Goal: Task Accomplishment & Management: Use online tool/utility

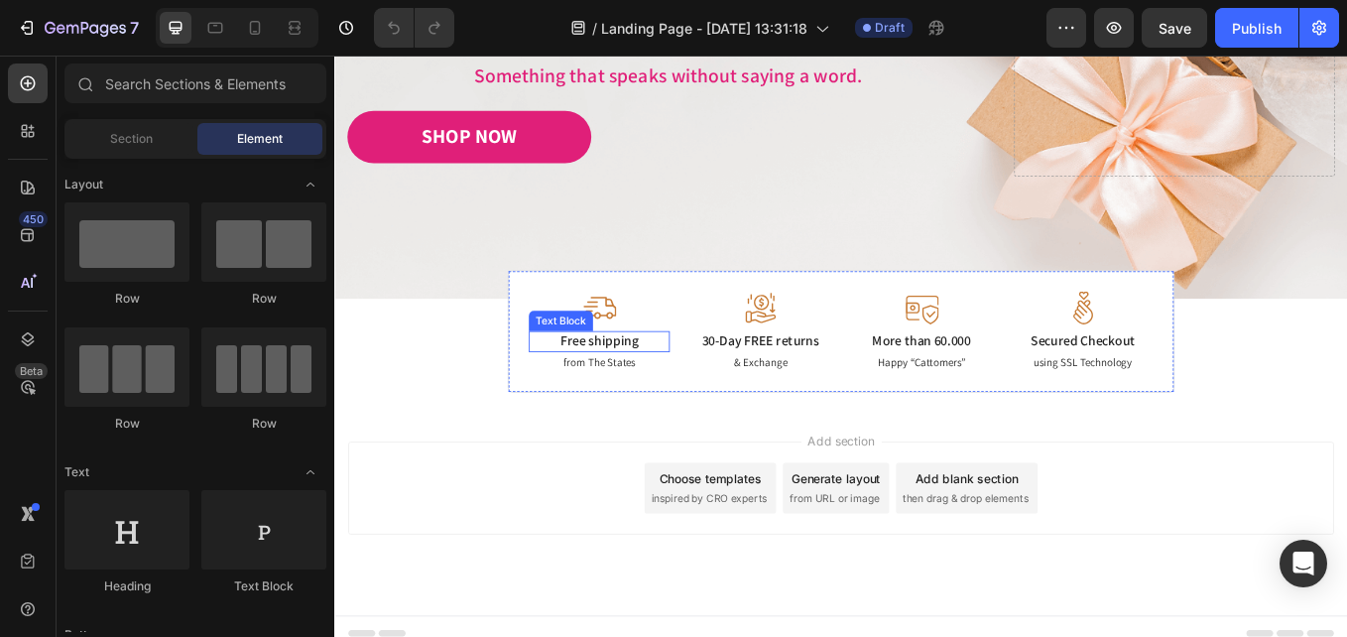
scroll to position [456, 0]
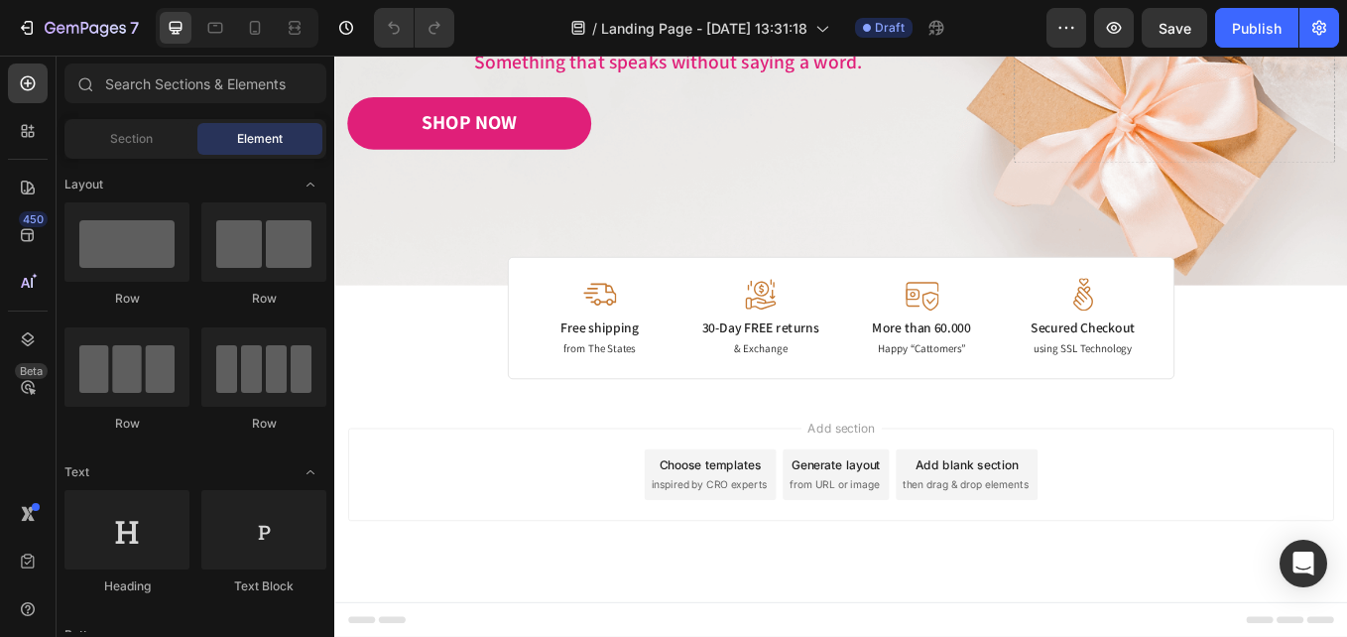
click at [1081, 552] on span "then drag & drop elements" at bounding box center [1076, 560] width 148 height 18
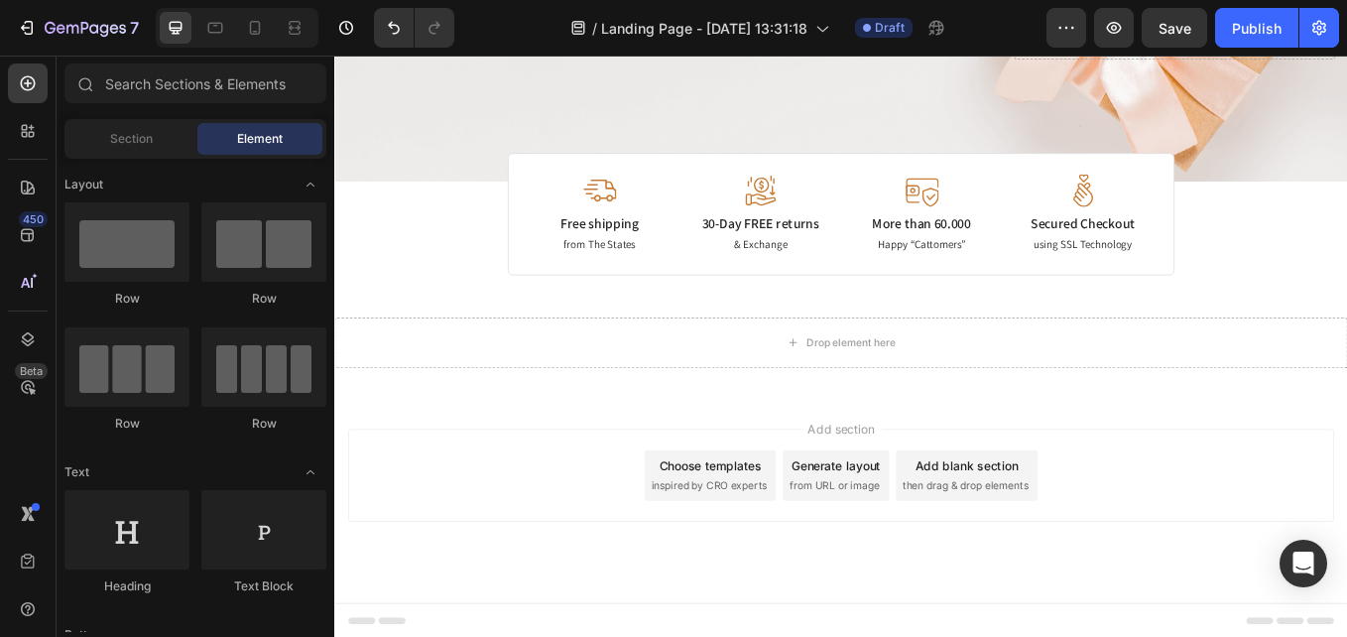
scroll to position [579, 0]
click at [806, 558] on span "inspired by CRO experts" at bounding box center [774, 560] width 136 height 18
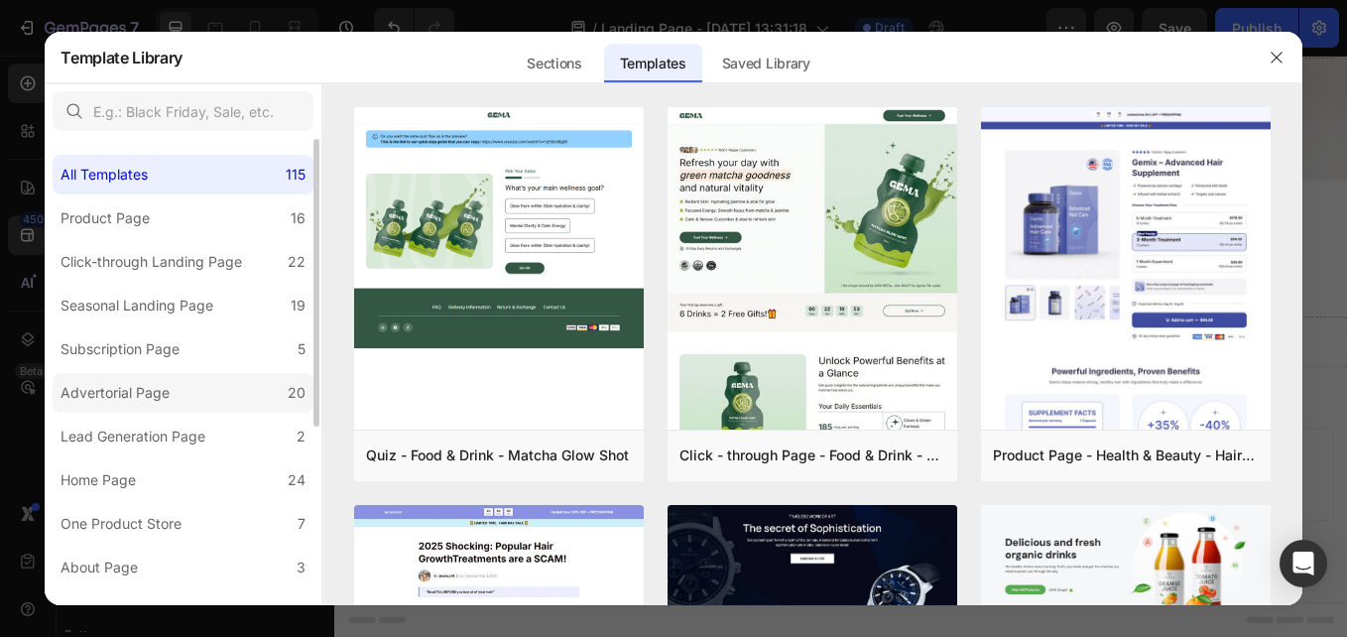
click at [152, 398] on div "Advertorial Page" at bounding box center [115, 393] width 109 height 24
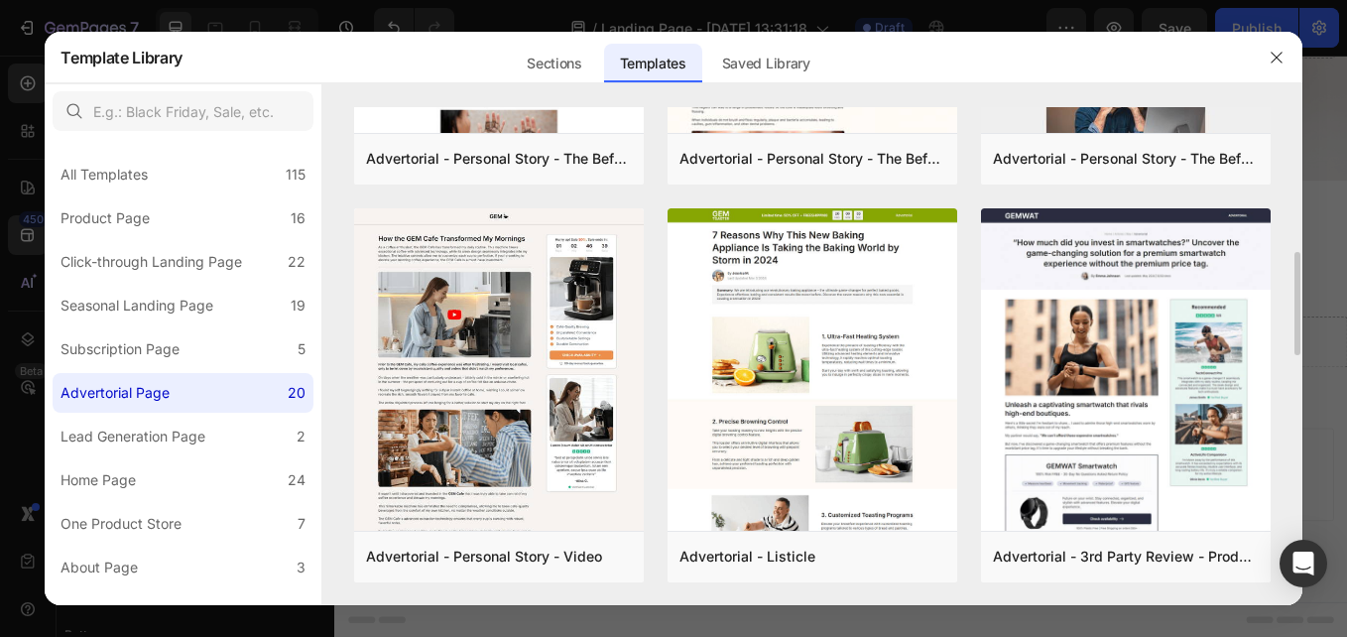
scroll to position [794, 0]
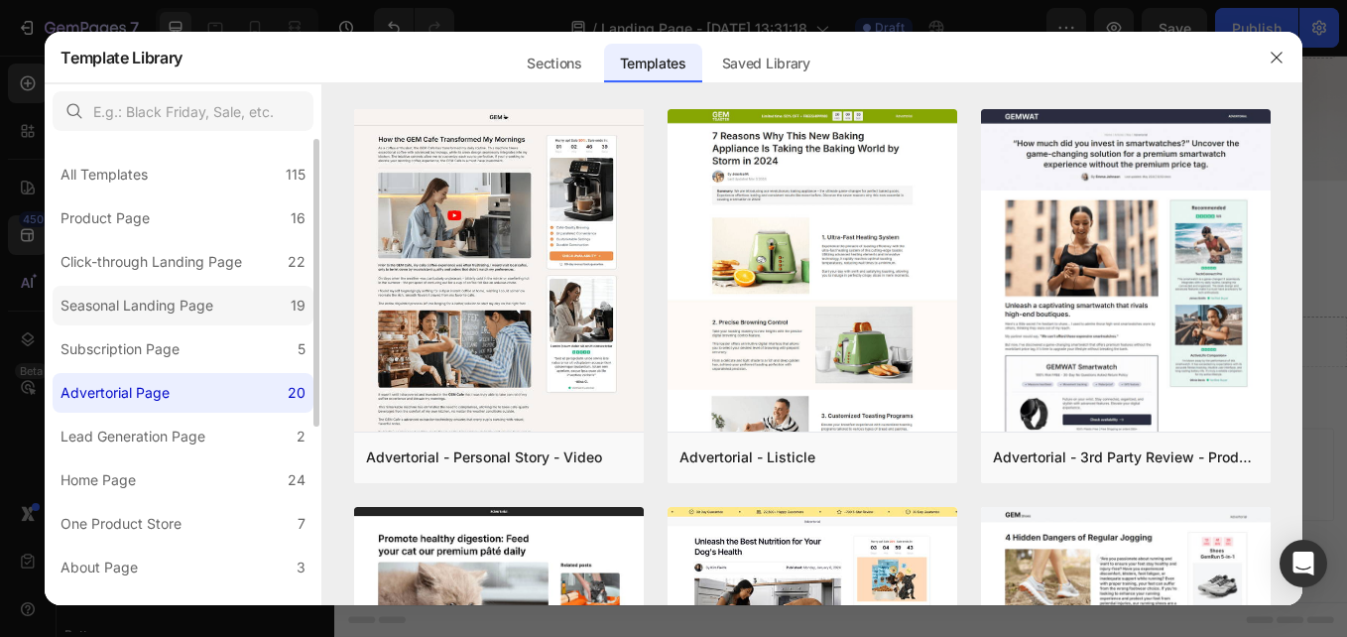
click at [153, 312] on div "Seasonal Landing Page" at bounding box center [137, 306] width 153 height 24
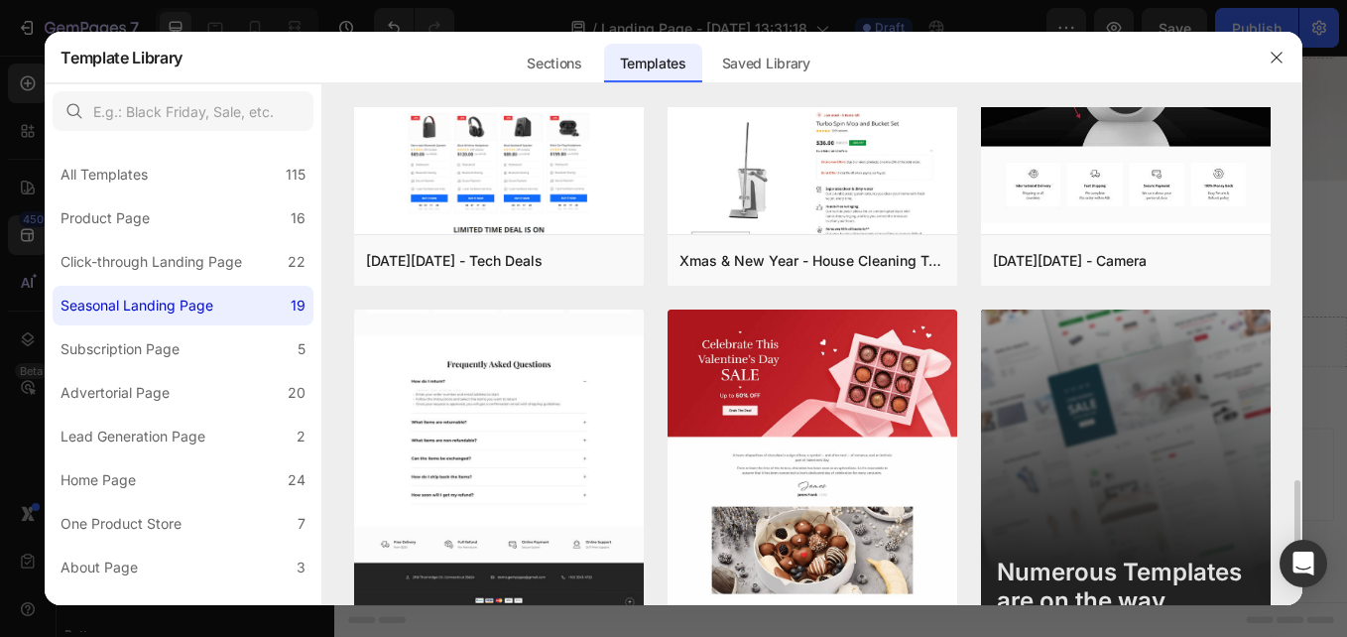
scroll to position [1888, 0]
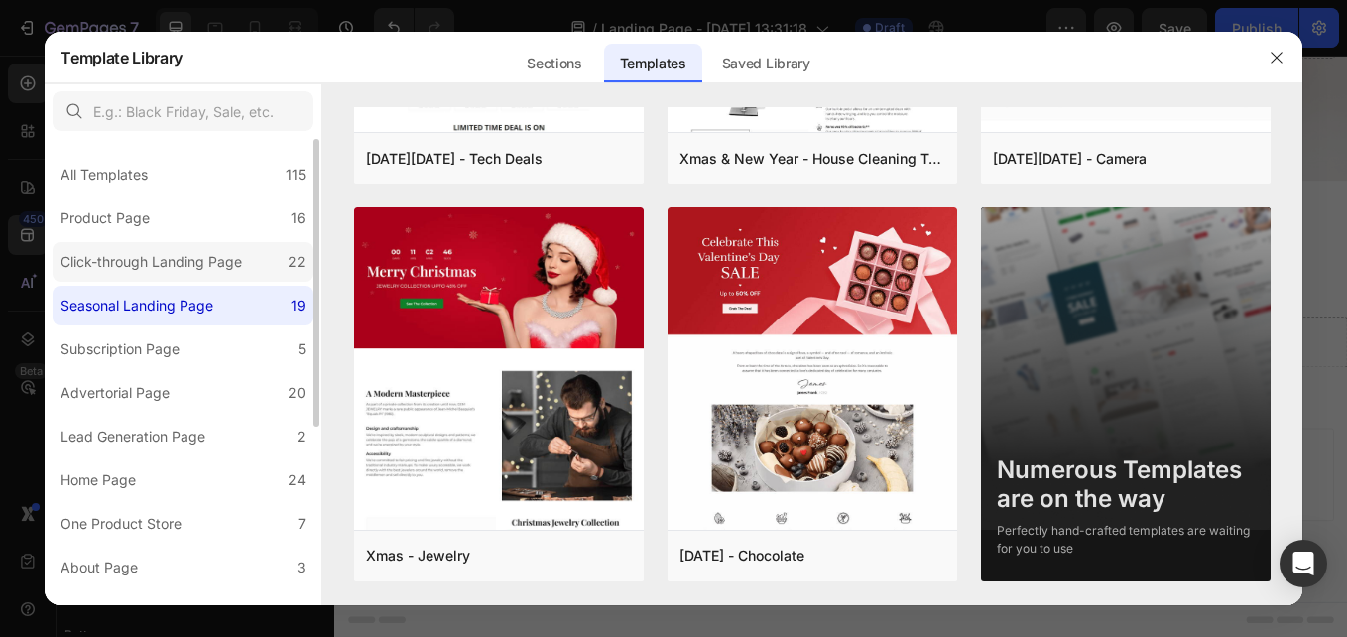
click at [163, 267] on div "Click-through Landing Page" at bounding box center [152, 262] width 182 height 24
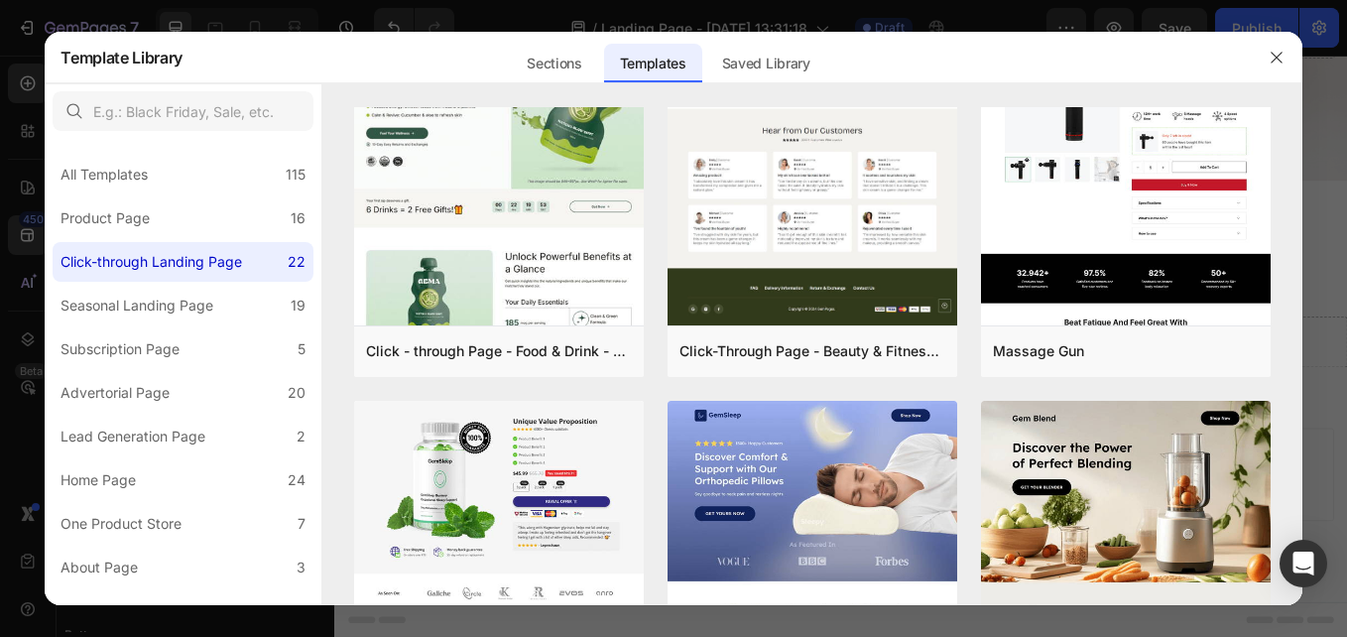
scroll to position [0, 0]
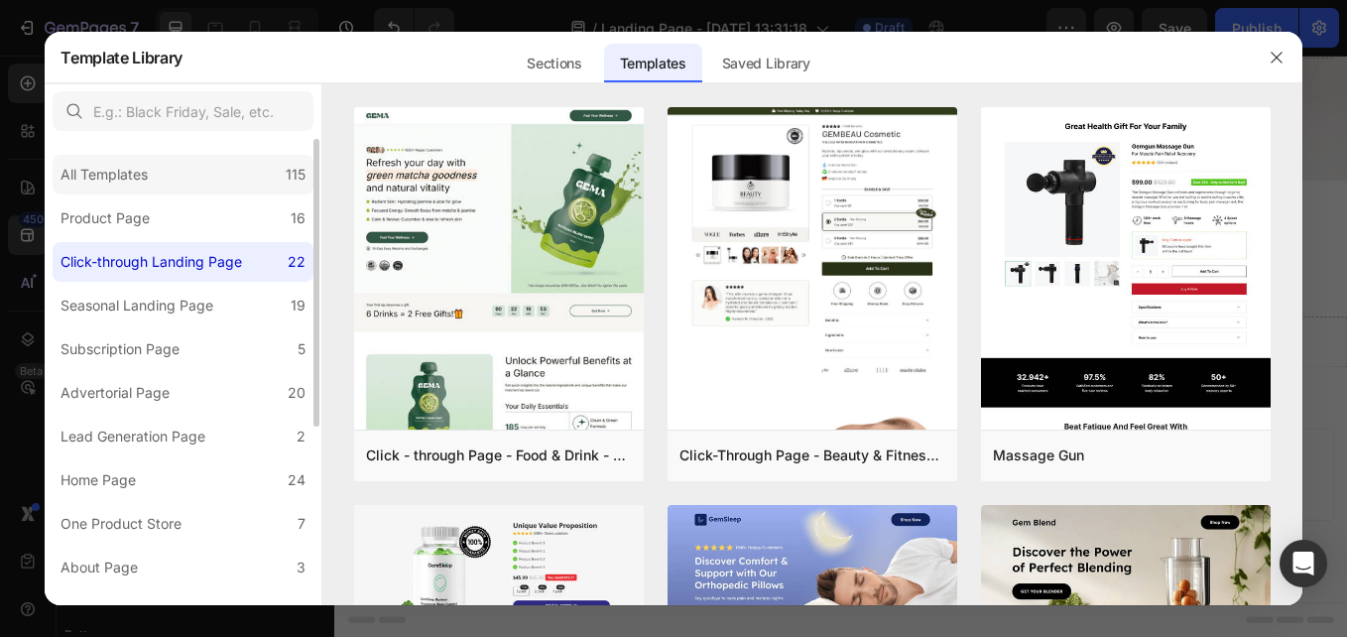
click at [93, 178] on div "All Templates" at bounding box center [104, 175] width 87 height 24
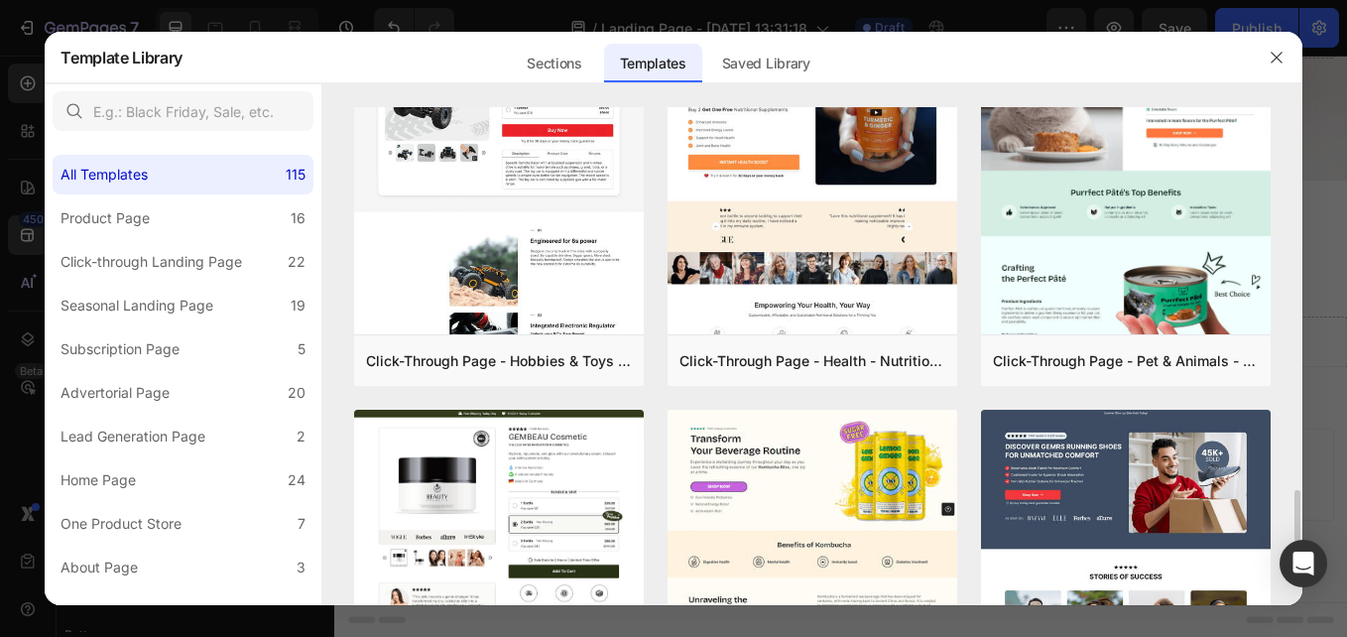
scroll to position [3872, 0]
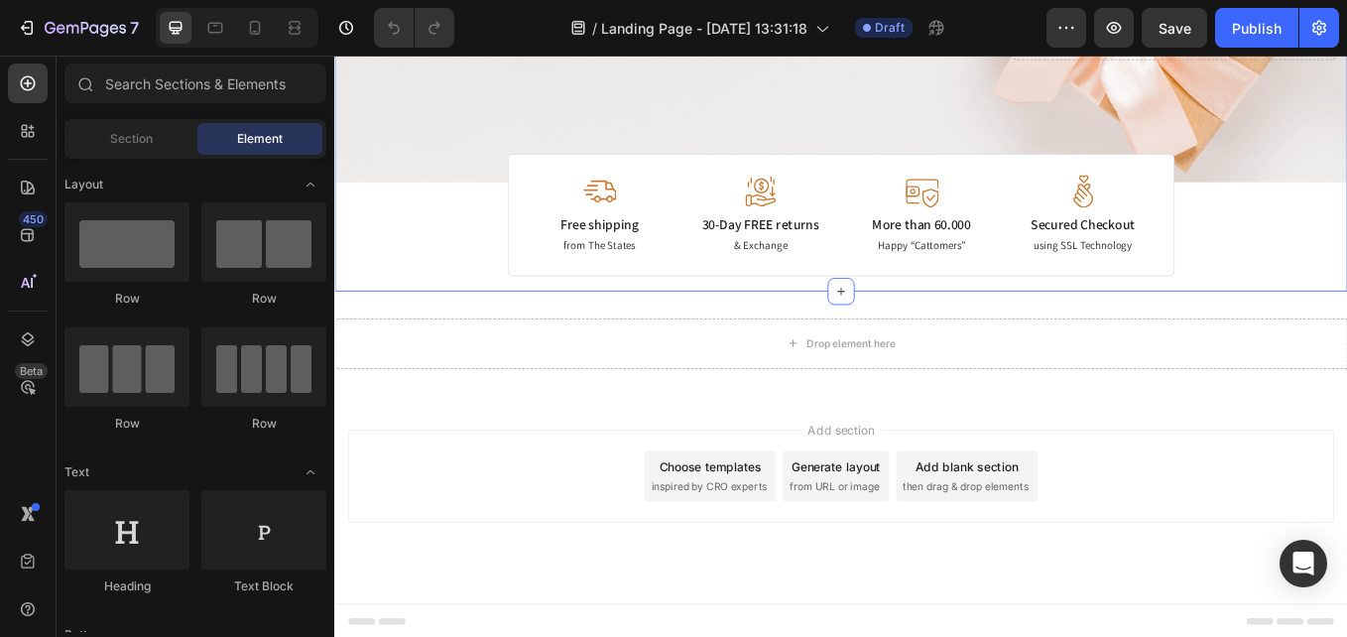
scroll to position [579, 0]
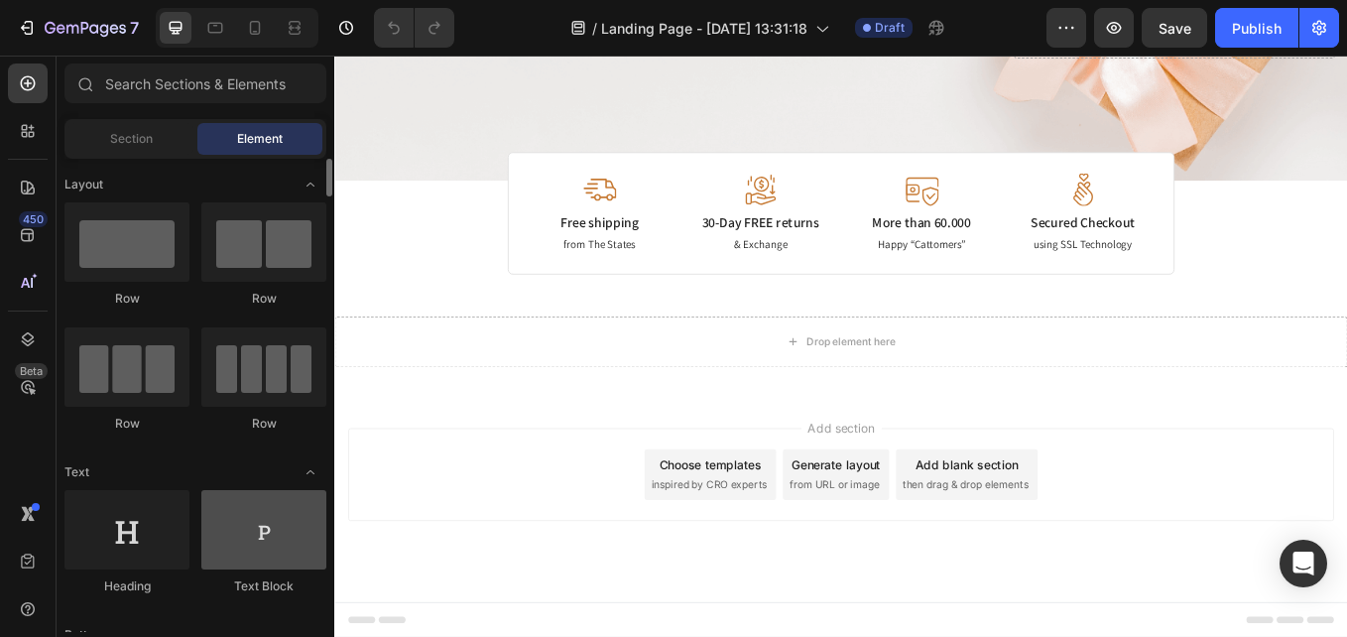
click at [260, 539] on div at bounding box center [263, 529] width 125 height 79
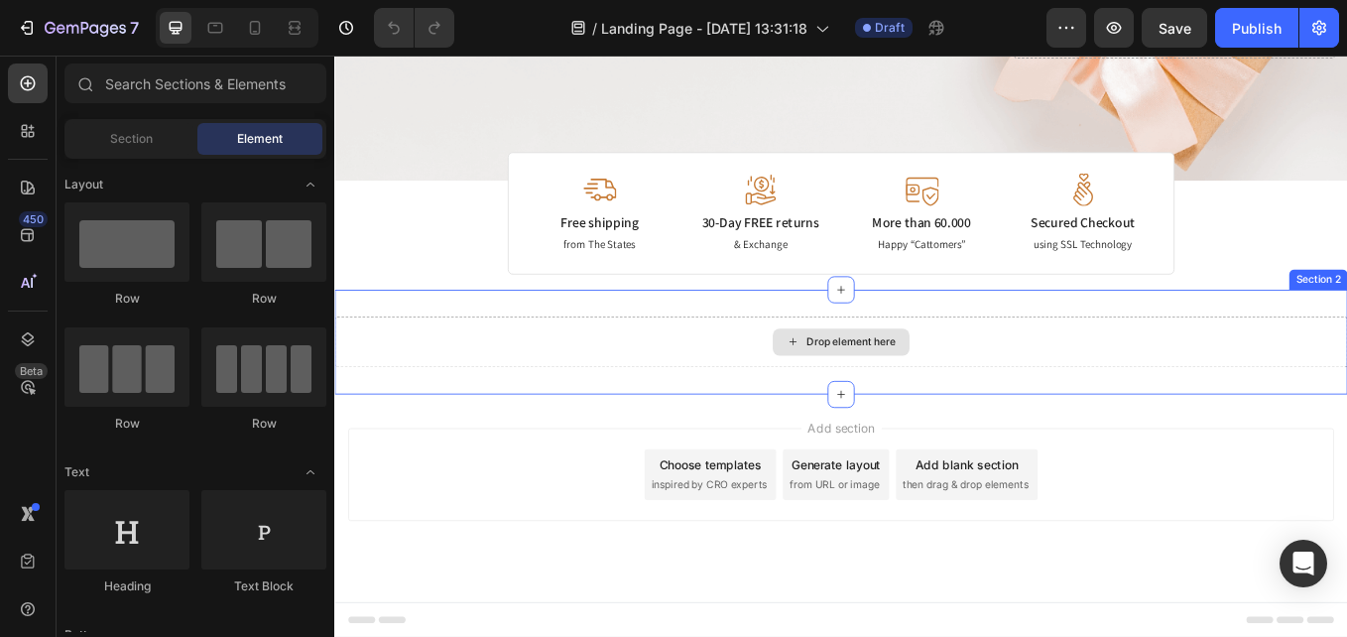
click at [696, 369] on div "Drop element here" at bounding box center [929, 392] width 1190 height 60
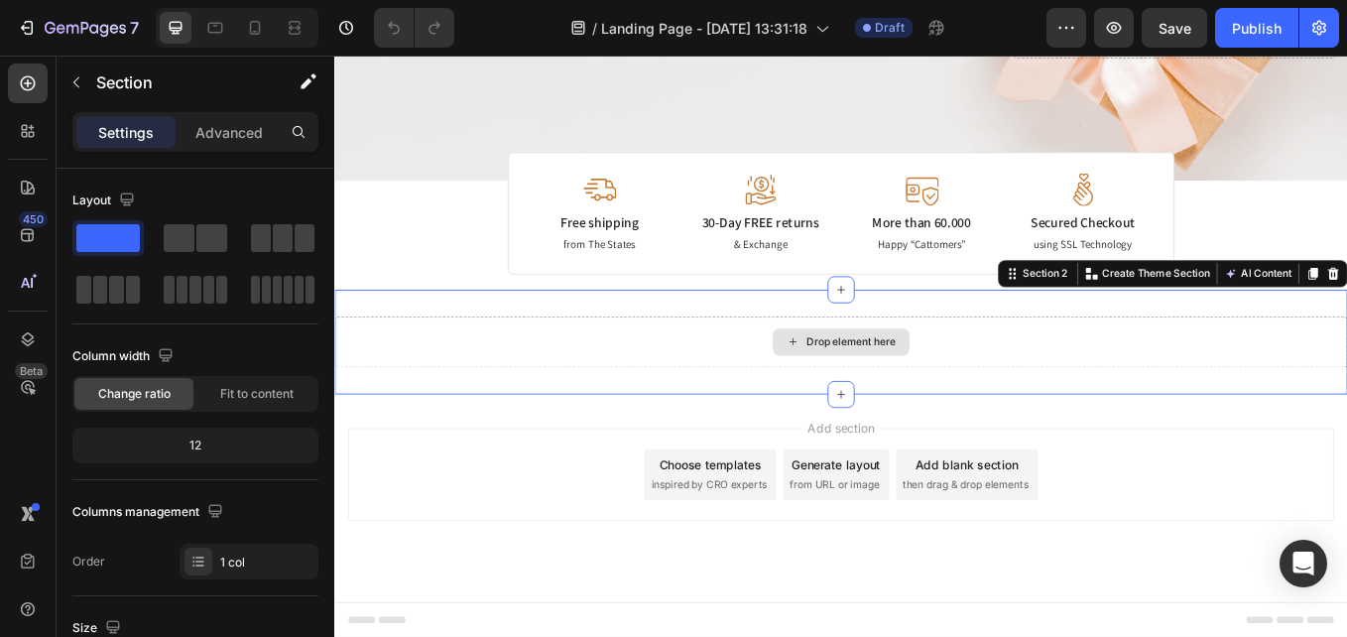
click at [687, 384] on div "Drop element here" at bounding box center [929, 392] width 1190 height 60
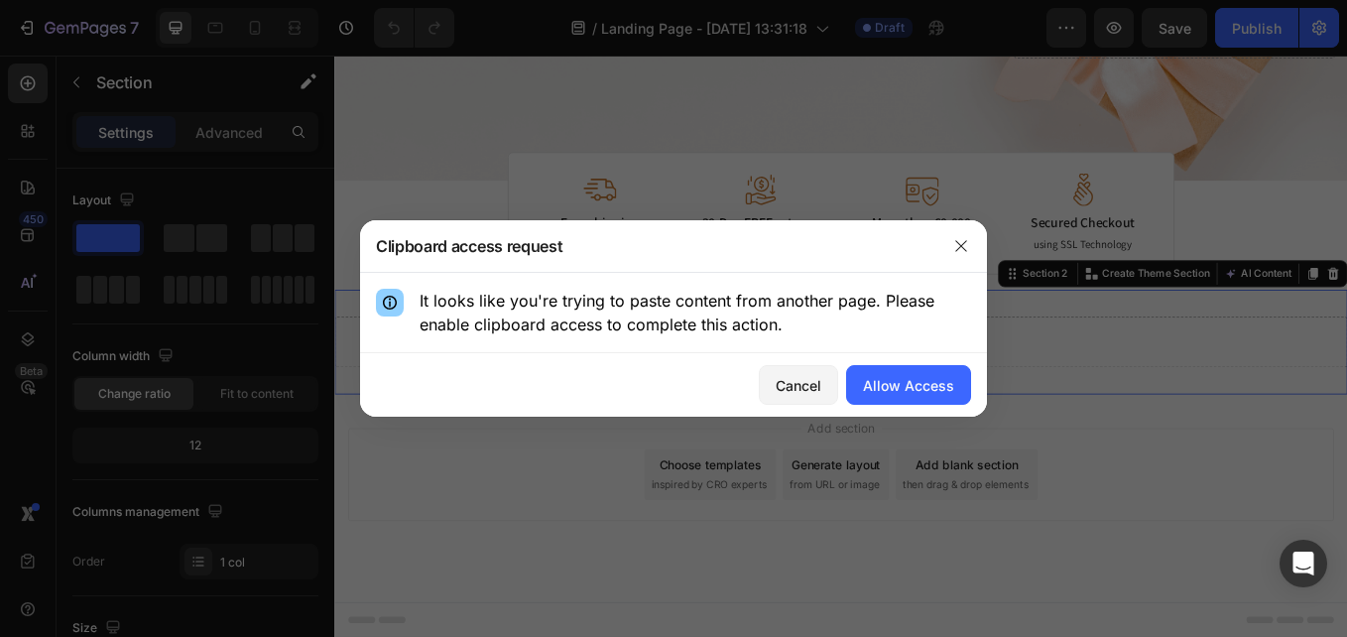
click at [633, 334] on p "It looks like you're trying to paste content from another page. Please enable c…" at bounding box center [696, 313] width 552 height 48
click at [926, 393] on div "Allow Access" at bounding box center [908, 385] width 91 height 21
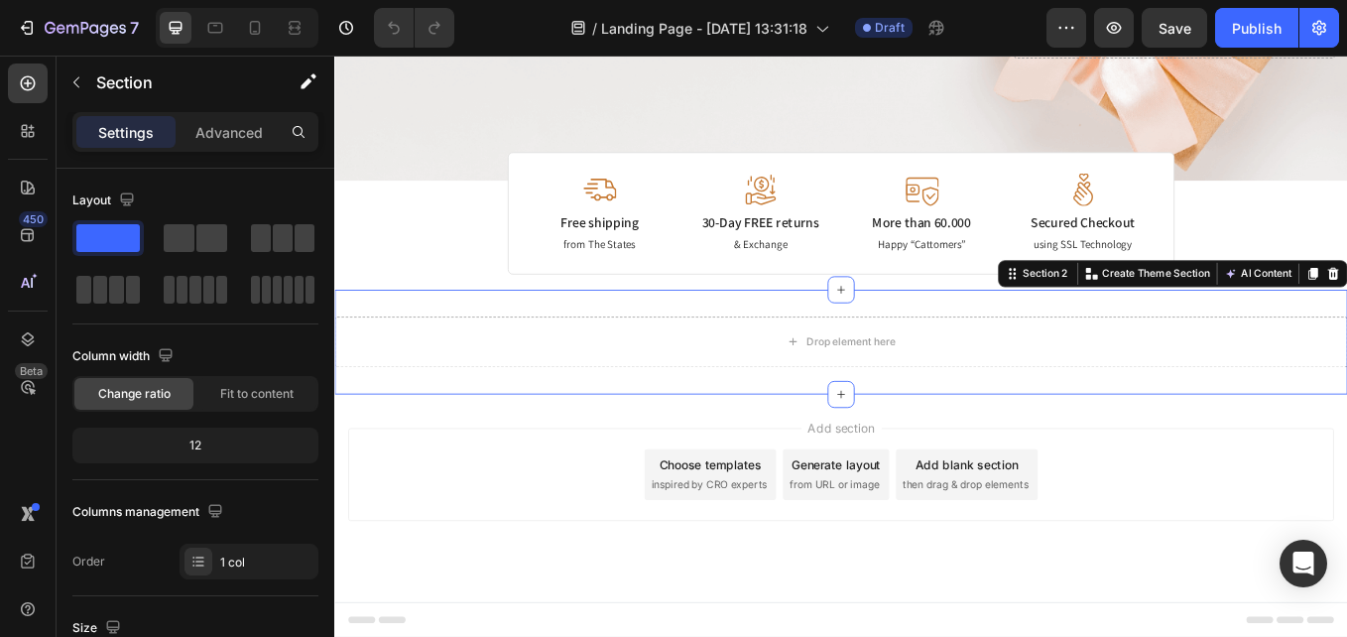
click at [731, 359] on div "Drop element here Section 2 You can create reusable sections Create Theme Secti…" at bounding box center [929, 391] width 1190 height 123
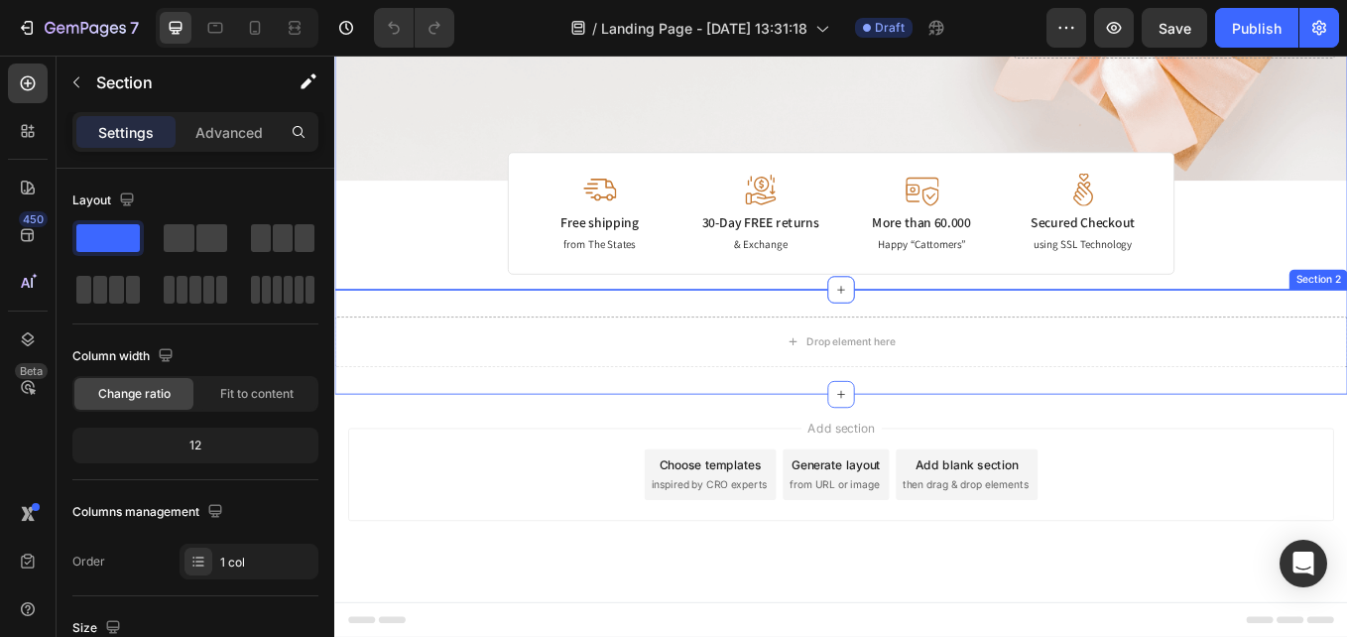
drag, startPoint x: 863, startPoint y: 329, endPoint x: 841, endPoint y: 351, distance: 30.9
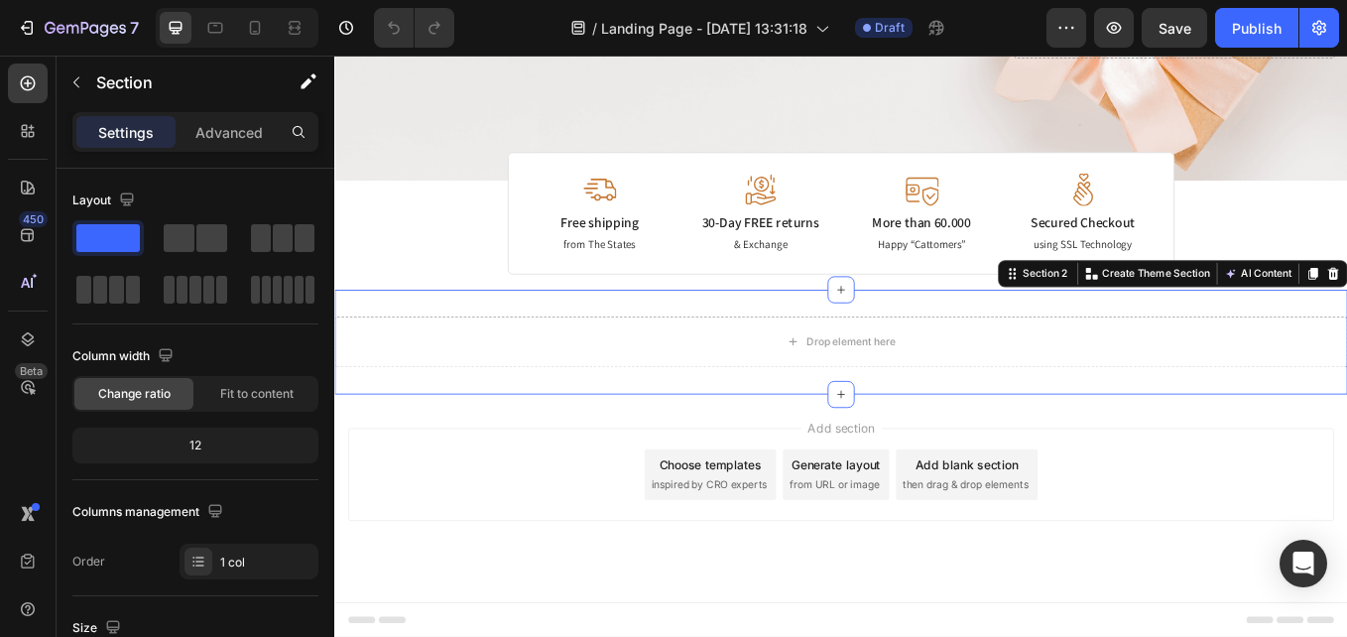
click at [691, 344] on div "Drop element here Section 2 You can create reusable sections Create Theme Secti…" at bounding box center [929, 391] width 1190 height 123
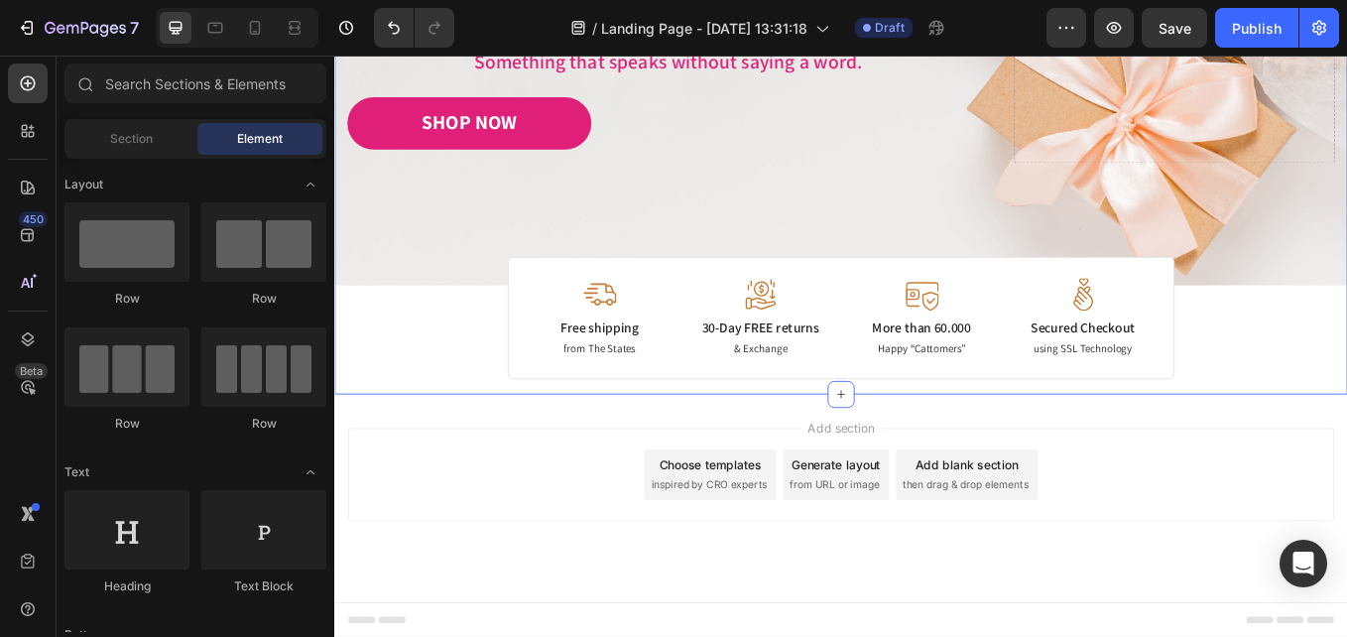
click at [779, 347] on div at bounding box center [835, 335] width 166 height 39
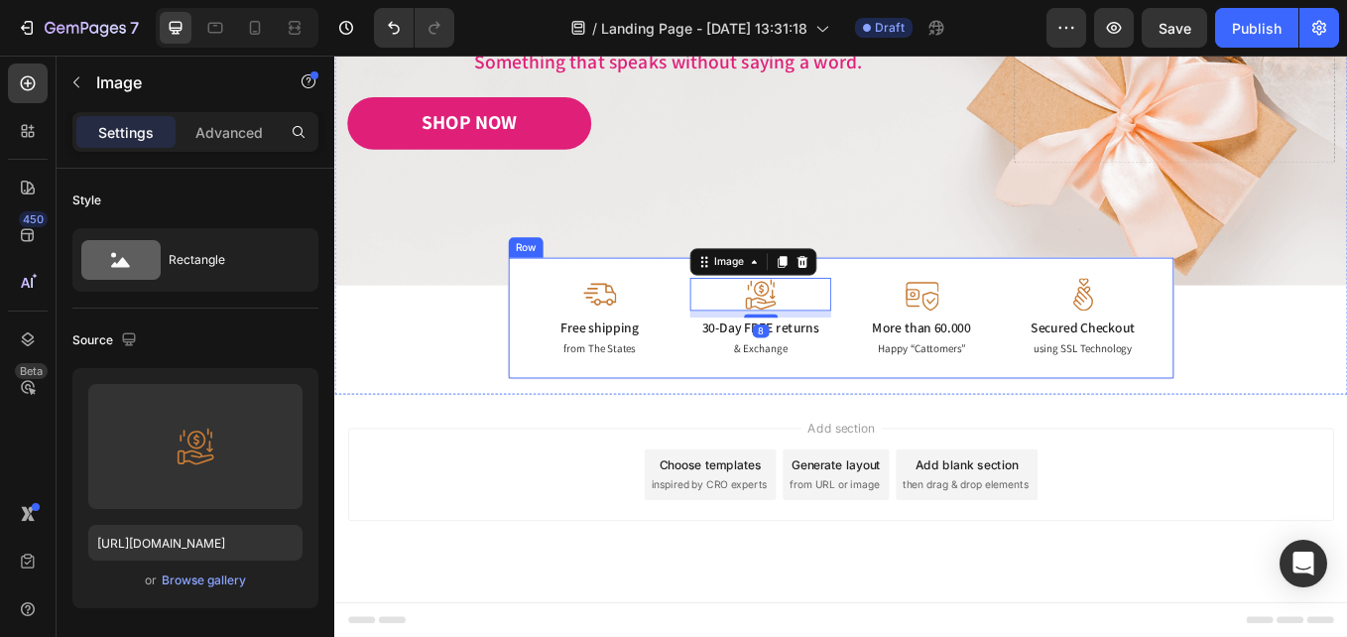
click at [723, 298] on div "Image Free shipping Text Block from The States Text Block Image 8 30-Day FREE r…" at bounding box center [930, 364] width 784 height 144
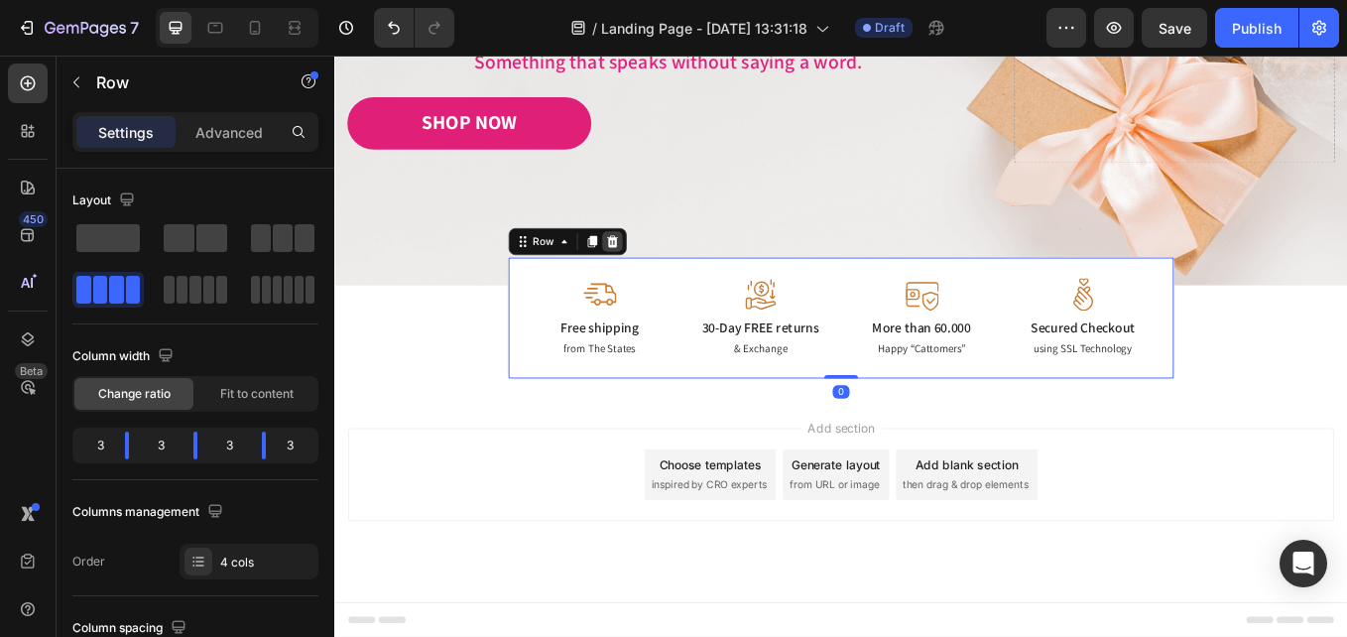
click at [653, 279] on icon at bounding box center [661, 274] width 16 height 16
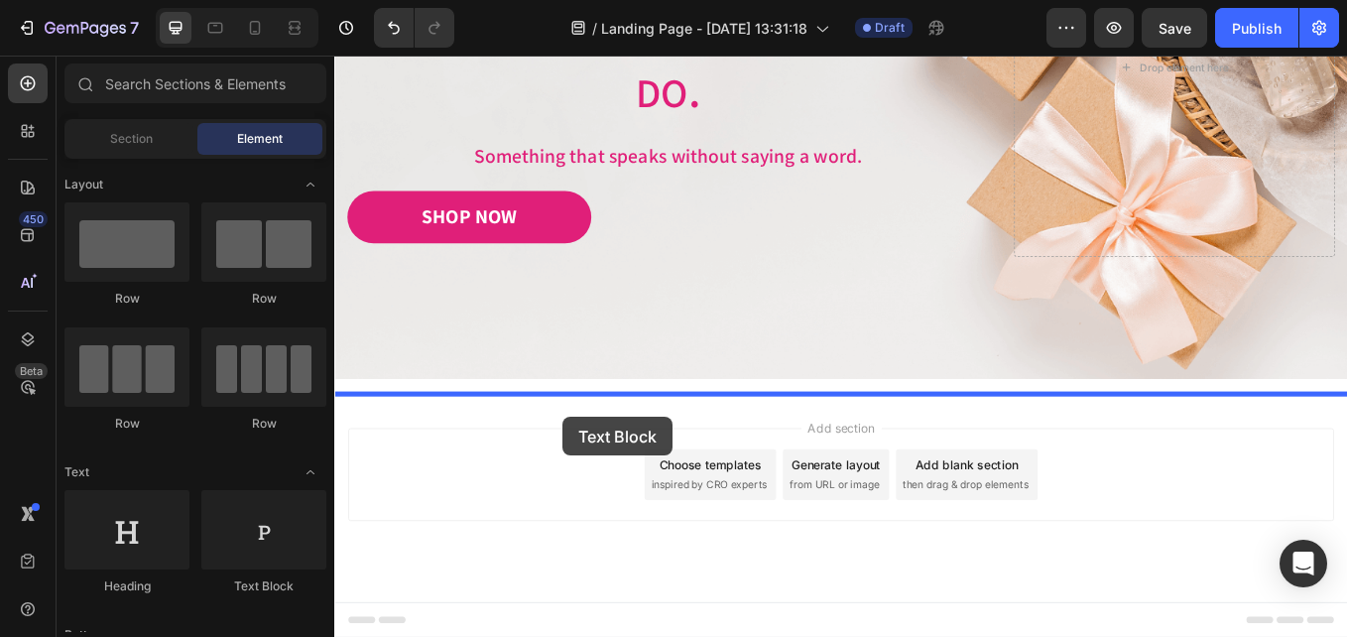
drag, startPoint x: 595, startPoint y: 599, endPoint x: 602, endPoint y: 479, distance: 120.2
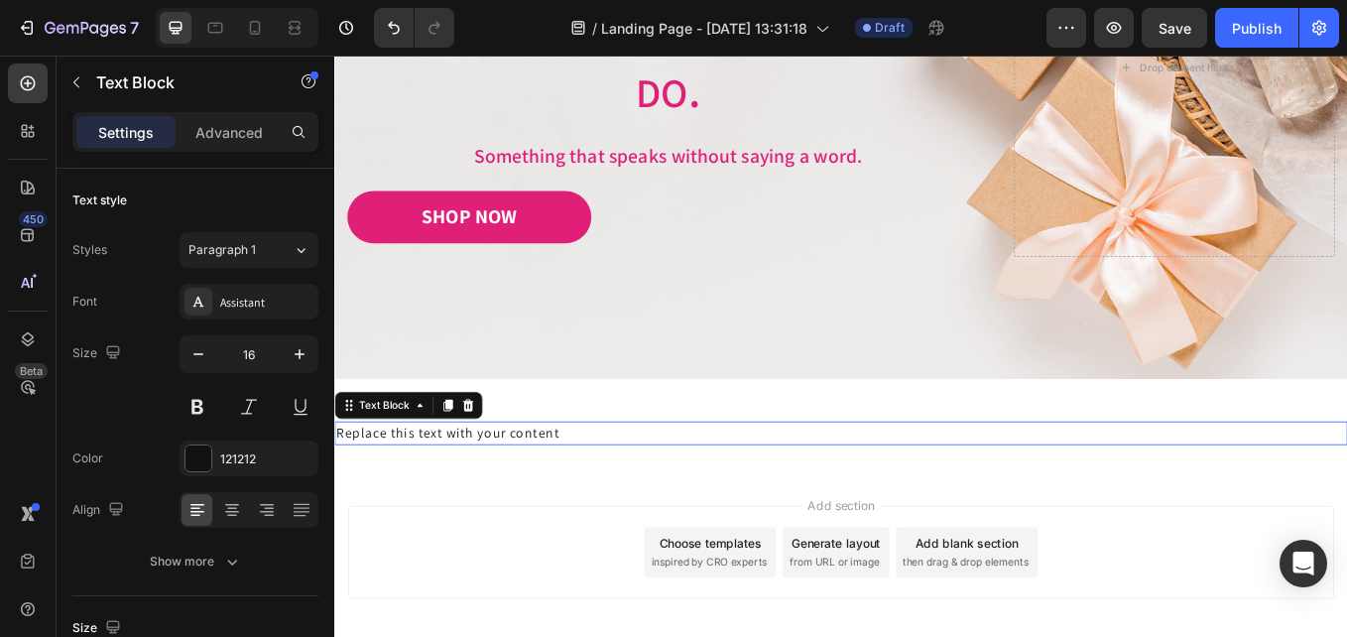
scroll to position [437, 0]
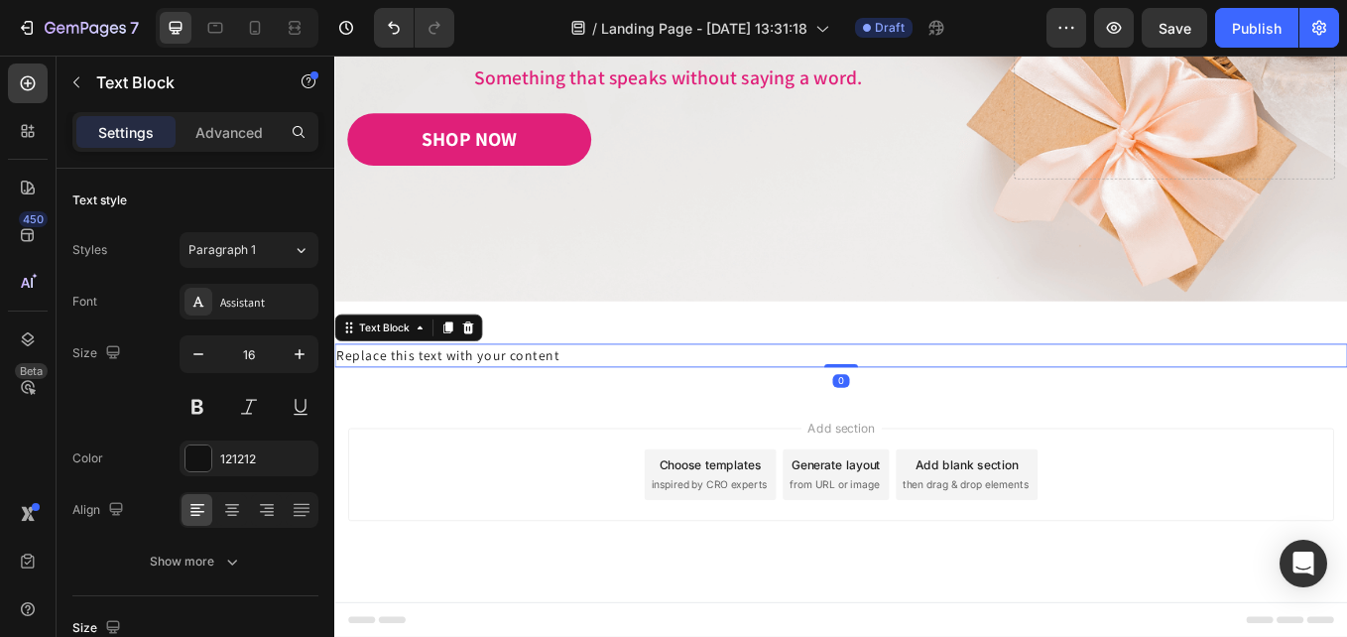
click at [568, 404] on div "Replace this text with your content" at bounding box center [929, 408] width 1190 height 28
click at [334, 409] on html "Header Image Image Free shipping Text Block from The States Text Block Advanced…" at bounding box center [929, 178] width 1190 height 1121
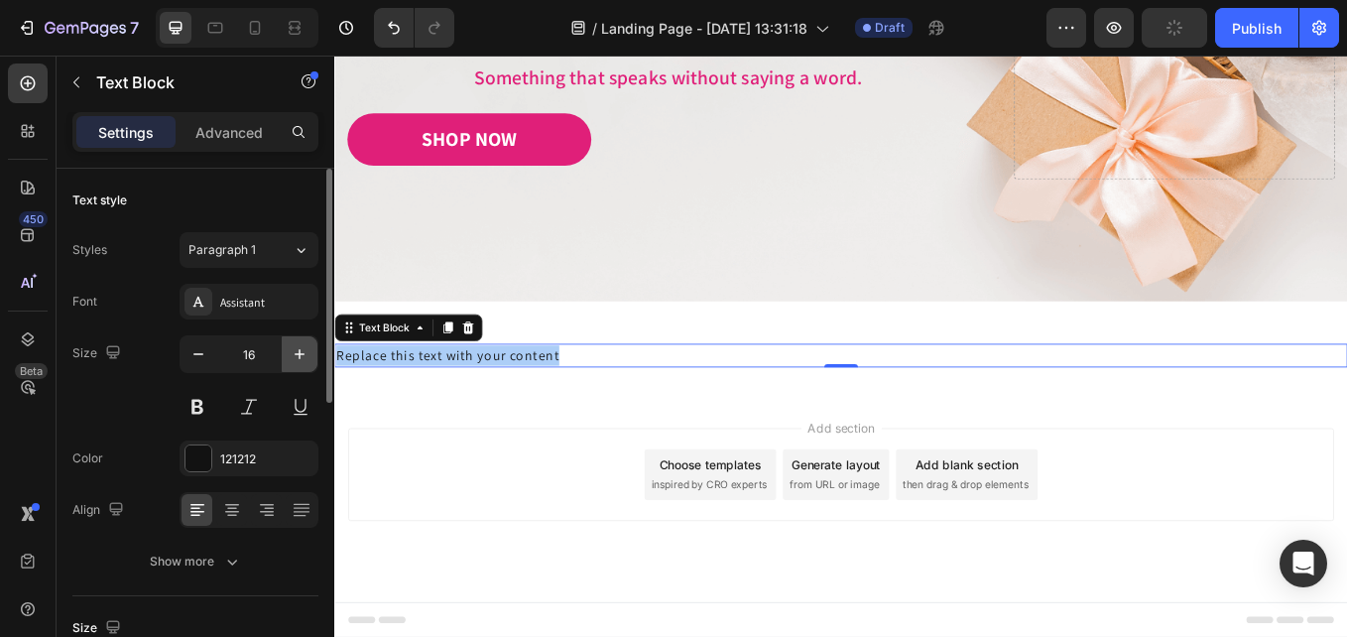
click at [296, 356] on icon "button" at bounding box center [300, 354] width 20 height 20
type input "17"
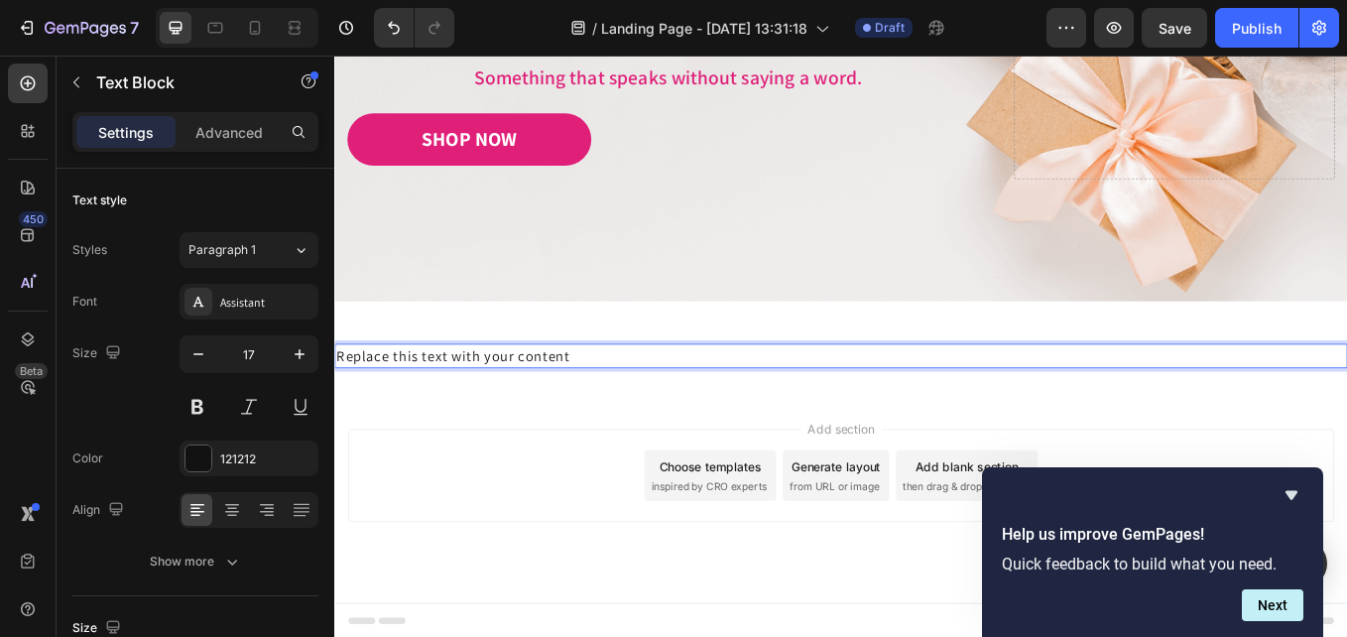
click at [458, 413] on p "Replace this text with your content" at bounding box center [929, 409] width 1186 height 26
drag, startPoint x: 628, startPoint y: 402, endPoint x: 303, endPoint y: 404, distance: 325.4
click at [334, 404] on html "Header Image Image Free shipping Text Block from The States Text Block Advanced…" at bounding box center [929, 179] width 1190 height 1122
drag, startPoint x: 638, startPoint y: 403, endPoint x: 634, endPoint y: 428, distance: 25.1
click at [334, 414] on html "Header Image Image Free shipping Text Block from The States Text Block Advanced…" at bounding box center [929, 179] width 1190 height 1122
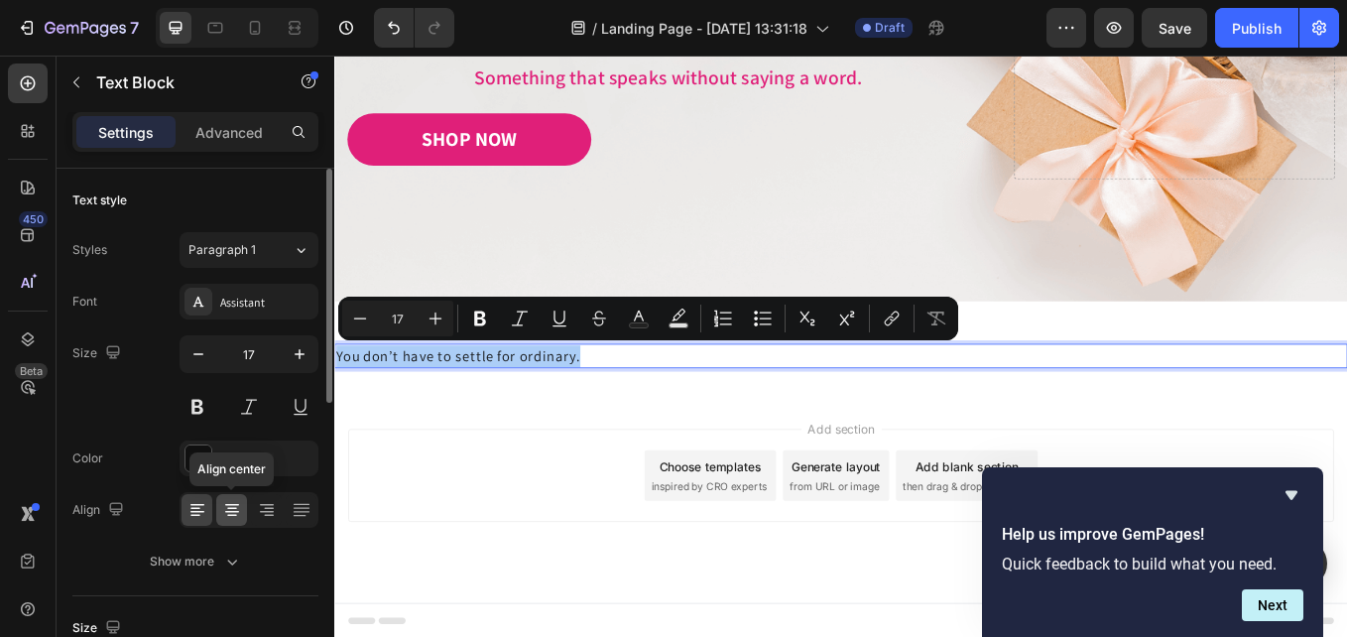
click at [223, 506] on icon at bounding box center [232, 510] width 20 height 20
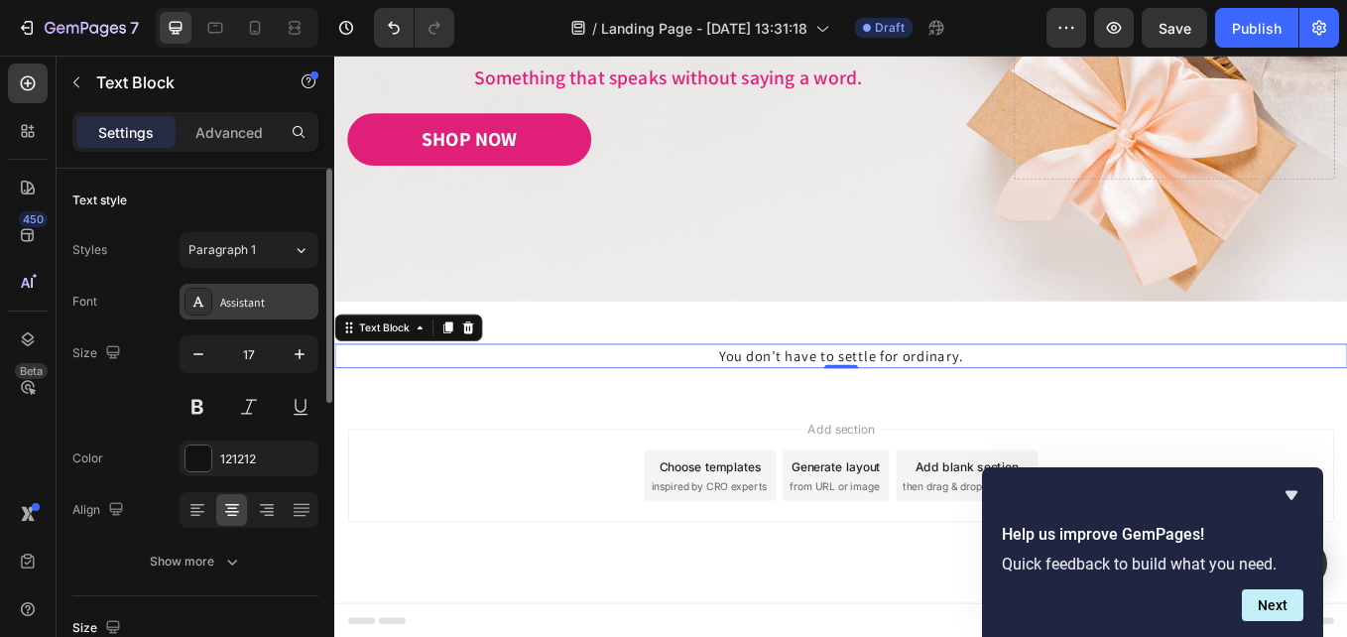
click at [265, 313] on div "Assistant" at bounding box center [249, 302] width 139 height 36
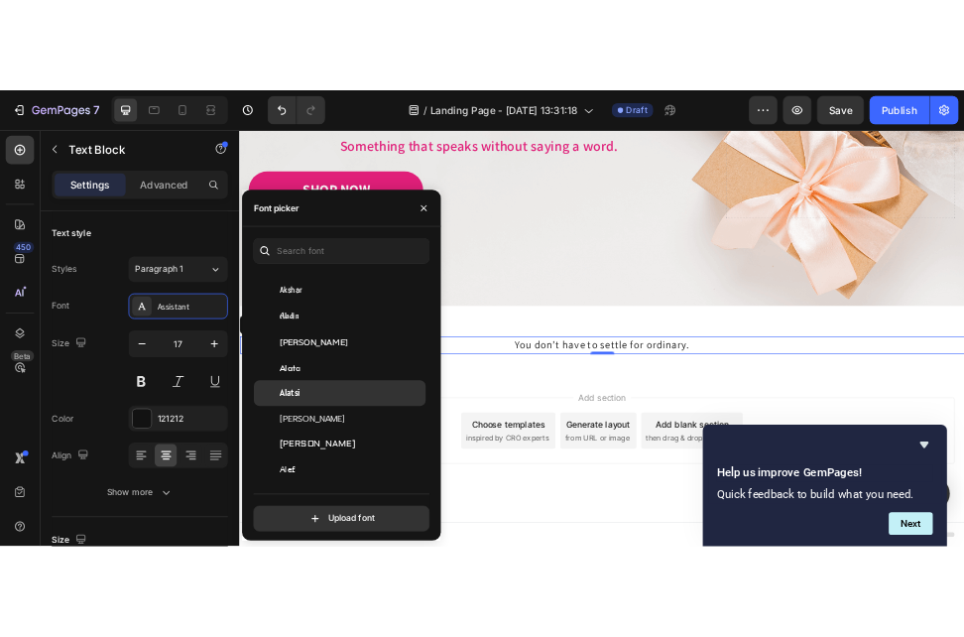
scroll to position [992, 0]
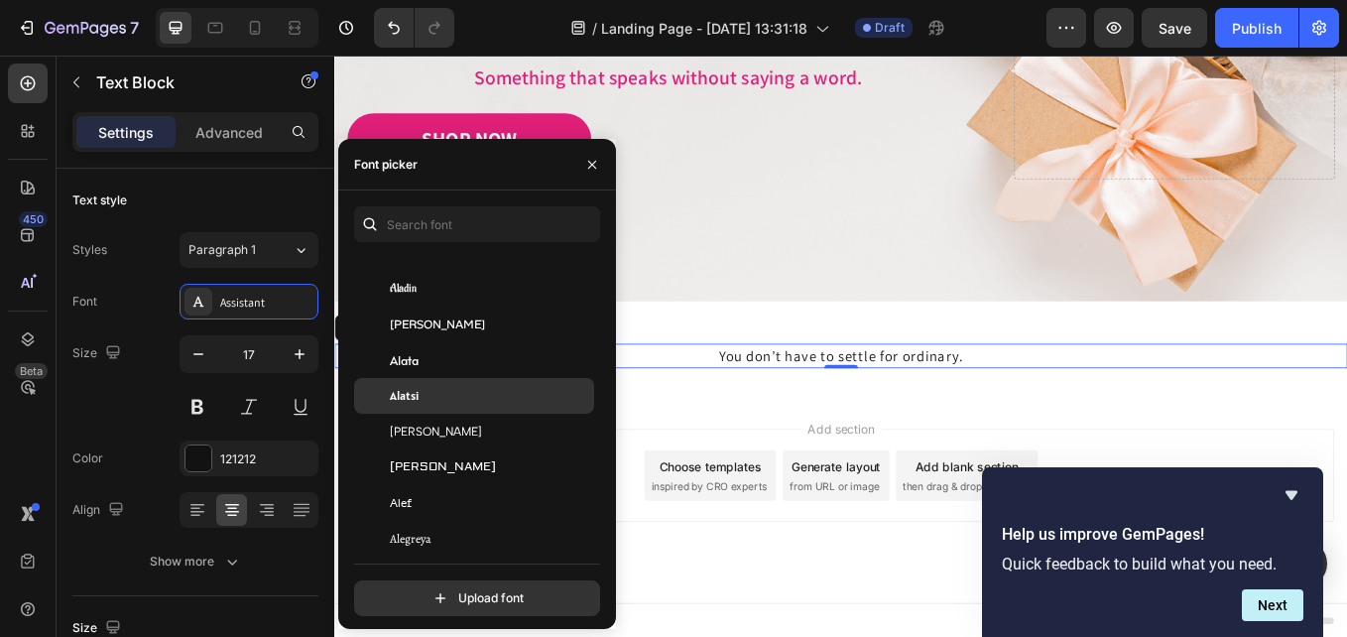
click at [445, 407] on div "Alatsi" at bounding box center [474, 396] width 240 height 36
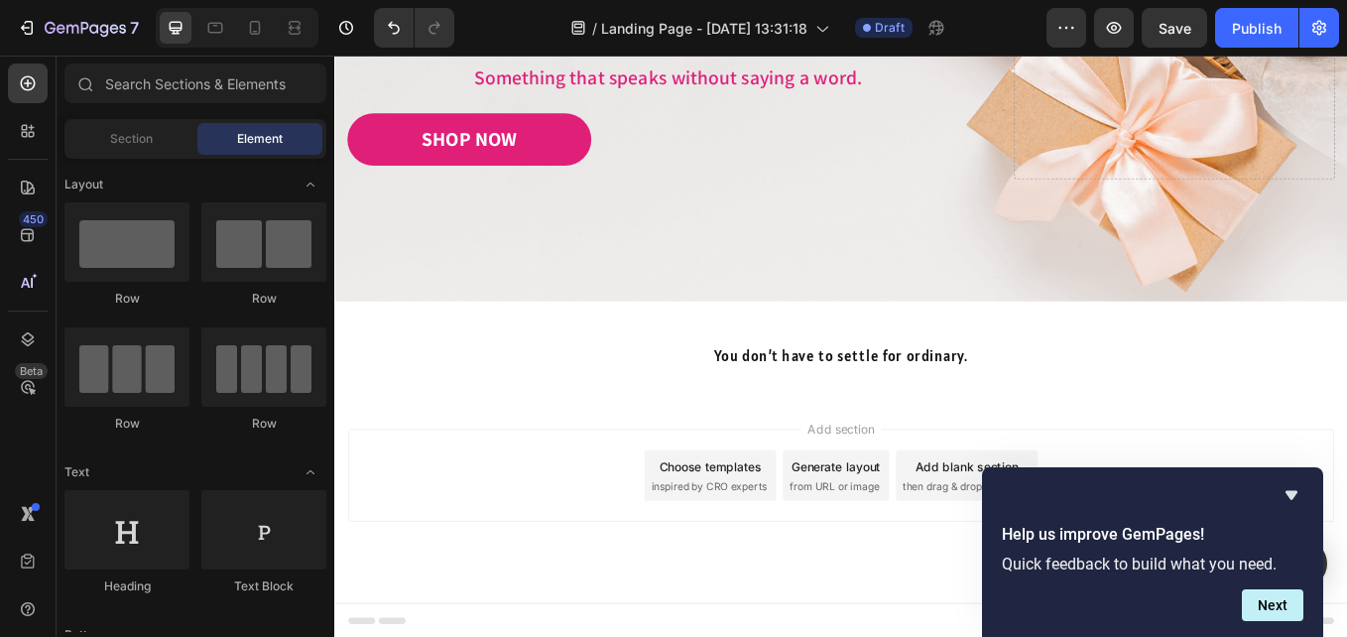
click at [845, 458] on div "Add section Choose templates inspired by CRO experts Generate layout from URL o…" at bounding box center [929, 576] width 1190 height 244
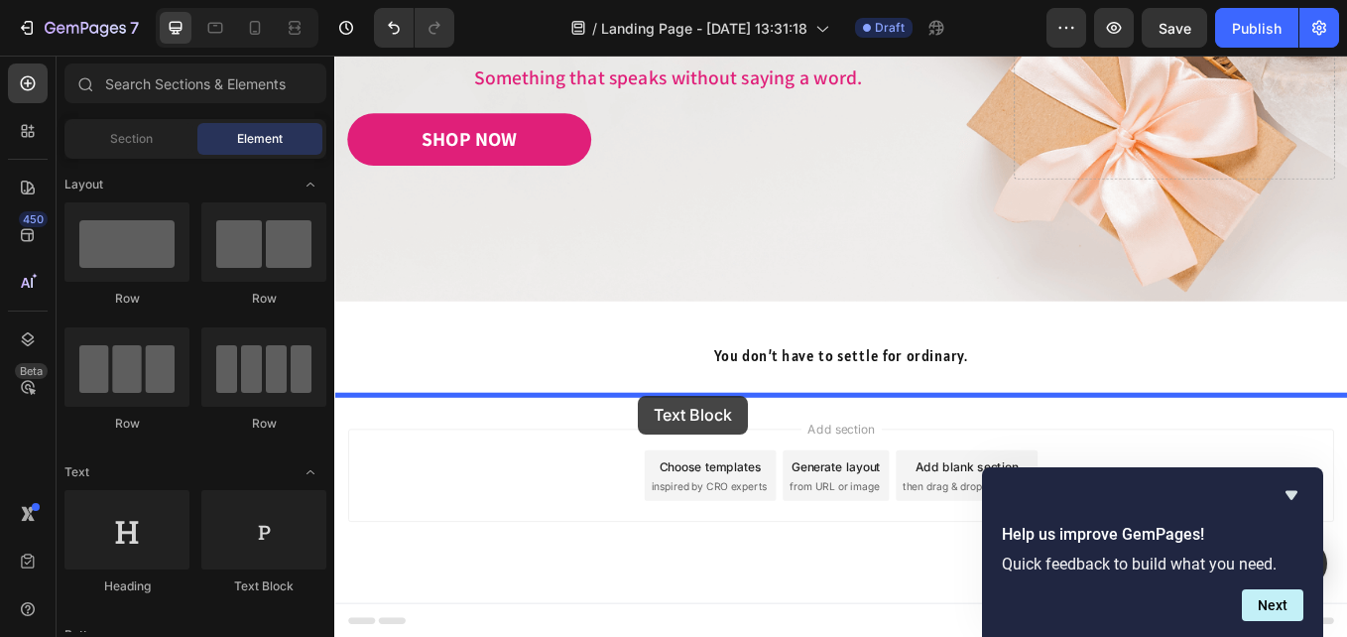
drag, startPoint x: 577, startPoint y: 591, endPoint x: 691, endPoint y: 455, distance: 177.4
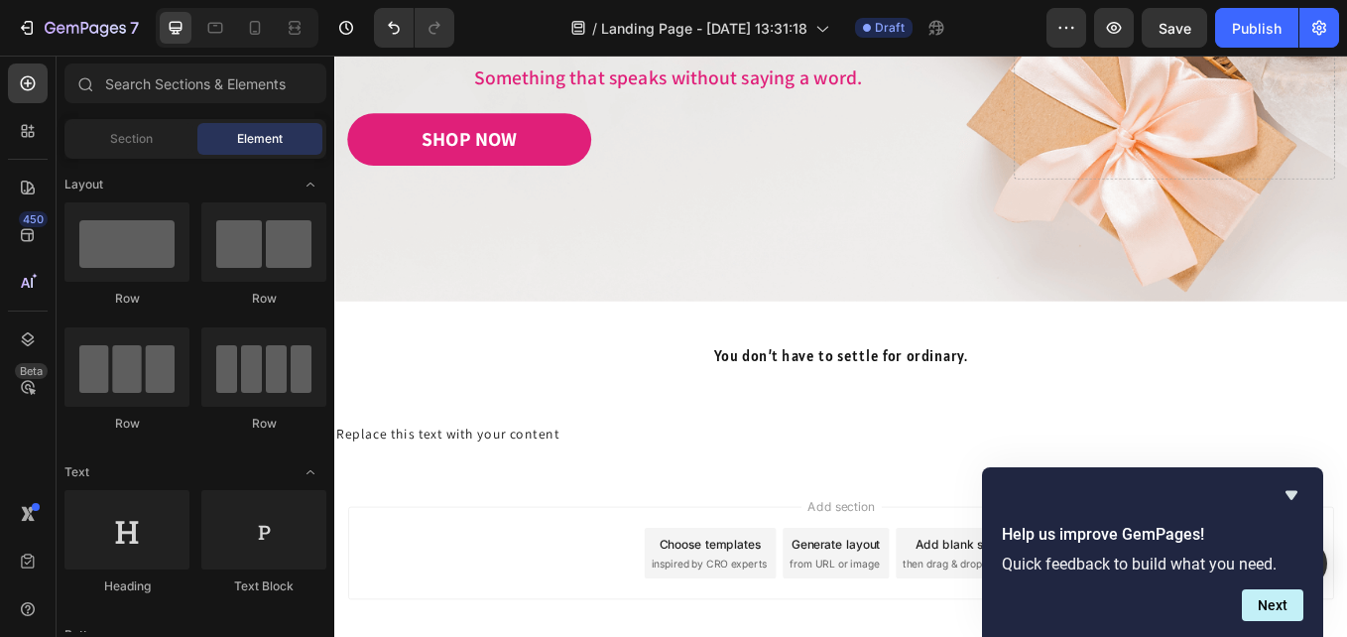
click at [490, 636] on div "Add section Choose templates inspired by CRO experts Generate layout from URL o…" at bounding box center [929, 639] width 1159 height 109
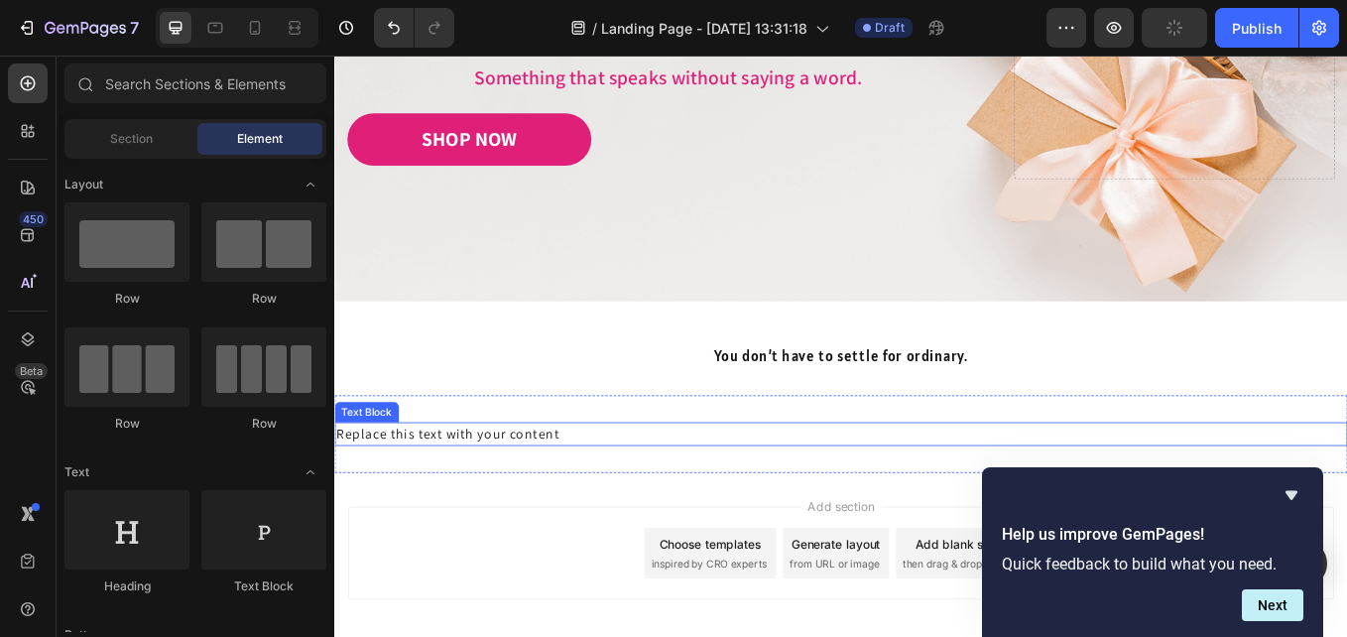
click at [625, 505] on div "Replace this text with your content" at bounding box center [929, 500] width 1190 height 28
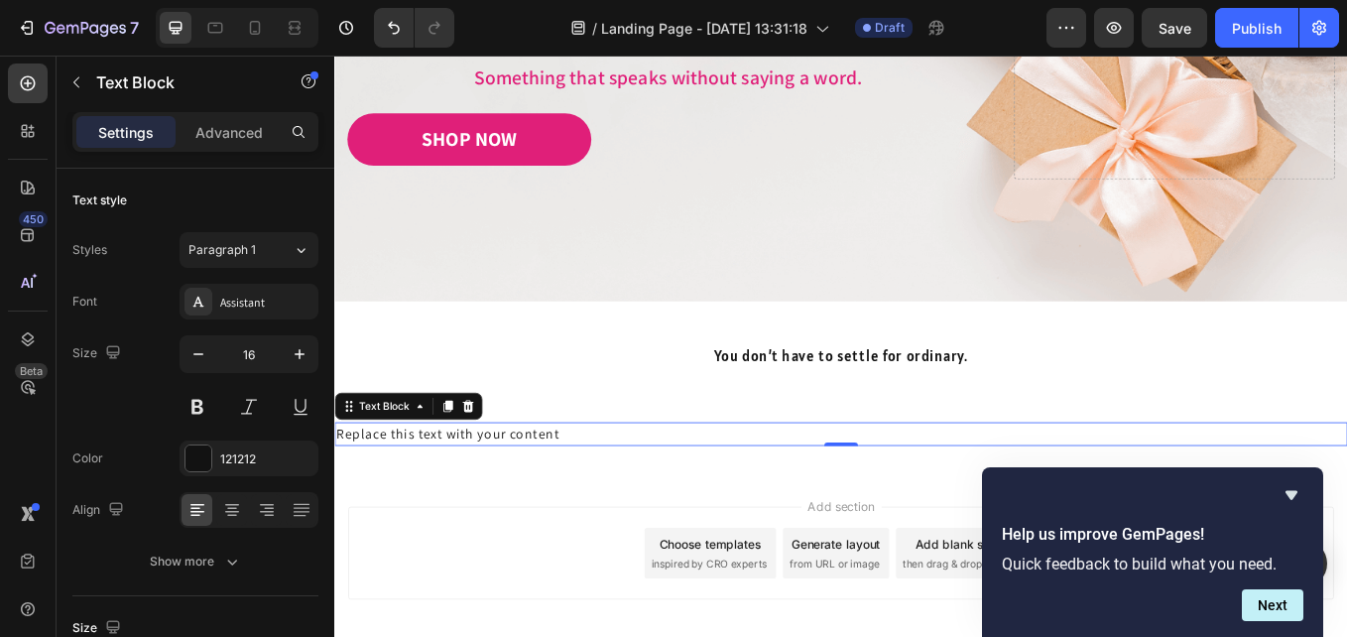
click at [555, 498] on div "Replace this text with your content" at bounding box center [929, 500] width 1190 height 28
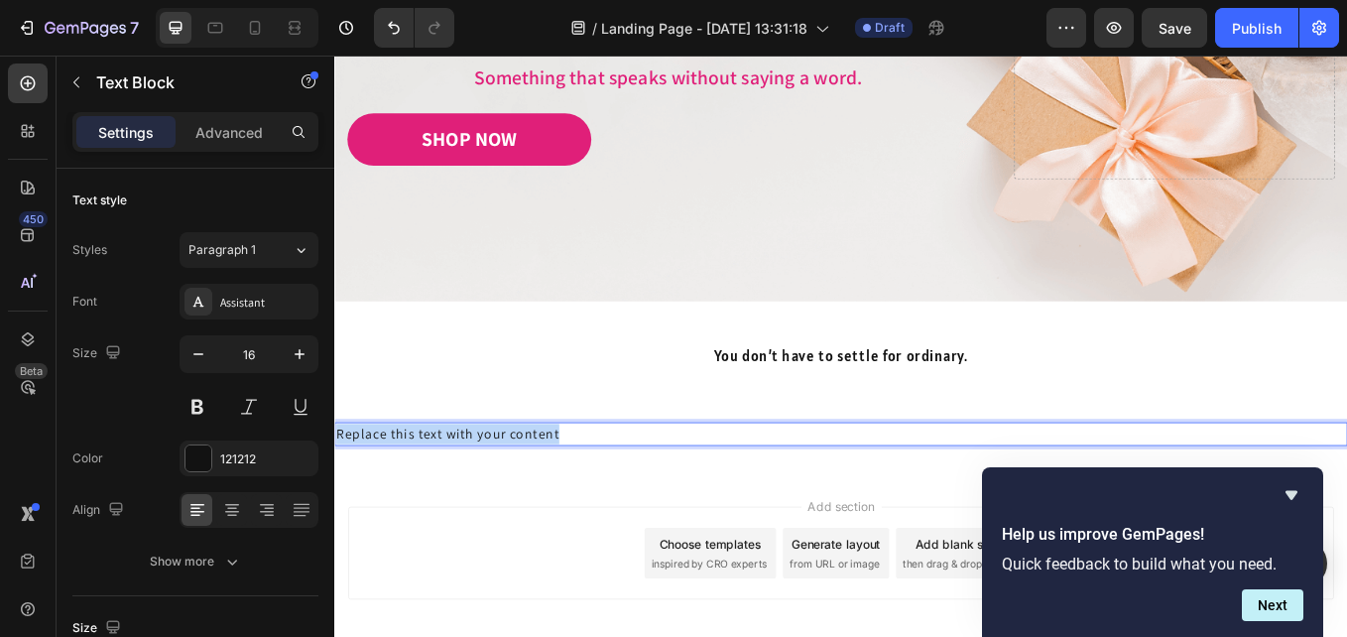
drag, startPoint x: 612, startPoint y: 495, endPoint x: 300, endPoint y: 506, distance: 312.7
click at [334, 506] on html "Header Image Image Free shipping Text Block from The States Text Block Advanced…" at bounding box center [929, 224] width 1190 height 1213
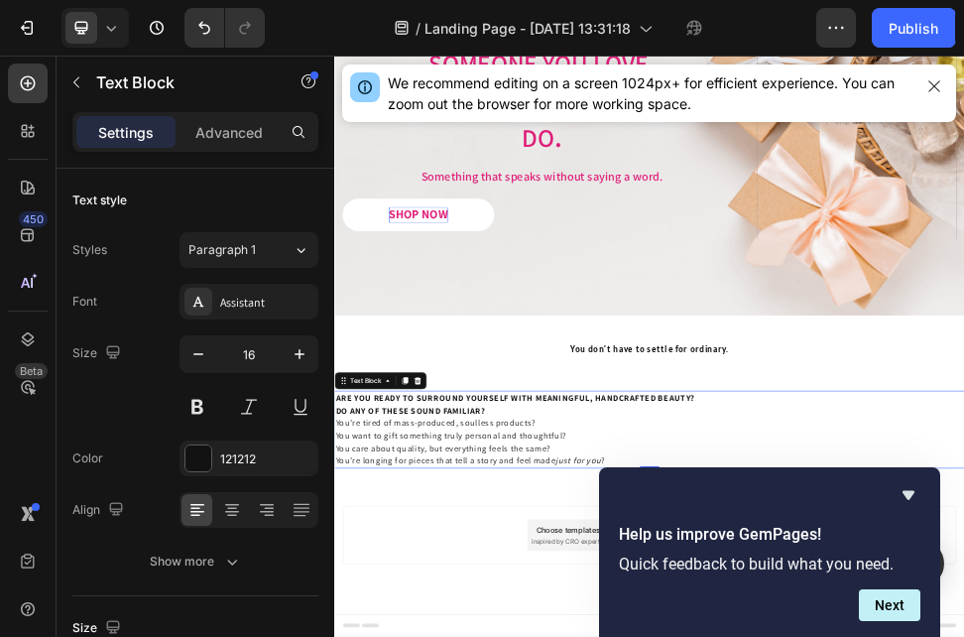
scroll to position [234, 0]
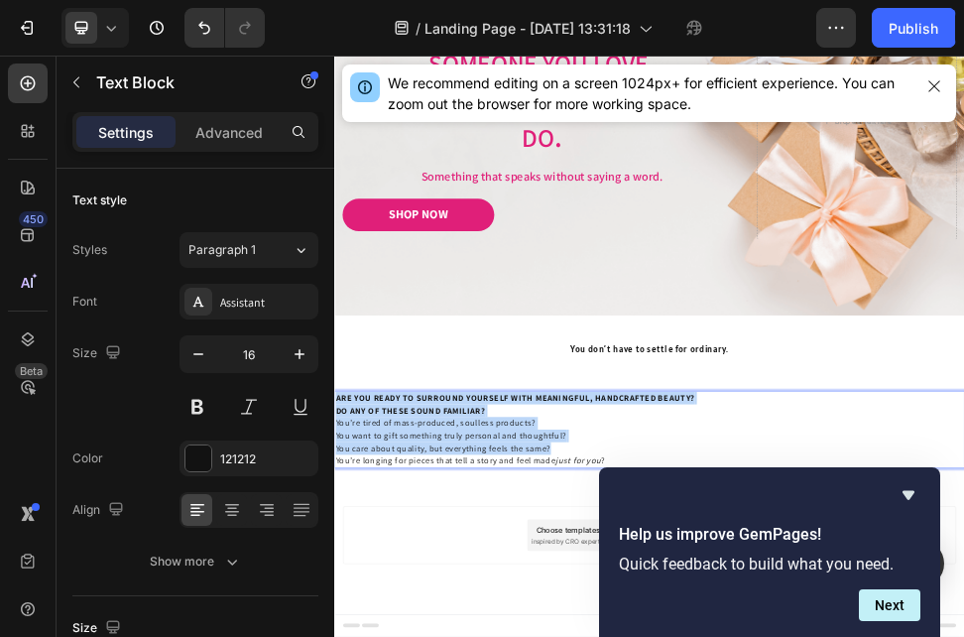
drag, startPoint x: 862, startPoint y: 808, endPoint x: 297, endPoint y: 683, distance: 579.1
click at [334, 636] on html "Header Image Image Free shipping Text Block from The States Text Block Advanced…" at bounding box center [929, 487] width 1190 height 1332
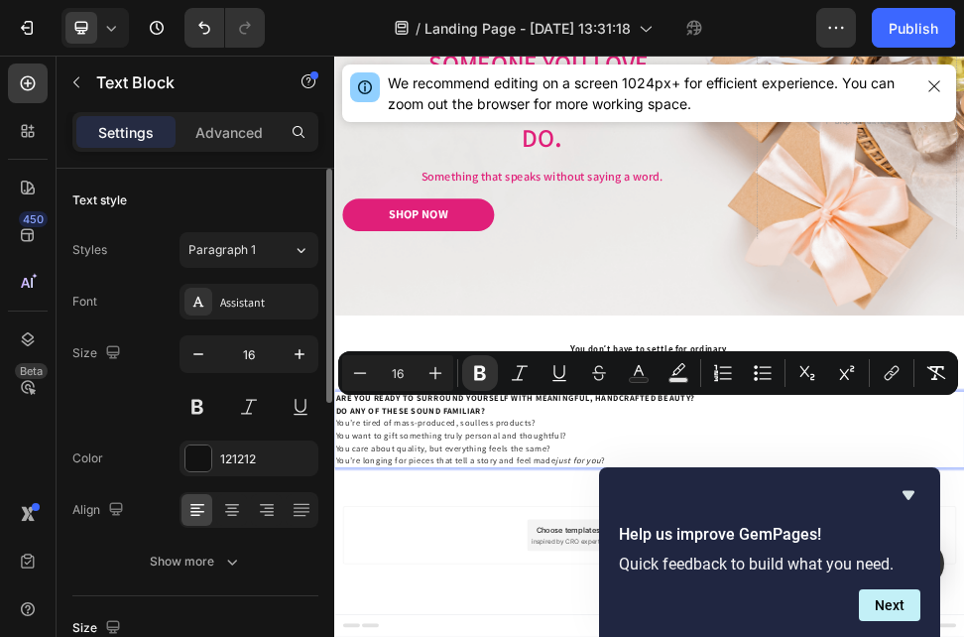
scroll to position [139, 0]
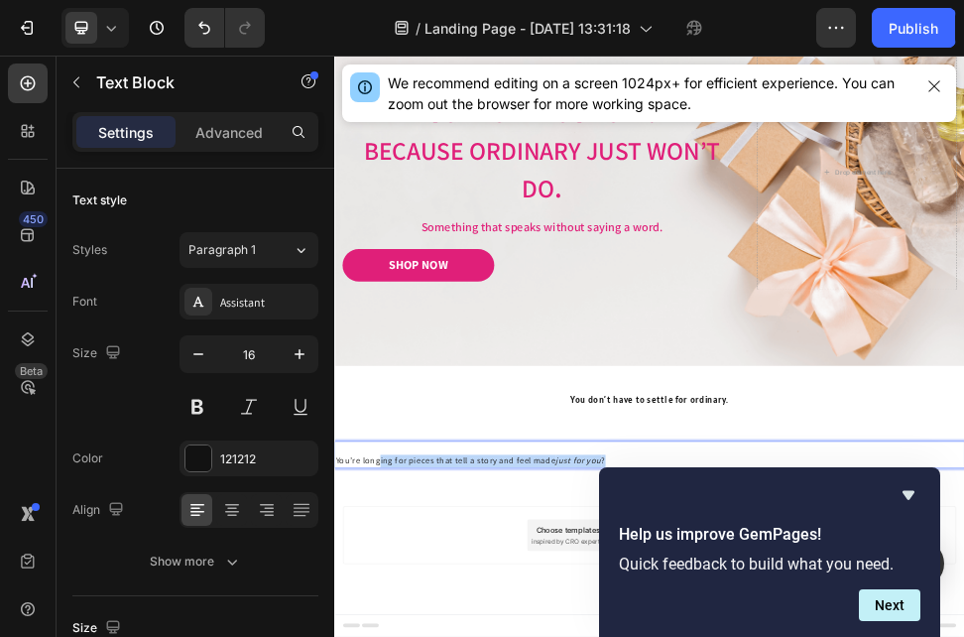
drag, startPoint x: 830, startPoint y: 816, endPoint x: 419, endPoint y: 810, distance: 411.7
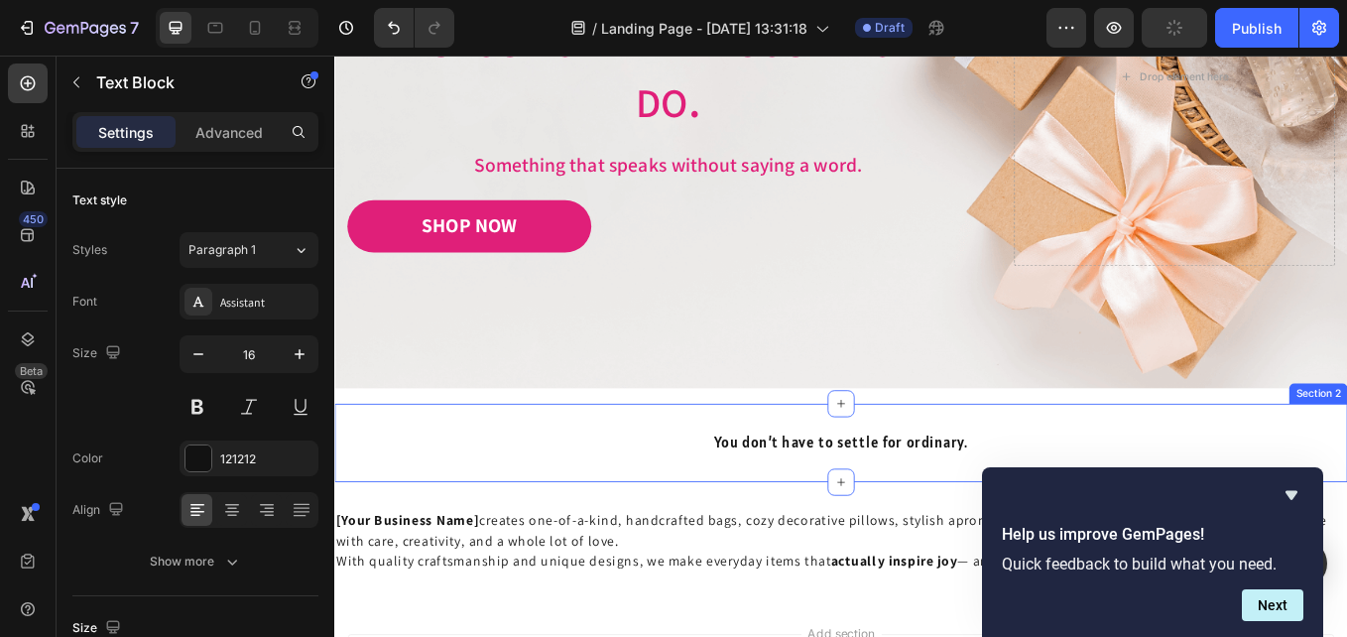
scroll to position [577, 0]
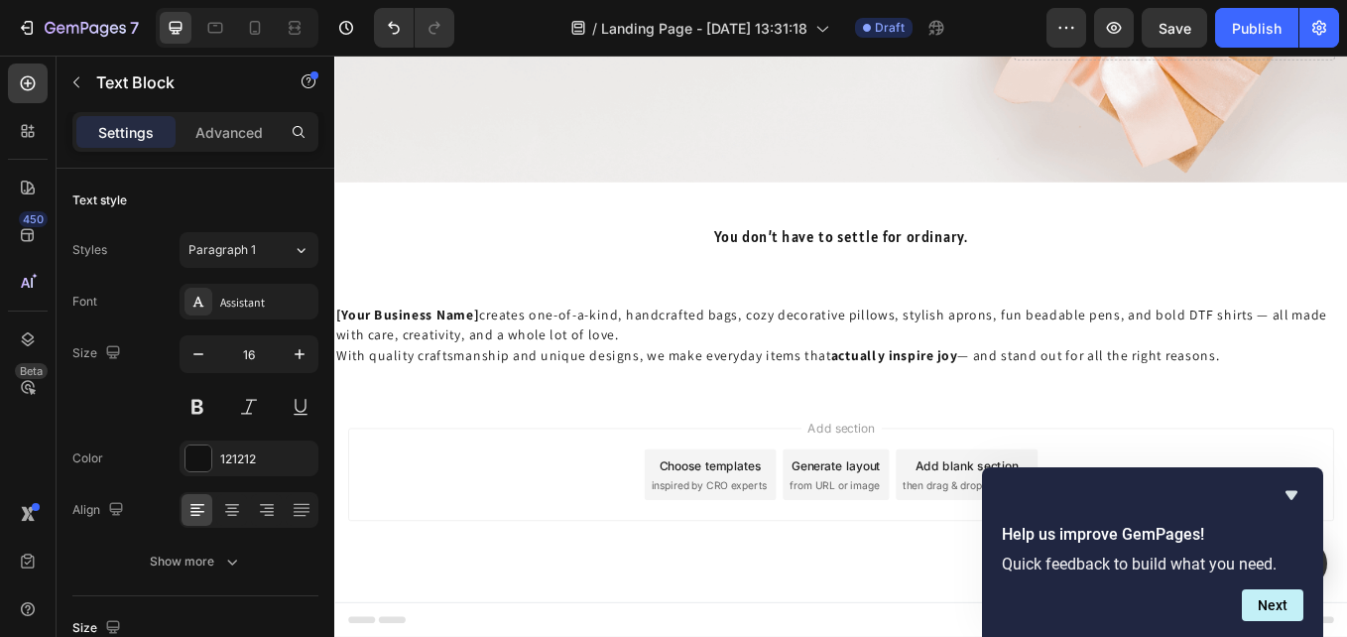
click at [505, 353] on p "[Your Business Name] creates one-of-a-kind, handcrafted bags, cozy decorative p…" at bounding box center [929, 383] width 1186 height 71
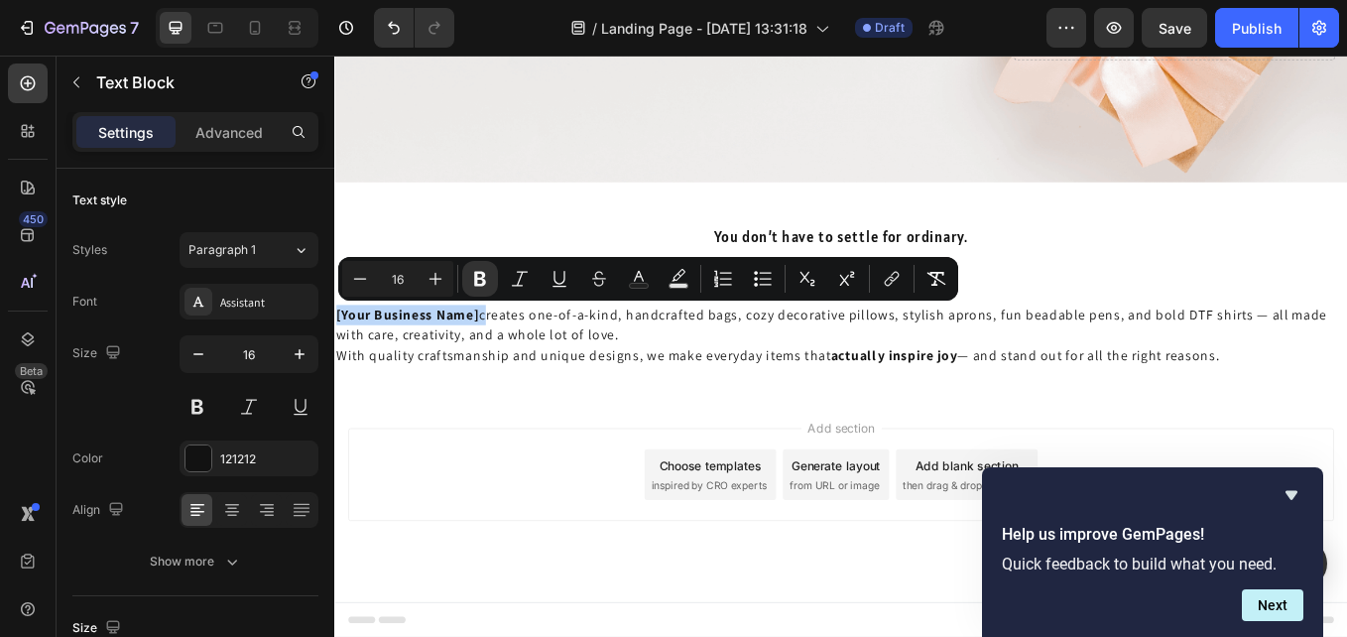
drag, startPoint x: 510, startPoint y: 360, endPoint x: 326, endPoint y: 330, distance: 185.9
click at [334, 330] on html "Header Image Image Free shipping Text Block from The States Text Block Advanced…" at bounding box center [929, 108] width 1190 height 1261
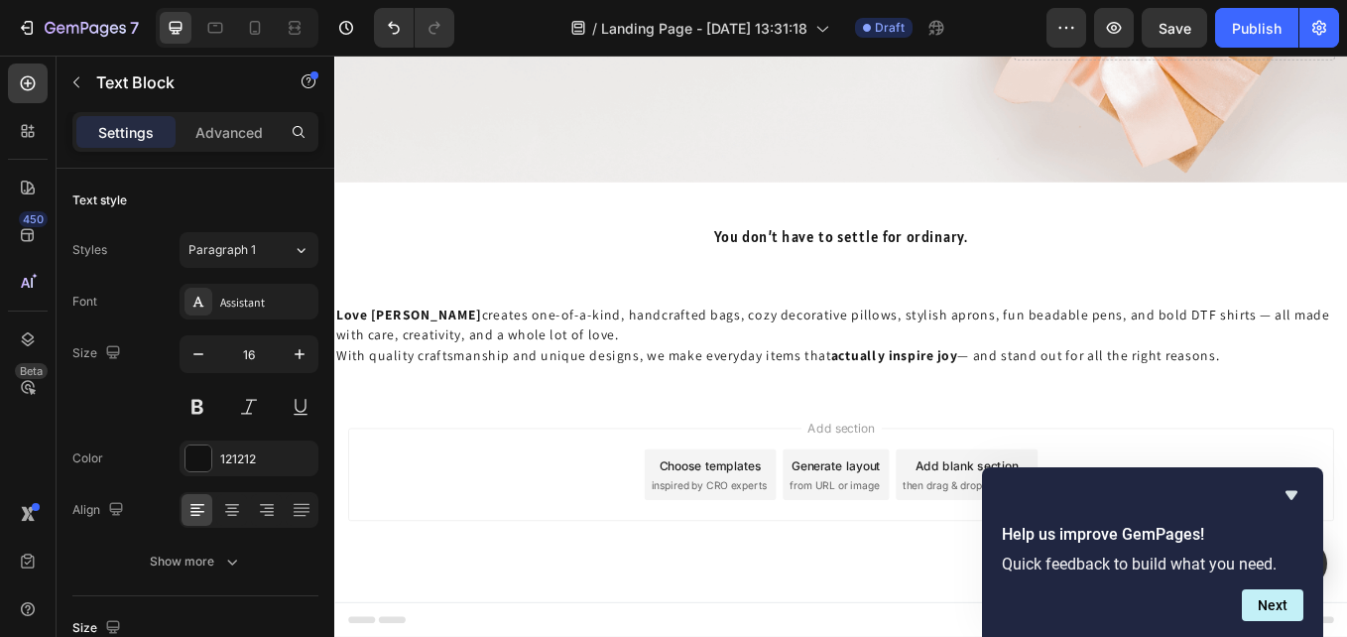
click at [782, 362] on p "Love Lainie creates one-of-a-kind, handcrafted bags, cozy decorative pillows, s…" at bounding box center [929, 383] width 1186 height 71
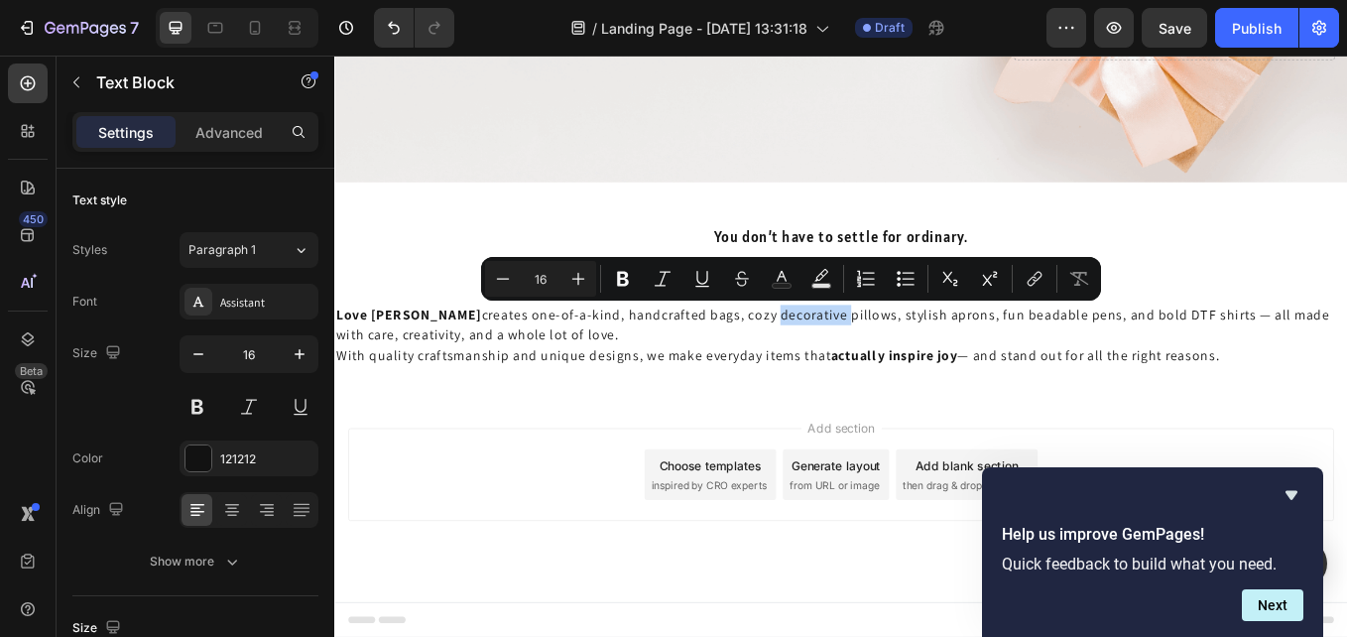
drag, startPoint x: 776, startPoint y: 357, endPoint x: 857, endPoint y: 356, distance: 81.3
click at [857, 356] on p "Love Lainie creates one-of-a-kind, handcrafted bags, cozy decorative pillows, s…" at bounding box center [929, 383] width 1186 height 71
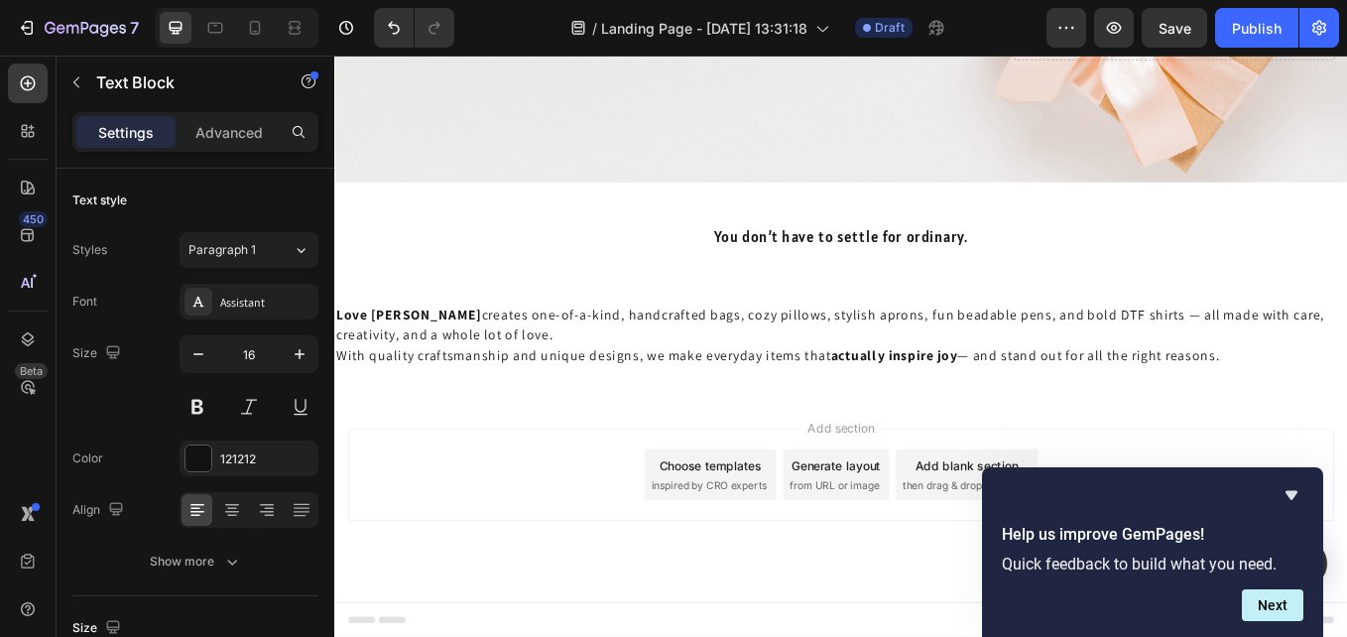
click at [1186, 363] on p "Love Lainie creates one-of-a-kind, handcrafted bags, cozy pillows, stylish apro…" at bounding box center [929, 383] width 1186 height 71
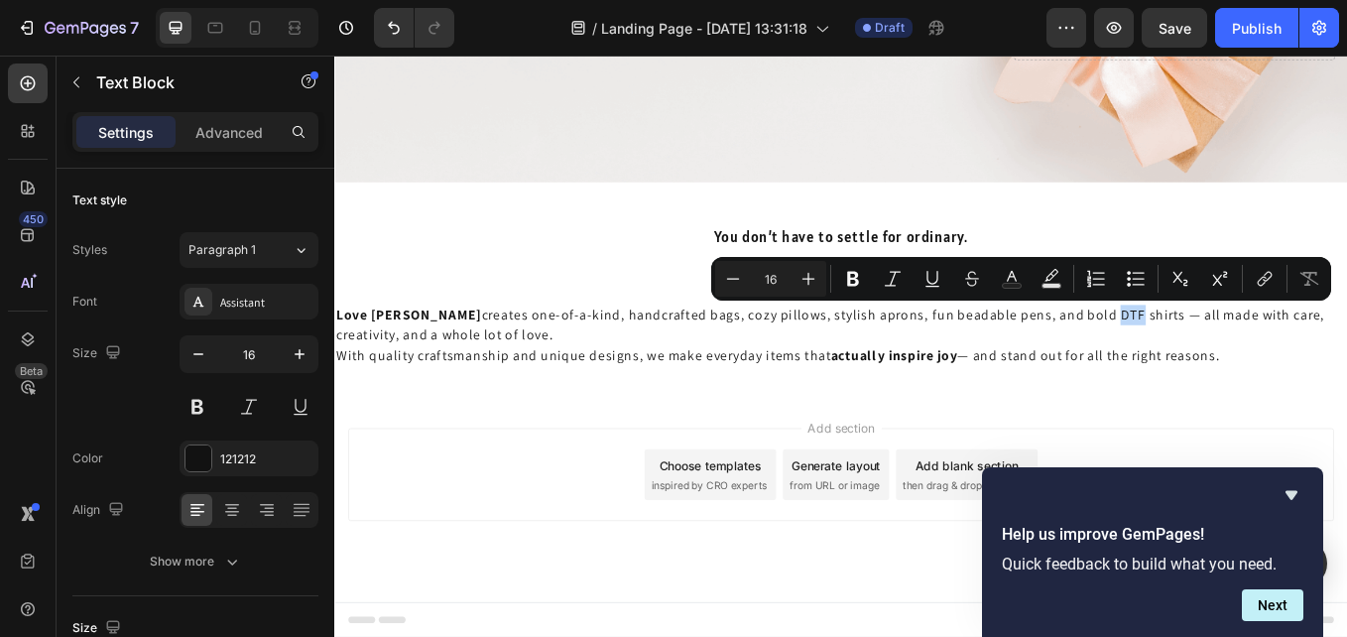
drag, startPoint x: 1174, startPoint y: 353, endPoint x: 1199, endPoint y: 357, distance: 26.1
click at [1199, 357] on p "Love Lainie creates one-of-a-kind, handcrafted bags, cozy pillows, stylish apro…" at bounding box center [929, 383] width 1186 height 71
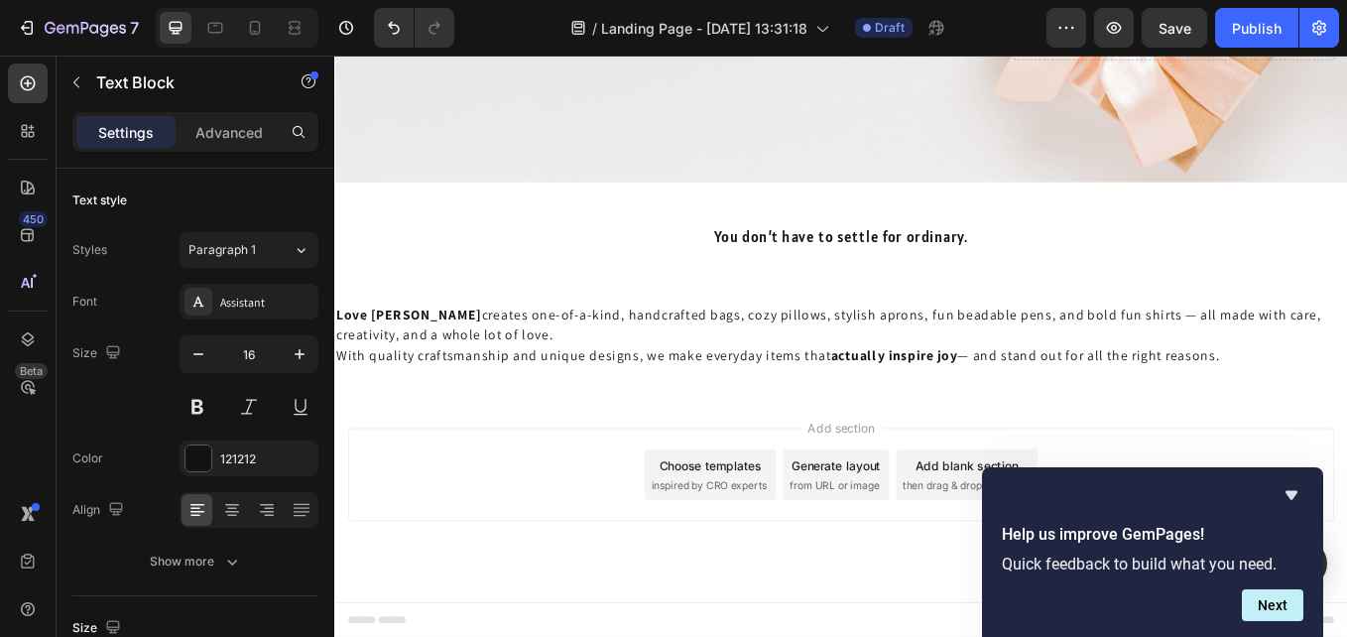
click at [1243, 356] on p "Love Lainie creates one-of-a-kind, handcrafted bags, cozy pillows, stylish apro…" at bounding box center [929, 383] width 1186 height 71
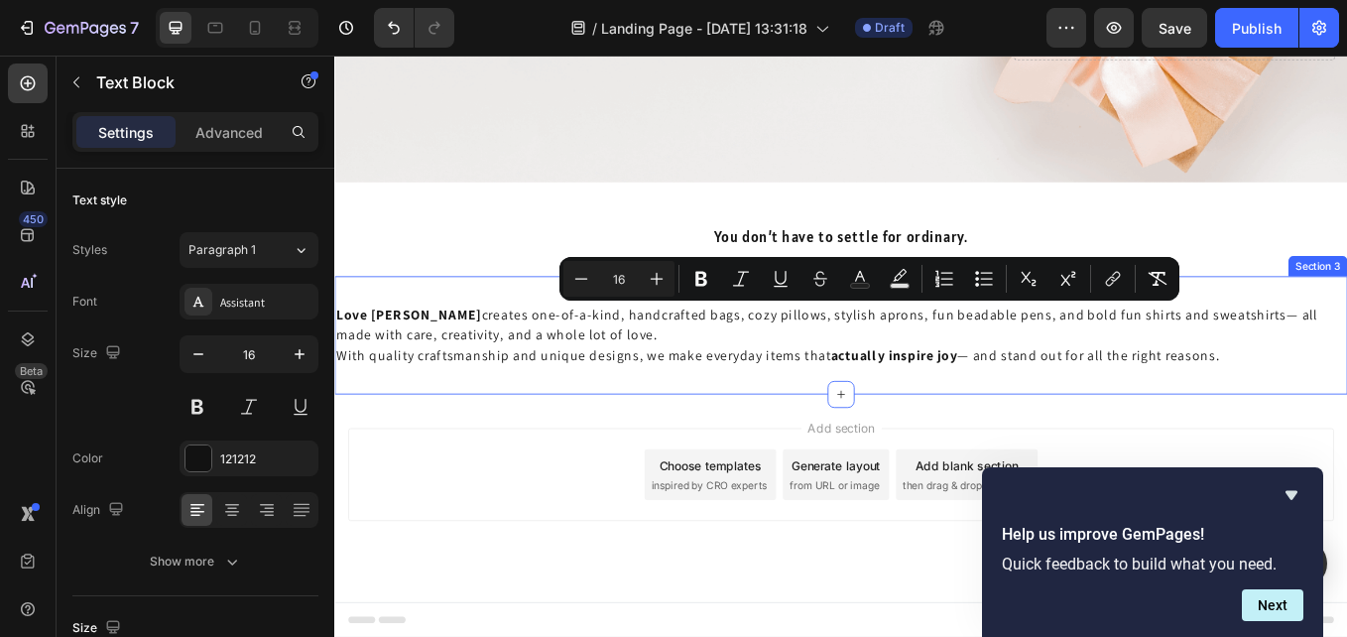
drag, startPoint x: 1394, startPoint y: 407, endPoint x: 977, endPoint y: 354, distance: 419.9
click at [696, 340] on div "Love Lainie creates one-of-a-kind, handcrafted bags, cozy pillows, stylish apro…" at bounding box center [929, 383] width 1190 height 139
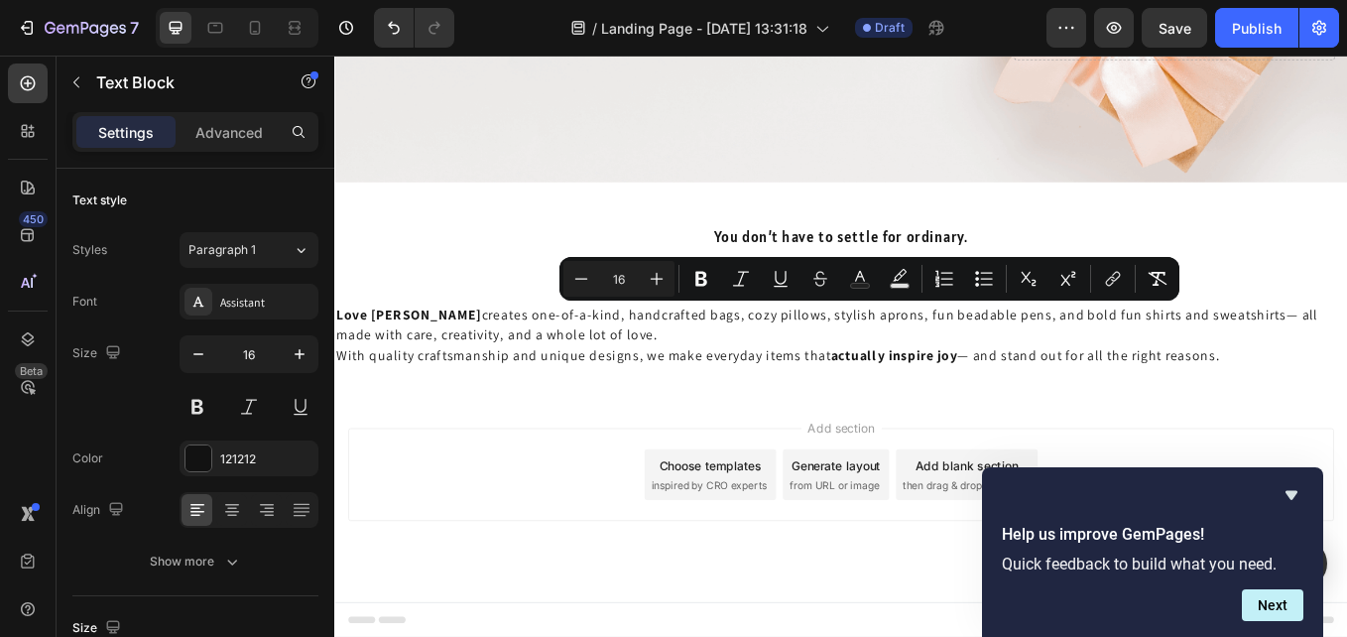
drag, startPoint x: 1386, startPoint y: 384, endPoint x: 1402, endPoint y: 389, distance: 16.6
click at [1346, 385] on p "Love Lainie creates one-of-a-kind, handcrafted bags, cozy pillows, stylish apro…" at bounding box center [929, 383] width 1186 height 71
drag, startPoint x: 1361, startPoint y: 406, endPoint x: 658, endPoint y: 386, distance: 703.6
click at [334, 366] on html "Header Image Image Free shipping Text Block from The States Text Block Advanced…" at bounding box center [929, 108] width 1190 height 1261
click at [233, 501] on icon at bounding box center [232, 510] width 20 height 20
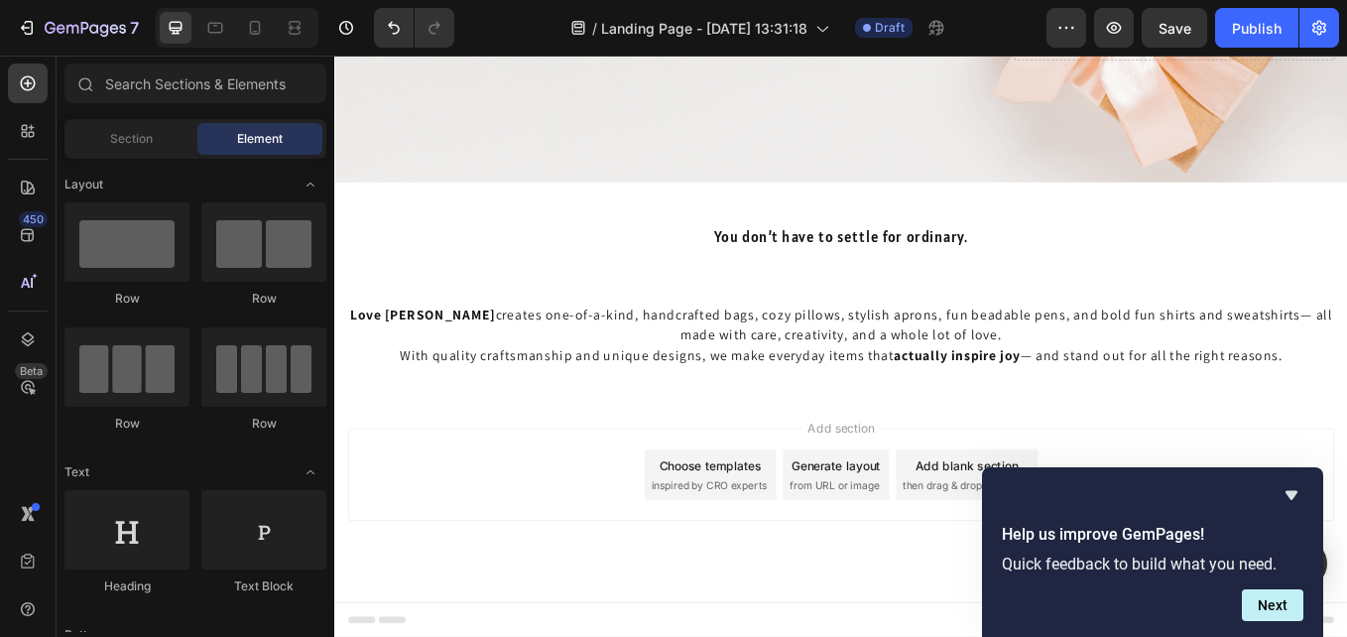
click at [558, 536] on div "Add section Choose templates inspired by CRO experts Generate layout from URL o…" at bounding box center [929, 547] width 1159 height 109
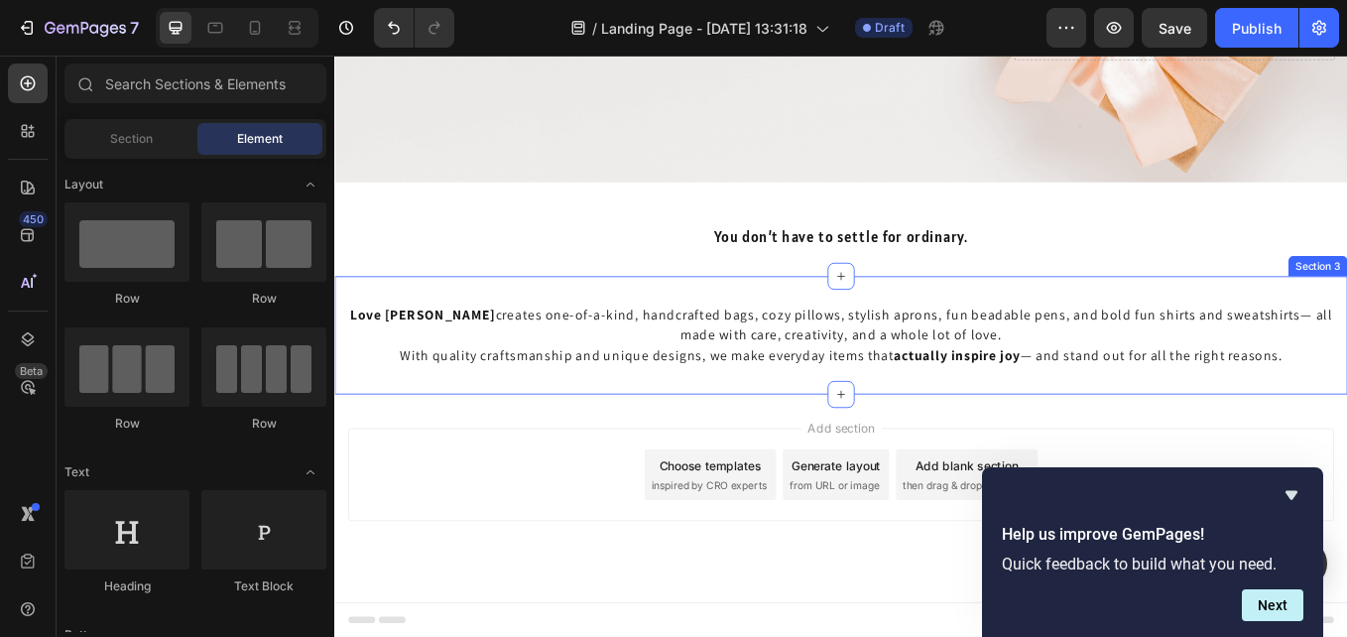
click at [672, 310] on div "You don’t have to settle for ordinary. Text Block Section 2" at bounding box center [929, 268] width 1190 height 93
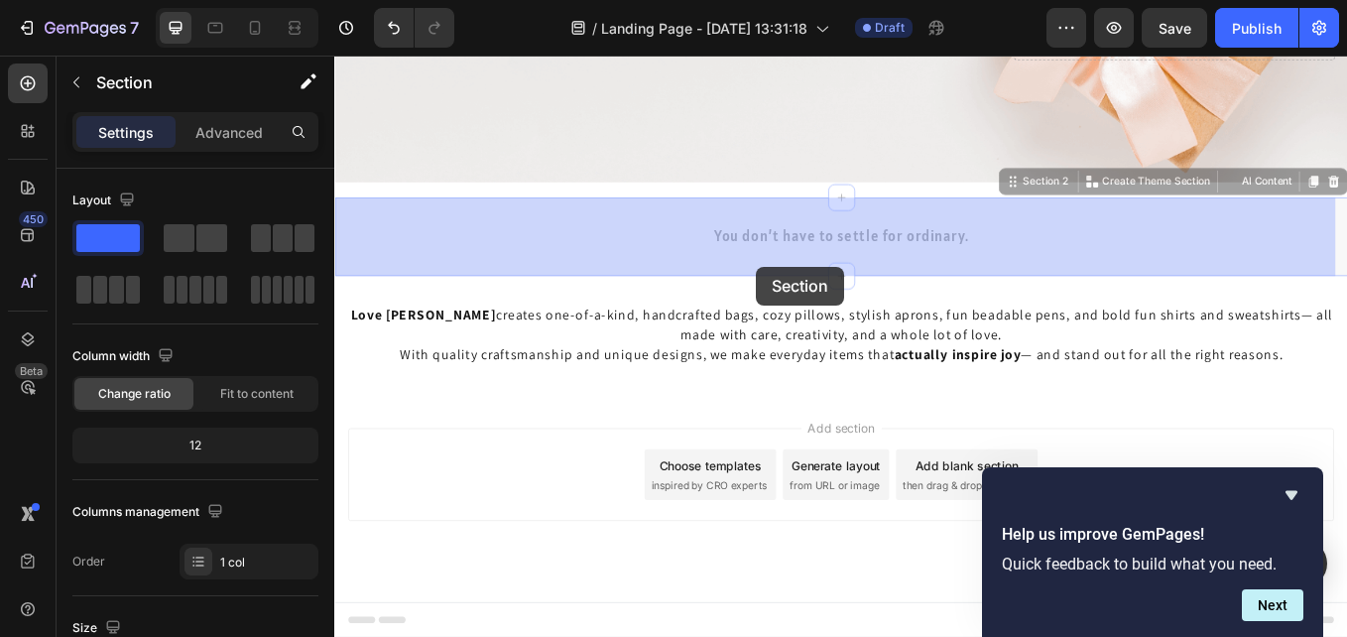
drag, startPoint x: 831, startPoint y: 311, endPoint x: 679, endPoint y: 458, distance: 211.9
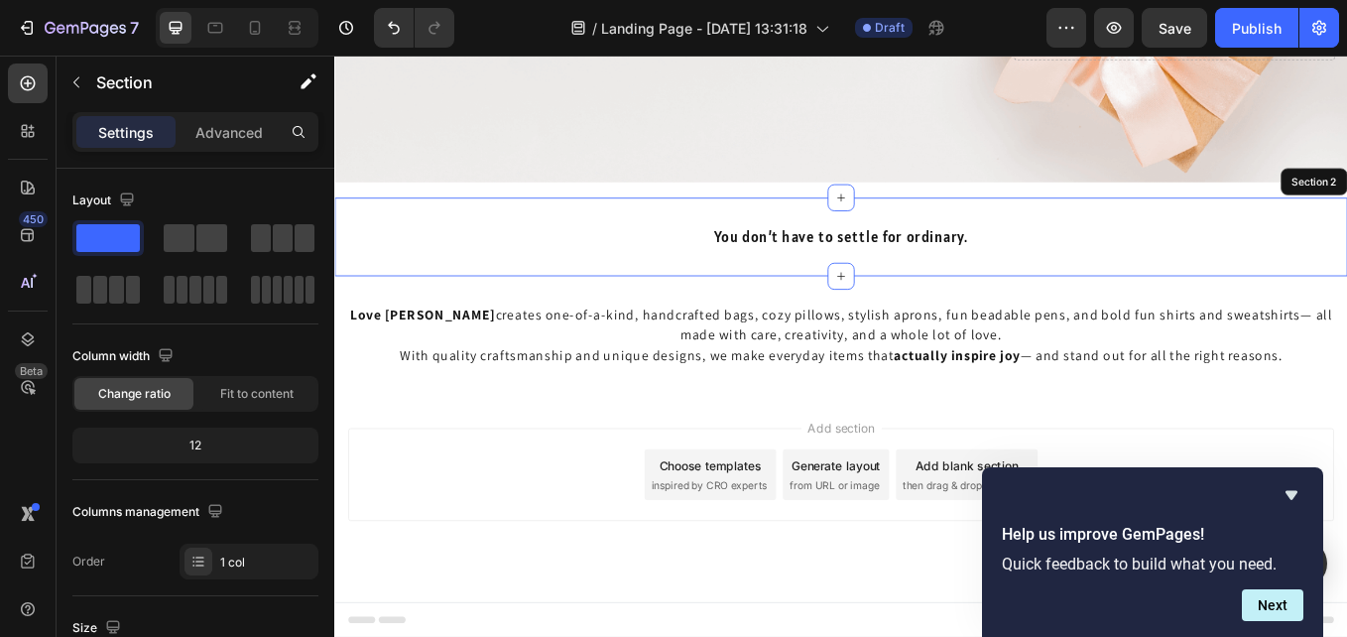
drag, startPoint x: 678, startPoint y: 459, endPoint x: 668, endPoint y: 464, distance: 11.1
click at [677, 459] on div "Add section Choose templates inspired by CRO experts Generate layout from URL o…" at bounding box center [929, 575] width 1190 height 244
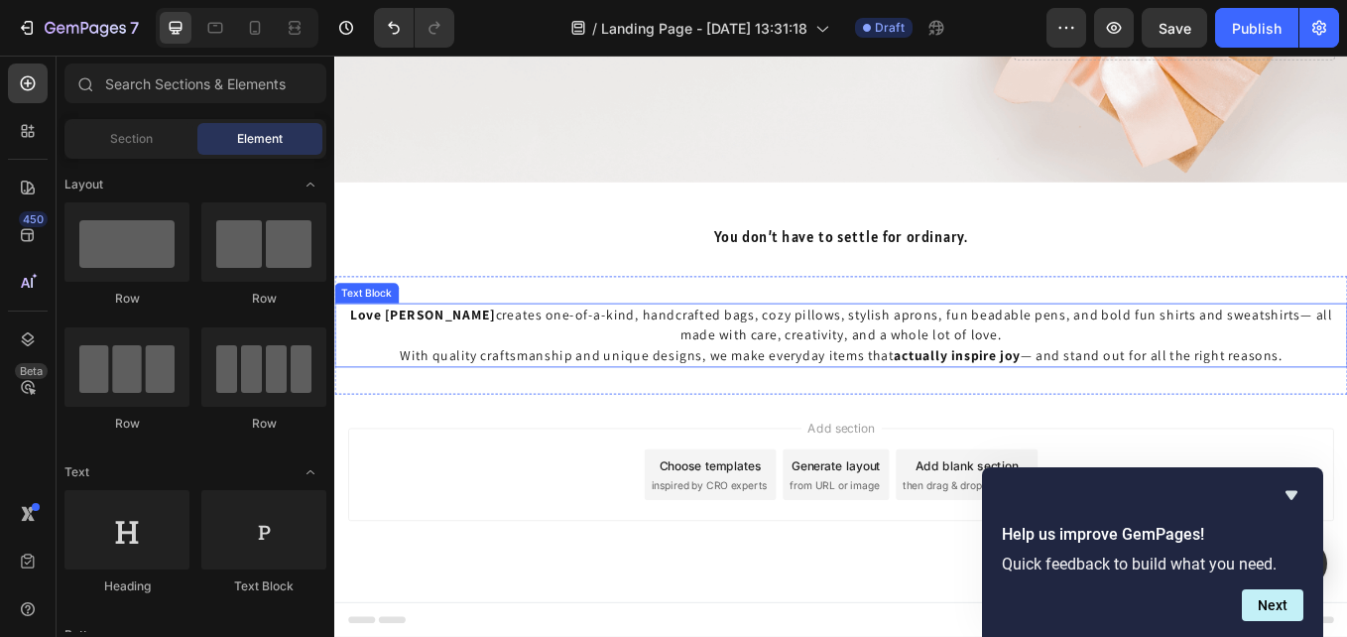
click at [769, 383] on p "Love Lainie creates one-of-a-kind, handcrafted bags, cozy pillows, stylish apro…" at bounding box center [929, 383] width 1186 height 71
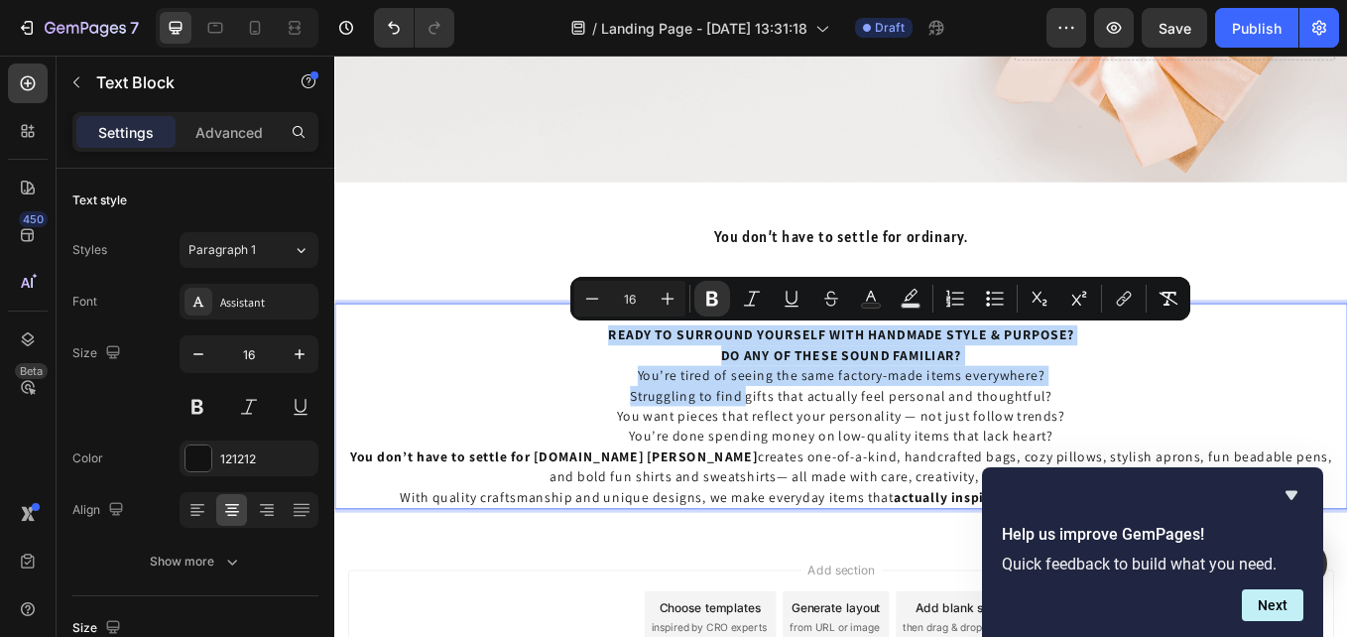
drag, startPoint x: 645, startPoint y: 380, endPoint x: 813, endPoint y: 456, distance: 185.1
click at [813, 456] on div "READY TO SURROUND YOURSELF WITH HANDMADE STYLE & PURPOSE? DO ANY OF THESE SOUND…" at bounding box center [929, 467] width 1190 height 242
click at [561, 464] on p "You’re tired of seeing the same factory-made items everywhere? Struggling to fi…" at bounding box center [929, 467] width 1186 height 95
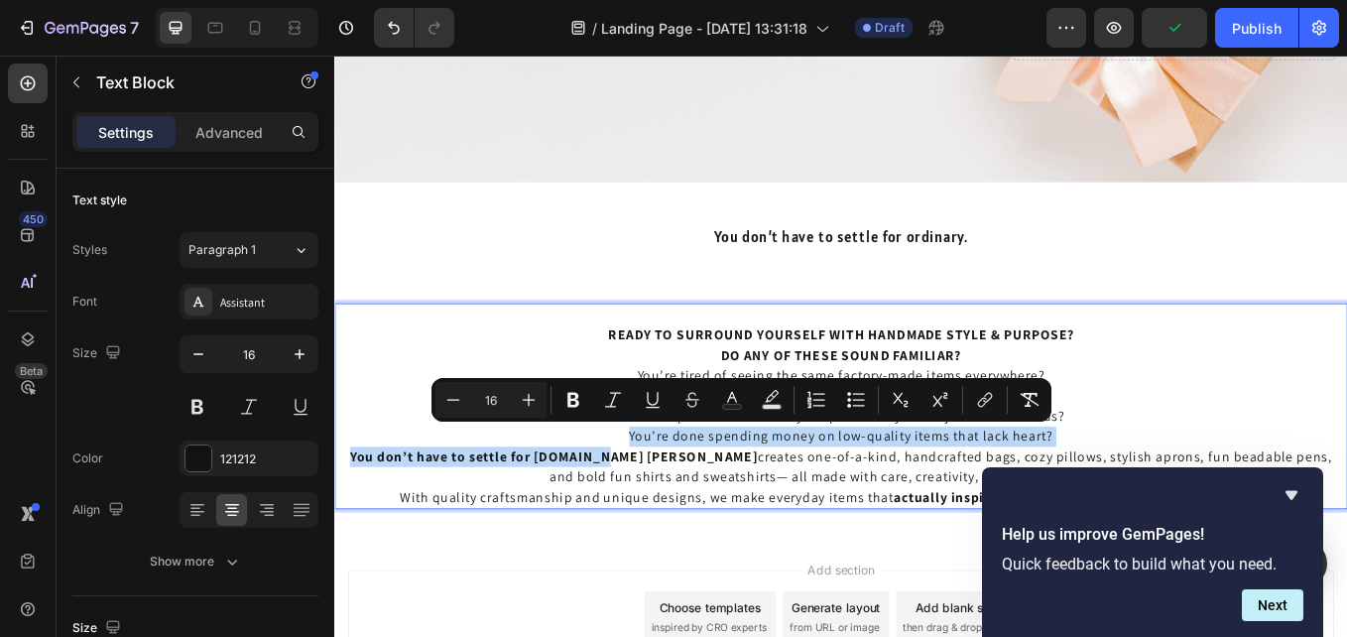
drag, startPoint x: 635, startPoint y: 525, endPoint x: 420, endPoint y: 512, distance: 215.6
click at [420, 512] on div "READY TO SURROUND YOURSELF WITH HANDMADE STYLE & PURPOSE? DO ANY OF THESE SOUND…" at bounding box center [929, 467] width 1190 height 242
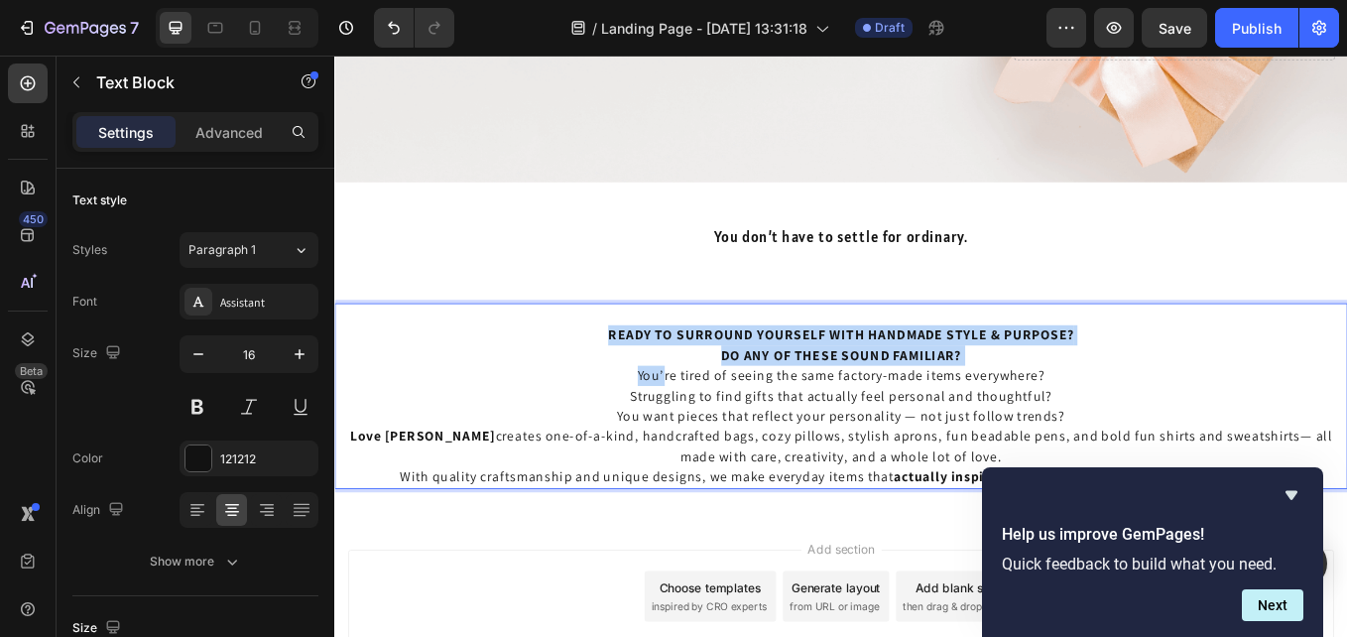
click at [717, 419] on div "READY TO SURROUND YOURSELF WITH HANDMADE STYLE & PURPOSE? DO ANY OF THESE SOUND…" at bounding box center [929, 455] width 1190 height 218
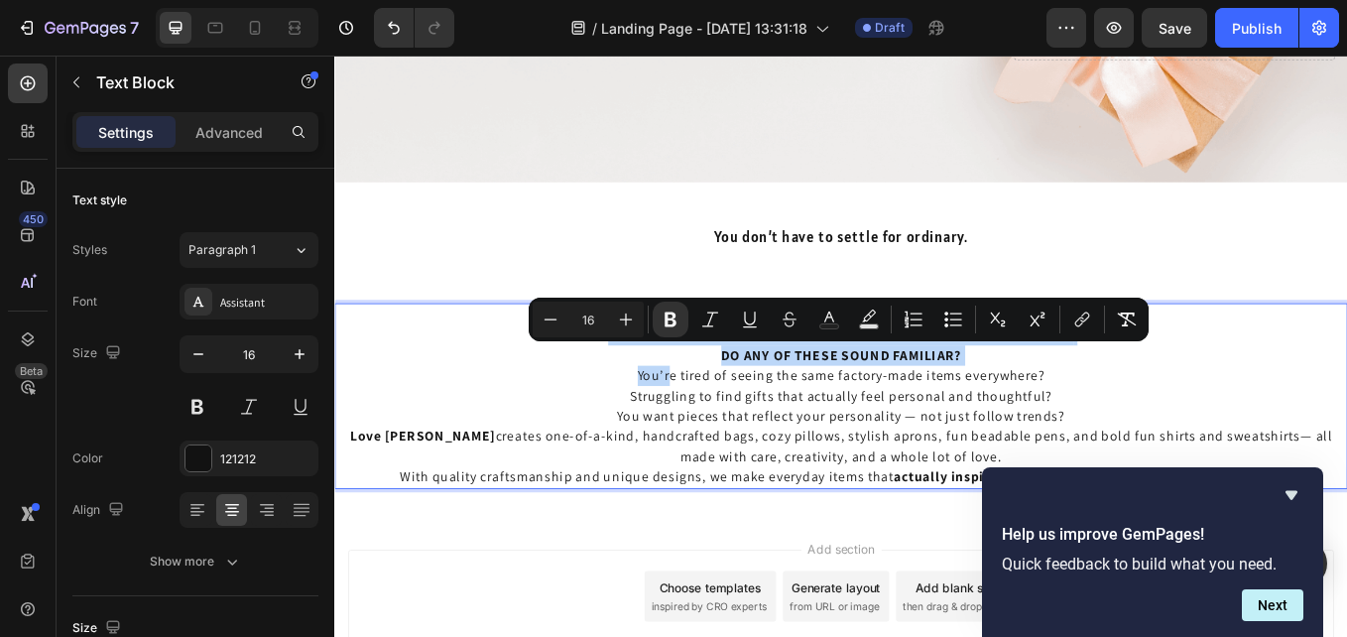
click at [1117, 402] on p "READY TO SURROUND YOURSELF WITH HANDMADE STYLE & PURPOSE? DO ANY OF THESE SOUND…" at bounding box center [929, 396] width 1186 height 48
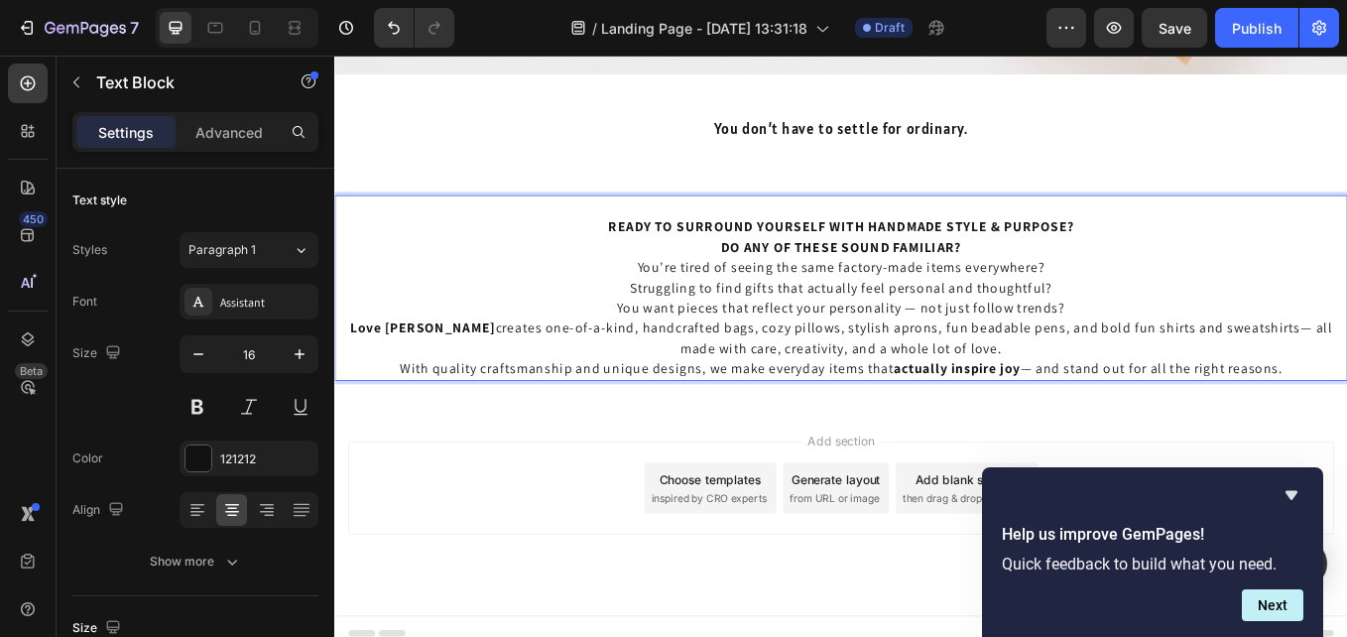
scroll to position [720, 0]
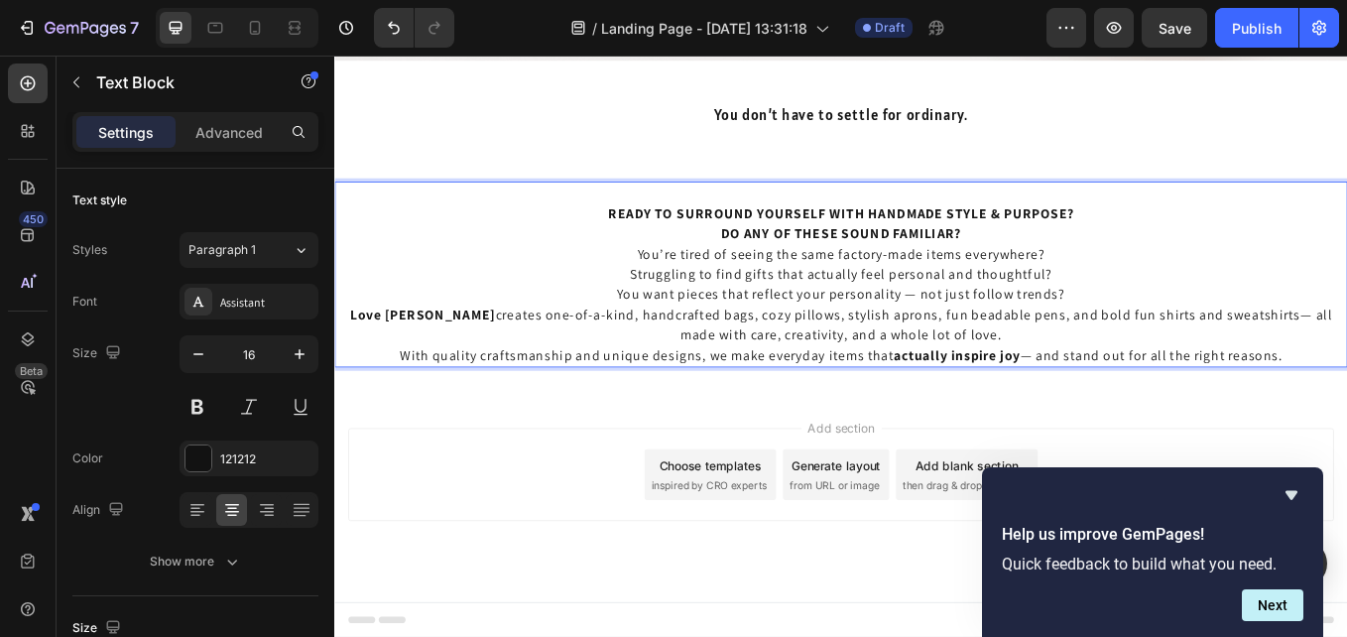
click at [1194, 331] on p "You’re tired of seeing the same factory-made items everywhere? Struggling to fi…" at bounding box center [929, 348] width 1186 height 143
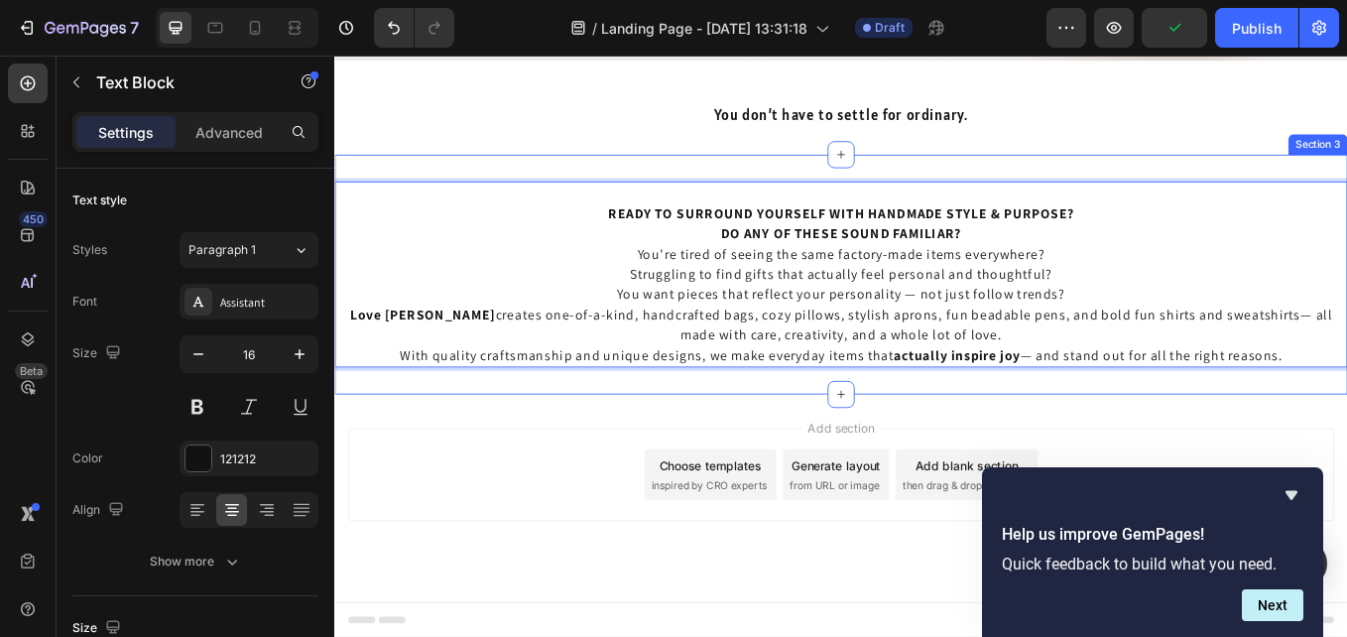
click at [439, 484] on div "Add section Choose templates inspired by CRO experts Generate layout from URL o…" at bounding box center [929, 575] width 1190 height 244
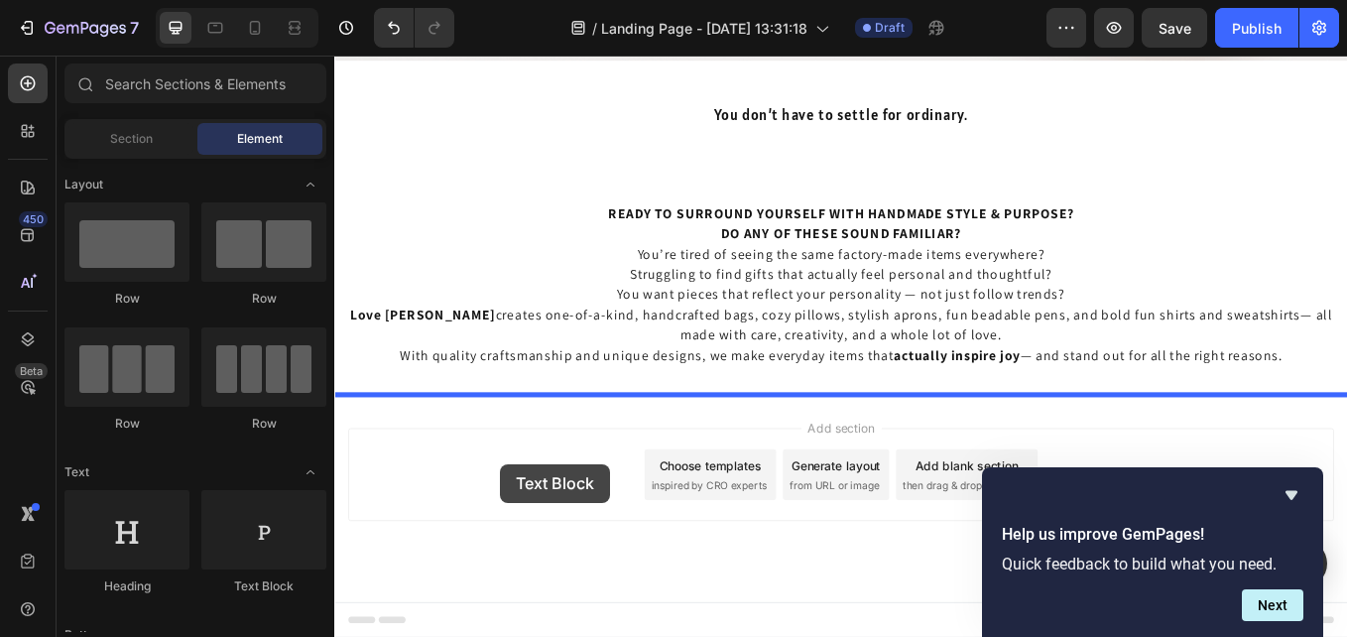
drag, startPoint x: 588, startPoint y: 587, endPoint x: 529, endPoint y: 535, distance: 79.4
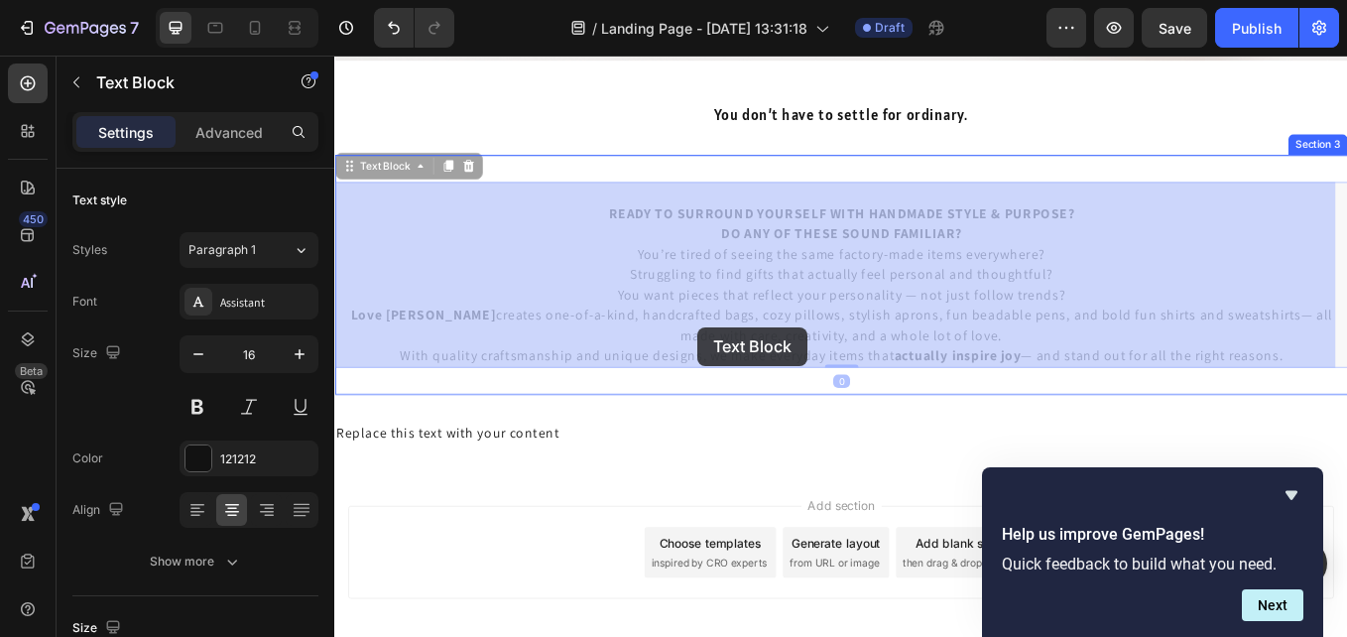
drag, startPoint x: 351, startPoint y: 352, endPoint x: 669, endPoint y: 397, distance: 320.6
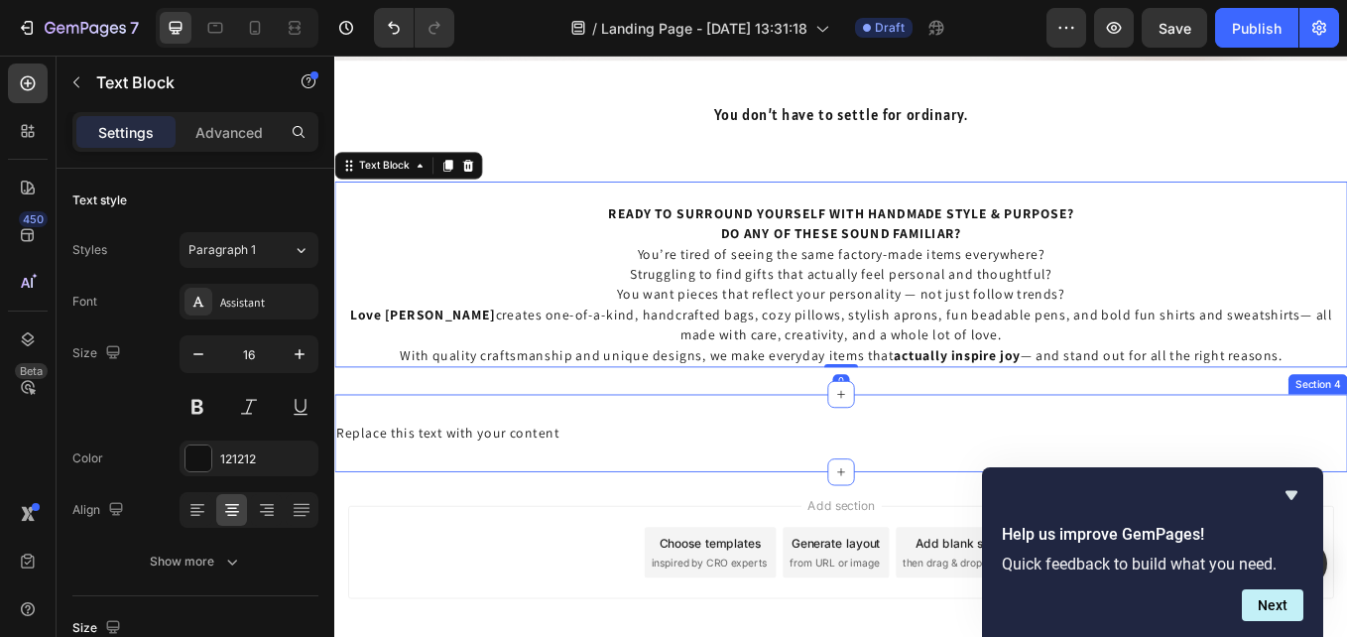
click at [583, 488] on div "Replace this text with your content" at bounding box center [929, 499] width 1190 height 28
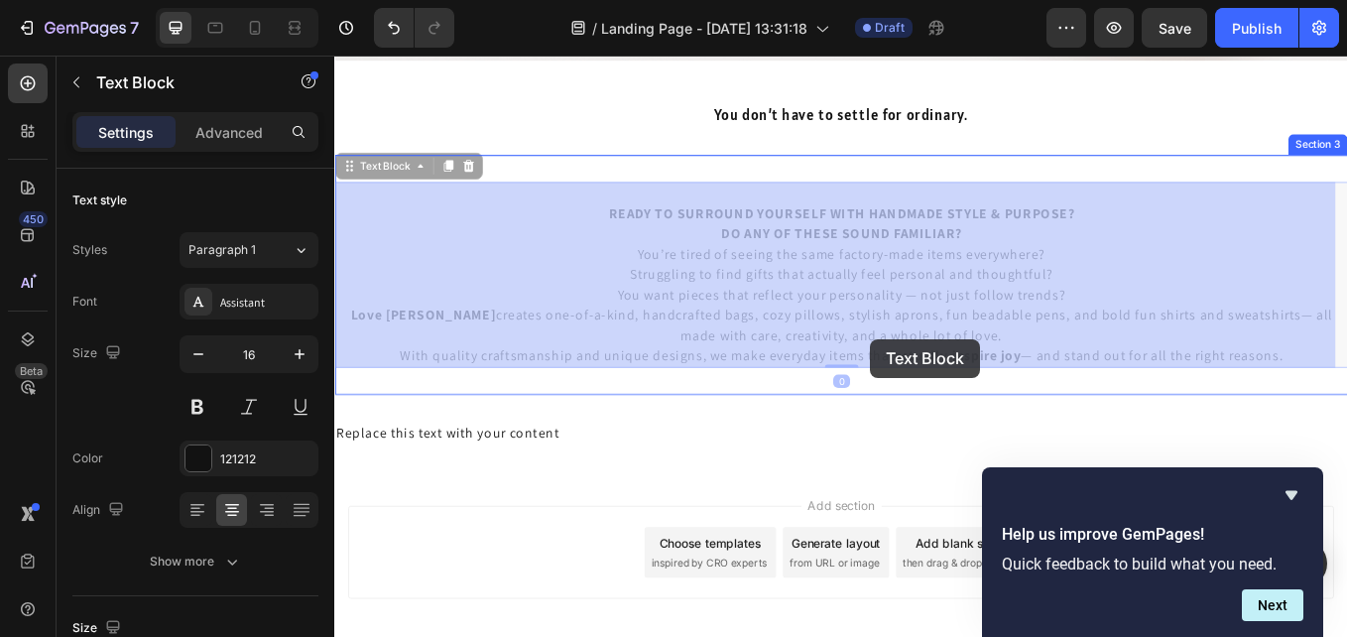
drag, startPoint x: 346, startPoint y: 353, endPoint x: 828, endPoint y: 423, distance: 487.1
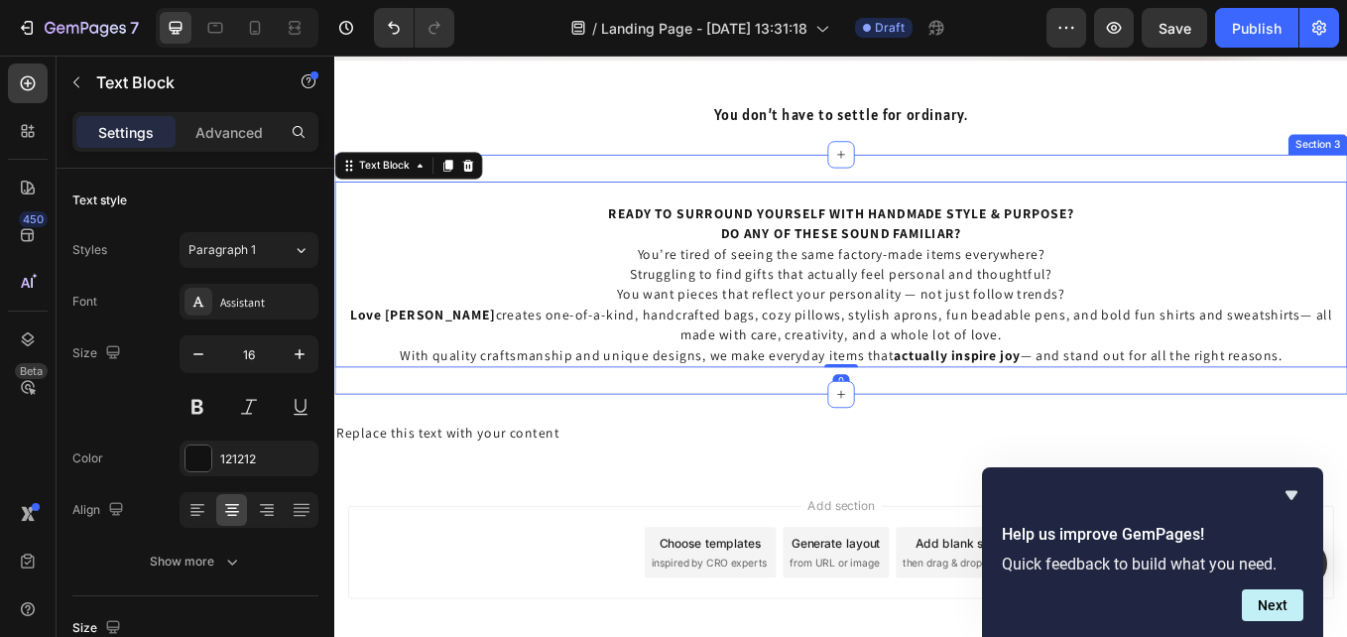
click at [784, 437] on div "READY TO SURROUND YOURSELF WITH HANDMADE STYLE & PURPOSE? DO ANY OF THESE SOUND…" at bounding box center [929, 313] width 1190 height 282
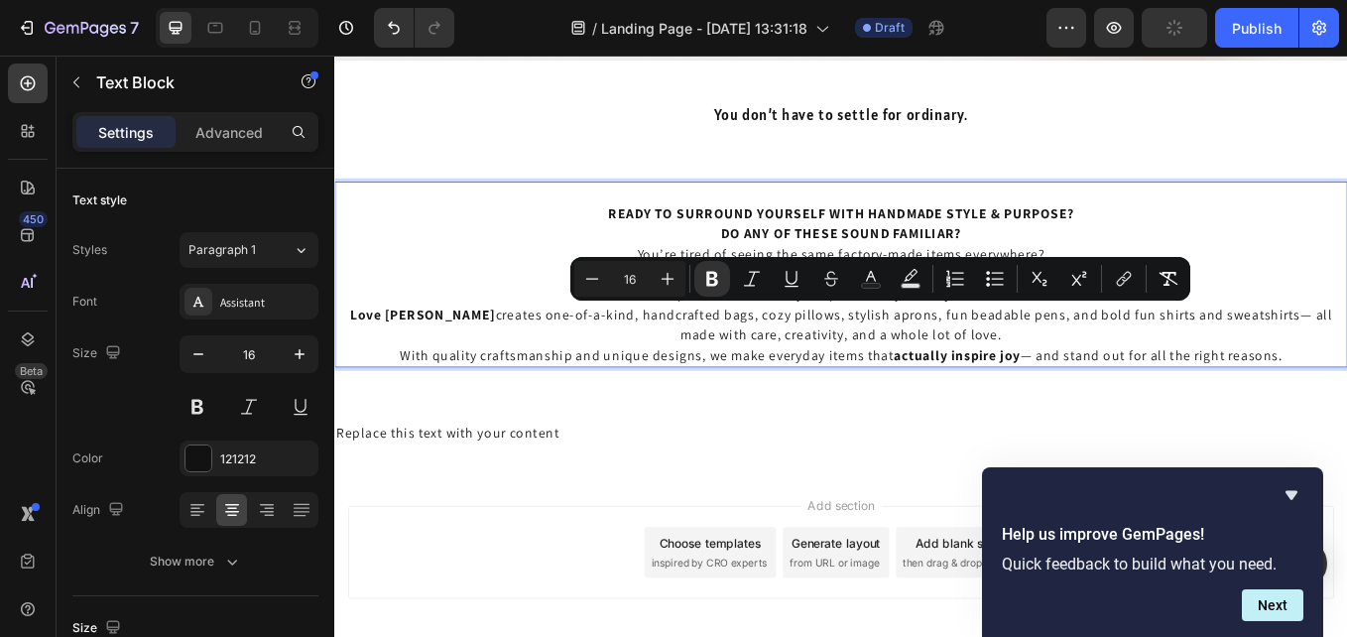
drag, startPoint x: 1456, startPoint y: 405, endPoint x: 342, endPoint y: 362, distance: 1114.8
click at [342, 362] on p "You’re tired of seeing the same factory-made items everywhere? Struggling to fi…" at bounding box center [929, 348] width 1186 height 143
copy p "Love Lainie creates one-of-a-kind, handcrafted bags, cozy pillows, stylish apro…"
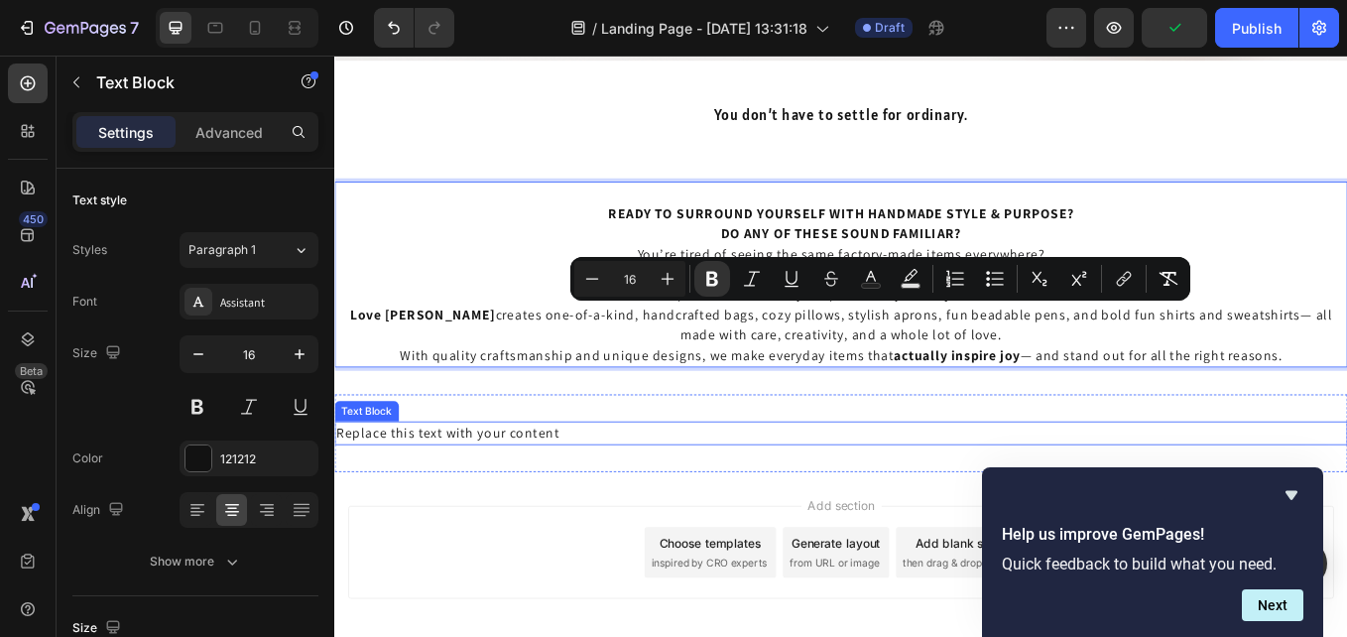
click at [603, 497] on div "Replace this text with your content" at bounding box center [929, 499] width 1190 height 28
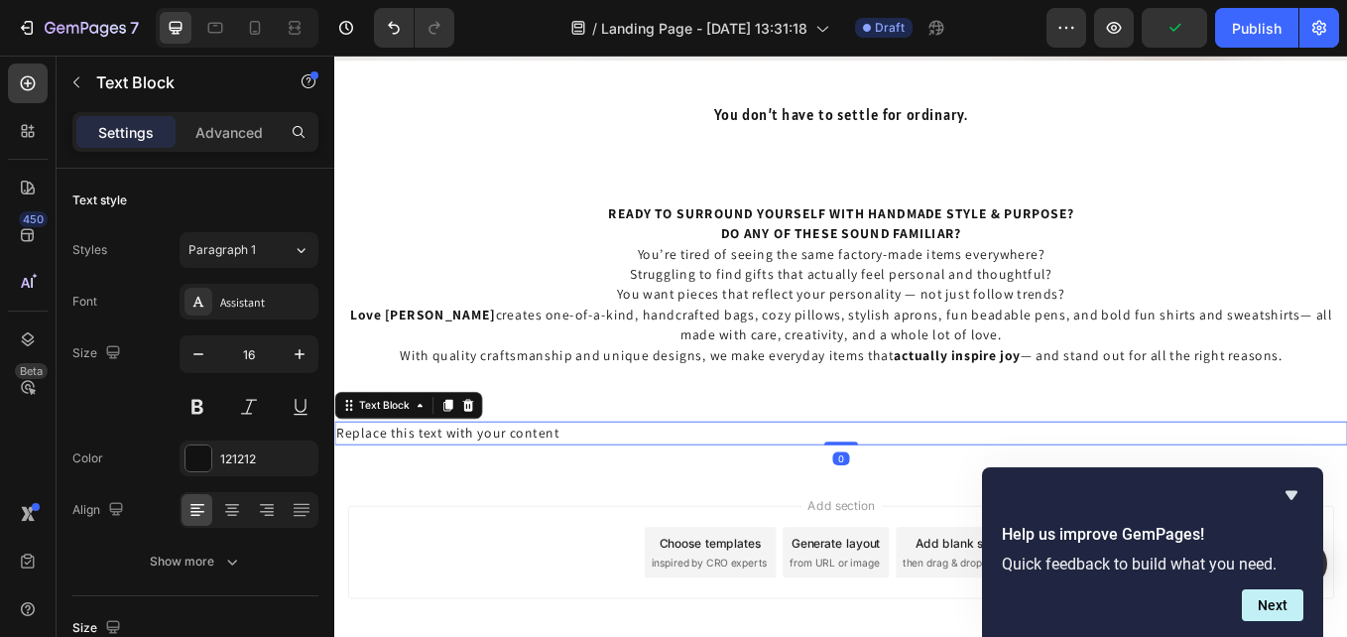
click at [627, 495] on div "Replace this text with your content" at bounding box center [929, 499] width 1190 height 28
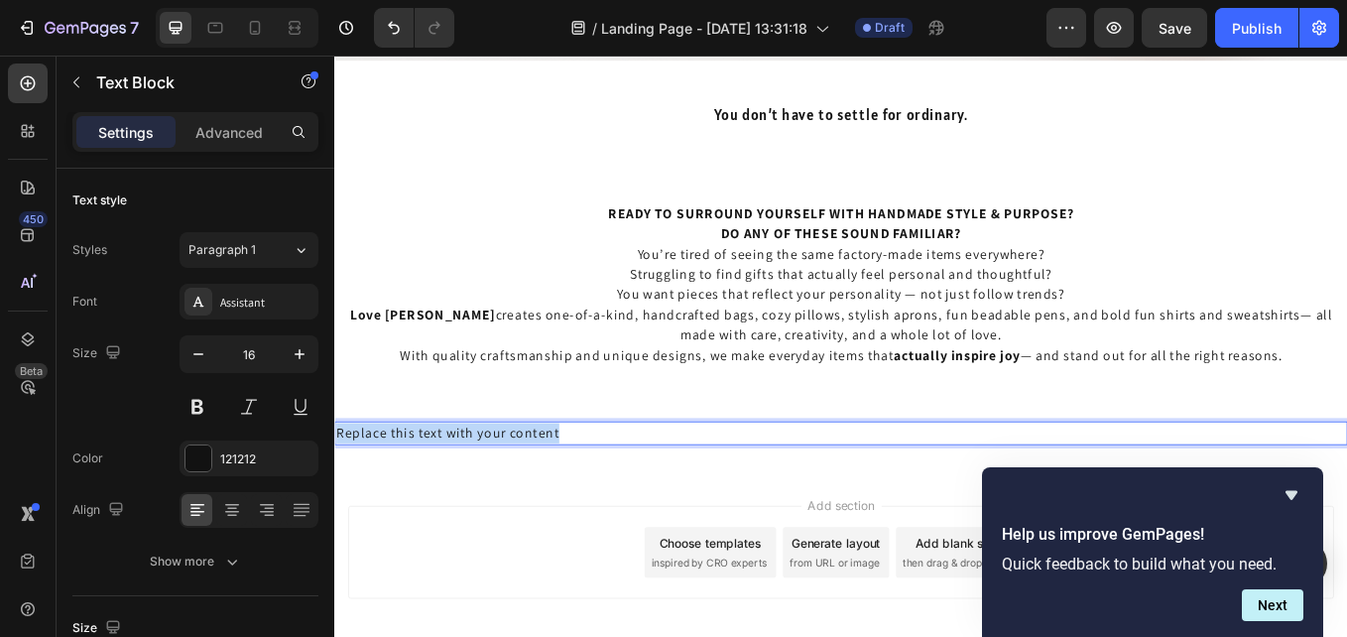
drag, startPoint x: 605, startPoint y: 495, endPoint x: 633, endPoint y: 483, distance: 30.2
click at [334, 492] on html "Header Image Image Free shipping Text Block from The States Text Block Advanced…" at bounding box center [929, 82] width 1190 height 1495
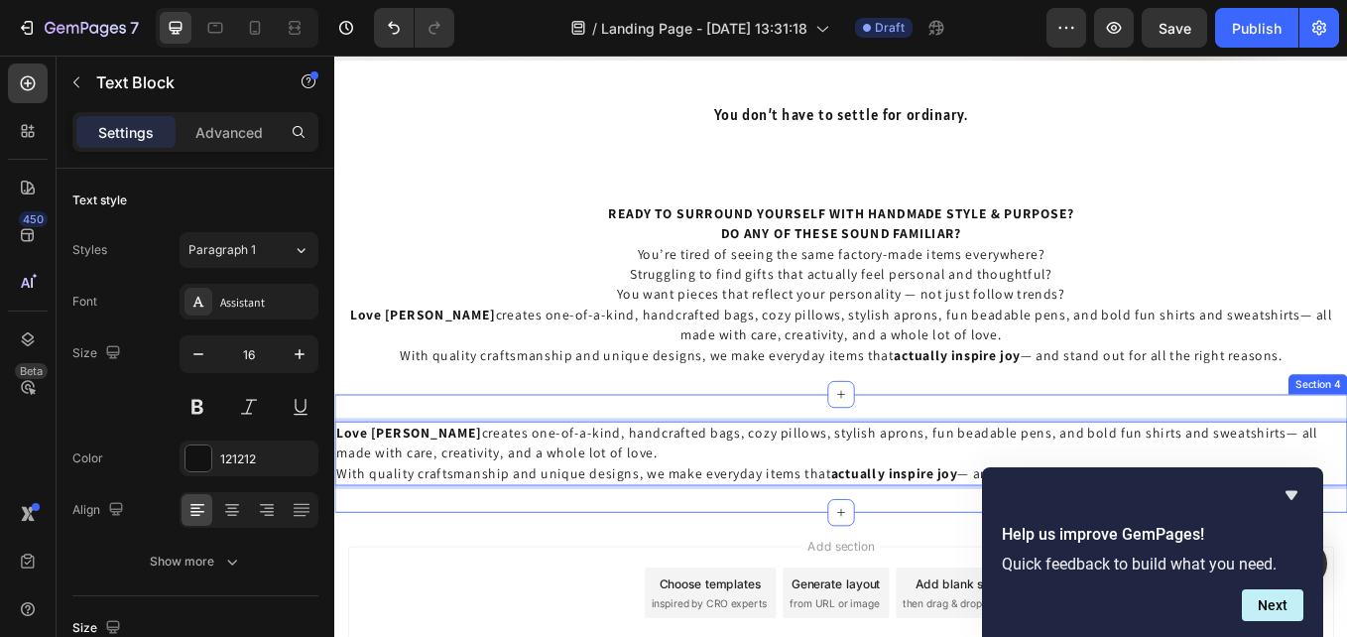
click at [512, 575] on div "Love Lainie creates one-of-a-kind, handcrafted bags, cozy pillows, stylish apro…" at bounding box center [929, 522] width 1190 height 139
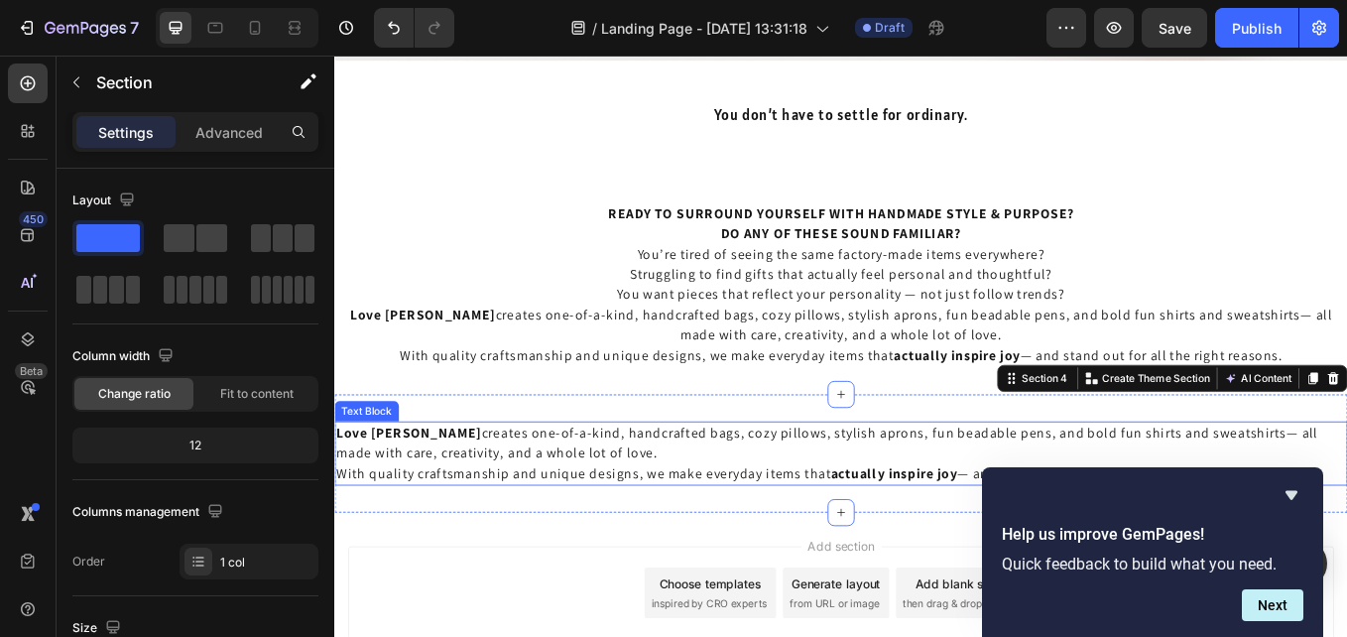
click at [684, 529] on p "Love Lainie creates one-of-a-kind, handcrafted bags, cozy pillows, stylish apro…" at bounding box center [929, 522] width 1186 height 71
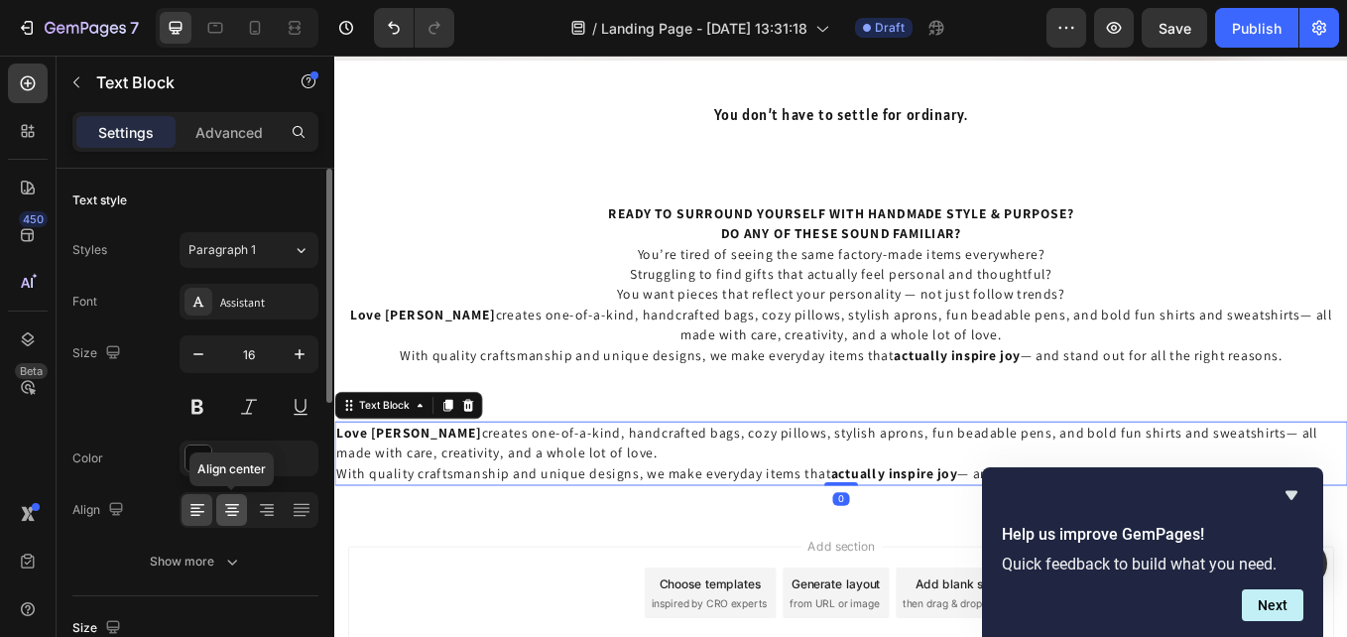
click at [233, 502] on icon at bounding box center [232, 510] width 20 height 20
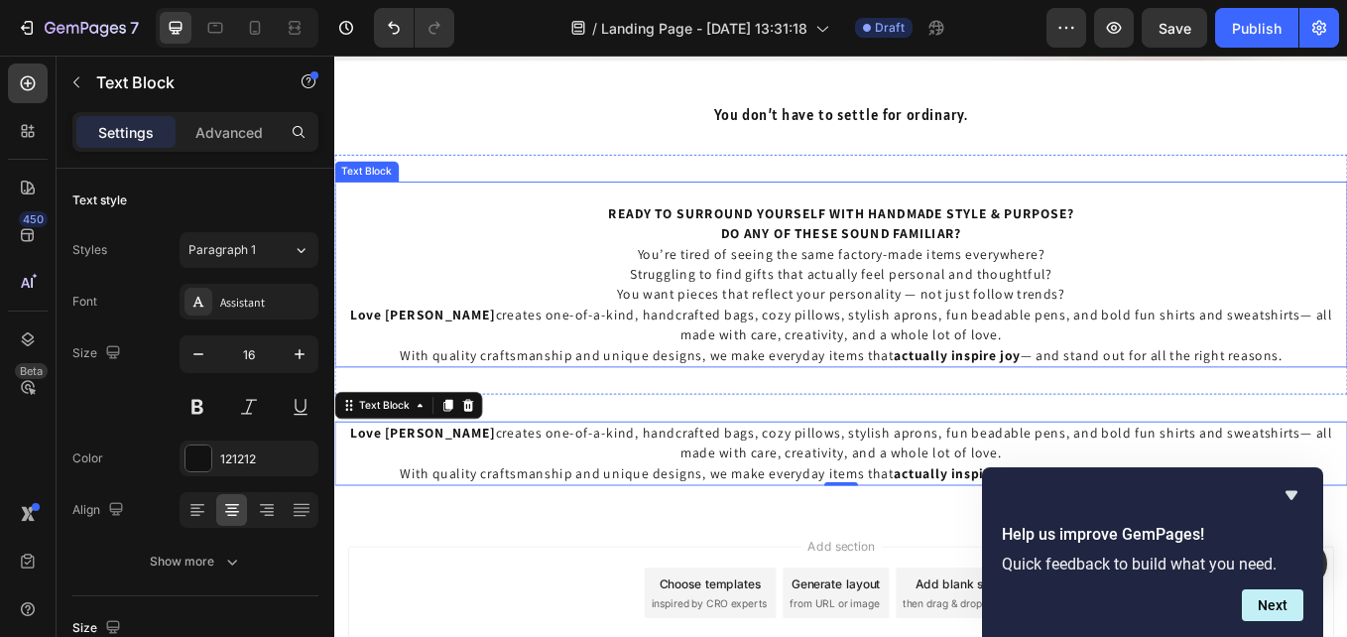
click at [450, 267] on p "READY TO SURROUND YOURSELF WITH HANDMADE STYLE & PURPOSE? DO ANY OF THESE SOUND…" at bounding box center [929, 253] width 1186 height 48
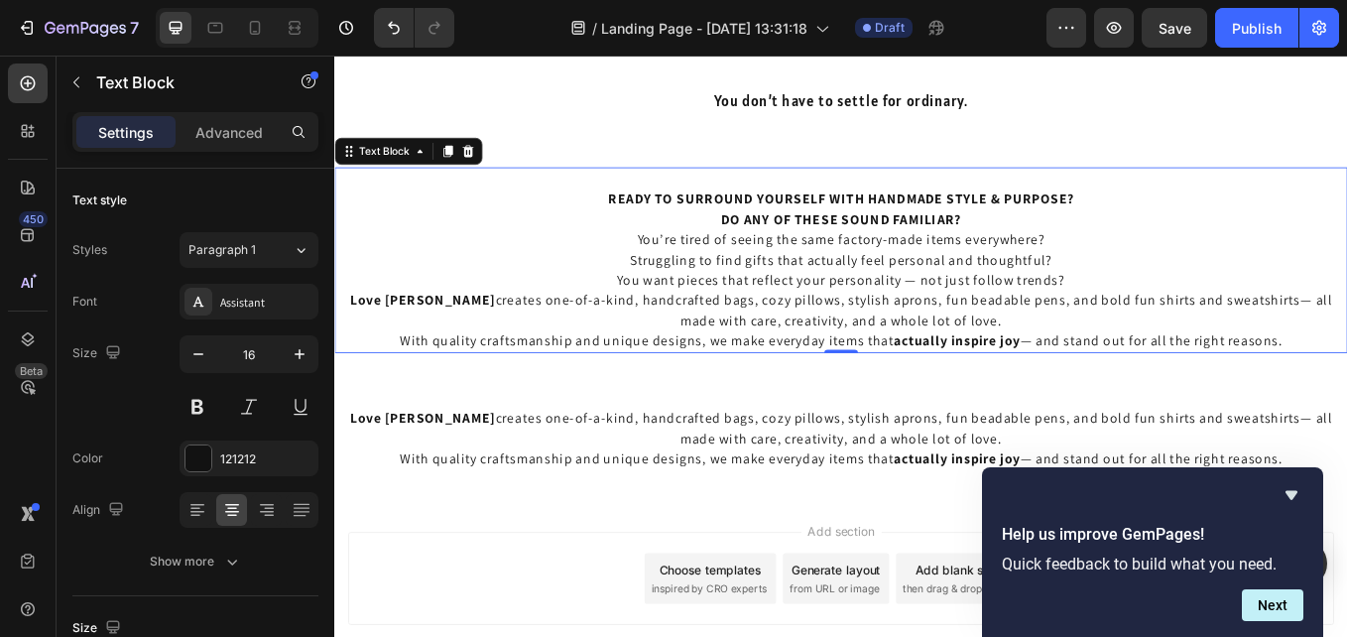
scroll to position [621, 0]
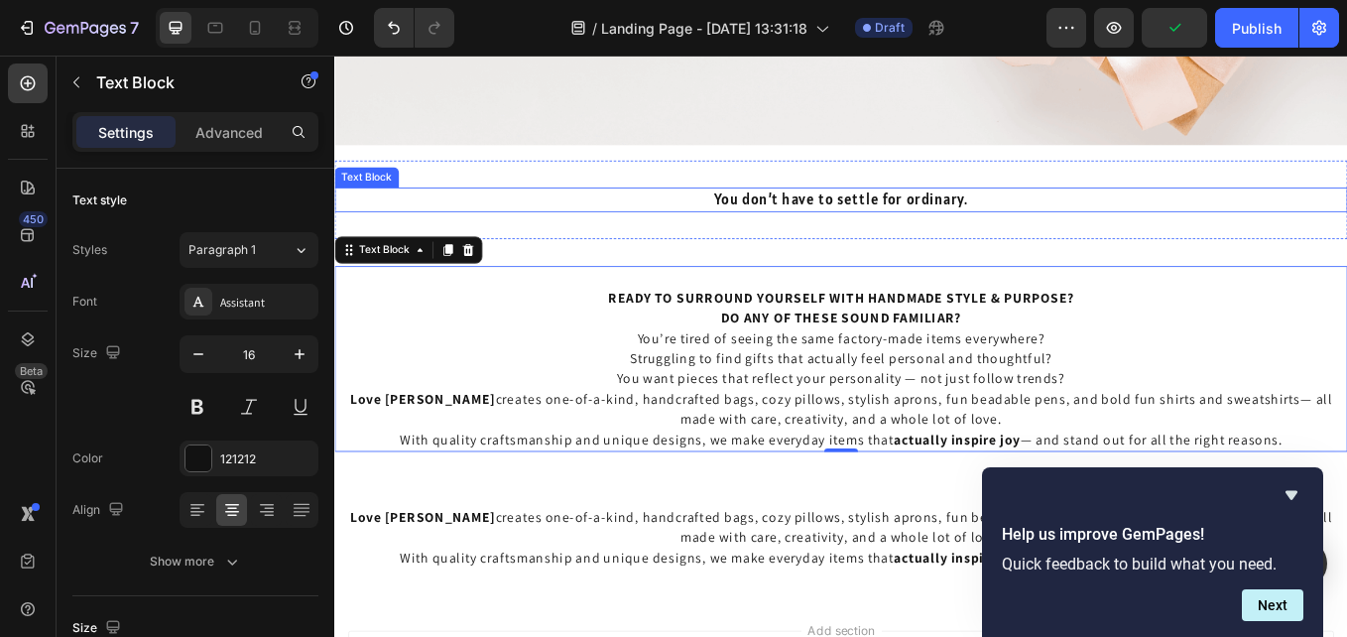
drag, startPoint x: 808, startPoint y: 212, endPoint x: 798, endPoint y: 227, distance: 18.5
click at [808, 215] on p "You don’t have to settle for ordinary." at bounding box center [929, 225] width 1186 height 26
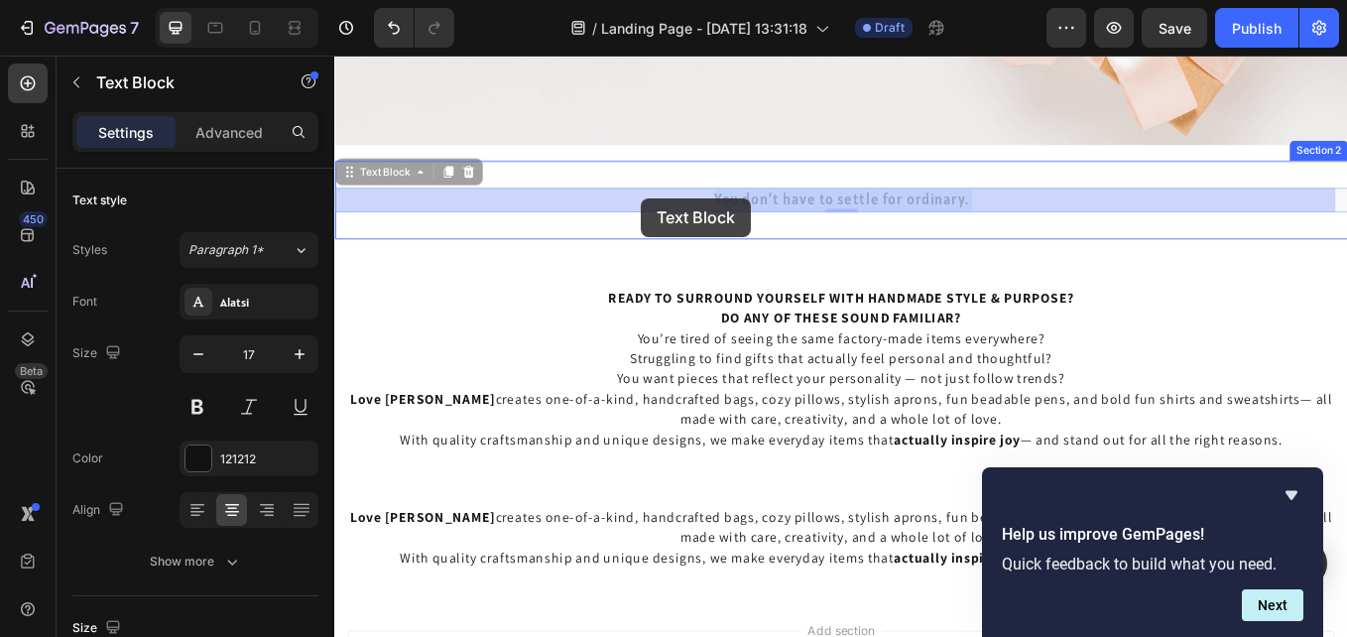
drag, startPoint x: 1095, startPoint y: 223, endPoint x: 953, endPoint y: 238, distance: 142.6
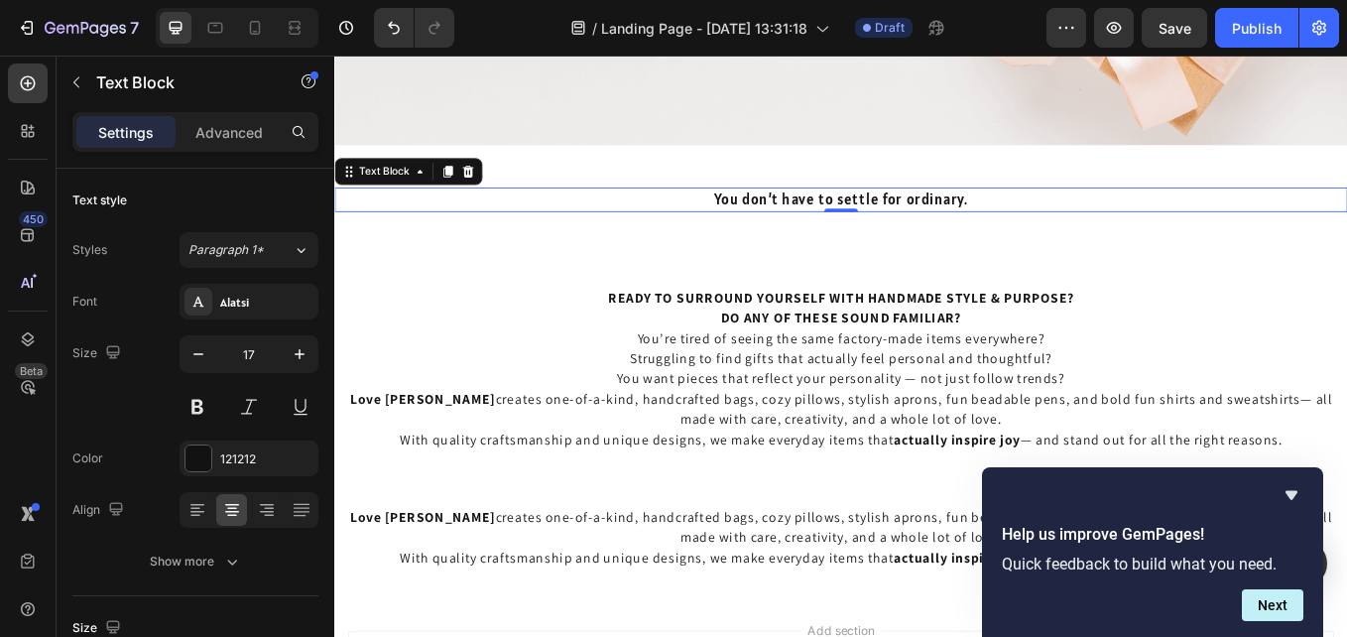
click at [1007, 238] on div "You don’t have to settle for ordinary." at bounding box center [929, 225] width 1190 height 30
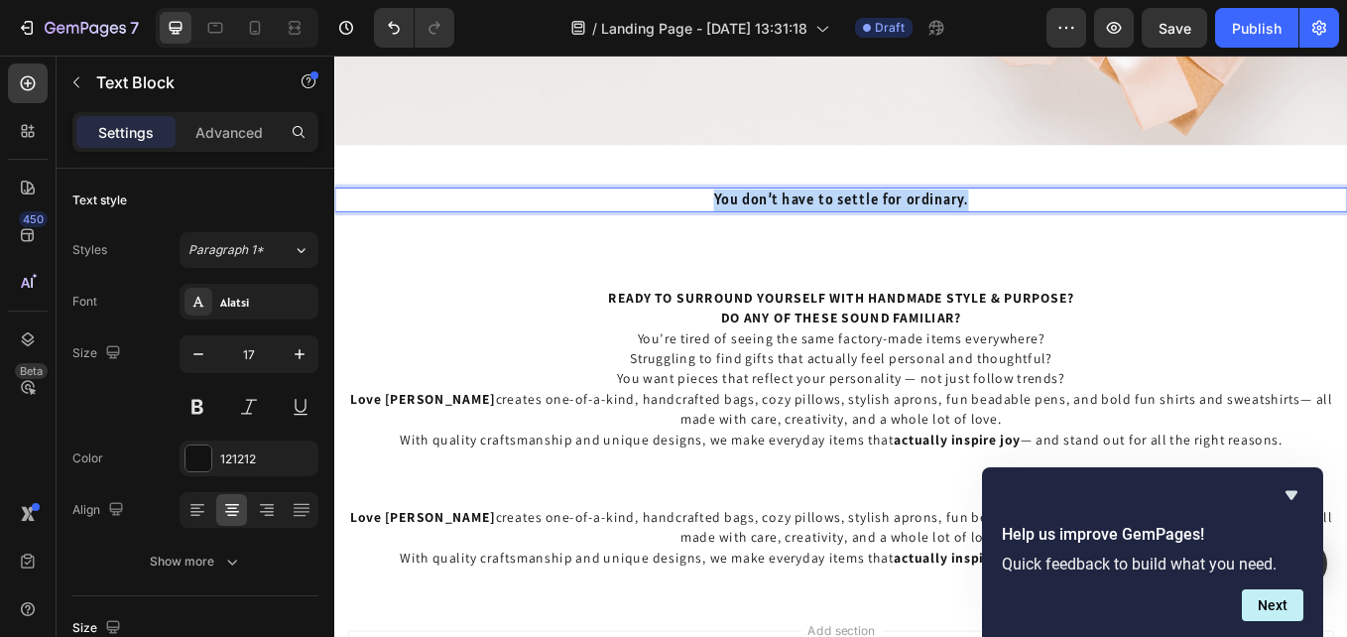
drag, startPoint x: 1077, startPoint y: 220, endPoint x: 750, endPoint y: 211, distance: 327.5
click at [750, 212] on p "You don’t have to settle for ordinary." at bounding box center [929, 225] width 1186 height 26
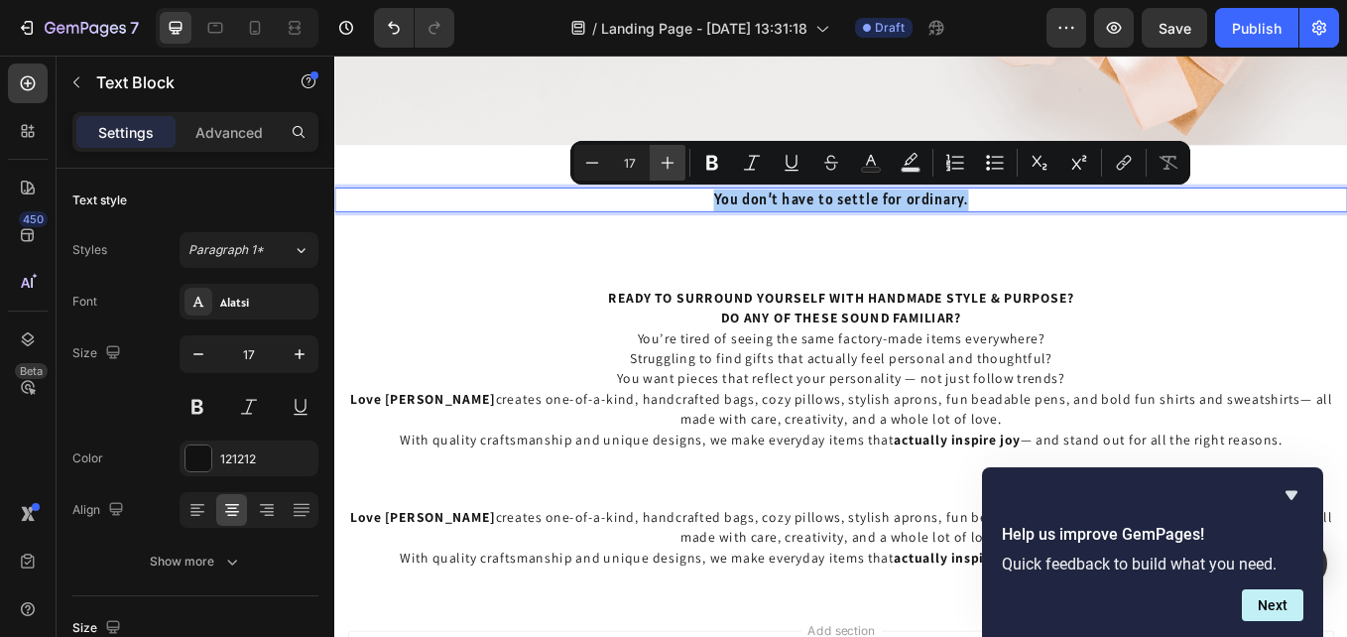
click at [660, 161] on icon "Editor contextual toolbar" at bounding box center [668, 163] width 20 height 20
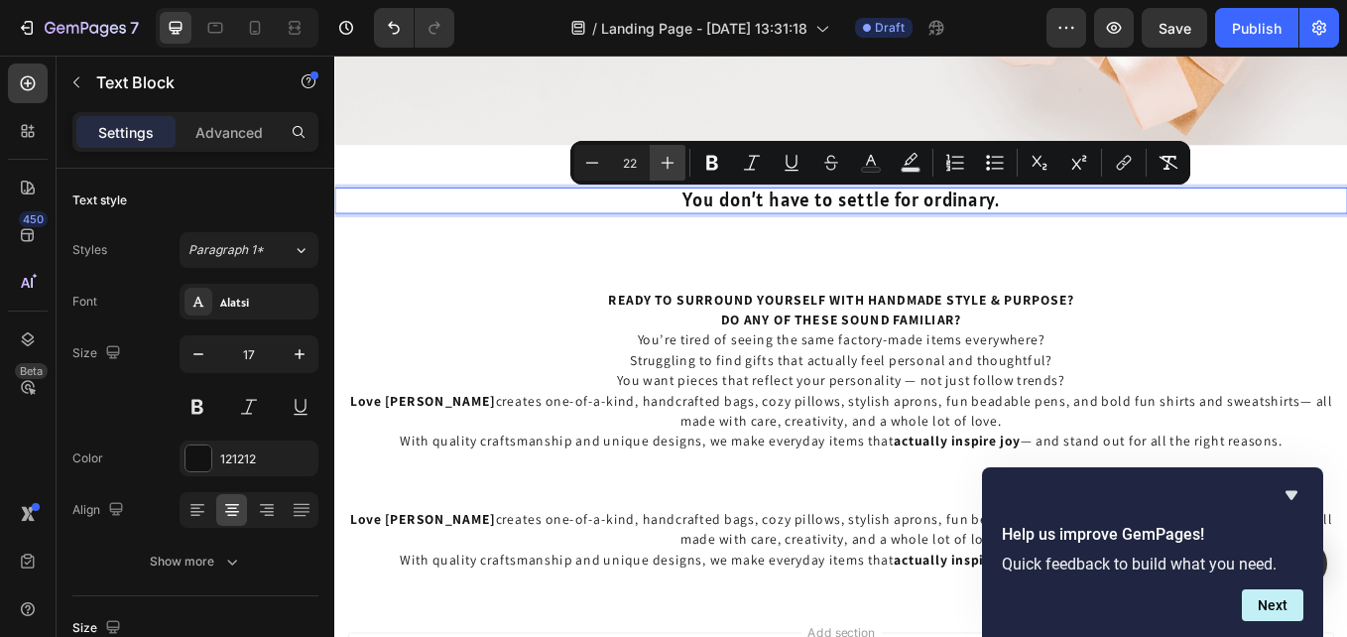
click at [660, 161] on icon "Editor contextual toolbar" at bounding box center [668, 163] width 20 height 20
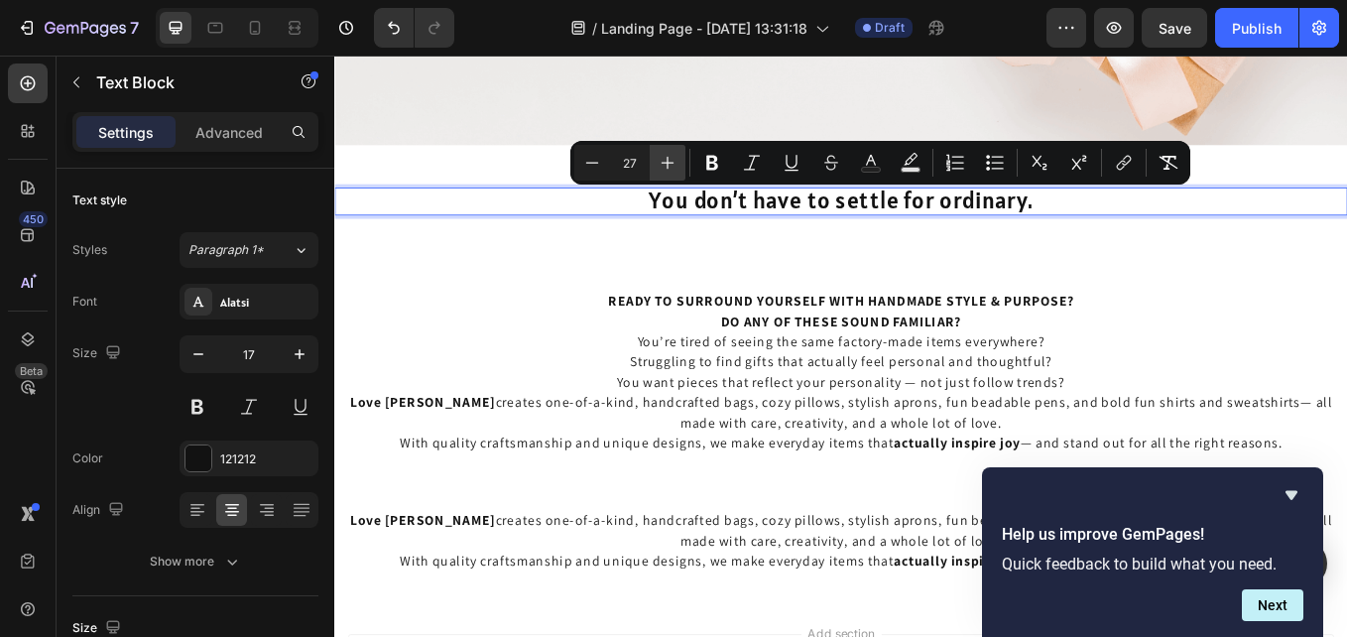
click at [660, 161] on icon "Editor contextual toolbar" at bounding box center [668, 163] width 20 height 20
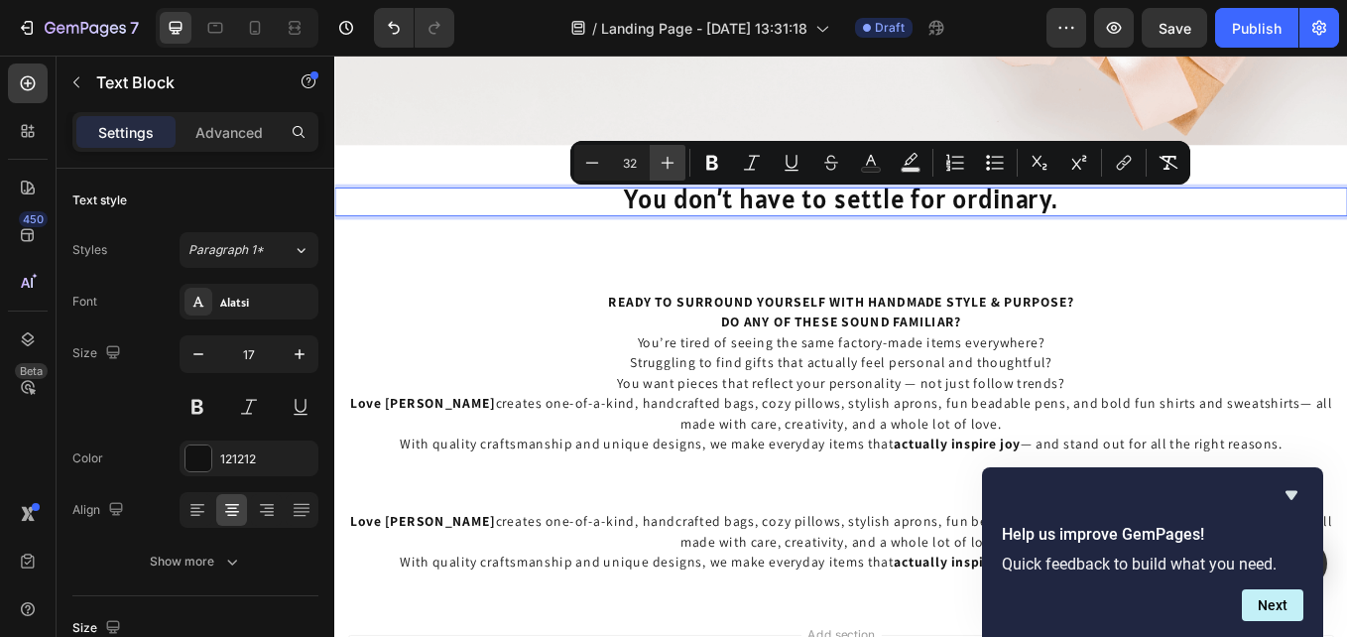
click at [660, 161] on icon "Editor contextual toolbar" at bounding box center [668, 163] width 20 height 20
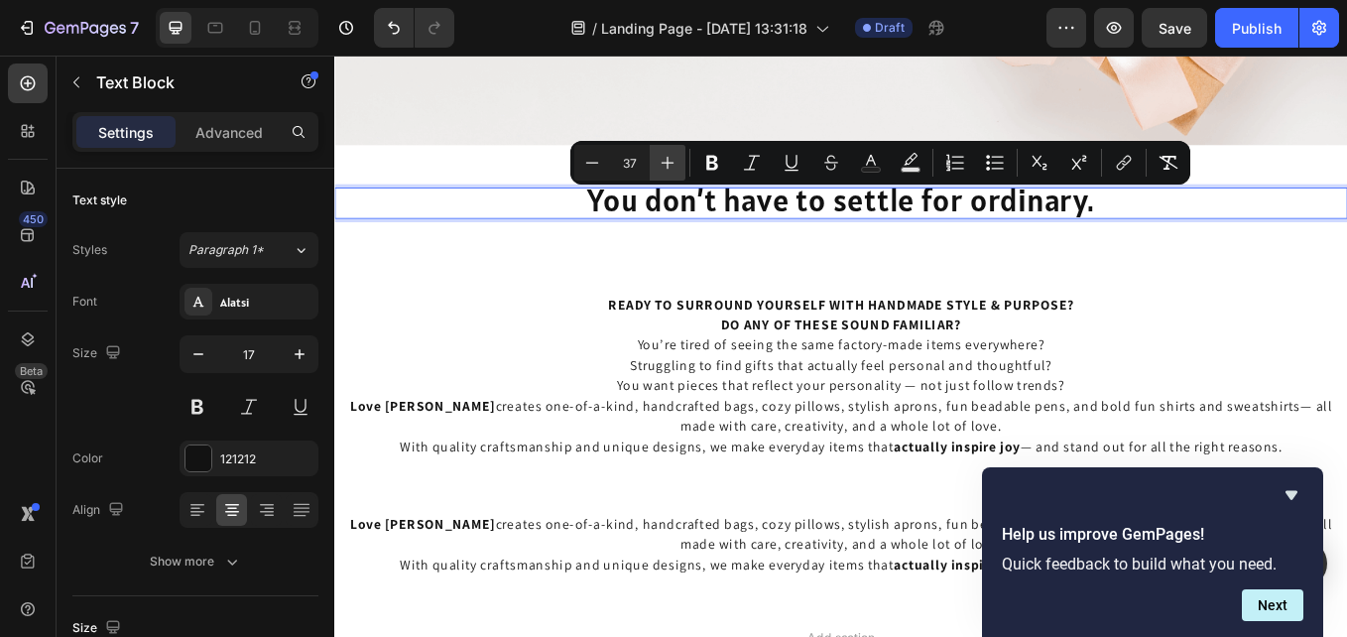
click at [660, 161] on icon "Editor contextual toolbar" at bounding box center [668, 163] width 20 height 20
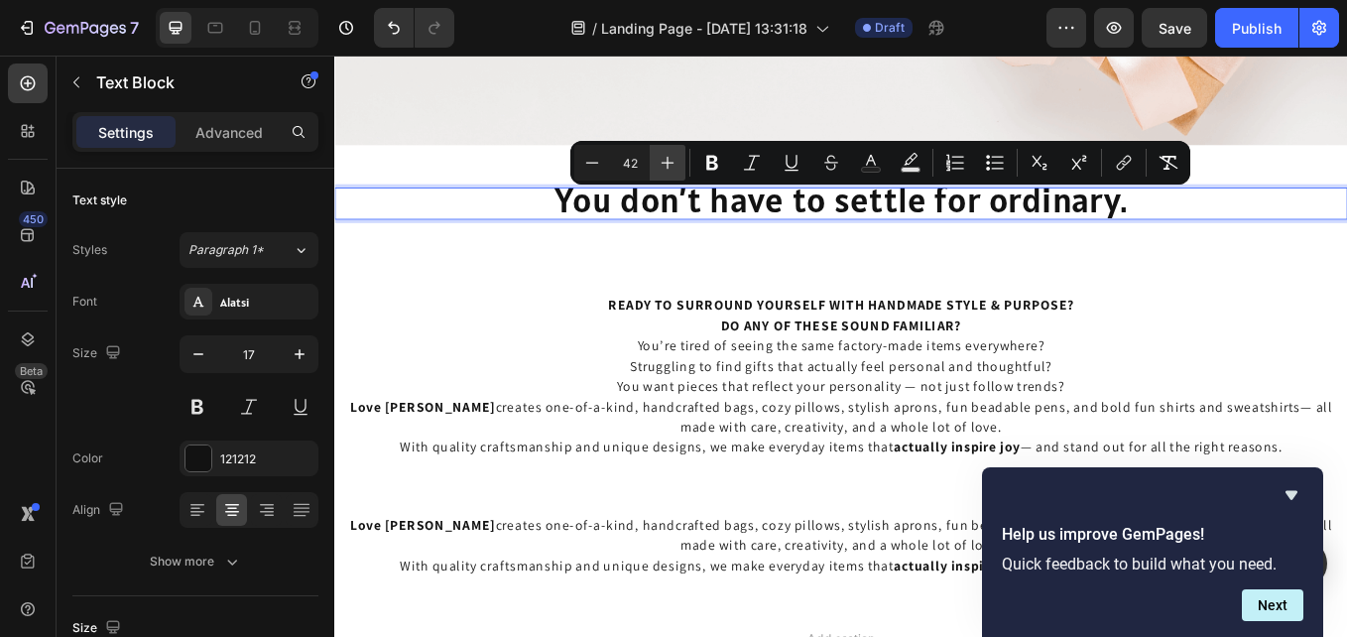
click at [660, 161] on icon "Editor contextual toolbar" at bounding box center [668, 163] width 20 height 20
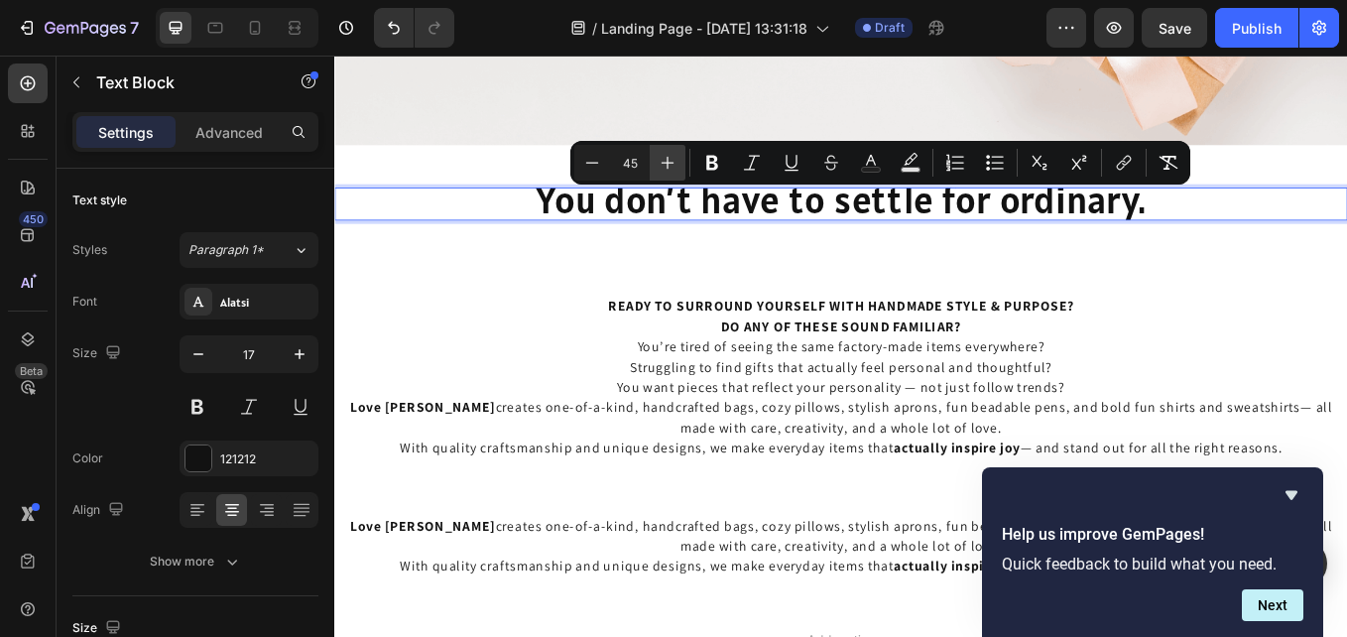
click at [660, 161] on icon "Editor contextual toolbar" at bounding box center [668, 163] width 20 height 20
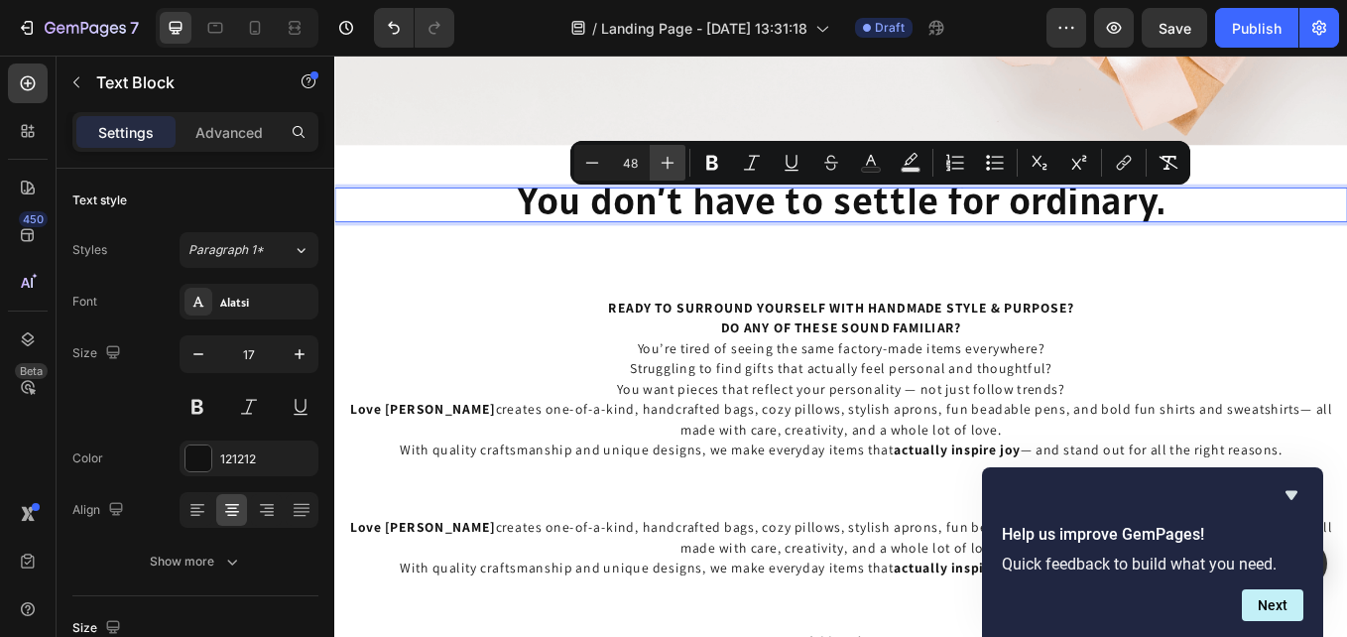
click at [660, 161] on icon "Editor contextual toolbar" at bounding box center [668, 163] width 20 height 20
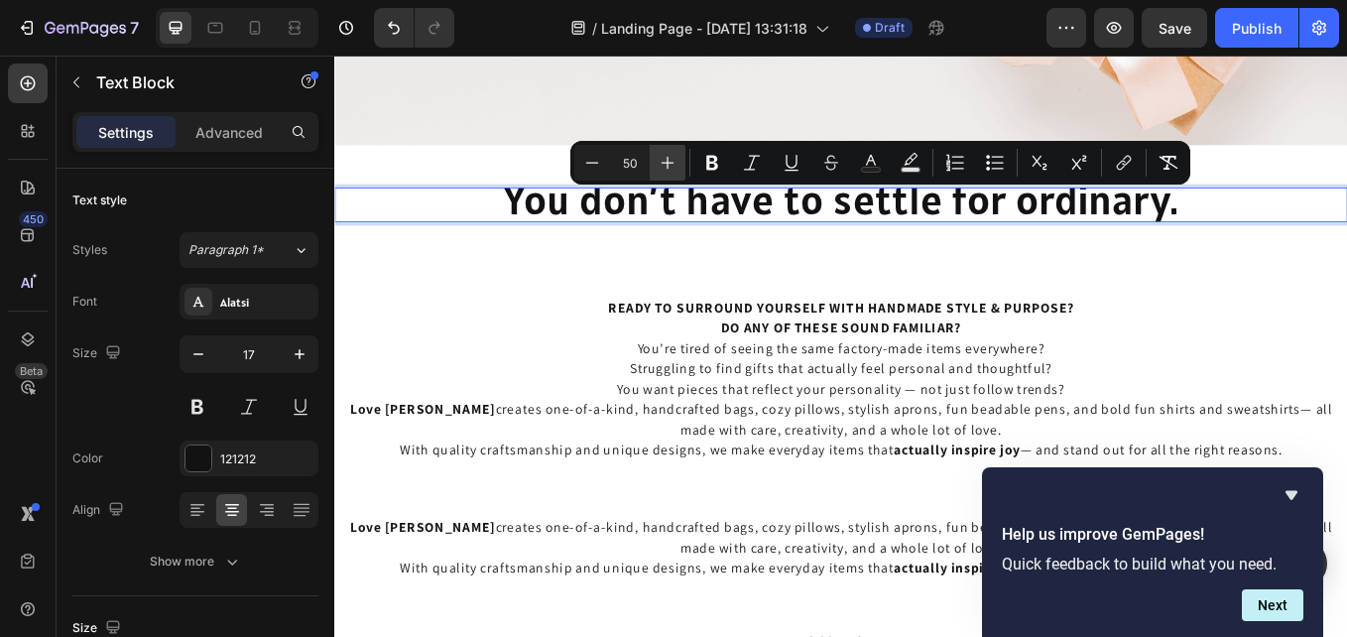
click at [661, 160] on icon "Editor contextual toolbar" at bounding box center [668, 163] width 20 height 20
click at [663, 158] on icon "Editor contextual toolbar" at bounding box center [668, 163] width 20 height 20
click at [664, 158] on icon "Editor contextual toolbar" at bounding box center [668, 163] width 20 height 20
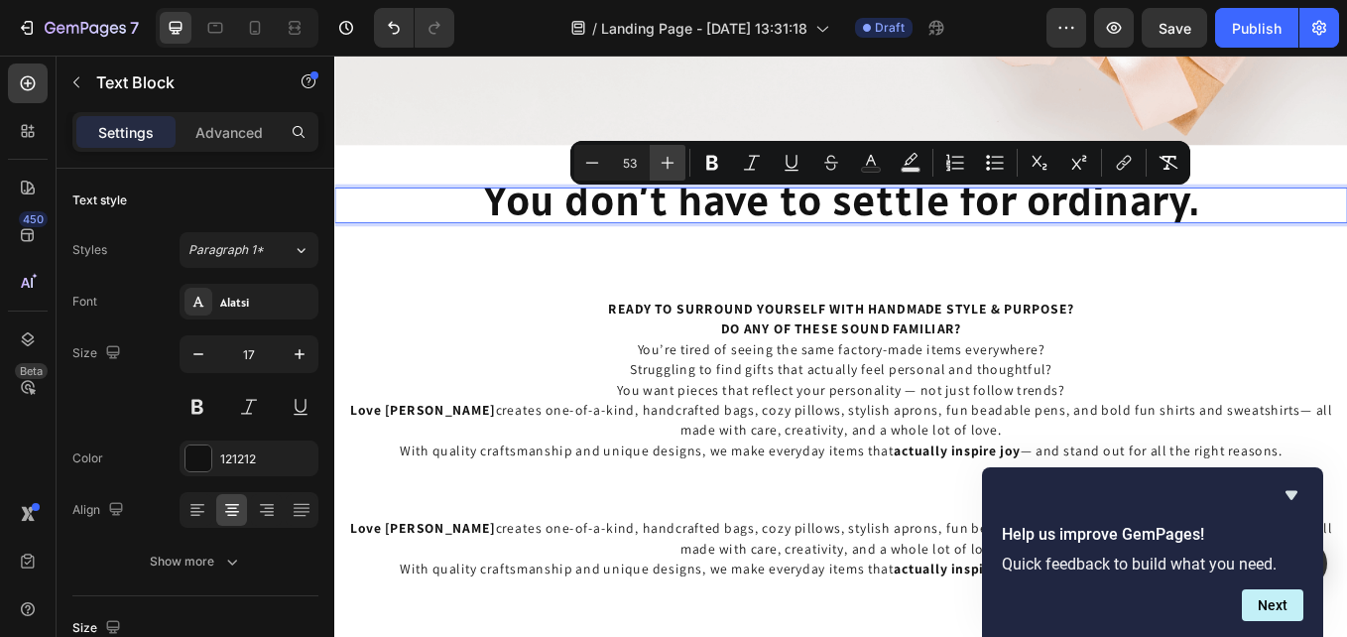
click at [665, 157] on icon "Editor contextual toolbar" at bounding box center [668, 163] width 20 height 20
click at [667, 157] on icon "Editor contextual toolbar" at bounding box center [668, 163] width 20 height 20
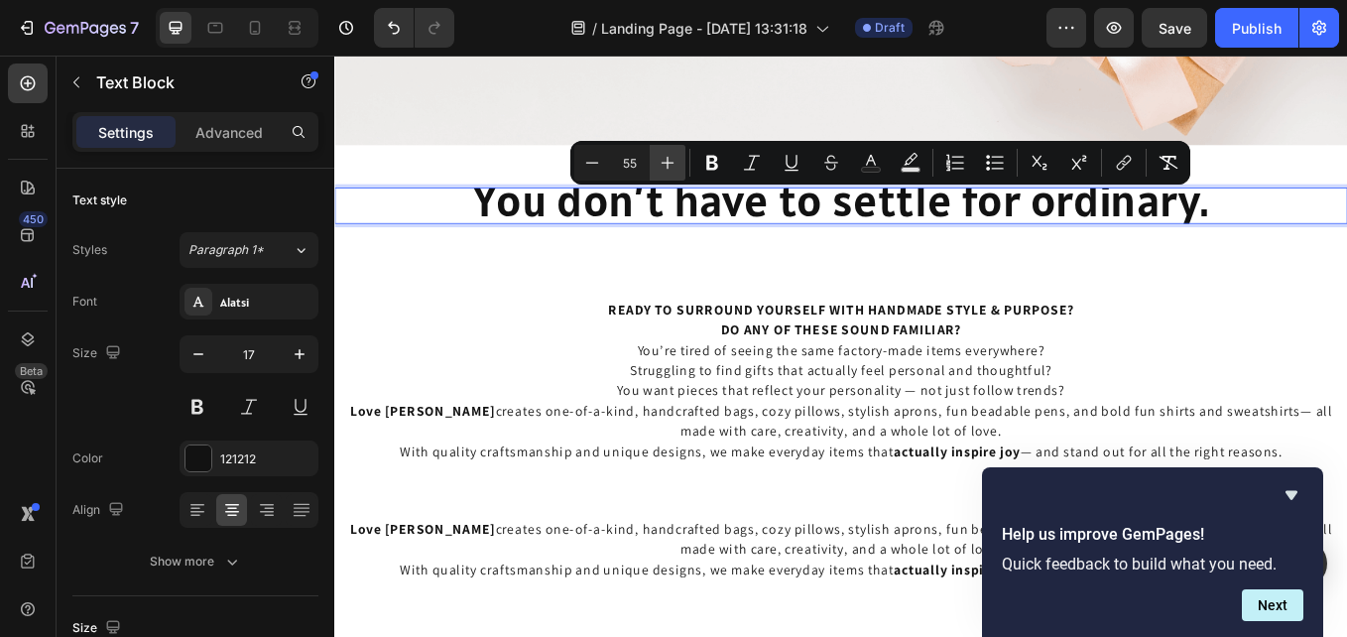
click at [669, 157] on icon "Editor contextual toolbar" at bounding box center [668, 163] width 20 height 20
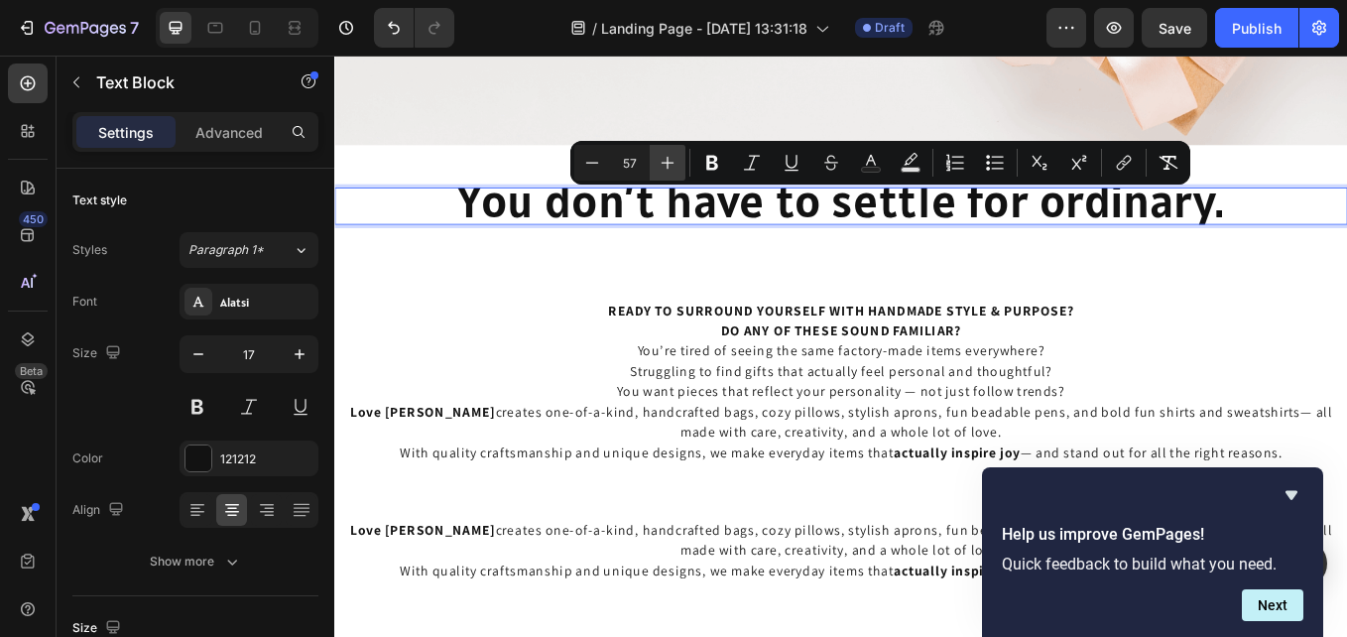
click at [668, 157] on icon "Editor contextual toolbar" at bounding box center [668, 163] width 20 height 20
click at [667, 158] on icon "Editor contextual toolbar" at bounding box center [668, 163] width 20 height 20
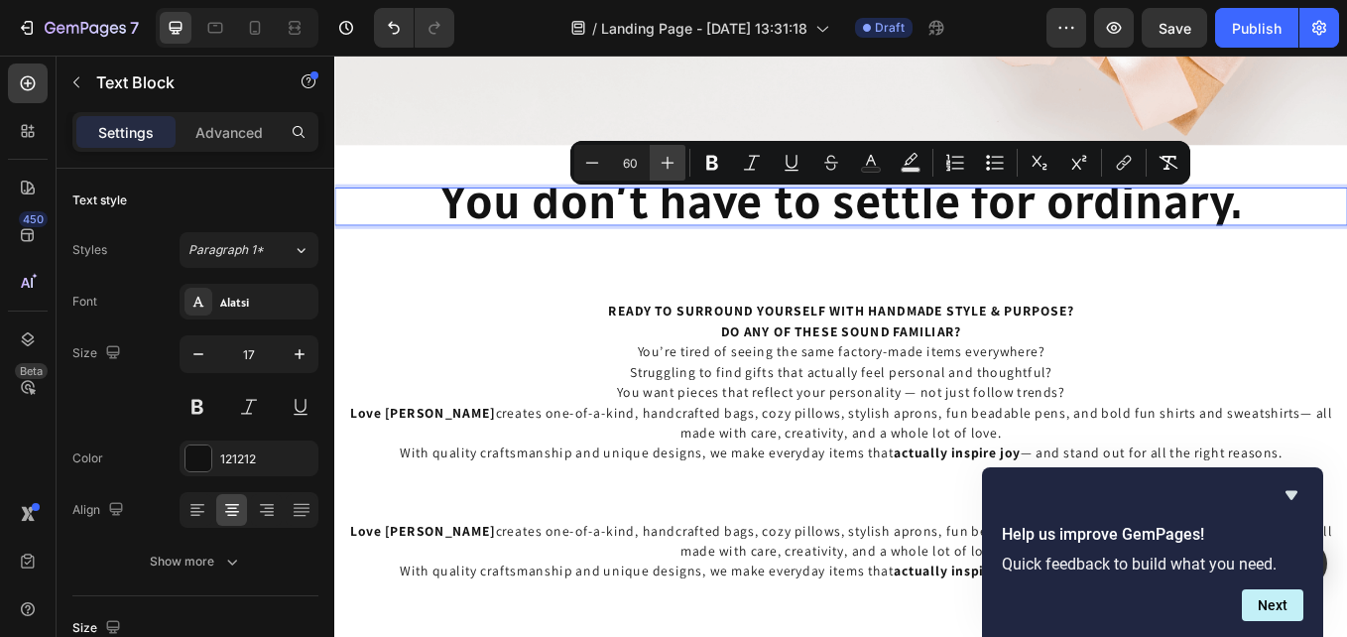
click at [666, 158] on icon "Editor contextual toolbar" at bounding box center [668, 163] width 20 height 20
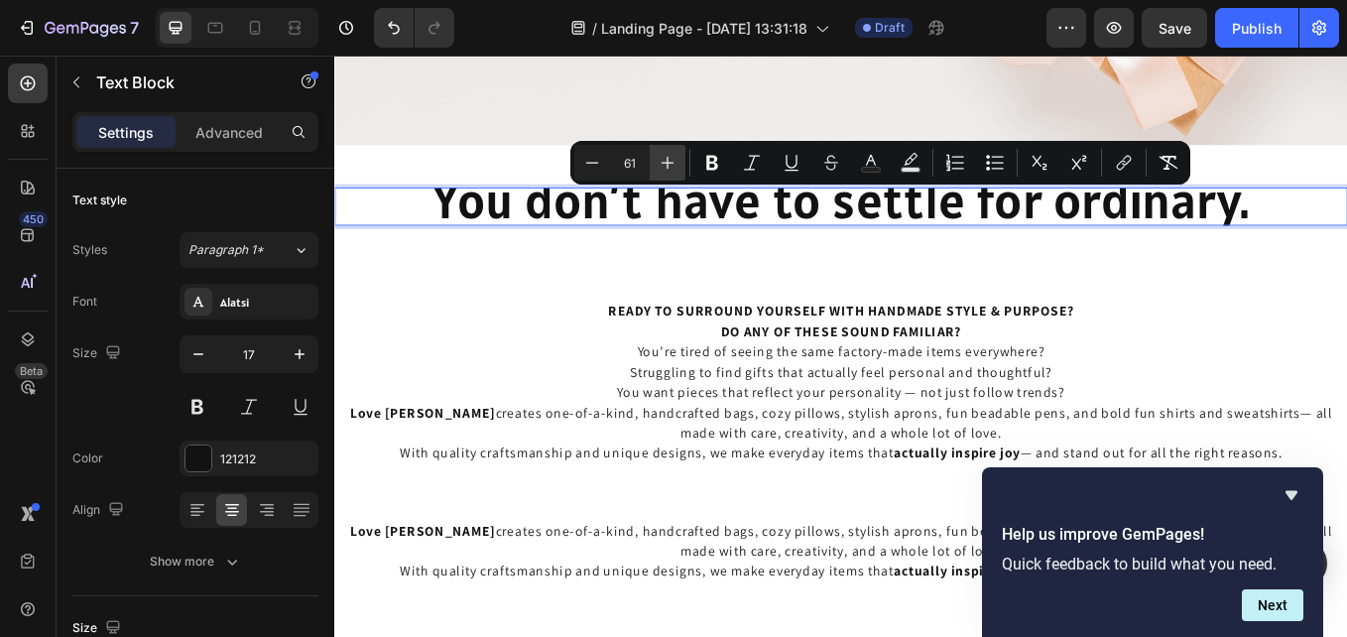
click at [666, 158] on icon "Editor contextual toolbar" at bounding box center [668, 163] width 20 height 20
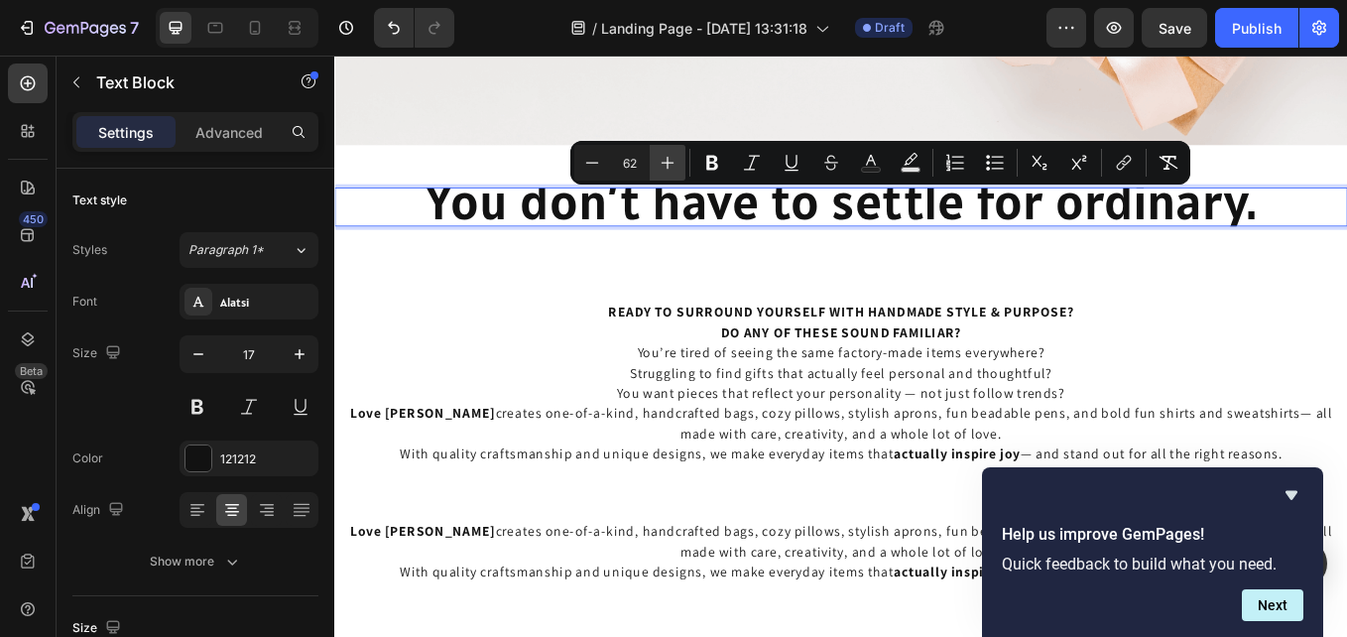
click at [666, 158] on icon "Editor contextual toolbar" at bounding box center [668, 163] width 20 height 20
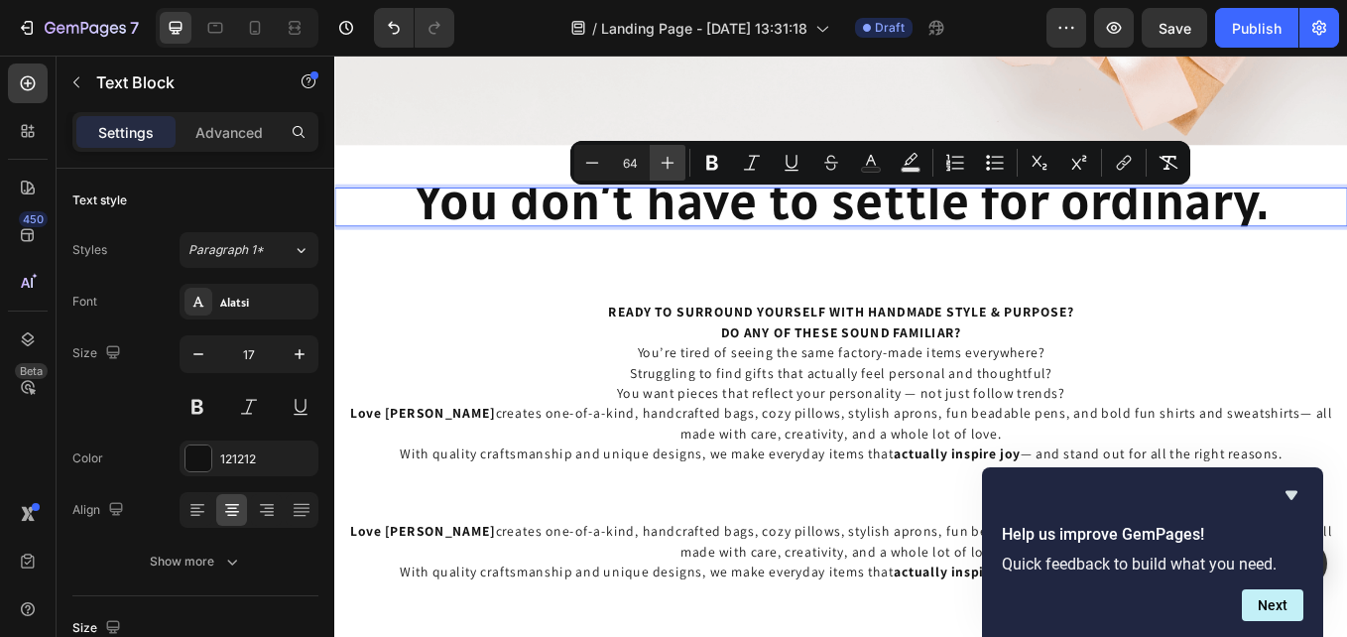
click at [666, 158] on icon "Editor contextual toolbar" at bounding box center [668, 163] width 20 height 20
type input "65"
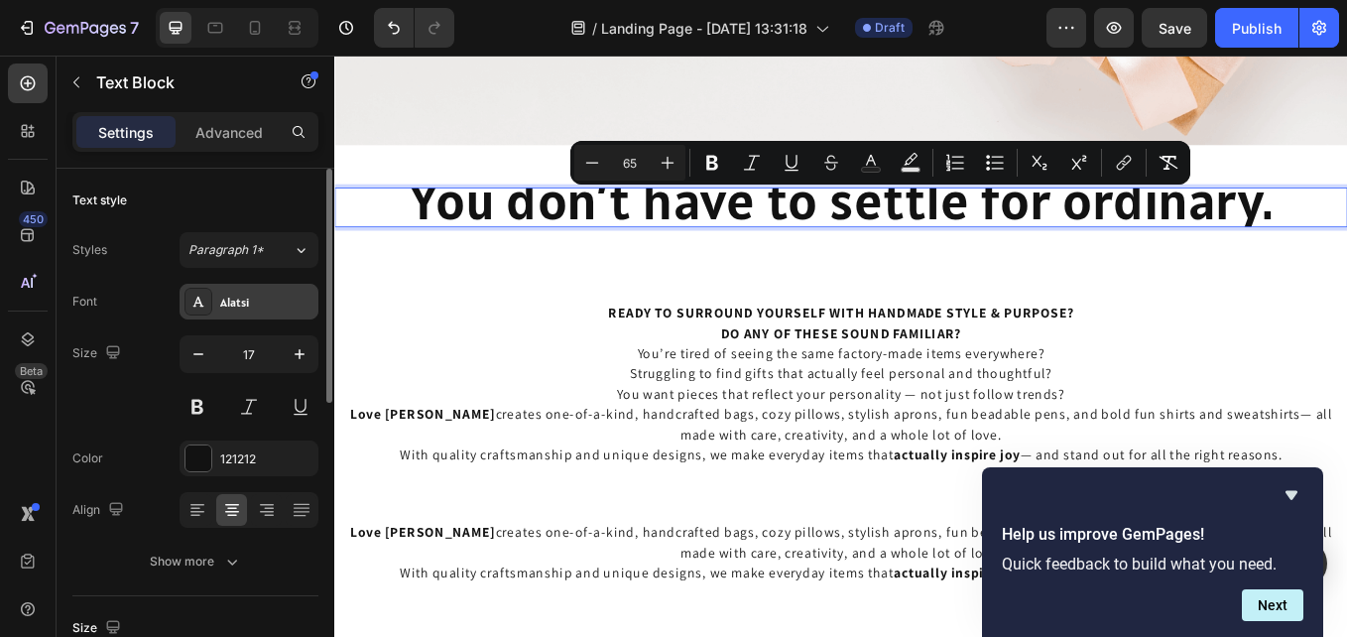
click at [278, 303] on div "Alatsi" at bounding box center [266, 303] width 93 height 18
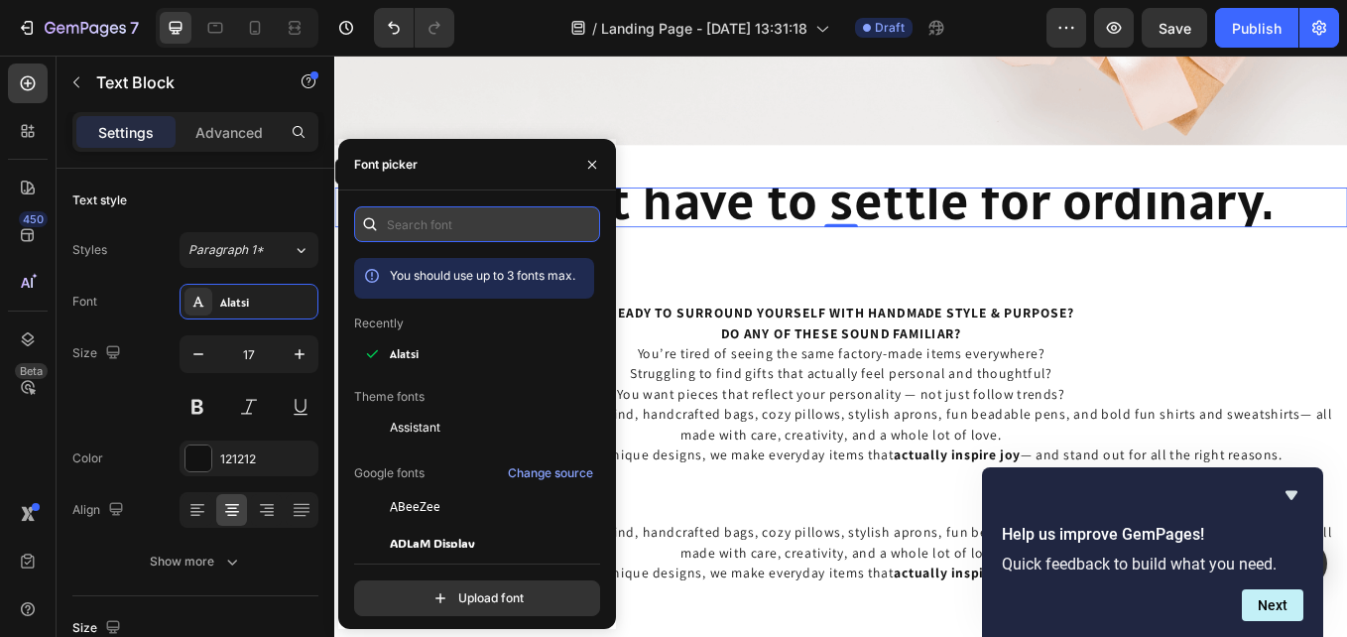
click at [410, 221] on input "text" at bounding box center [477, 224] width 246 height 36
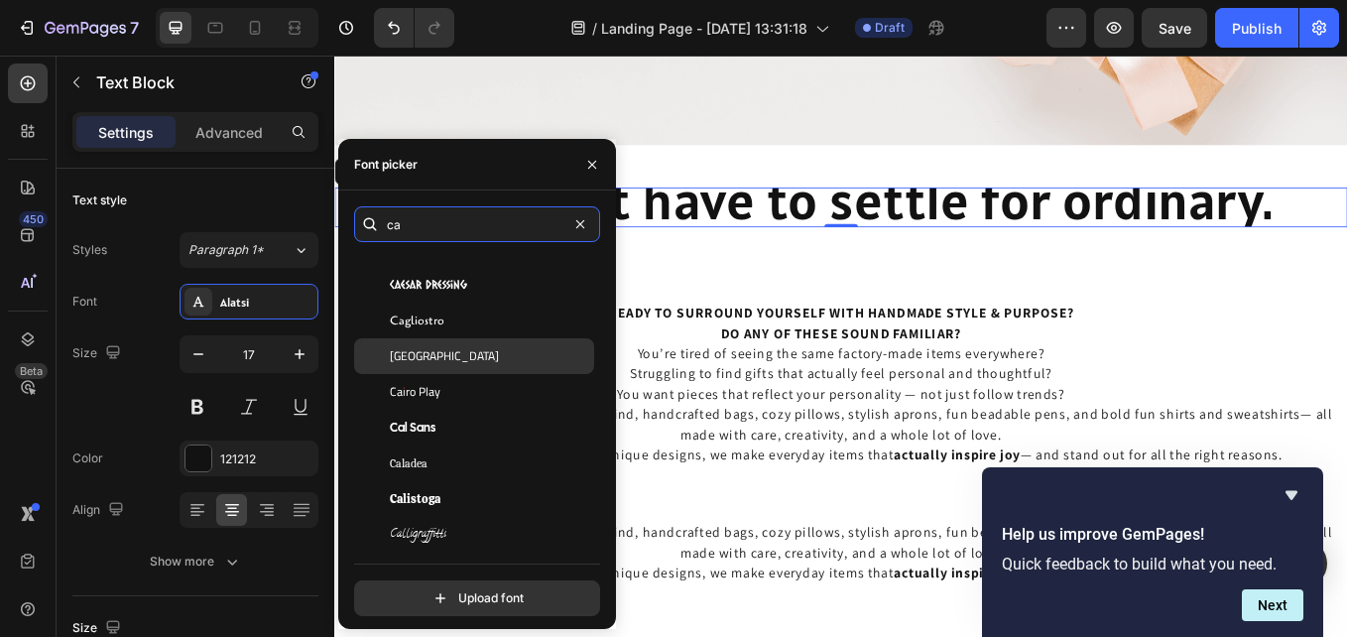
scroll to position [496, 0]
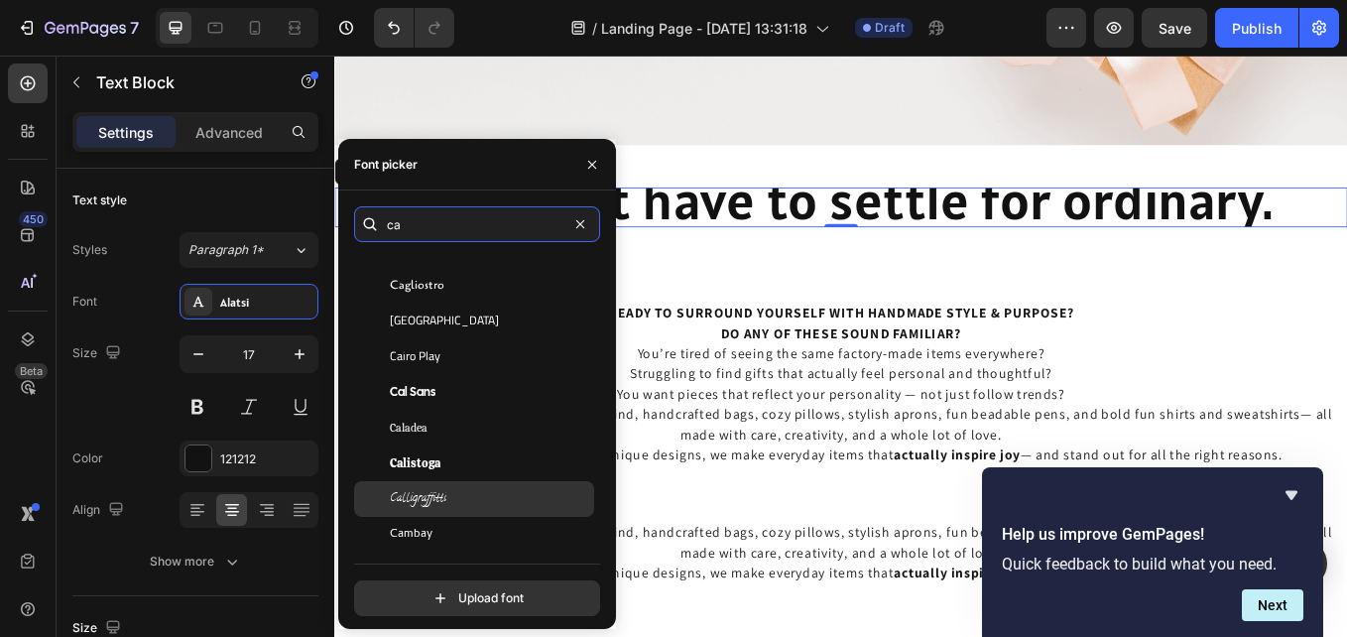
type input "ca"
click at [471, 493] on div "Calligraffitti" at bounding box center [490, 499] width 200 height 18
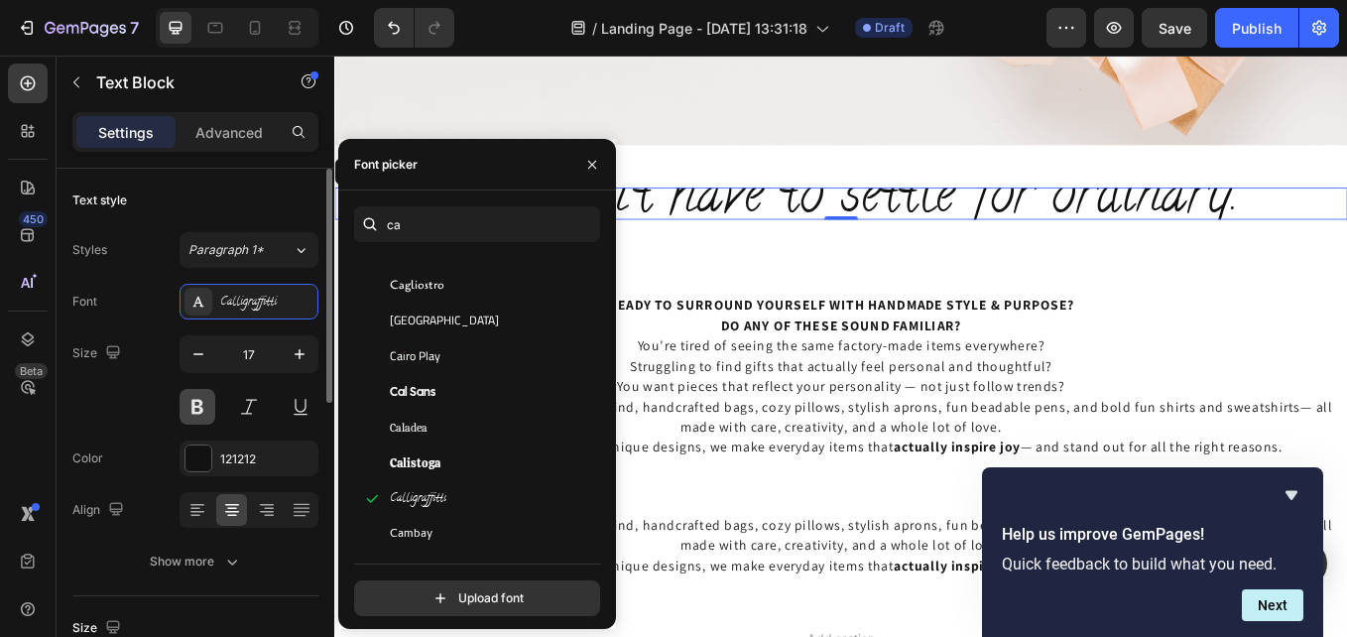
click at [199, 410] on button at bounding box center [198, 407] width 36 height 36
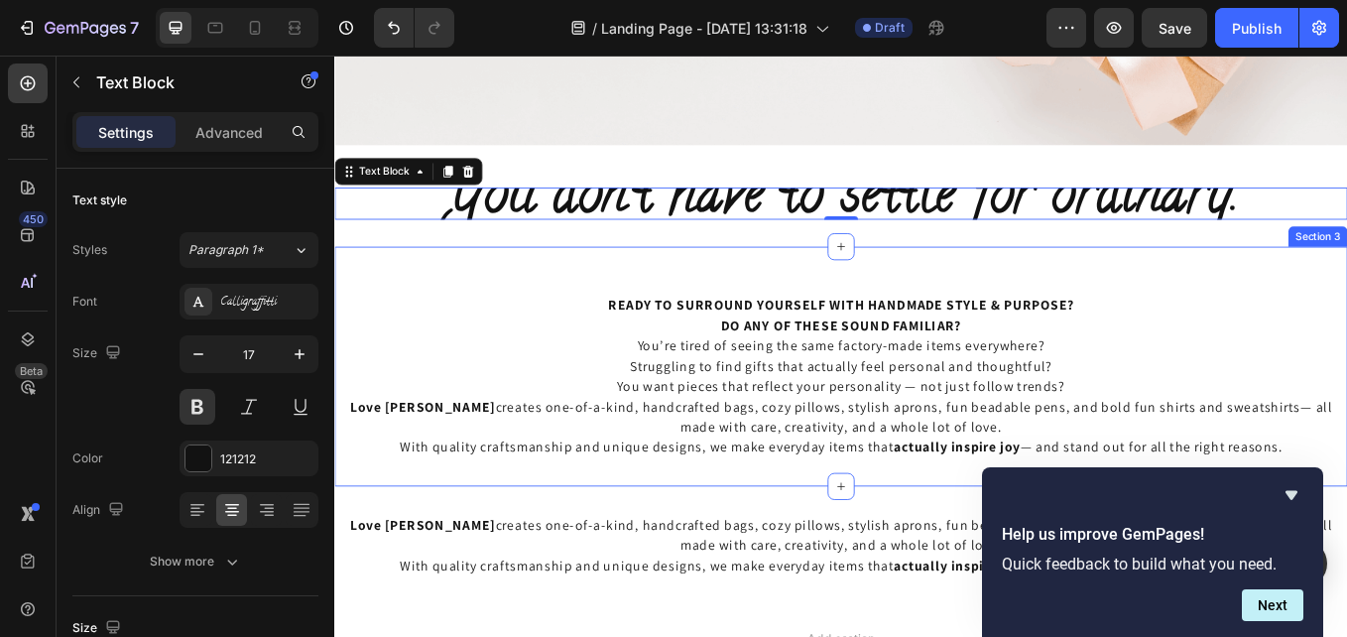
click at [657, 284] on div "READY TO SURROUND YOURSELF WITH HANDMADE STYLE & PURPOSE? DO ANY OF THESE SOUND…" at bounding box center [929, 421] width 1190 height 282
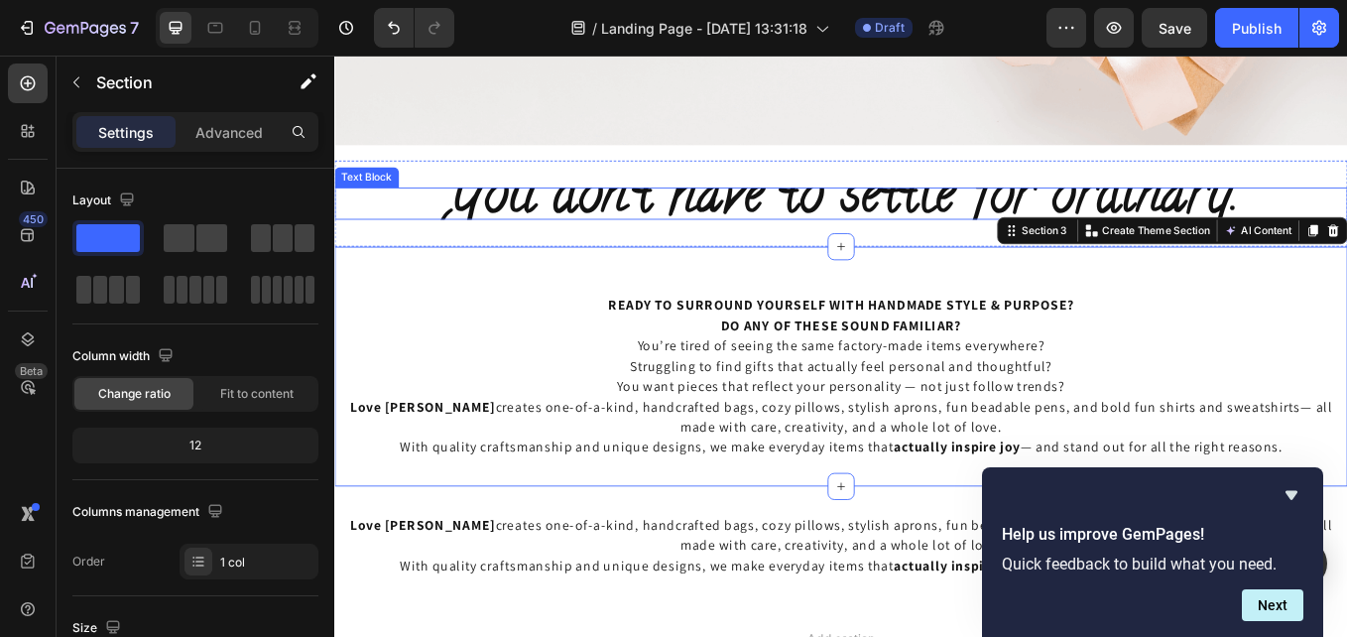
click at [599, 233] on span "You don’t have to settle for ordinary." at bounding box center [929, 224] width 934 height 101
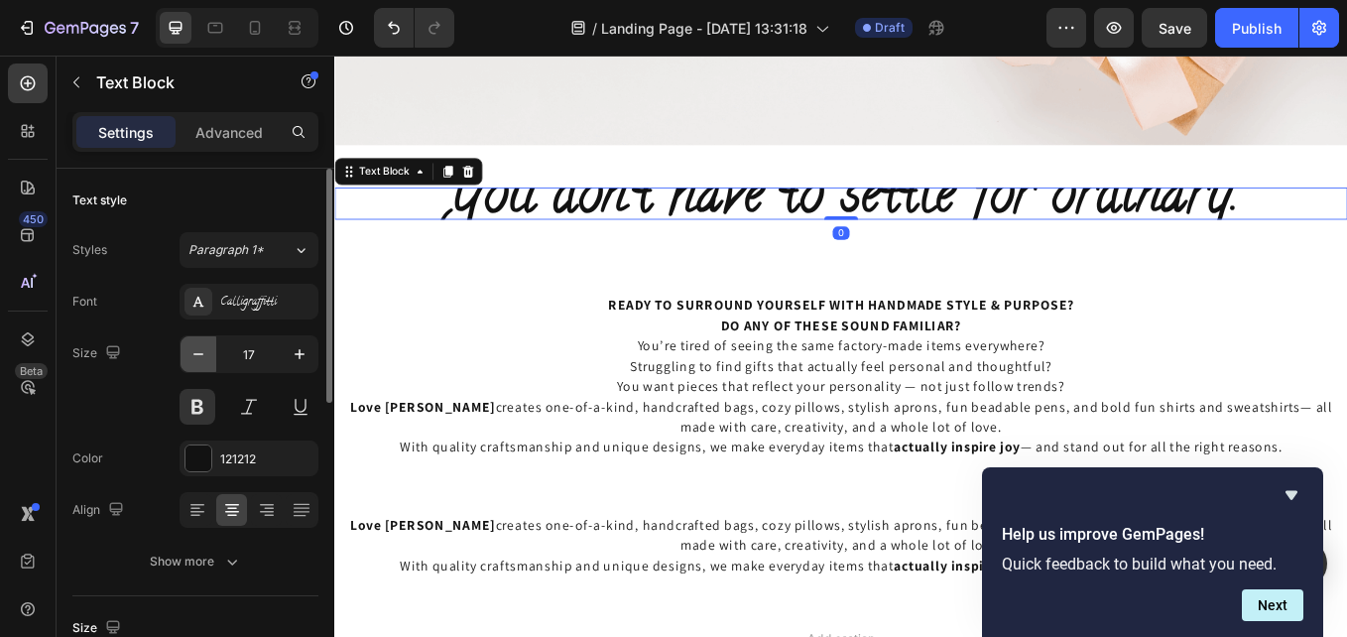
click at [201, 355] on icon "button" at bounding box center [198, 354] width 20 height 20
click at [200, 348] on icon "button" at bounding box center [198, 354] width 20 height 20
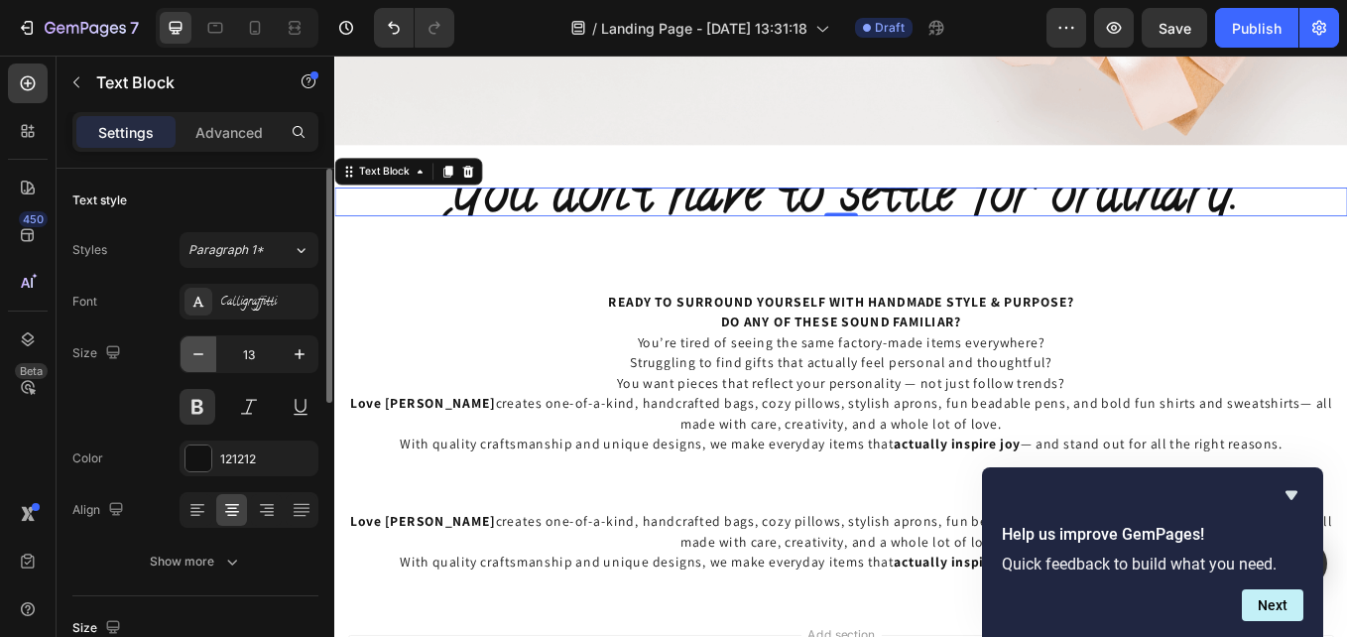
click at [200, 348] on icon "button" at bounding box center [198, 354] width 20 height 20
type input "12"
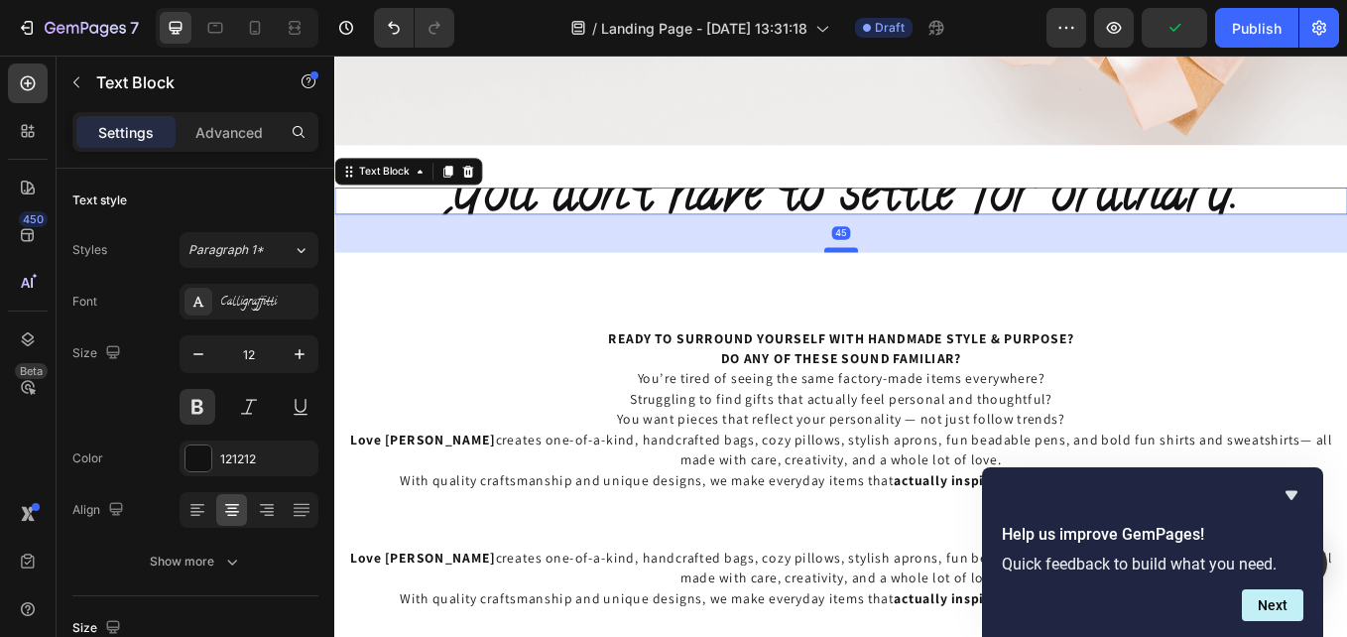
drag, startPoint x: 924, startPoint y: 238, endPoint x: 912, endPoint y: 283, distance: 46.2
click at [912, 283] on div at bounding box center [930, 284] width 40 height 6
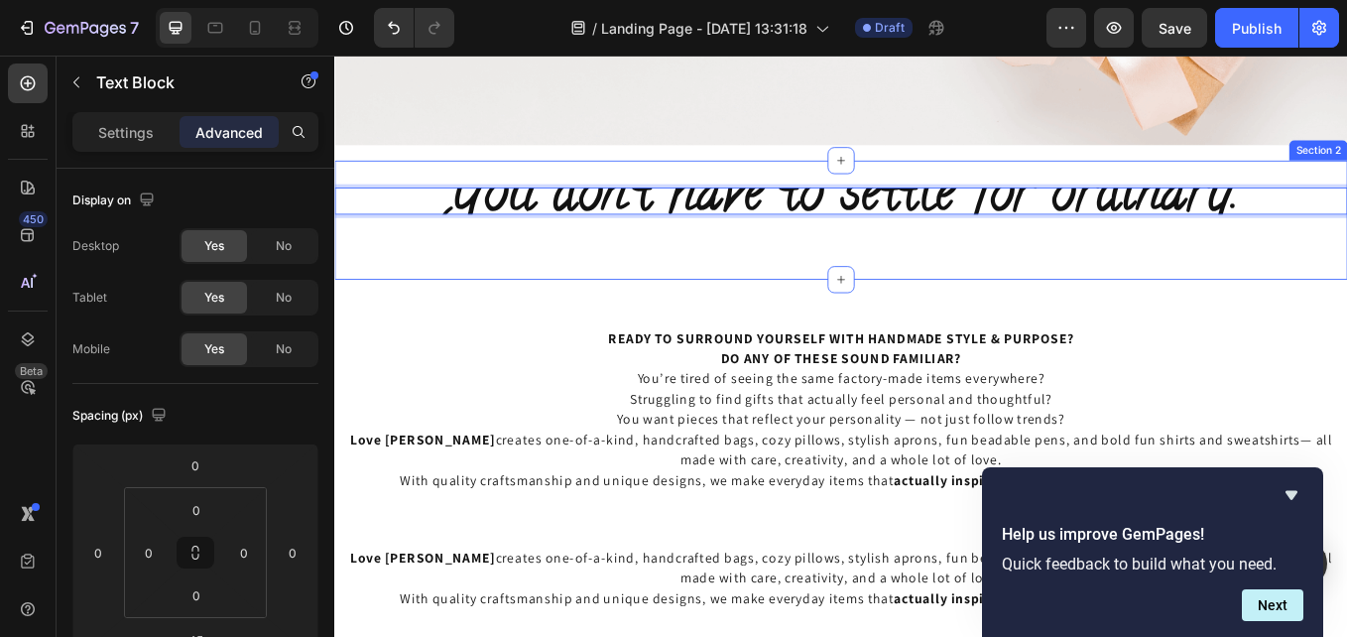
drag, startPoint x: 887, startPoint y: 237, endPoint x: 887, endPoint y: 249, distance: 11.9
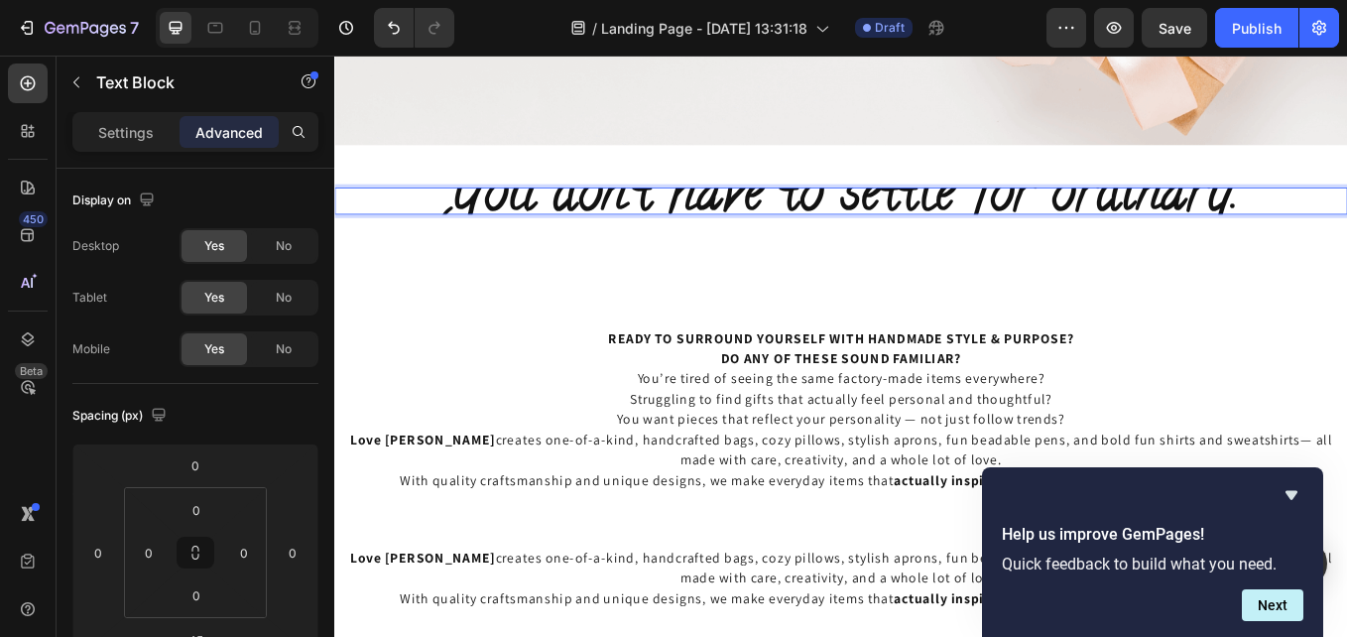
click at [872, 216] on span "You don’t have to settle for ordinary." at bounding box center [929, 221] width 934 height 101
drag, startPoint x: 196, startPoint y: 539, endPoint x: 192, endPoint y: 520, distance: 19.3
click at [192, 520] on div "0 0 0 0" at bounding box center [195, 552] width 143 height 131
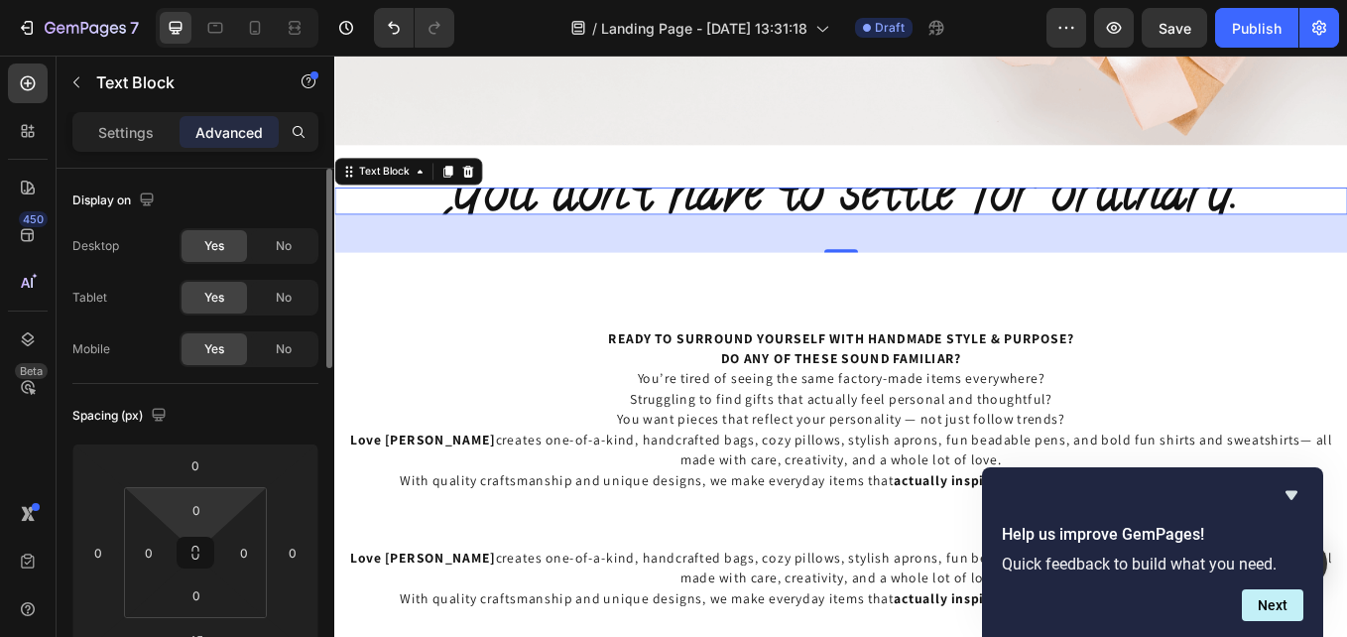
drag, startPoint x: 196, startPoint y: 567, endPoint x: 191, endPoint y: 529, distance: 39.0
click at [191, 529] on div "0 0 0 0" at bounding box center [195, 552] width 143 height 131
drag, startPoint x: 200, startPoint y: 539, endPoint x: 200, endPoint y: 517, distance: 21.8
click at [200, 517] on div "0 0 0 0" at bounding box center [195, 552] width 143 height 131
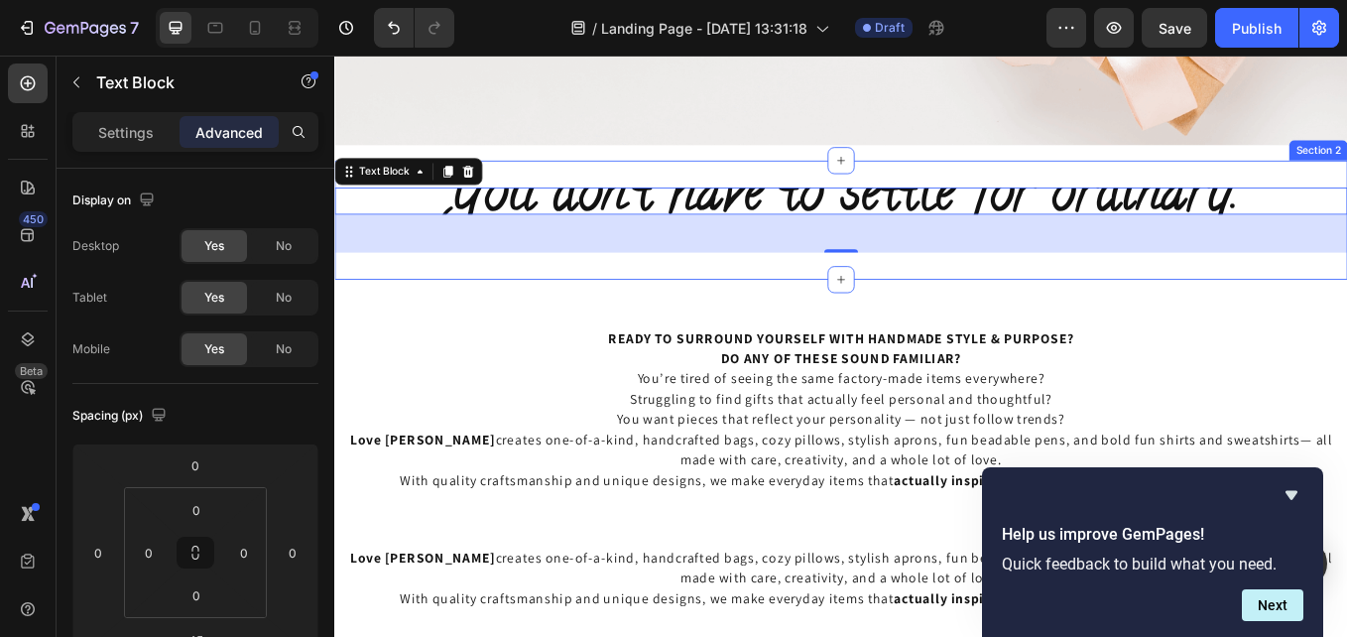
click at [645, 286] on div "45" at bounding box center [929, 264] width 1190 height 45
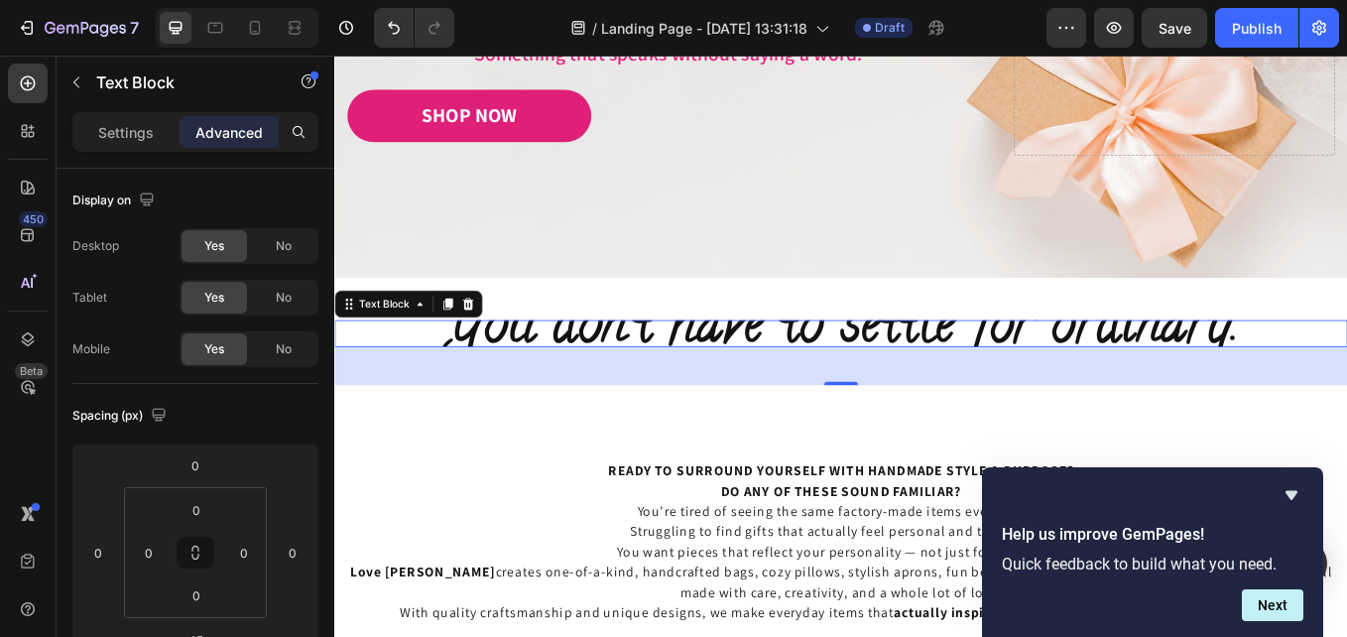
scroll to position [423, 0]
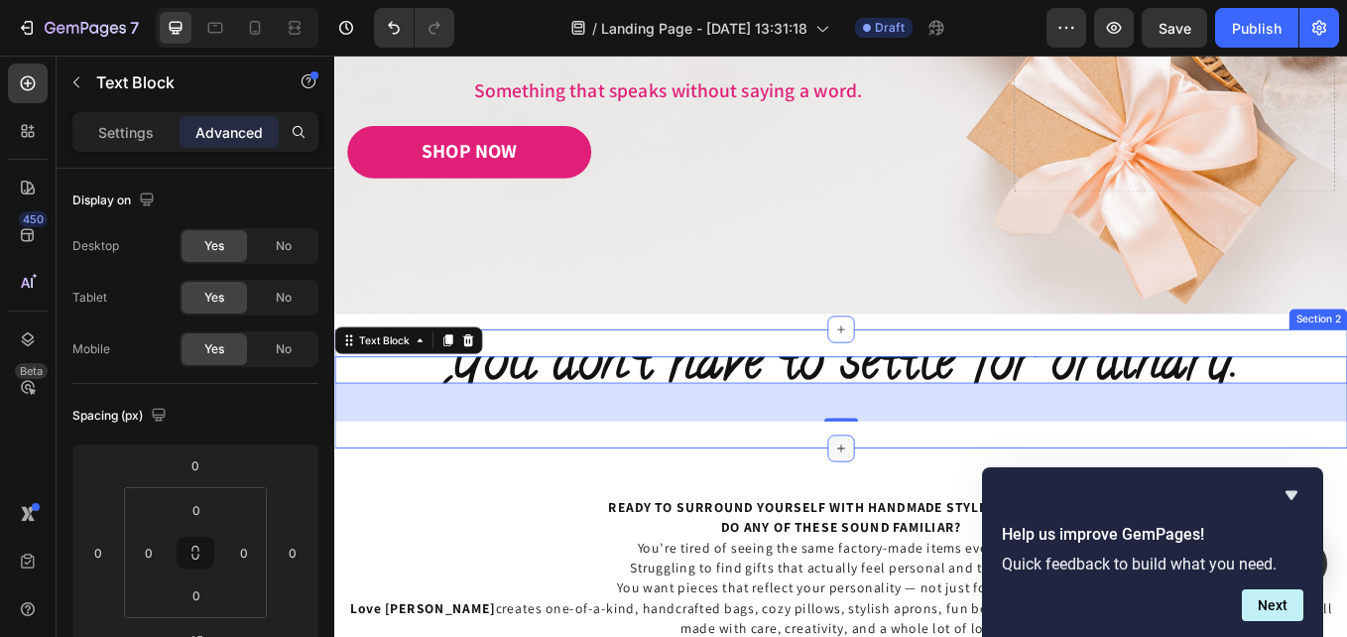
click at [928, 518] on icon at bounding box center [930, 517] width 16 height 16
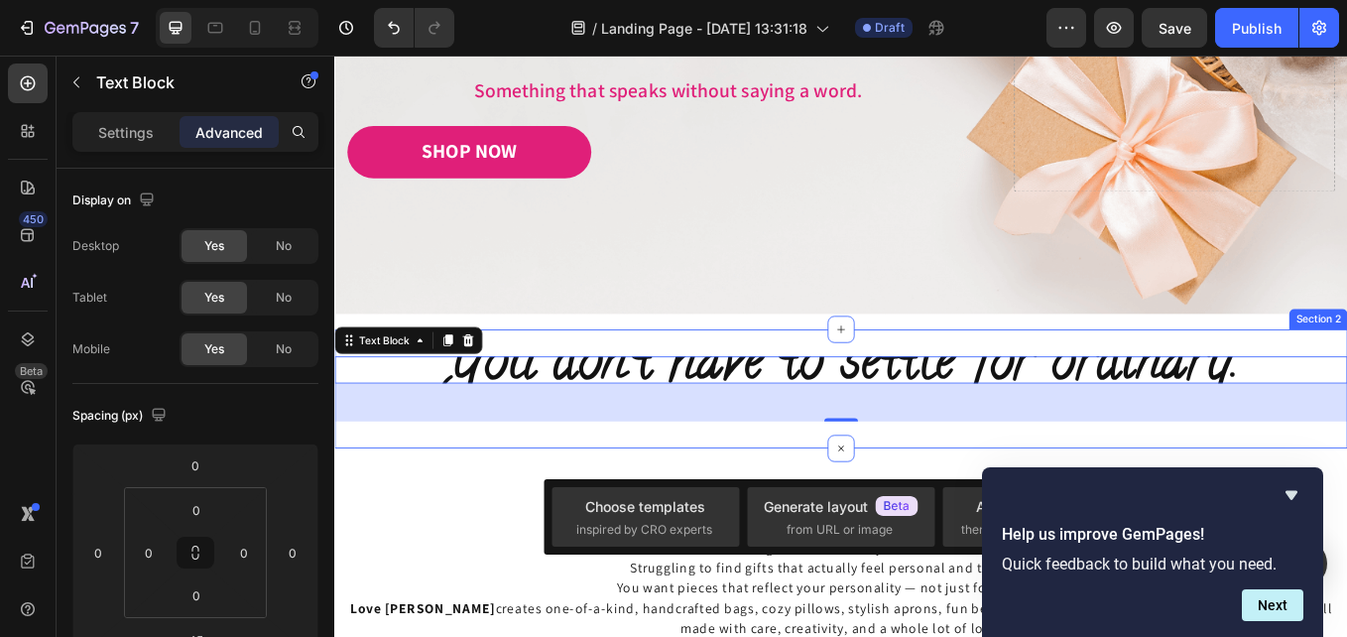
click at [838, 496] on div "You don’t have to settle for ordinary. Text Block 45 Section 2" at bounding box center [929, 447] width 1190 height 140
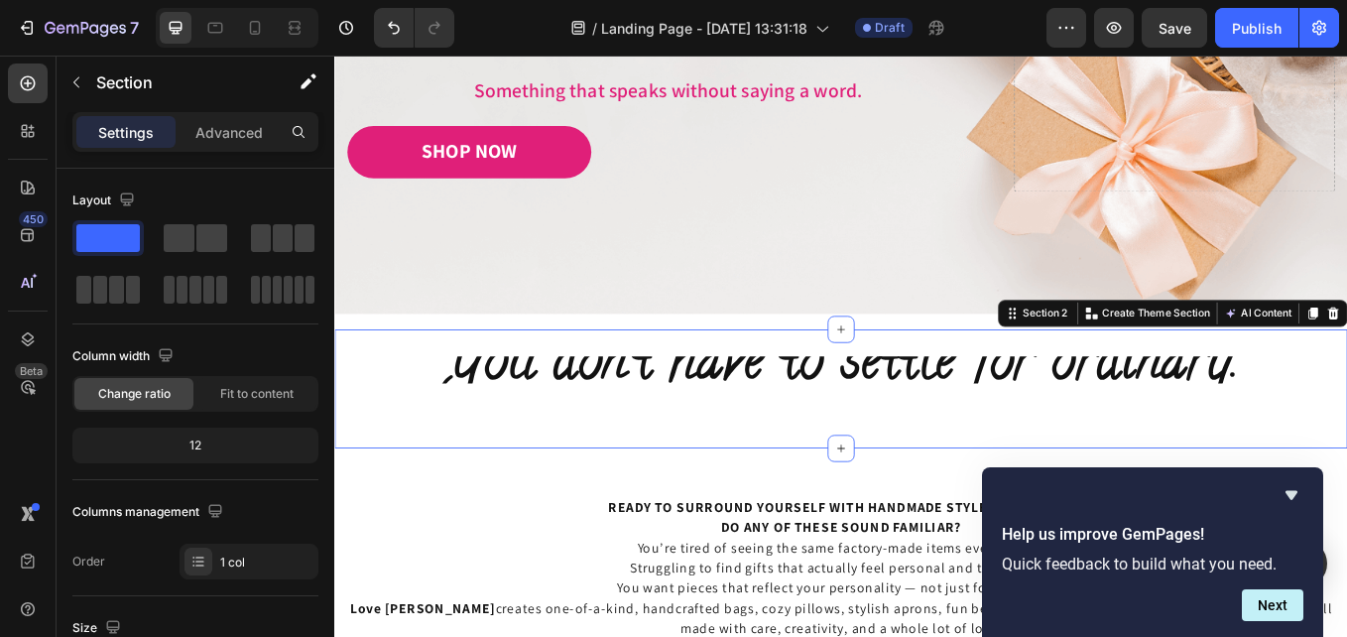
click at [894, 463] on div "You don’t have to settle for ordinary. Text Block" at bounding box center [929, 447] width 1190 height 76
click at [1070, 458] on div "You don’t have to settle for ordinary. Text Block" at bounding box center [929, 447] width 1190 height 76
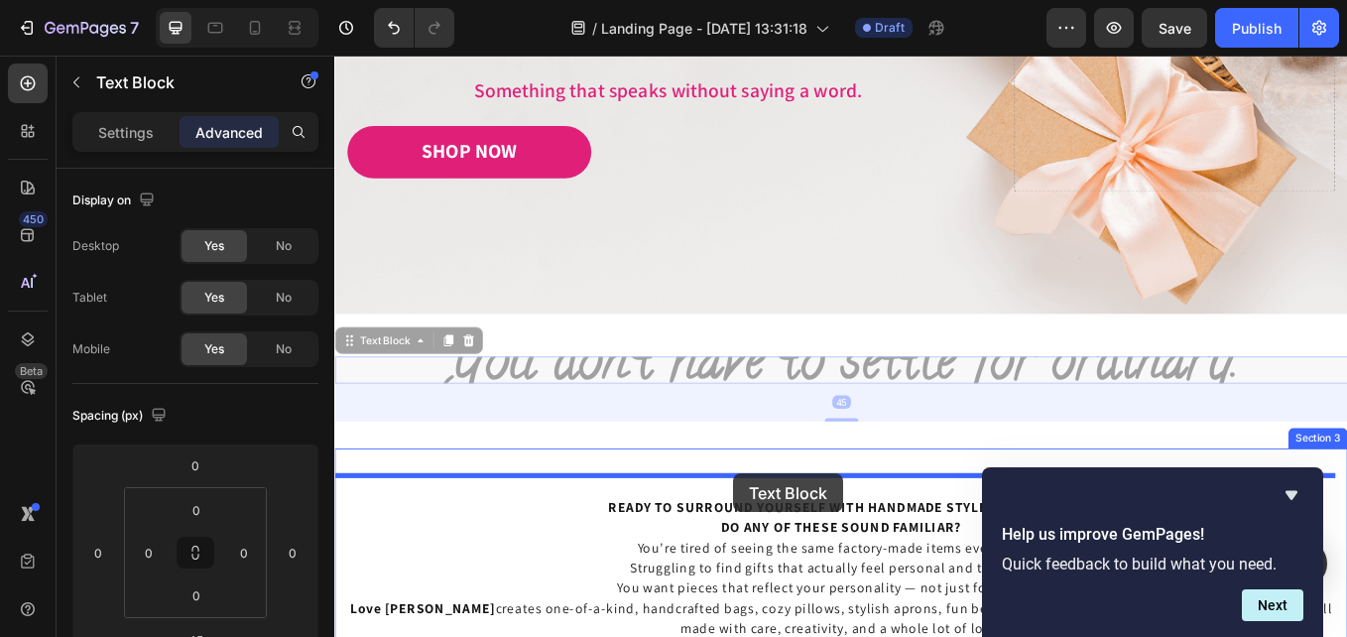
drag, startPoint x: 815, startPoint y: 419, endPoint x: 802, endPoint y: 544, distance: 125.8
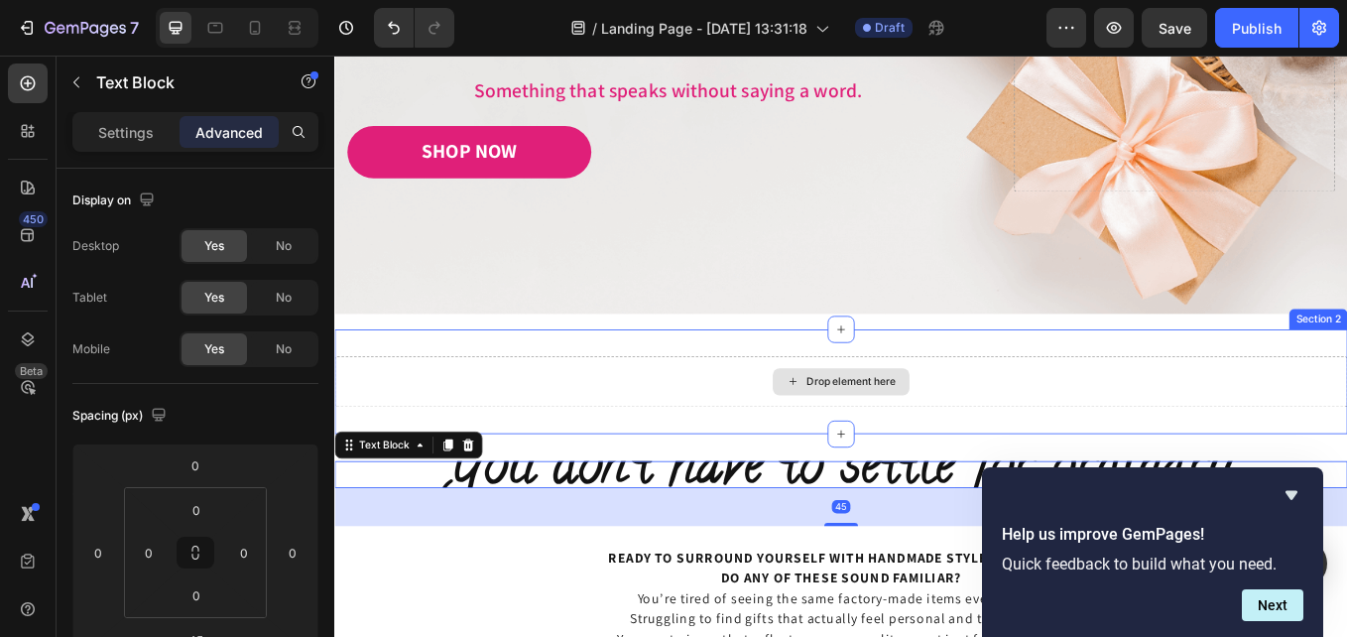
click at [784, 412] on div "Drop element here" at bounding box center [929, 439] width 1190 height 60
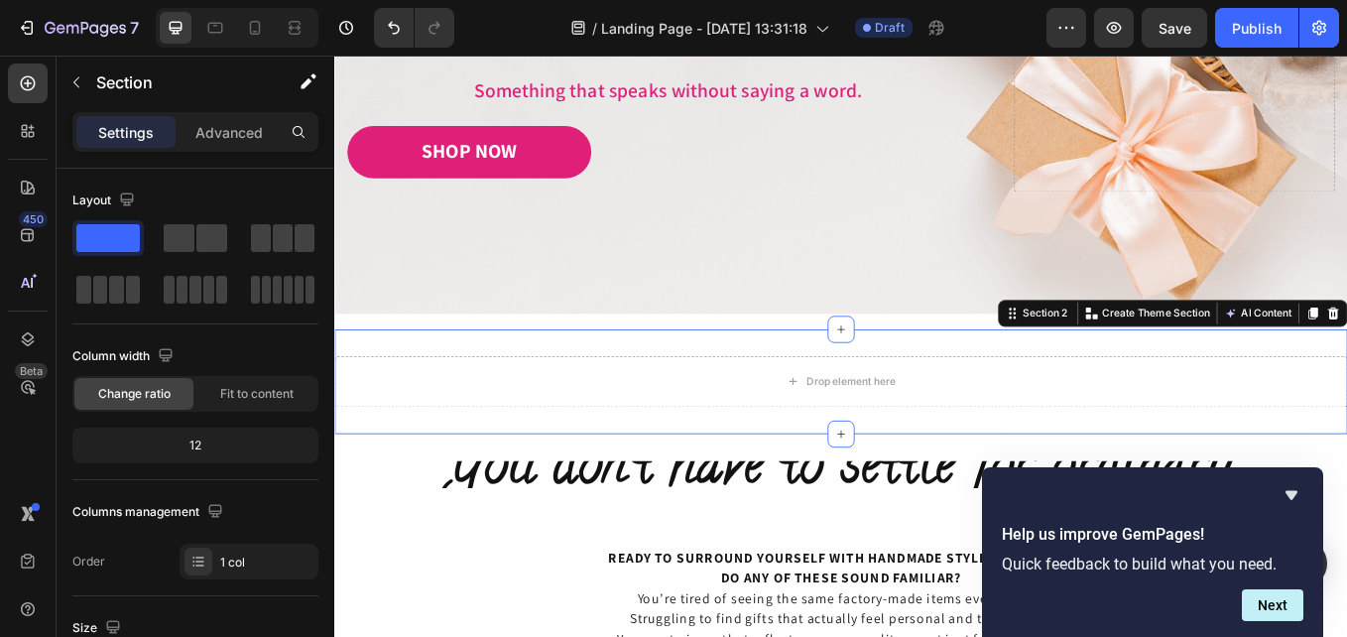
drag, startPoint x: 1488, startPoint y: 351, endPoint x: 1476, endPoint y: 357, distance: 13.3
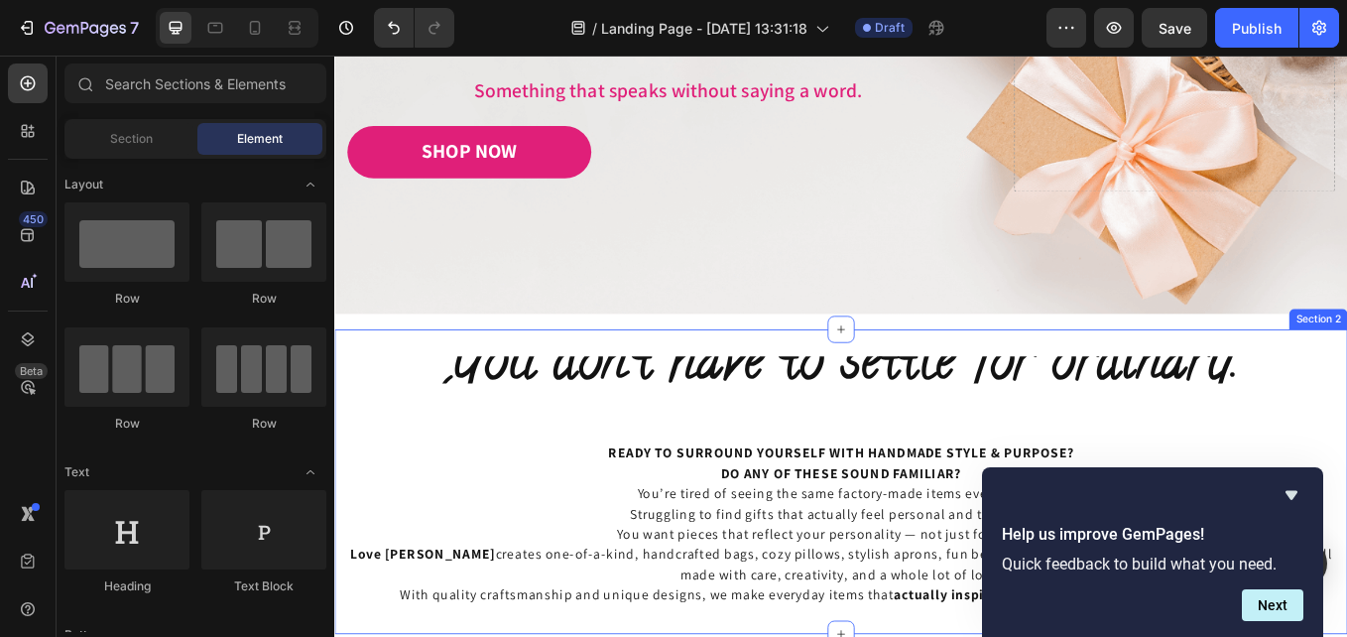
click at [949, 418] on span "You don’t have to settle for ordinary." at bounding box center [929, 419] width 934 height 101
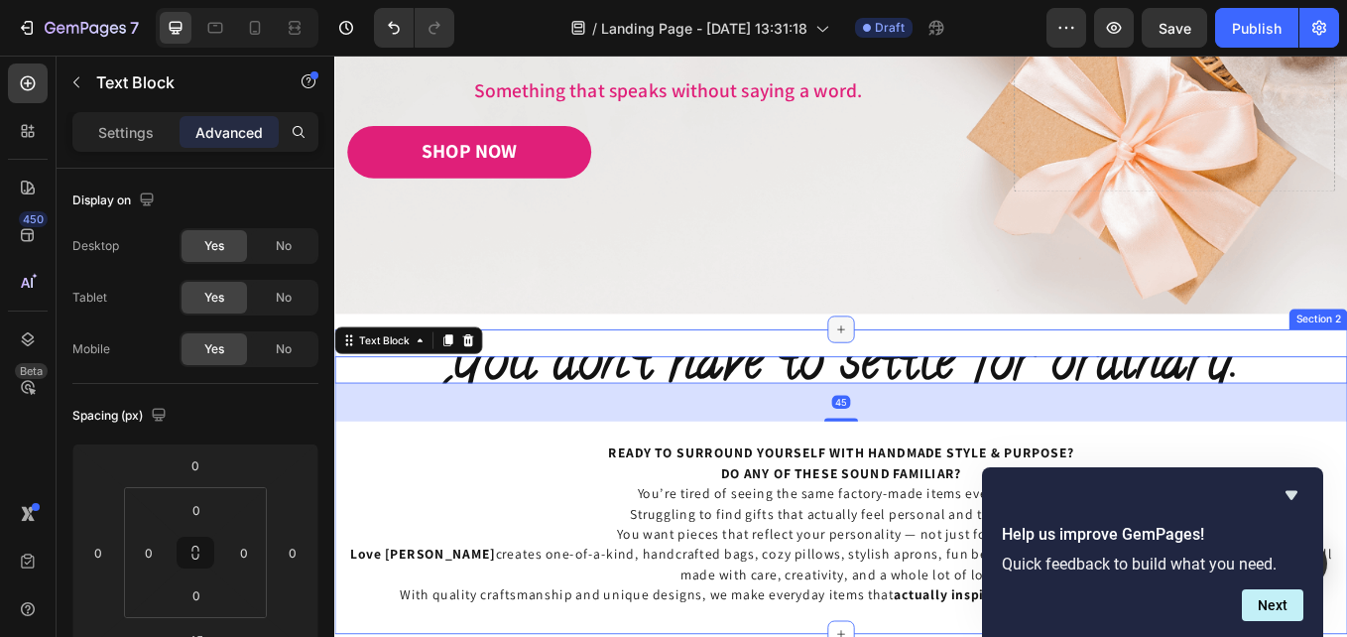
click at [922, 372] on icon at bounding box center [930, 377] width 16 height 16
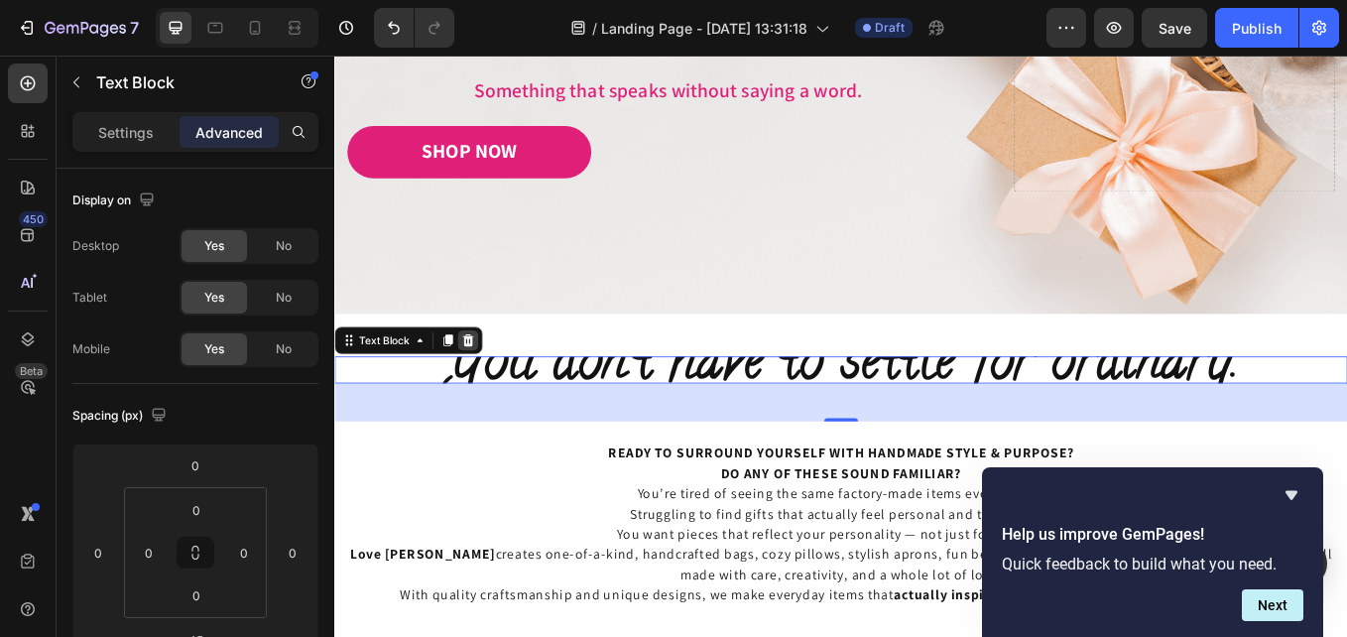
click at [485, 387] on icon at bounding box center [491, 390] width 16 height 16
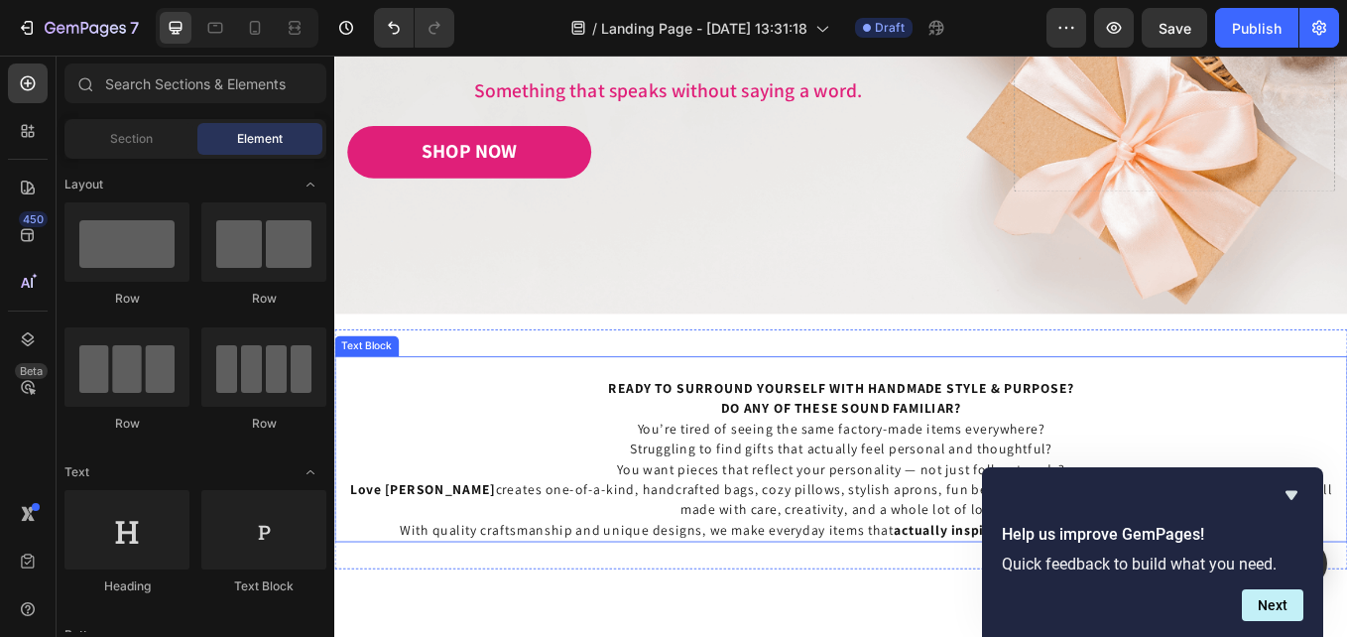
click at [745, 525] on p "You’re tired of seeing the same factory-made items everywhere? Struggling to fi…" at bounding box center [929, 553] width 1186 height 143
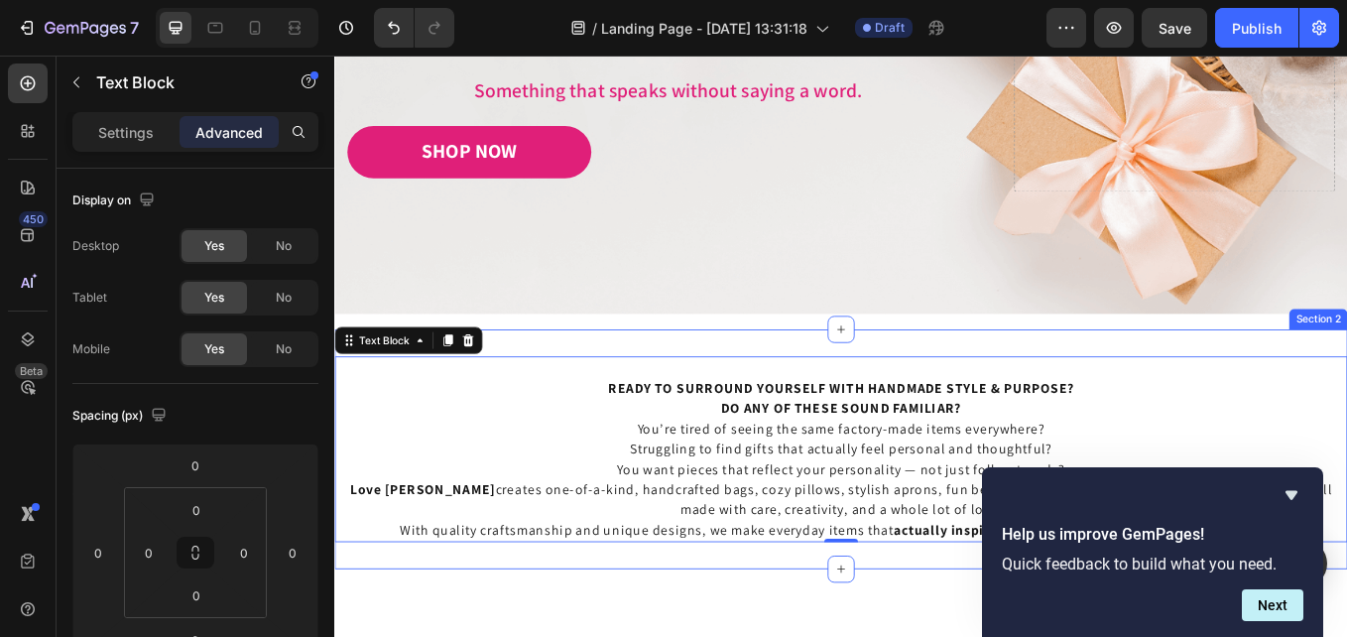
click at [571, 385] on div "READY TO SURROUND YOURSELF WITH HANDMADE STYLE & PURPOSE? DO ANY OF THESE SOUND…" at bounding box center [929, 518] width 1190 height 282
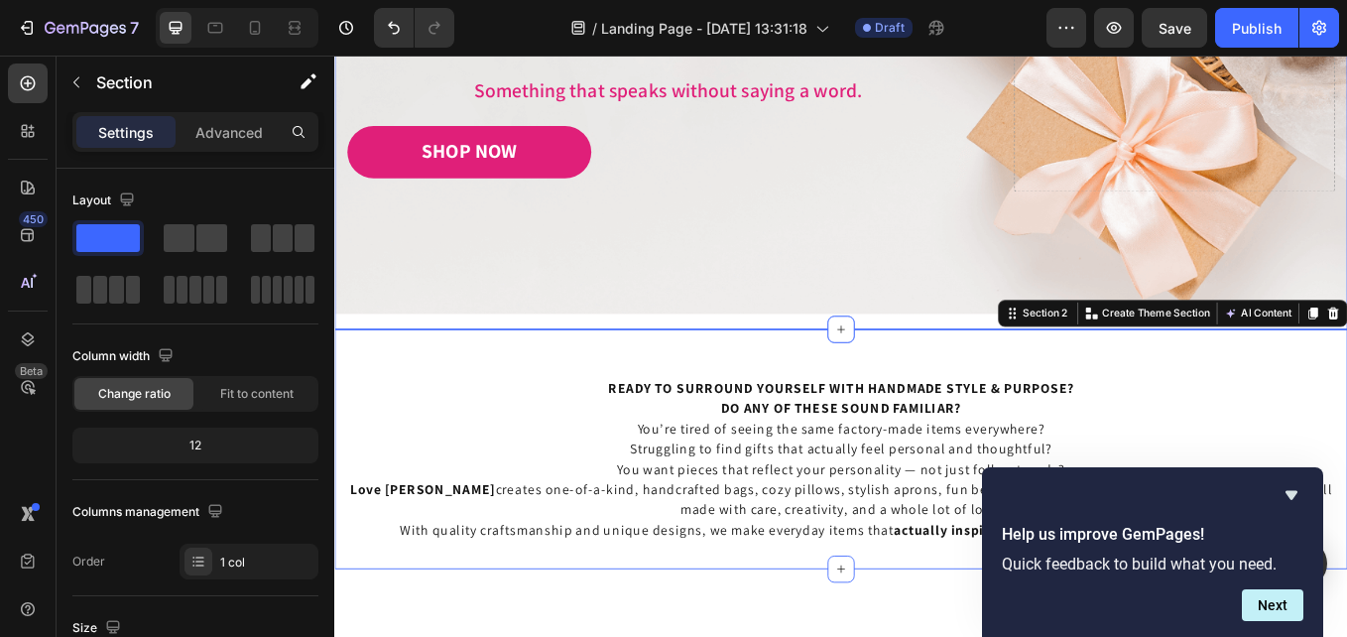
click at [889, 369] on div "Image Image Free shipping Text Block from The States Text Block Advanced List I…" at bounding box center [929, 25] width 1190 height 703
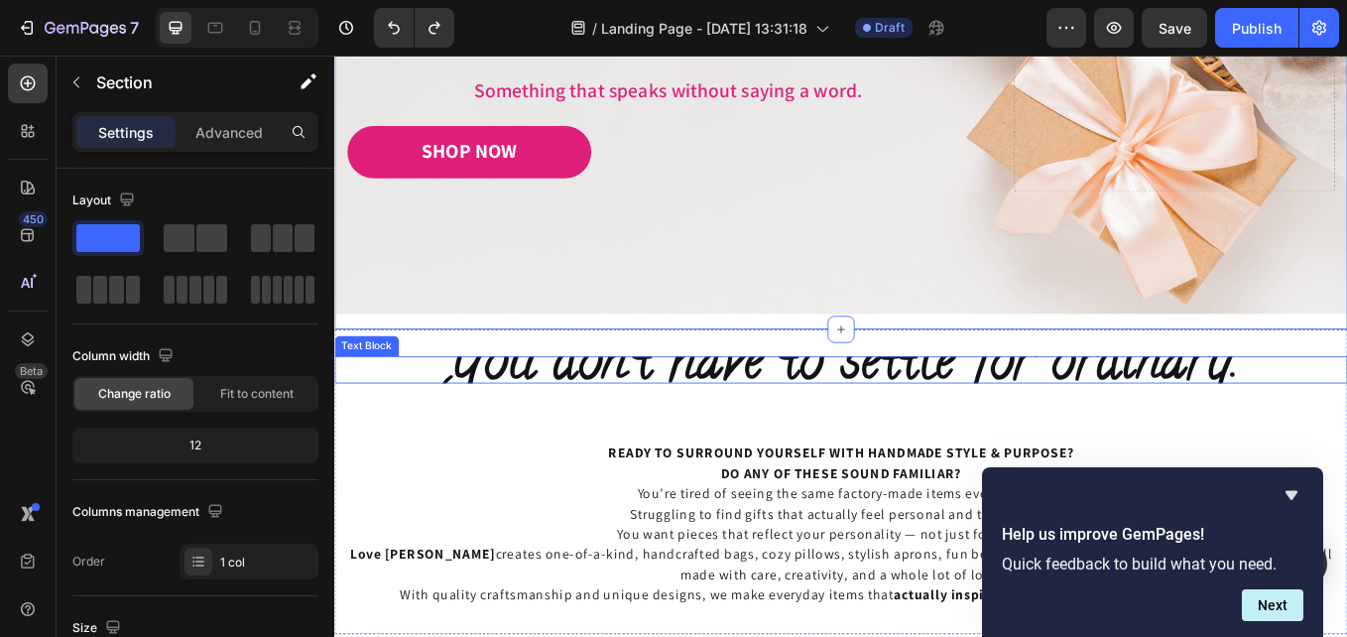
click at [636, 409] on span "You don’t have to settle for ordinary." at bounding box center [929, 419] width 934 height 101
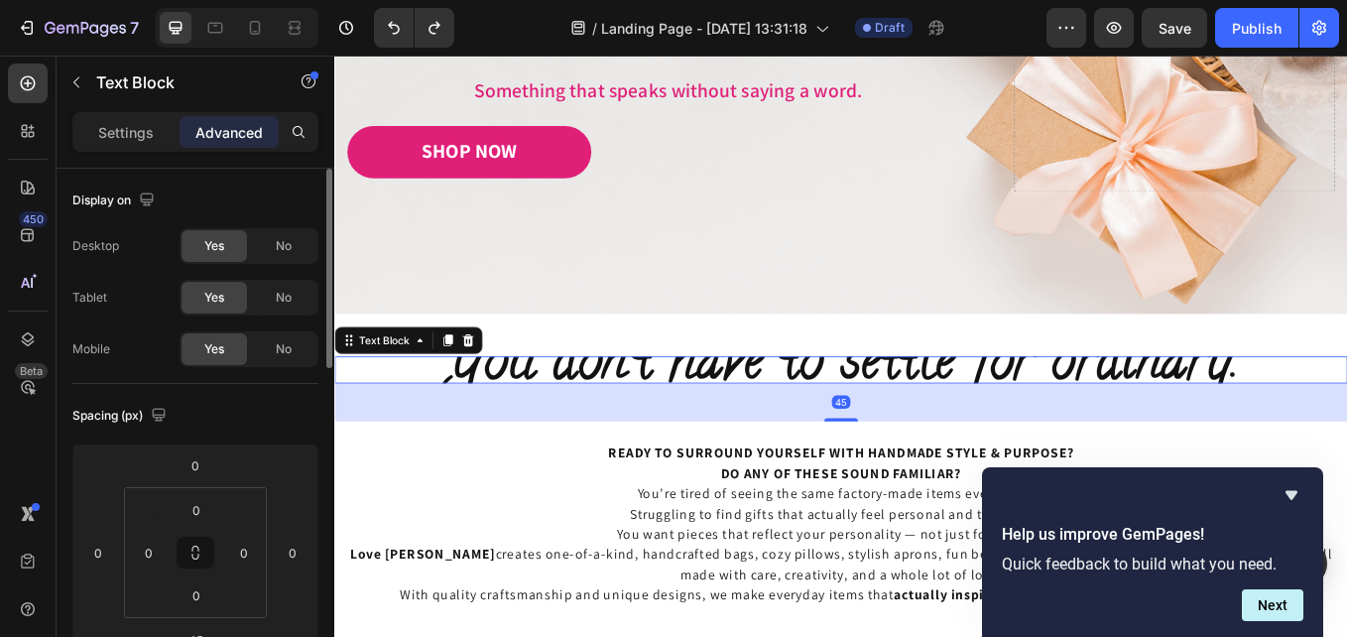
scroll to position [99, 0]
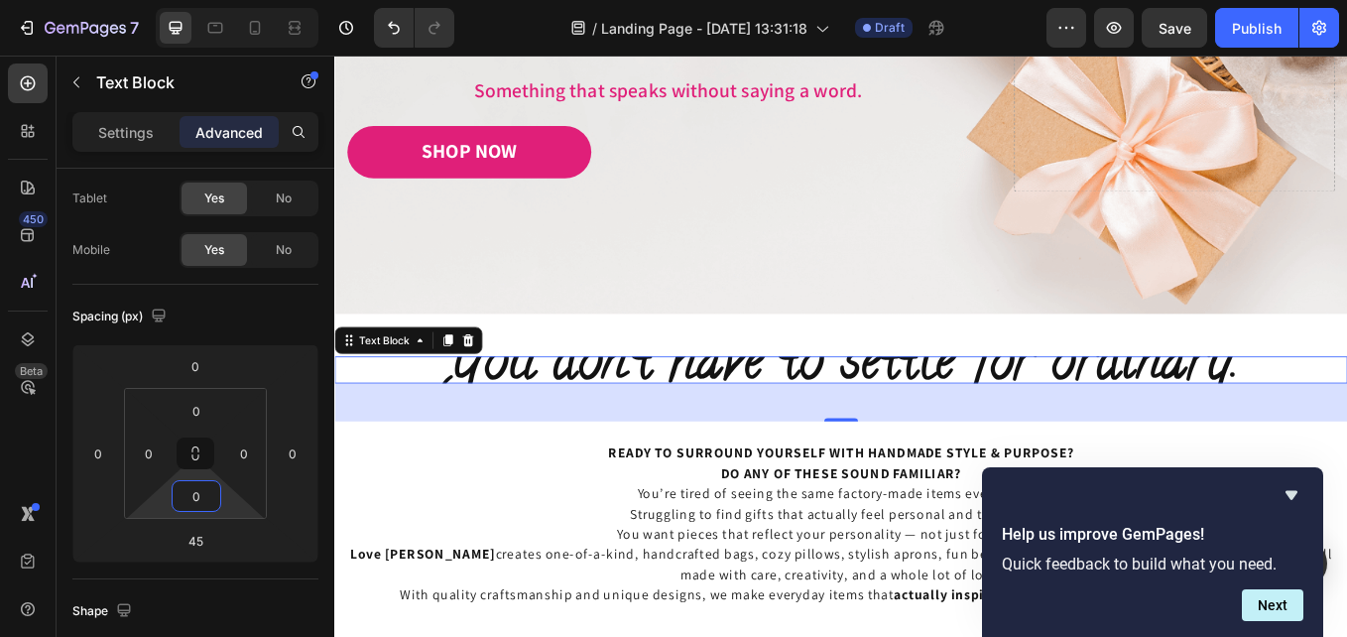
drag, startPoint x: 196, startPoint y: 469, endPoint x: 193, endPoint y: 502, distance: 32.9
click at [193, 0] on html "7 / Landing Page - [DATE] 13:31:18 Draft Preview Save Publish 450 Beta Sections…" at bounding box center [673, 0] width 1347 height 0
drag, startPoint x: 195, startPoint y: 474, endPoint x: 198, endPoint y: 458, distance: 16.1
click at [198, 0] on html "7 / Landing Page - [DATE] 13:31:18 Draft Preview Save Publish 450 Beta Sections…" at bounding box center [673, 0] width 1347 height 0
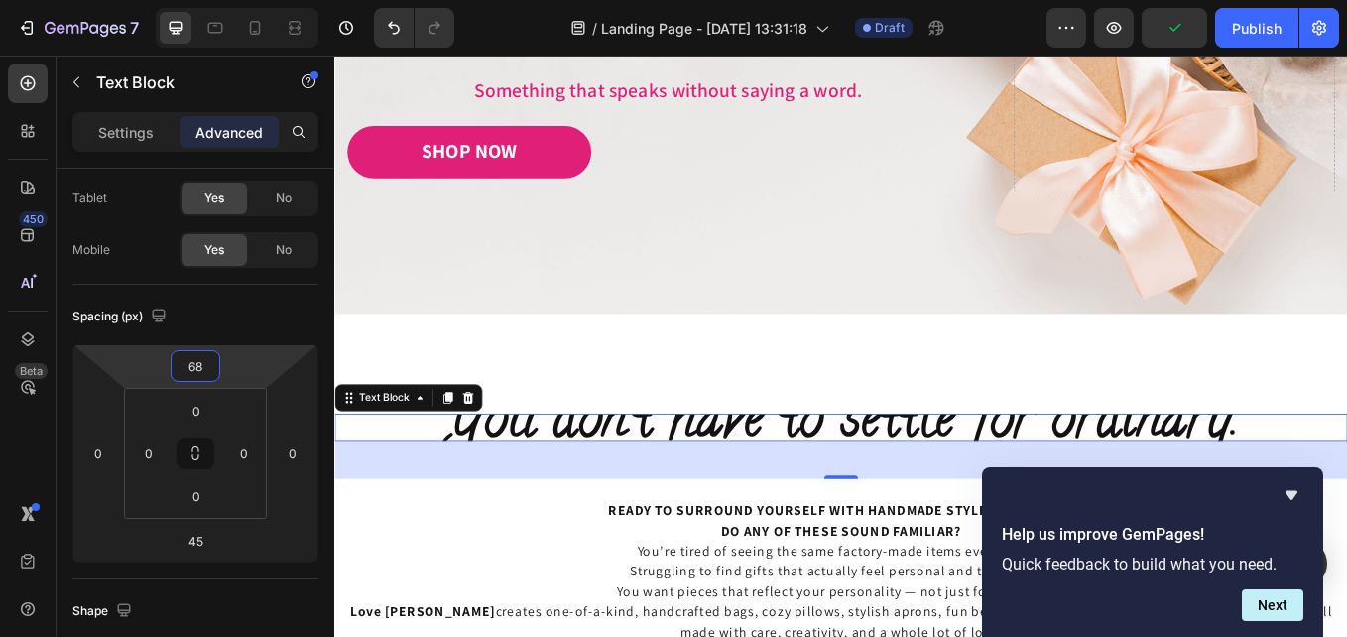
type input "70"
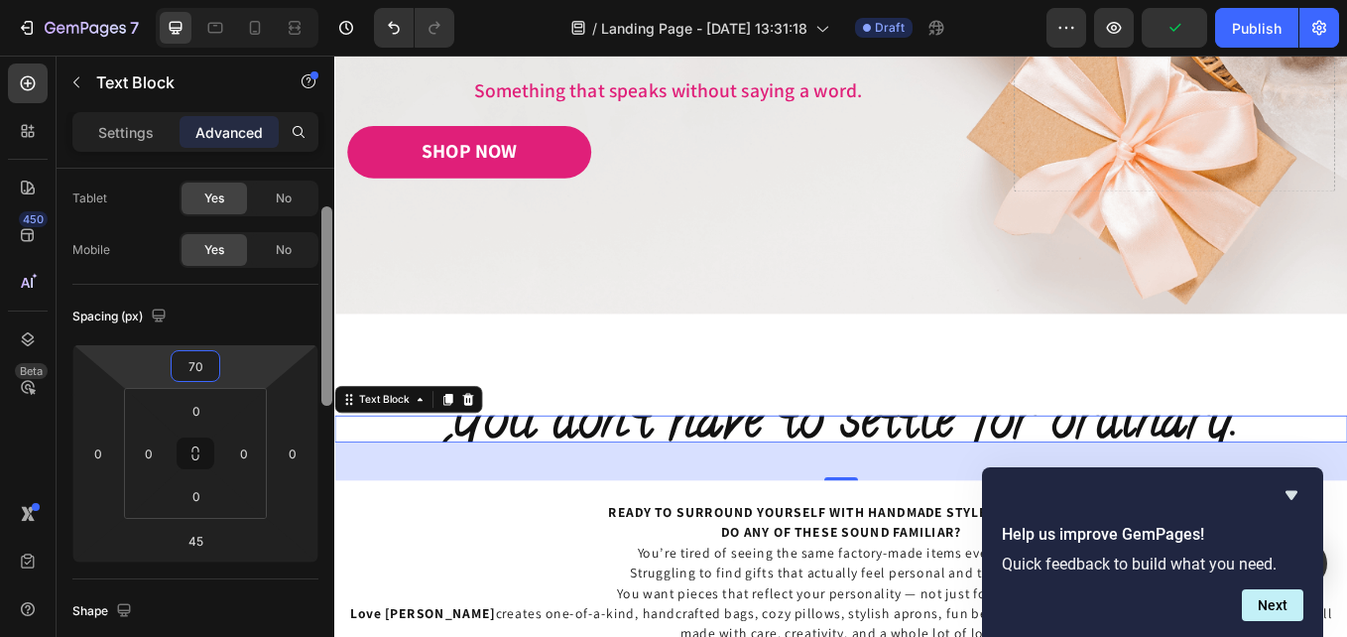
drag, startPoint x: 203, startPoint y: 387, endPoint x: 324, endPoint y: 400, distance: 121.7
click at [205, 0] on html "7 / Landing Page - Sep 27, 13:31:18 Draft Preview Publish 450 Beta Sections(18)…" at bounding box center [673, 0] width 1347 height 0
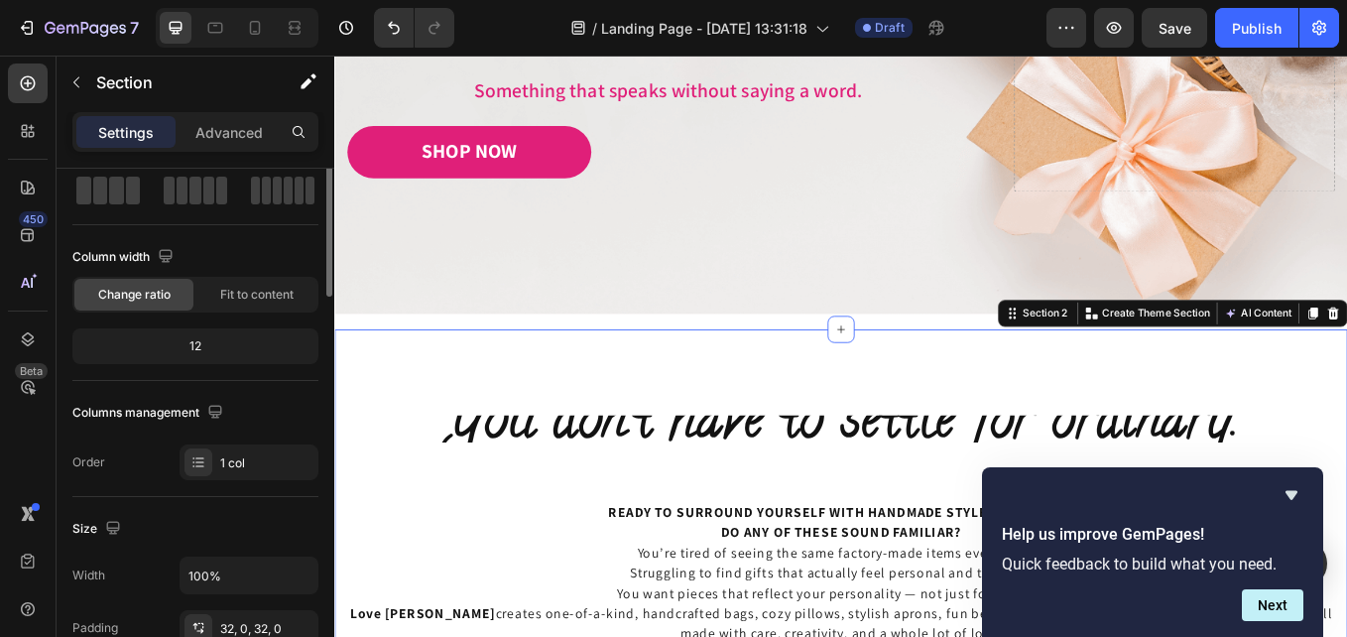
scroll to position [0, 0]
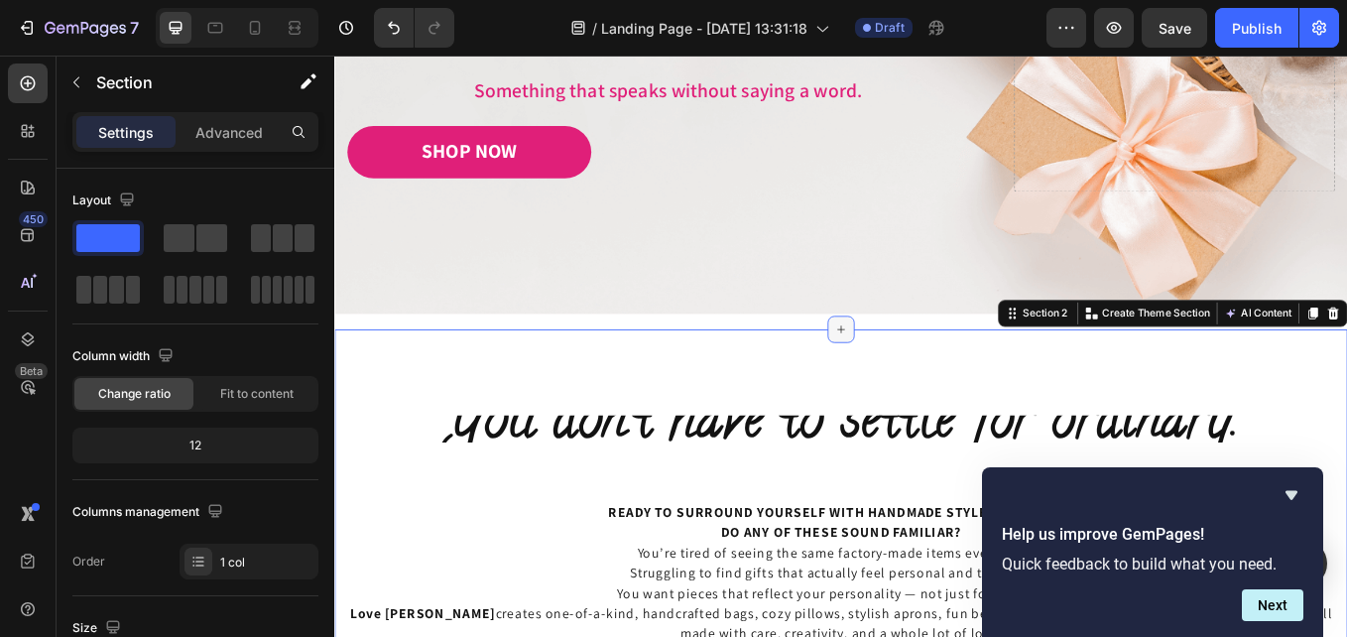
click at [930, 377] on div at bounding box center [930, 377] width 32 height 32
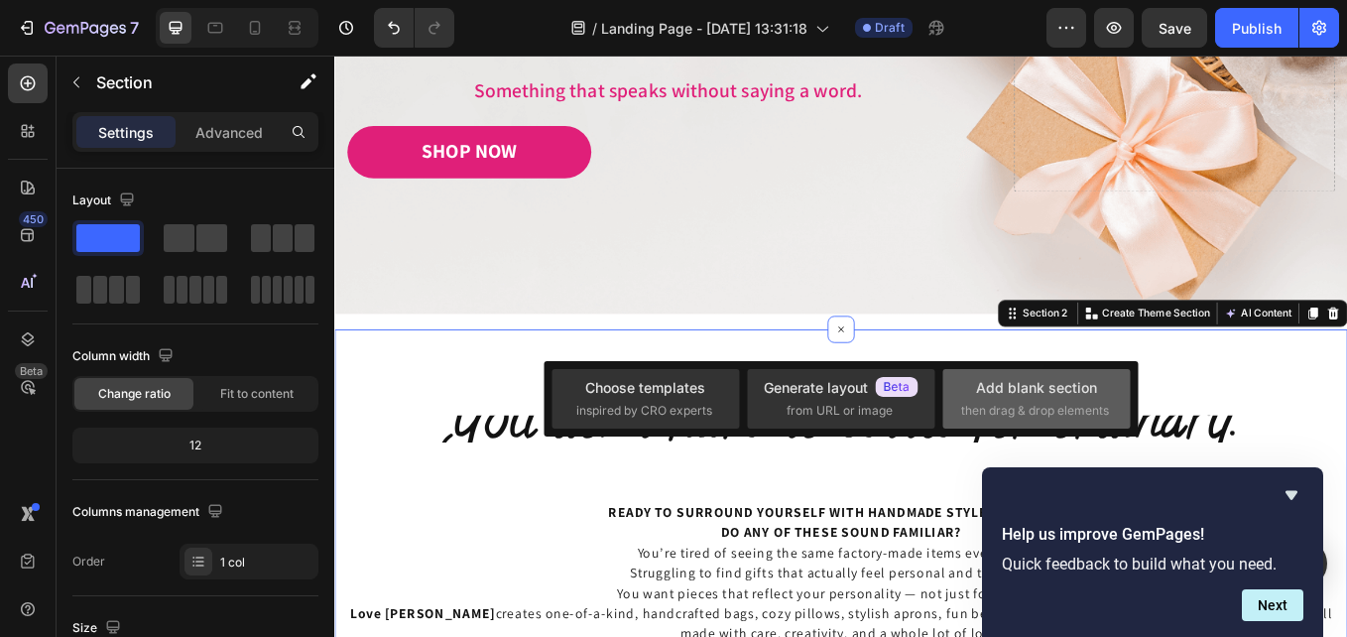
click at [1018, 399] on div "Add blank section then drag & drop elements" at bounding box center [1036, 398] width 151 height 43
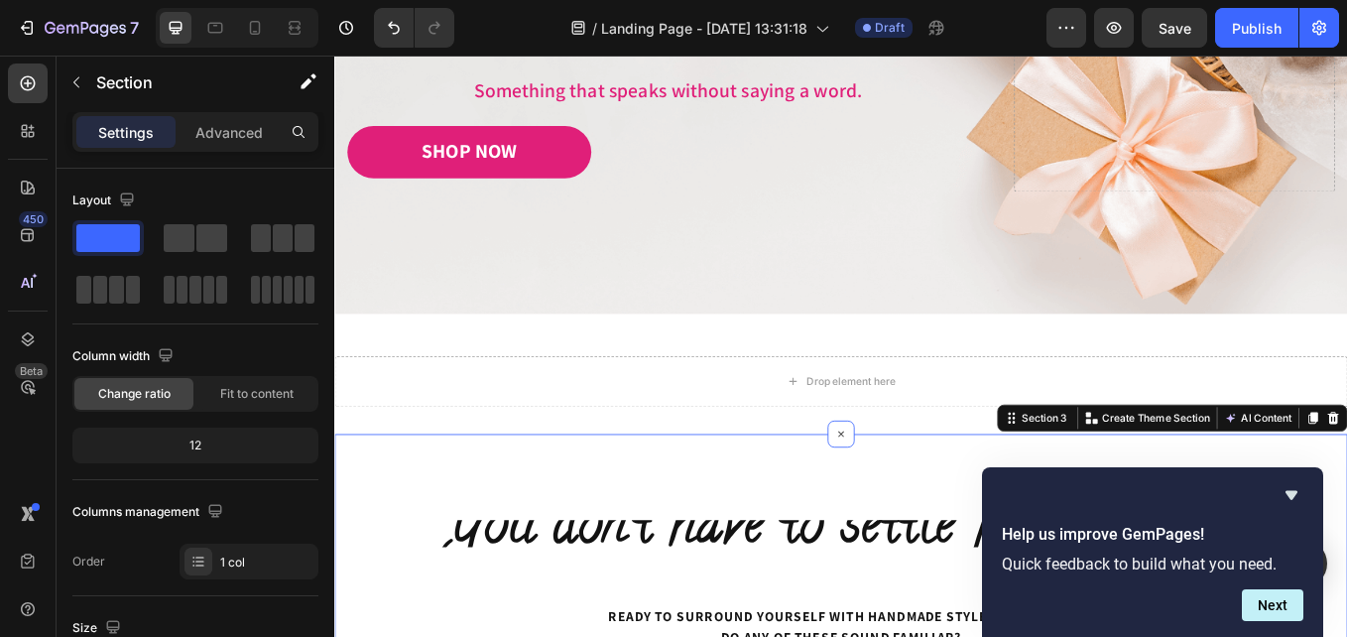
drag, startPoint x: 788, startPoint y: 577, endPoint x: 465, endPoint y: 598, distance: 323.1
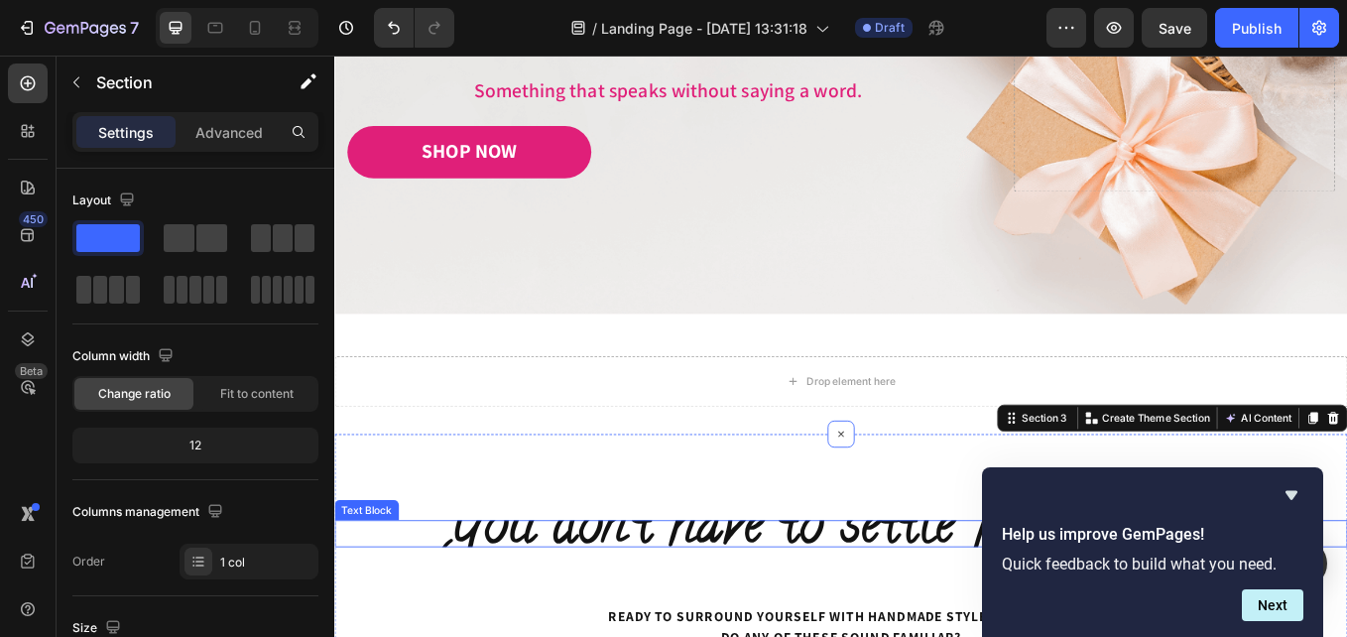
click at [454, 616] on p "You don’t have to settle for ordinary." at bounding box center [929, 617] width 1186 height 28
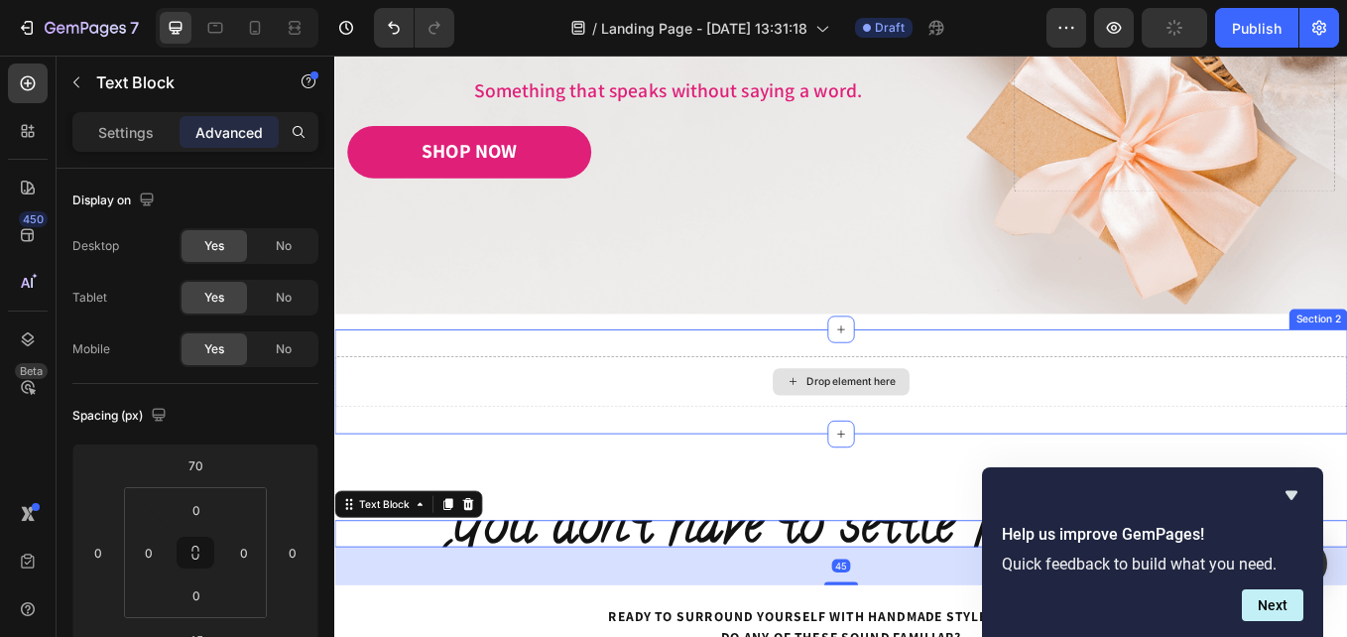
click at [560, 463] on div "Drop element here" at bounding box center [929, 439] width 1190 height 60
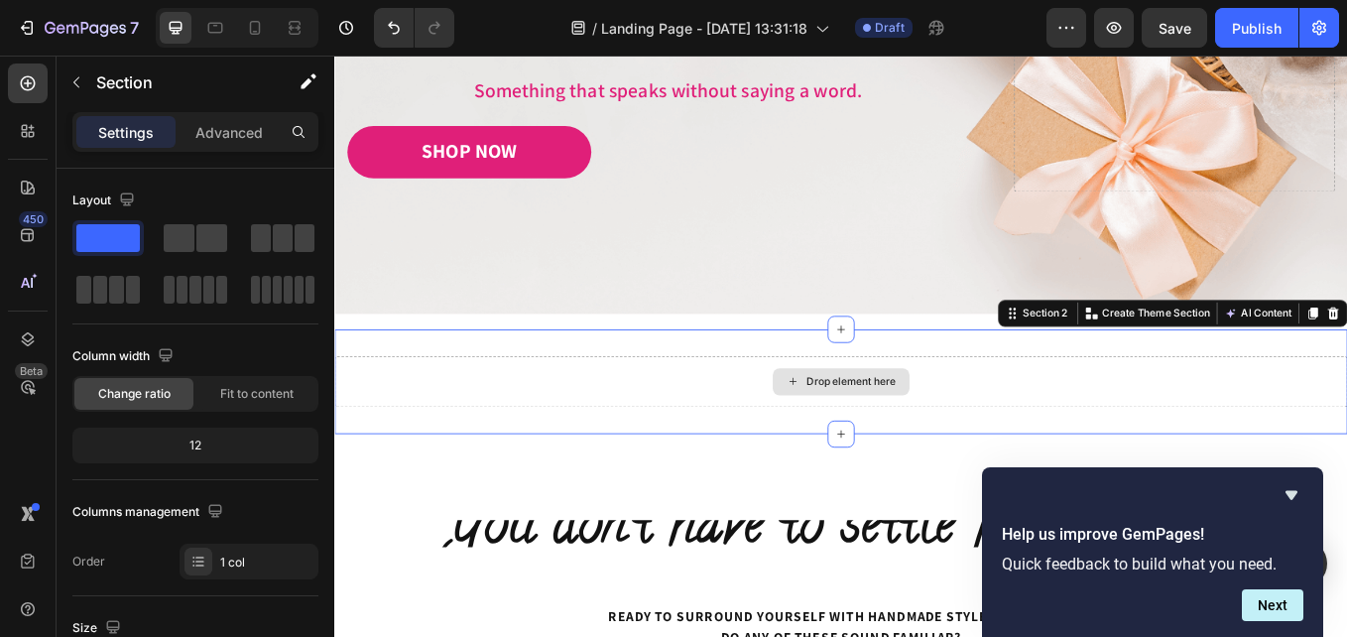
drag, startPoint x: 438, startPoint y: 278, endPoint x: 777, endPoint y: 431, distance: 371.2
click at [74, 81] on icon "button" at bounding box center [76, 82] width 16 height 16
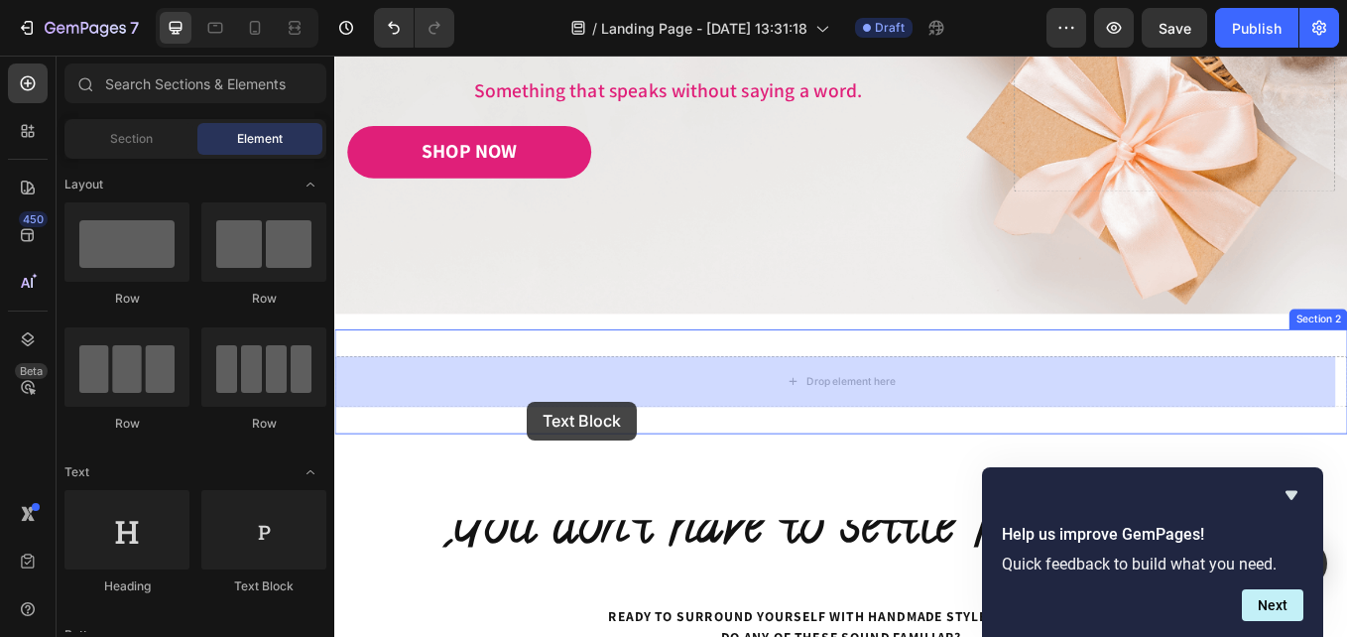
drag, startPoint x: 588, startPoint y: 582, endPoint x: 561, endPoint y: 461, distance: 124.0
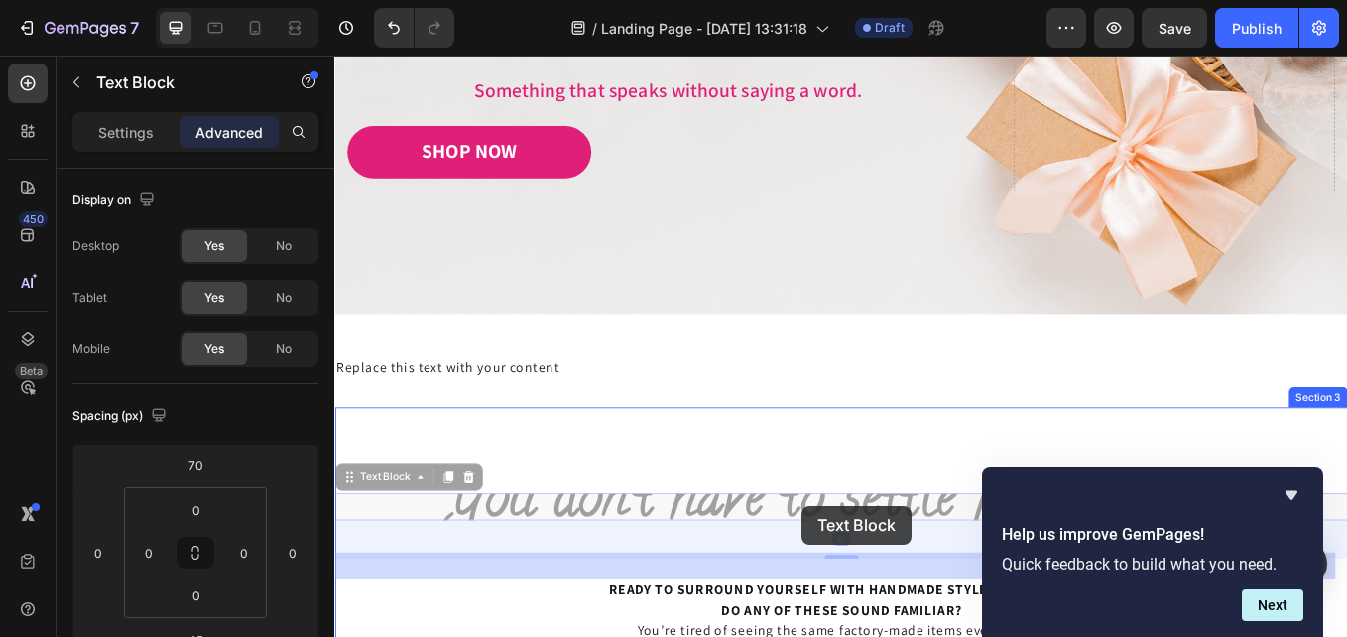
drag, startPoint x: 447, startPoint y: 582, endPoint x: 778, endPoint y: 581, distance: 330.3
click at [884, 583] on div "Header Image Image Free shipping Text Block from The States Text Block Advanced…" at bounding box center [929, 476] width 1190 height 1687
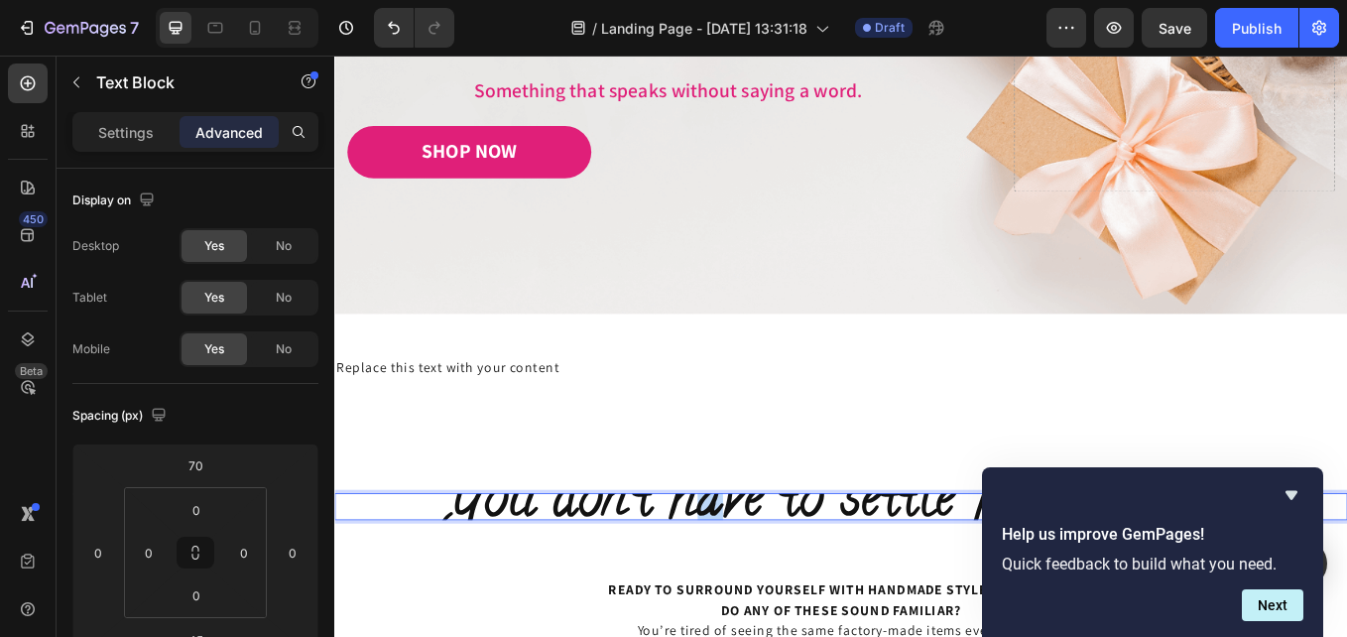
drag, startPoint x: 784, startPoint y: 583, endPoint x: 748, endPoint y: 583, distance: 35.7
click at [748, 583] on span "You don’t have to settle for ordinary." at bounding box center [929, 580] width 934 height 101
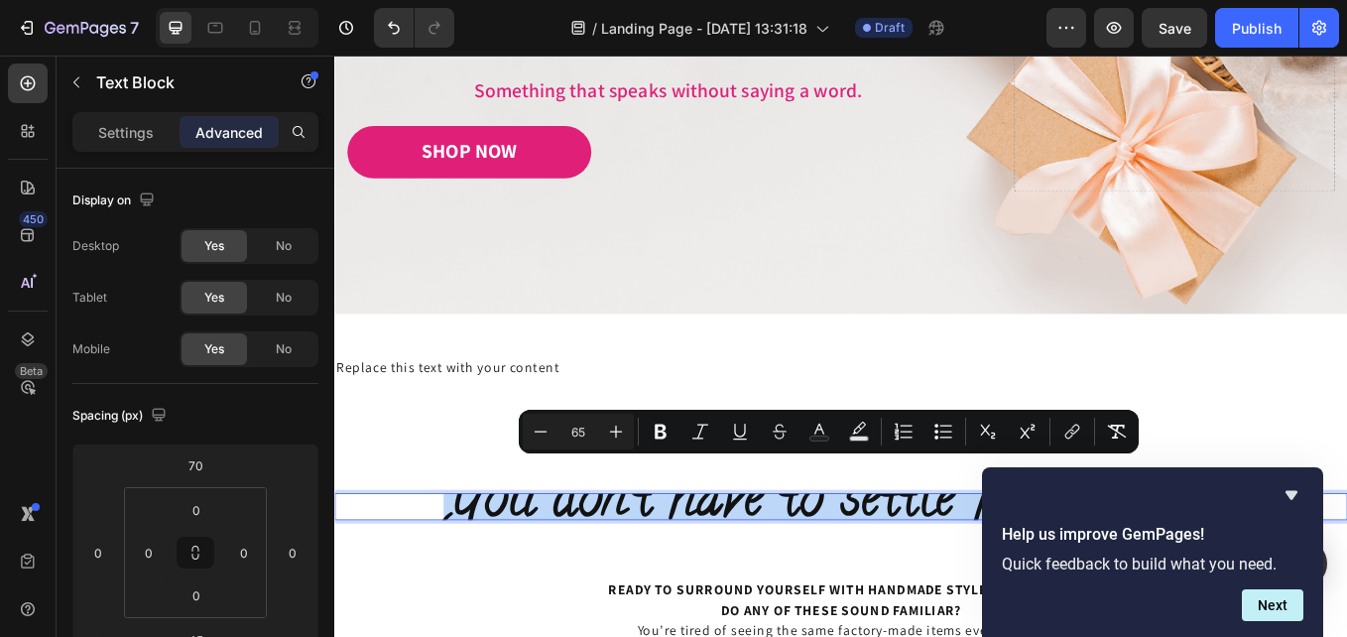
drag, startPoint x: 461, startPoint y: 586, endPoint x: 1319, endPoint y: 635, distance: 859.5
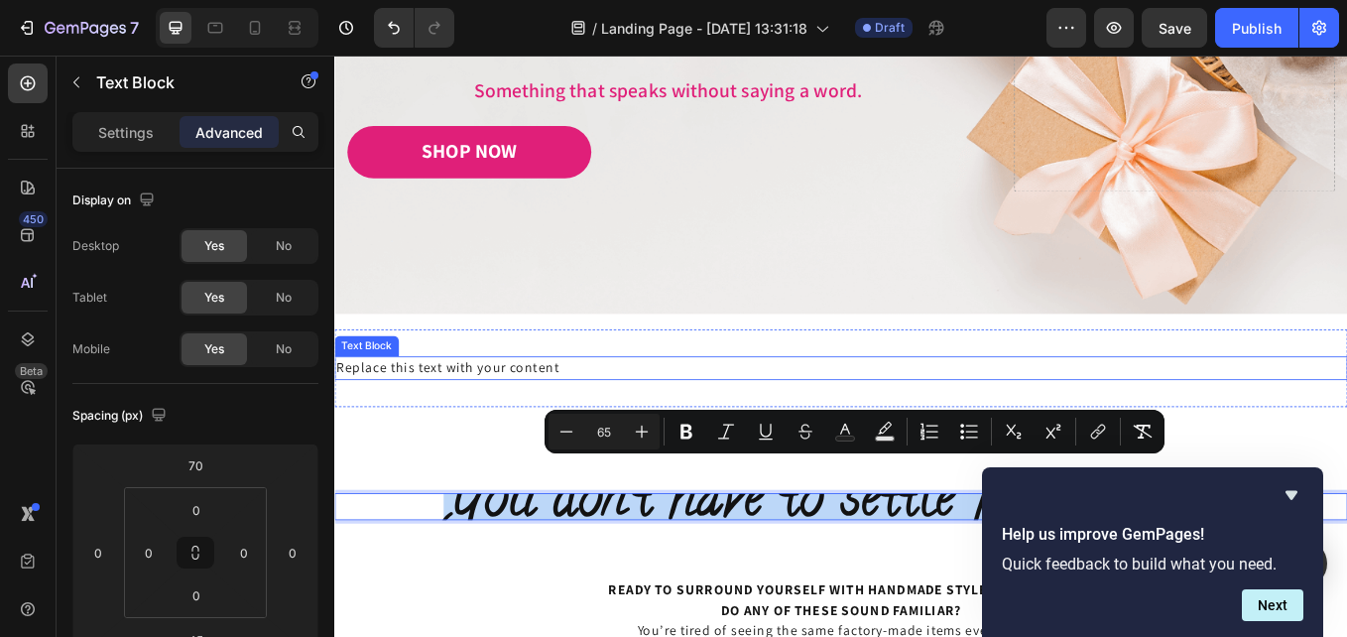
drag, startPoint x: 817, startPoint y: 416, endPoint x: 777, endPoint y: 420, distance: 40.9
click at [815, 416] on div "Replace this text with your content" at bounding box center [929, 423] width 1190 height 28
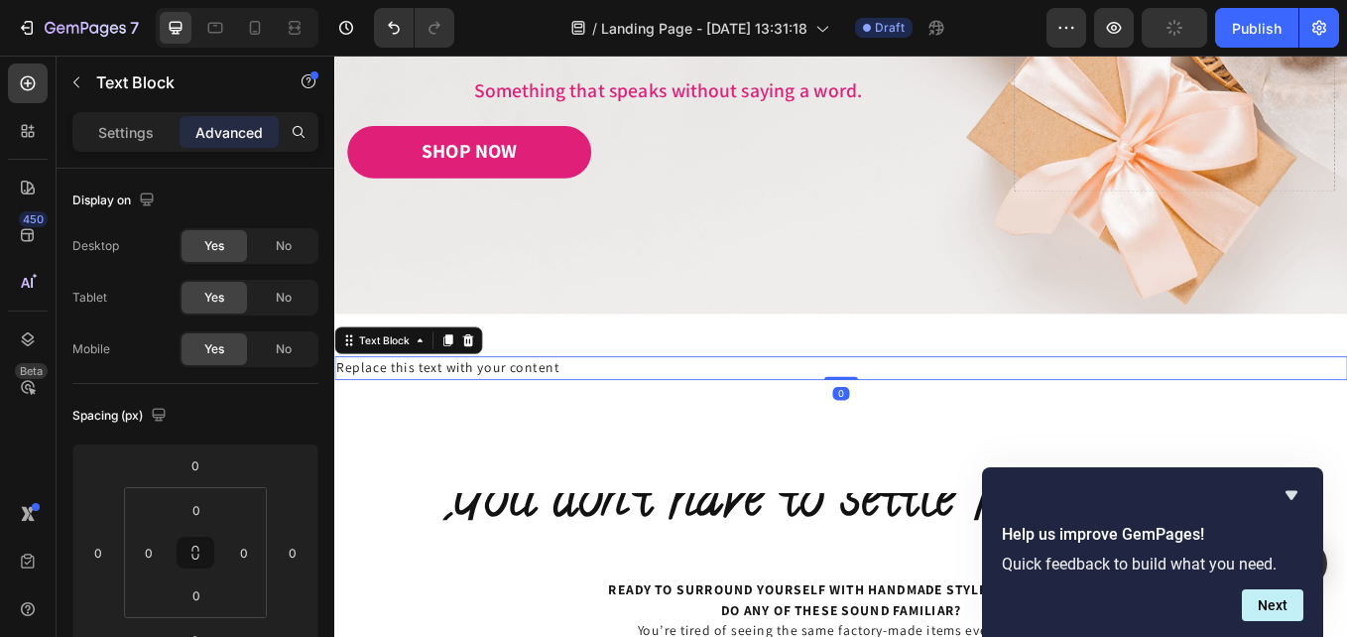
click at [751, 423] on div "Replace this text with your content" at bounding box center [929, 423] width 1190 height 28
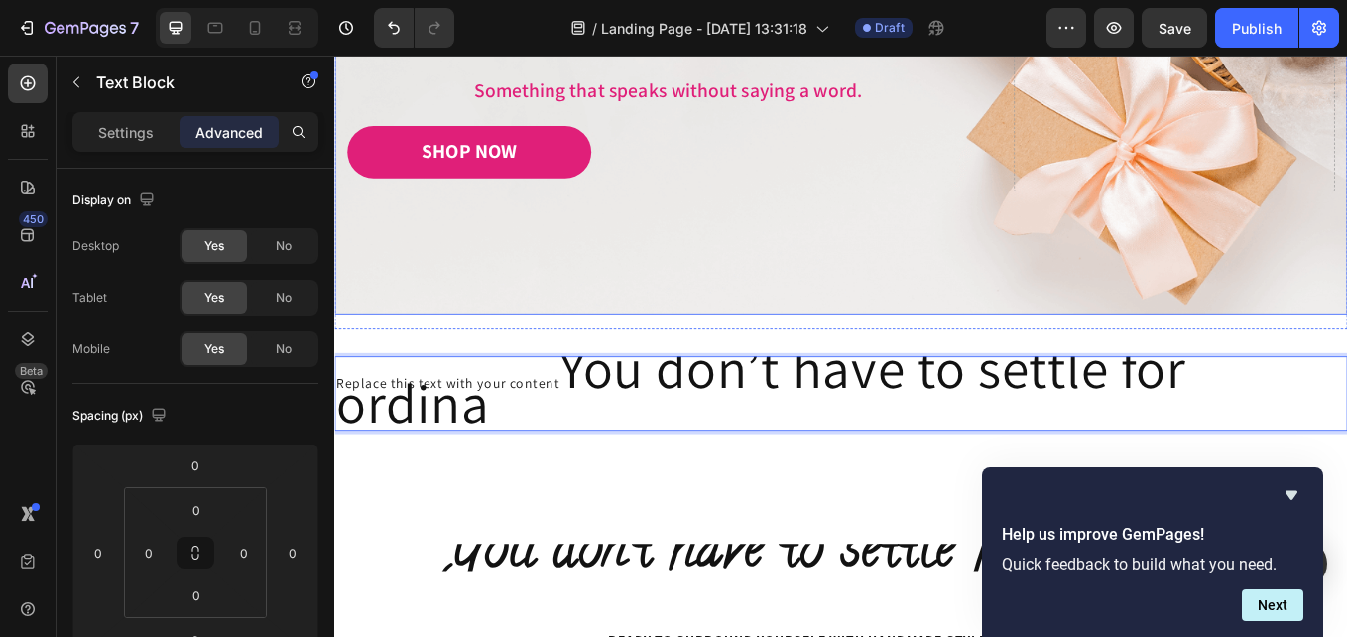
scroll to position [10, 0]
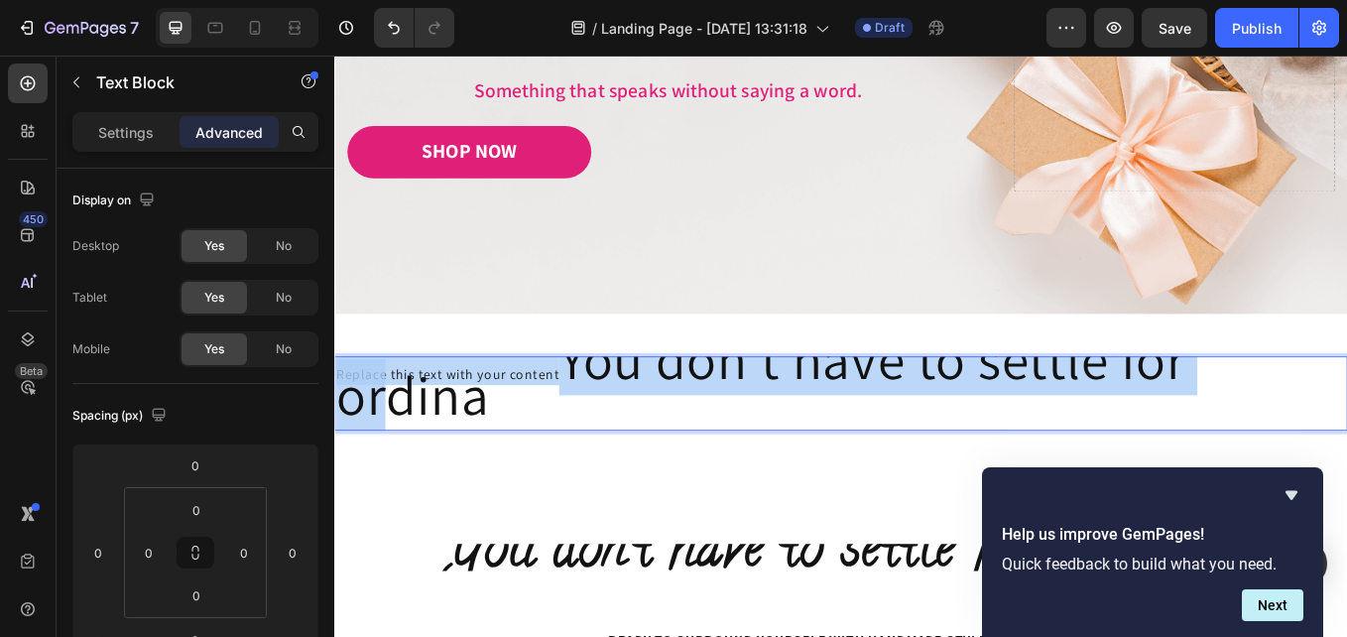
drag, startPoint x: 602, startPoint y: 432, endPoint x: 392, endPoint y: 429, distance: 210.3
click at [574, 434] on p "Replace this text with your content You don’t have to settle for ordina" at bounding box center [929, 442] width 1186 height 83
drag, startPoint x: 604, startPoint y: 430, endPoint x: 457, endPoint y: 430, distance: 146.8
click at [445, 431] on span "You don’t have to settle for ordina" at bounding box center [835, 433] width 998 height 126
click at [596, 426] on span "You don’t have to settle for ordina" at bounding box center [835, 433] width 998 height 126
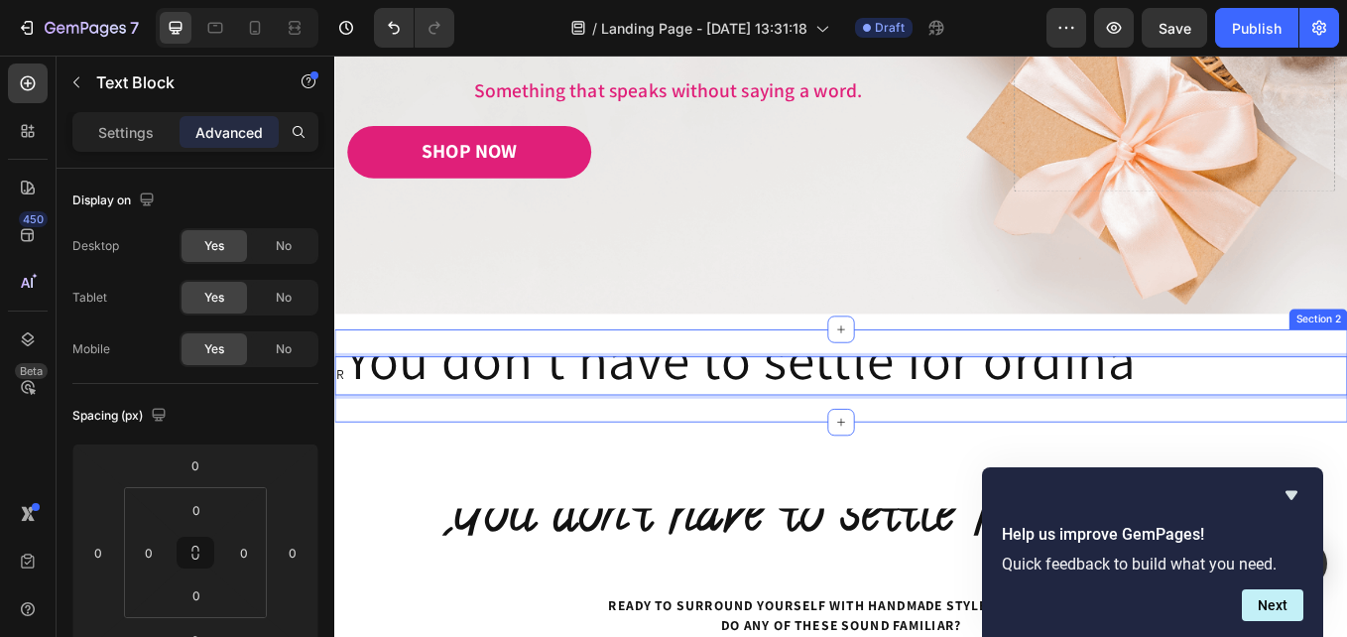
scroll to position [0, 0]
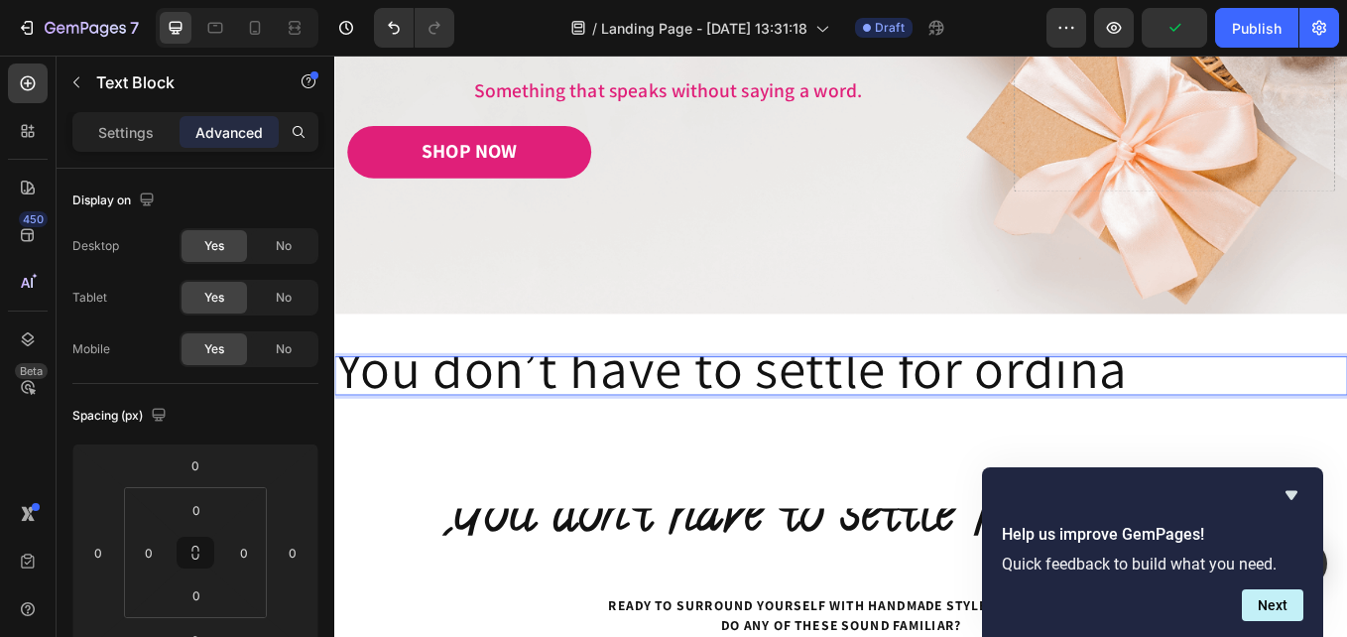
click at [1262, 433] on span "You don’t have to settle for ordina" at bounding box center [801, 422] width 930 height 84
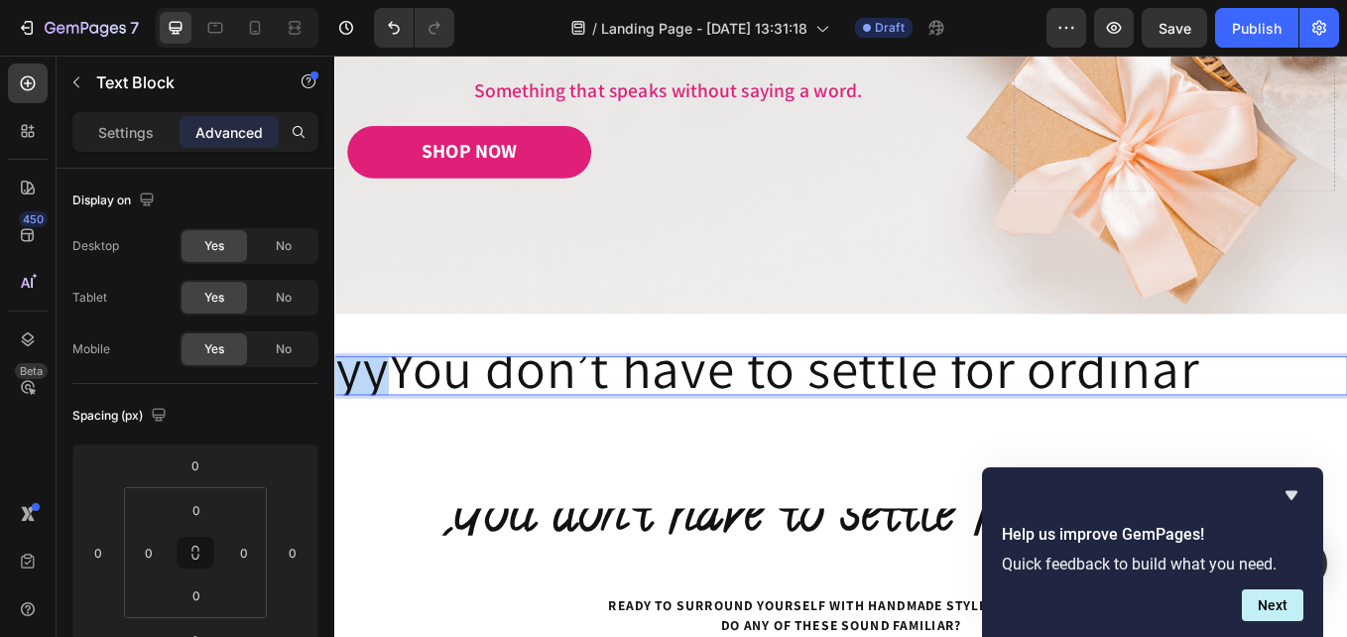
drag, startPoint x: 391, startPoint y: 430, endPoint x: 654, endPoint y: 407, distance: 263.9
click at [334, 430] on html "Header Image Image Free shipping Text Block from The States Text Block Advanced…" at bounding box center [929, 485] width 1190 height 1705
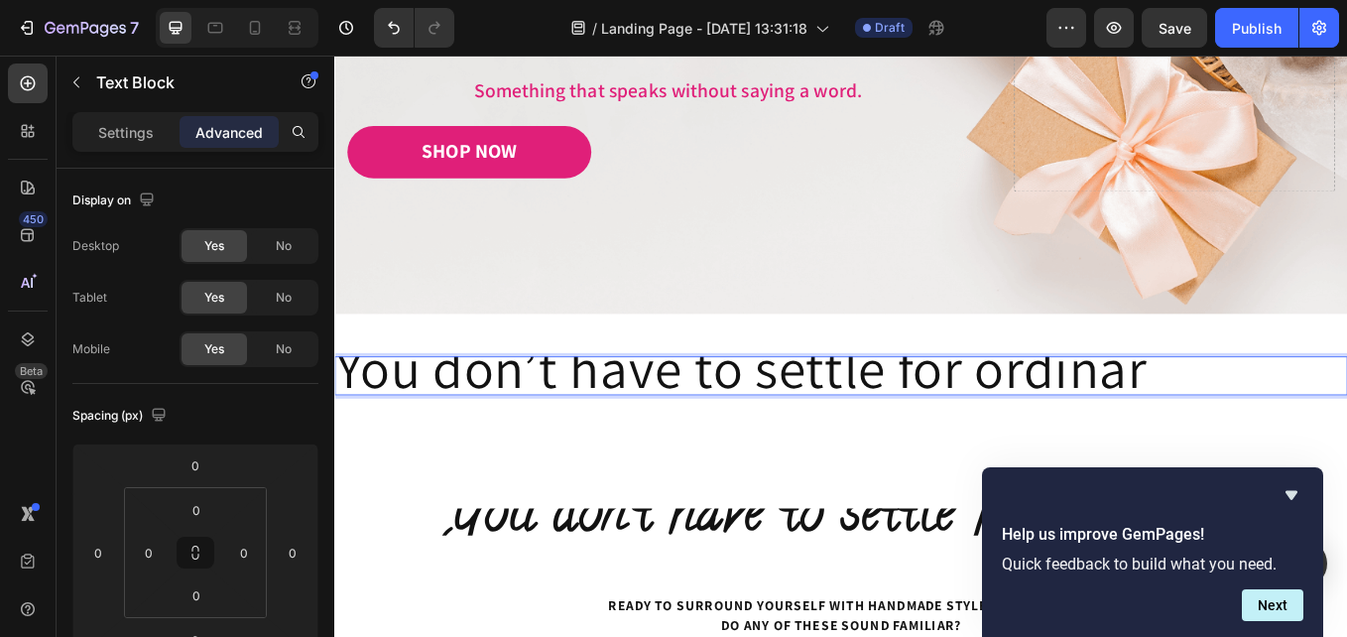
click at [1315, 426] on p "You don’t have to settle for ordinar" at bounding box center [929, 432] width 1186 height 42
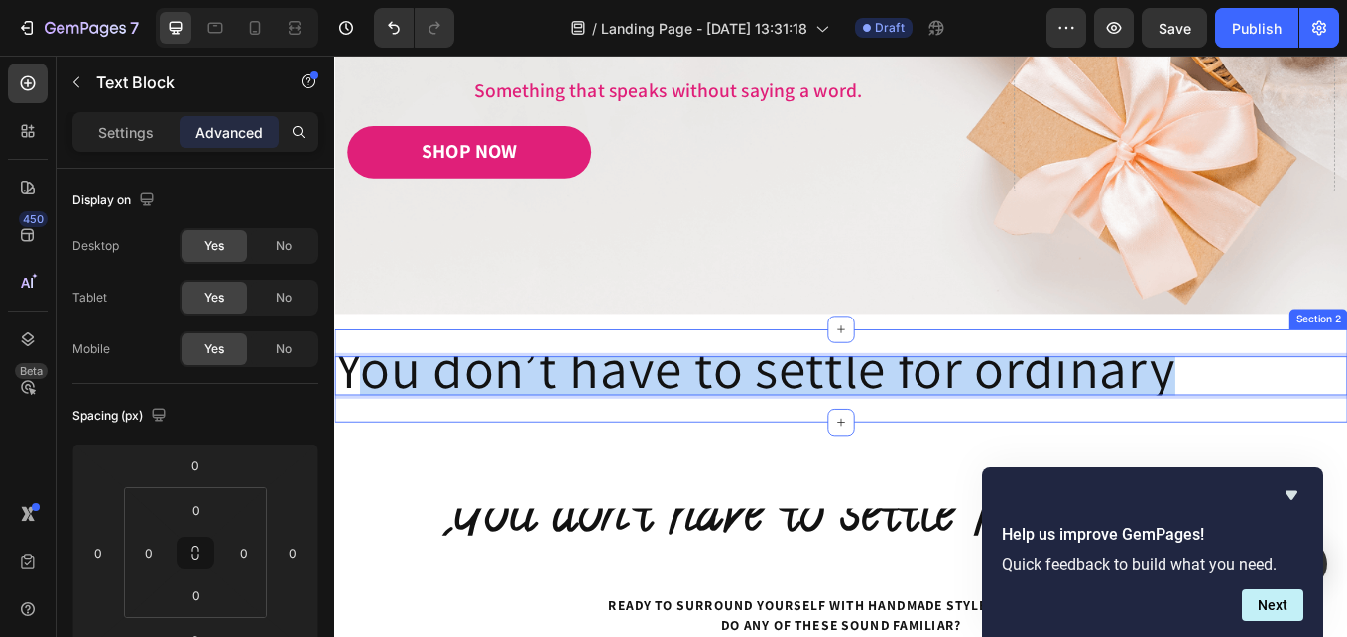
drag, startPoint x: 1348, startPoint y: 432, endPoint x: 361, endPoint y: 464, distance: 987.6
click at [361, 464] on div "You don’t have to settle for ordinary Text Block 0 Section 2" at bounding box center [929, 431] width 1190 height 109
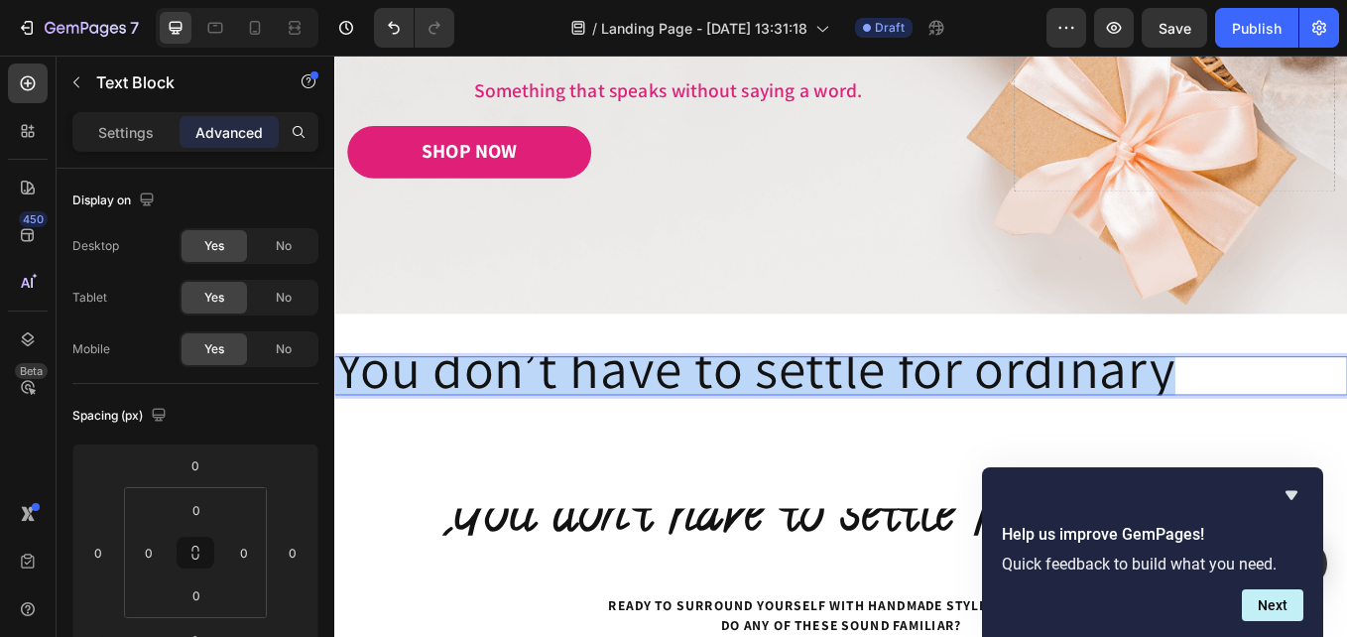
drag, startPoint x: 1264, startPoint y: 436, endPoint x: 334, endPoint y: 448, distance: 929.6
click at [334, 448] on div "You don’t have to settle for ordinary" at bounding box center [929, 432] width 1190 height 46
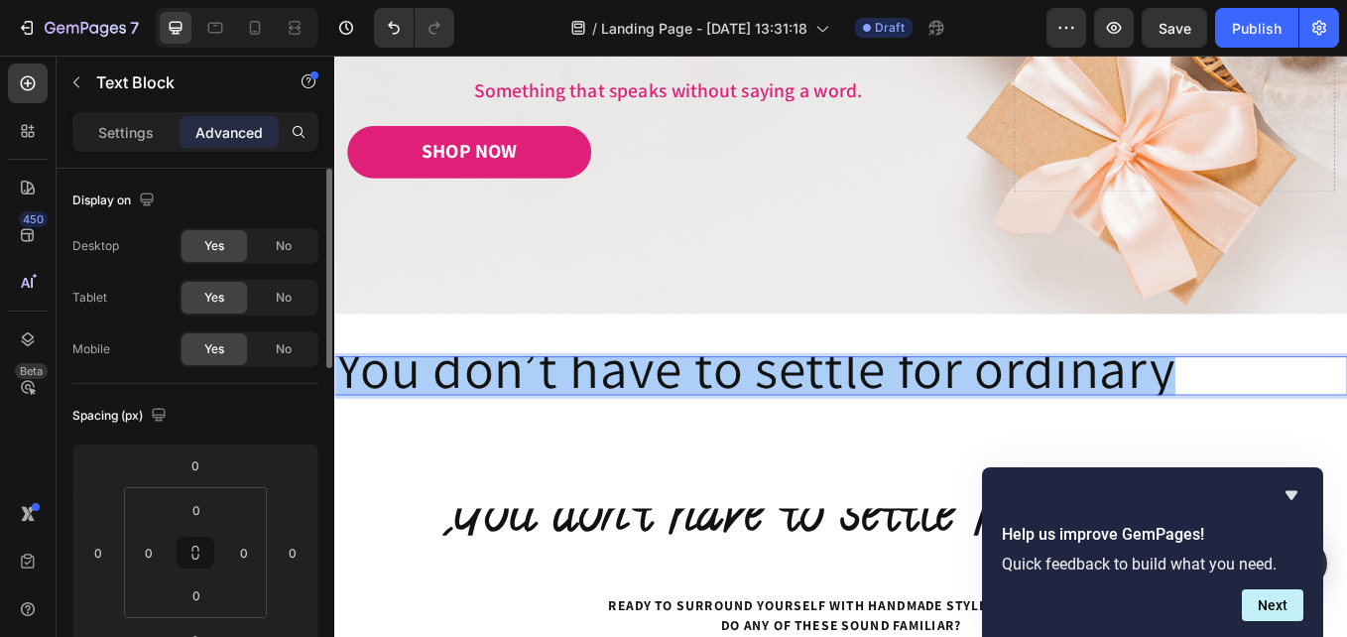
click at [130, 130] on p "Settings" at bounding box center [126, 132] width 56 height 21
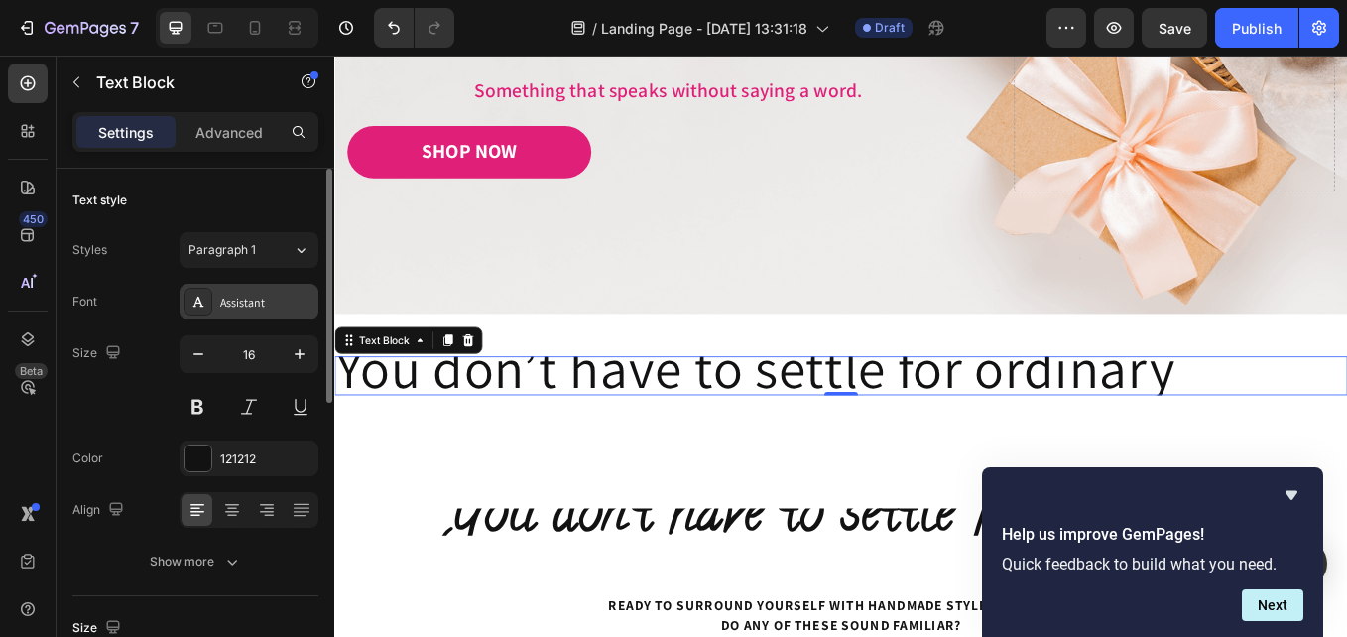
click at [236, 309] on div "Assistant" at bounding box center [266, 303] width 93 height 18
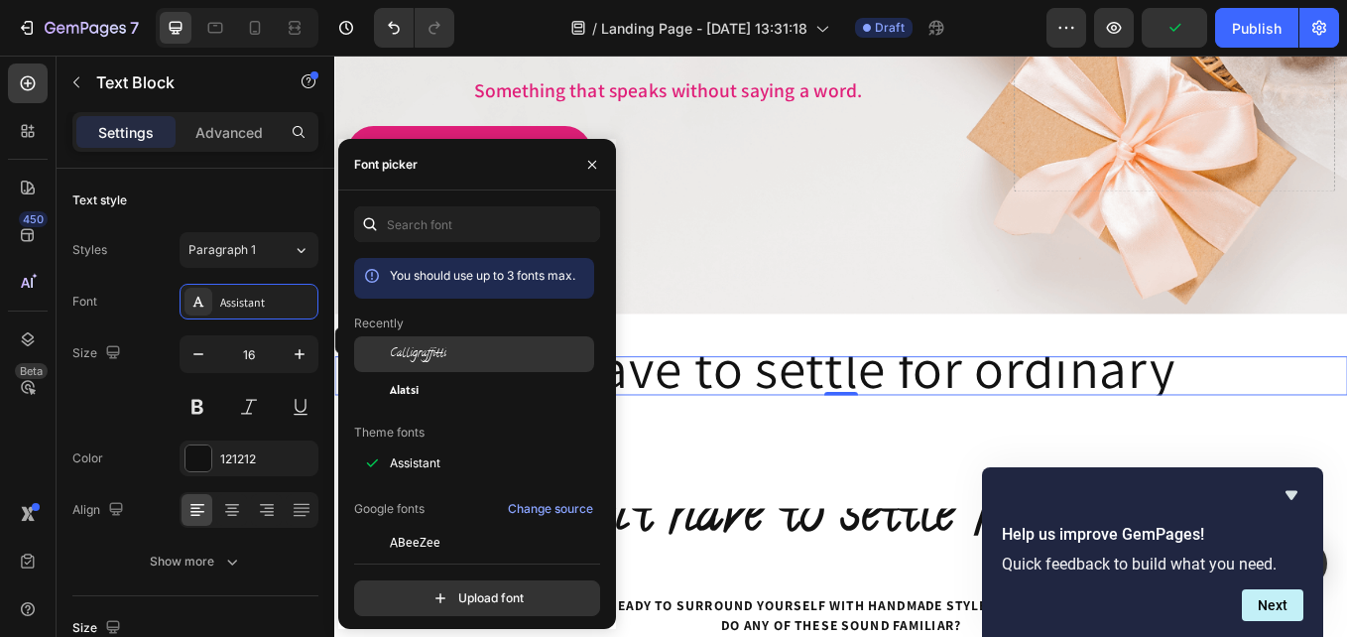
click at [426, 354] on span "Calligraffitti" at bounding box center [418, 354] width 57 height 18
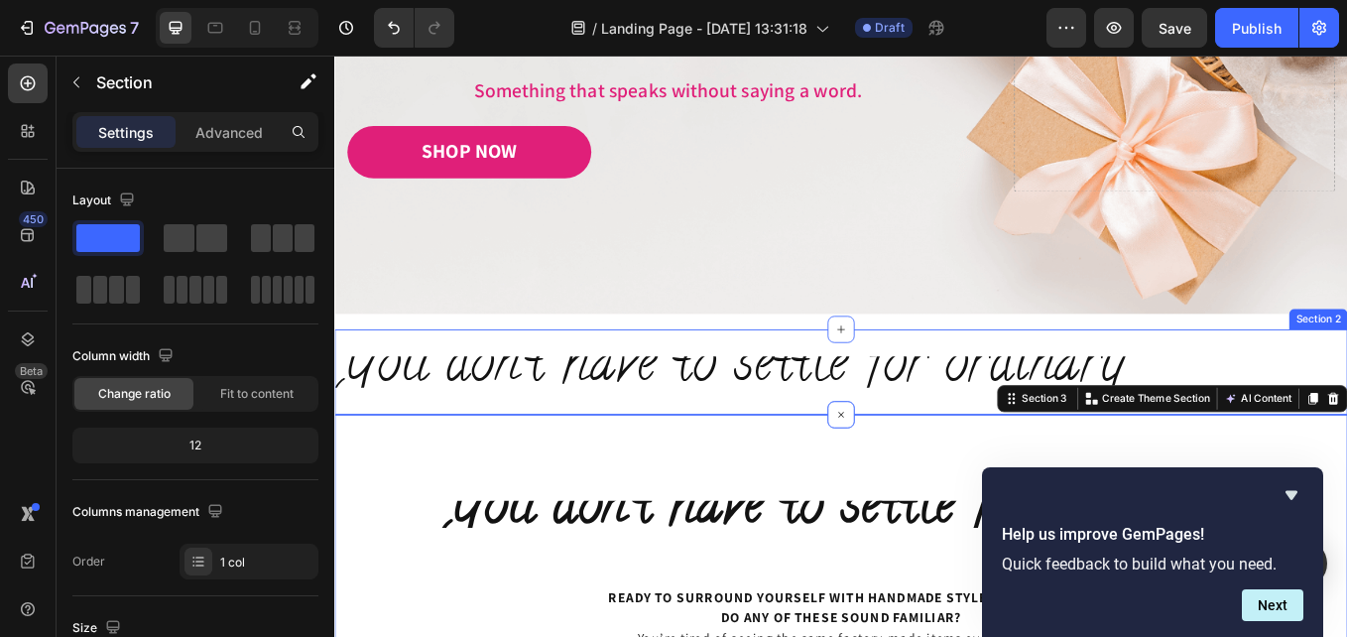
click at [676, 456] on div "You don’t have to settle for ordinary Text Block Section 2" at bounding box center [929, 427] width 1190 height 100
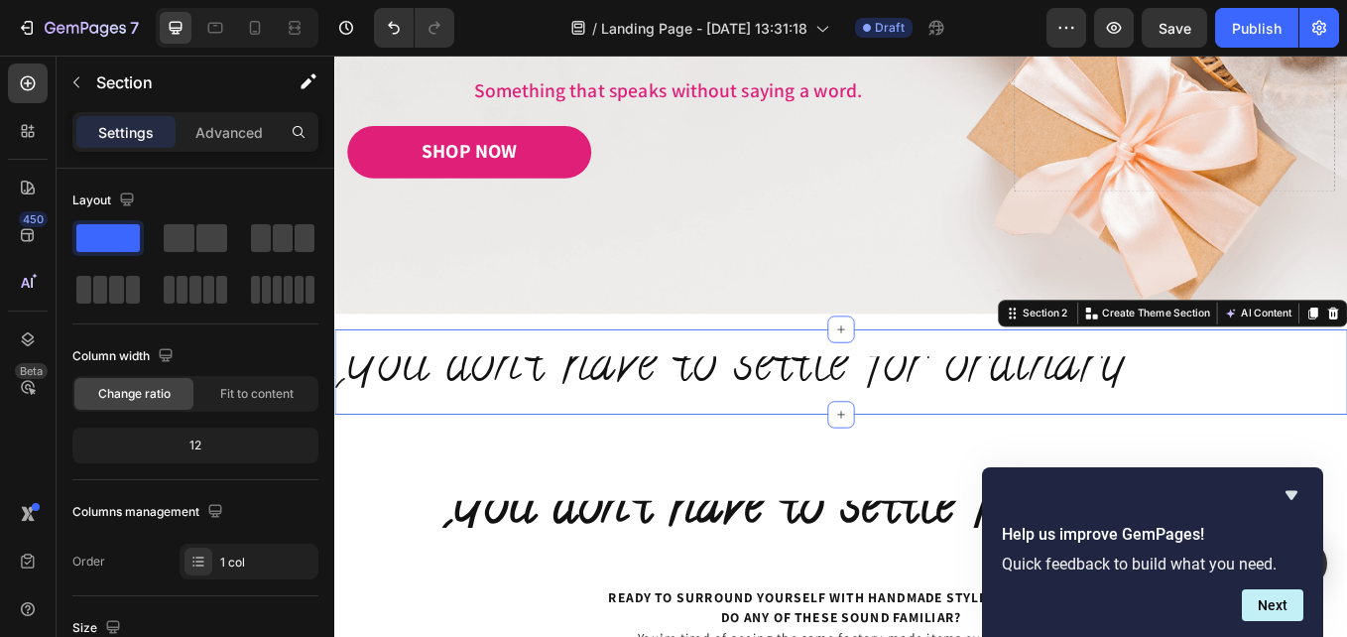
click at [132, 137] on p "Settings" at bounding box center [126, 132] width 56 height 21
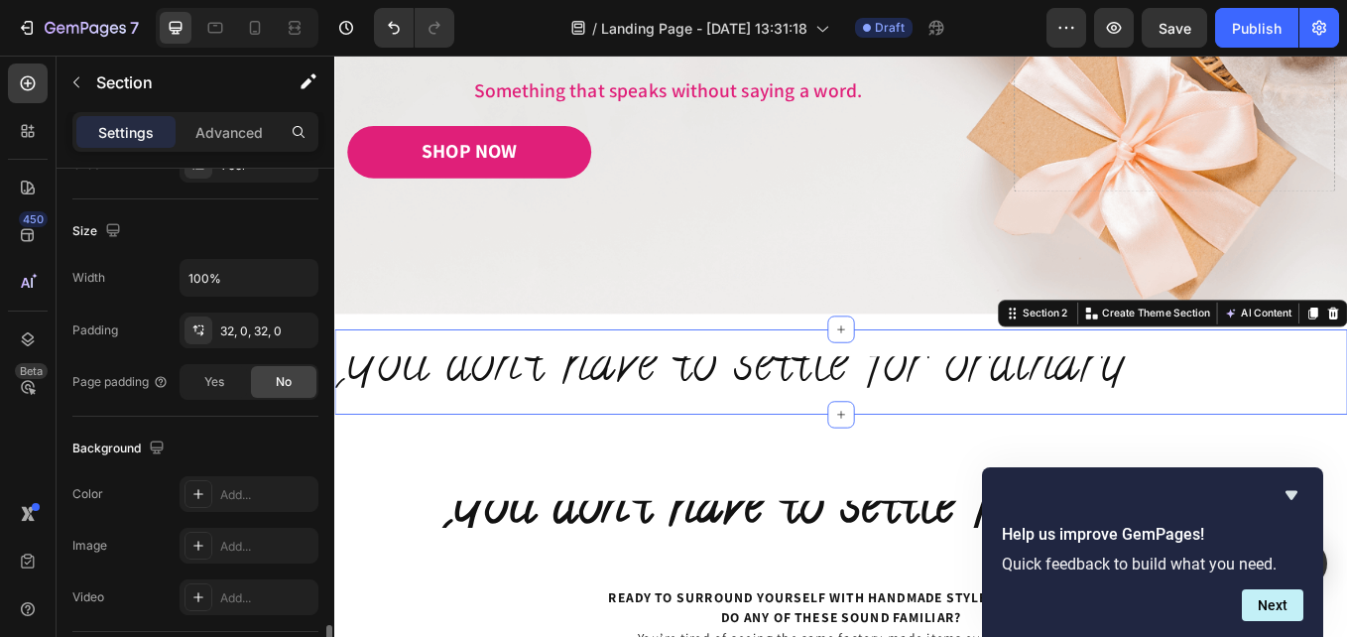
scroll to position [595, 0]
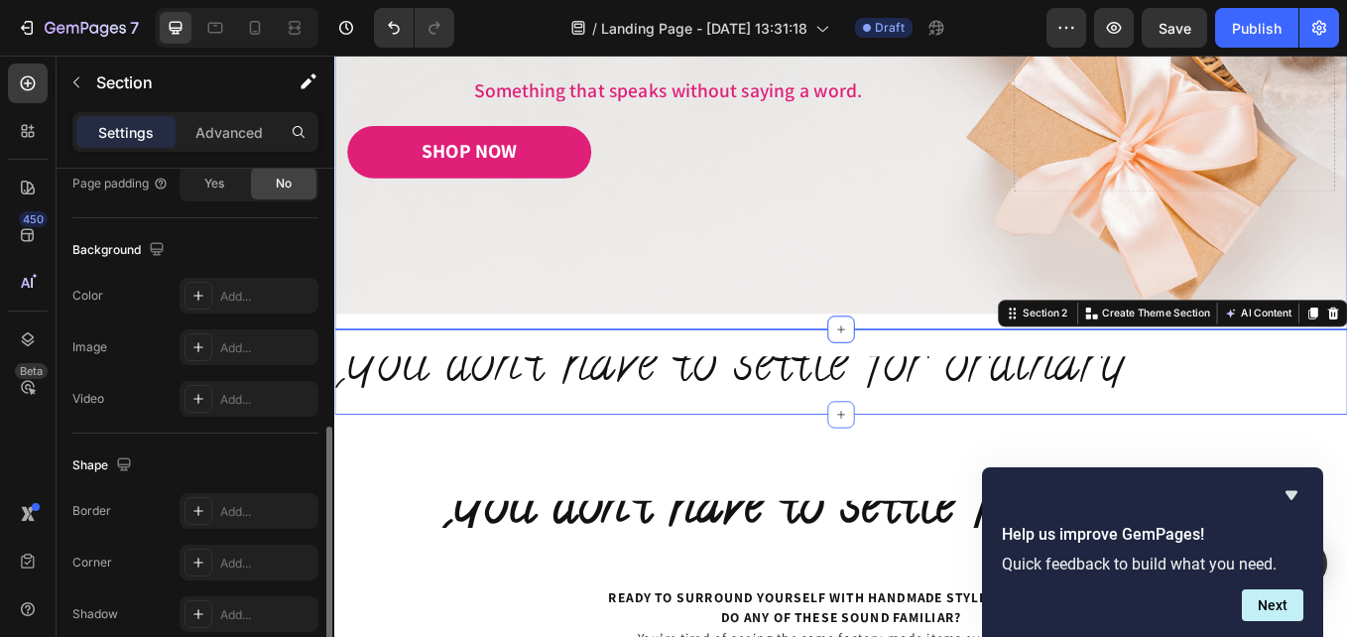
click at [615, 429] on span "You don’t have to settle for ordinary" at bounding box center [799, 422] width 927 height 101
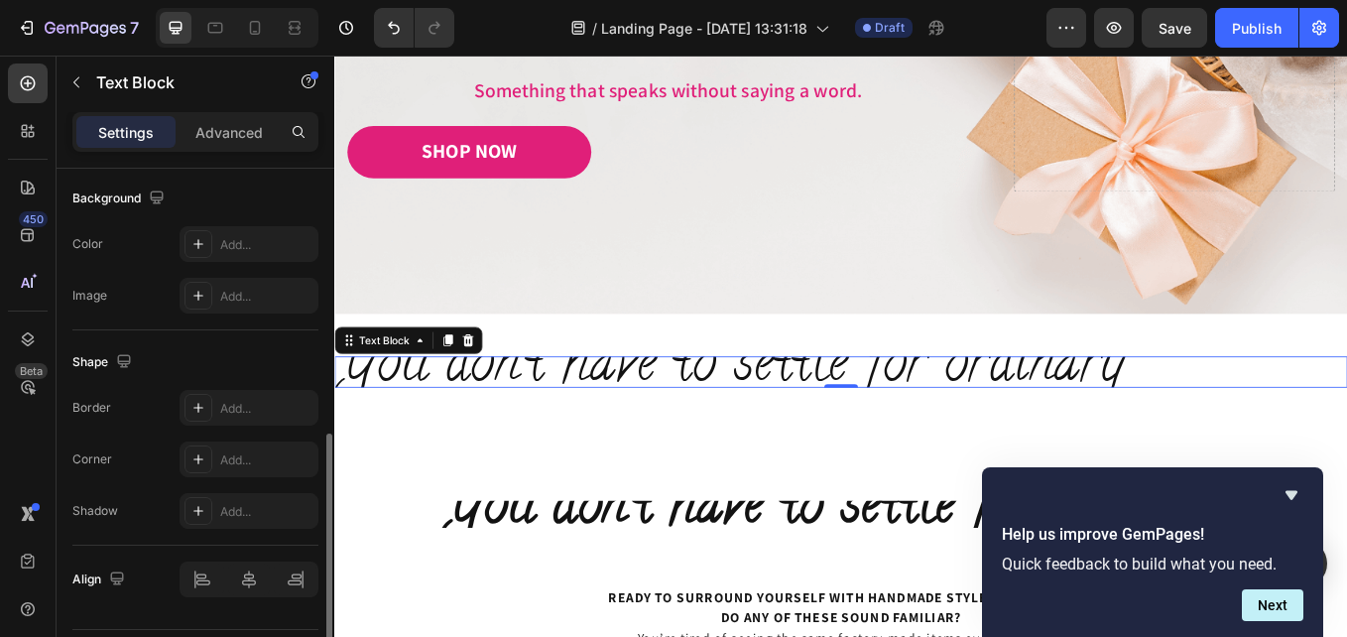
scroll to position [0, 0]
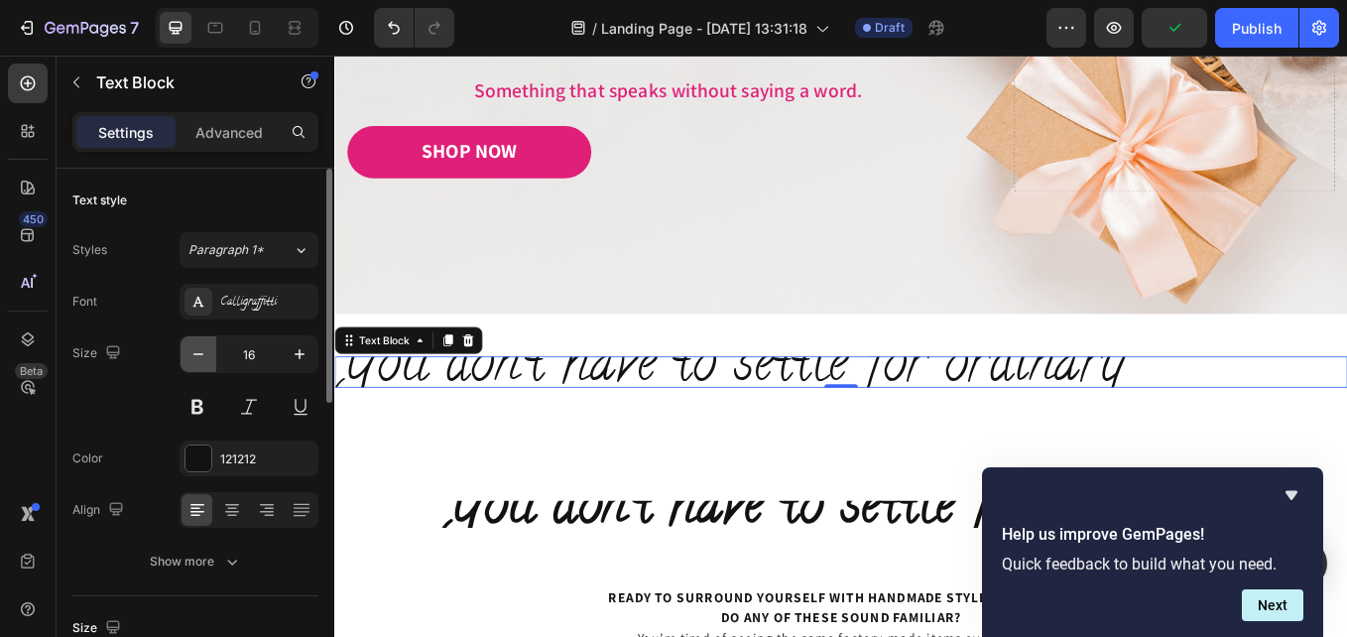
click at [199, 357] on icon "button" at bounding box center [198, 354] width 20 height 20
click at [198, 351] on icon "button" at bounding box center [198, 354] width 20 height 20
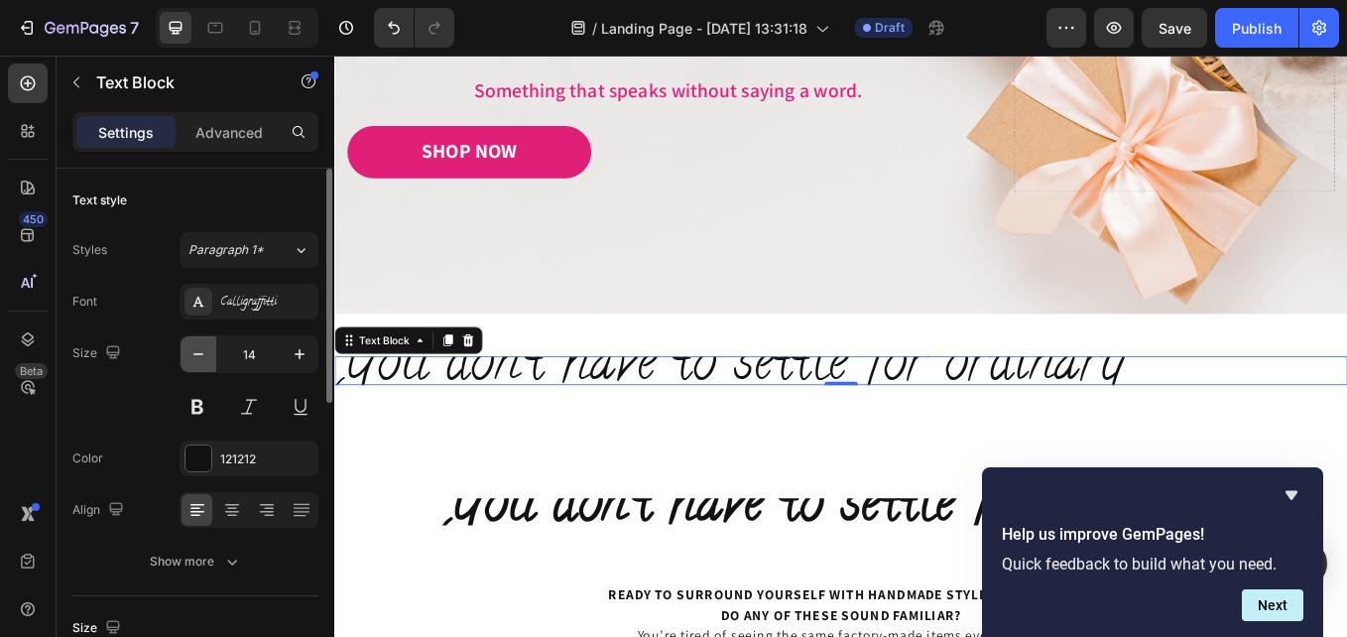
click at [198, 351] on icon "button" at bounding box center [198, 354] width 20 height 20
click at [198, 349] on icon "button" at bounding box center [198, 354] width 20 height 20
click at [200, 348] on icon "button" at bounding box center [198, 354] width 20 height 20
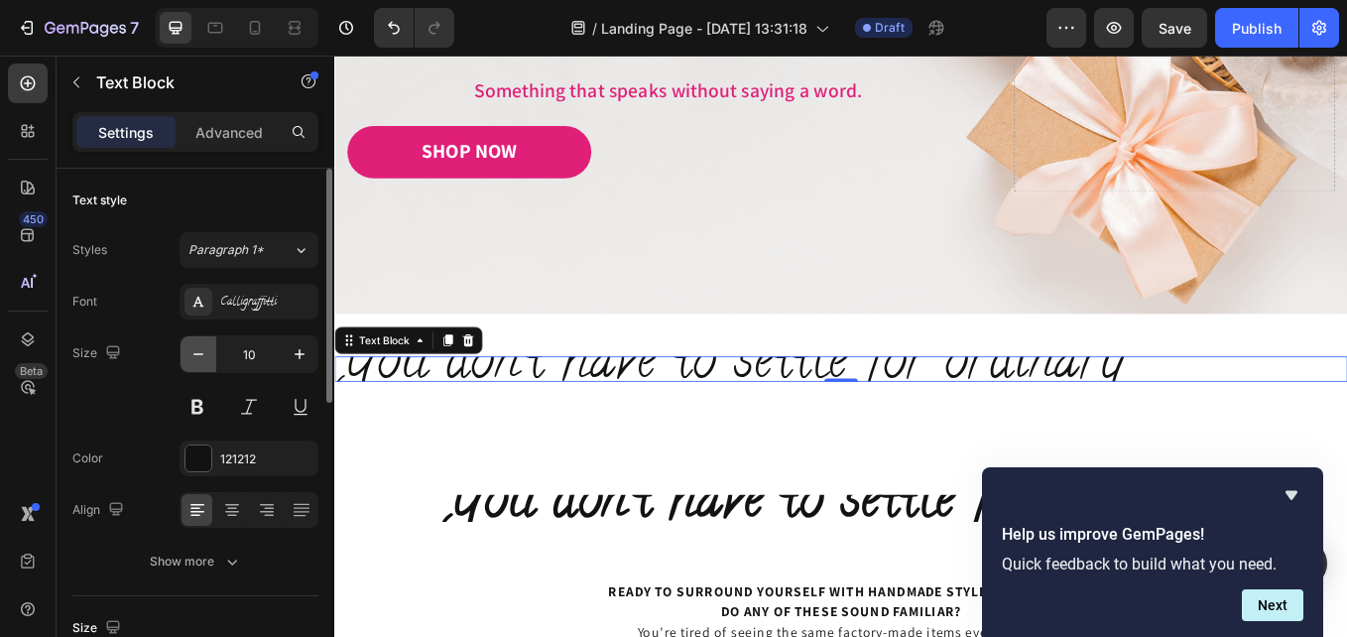
click at [200, 348] on icon "button" at bounding box center [198, 354] width 20 height 20
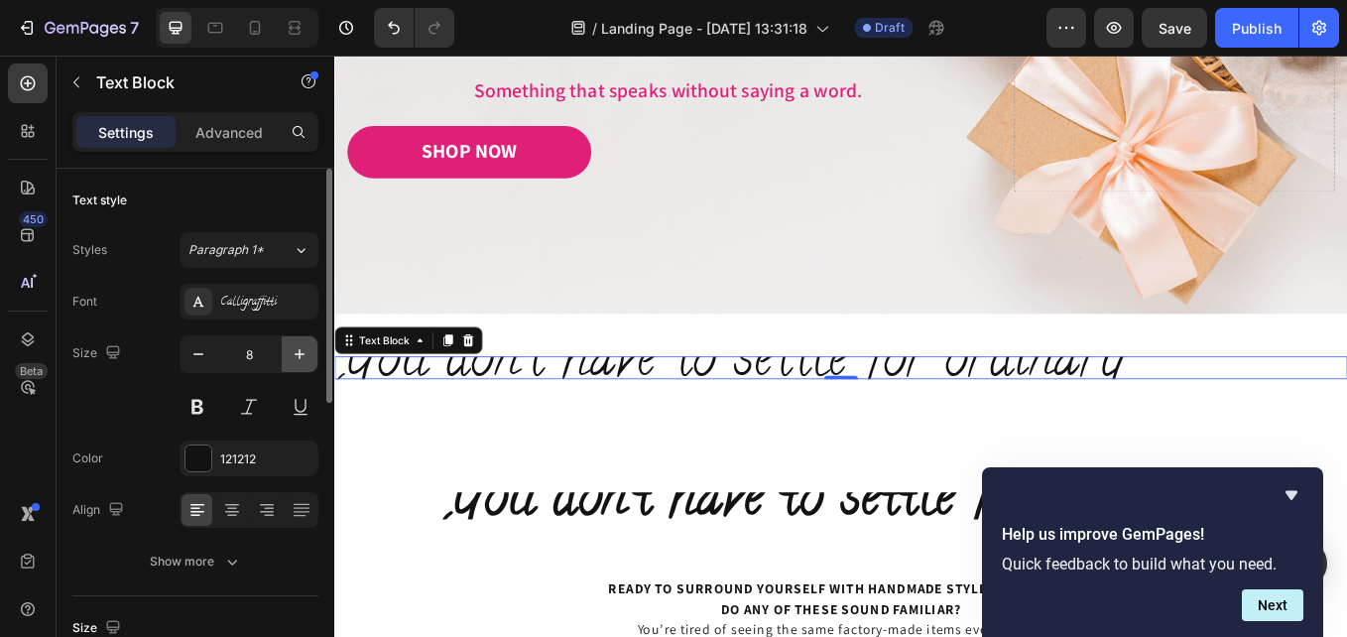
click at [302, 356] on icon "button" at bounding box center [300, 354] width 20 height 20
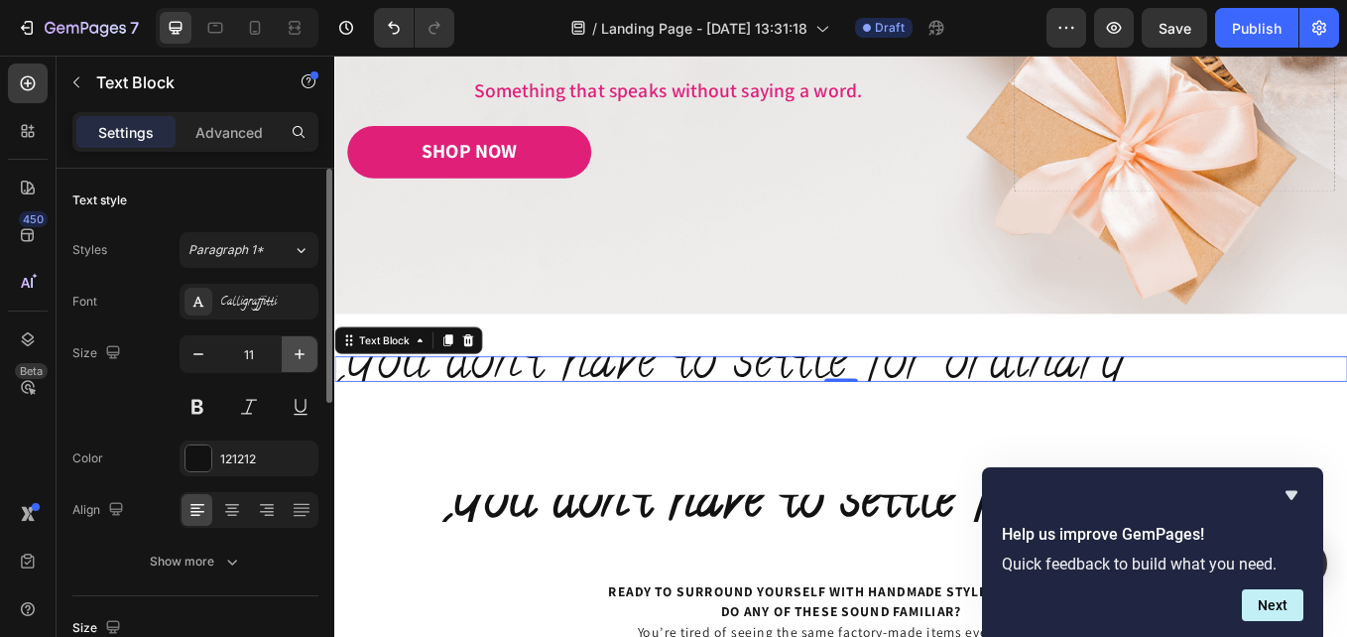
click at [302, 356] on icon "button" at bounding box center [300, 354] width 20 height 20
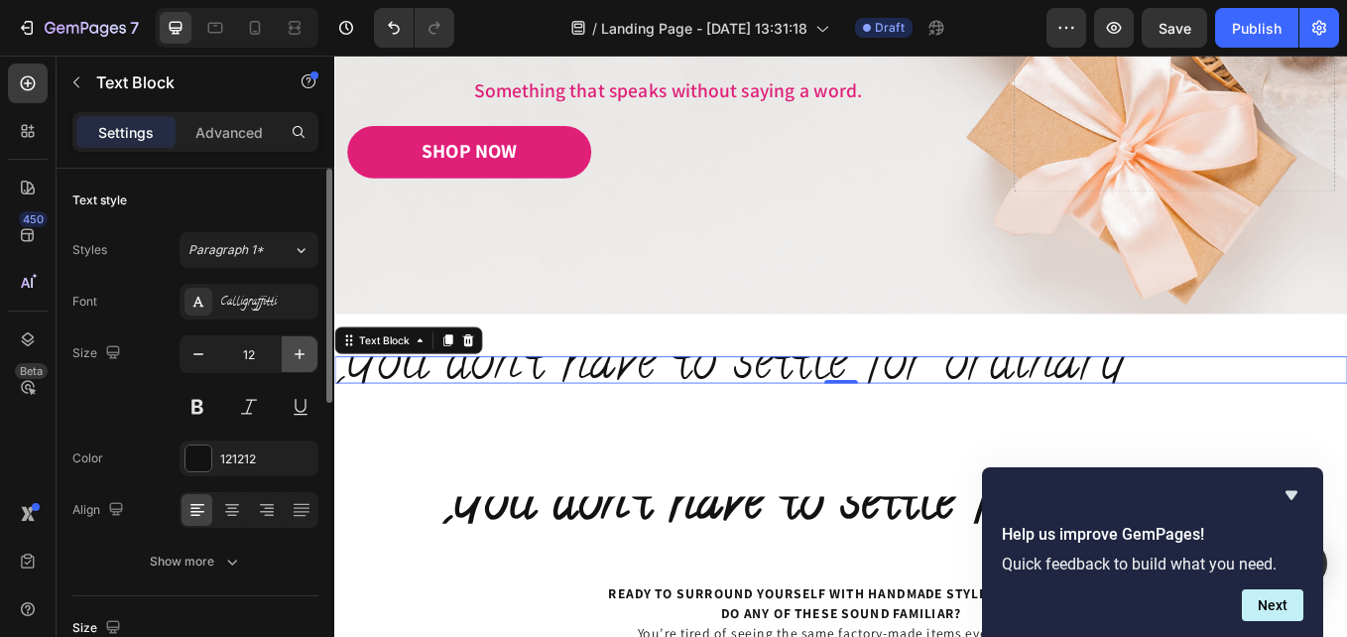
click at [302, 356] on icon "button" at bounding box center [300, 354] width 20 height 20
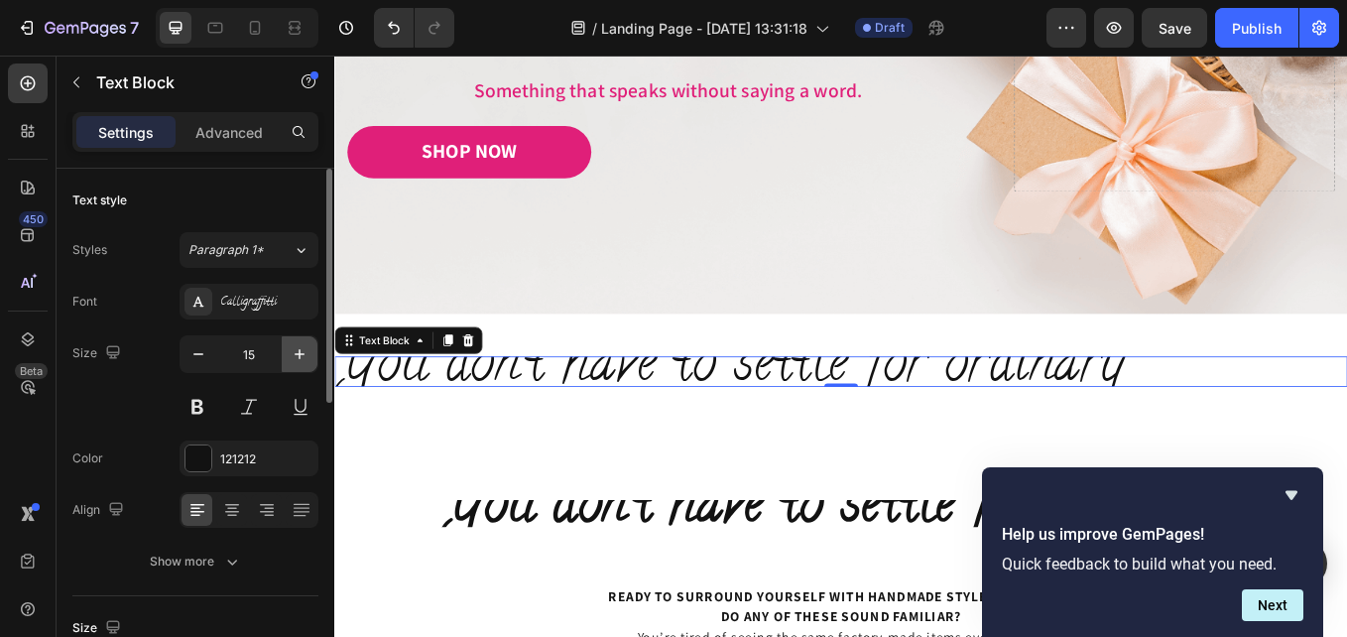
click at [302, 356] on icon "button" at bounding box center [300, 354] width 20 height 20
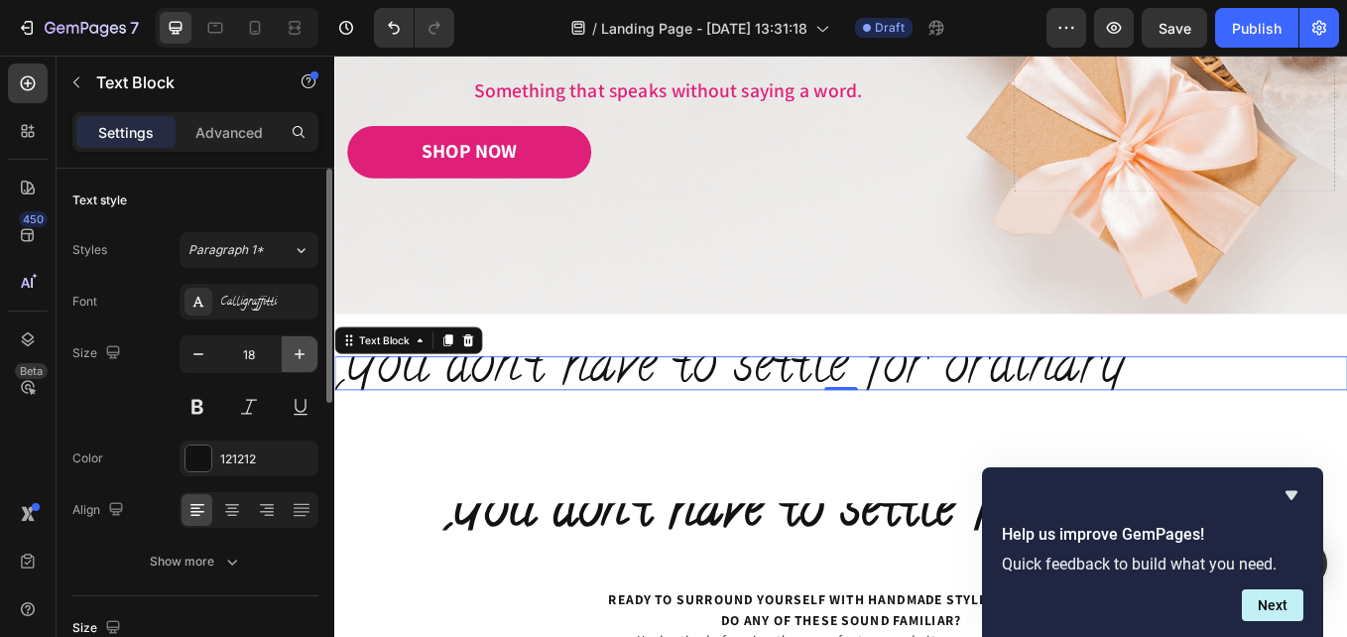
click at [302, 354] on icon "button" at bounding box center [300, 354] width 20 height 20
click at [304, 354] on icon "button" at bounding box center [300, 354] width 10 height 10
click at [304, 353] on icon "button" at bounding box center [300, 354] width 20 height 20
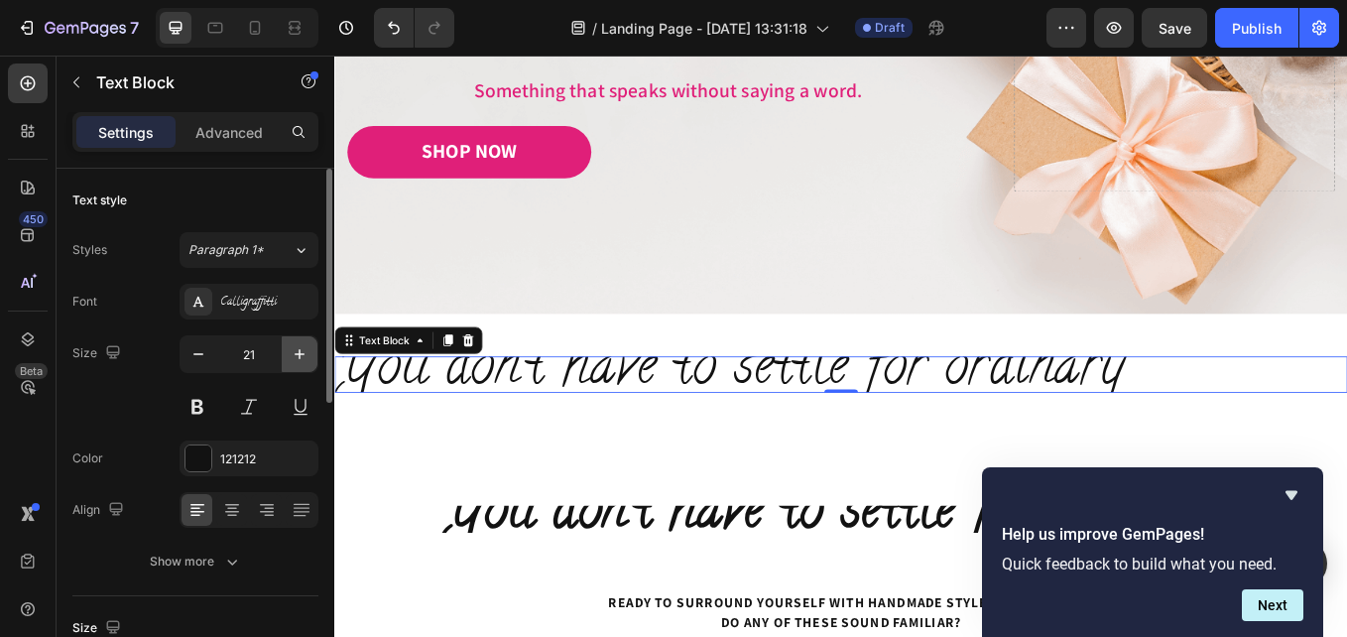
click at [304, 352] on icon "button" at bounding box center [300, 354] width 20 height 20
click at [304, 351] on icon "button" at bounding box center [300, 354] width 20 height 20
click at [304, 350] on icon "button" at bounding box center [300, 354] width 20 height 20
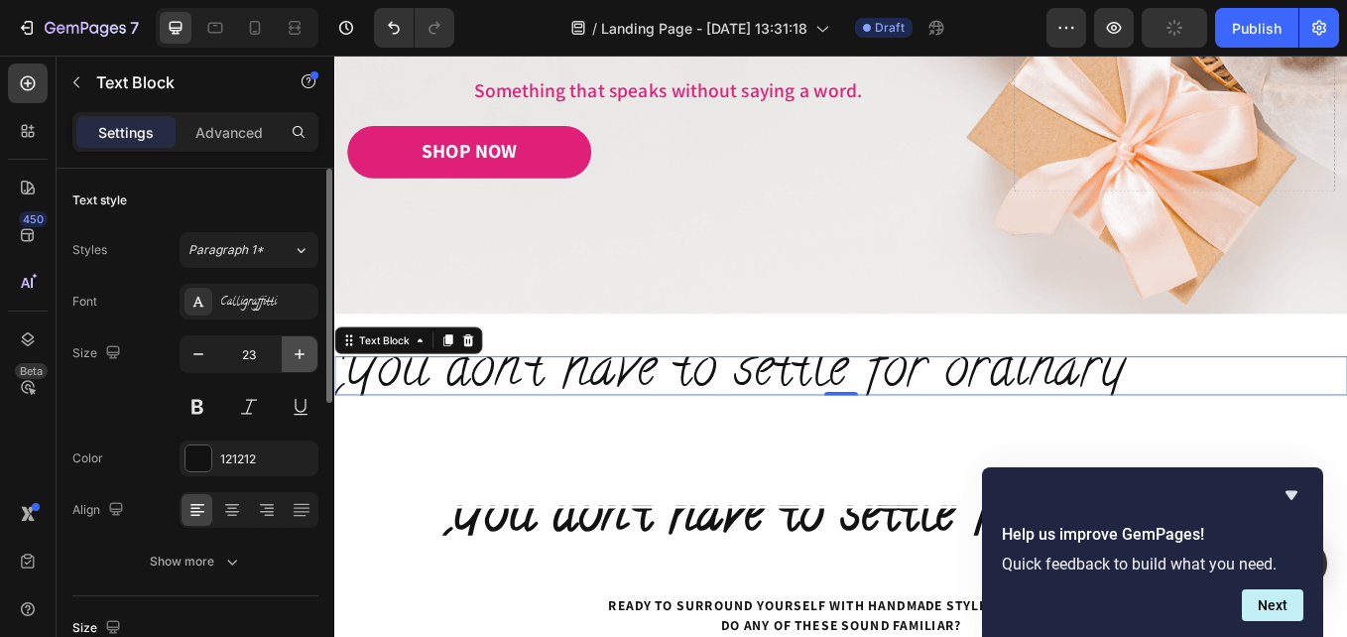
click at [304, 350] on icon "button" at bounding box center [300, 354] width 20 height 20
drag, startPoint x: 304, startPoint y: 350, endPoint x: 316, endPoint y: 350, distance: 12.9
click at [311, 350] on button "button" at bounding box center [300, 354] width 36 height 36
click at [316, 350] on button "button" at bounding box center [300, 354] width 36 height 36
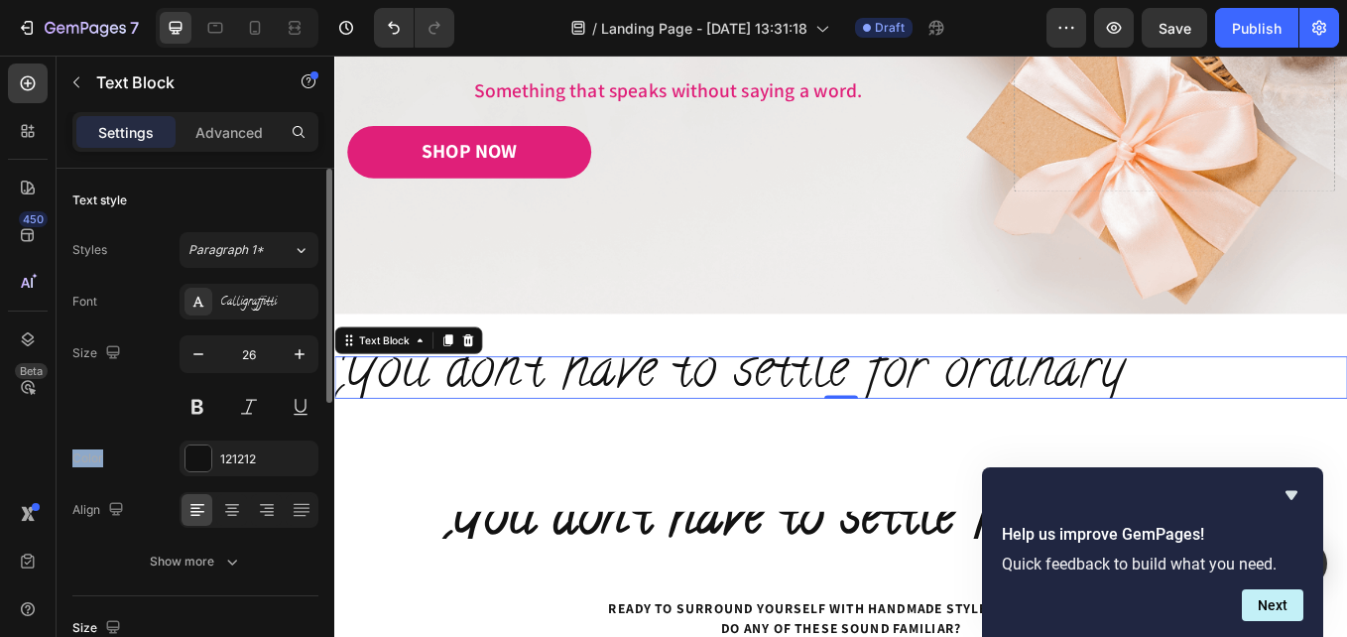
click at [320, 348] on div at bounding box center [326, 431] width 15 height 525
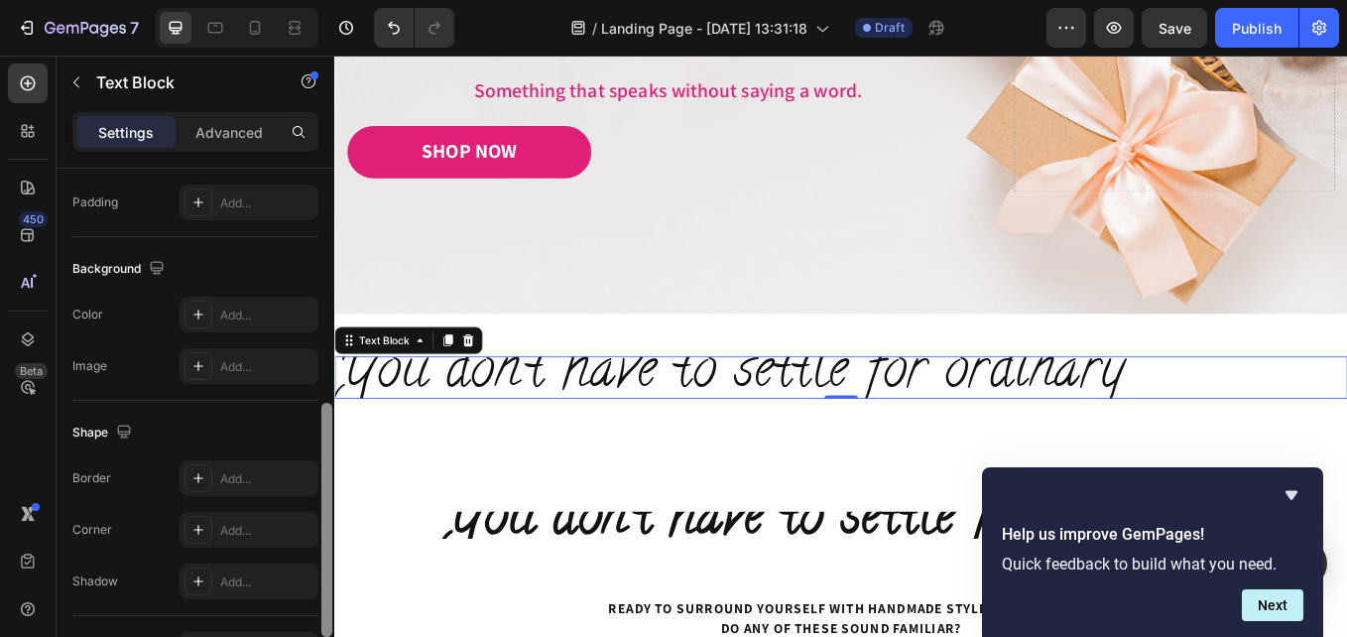
click at [321, 348] on div at bounding box center [326, 431] width 15 height 525
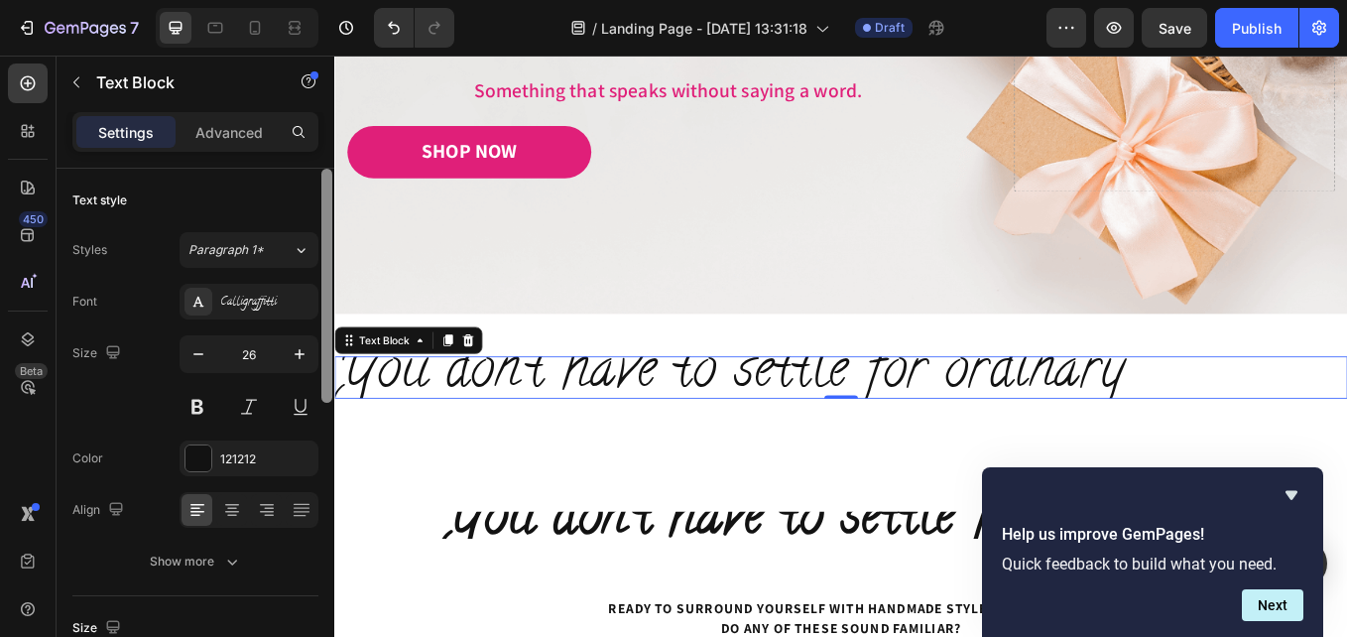
click at [321, 347] on div at bounding box center [326, 286] width 11 height 234
click at [303, 350] on icon "button" at bounding box center [300, 354] width 20 height 20
click at [303, 351] on icon "button" at bounding box center [300, 354] width 20 height 20
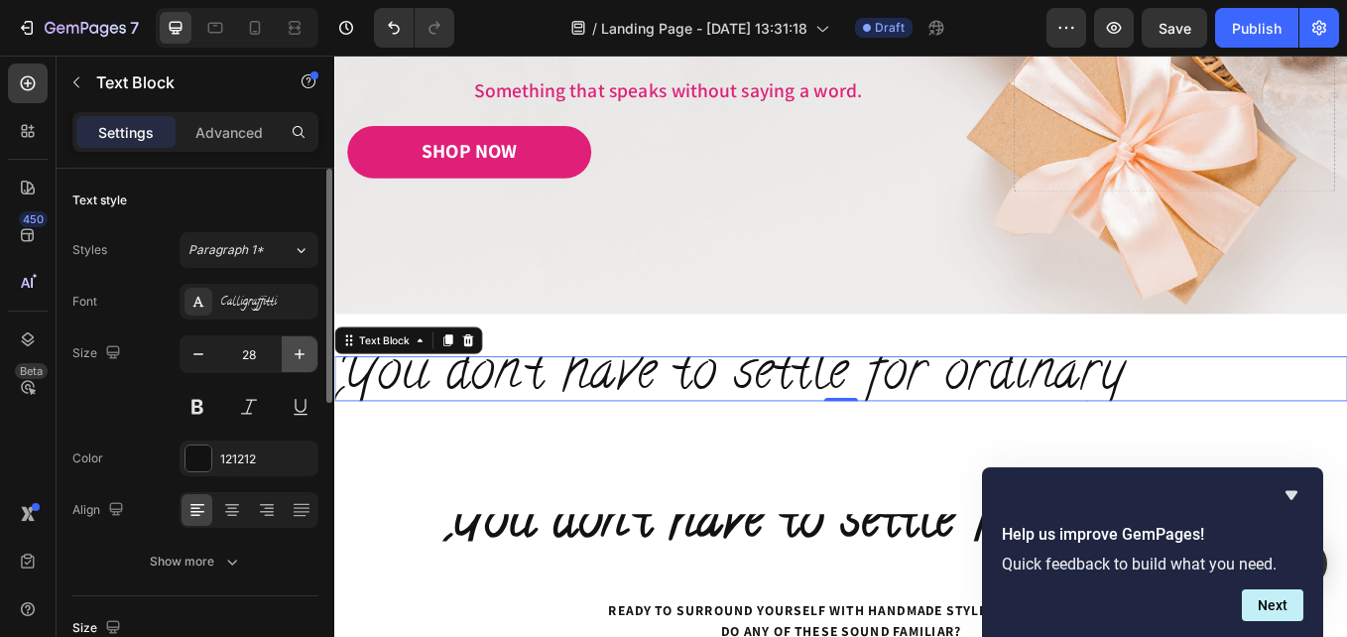
click at [303, 351] on icon "button" at bounding box center [300, 354] width 20 height 20
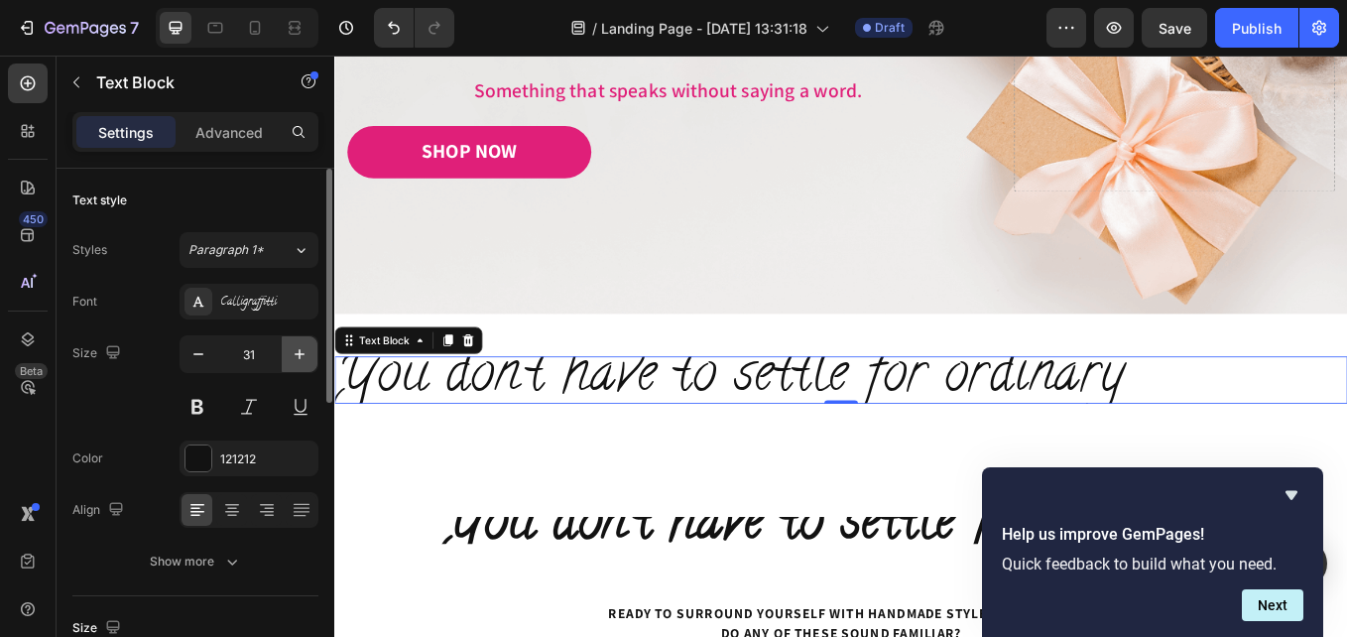
click at [303, 351] on icon "button" at bounding box center [300, 354] width 20 height 20
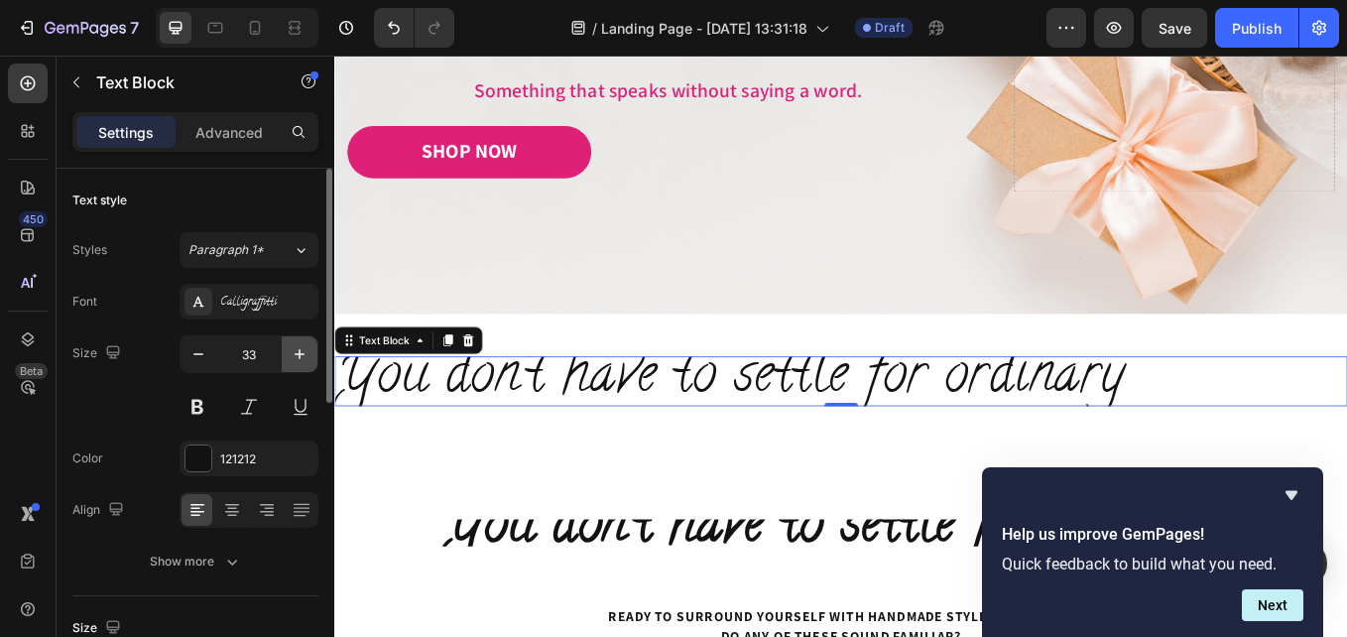
click at [303, 351] on icon "button" at bounding box center [300, 354] width 20 height 20
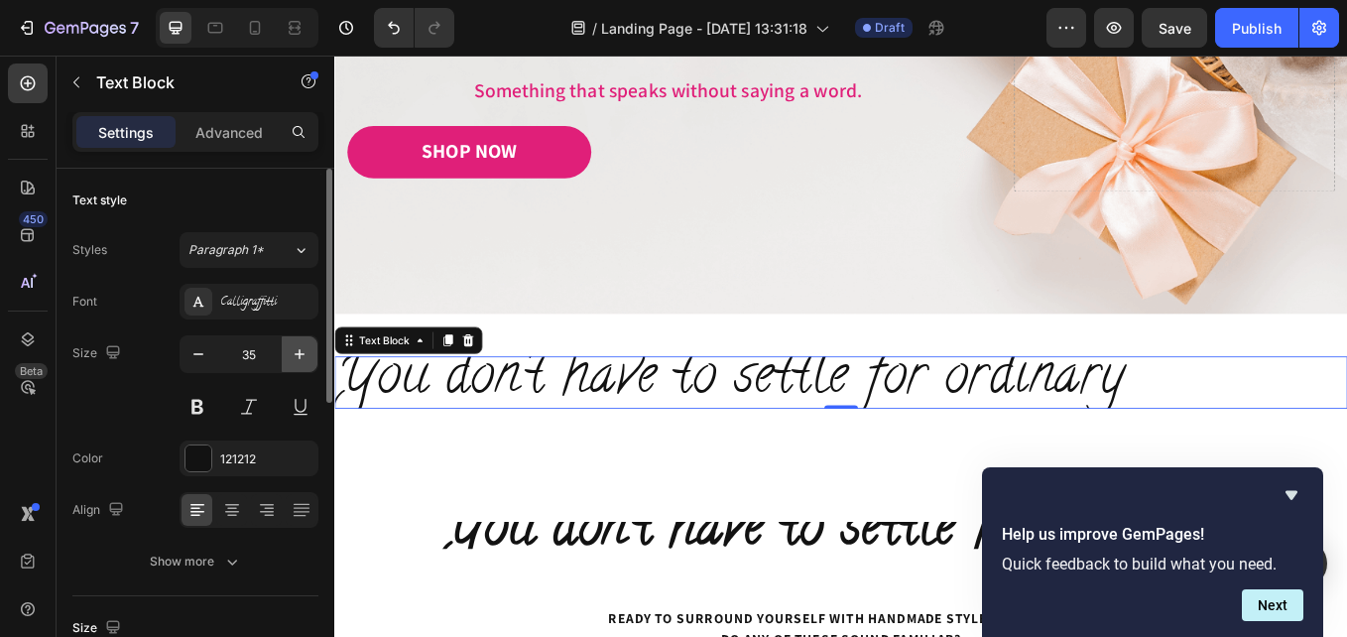
click at [303, 351] on icon "button" at bounding box center [300, 354] width 20 height 20
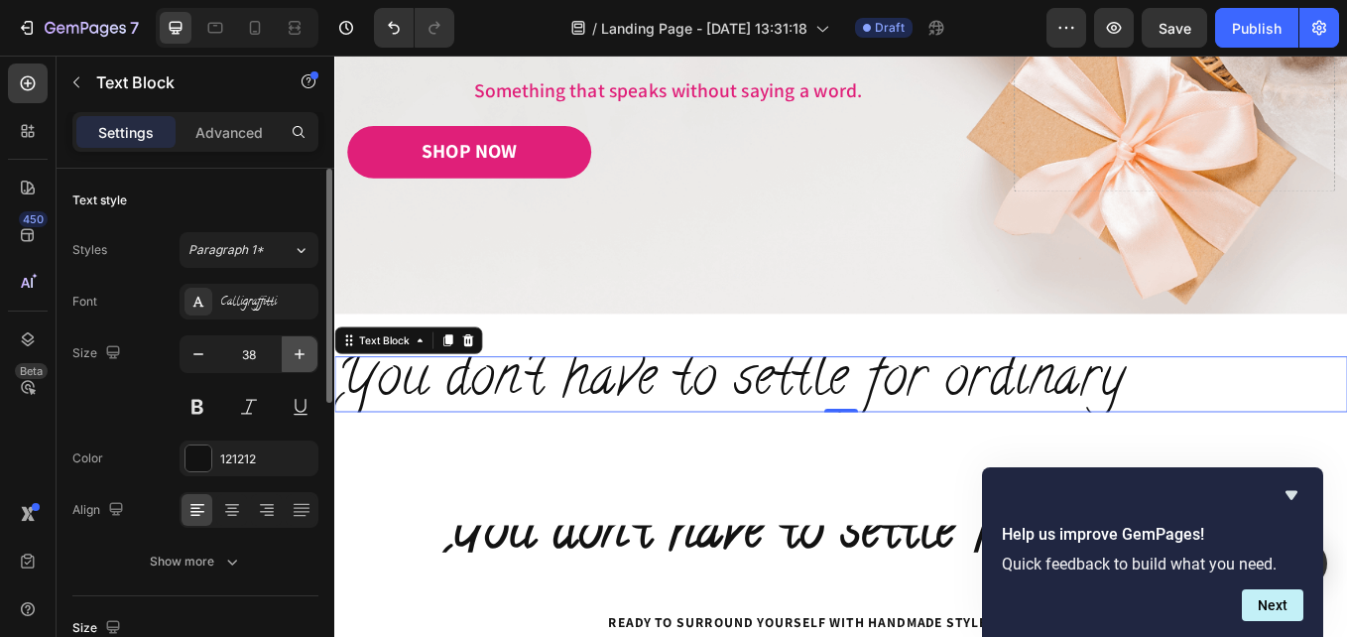
click at [303, 351] on icon "button" at bounding box center [300, 354] width 20 height 20
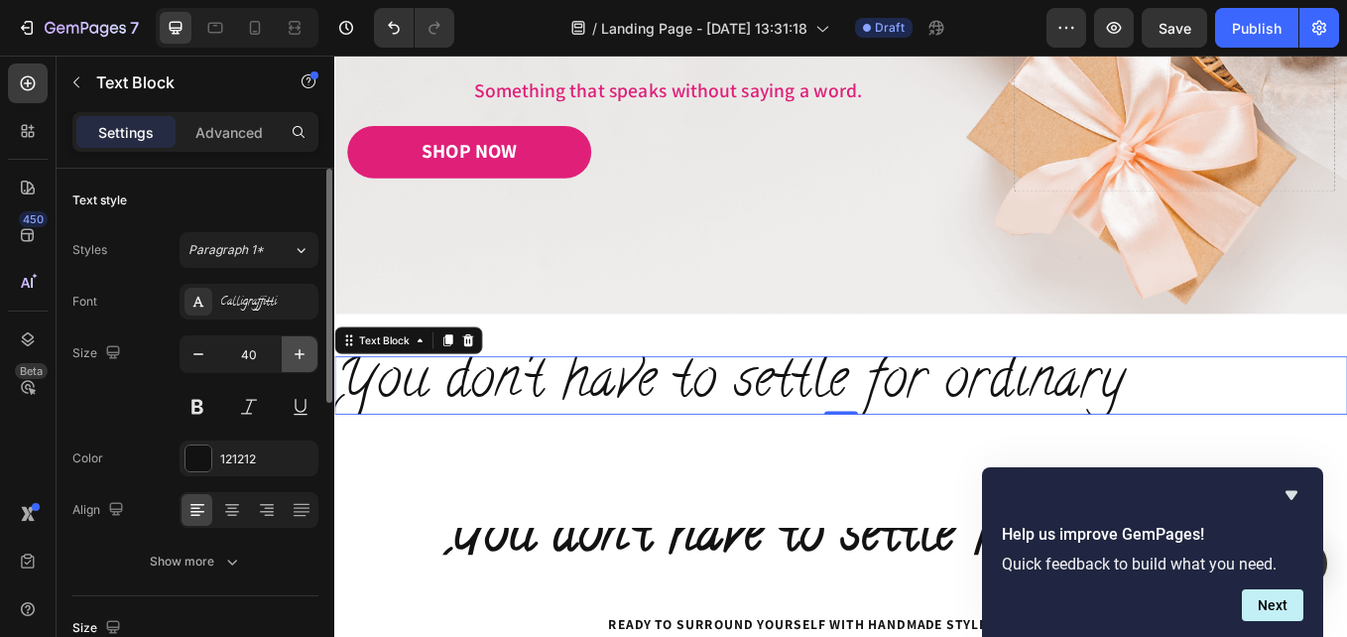
click at [303, 351] on icon "button" at bounding box center [300, 354] width 20 height 20
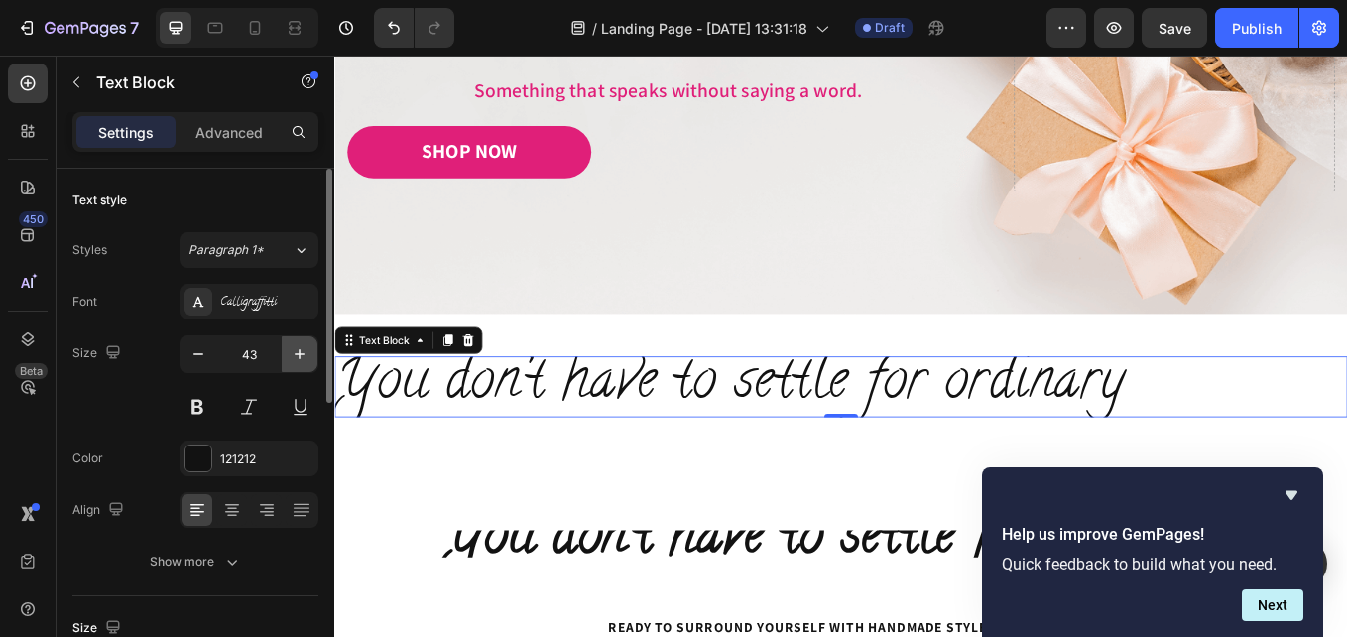
click at [303, 351] on icon "button" at bounding box center [300, 354] width 20 height 20
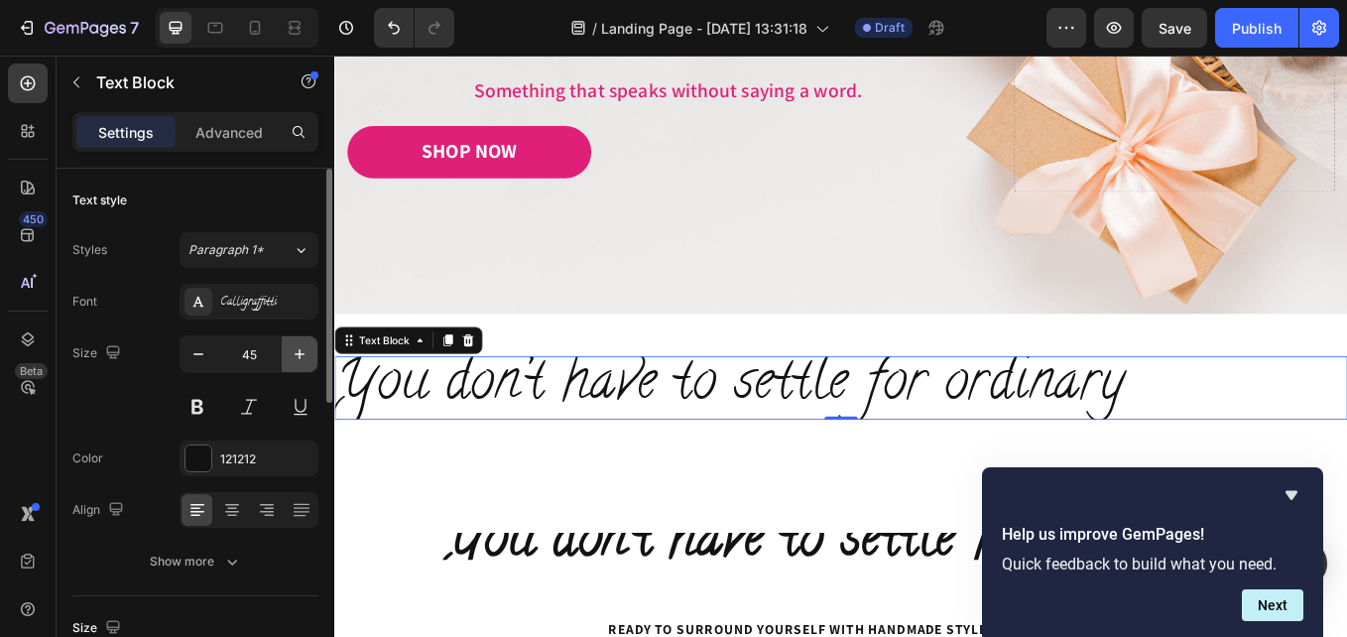
click at [303, 351] on icon "button" at bounding box center [300, 354] width 20 height 20
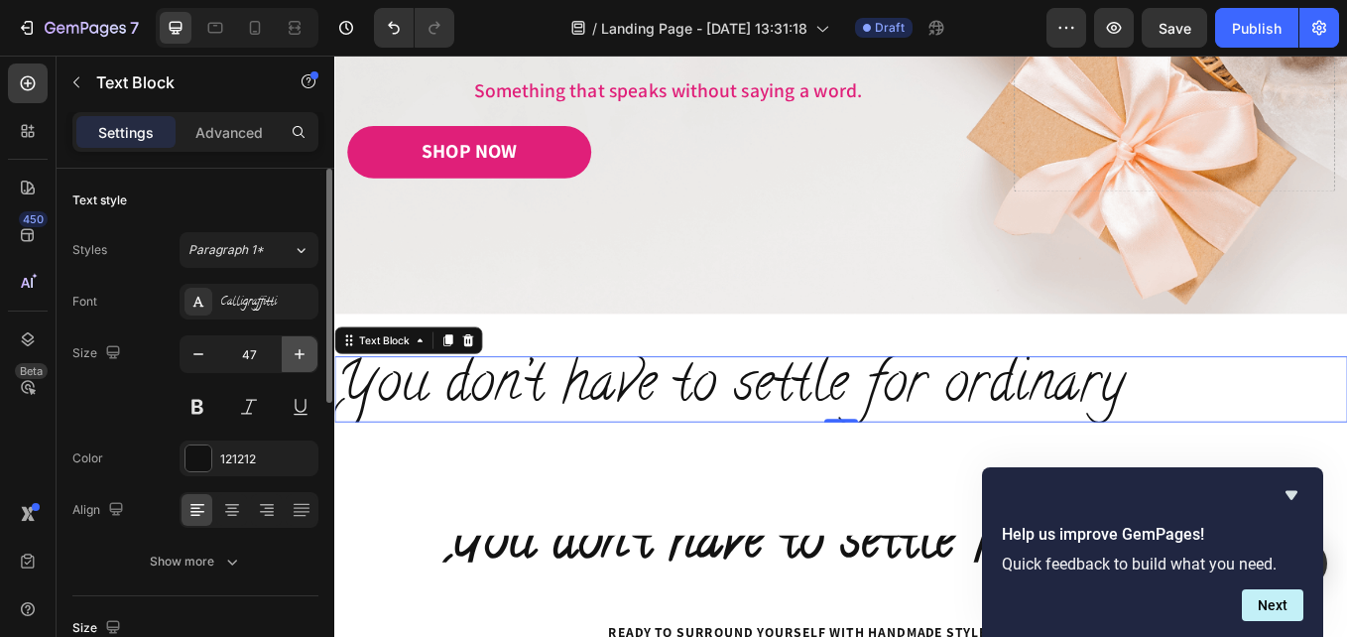
click at [303, 351] on icon "button" at bounding box center [300, 354] width 20 height 20
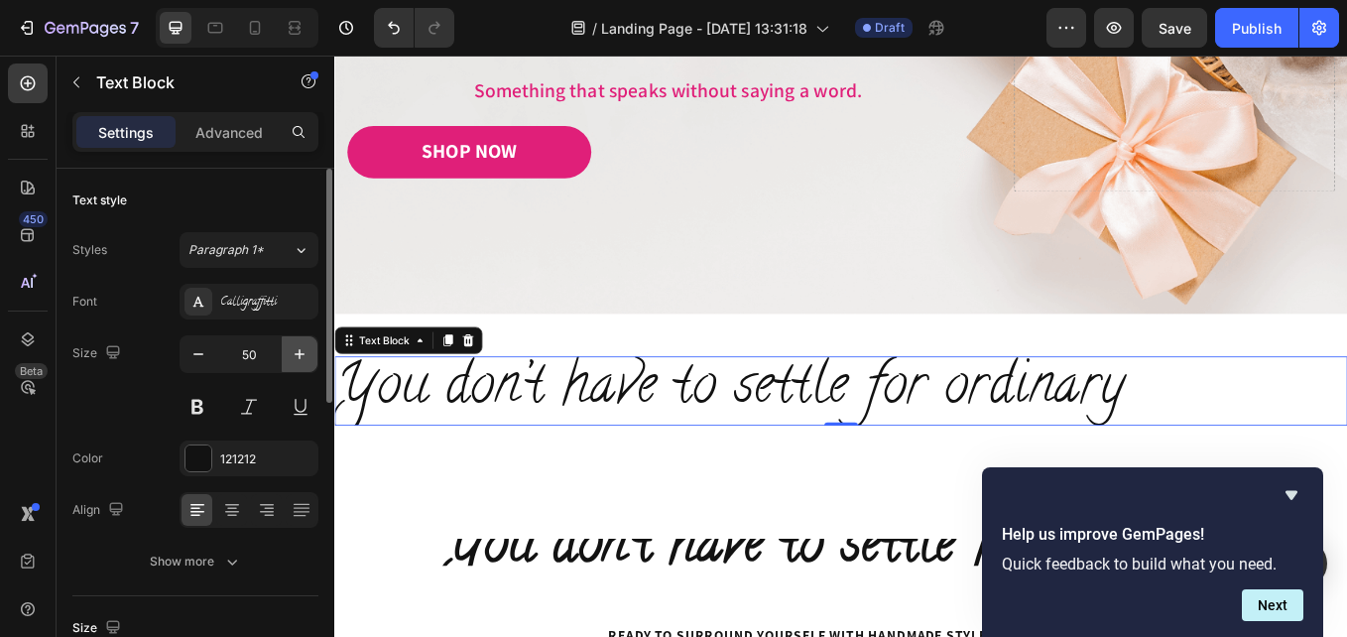
click at [303, 351] on icon "button" at bounding box center [300, 354] width 20 height 20
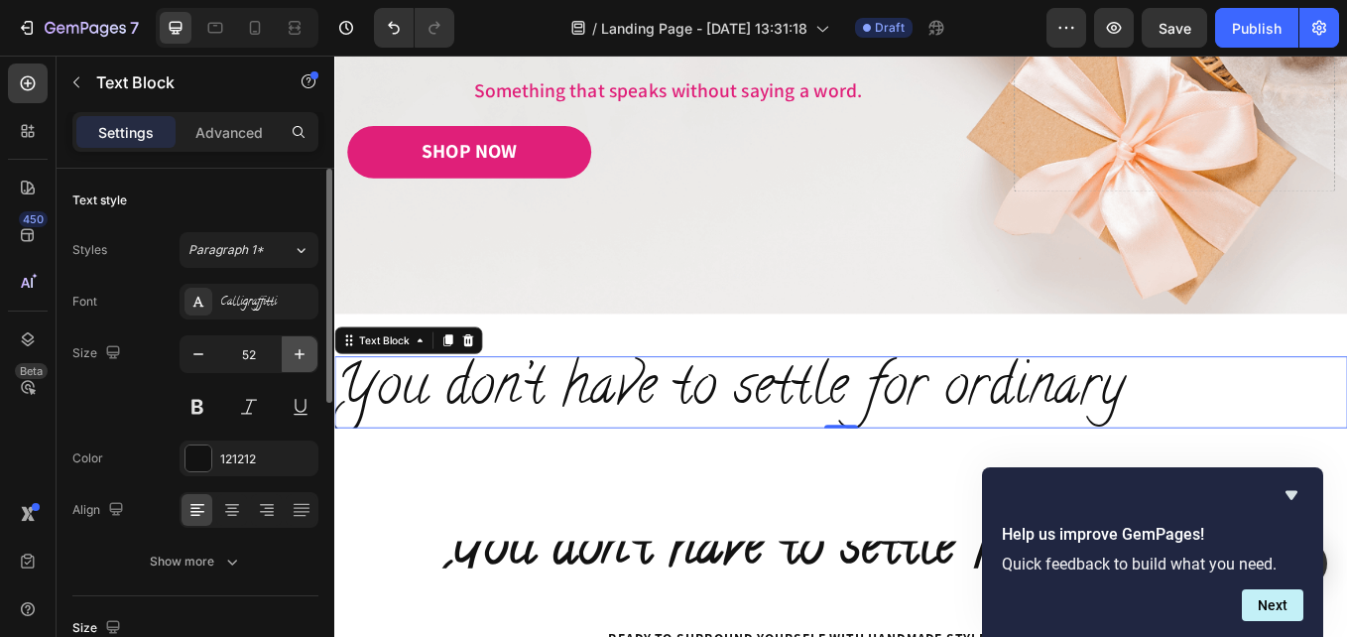
click at [303, 351] on icon "button" at bounding box center [300, 354] width 20 height 20
click at [306, 350] on icon "button" at bounding box center [300, 354] width 20 height 20
click at [306, 352] on icon "button" at bounding box center [300, 354] width 20 height 20
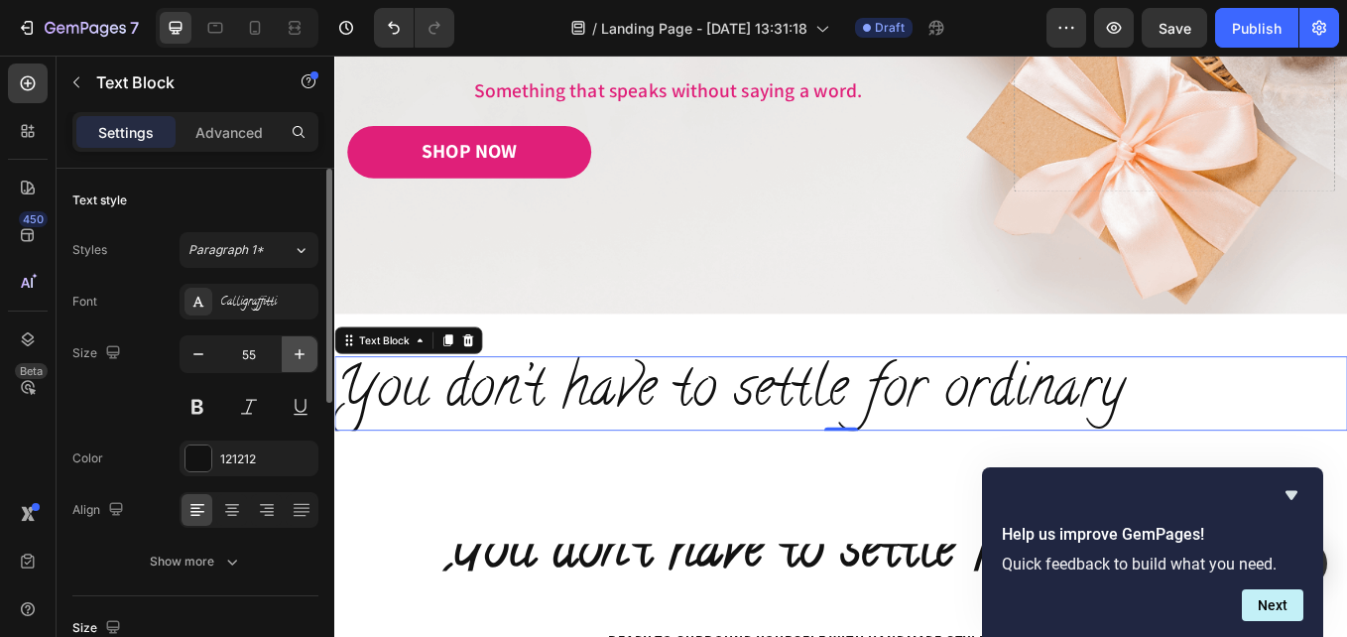
click at [306, 352] on icon "button" at bounding box center [300, 354] width 20 height 20
click at [306, 353] on icon "button" at bounding box center [300, 354] width 20 height 20
click at [305, 353] on icon "button" at bounding box center [300, 354] width 20 height 20
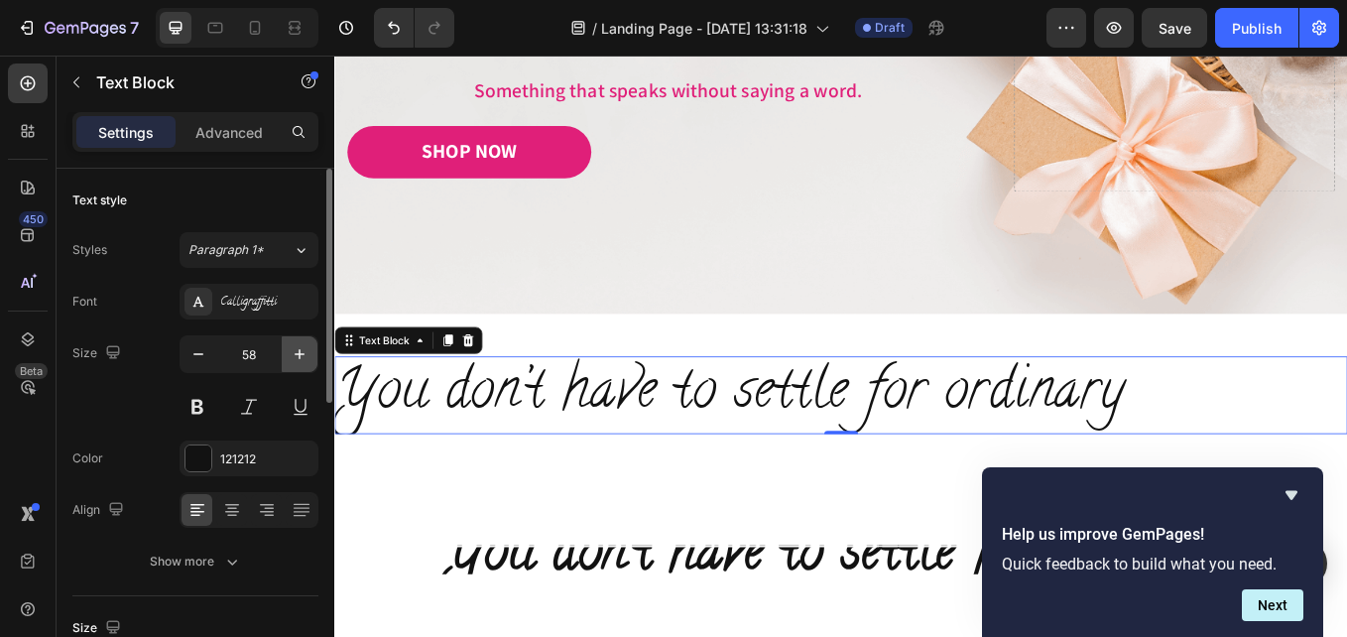
click at [304, 353] on icon "button" at bounding box center [300, 354] width 20 height 20
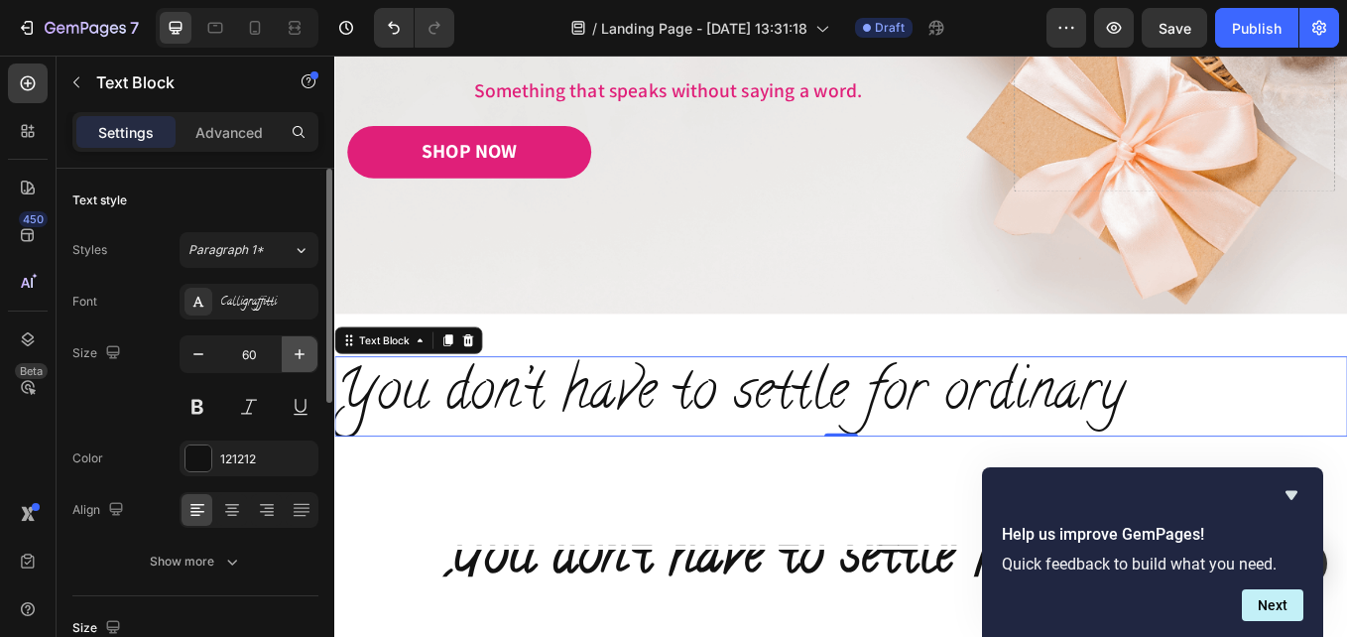
click at [304, 353] on icon "button" at bounding box center [300, 354] width 20 height 20
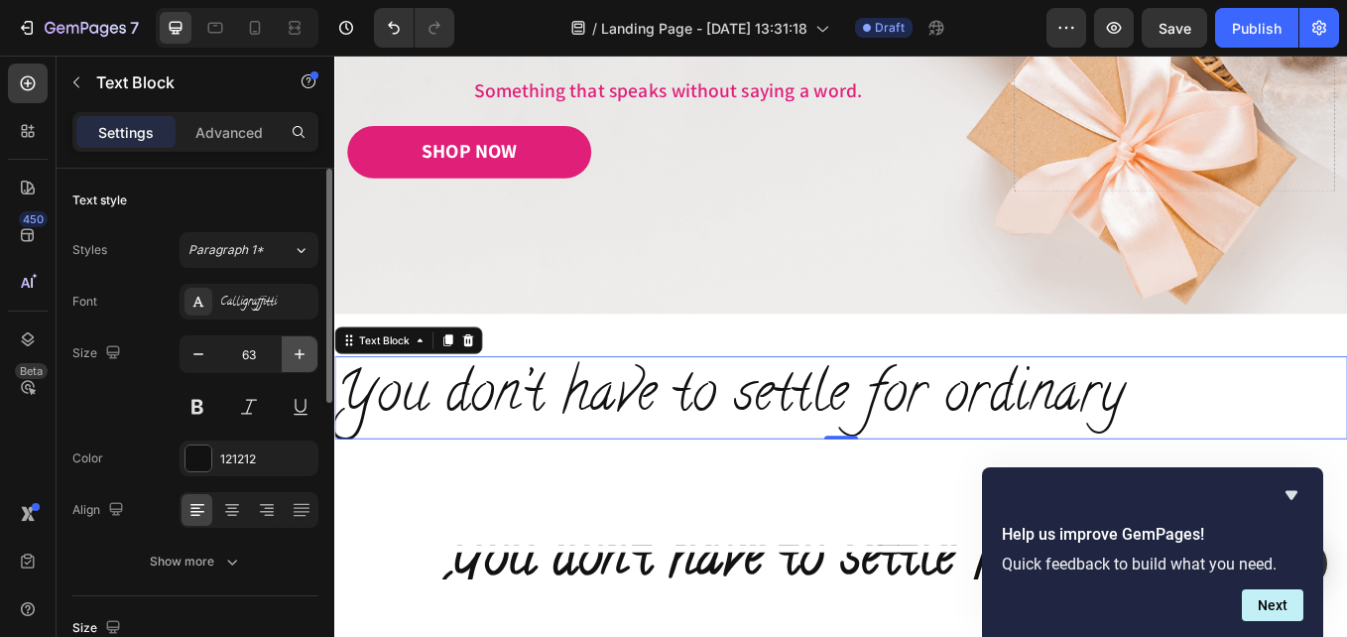
click at [304, 353] on icon "button" at bounding box center [300, 354] width 20 height 20
click at [305, 353] on icon "button" at bounding box center [300, 354] width 20 height 20
click at [305, 354] on icon "button" at bounding box center [300, 354] width 20 height 20
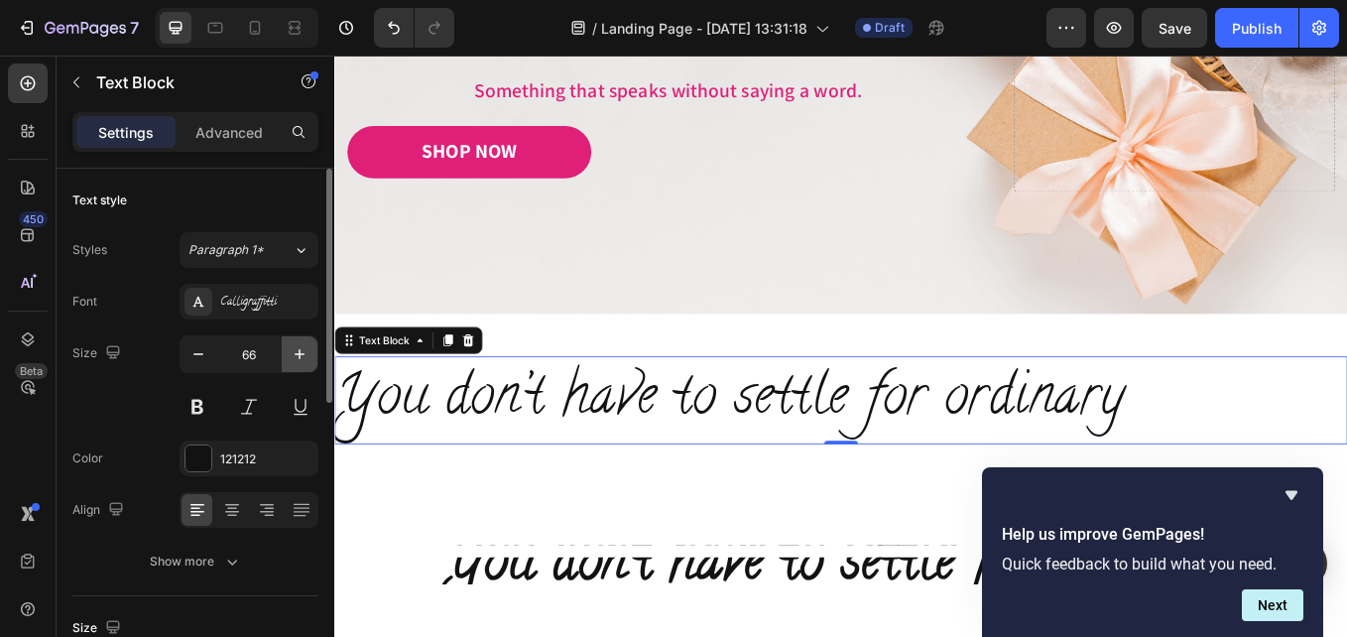
click at [305, 354] on icon "button" at bounding box center [300, 354] width 10 height 10
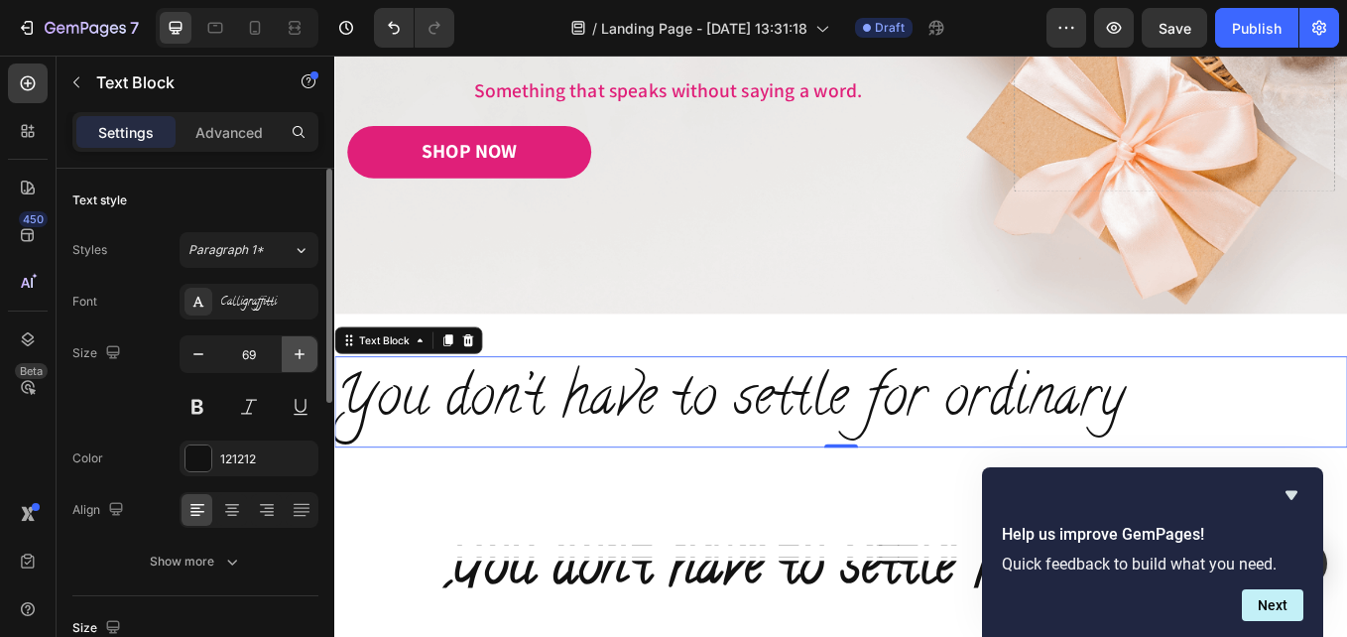
click at [305, 354] on icon "button" at bounding box center [300, 354] width 10 height 10
click at [306, 354] on icon "button" at bounding box center [300, 354] width 20 height 20
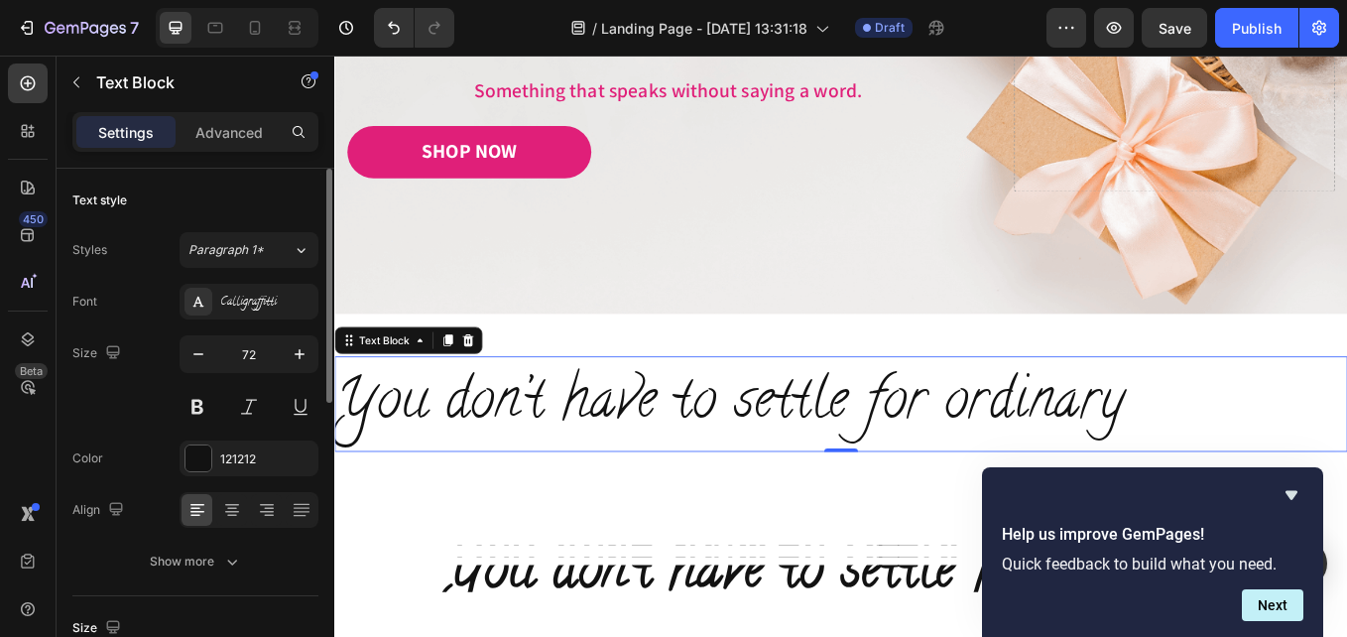
type input "73"
click at [201, 411] on button at bounding box center [198, 407] width 36 height 36
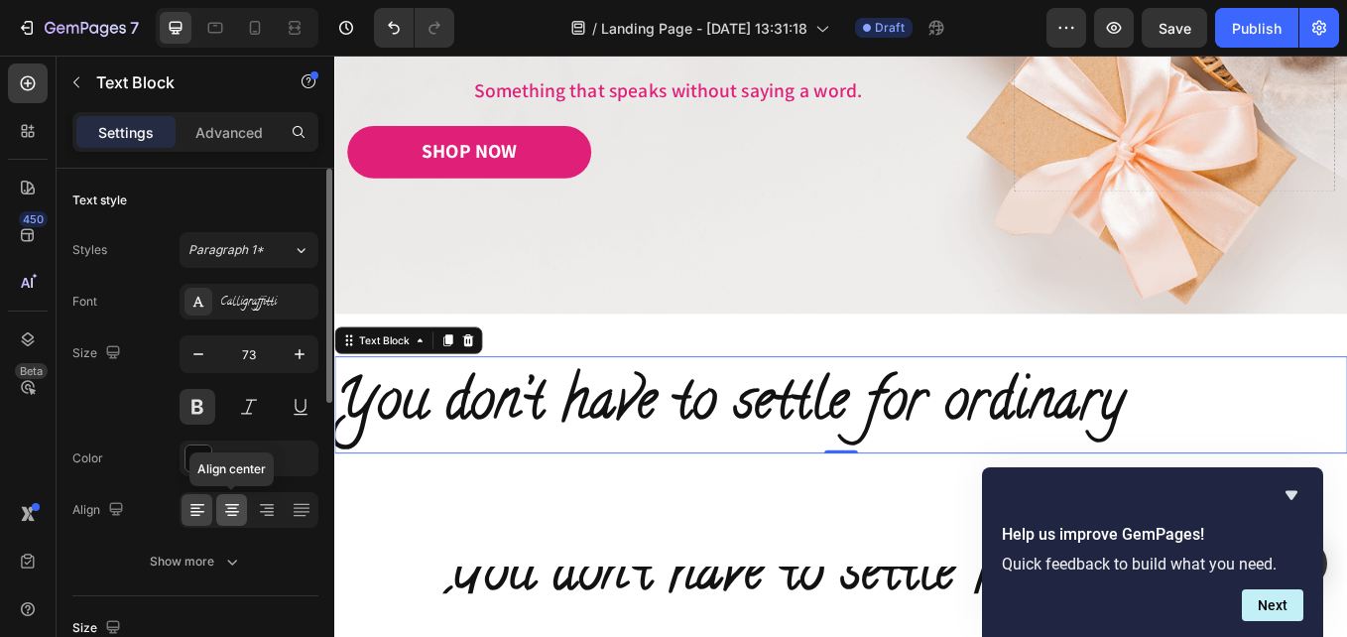
click at [236, 512] on icon at bounding box center [232, 512] width 14 height 2
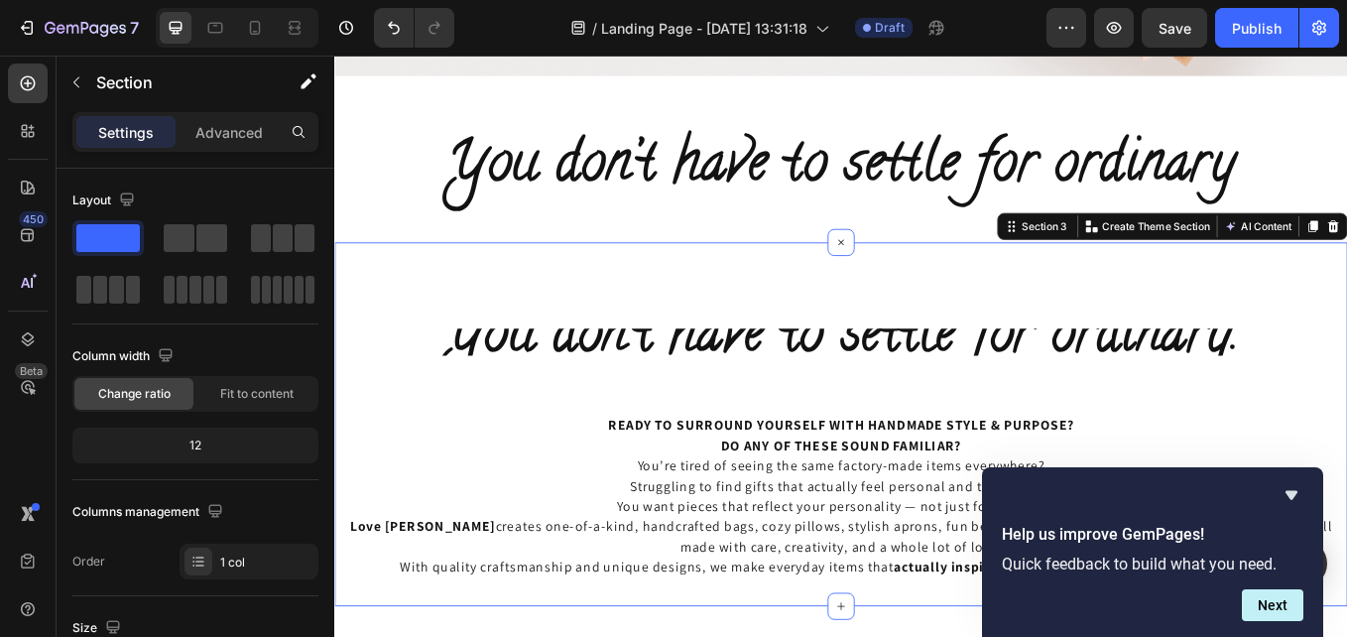
scroll to position [720, 0]
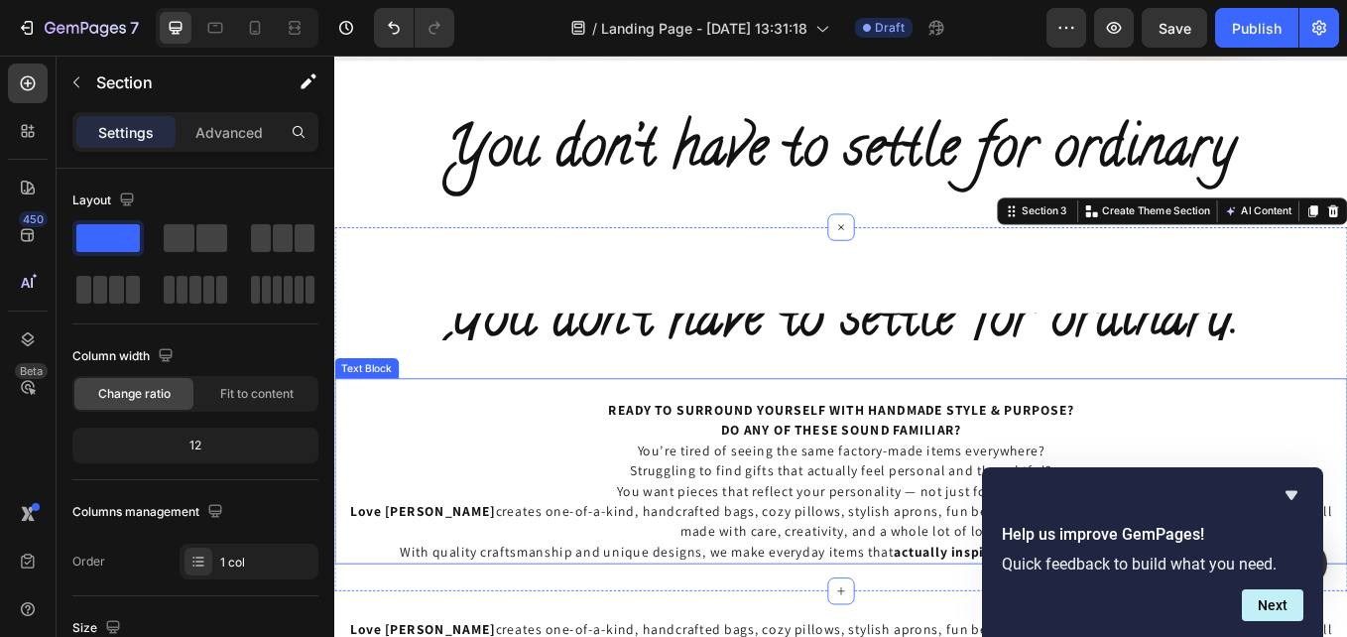
click at [555, 384] on span "You don’t have to settle for ordinary." at bounding box center [929, 368] width 934 height 101
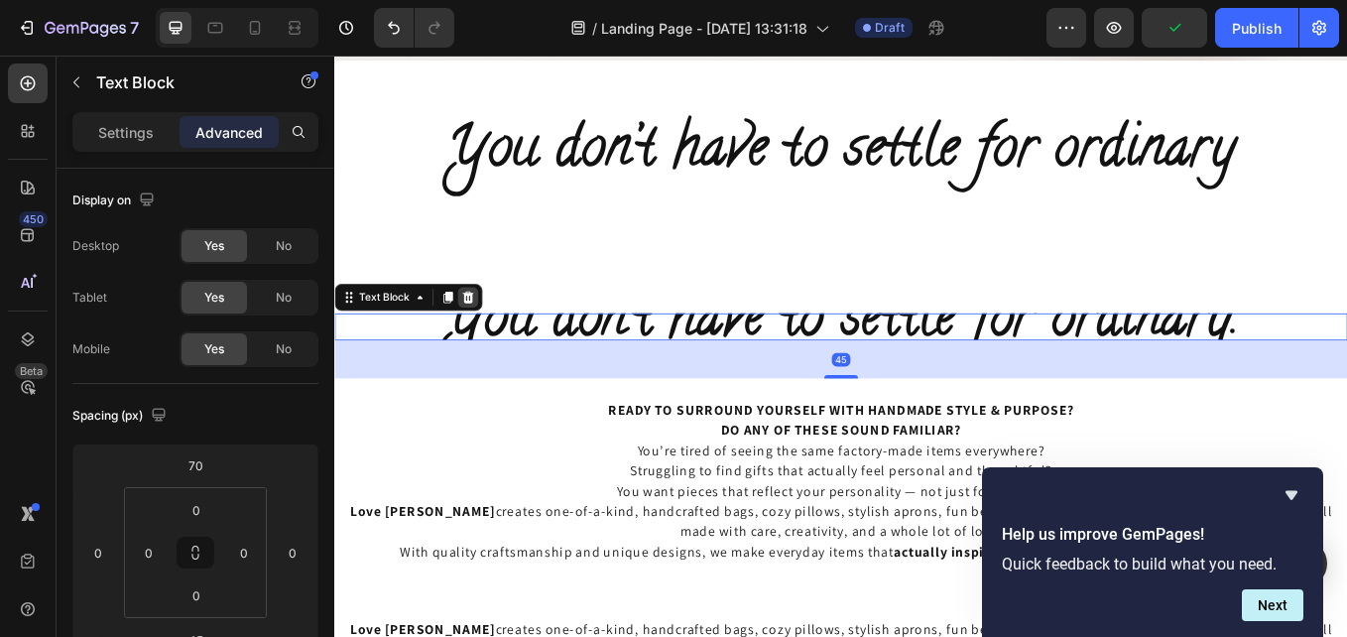
click at [496, 343] on icon at bounding box center [491, 339] width 16 height 16
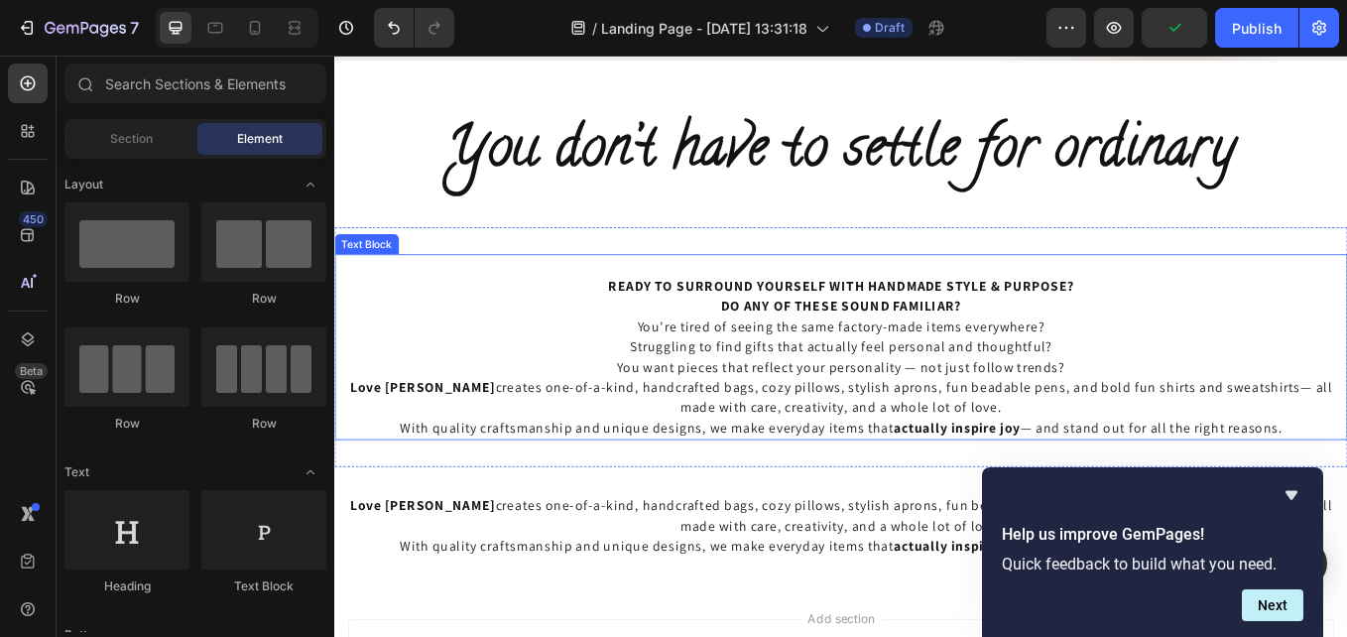
click at [703, 332] on strong "READY TO SURROUND YOURSELF WITH HANDMADE STYLE & PURPOSE?" at bounding box center [930, 325] width 548 height 21
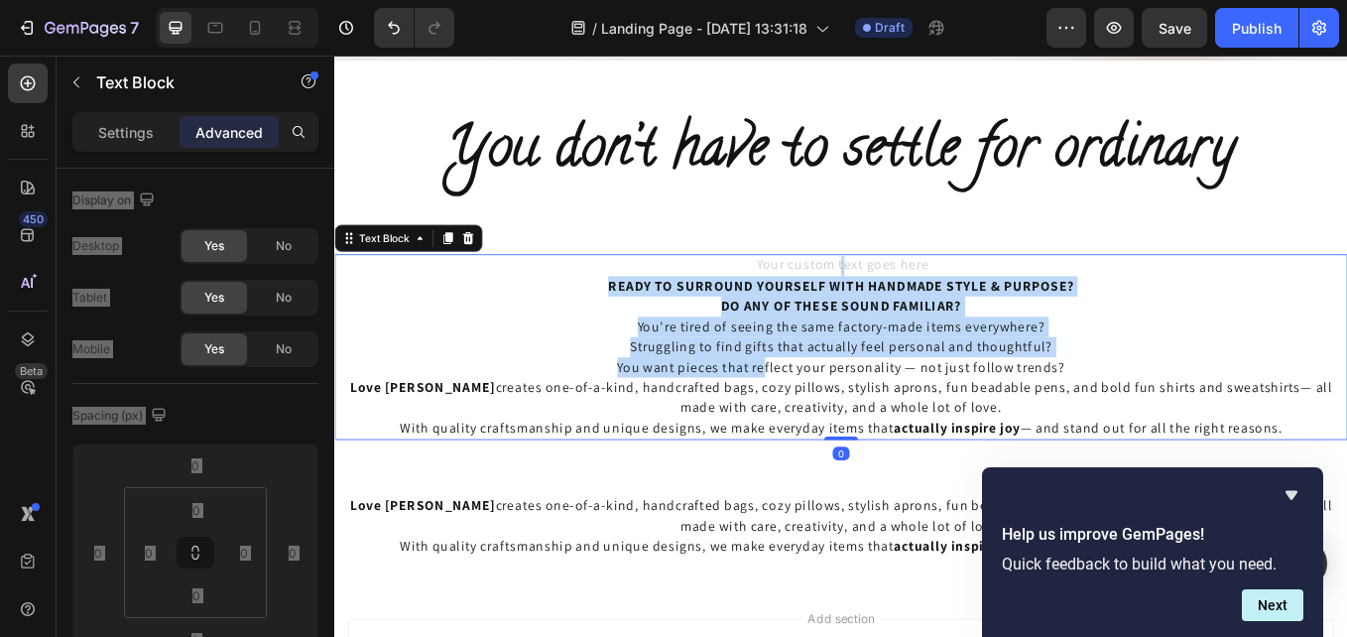
drag, startPoint x: 649, startPoint y: 317, endPoint x: 828, endPoint y: 411, distance: 202.3
click at [621, 434] on p "You’re tired of seeing the same factory-made items everywhere? Struggling to fi…" at bounding box center [929, 433] width 1186 height 143
drag, startPoint x: 346, startPoint y: 443, endPoint x: 1439, endPoint y: 497, distance: 1094.5
click at [1346, 497] on p "You’re tired of seeing the same factory-made items everywhere? Struggling to fi…" at bounding box center [929, 433] width 1186 height 143
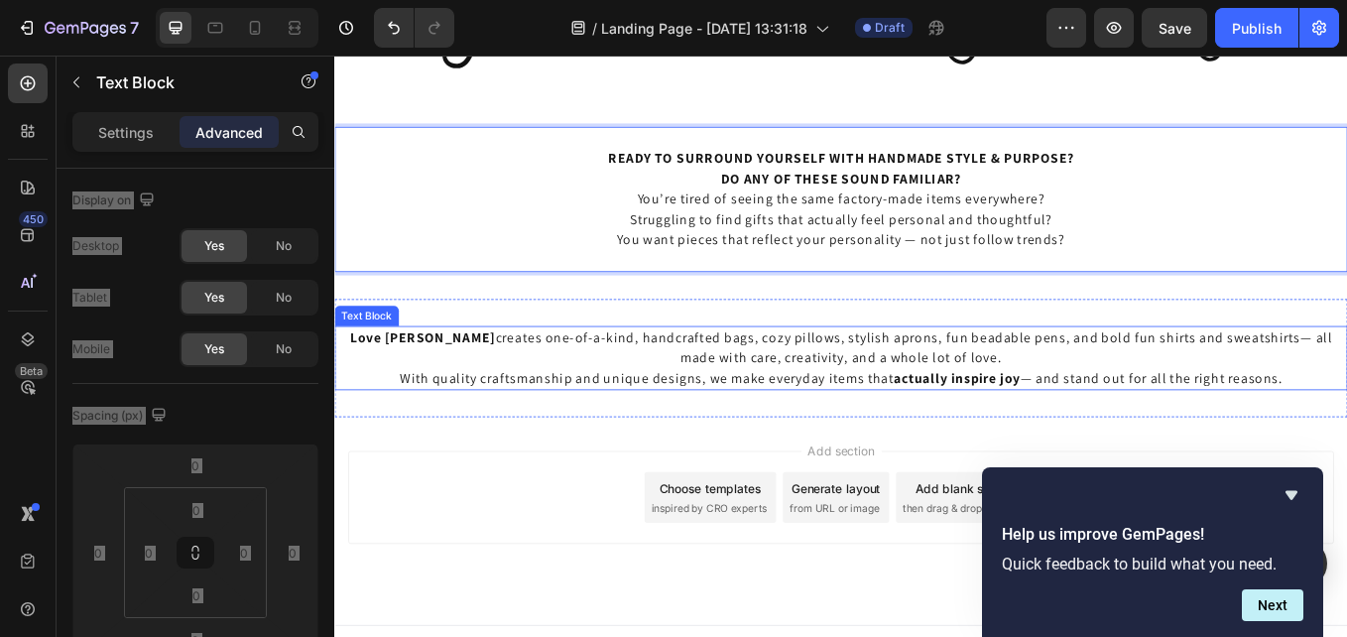
scroll to position [897, 0]
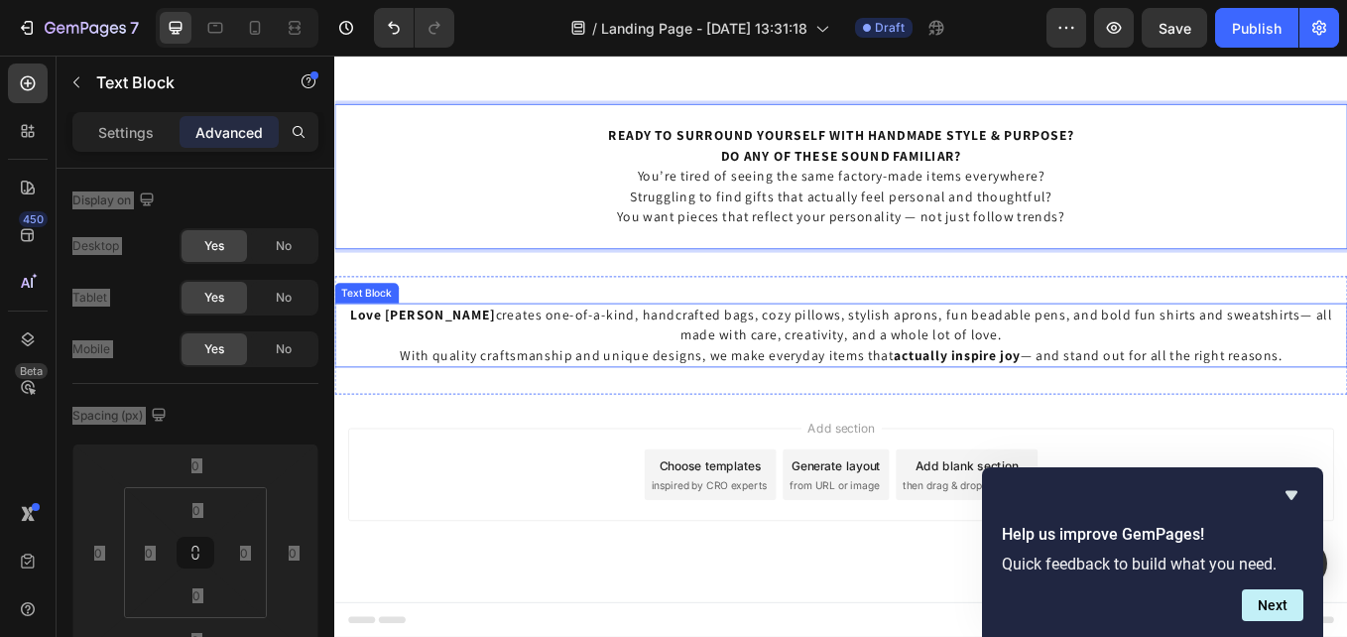
click at [549, 366] on p "Love Lainie creates one-of-a-kind, handcrafted bags, cozy pillows, stylish apro…" at bounding box center [929, 383] width 1186 height 71
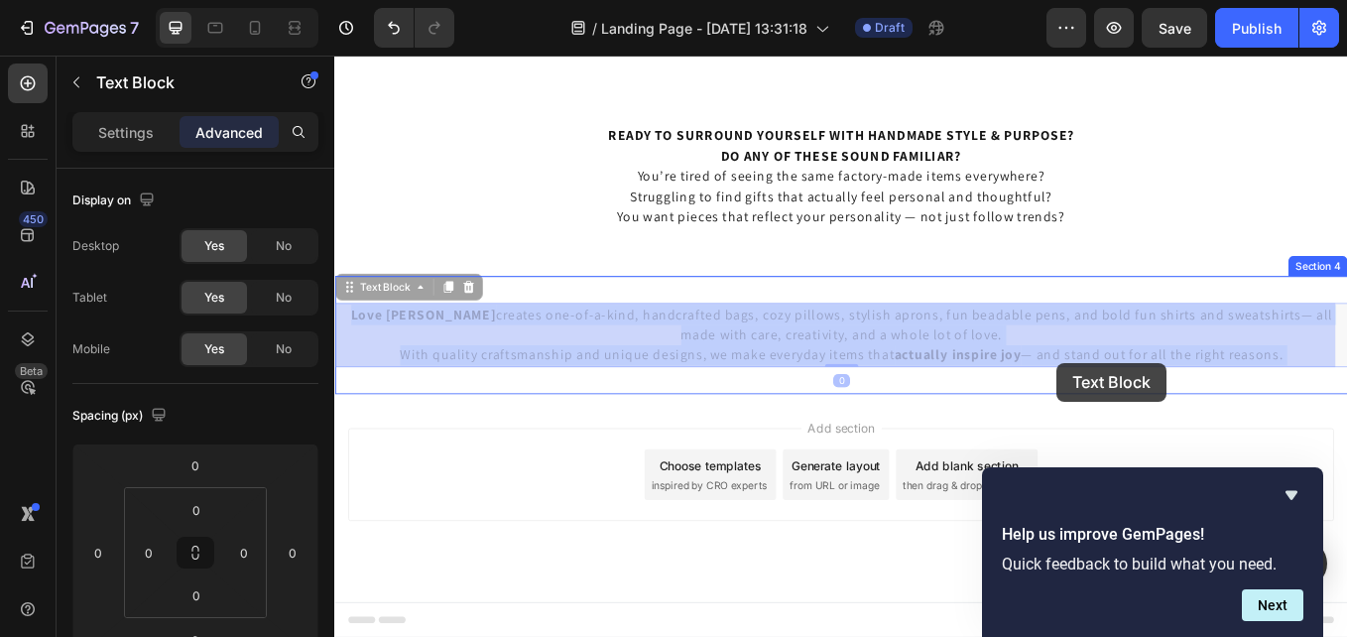
drag, startPoint x: 342, startPoint y: 356, endPoint x: 1128, endPoint y: 425, distance: 788.6
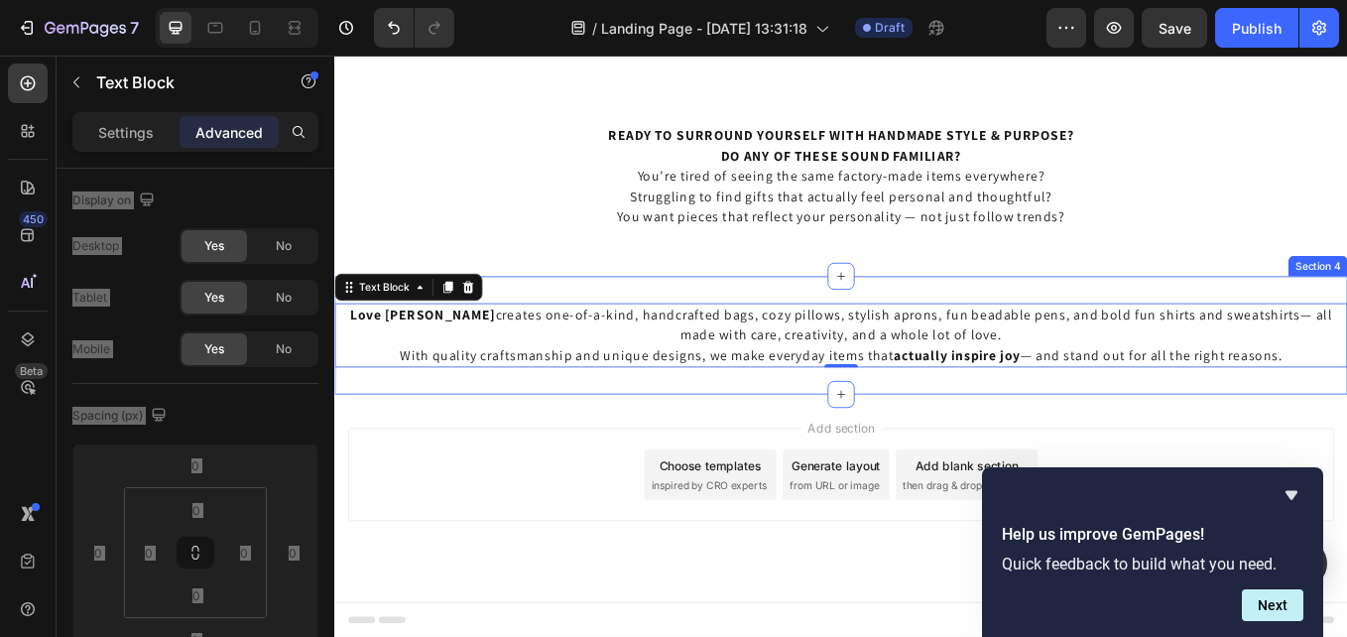
click at [1038, 445] on div "Love Lainie creates one-of-a-kind, handcrafted bags, cozy pillows, stylish apro…" at bounding box center [929, 383] width 1190 height 139
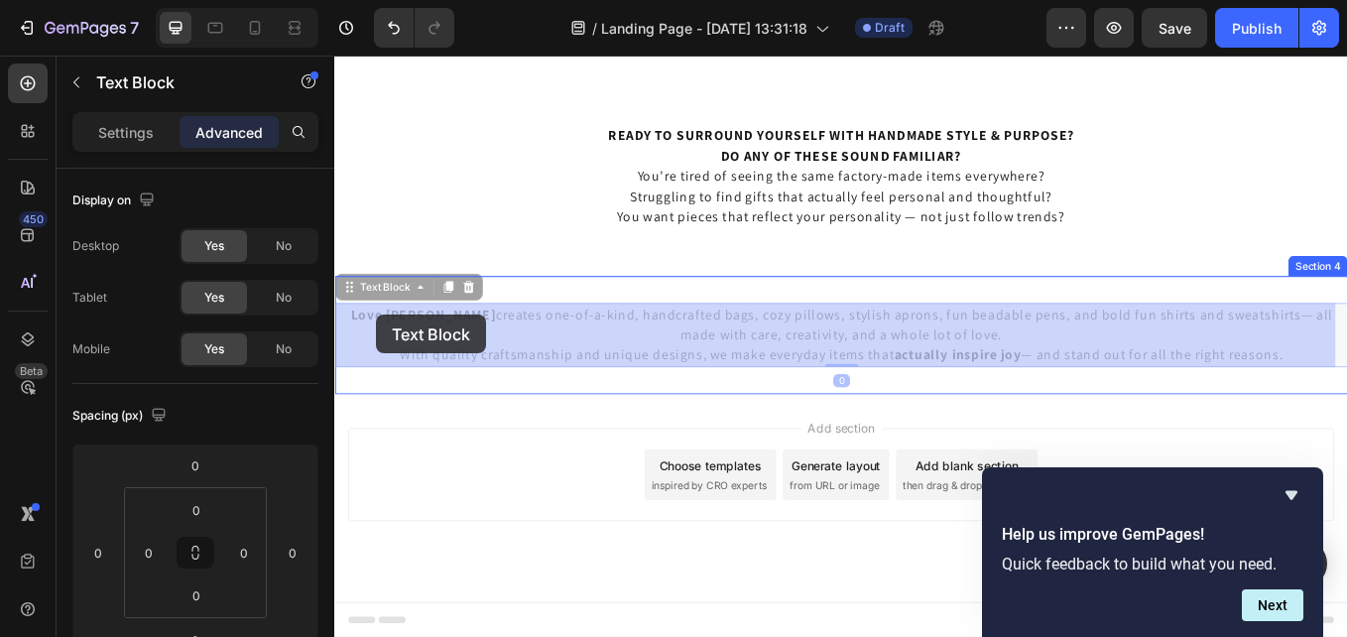
drag, startPoint x: 758, startPoint y: 416, endPoint x: 383, endPoint y: 360, distance: 379.1
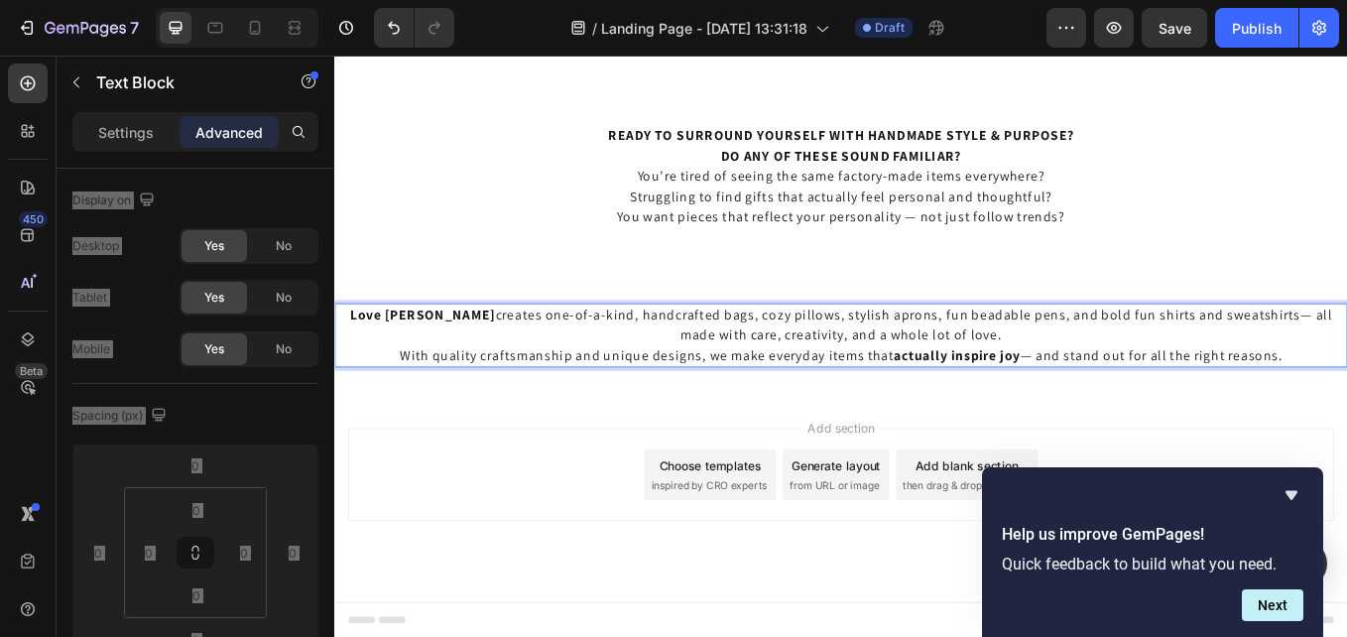
drag, startPoint x: 1442, startPoint y: 410, endPoint x: 326, endPoint y: 373, distance: 1116.6
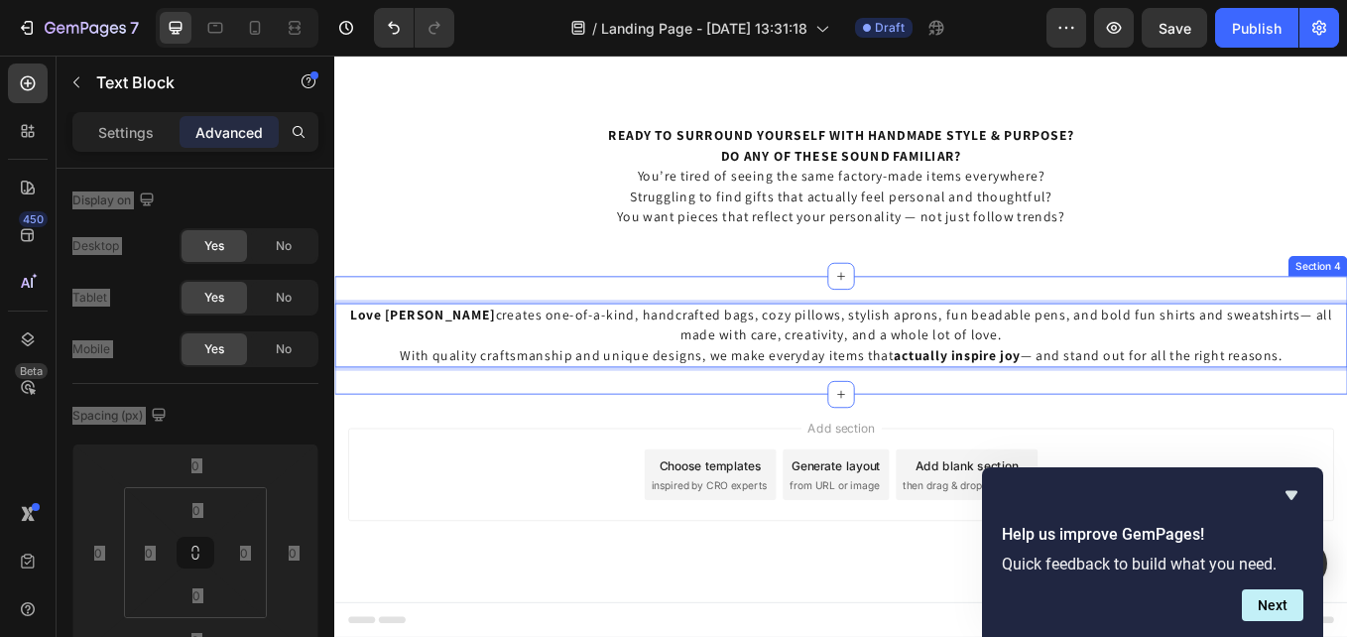
drag, startPoint x: 1454, startPoint y: 423, endPoint x: 1443, endPoint y: 411, distance: 16.1
click at [1346, 423] on div "Love Lainie creates one-of-a-kind, handcrafted bags, cozy pillows, stylish apro…" at bounding box center [929, 383] width 1190 height 139
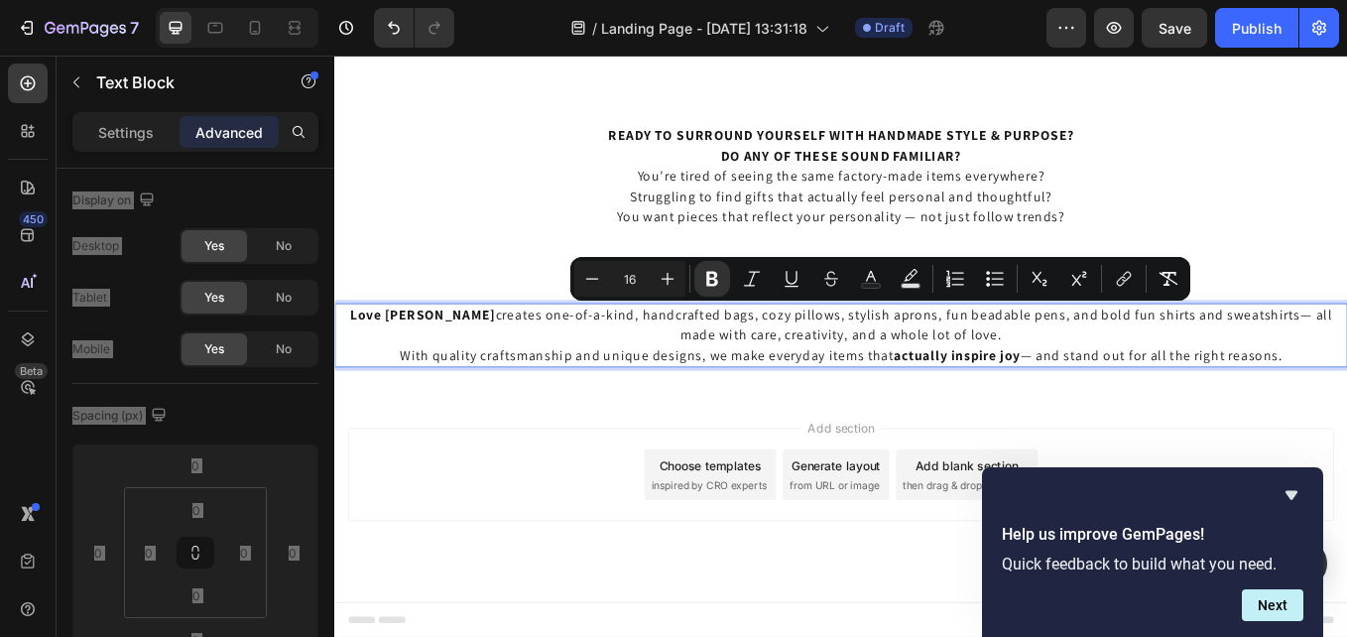
drag, startPoint x: 1440, startPoint y: 410, endPoint x: 669, endPoint y: 374, distance: 772.6
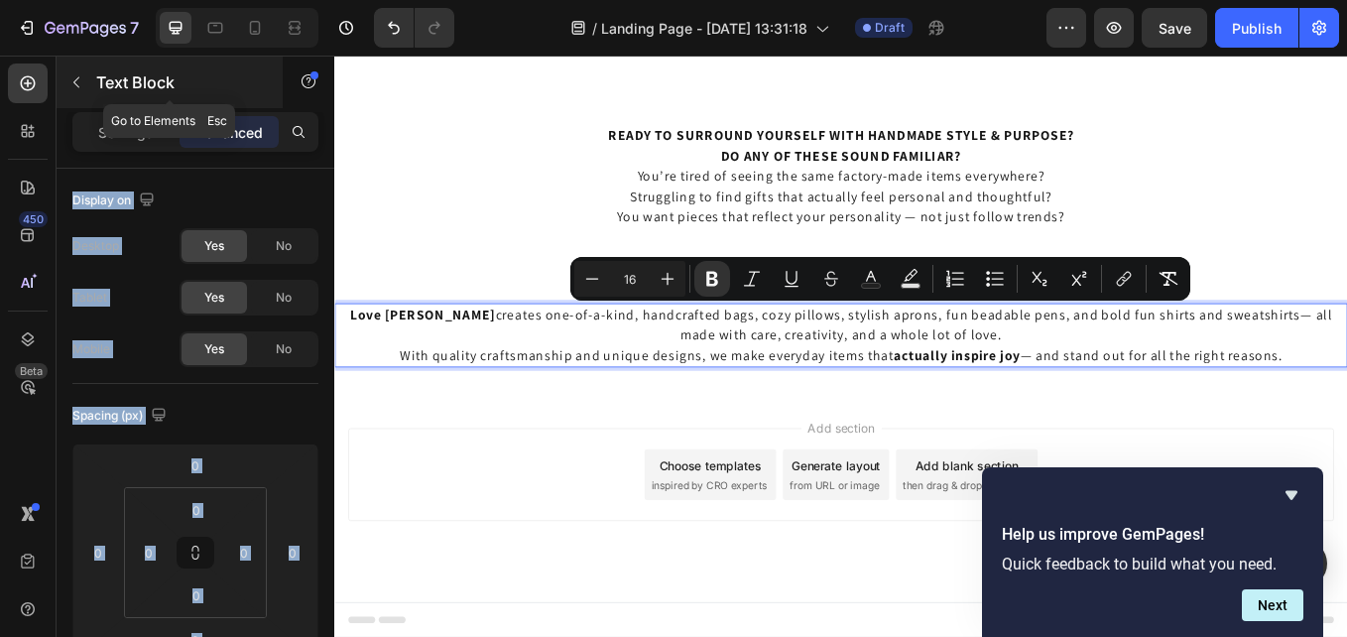
click at [113, 78] on p "Text Block" at bounding box center [180, 82] width 169 height 24
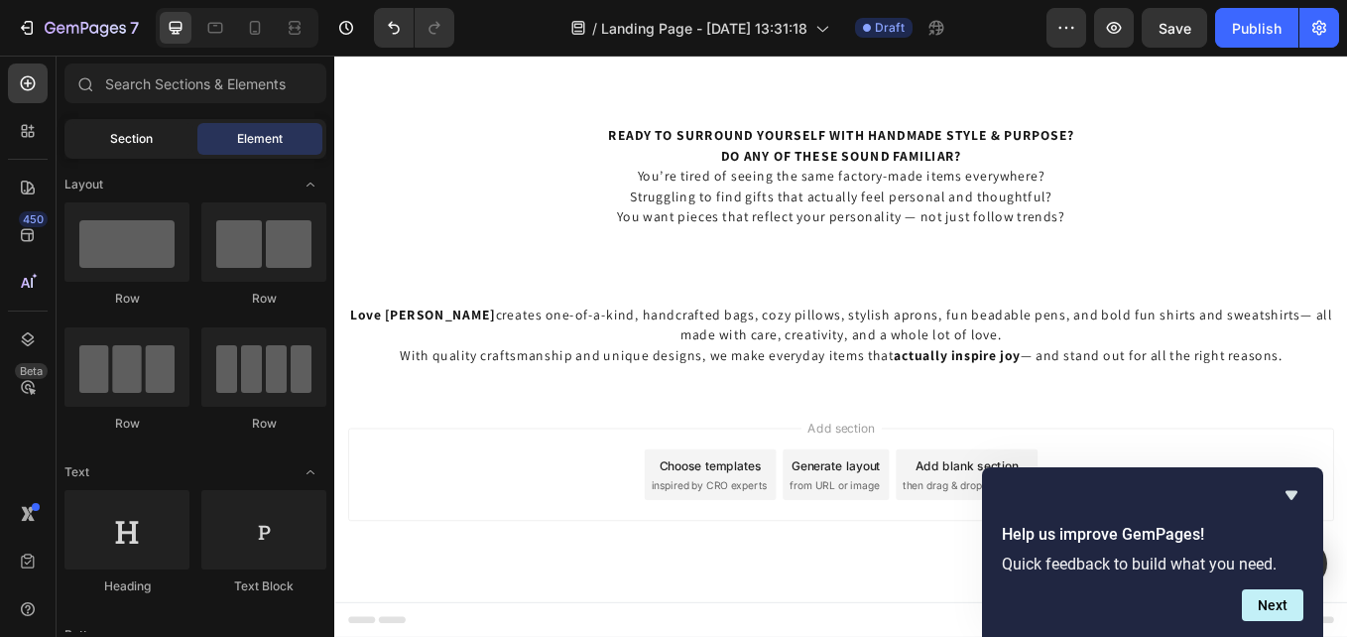
click at [144, 141] on span "Section" at bounding box center [131, 139] width 43 height 18
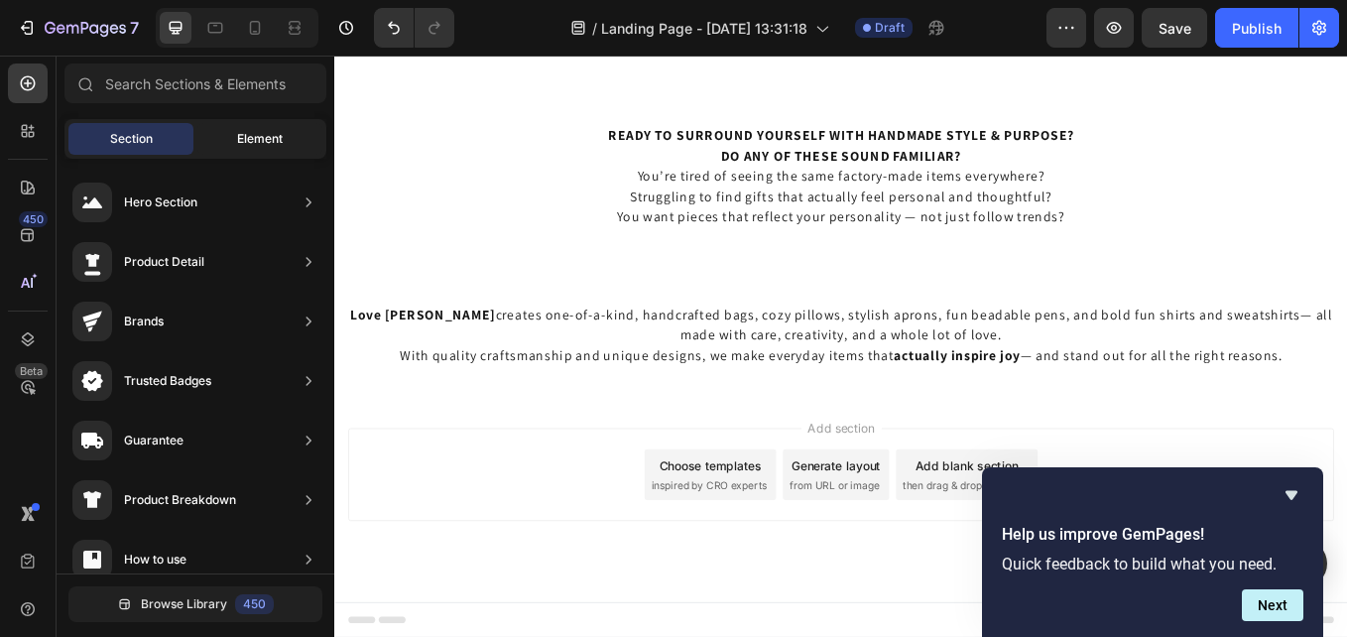
click at [276, 147] on span "Element" at bounding box center [260, 139] width 46 height 18
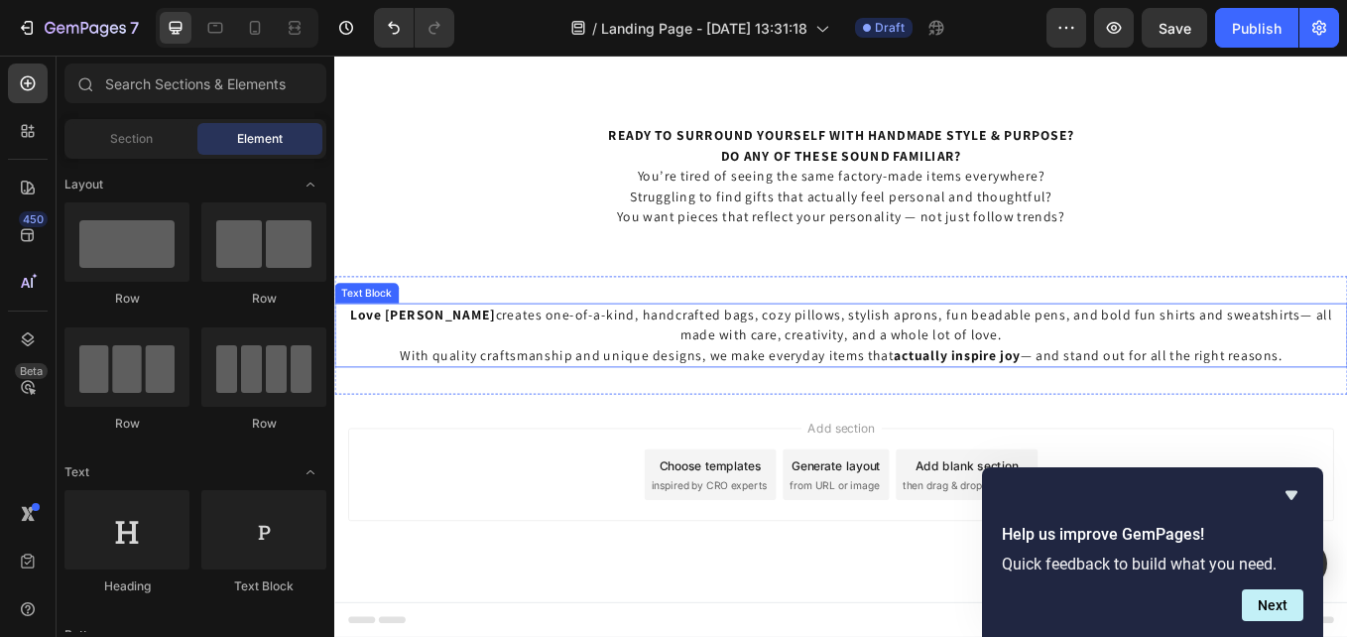
click at [982, 427] on div "Love Lainie creates one-of-a-kind, handcrafted bags, cozy pillows, stylish apro…" at bounding box center [929, 383] width 1190 height 139
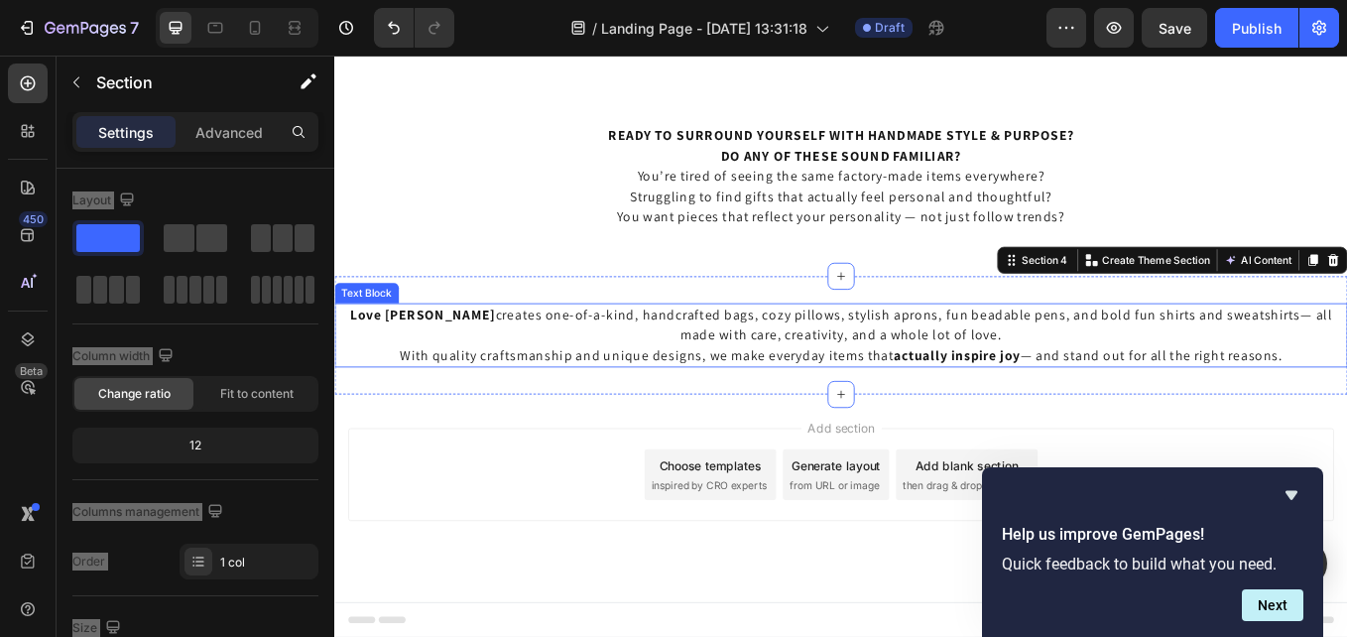
click at [372, 373] on p "Love Lainie creates one-of-a-kind, handcrafted bags, cozy pillows, stylish apro…" at bounding box center [929, 383] width 1186 height 71
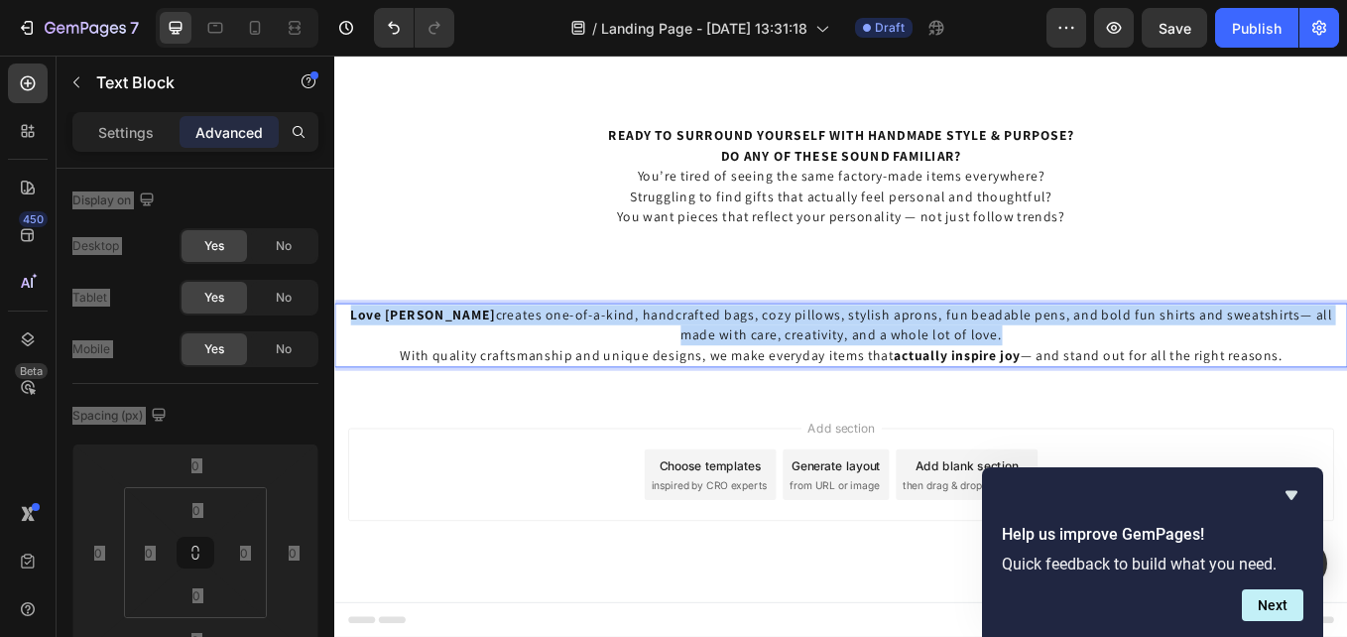
drag, startPoint x: 344, startPoint y: 353, endPoint x: 1443, endPoint y: 391, distance: 1099.8
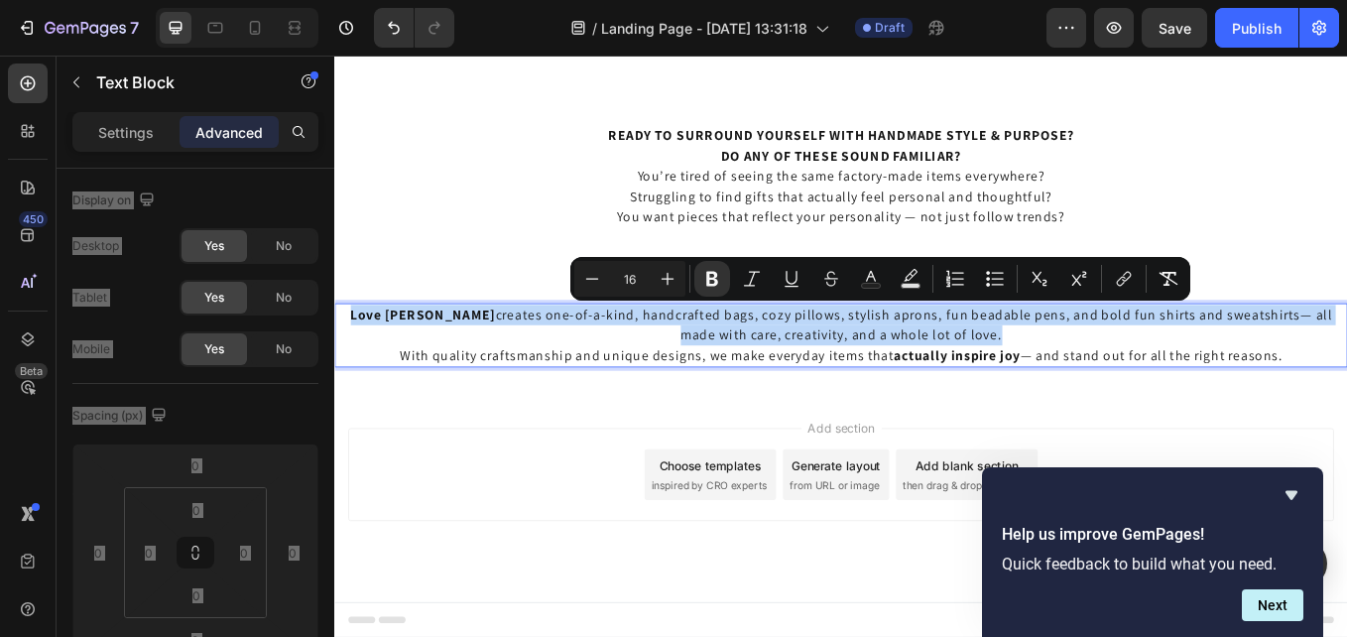
drag, startPoint x: 426, startPoint y: 364, endPoint x: 383, endPoint y: 364, distance: 42.7
click at [424, 364] on strong "Love [PERSON_NAME]" at bounding box center [438, 359] width 171 height 21
click at [346, 362] on p "Love Lainie creates one-of-a-kind, handcrafted bags, cozy pillows, stylish apro…" at bounding box center [929, 383] width 1186 height 71
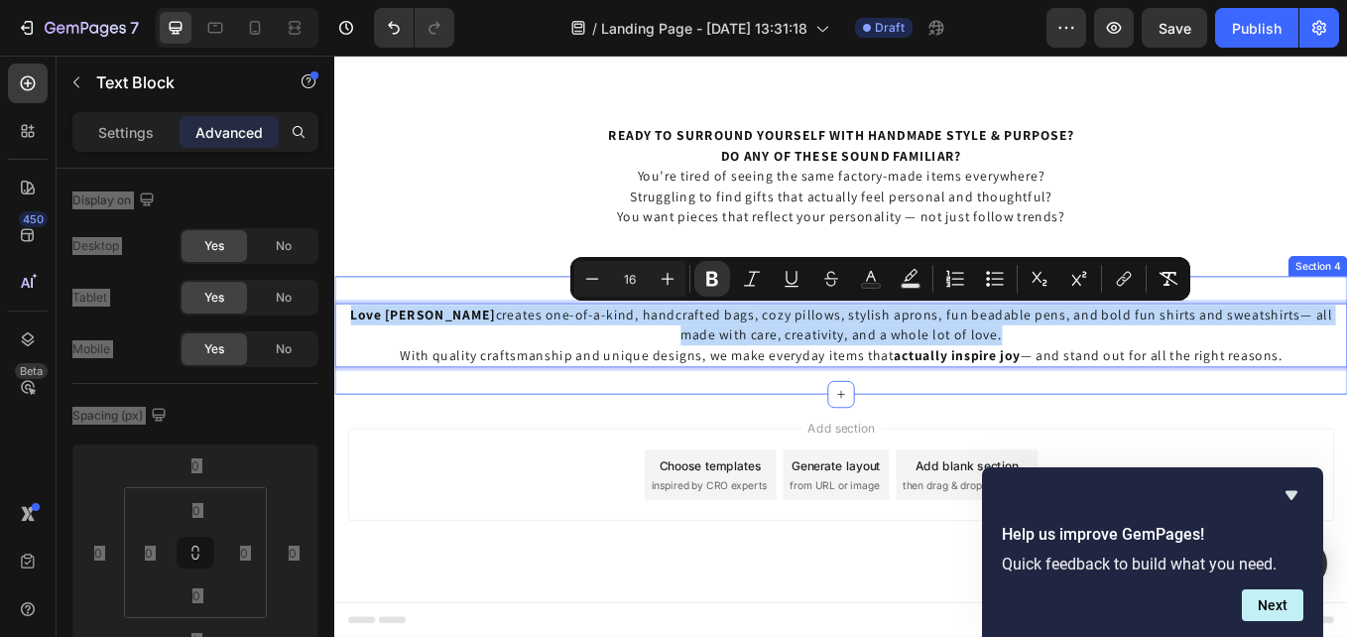
drag, startPoint x: 346, startPoint y: 360, endPoint x: 1480, endPoint y: 429, distance: 1135.9
click at [1346, 429] on div "Love Lainie creates one-of-a-kind, handcrafted bags, cozy pillows, stylish apro…" at bounding box center [929, 383] width 1190 height 139
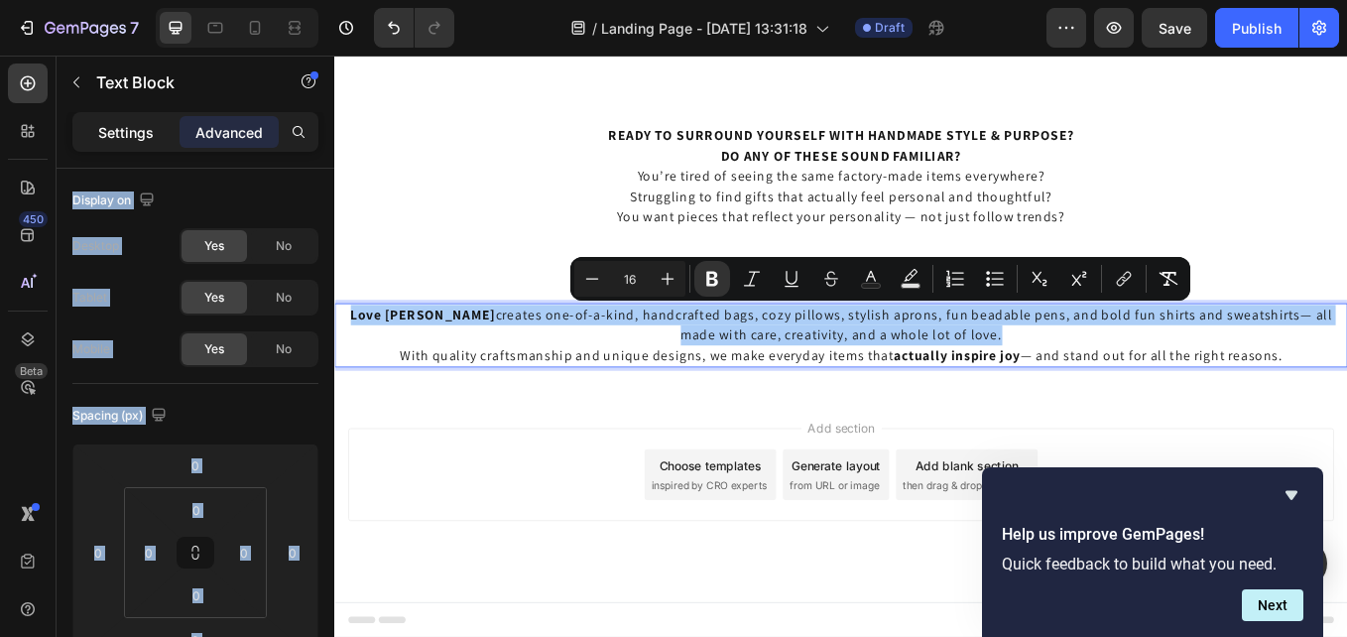
click at [135, 143] on div "Settings" at bounding box center [125, 132] width 99 height 32
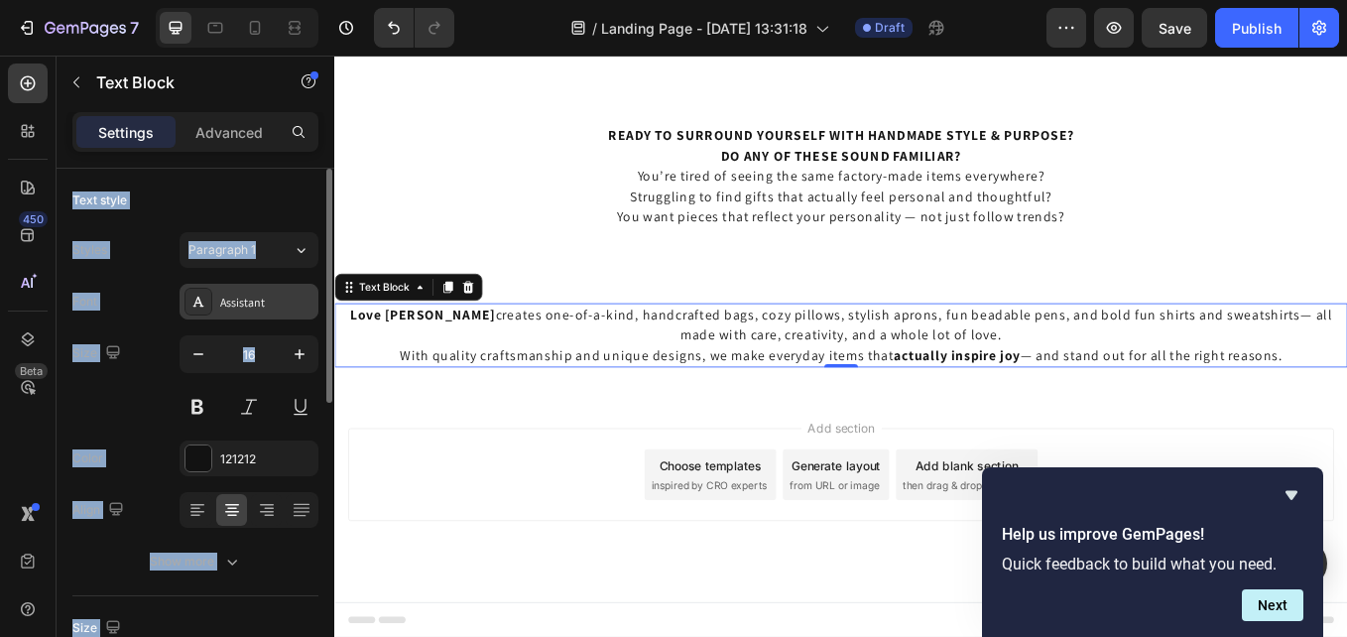
click at [255, 301] on div "Assistant" at bounding box center [266, 303] width 93 height 18
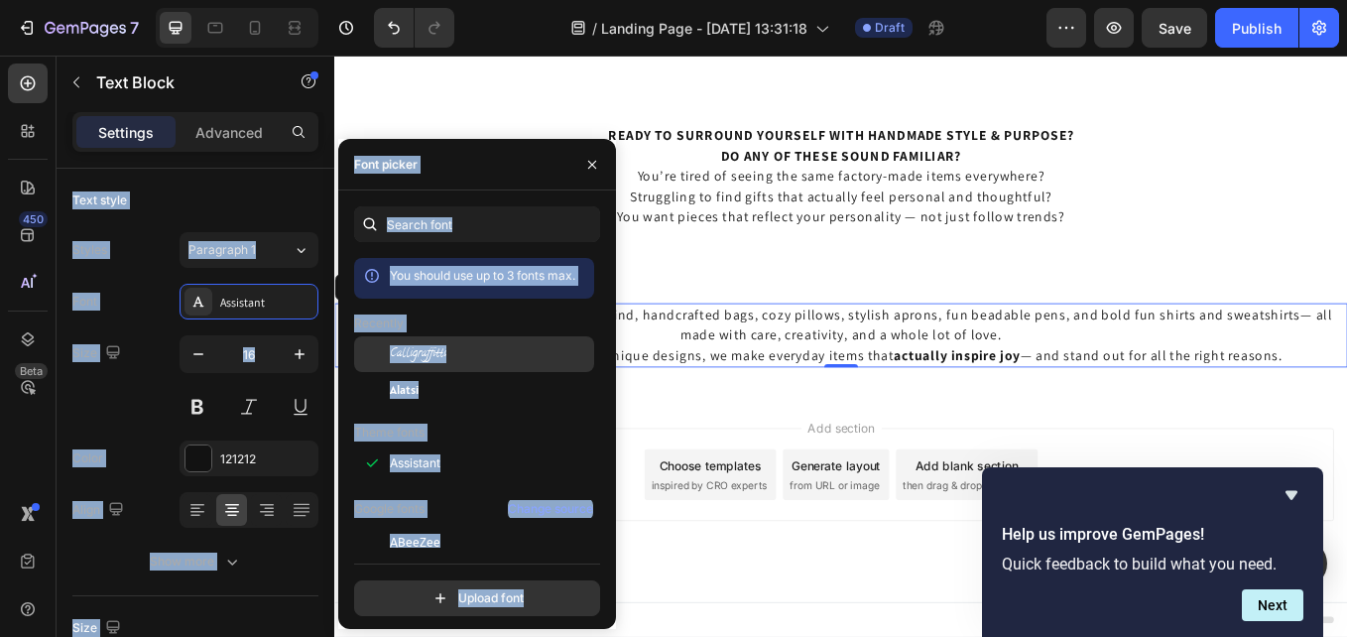
click at [422, 355] on span "Calligraffitti" at bounding box center [418, 354] width 57 height 18
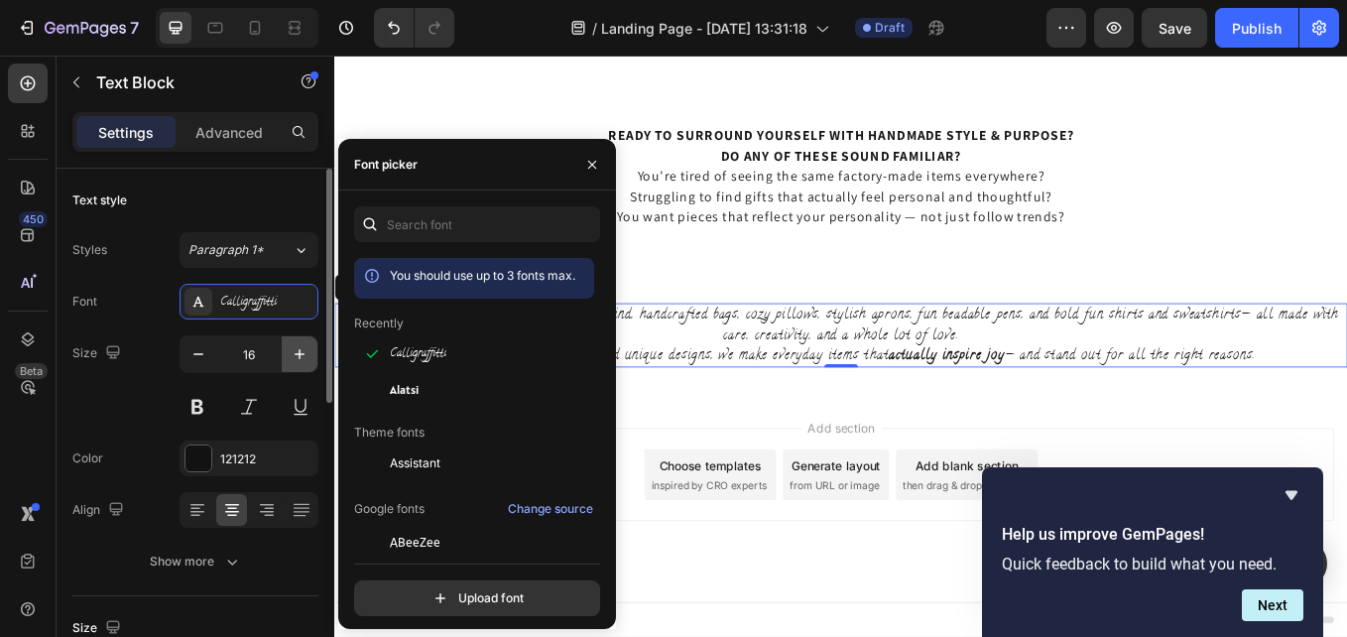
click at [296, 352] on icon "button" at bounding box center [300, 354] width 20 height 20
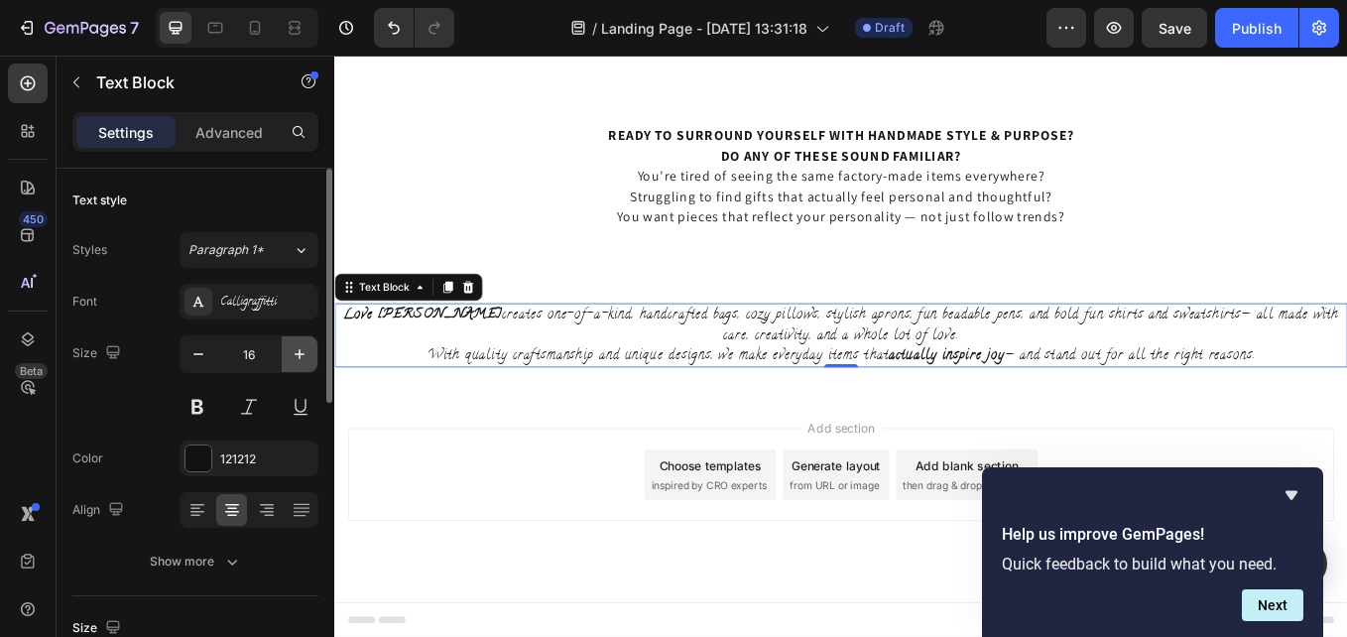
click at [296, 352] on icon "button" at bounding box center [300, 354] width 20 height 20
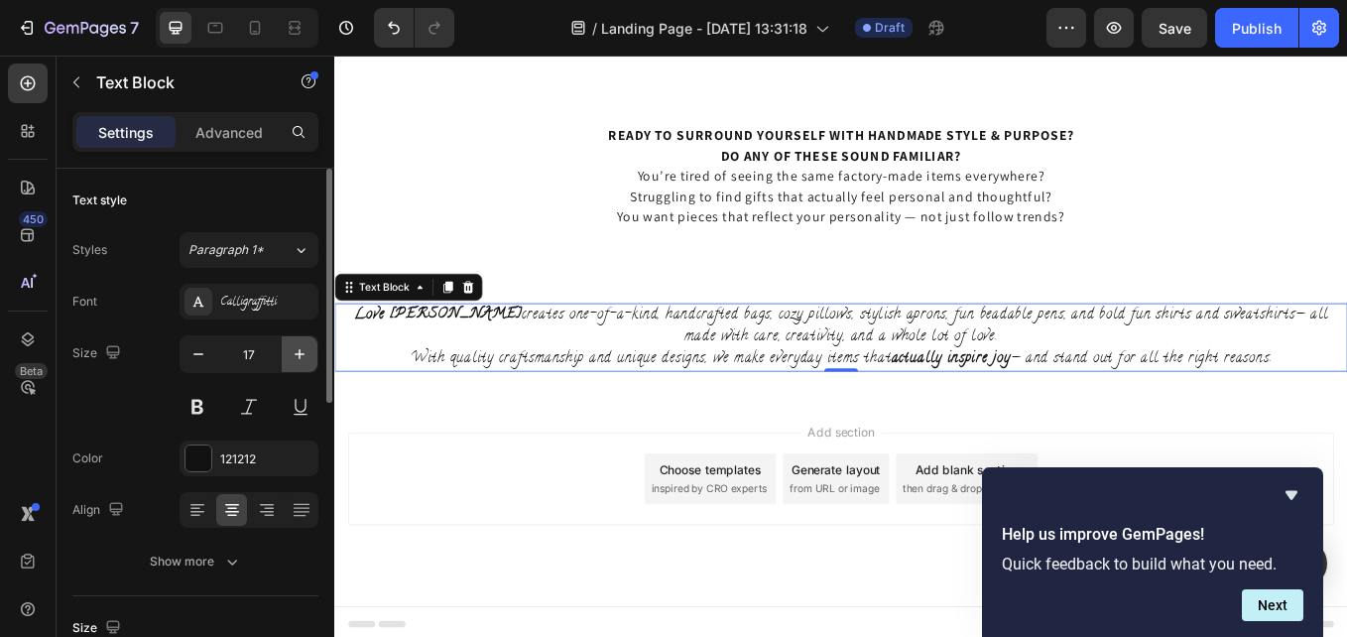
click at [296, 352] on icon "button" at bounding box center [300, 354] width 20 height 20
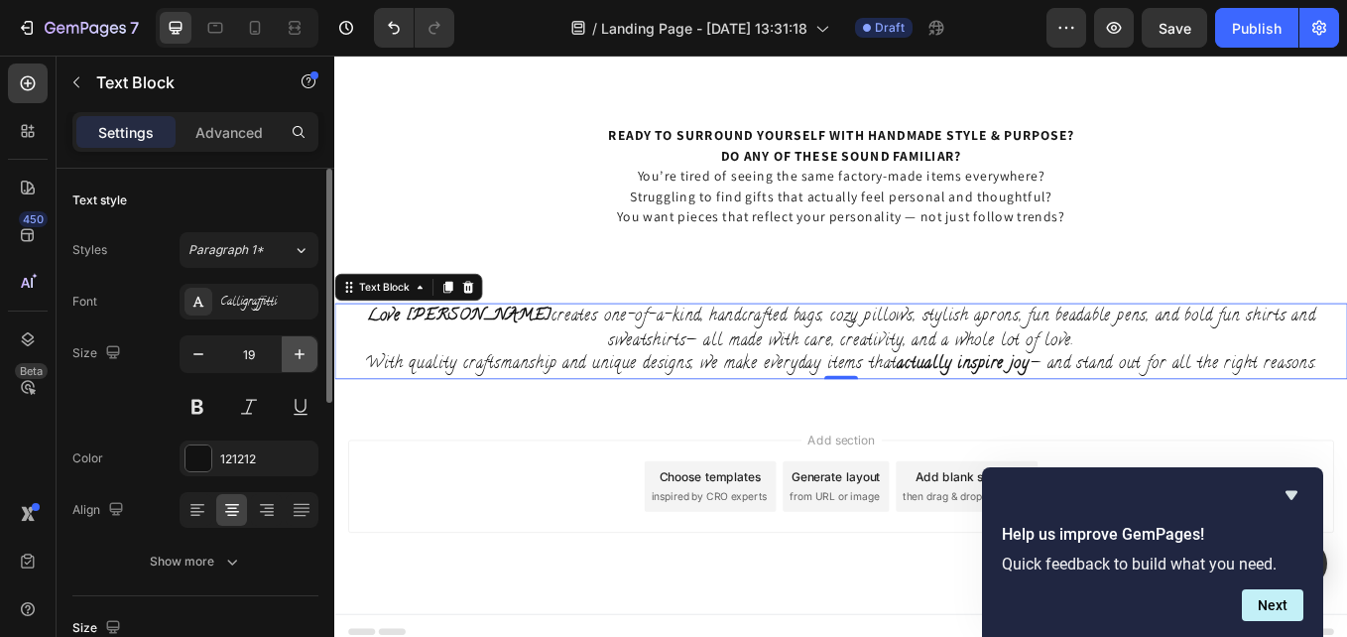
click at [296, 352] on icon "button" at bounding box center [300, 354] width 20 height 20
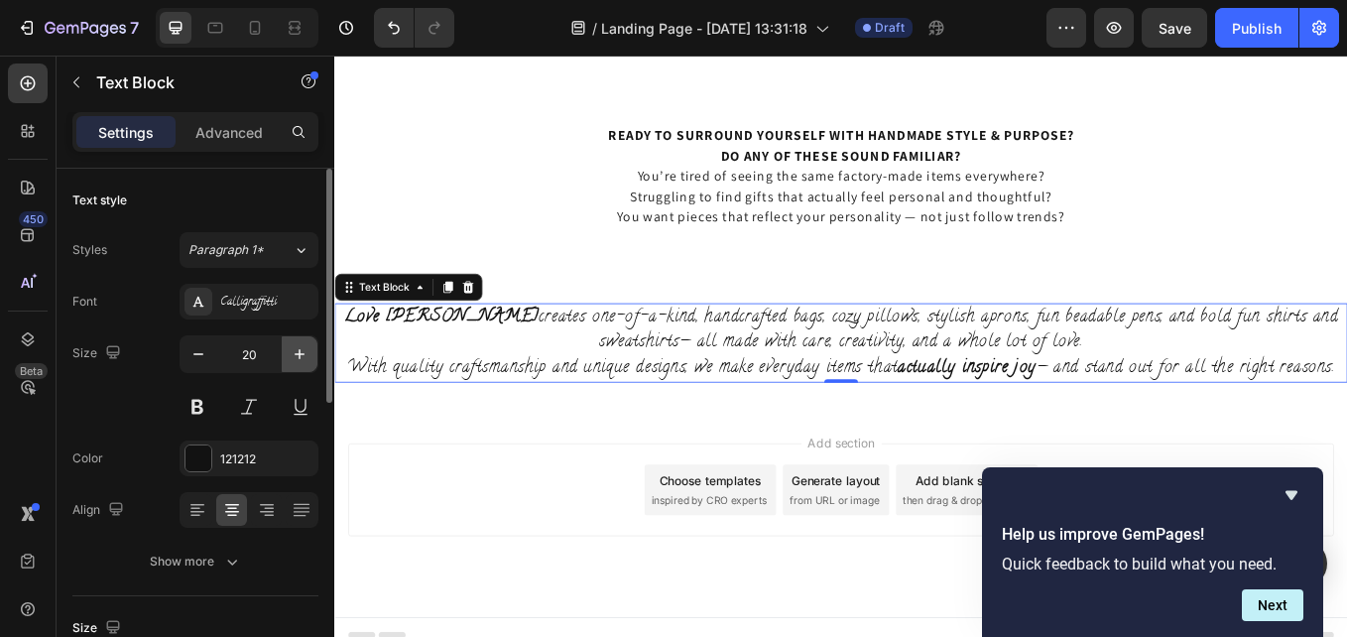
click at [296, 352] on icon "button" at bounding box center [300, 354] width 20 height 20
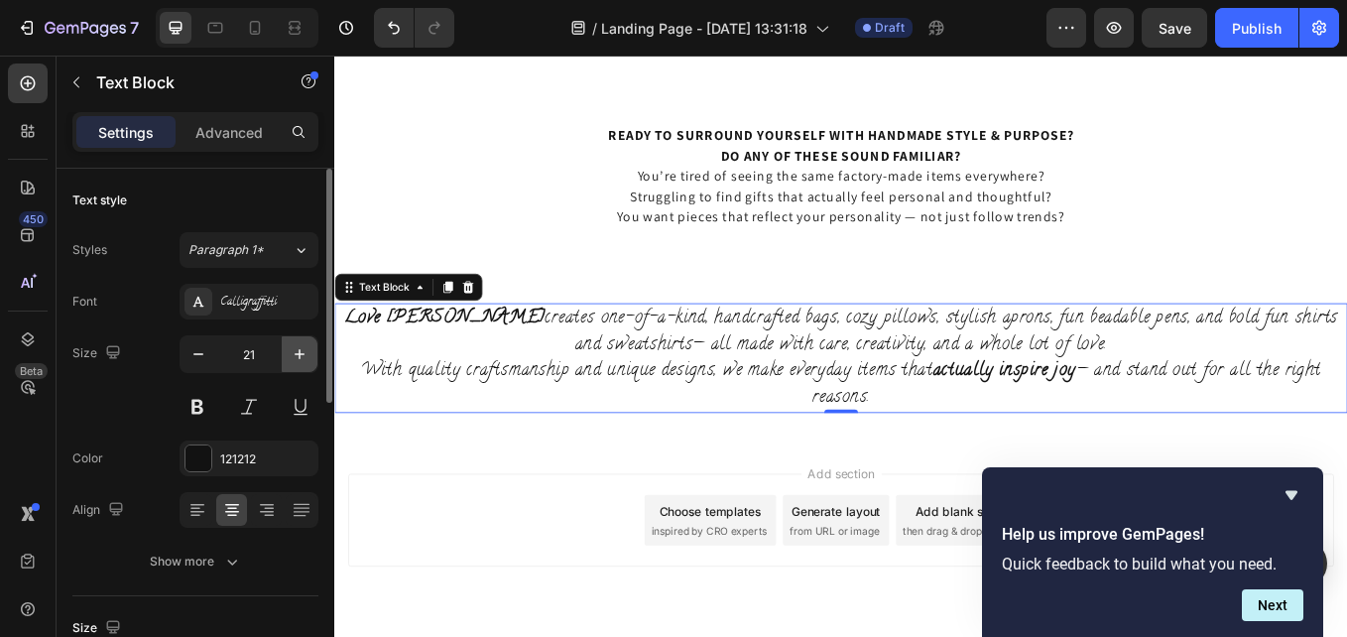
click at [296, 352] on icon "button" at bounding box center [300, 354] width 20 height 20
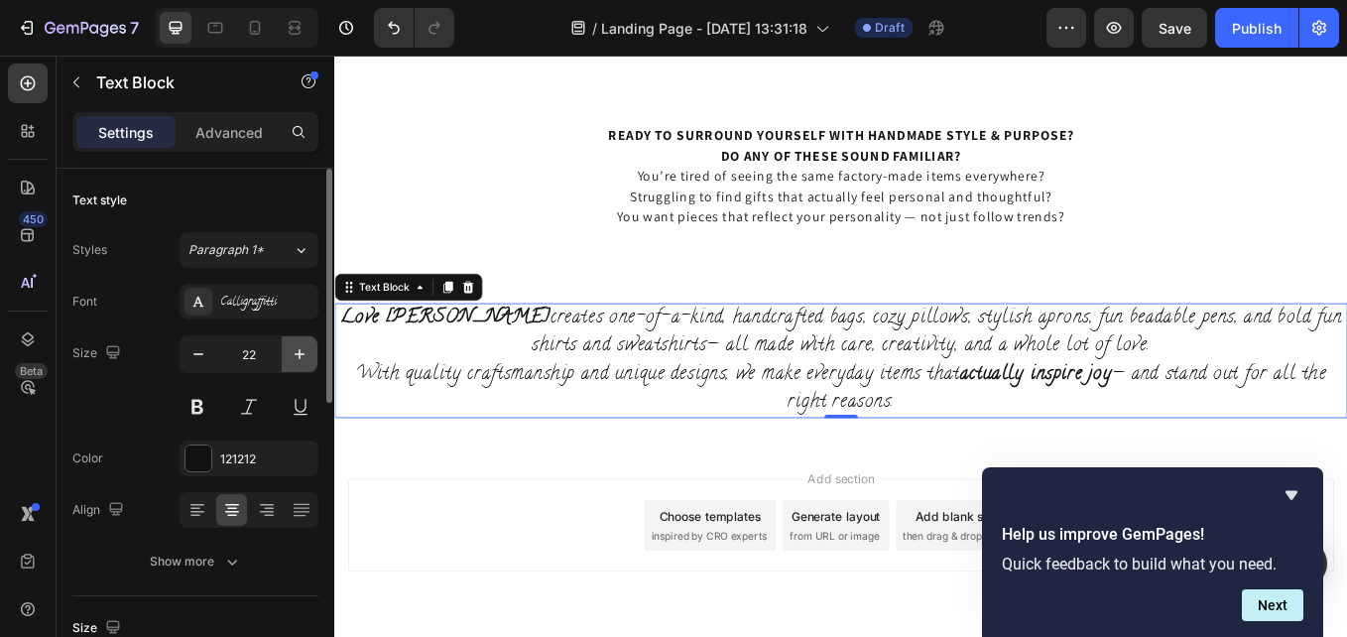
click at [296, 352] on icon "button" at bounding box center [300, 354] width 20 height 20
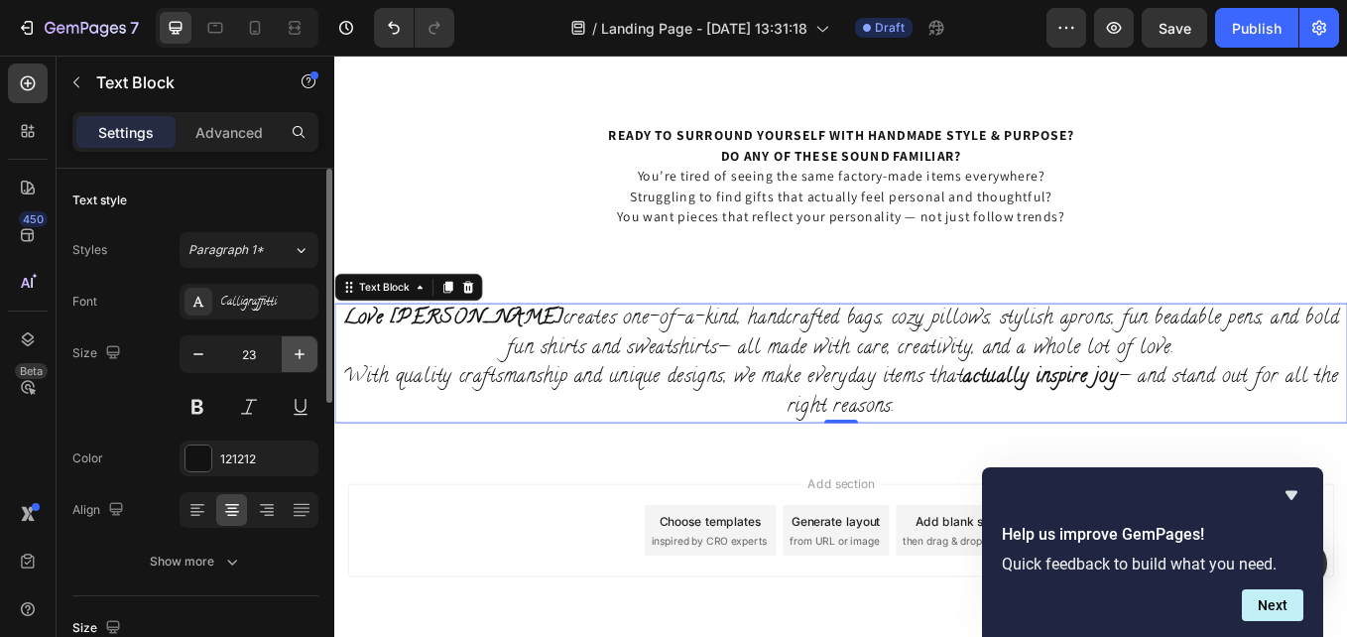
click at [296, 352] on icon "button" at bounding box center [300, 354] width 20 height 20
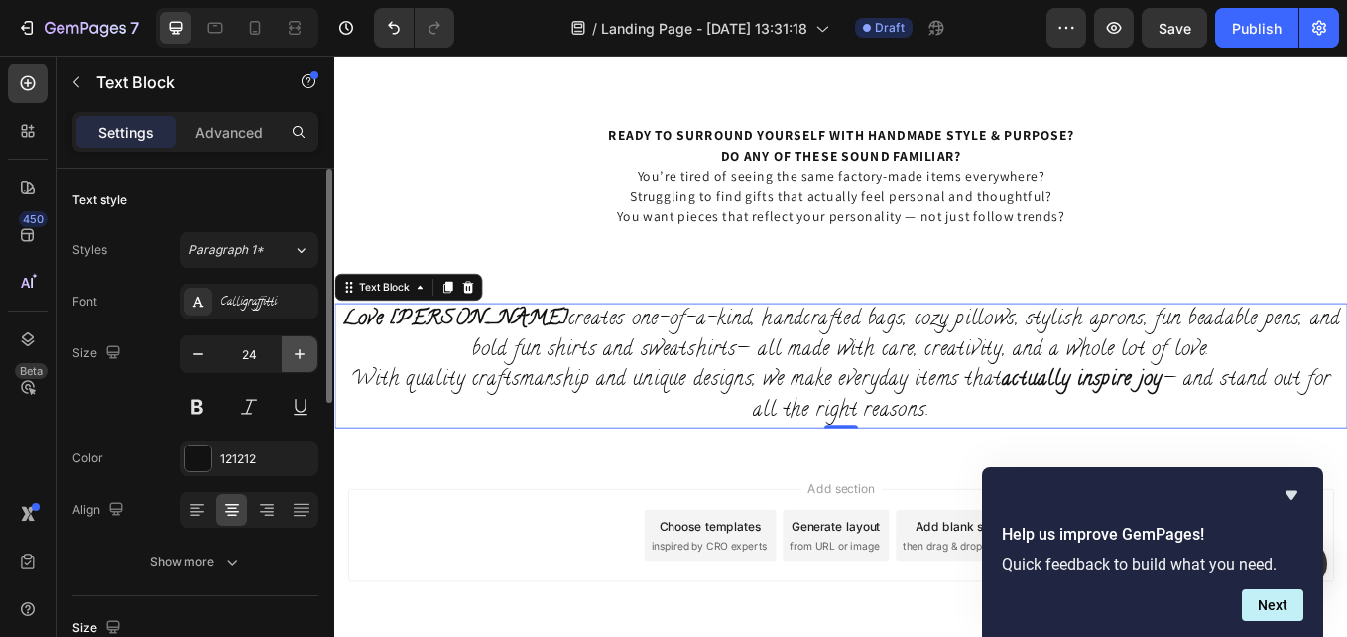
click at [296, 352] on icon "button" at bounding box center [300, 354] width 20 height 20
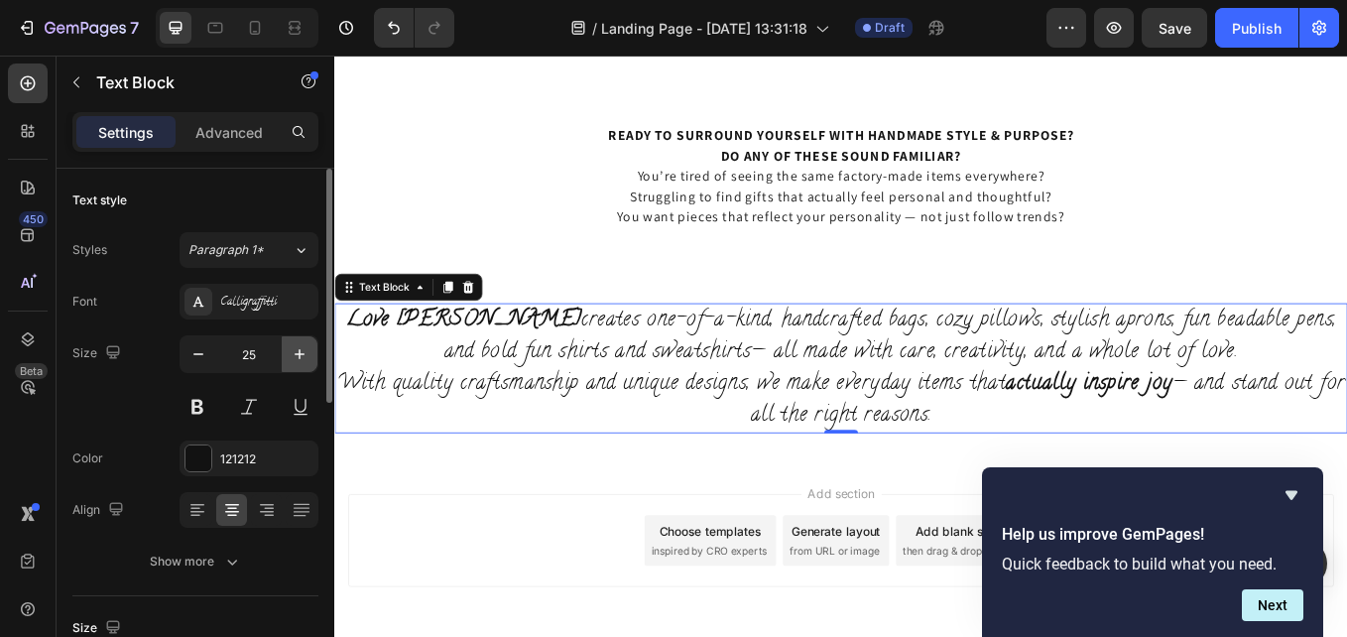
type input "26"
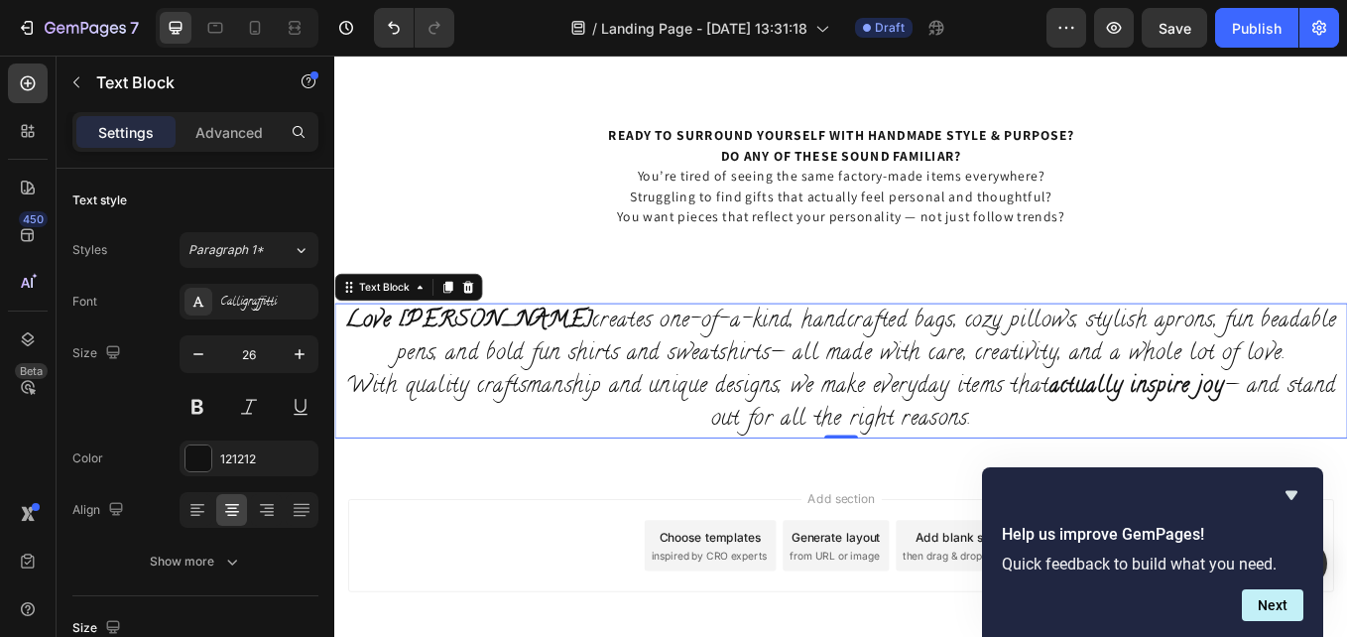
click at [511, 606] on div "Add section Choose templates inspired by CRO experts Generate layout from URL o…" at bounding box center [929, 630] width 1159 height 109
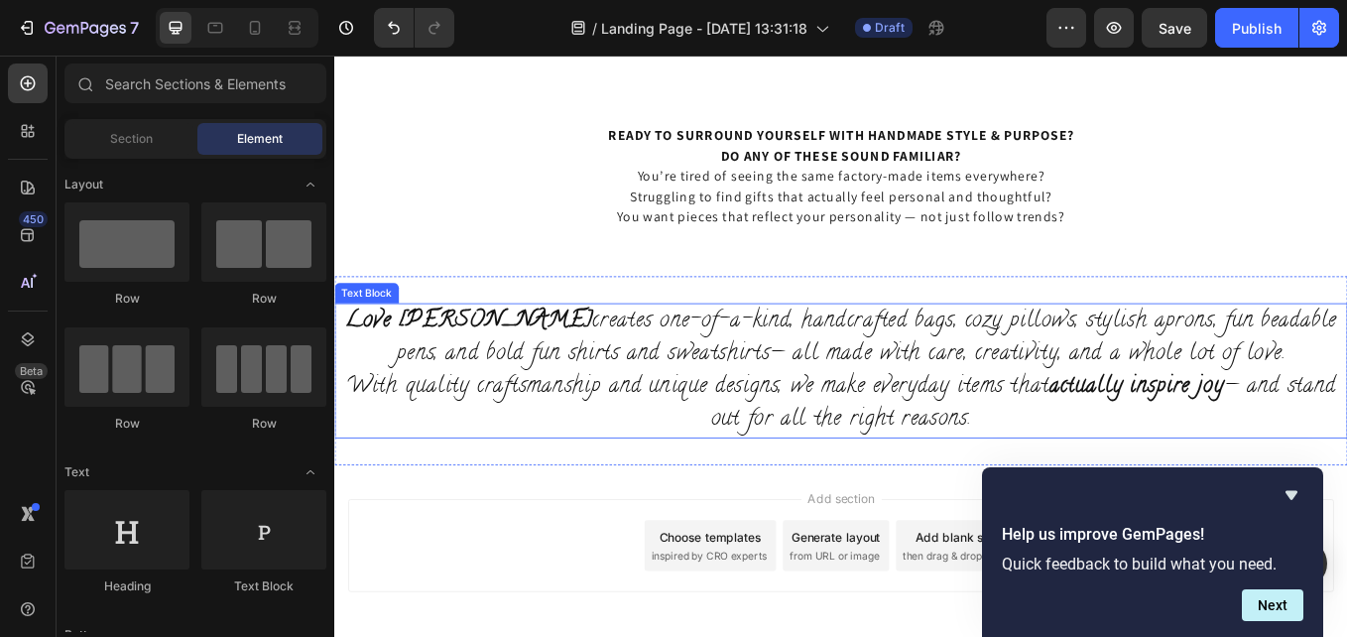
click at [470, 410] on p "Love Lainie creates one-of-a-kind, handcrafted bags, cozy pillows, stylish apro…" at bounding box center [929, 425] width 1186 height 155
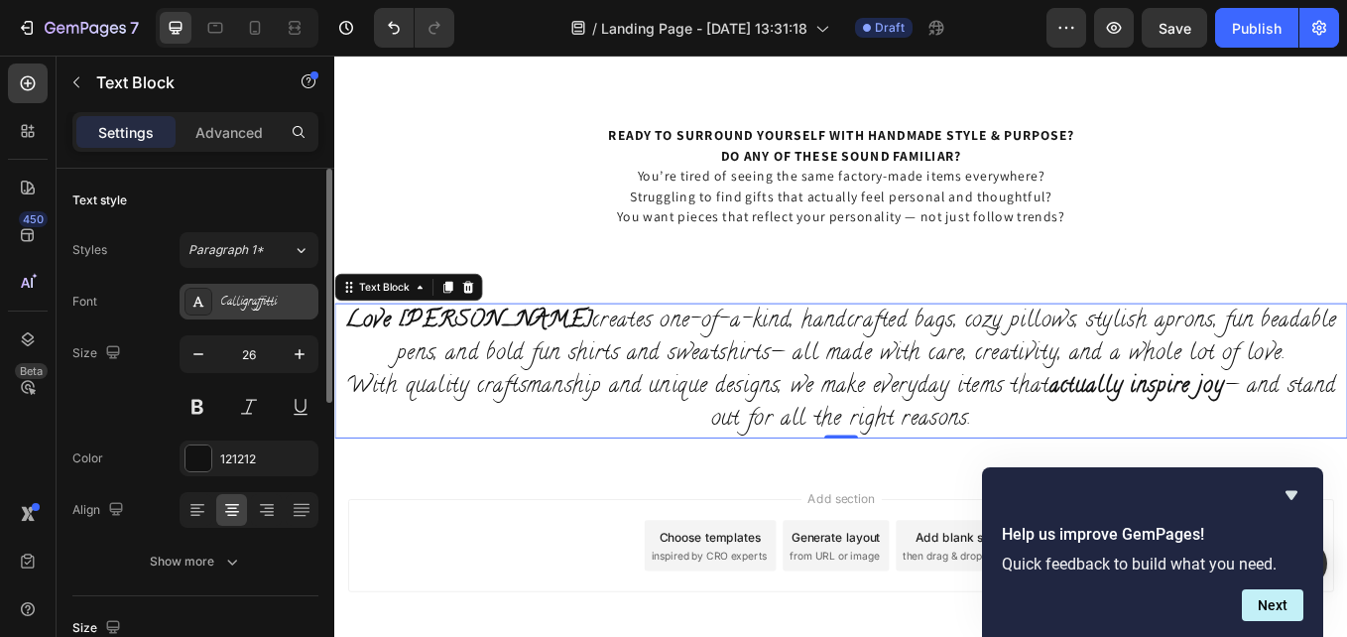
click at [264, 296] on div "Calligraffitti" at bounding box center [266, 303] width 93 height 18
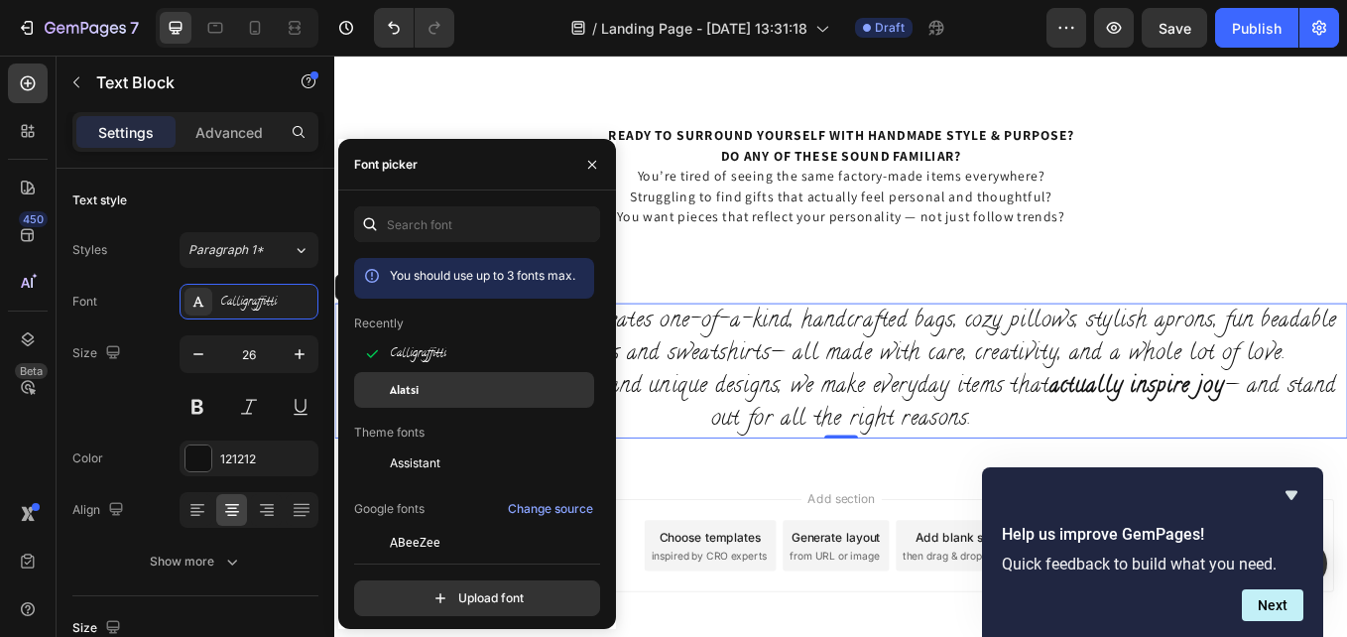
click at [435, 382] on div "Alatsi" at bounding box center [490, 390] width 200 height 18
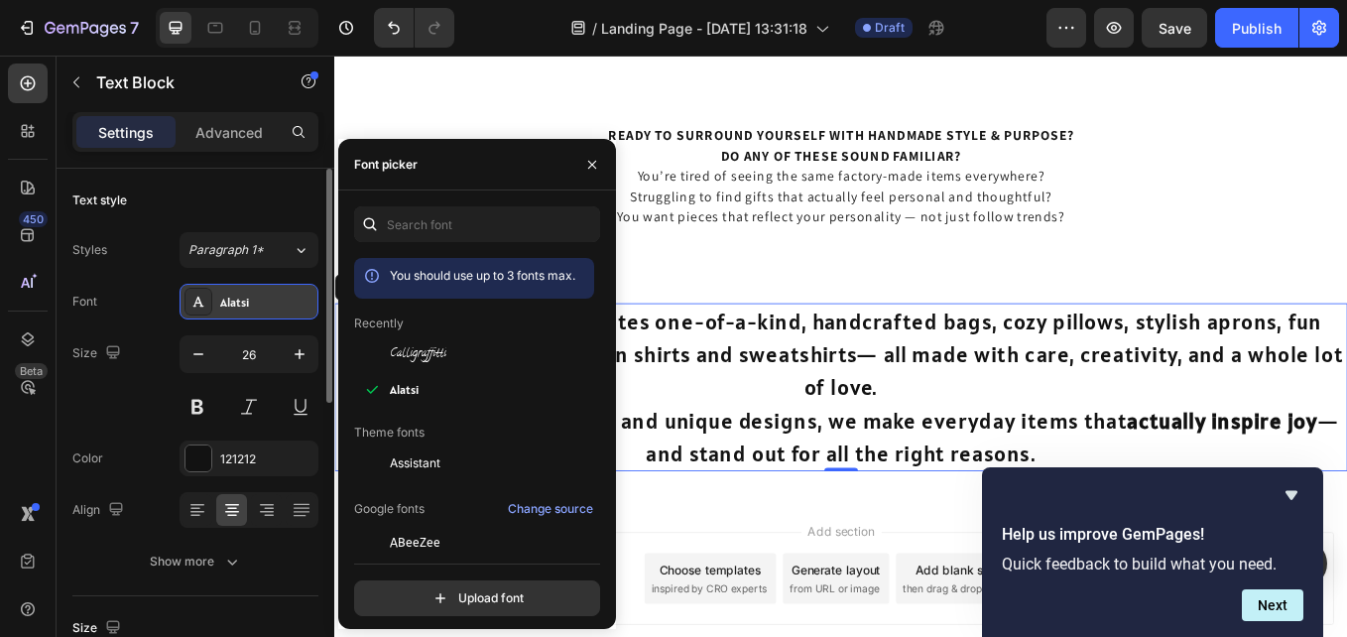
click at [298, 308] on div "Alatsi" at bounding box center [266, 303] width 93 height 18
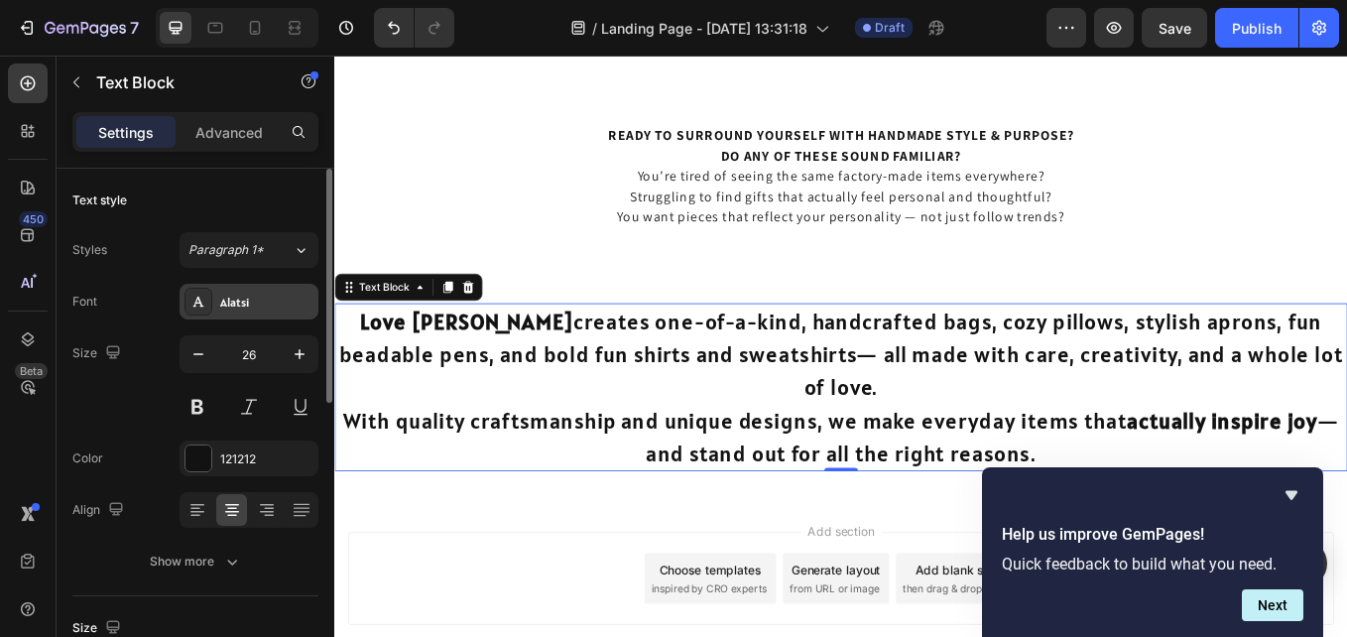
click at [233, 300] on div "Alatsi" at bounding box center [266, 303] width 93 height 18
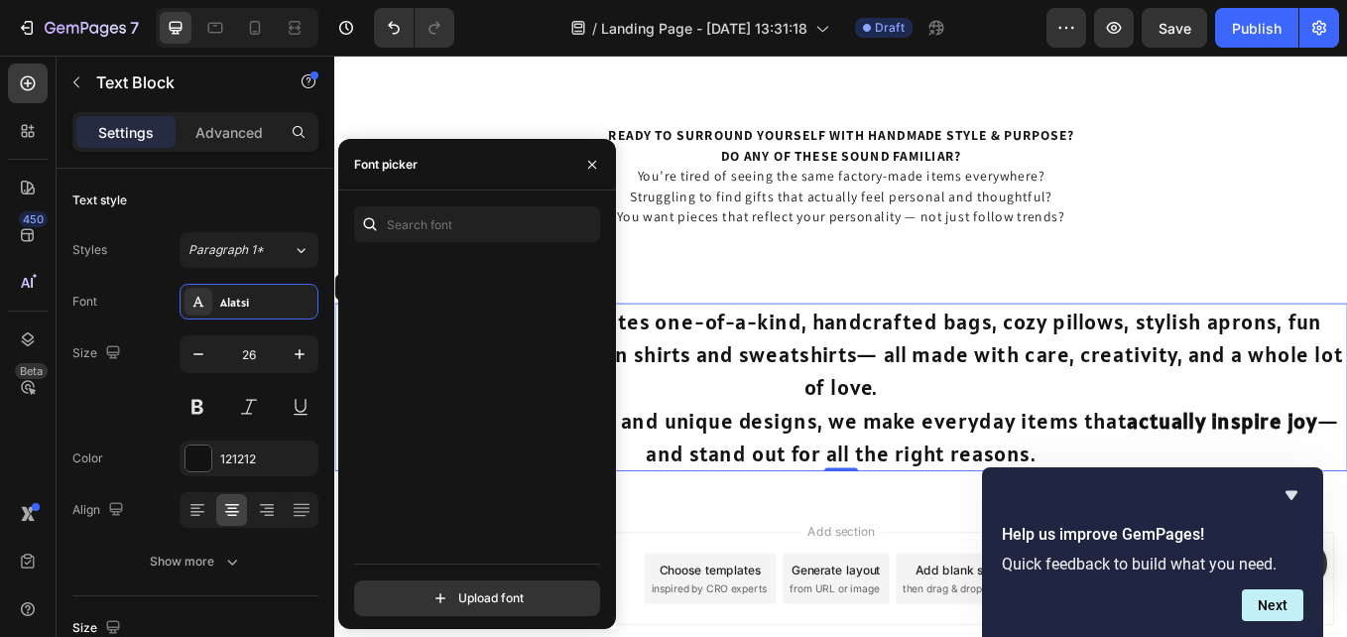
scroll to position [11805, 0]
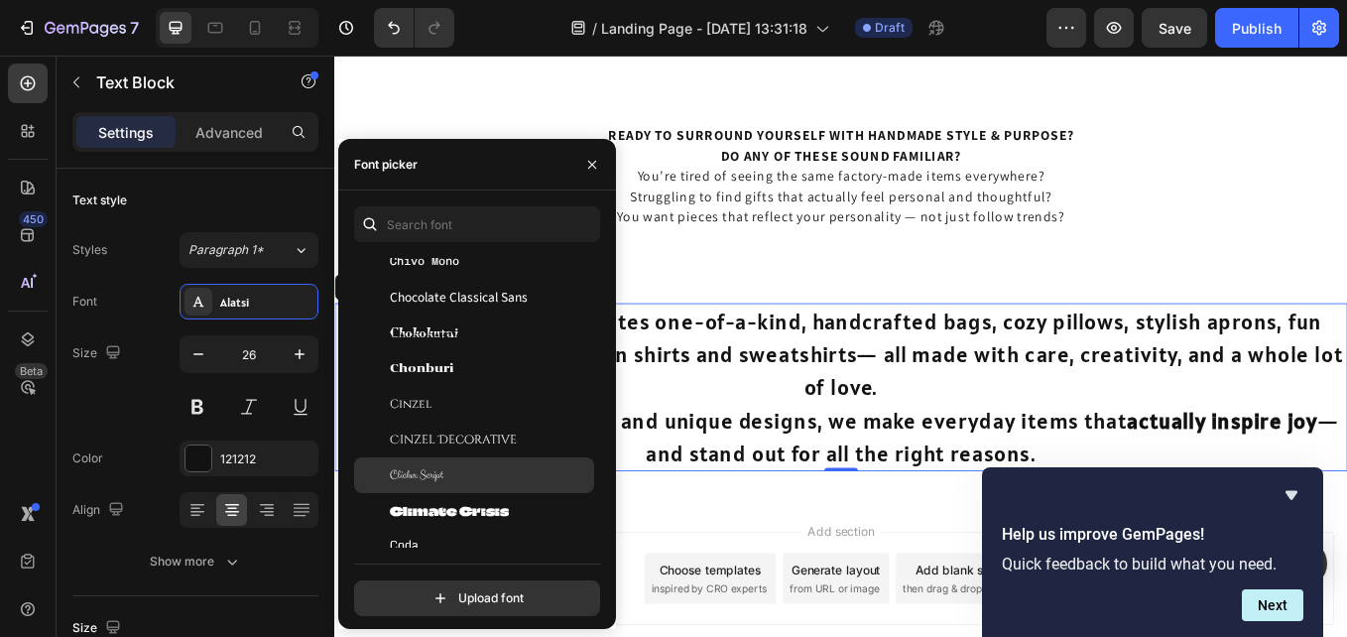
click at [468, 469] on div "Clicker Script" at bounding box center [490, 475] width 200 height 18
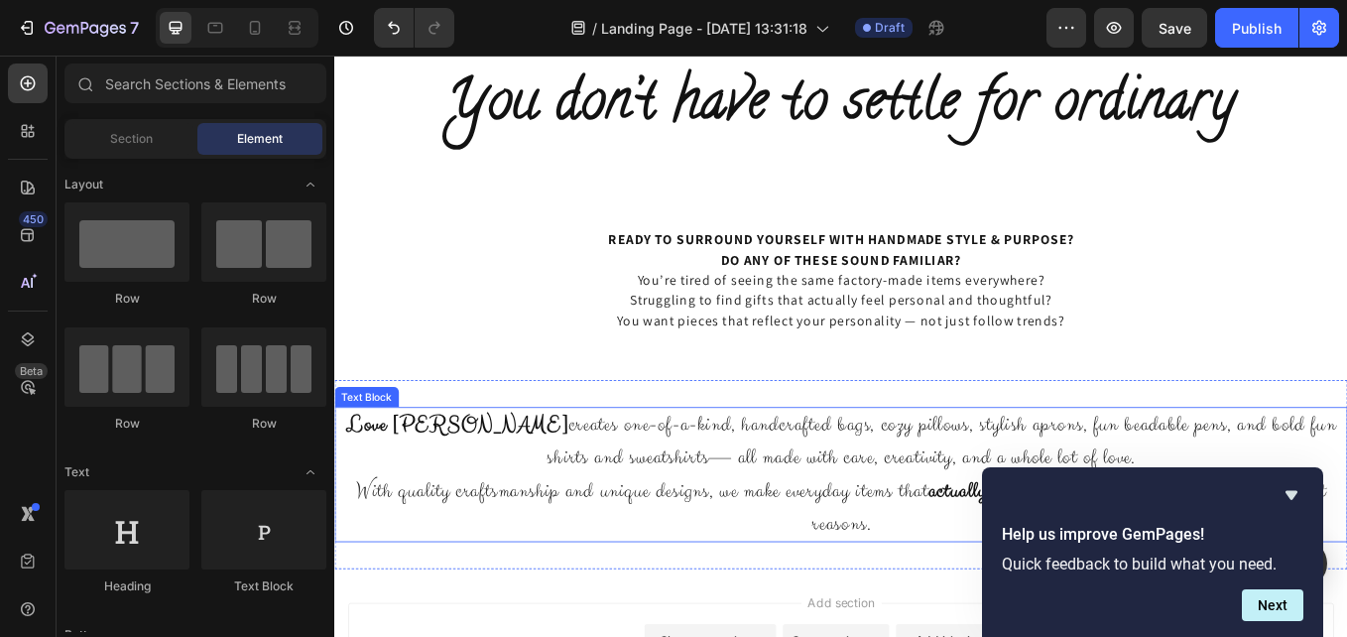
scroll to position [698, 0]
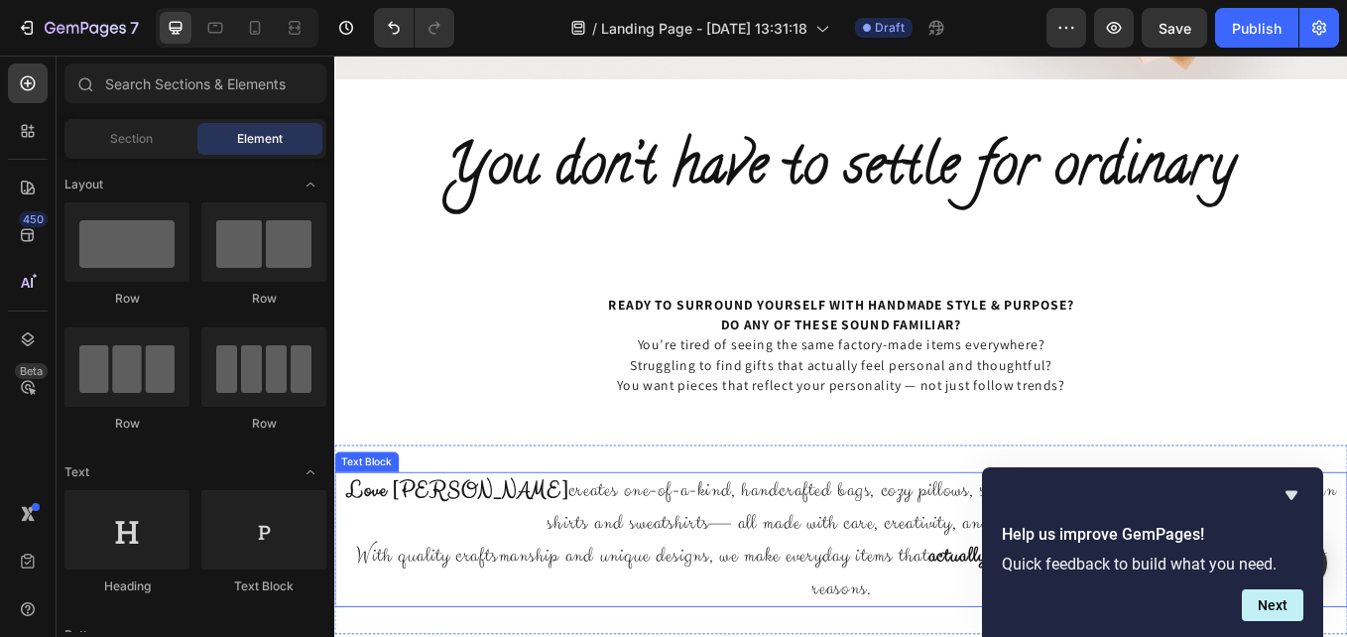
drag, startPoint x: 548, startPoint y: 544, endPoint x: 457, endPoint y: 569, distance: 93.9
click at [548, 545] on div "Love Lainie creates one-of-a-kind, handcrafted bags, cozy pillows, stylish apro…" at bounding box center [929, 624] width 1190 height 159
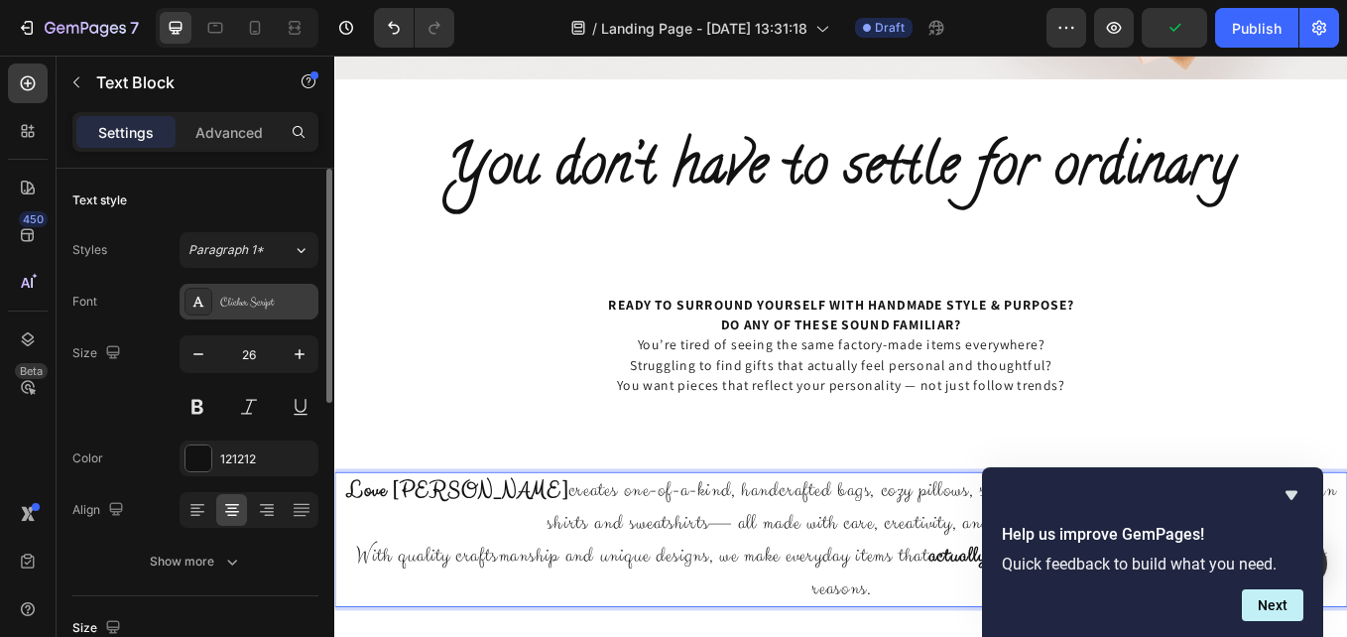
click at [244, 300] on div "Clicker Script" at bounding box center [266, 303] width 93 height 18
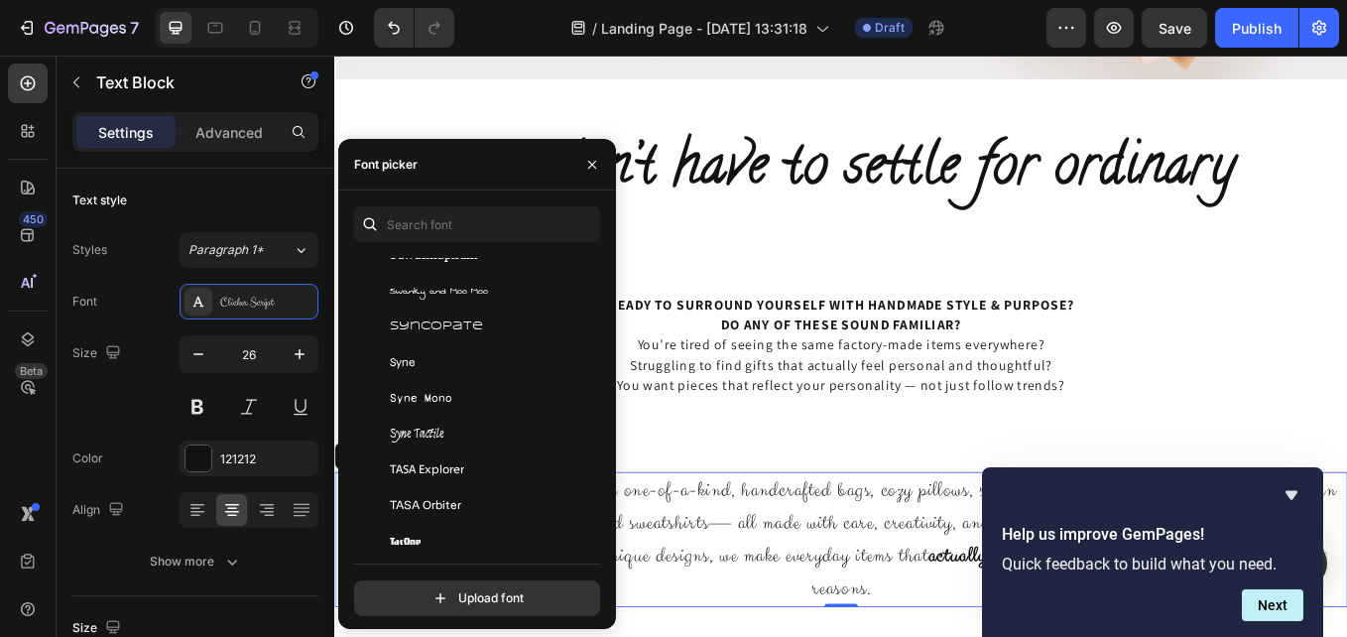
scroll to position [62051, 0]
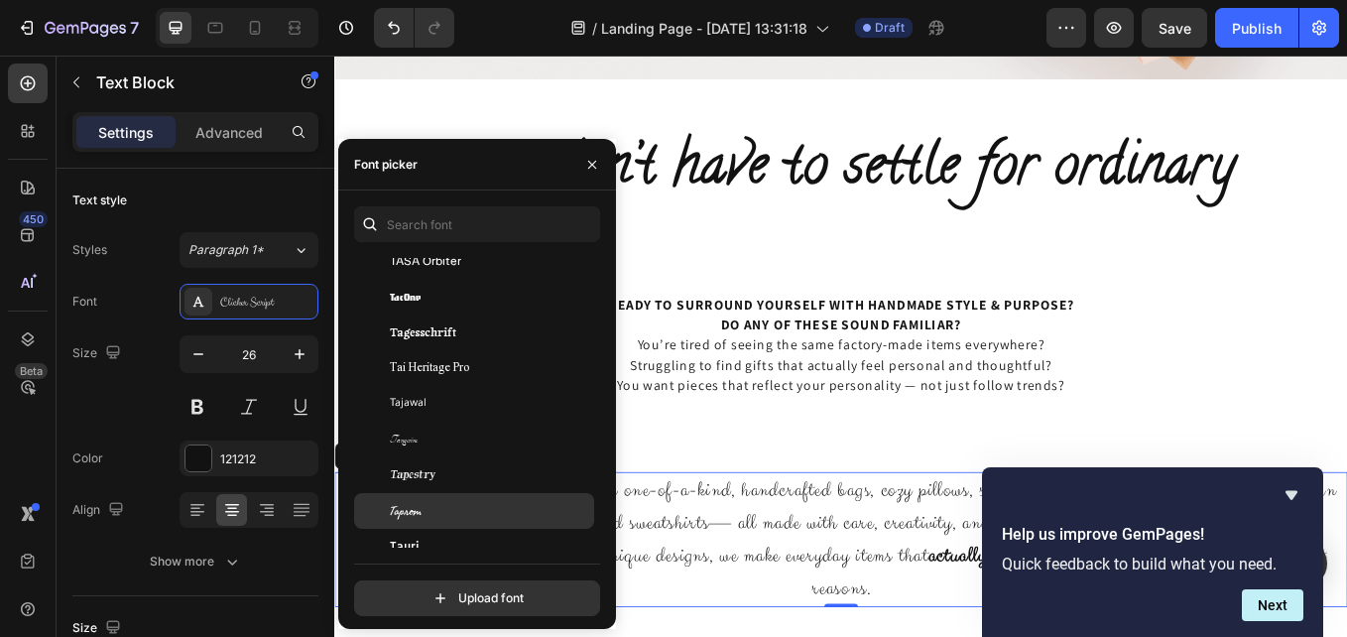
click at [549, 510] on div "Taprom" at bounding box center [490, 511] width 200 height 18
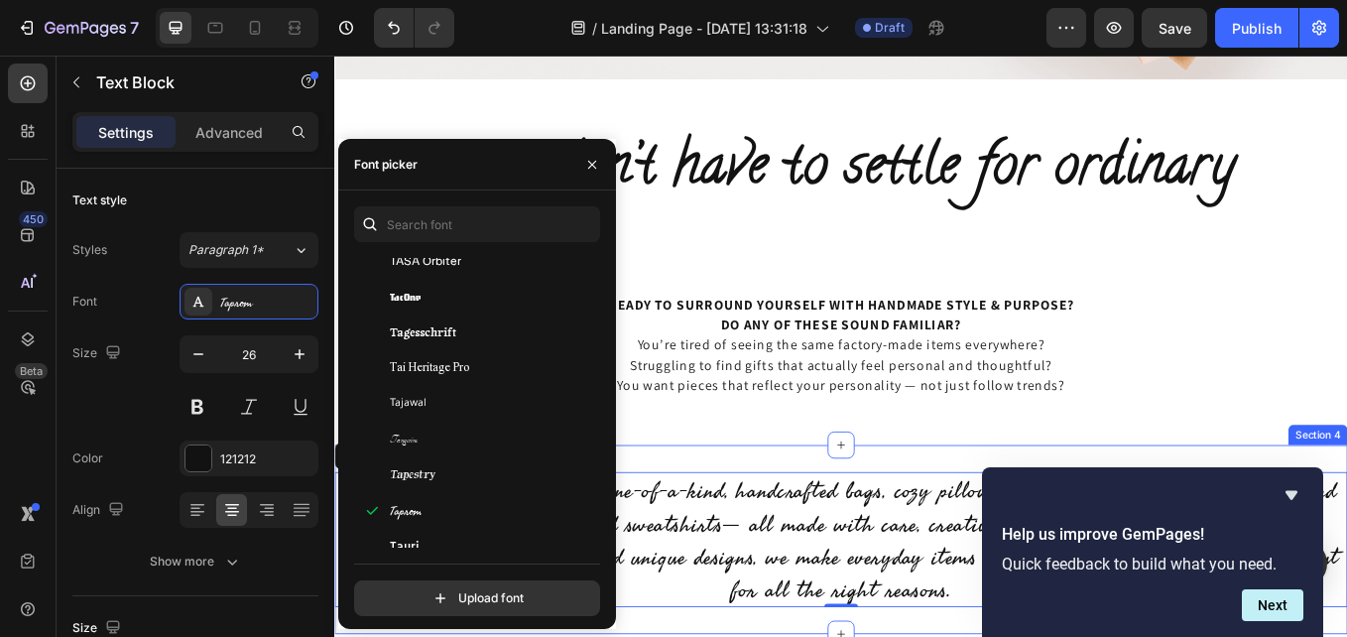
click at [697, 536] on div "Love Lainie creates one-of-a-kind, handcrafted bags, cozy pillows, stylish apro…" at bounding box center [929, 624] width 1190 height 222
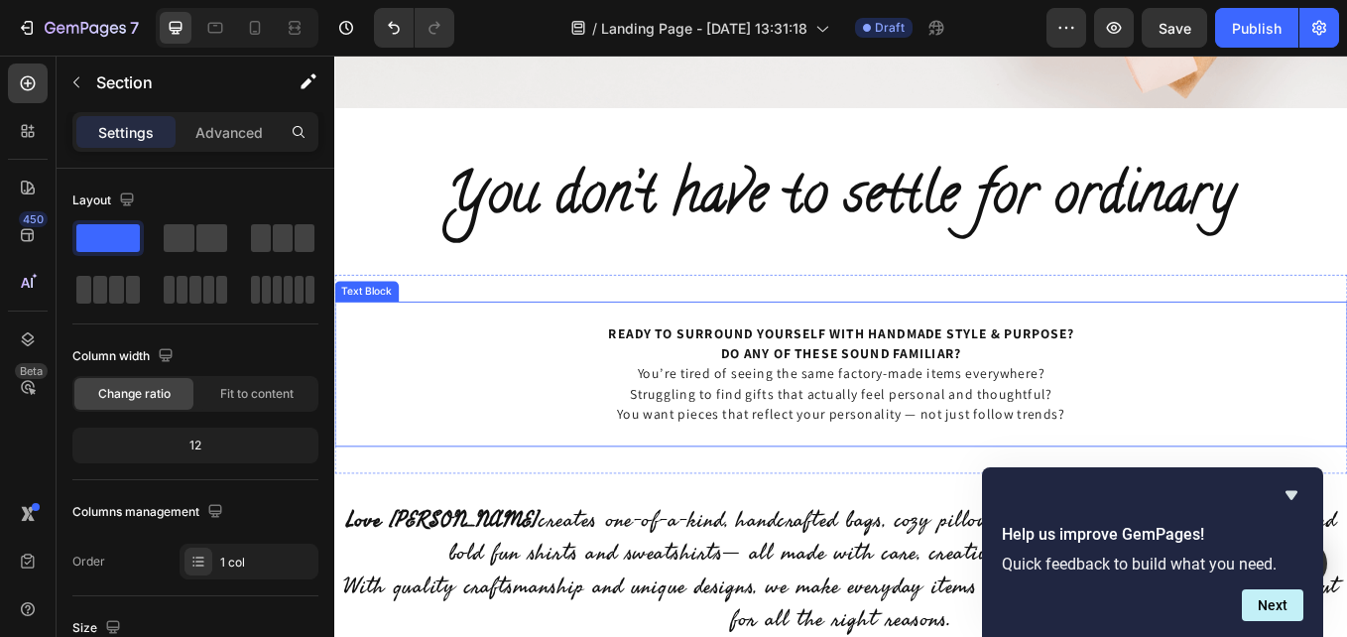
scroll to position [782, 0]
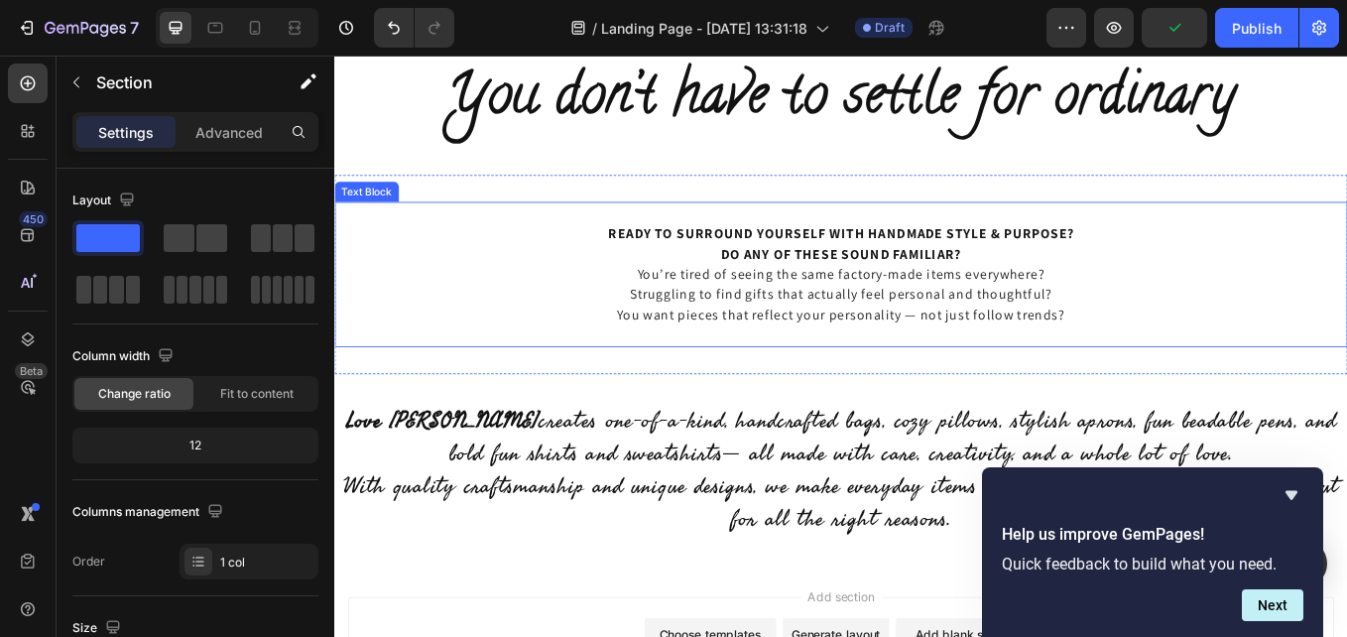
click at [981, 282] on strong "DO ANY OF THESE SOUND FAMILIAR?" at bounding box center [930, 288] width 283 height 21
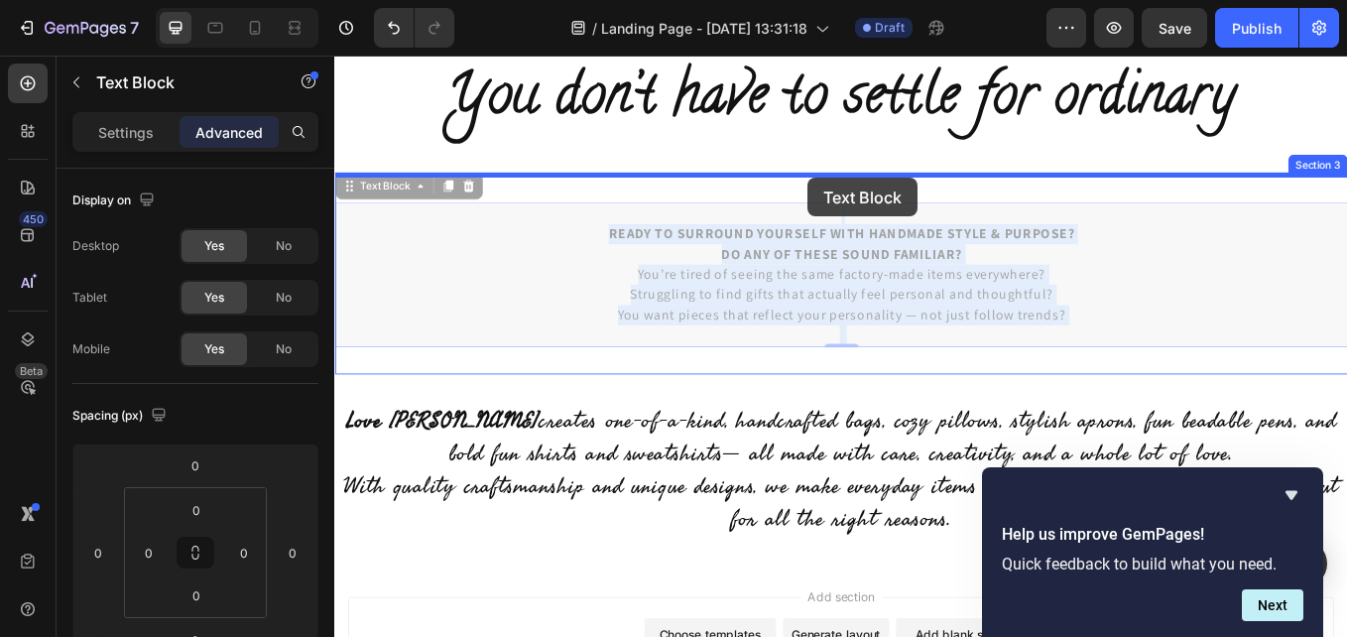
drag, startPoint x: 902, startPoint y: 227, endPoint x: 891, endPoint y: 199, distance: 29.8
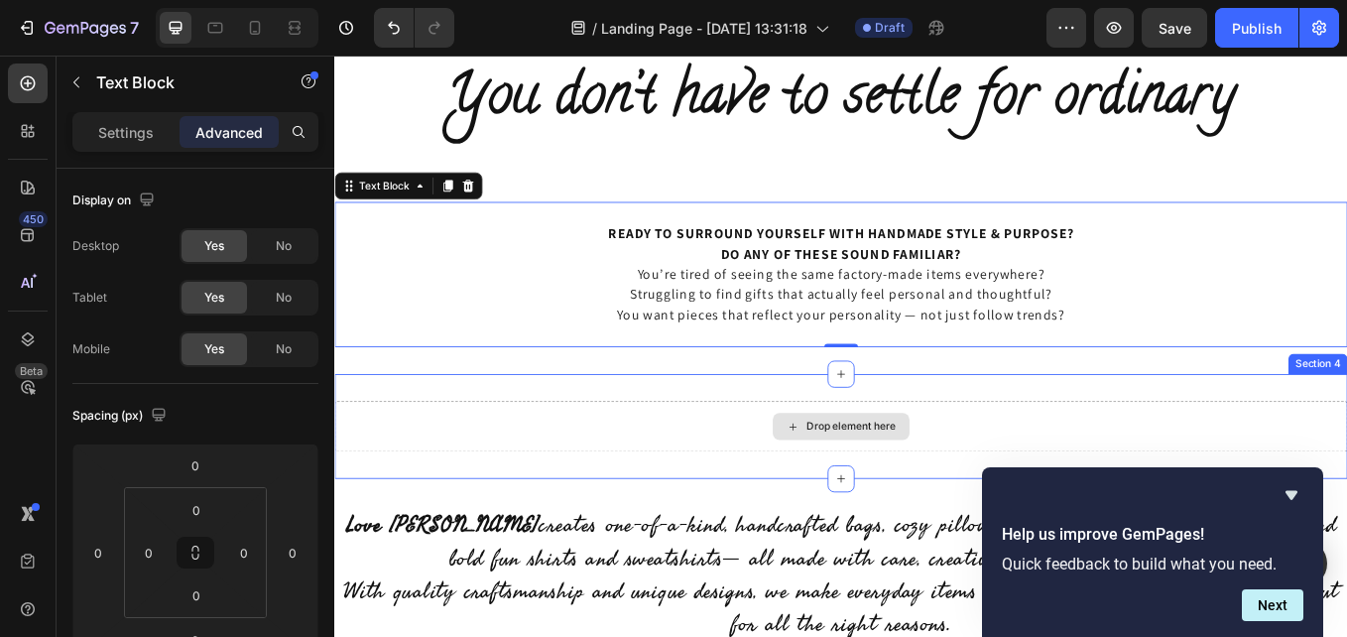
click at [937, 480] on div "Drop element here" at bounding box center [929, 491] width 161 height 32
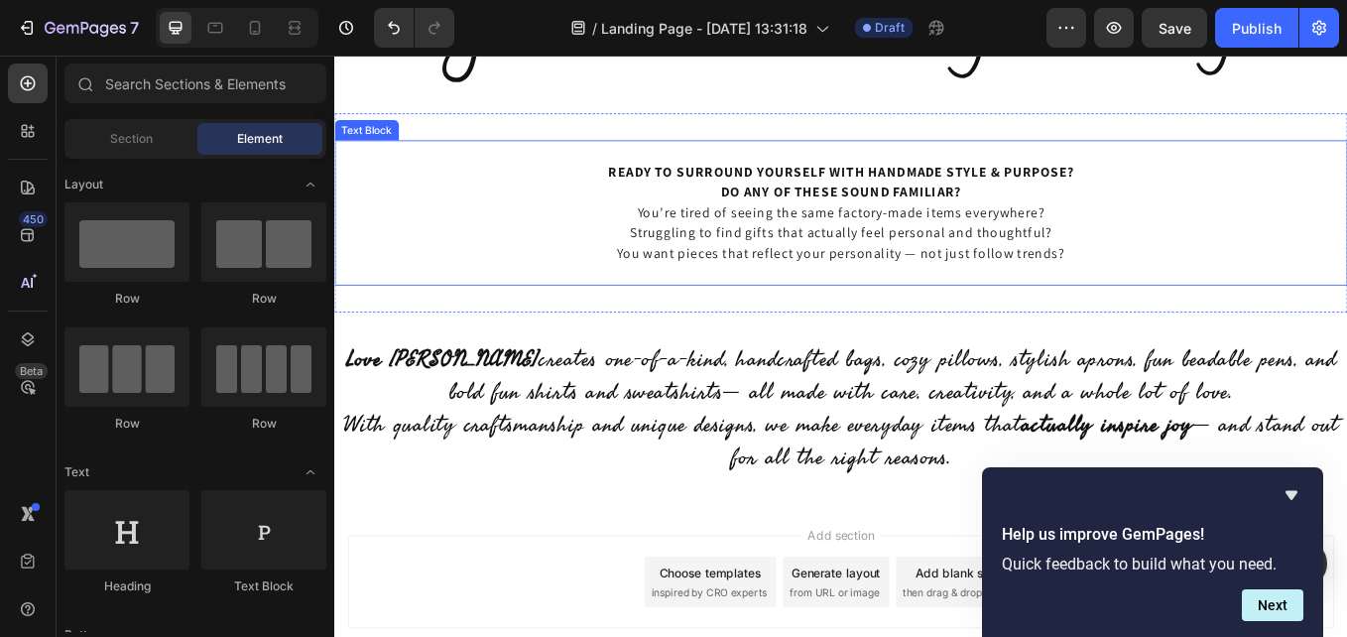
scroll to position [881, 0]
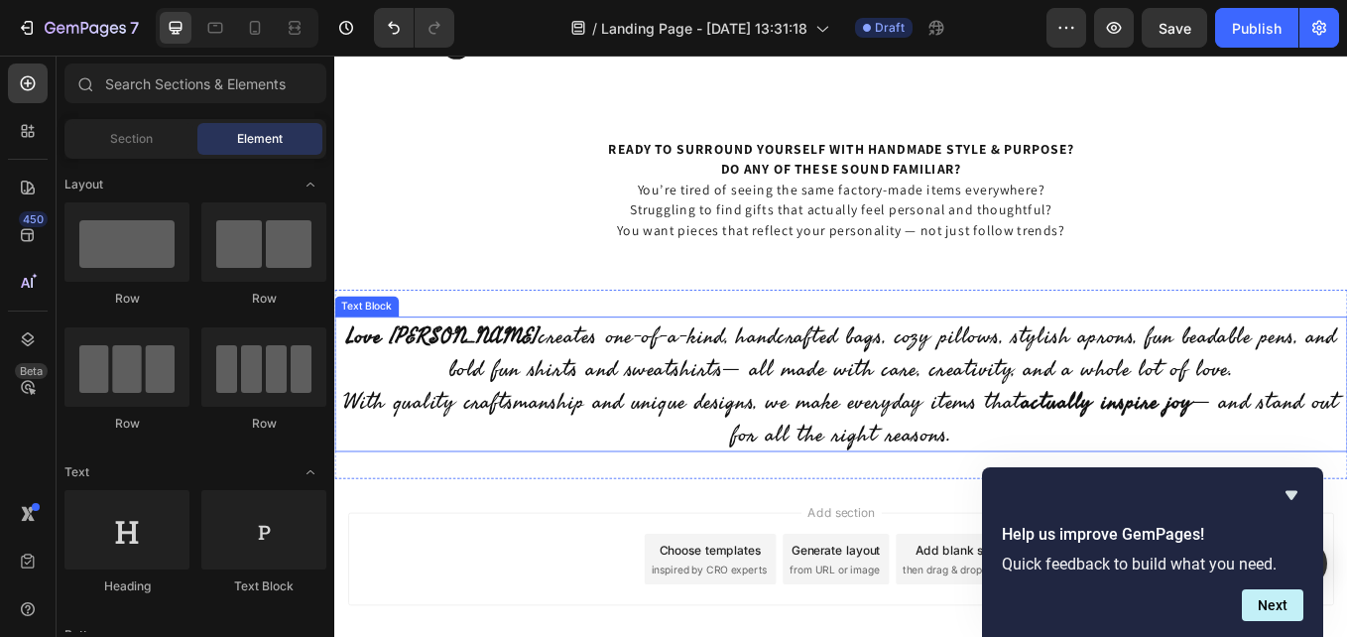
click at [1184, 489] on p "Love Lainie creates one-of-a-kind, handcrafted bags, cozy pillows, stylish apro…" at bounding box center [929, 441] width 1186 height 155
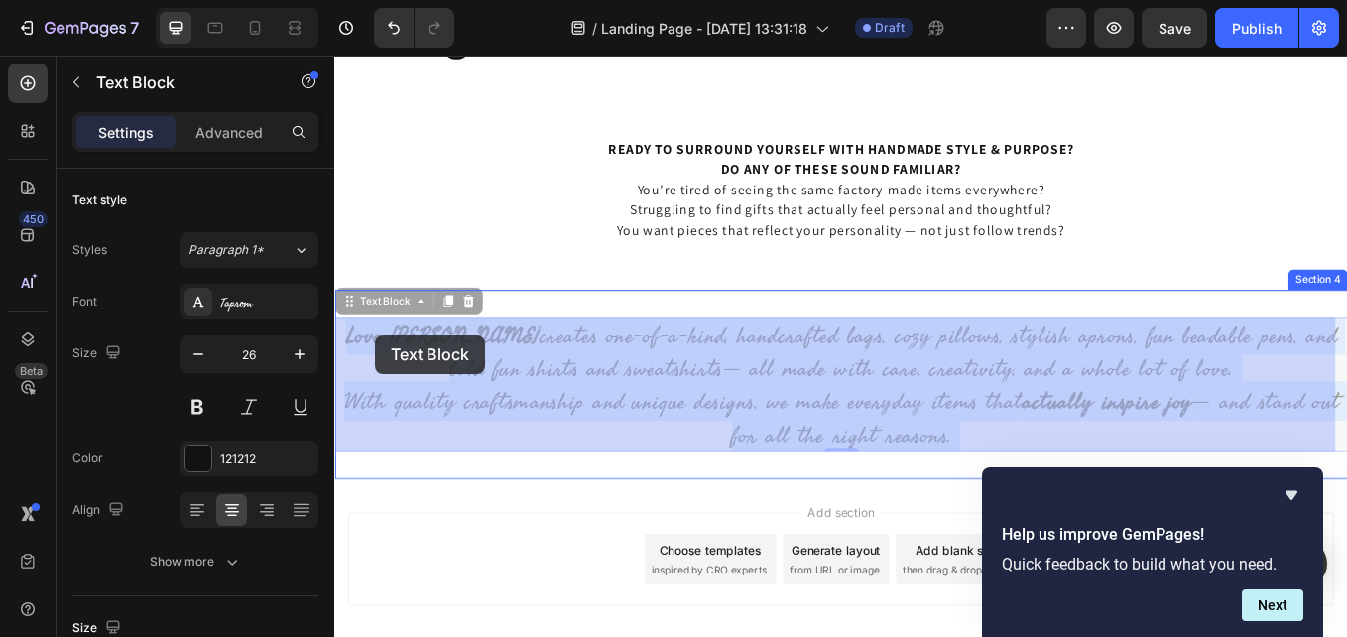
drag, startPoint x: 1084, startPoint y: 502, endPoint x: 379, endPoint y: 384, distance: 715.1
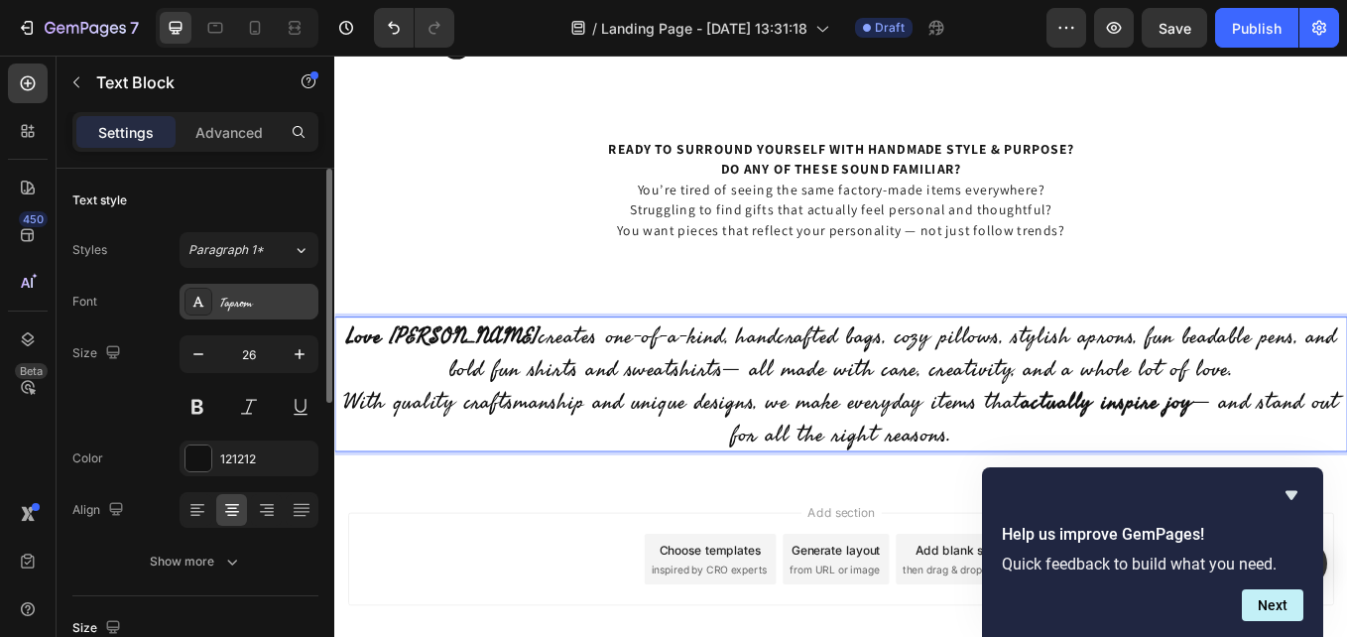
click at [215, 301] on div "Taprom" at bounding box center [249, 302] width 139 height 36
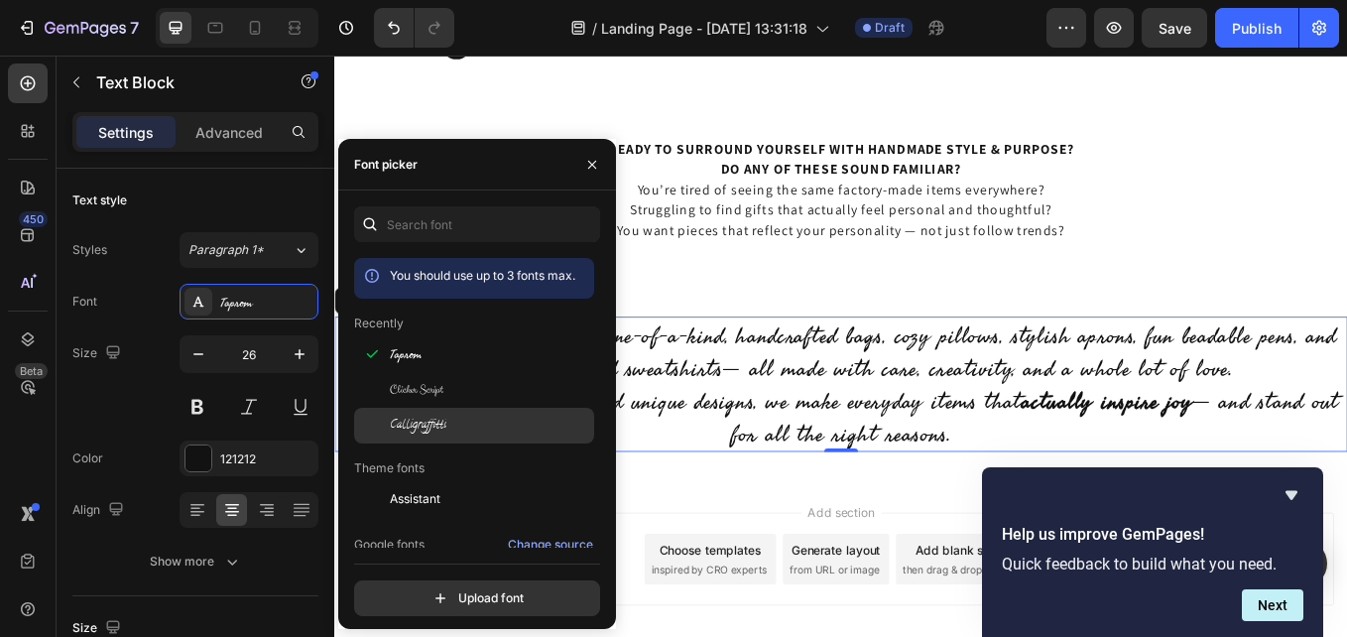
click at [434, 415] on div "Calligraffitti" at bounding box center [474, 426] width 240 height 36
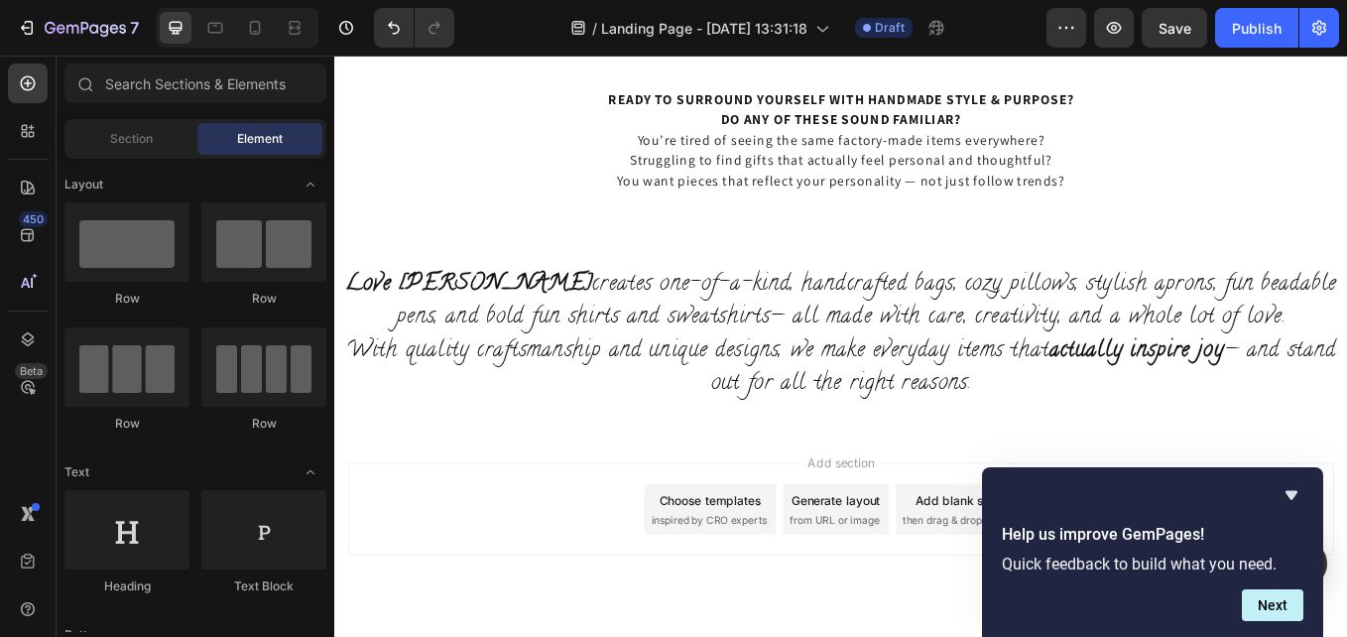
scroll to position [980, 0]
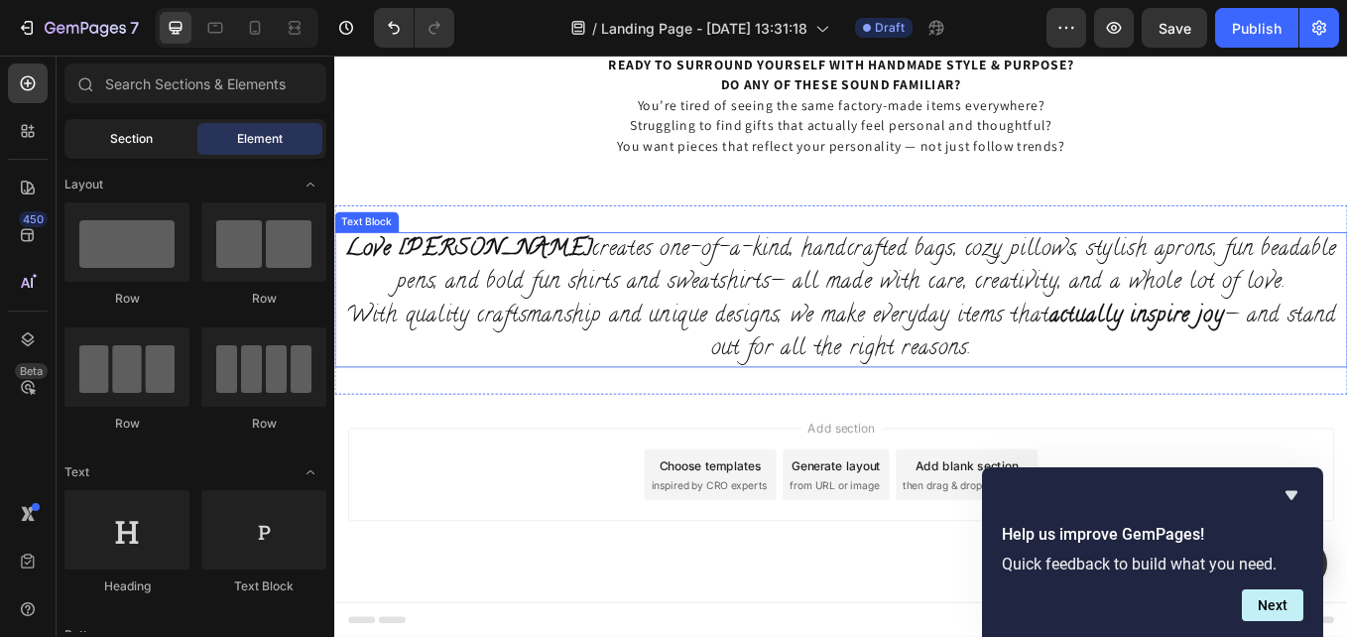
click at [151, 136] on span "Section" at bounding box center [131, 139] width 43 height 18
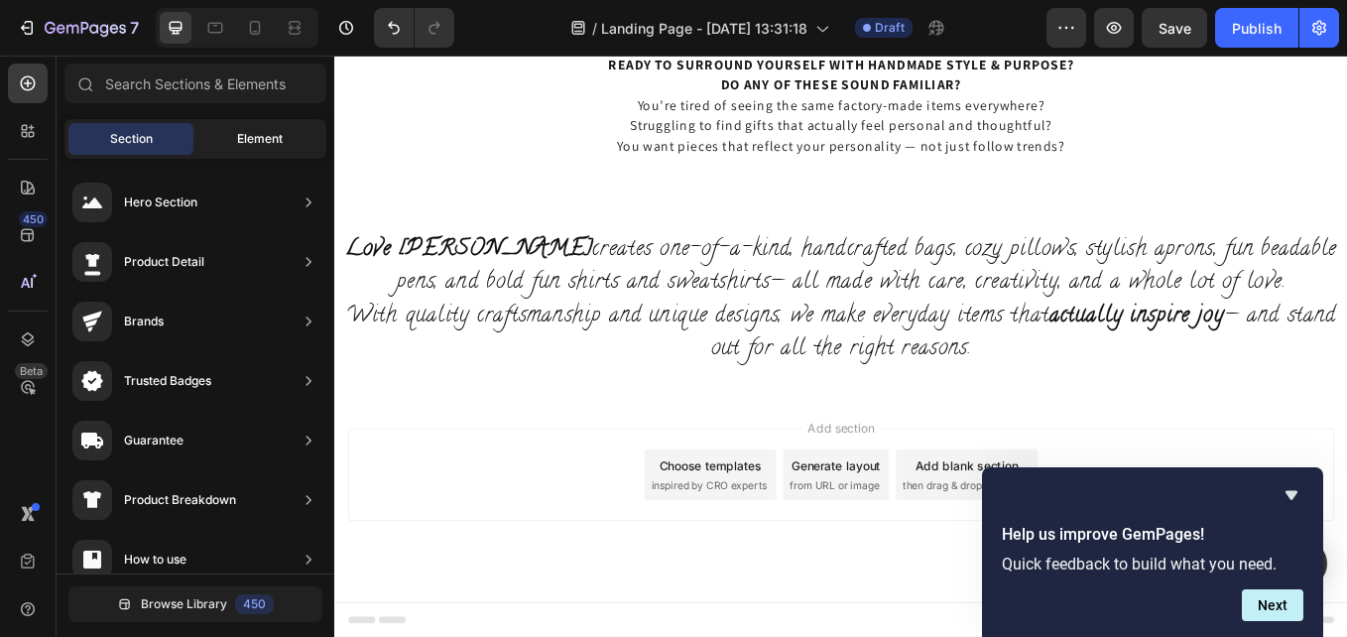
click at [265, 138] on span "Element" at bounding box center [260, 139] width 46 height 18
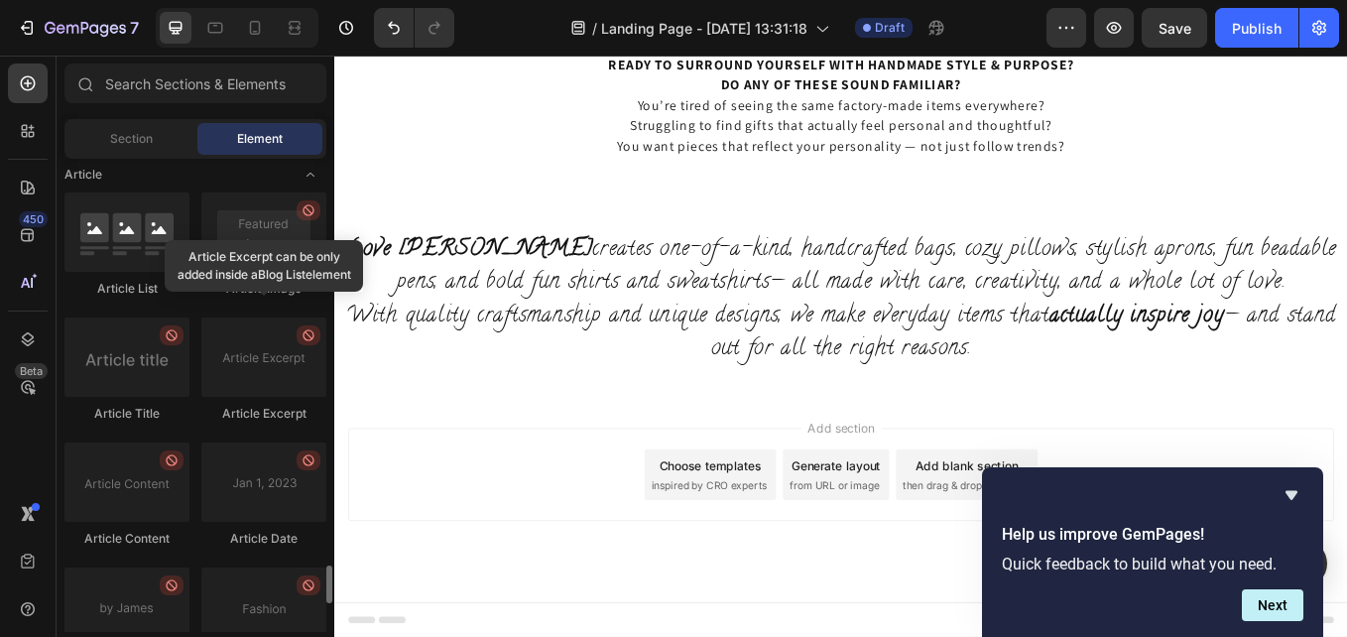
scroll to position [5405, 0]
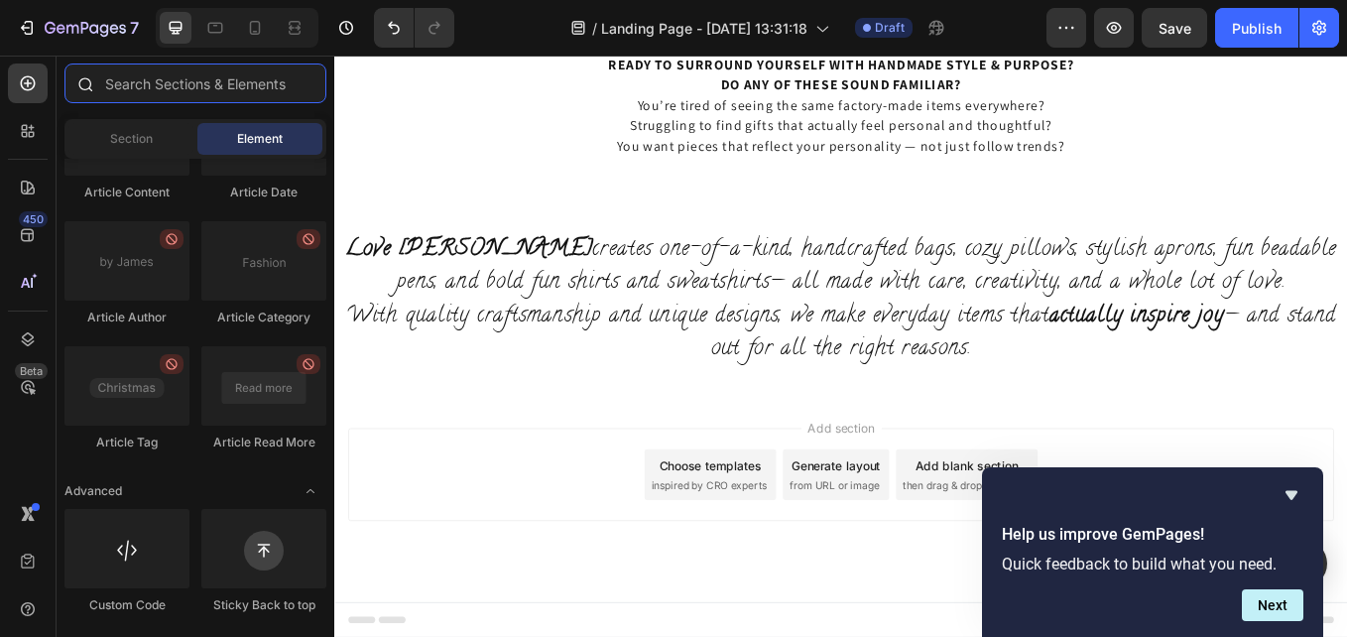
click at [159, 91] on input "text" at bounding box center [195, 83] width 262 height 40
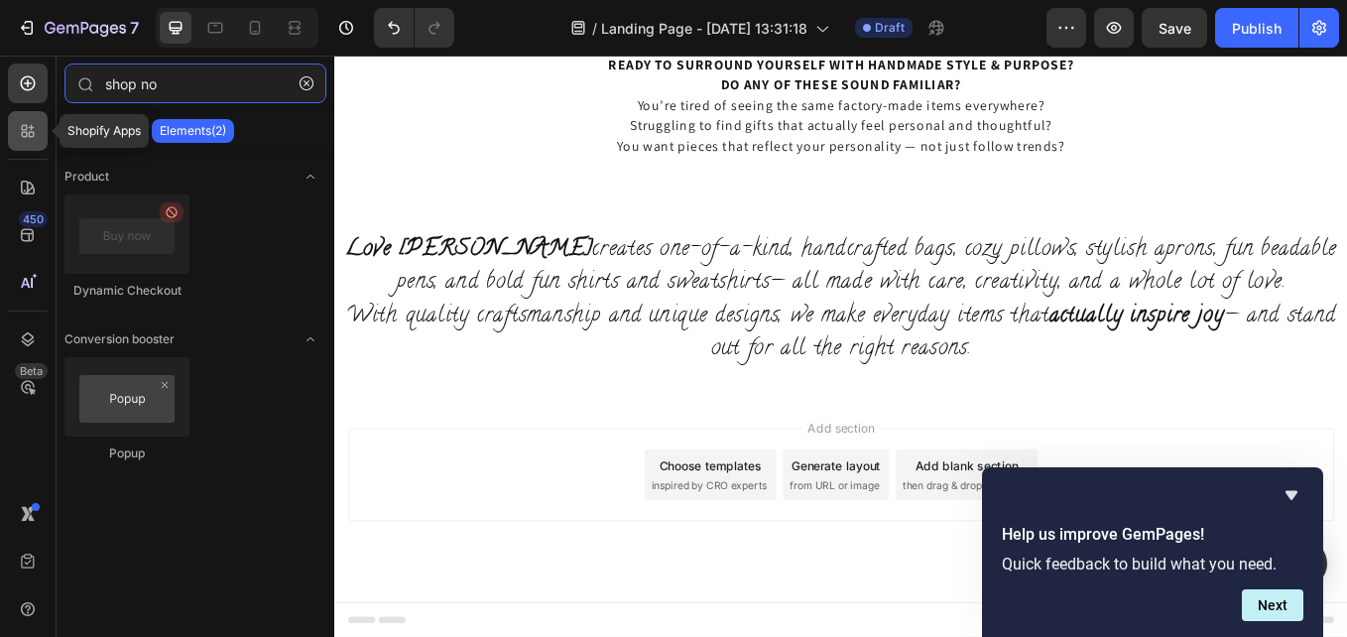
type input "shop now"
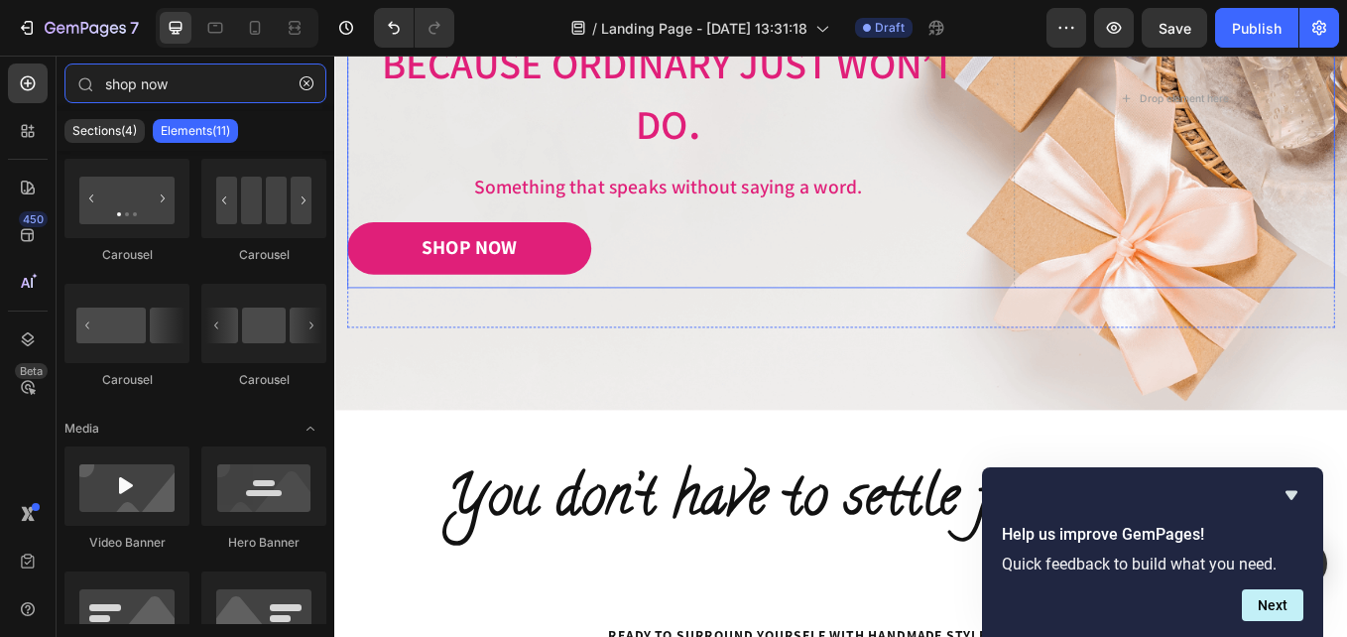
scroll to position [397, 0]
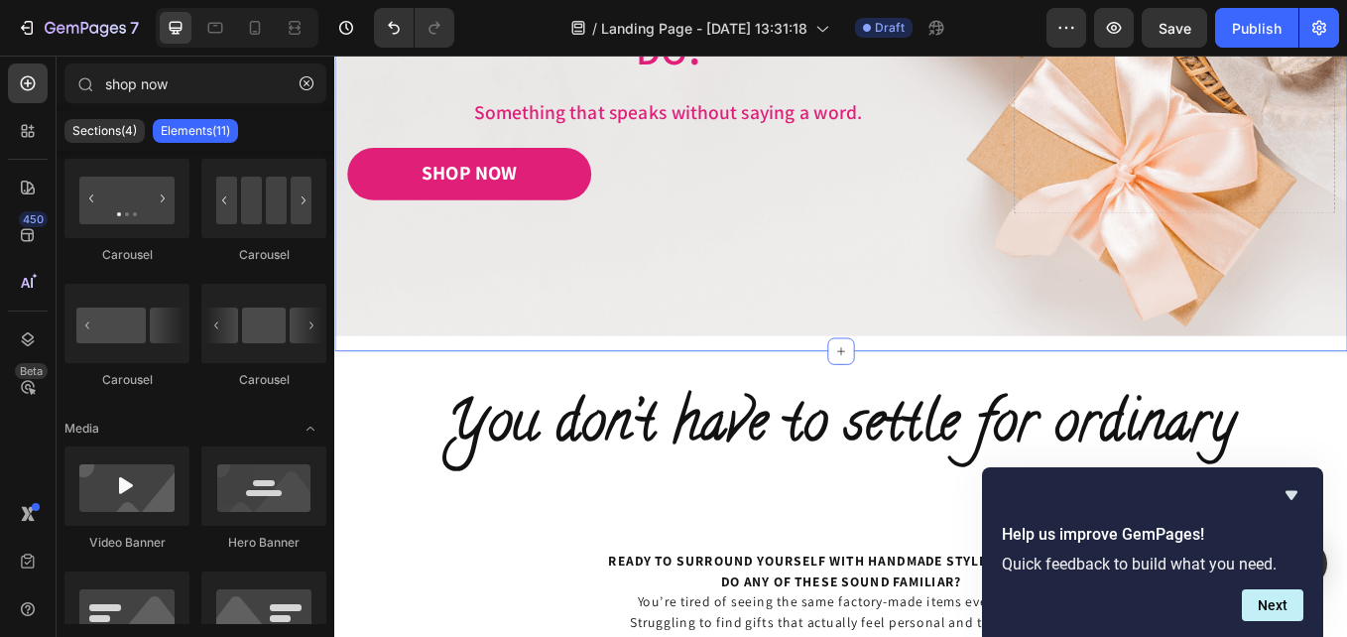
click at [757, 398] on div "Image Image Free shipping Text Block from The States Text Block Advanced List I…" at bounding box center [929, 50] width 1190 height 703
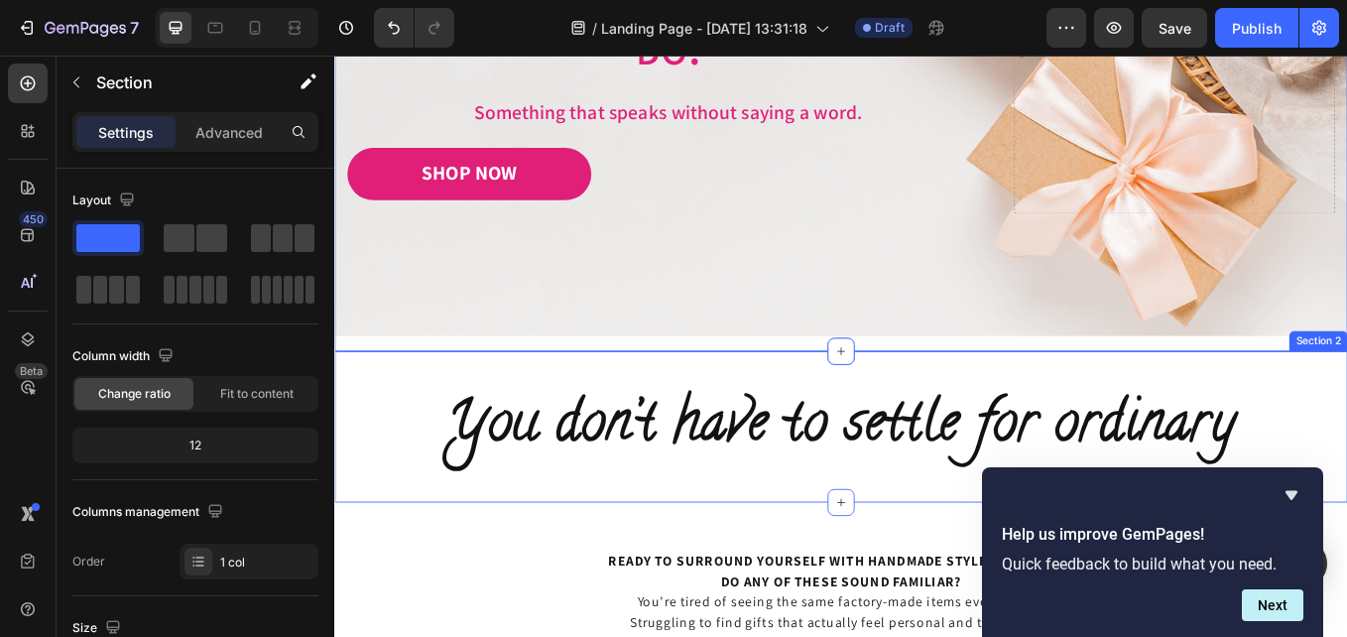
drag, startPoint x: 925, startPoint y: 400, endPoint x: 923, endPoint y: 419, distance: 19.0
click at [923, 419] on div "You don’t have to settle for ordinary Text Block Section 2" at bounding box center [929, 492] width 1190 height 179
drag, startPoint x: 930, startPoint y: 578, endPoint x: 929, endPoint y: 556, distance: 22.9
click at [929, 556] on div "You don’t have to settle for ordinary Text Block Section 2" at bounding box center [929, 492] width 1190 height 179
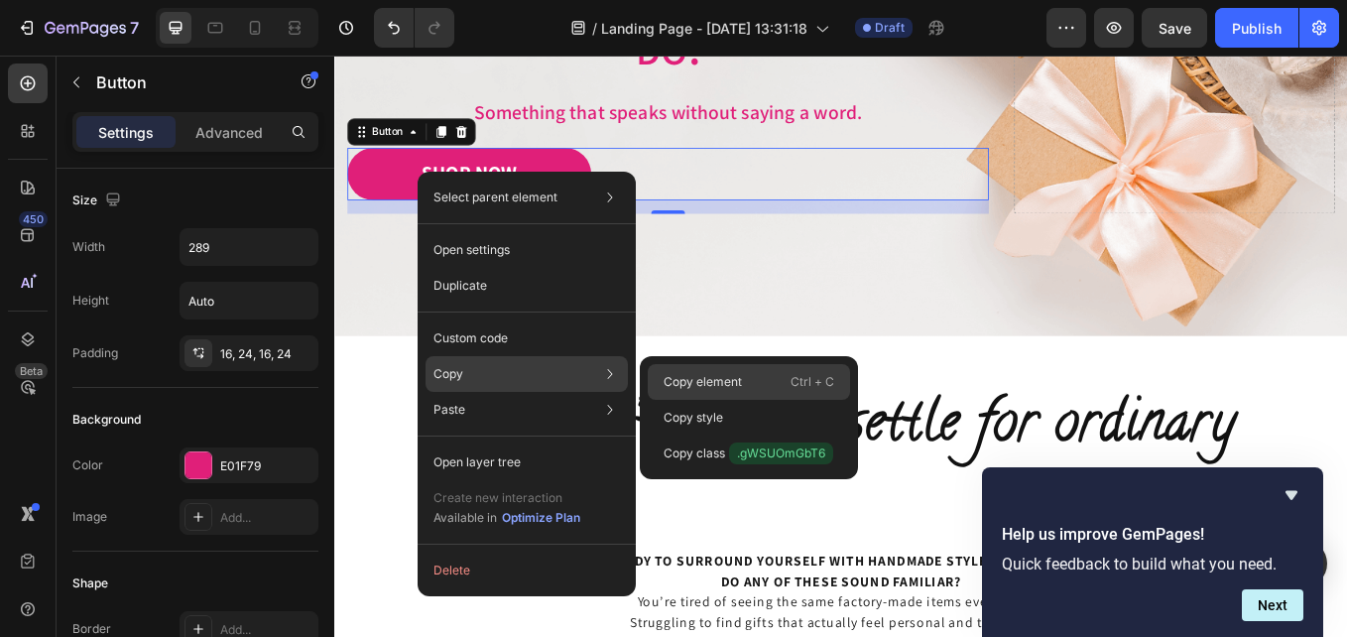
click at [689, 383] on p "Copy element" at bounding box center [703, 382] width 78 height 18
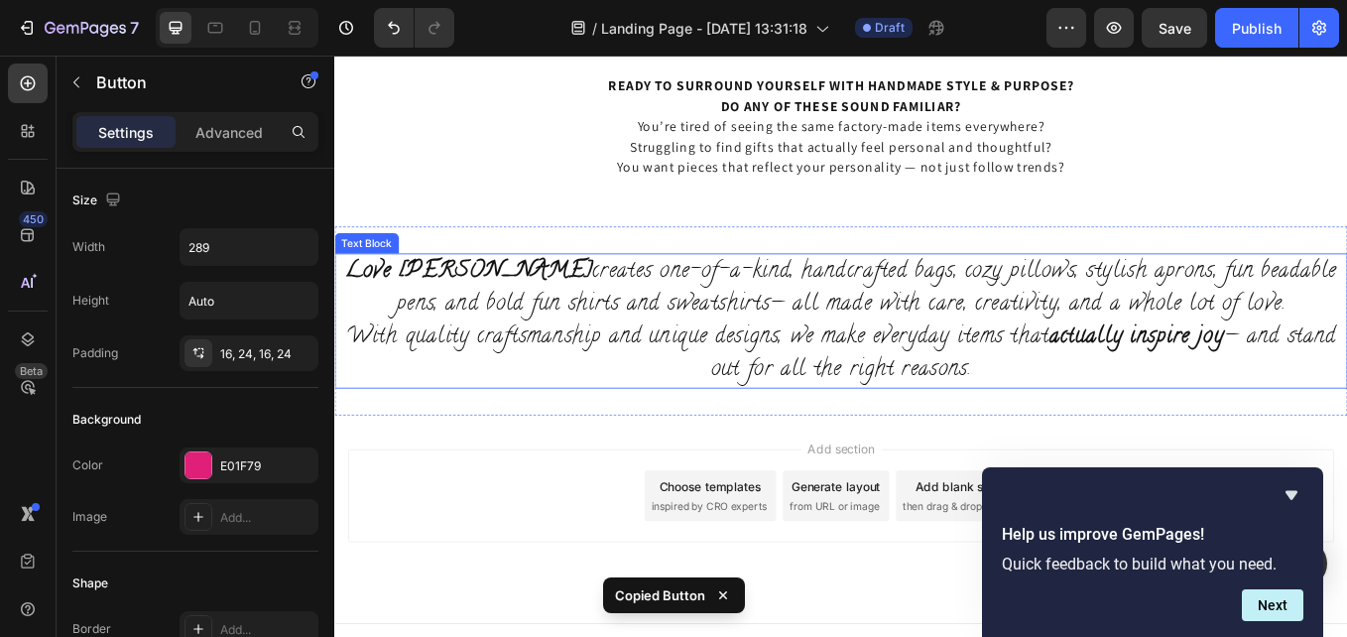
scroll to position [980, 0]
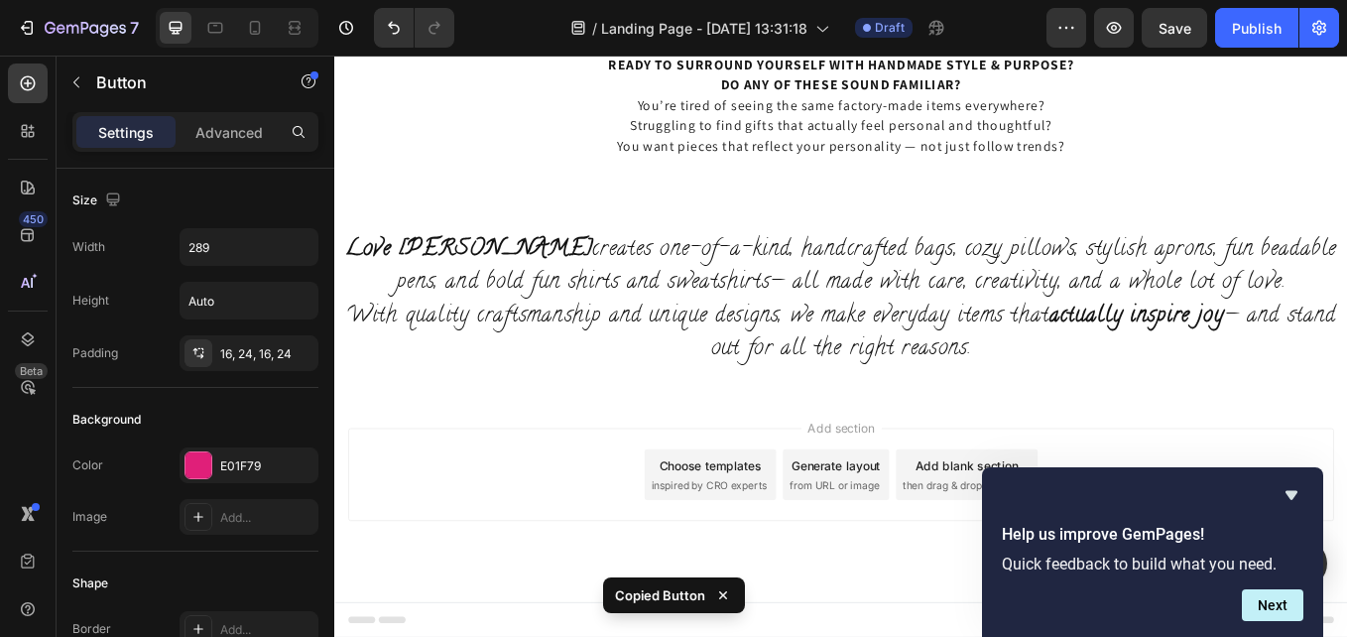
click at [910, 496] on span "Add section" at bounding box center [930, 492] width 94 height 21
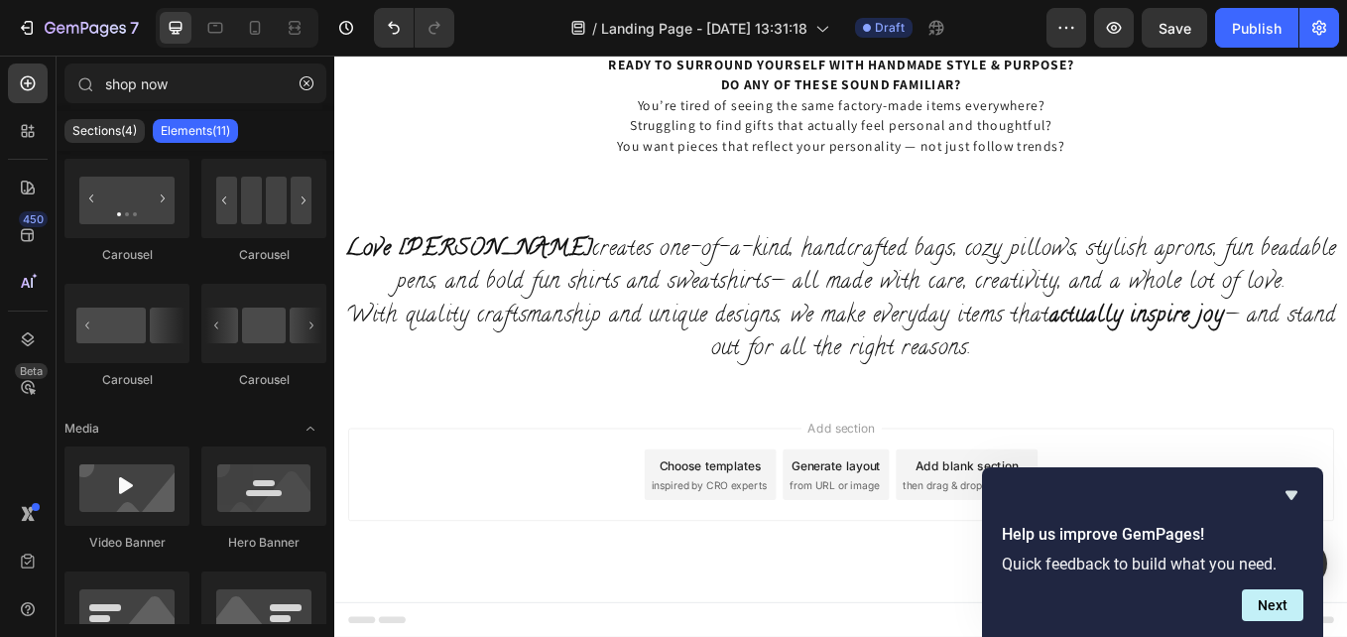
click at [1037, 544] on div "Add blank section" at bounding box center [1077, 537] width 121 height 21
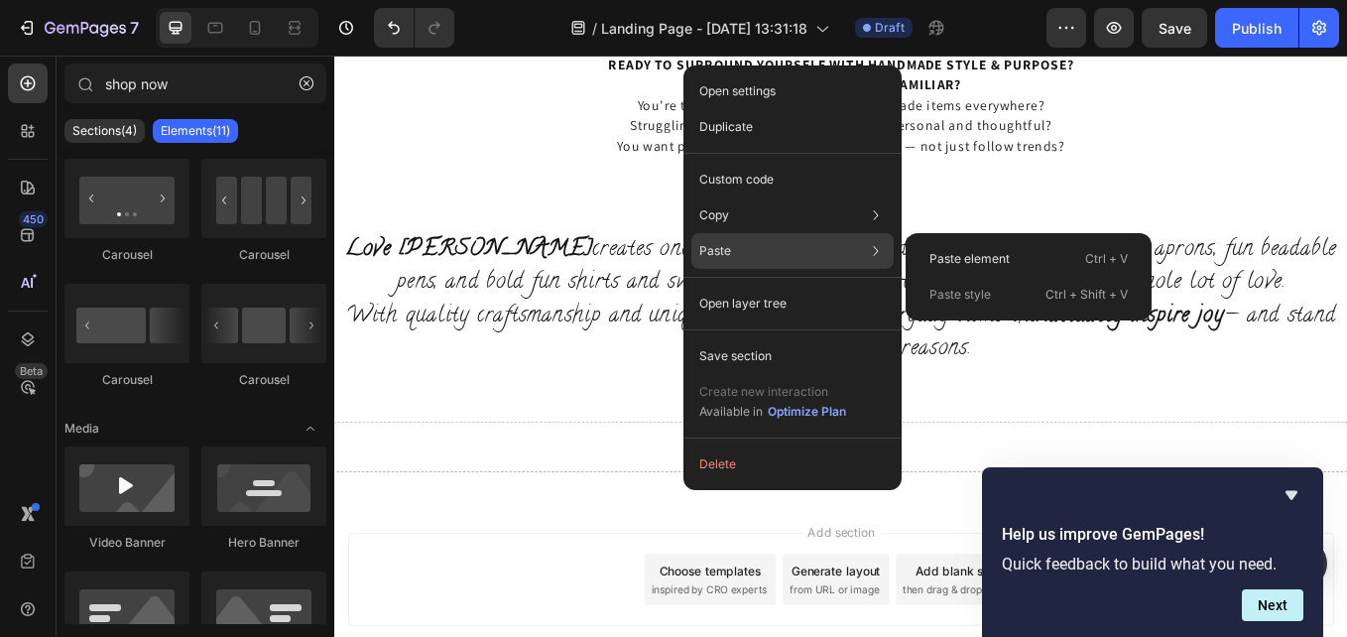
click at [731, 259] on div "Paste Paste element Ctrl + V Paste style Ctrl + Shift + V" at bounding box center [792, 251] width 202 height 36
click at [943, 258] on p "Paste element" at bounding box center [970, 259] width 80 height 18
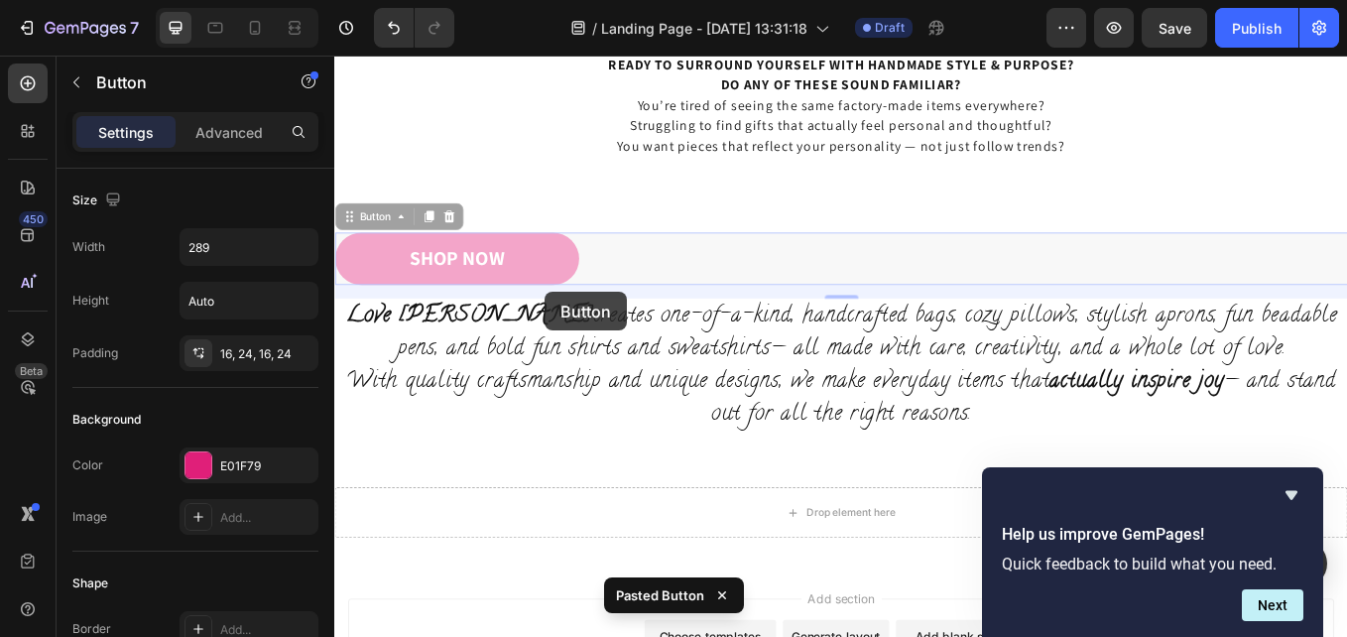
drag, startPoint x: 591, startPoint y: 270, endPoint x: 575, endPoint y: 332, distance: 64.5
click at [575, 351] on div "Header READY TO SURROUND YOURSELF WITH HANDMADE STYLE & PURPOSE? DO ANY OF THES…" at bounding box center [929, 7] width 1190 height 1864
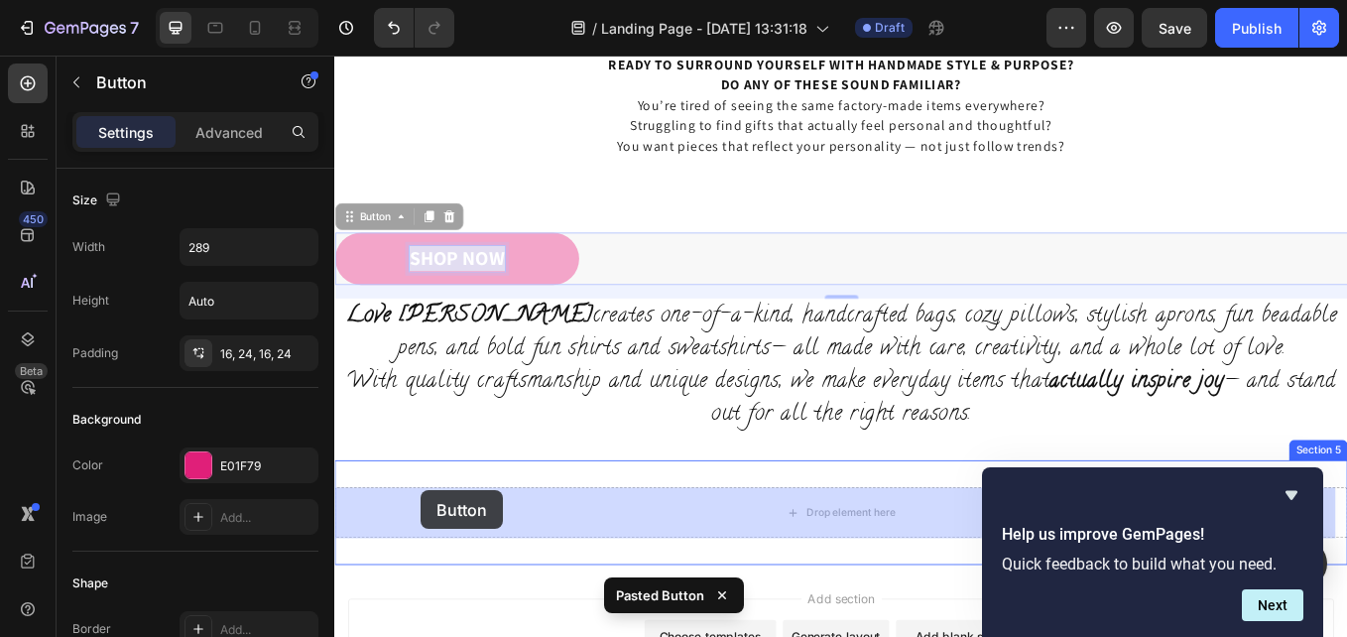
drag, startPoint x: 495, startPoint y: 282, endPoint x: 496, endPoint y: 680, distance: 397.8
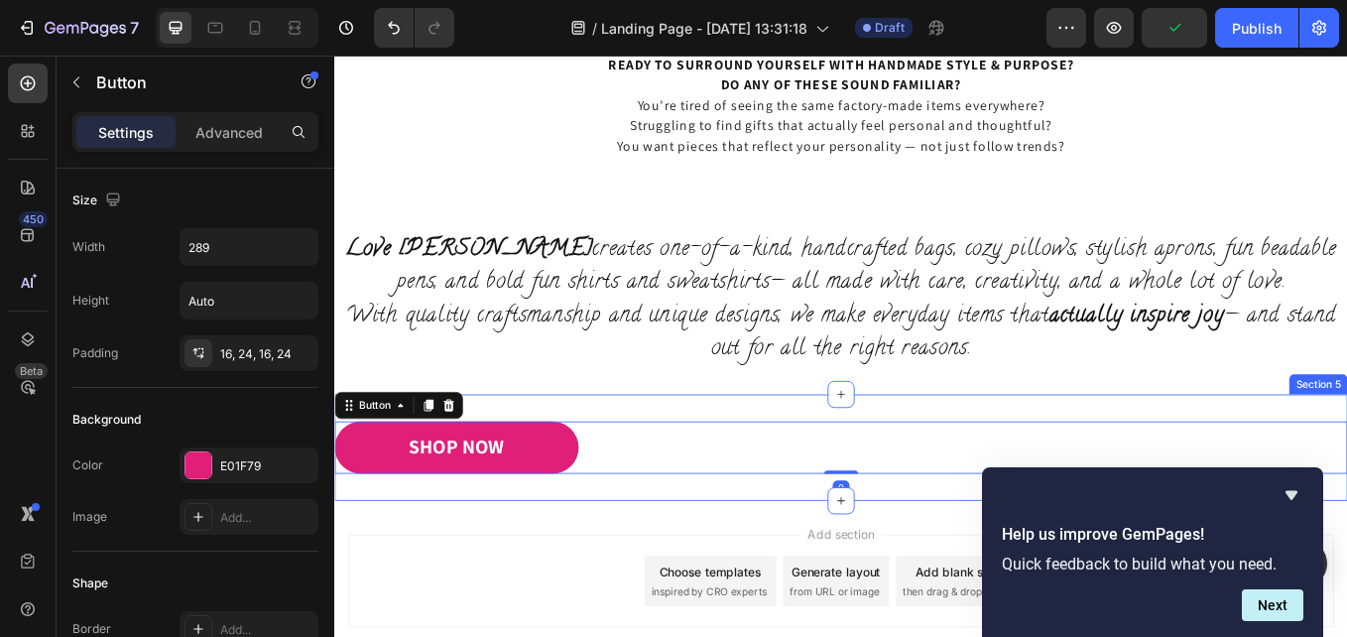
click at [863, 480] on div "SHOP NOW Button 0 Section 5" at bounding box center [929, 515] width 1190 height 125
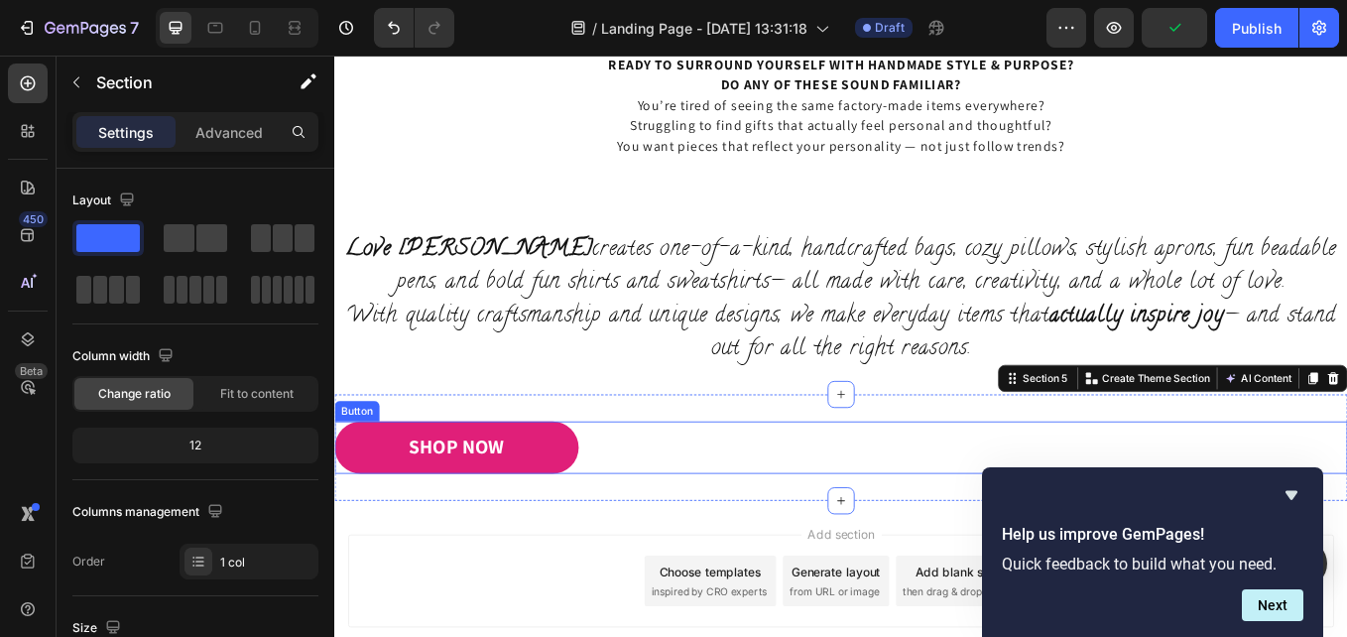
click at [689, 511] on div "SHOP NOW Button" at bounding box center [929, 516] width 1190 height 62
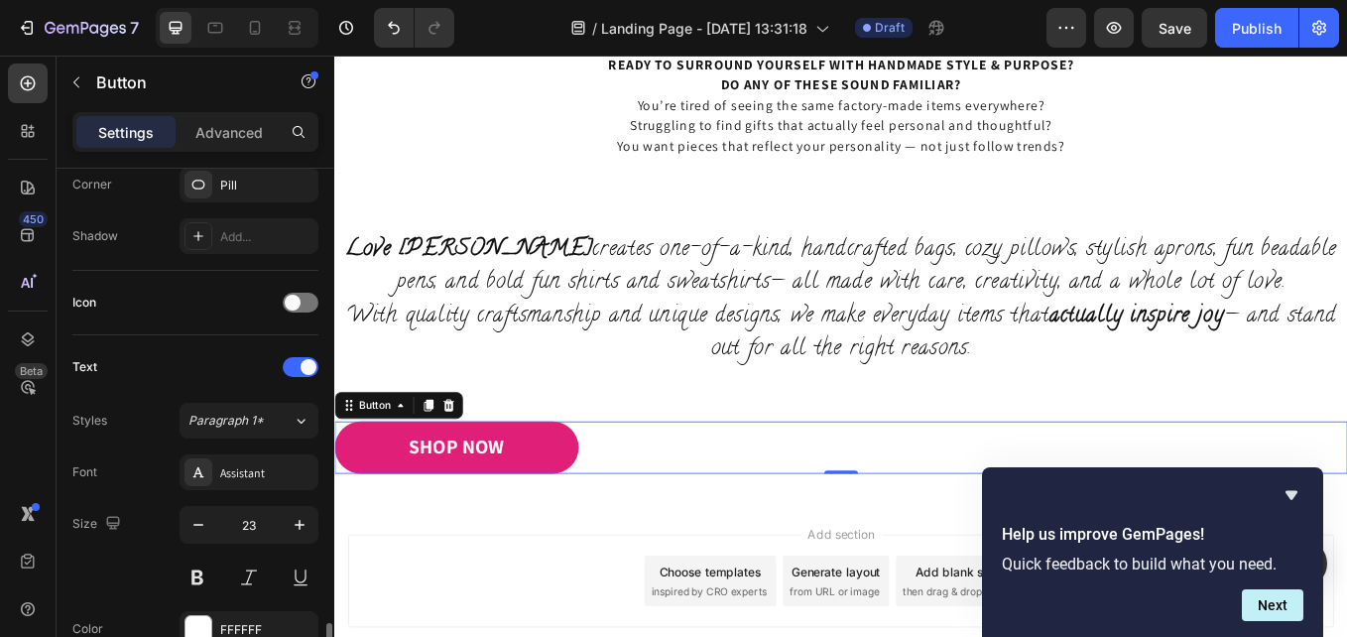
scroll to position [893, 0]
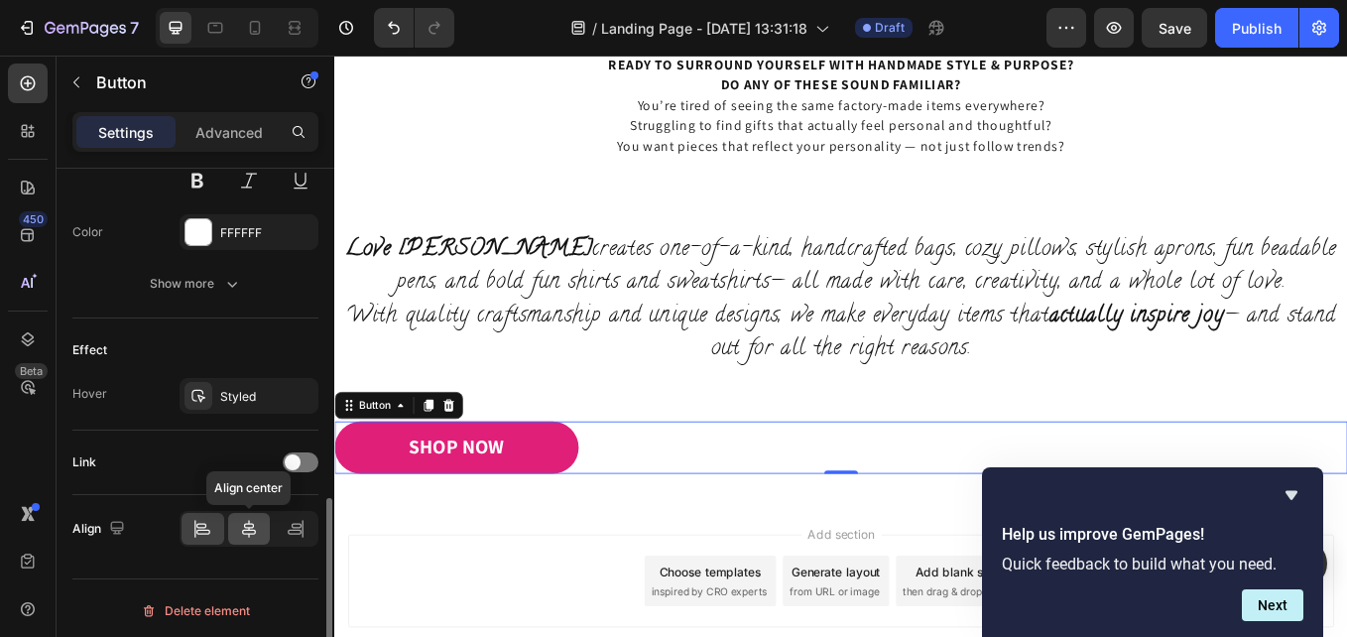
click at [249, 524] on icon at bounding box center [249, 529] width 14 height 18
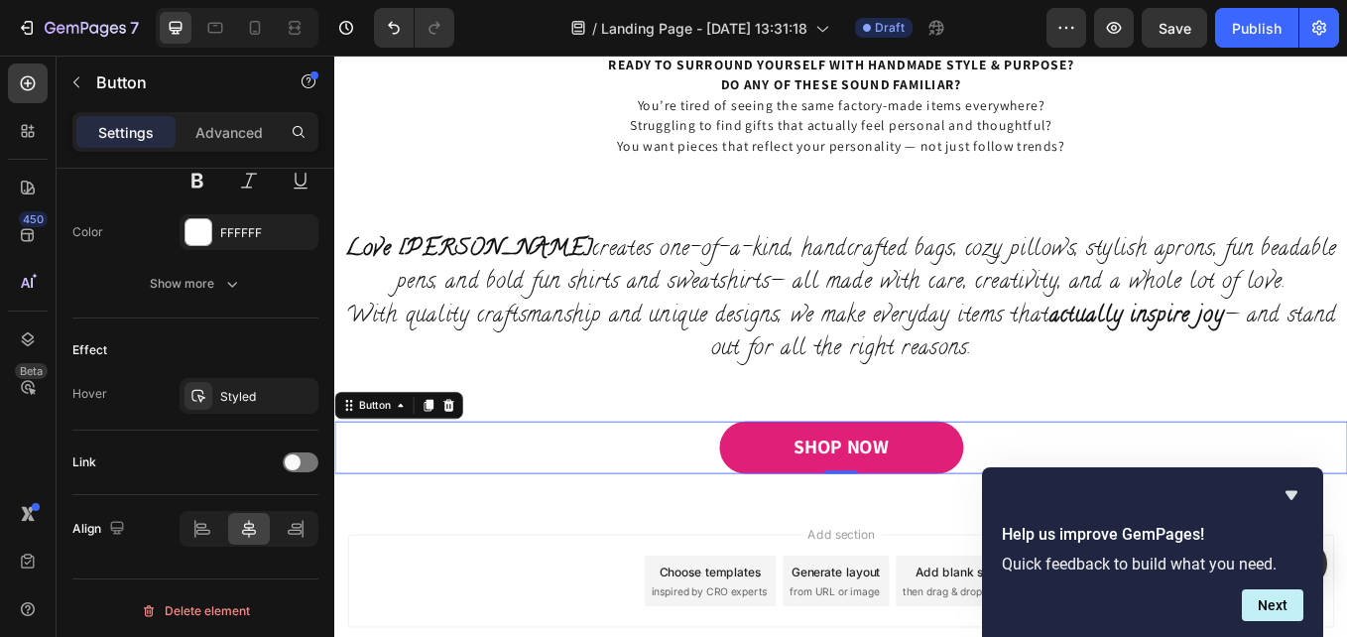
drag, startPoint x: 432, startPoint y: 651, endPoint x: 478, endPoint y: 605, distance: 65.2
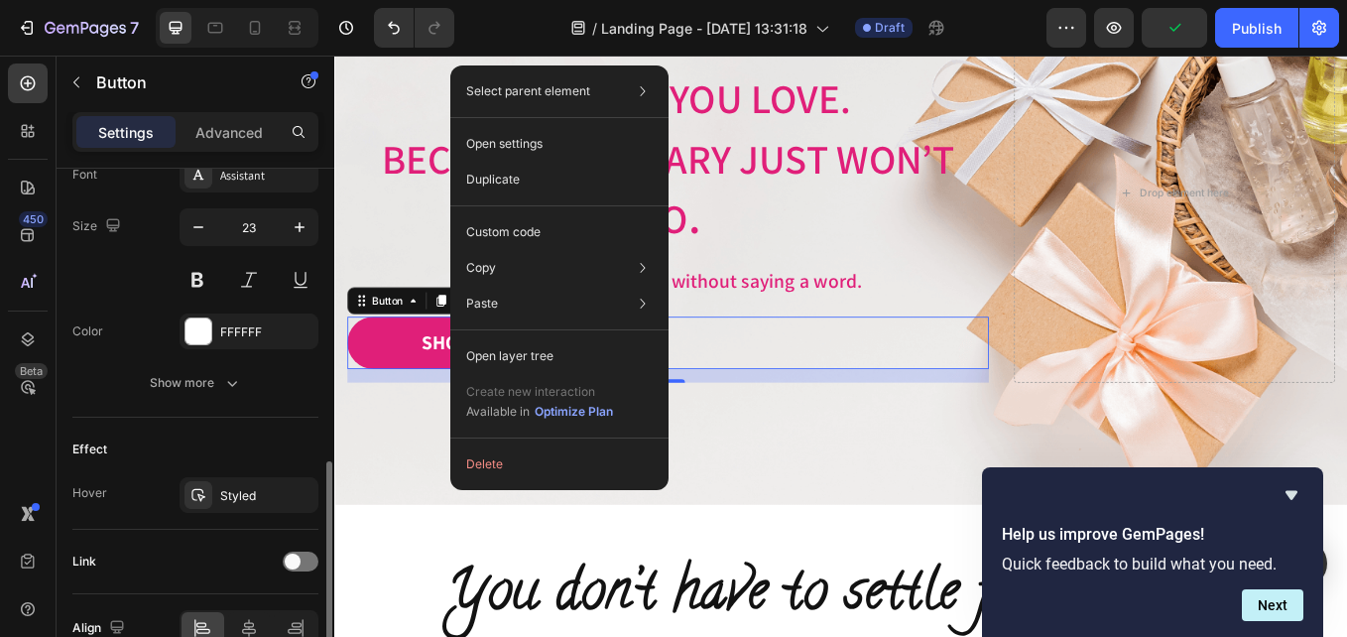
scroll to position [898, 0]
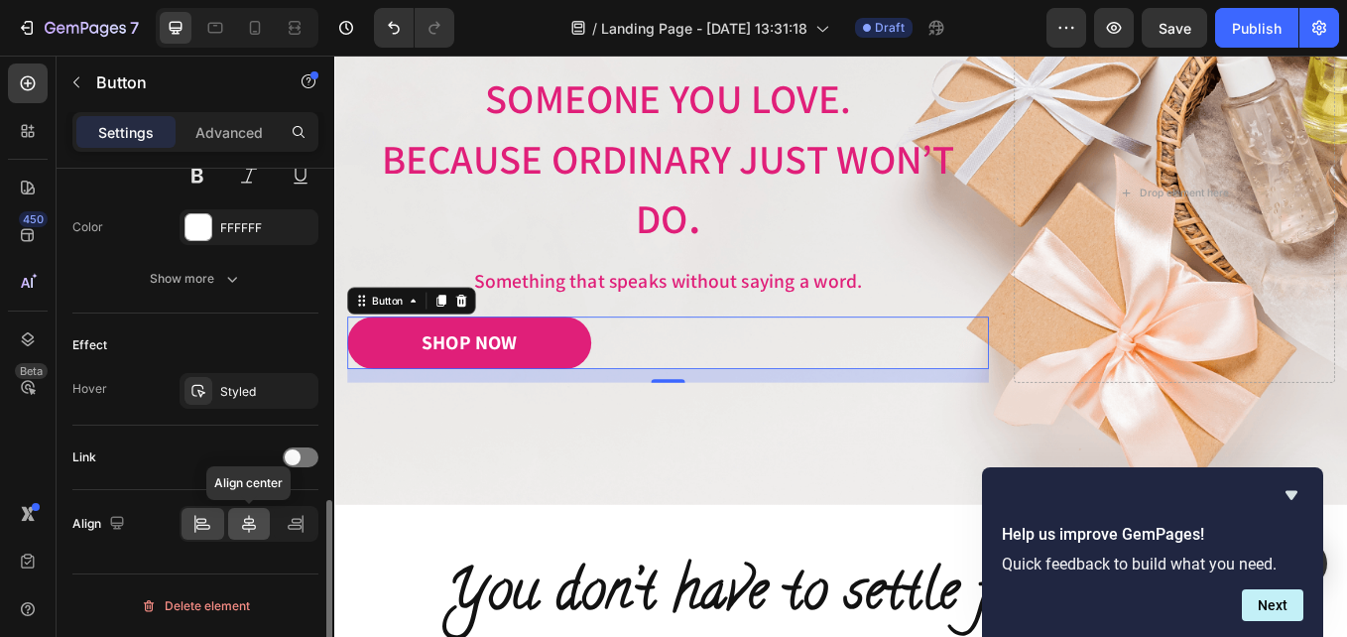
click at [252, 524] on icon at bounding box center [249, 524] width 20 height 20
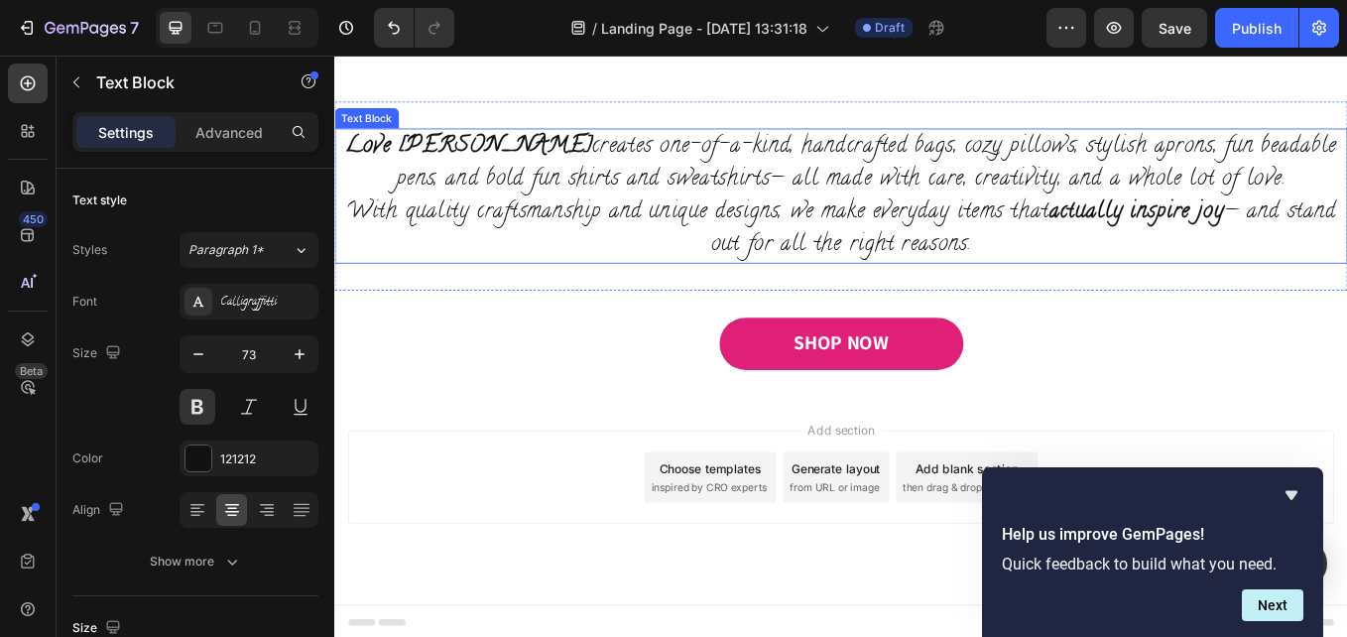
scroll to position [1105, 0]
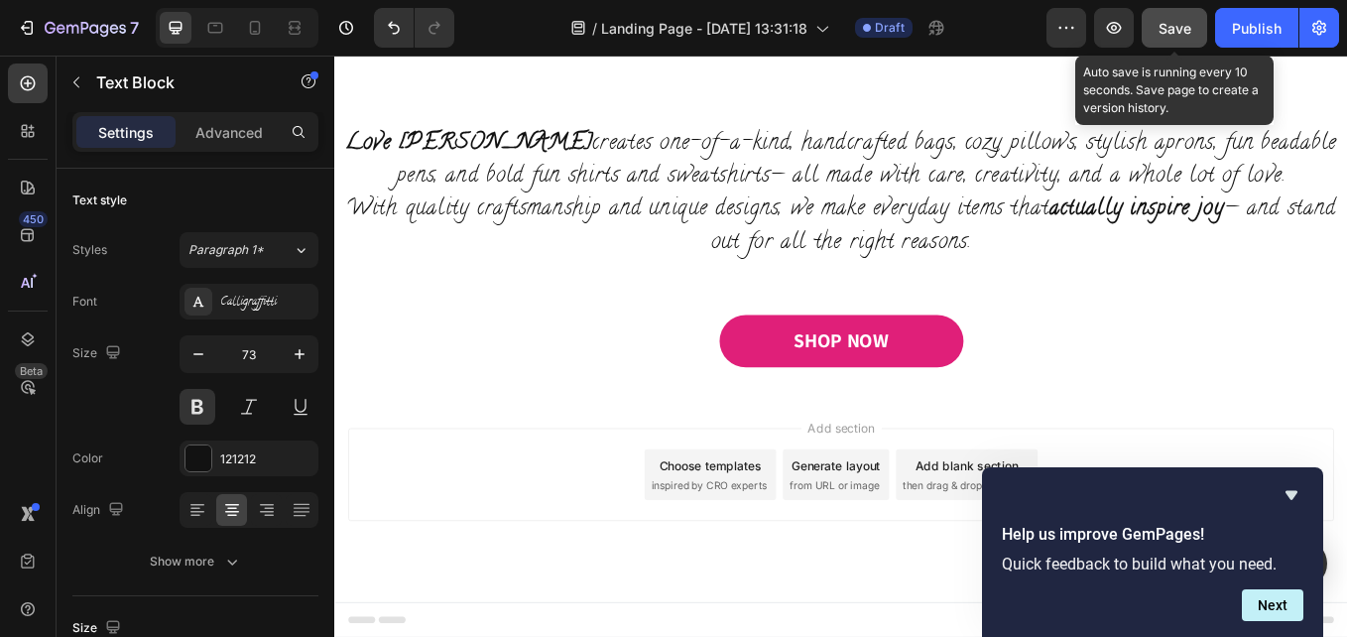
click at [1168, 18] on div "Save" at bounding box center [1175, 28] width 33 height 21
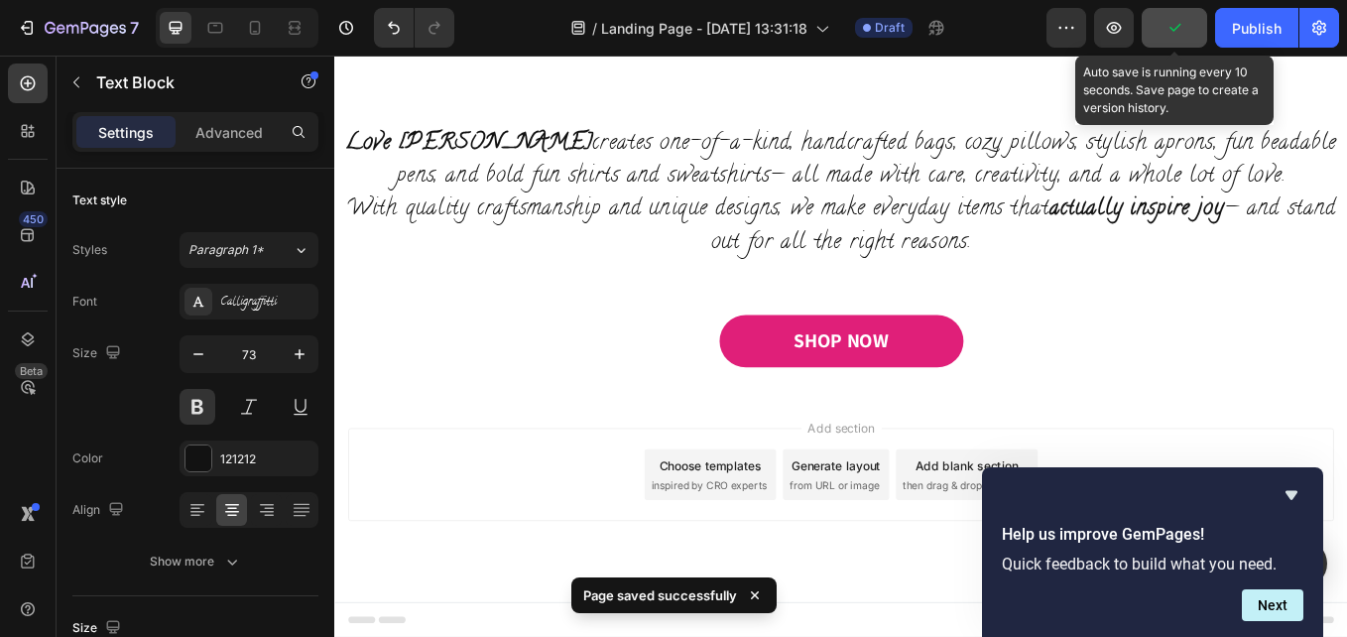
click at [1175, 26] on icon "button" at bounding box center [1175, 28] width 20 height 20
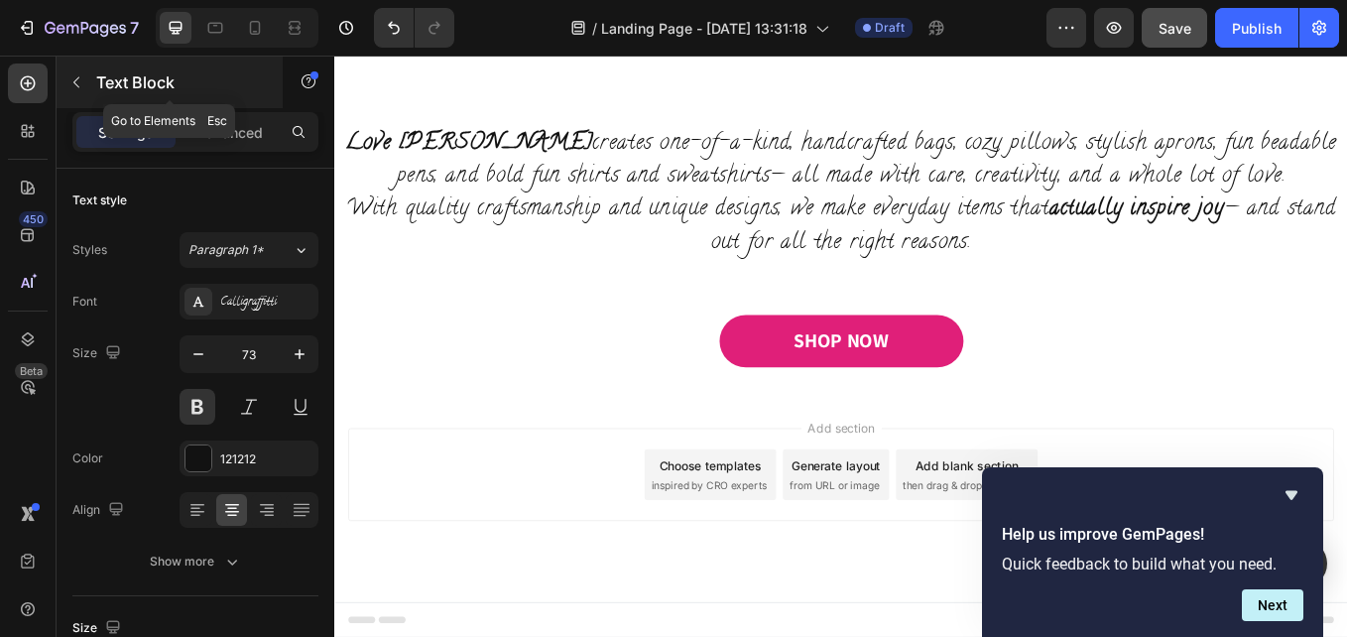
click at [78, 71] on button "button" at bounding box center [77, 82] width 32 height 32
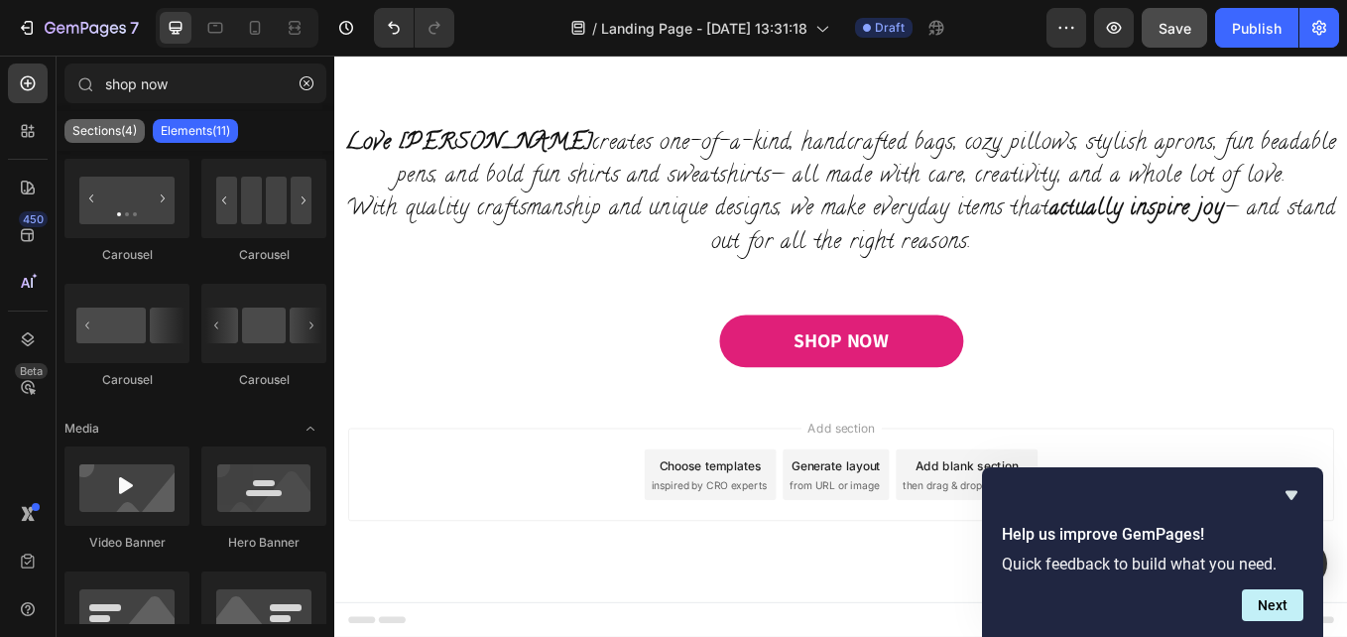
click at [106, 124] on p "Sections(4)" at bounding box center [104, 131] width 64 height 16
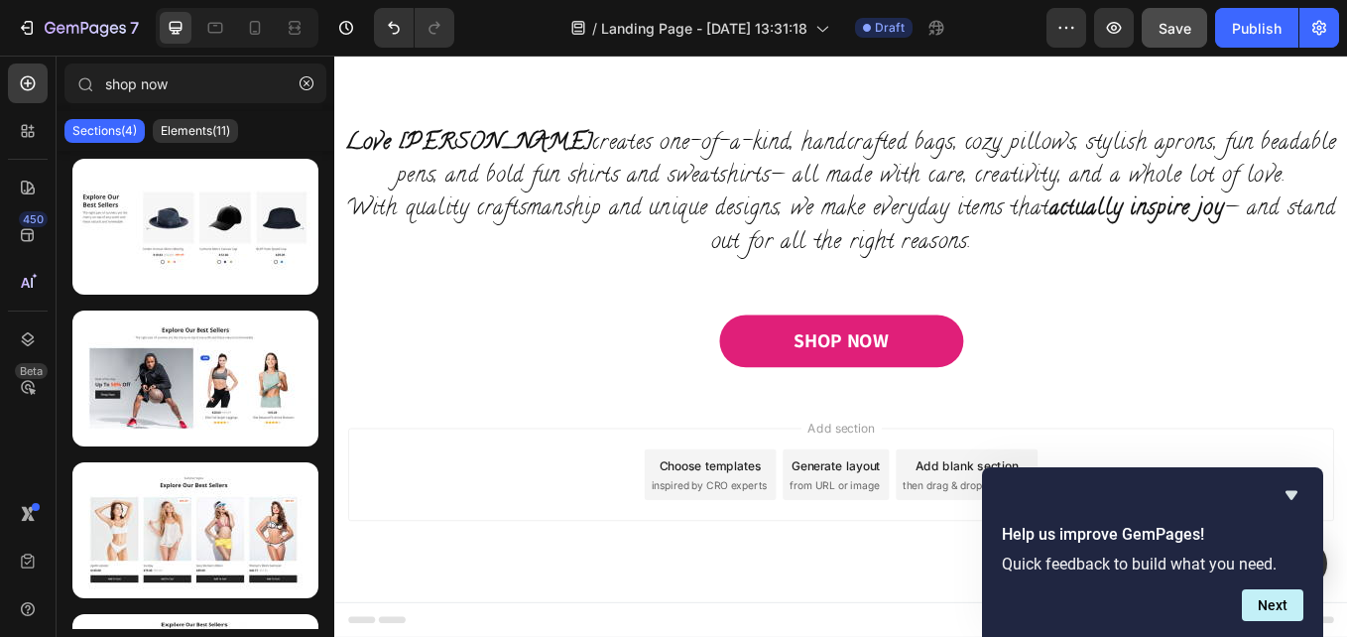
click at [759, 542] on div "Choose templates" at bounding box center [776, 537] width 120 height 21
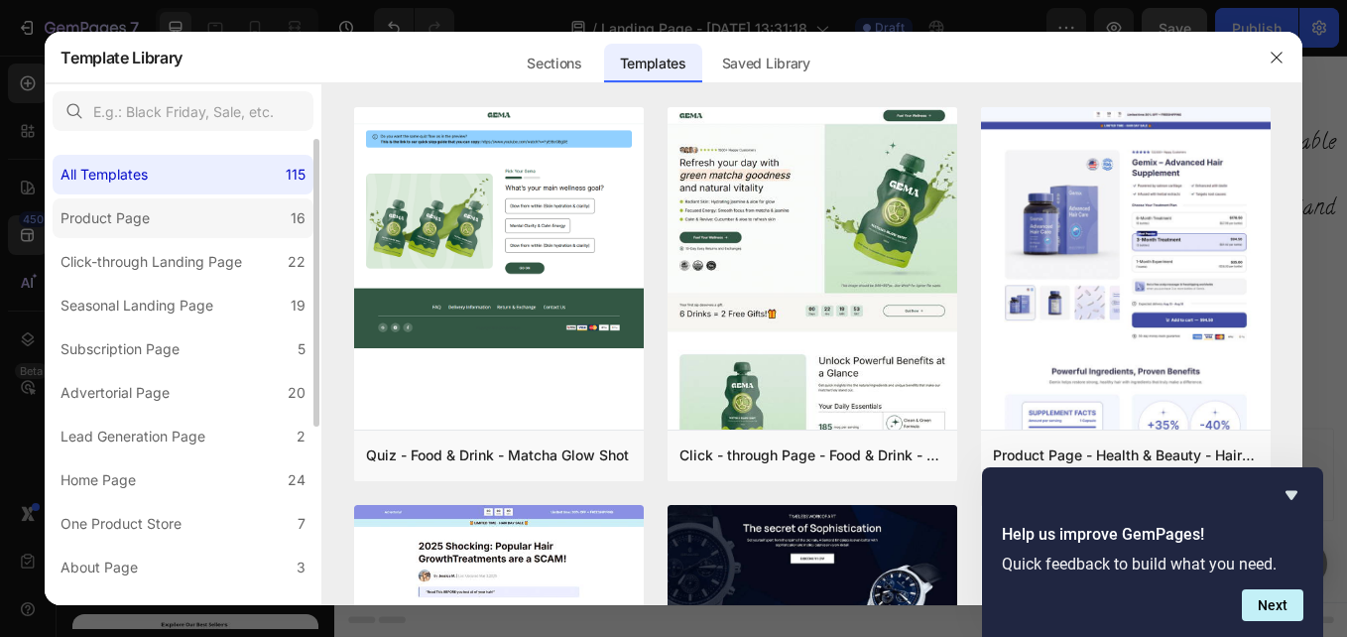
click at [216, 216] on label "Product Page 16" at bounding box center [183, 218] width 261 height 40
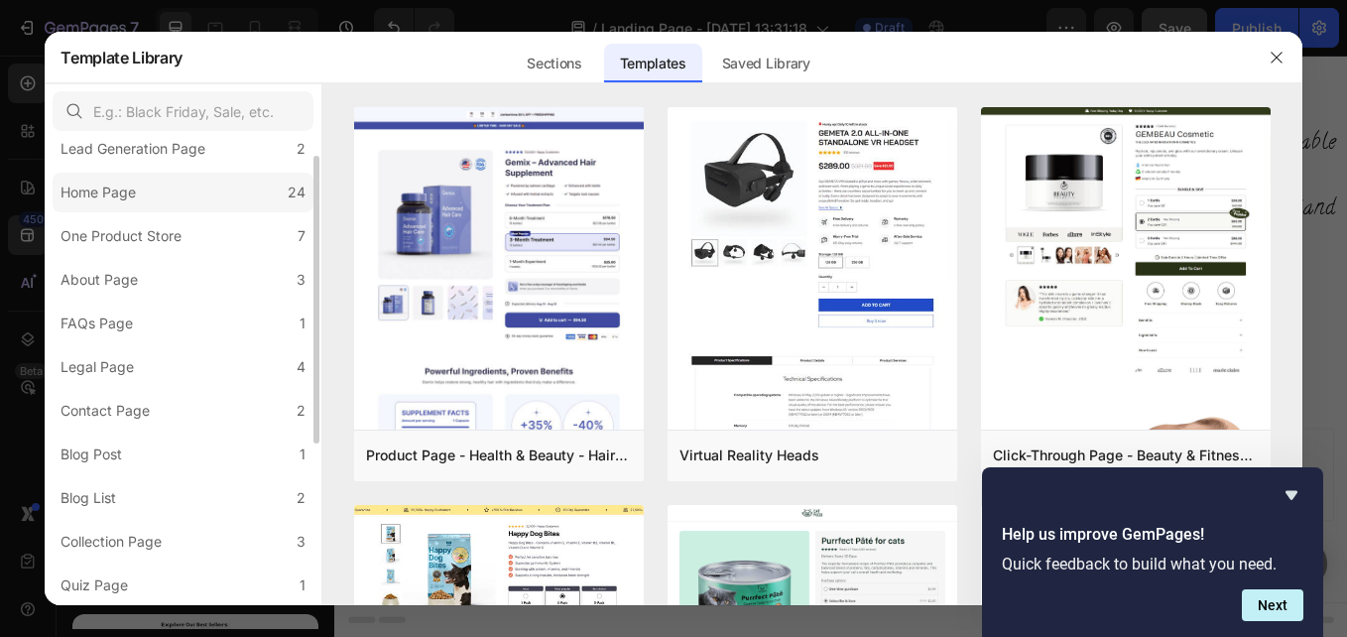
scroll to position [188, 0]
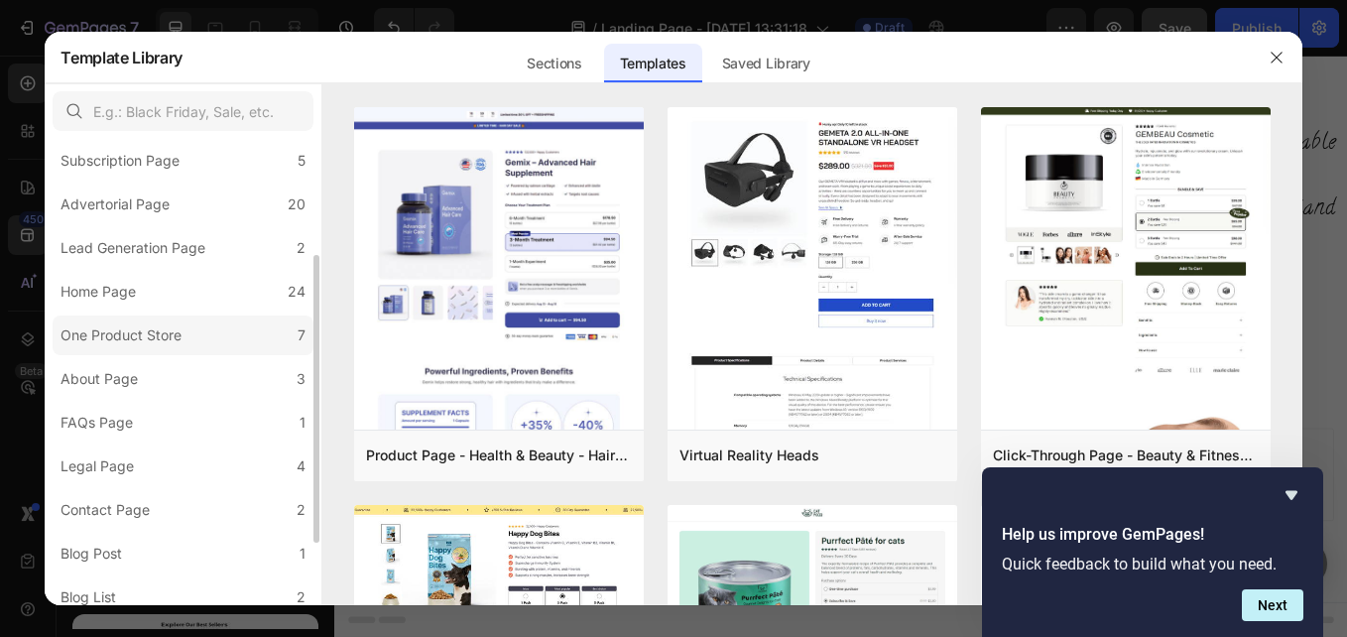
click at [155, 331] on div "One Product Store" at bounding box center [121, 335] width 121 height 24
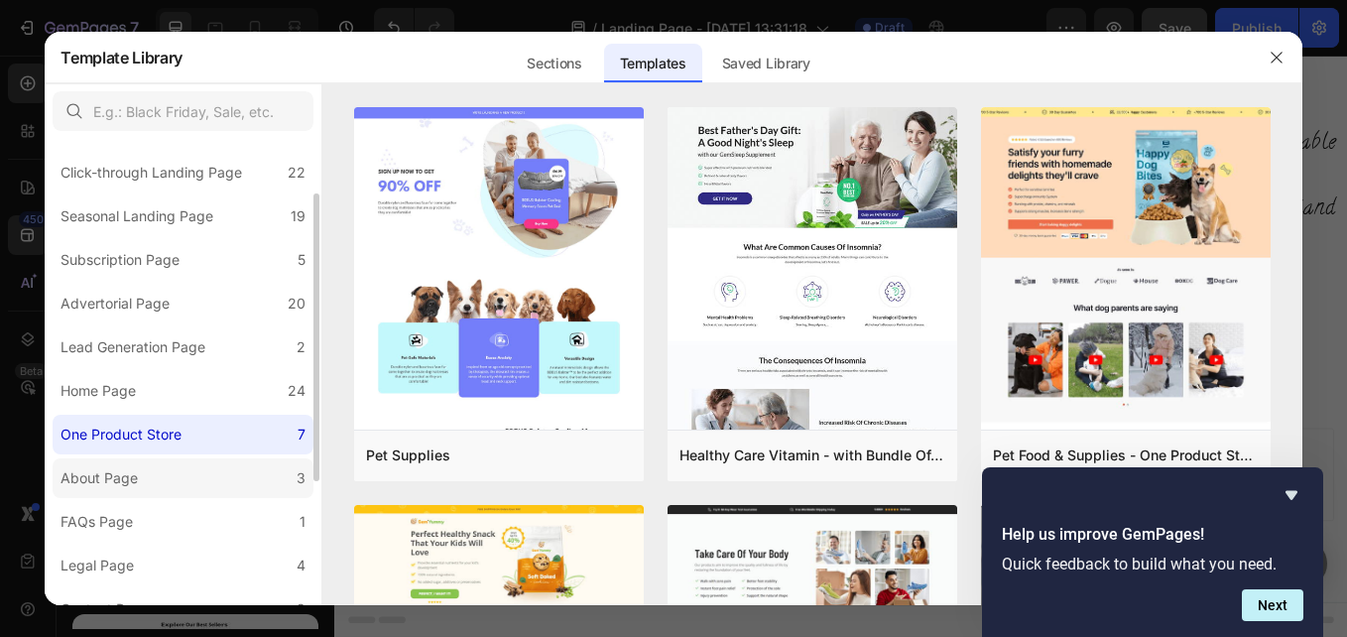
scroll to position [0, 0]
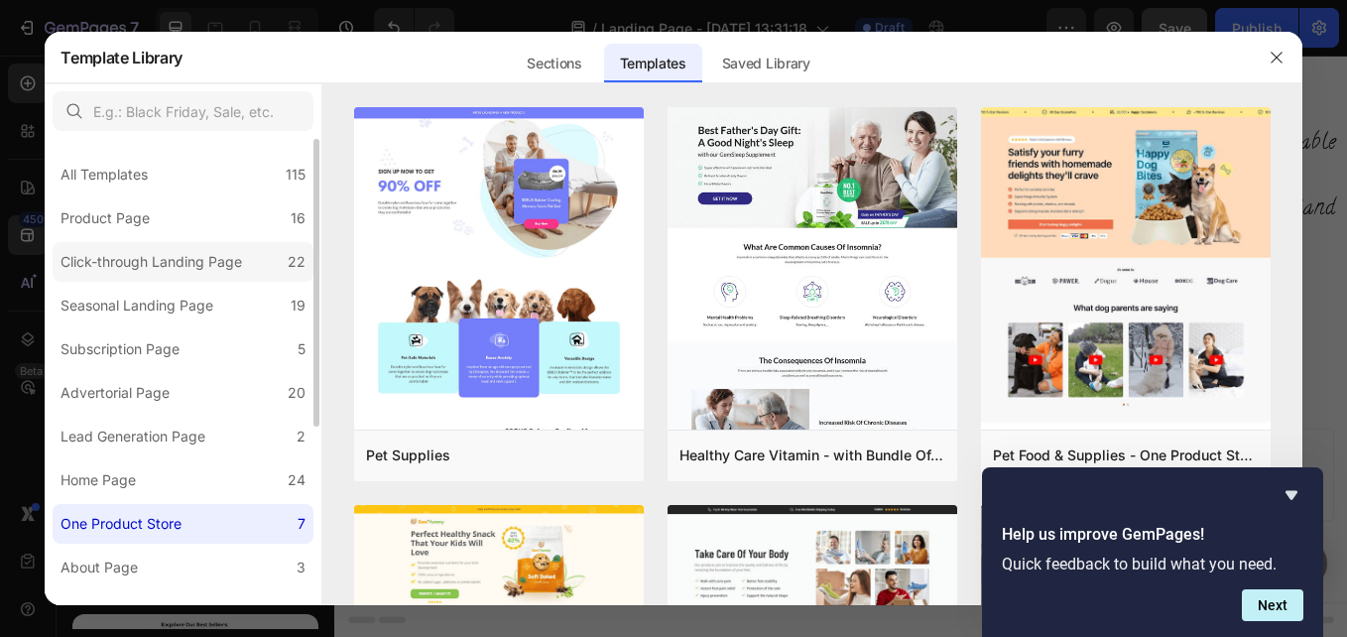
click at [153, 264] on div "Click-through Landing Page" at bounding box center [152, 262] width 182 height 24
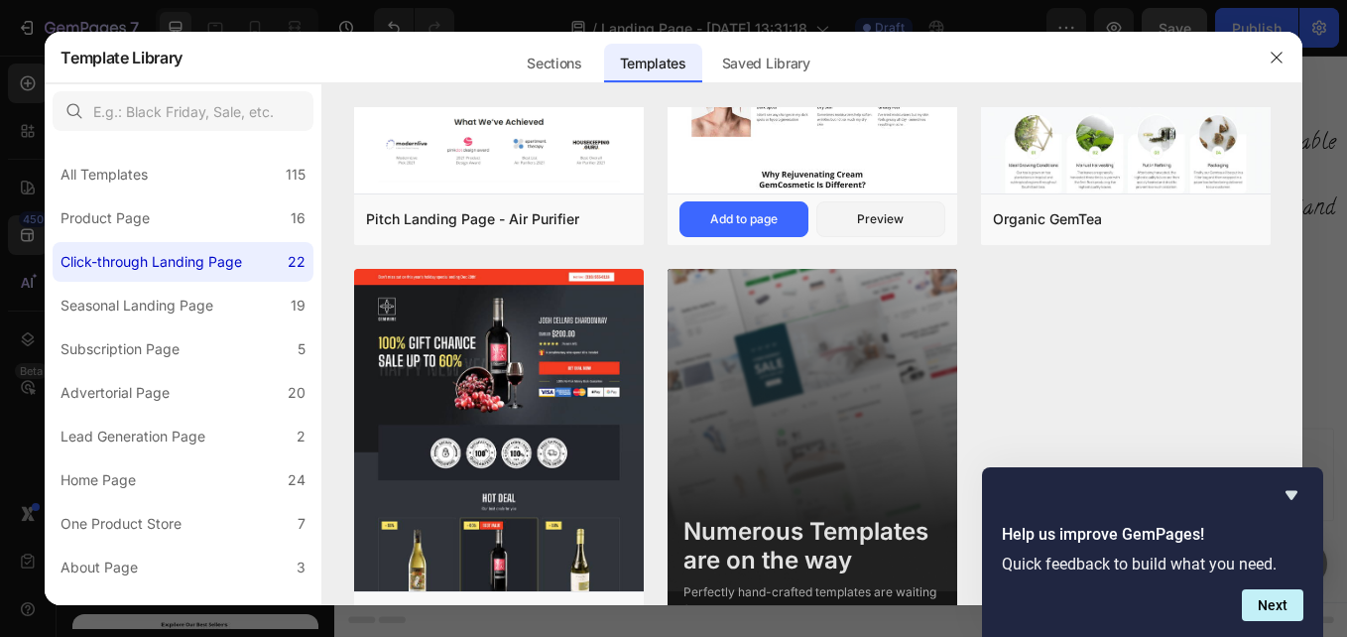
scroll to position [2683, 0]
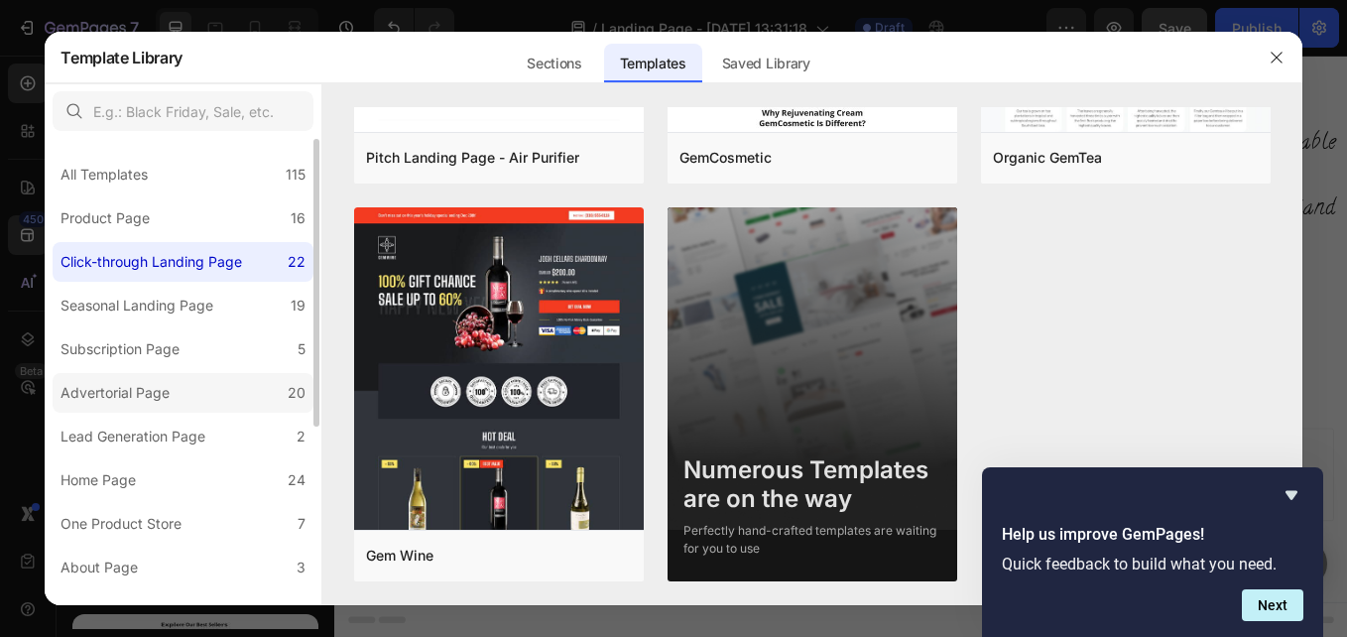
click at [131, 379] on label "Advertorial Page 20" at bounding box center [183, 393] width 261 height 40
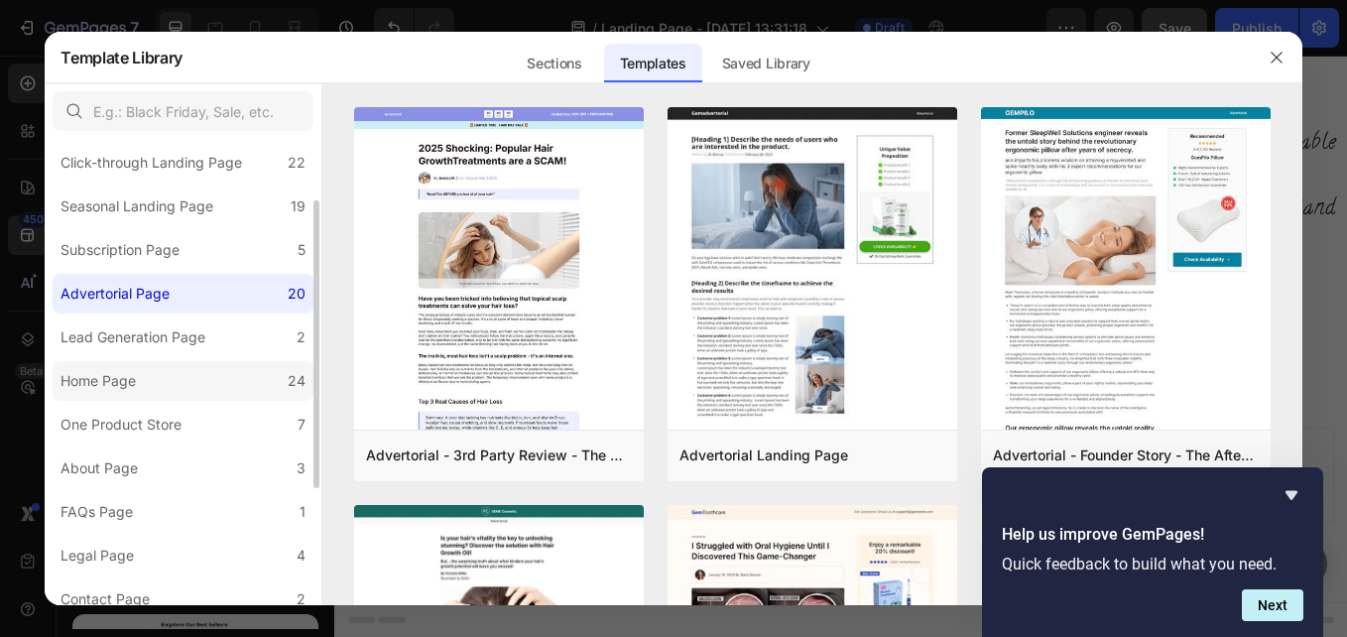
scroll to position [288, 0]
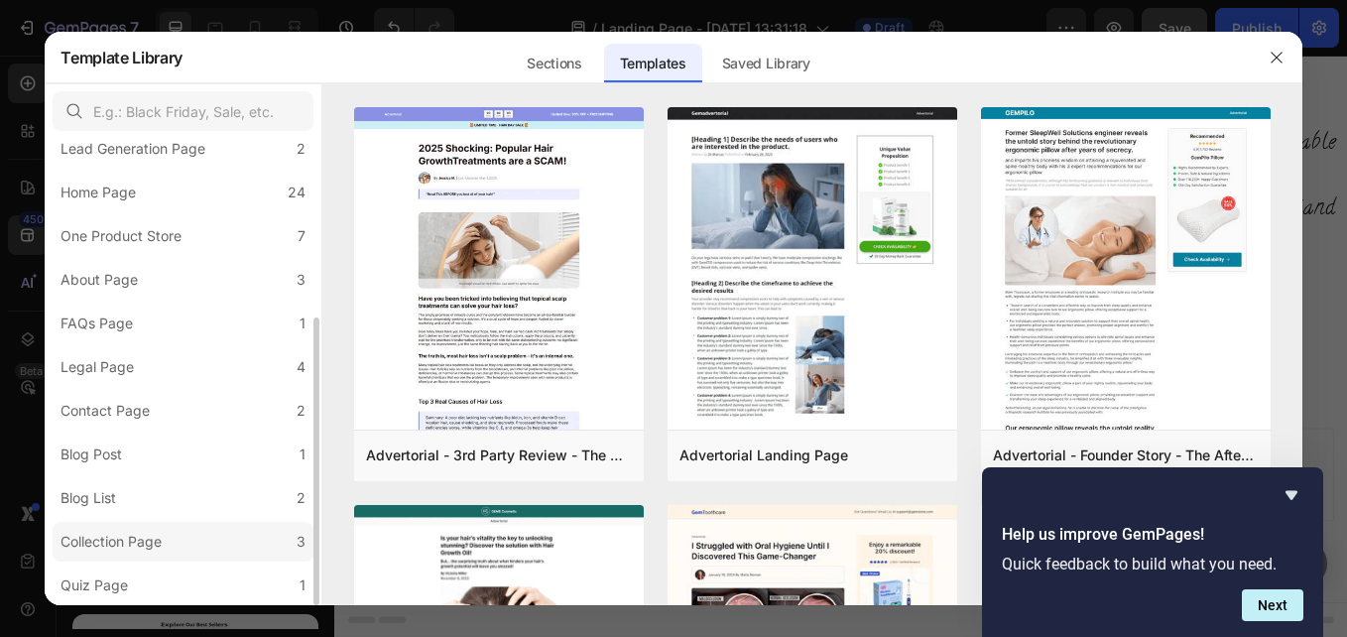
click at [193, 533] on label "Collection Page 3" at bounding box center [183, 542] width 261 height 40
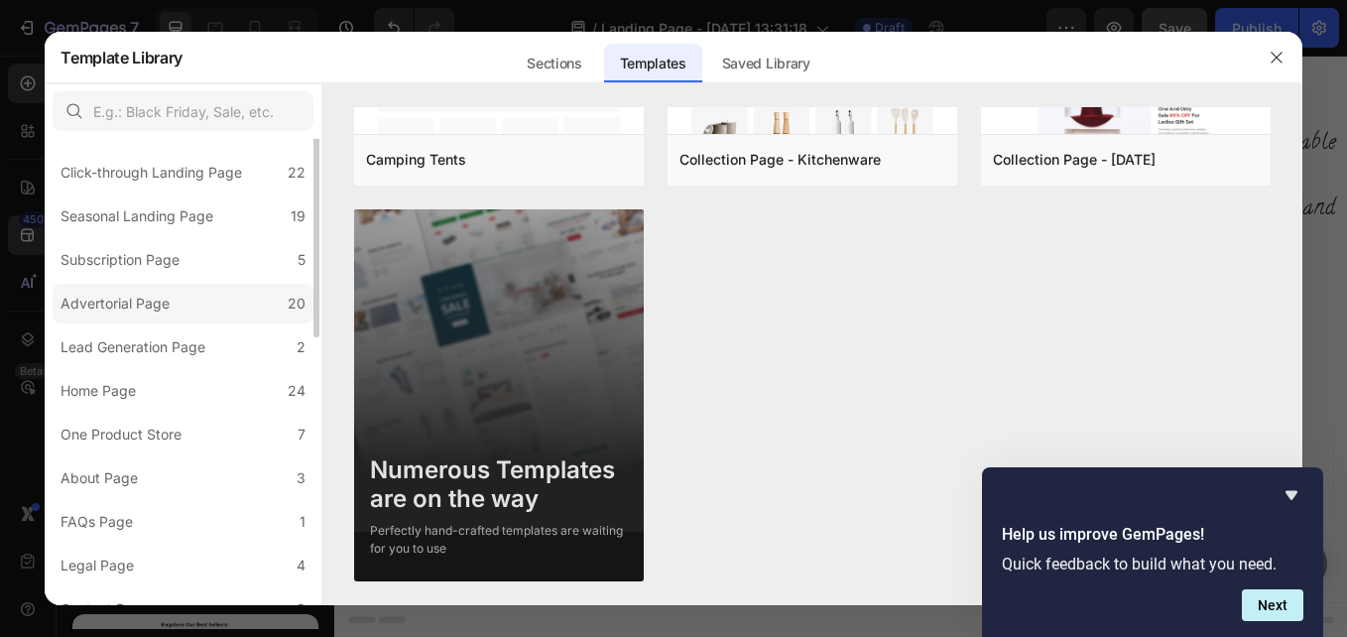
scroll to position [0, 0]
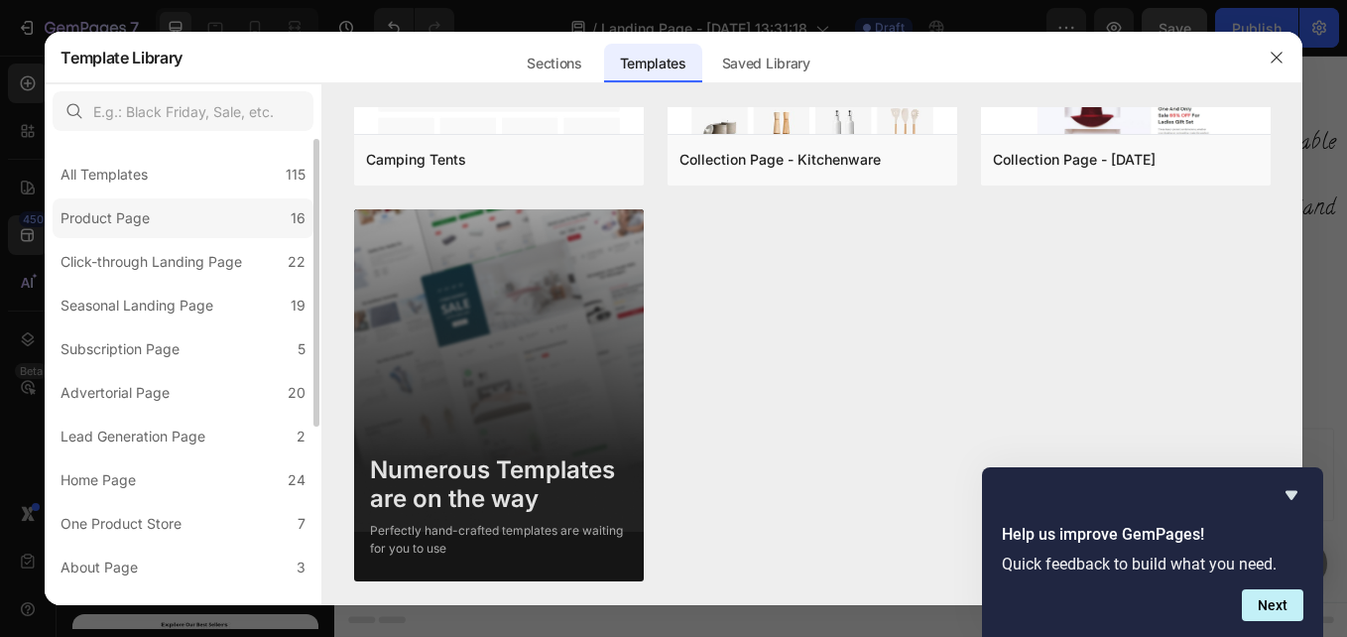
drag, startPoint x: 190, startPoint y: 210, endPoint x: 226, endPoint y: 215, distance: 36.1
click at [190, 211] on label "Product Page 16" at bounding box center [183, 218] width 261 height 40
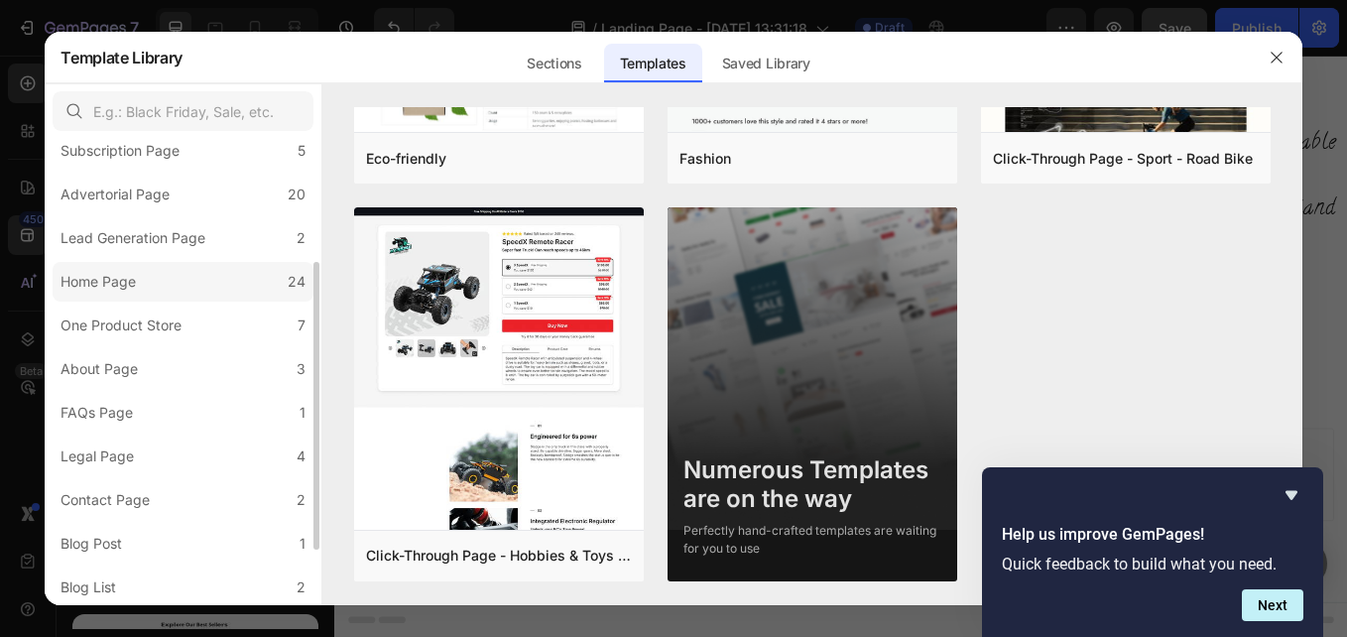
scroll to position [288, 0]
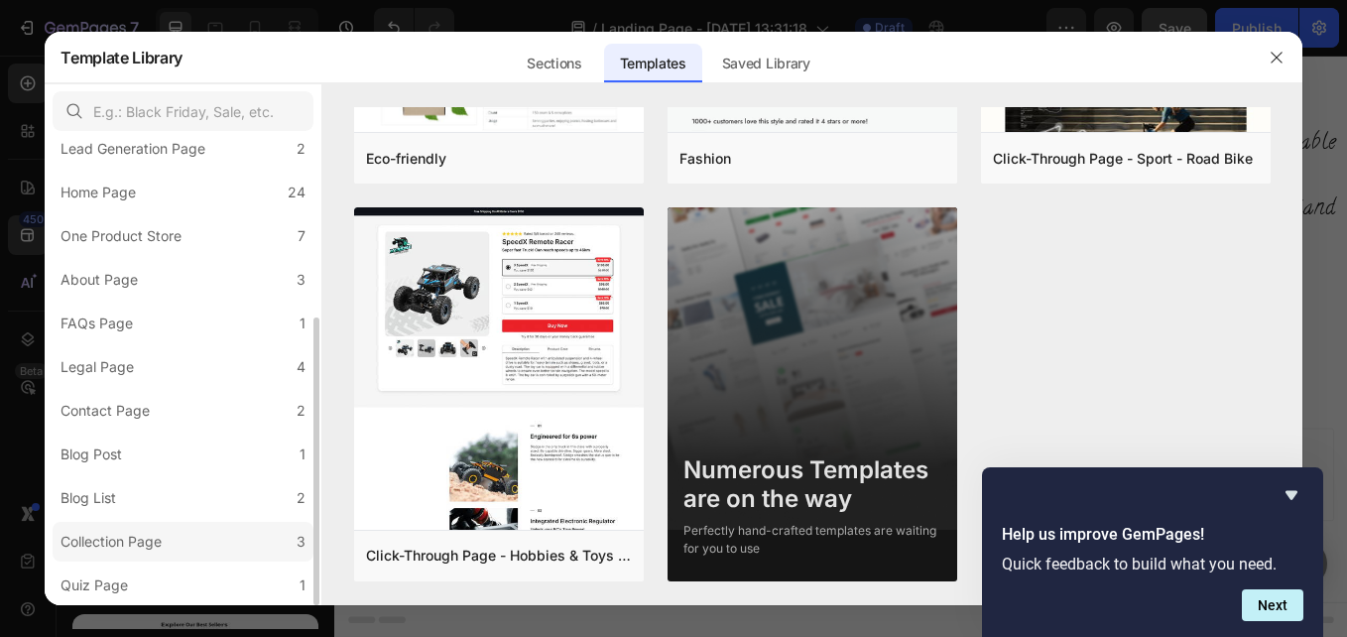
click at [119, 548] on div "Collection Page" at bounding box center [111, 542] width 101 height 24
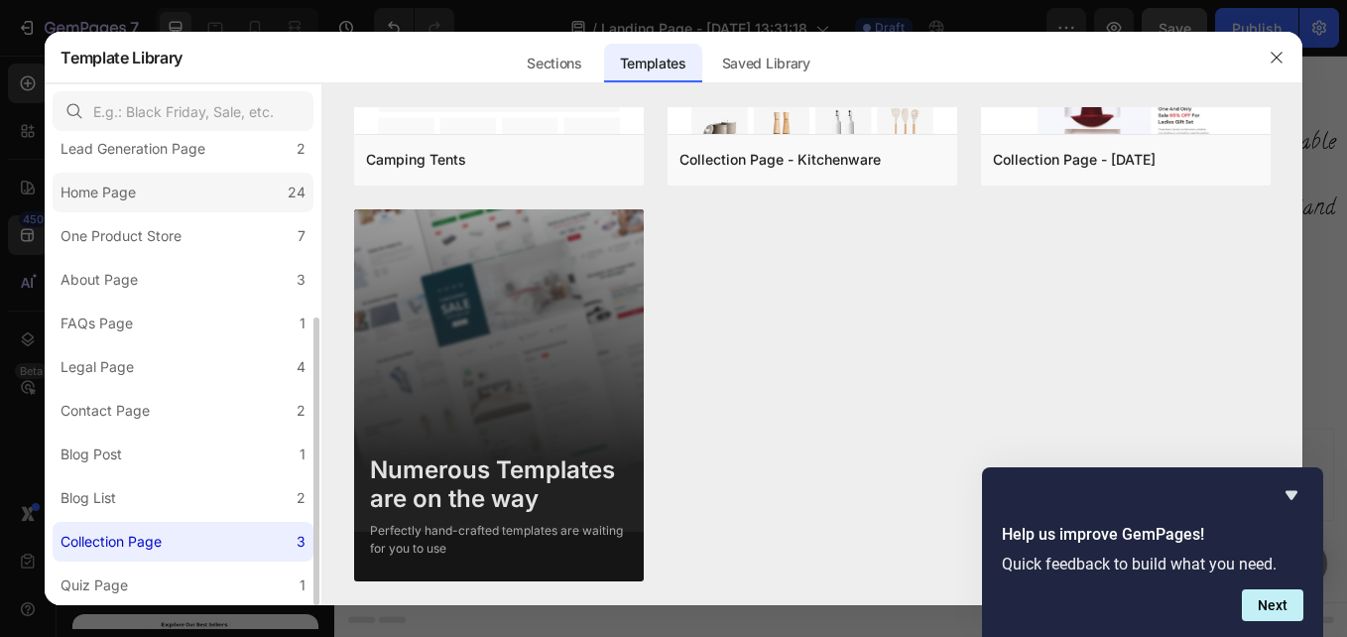
scroll to position [0, 0]
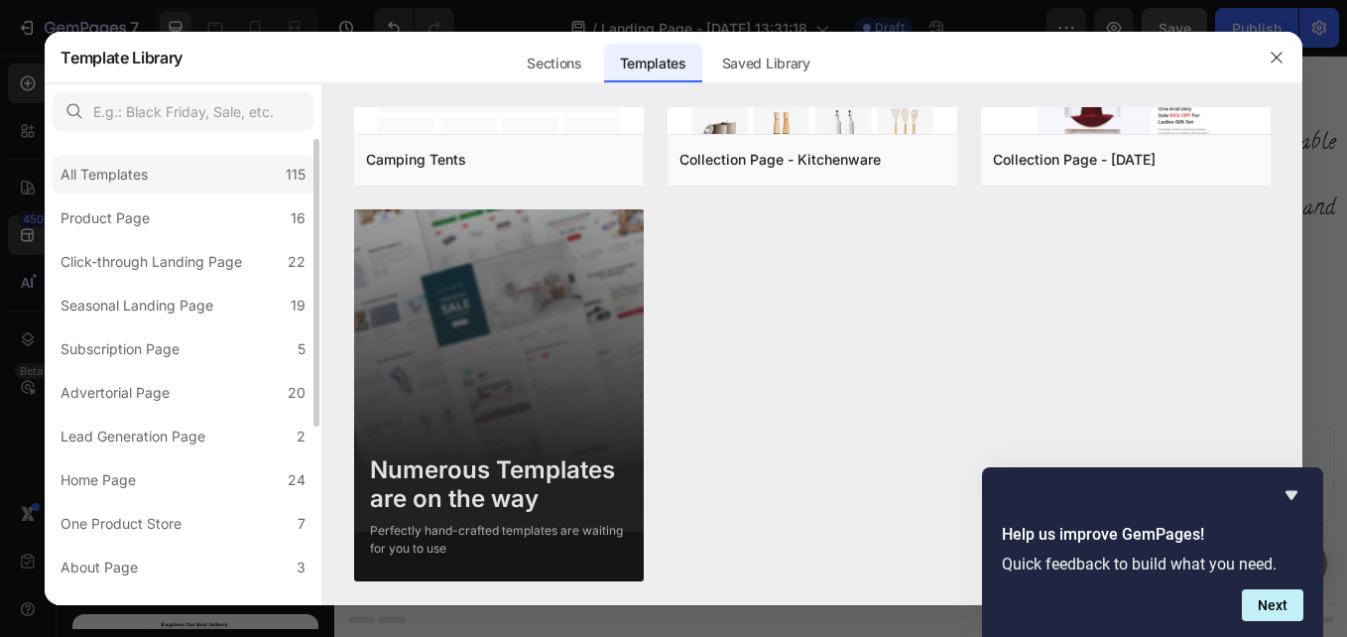
click at [200, 178] on div "All Templates 115" at bounding box center [183, 175] width 261 height 40
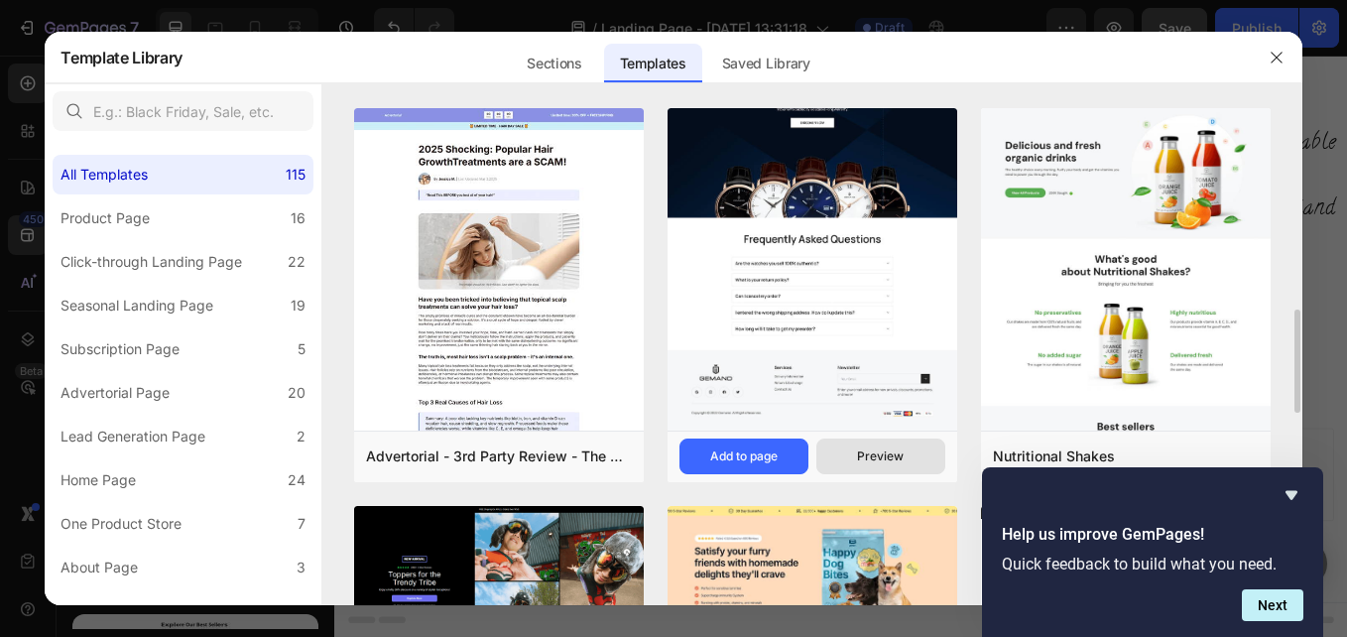
scroll to position [694, 0]
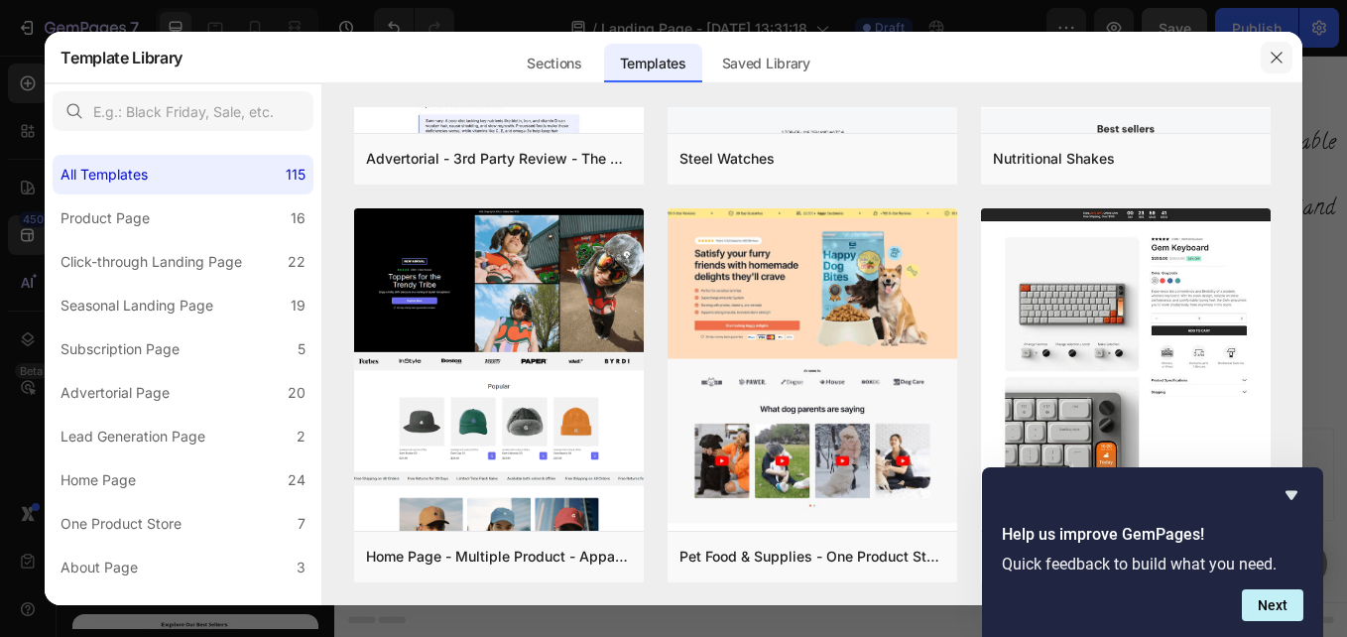
click at [1273, 62] on icon "button" at bounding box center [1277, 58] width 16 height 16
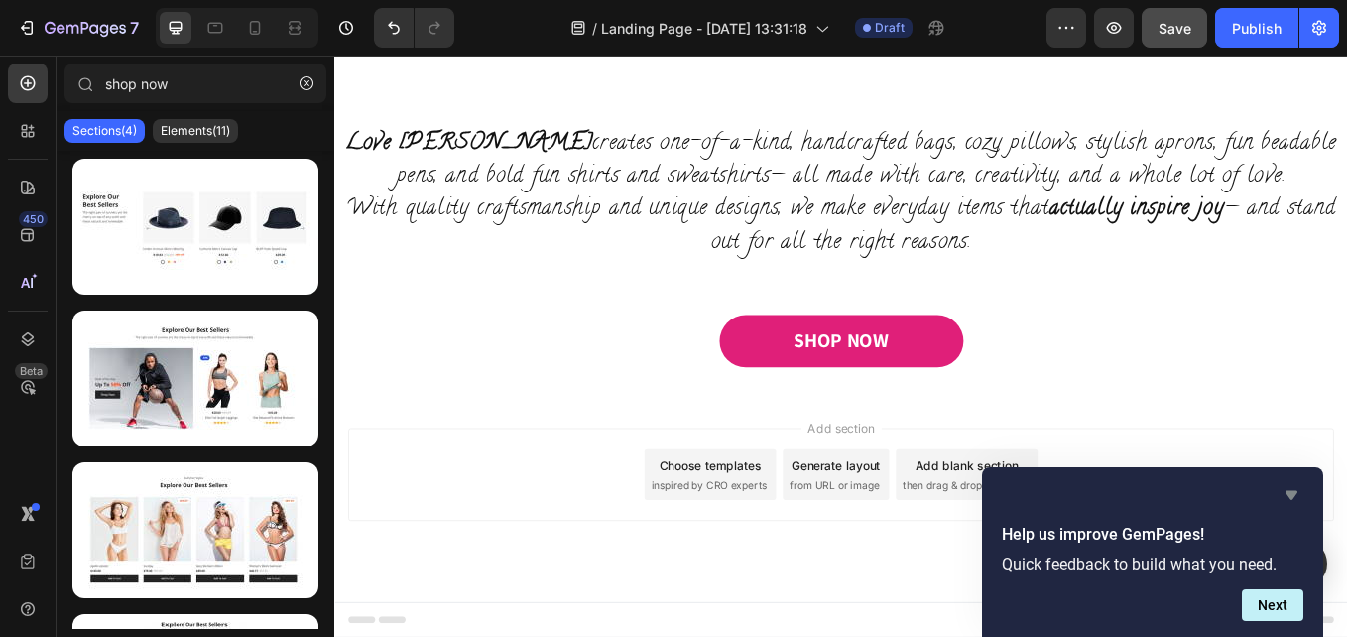
click at [1293, 495] on icon "Hide survey" at bounding box center [1292, 495] width 12 height 9
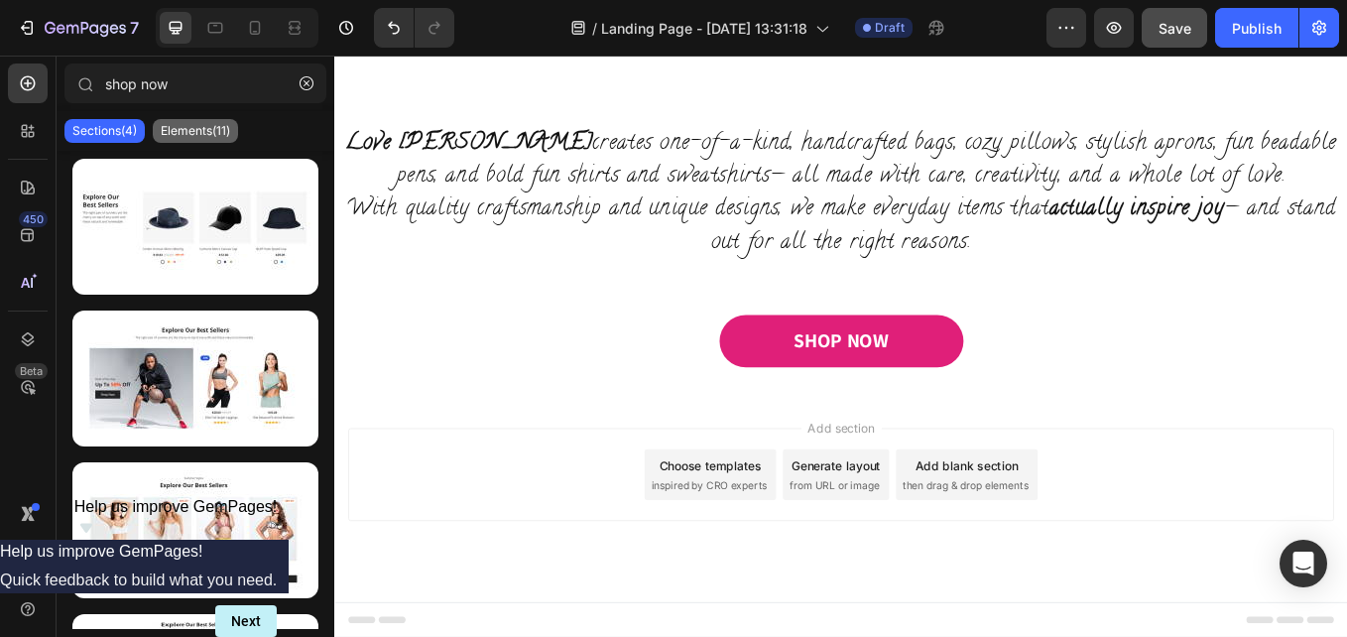
click at [179, 129] on p "Elements(11)" at bounding box center [195, 131] width 69 height 16
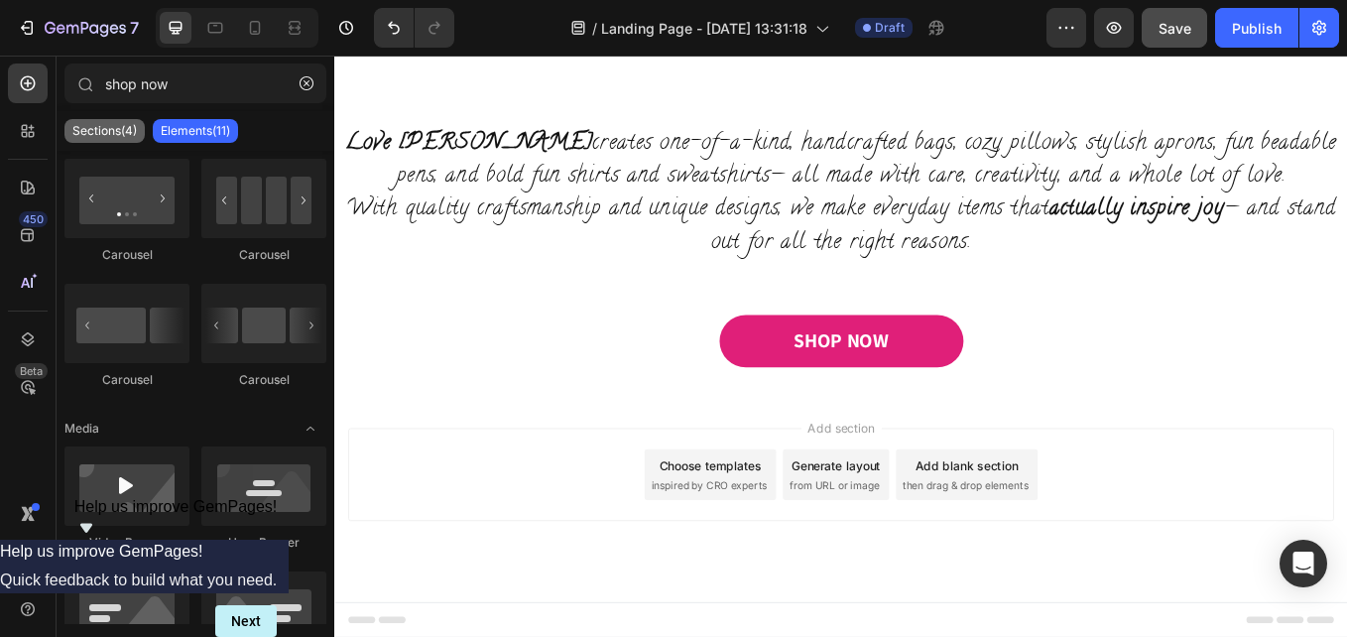
click at [92, 132] on p "Sections(4)" at bounding box center [104, 131] width 64 height 16
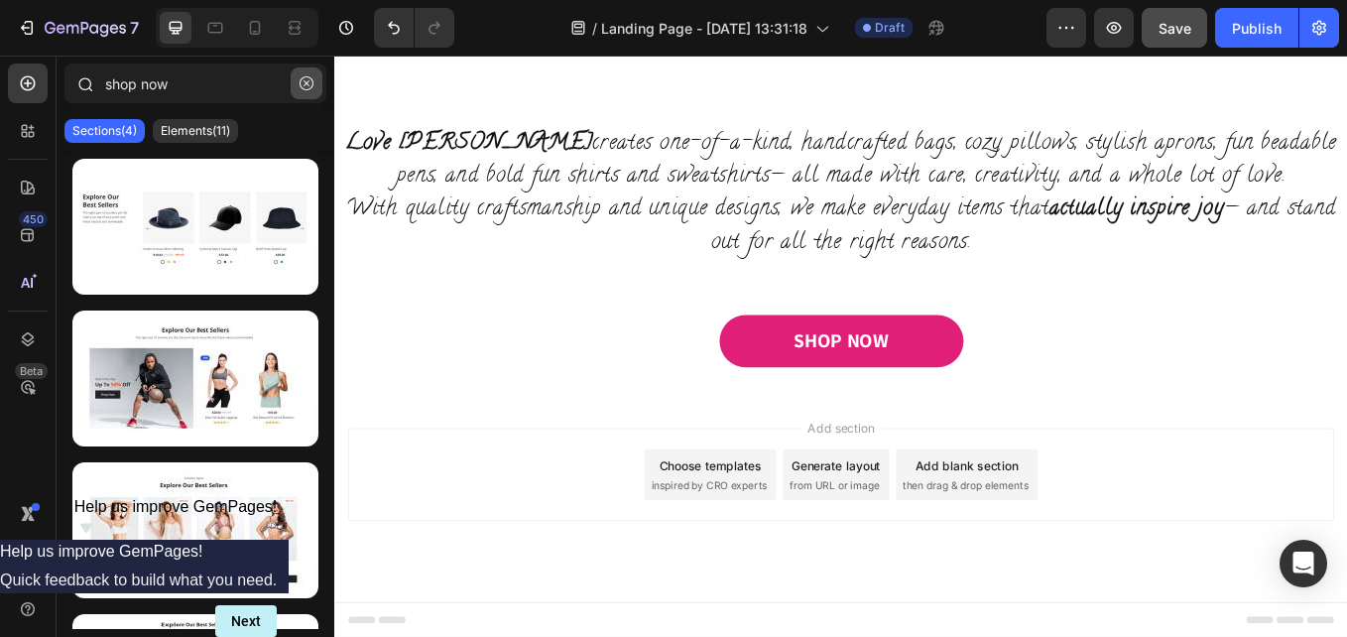
click at [304, 82] on icon "button" at bounding box center [307, 83] width 14 height 14
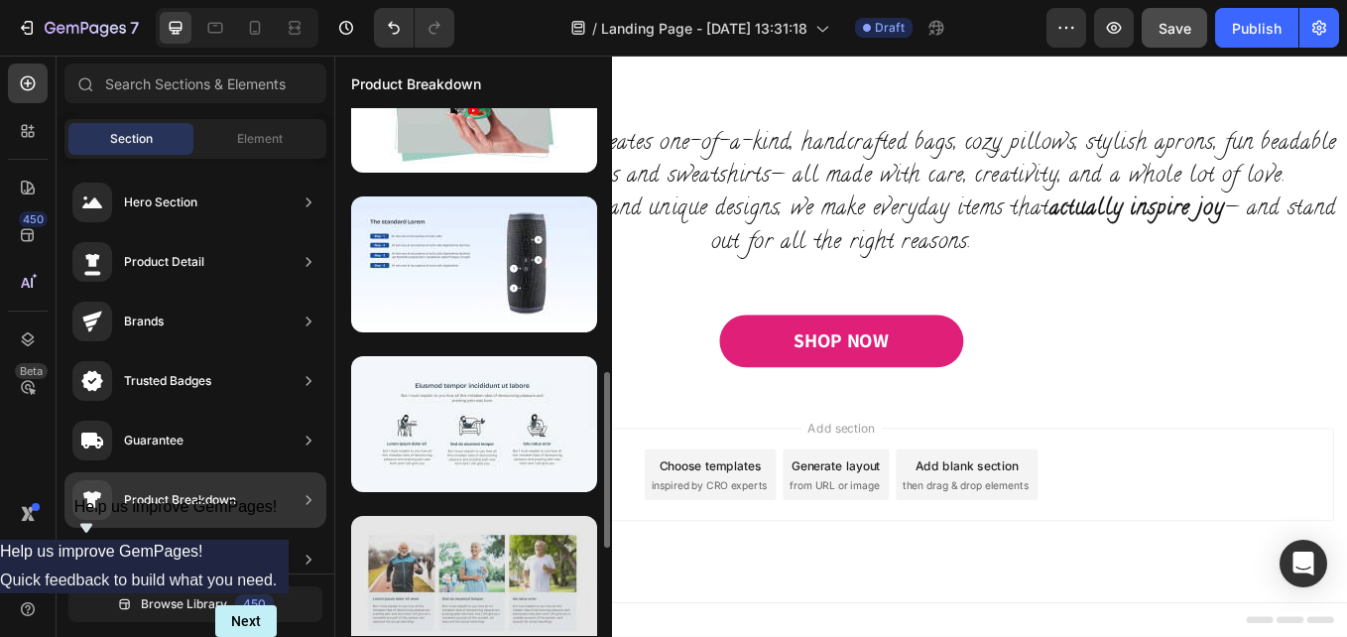
scroll to position [496, 0]
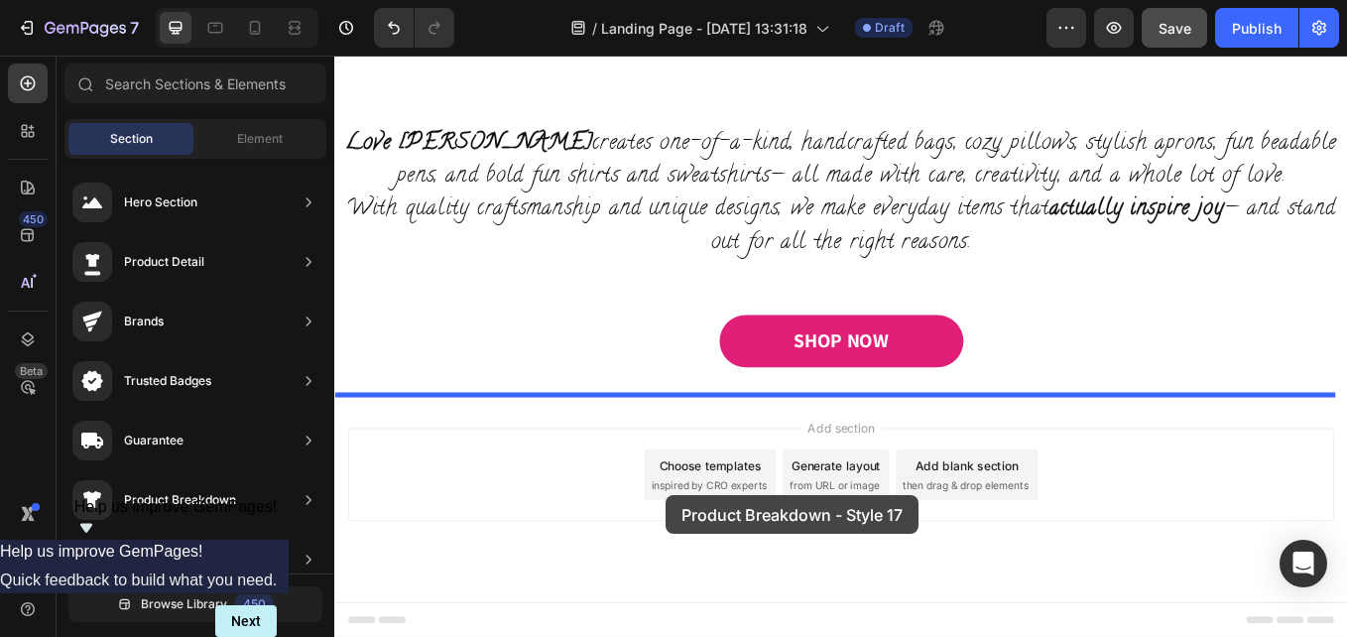
drag, startPoint x: 741, startPoint y: 522, endPoint x: 723, endPoint y: 571, distance: 52.7
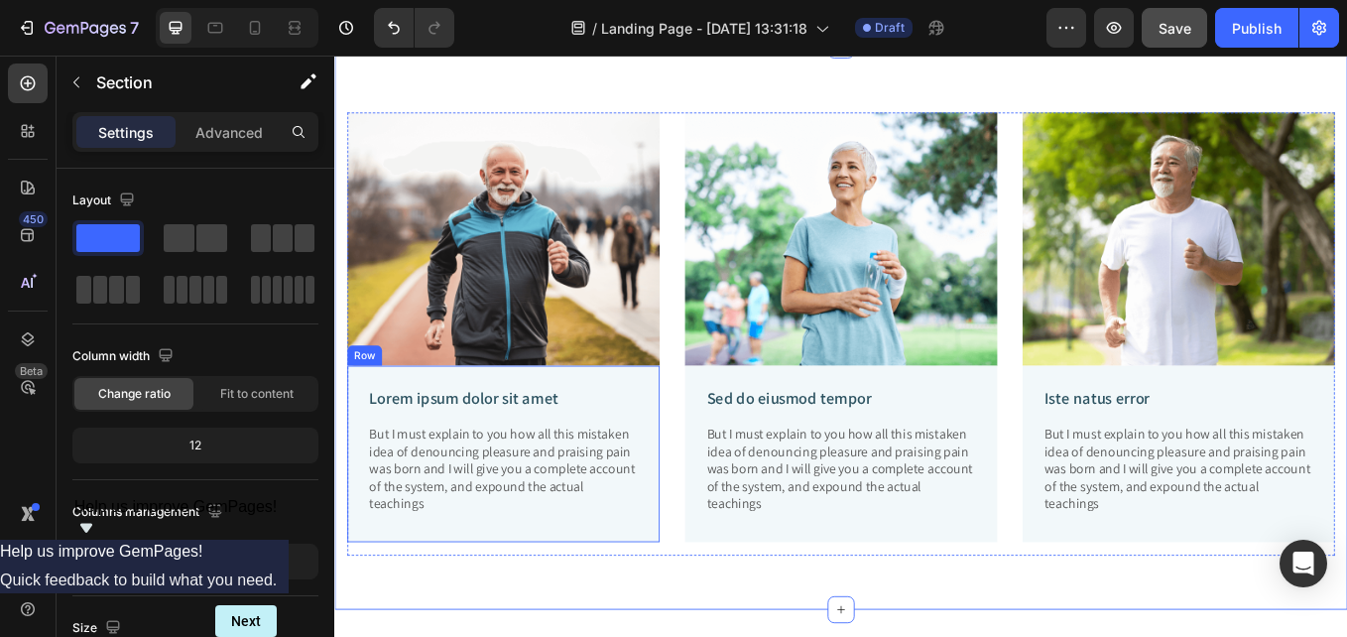
scroll to position [1566, 0]
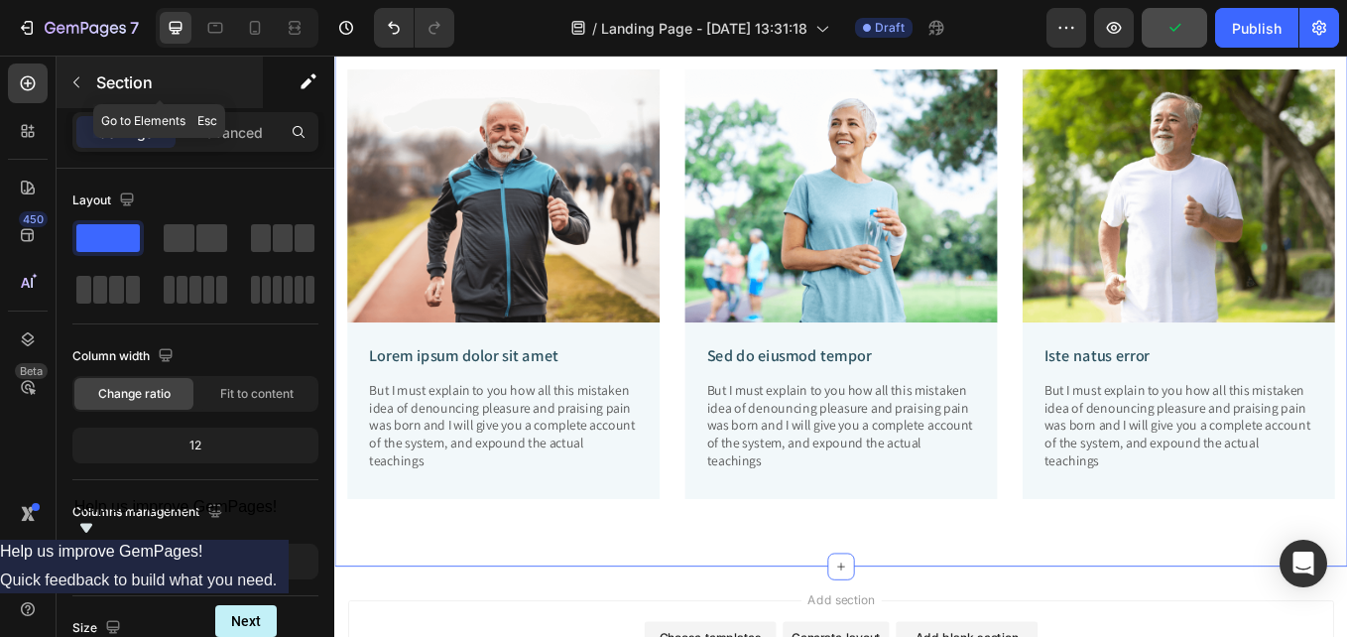
click at [81, 81] on icon "button" at bounding box center [76, 82] width 16 height 16
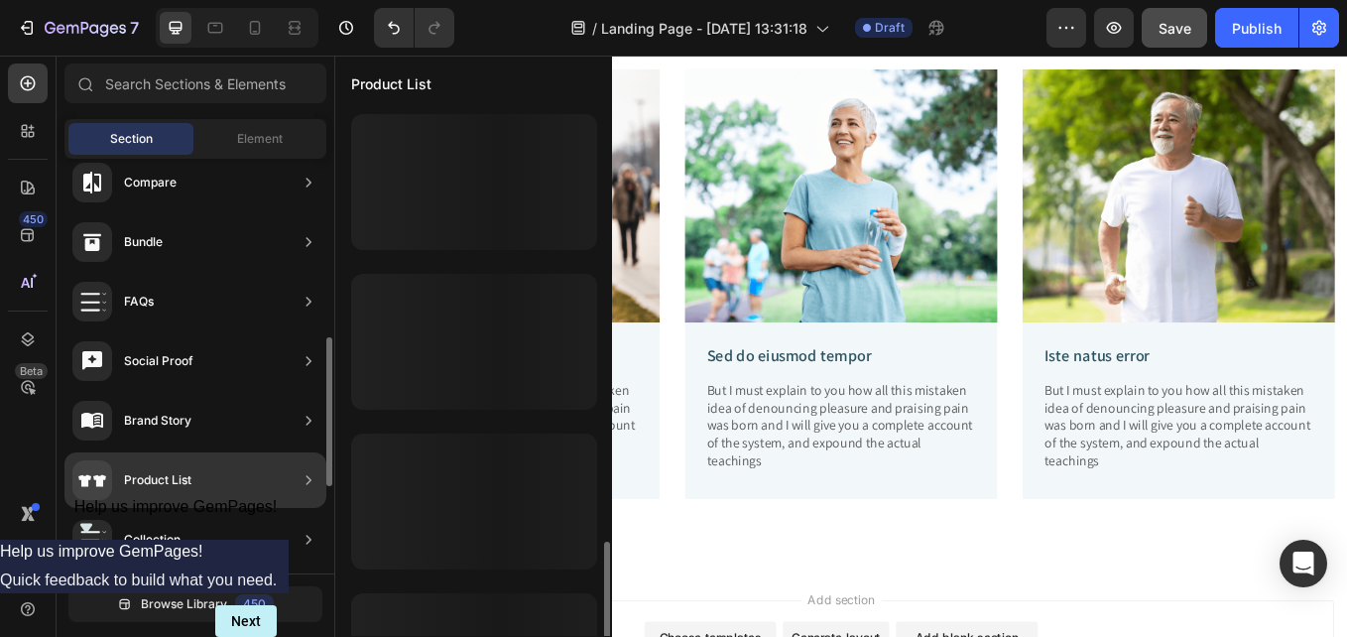
scroll to position [259, 0]
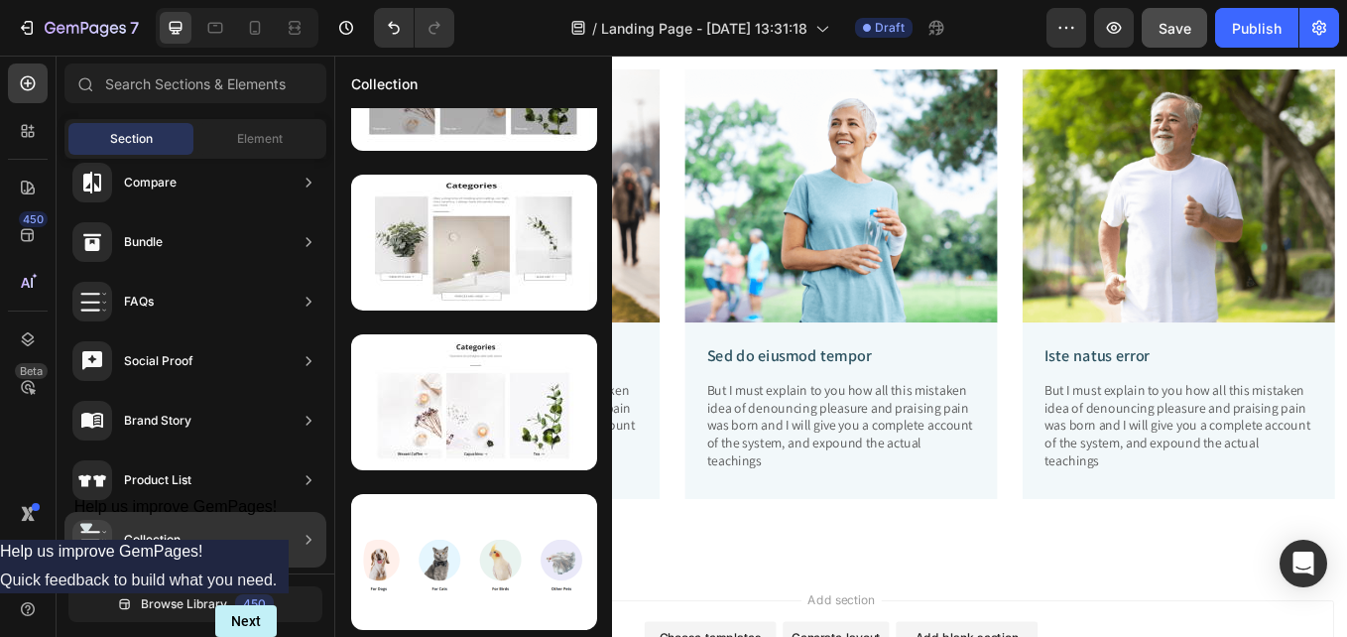
drag, startPoint x: 743, startPoint y: 466, endPoint x: 784, endPoint y: 609, distance: 148.5
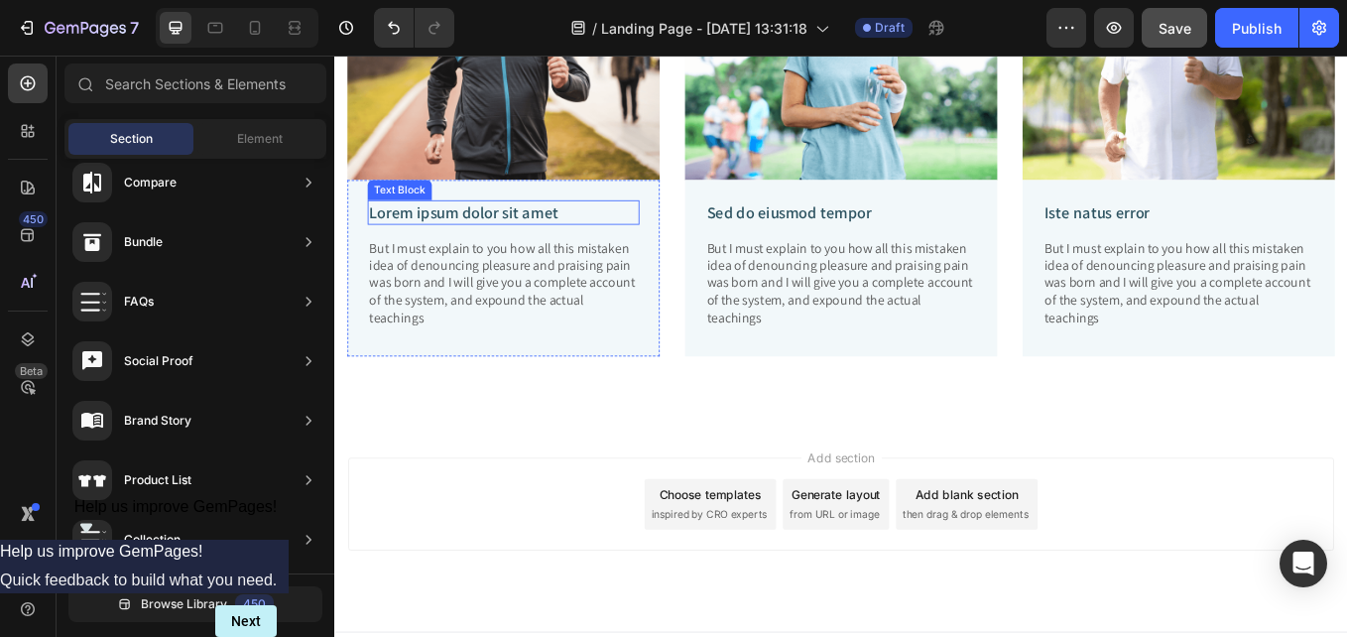
scroll to position [1765, 0]
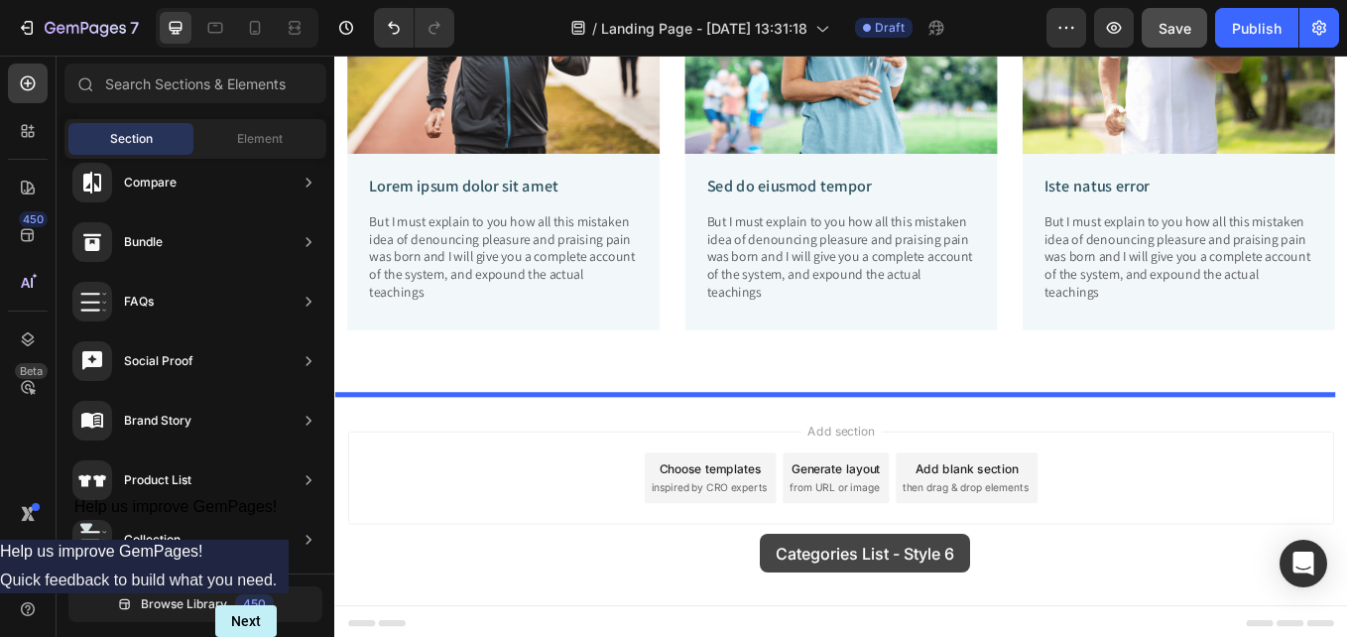
drag, startPoint x: 766, startPoint y: 467, endPoint x: 834, endPoint y: 618, distance: 165.6
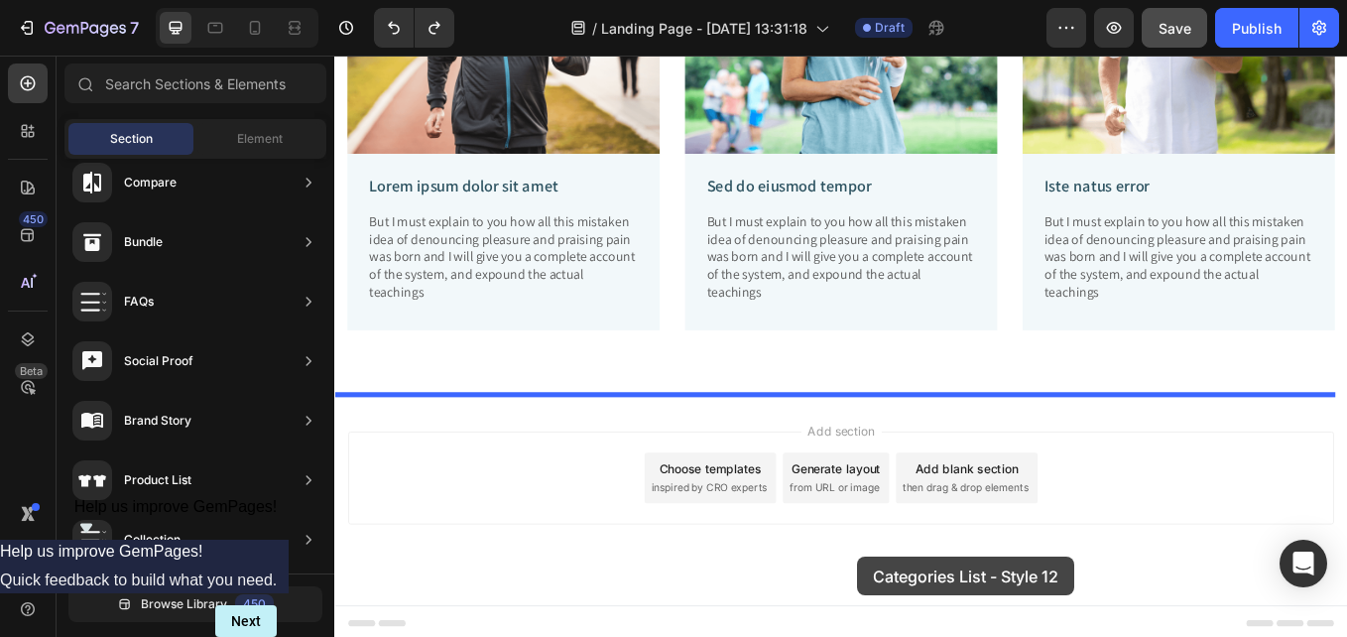
drag, startPoint x: 725, startPoint y: 592, endPoint x: 948, endPoint y: 645, distance: 229.3
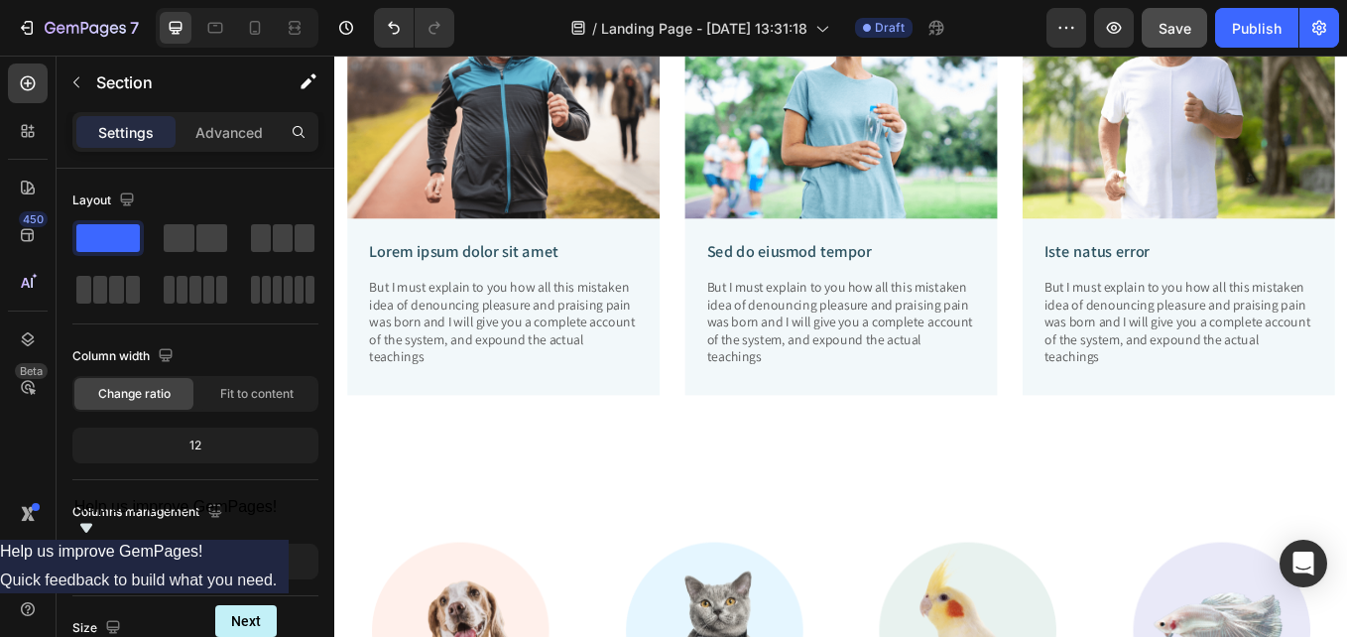
scroll to position [1994, 0]
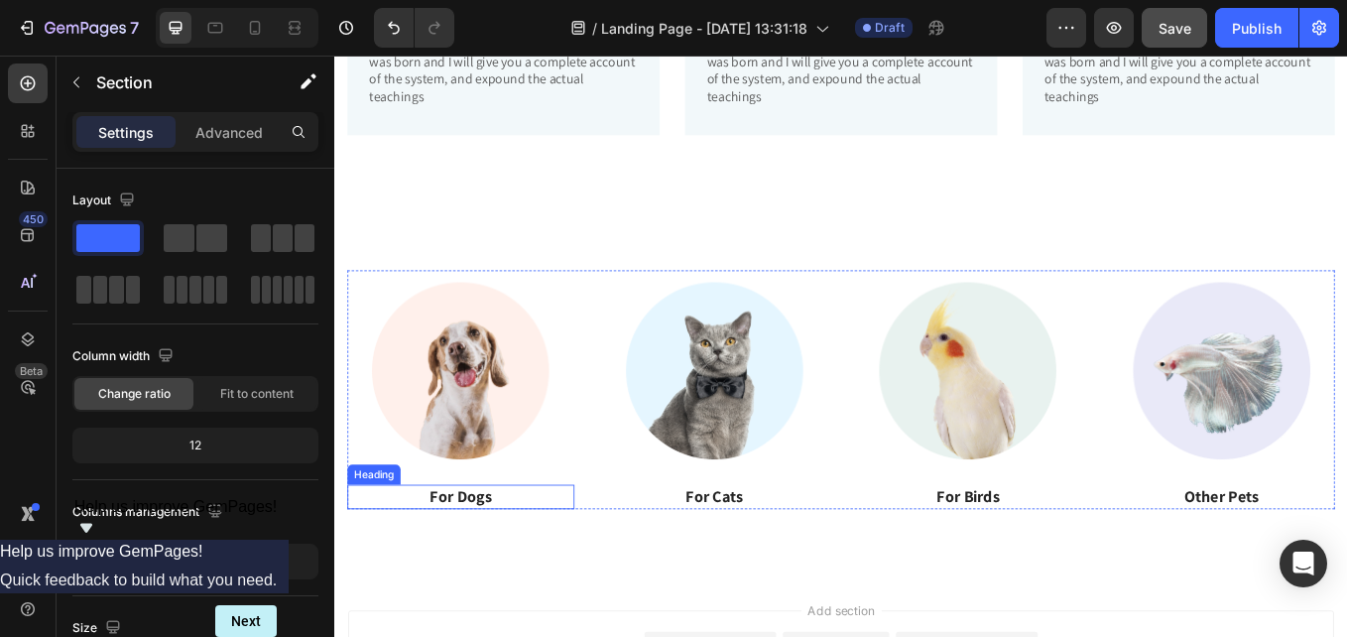
click at [509, 575] on p "For Dogs" at bounding box center [482, 573] width 263 height 25
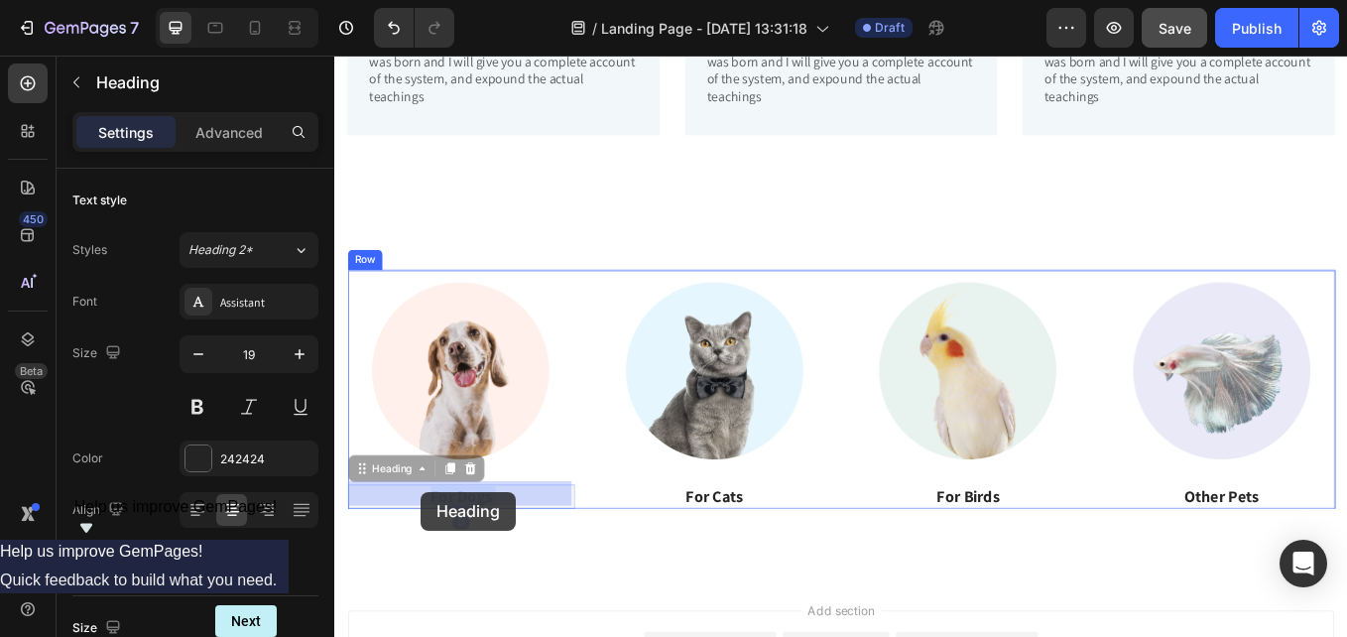
drag, startPoint x: 544, startPoint y: 571, endPoint x: 435, endPoint y: 568, distance: 108.2
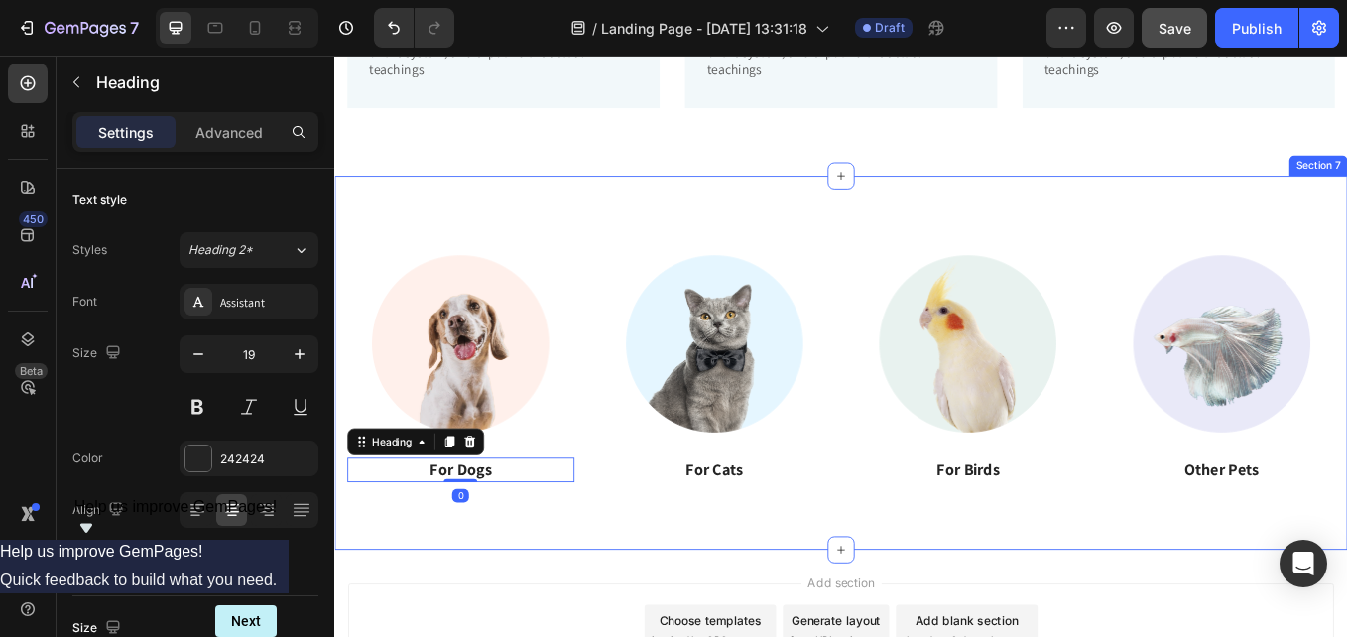
click at [501, 585] on div "Image For Dogs Heading 0 Image For Cats Heading Image For Birds Heading Image O…" at bounding box center [929, 415] width 1190 height 439
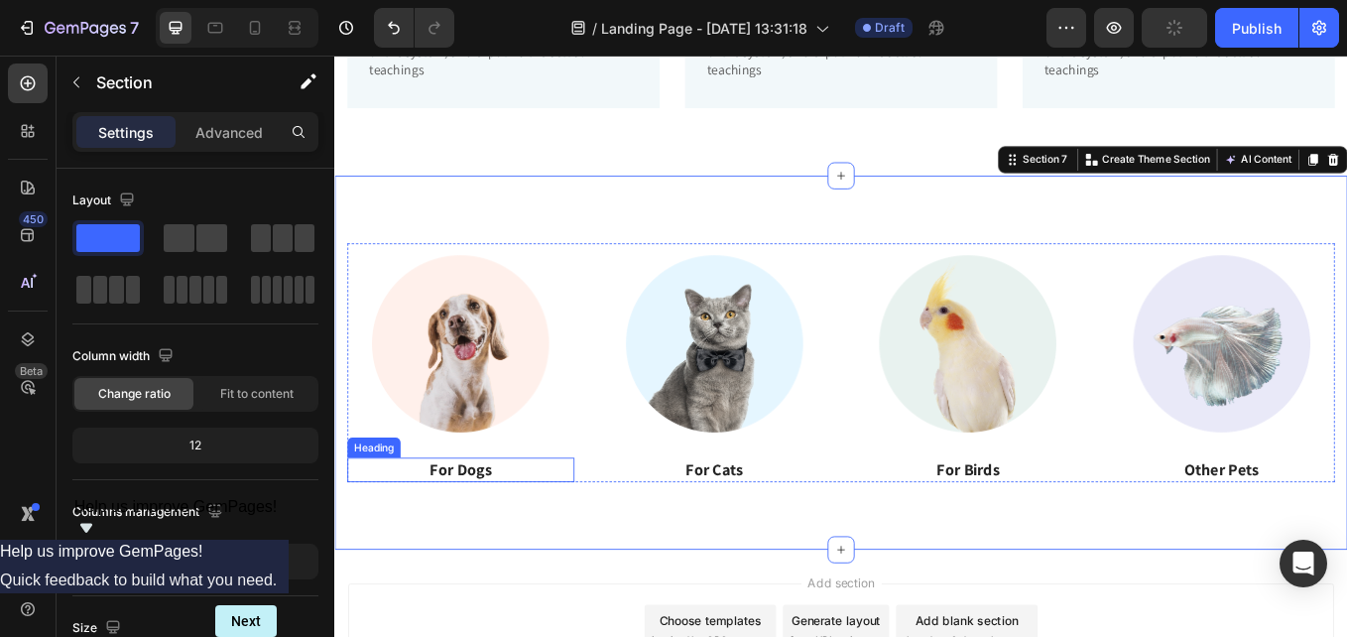
click at [522, 535] on p "For Dogs" at bounding box center [482, 542] width 263 height 25
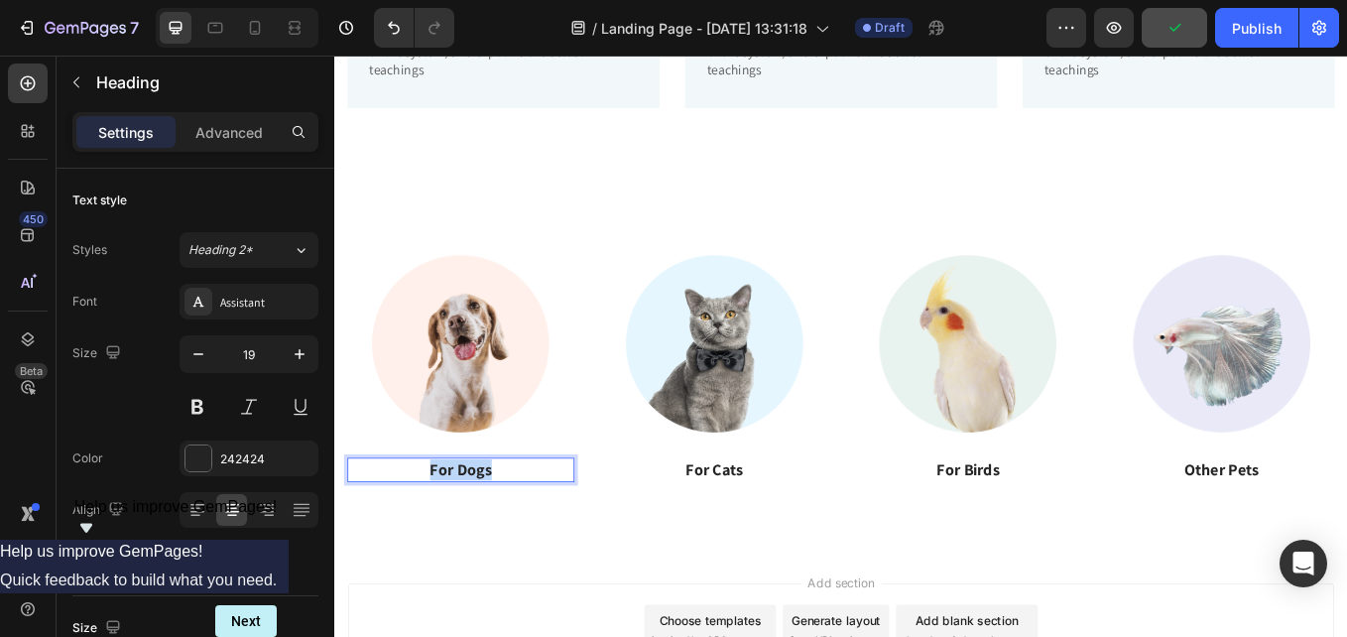
drag, startPoint x: 530, startPoint y: 536, endPoint x: 417, endPoint y: 523, distance: 113.8
click at [418, 528] on h3 "For Dogs" at bounding box center [482, 542] width 267 height 29
drag, startPoint x: 789, startPoint y: 531, endPoint x: 829, endPoint y: 539, distance: 41.4
click at [789, 532] on p "For Cats" at bounding box center [781, 542] width 263 height 25
click at [829, 539] on p "For Cats" at bounding box center [781, 542] width 263 height 25
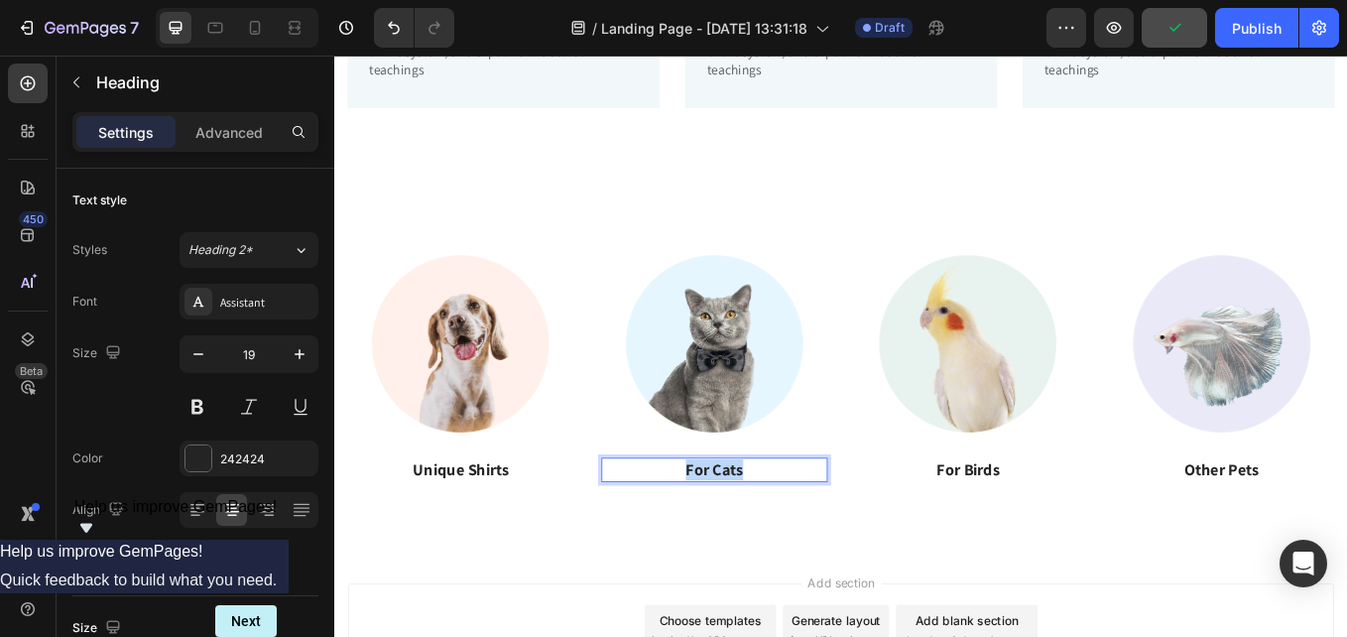
drag, startPoint x: 745, startPoint y: 533, endPoint x: 734, endPoint y: 532, distance: 11.0
click at [734, 532] on p "For Cats" at bounding box center [781, 542] width 263 height 25
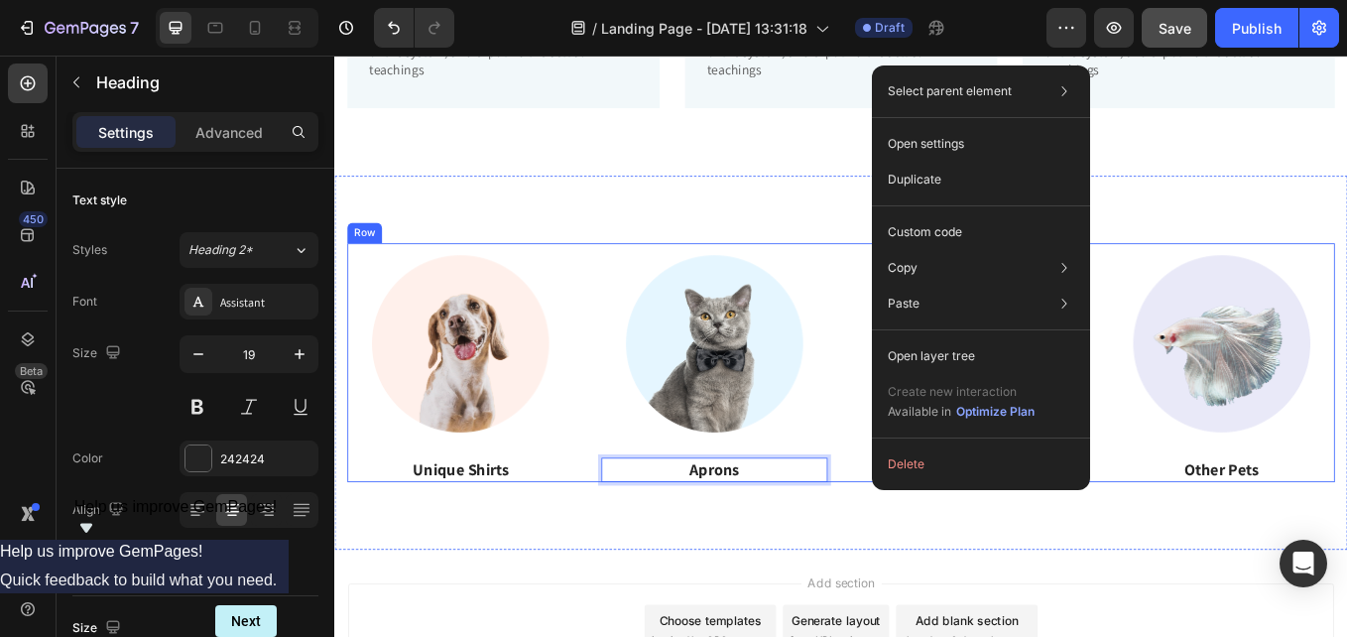
click at [986, 463] on button "Delete" at bounding box center [981, 464] width 202 height 36
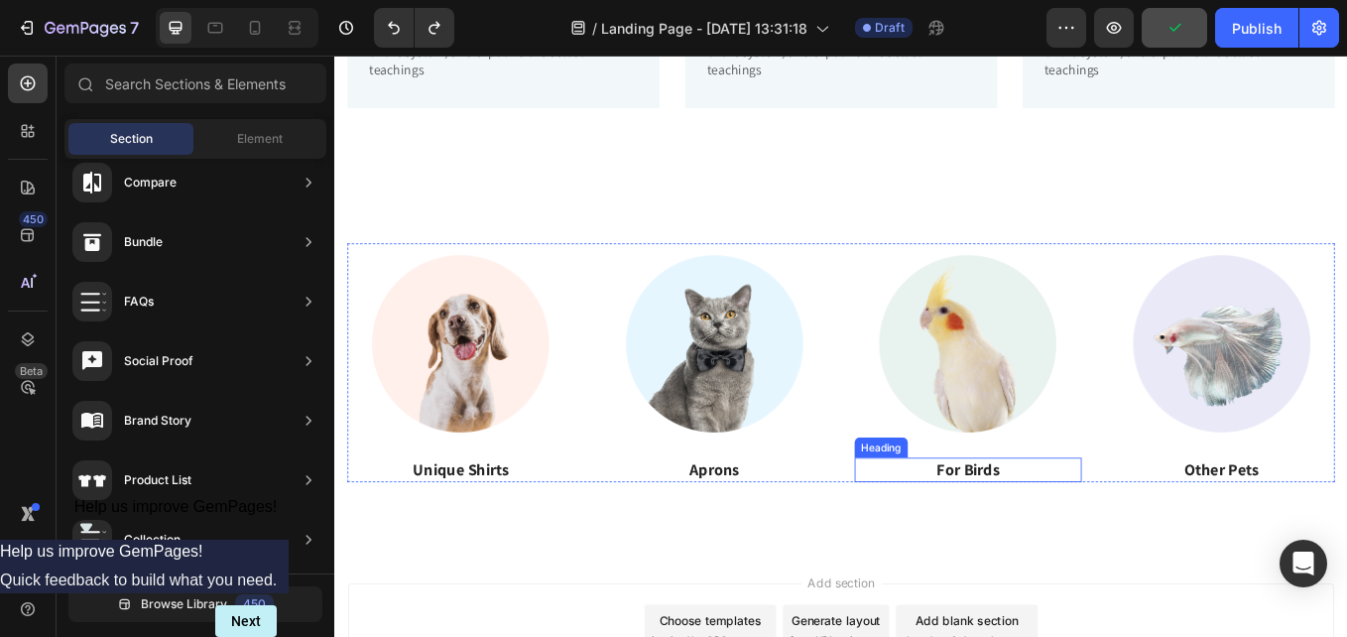
click at [1107, 549] on p "For Birds" at bounding box center [1078, 542] width 263 height 25
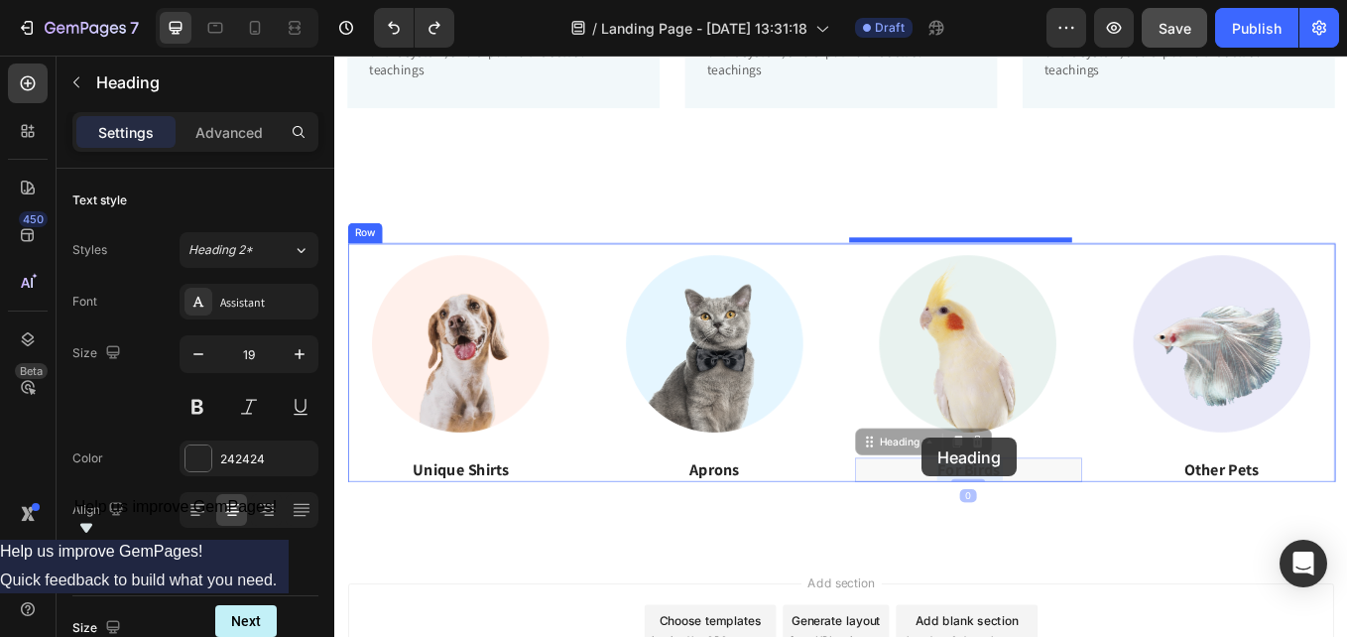
drag, startPoint x: 1113, startPoint y: 542, endPoint x: 1099, endPoint y: 517, distance: 28.4
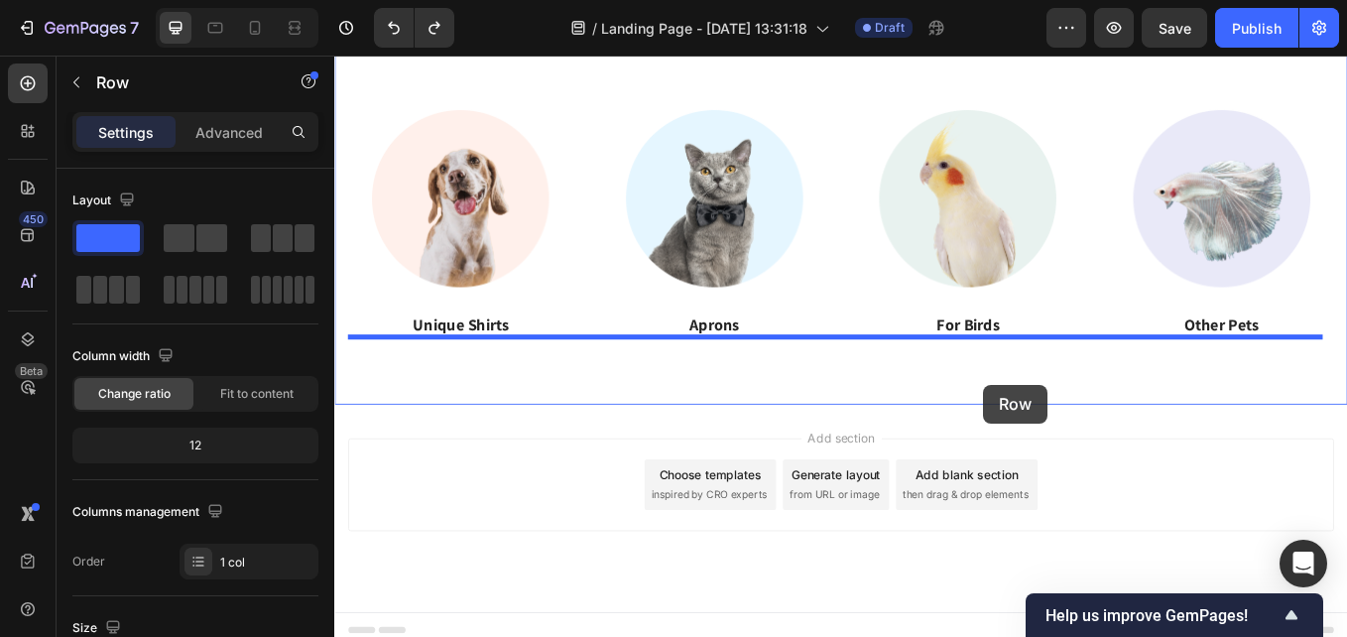
scroll to position [2199, 0]
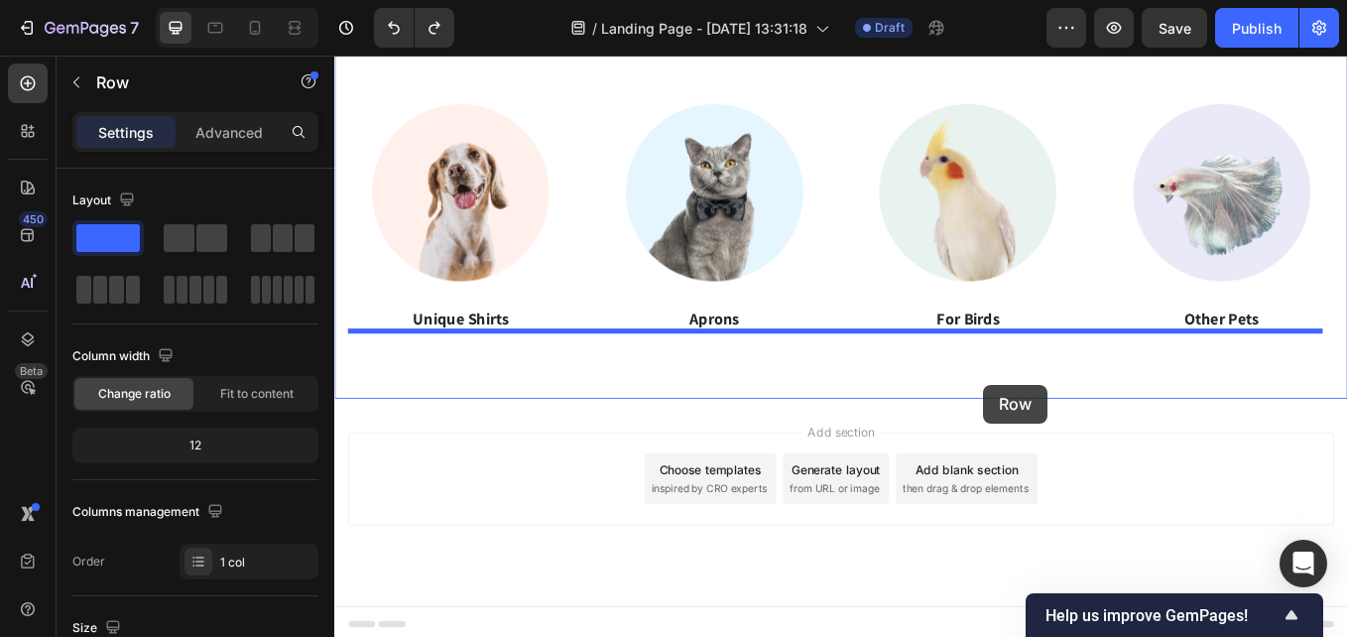
drag, startPoint x: 413, startPoint y: 110, endPoint x: 1102, endPoint y: 369, distance: 736.5
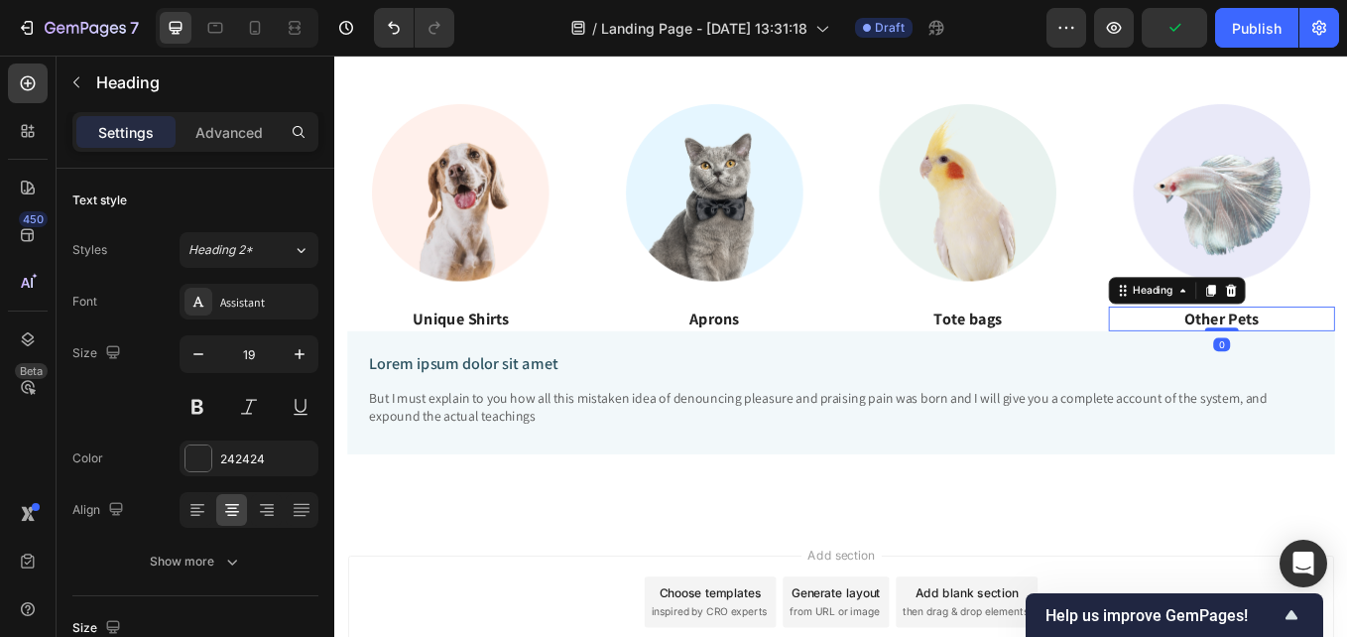
drag, startPoint x: 938, startPoint y: 571, endPoint x: 958, endPoint y: 556, distance: 25.4
click at [940, 571] on div "Image Unique Shirts Heading Image Aprons Heading Image Tote bags Heading Image …" at bounding box center [929, 311] width 1190 height 584
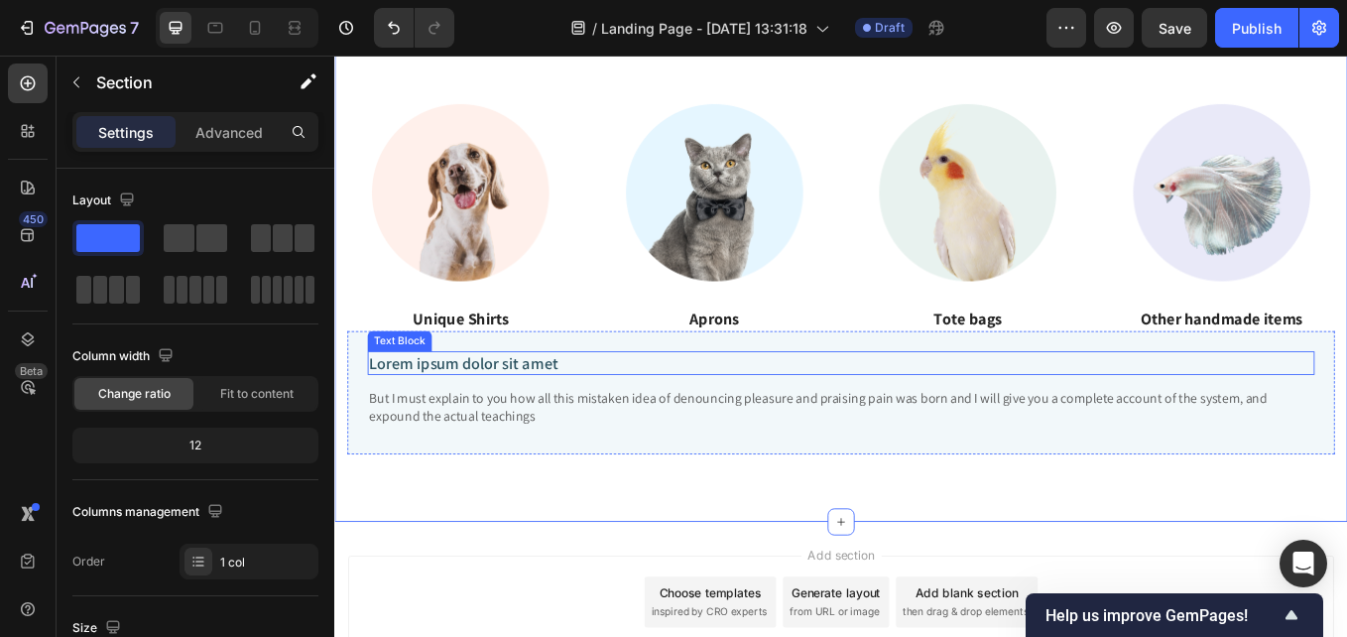
click at [505, 413] on p "Lorem ipsum dolor sit amet" at bounding box center [929, 417] width 1109 height 25
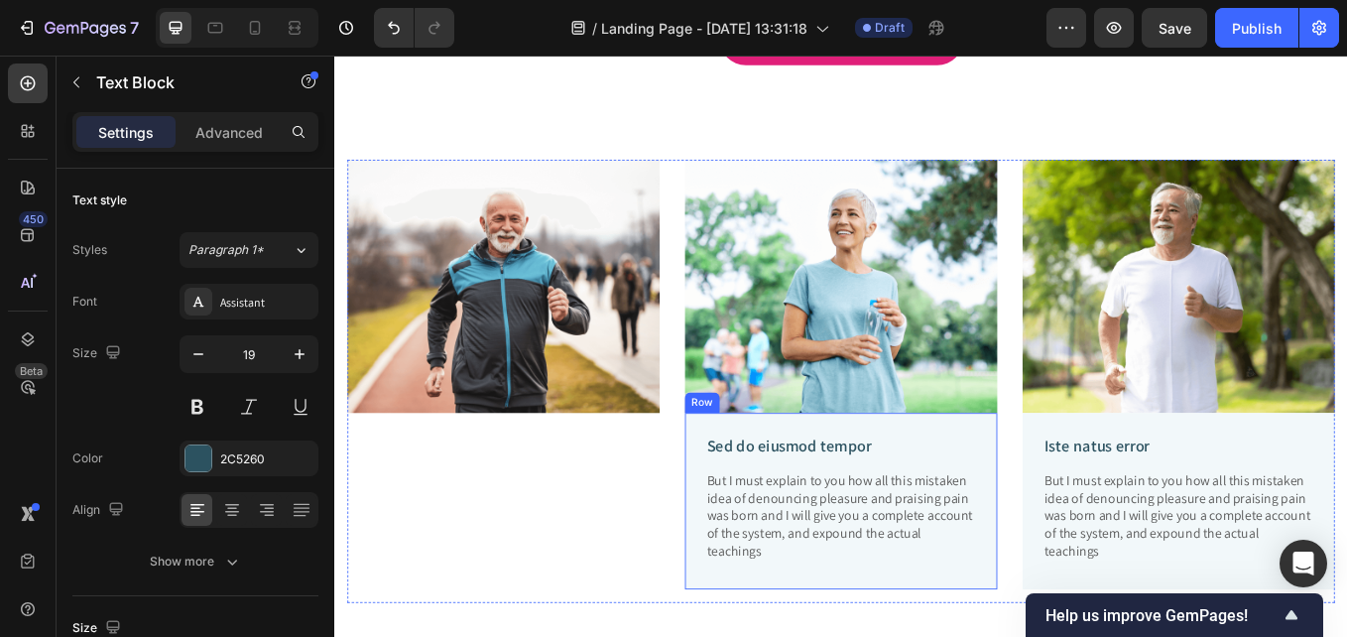
scroll to position [1406, 0]
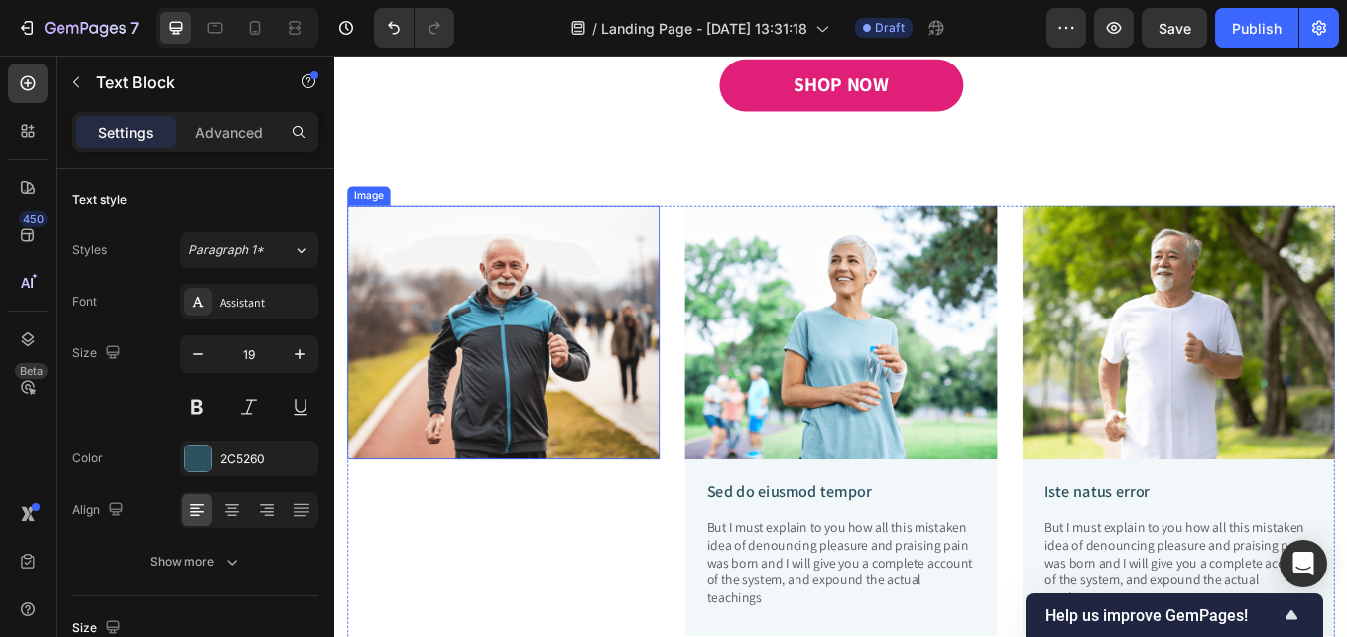
click at [656, 373] on img at bounding box center [532, 381] width 367 height 298
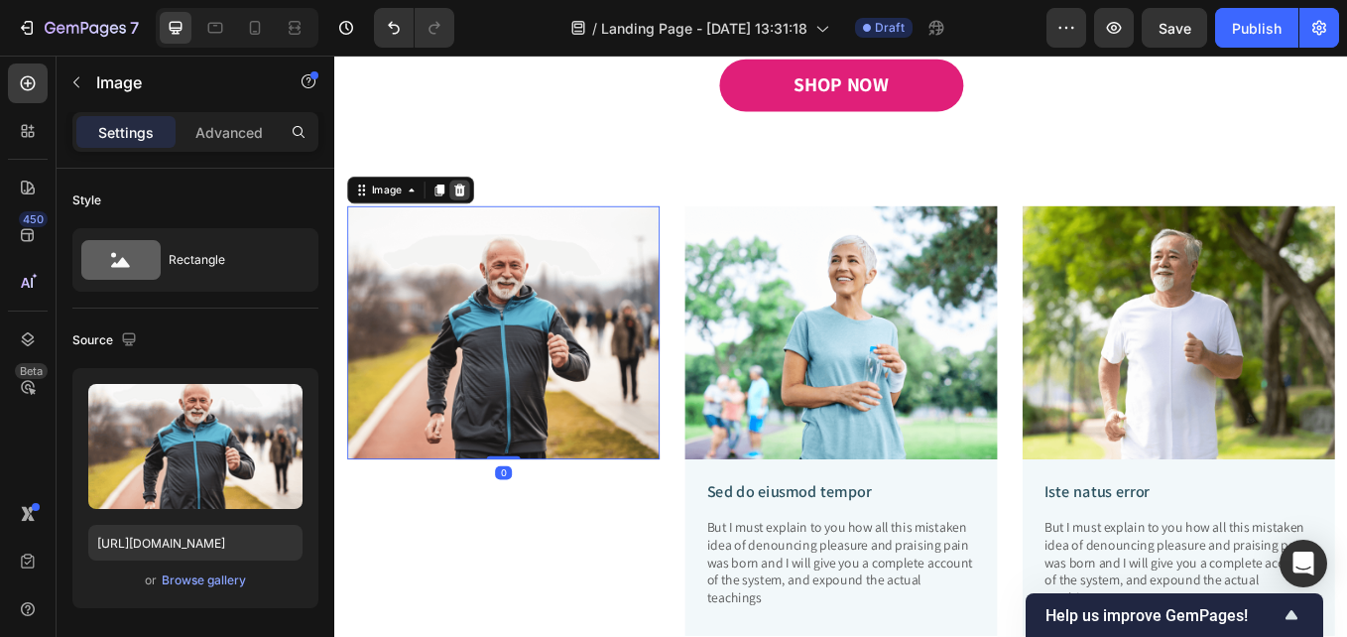
click at [478, 210] on icon at bounding box center [481, 213] width 13 height 14
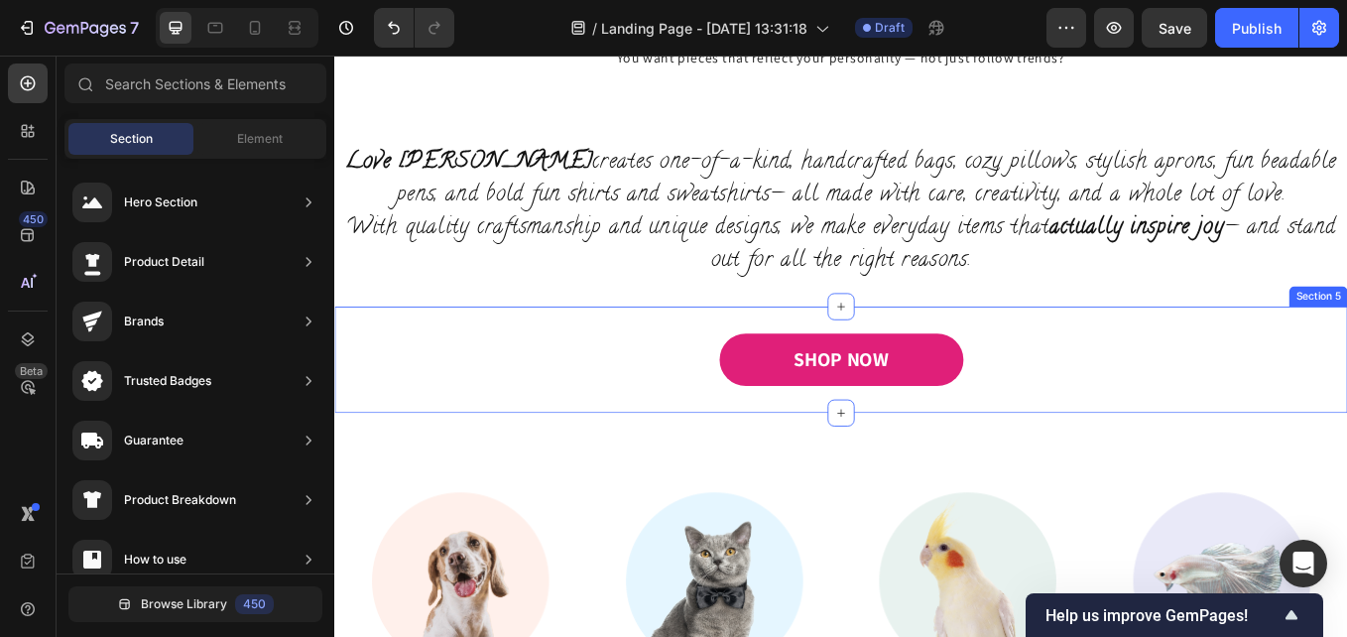
scroll to position [1009, 0]
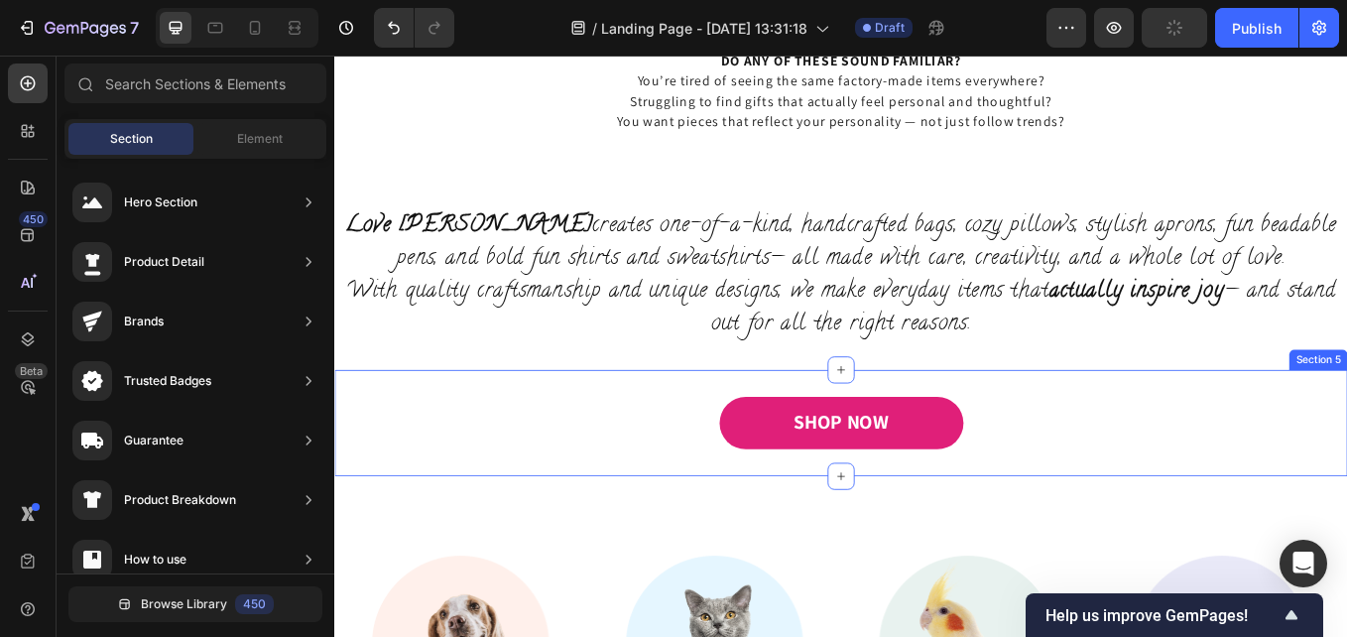
click at [1184, 542] on div "SHOP NOW Button Section 5" at bounding box center [929, 487] width 1190 height 125
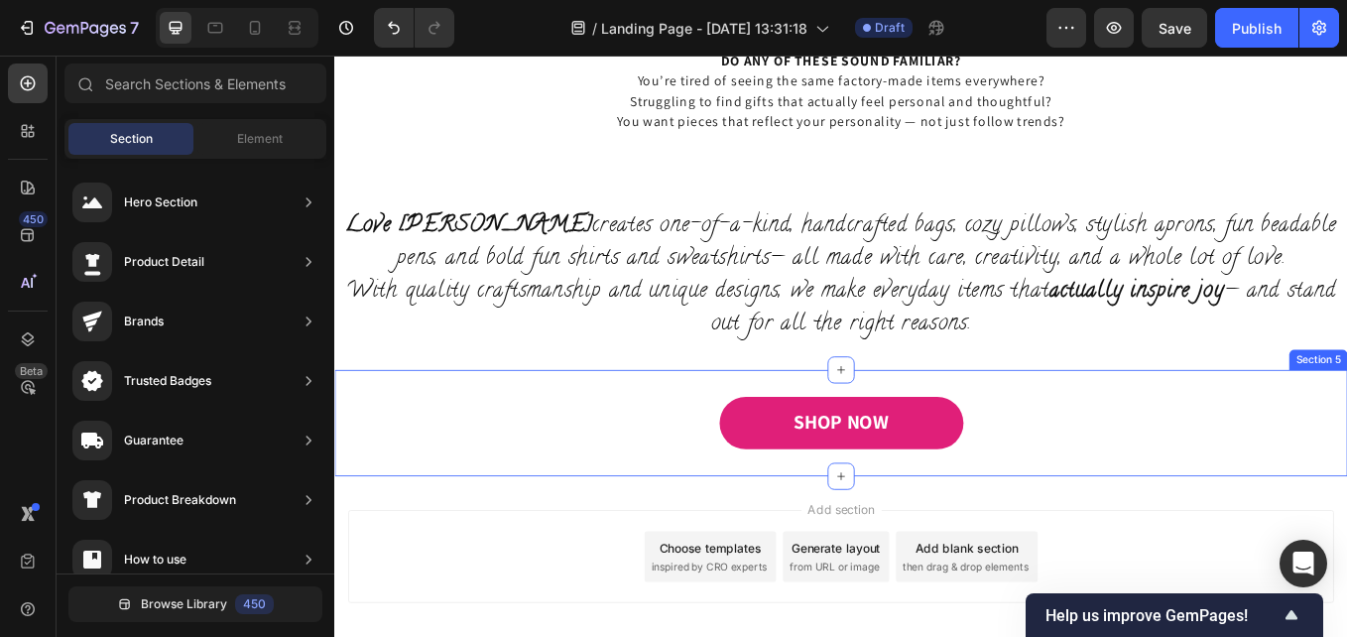
click at [1193, 543] on div "SHOP NOW Button Section 5" at bounding box center [929, 487] width 1190 height 125
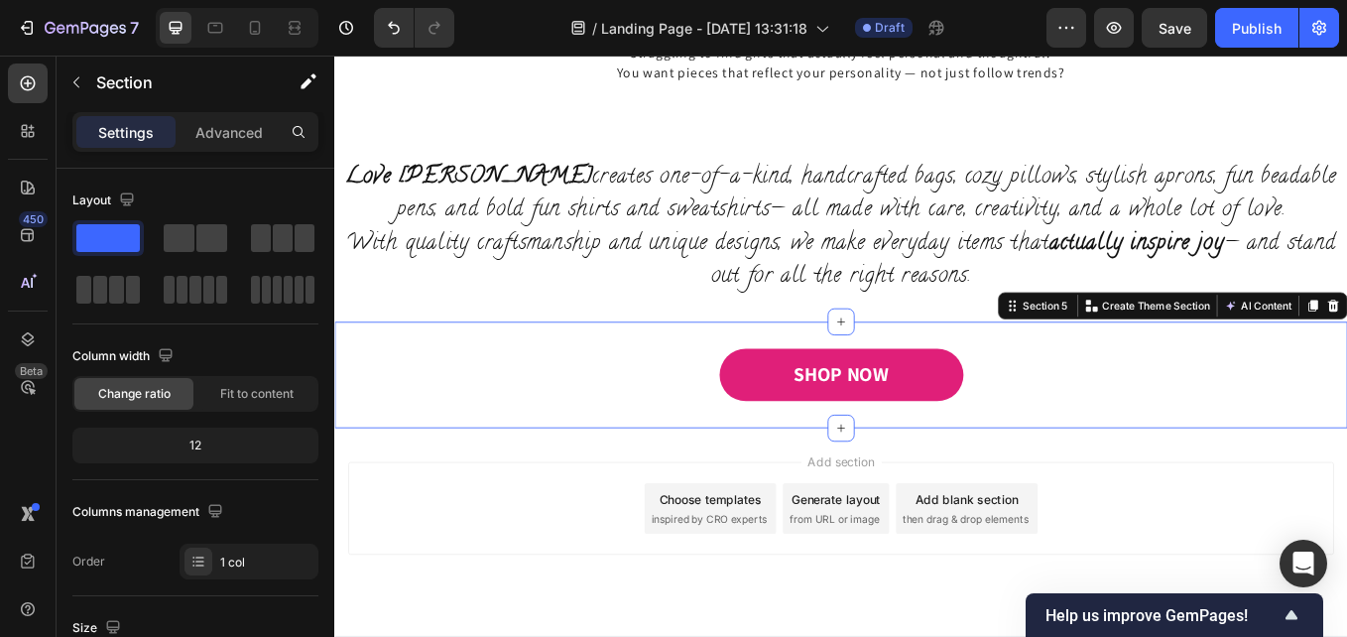
scroll to position [1105, 0]
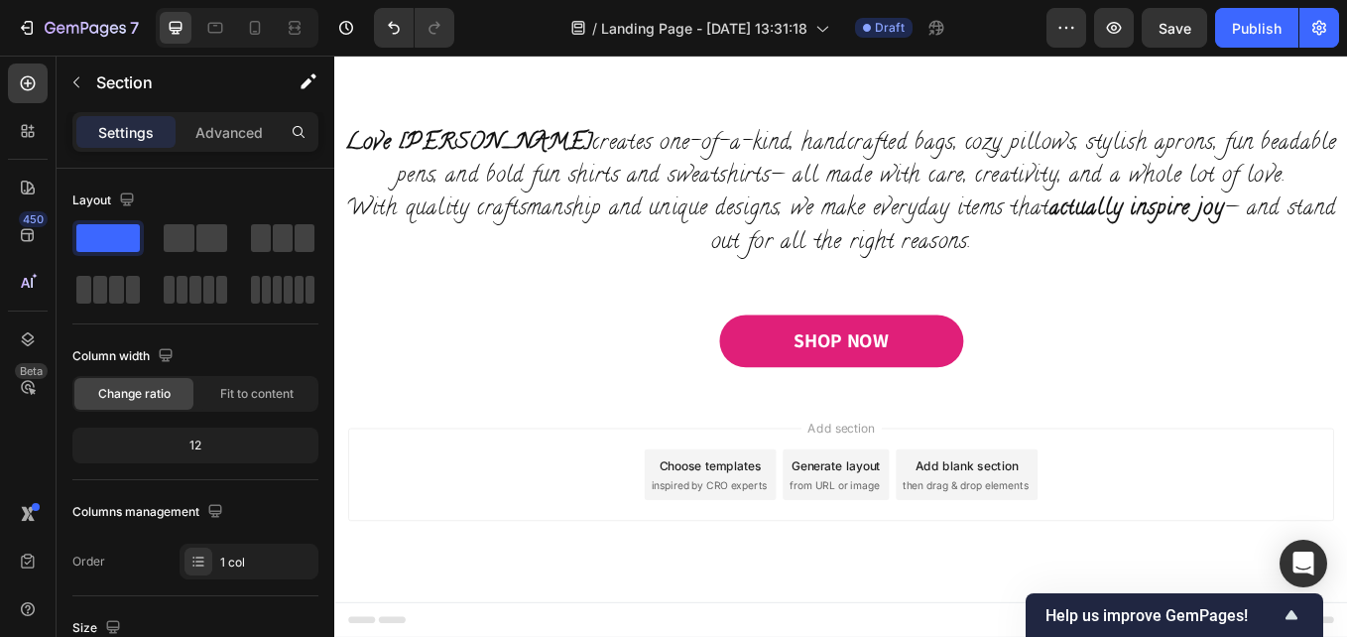
click at [878, 628] on div "Add section Choose templates inspired by CRO experts Generate layout from URL o…" at bounding box center [929, 575] width 1190 height 244
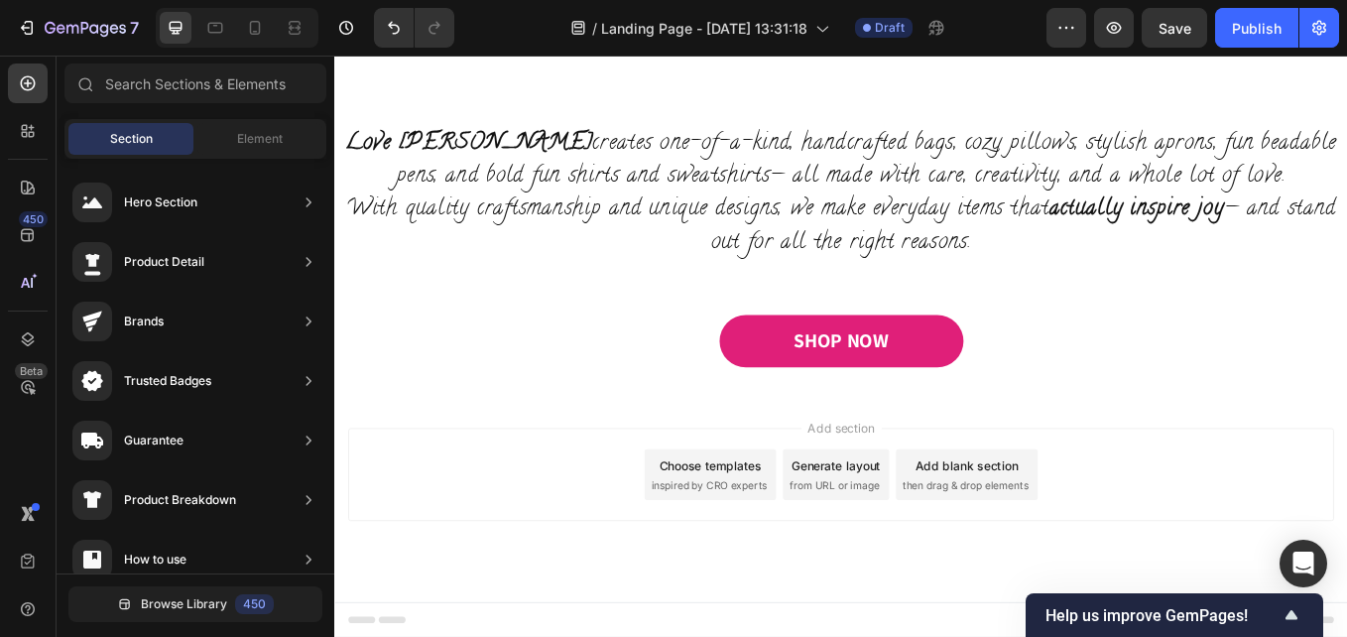
click at [778, 558] on span "inspired by CRO experts" at bounding box center [774, 561] width 136 height 18
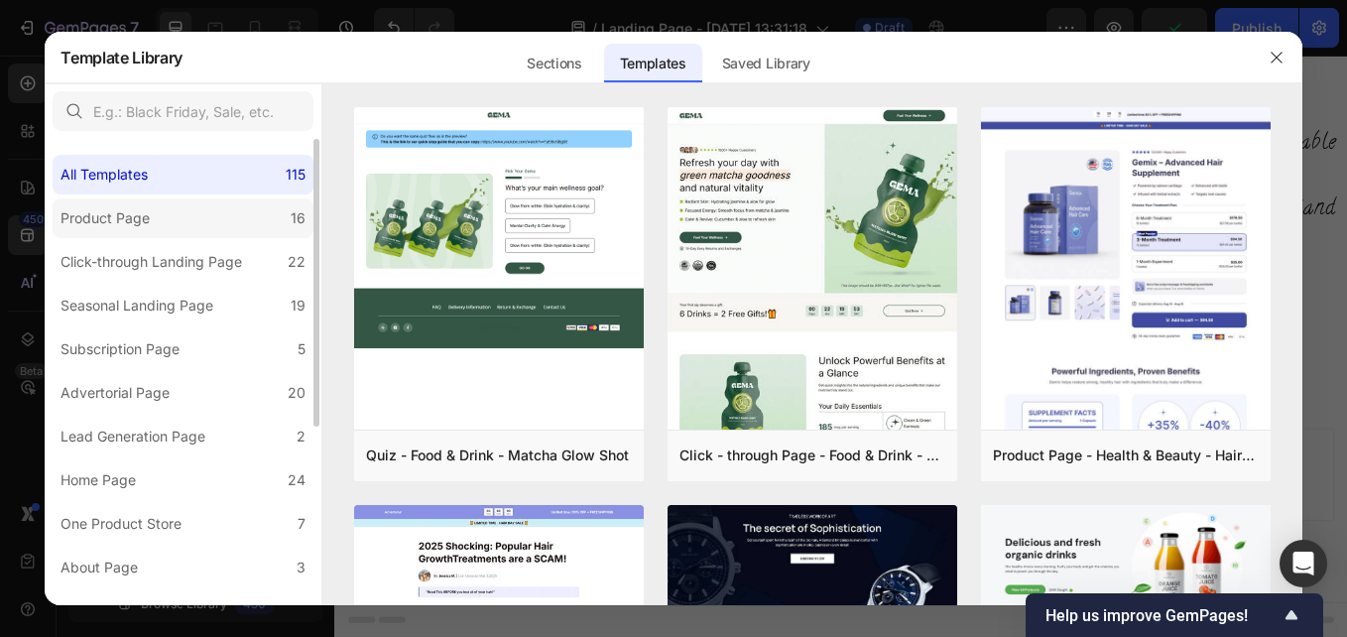
click at [219, 228] on label "Product Page 16" at bounding box center [183, 218] width 261 height 40
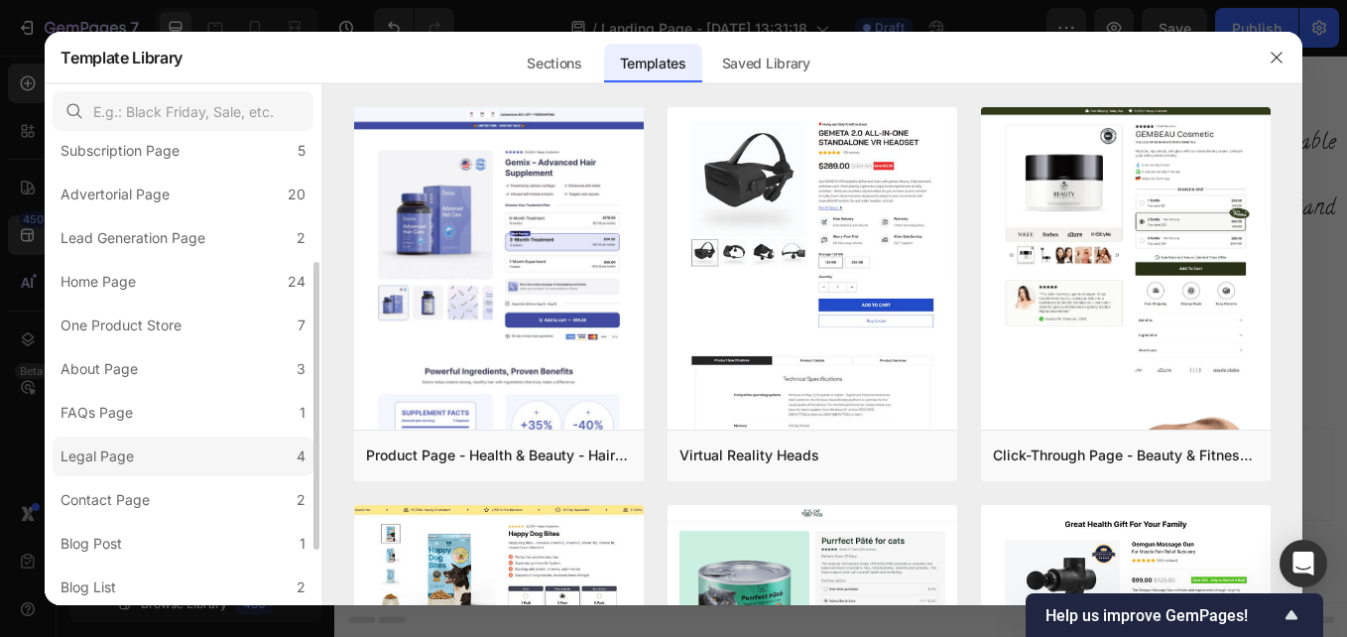
scroll to position [288, 0]
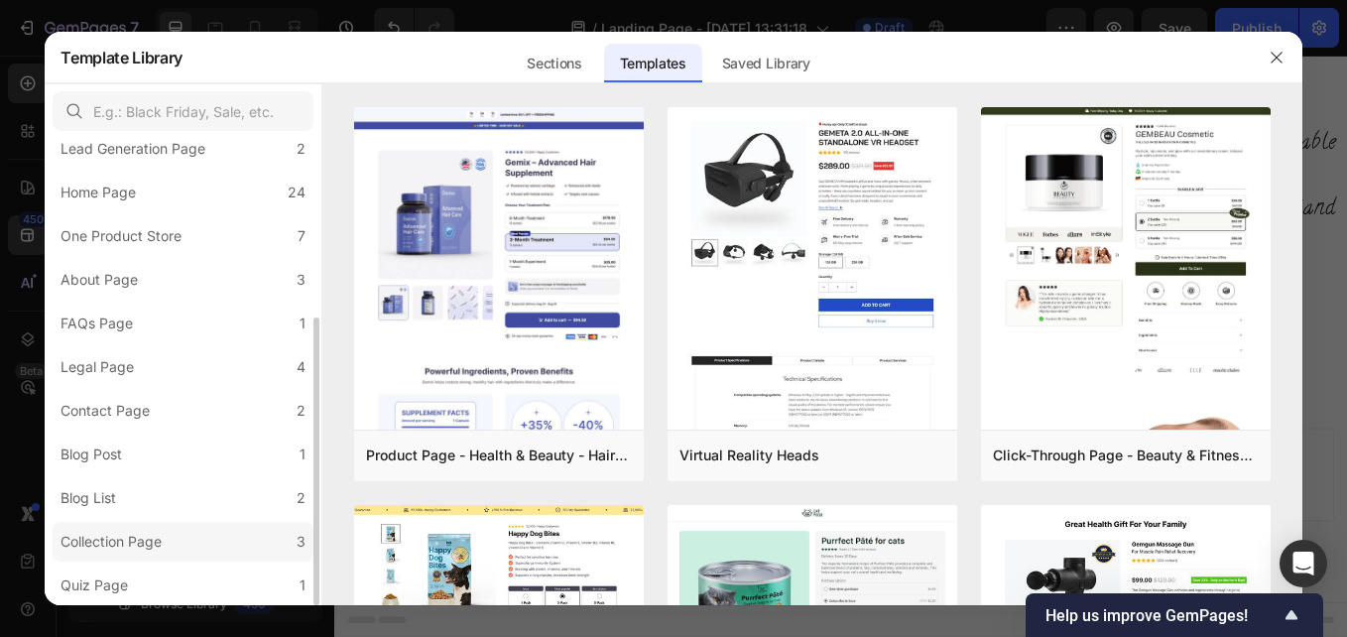
click at [120, 552] on div "Collection Page" at bounding box center [111, 542] width 101 height 24
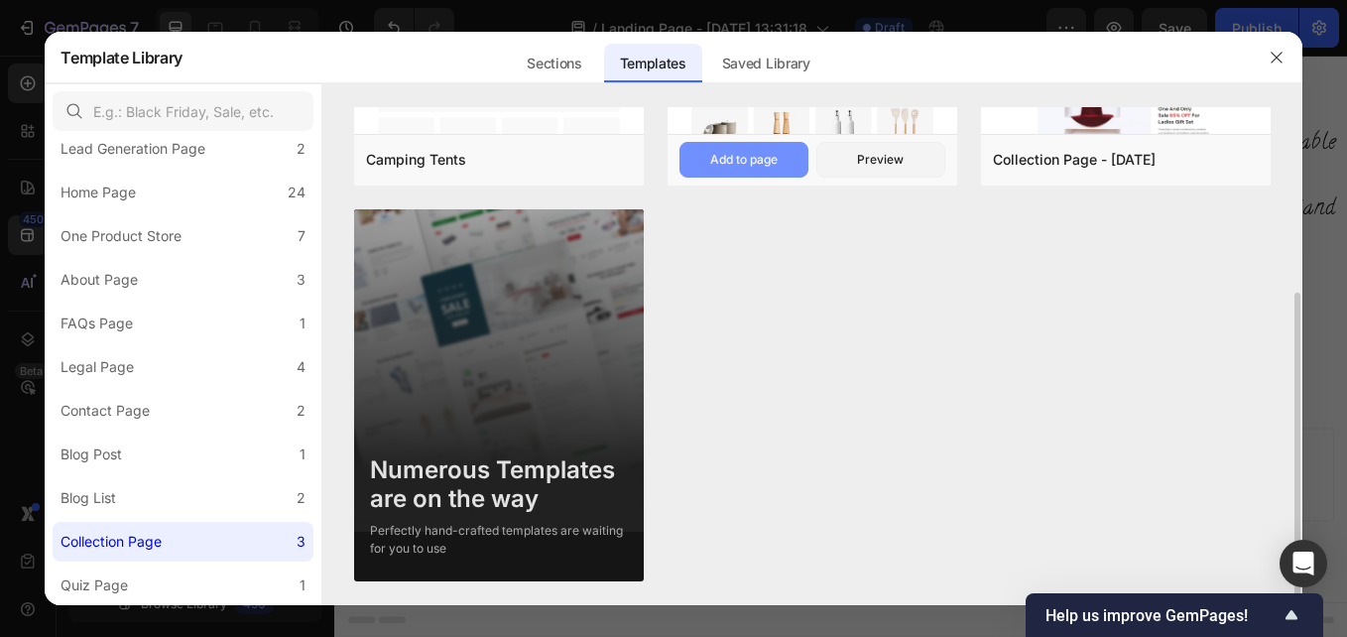
scroll to position [0, 0]
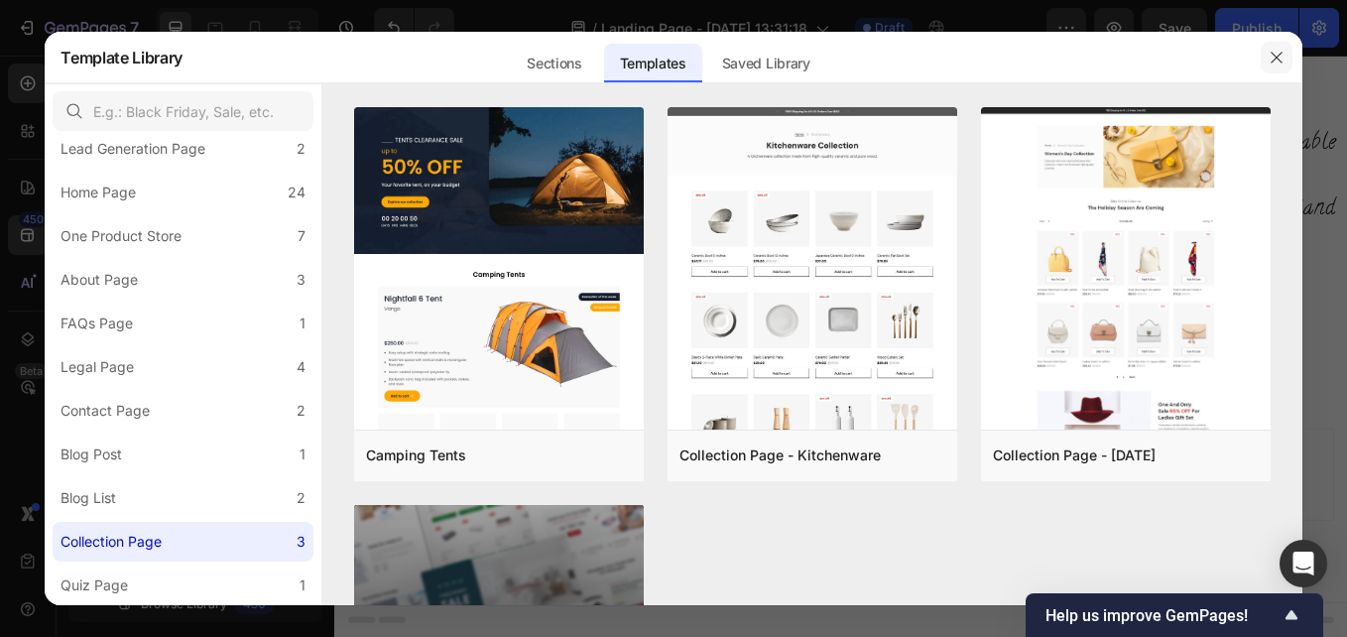
click at [1279, 61] on icon "button" at bounding box center [1277, 58] width 16 height 16
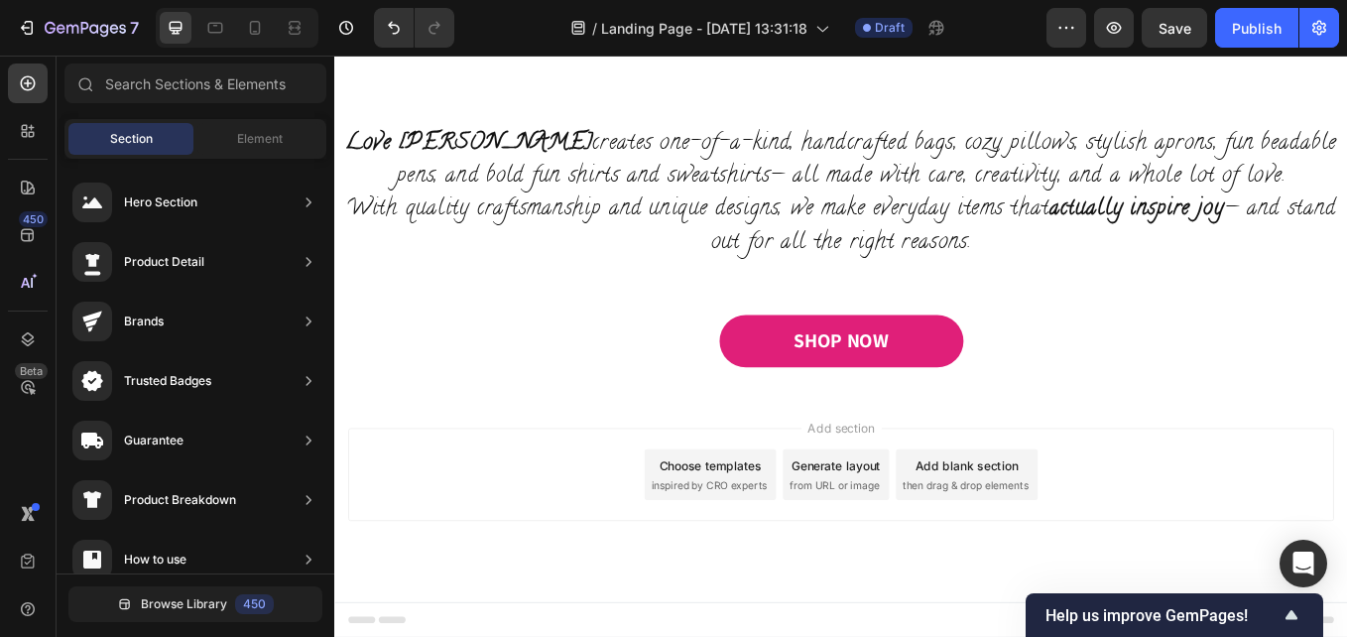
click at [918, 633] on div "Add section Choose templates inspired by CRO experts Generate layout from URL o…" at bounding box center [929, 575] width 1190 height 244
click at [238, 141] on span "Element" at bounding box center [260, 139] width 46 height 18
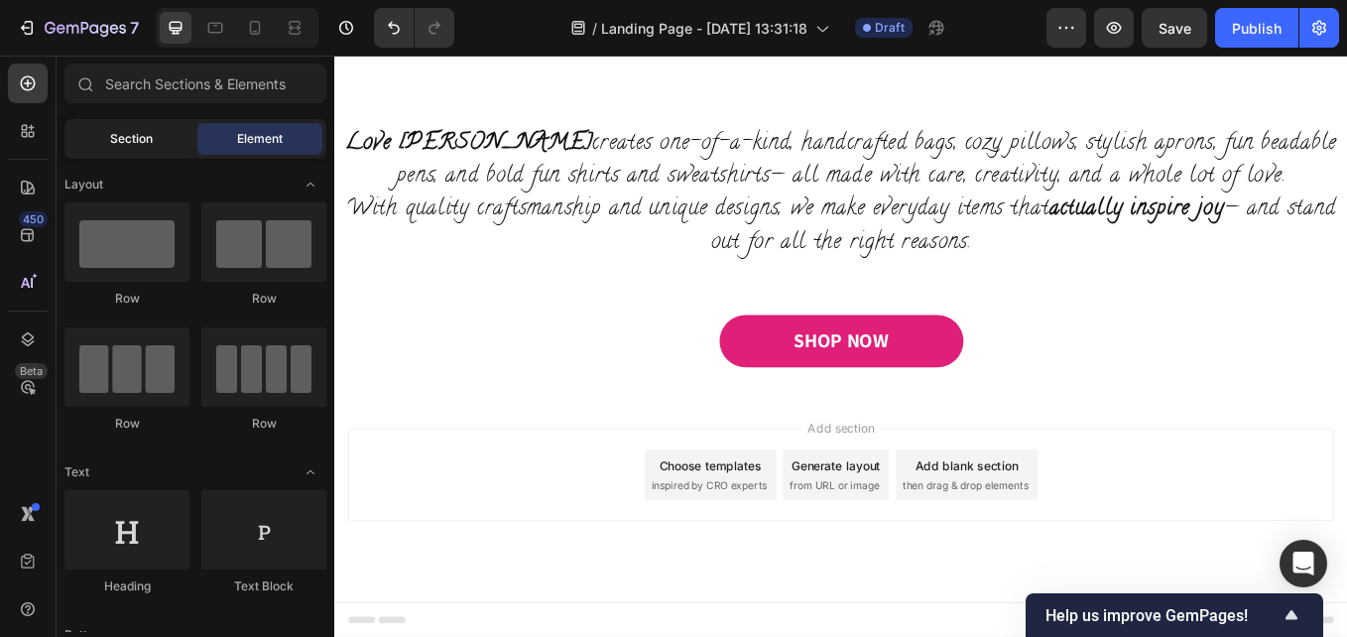
click at [125, 133] on span "Section" at bounding box center [131, 139] width 43 height 18
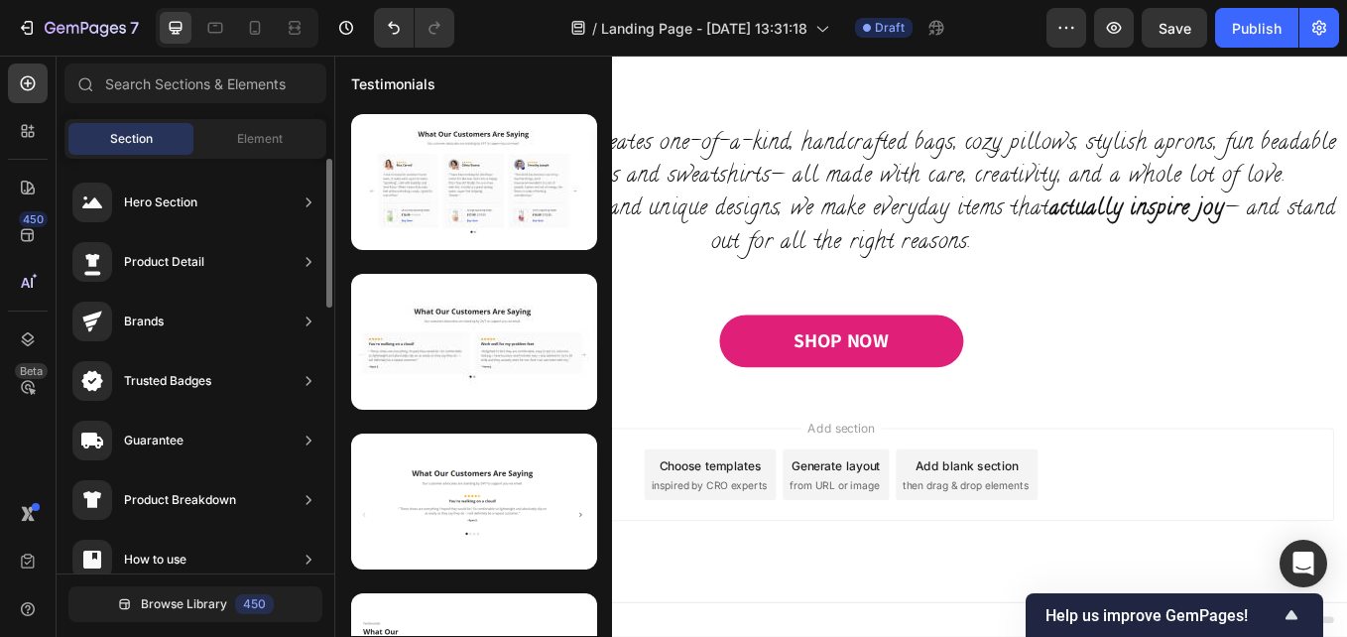
click at [307, 267] on icon at bounding box center [309, 262] width 20 height 20
click at [166, 260] on div "Product Detail" at bounding box center [164, 262] width 80 height 20
click at [147, 257] on div "Product Detail" at bounding box center [164, 262] width 80 height 20
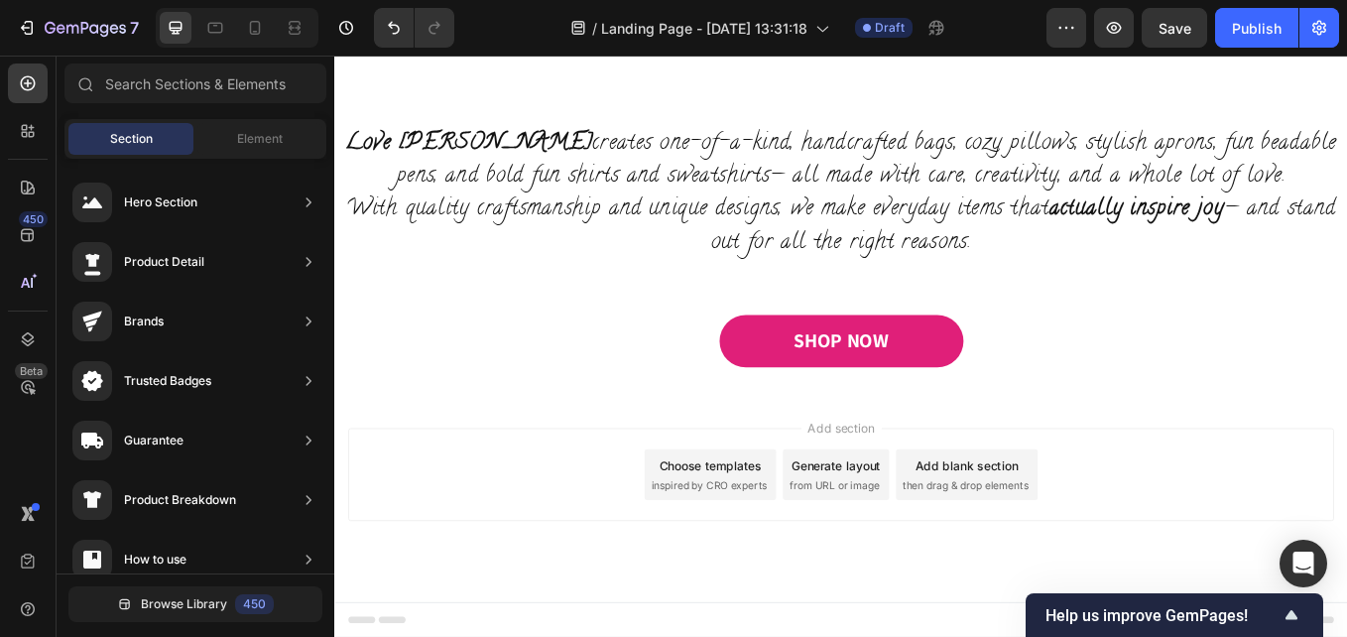
click at [1101, 546] on div "Add blank section" at bounding box center [1077, 537] width 121 height 21
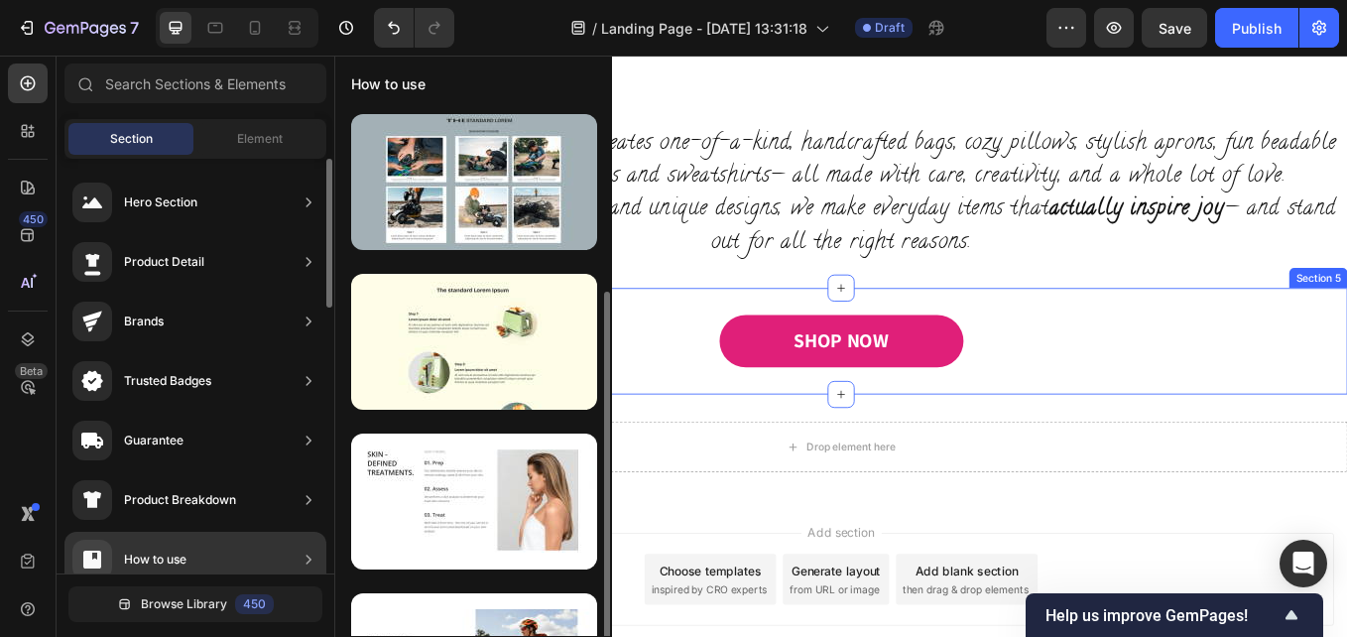
scroll to position [99, 0]
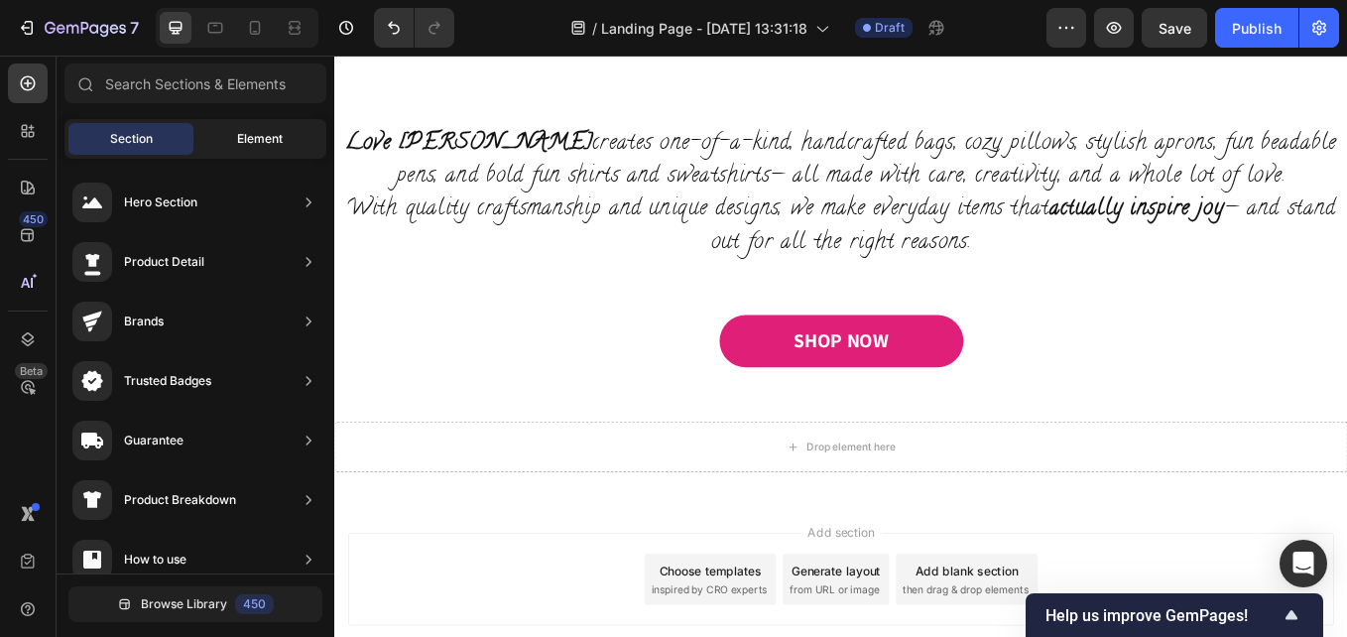
click at [269, 142] on span "Element" at bounding box center [260, 139] width 46 height 18
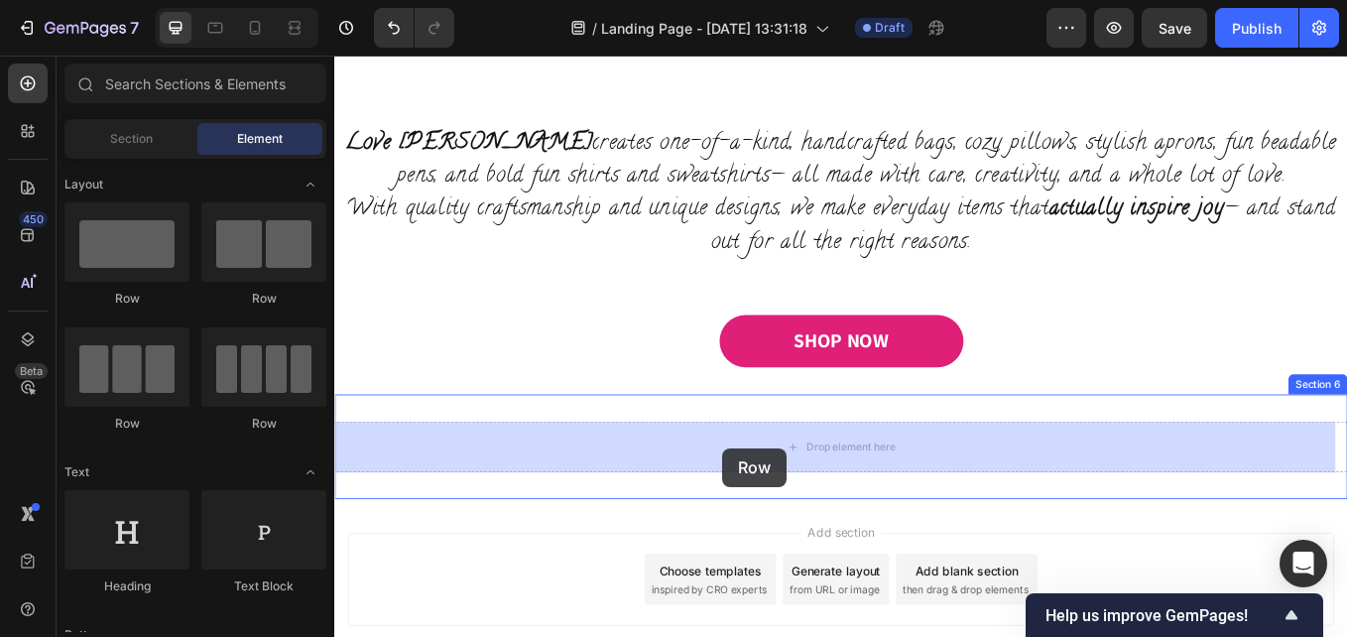
drag, startPoint x: 488, startPoint y: 334, endPoint x: 732, endPoint y: 515, distance: 303.6
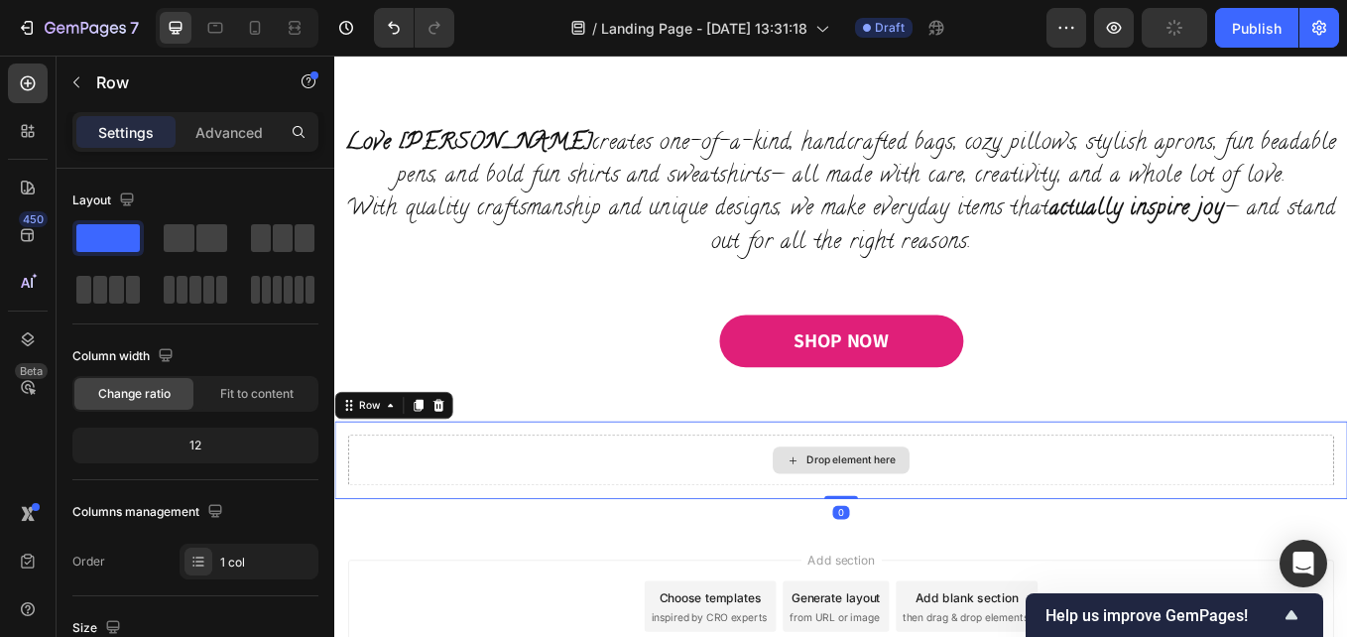
click at [1031, 537] on div "Drop element here" at bounding box center [929, 531] width 1159 height 60
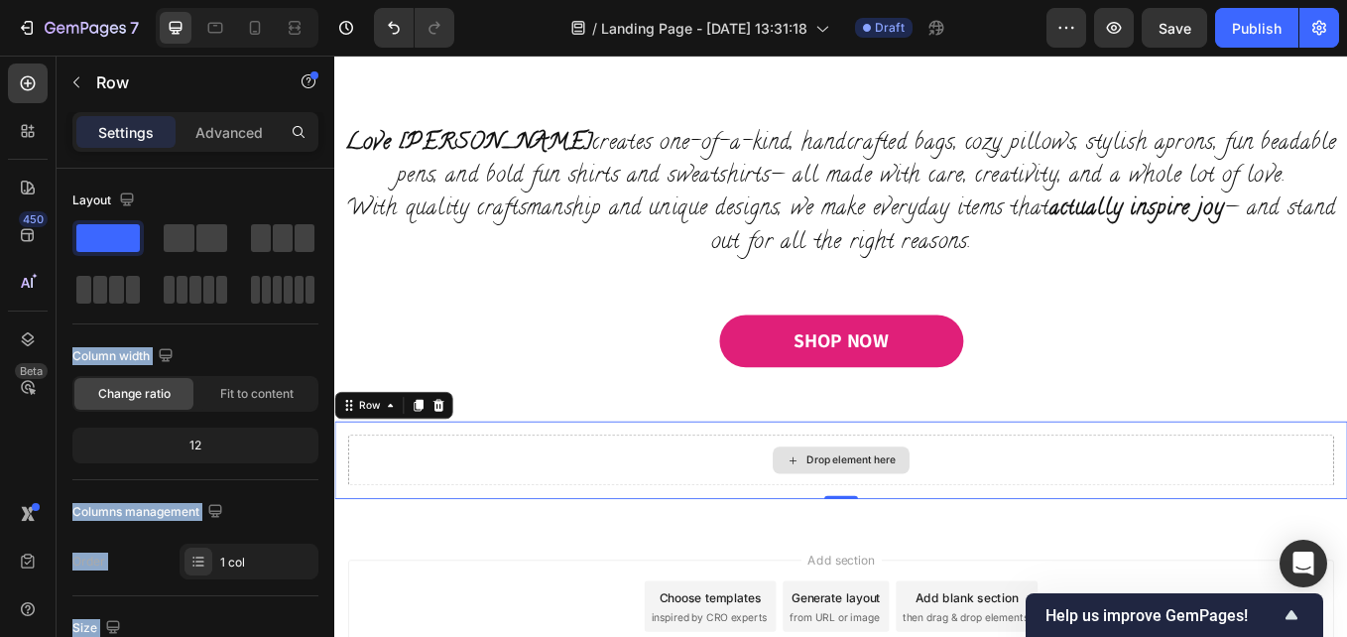
drag, startPoint x: 447, startPoint y: 294, endPoint x: 909, endPoint y: 538, distance: 521.9
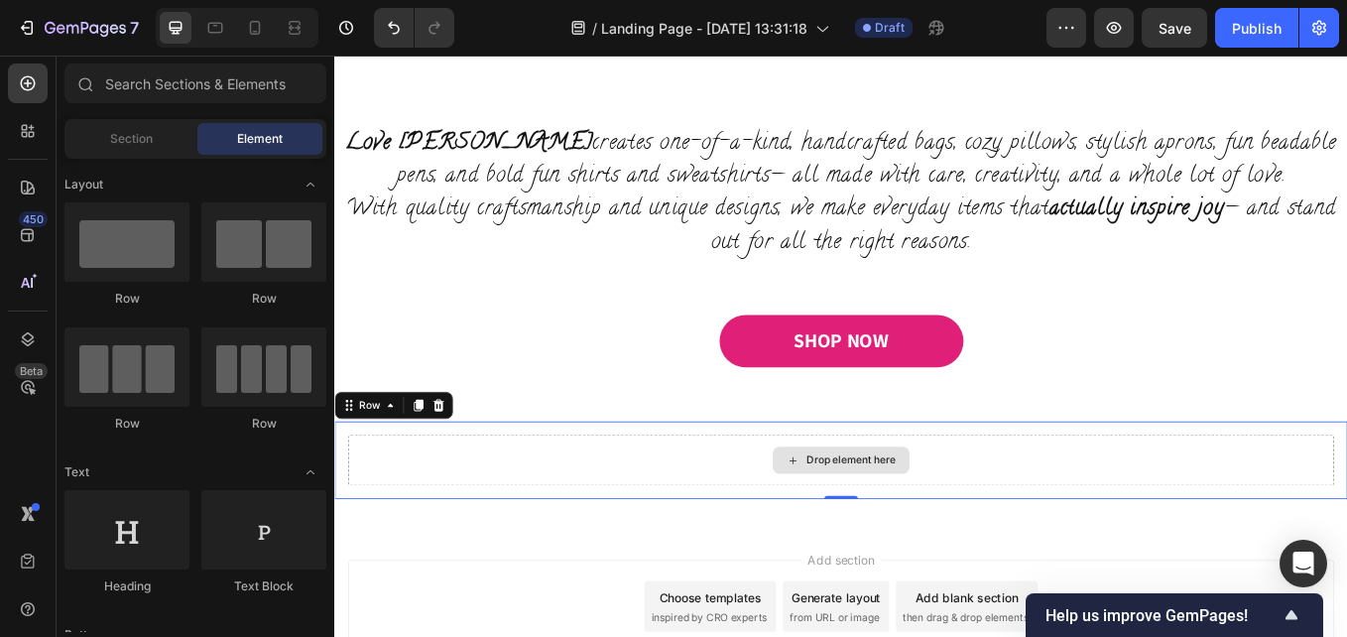
drag, startPoint x: 841, startPoint y: 531, endPoint x: 817, endPoint y: 533, distance: 23.9
click at [837, 531] on div "Drop element here" at bounding box center [929, 531] width 1159 height 60
click at [865, 538] on icon at bounding box center [873, 531] width 16 height 17
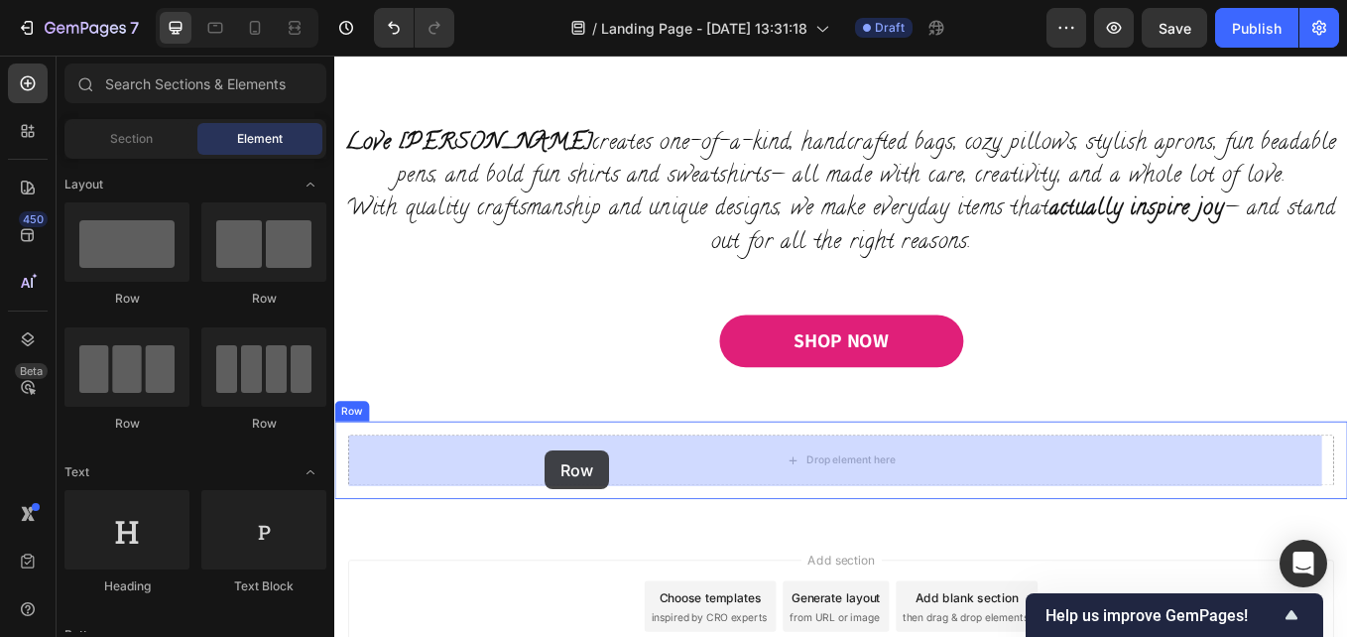
drag, startPoint x: 447, startPoint y: 303, endPoint x: 581, endPoint y: 520, distance: 255.2
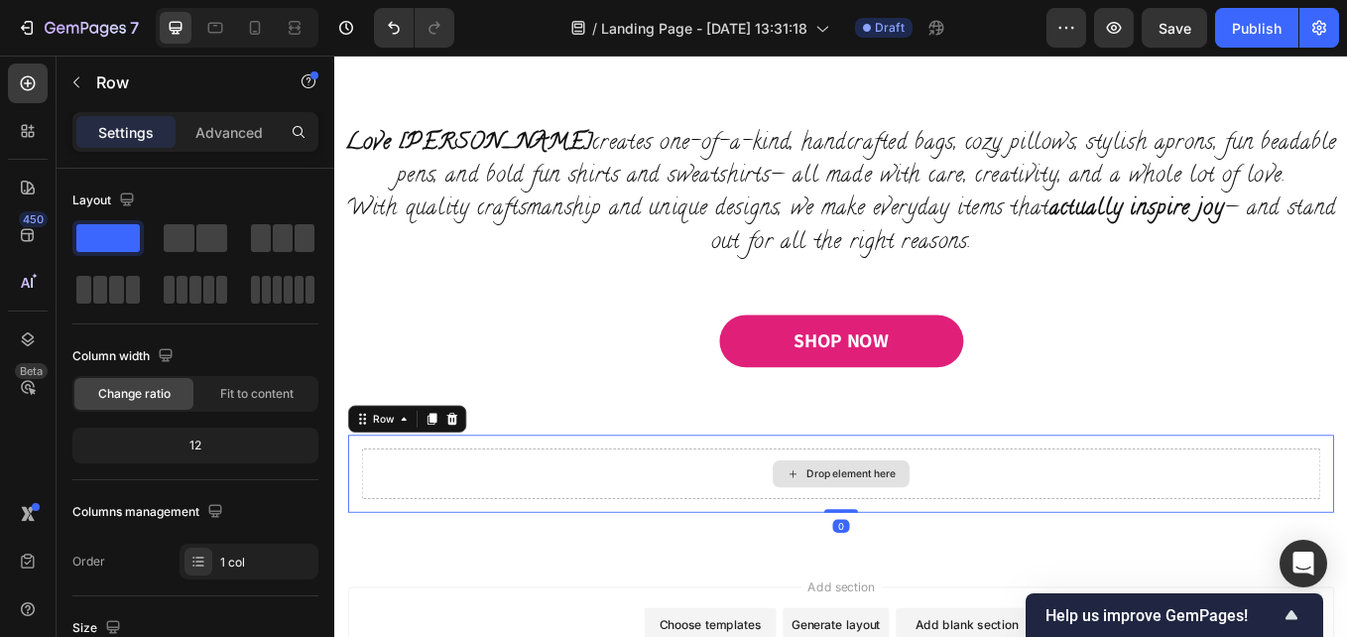
click at [976, 572] on div "Drop element here" at bounding box center [929, 547] width 1127 height 60
click at [243, 105] on div "Row" at bounding box center [170, 83] width 226 height 52
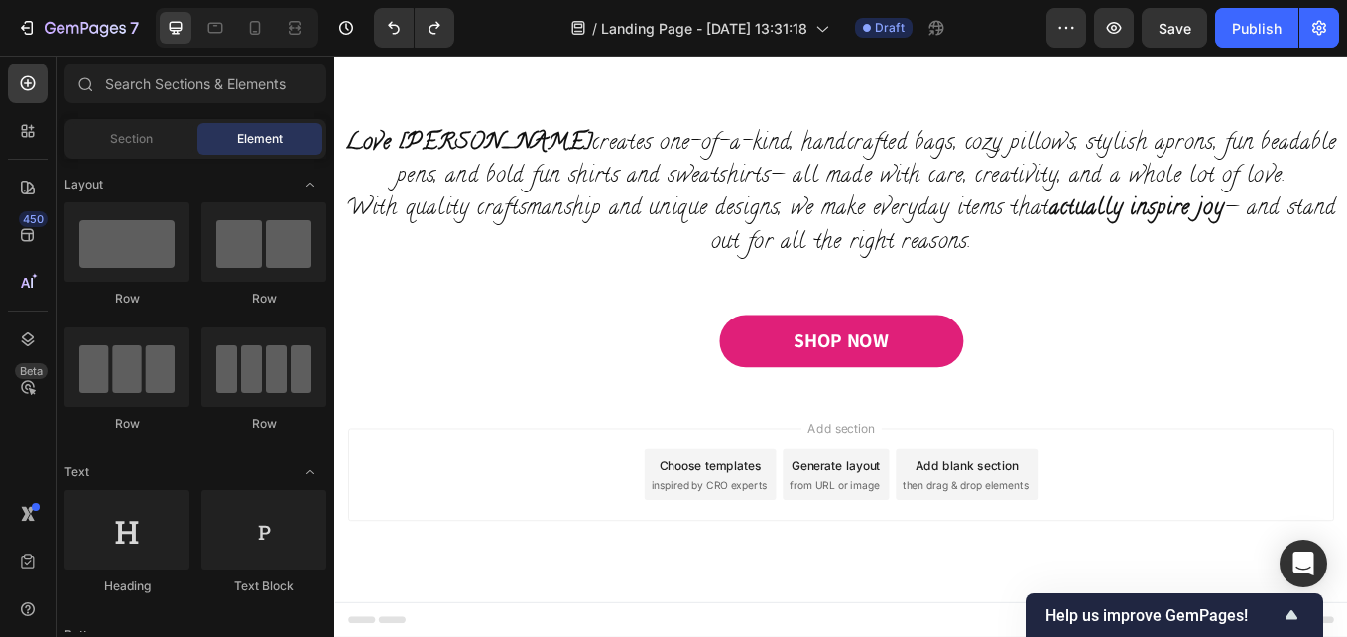
click at [942, 497] on span "Add section" at bounding box center [930, 492] width 94 height 21
click at [1040, 547] on div "Add blank section then drag & drop elements" at bounding box center [1077, 548] width 167 height 60
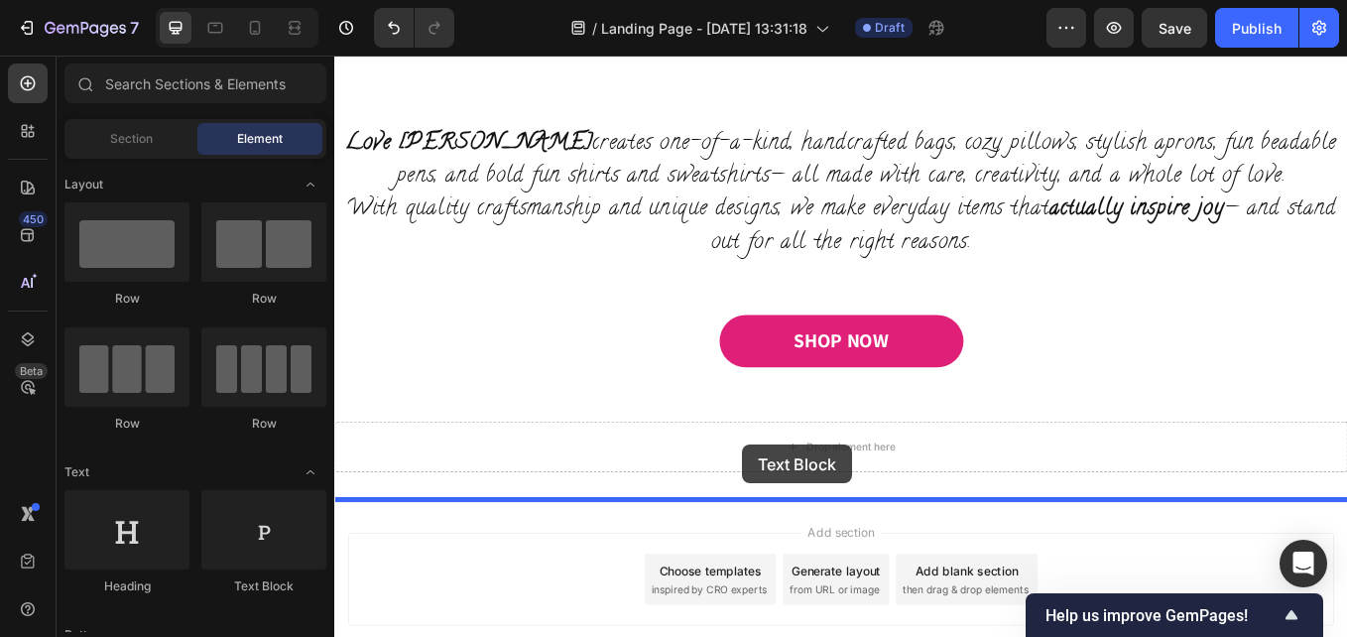
scroll to position [1202, 0]
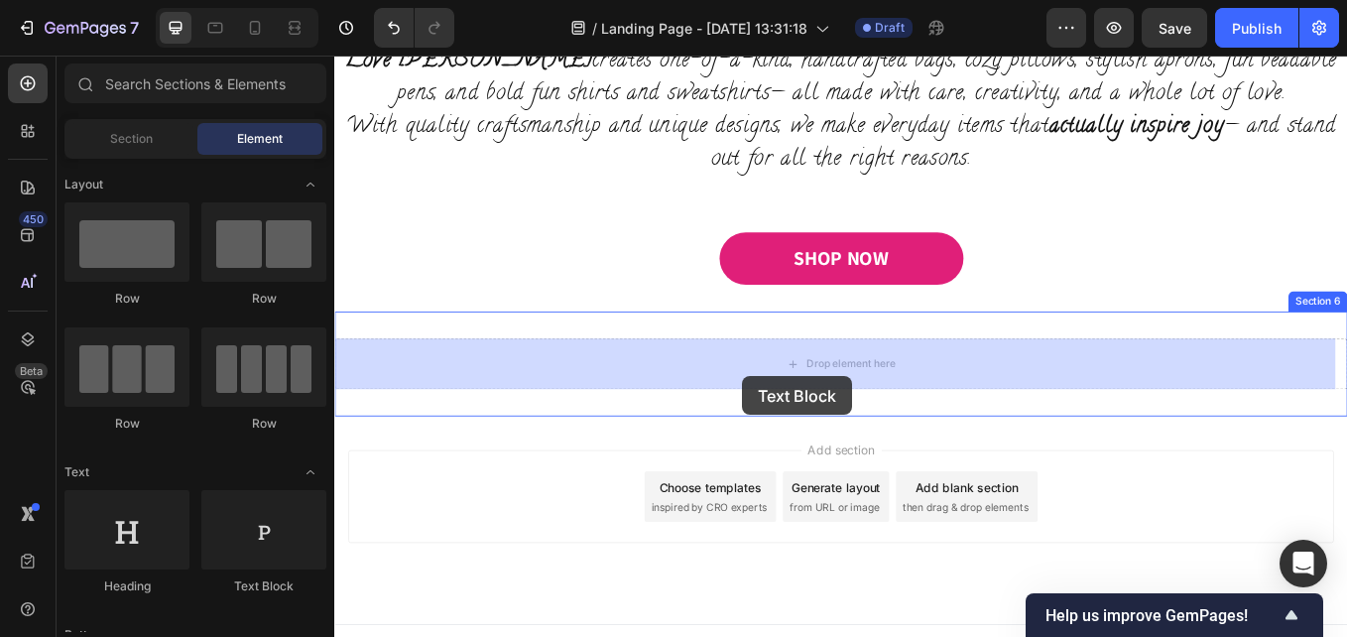
drag, startPoint x: 584, startPoint y: 592, endPoint x: 813, endPoint y: 433, distance: 279.3
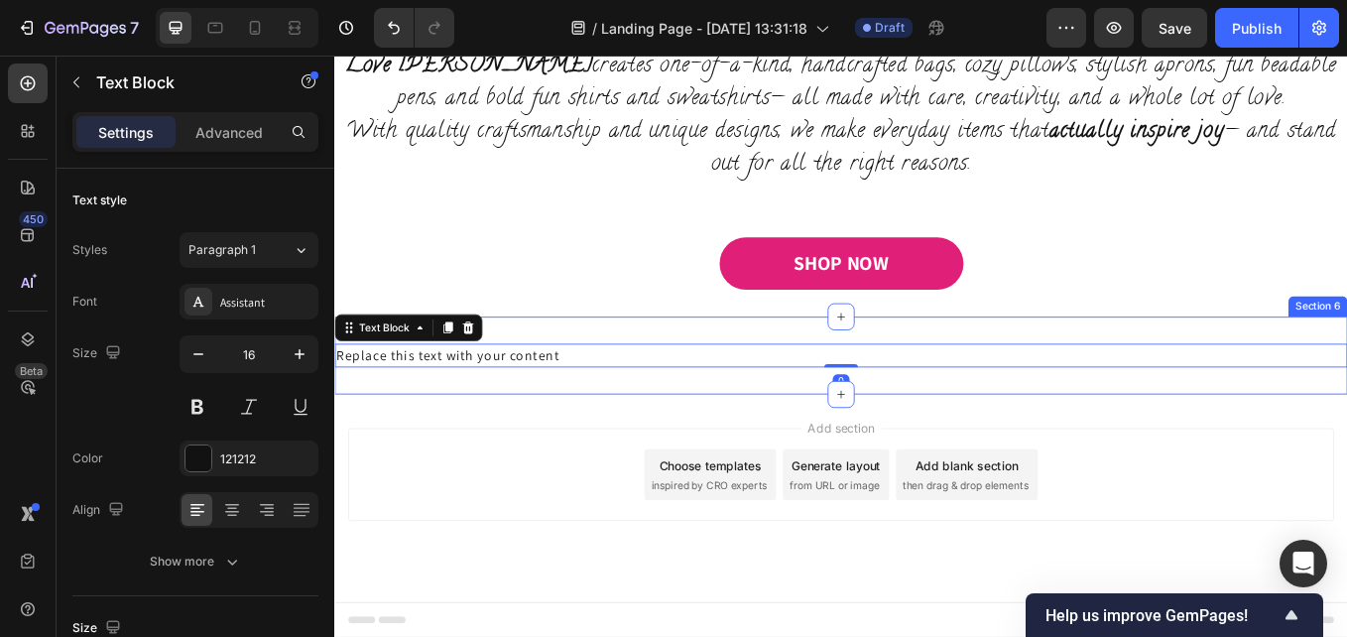
scroll to position [1196, 0]
click at [585, 372] on div "Replace this text with your content Text Block 0 Section 6" at bounding box center [929, 407] width 1190 height 91
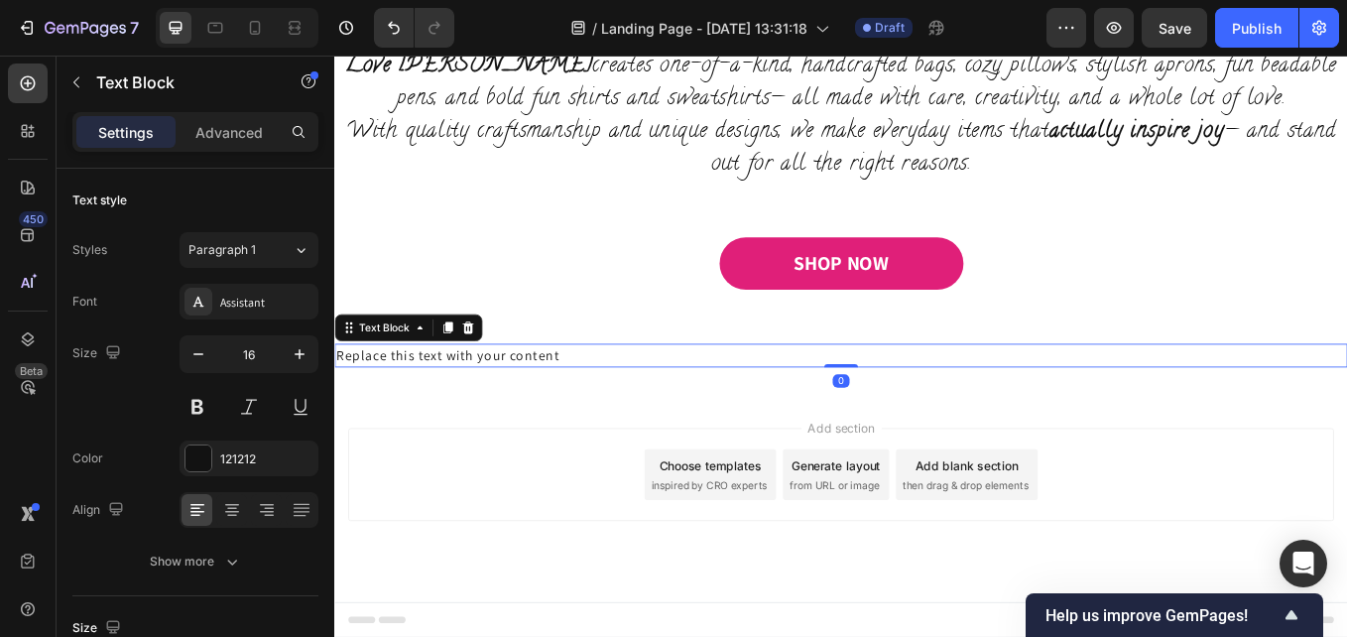
click at [616, 410] on div "Replace this text with your content" at bounding box center [929, 408] width 1190 height 28
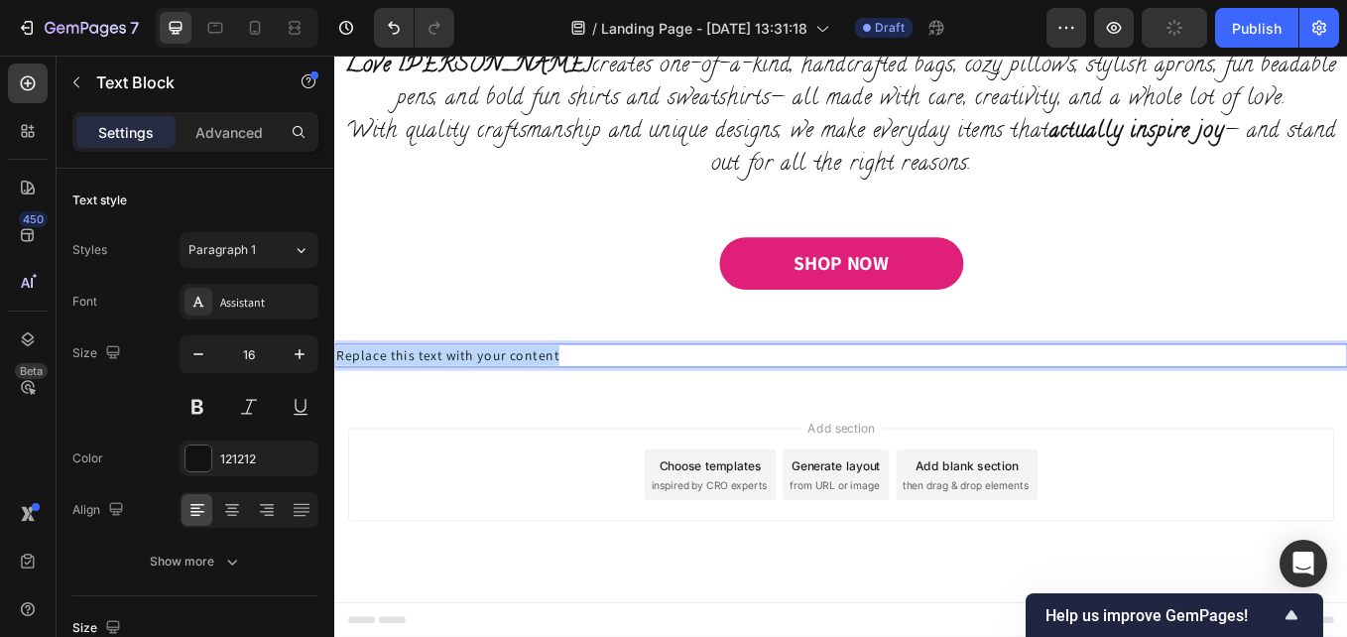
drag, startPoint x: 607, startPoint y: 410, endPoint x: 315, endPoint y: 409, distance: 291.6
drag, startPoint x: 418, startPoint y: 396, endPoint x: 317, endPoint y: 404, distance: 100.5
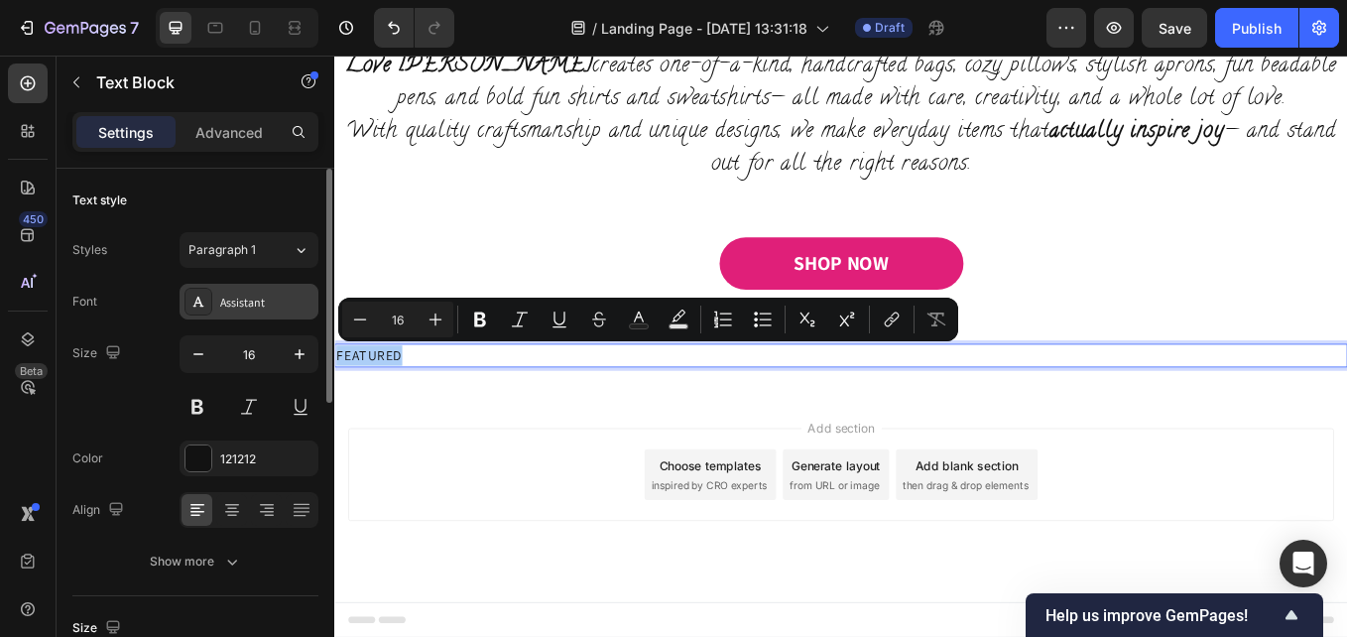
click at [276, 310] on div "Assistant" at bounding box center [266, 303] width 93 height 18
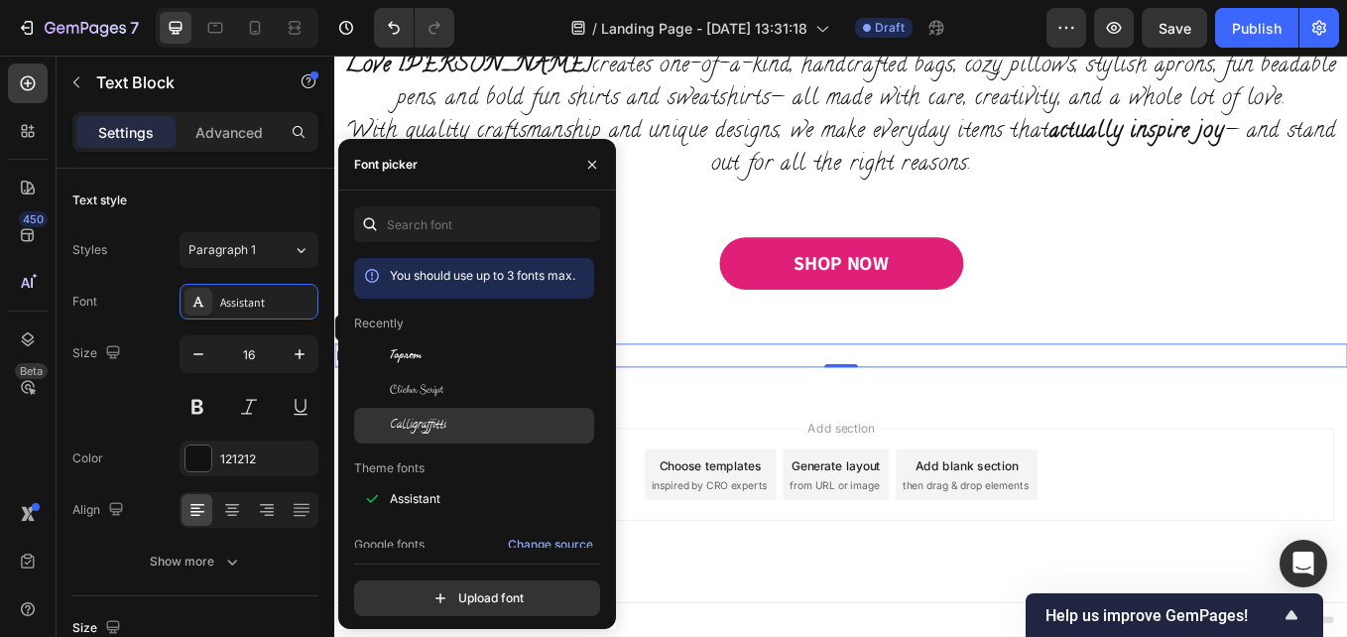
click at [397, 409] on div "Calligraffitti" at bounding box center [474, 426] width 240 height 36
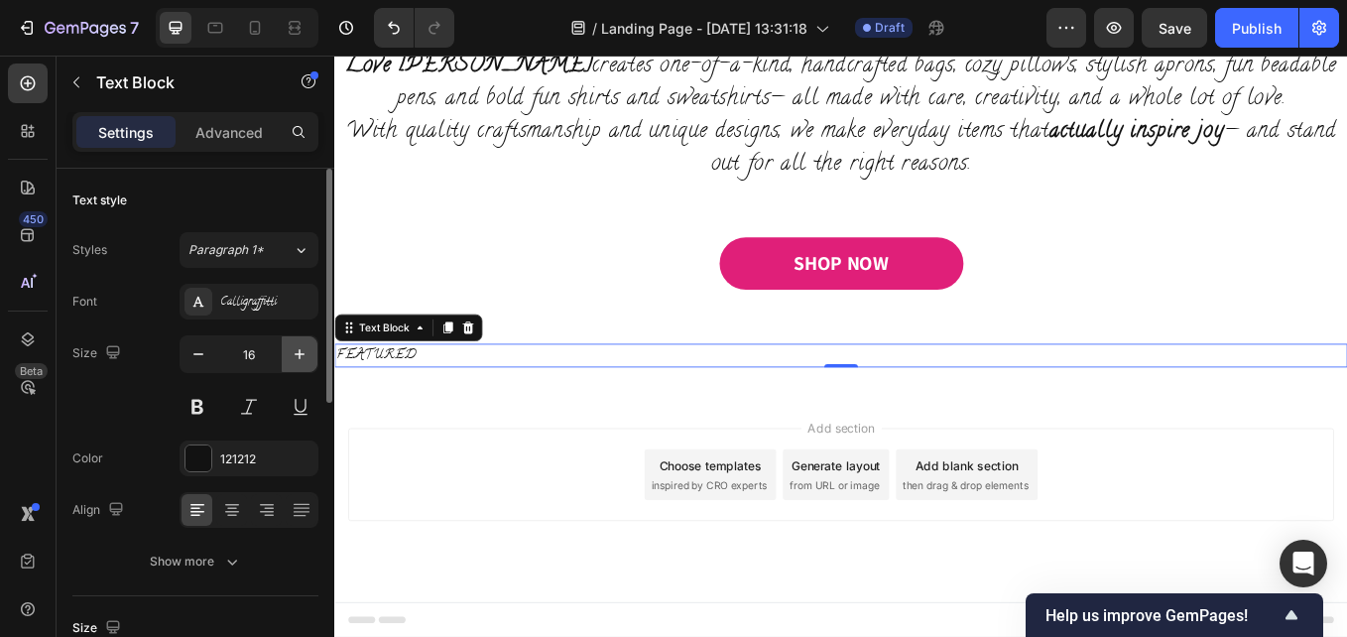
click at [299, 361] on icon "button" at bounding box center [300, 354] width 20 height 20
click at [299, 360] on icon "button" at bounding box center [300, 354] width 20 height 20
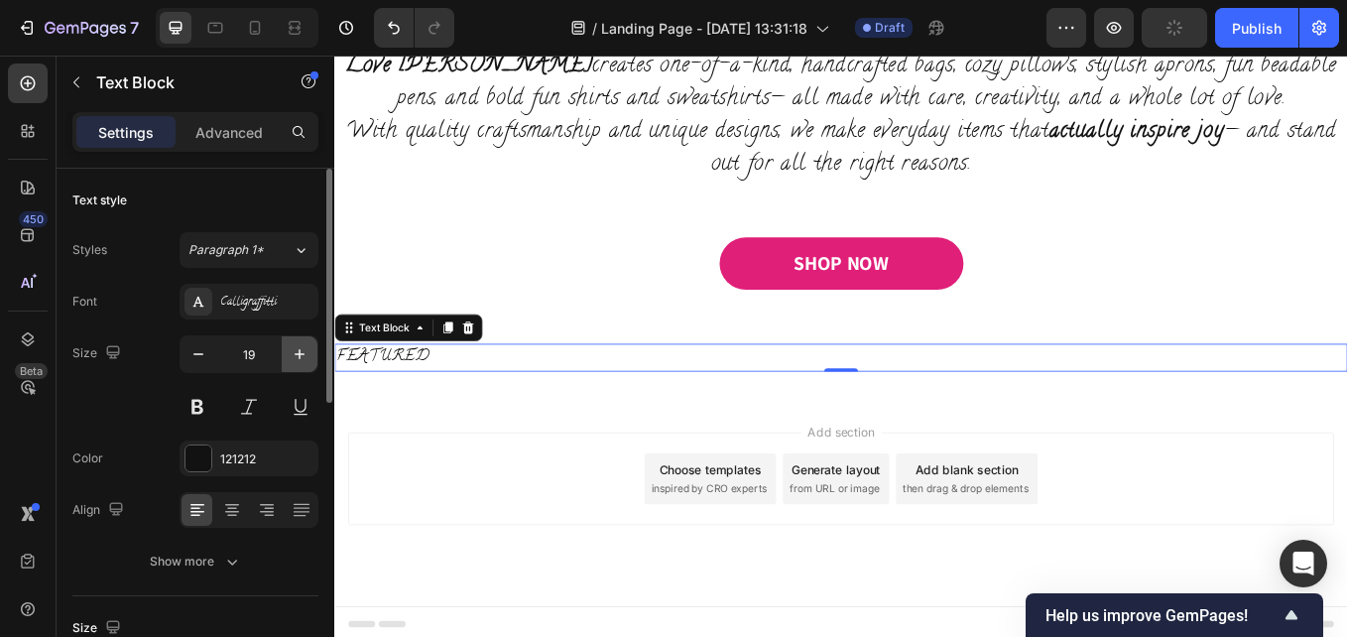
click at [298, 359] on icon "button" at bounding box center [300, 354] width 20 height 20
click at [298, 358] on icon "button" at bounding box center [300, 354] width 20 height 20
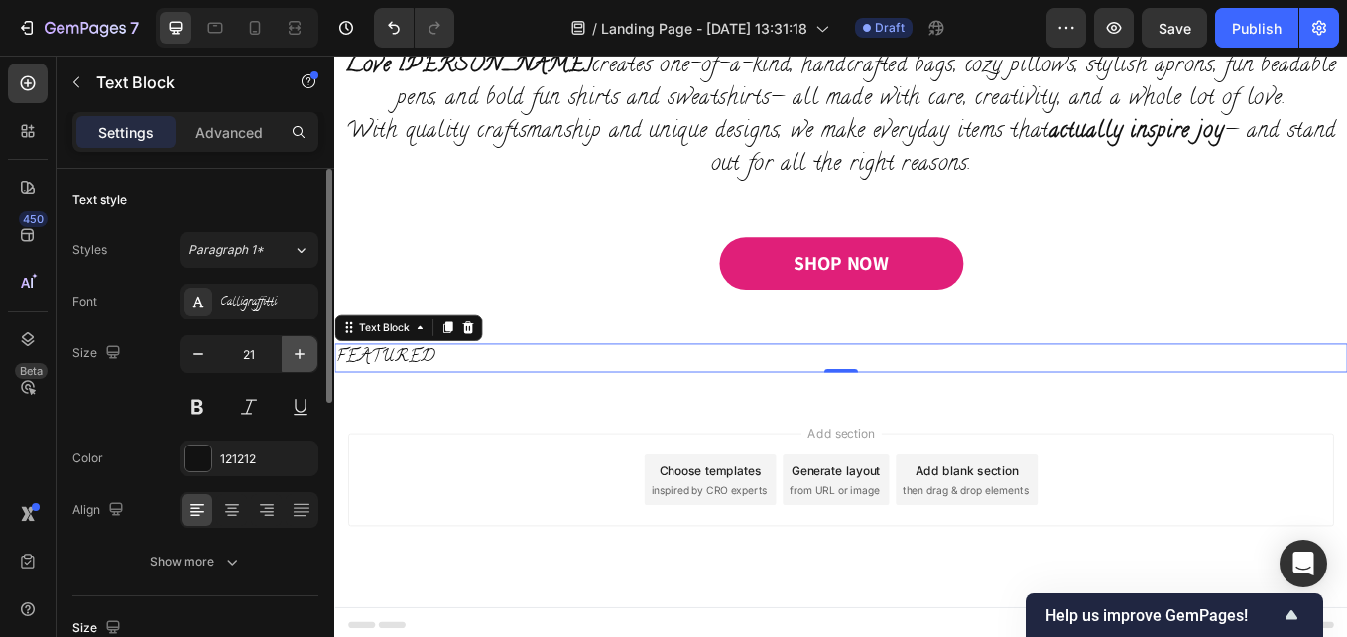
click at [298, 358] on icon "button" at bounding box center [300, 354] width 20 height 20
drag, startPoint x: 298, startPoint y: 358, endPoint x: 226, endPoint y: 397, distance: 81.2
click at [295, 358] on icon "button" at bounding box center [300, 354] width 20 height 20
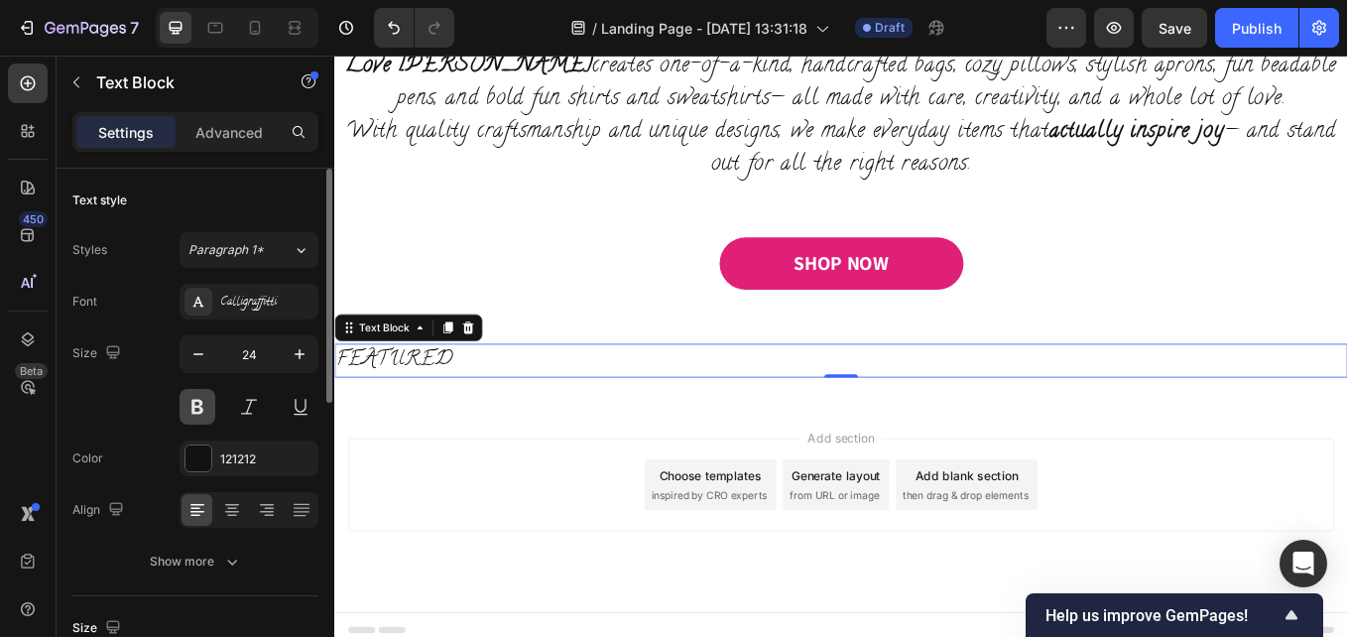
click at [203, 406] on button at bounding box center [198, 407] width 36 height 36
click at [298, 360] on icon "button" at bounding box center [300, 354] width 20 height 20
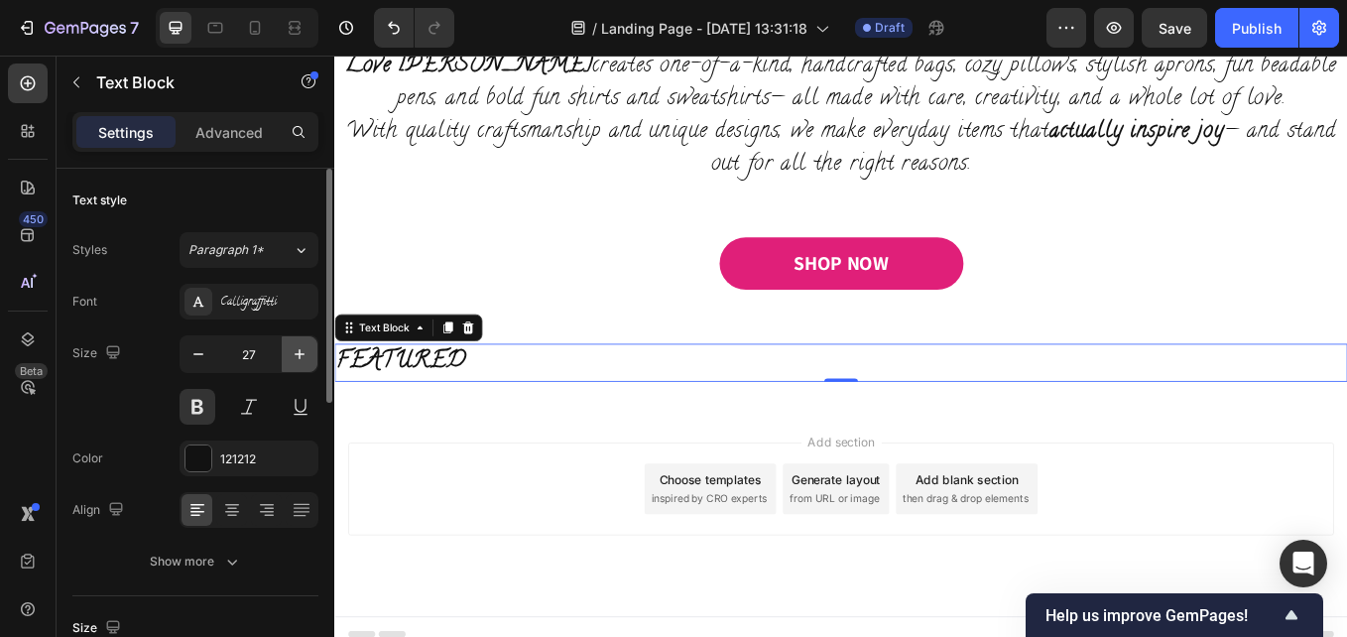
click at [298, 360] on icon "button" at bounding box center [300, 354] width 20 height 20
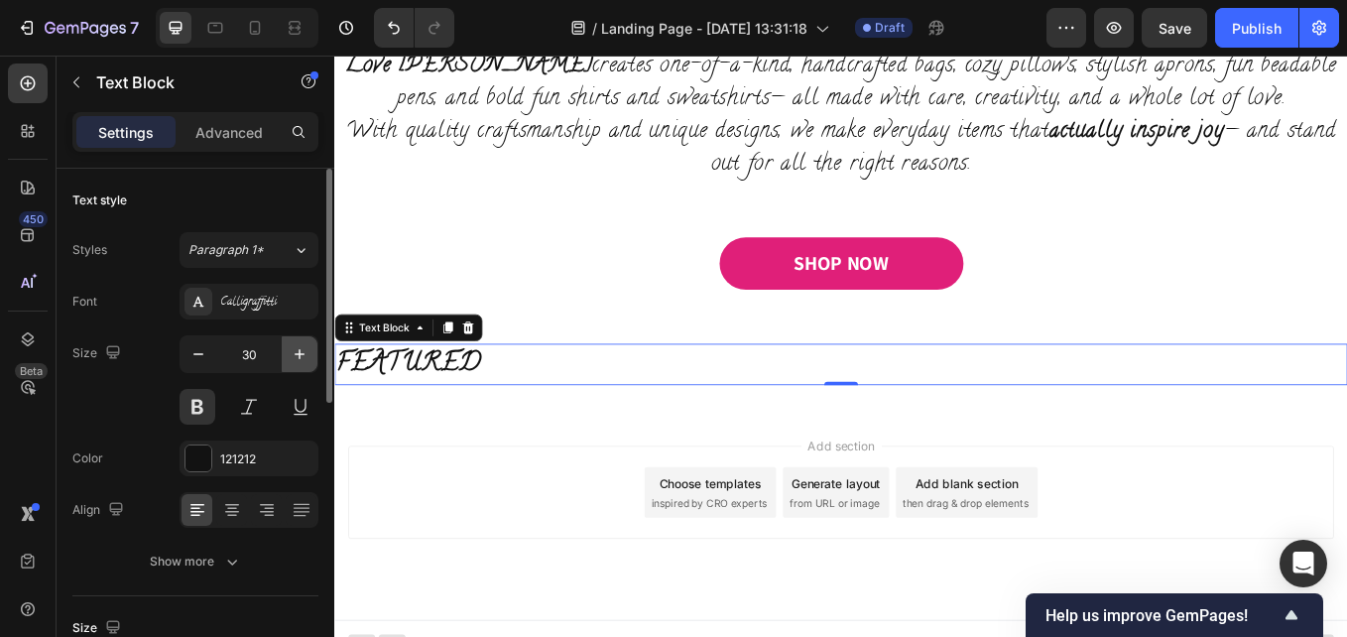
click at [298, 360] on icon "button" at bounding box center [300, 354] width 20 height 20
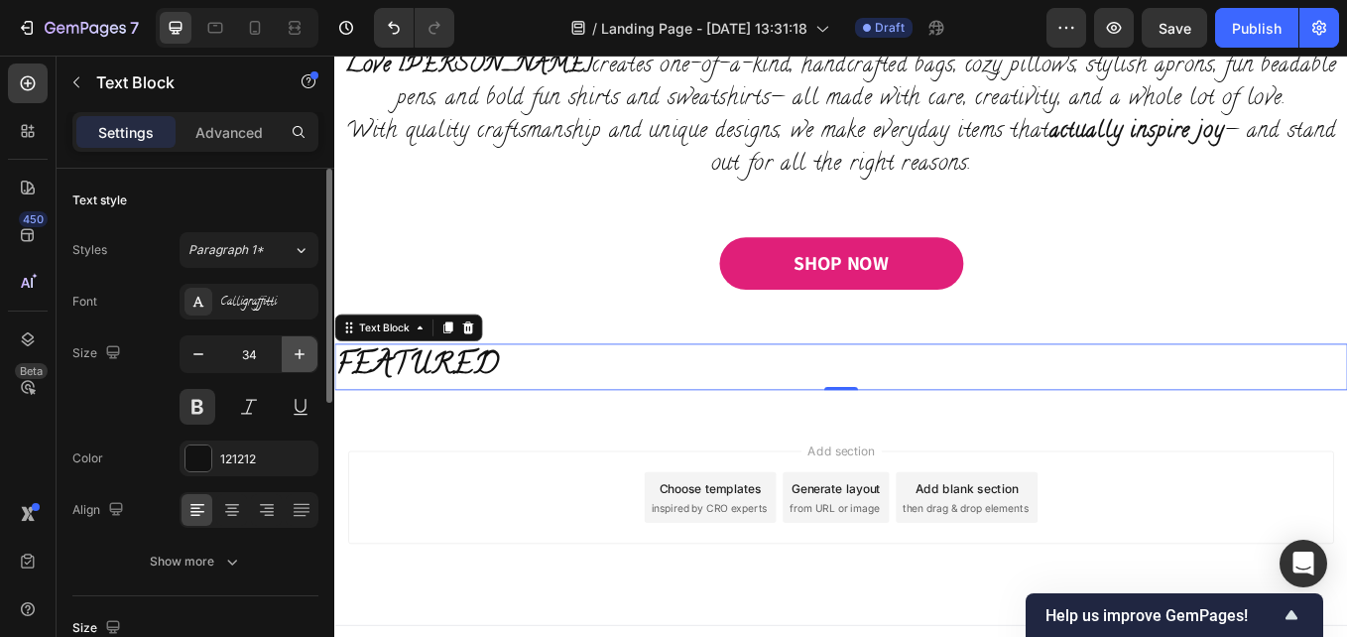
click at [298, 360] on icon "button" at bounding box center [300, 354] width 20 height 20
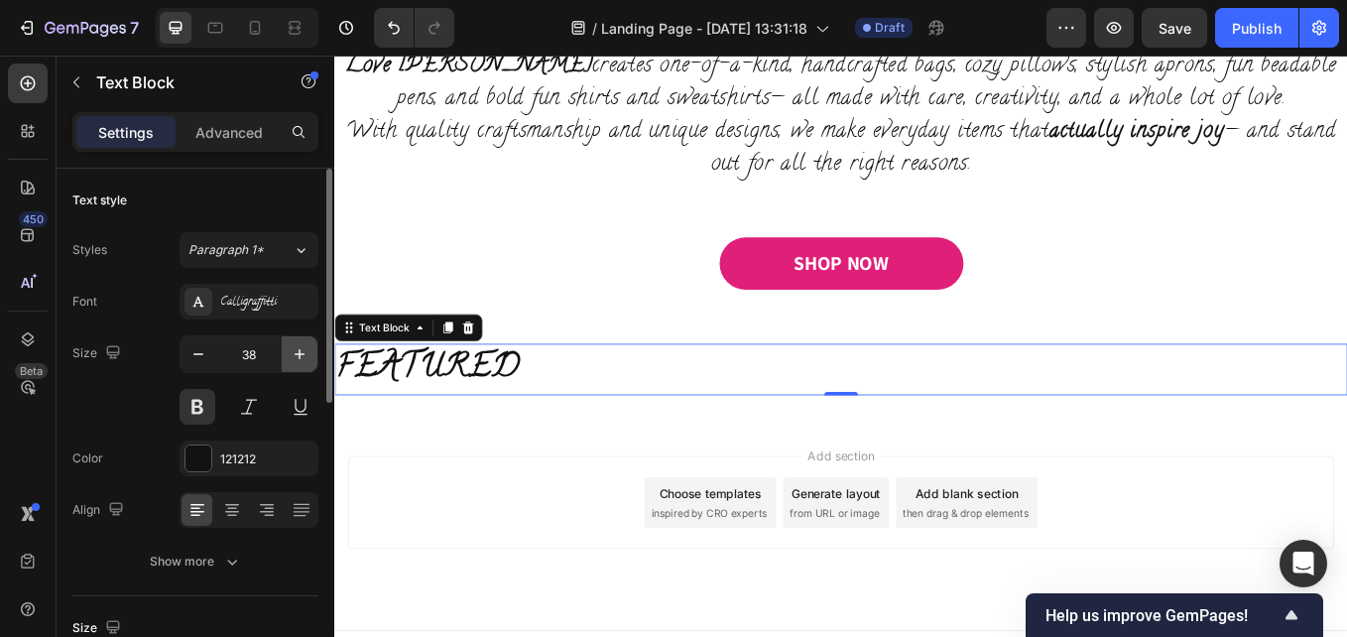
click at [297, 359] on icon "button" at bounding box center [300, 354] width 20 height 20
drag, startPoint x: 297, startPoint y: 359, endPoint x: 67, endPoint y: 348, distance: 229.4
click at [297, 359] on icon "button" at bounding box center [300, 354] width 20 height 20
type input "41"
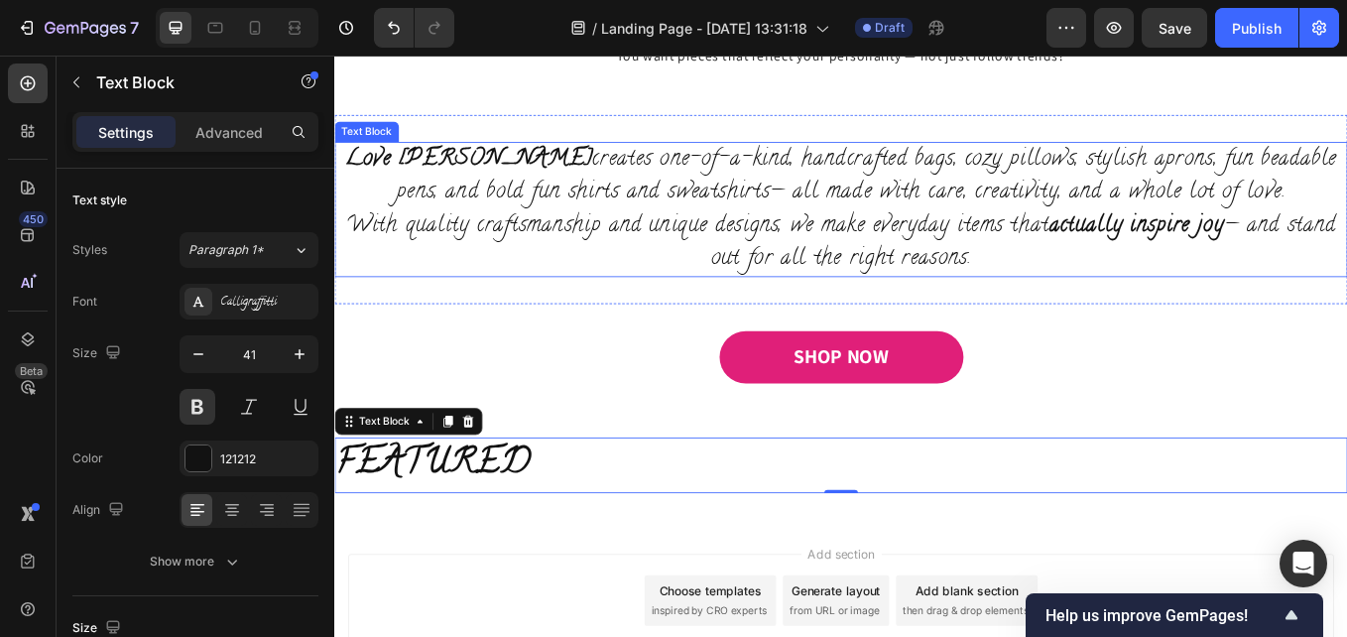
scroll to position [888, 0]
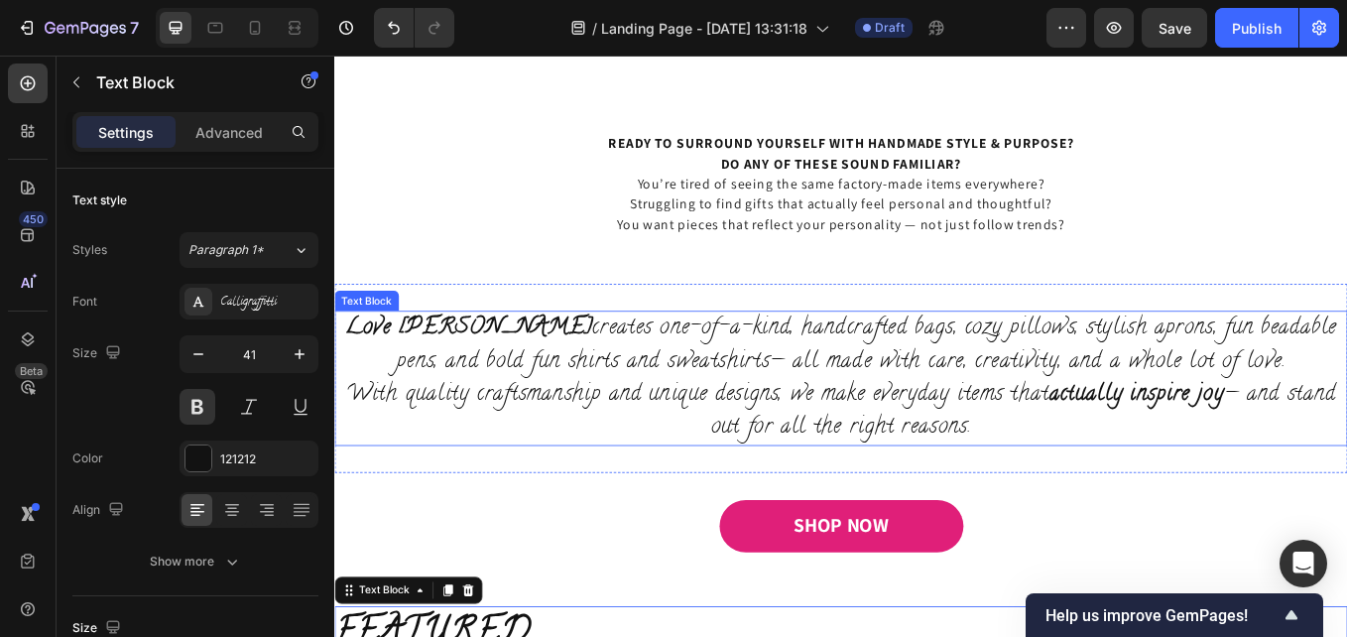
click at [751, 323] on div "READY TO SURROUND YOURSELF WITH HANDMADE STYLE & PURPOSE? DO ANY OF THESE SOUND…" at bounding box center [929, 206] width 1190 height 234
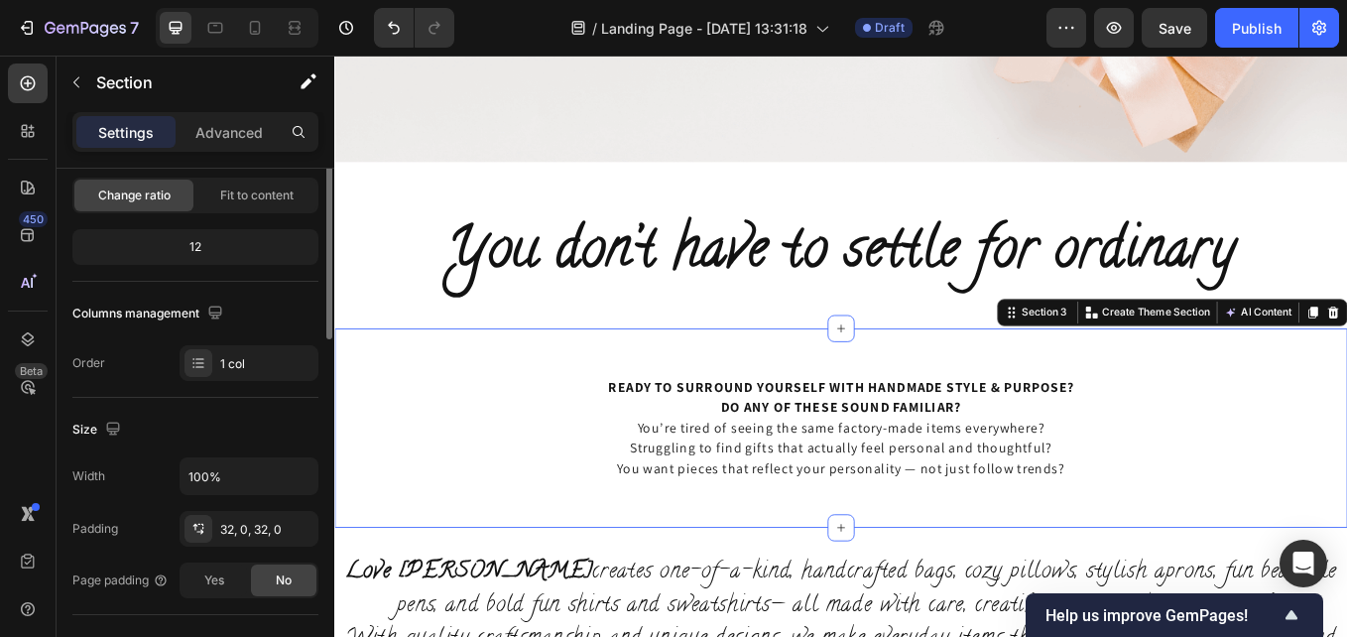
scroll to position [99, 0]
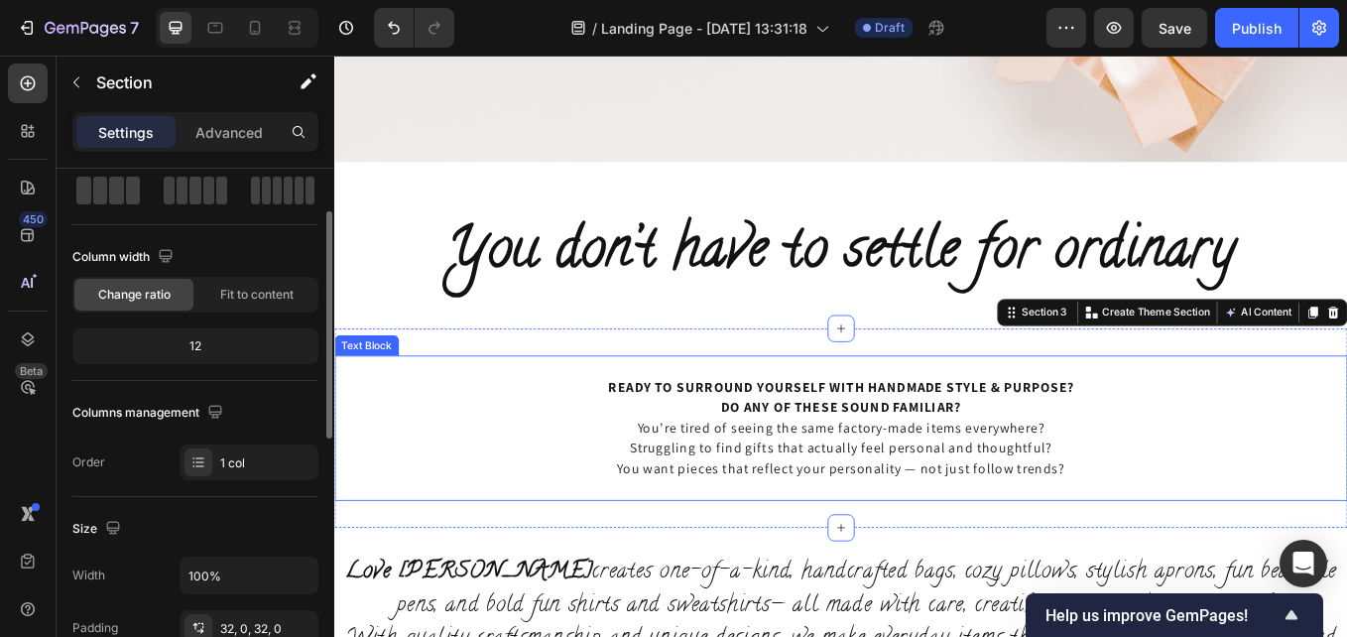
click at [778, 523] on p "You’re tired of seeing the same factory-made items everywhere? Struggling to fi…" at bounding box center [929, 528] width 1186 height 95
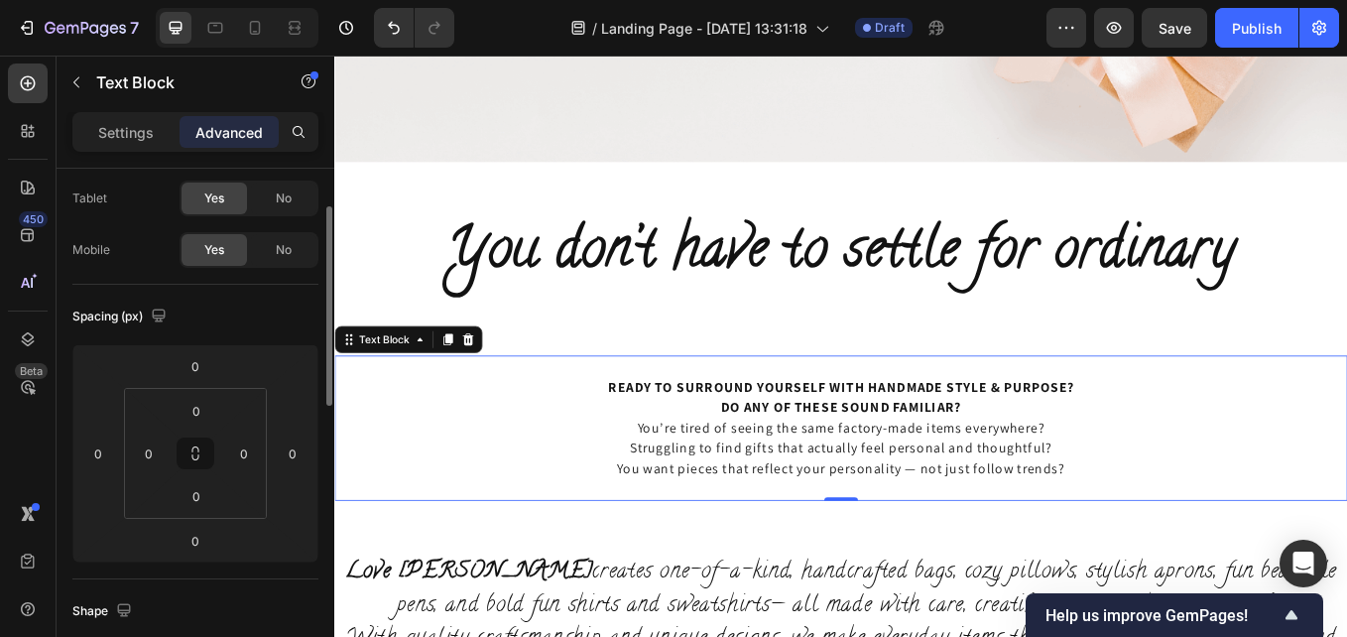
scroll to position [0, 0]
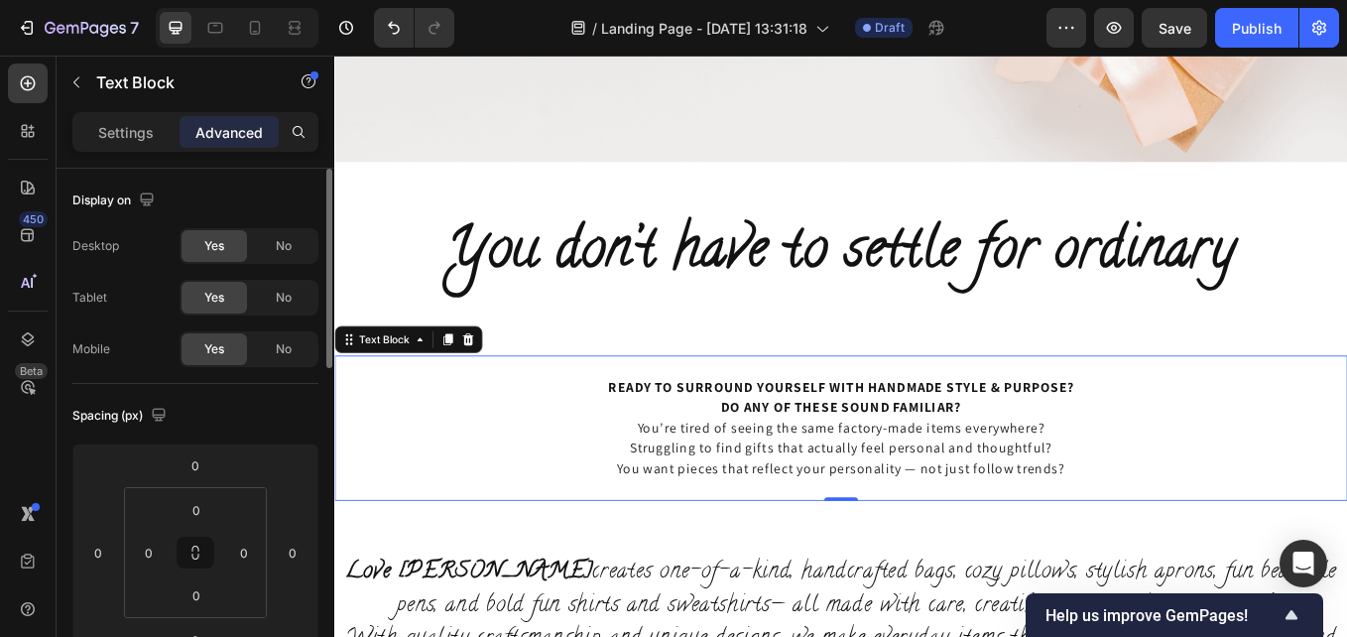
click at [749, 513] on p "You’re tired of seeing the same factory-made items everywhere? Struggling to fi…" at bounding box center [929, 528] width 1186 height 95
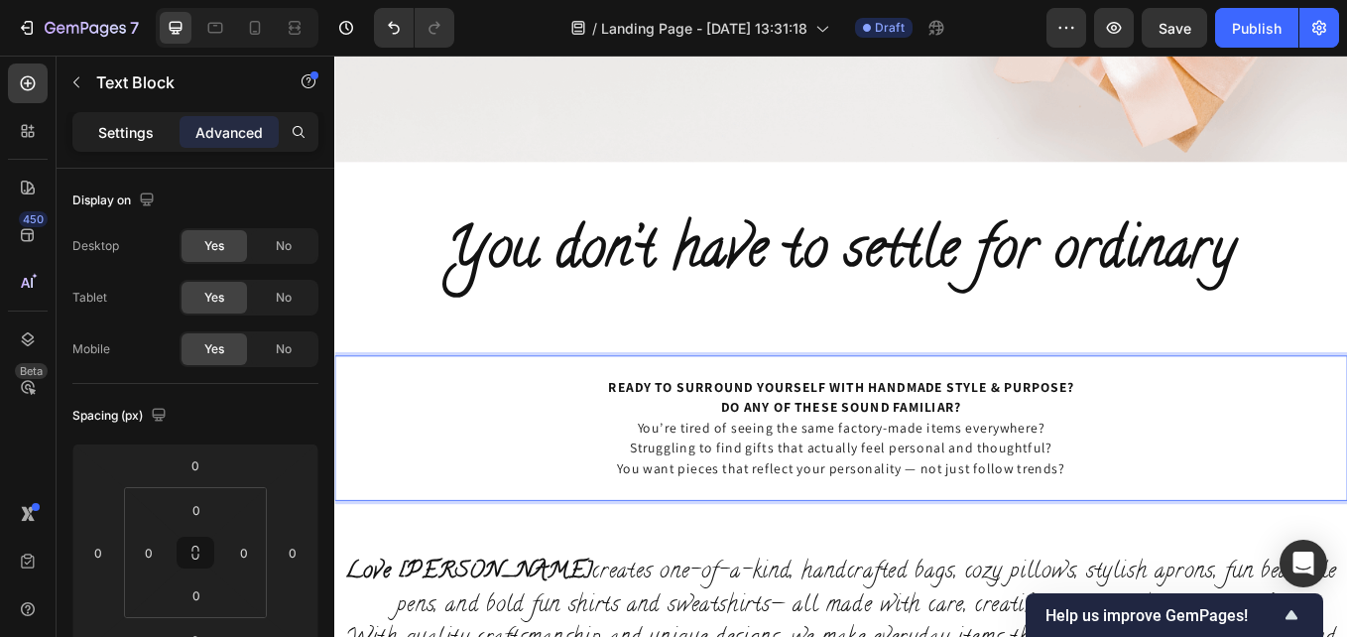
click at [132, 138] on p "Settings" at bounding box center [126, 132] width 56 height 21
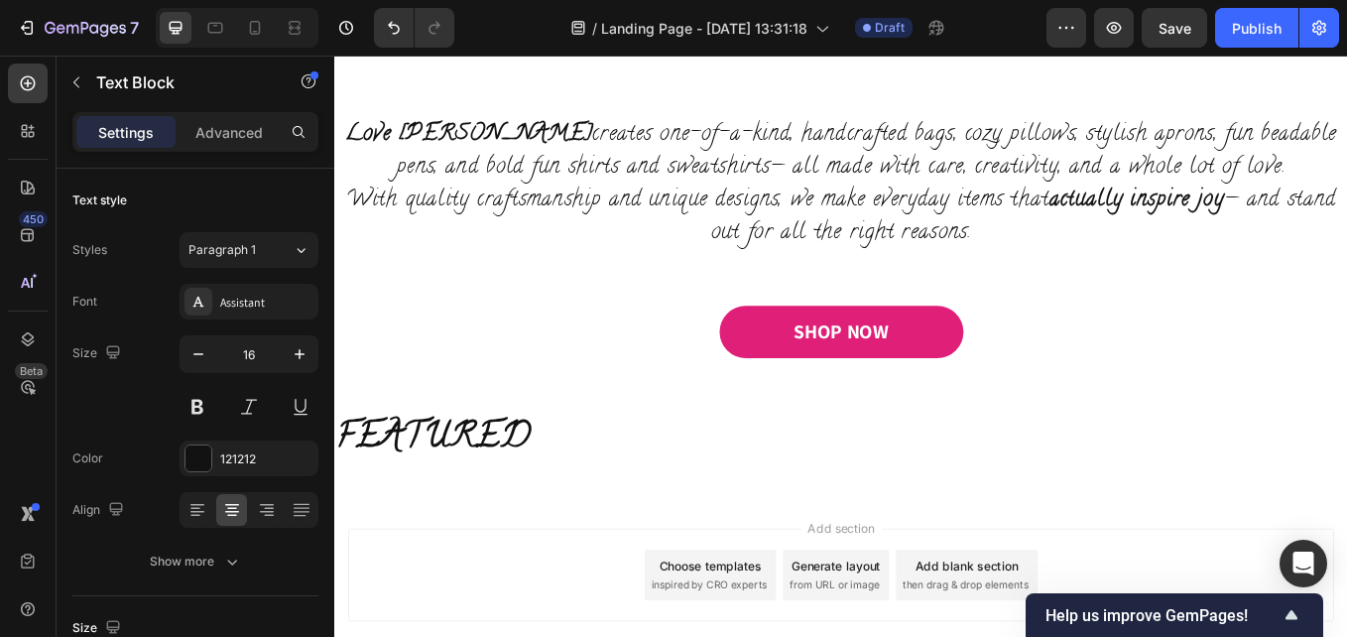
scroll to position [1196, 0]
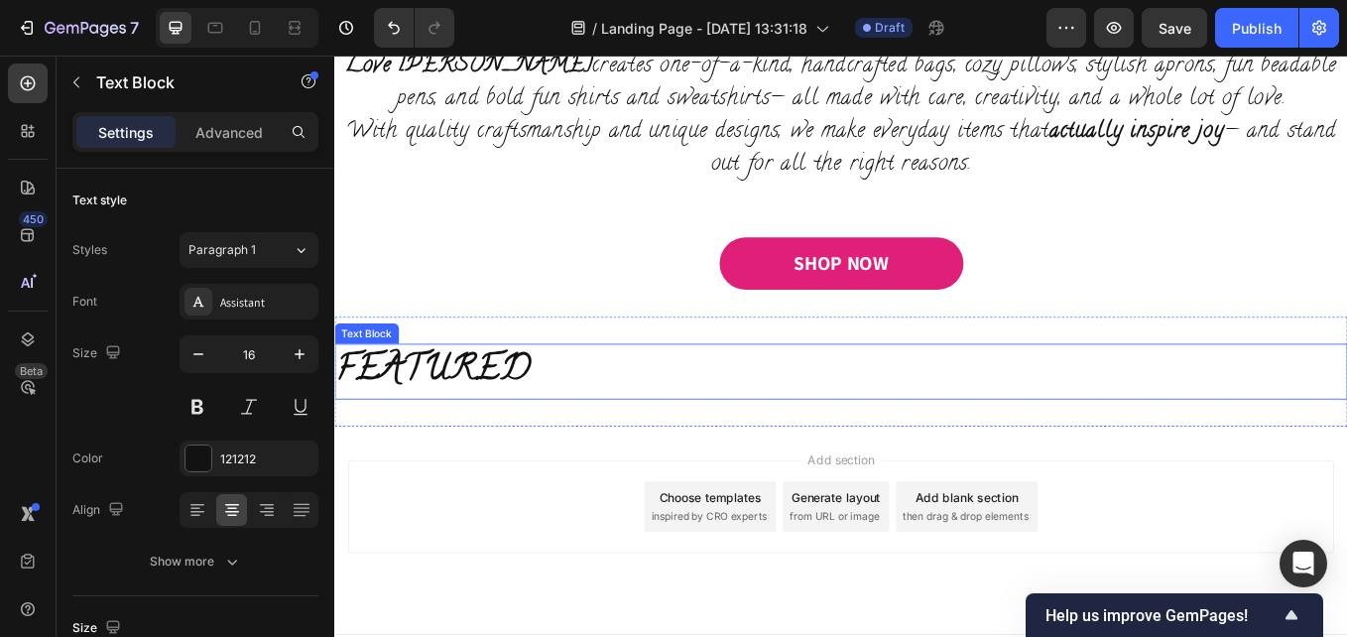
click at [503, 427] on p "FEATURED" at bounding box center [929, 427] width 1186 height 62
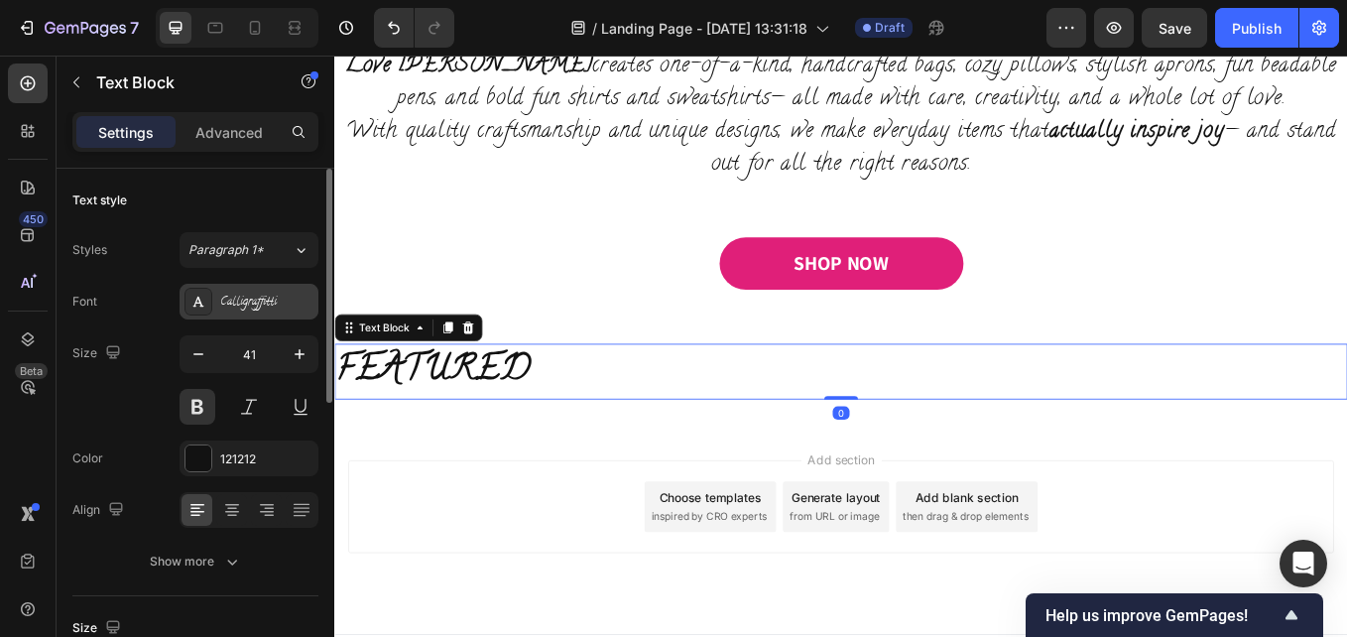
click at [277, 288] on div "Calligraffitti" at bounding box center [249, 302] width 139 height 36
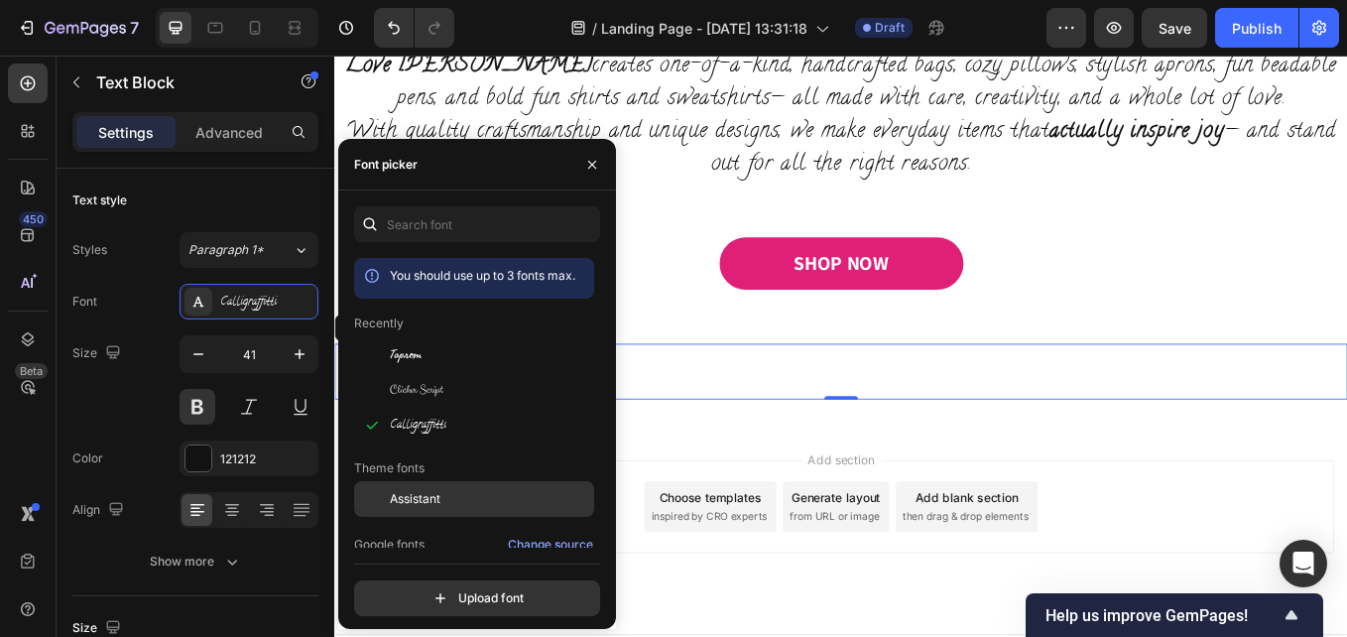
click at [425, 498] on span "Assistant" at bounding box center [415, 499] width 51 height 18
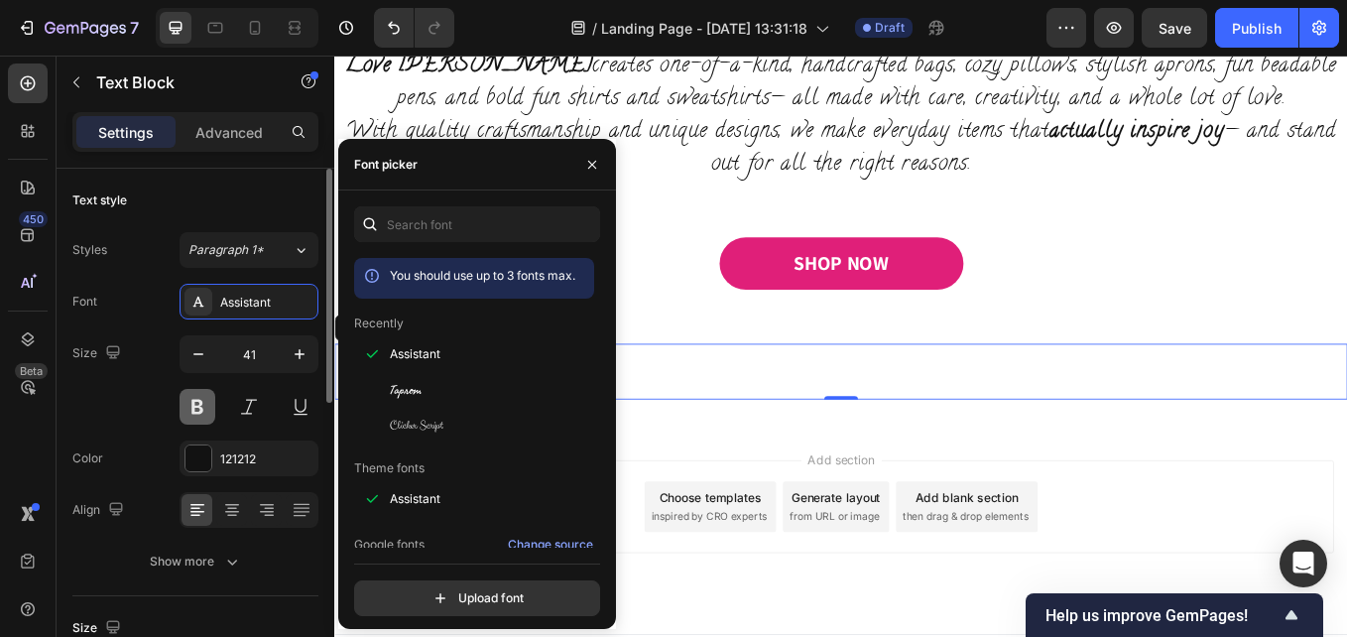
click at [201, 407] on button at bounding box center [198, 407] width 36 height 36
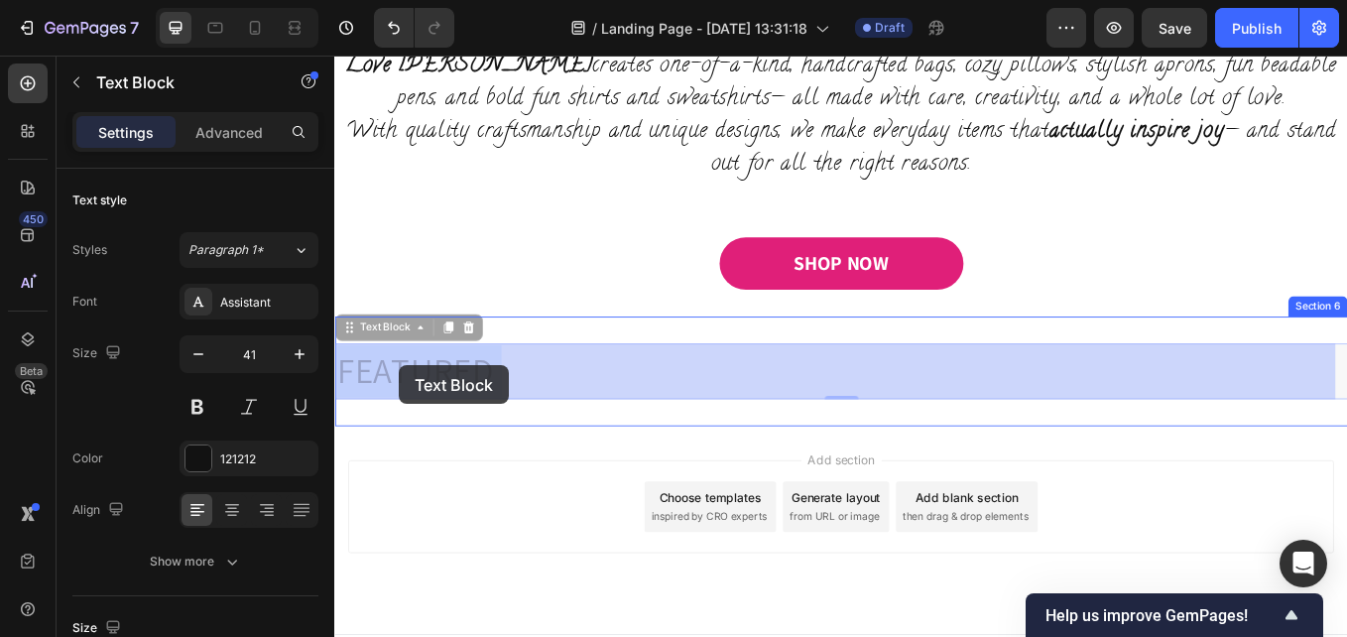
drag, startPoint x: 528, startPoint y: 426, endPoint x: 512, endPoint y: 426, distance: 15.9
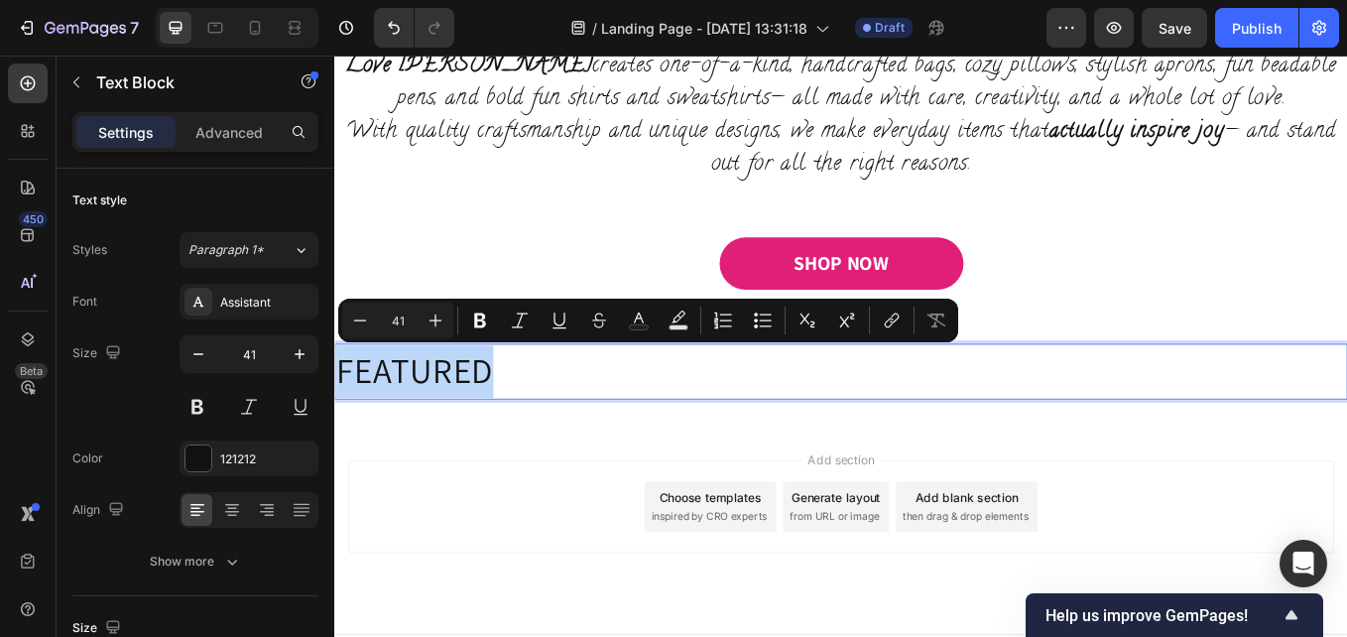
drag, startPoint x: 528, startPoint y: 427, endPoint x: 335, endPoint y: 426, distance: 192.5
click at [336, 426] on p "FEATURED" at bounding box center [929, 427] width 1186 height 62
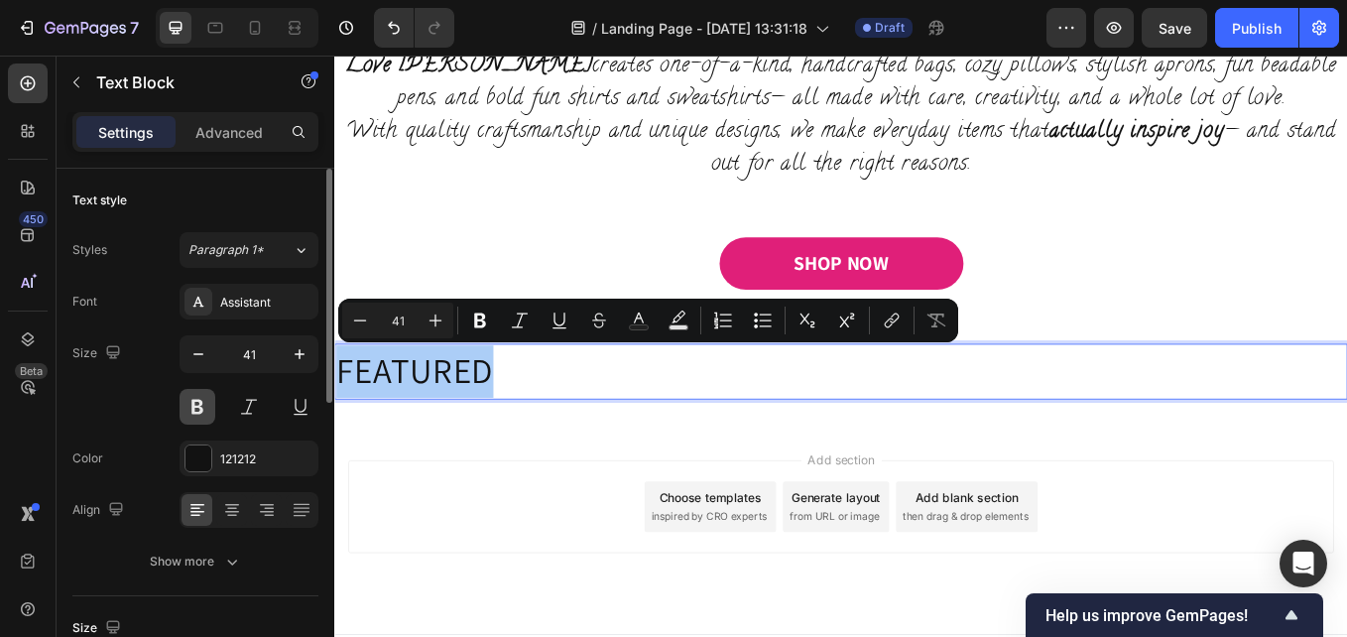
click at [209, 402] on button at bounding box center [198, 407] width 36 height 36
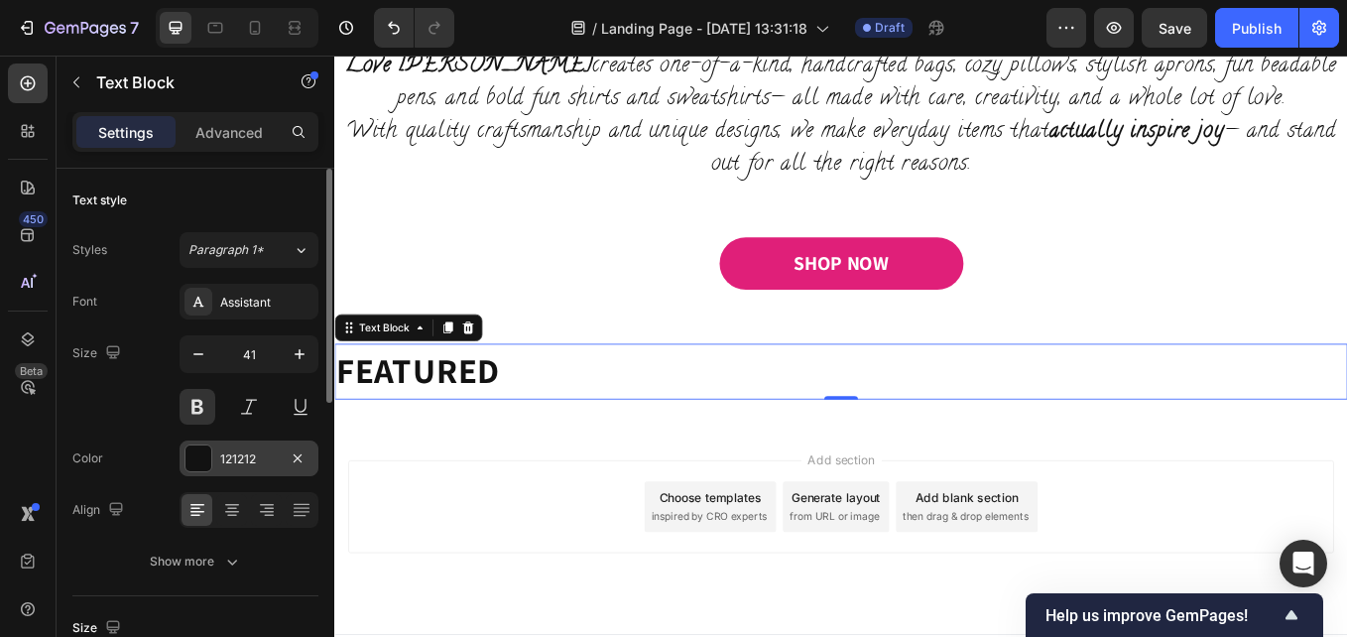
click at [230, 462] on div "121212" at bounding box center [249, 459] width 58 height 18
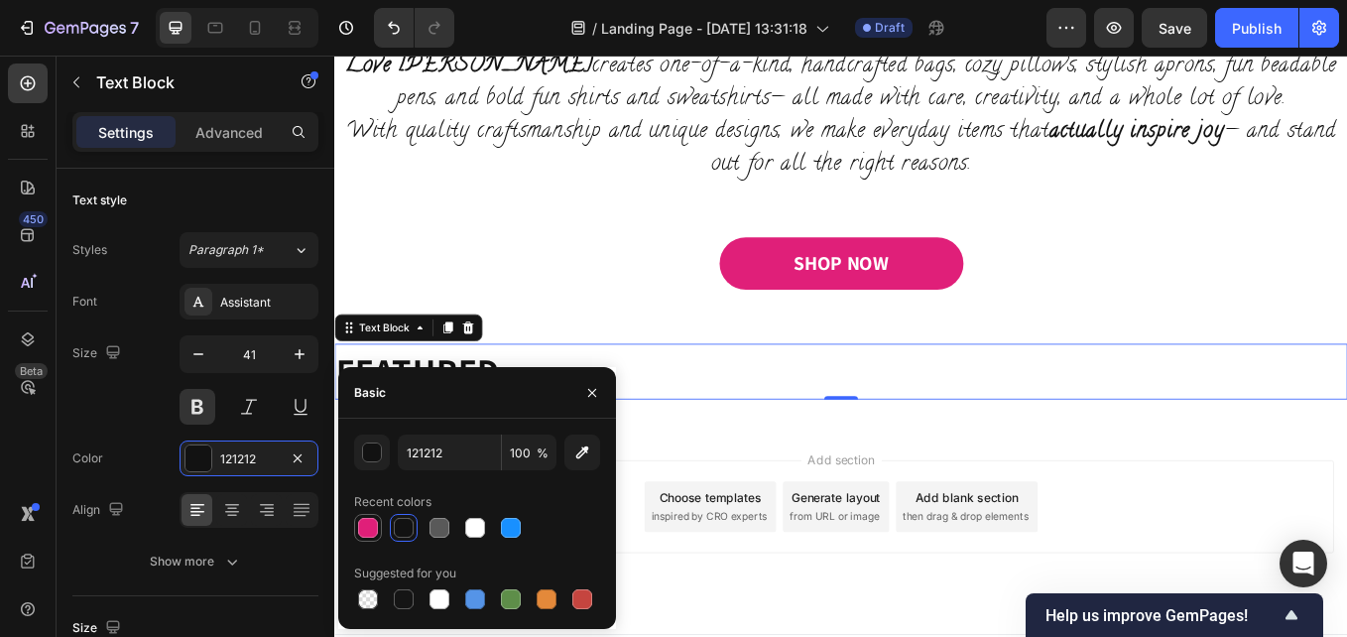
click at [371, 525] on div at bounding box center [368, 528] width 20 height 20
type input "E01F79"
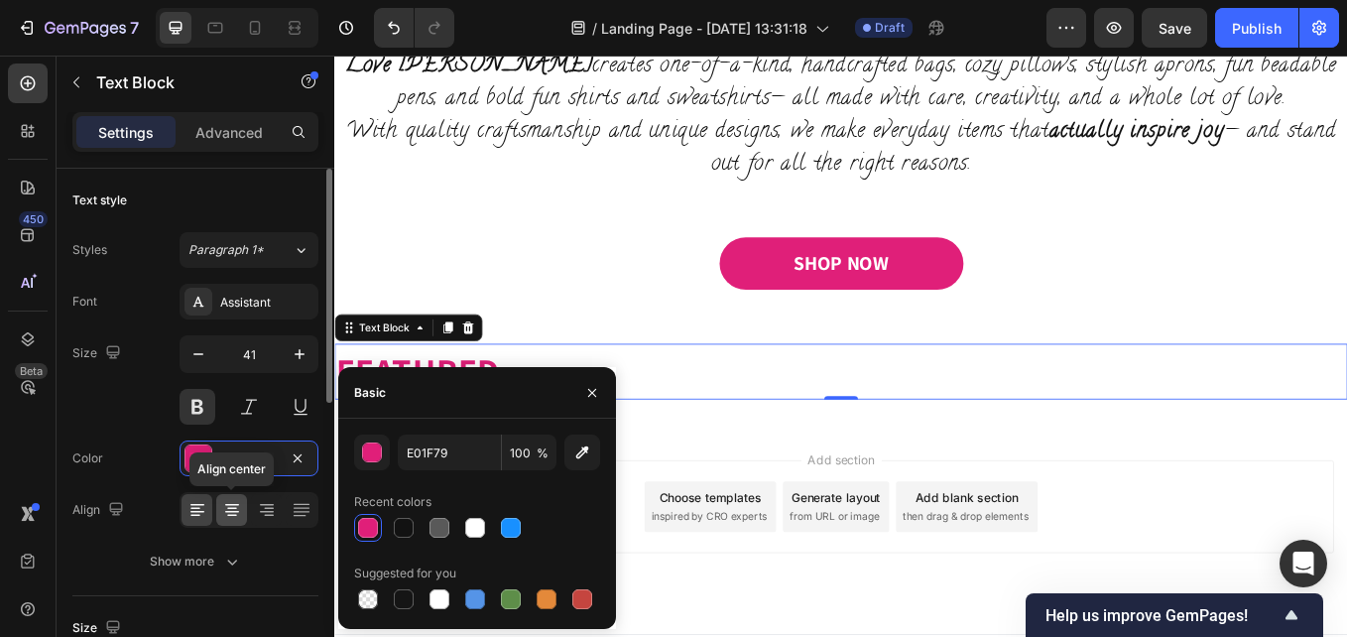
click at [232, 504] on icon at bounding box center [232, 505] width 14 height 2
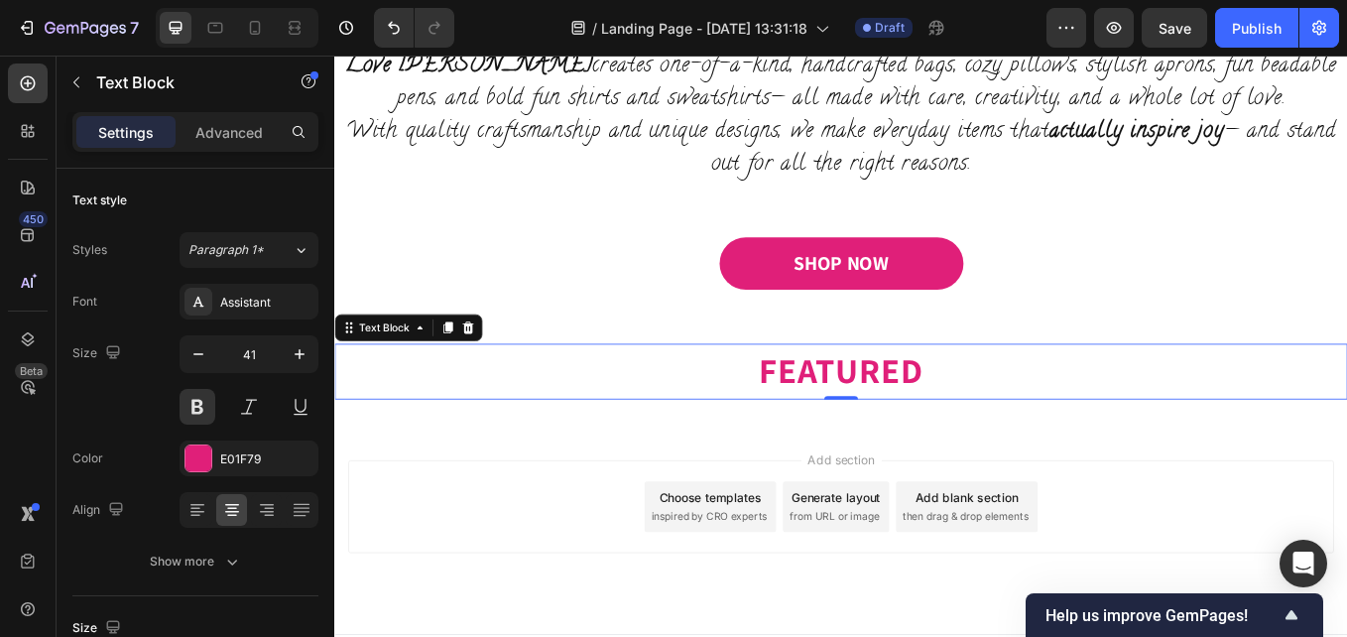
click at [466, 565] on div "Add section Choose templates inspired by CRO experts Generate layout from URL o…" at bounding box center [929, 585] width 1159 height 109
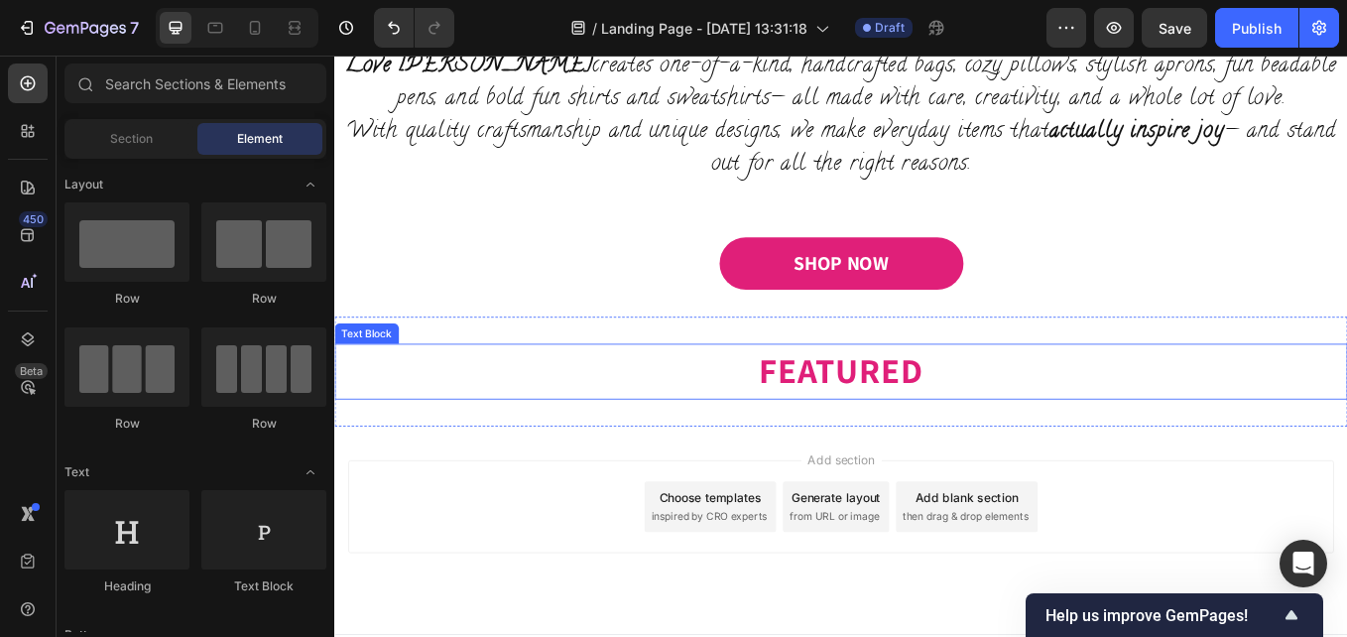
click at [897, 433] on p "FEATURED" at bounding box center [929, 427] width 1186 height 62
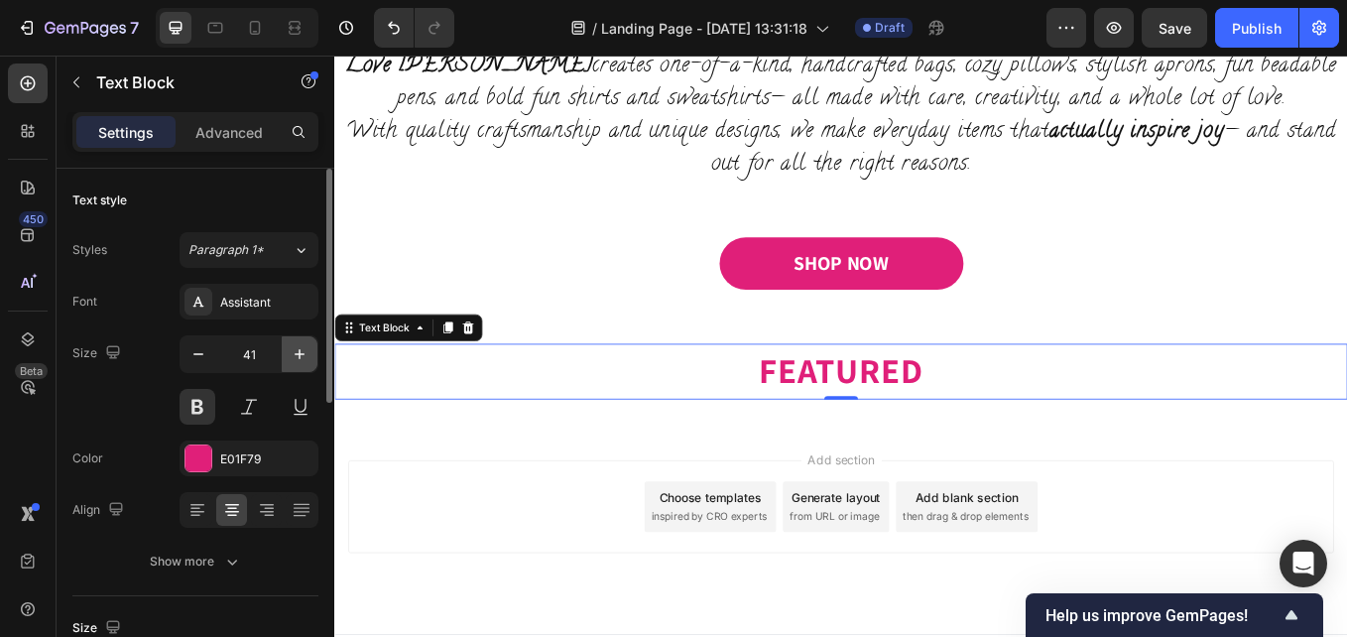
click at [291, 355] on icon "button" at bounding box center [300, 354] width 20 height 20
click at [292, 354] on icon "button" at bounding box center [300, 354] width 20 height 20
click at [292, 353] on icon "button" at bounding box center [300, 354] width 20 height 20
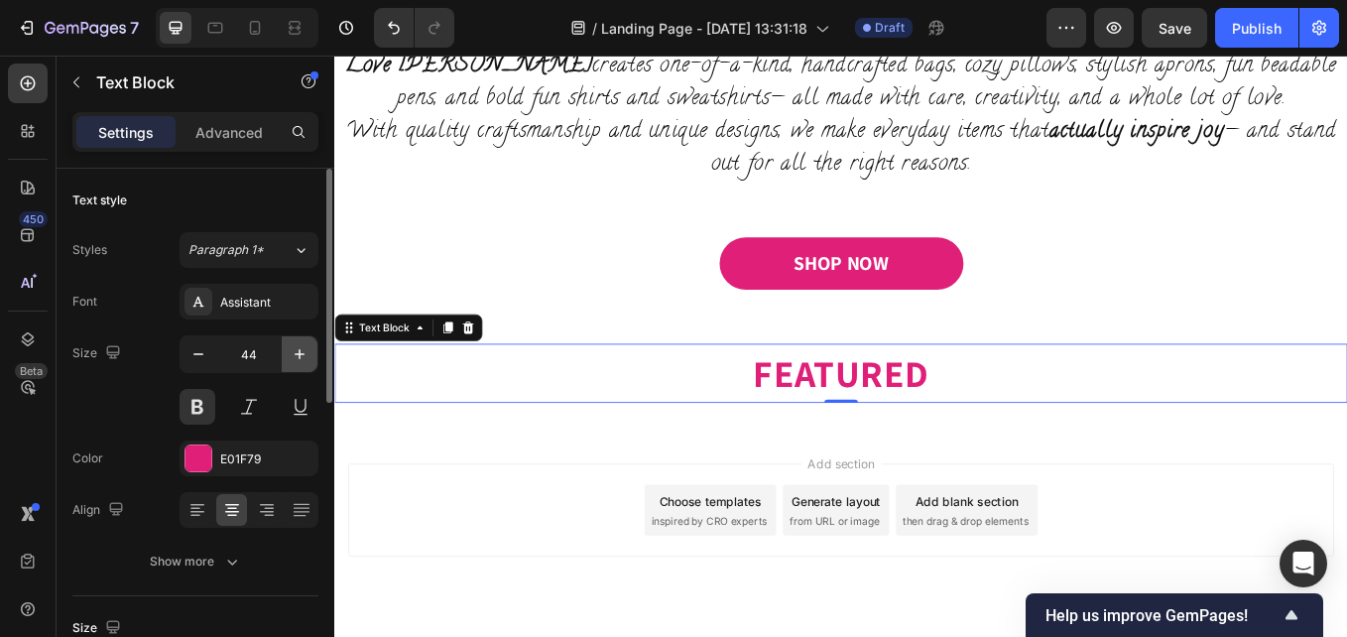
click at [292, 352] on icon "button" at bounding box center [300, 354] width 20 height 20
click at [292, 351] on icon "button" at bounding box center [300, 354] width 20 height 20
click at [293, 350] on icon "button" at bounding box center [300, 354] width 20 height 20
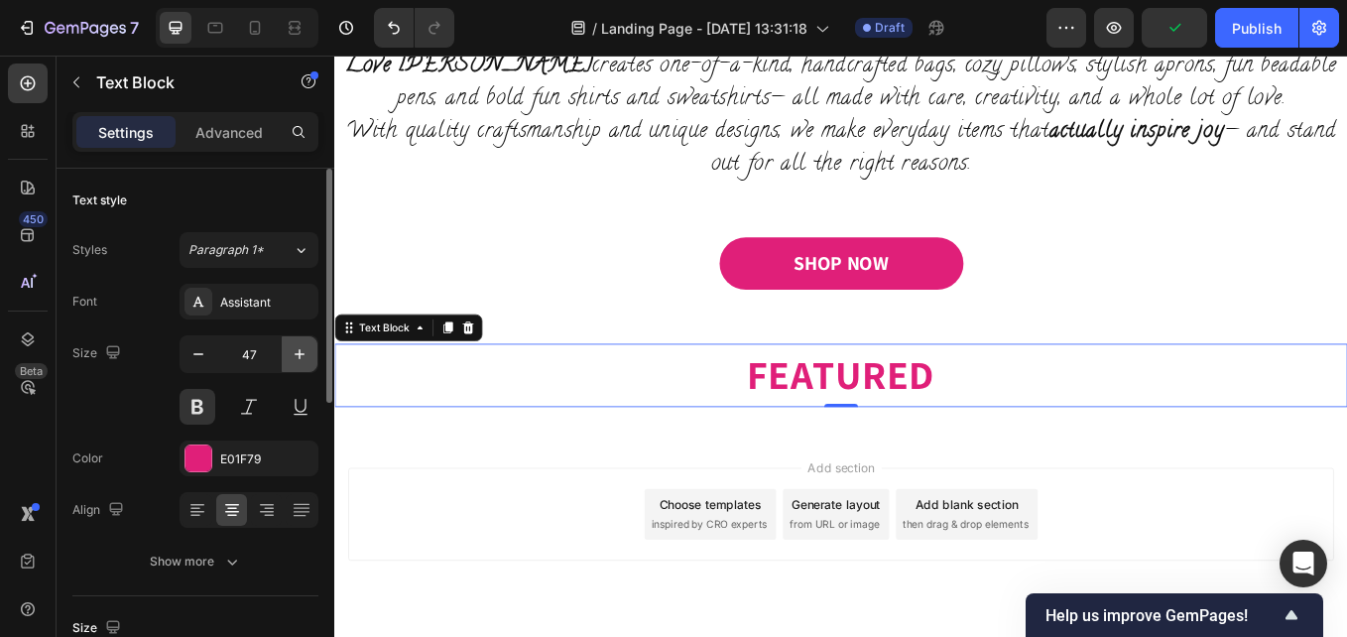
click at [293, 348] on icon "button" at bounding box center [300, 354] width 20 height 20
click at [294, 347] on icon "button" at bounding box center [300, 354] width 20 height 20
click at [295, 346] on icon "button" at bounding box center [300, 354] width 20 height 20
click at [296, 346] on icon "button" at bounding box center [300, 354] width 20 height 20
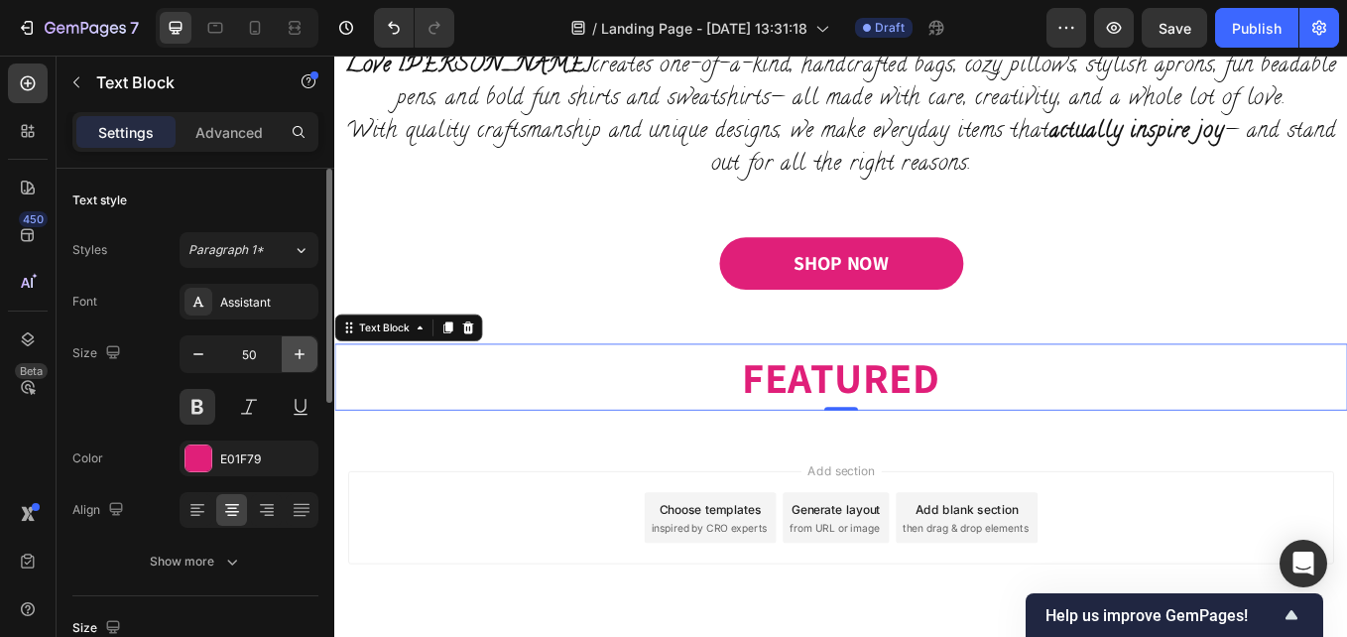
click at [297, 346] on icon "button" at bounding box center [300, 354] width 20 height 20
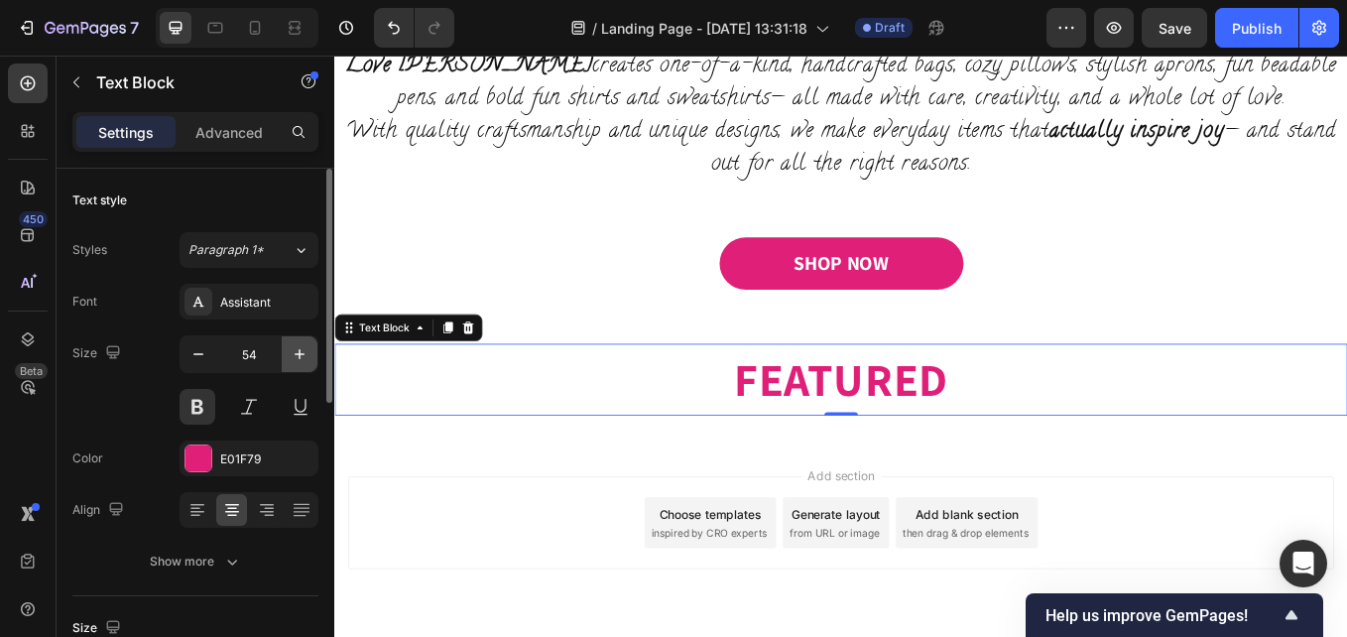
click at [297, 346] on icon "button" at bounding box center [300, 354] width 20 height 20
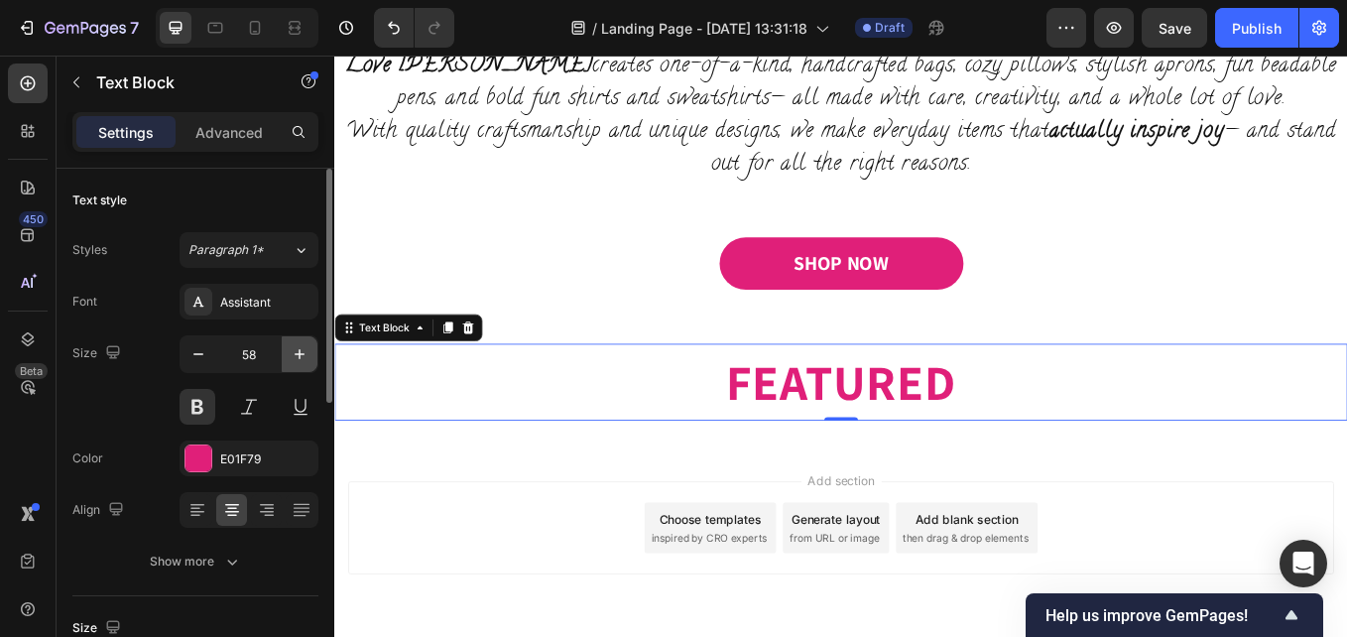
click at [297, 346] on icon "button" at bounding box center [300, 354] width 20 height 20
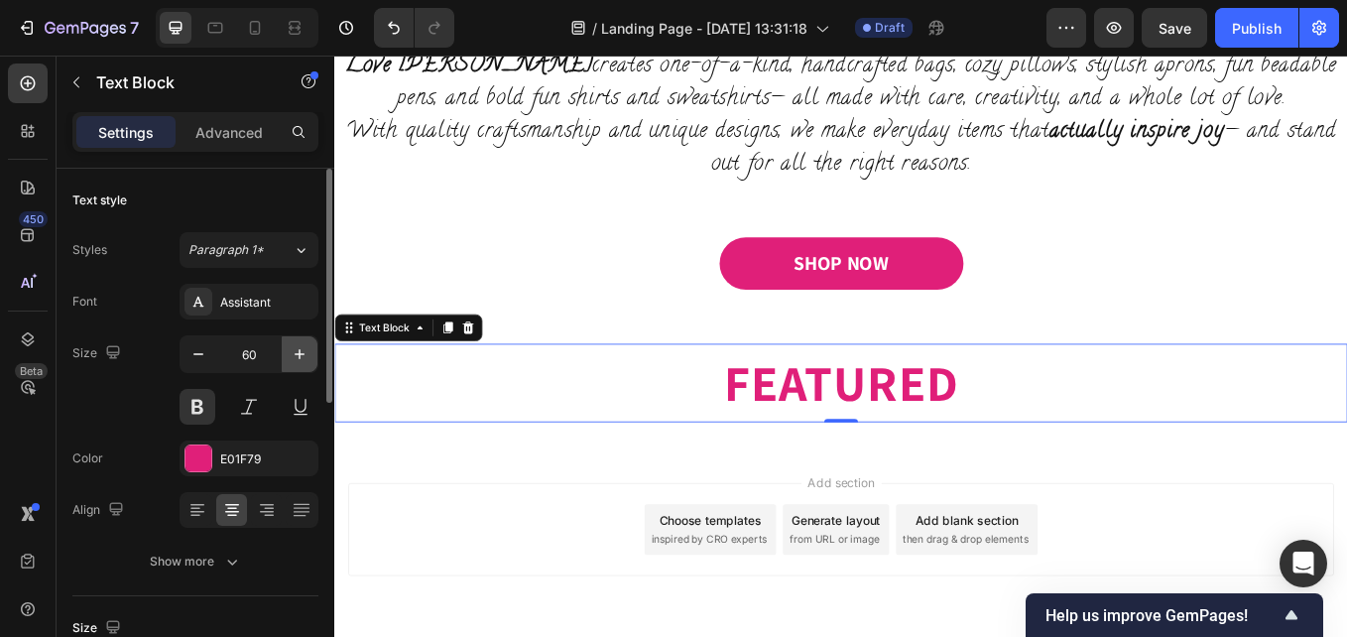
click at [297, 346] on icon "button" at bounding box center [300, 354] width 20 height 20
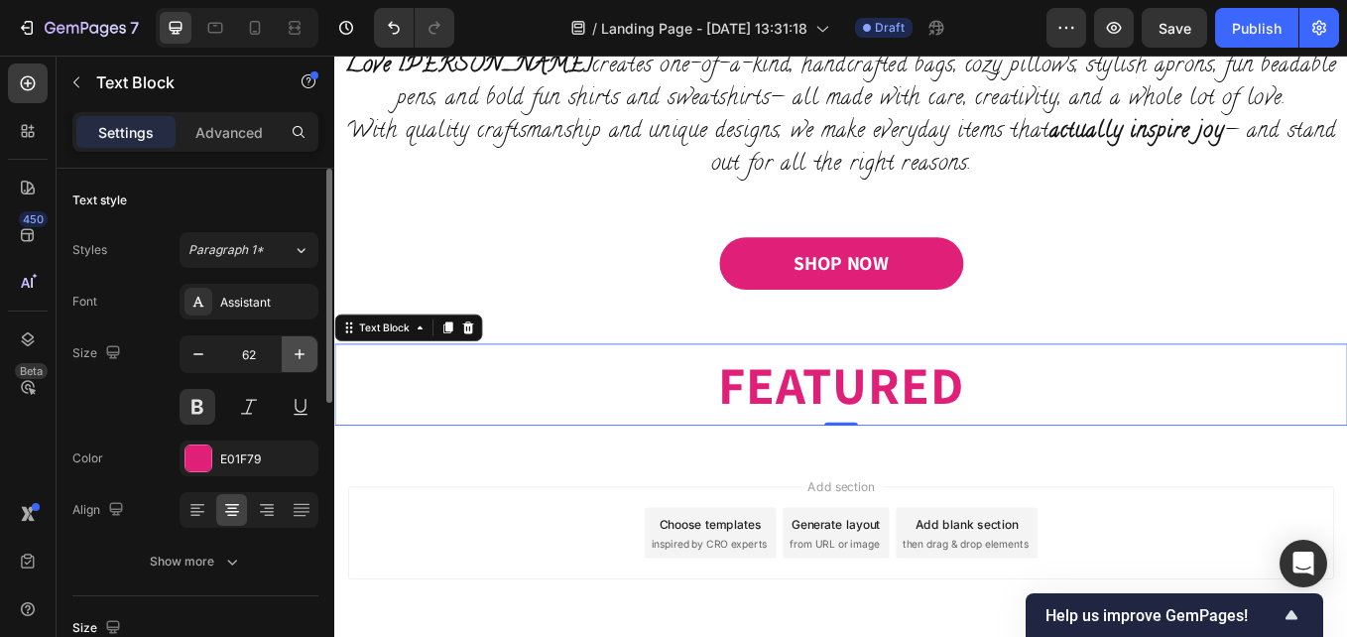
click at [304, 351] on icon "button" at bounding box center [300, 354] width 20 height 20
click at [307, 352] on icon "button" at bounding box center [300, 354] width 20 height 20
click at [298, 357] on icon "button" at bounding box center [300, 354] width 20 height 20
click at [298, 358] on icon "button" at bounding box center [300, 354] width 20 height 20
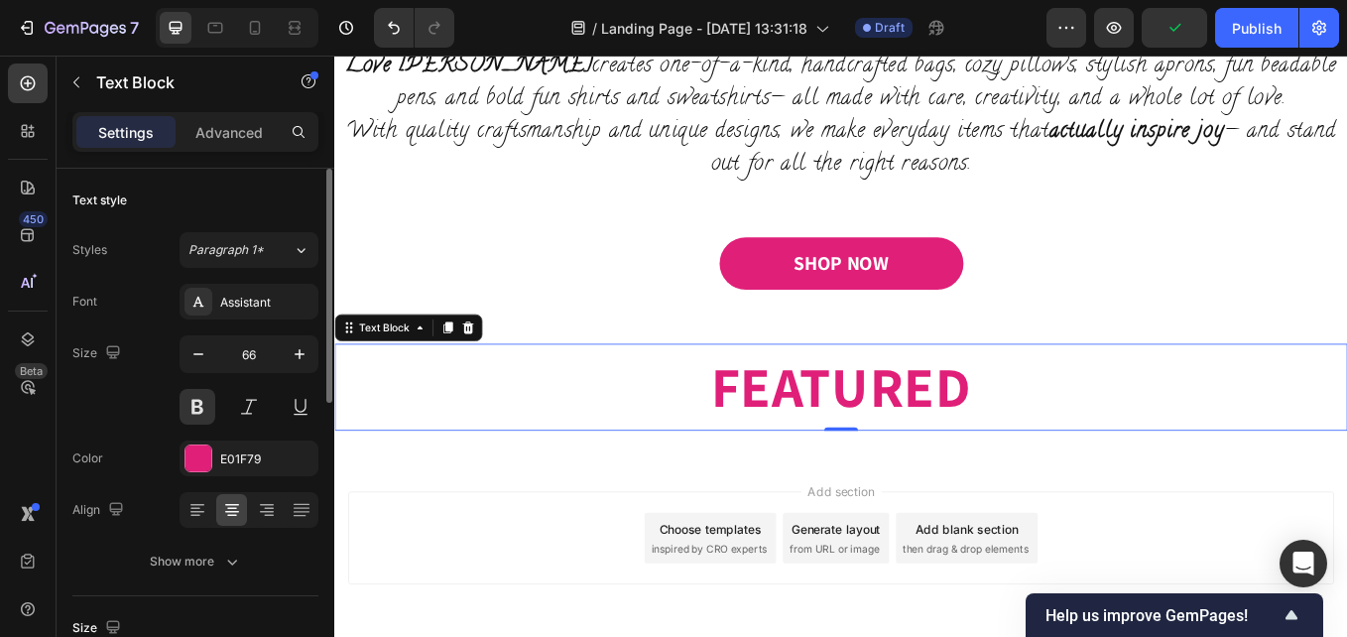
drag, startPoint x: 297, startPoint y: 357, endPoint x: 258, endPoint y: 356, distance: 38.7
click at [287, 356] on button "button" at bounding box center [300, 354] width 36 height 36
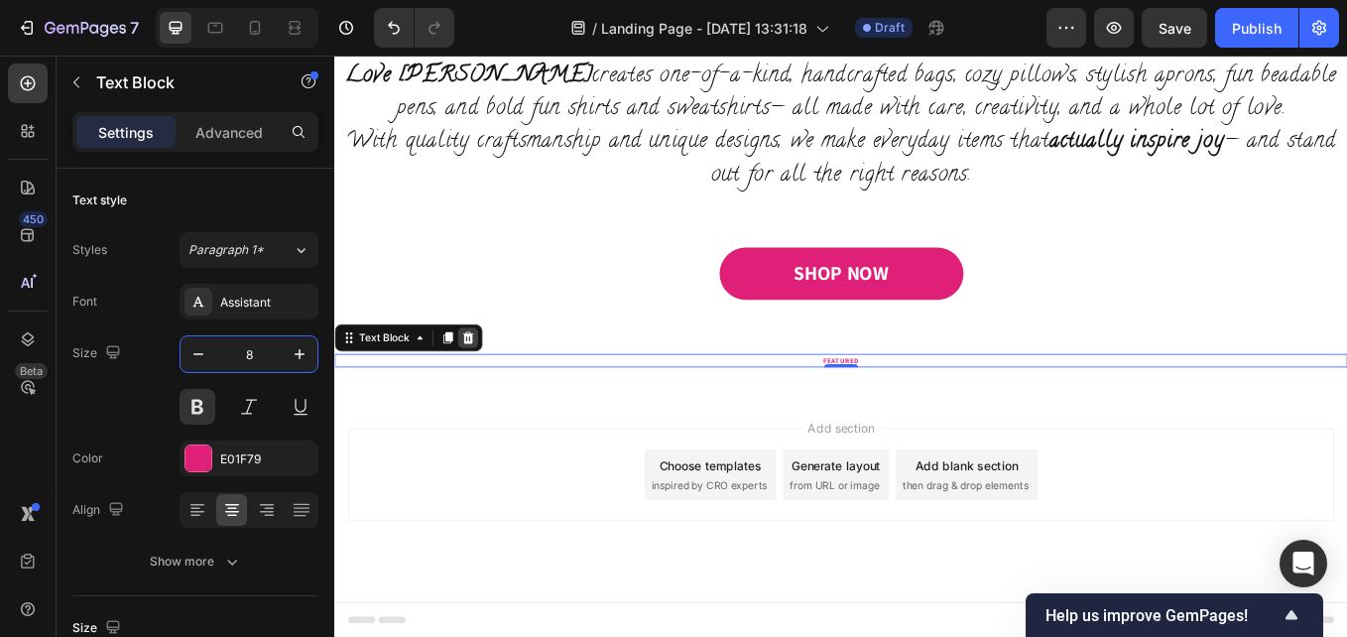
type input "80"
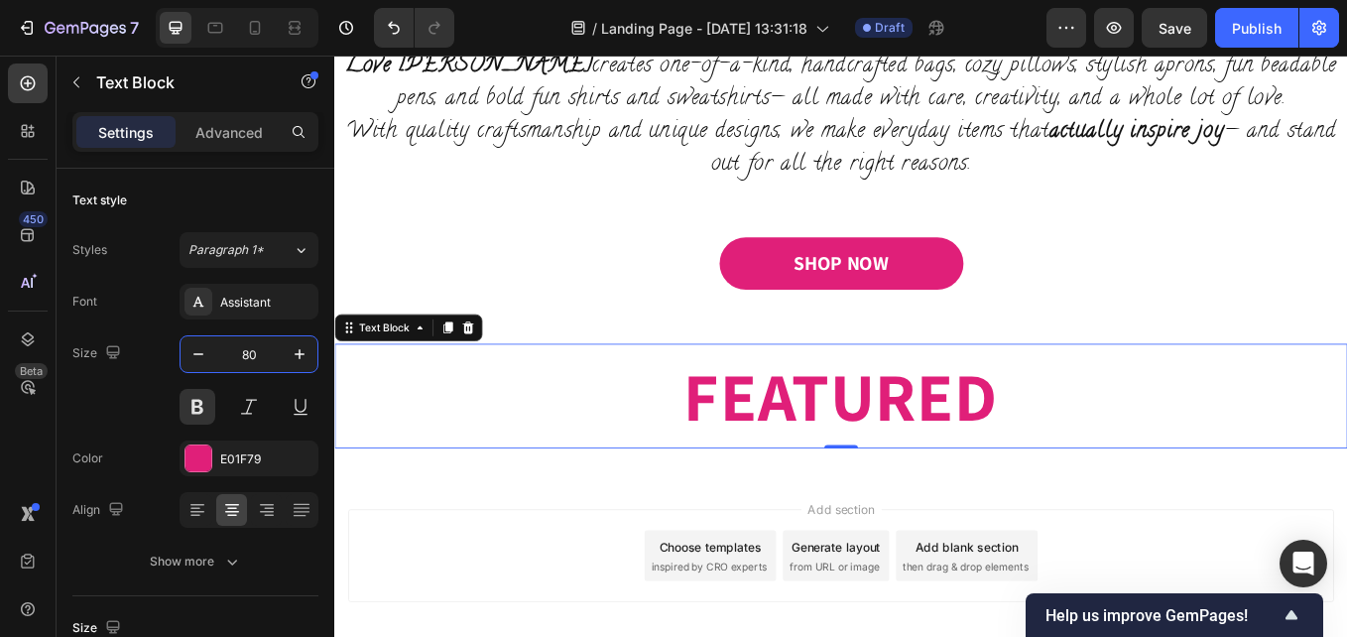
drag, startPoint x: 1334, startPoint y: 577, endPoint x: 1321, endPoint y: 572, distance: 13.8
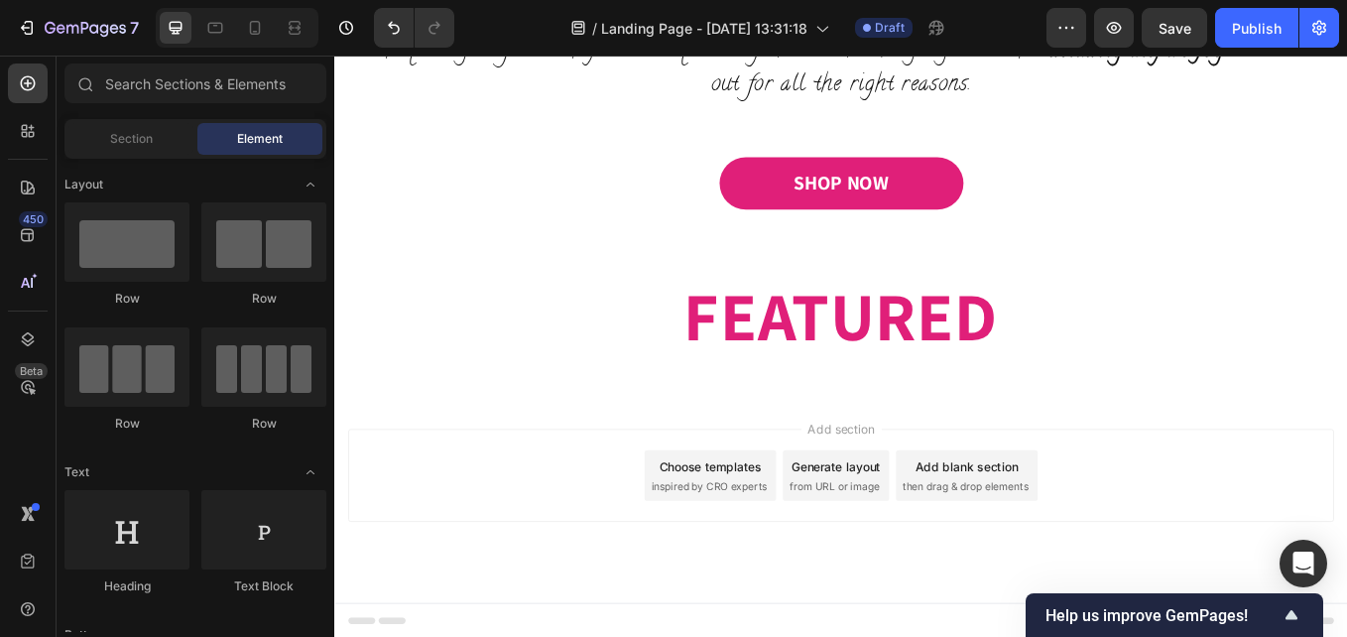
scroll to position [1292, 0]
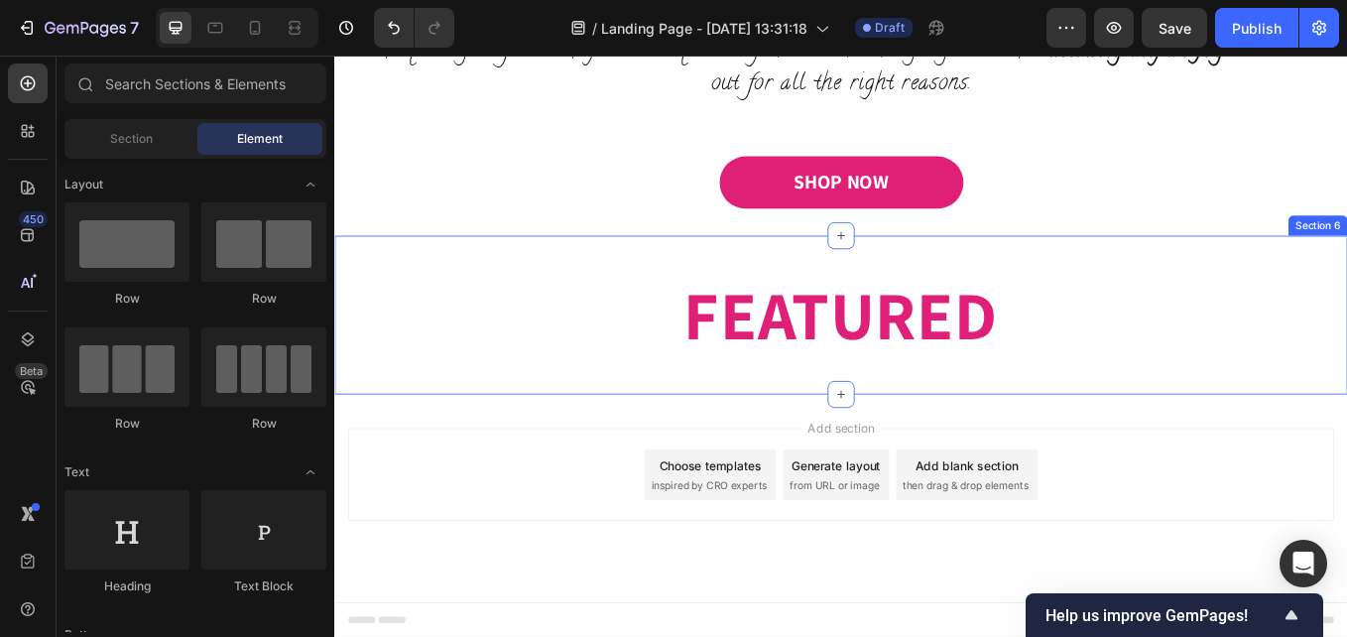
click at [1038, 445] on div "FEATURED Text Block Section 6" at bounding box center [929, 360] width 1190 height 186
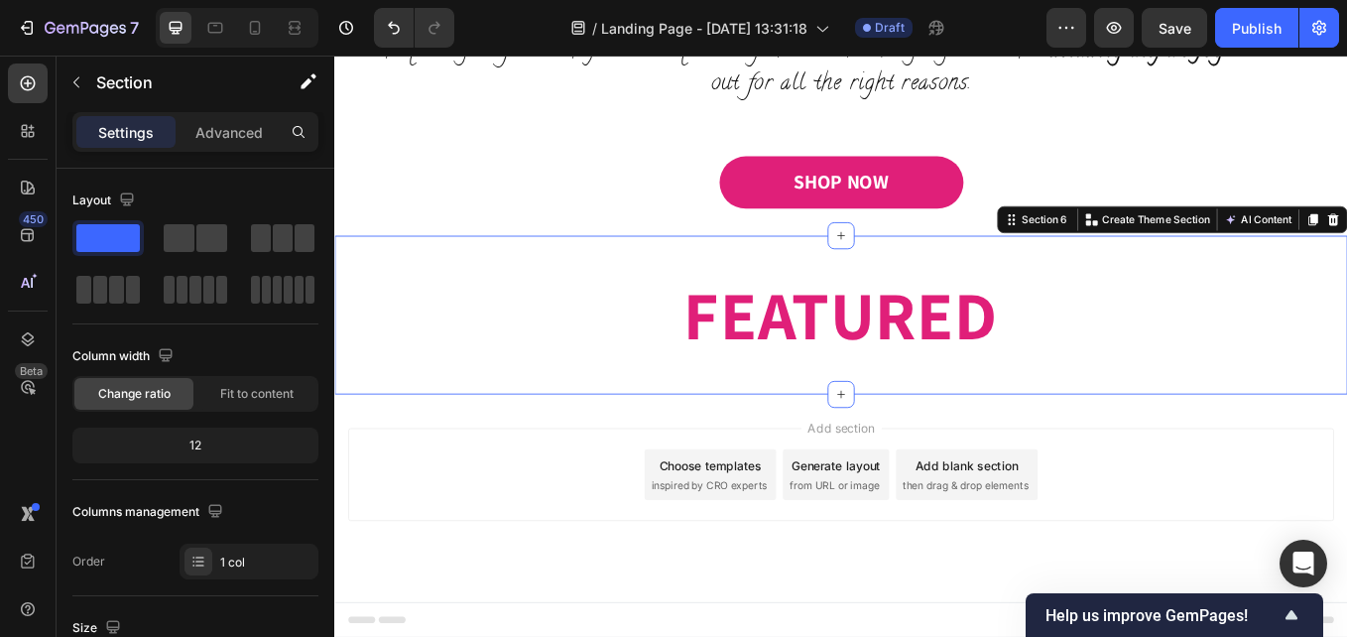
click at [1047, 483] on div "Add section Choose templates inspired by CRO experts Generate layout from URL o…" at bounding box center [929, 575] width 1190 height 244
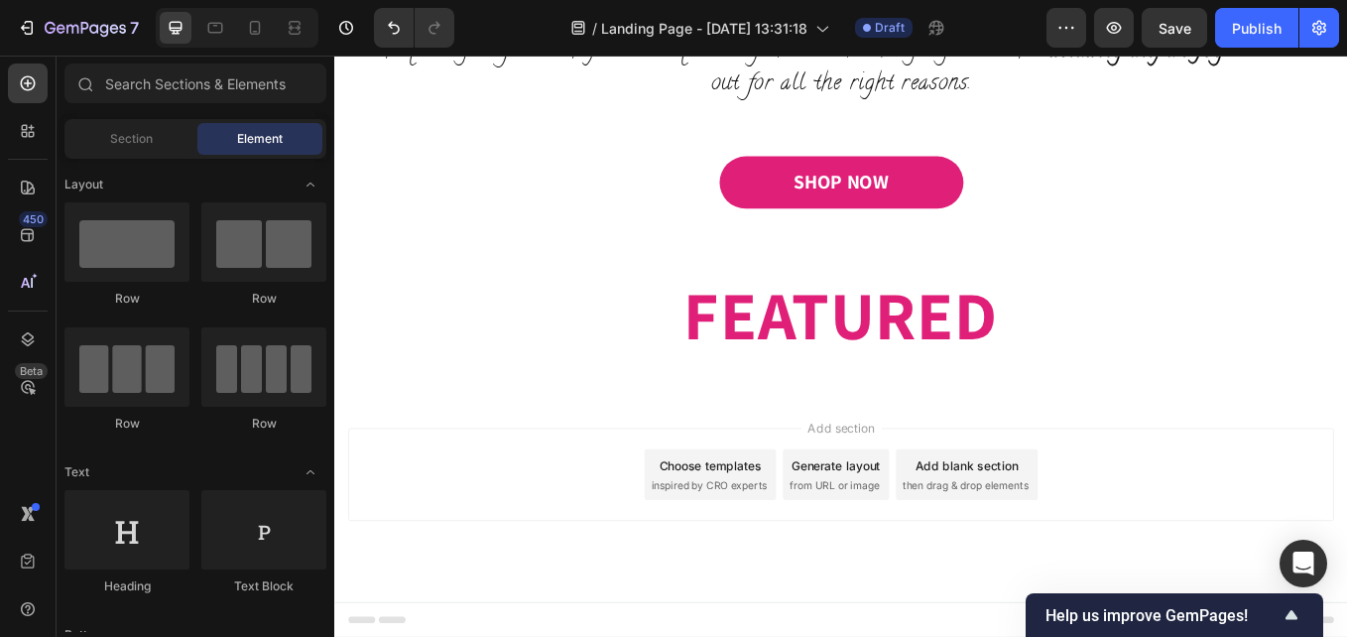
click at [930, 496] on span "Add section" at bounding box center [930, 492] width 94 height 21
click at [1090, 482] on div "Add section Choose templates inspired by CRO experts Generate layout from URL o…" at bounding box center [929, 575] width 1190 height 244
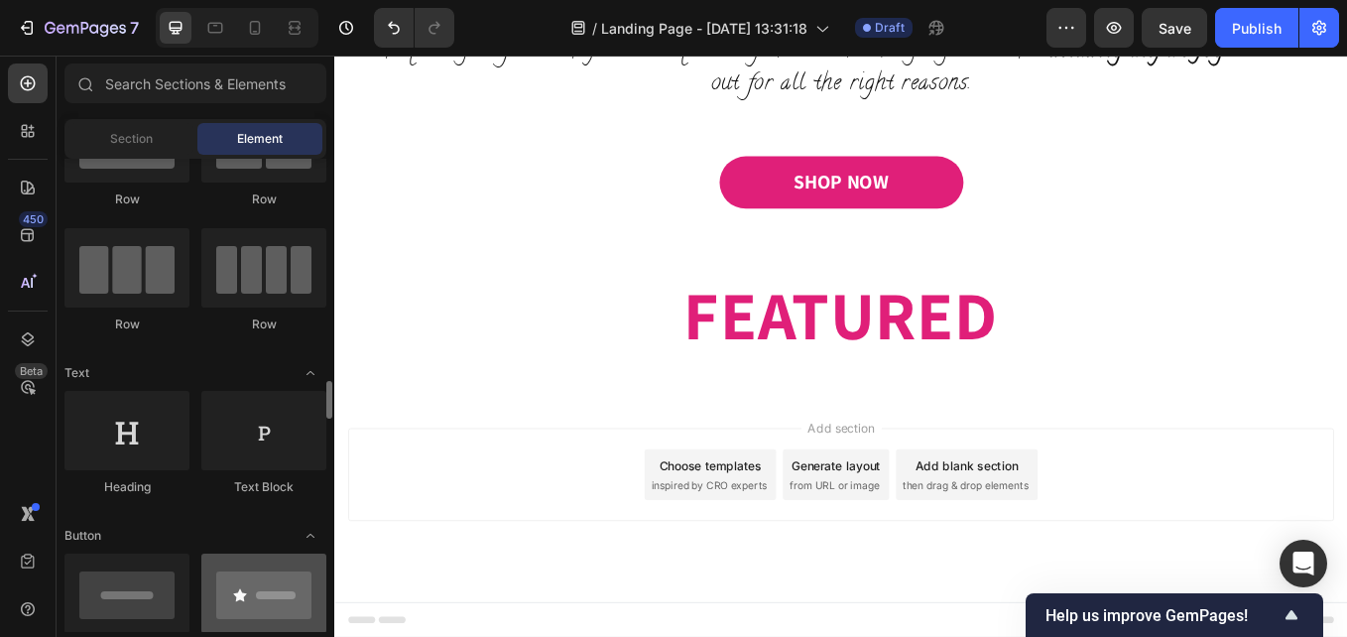
scroll to position [298, 0]
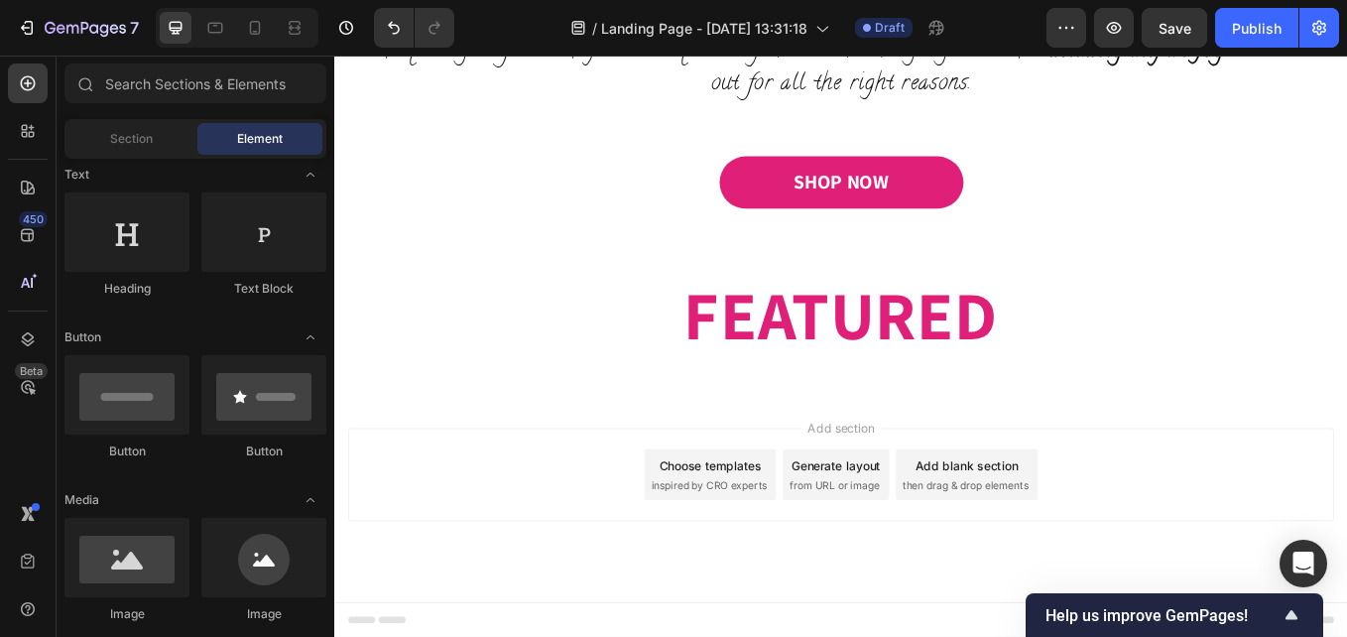
click at [1010, 476] on div "Add section Choose templates inspired by CRO experts Generate layout from URL o…" at bounding box center [929, 575] width 1190 height 244
click at [1042, 547] on div "Add blank section then drag & drop elements" at bounding box center [1077, 548] width 167 height 60
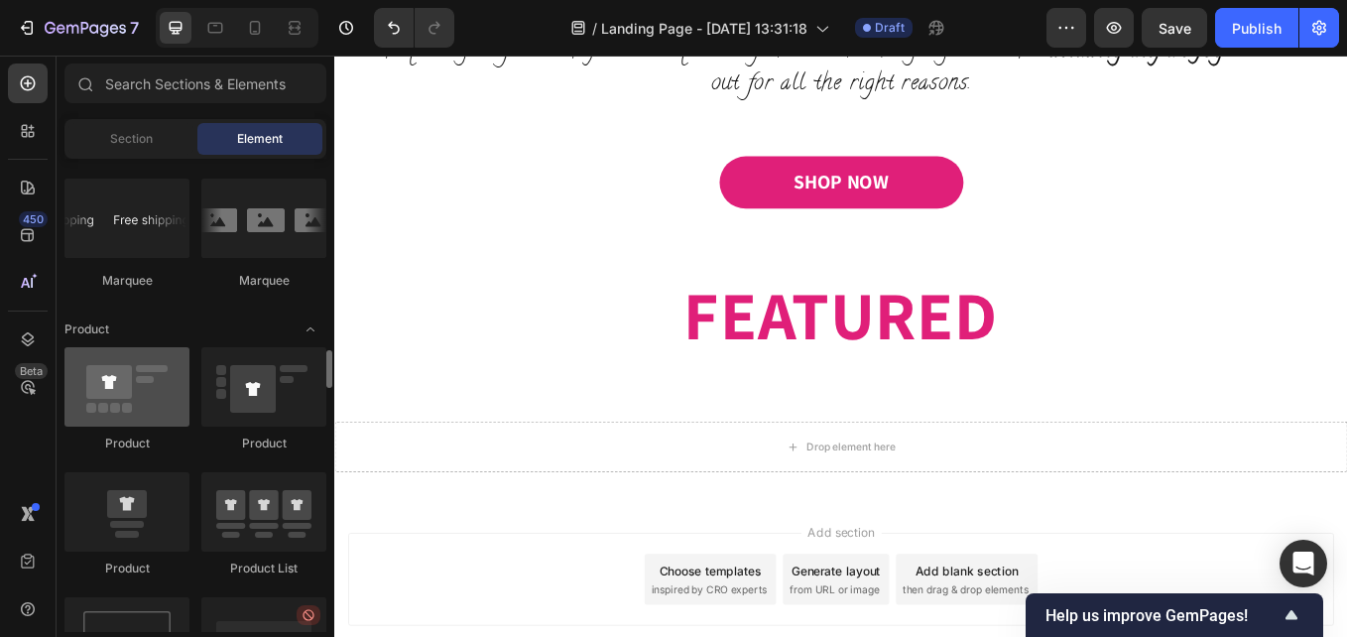
scroll to position [2480, 0]
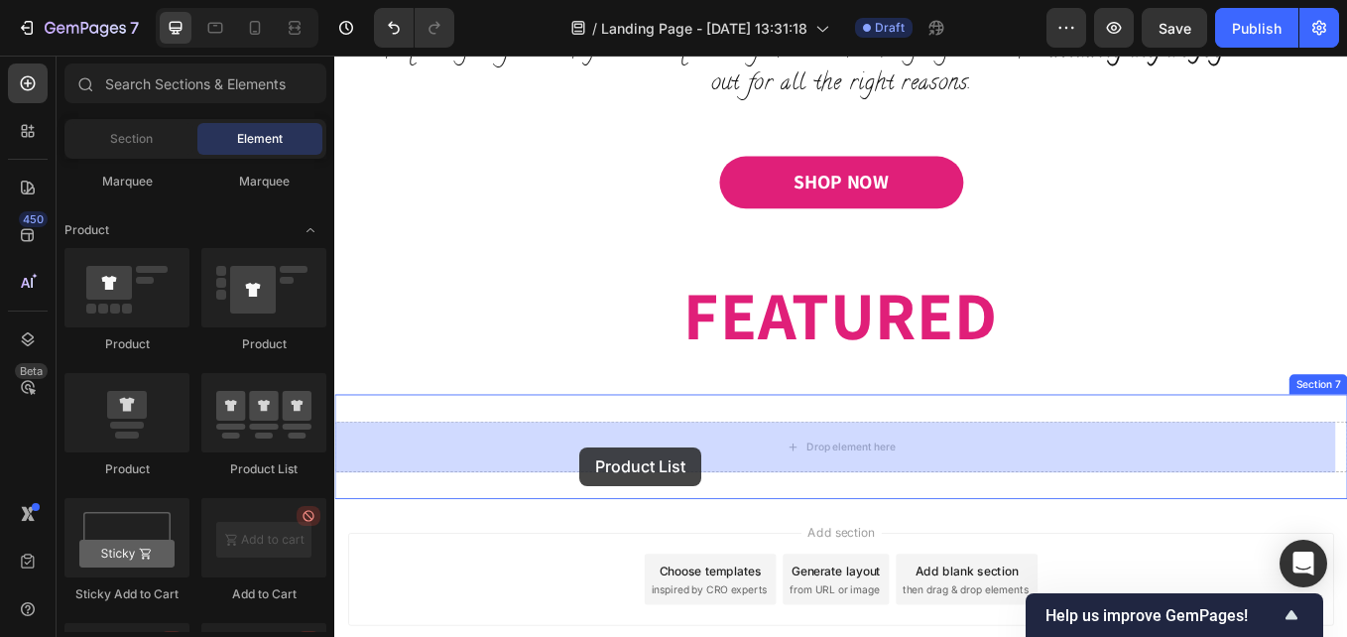
drag, startPoint x: 612, startPoint y: 472, endPoint x: 622, endPoint y: 516, distance: 44.8
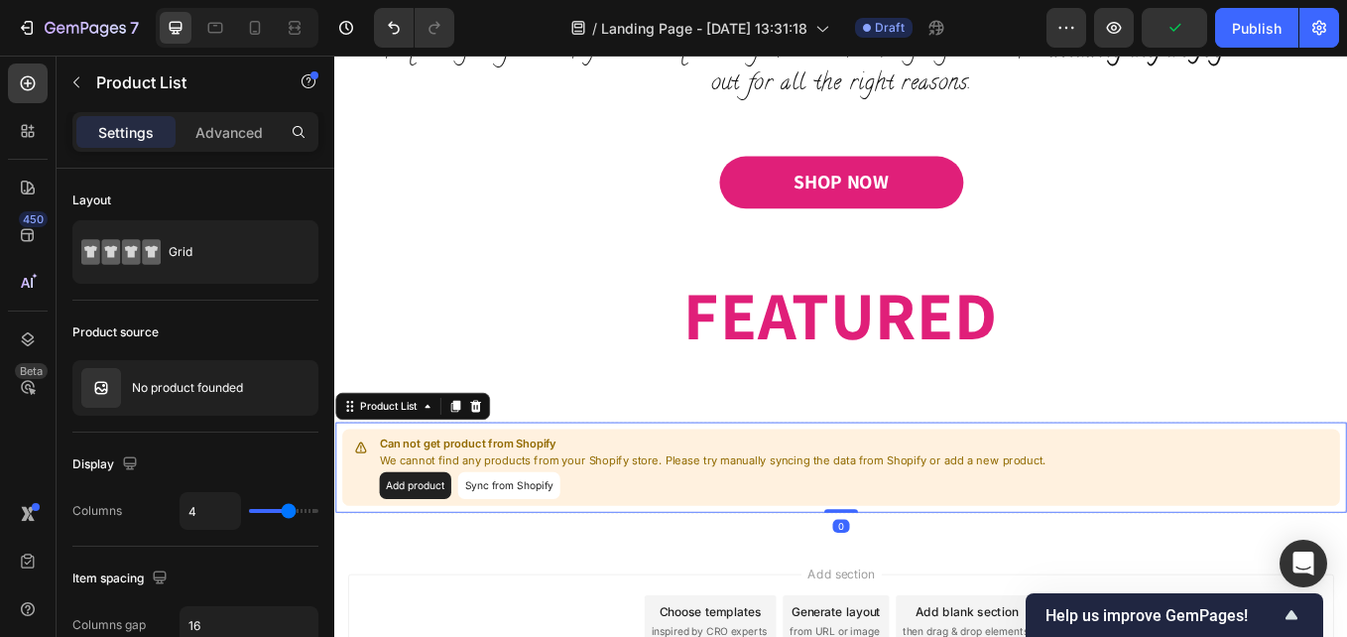
click at [426, 558] on button "Add product" at bounding box center [429, 561] width 84 height 32
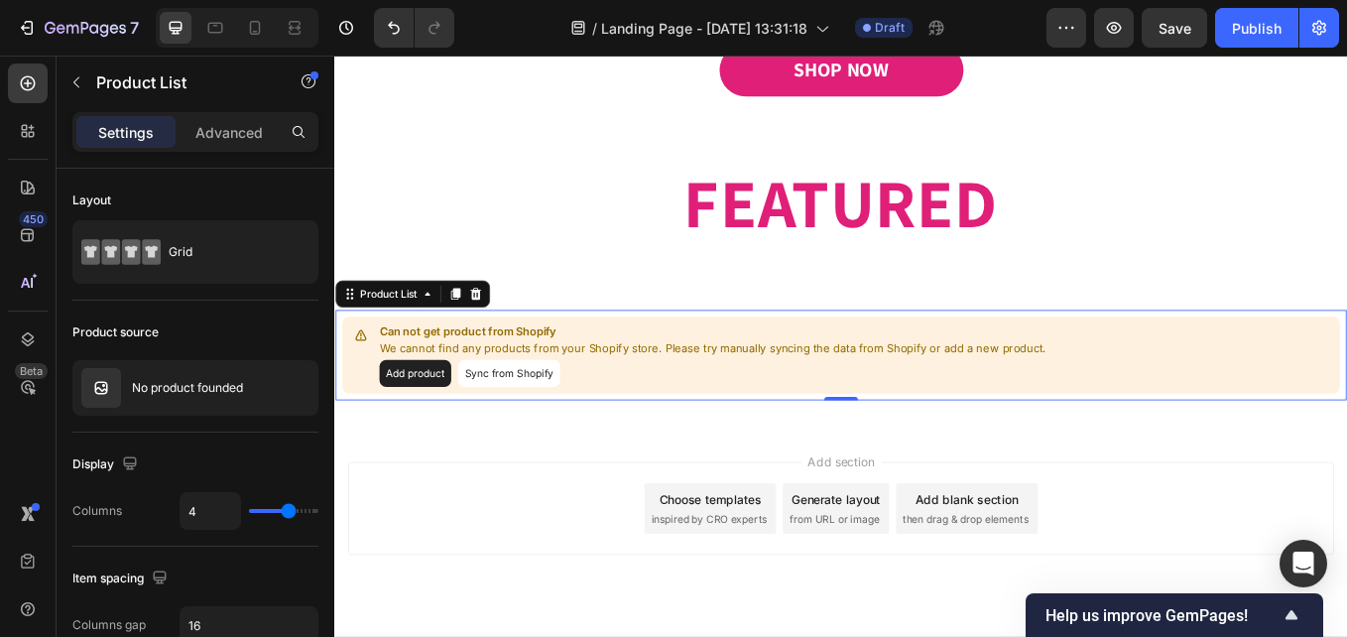
scroll to position [1463, 0]
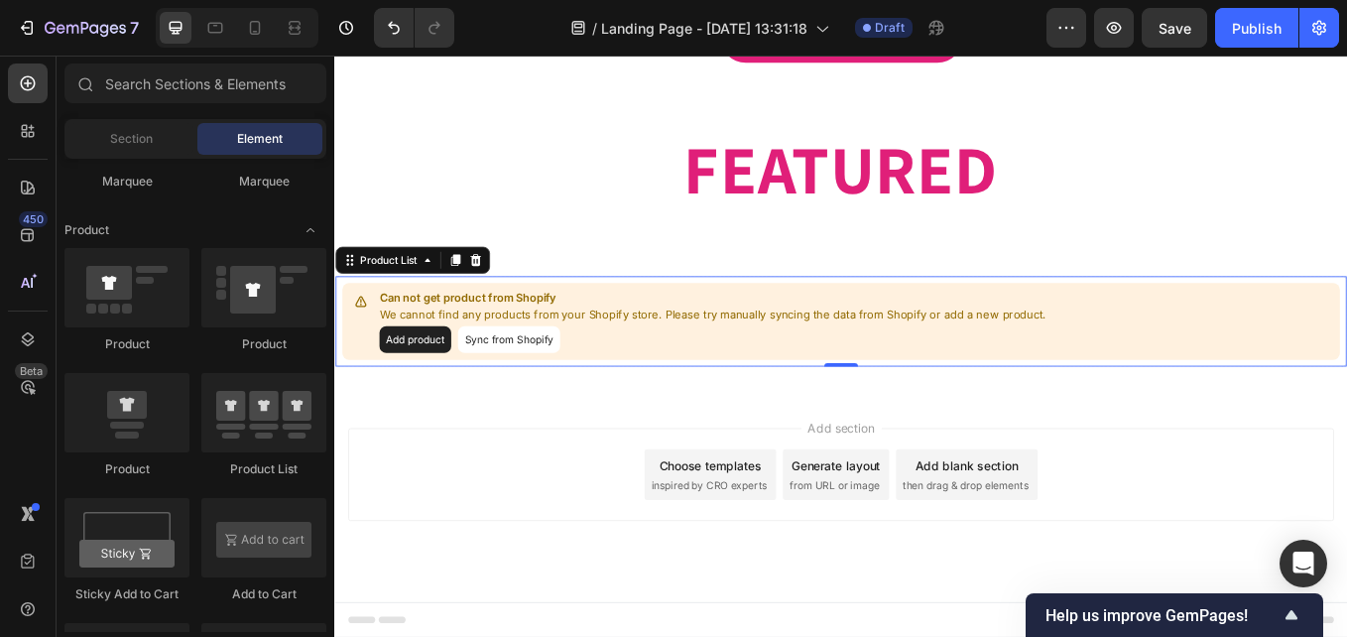
click at [1075, 550] on div "Add blank section then drag & drop elements" at bounding box center [1077, 548] width 167 height 60
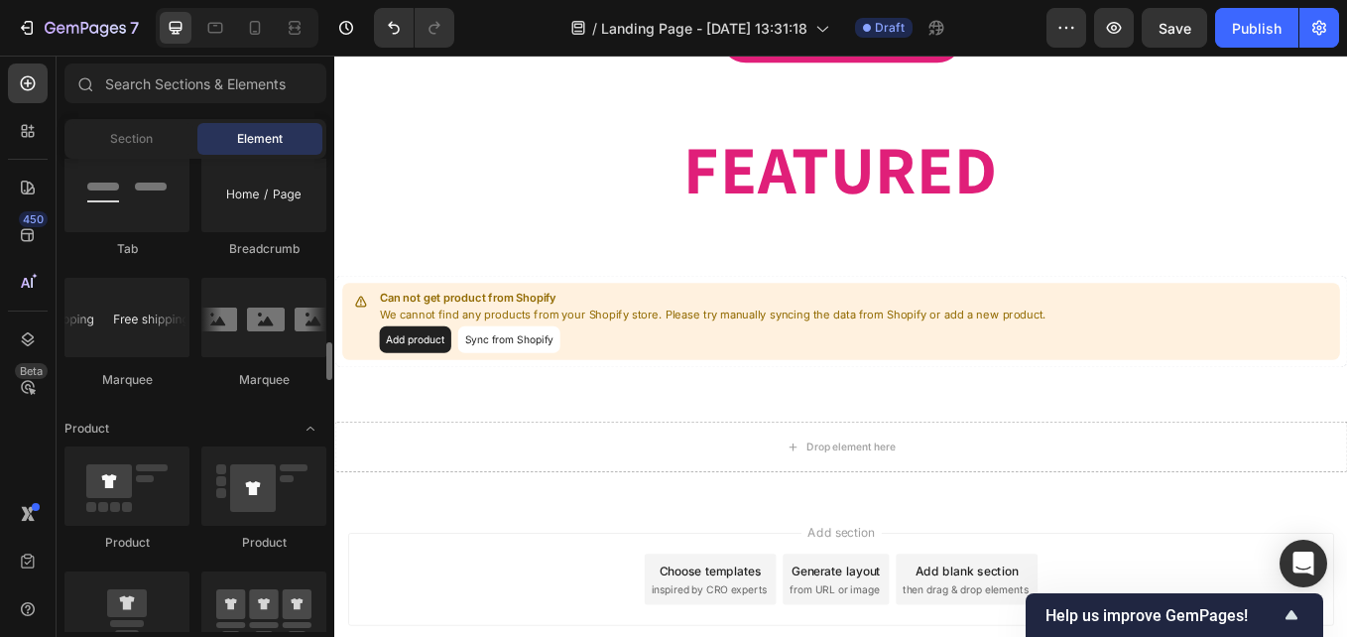
scroll to position [2182, 0]
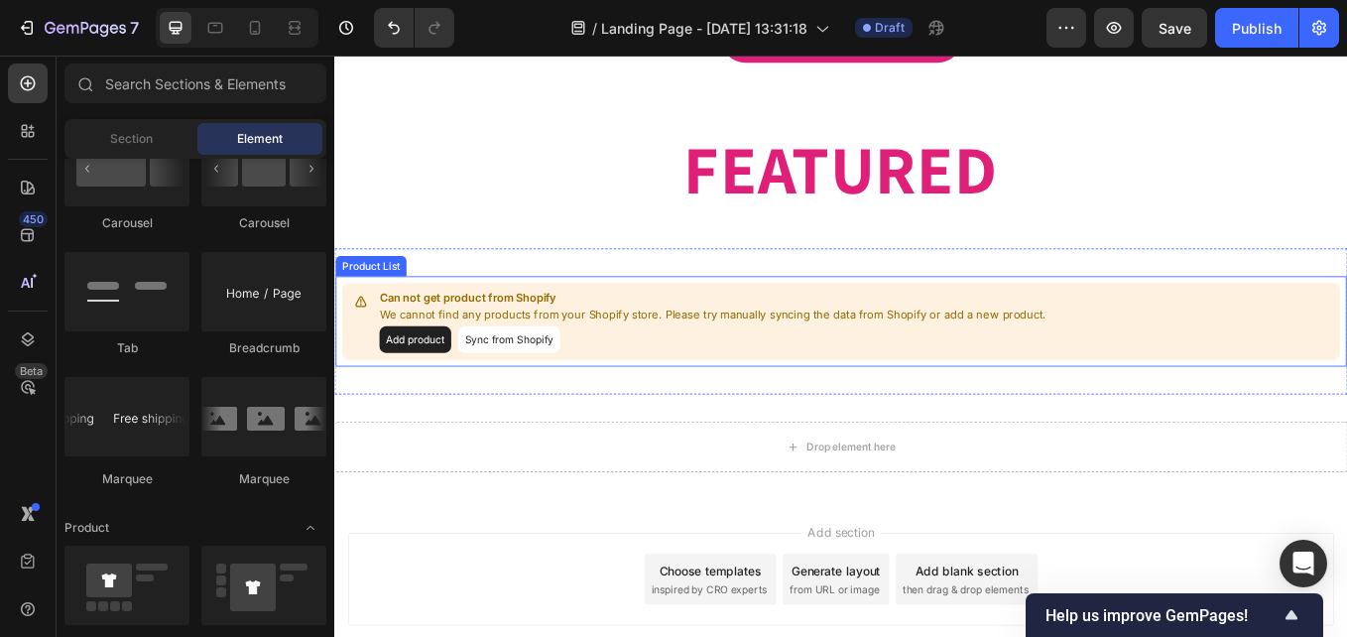
click at [582, 340] on p "Can not get product from Shopify" at bounding box center [779, 340] width 784 height 20
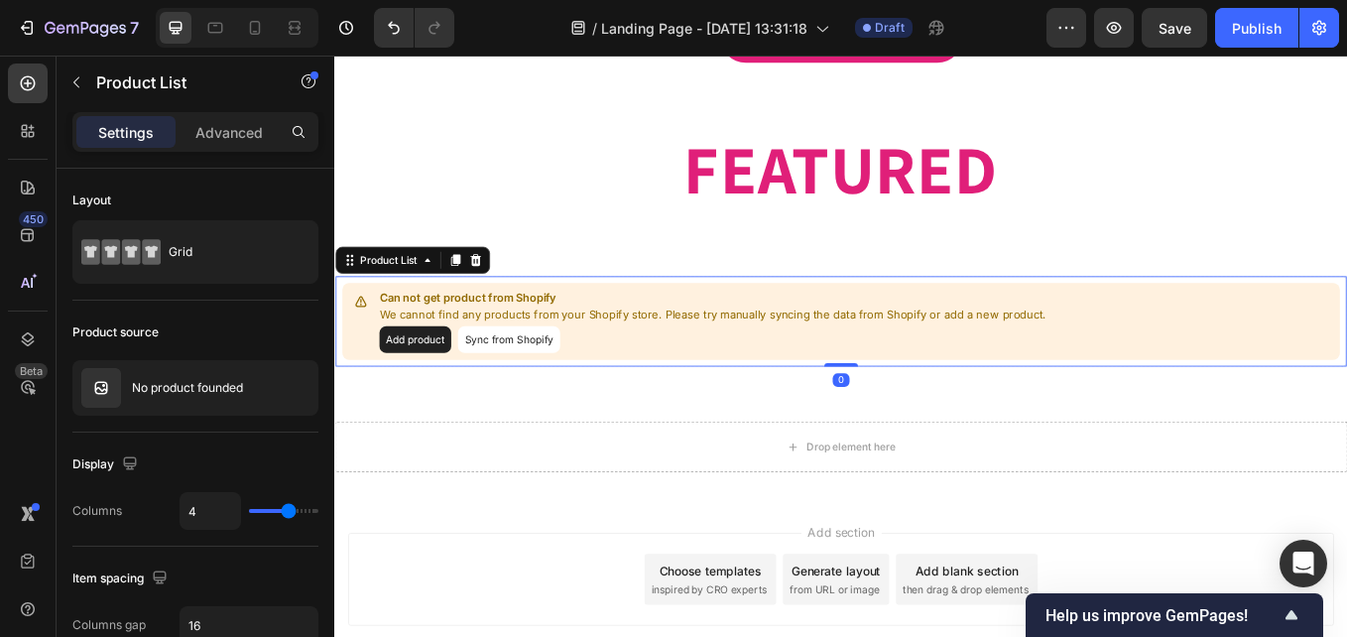
click at [505, 294] on icon at bounding box center [500, 296] width 16 height 16
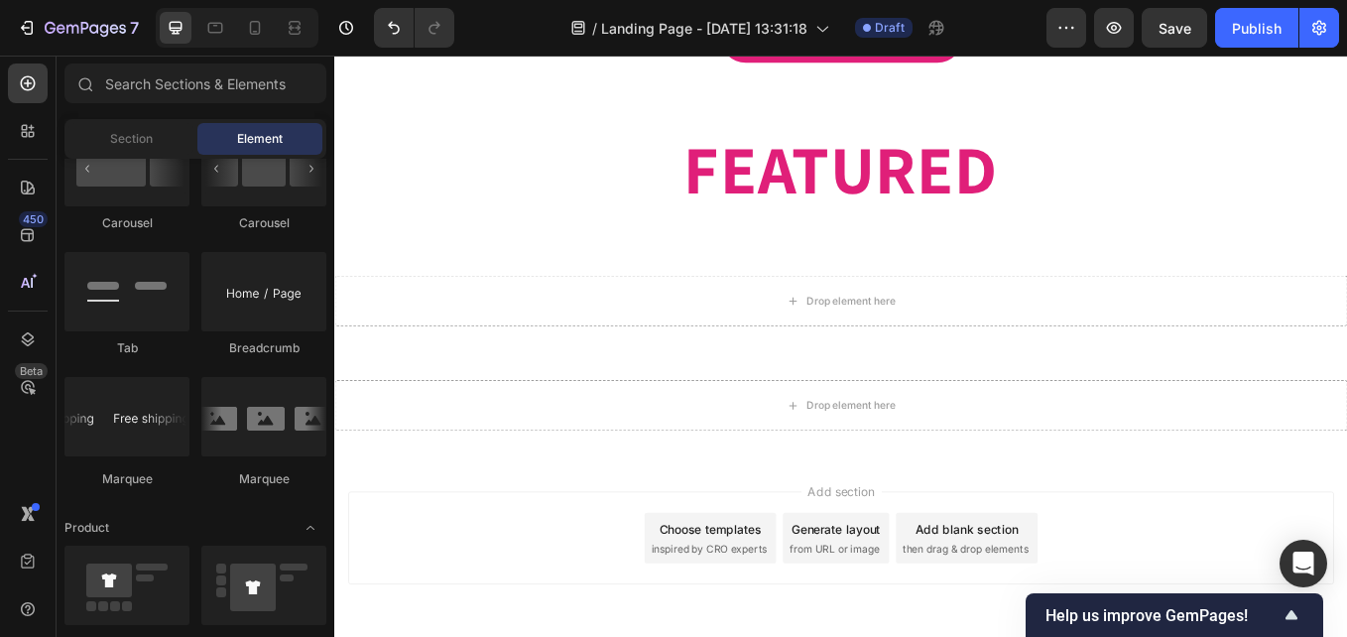
drag, startPoint x: 595, startPoint y: 485, endPoint x: 904, endPoint y: 391, distance: 322.6
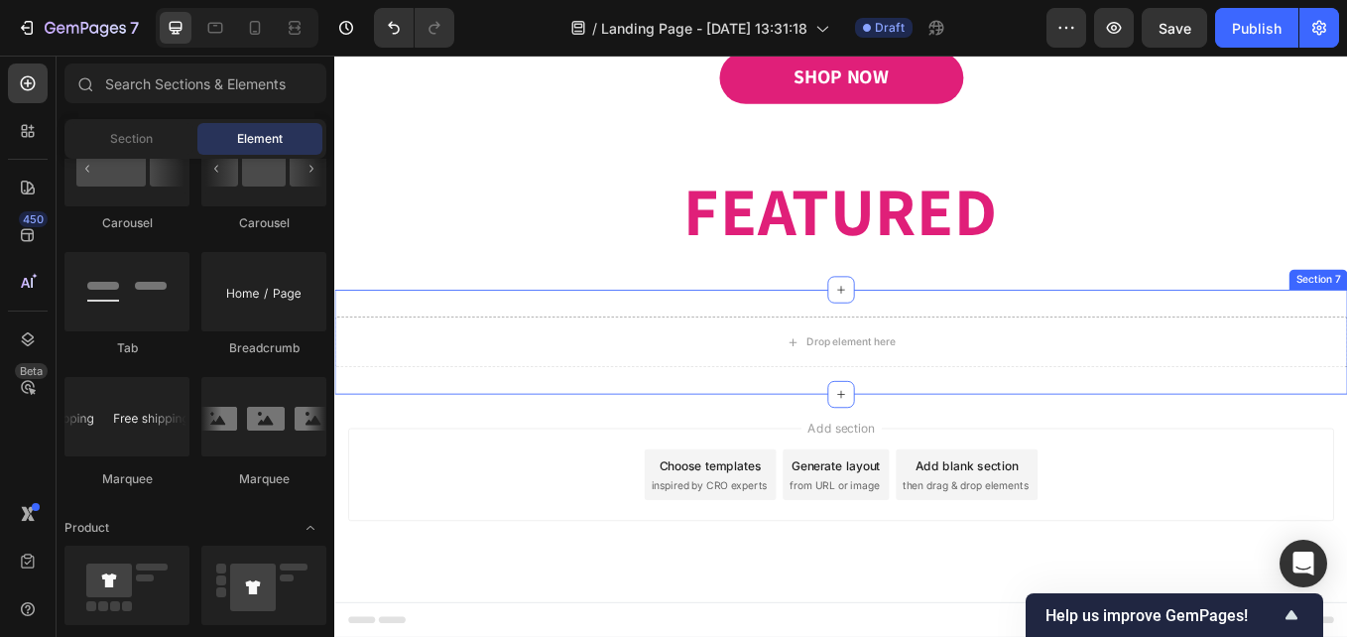
scroll to position [1415, 0]
click at [821, 386] on div "Drop element here" at bounding box center [929, 392] width 1190 height 60
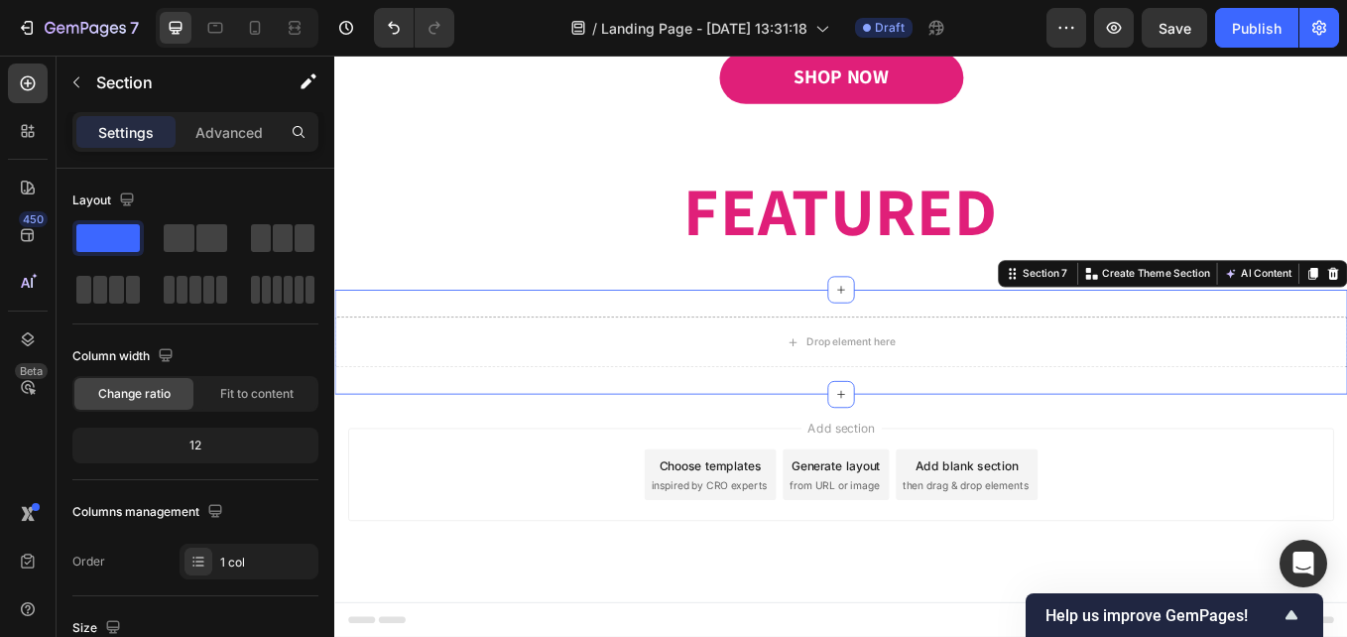
click at [677, 418] on div "Drop element here" at bounding box center [929, 392] width 1190 height 60
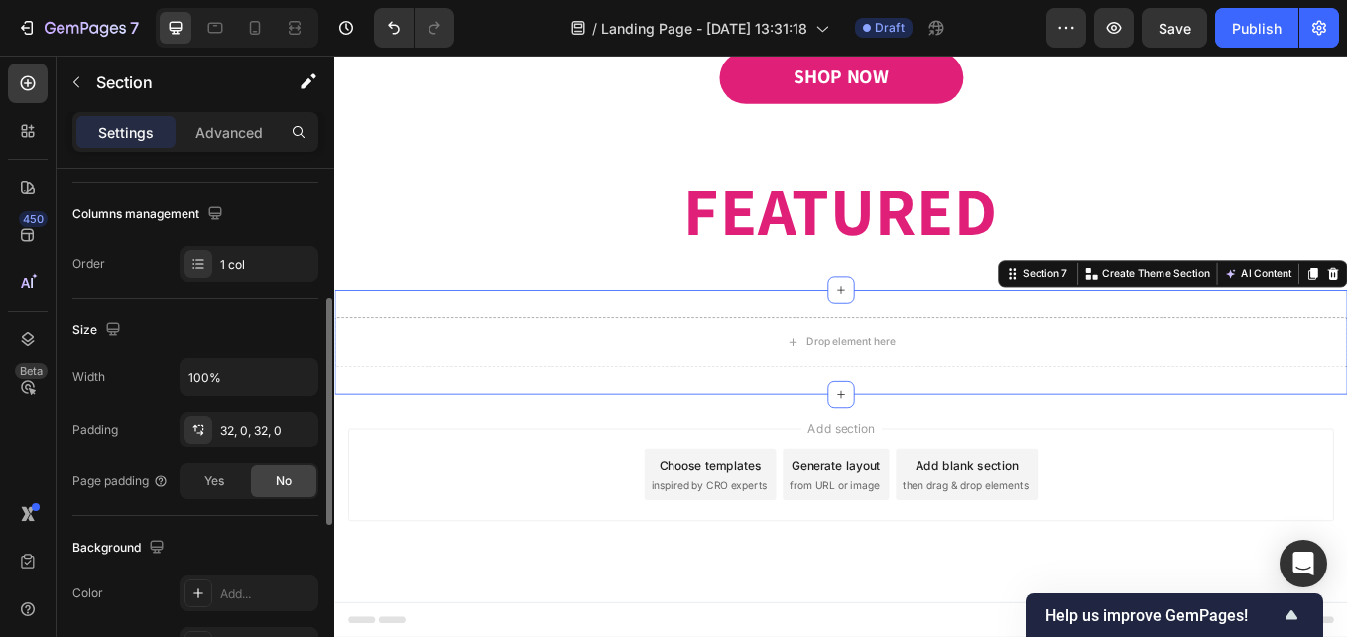
scroll to position [685, 0]
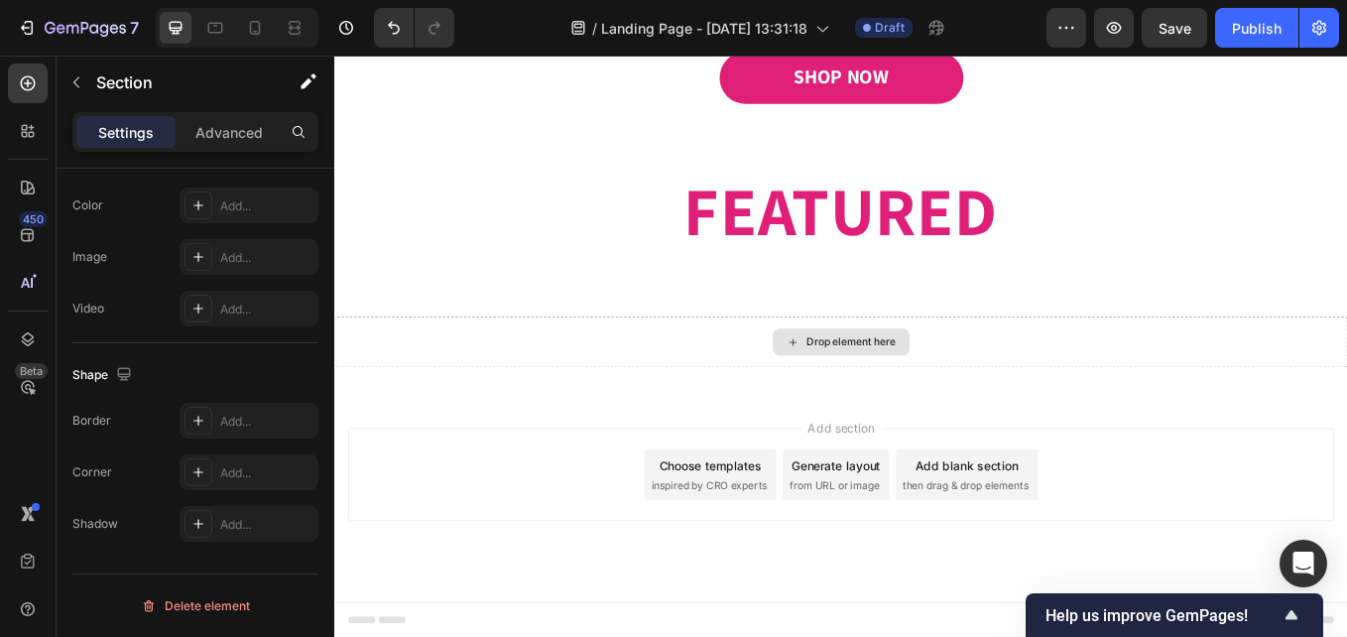
click at [889, 397] on div "Drop element here" at bounding box center [941, 392] width 105 height 16
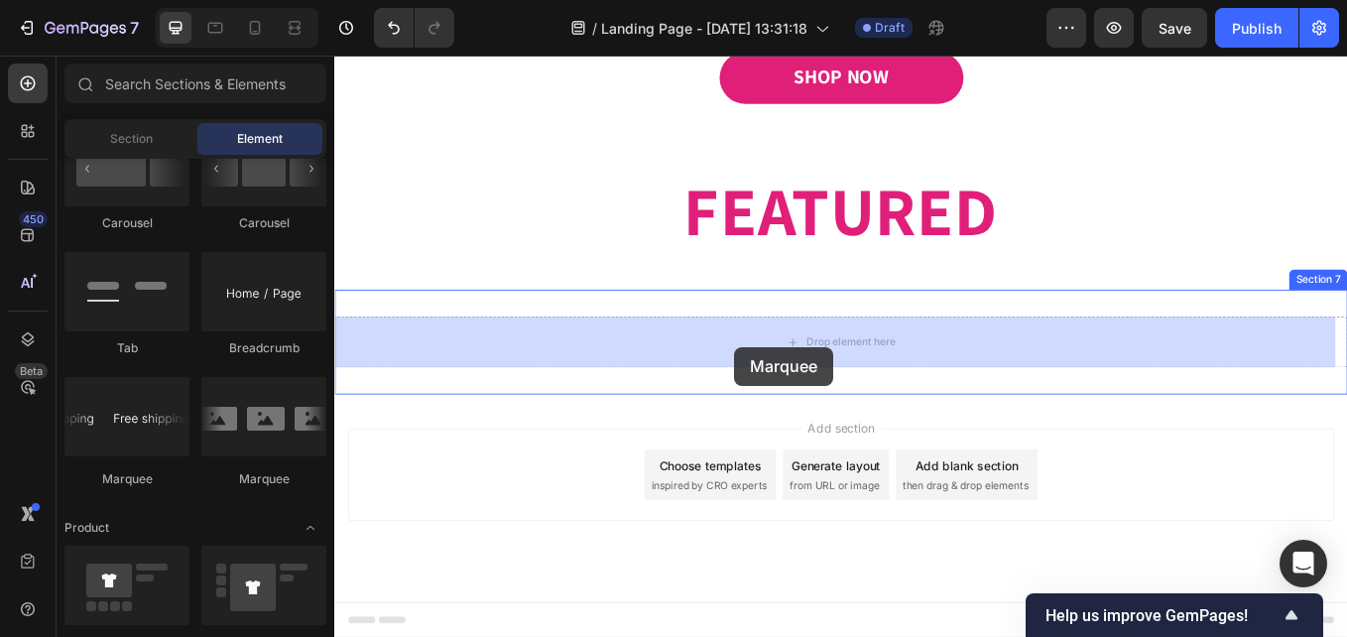
drag, startPoint x: 695, startPoint y: 411, endPoint x: 805, endPoint y: 398, distance: 109.9
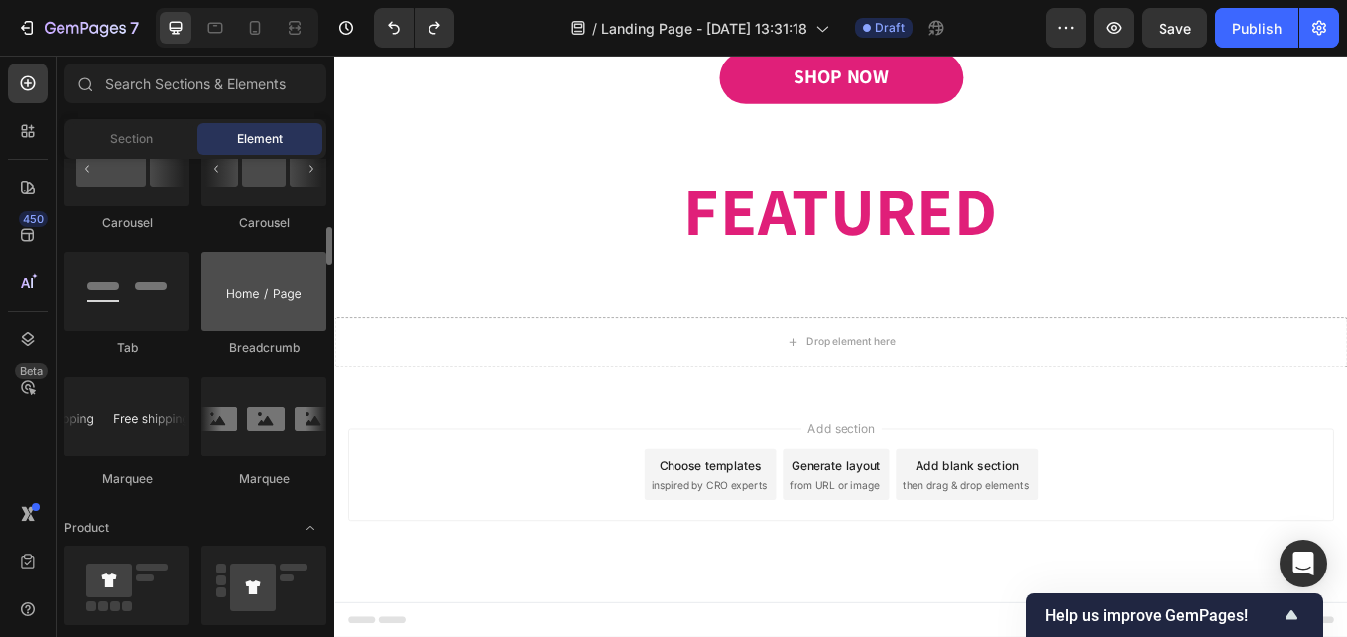
scroll to position [2083, 0]
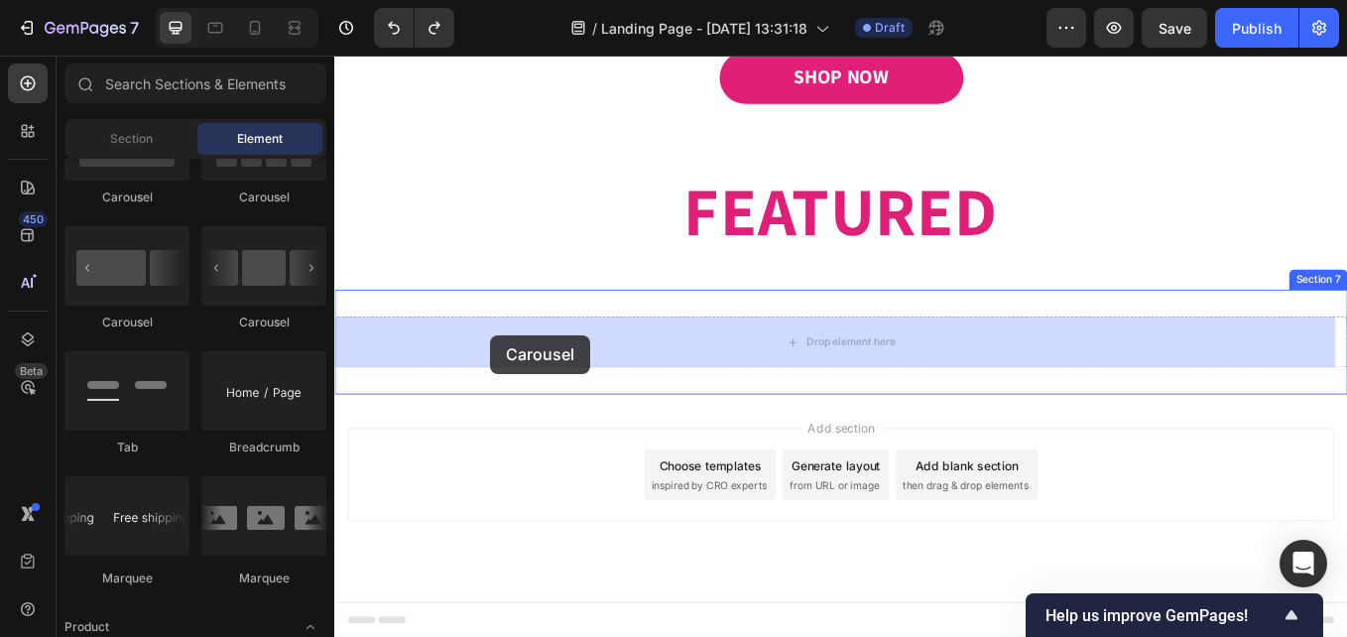
drag, startPoint x: 458, startPoint y: 333, endPoint x: 518, endPoint y: 384, distance: 78.1
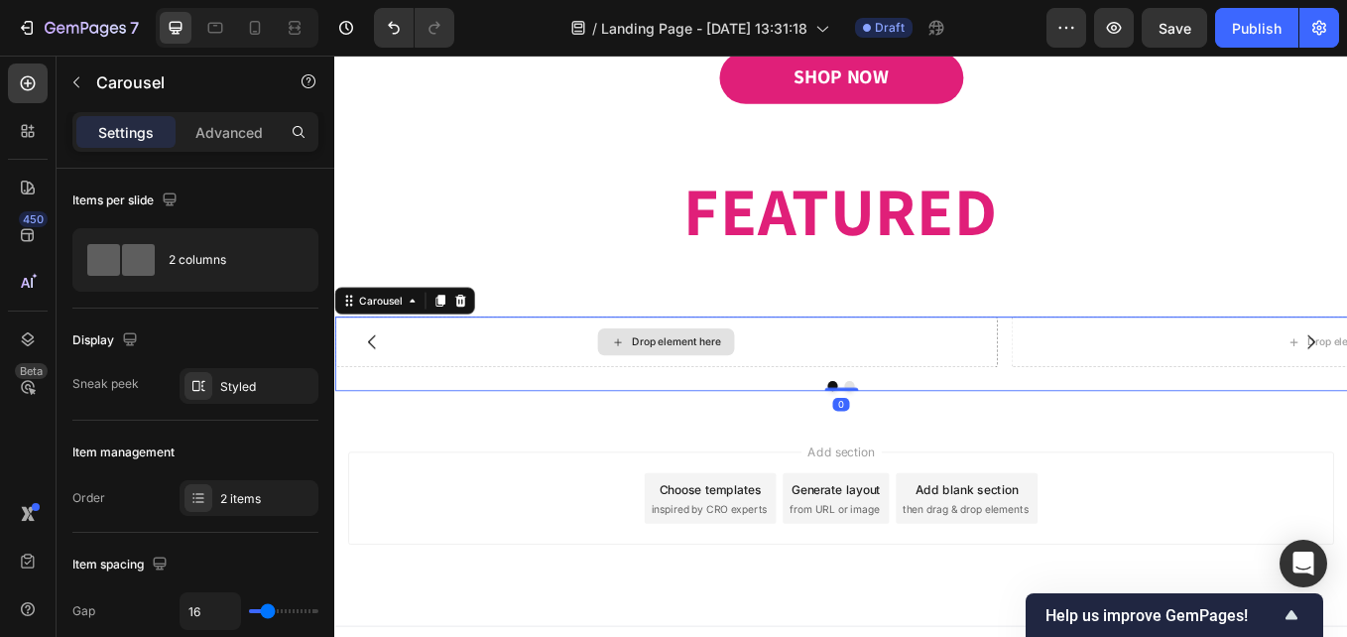
scroll to position [1442, 0]
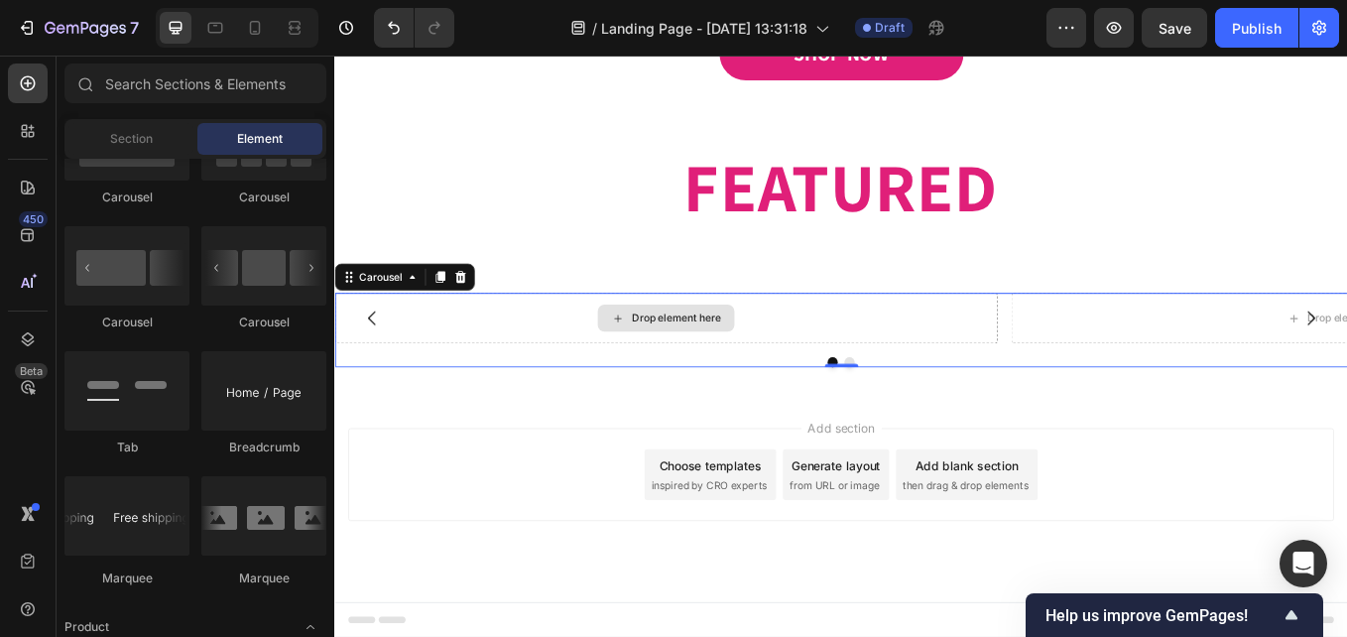
click at [681, 363] on div "Drop element here" at bounding box center [723, 364] width 161 height 32
drag, startPoint x: 734, startPoint y: 365, endPoint x: 716, endPoint y: 366, distance: 17.9
click at [731, 366] on div "Drop element here" at bounding box center [734, 364] width 105 height 16
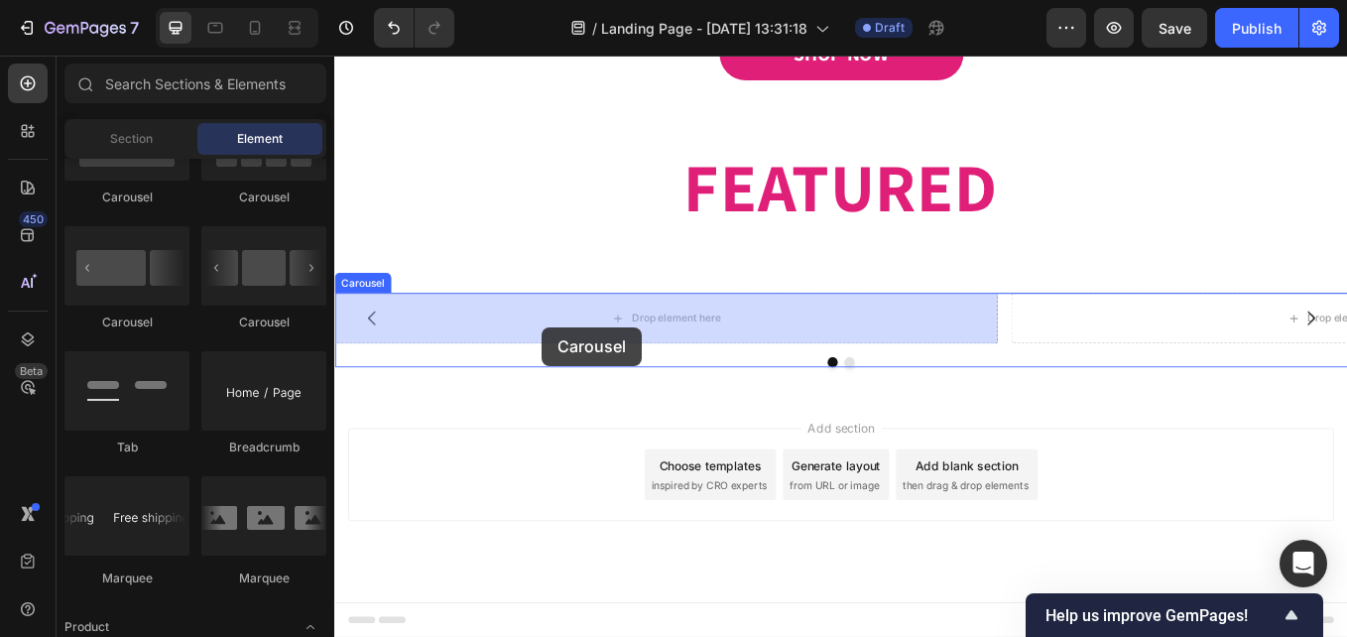
drag, startPoint x: 538, startPoint y: 355, endPoint x: 400, endPoint y: 346, distance: 138.2
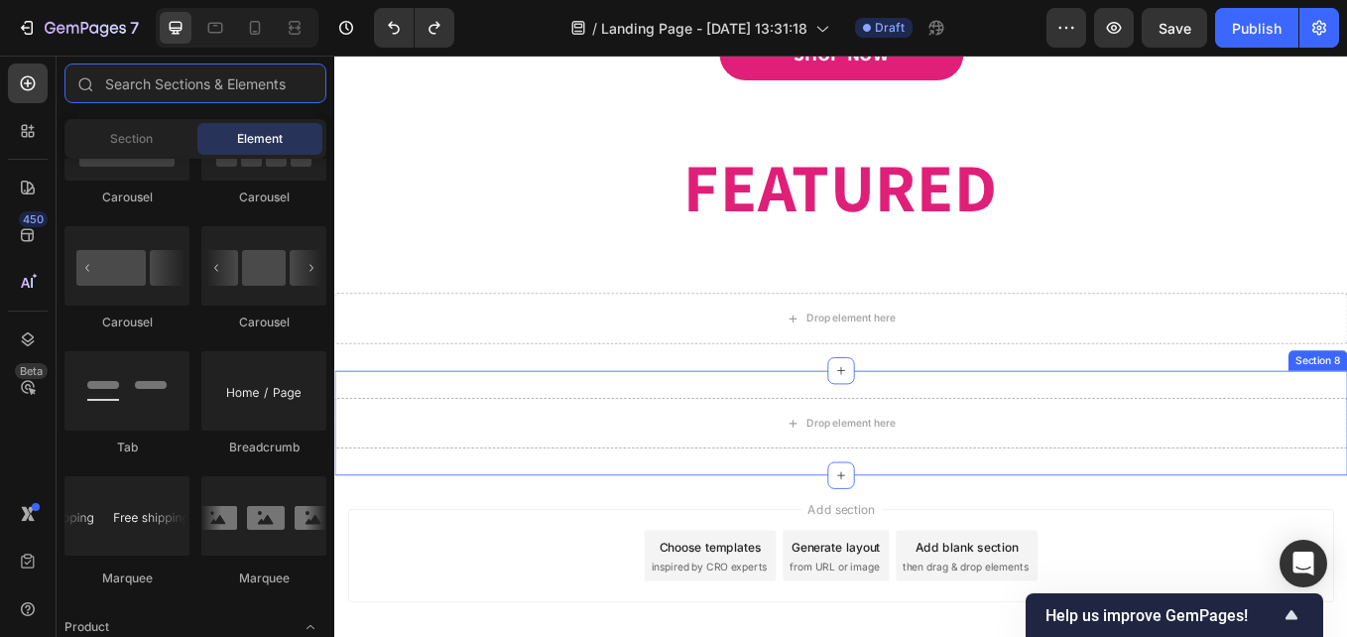
scroll to position [1485, 0]
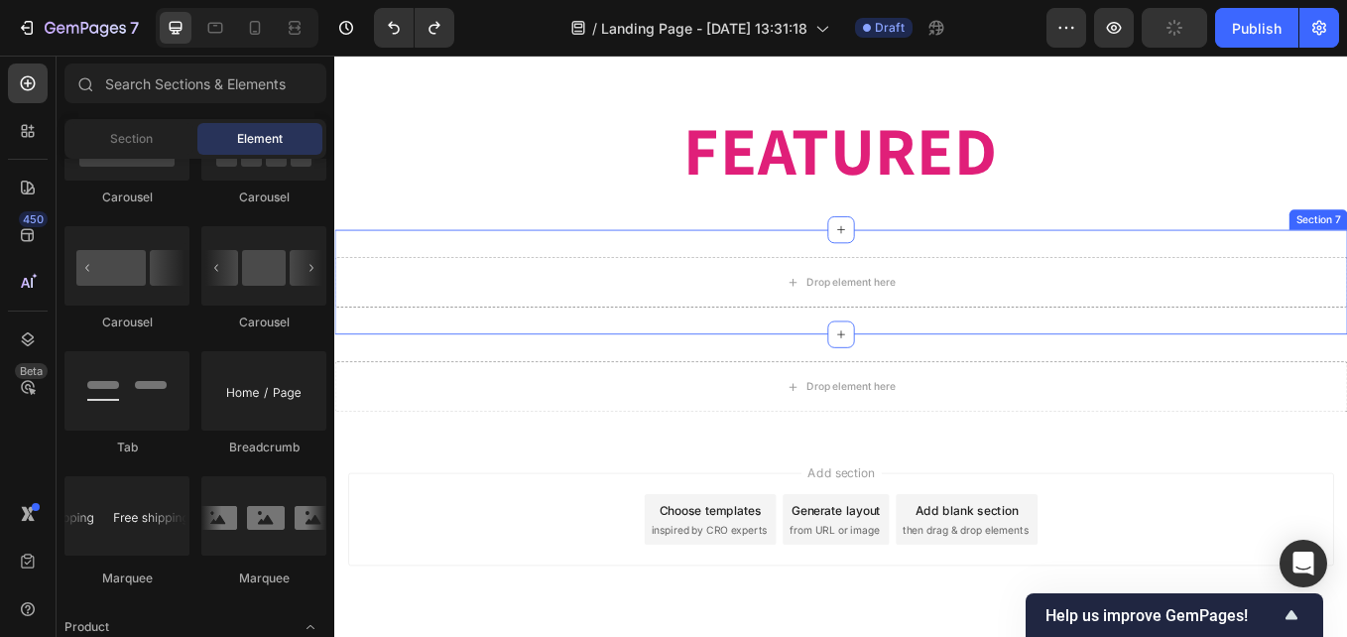
click at [1346, 262] on div "Drop element here Section 7" at bounding box center [929, 321] width 1190 height 123
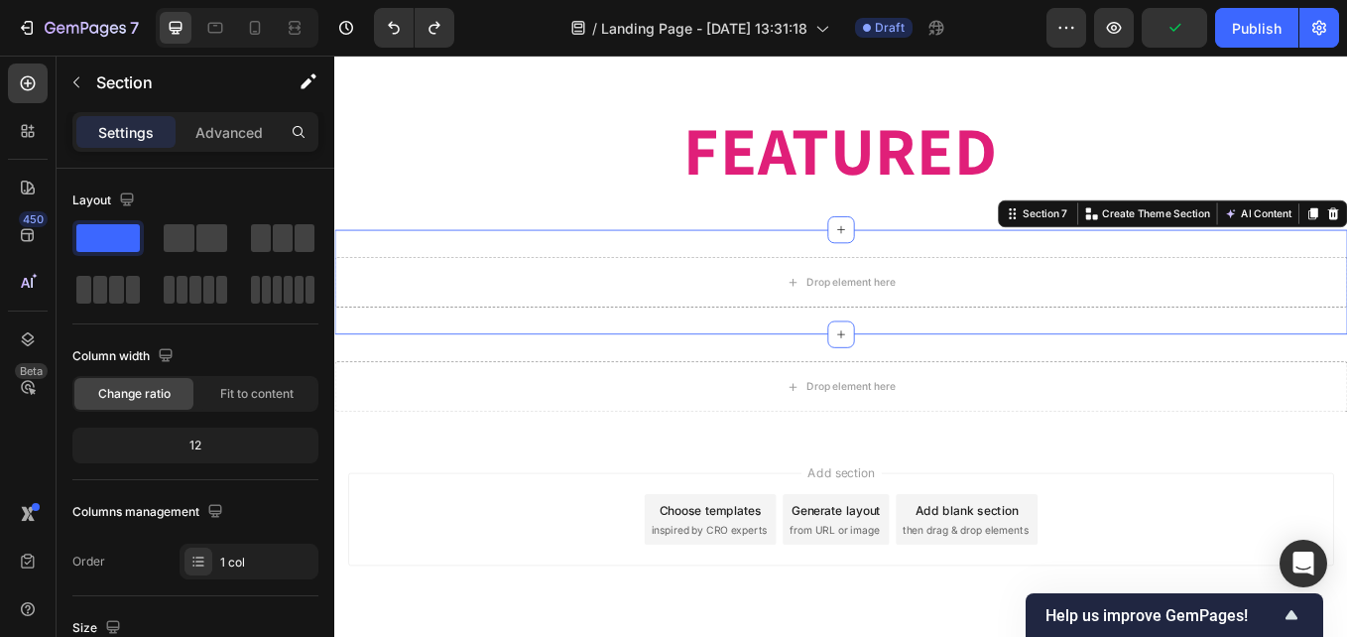
drag, startPoint x: 1490, startPoint y: 236, endPoint x: 1420, endPoint y: 250, distance: 71.8
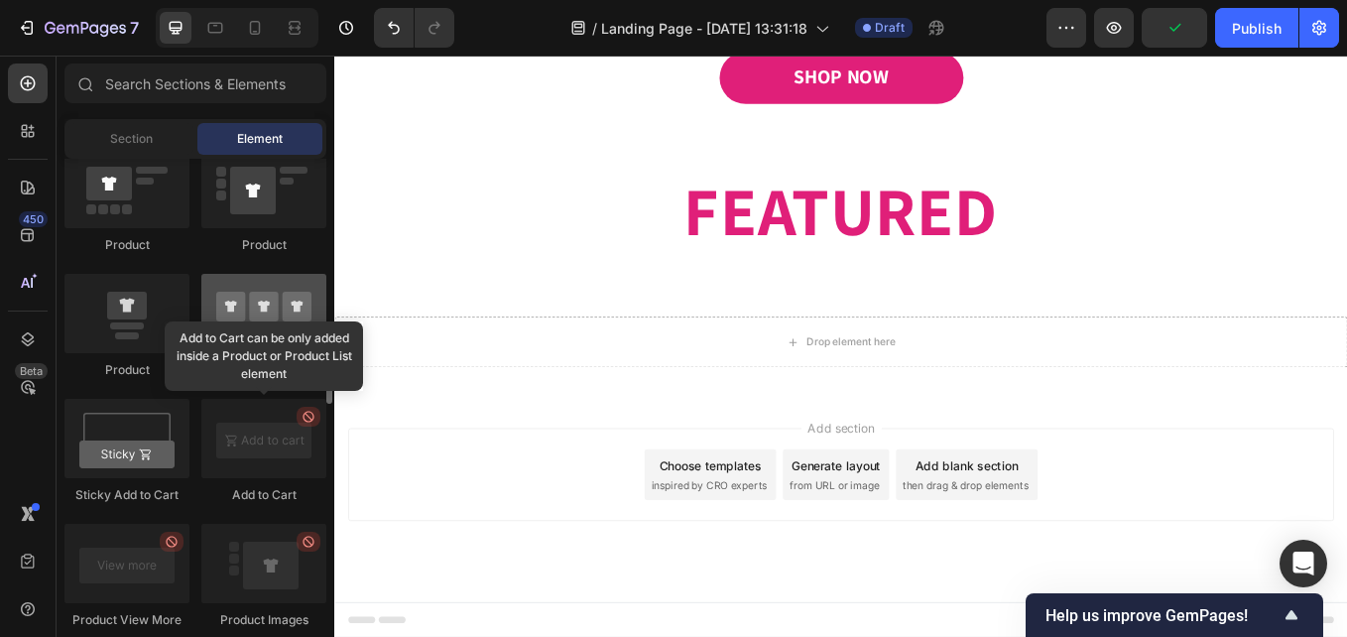
scroll to position [2480, 0]
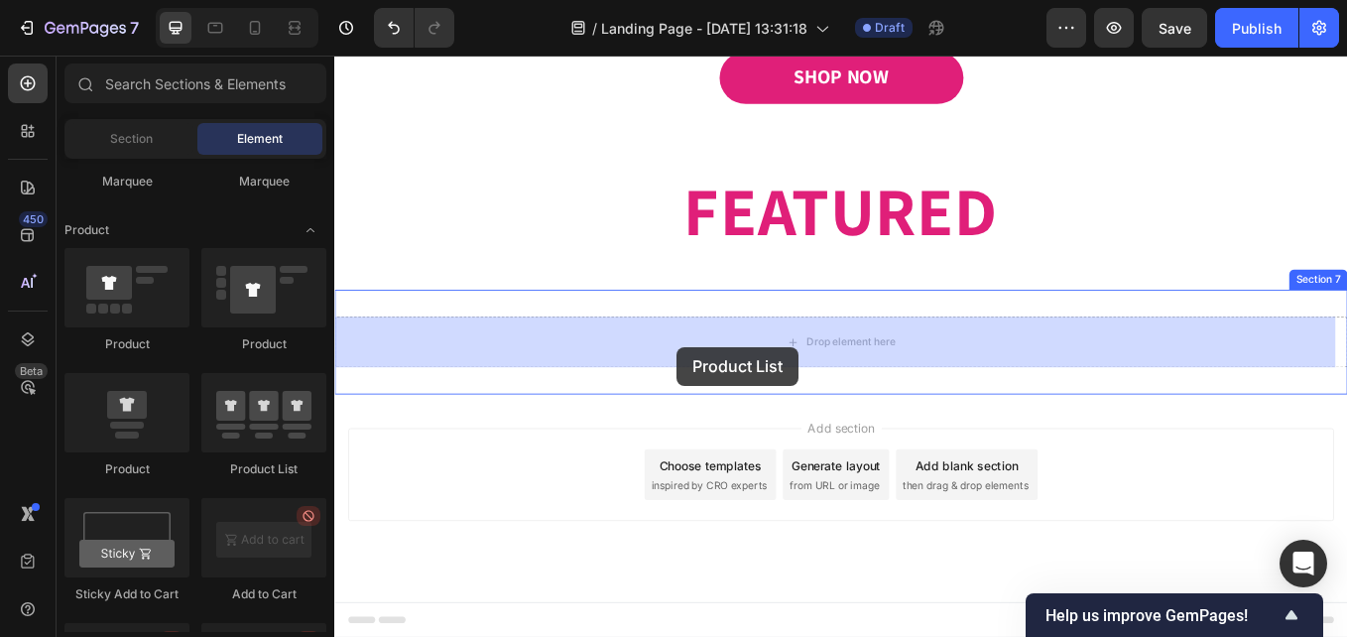
drag, startPoint x: 568, startPoint y: 472, endPoint x: 736, endPoint y: 398, distance: 183.4
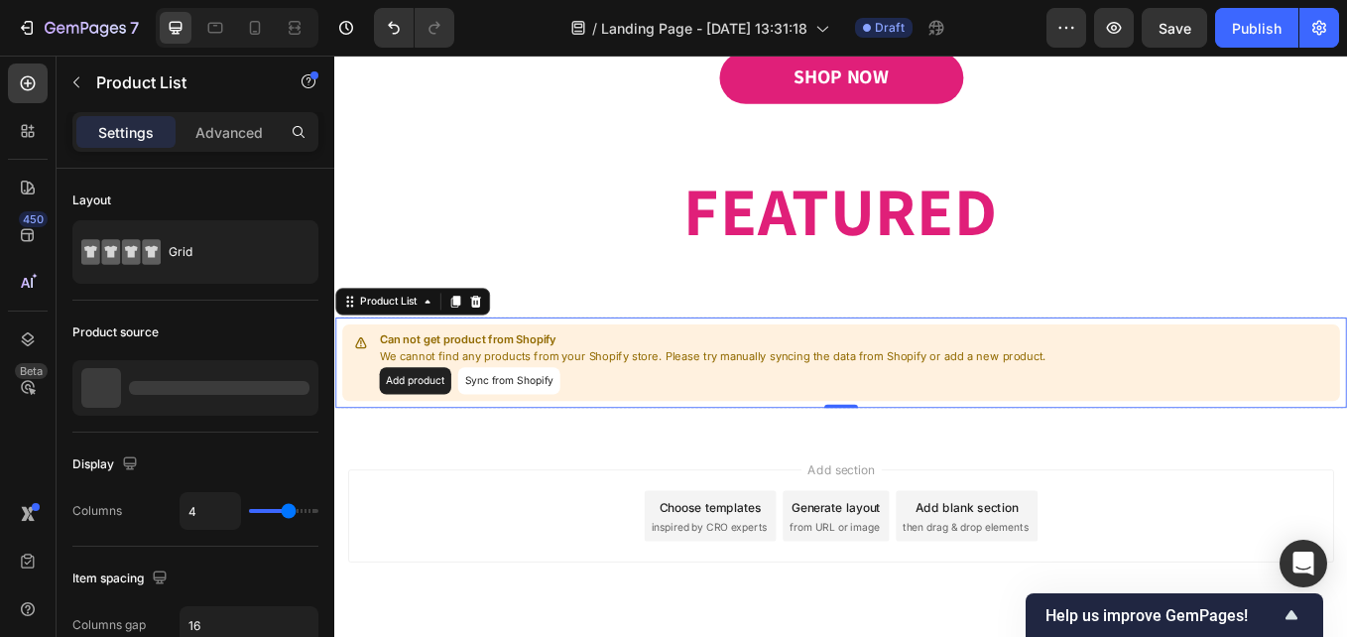
scroll to position [1463, 0]
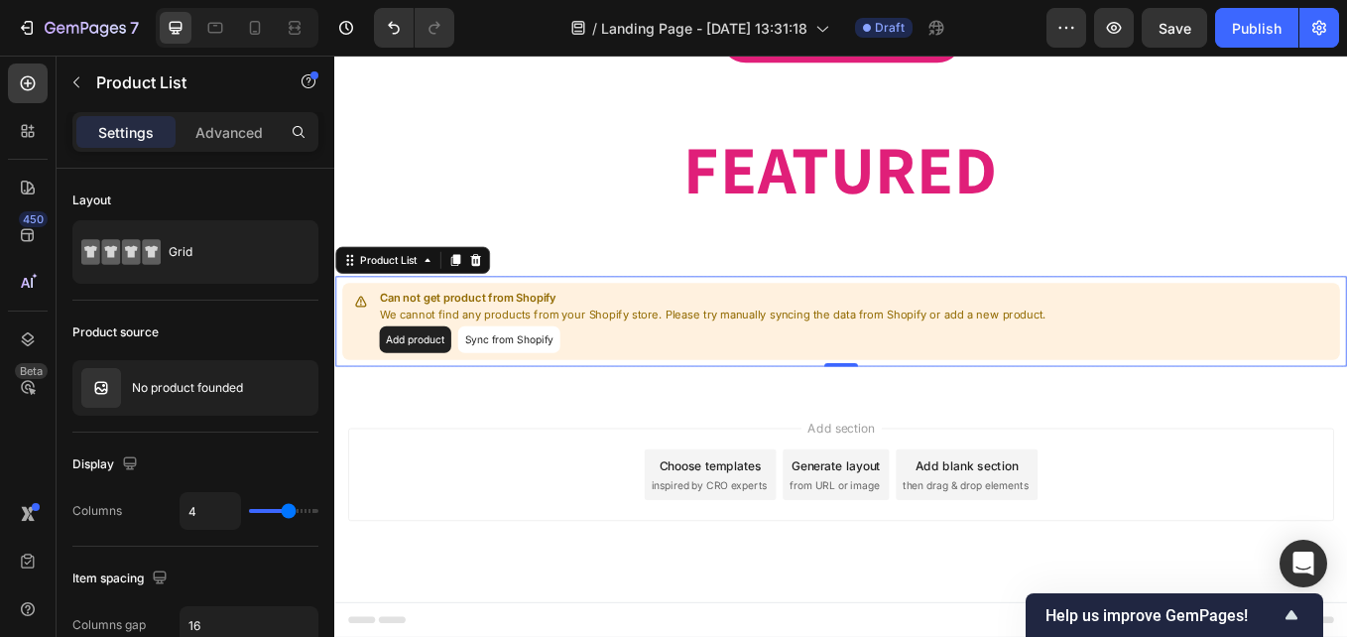
drag, startPoint x: 671, startPoint y: 397, endPoint x: 602, endPoint y: 403, distance: 68.7
click at [670, 397] on div "Add product Sync from Shopify" at bounding box center [779, 389] width 784 height 32
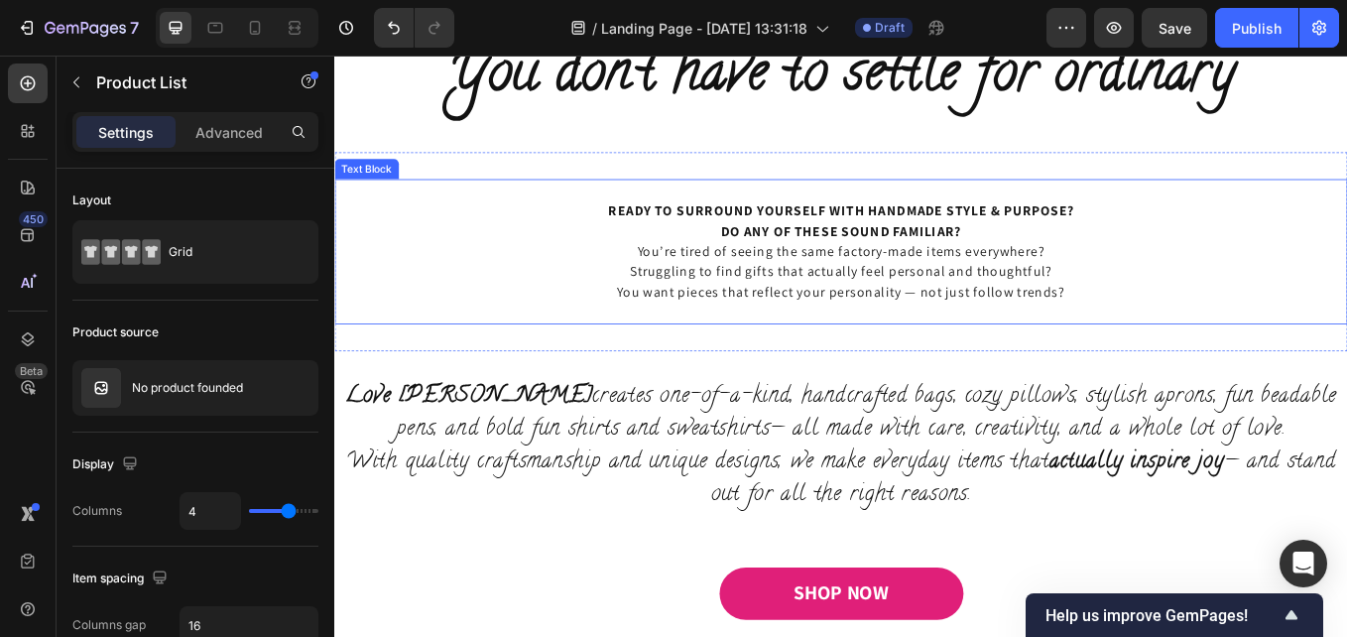
scroll to position [769, 0]
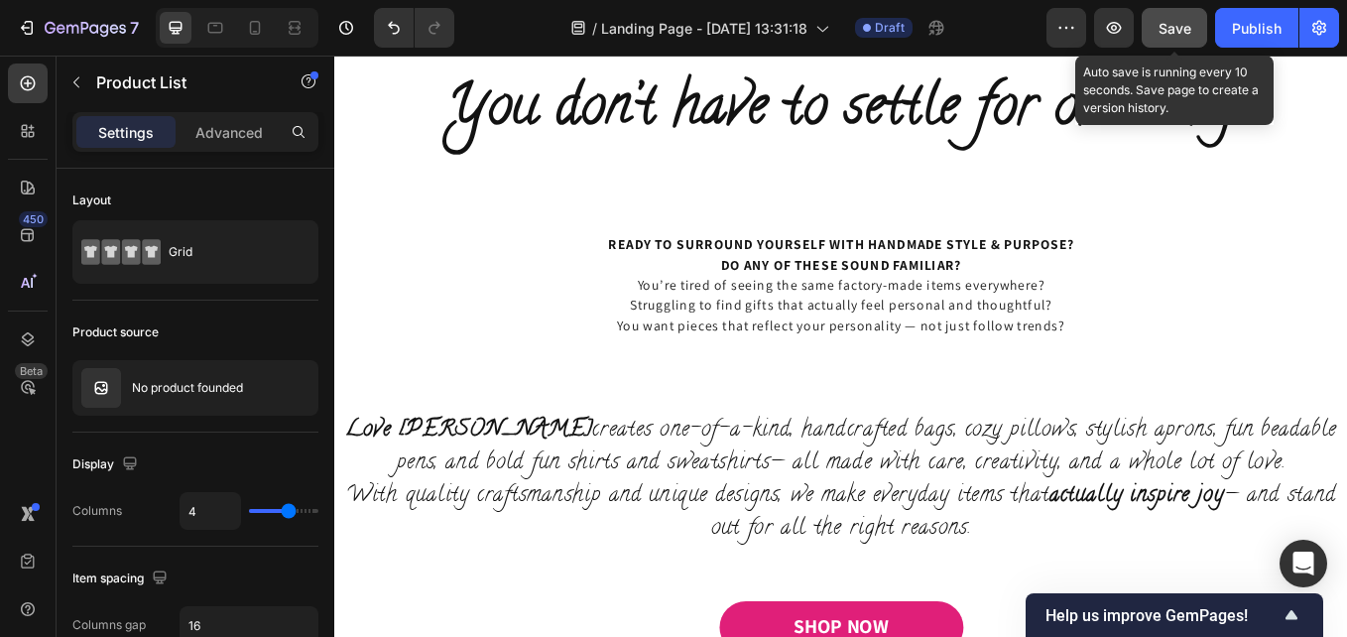
click at [1154, 30] on button "Save" at bounding box center [1174, 28] width 65 height 40
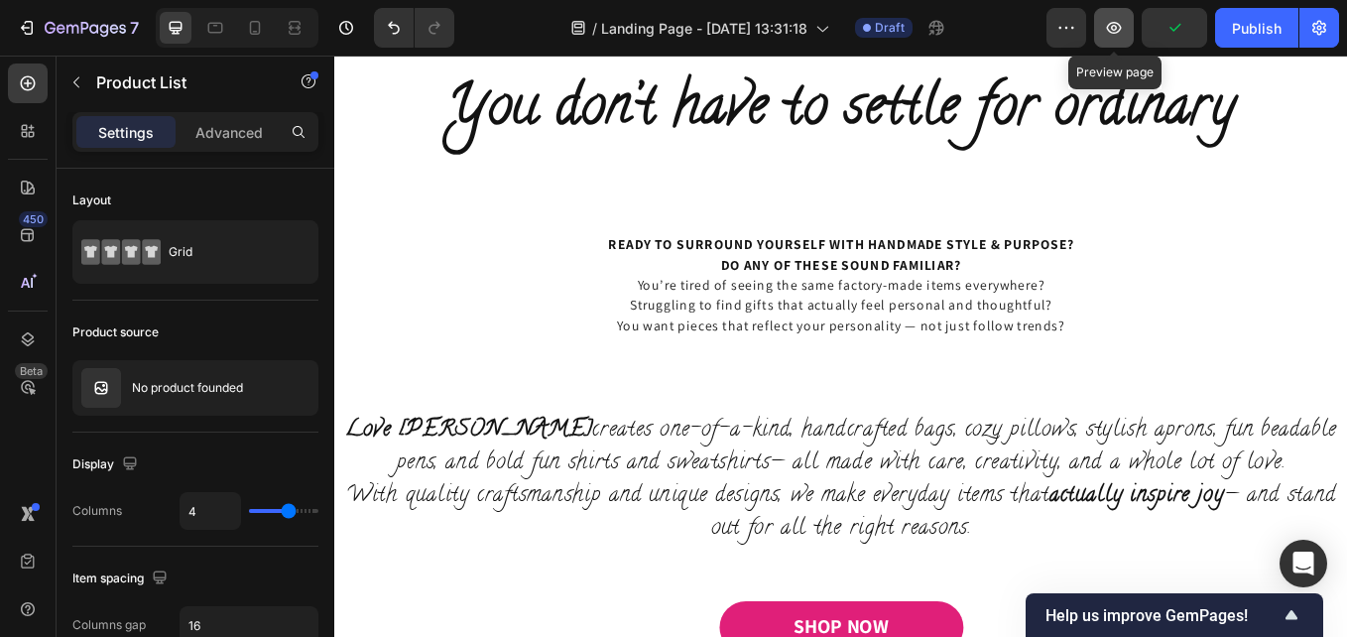
click at [1122, 32] on icon "button" at bounding box center [1114, 28] width 20 height 20
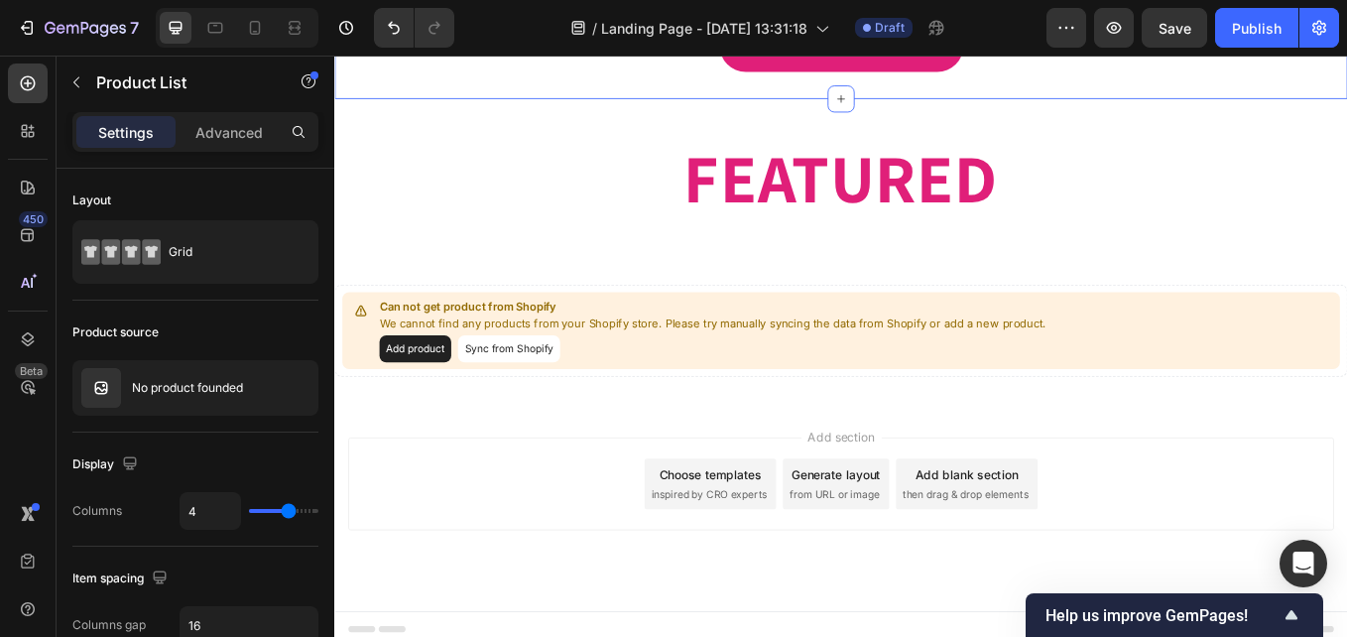
scroll to position [1463, 0]
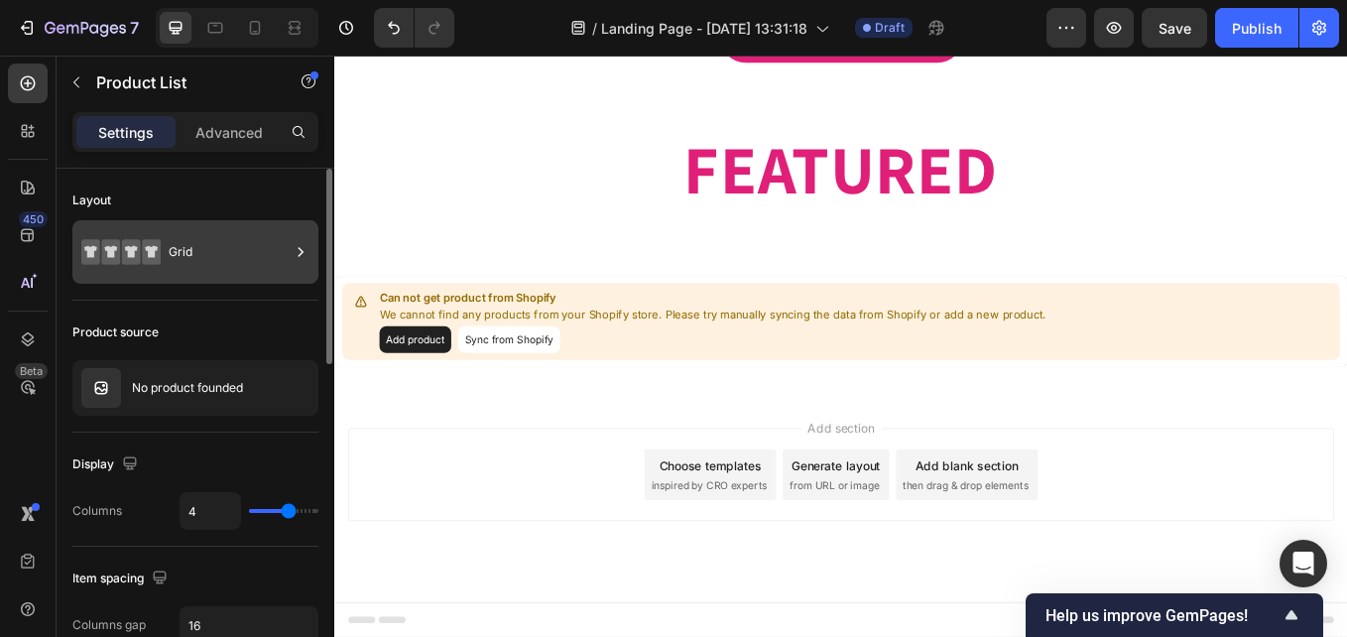
click at [187, 254] on div "Grid" at bounding box center [229, 252] width 121 height 46
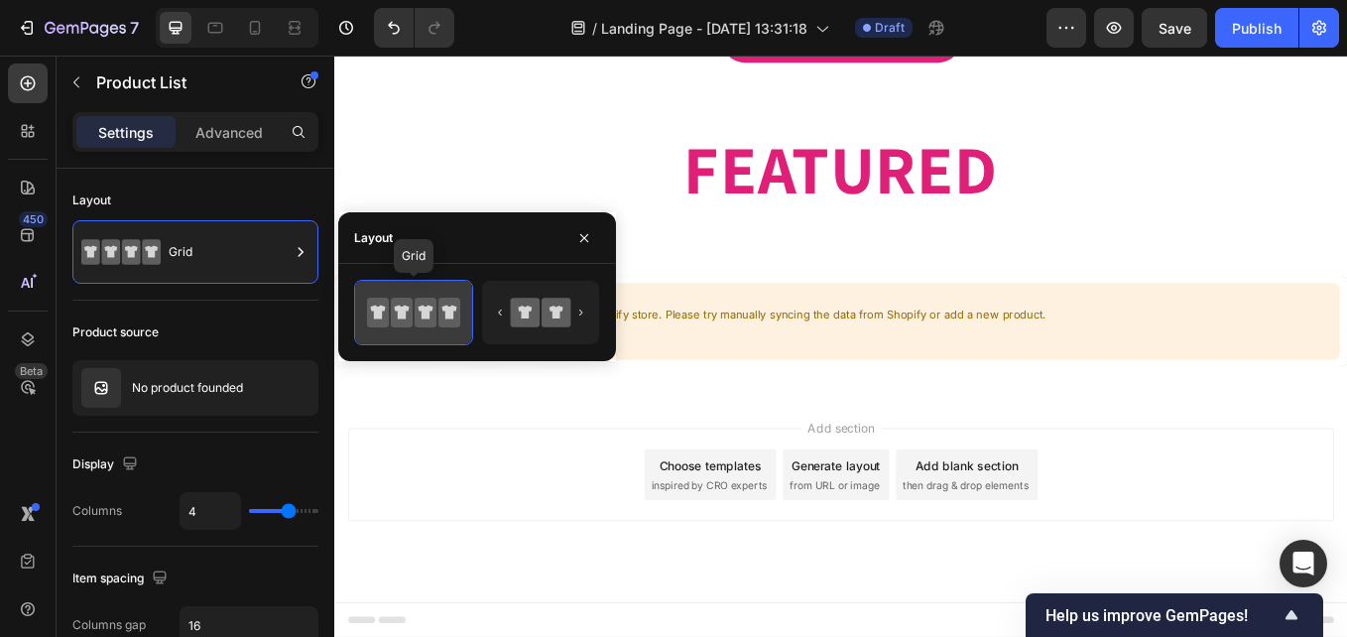
click at [404, 309] on icon at bounding box center [402, 313] width 15 height 14
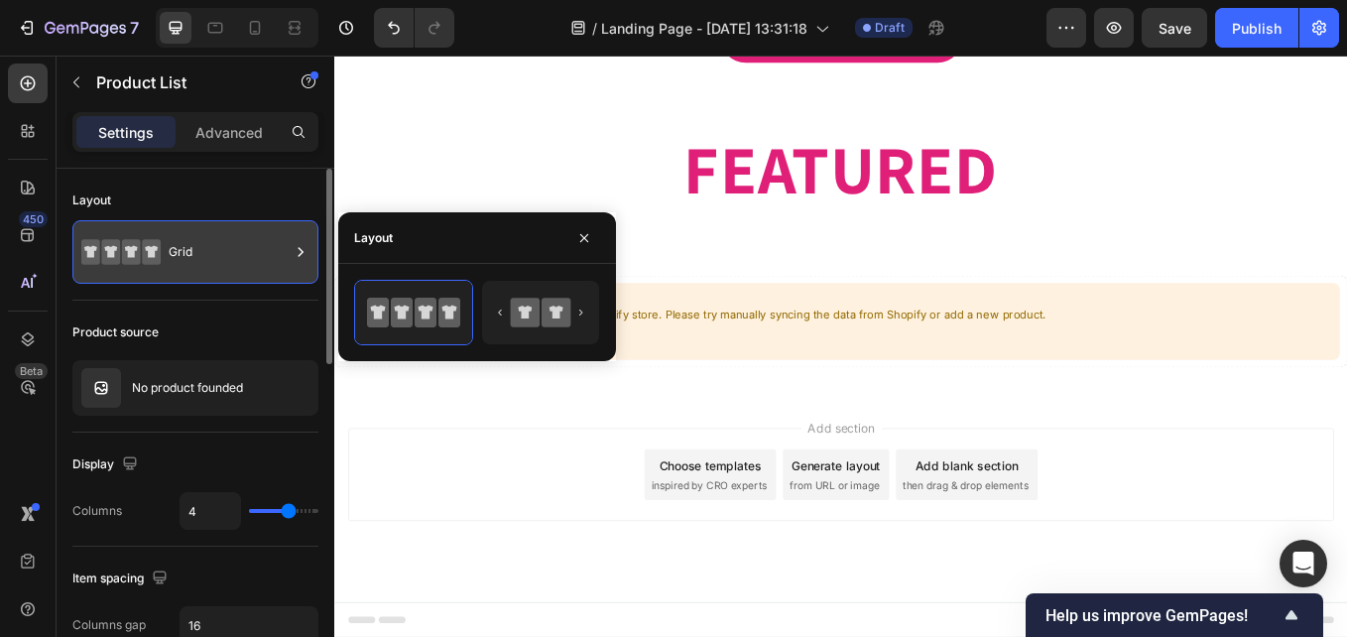
click at [300, 252] on icon at bounding box center [301, 252] width 20 height 20
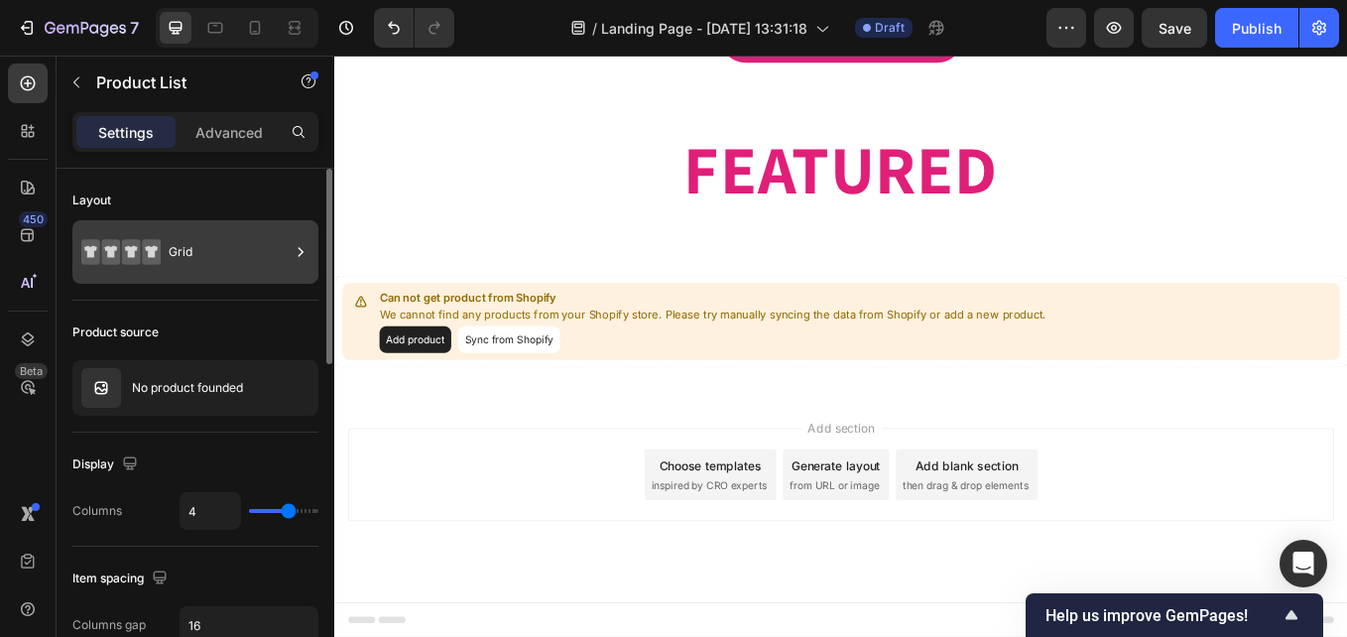
click at [300, 252] on icon at bounding box center [301, 252] width 20 height 20
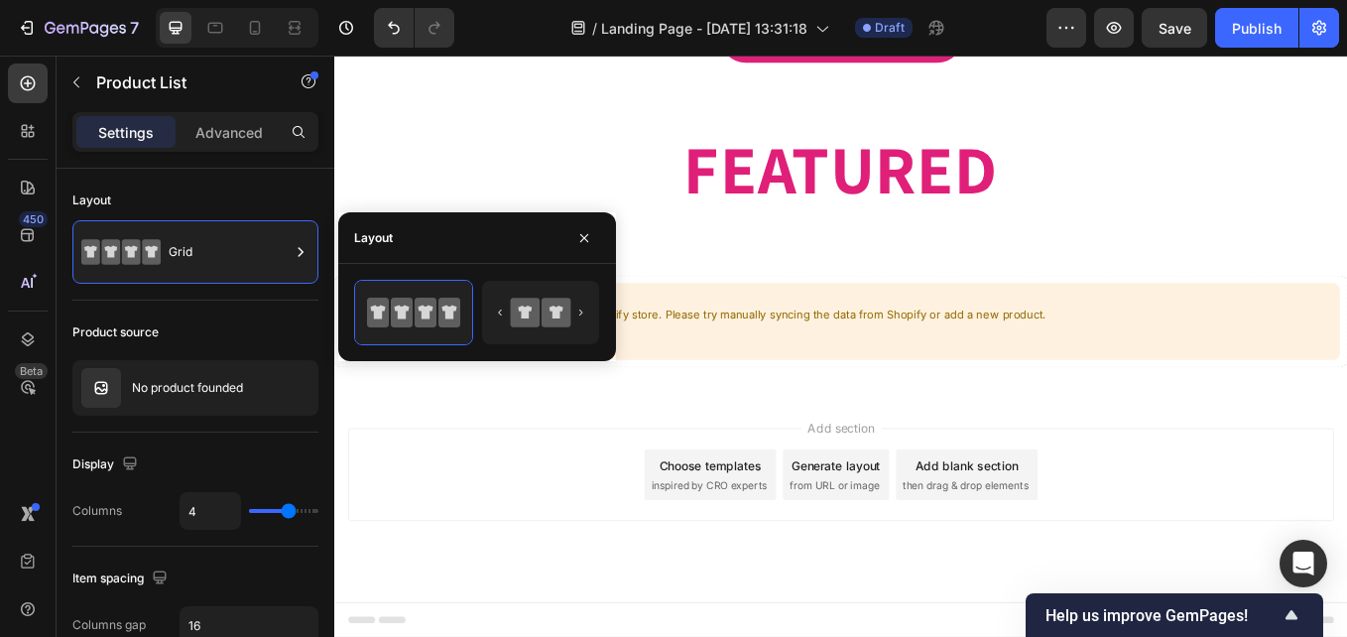
click at [373, 488] on div "Add section Choose templates inspired by CRO experts Generate layout from URL o…" at bounding box center [929, 575] width 1190 height 244
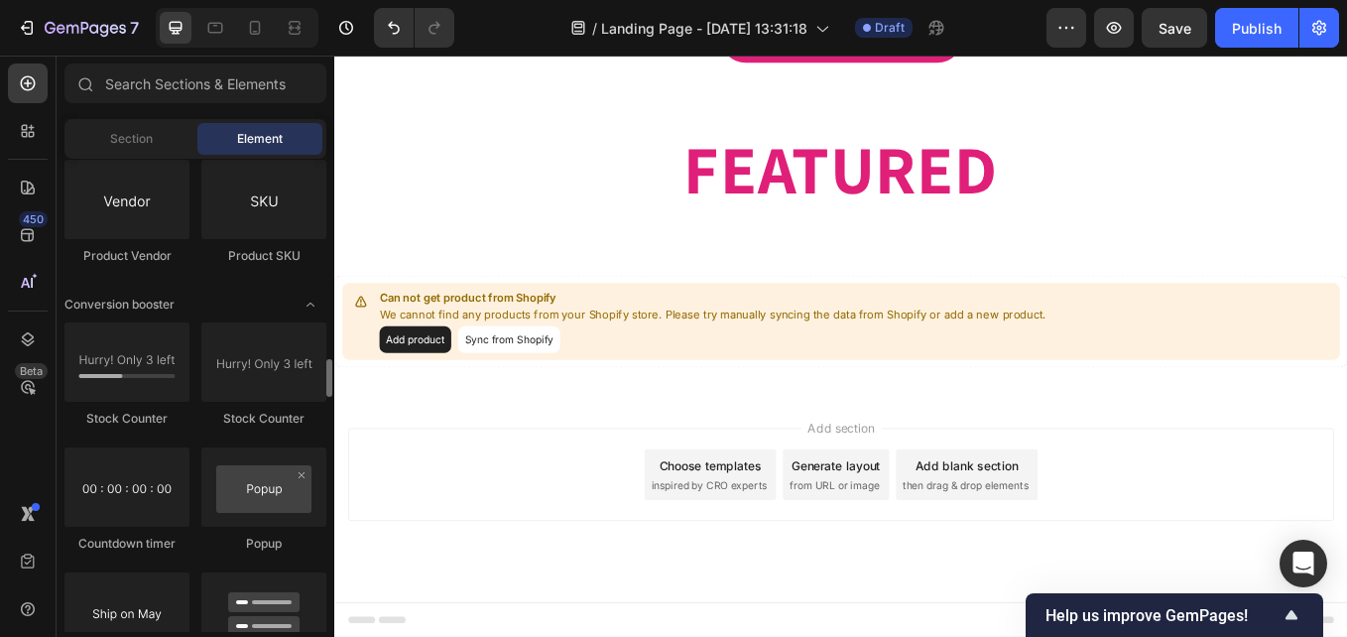
scroll to position [3421, 0]
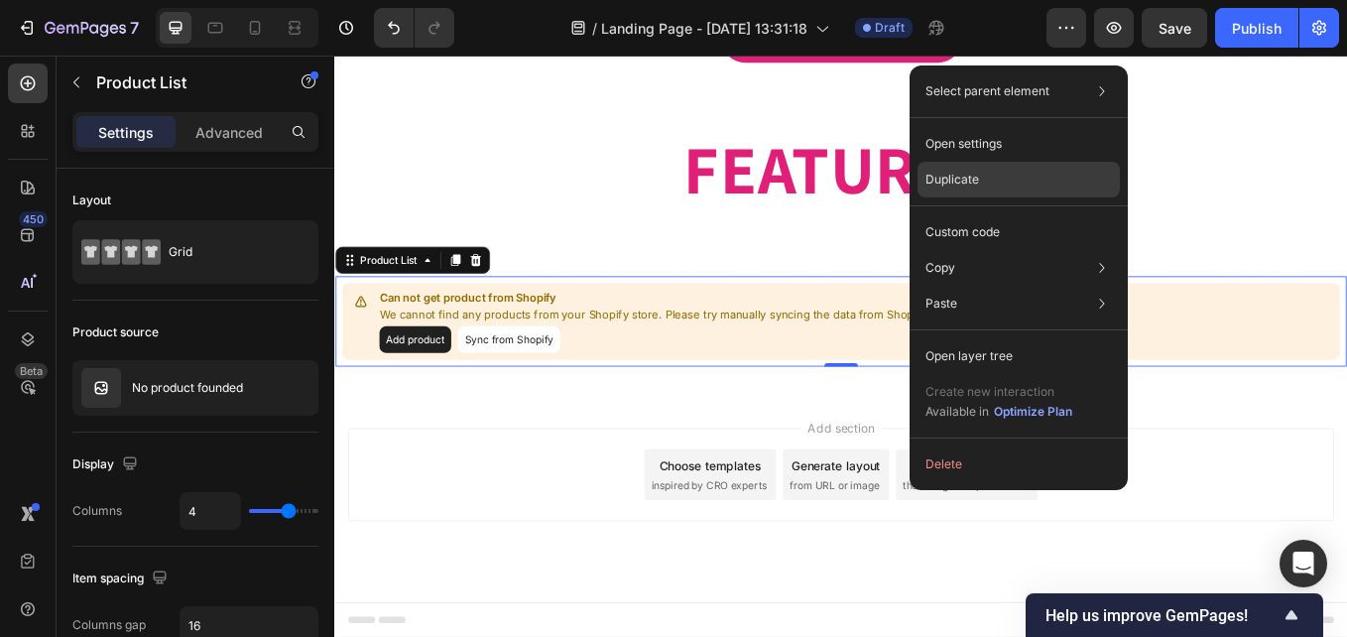
drag, startPoint x: 961, startPoint y: 180, endPoint x: 733, endPoint y: 149, distance: 230.2
click at [961, 180] on p "Duplicate" at bounding box center [953, 180] width 54 height 18
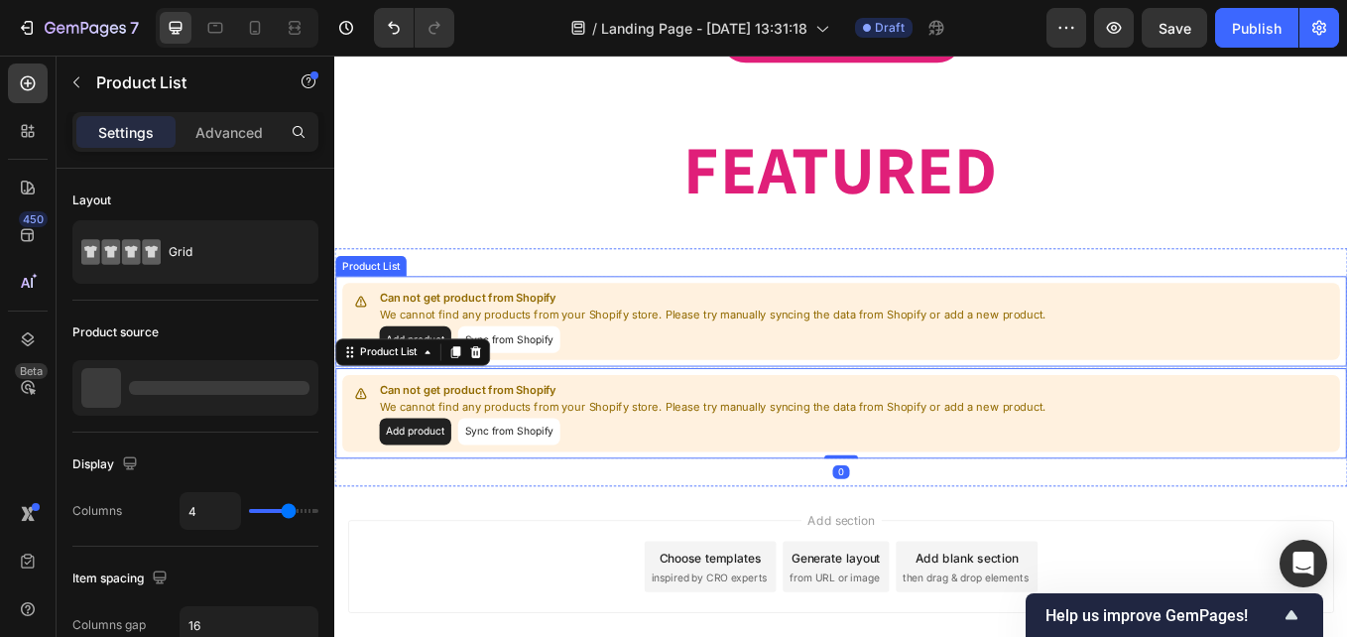
scroll to position [685, 0]
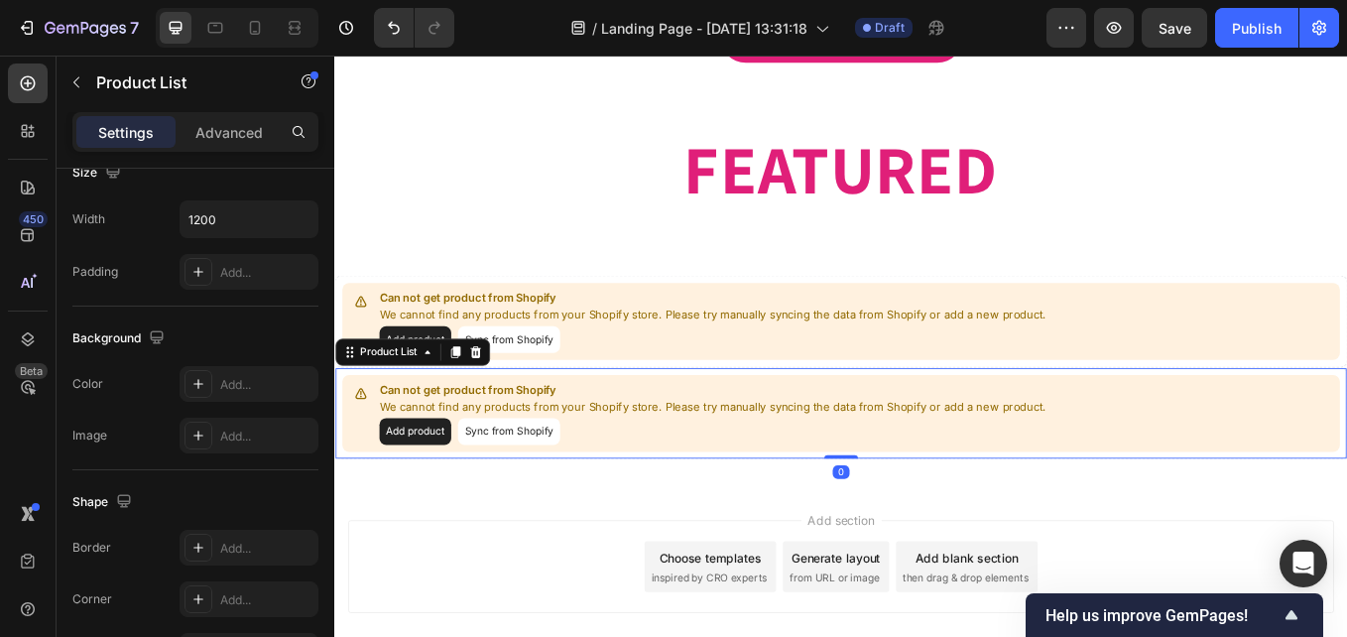
drag, startPoint x: 818, startPoint y: 431, endPoint x: 816, endPoint y: 457, distance: 26.9
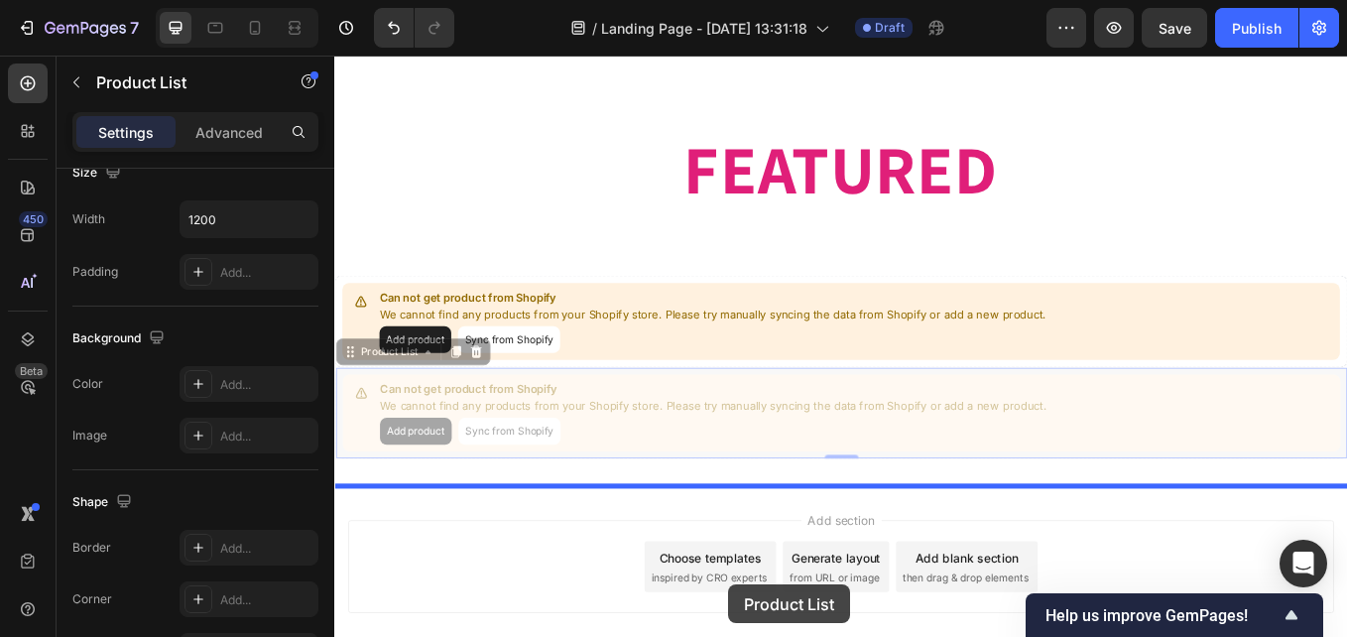
scroll to position [1571, 0]
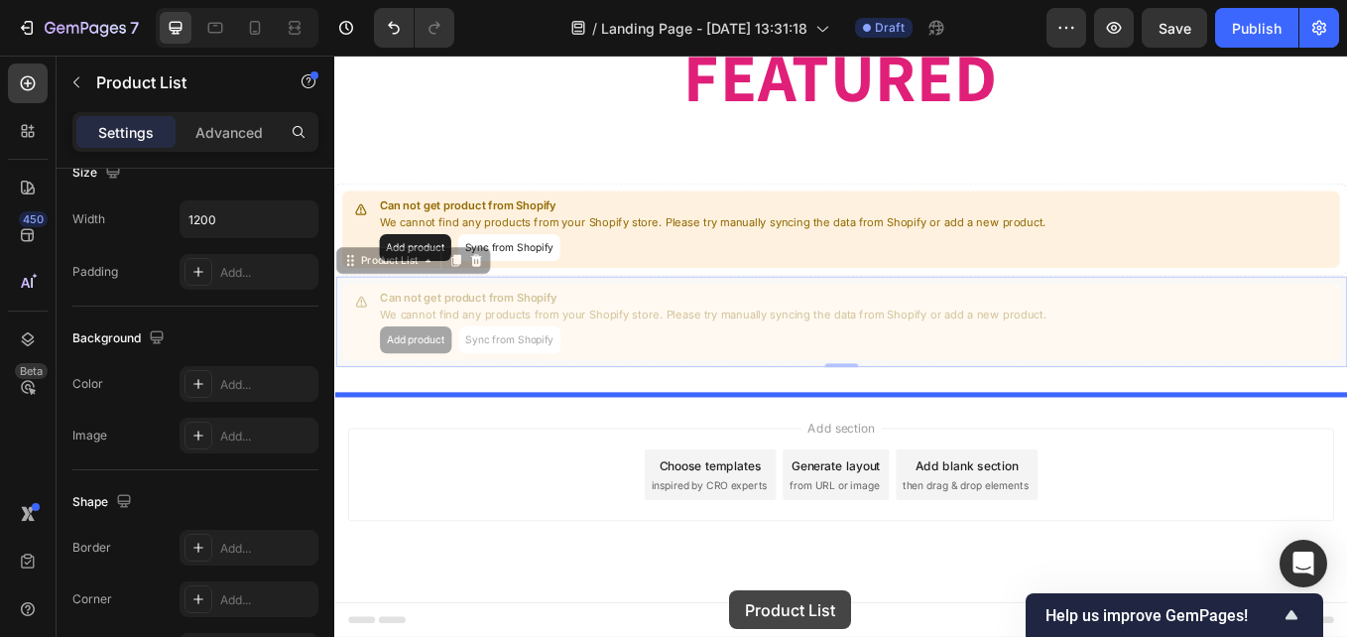
drag, startPoint x: 781, startPoint y: 469, endPoint x: 811, endPoint y: 613, distance: 147.1
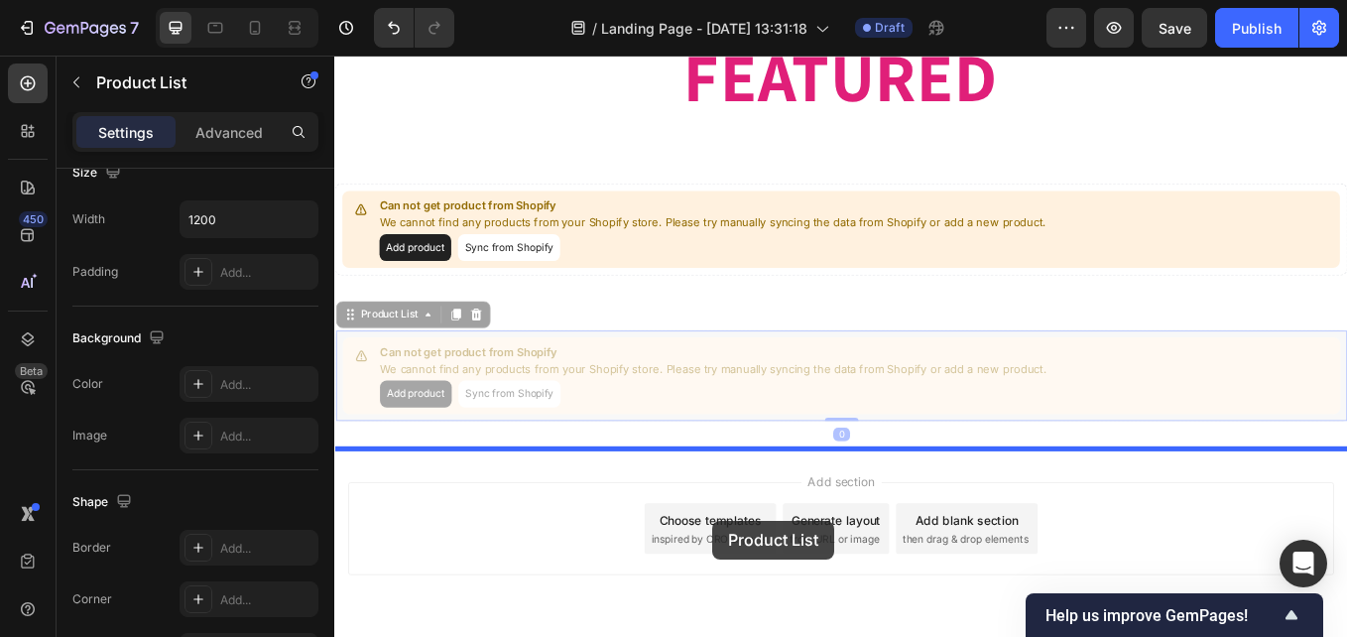
drag, startPoint x: 783, startPoint y: 442, endPoint x: 784, endPoint y: 604, distance: 161.7
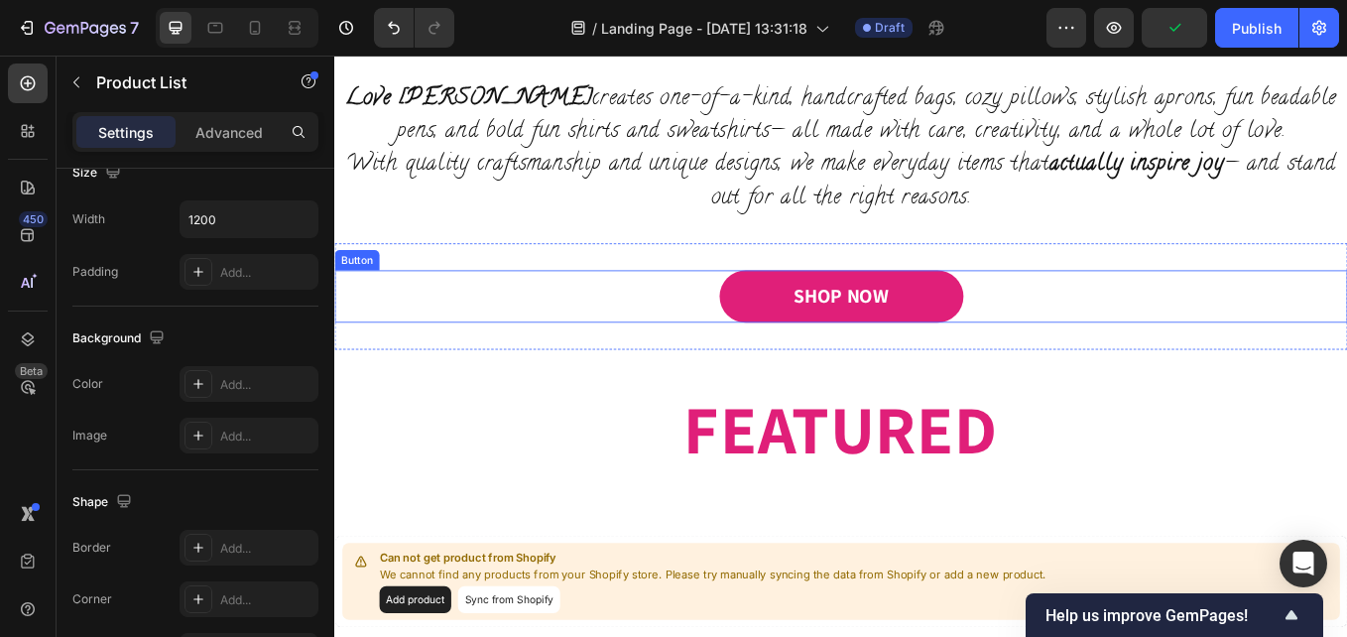
scroll to position [1111, 0]
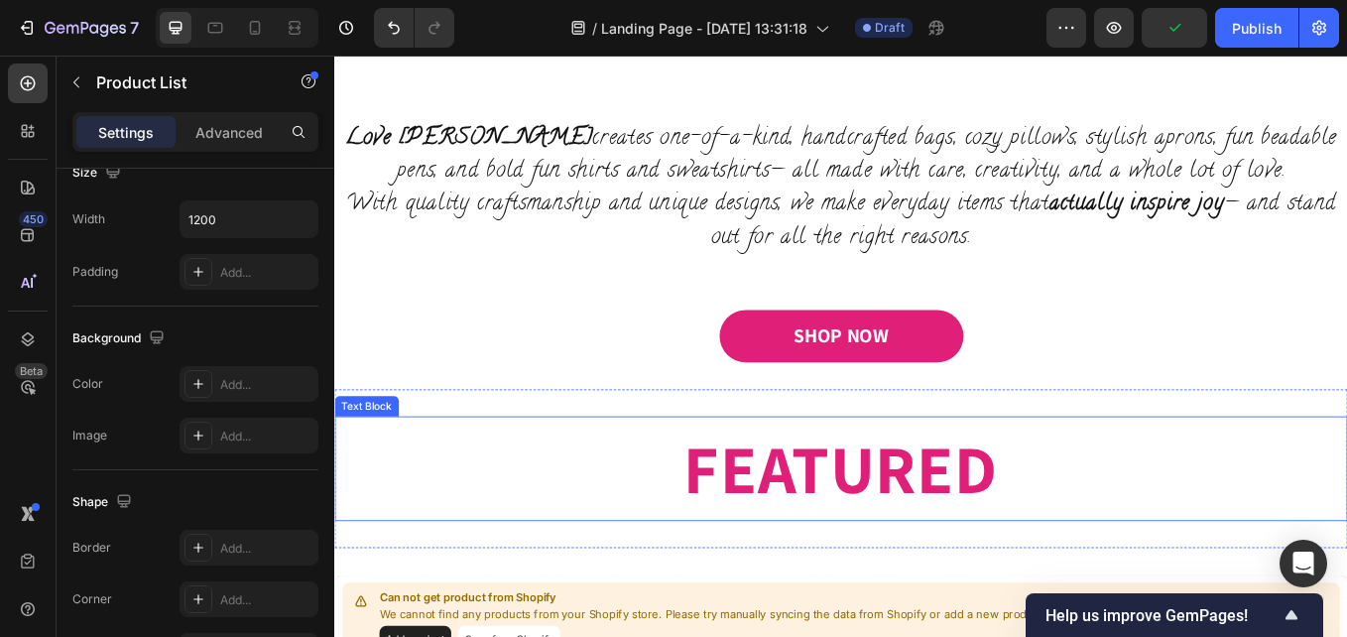
click at [1088, 530] on p "FEATURED" at bounding box center [929, 540] width 1186 height 119
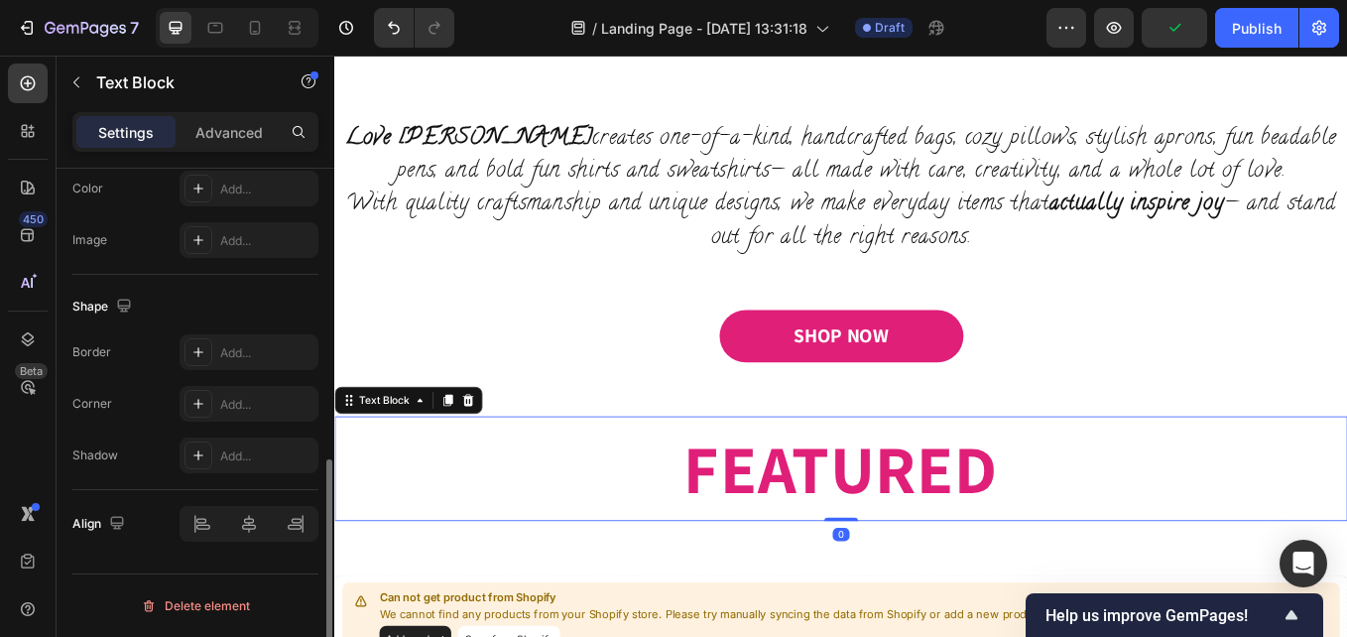
scroll to position [0, 0]
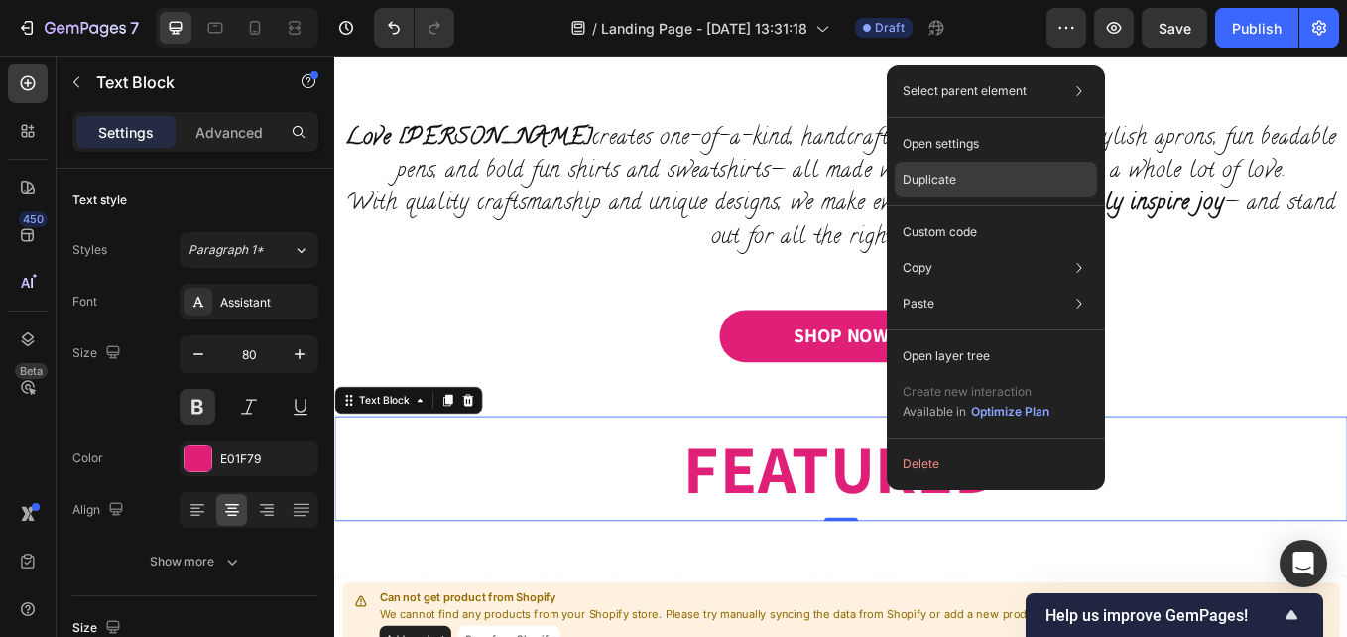
drag, startPoint x: 952, startPoint y: 179, endPoint x: 753, endPoint y: 278, distance: 222.7
click at [952, 179] on p "Duplicate" at bounding box center [930, 180] width 54 height 18
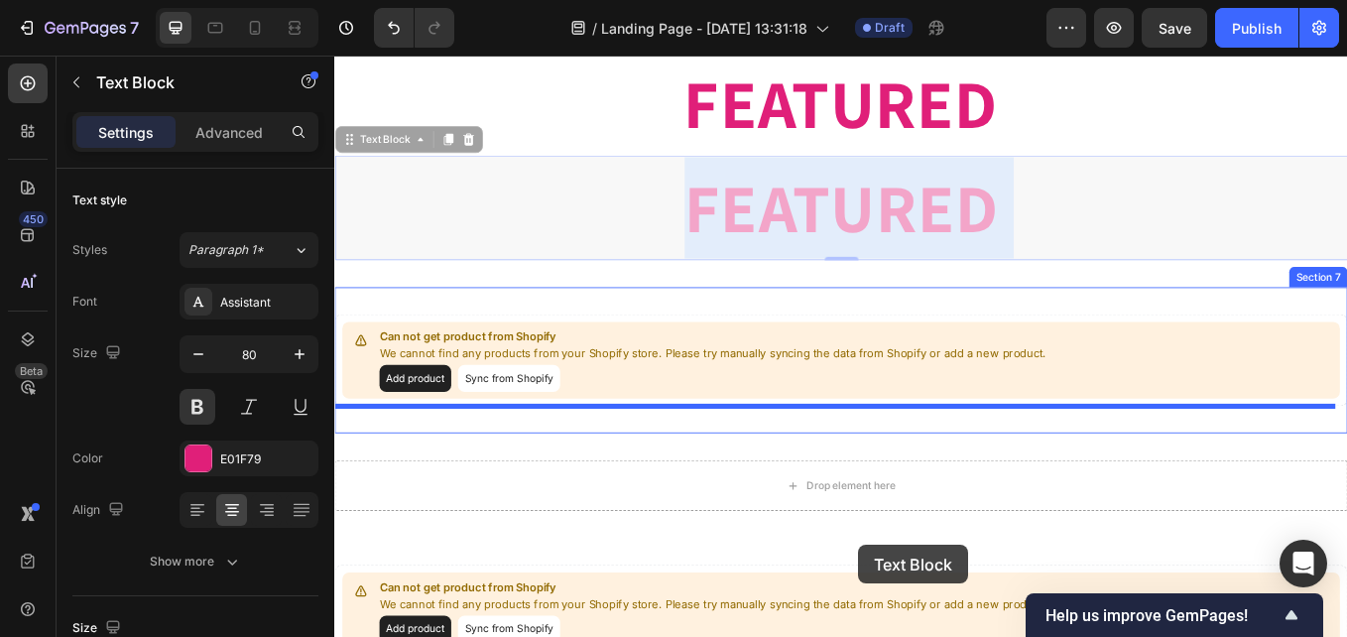
scroll to position [1710, 0]
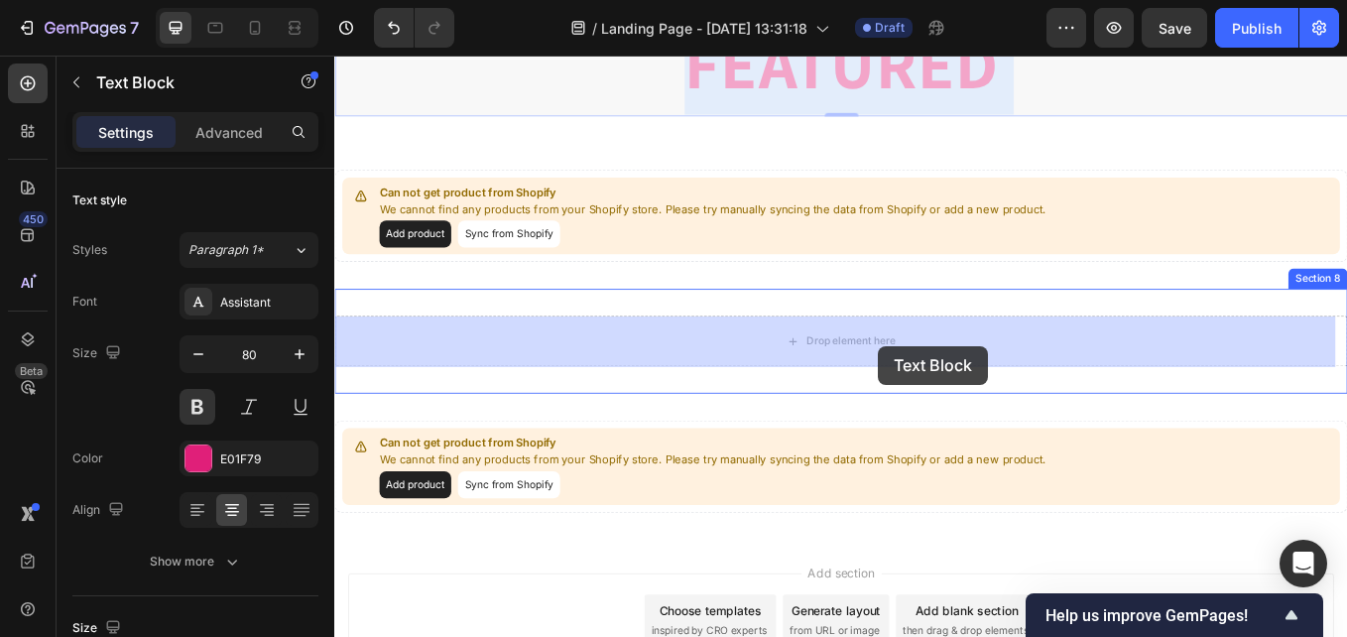
drag, startPoint x: 957, startPoint y: 556, endPoint x: 973, endPoint y: 397, distance: 159.5
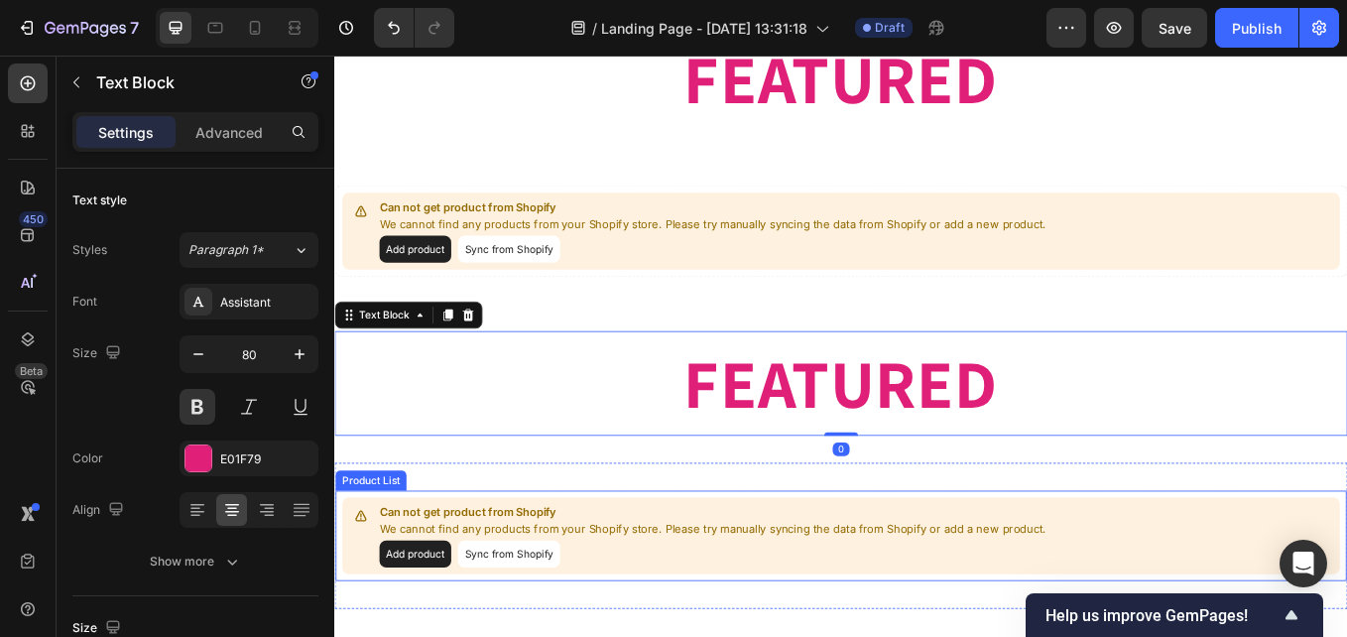
scroll to position [1512, 0]
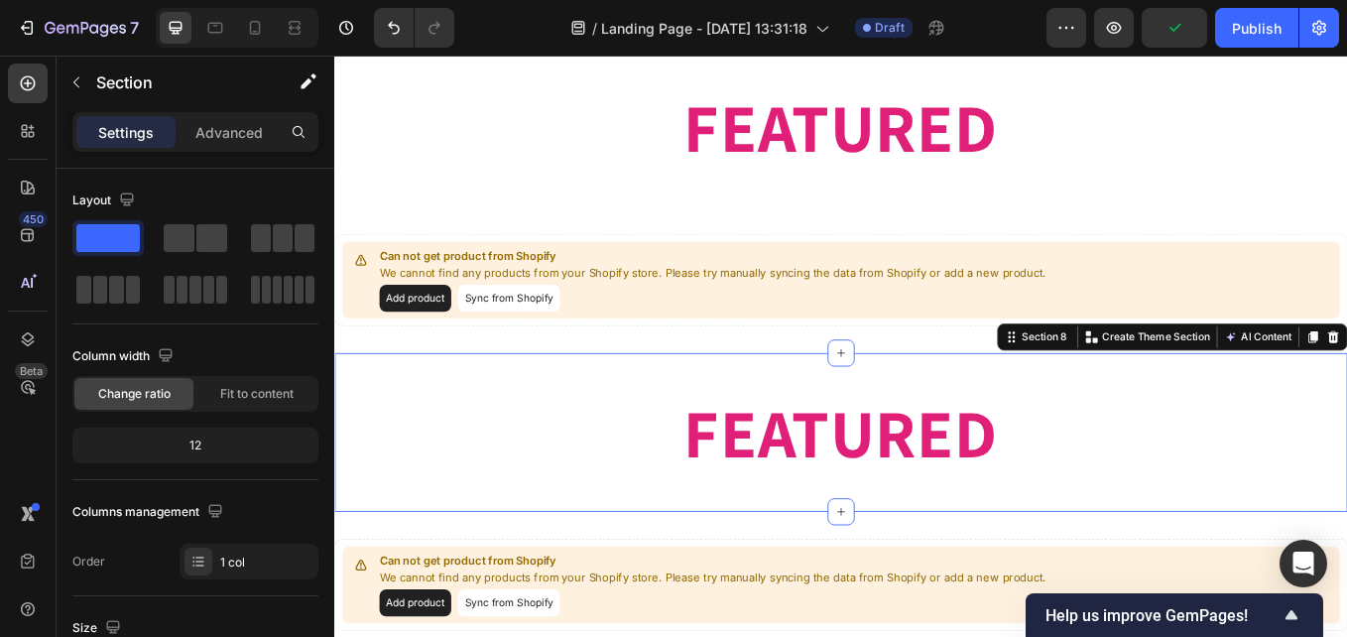
click at [1346, 379] on div "Section 8 You can create reusable sections Create Theme Section AI Content Writ…" at bounding box center [1319, 386] width 412 height 32
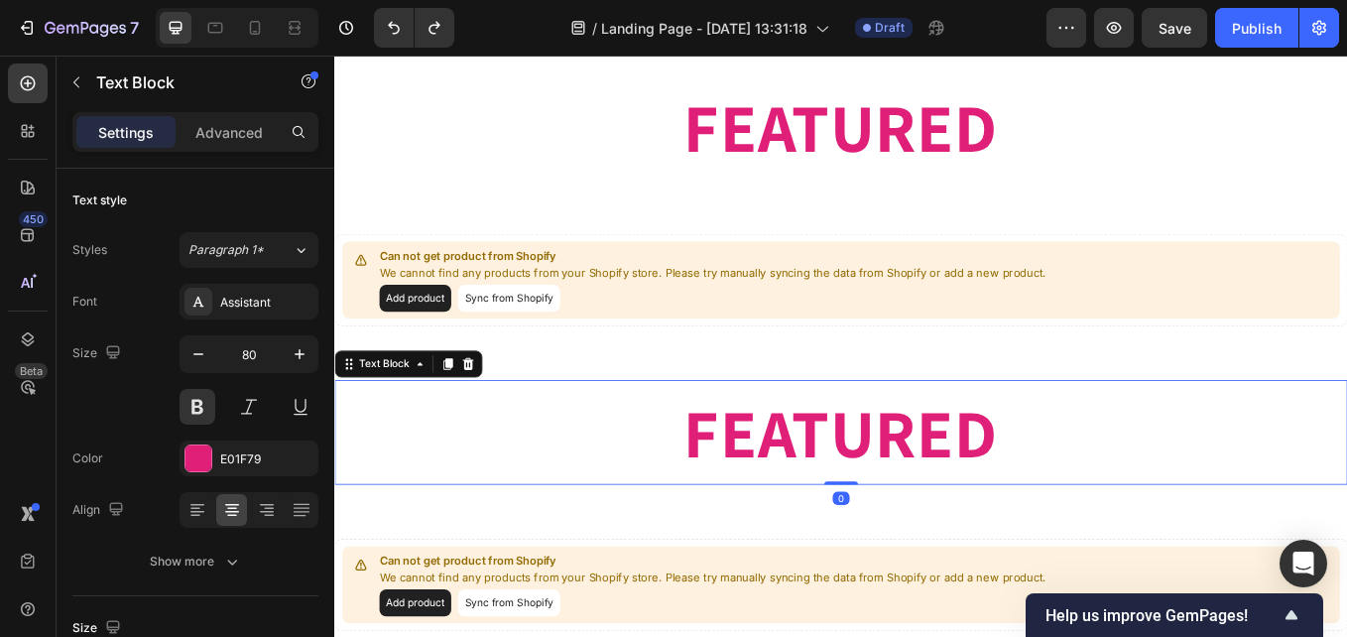
click at [1079, 500] on p "FEATURED" at bounding box center [929, 497] width 1186 height 119
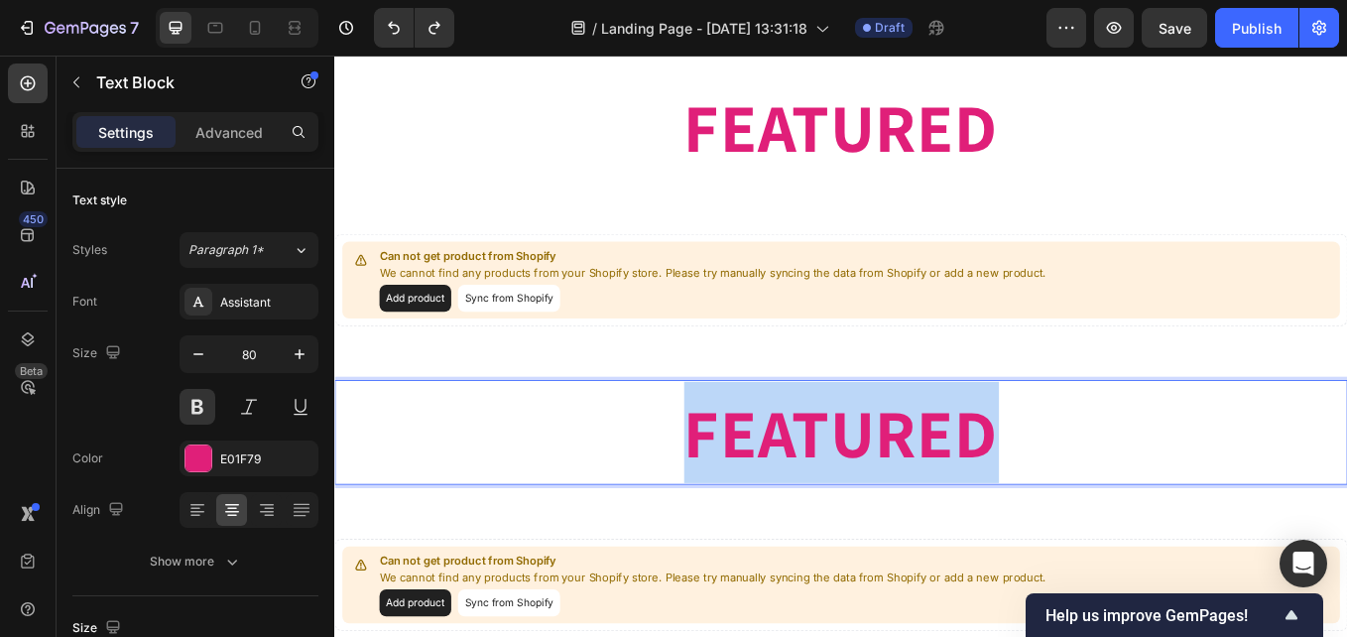
drag, startPoint x: 1097, startPoint y: 493, endPoint x: 683, endPoint y: 436, distance: 417.5
click at [683, 436] on div "FEATURED" at bounding box center [929, 497] width 1190 height 123
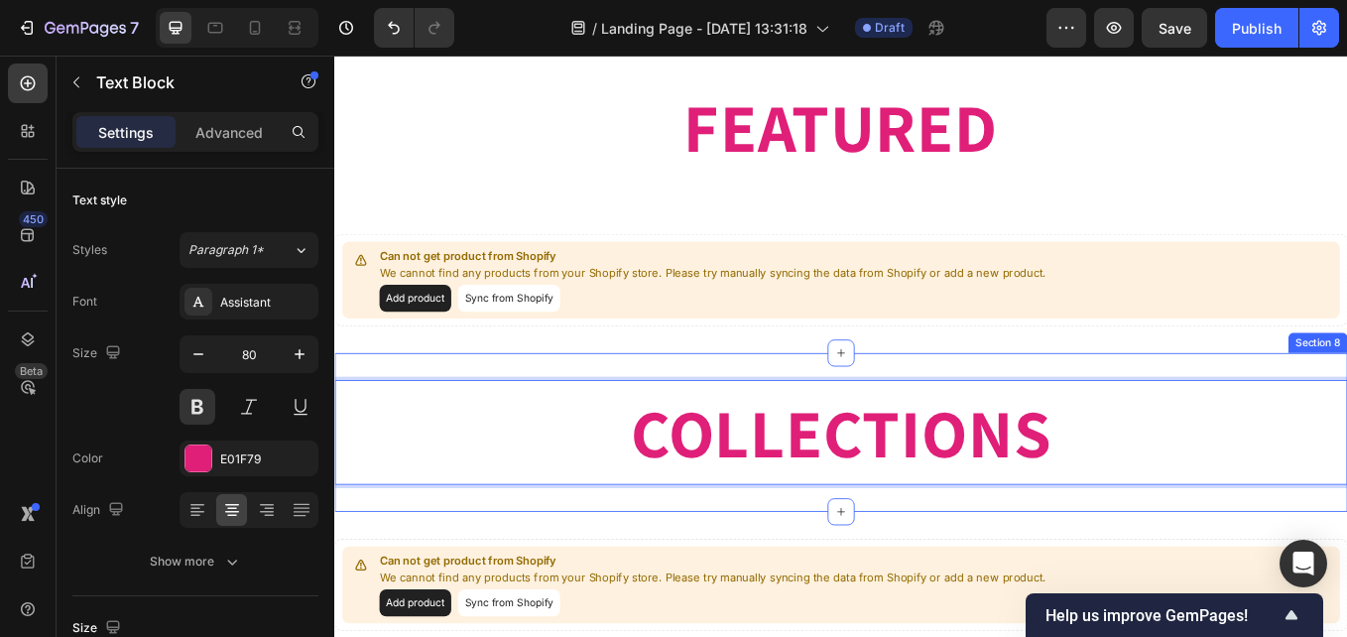
drag, startPoint x: 1057, startPoint y: 411, endPoint x: 983, endPoint y: 418, distance: 74.7
click at [1057, 412] on div "COLLECTIONS Text Block 0 Section 8" at bounding box center [929, 498] width 1190 height 186
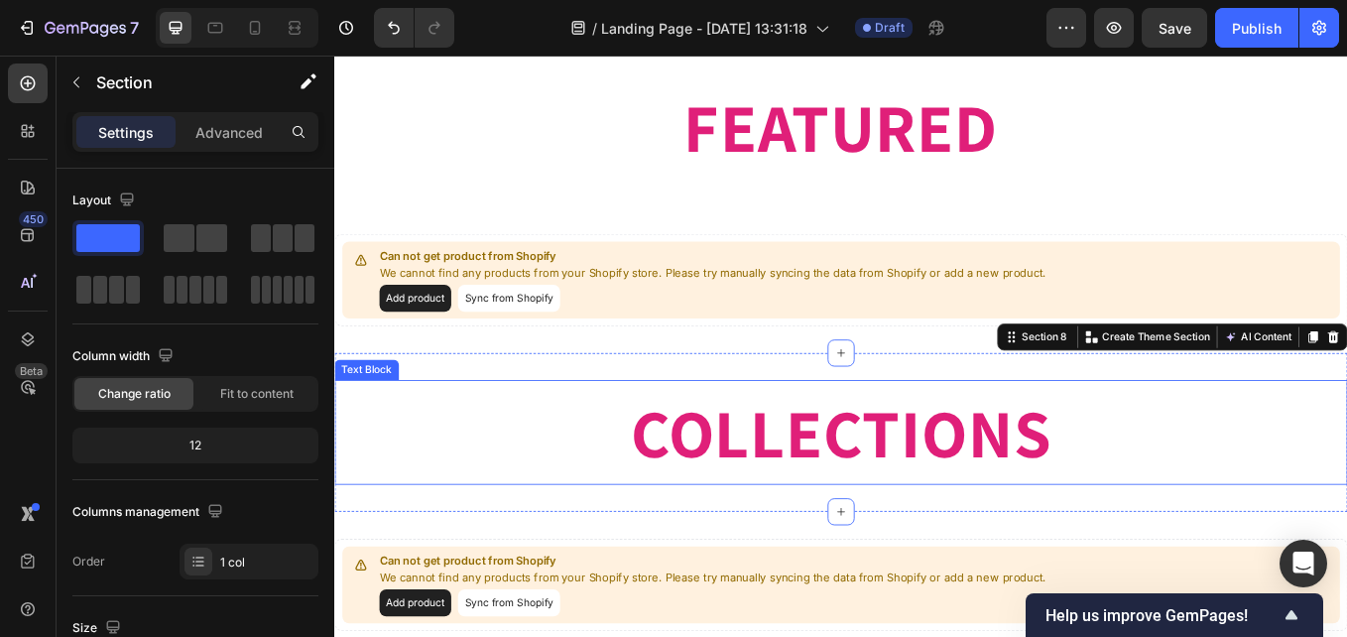
scroll to position [1710, 0]
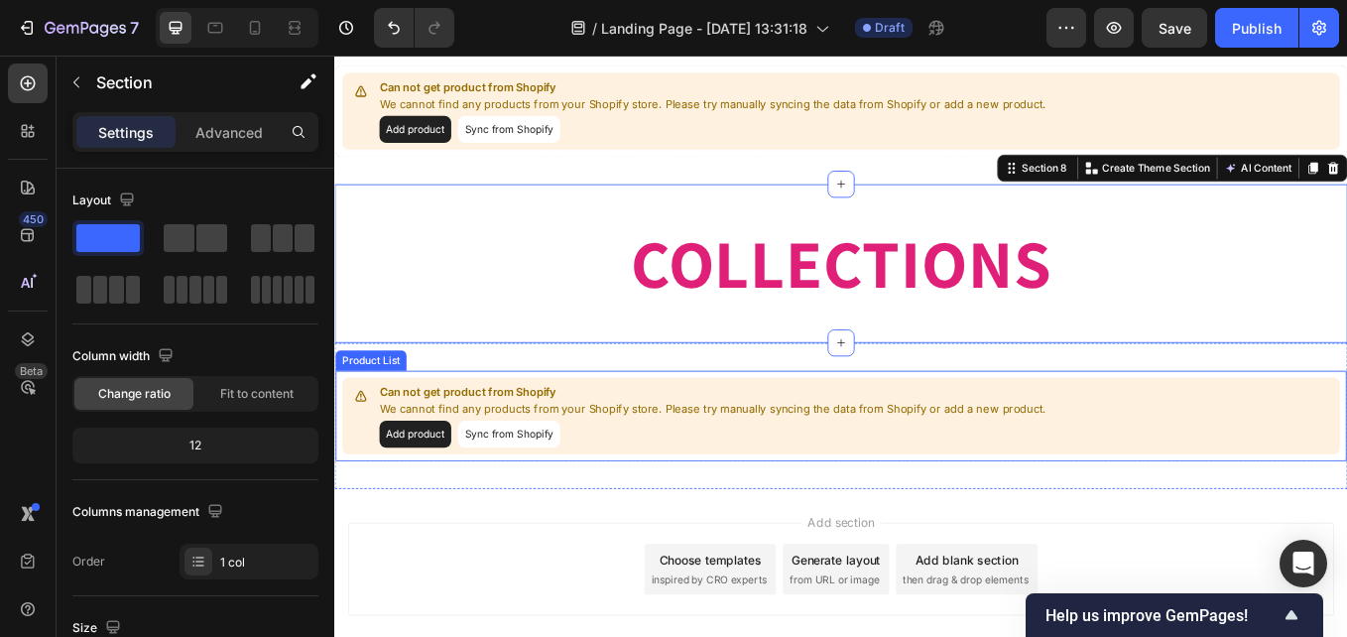
click at [517, 484] on button "Sync from Shopify" at bounding box center [539, 500] width 120 height 32
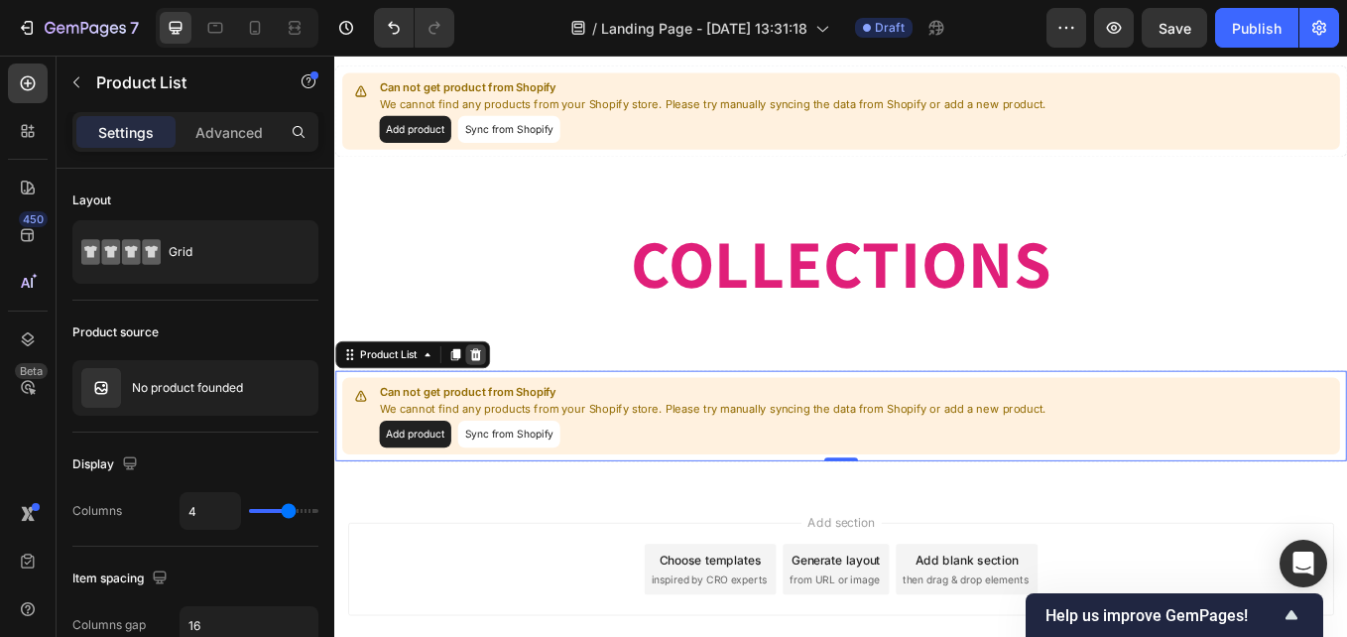
click at [506, 410] on icon at bounding box center [500, 407] width 16 height 16
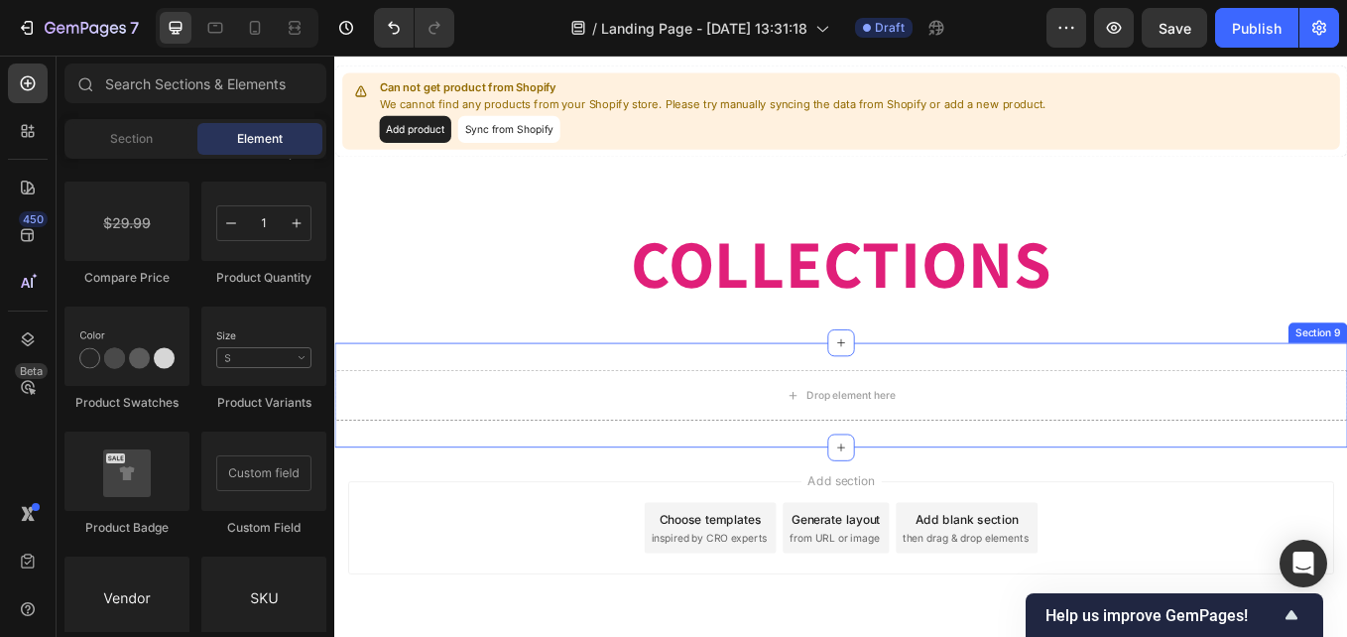
click at [535, 490] on div "Drop element here Section 9" at bounding box center [929, 454] width 1190 height 123
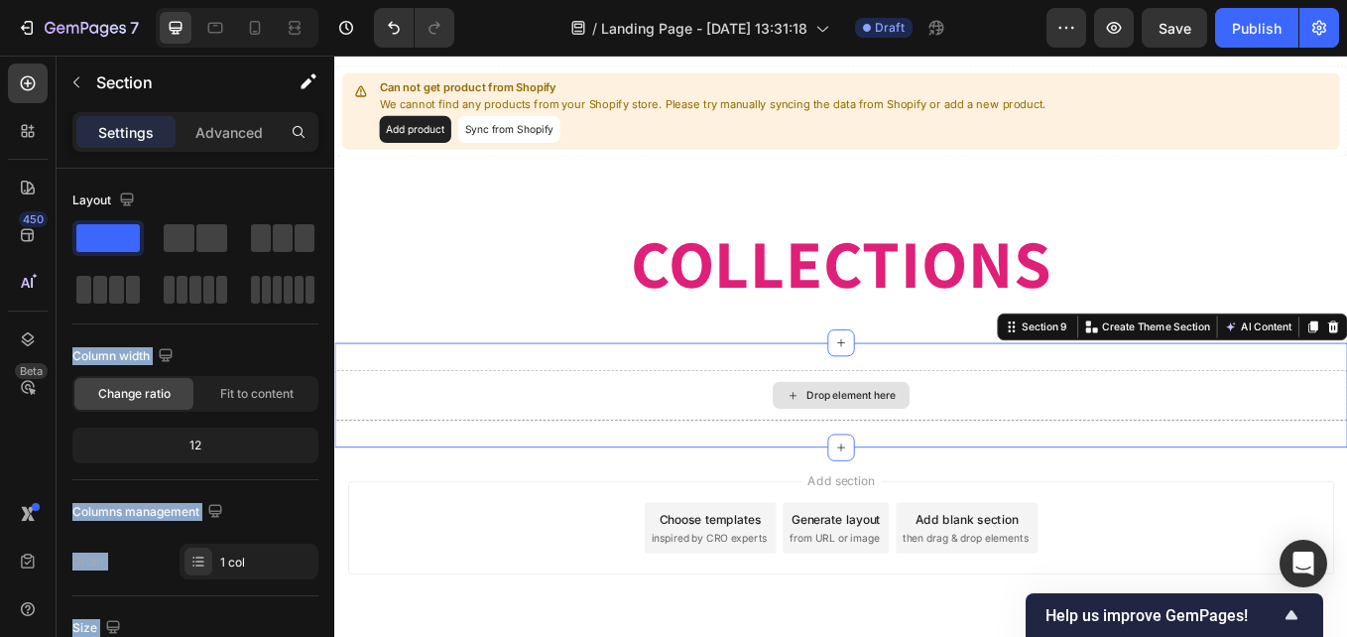
drag, startPoint x: 450, startPoint y: 348, endPoint x: 563, endPoint y: 479, distance: 173.0
click at [121, 287] on span at bounding box center [116, 290] width 15 height 28
click at [181, 285] on span at bounding box center [182, 290] width 11 height 28
click at [119, 299] on div at bounding box center [107, 290] width 63 height 28
click at [119, 288] on span at bounding box center [116, 290] width 15 height 28
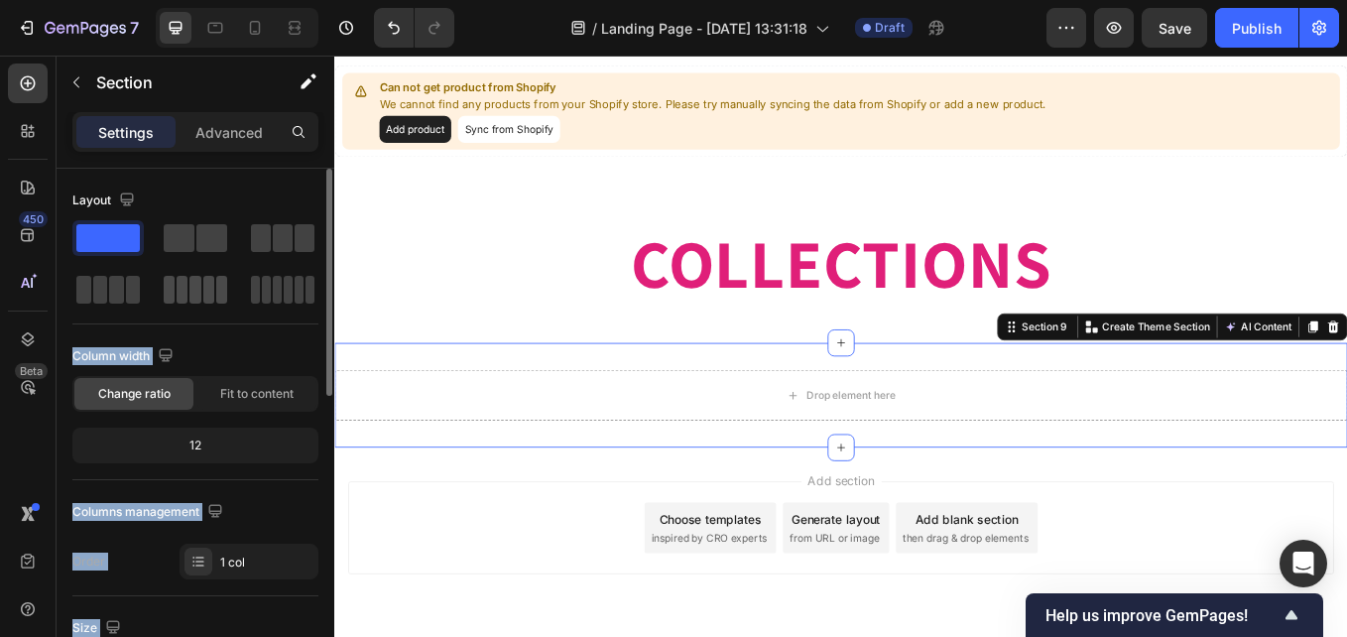
click at [110, 233] on span at bounding box center [107, 238] width 63 height 28
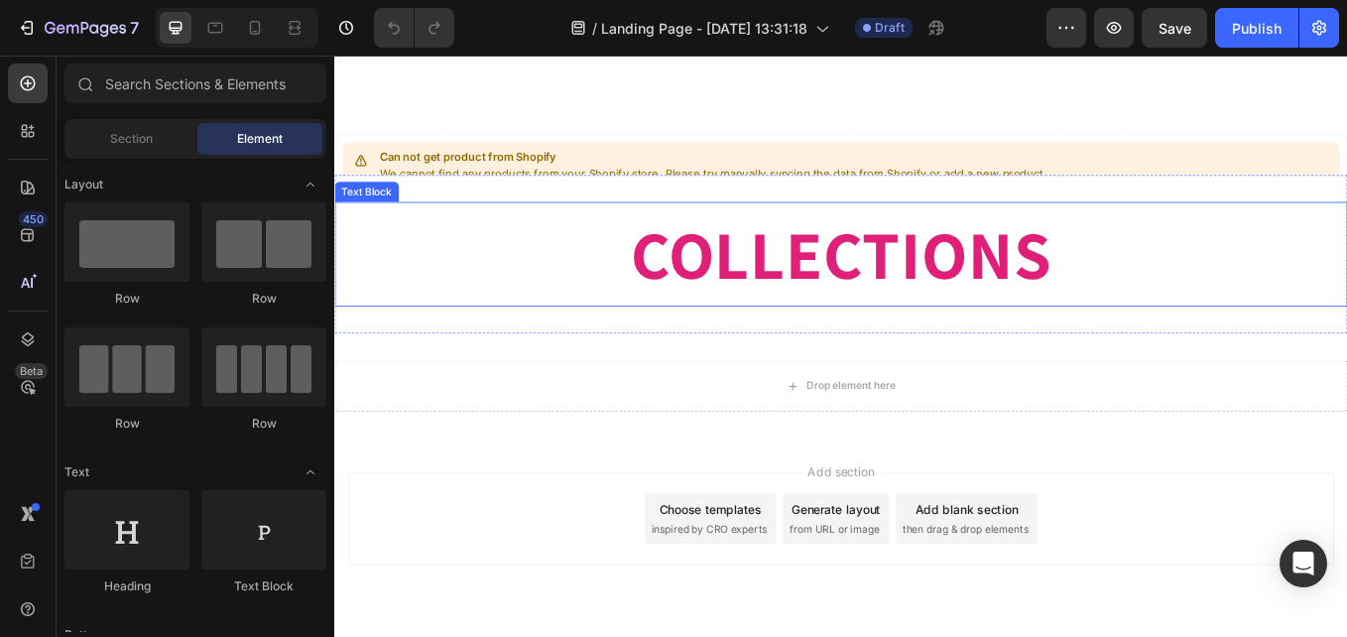
scroll to position [1683, 0]
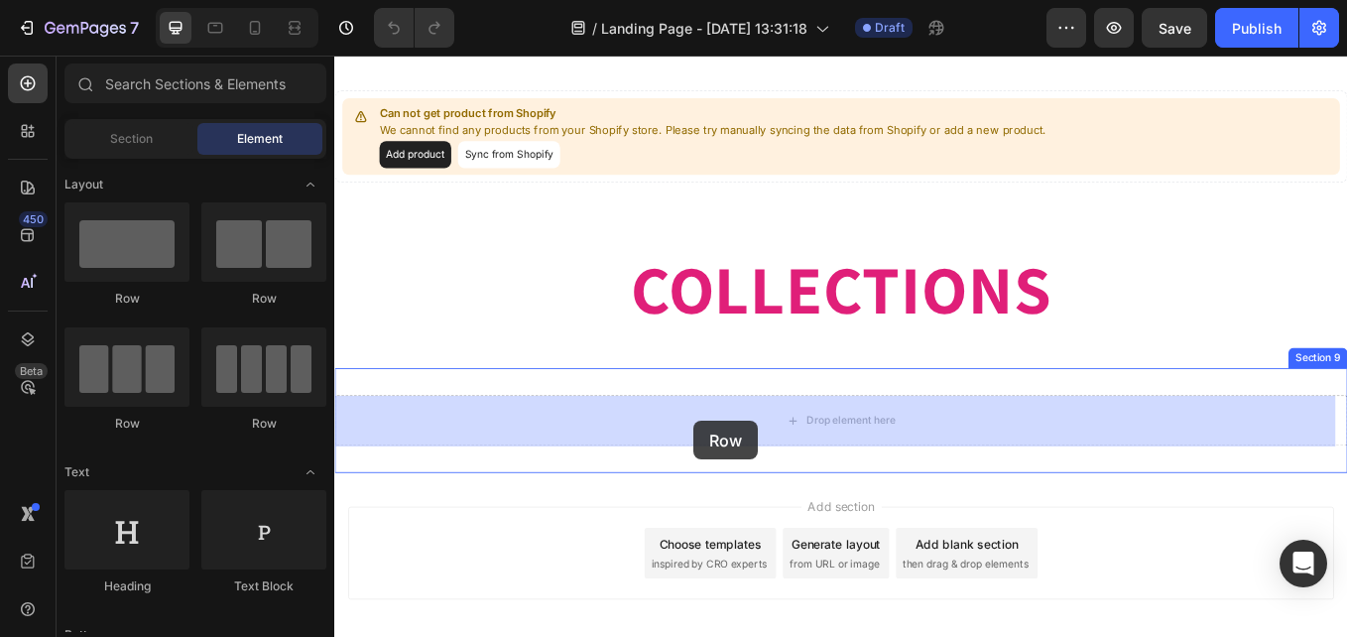
drag, startPoint x: 573, startPoint y: 435, endPoint x: 757, endPoint y: 485, distance: 190.1
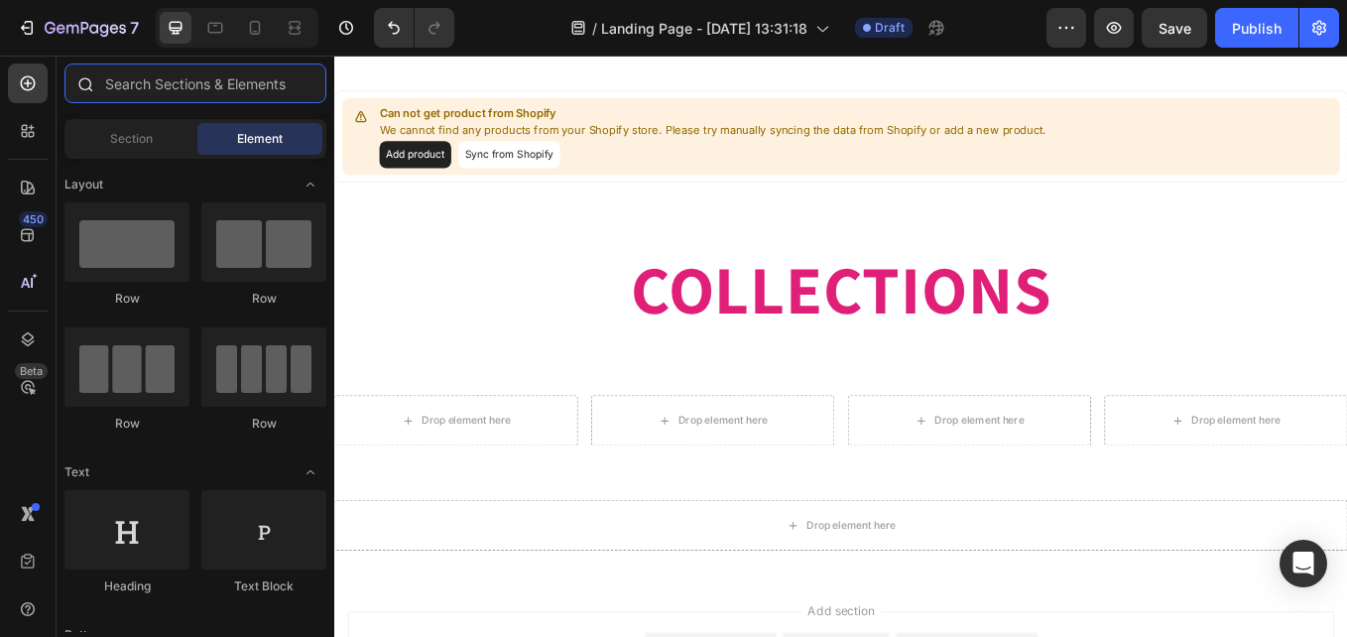
click at [167, 86] on input "text" at bounding box center [195, 83] width 262 height 40
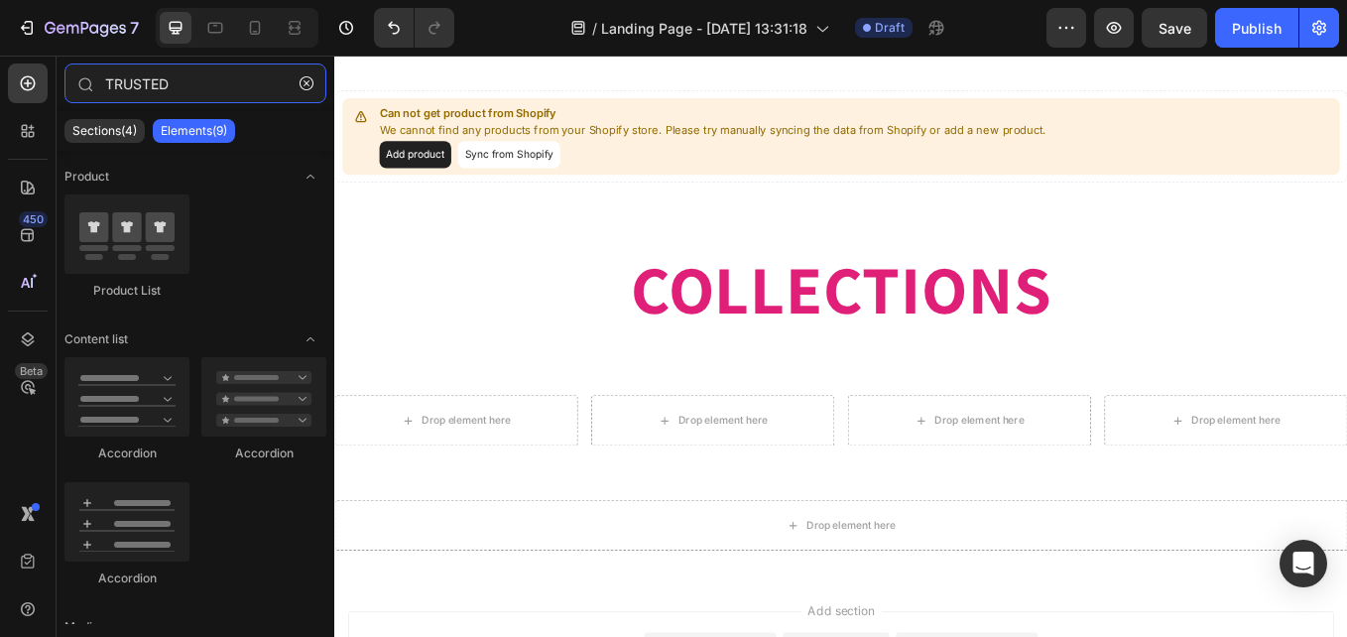
type input "TRUSTED"
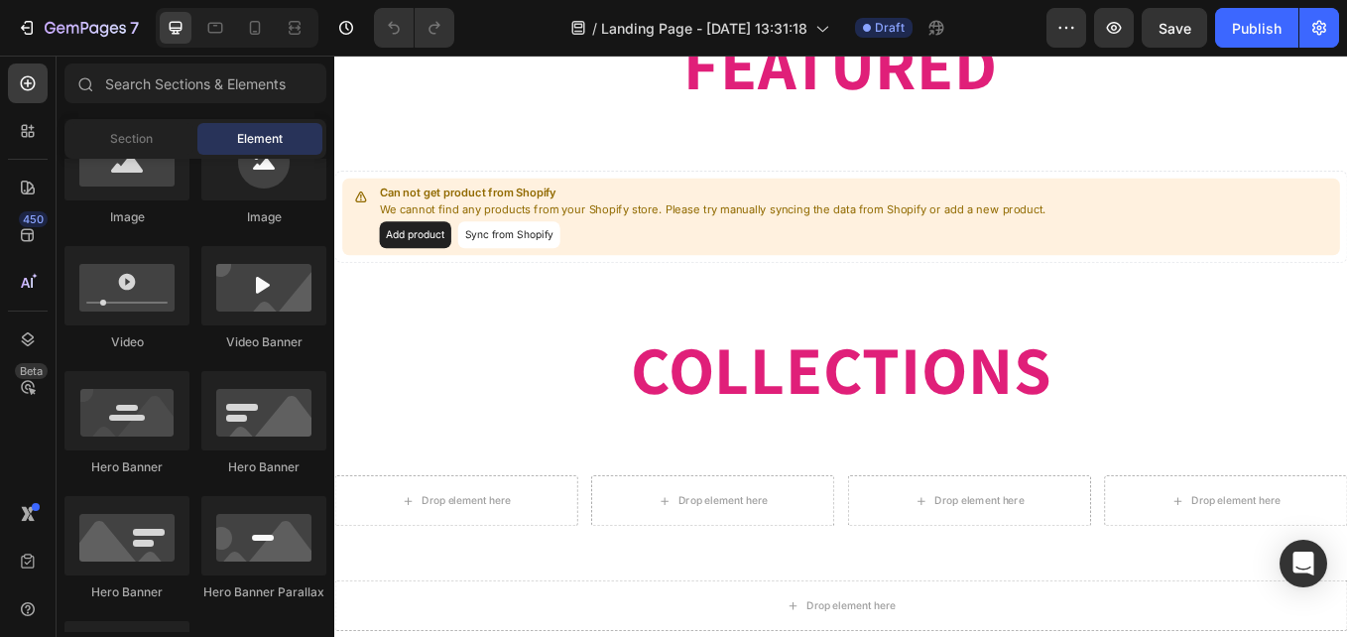
scroll to position [595, 0]
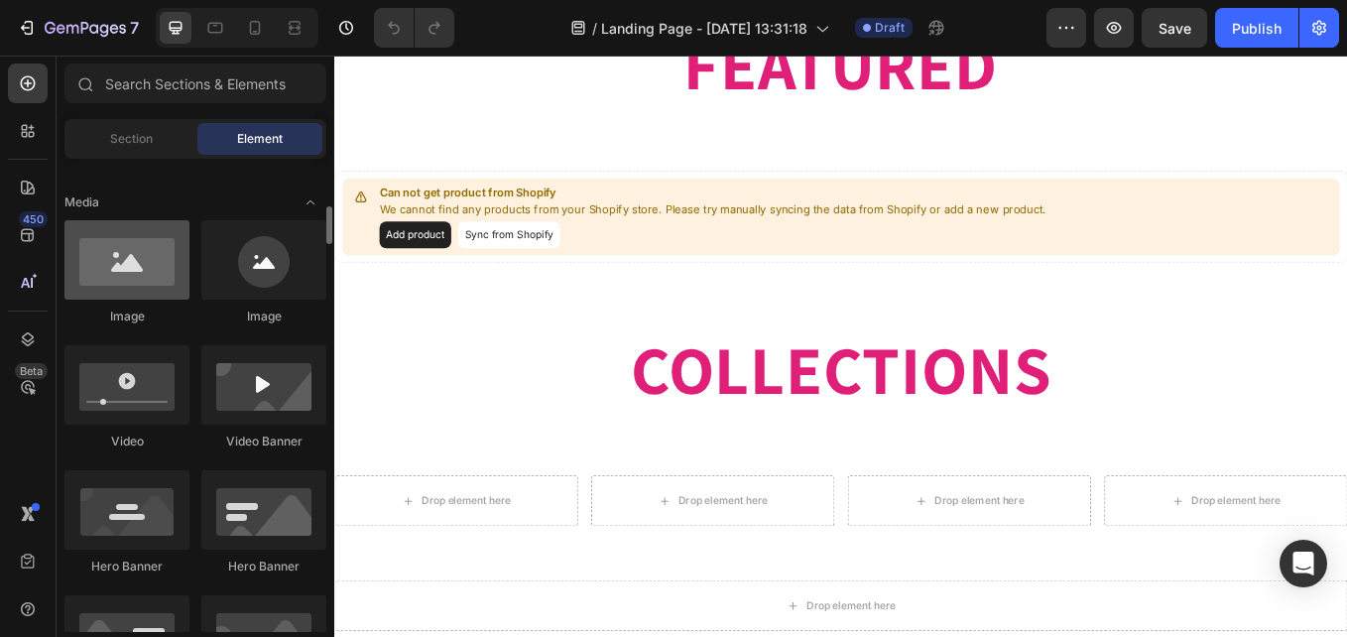
click at [161, 285] on div at bounding box center [126, 259] width 125 height 79
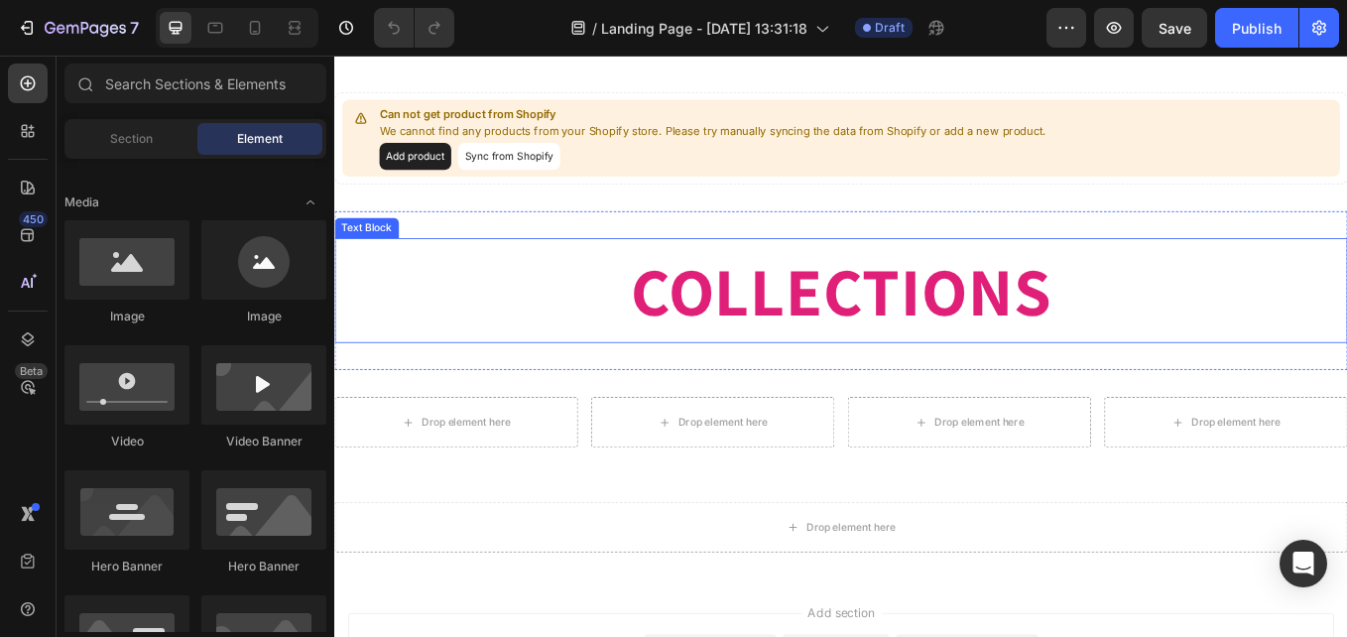
scroll to position [1786, 0]
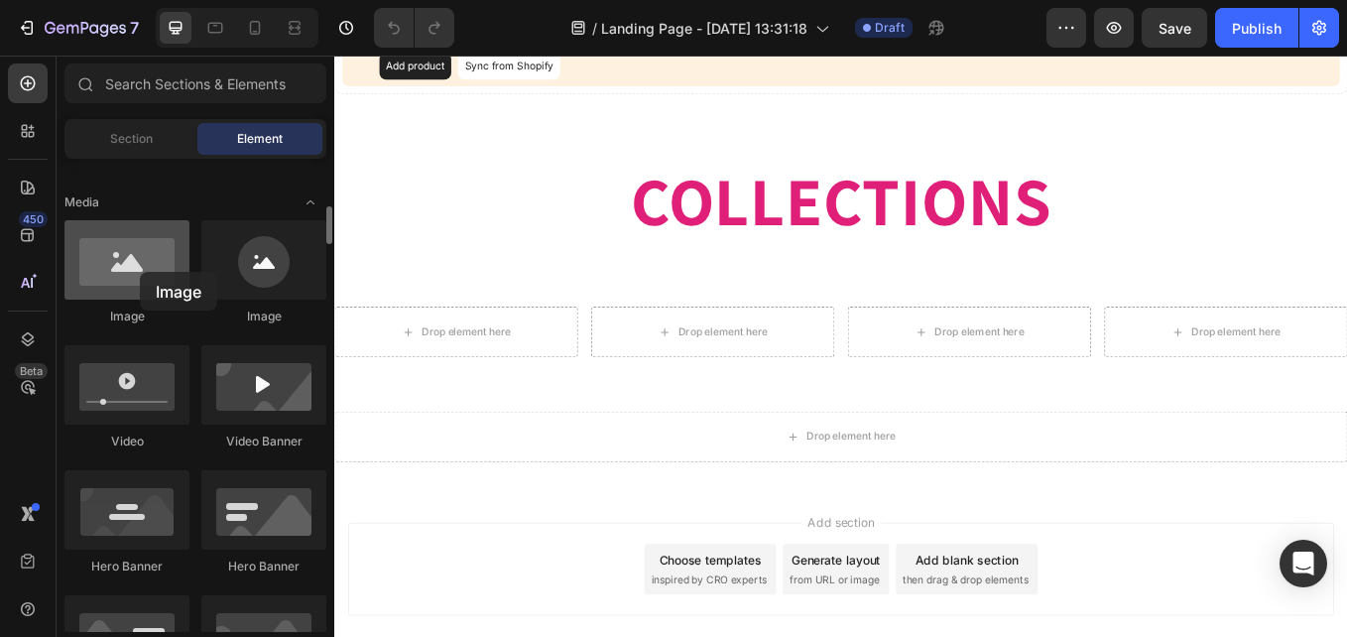
click at [140, 272] on div at bounding box center [126, 259] width 125 height 79
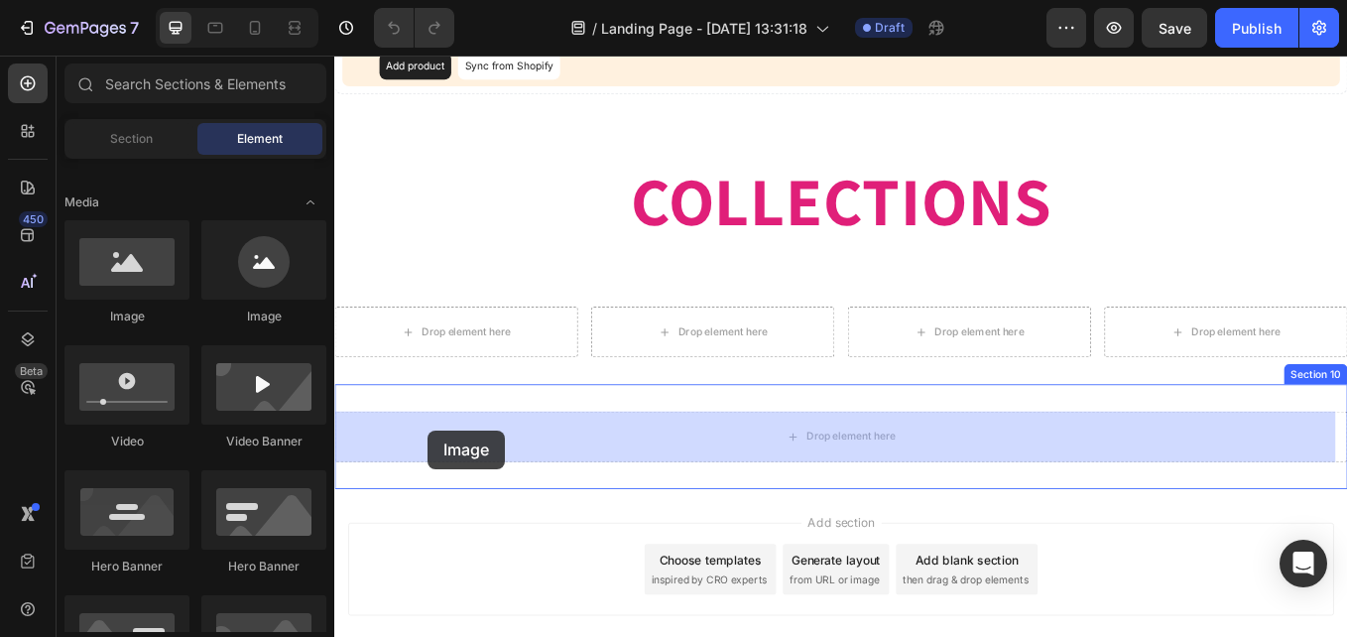
drag, startPoint x: 474, startPoint y: 325, endPoint x: 443, endPoint y: 495, distance: 172.4
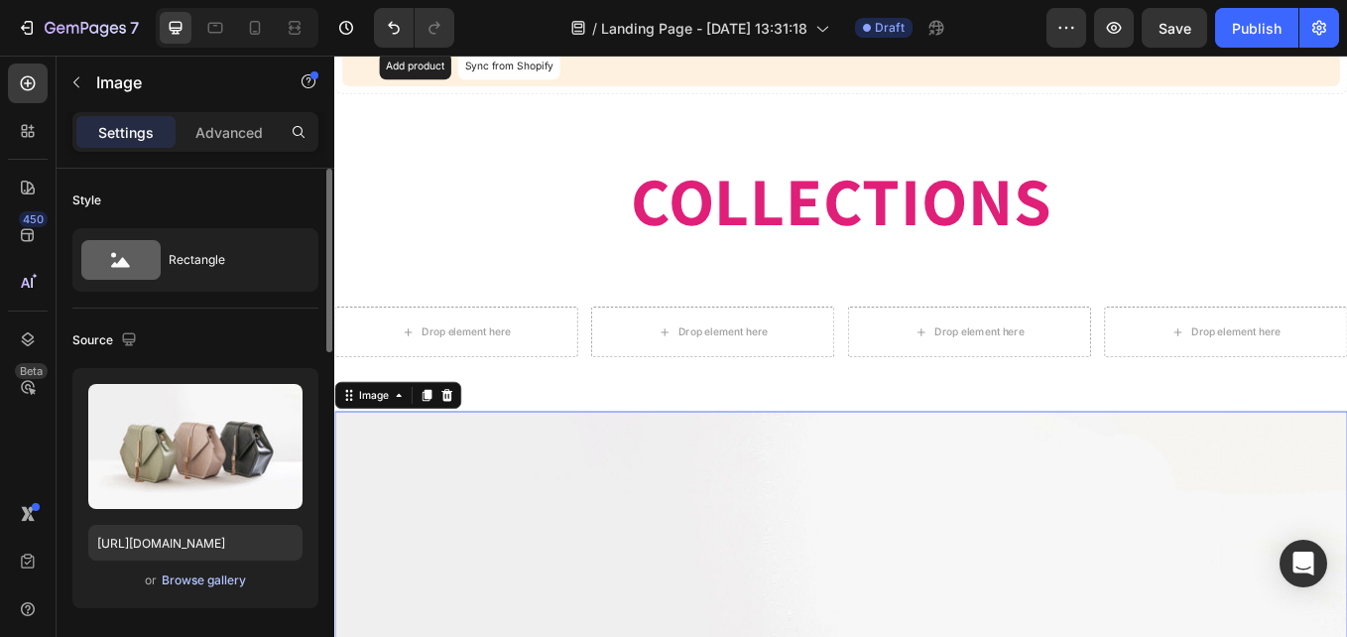
click at [203, 582] on div "Browse gallery" at bounding box center [204, 580] width 84 height 18
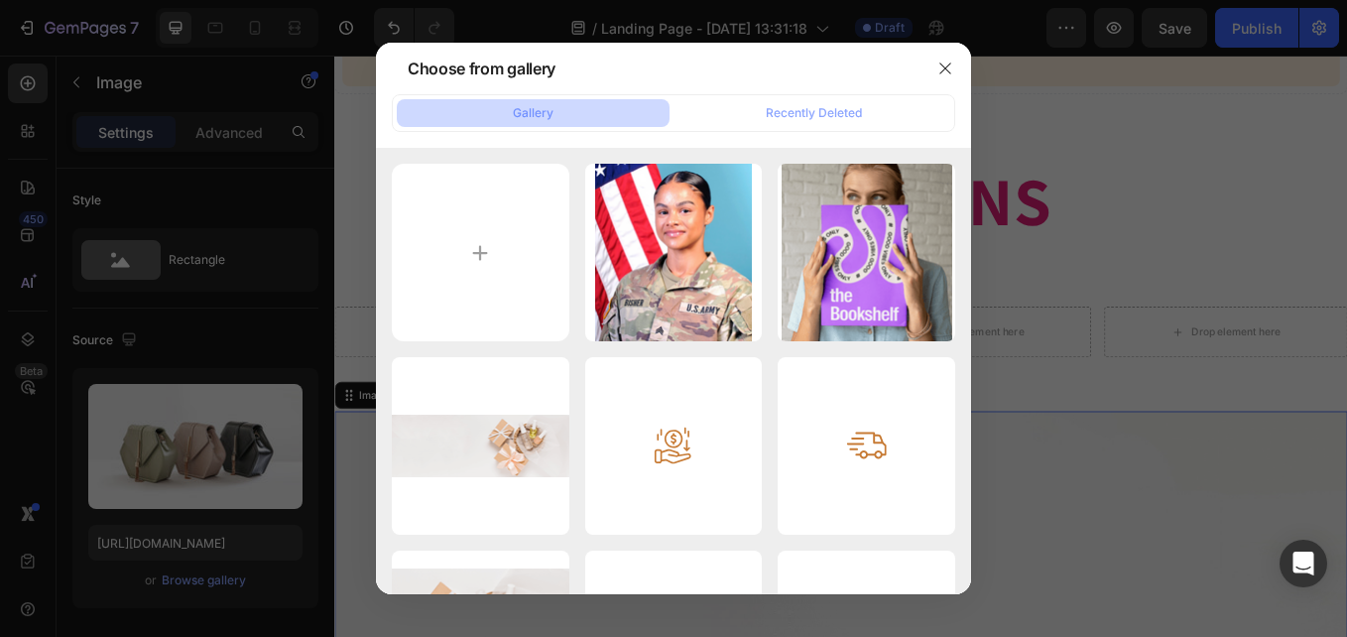
click at [555, 112] on button "Gallery" at bounding box center [533, 113] width 273 height 28
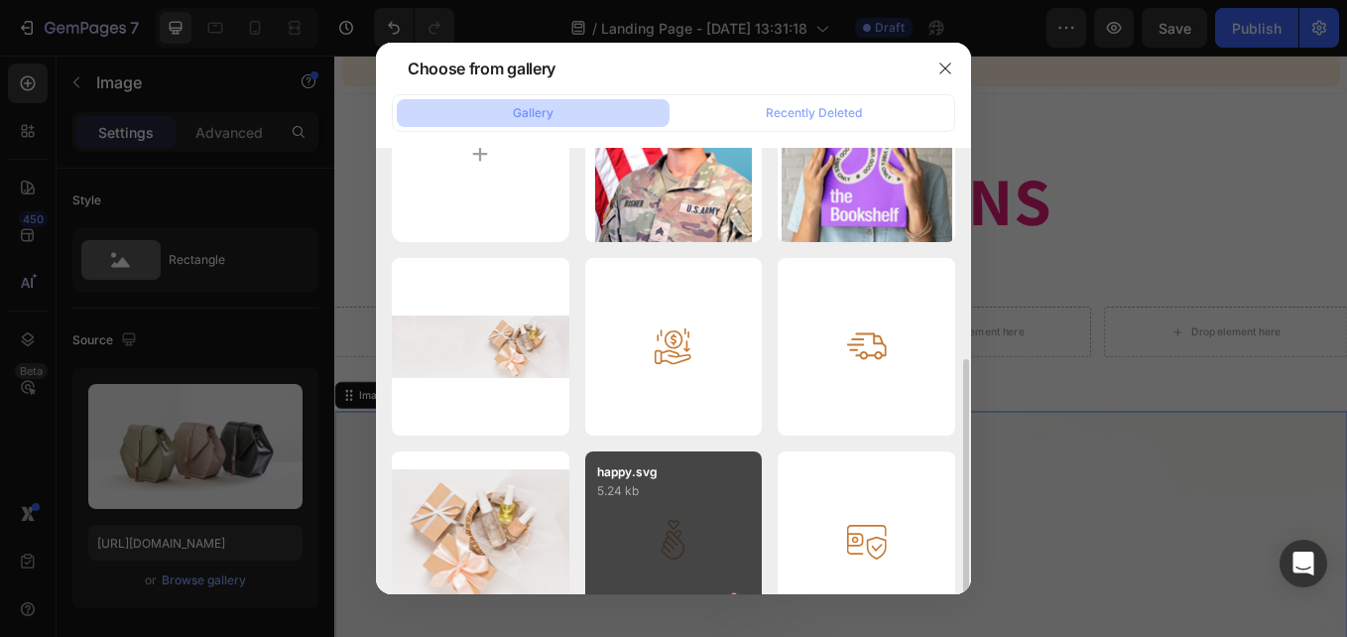
scroll to position [198, 0]
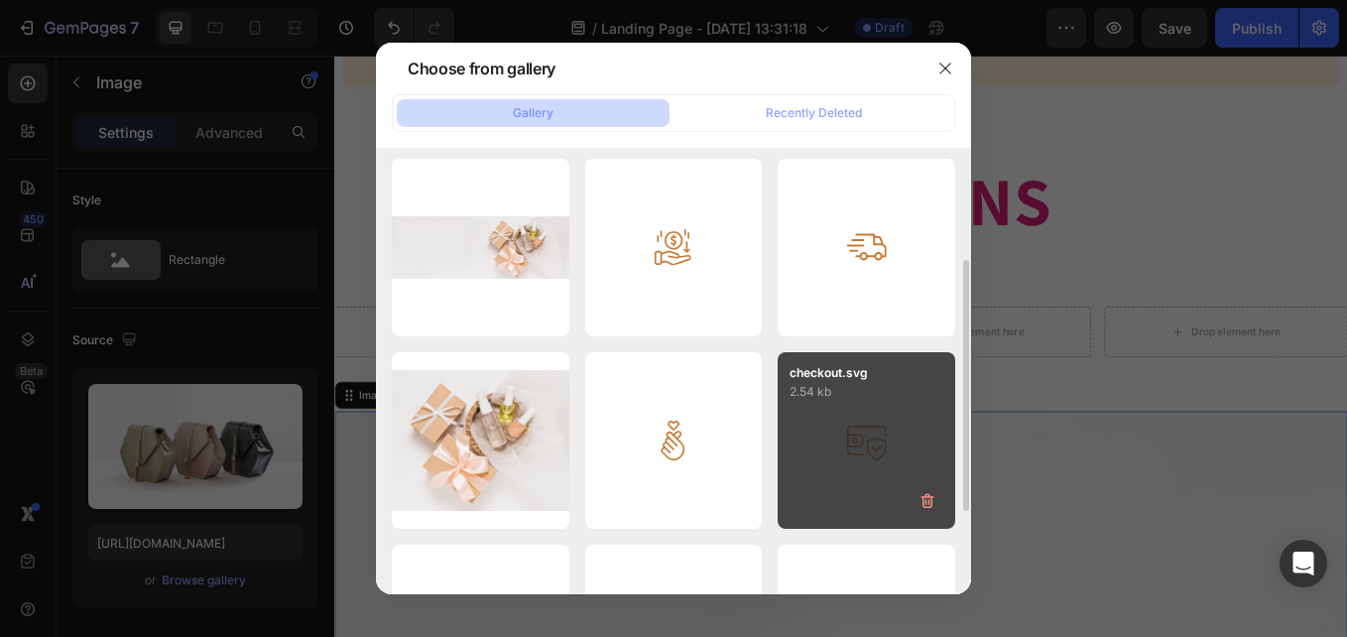
click at [881, 434] on div "checkout.svg 2.54 kb" at bounding box center [867, 441] width 178 height 178
type input "[URL][DOMAIN_NAME]"
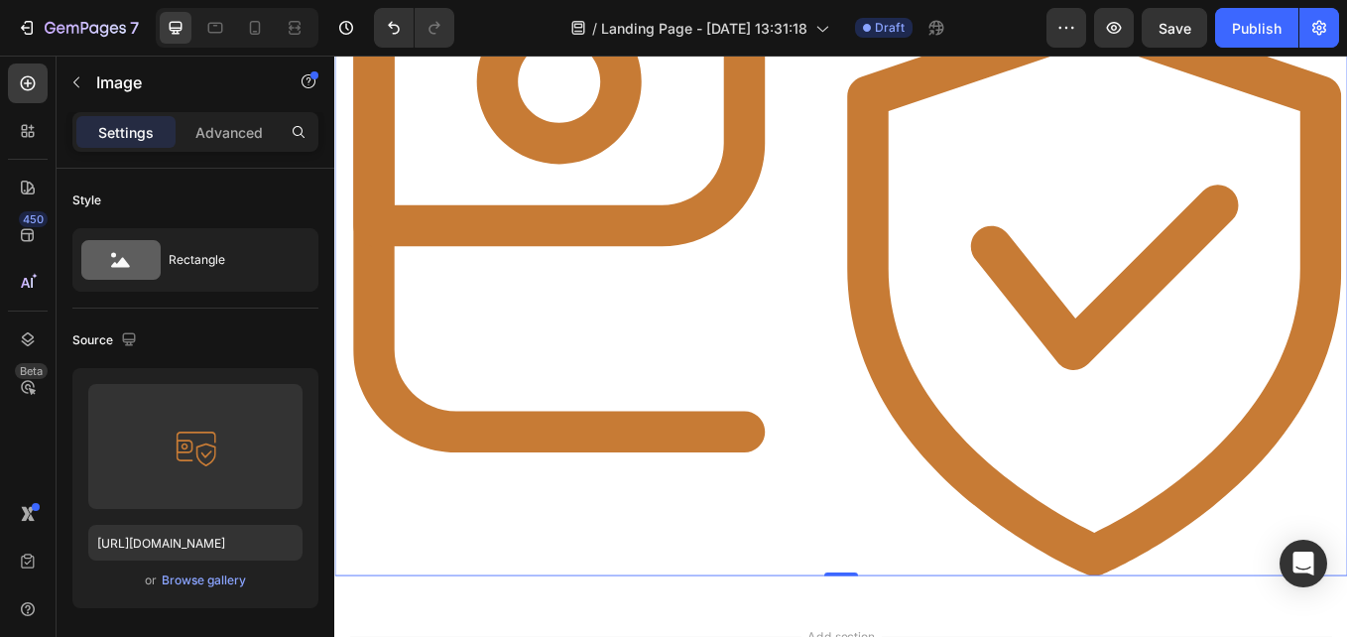
scroll to position [2778, 0]
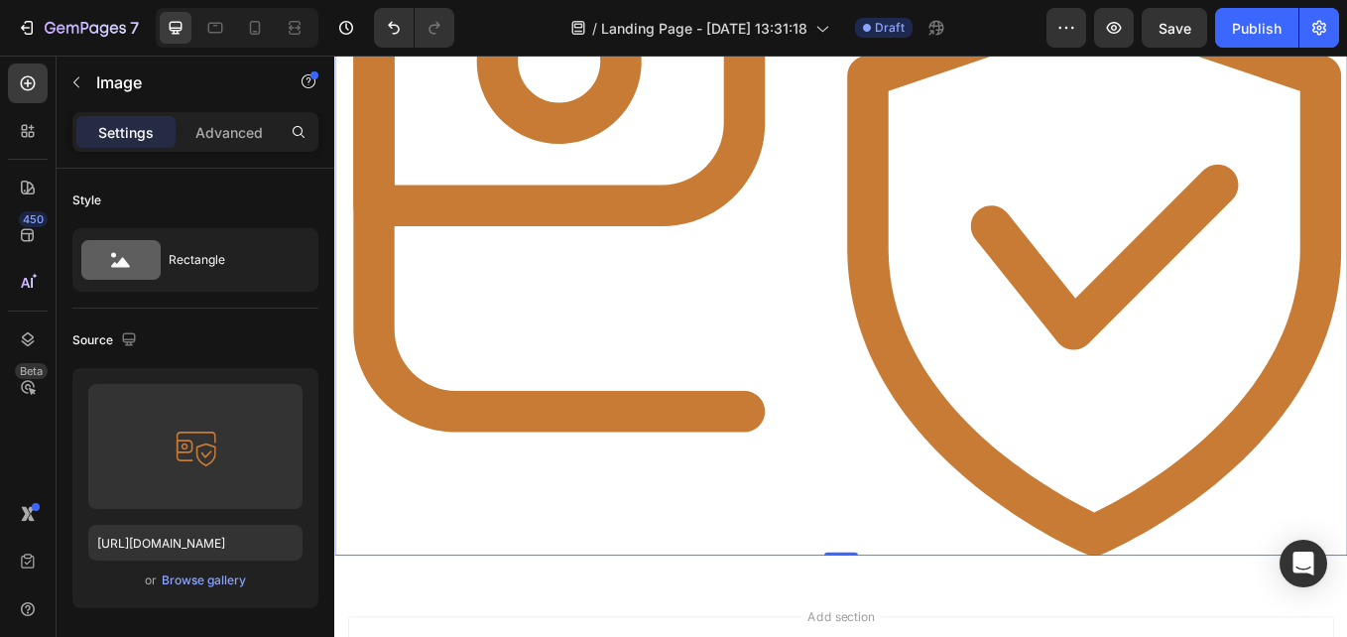
click at [1071, 466] on img at bounding box center [929, 62] width 1190 height 1162
click at [722, 391] on img at bounding box center [929, 62] width 1190 height 1162
click at [797, 424] on img at bounding box center [929, 62] width 1190 height 1162
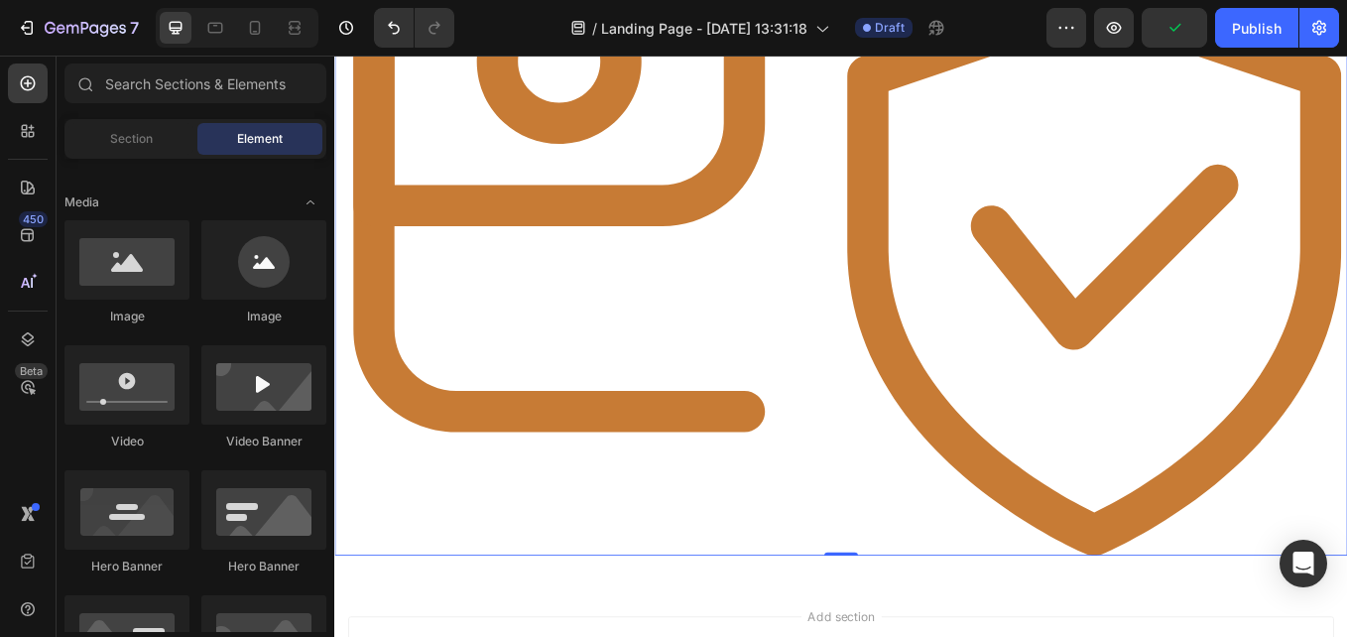
scroll to position [1897, 0]
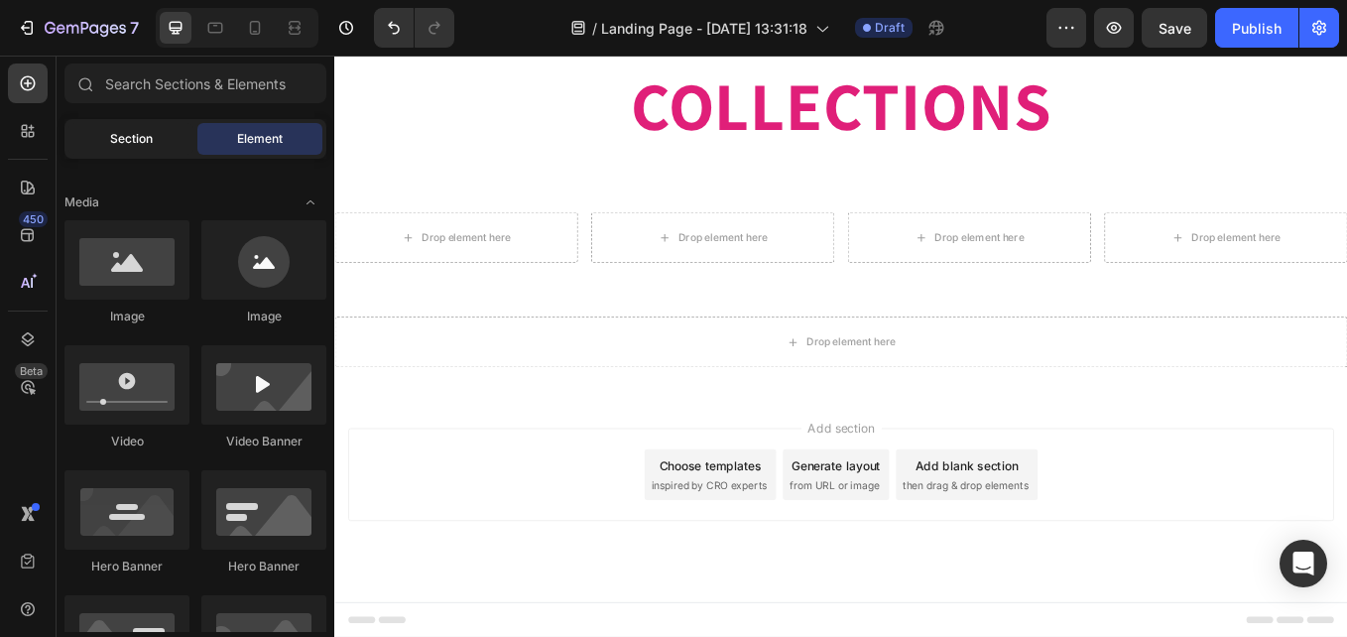
click at [147, 142] on span "Section" at bounding box center [131, 139] width 43 height 18
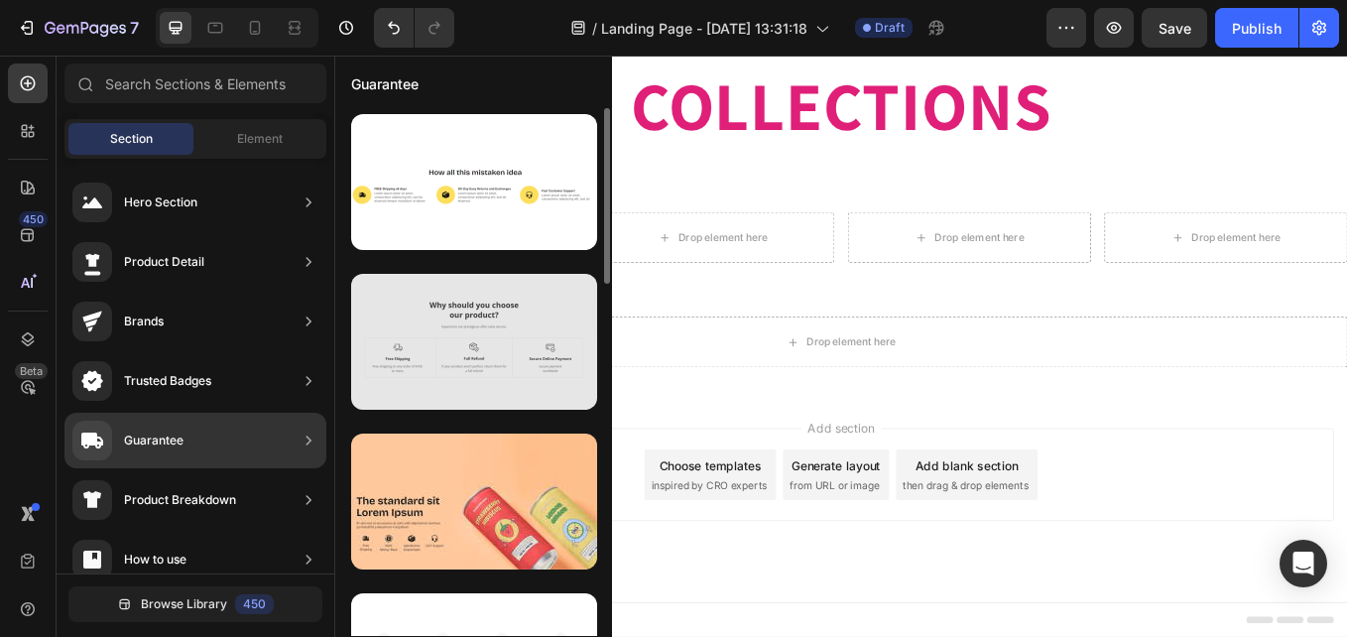
click at [410, 373] on div at bounding box center [474, 342] width 246 height 136
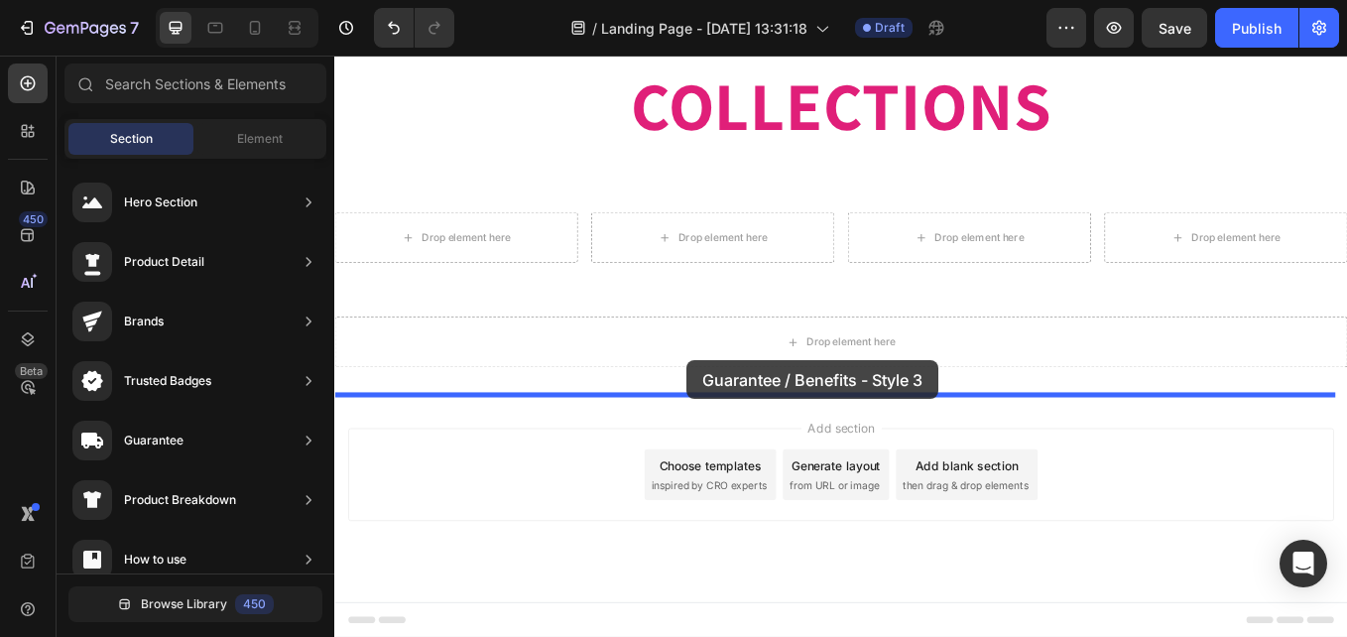
drag, startPoint x: 758, startPoint y: 414, endPoint x: 748, endPoint y: 413, distance: 10.0
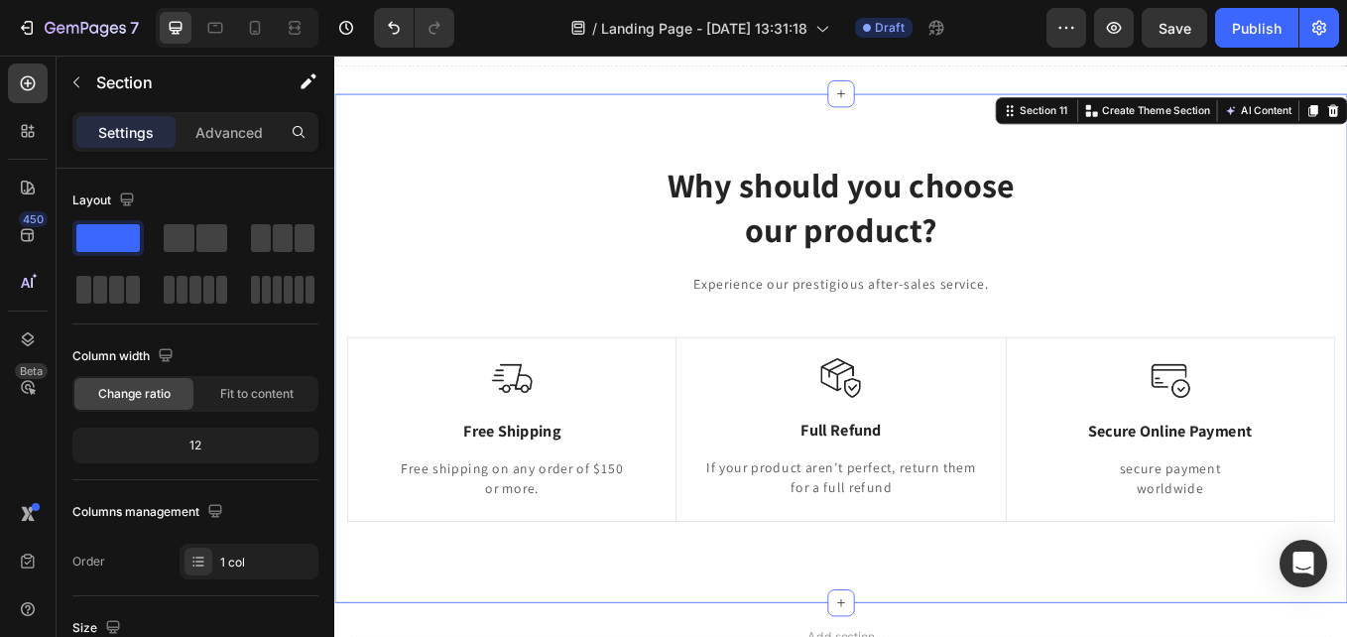
scroll to position [2249, 0]
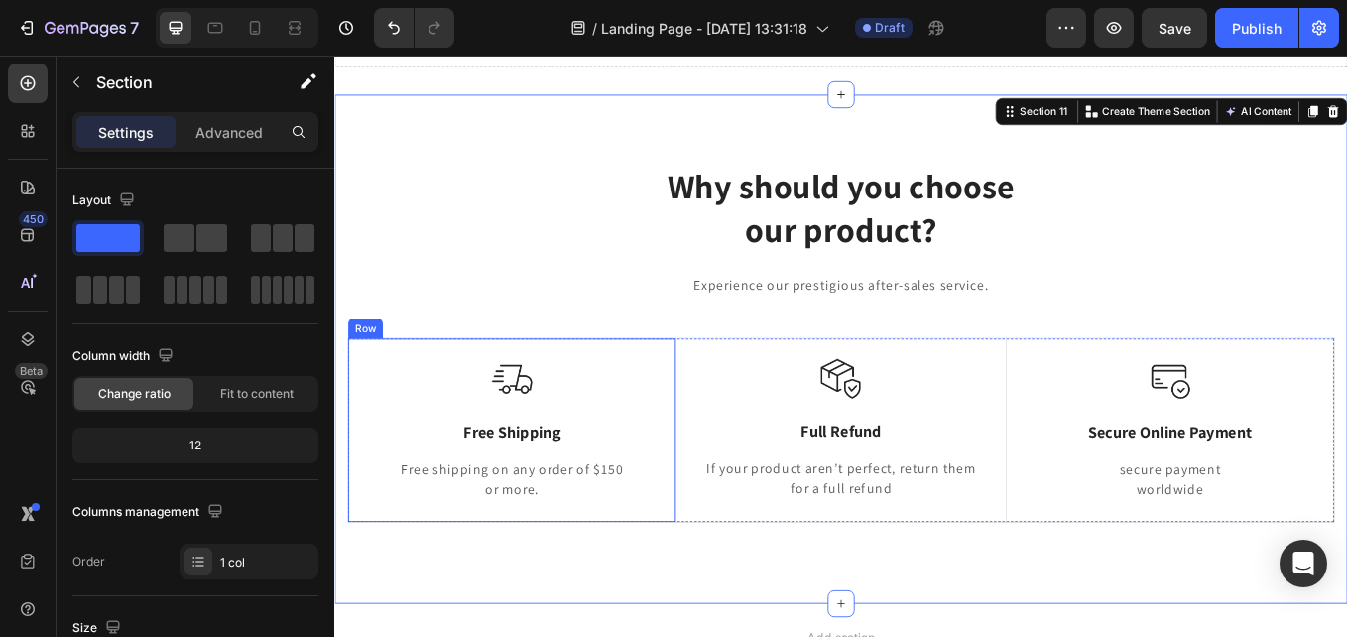
click at [543, 489] on div "Image Free Shipping Text Block Free shipping on any order of $150 or more. Text…" at bounding box center [542, 495] width 337 height 167
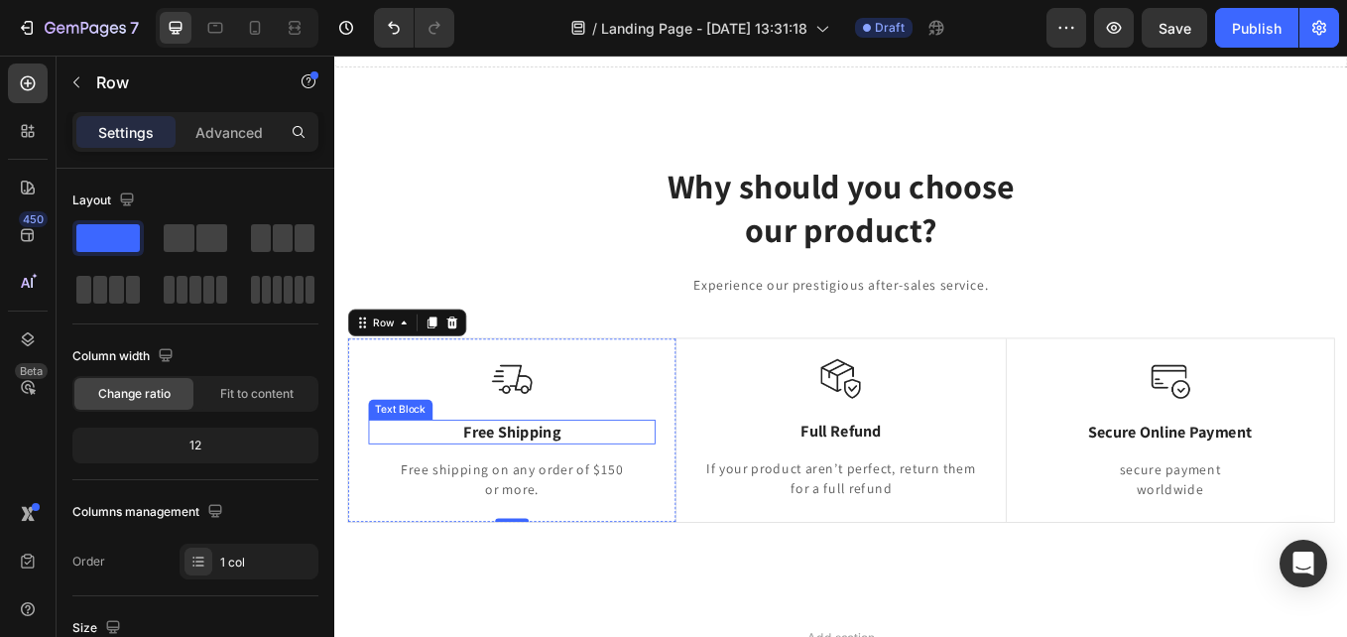
click at [513, 497] on p "Free Shipping" at bounding box center [542, 497] width 333 height 25
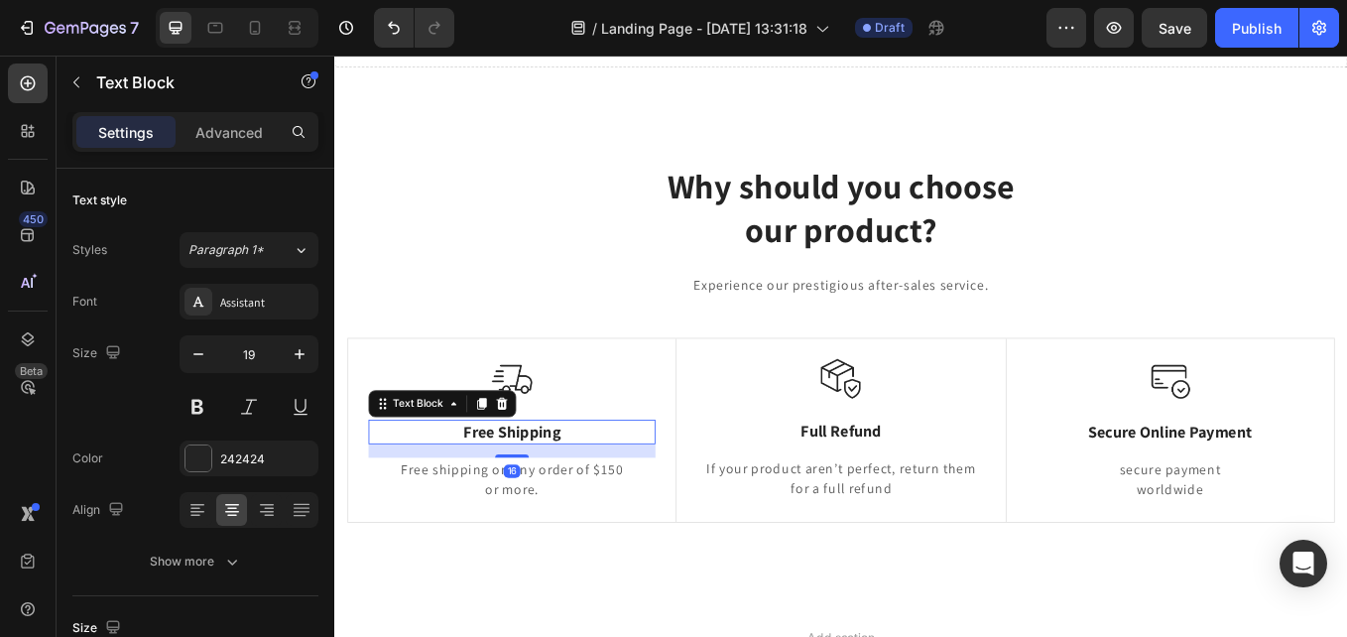
click at [521, 497] on p "Free Shipping" at bounding box center [542, 497] width 333 height 25
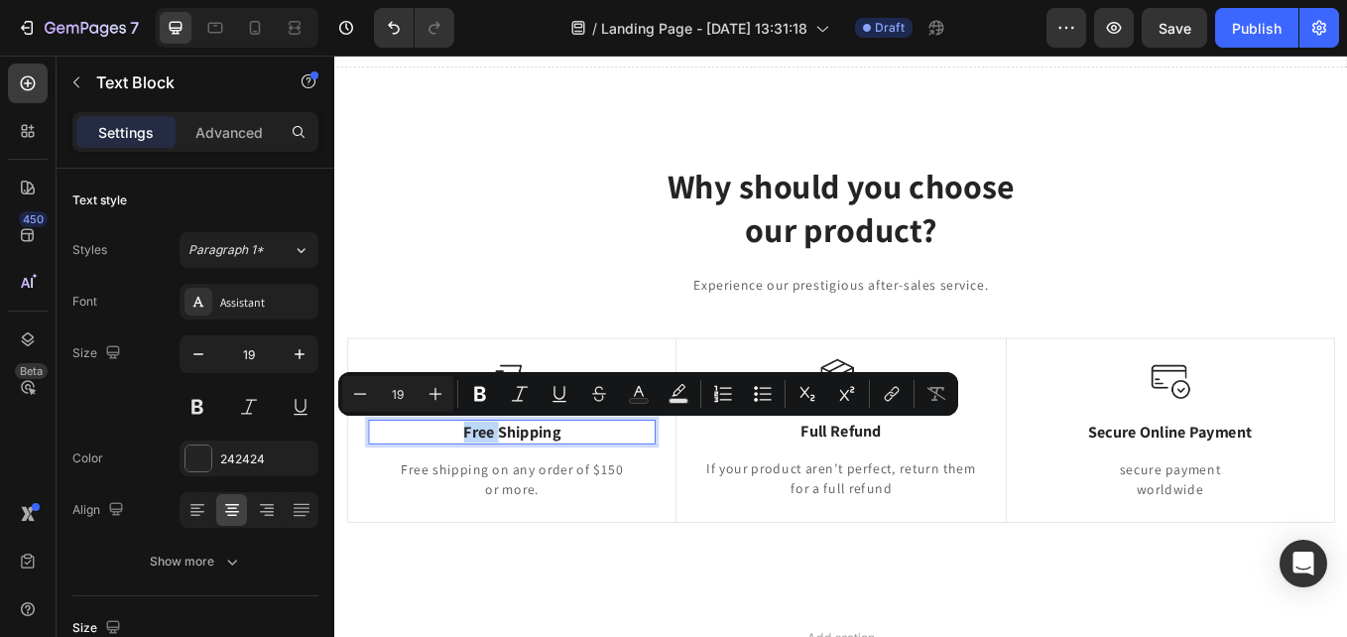
drag, startPoint x: 516, startPoint y: 492, endPoint x: 476, endPoint y: 506, distance: 42.0
click at [475, 491] on p "Free Shipping" at bounding box center [542, 497] width 333 height 25
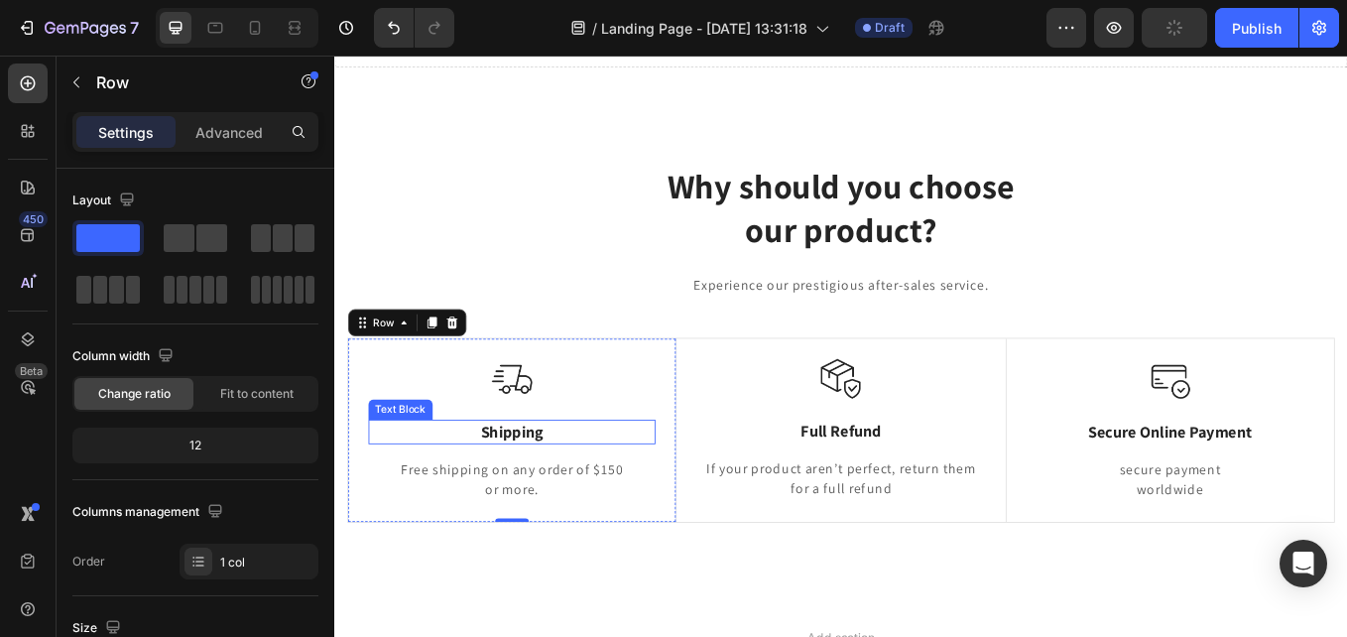
click at [501, 499] on p "Shipping" at bounding box center [542, 497] width 333 height 25
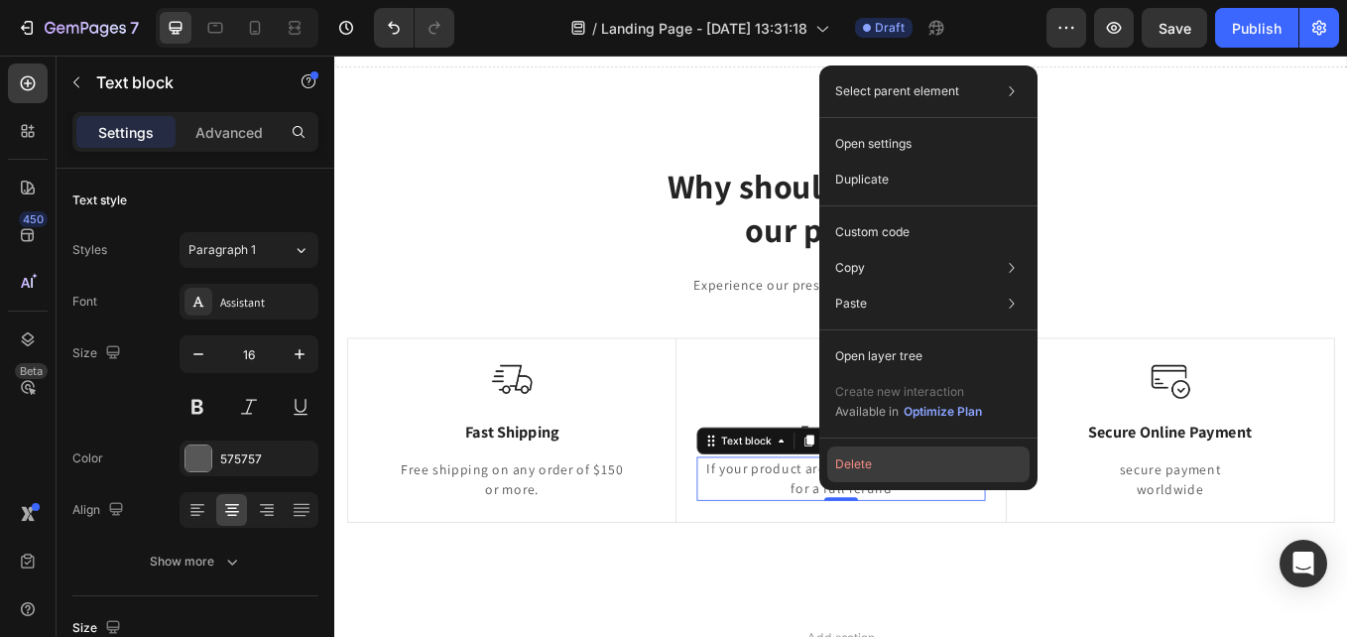
click at [853, 468] on button "Delete" at bounding box center [928, 464] width 202 height 36
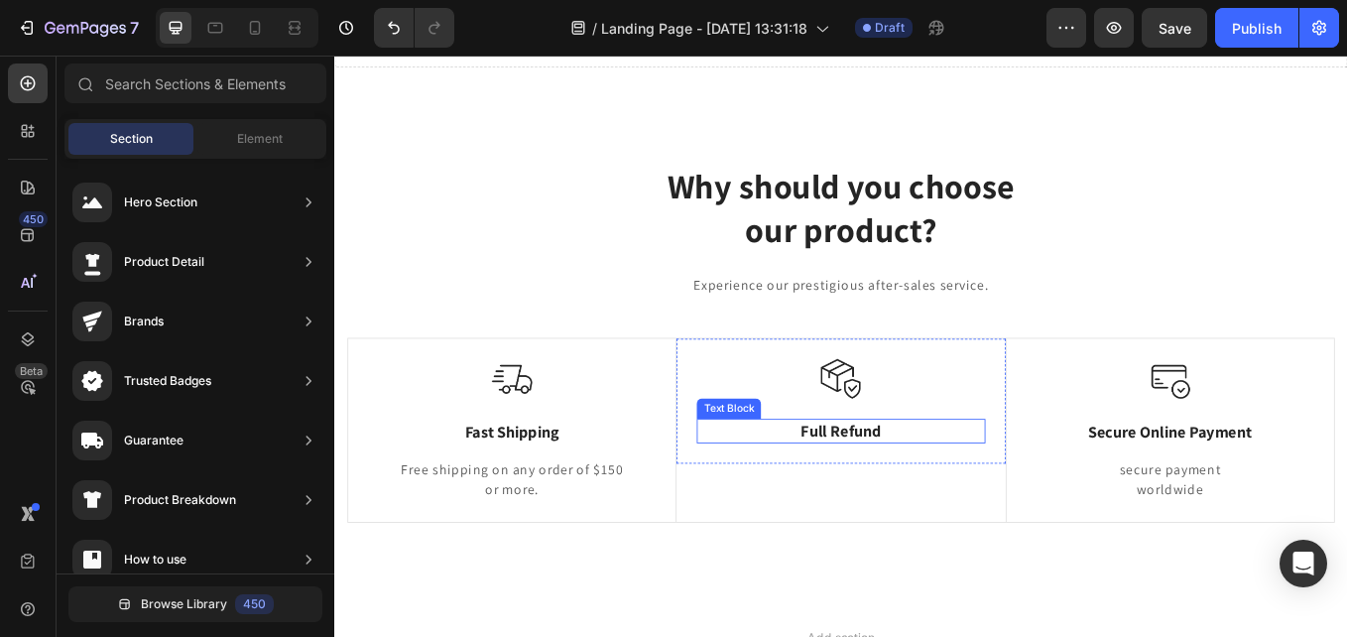
click at [927, 489] on p "Full Refund" at bounding box center [929, 496] width 334 height 25
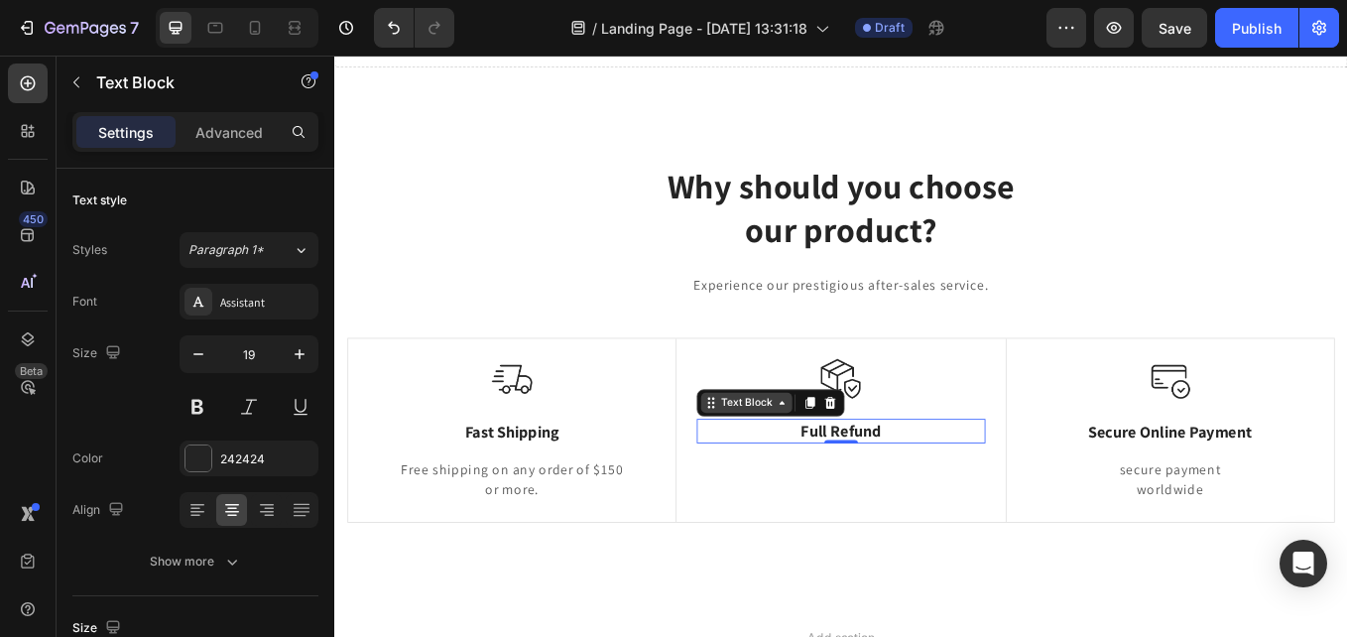
click at [820, 466] on div "Text Block" at bounding box center [818, 463] width 67 height 18
click at [912, 468] on icon at bounding box center [917, 463] width 13 height 14
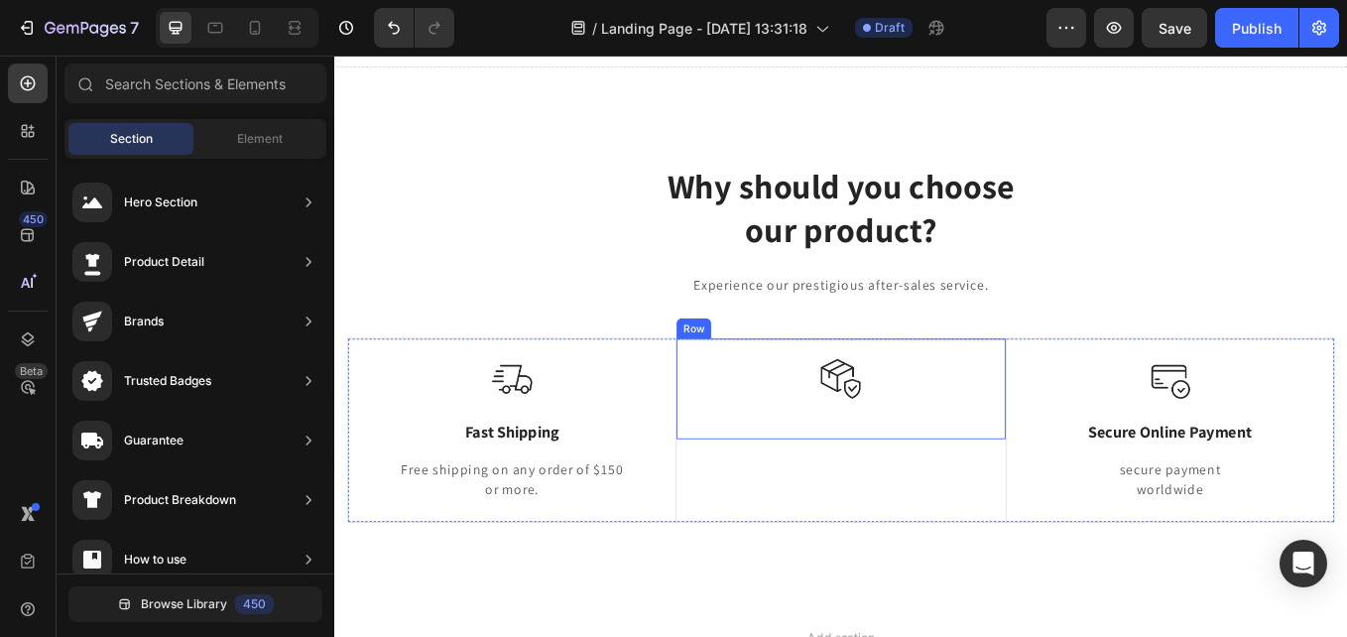
click at [923, 444] on img at bounding box center [929, 435] width 47 height 47
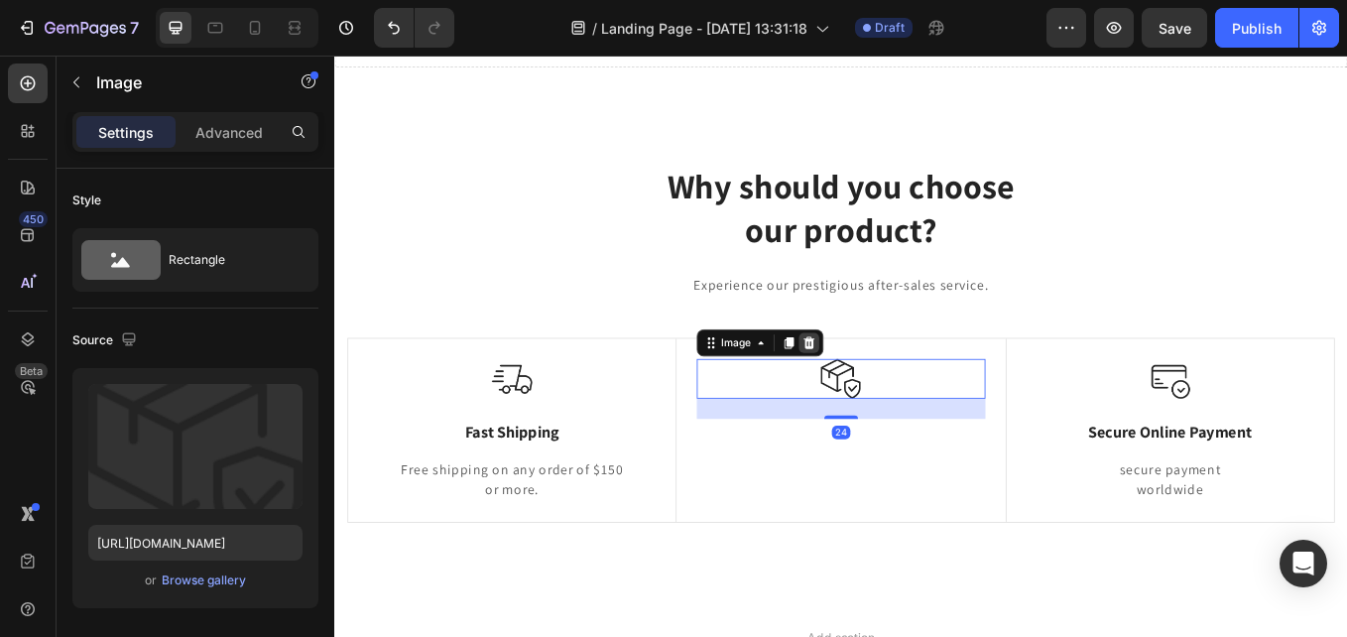
click at [886, 393] on icon at bounding box center [892, 393] width 13 height 14
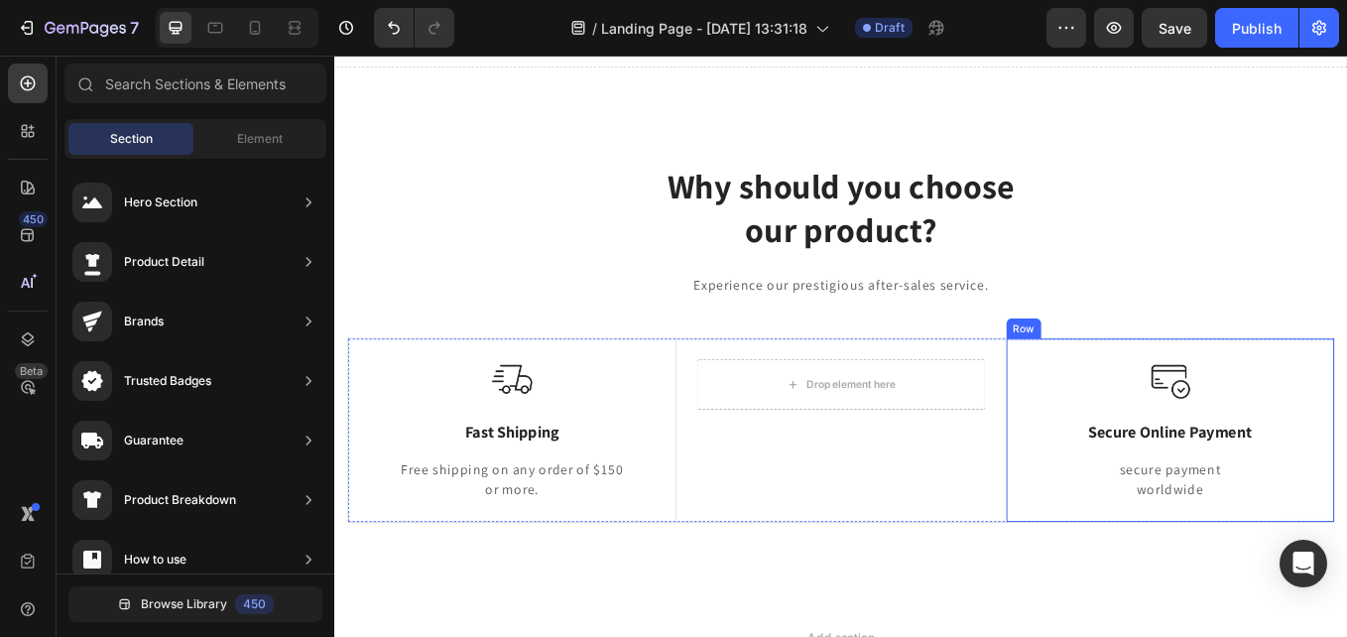
click at [1346, 388] on div "Image Secure Online Payment Text Block secure payment worldwide Text block Row" at bounding box center [1316, 495] width 386 height 214
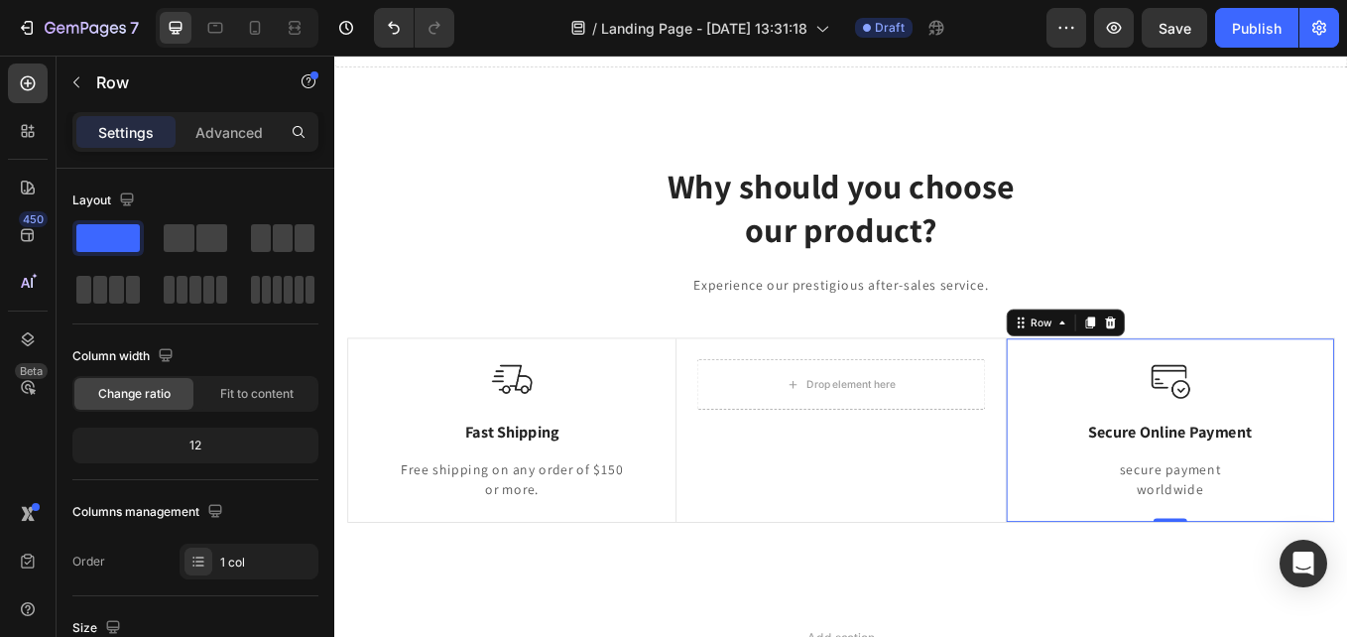
click at [1243, 371] on div at bounding box center [1246, 369] width 24 height 24
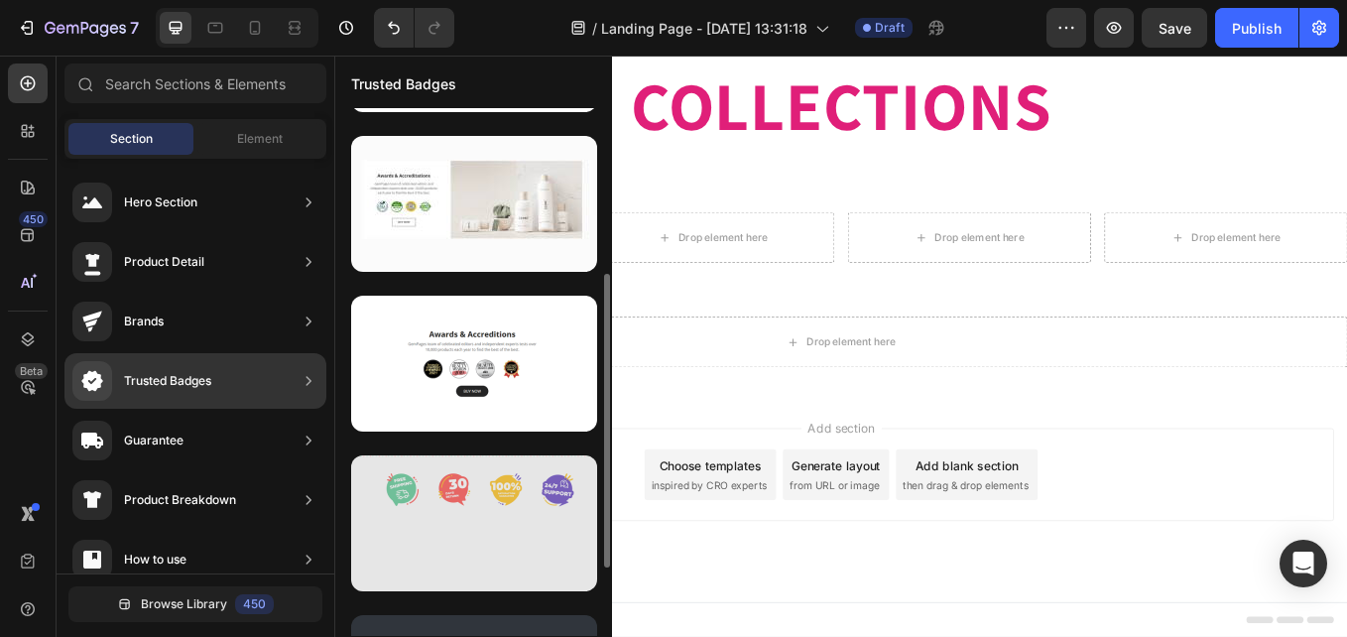
scroll to position [419, 0]
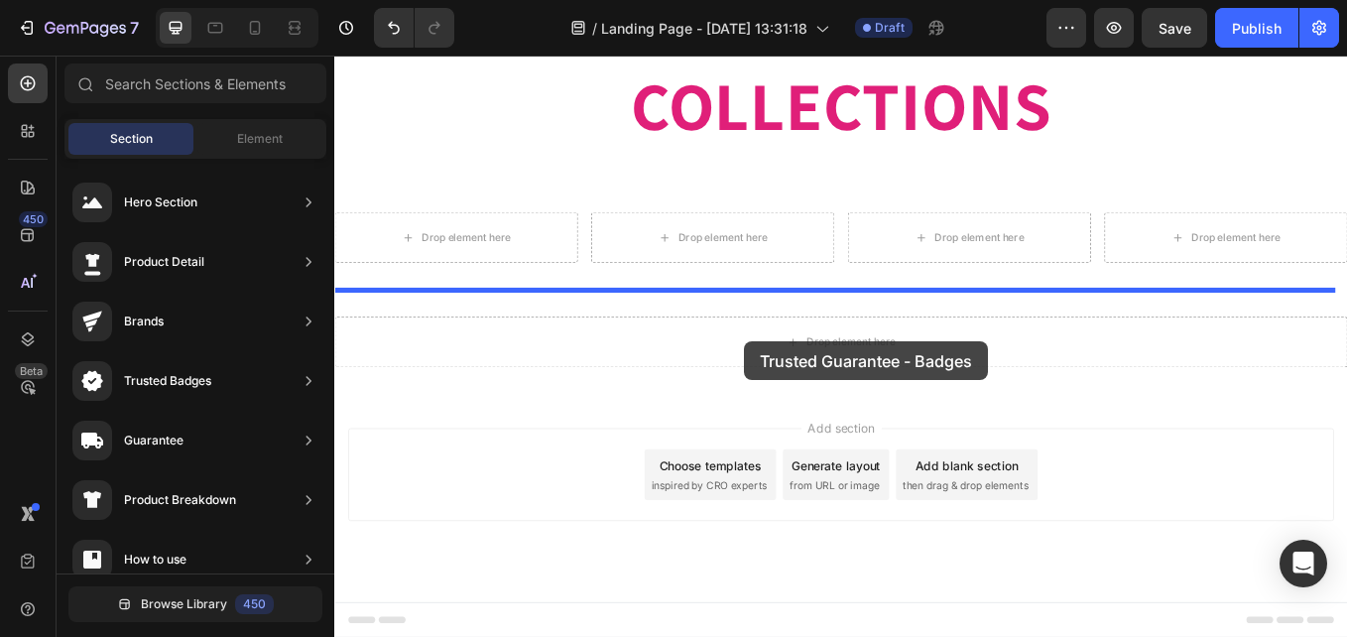
drag, startPoint x: 799, startPoint y: 630, endPoint x: 823, endPoint y: 407, distance: 224.6
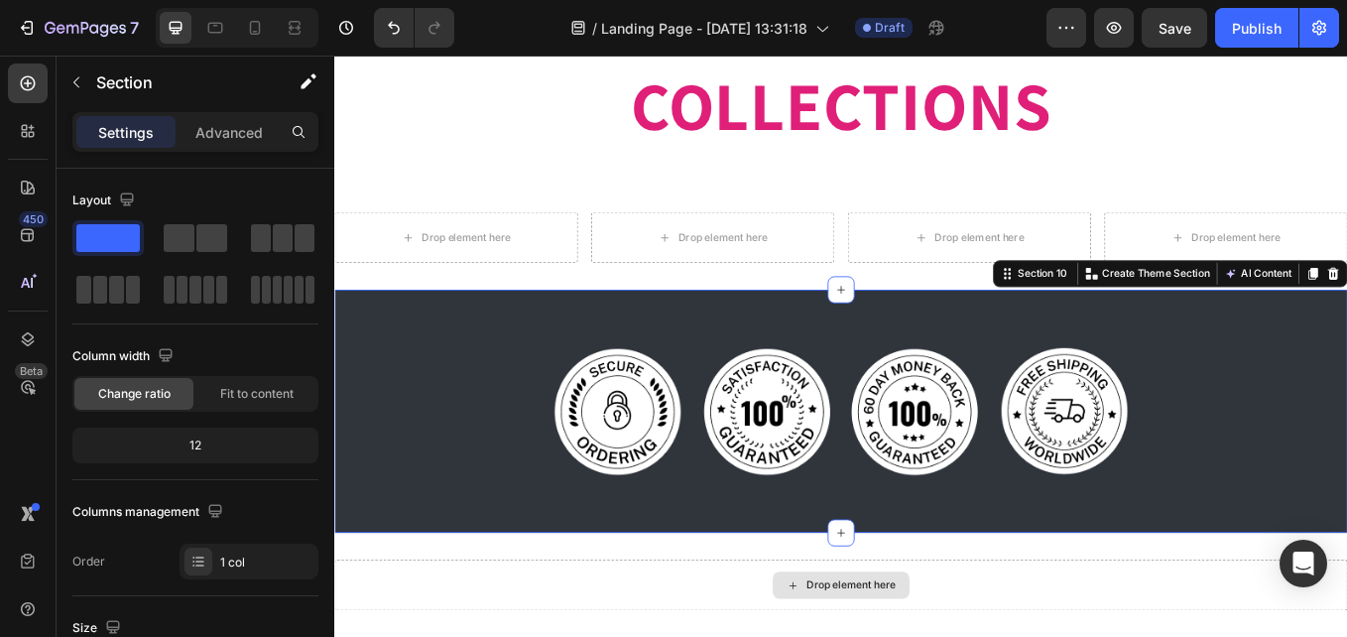
scroll to position [2182, 0]
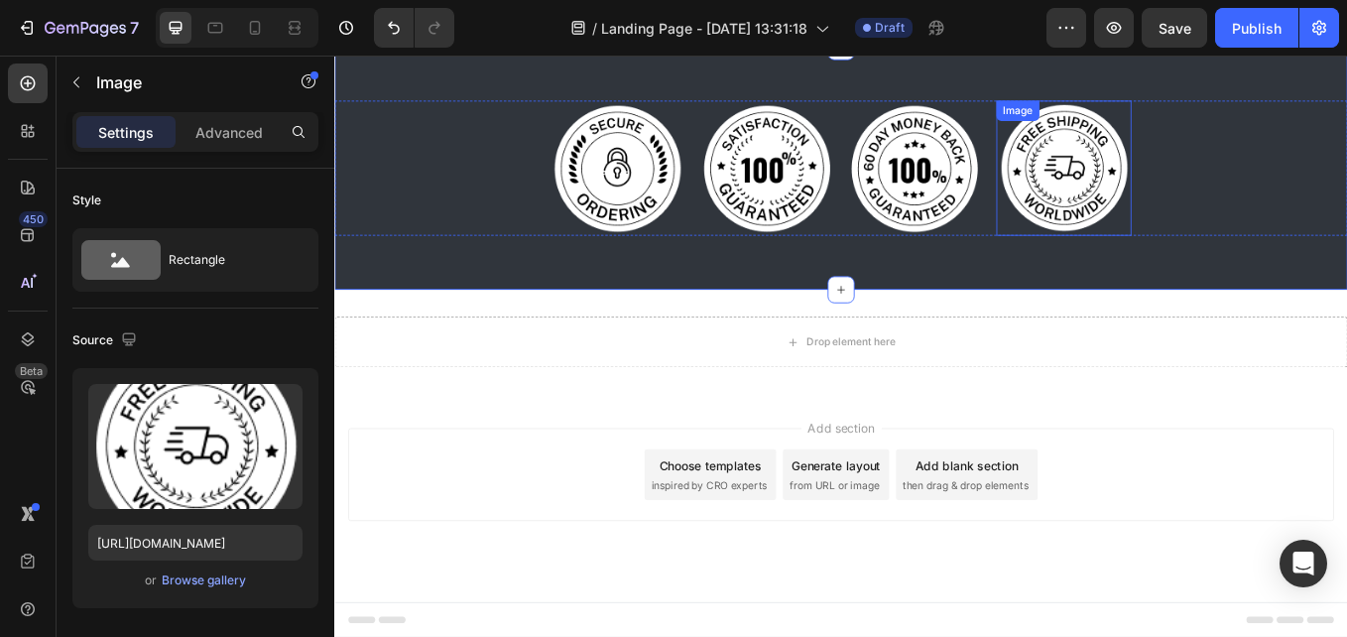
click at [1144, 141] on div "Image" at bounding box center [1191, 187] width 159 height 159
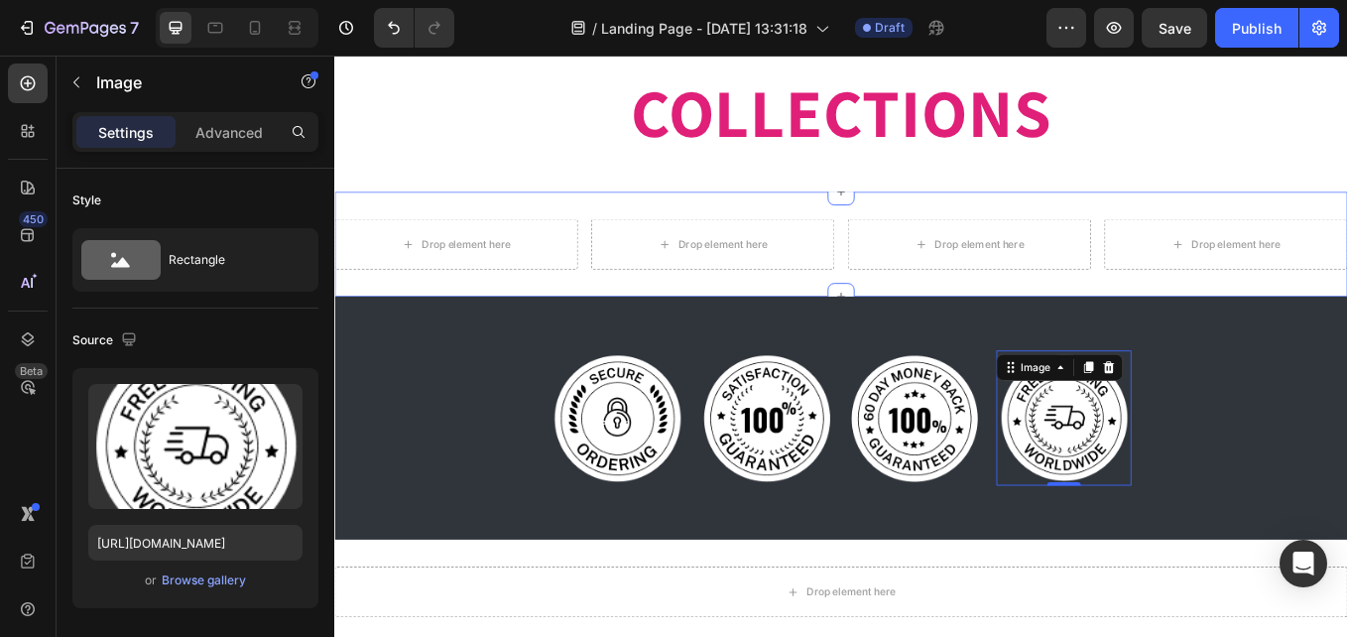
scroll to position [1885, 0]
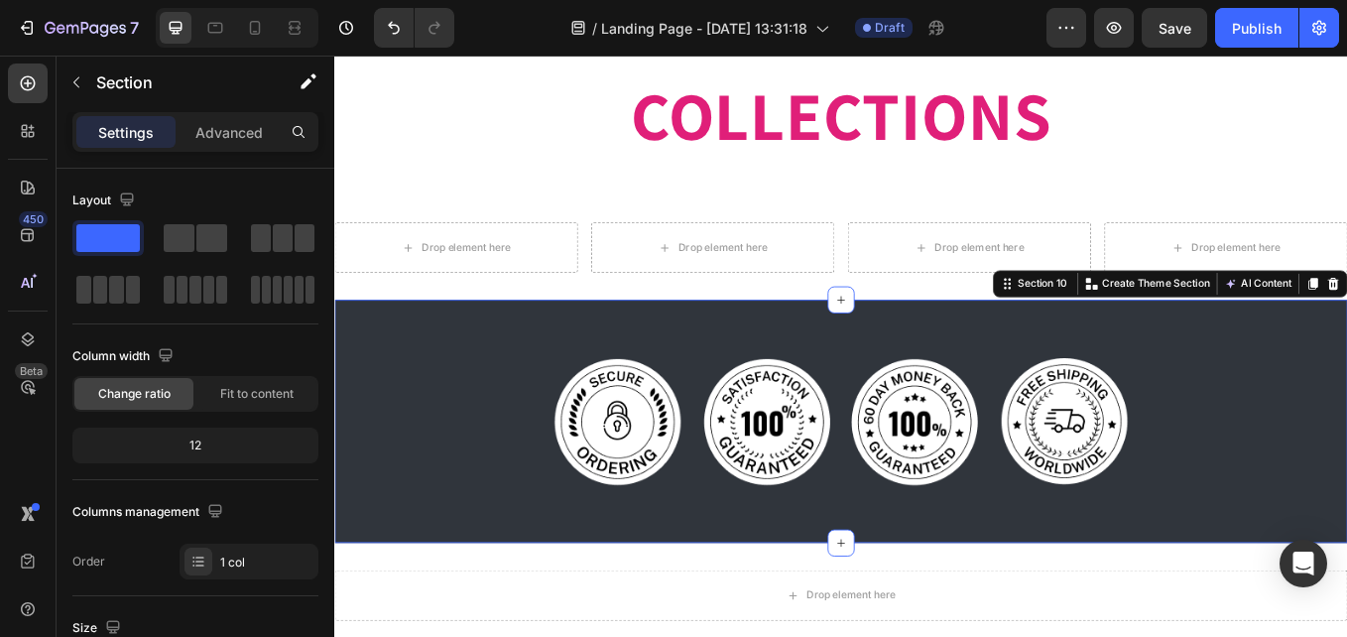
drag, startPoint x: 1495, startPoint y: 326, endPoint x: 1101, endPoint y: 291, distance: 395.4
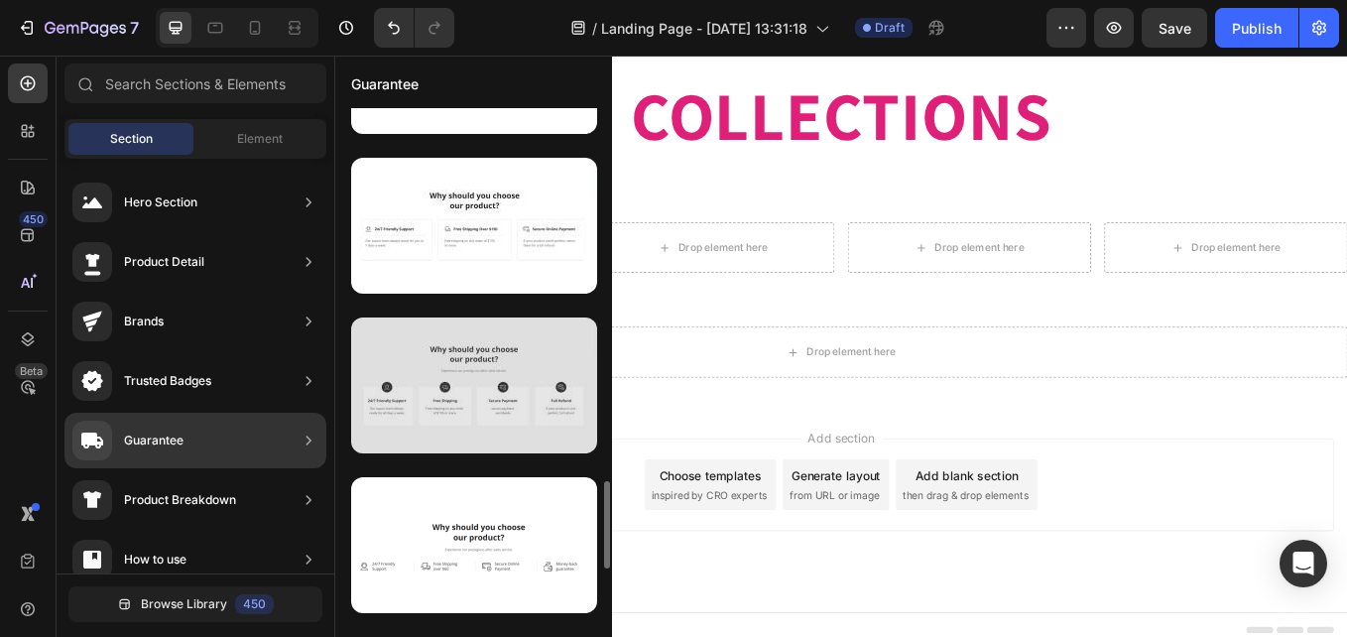
scroll to position [1653, 0]
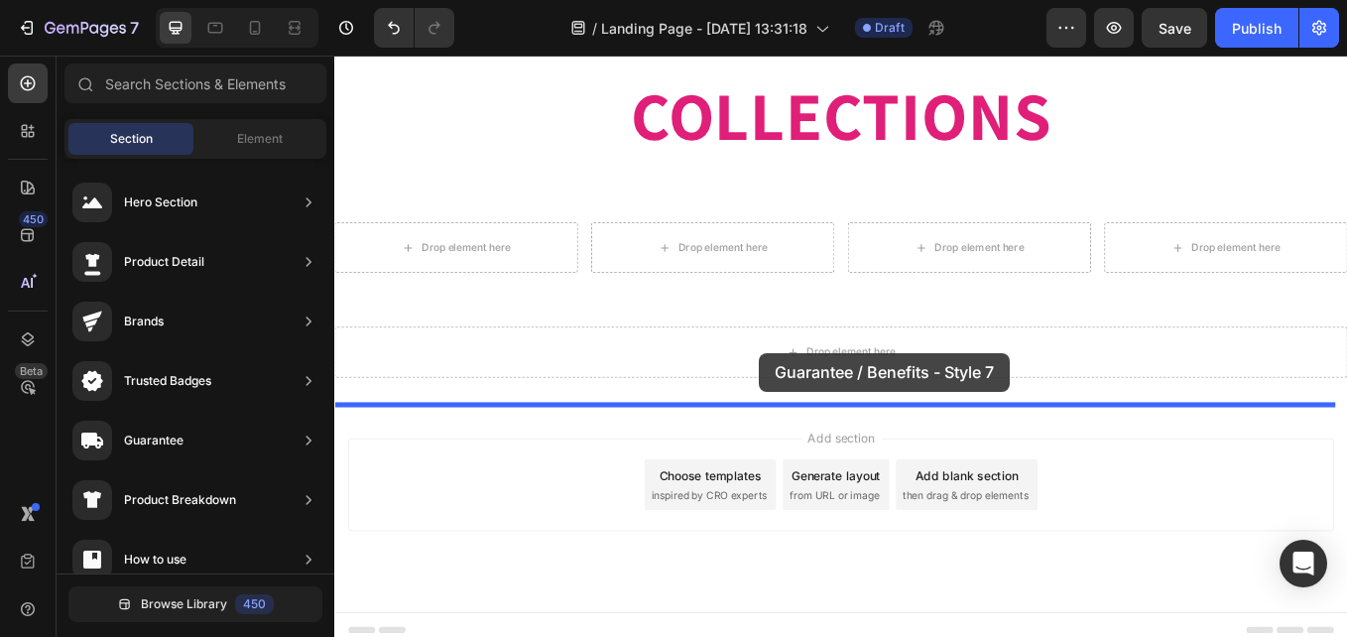
drag, startPoint x: 791, startPoint y: 493, endPoint x: 833, endPoint y: 405, distance: 98.1
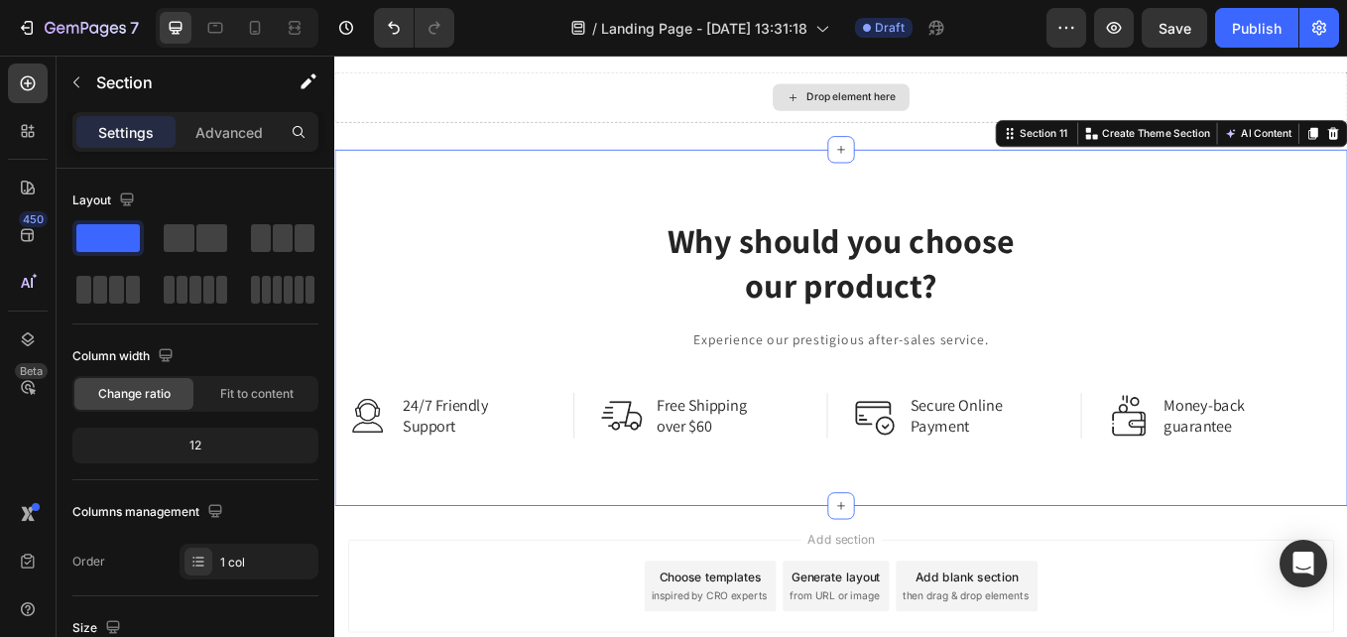
scroll to position [2225, 0]
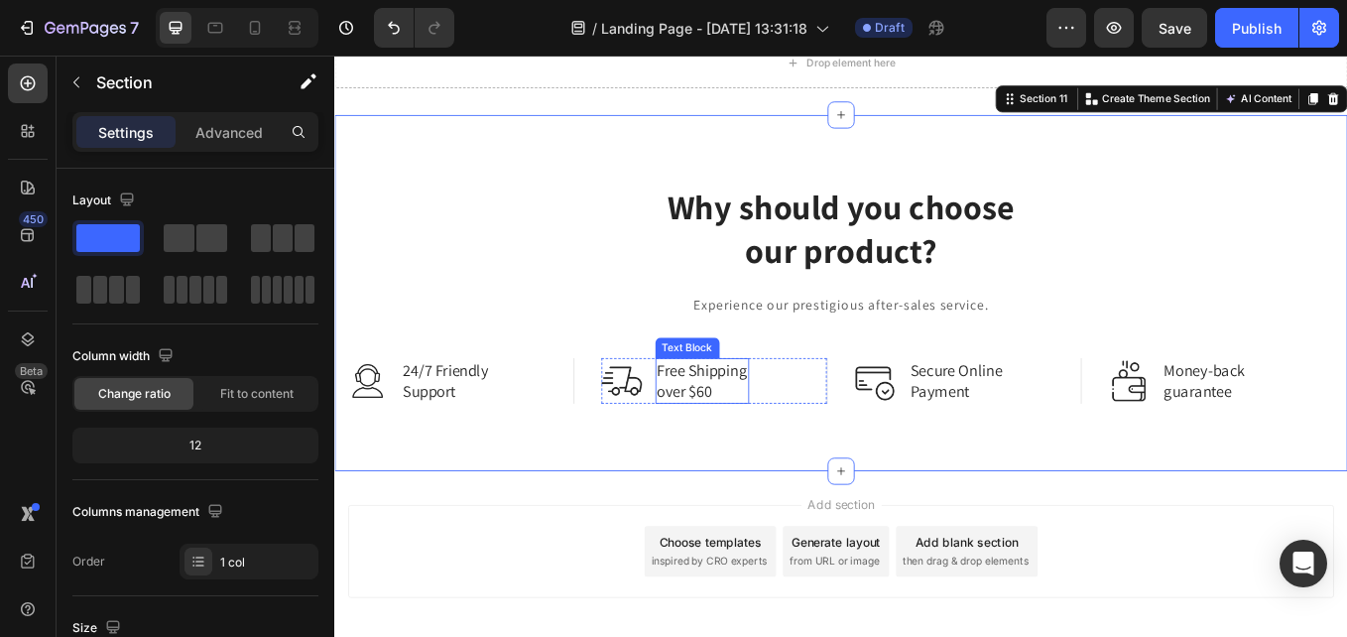
click at [736, 420] on p "Free Shipping over $60" at bounding box center [766, 437] width 106 height 49
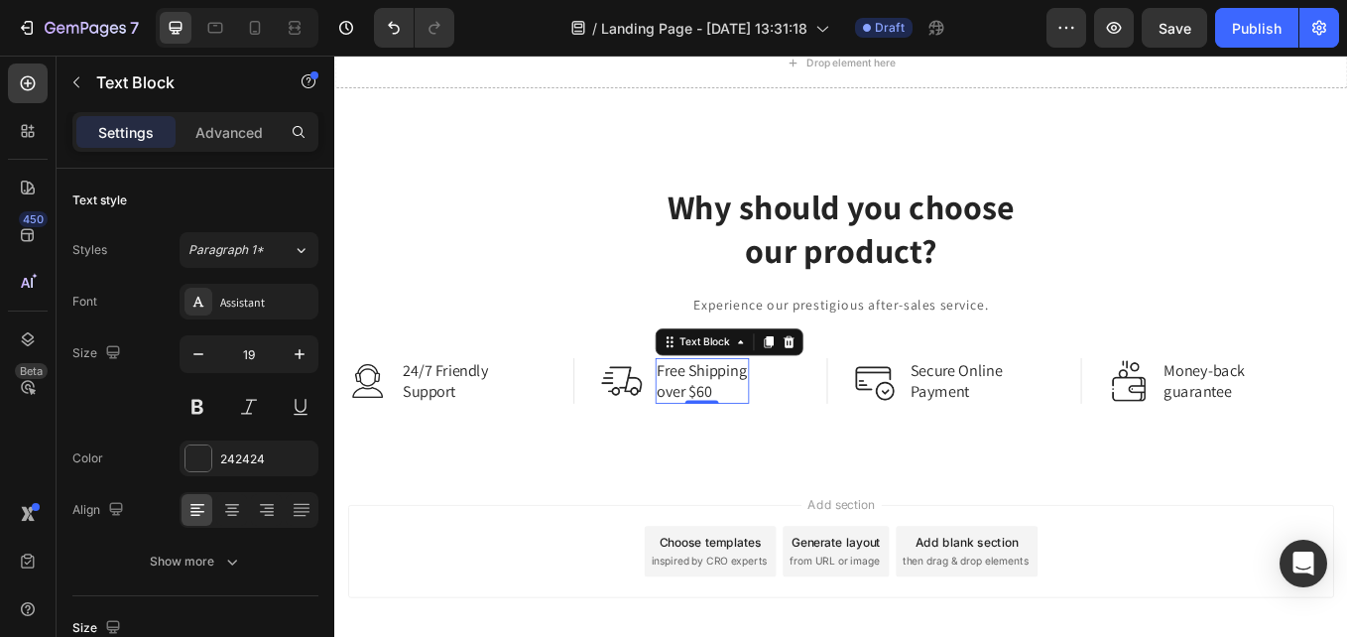
drag, startPoint x: 743, startPoint y: 425, endPoint x: 771, endPoint y: 423, distance: 27.8
click at [795, 444] on p "Free Shipping over $60" at bounding box center [766, 437] width 106 height 49
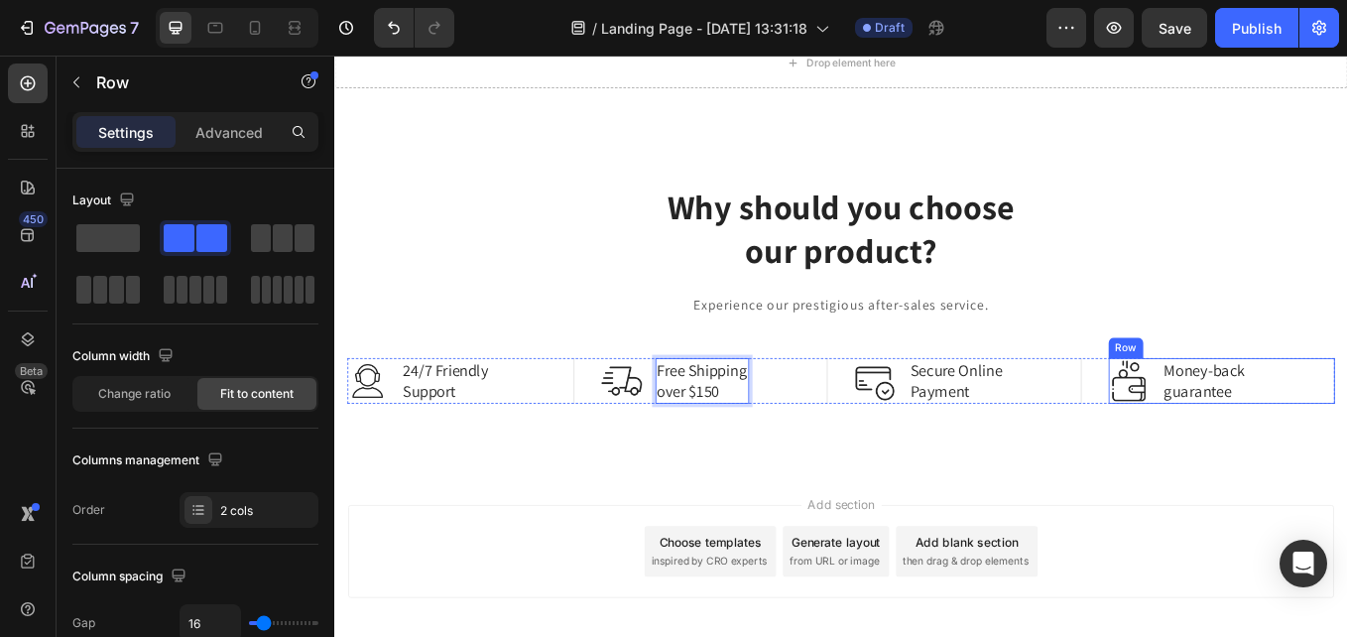
click at [1346, 389] on icon at bounding box center [1365, 392] width 13 height 14
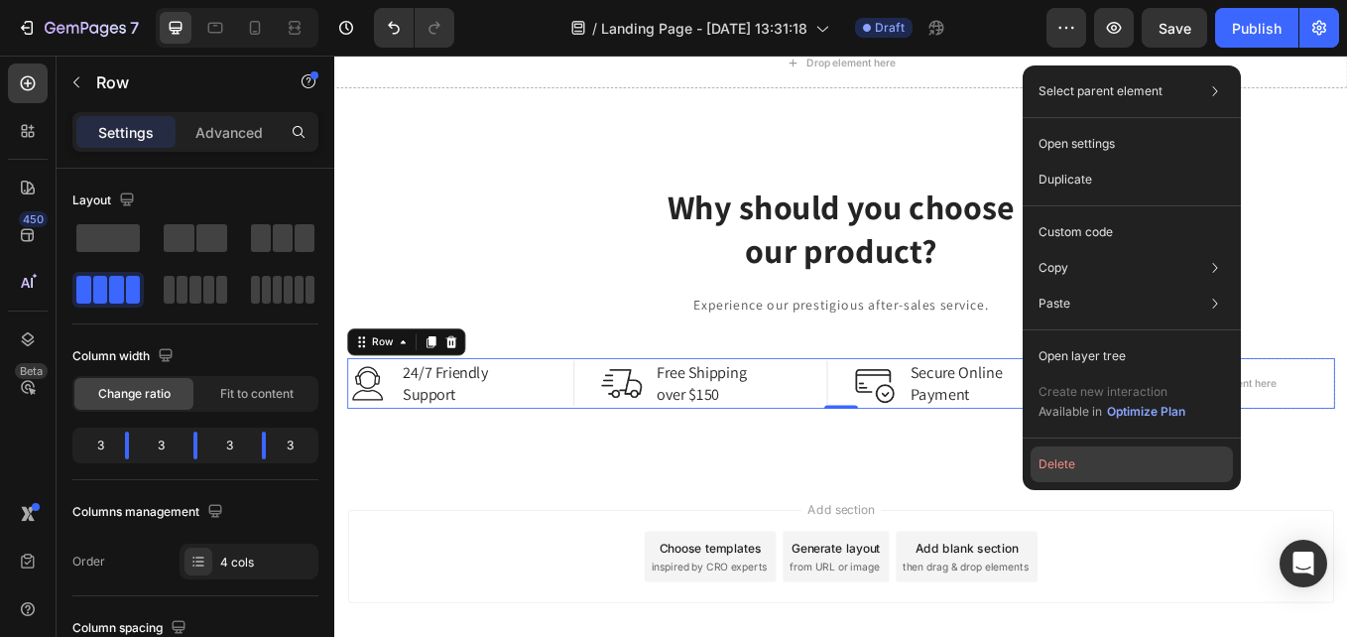
click at [1116, 466] on button "Delete" at bounding box center [1132, 464] width 202 height 36
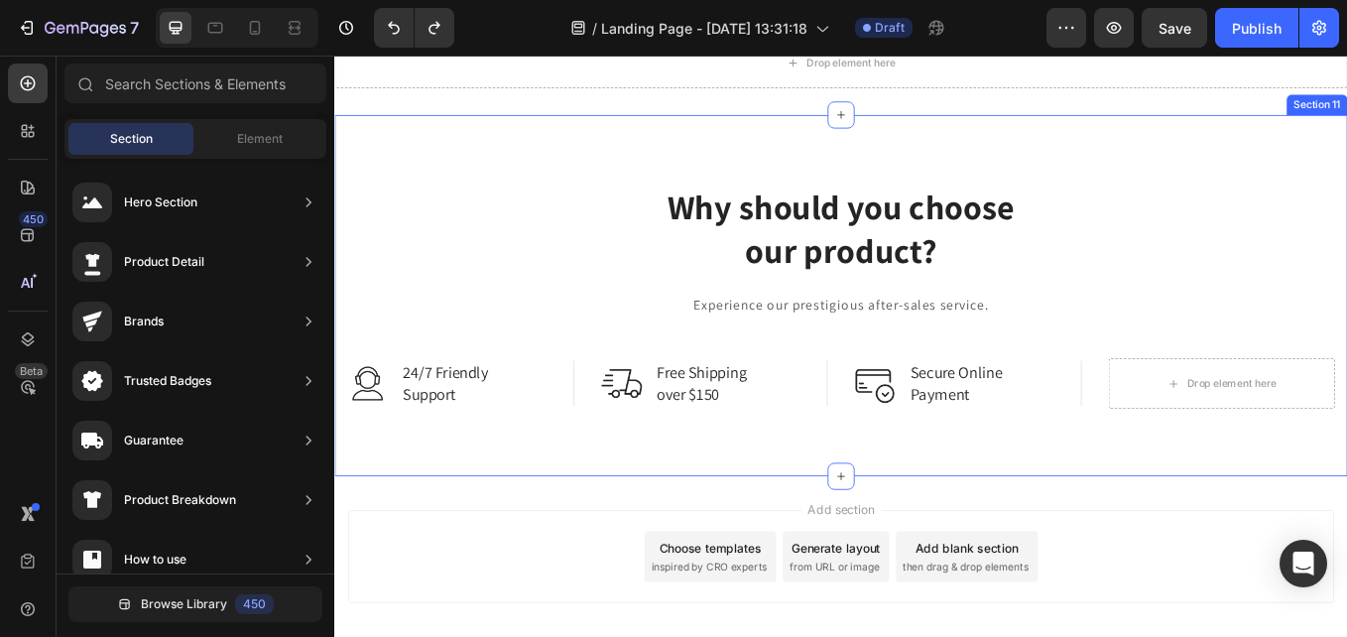
click at [1346, 509] on div "Why should you choose our product? Heading Experience our prestigious after-sal…" at bounding box center [929, 337] width 1190 height 425
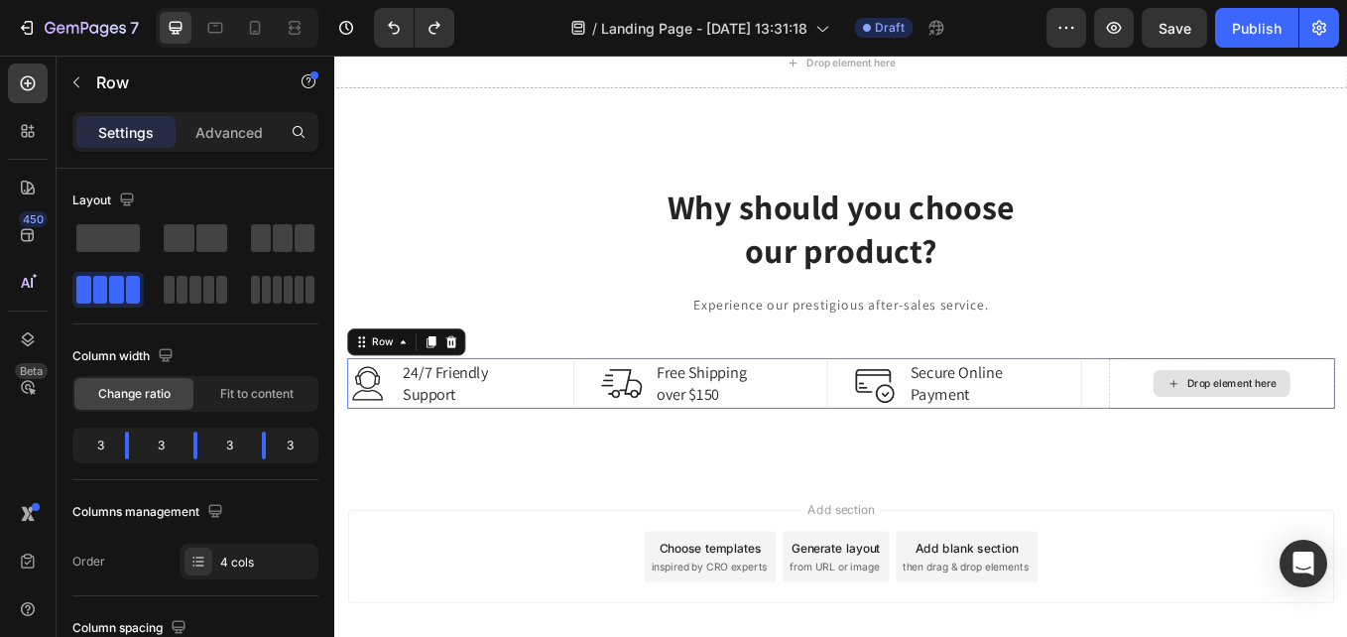
click at [1207, 451] on div "Image 24/7 Friendly Support Text Block Row Image Free Shipping over $150 Text B…" at bounding box center [929, 441] width 1161 height 60
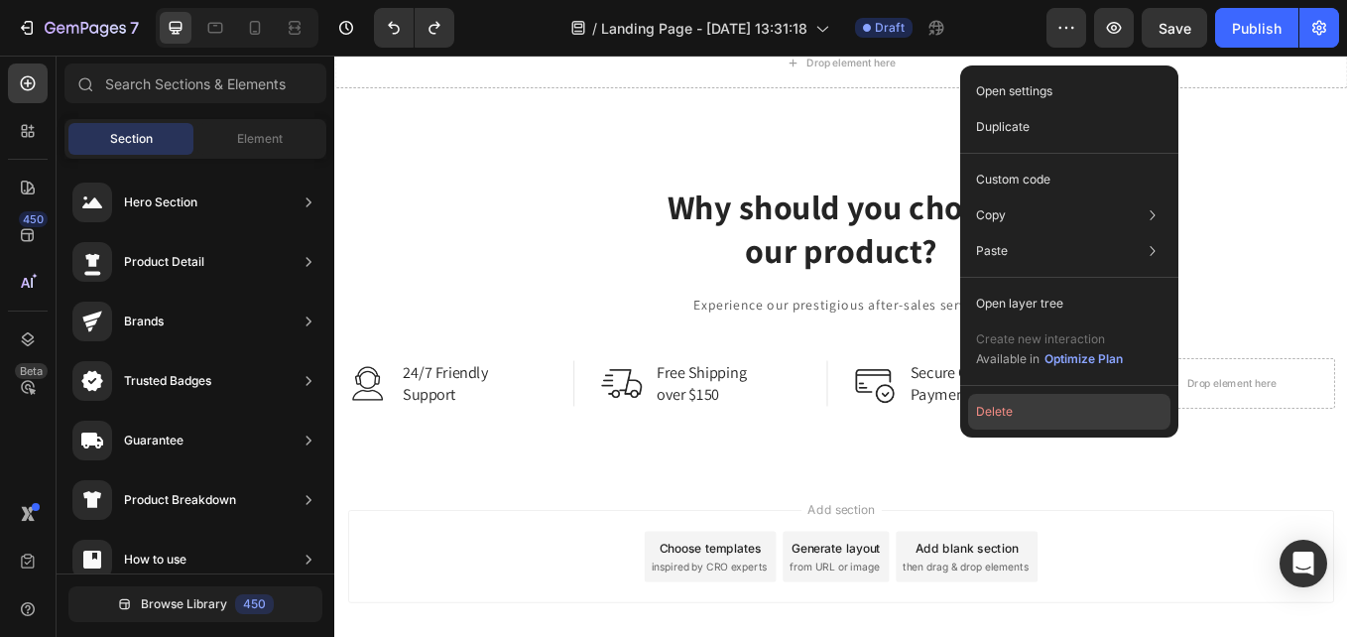
click at [1117, 416] on button "Delete" at bounding box center [1069, 412] width 202 height 36
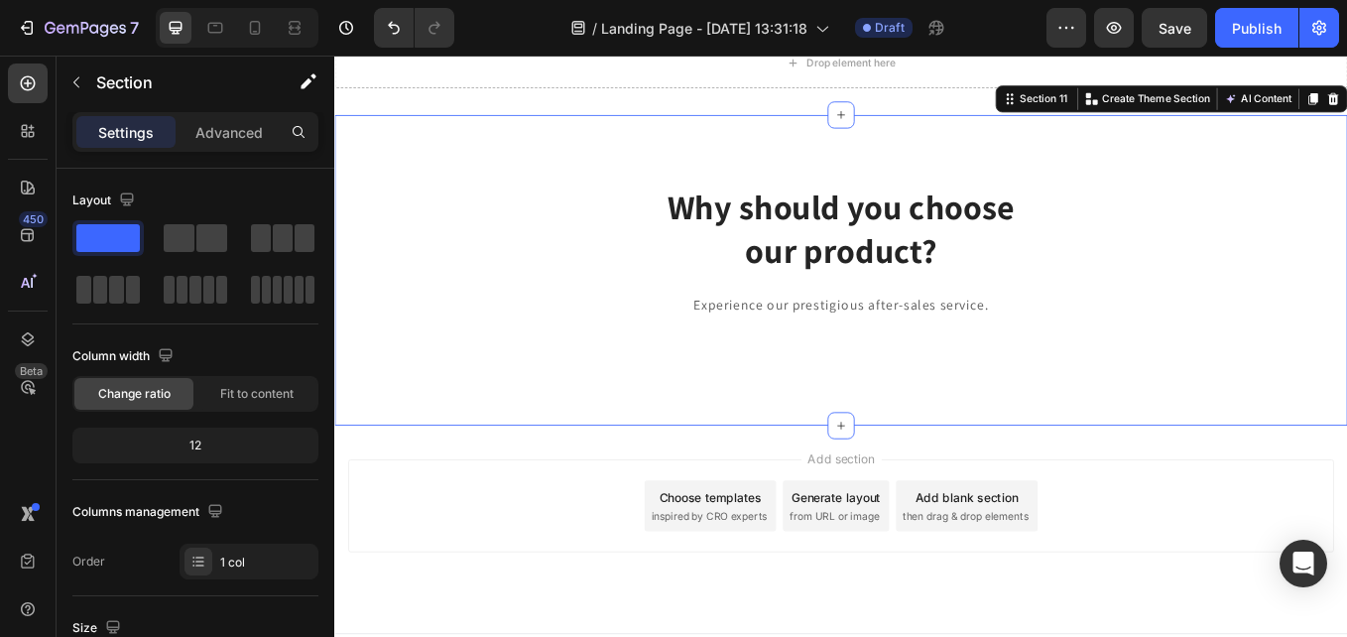
click at [1254, 478] on div "Why should you choose our product? Heading Experience our prestigious after-sal…" at bounding box center [929, 307] width 1190 height 365
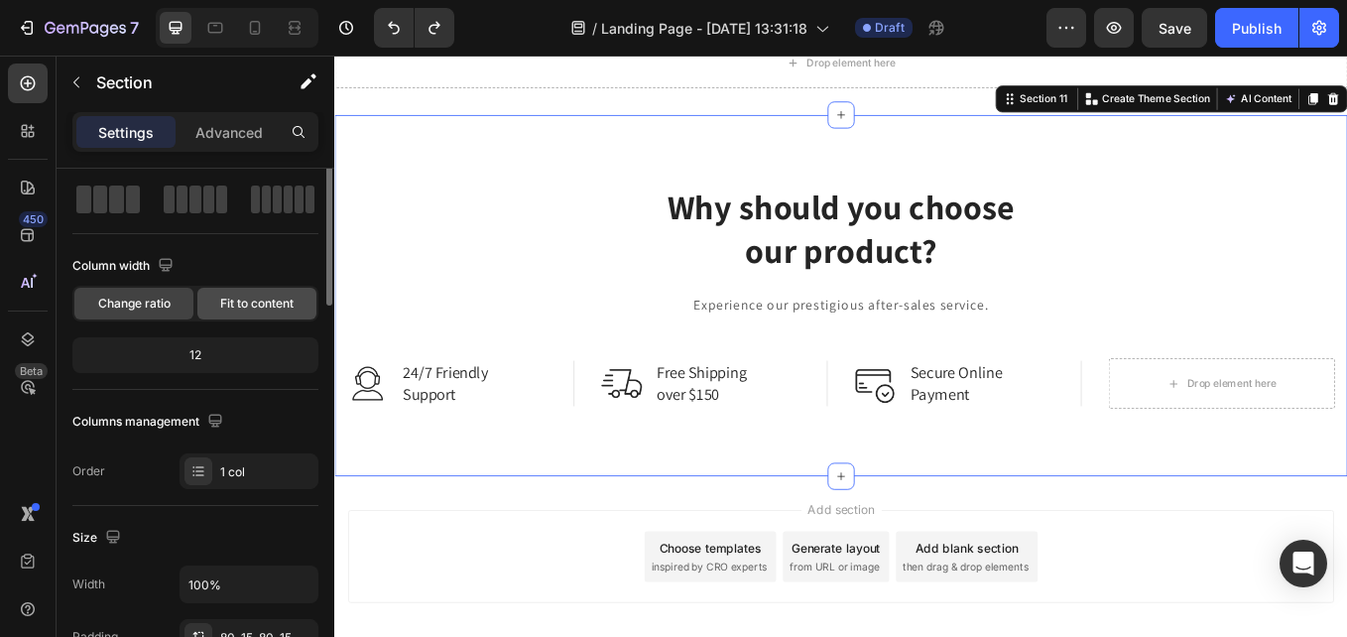
scroll to position [0, 0]
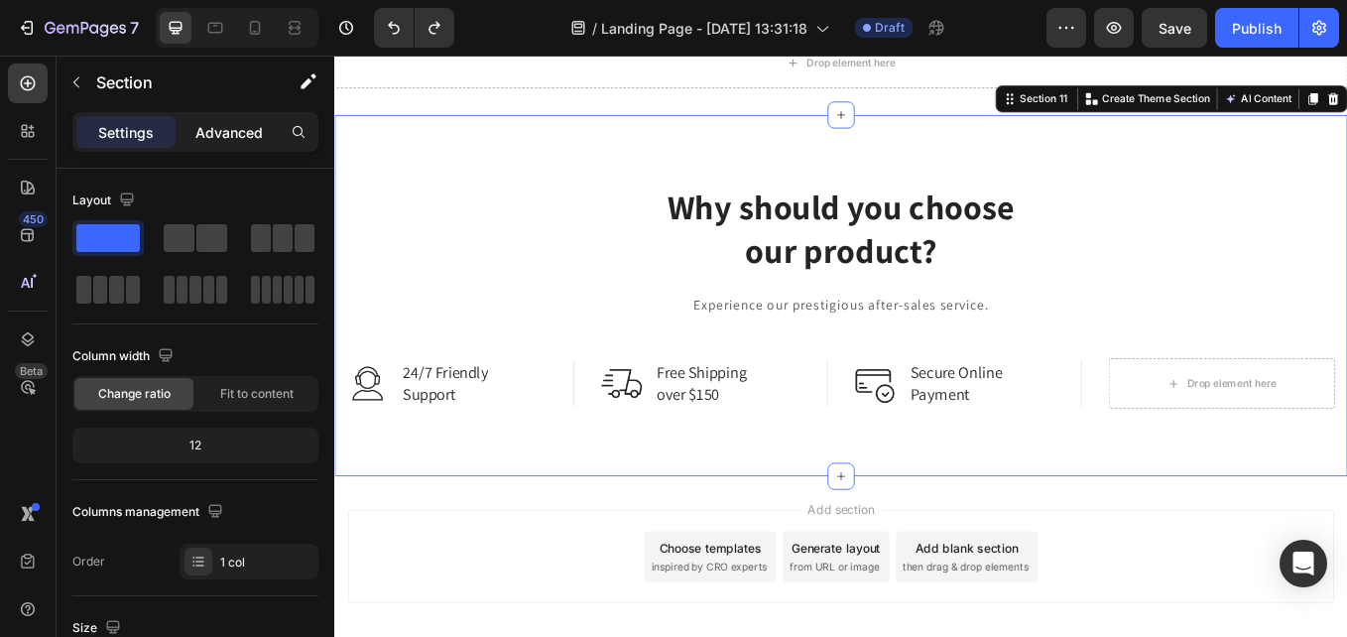
click at [233, 135] on p "Advanced" at bounding box center [228, 132] width 67 height 21
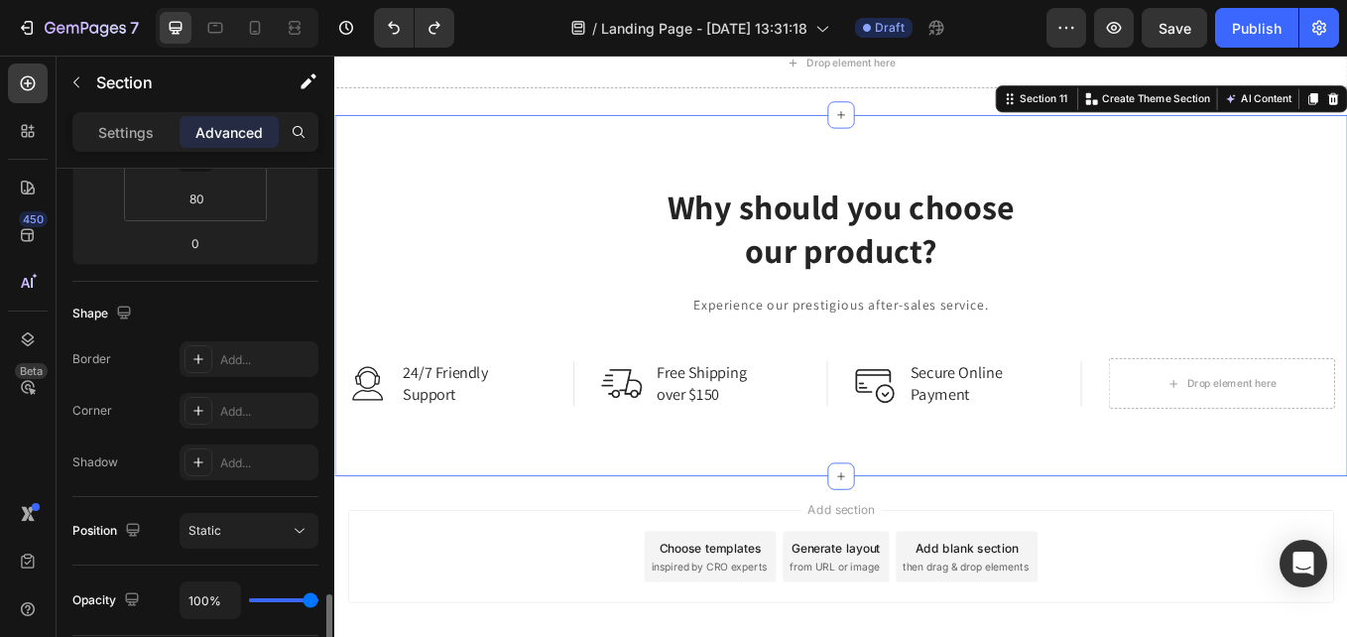
scroll to position [595, 0]
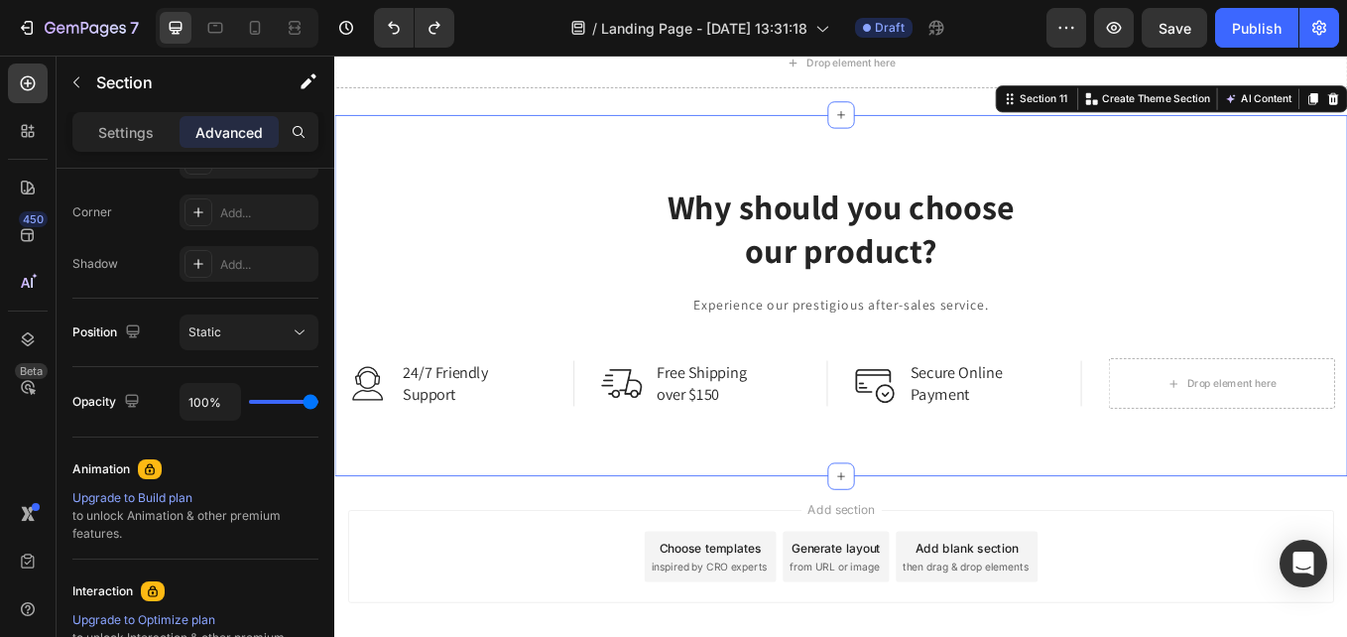
click at [1097, 609] on div "Add section Choose templates inspired by CRO experts Generate layout from URL o…" at bounding box center [929, 643] width 1159 height 109
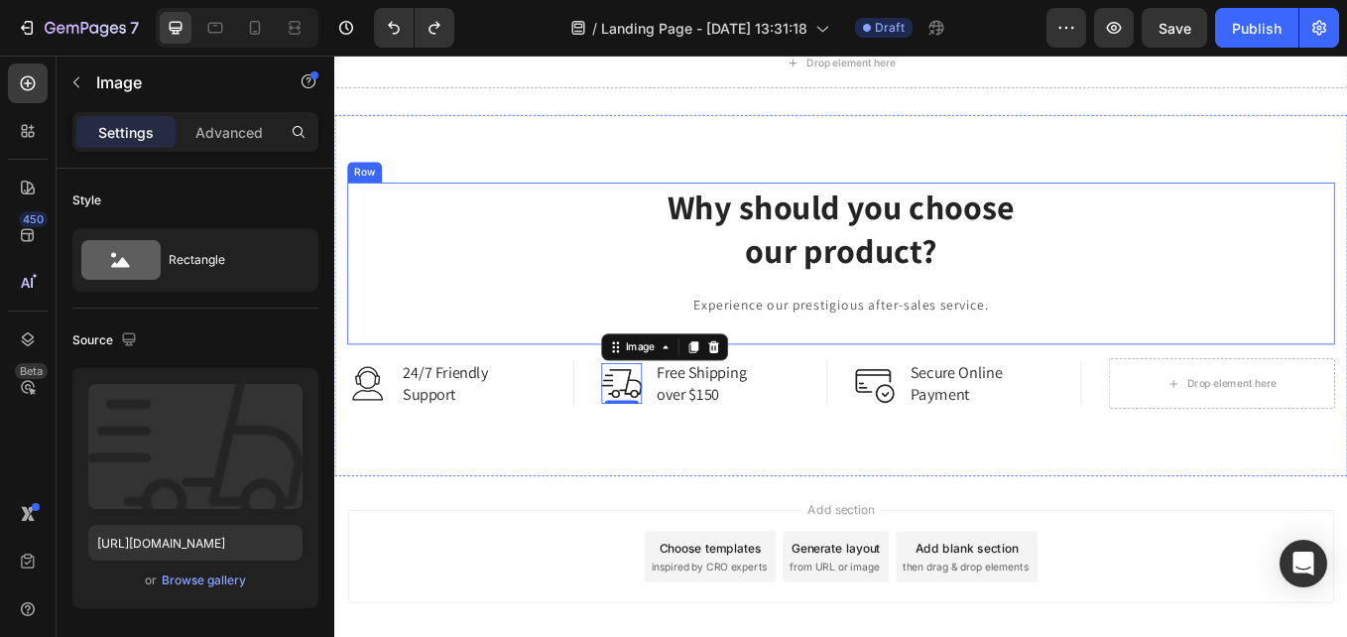
click at [558, 379] on div "Why should you choose our product? Heading Experience our prestigious after-sal…" at bounding box center [929, 299] width 1161 height 190
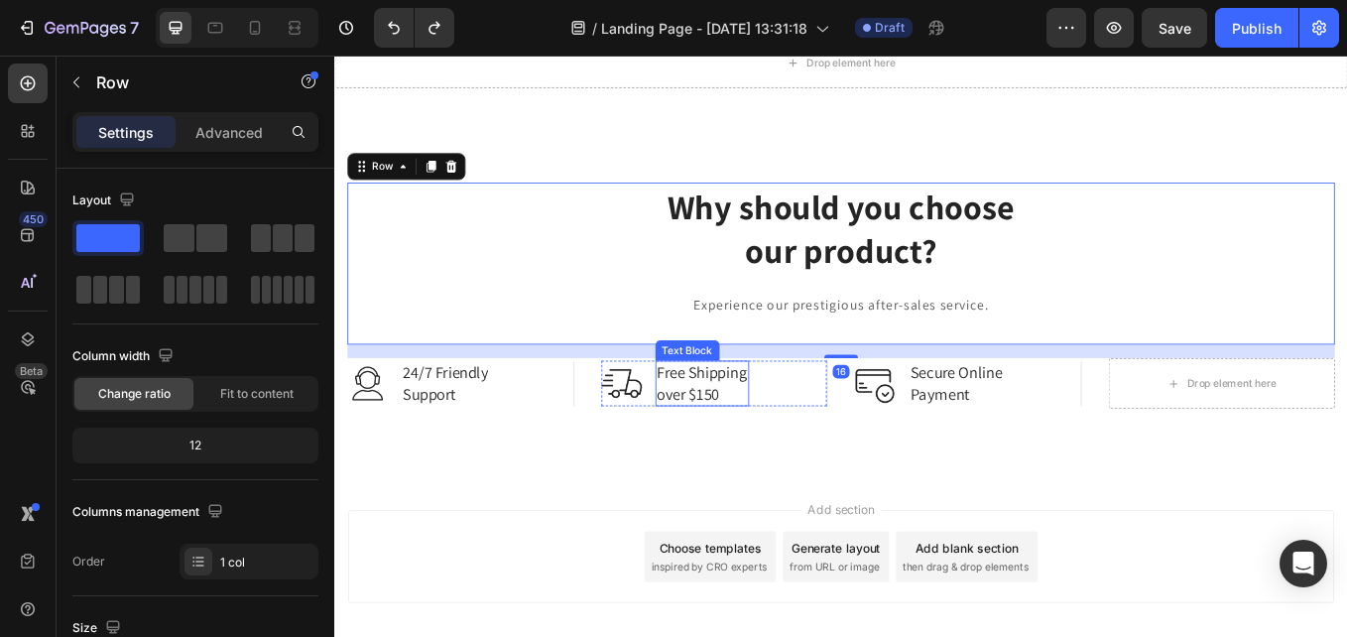
drag, startPoint x: 542, startPoint y: 410, endPoint x: 809, endPoint y: 422, distance: 268.1
click at [809, 422] on div "Why should you choose our product? Heading Experience our prestigious after-sal…" at bounding box center [929, 337] width 1161 height 266
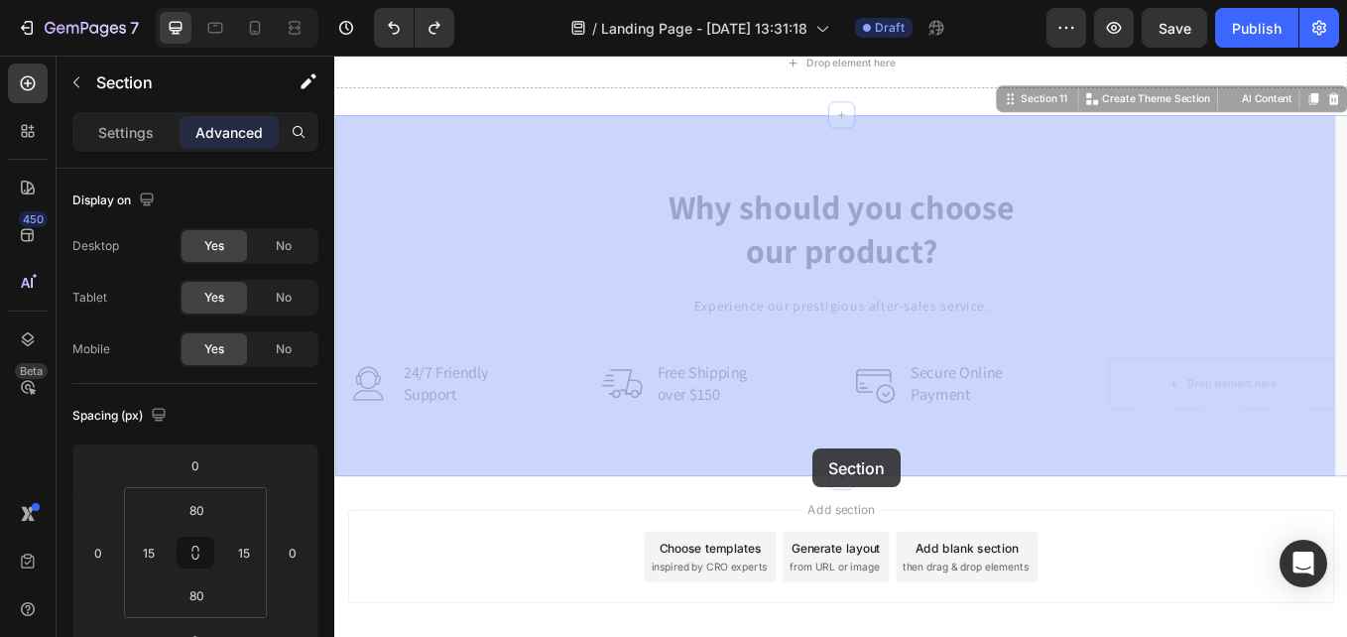
drag, startPoint x: 742, startPoint y: 509, endPoint x: 887, endPoint y: 518, distance: 145.1
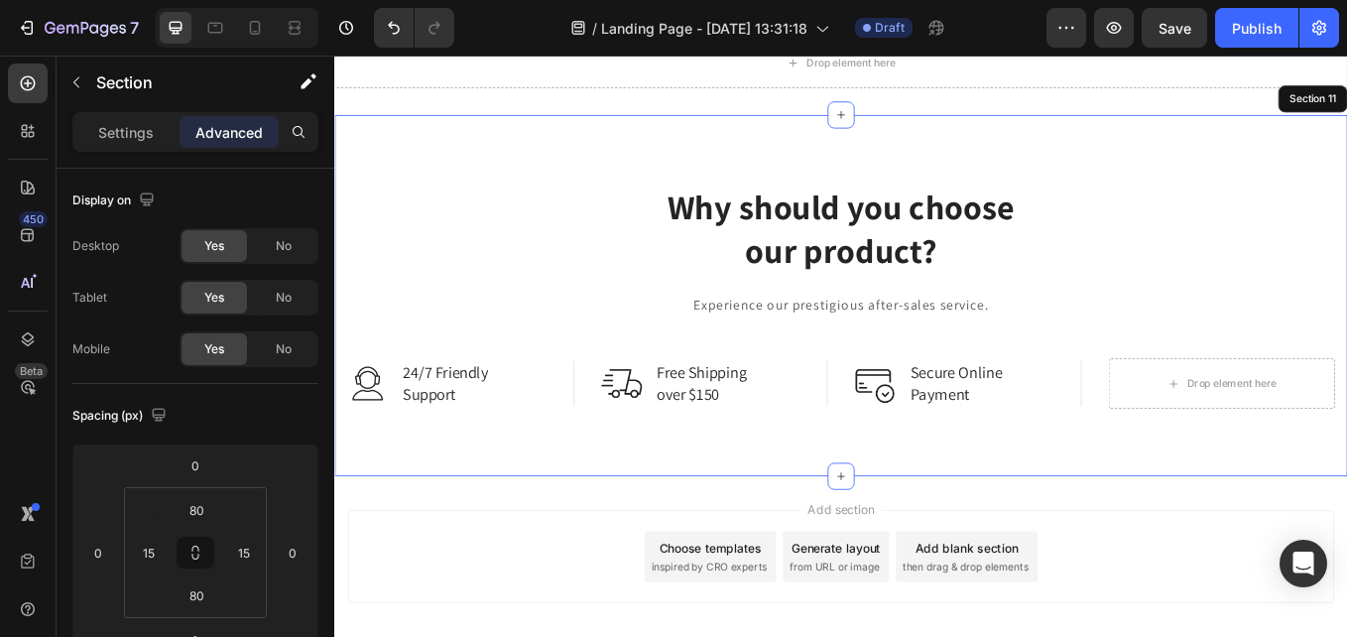
click at [571, 466] on div "Image 24/7 Friendly Support Text Block Row" at bounding box center [482, 440] width 267 height 53
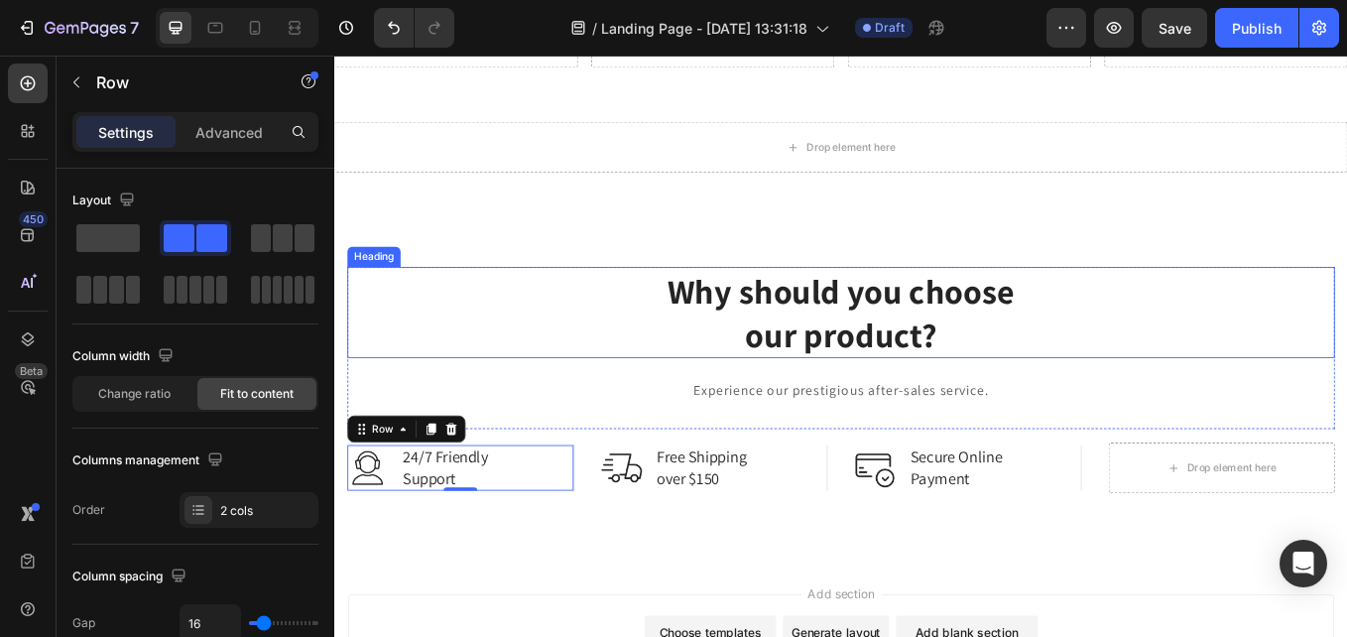
scroll to position [2027, 0]
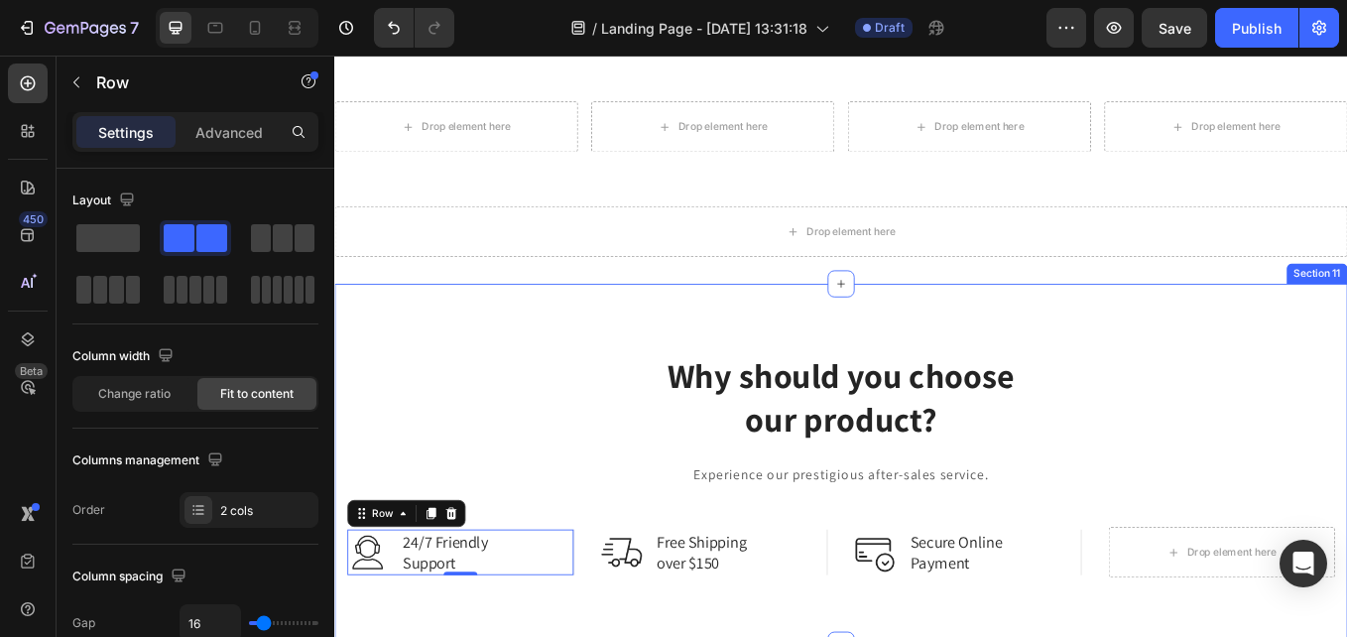
click at [1063, 311] on div "Drop element here Section 10" at bounding box center [929, 261] width 1190 height 123
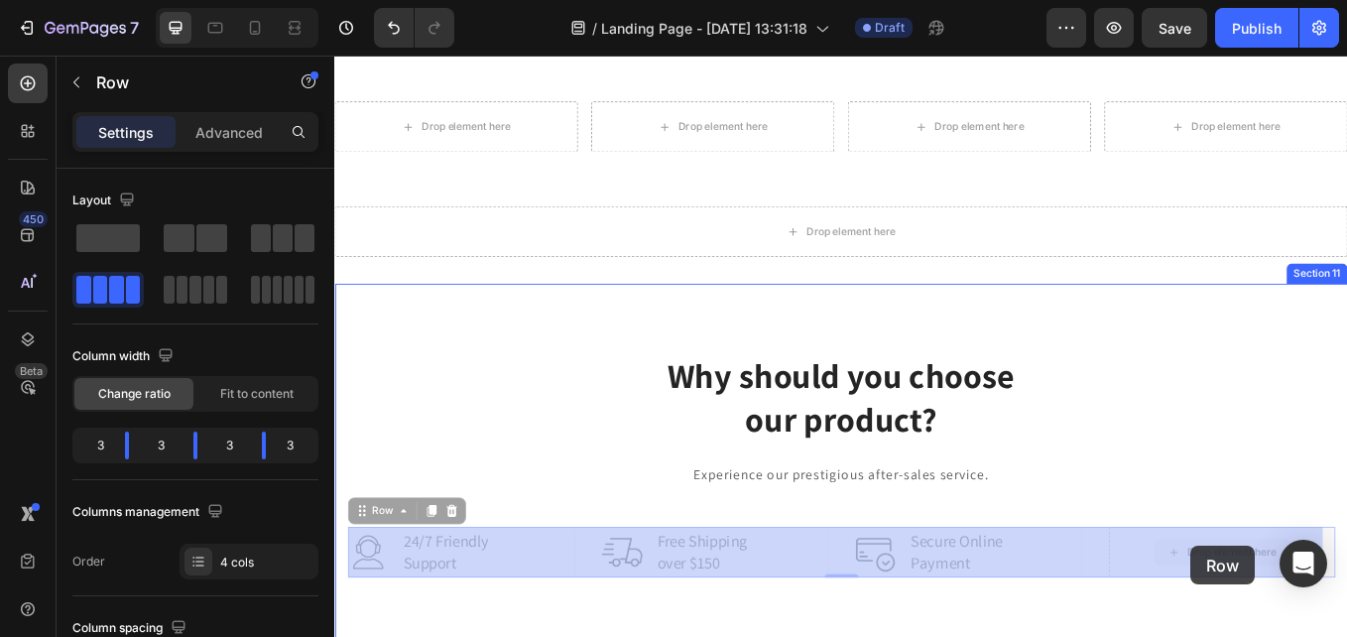
drag, startPoint x: 1222, startPoint y: 633, endPoint x: 1339, endPoint y: 632, distance: 117.1
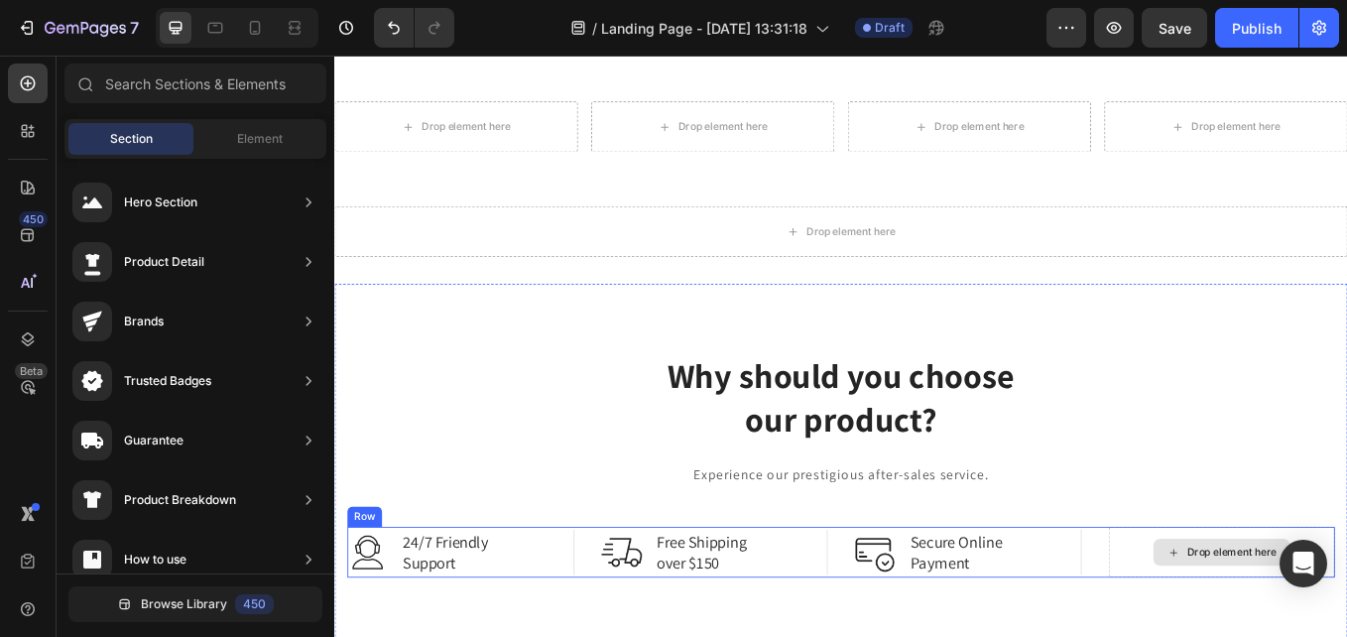
click at [1312, 636] on icon at bounding box center [1320, 639] width 16 height 17
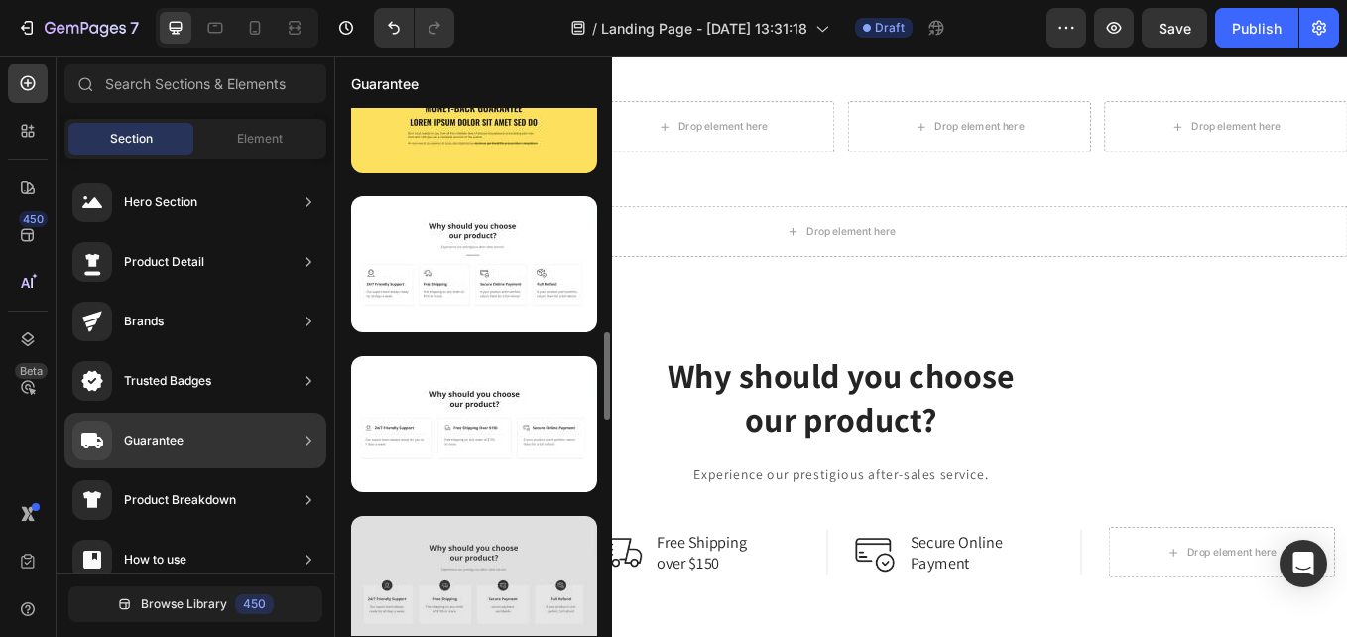
scroll to position [1454, 0]
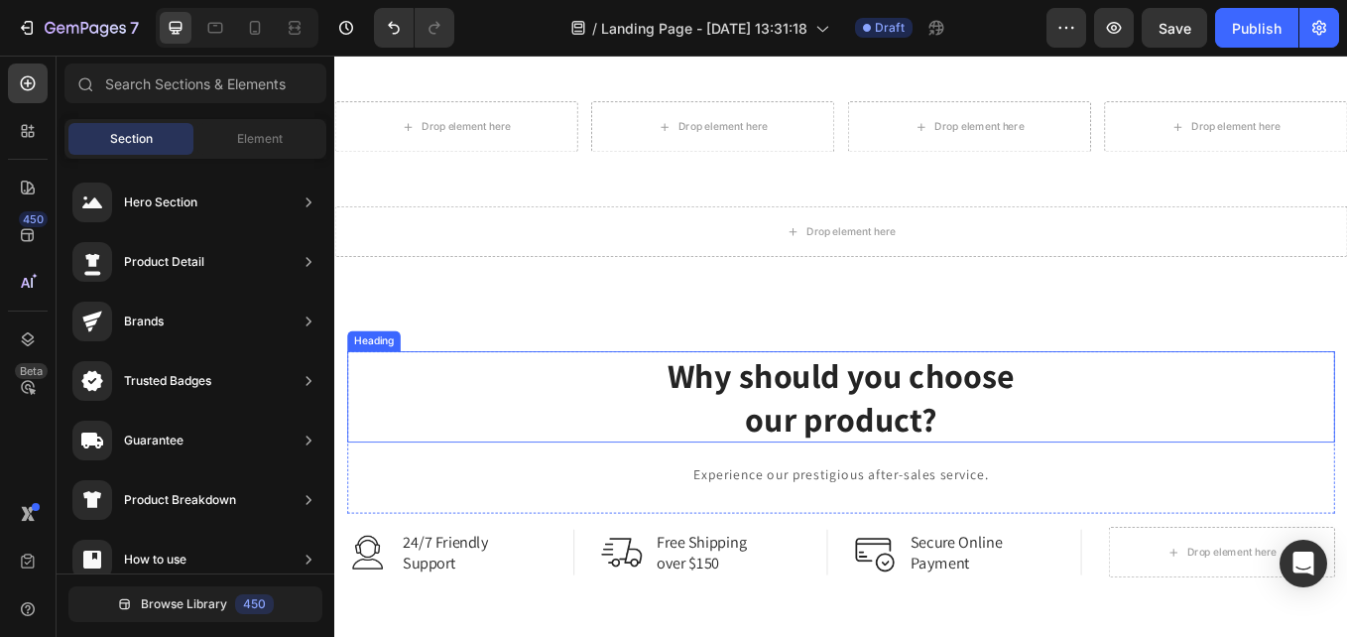
click at [797, 492] on p "Why should you choose our product?" at bounding box center [929, 456] width 1157 height 103
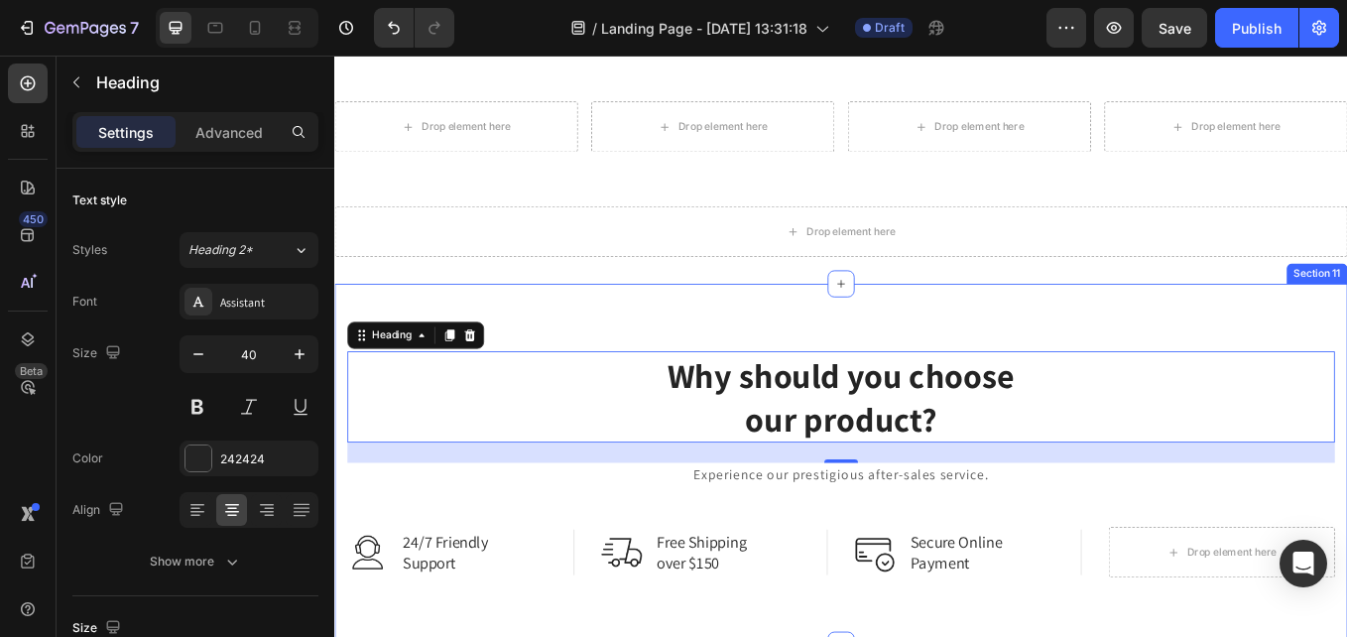
click at [494, 606] on div "Why should you choose our product? Heading 24 Experience our prestigious after-…" at bounding box center [929, 536] width 1161 height 266
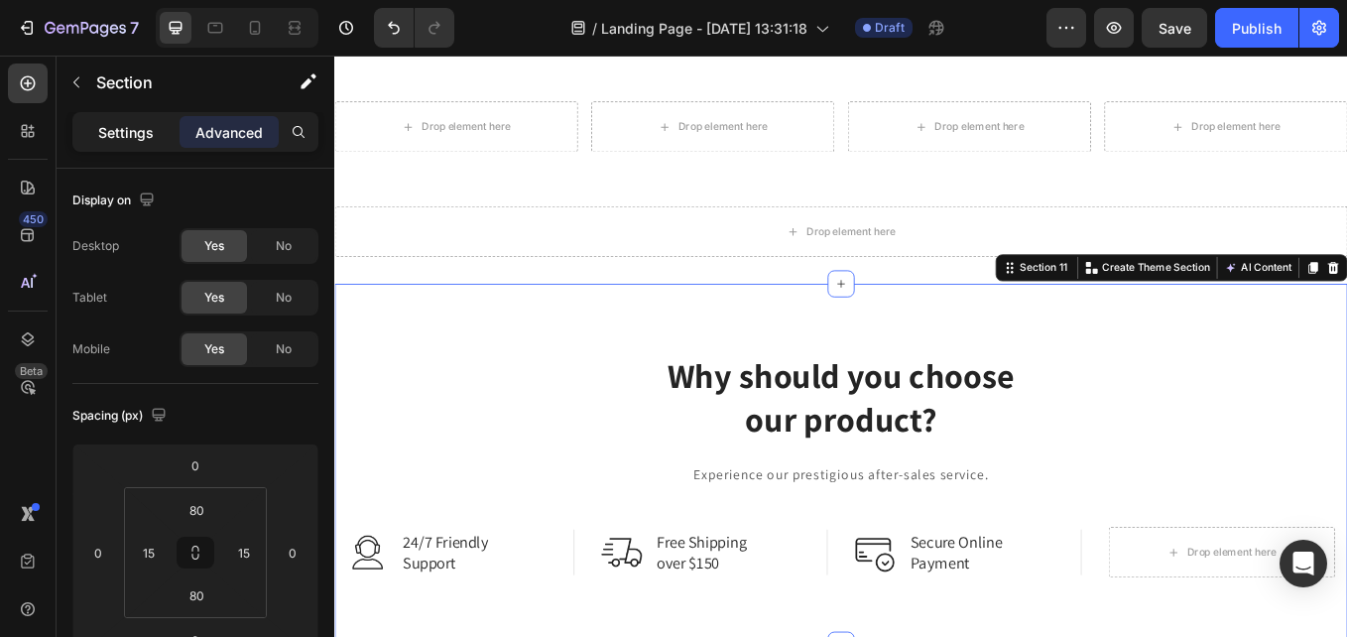
drag, startPoint x: 142, startPoint y: 127, endPoint x: 148, endPoint y: 136, distance: 10.7
click at [142, 129] on p "Settings" at bounding box center [126, 132] width 56 height 21
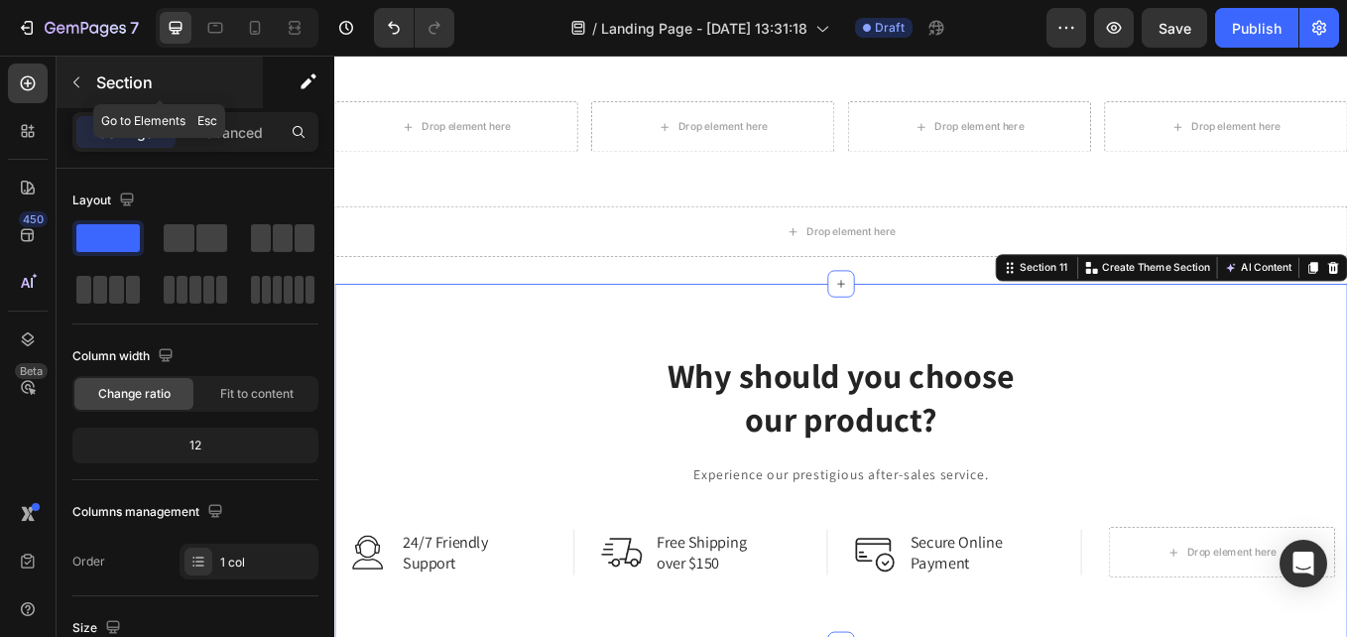
click at [74, 80] on icon "button" at bounding box center [76, 82] width 16 height 16
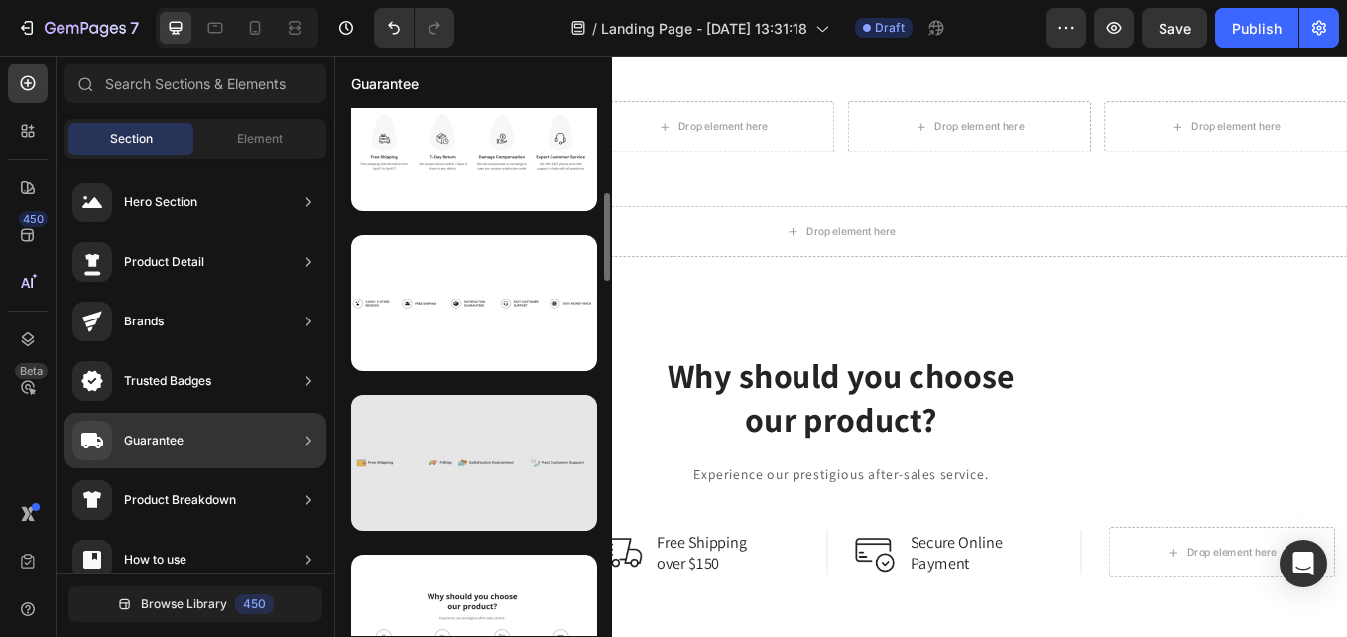
scroll to position [419, 0]
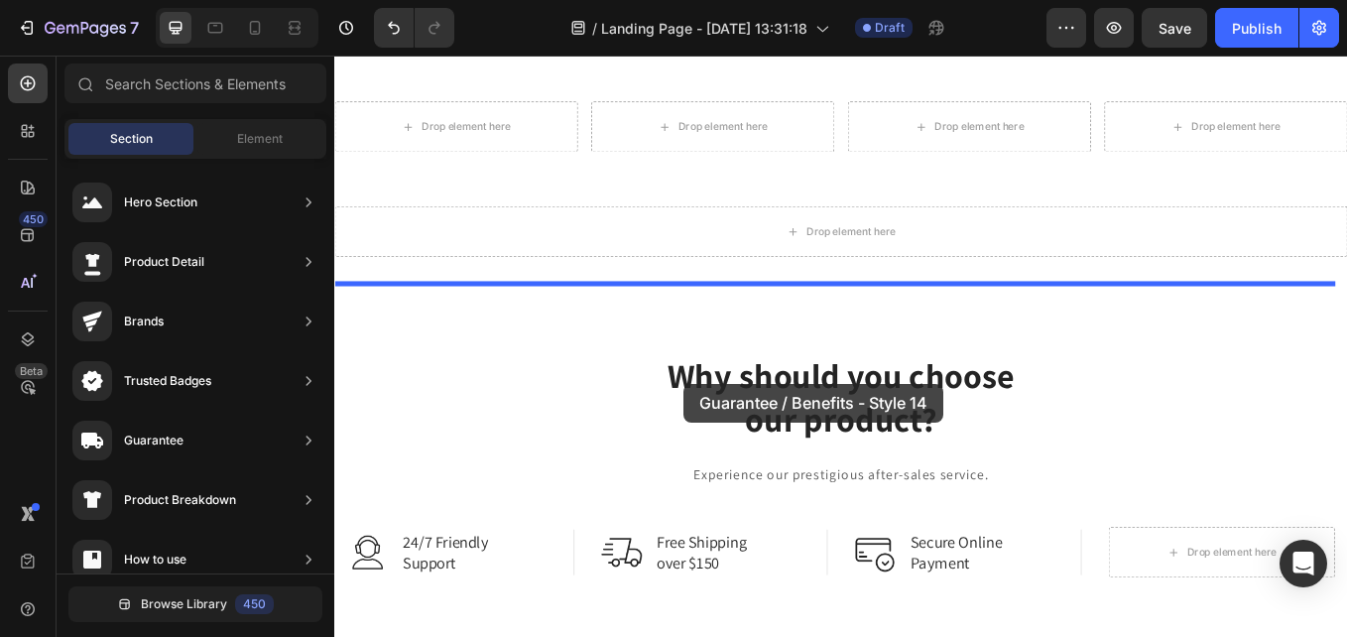
drag, startPoint x: 787, startPoint y: 308, endPoint x: 769, endPoint y: 439, distance: 133.1
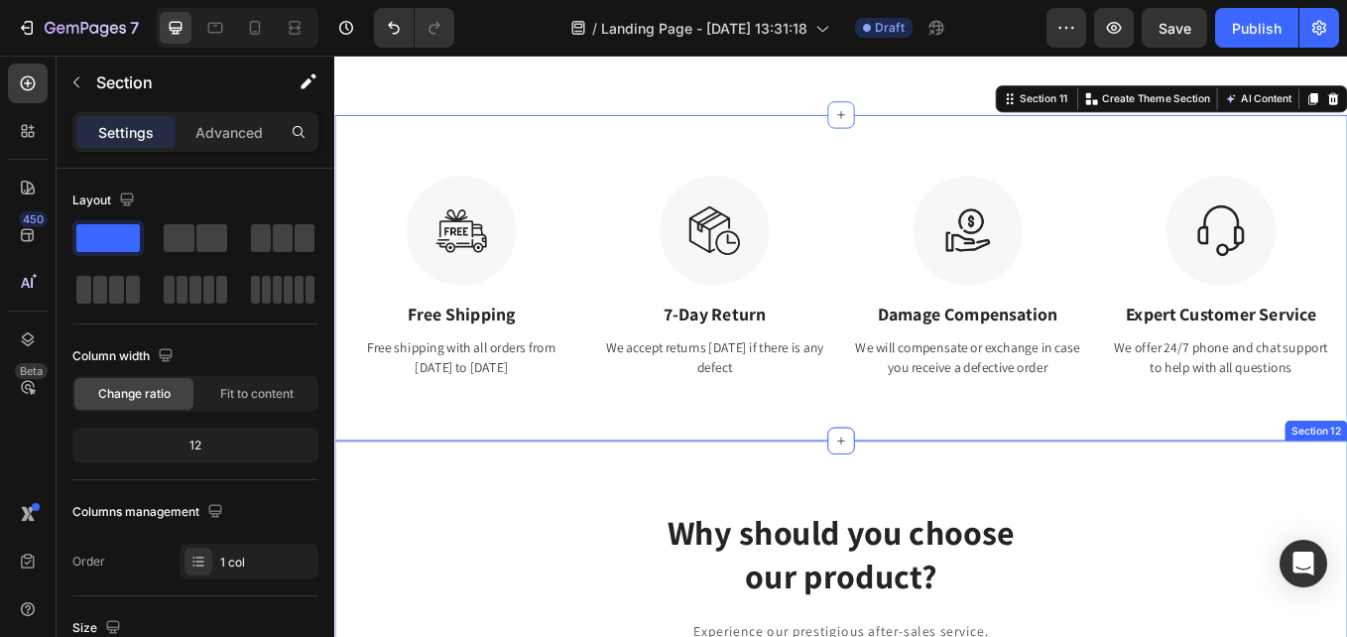
scroll to position [2423, 0]
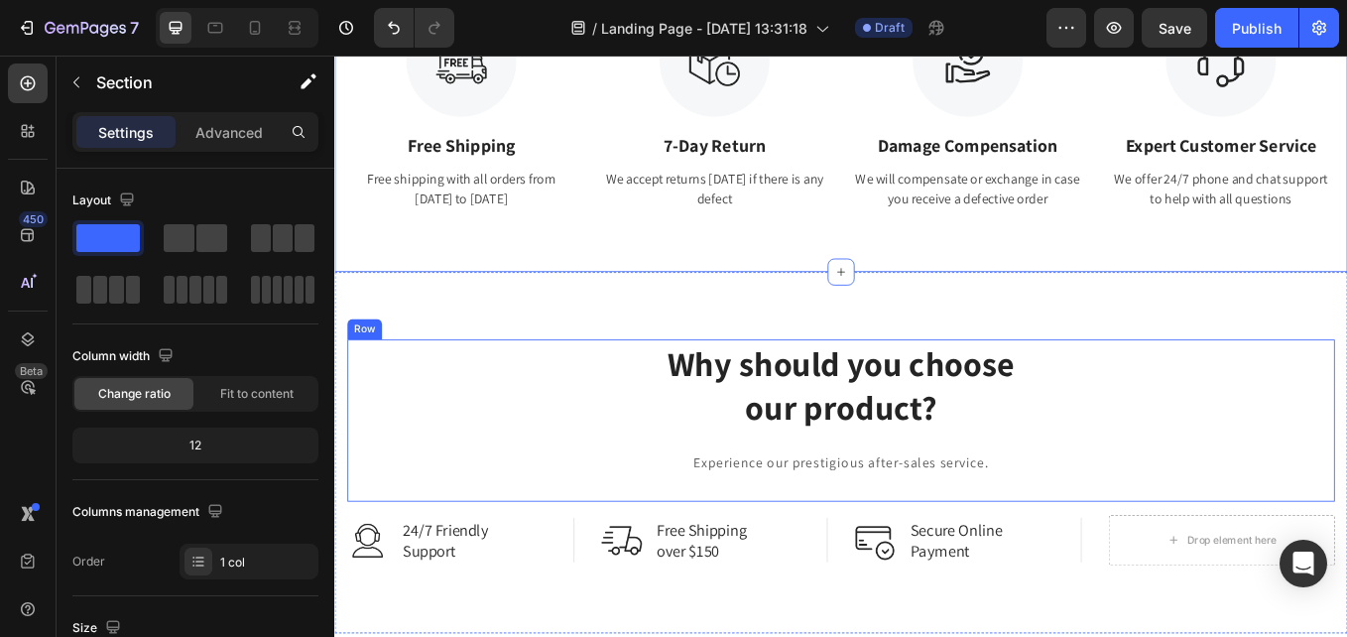
click at [865, 495] on h2 "Why should you choose our product?" at bounding box center [929, 442] width 1161 height 107
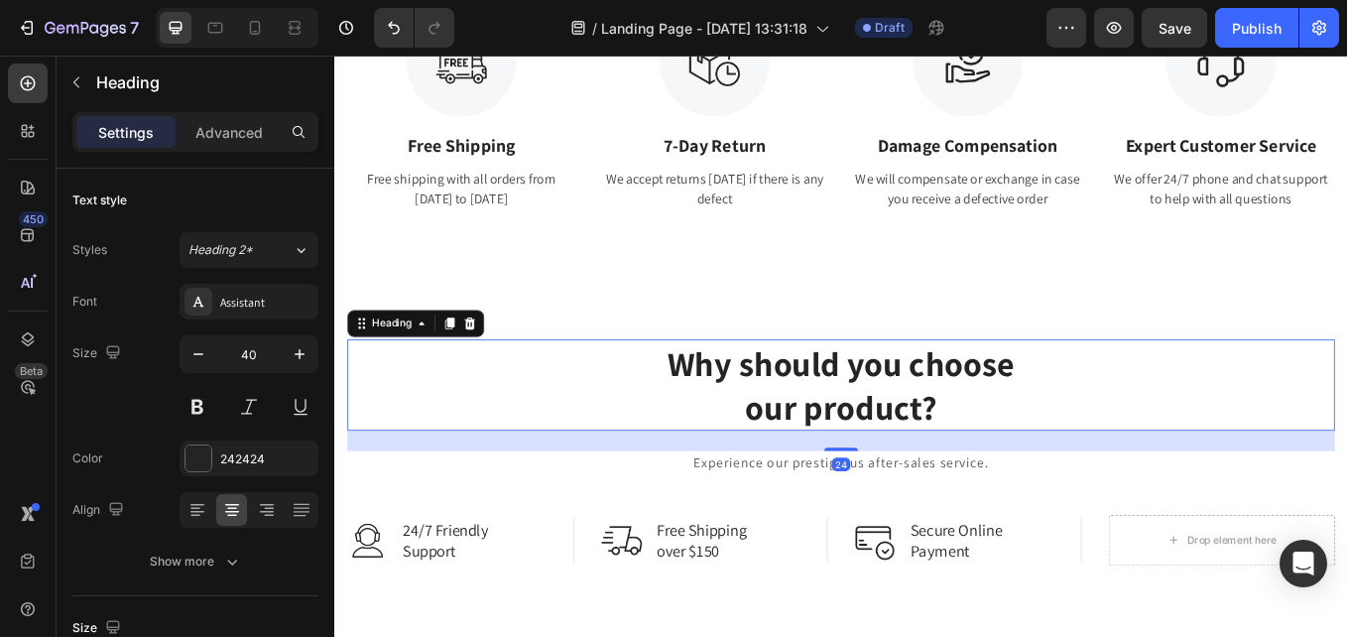
click at [1346, 407] on p "Why should you choose our product?" at bounding box center [929, 442] width 1157 height 103
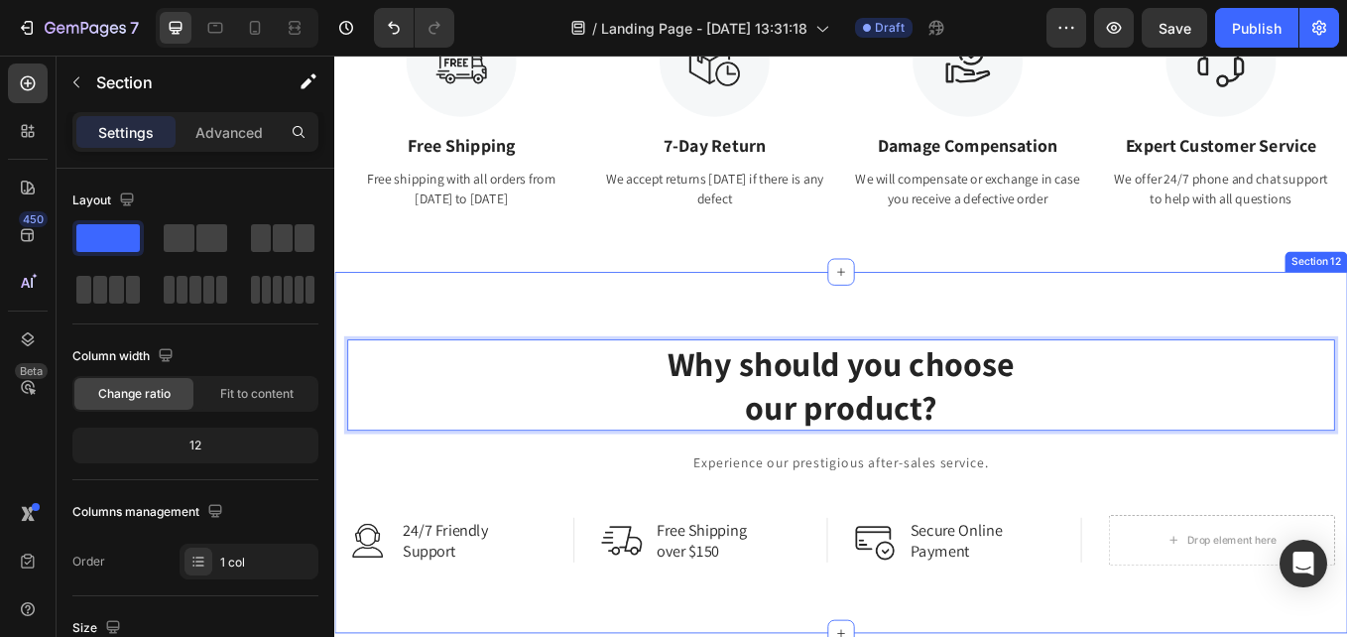
click at [1346, 310] on div "Why should you choose our product? Heading 24 Experience our prestigious after-…" at bounding box center [929, 522] width 1190 height 425
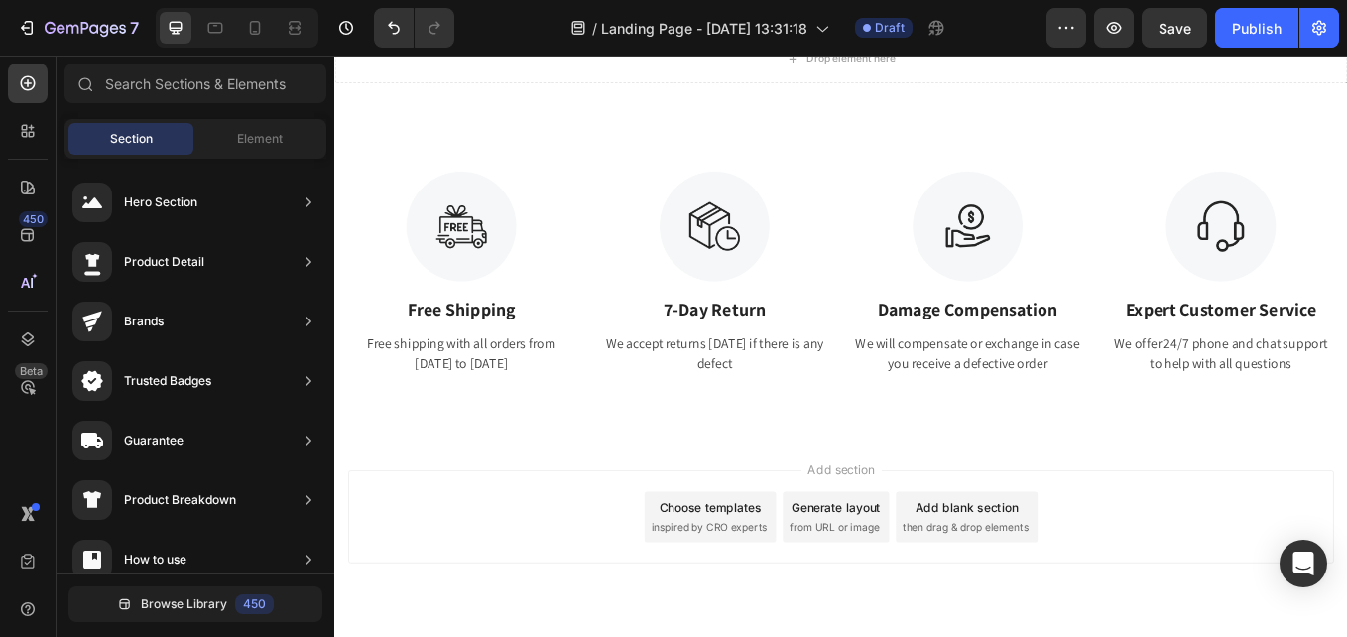
scroll to position [2180, 0]
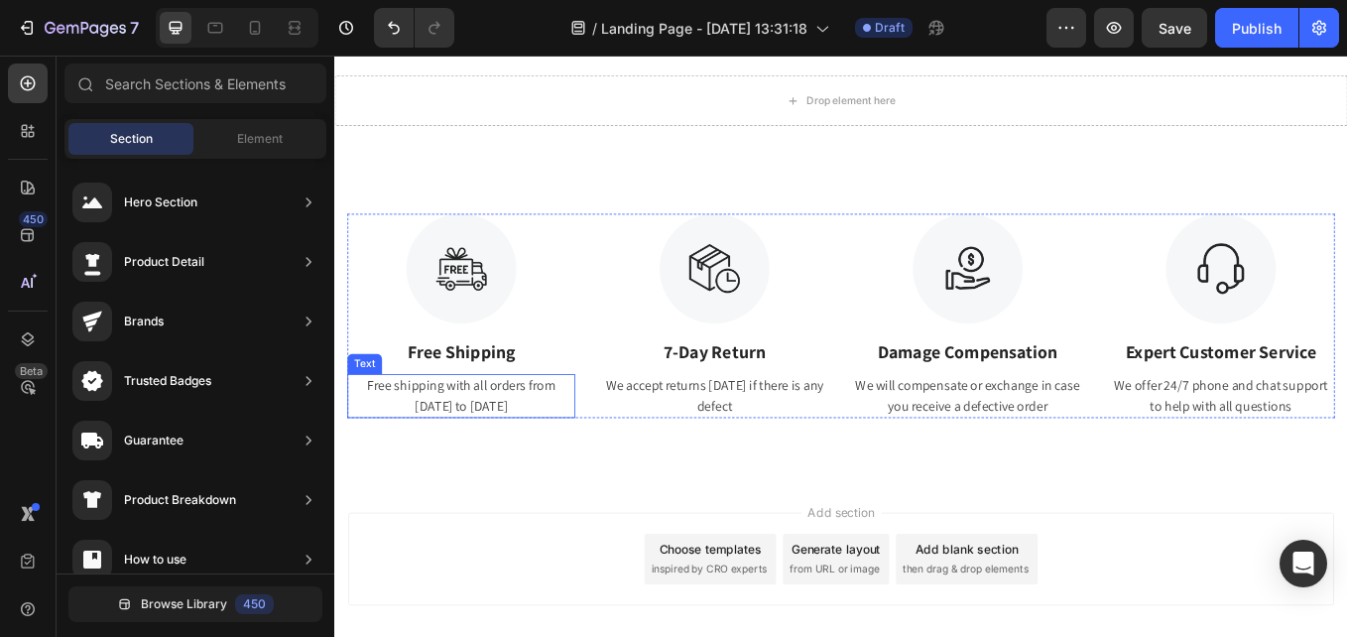
click at [537, 445] on div "Free shipping with all orders from April 1 to April 17" at bounding box center [483, 456] width 268 height 52
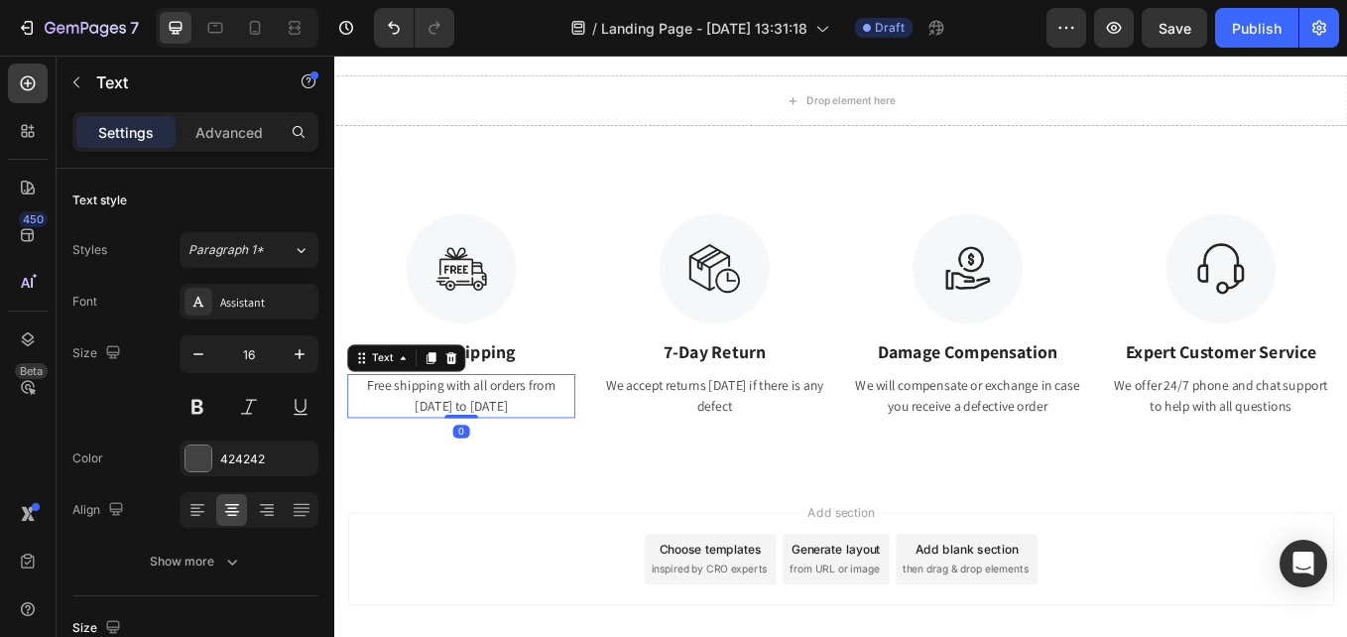
click at [471, 442] on div "Free shipping with all orders from April 1 to April 17" at bounding box center [483, 456] width 268 height 52
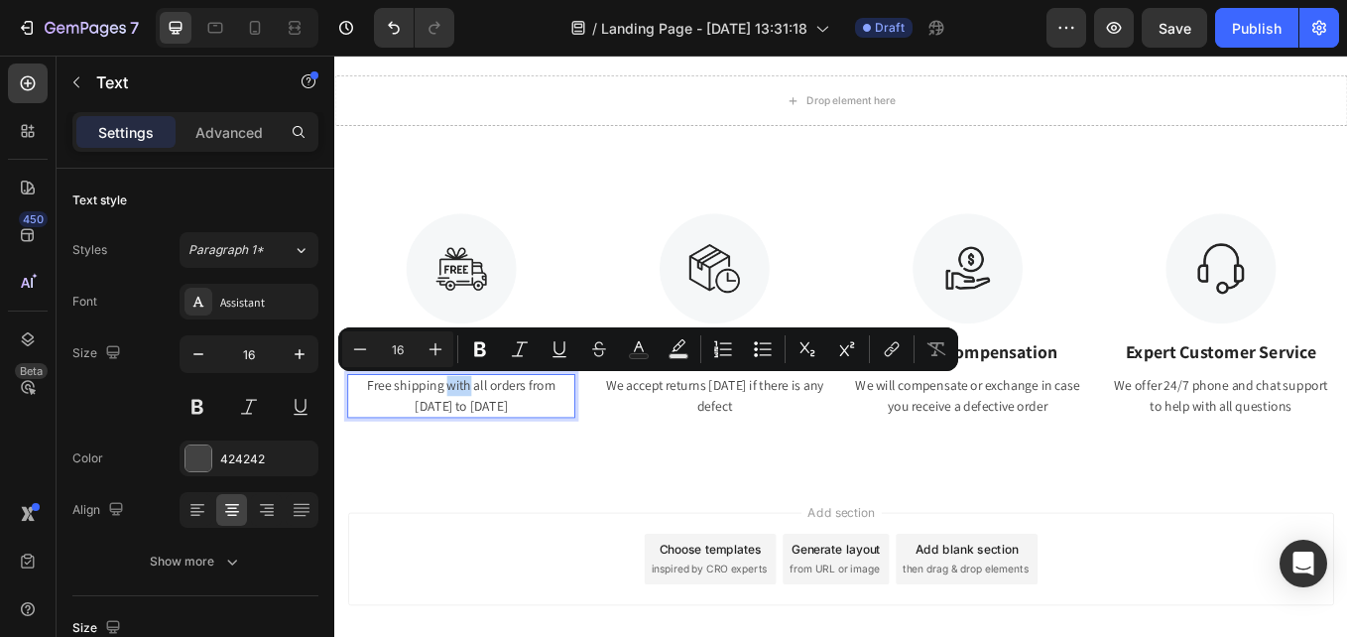
drag, startPoint x: 450, startPoint y: 443, endPoint x: 486, endPoint y: 438, distance: 36.1
click at [475, 439] on p "Free shipping with all orders from April 1 to April 17" at bounding box center [483, 456] width 264 height 48
drag, startPoint x: 537, startPoint y: 437, endPoint x: 598, endPoint y: 462, distance: 66.3
click at [598, 462] on p "Free shipping on all orders from April 1 to April 17" at bounding box center [483, 456] width 264 height 48
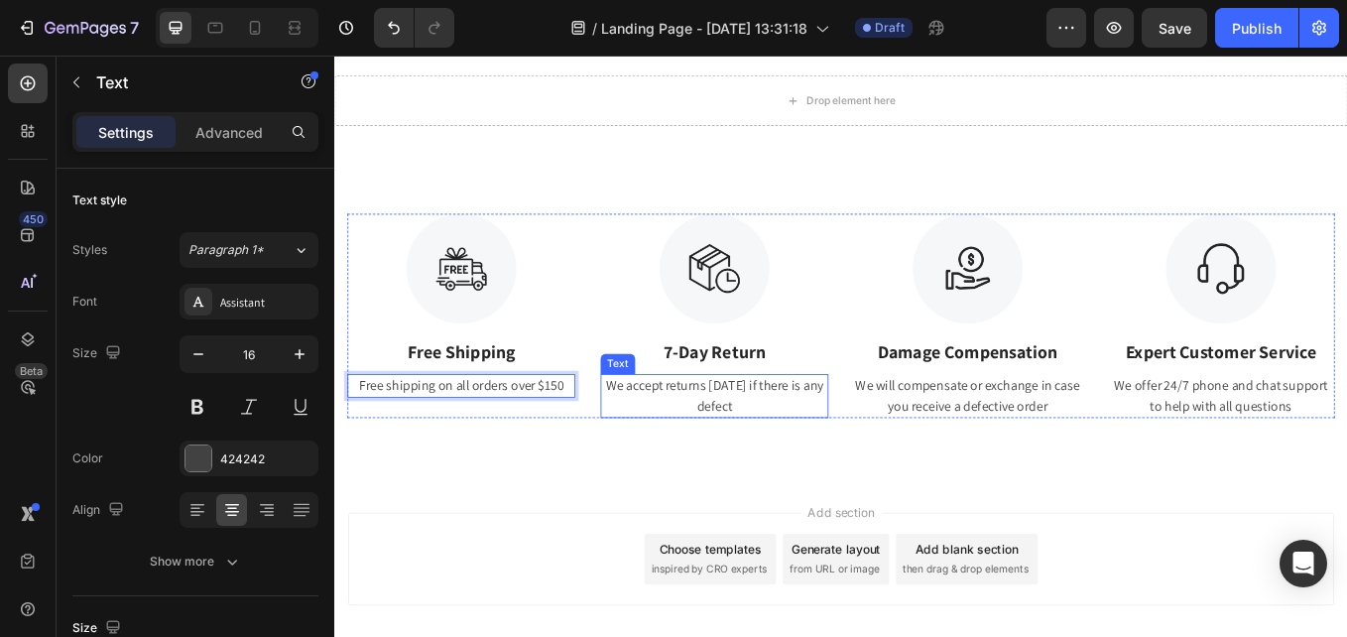
click at [759, 441] on div "We accept returns within 7 days if there is any defect" at bounding box center [781, 456] width 268 height 52
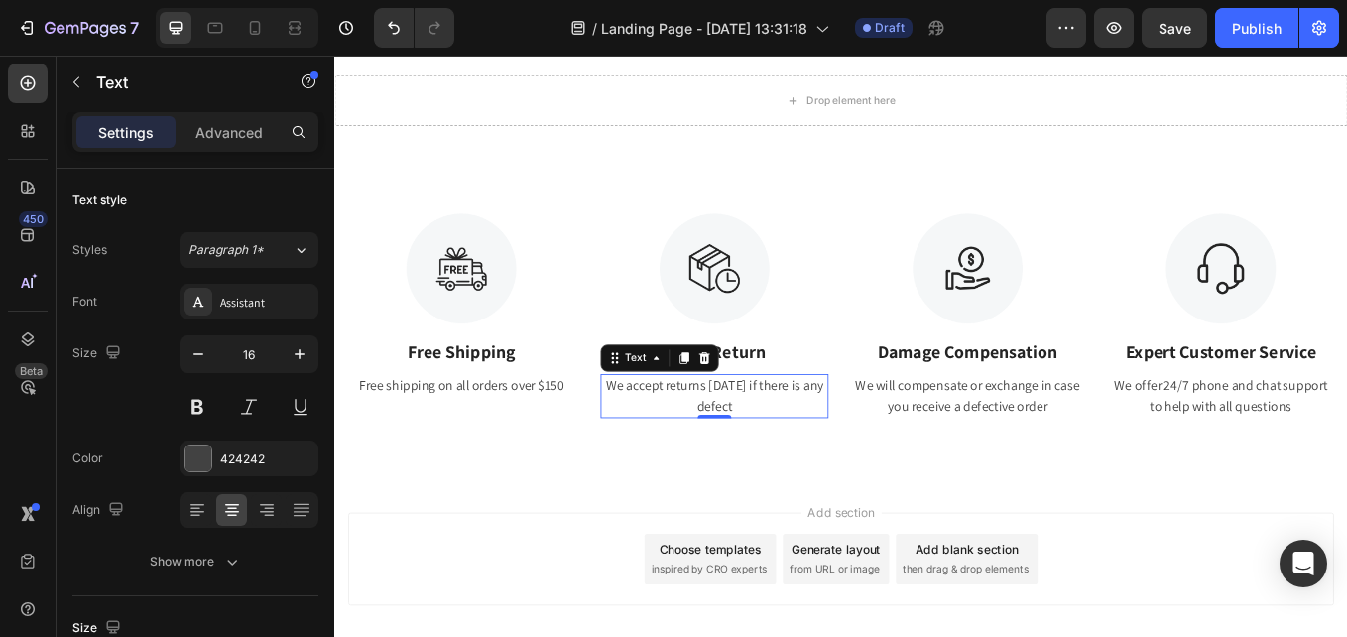
scroll to position [595, 0]
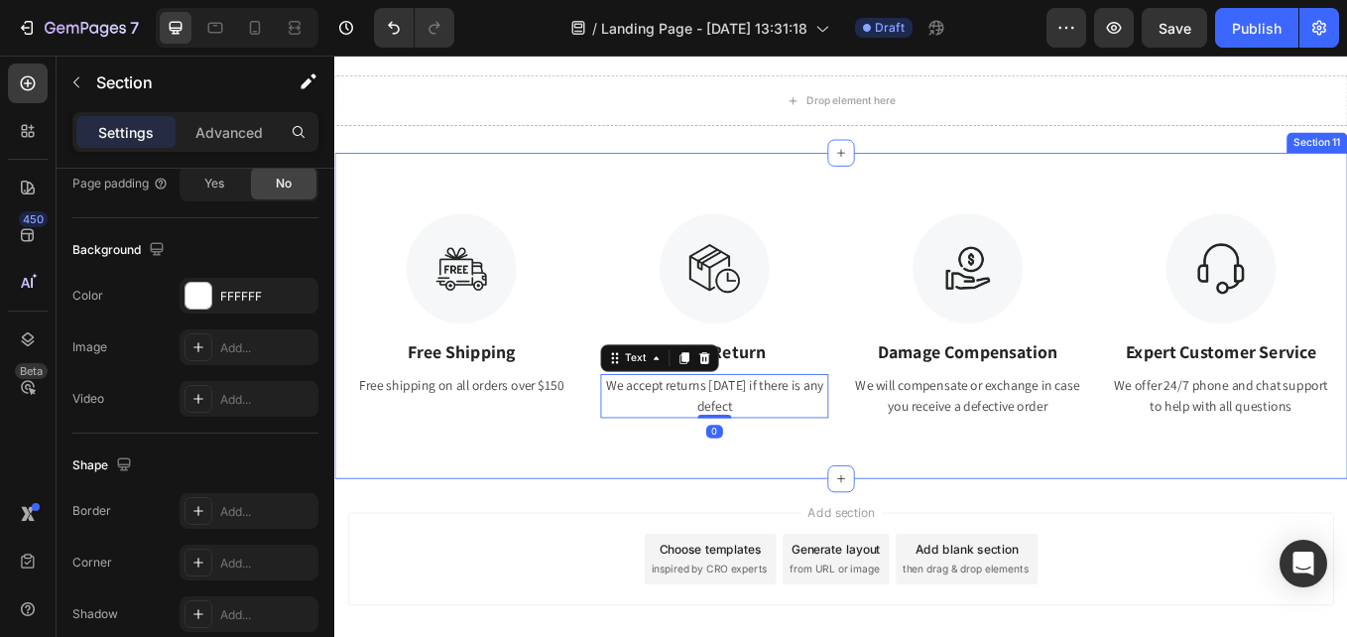
click at [718, 529] on div "Image Free Shipping Text Block Free shipping on all orders over $150 Text Image…" at bounding box center [929, 361] width 1190 height 383
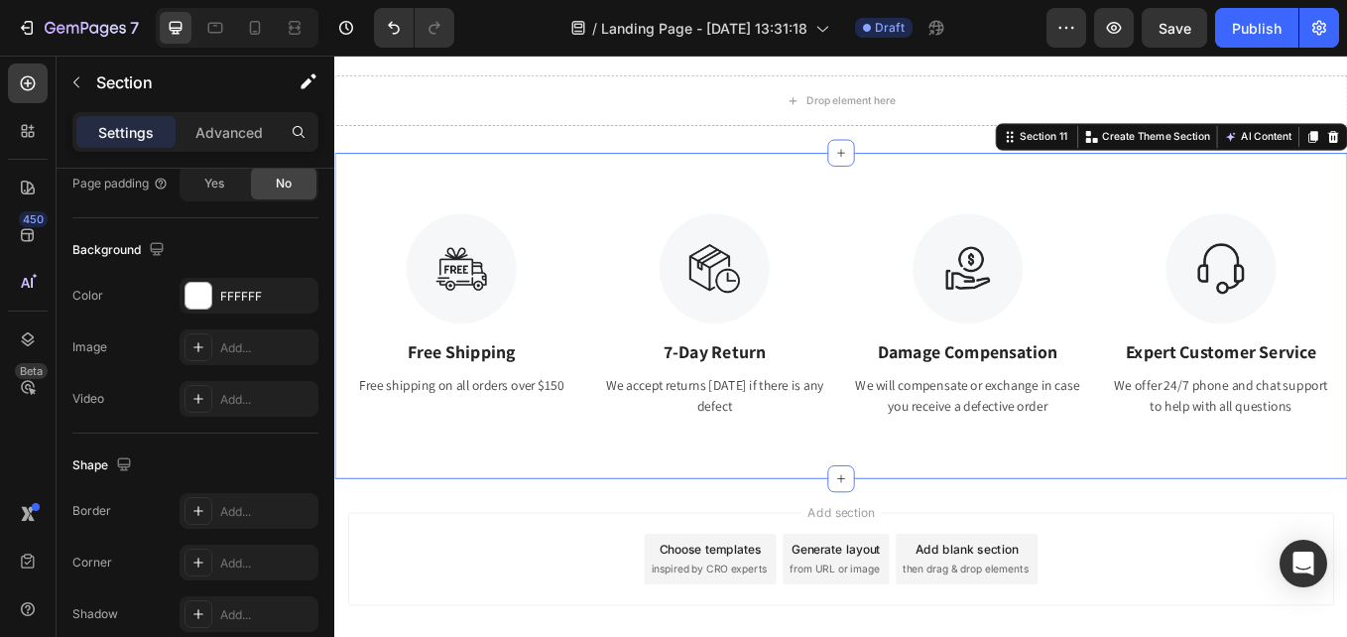
scroll to position [0, 0]
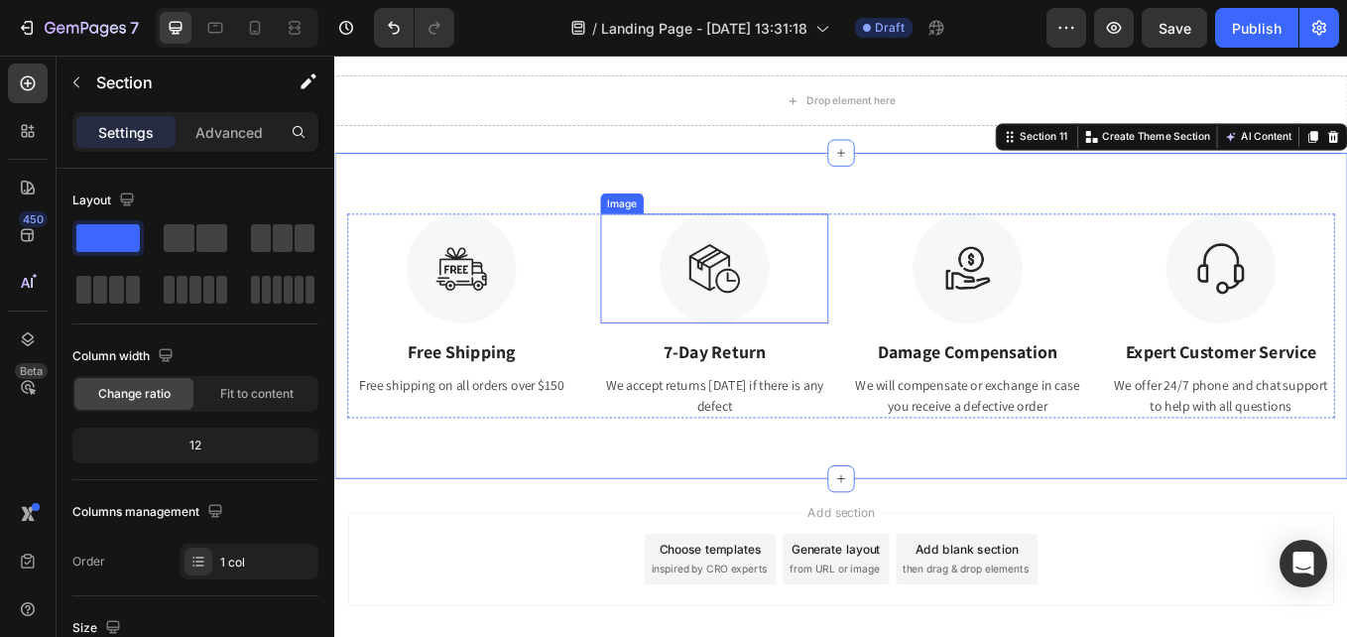
click at [747, 330] on img at bounding box center [780, 305] width 129 height 129
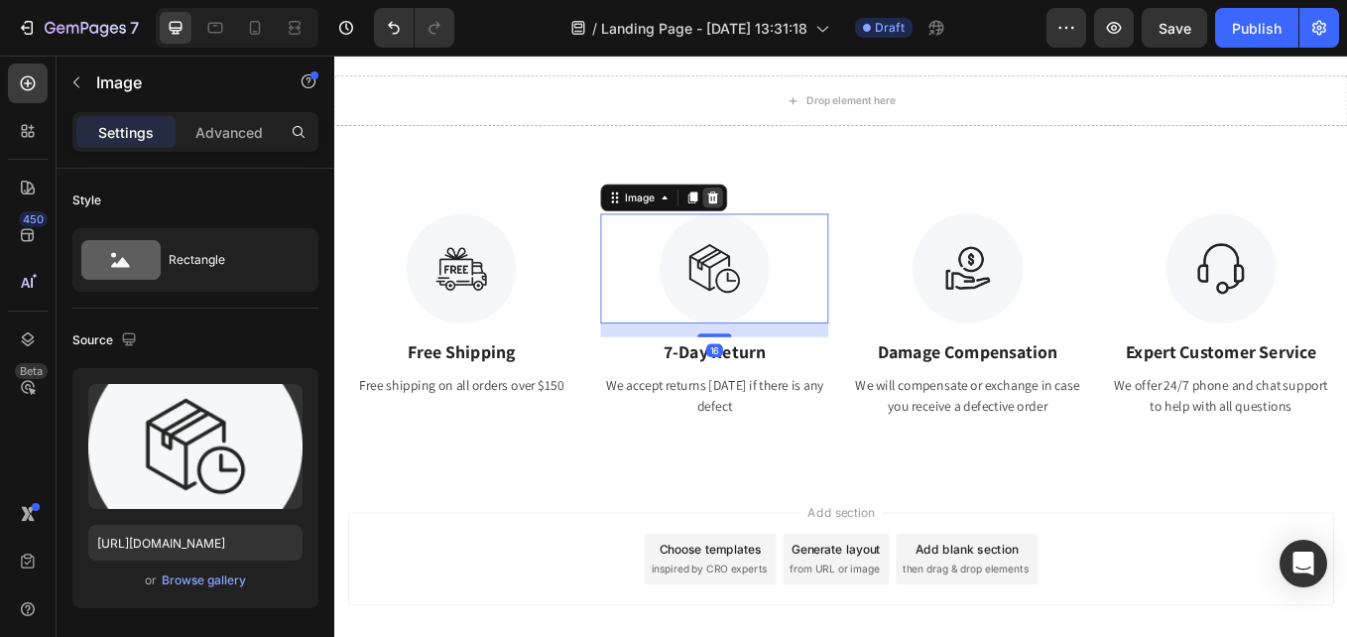
click at [771, 222] on icon at bounding box center [779, 222] width 16 height 16
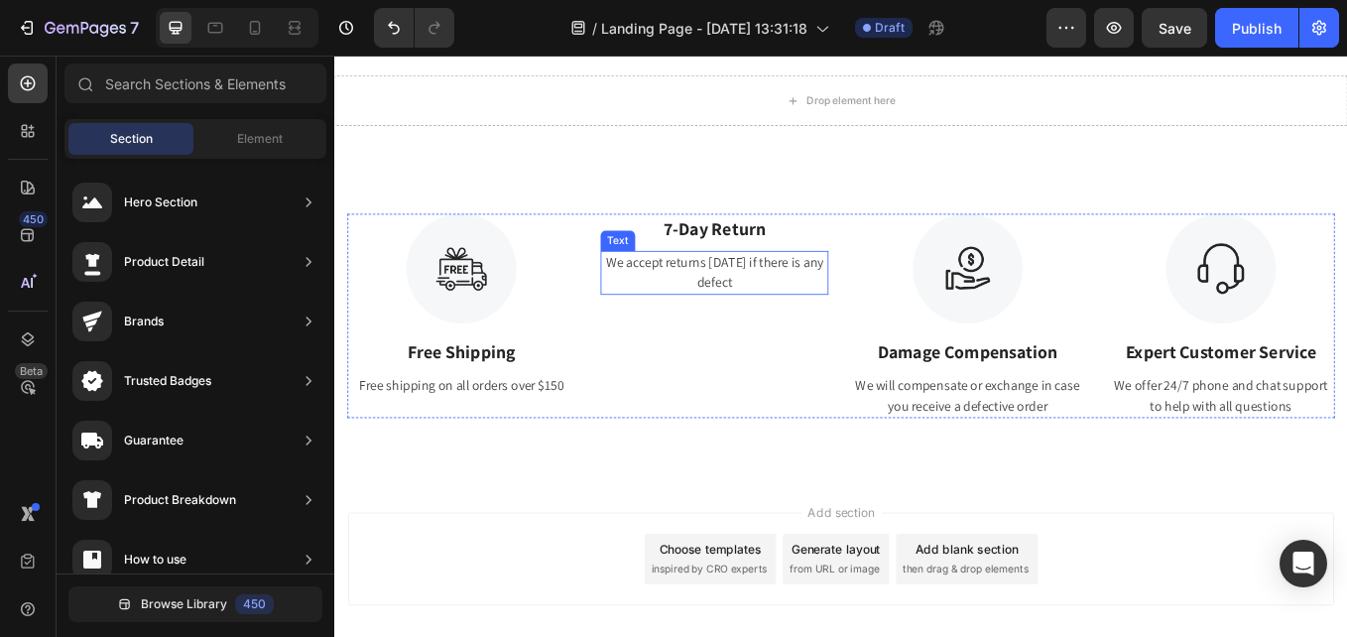
click at [784, 285] on div "We accept returns within 7 days if there is any defect" at bounding box center [781, 311] width 268 height 52
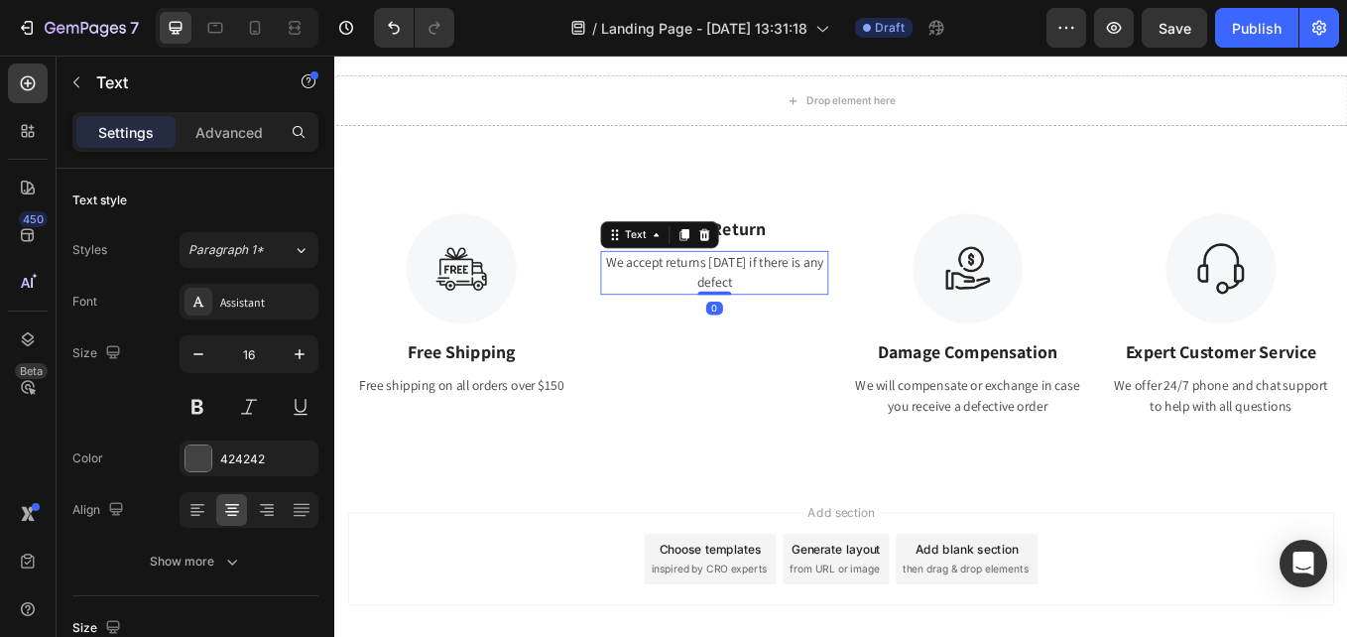
drag, startPoint x: 762, startPoint y: 262, endPoint x: 765, endPoint y: 272, distance: 10.4
click at [763, 263] on icon at bounding box center [769, 266] width 13 height 14
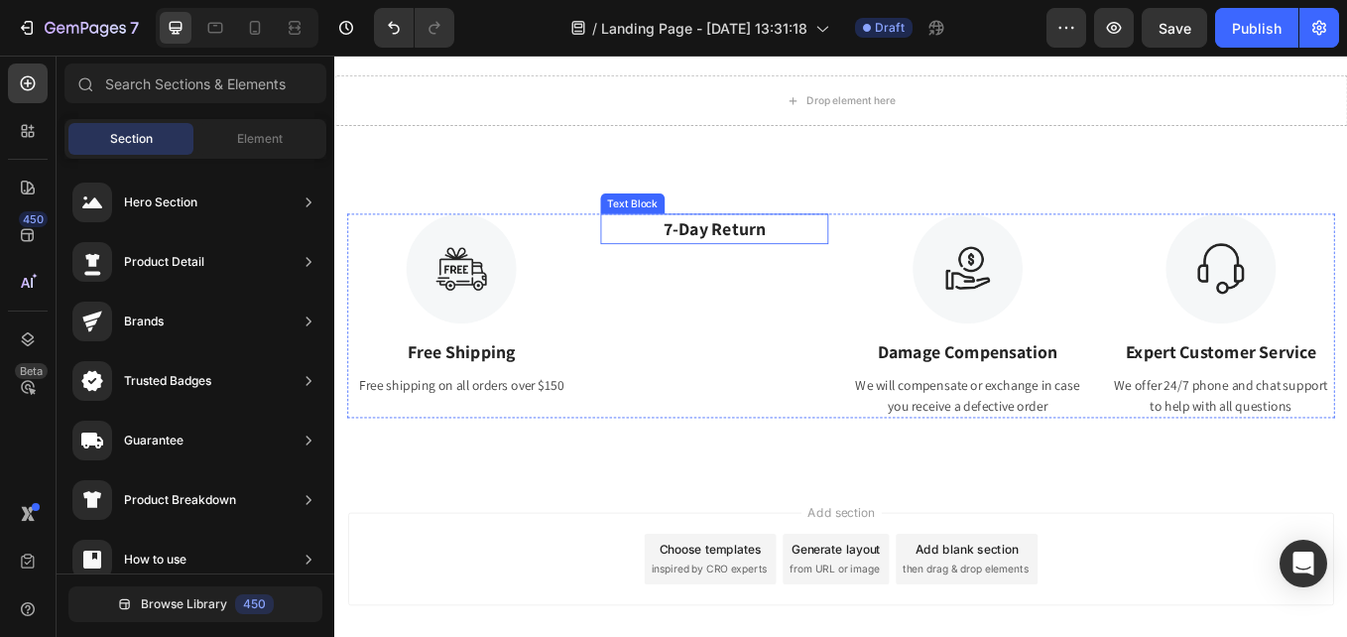
click at [796, 260] on p "7-Day Return" at bounding box center [781, 259] width 264 height 32
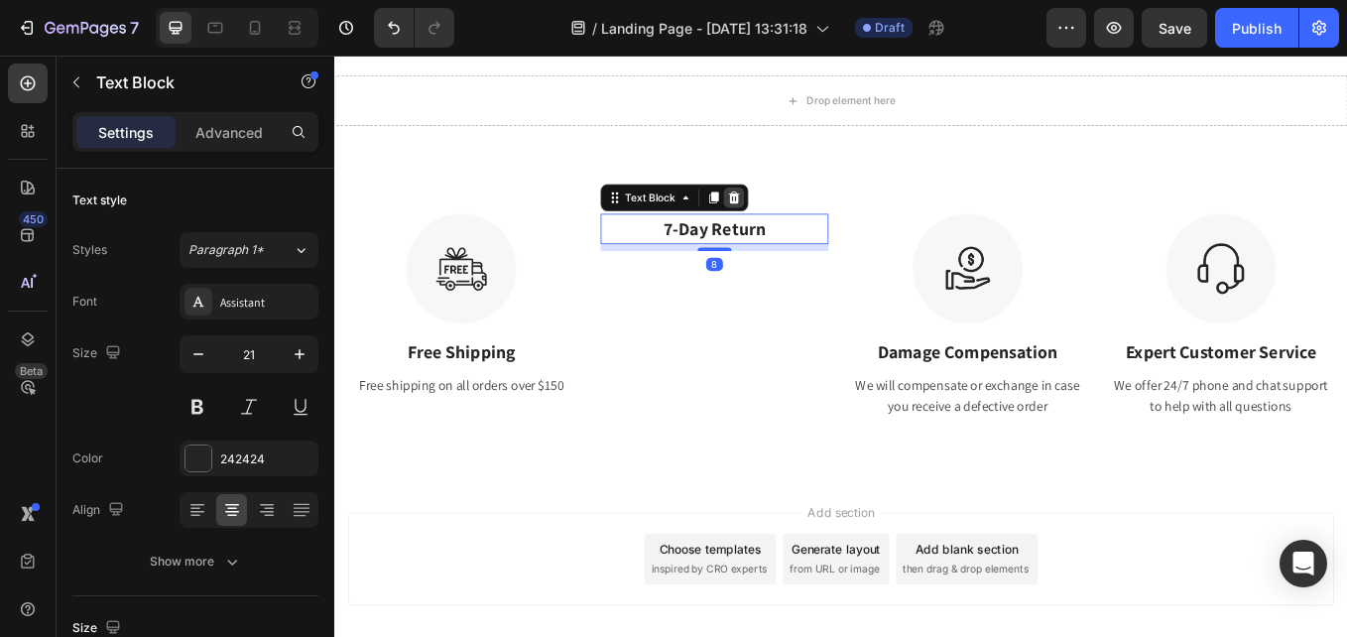
click at [798, 227] on icon at bounding box center [804, 222] width 13 height 14
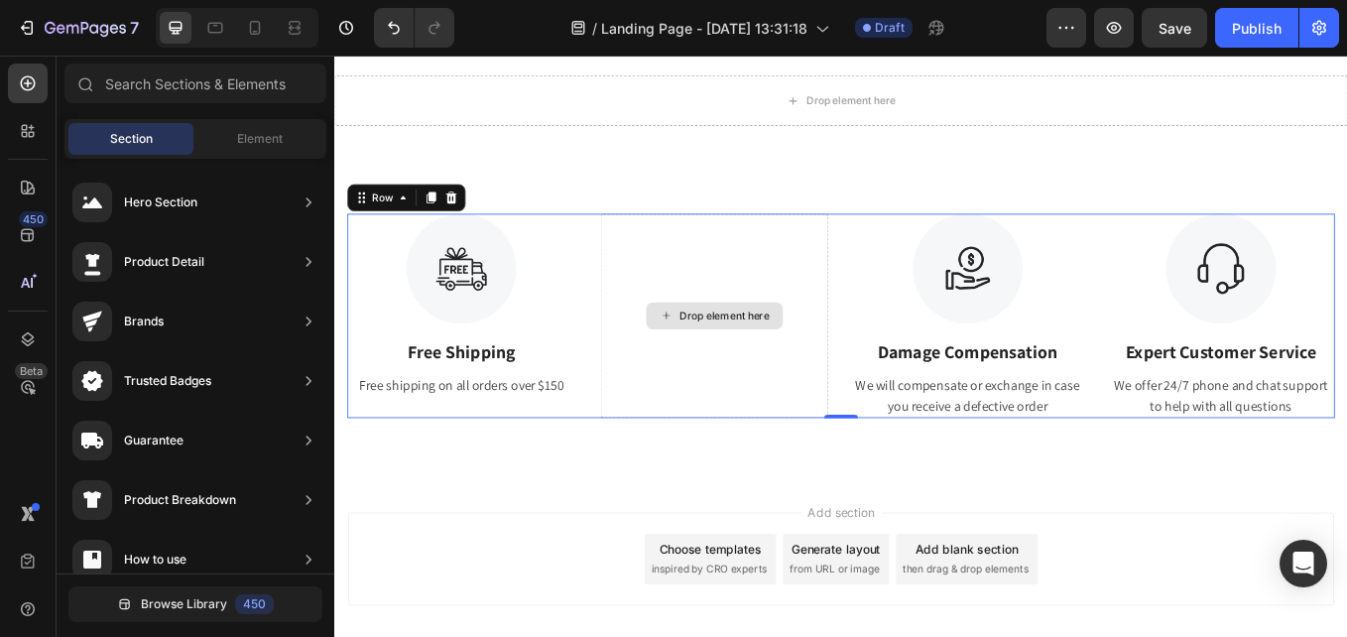
click at [789, 272] on div "Drop element here" at bounding box center [781, 361] width 268 height 240
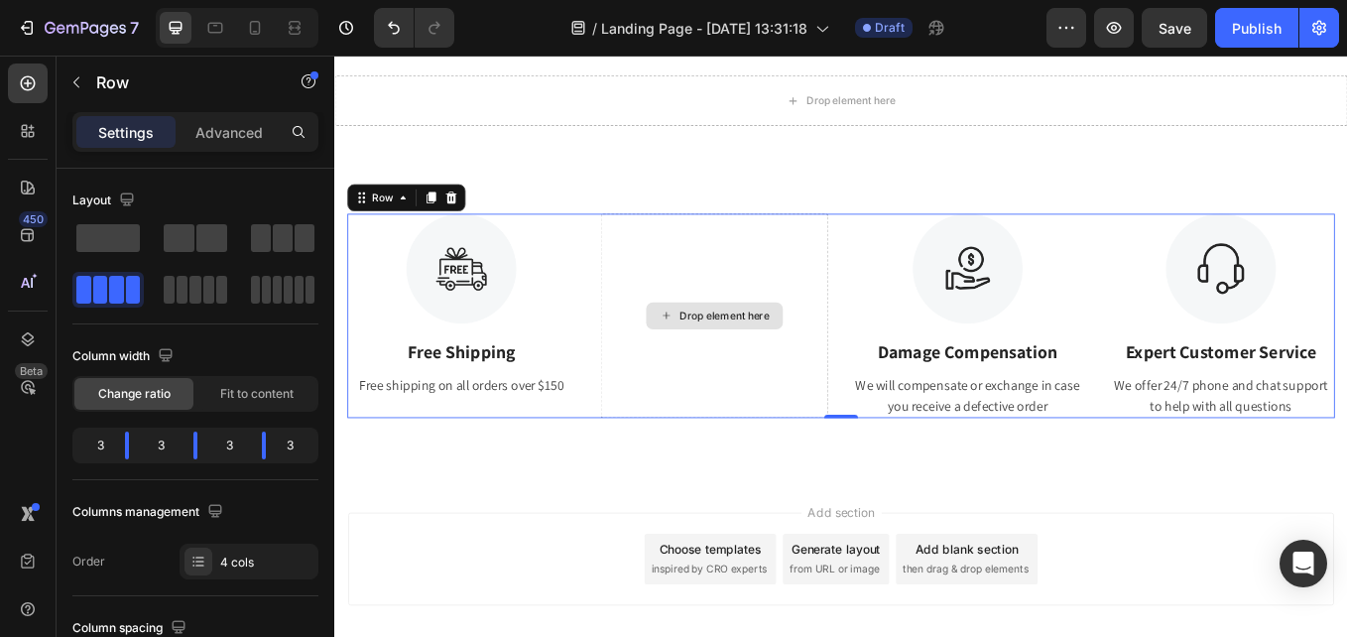
click at [883, 477] on div "Drop element here" at bounding box center [781, 361] width 268 height 240
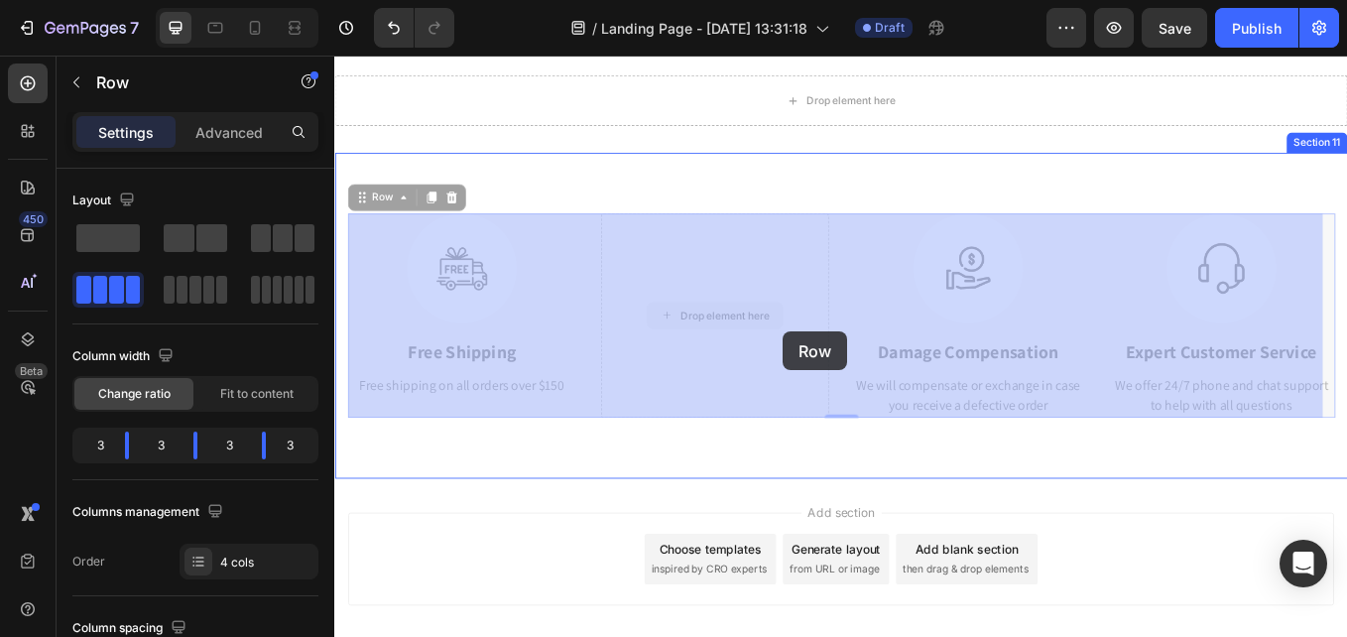
drag, startPoint x: 905, startPoint y: 382, endPoint x: 863, endPoint y: 380, distance: 41.7
drag, startPoint x: 645, startPoint y: 360, endPoint x: 690, endPoint y: 362, distance: 45.7
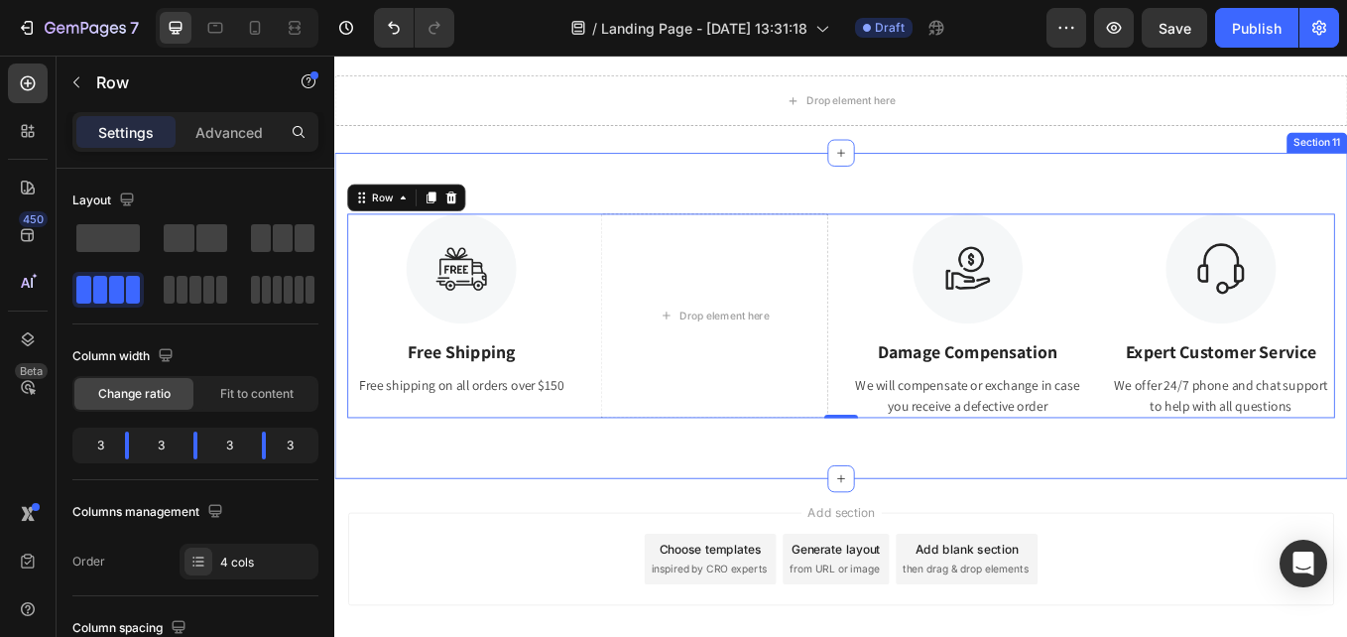
click at [756, 482] on div "Image Free Shipping Text Block Free shipping on all orders over $150 Text Drop …" at bounding box center [929, 361] width 1190 height 383
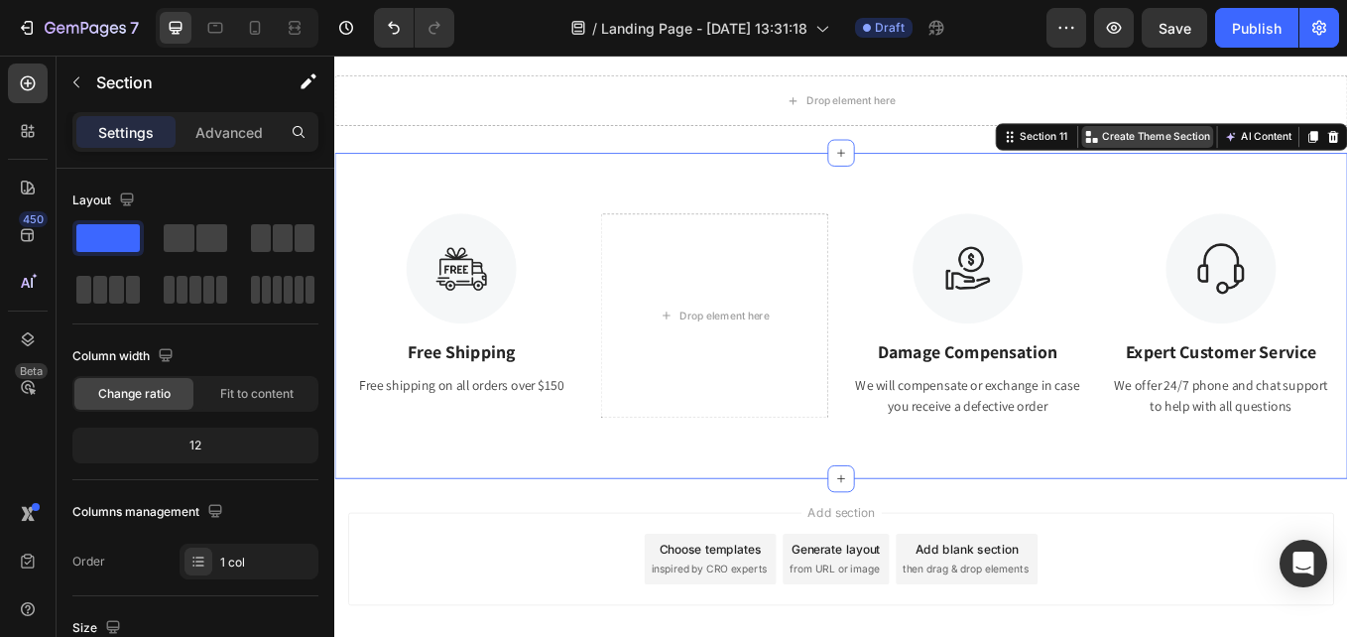
click at [1287, 157] on p "Create Theme Section" at bounding box center [1299, 151] width 127 height 18
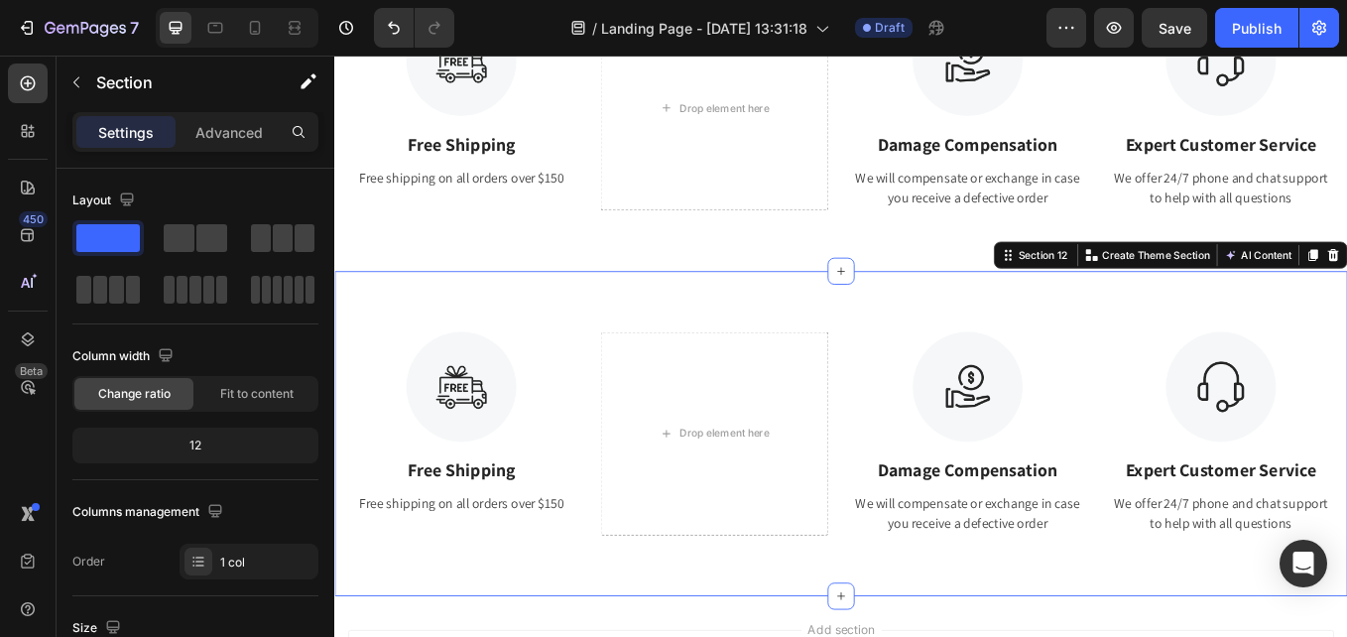
scroll to position [2608, 0]
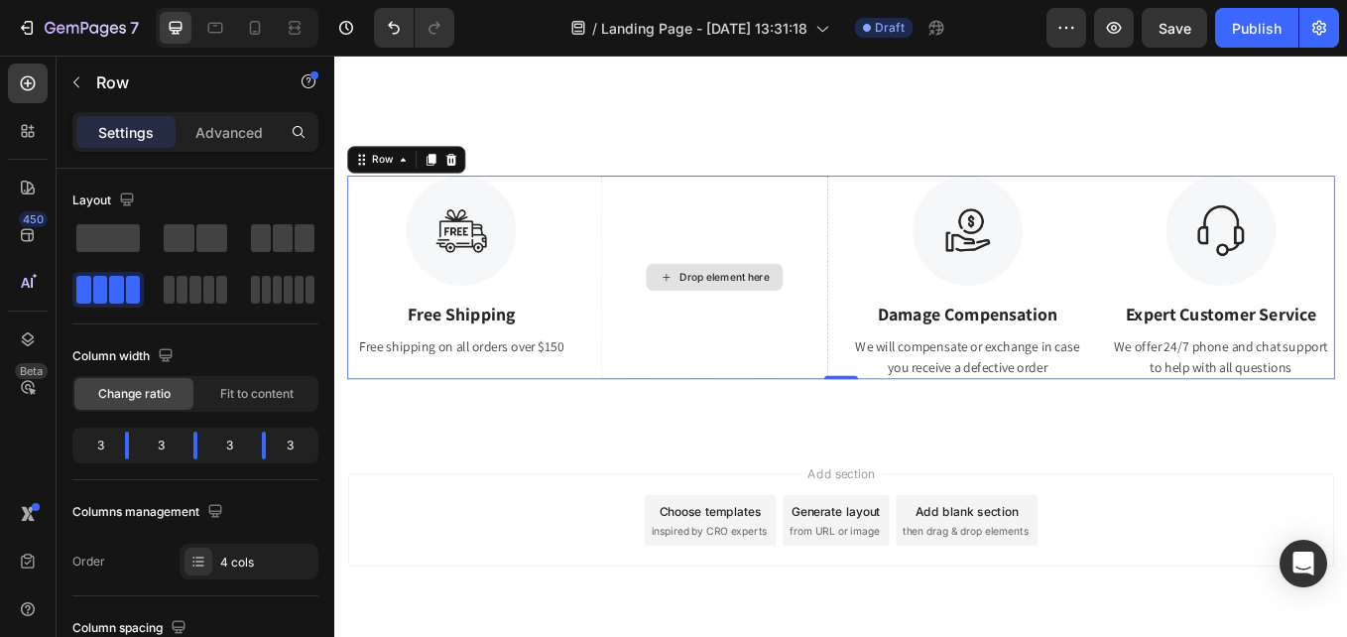
click at [844, 264] on div "Drop element here" at bounding box center [781, 316] width 268 height 240
click at [732, 264] on div "Drop element here" at bounding box center [781, 316] width 268 height 240
click at [449, 179] on icon at bounding box center [447, 178] width 11 height 14
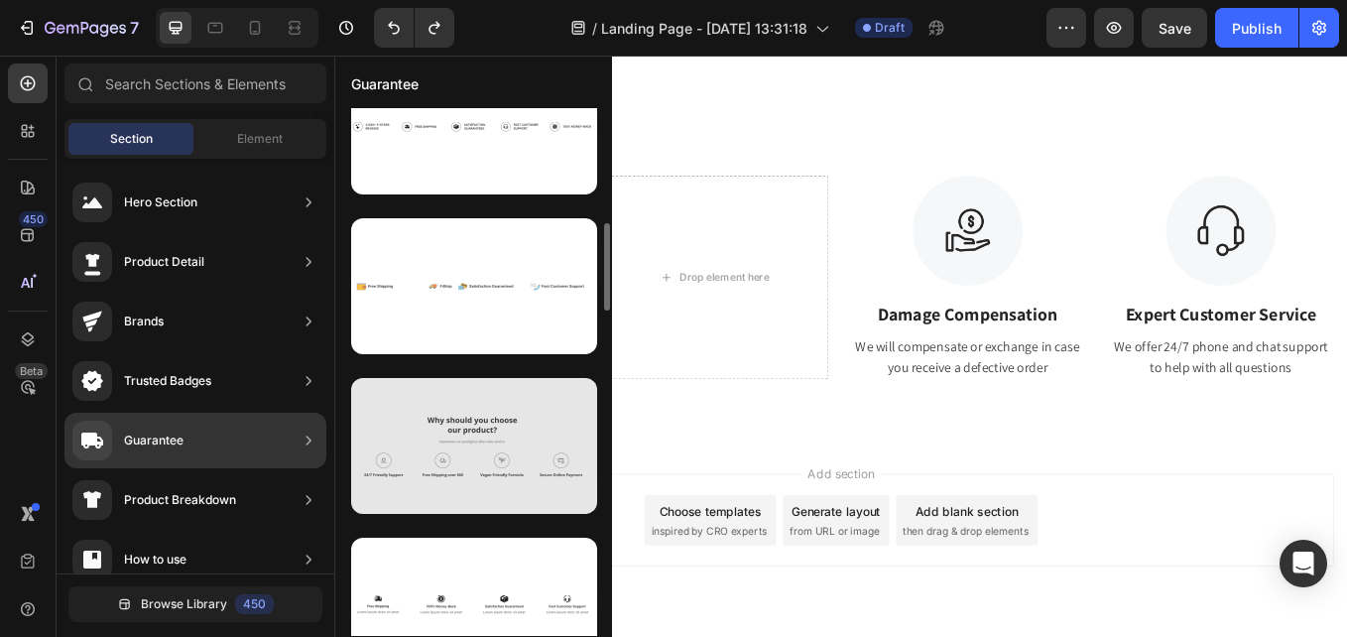
scroll to position [893, 0]
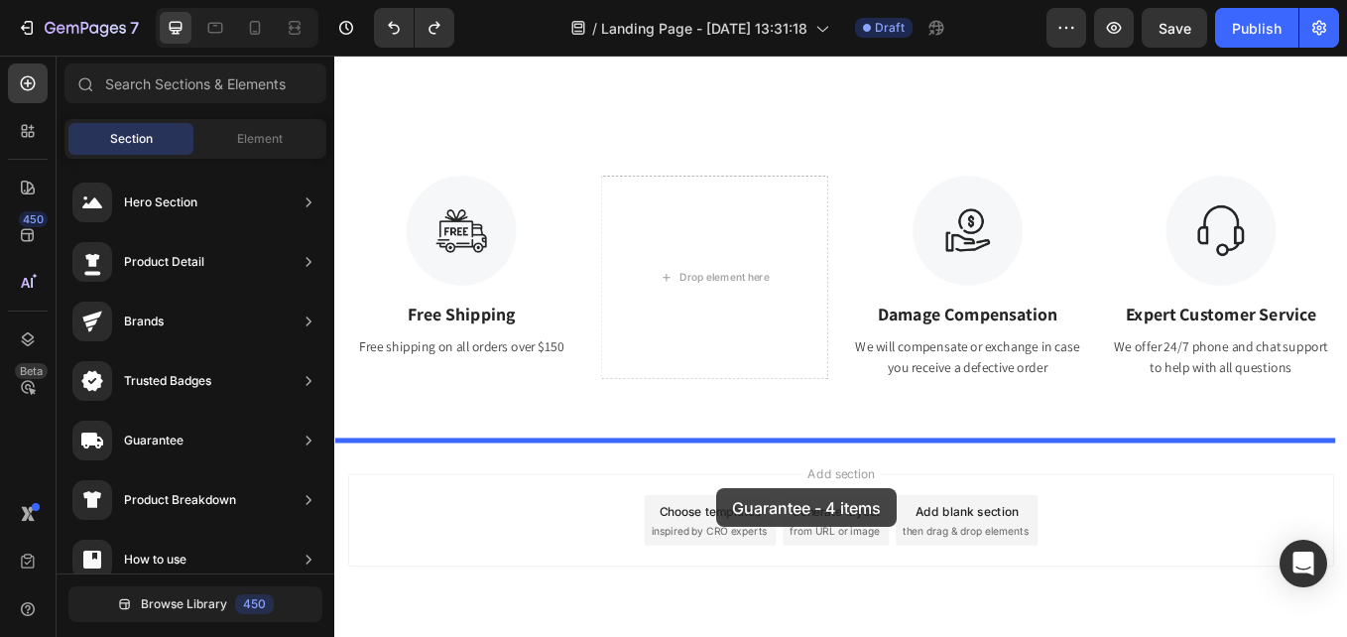
drag, startPoint x: 771, startPoint y: 475, endPoint x: 784, endPoint y: 564, distance: 90.2
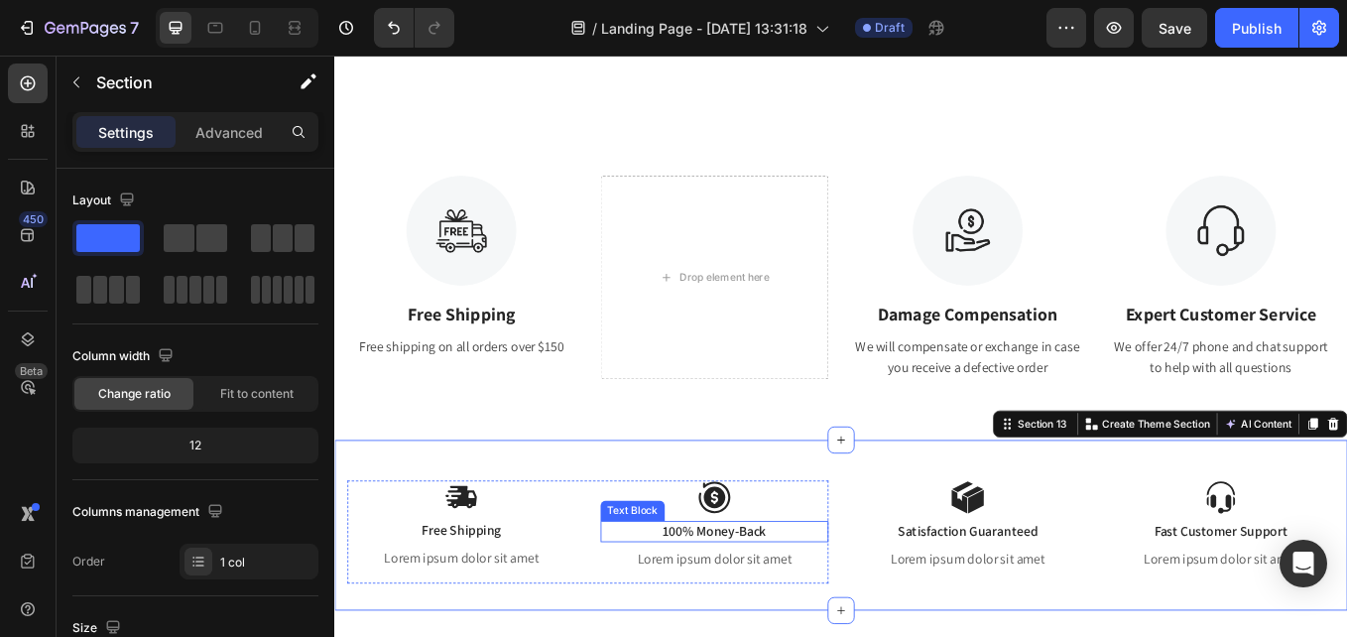
scroll to position [2629, 0]
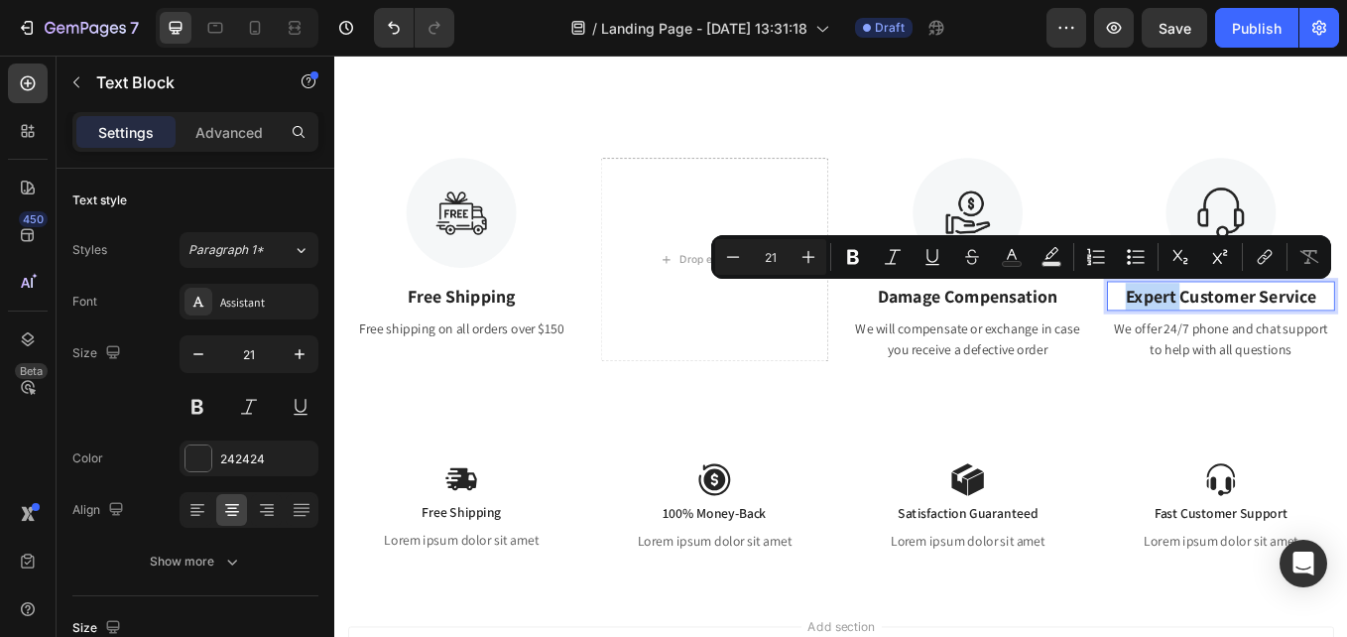
drag, startPoint x: 1313, startPoint y: 336, endPoint x: 1253, endPoint y: 339, distance: 60.6
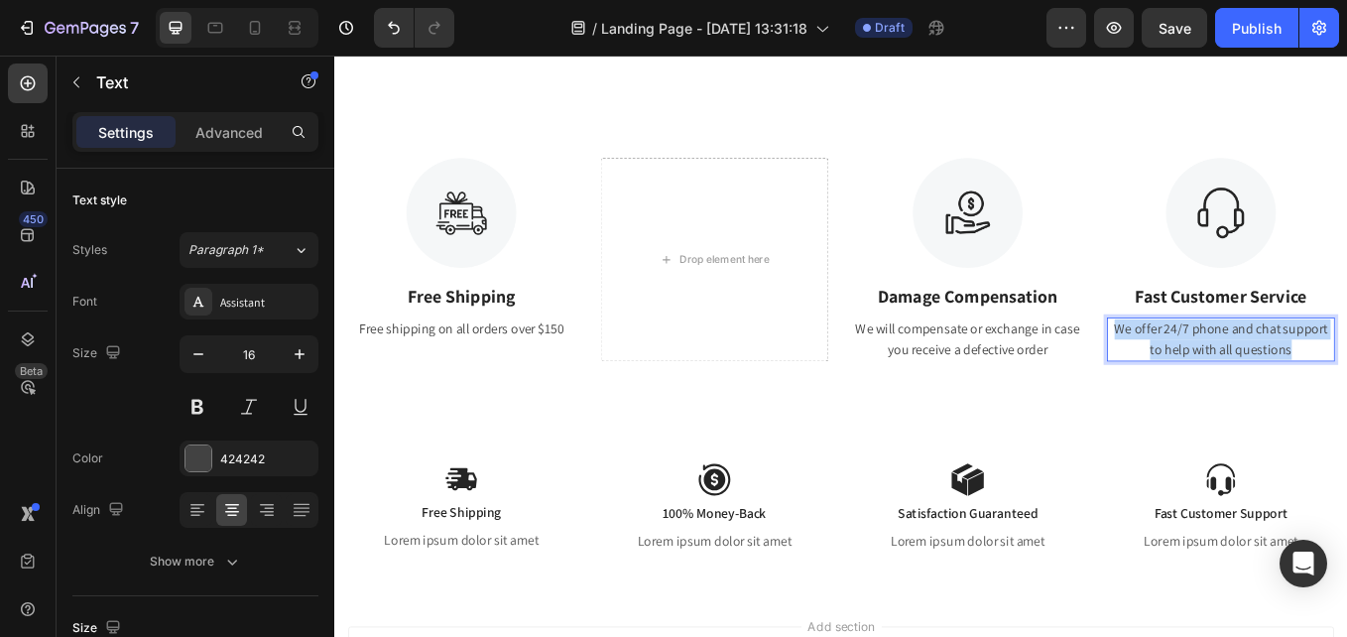
drag, startPoint x: 1455, startPoint y: 398, endPoint x: 1234, endPoint y: 378, distance: 222.1
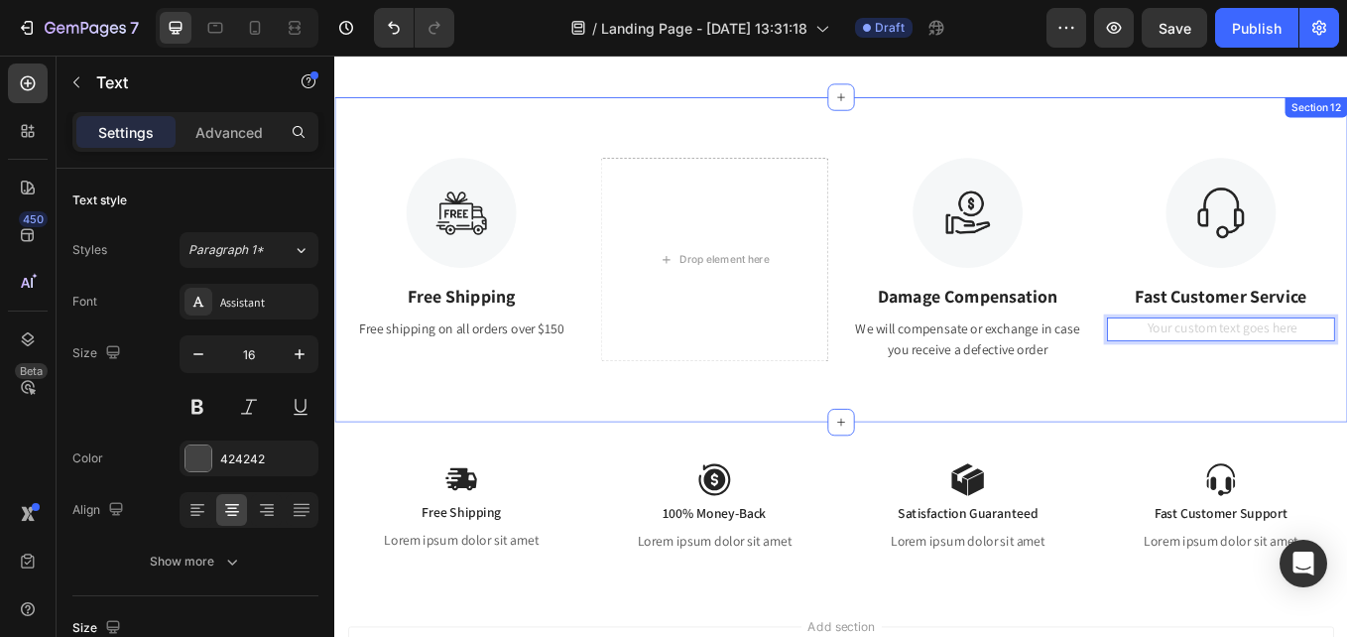
click at [1312, 431] on div "Image Free Shipping Text Block Free shipping on all orders over $150 Text Drop …" at bounding box center [929, 295] width 1190 height 383
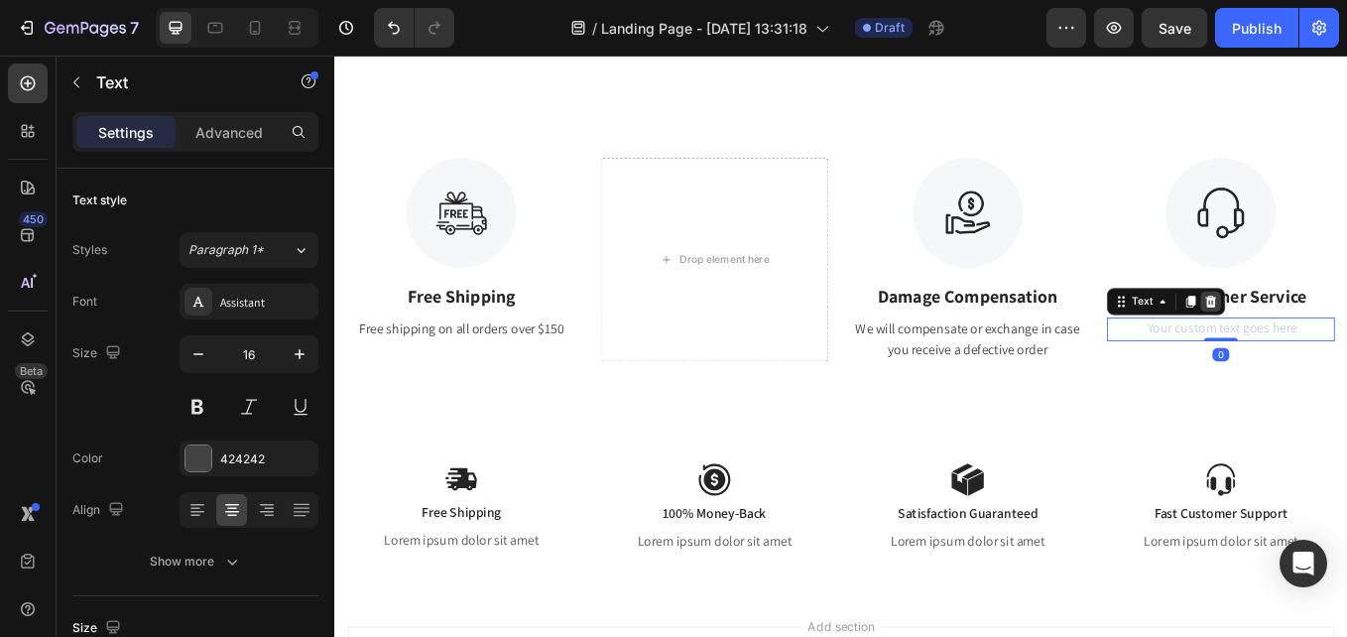
click at [1346, 343] on icon at bounding box center [1364, 344] width 13 height 14
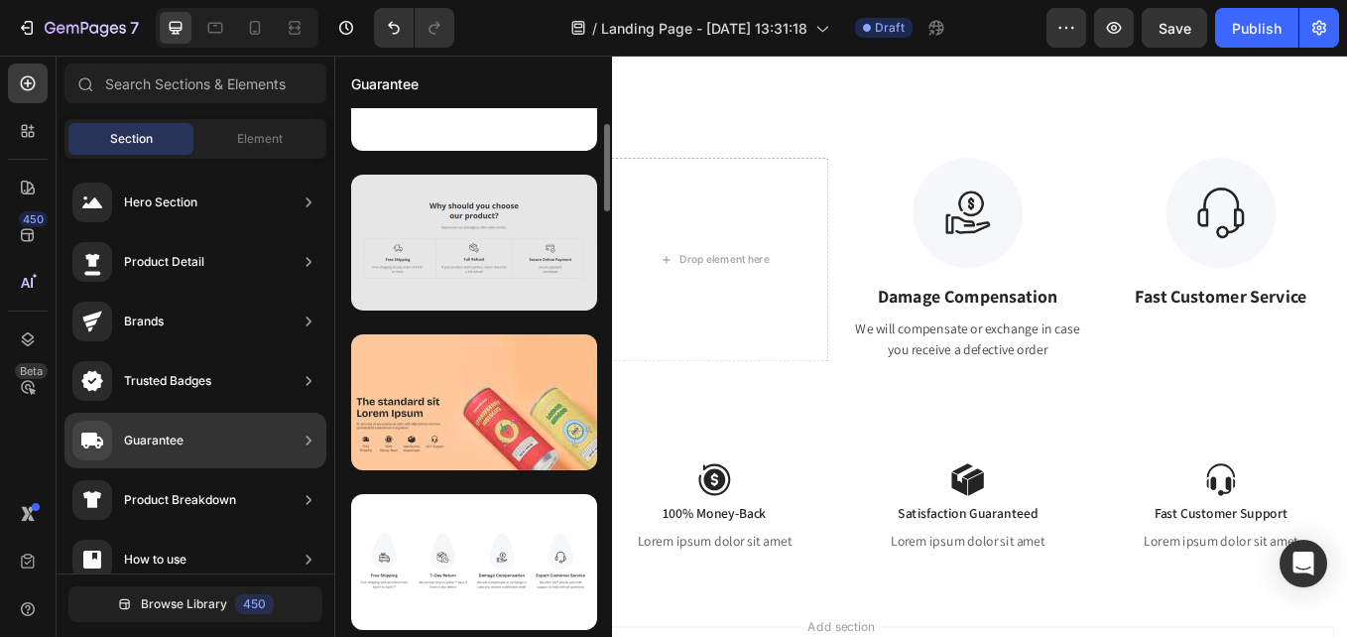
scroll to position [0, 0]
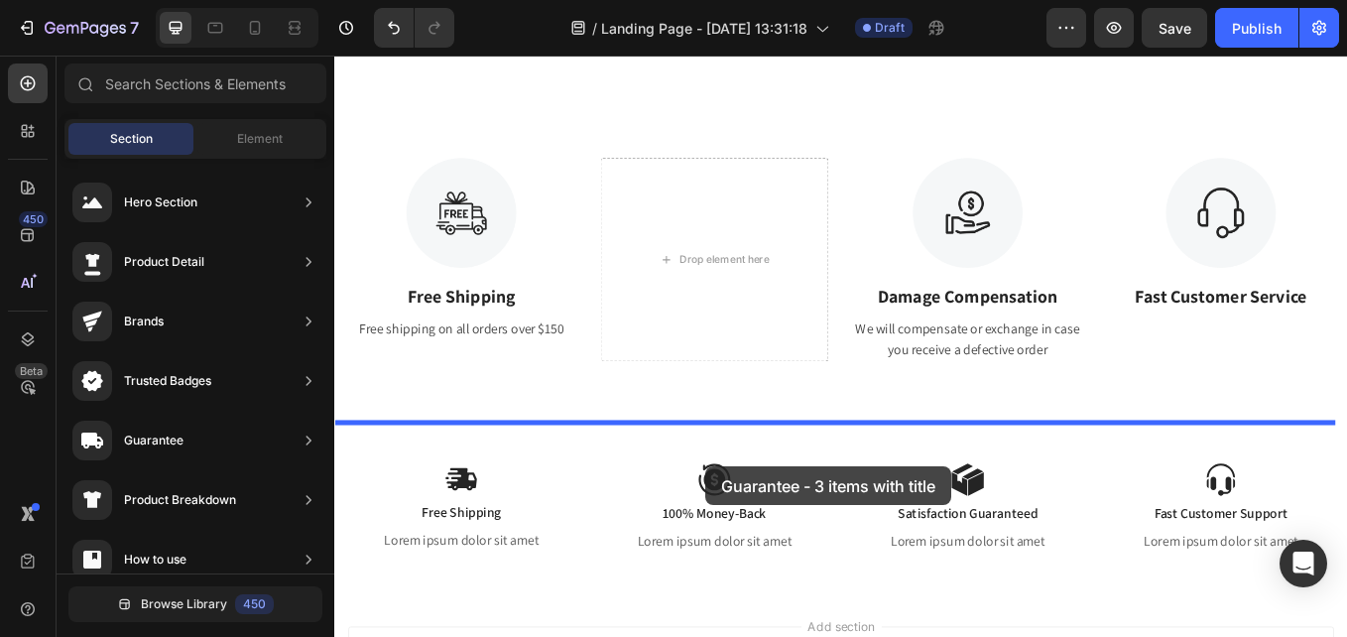
drag, startPoint x: 785, startPoint y: 261, endPoint x: 772, endPoint y: 540, distance: 279.0
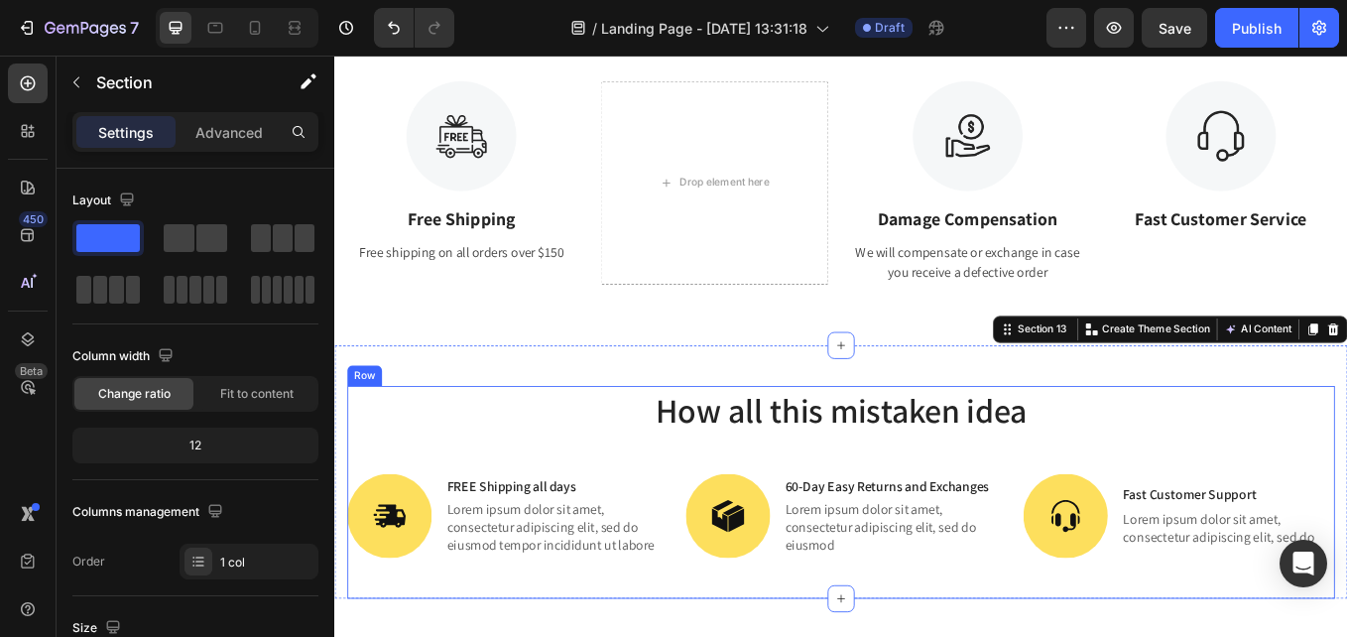
scroll to position [2728, 0]
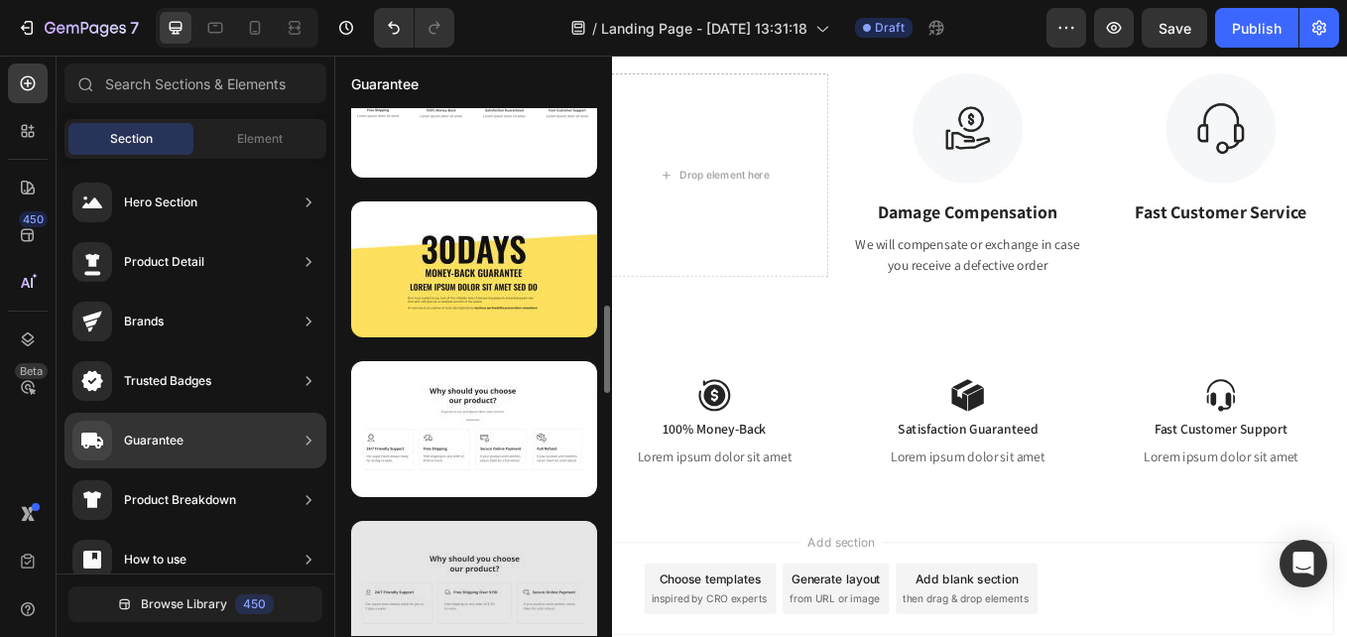
scroll to position [1389, 0]
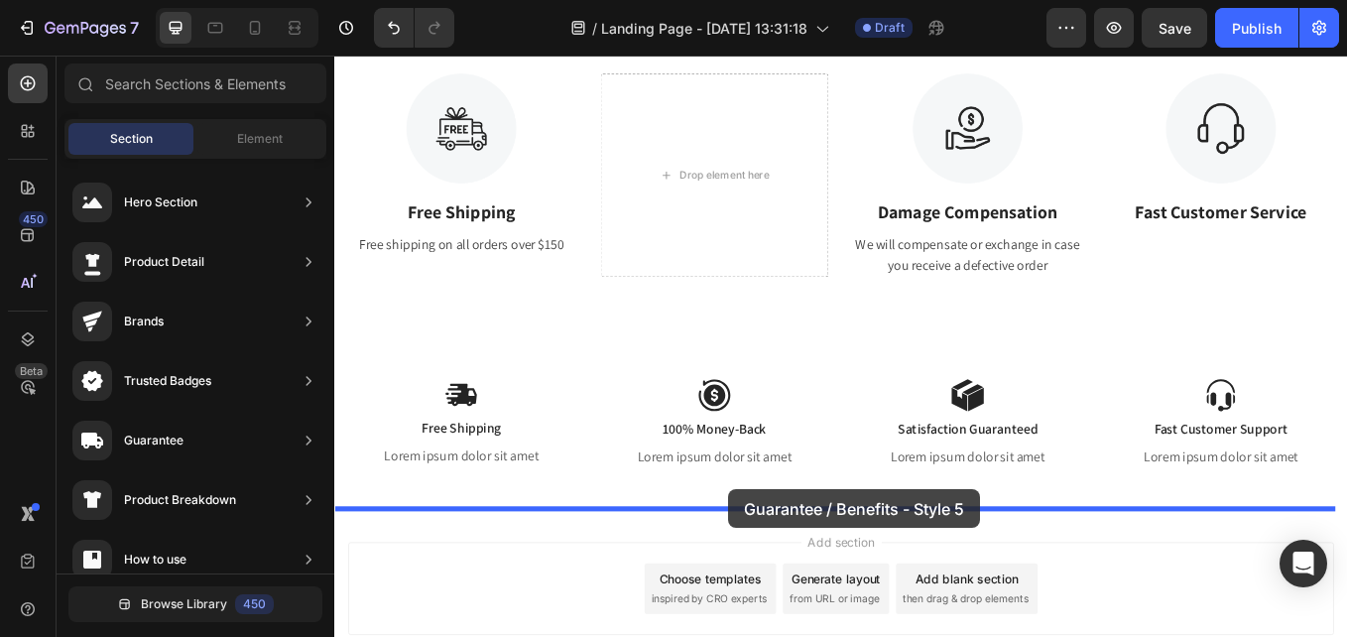
drag, startPoint x: 757, startPoint y: 450, endPoint x: 798, endPoint y: 565, distance: 122.0
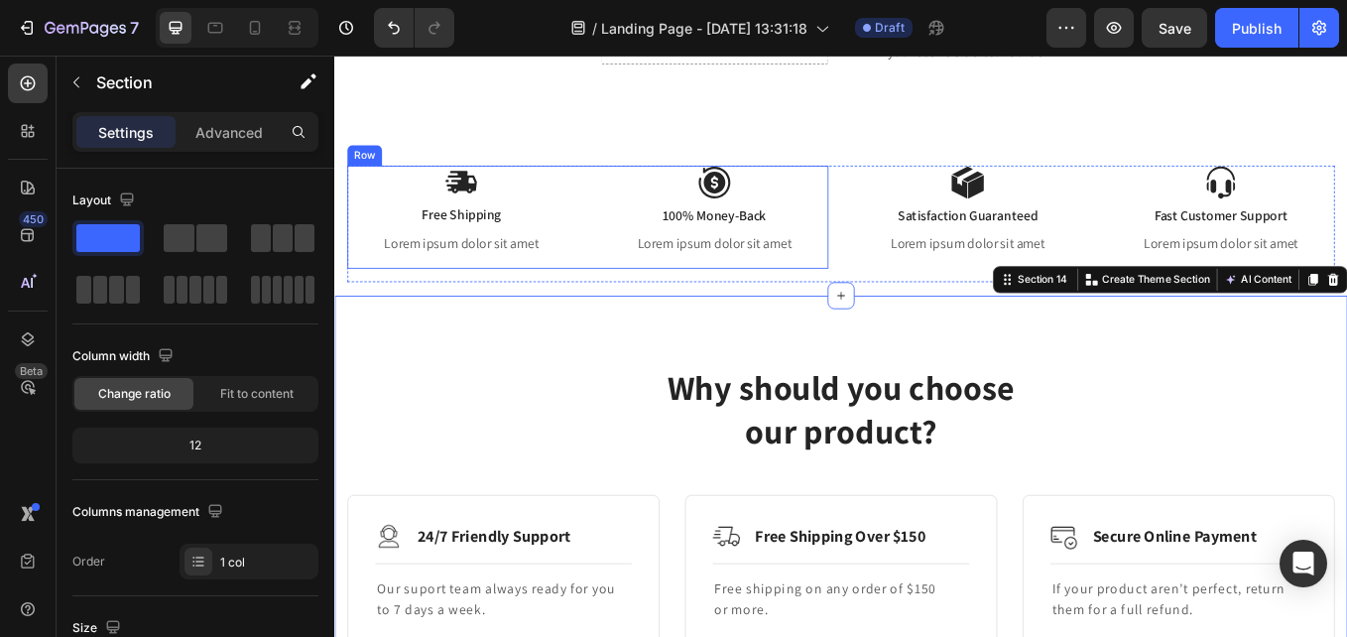
scroll to position [2861, 0]
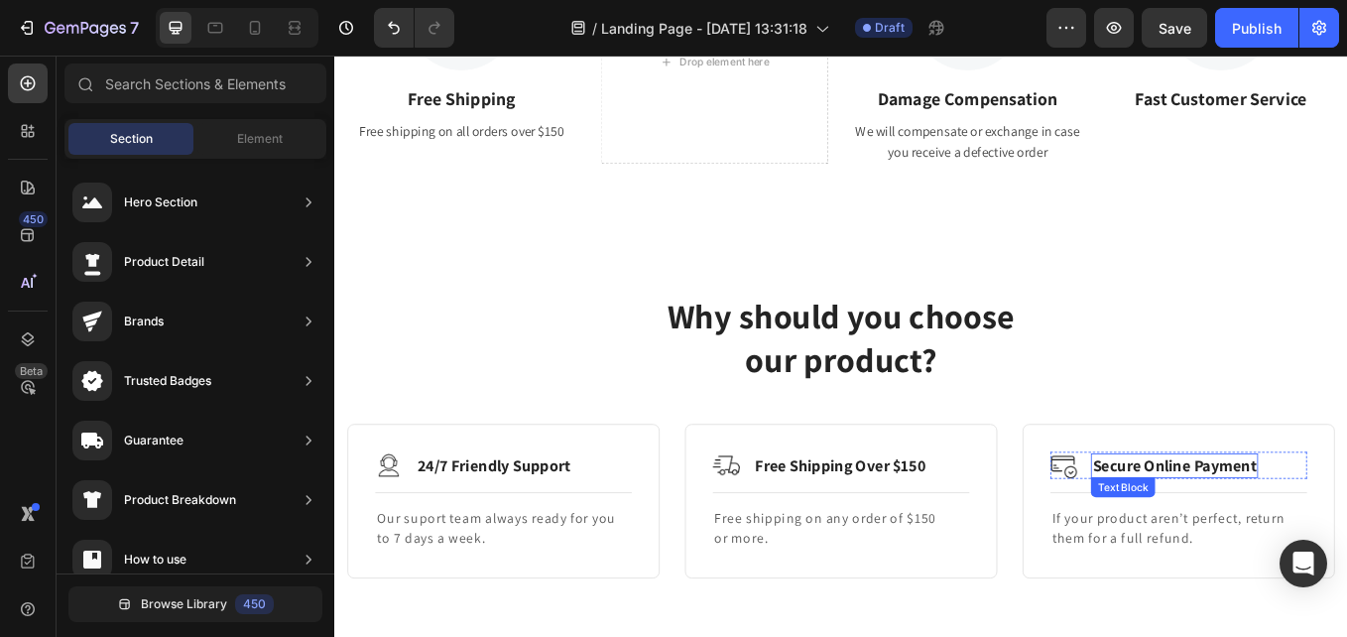
click at [1346, 525] on p "Secure Online Payment" at bounding box center [1321, 537] width 192 height 25
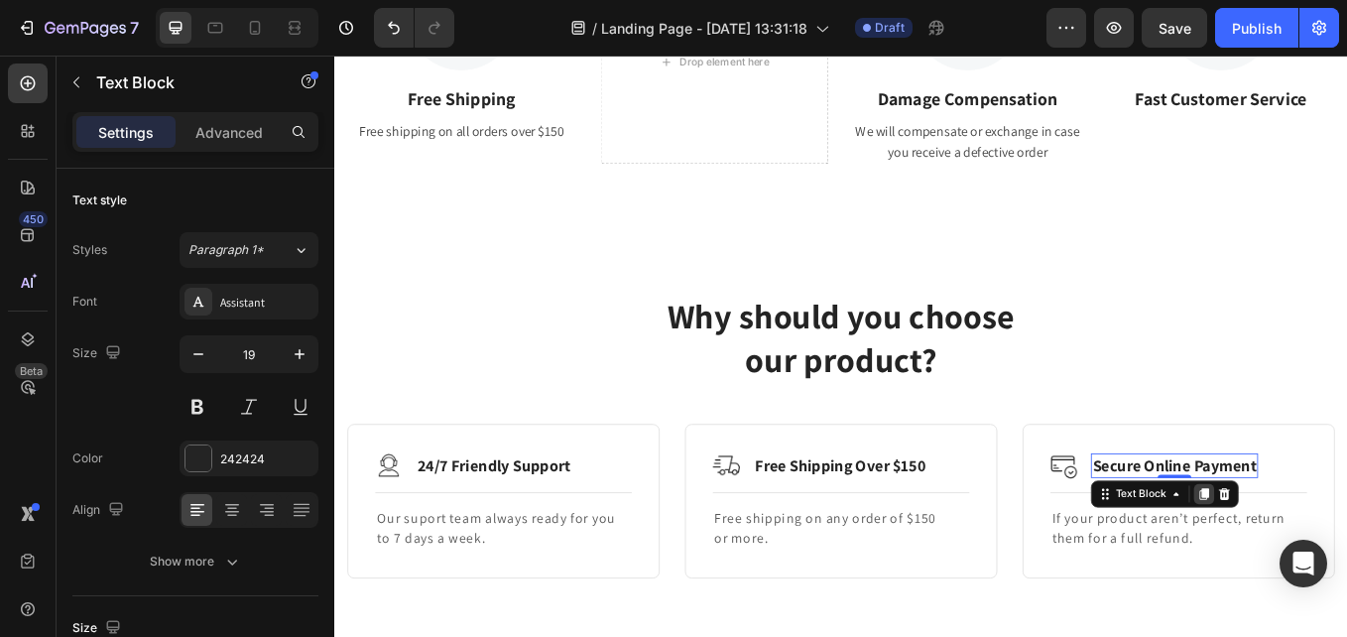
click at [1346, 569] on icon at bounding box center [1356, 570] width 11 height 14
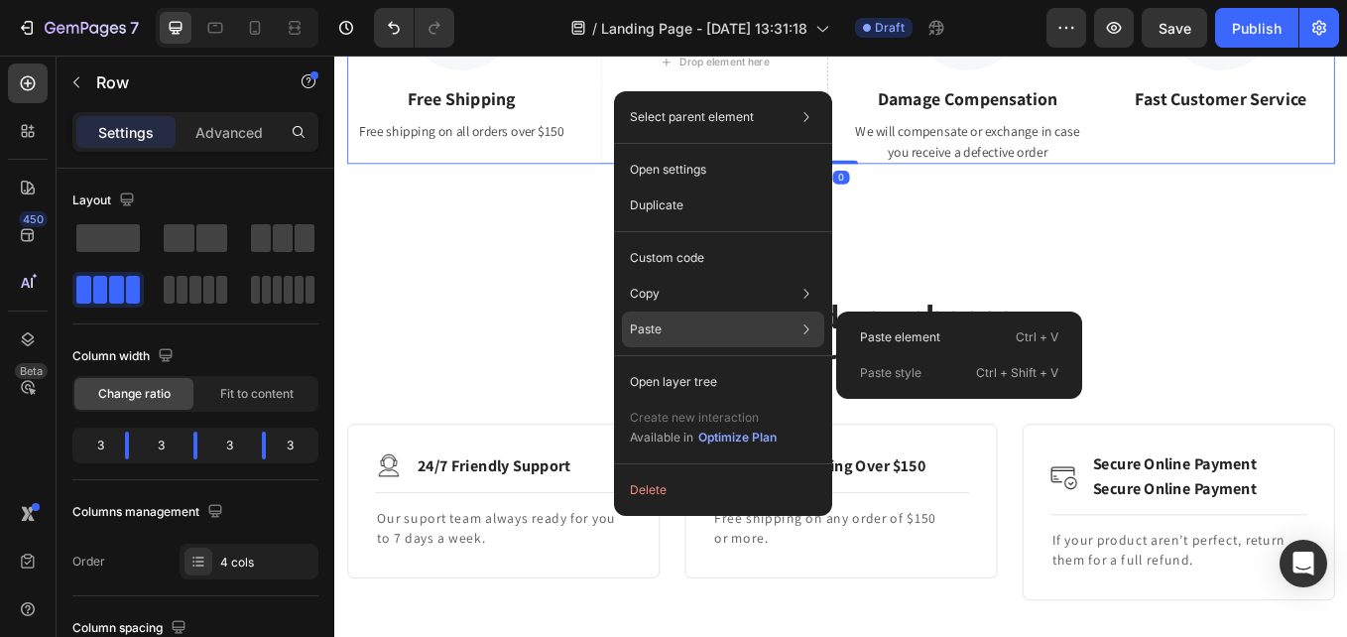
click at [684, 328] on div "Paste Paste element Ctrl + V Paste style Ctrl + Shift + V" at bounding box center [723, 329] width 202 height 36
click at [879, 329] on p "Paste element" at bounding box center [900, 337] width 80 height 18
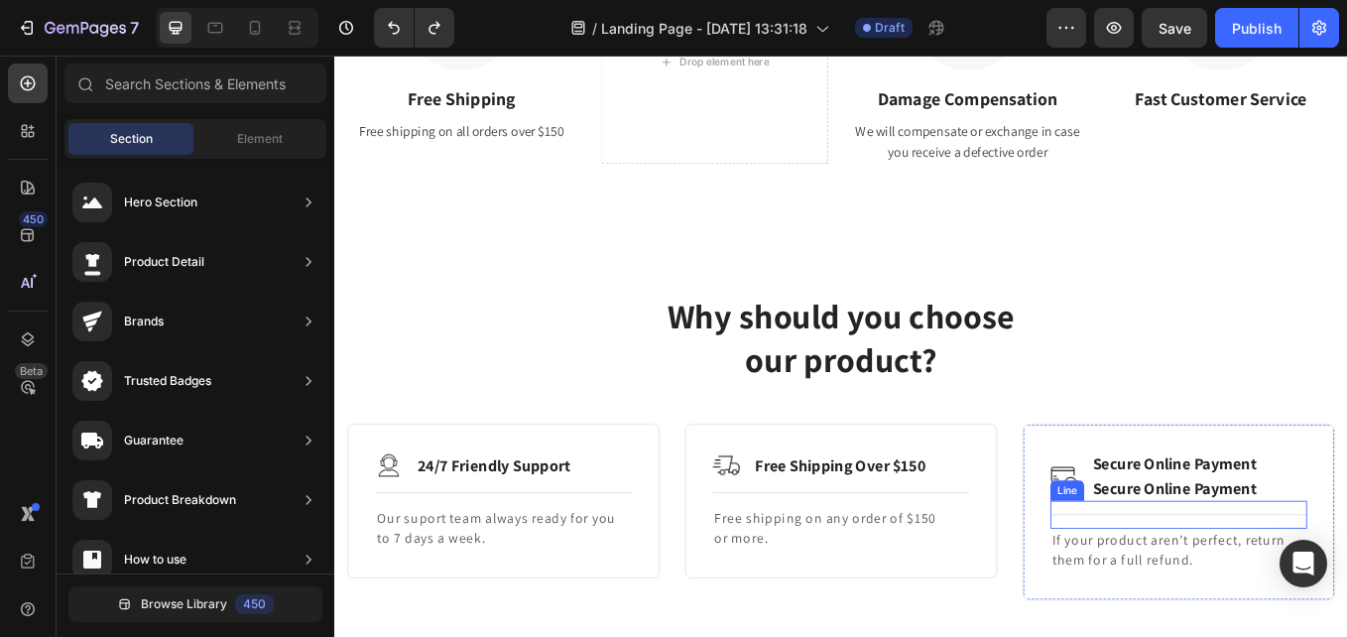
click at [1223, 572] on div "Secure Online Payment" at bounding box center [1321, 564] width 196 height 29
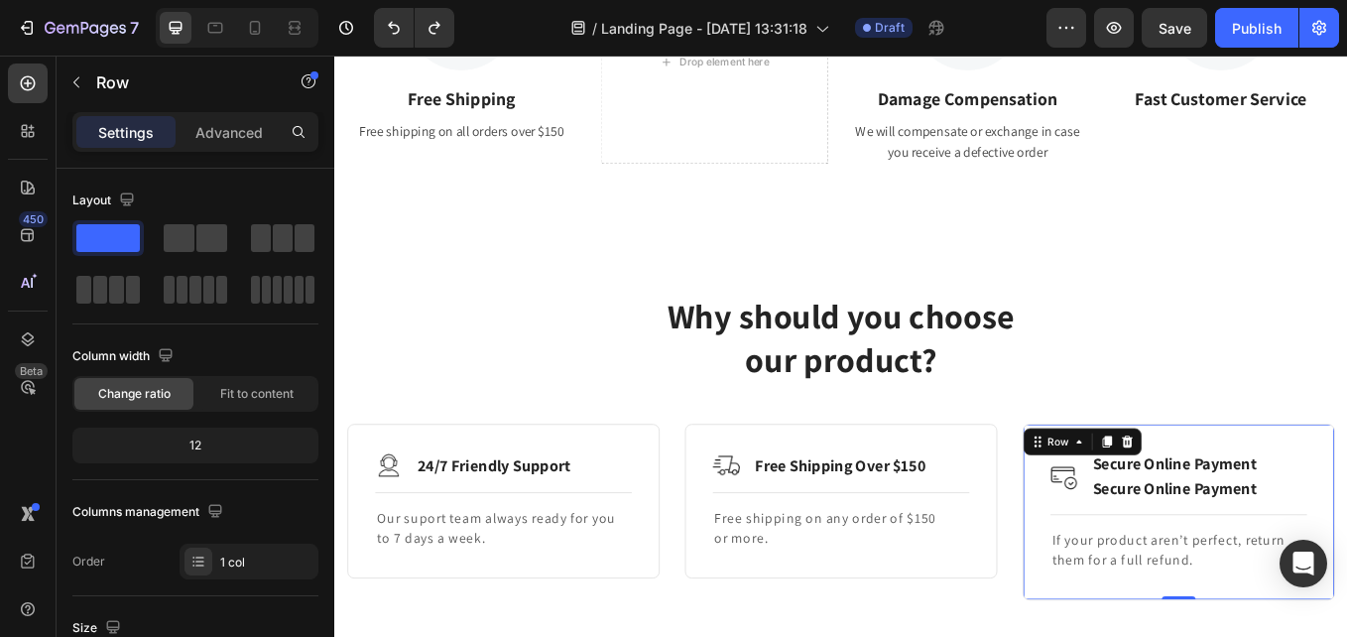
click at [1199, 492] on div "Image Secure Online Payment Text Block Secure Online Payment Text Block Row Tit…" at bounding box center [1326, 591] width 367 height 206
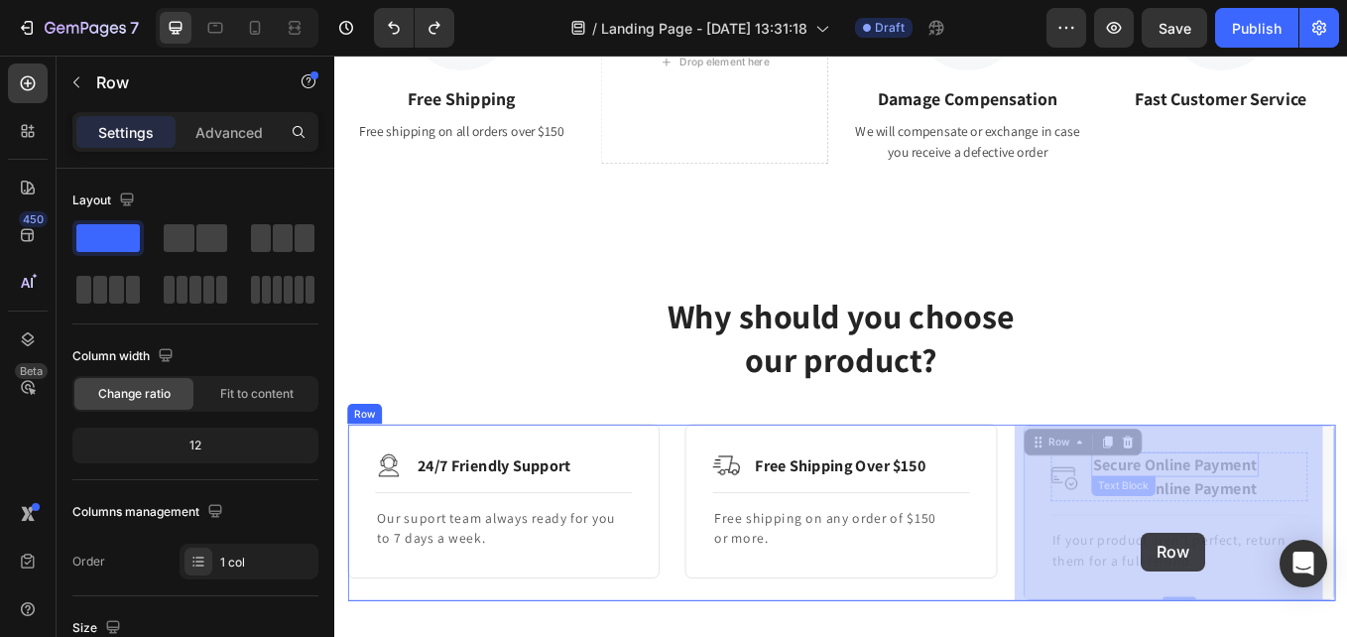
drag, startPoint x: 1148, startPoint y: 530, endPoint x: 1283, endPoint y: 610, distance: 157.0
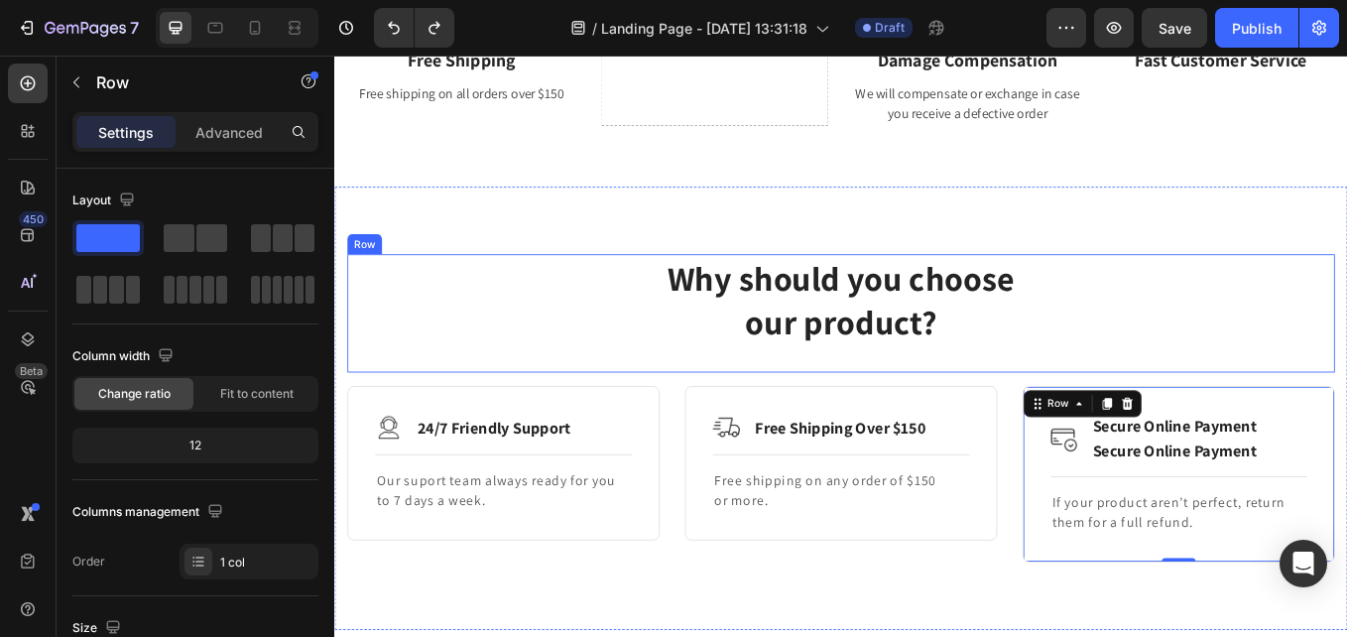
click at [1340, 422] on div "Why should you choose our product? Heading" at bounding box center [929, 358] width 1161 height 139
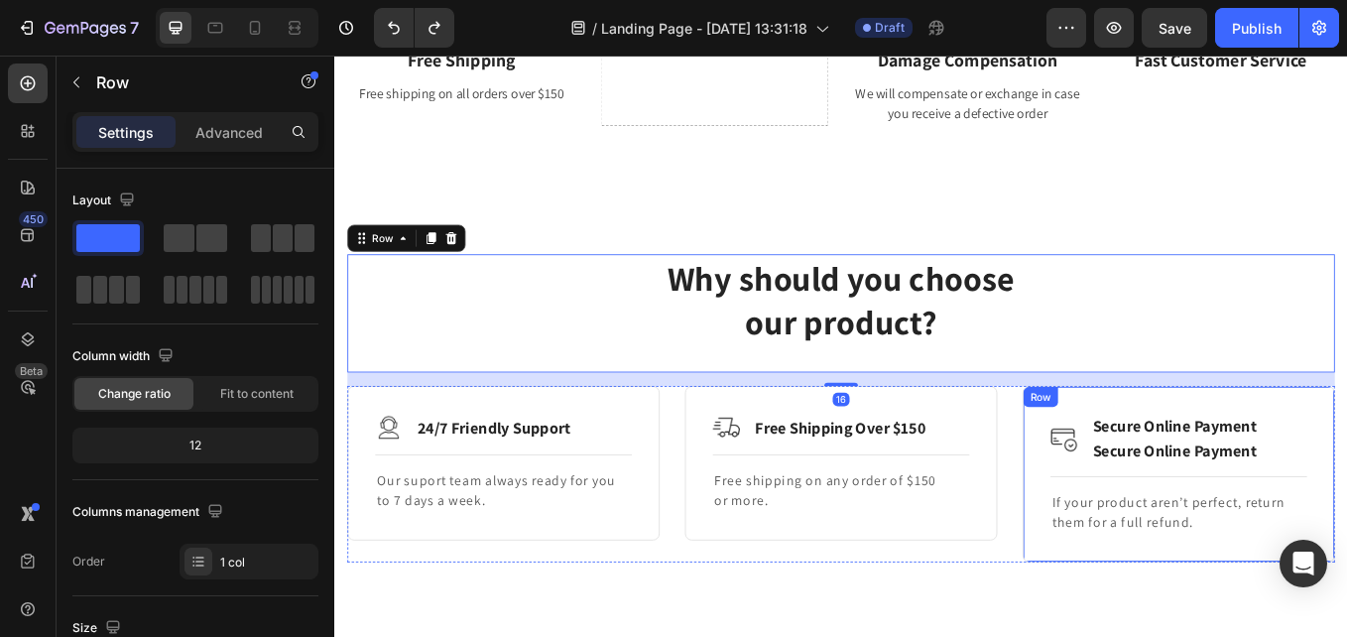
click at [1176, 471] on div "Image Secure Online Payment Text Block Secure Online Payment Text Block Row Tit…" at bounding box center [1326, 546] width 367 height 206
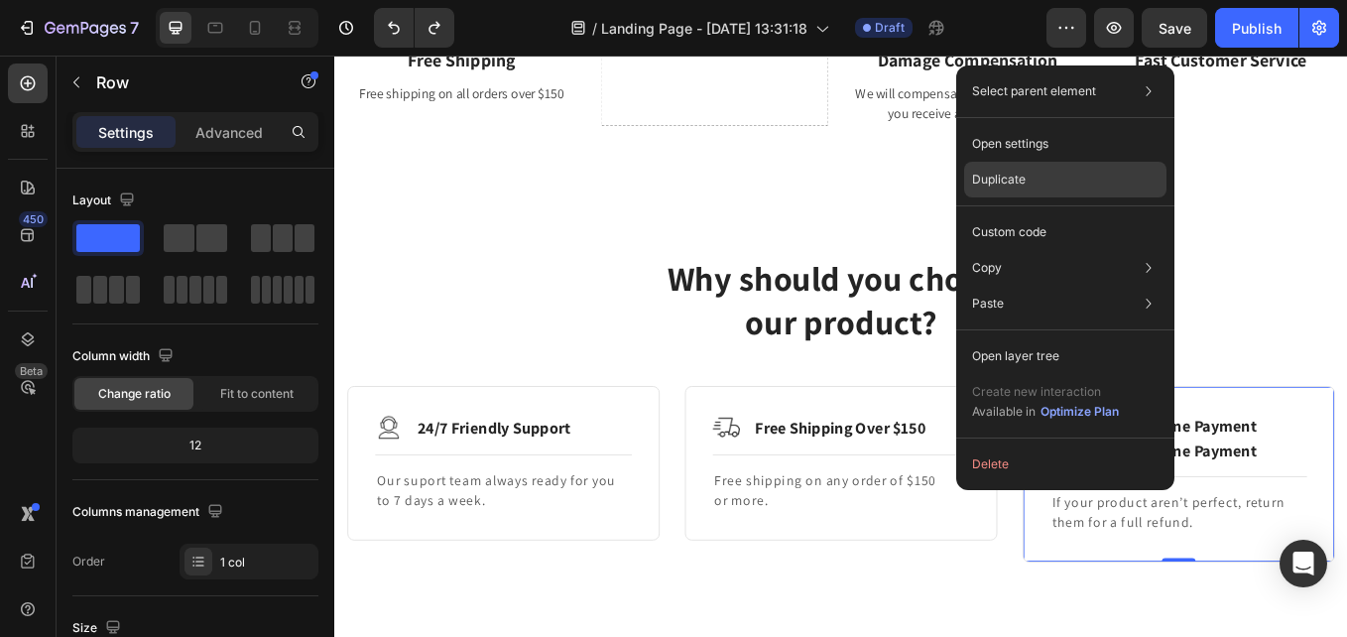
click at [991, 184] on p "Duplicate" at bounding box center [999, 180] width 54 height 18
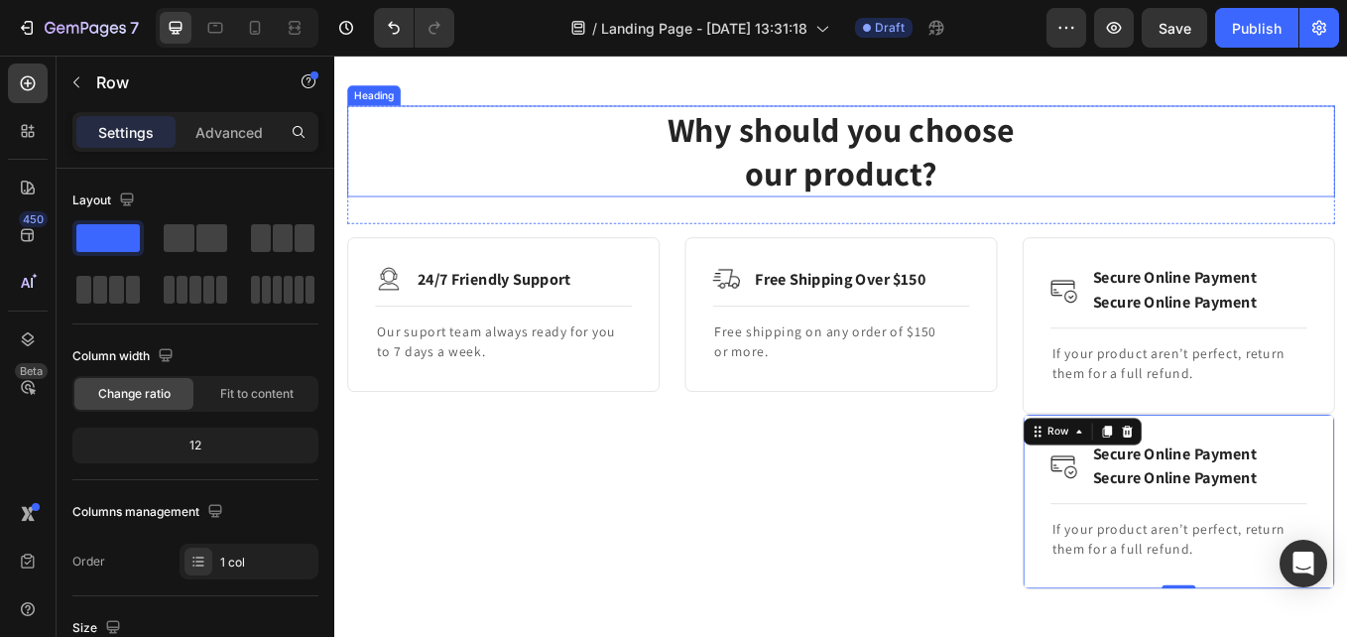
scroll to position [2992, 0]
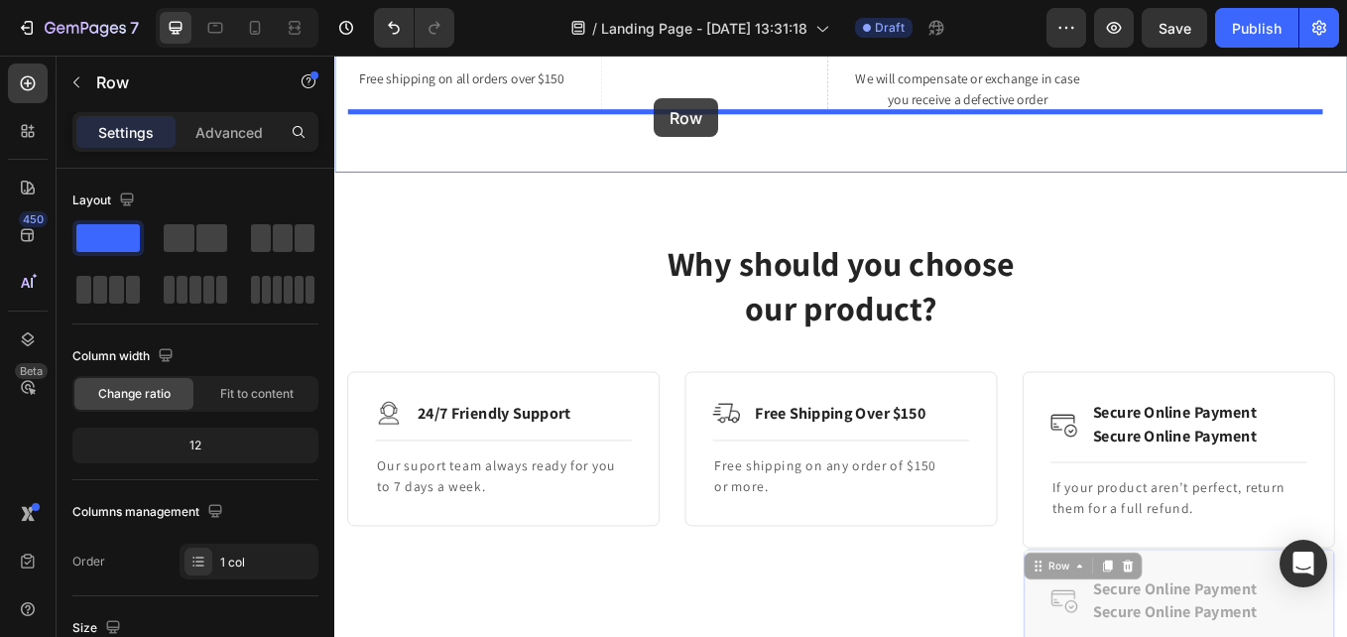
drag, startPoint x: 1333, startPoint y: 585, endPoint x: 701, endPoint y: 93, distance: 800.9
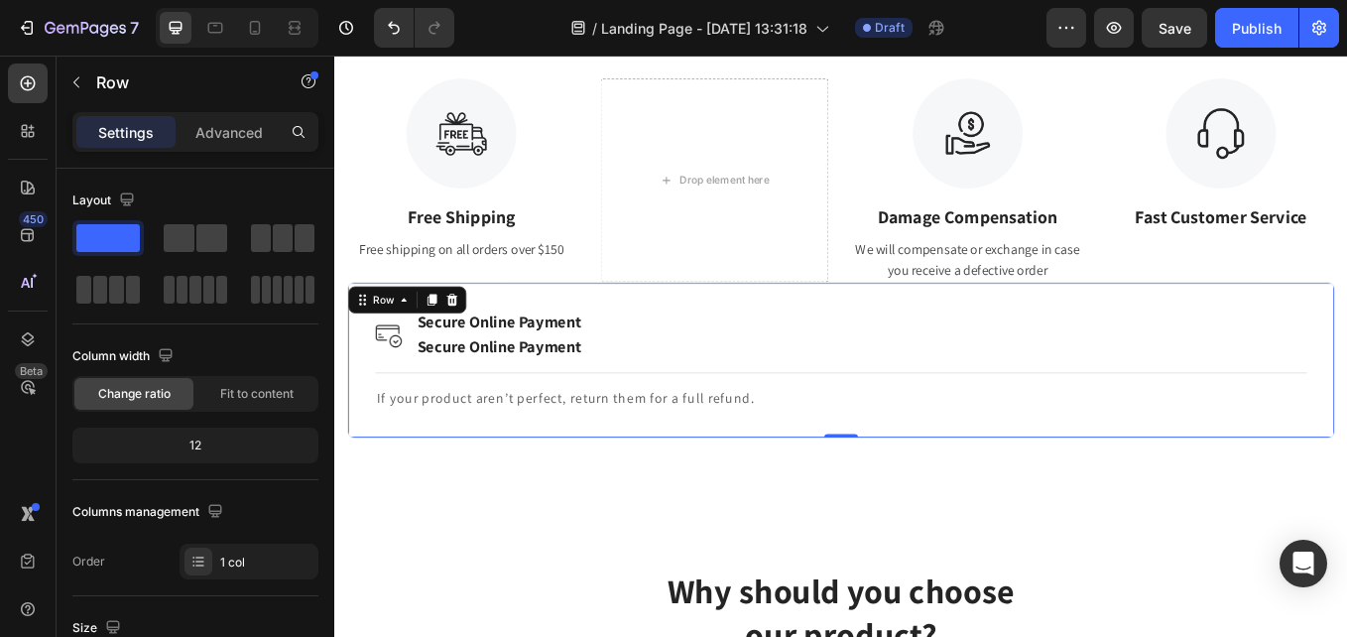
scroll to position [2696, 0]
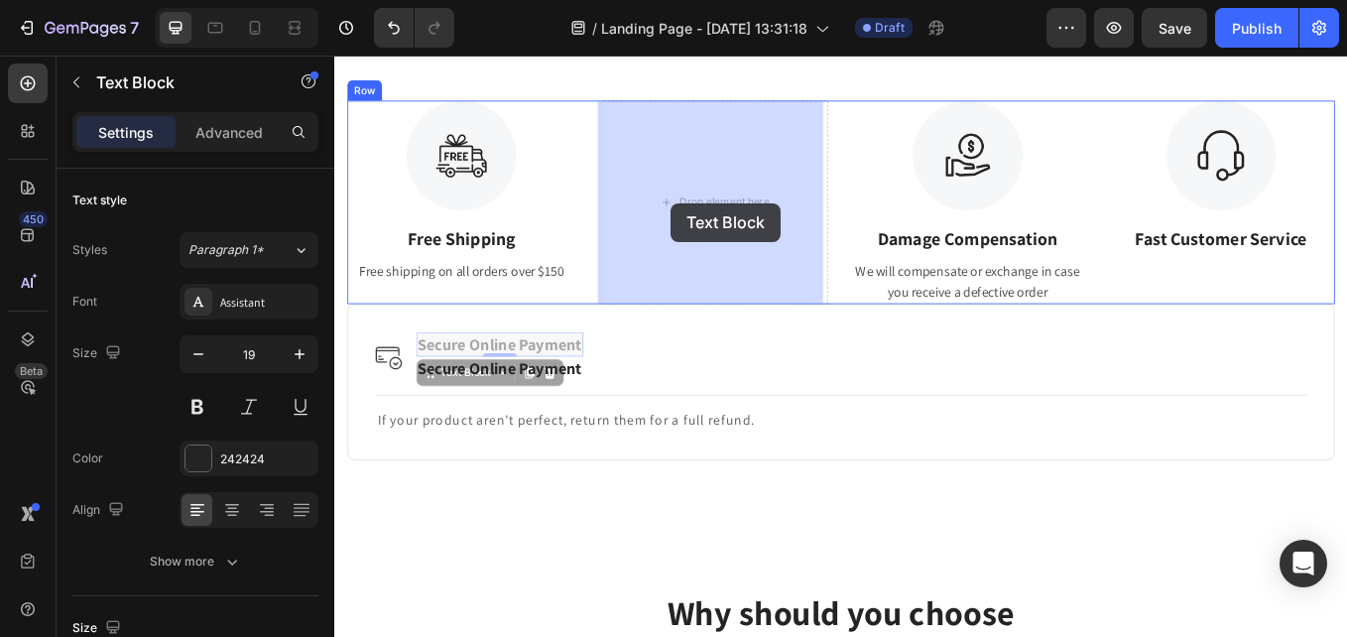
drag, startPoint x: 544, startPoint y: 399, endPoint x: 728, endPoint y: 245, distance: 240.2
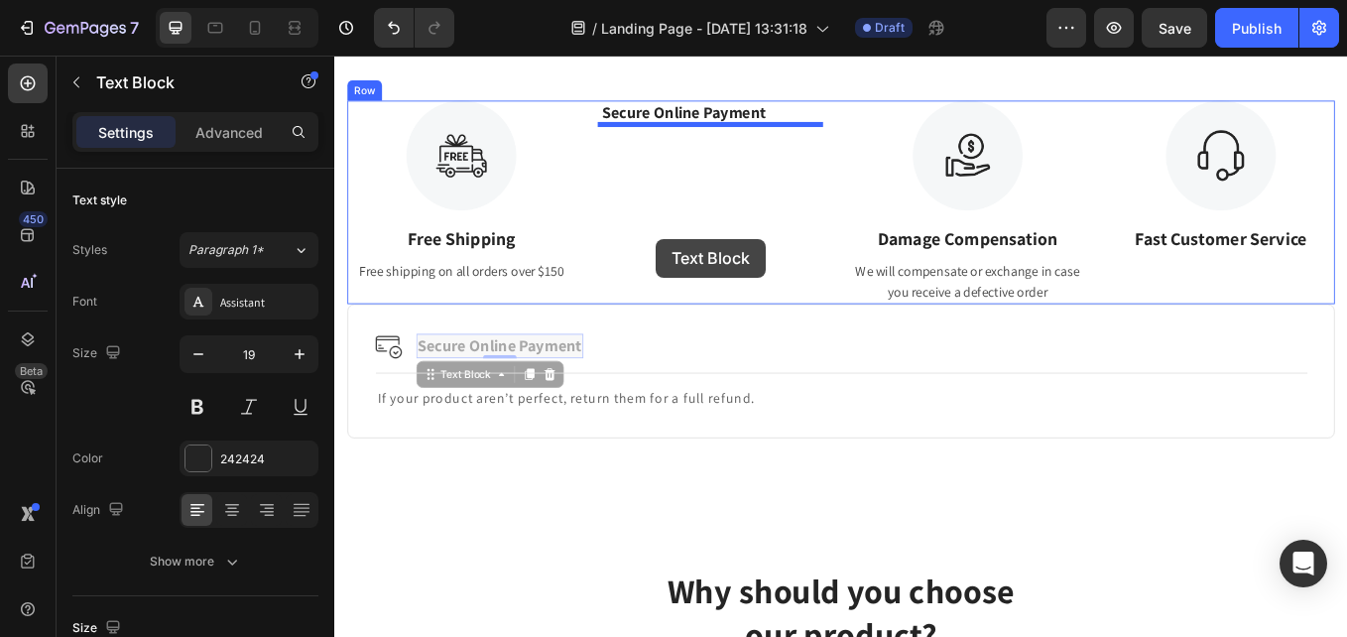
drag, startPoint x: 558, startPoint y: 400, endPoint x: 712, endPoint y: 267, distance: 203.3
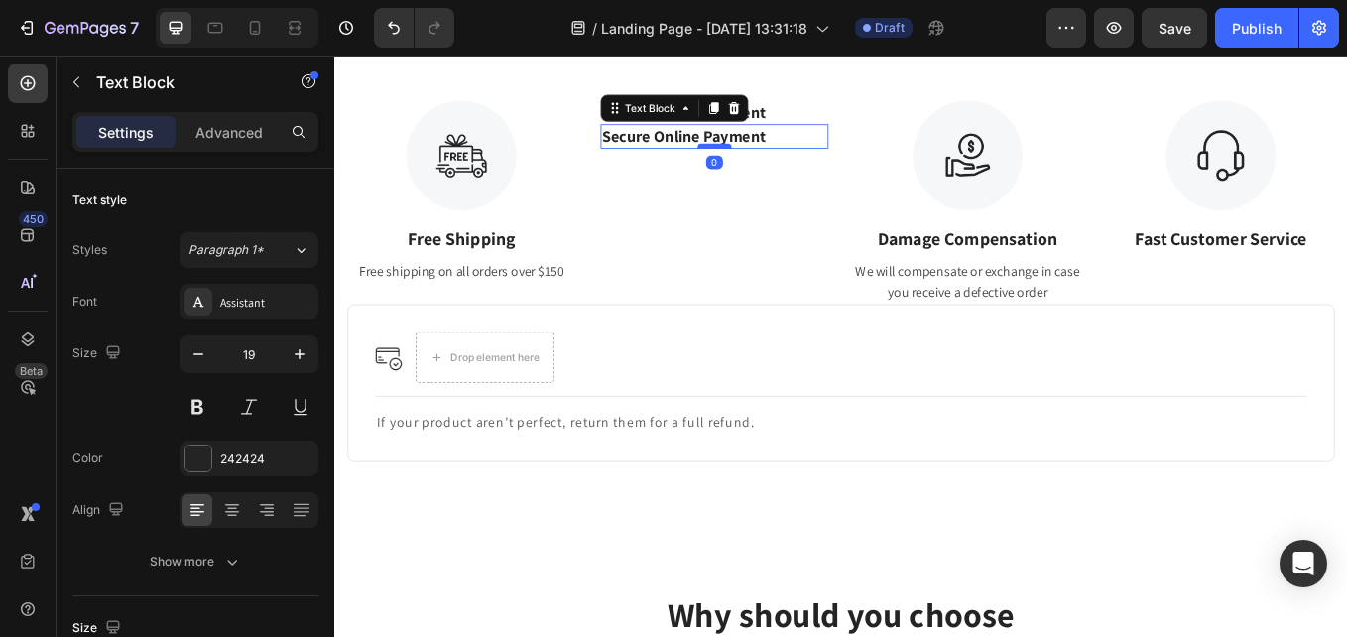
click at [795, 161] on div at bounding box center [781, 162] width 40 height 6
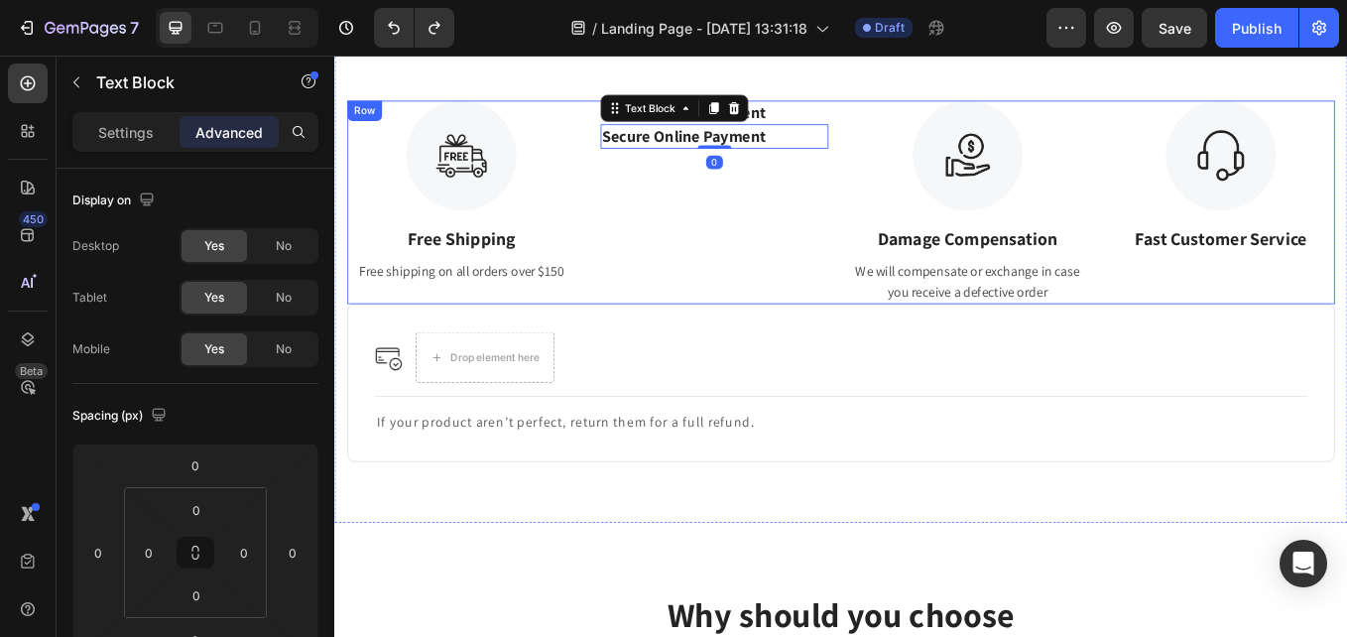
click at [781, 229] on div "Secure Online Payment Text Block Secure Online Payment Text Block 0" at bounding box center [781, 228] width 268 height 240
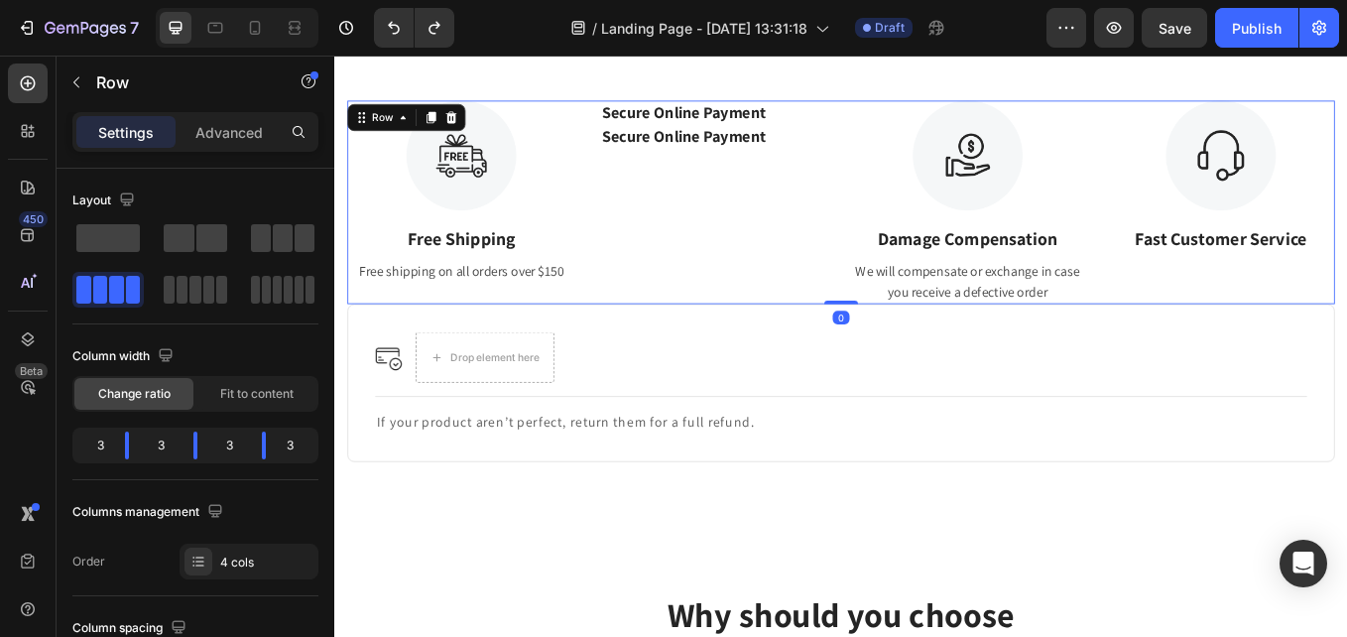
click at [790, 157] on p "Secure Online Payment" at bounding box center [781, 150] width 264 height 25
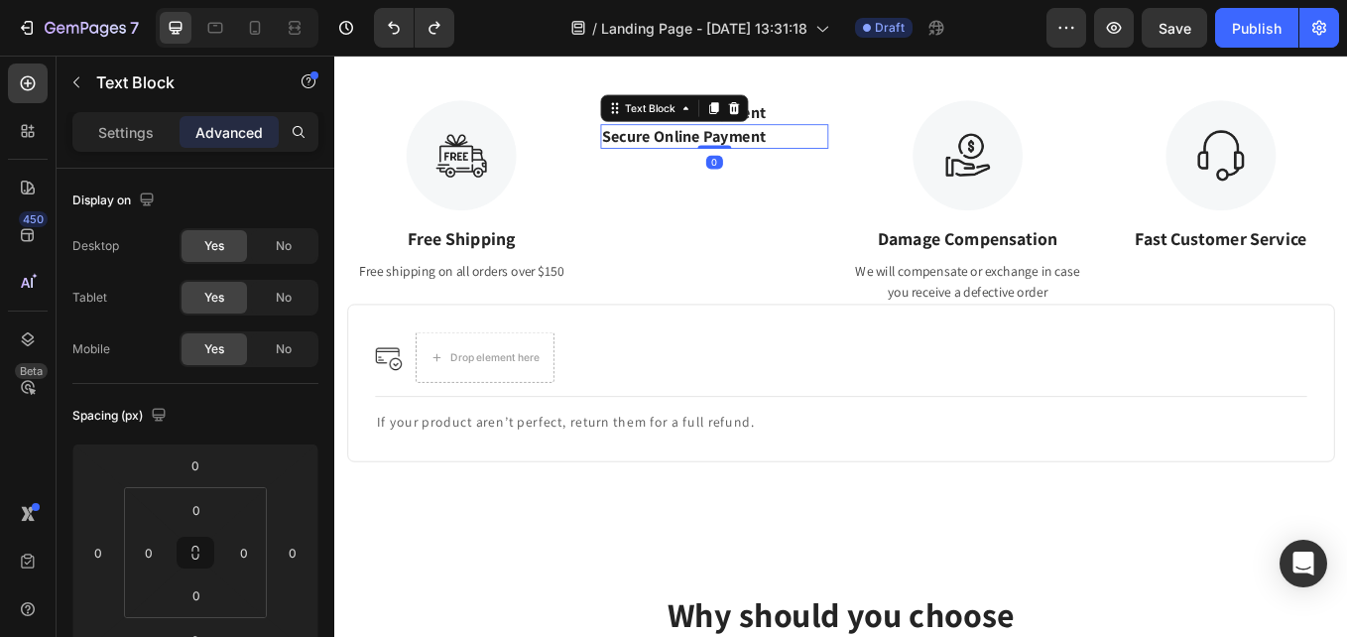
click at [796, 113] on icon at bounding box center [804, 117] width 16 height 16
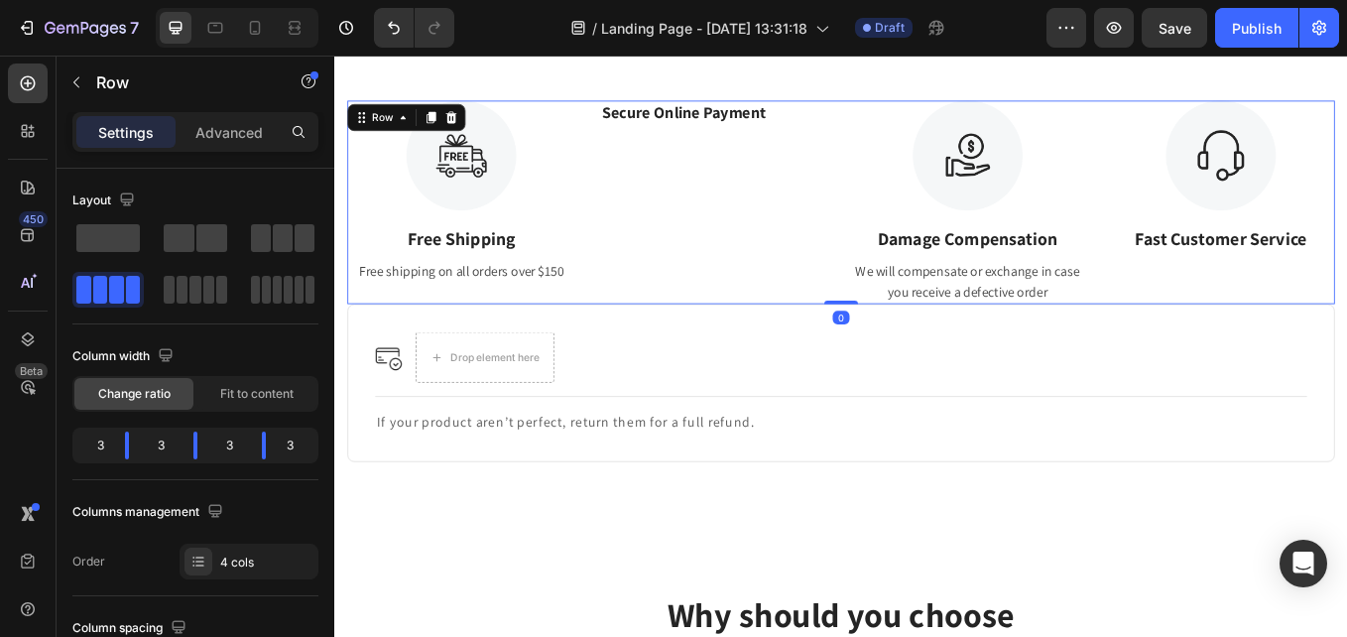
click at [794, 177] on div "Secure Online Payment Text Block" at bounding box center [781, 228] width 268 height 240
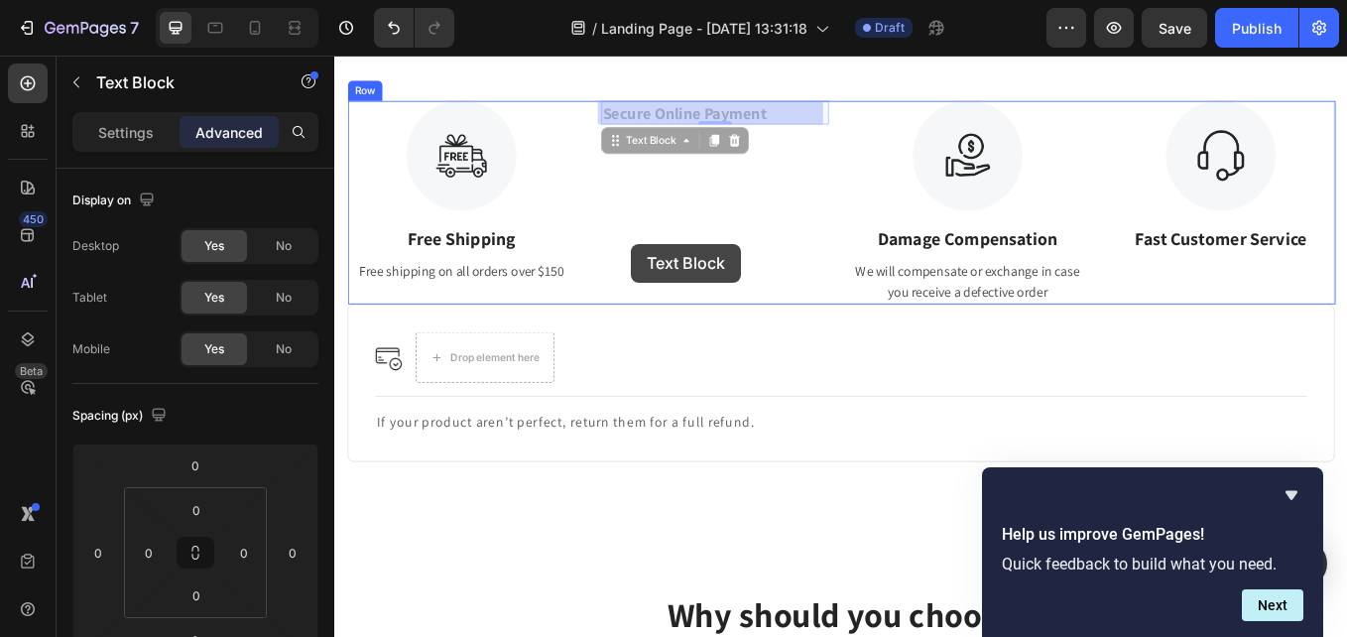
drag, startPoint x: 723, startPoint y: 124, endPoint x: 681, endPoint y: 276, distance: 157.7
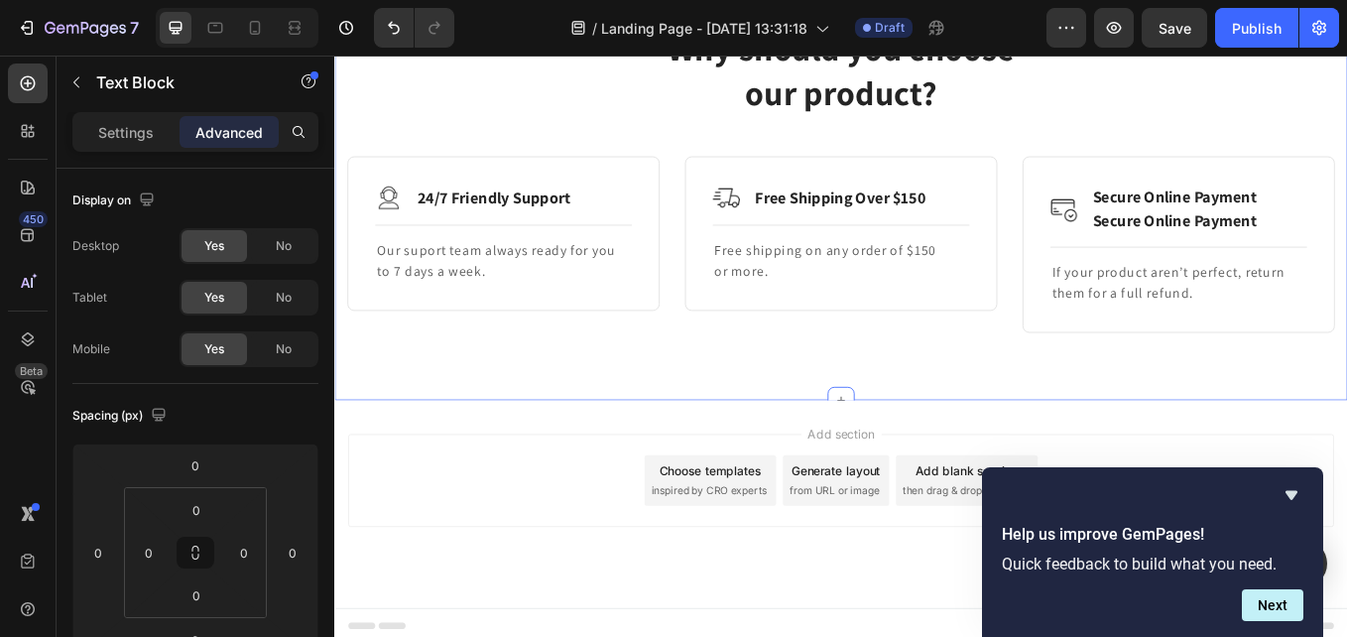
scroll to position [3368, 0]
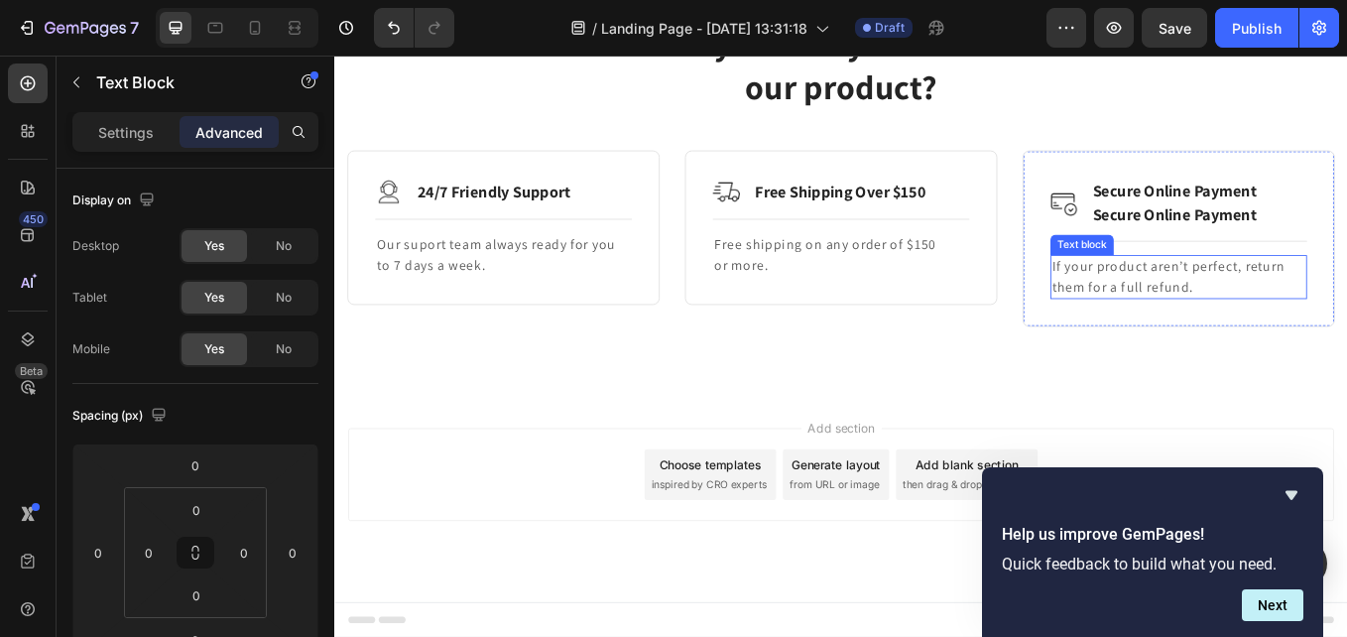
click at [1178, 283] on div "Text block" at bounding box center [1213, 278] width 74 height 24
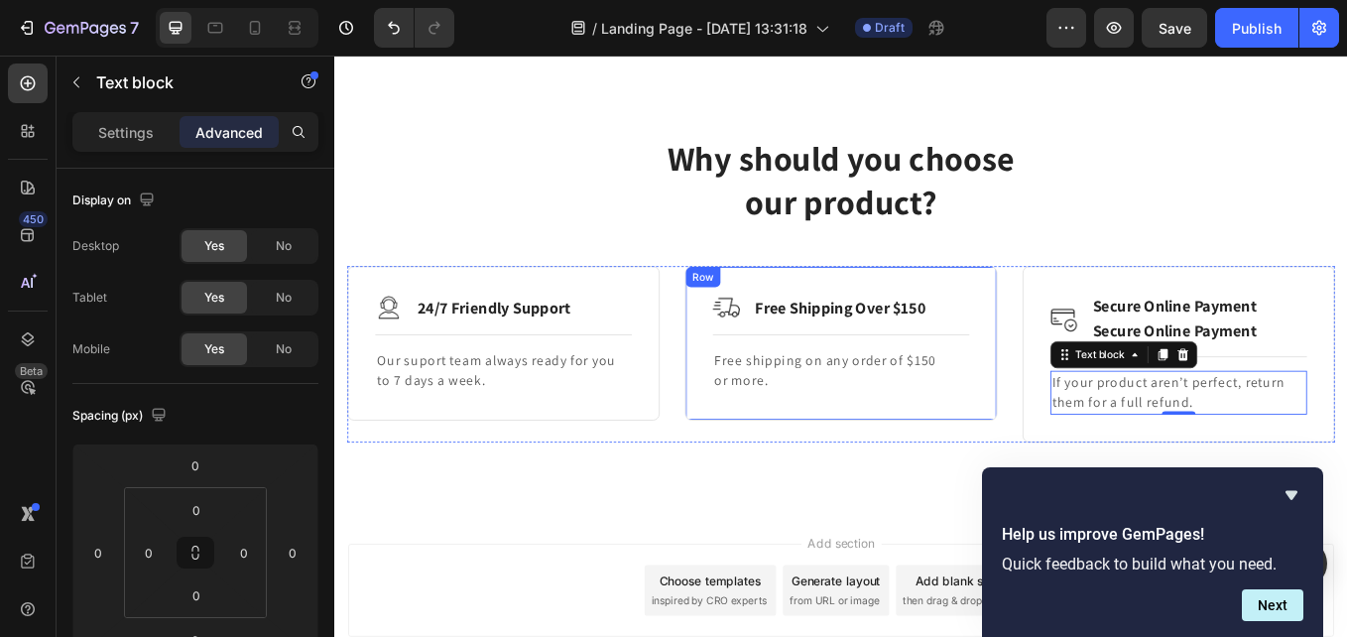
scroll to position [3269, 0]
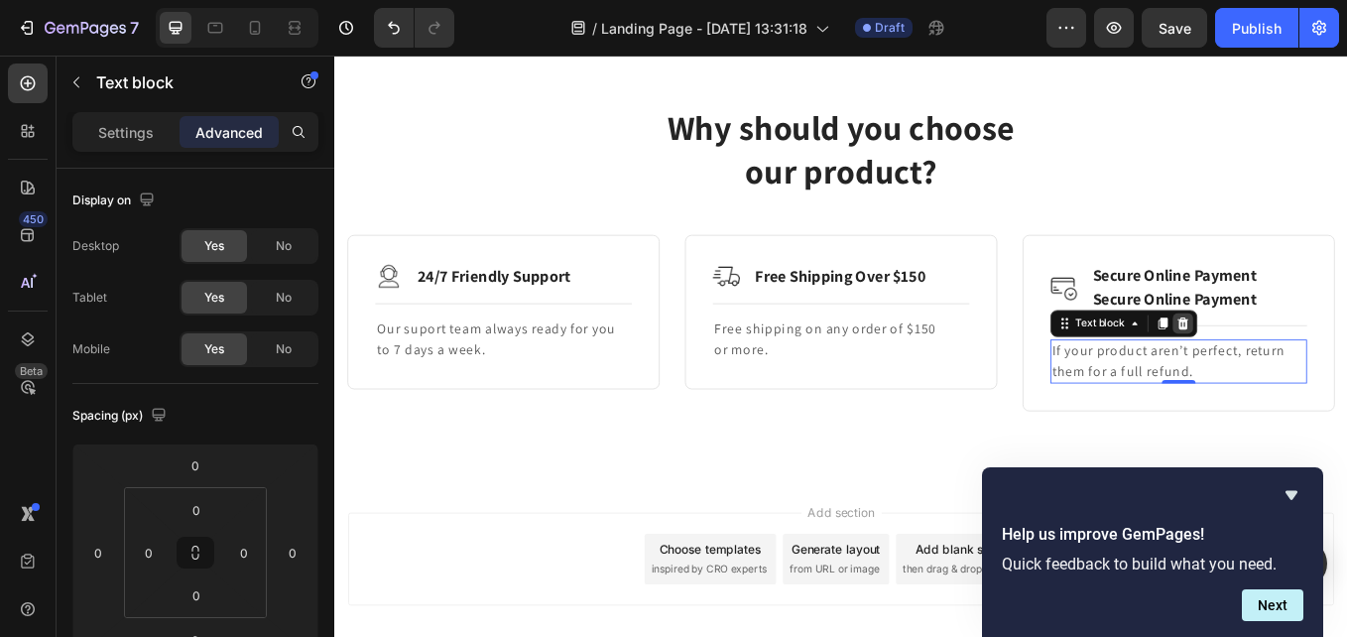
click at [1325, 371] on icon at bounding box center [1331, 369] width 13 height 14
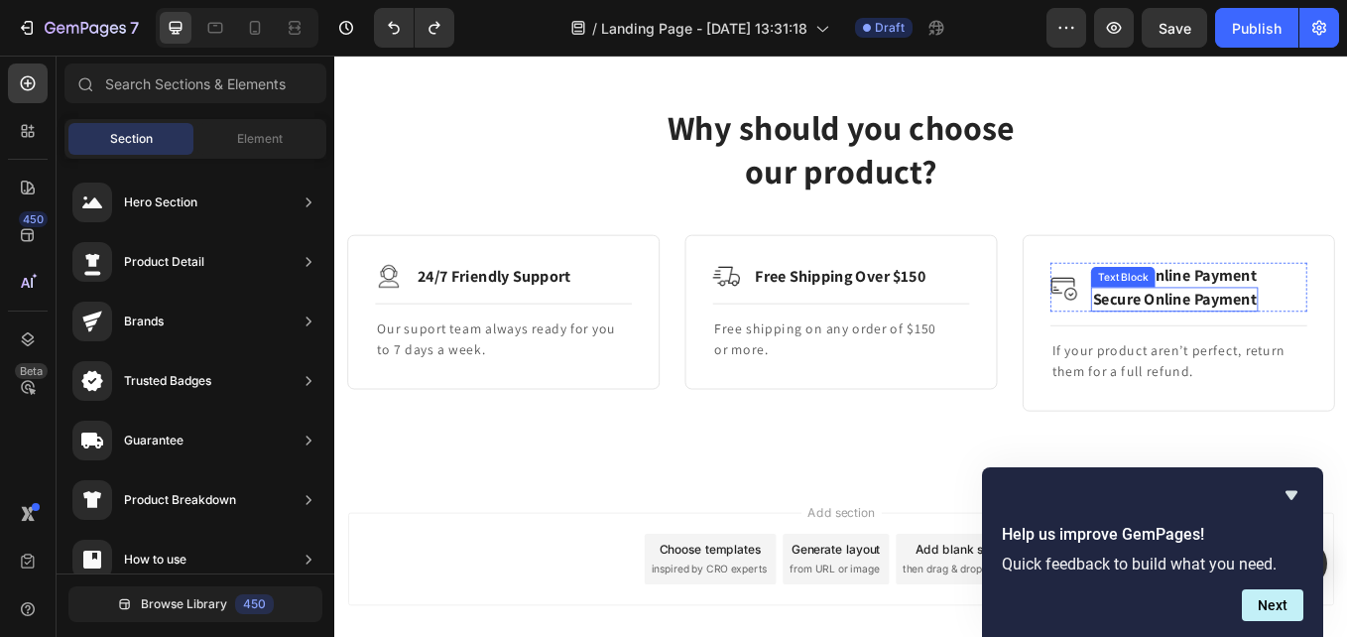
click at [1239, 333] on p "Secure Online Payment" at bounding box center [1321, 341] width 192 height 25
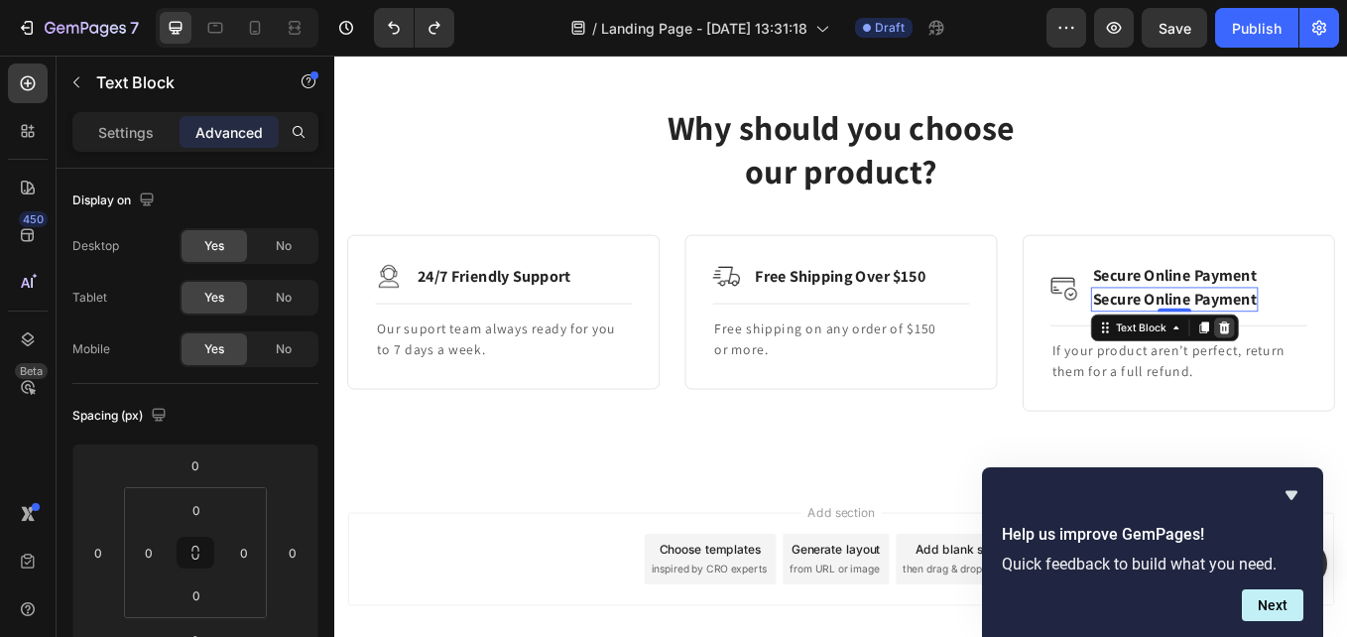
click at [1346, 390] on div "Text Block" at bounding box center [1310, 375] width 174 height 32
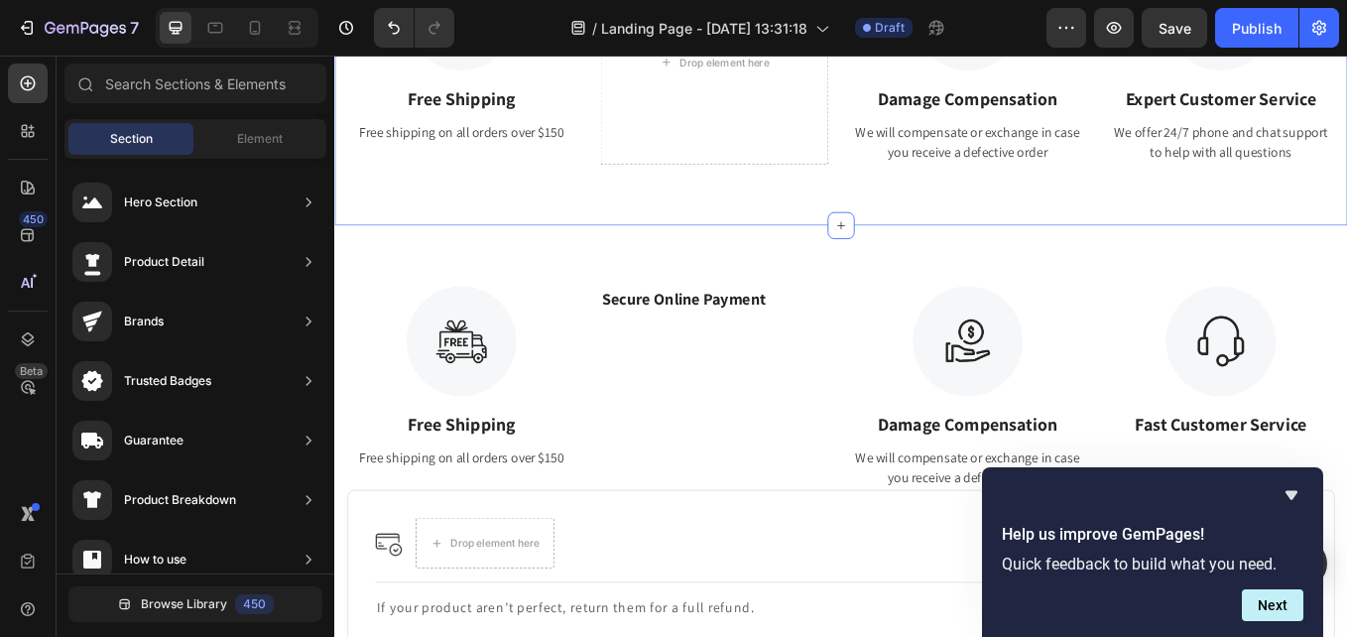
scroll to position [2449, 0]
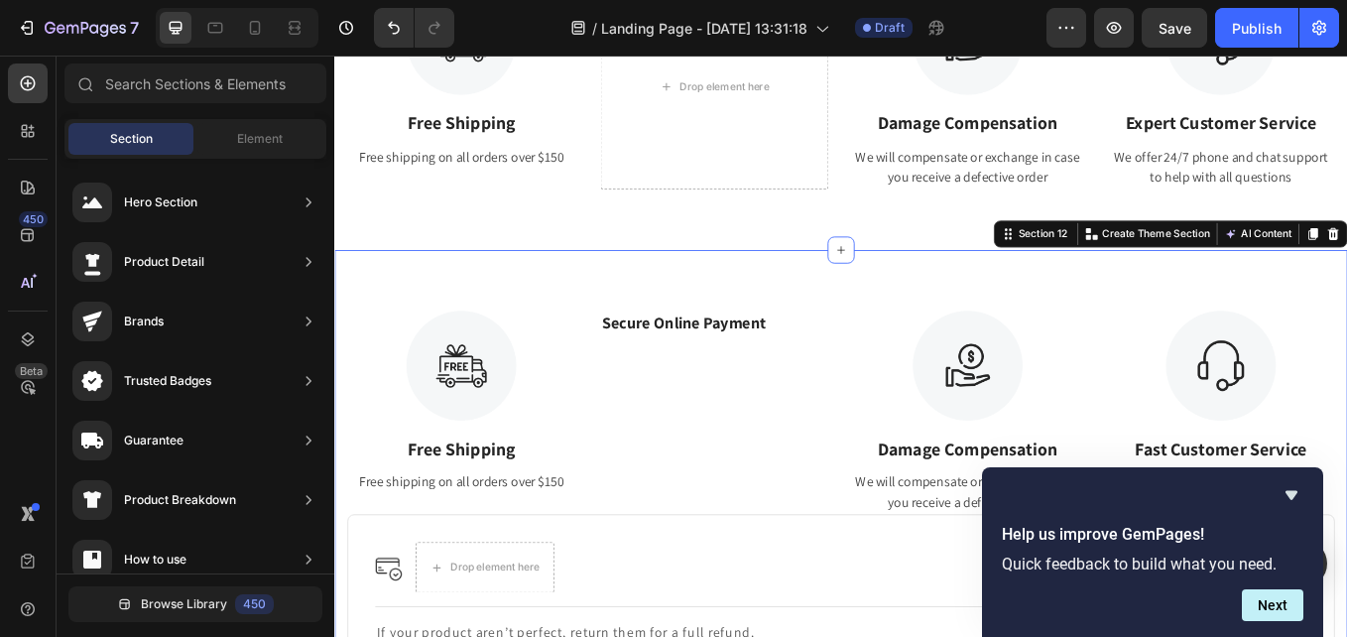
click at [1346, 284] on div "Image Free Shipping Text Block Free shipping on all orders over $150 Text Secur…" at bounding box center [929, 568] width 1190 height 568
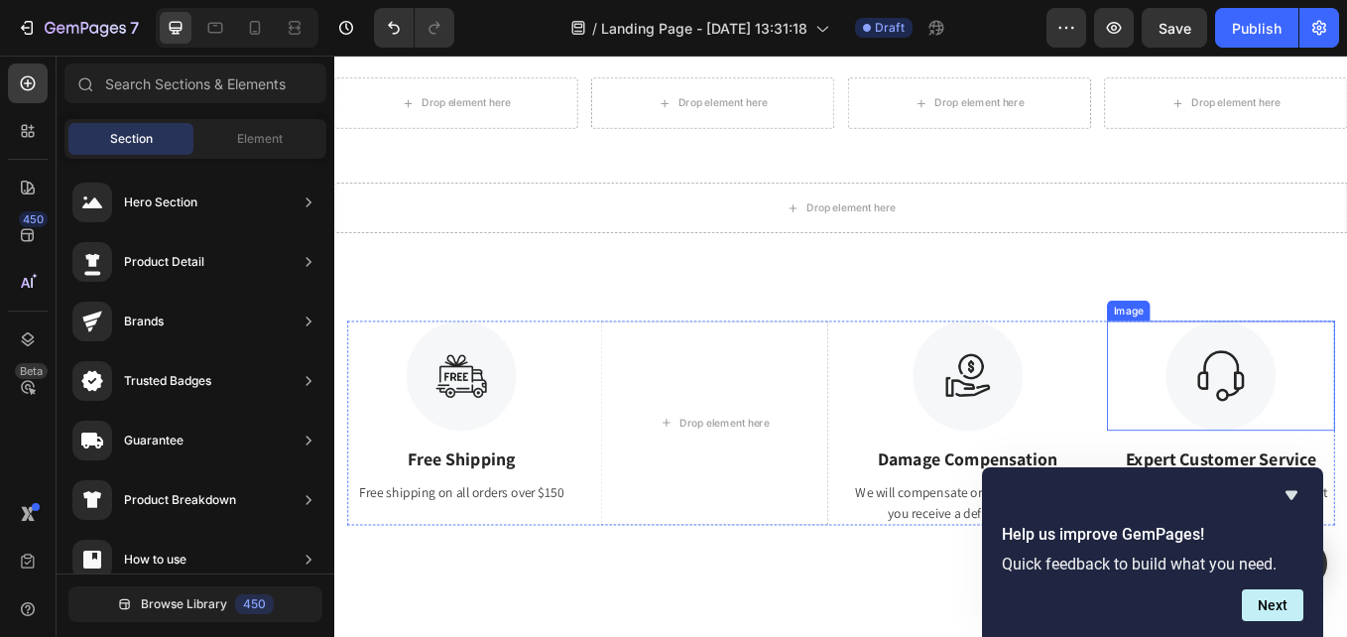
scroll to position [2052, 0]
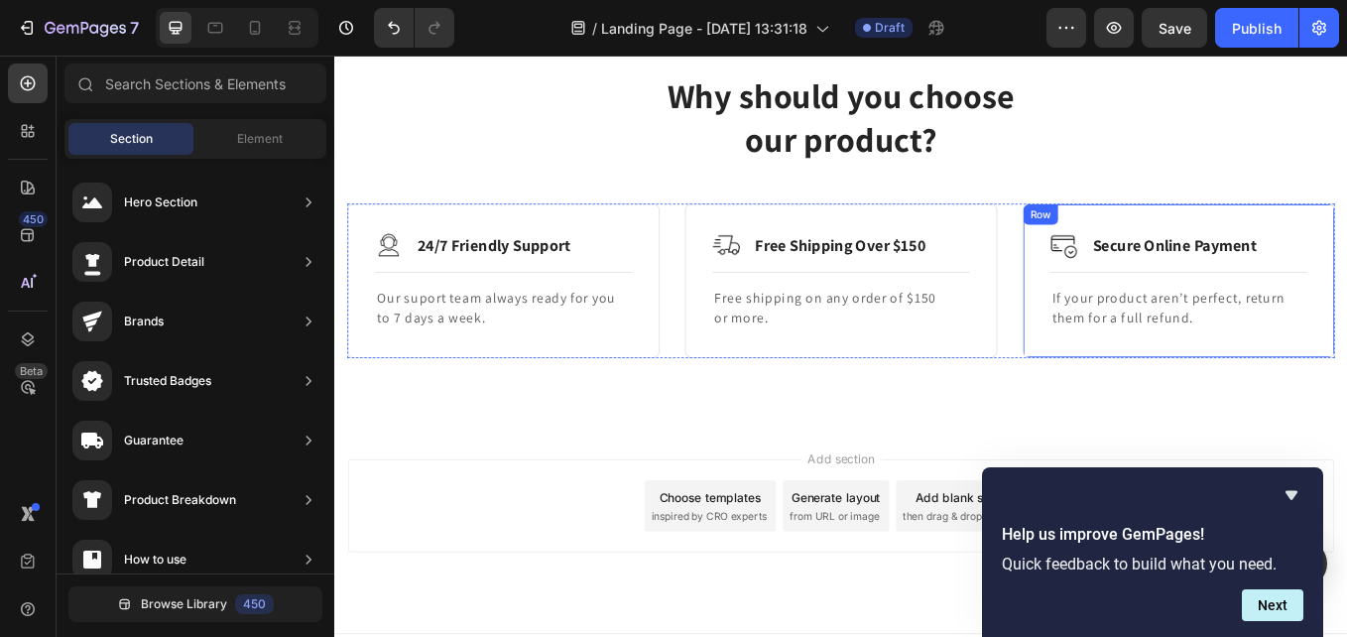
scroll to position [2392, 0]
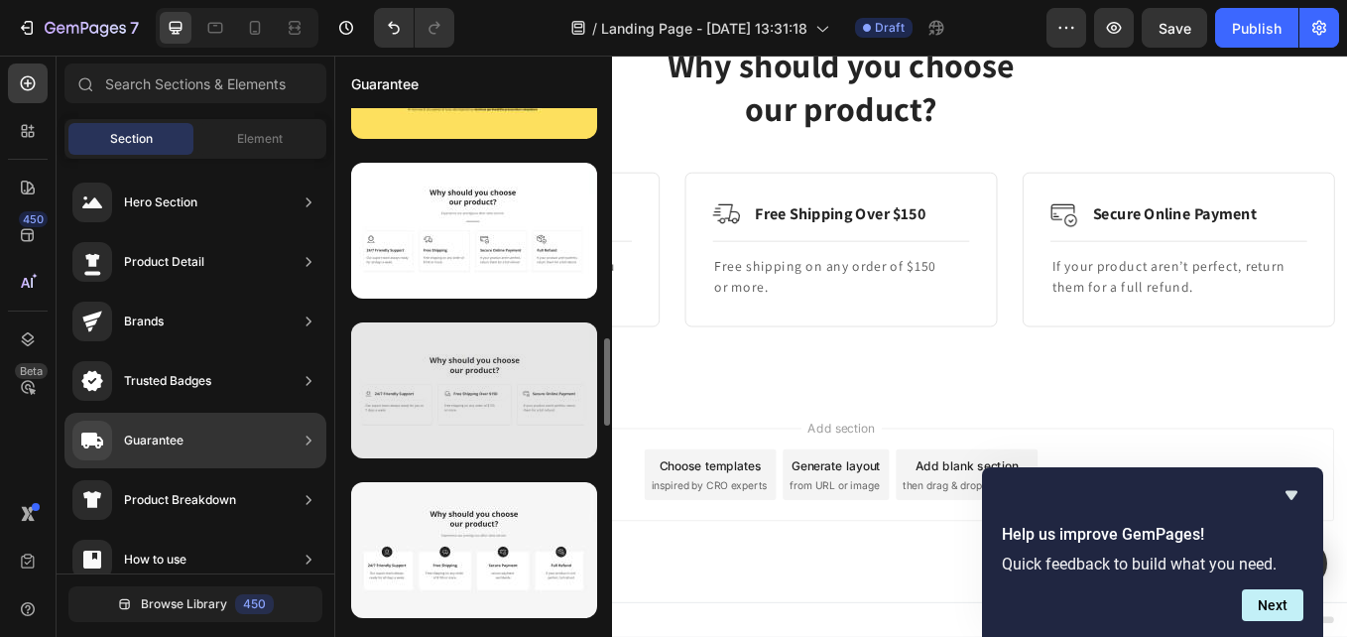
click at [441, 435] on div at bounding box center [474, 390] width 246 height 136
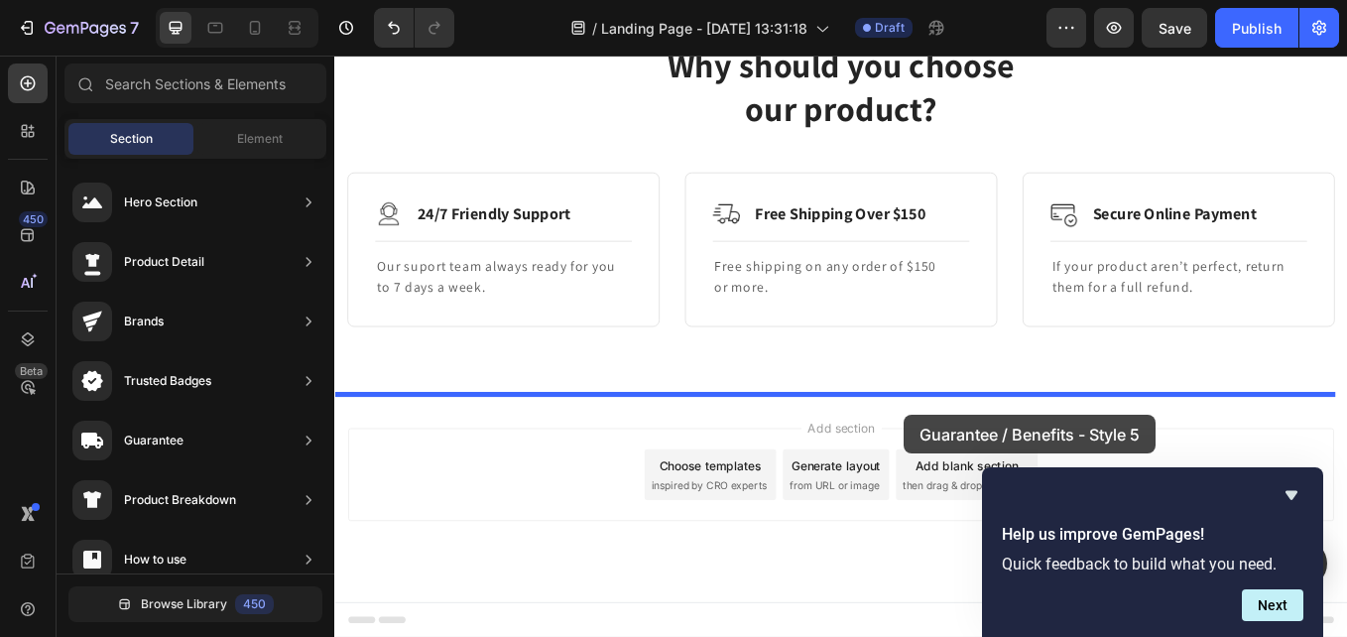
drag, startPoint x: 790, startPoint y: 474, endPoint x: 1004, endPoint y: 478, distance: 214.3
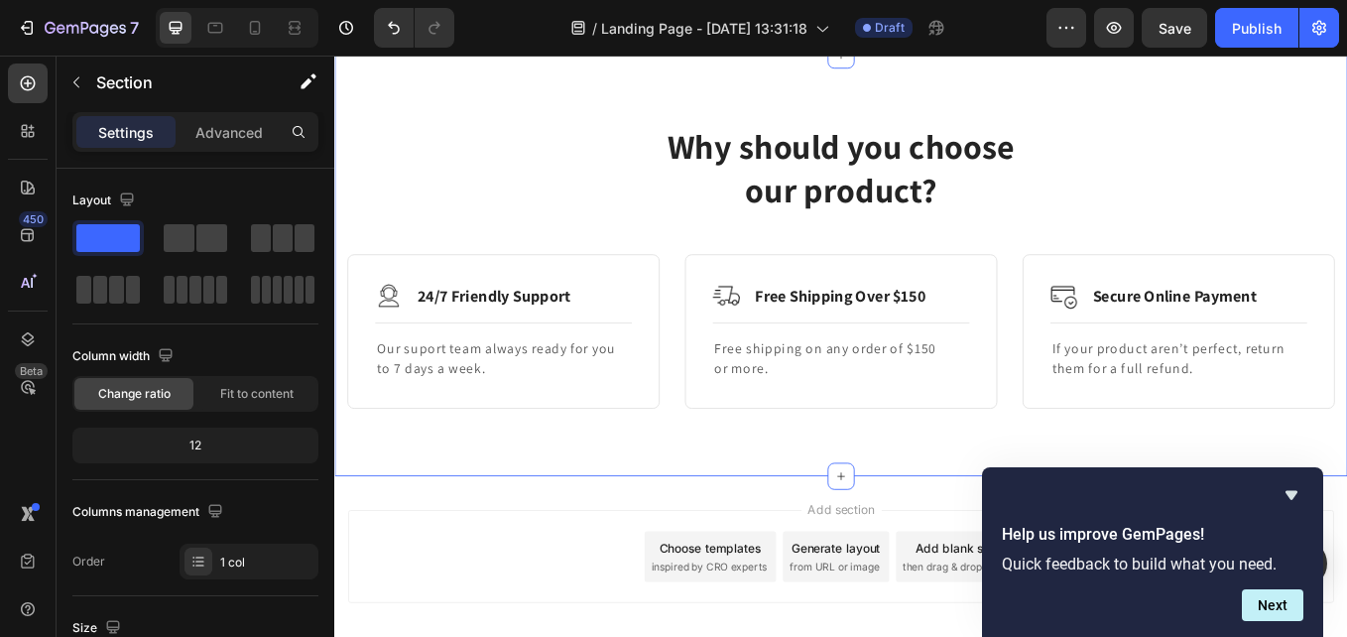
scroll to position [2819, 0]
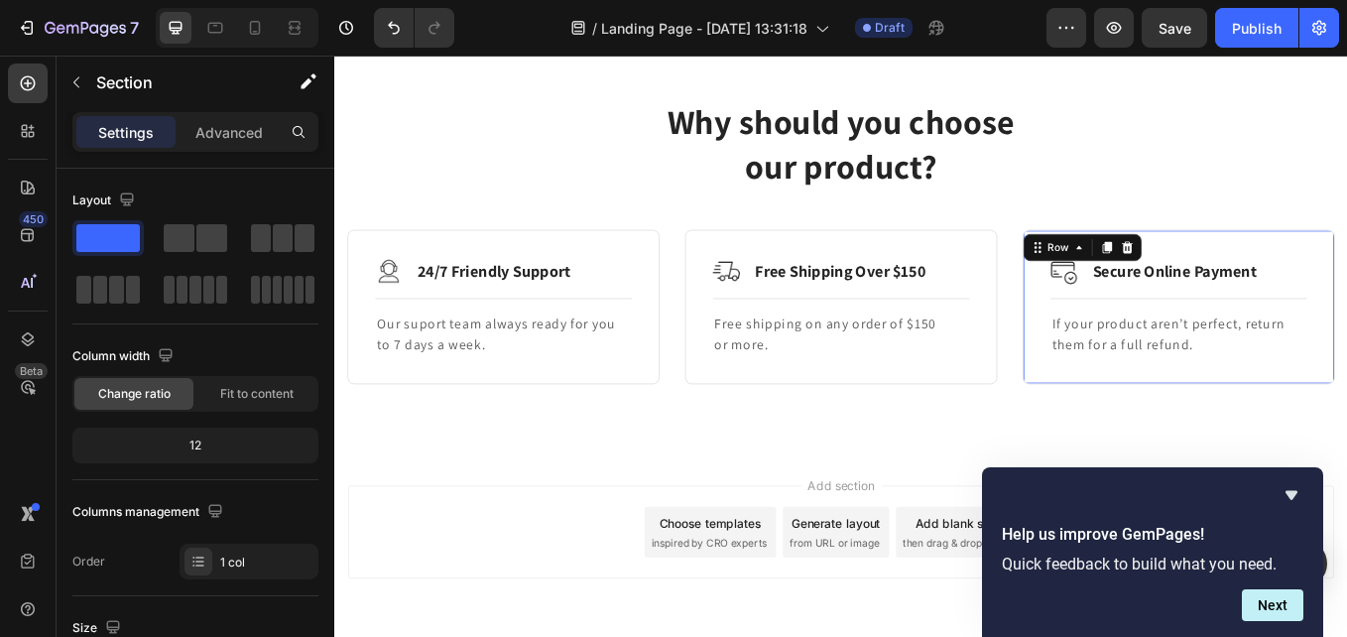
click at [1180, 414] on div "Image Secure Online Payment Text Block Row Title Line If your product aren’t pe…" at bounding box center [1326, 351] width 367 height 182
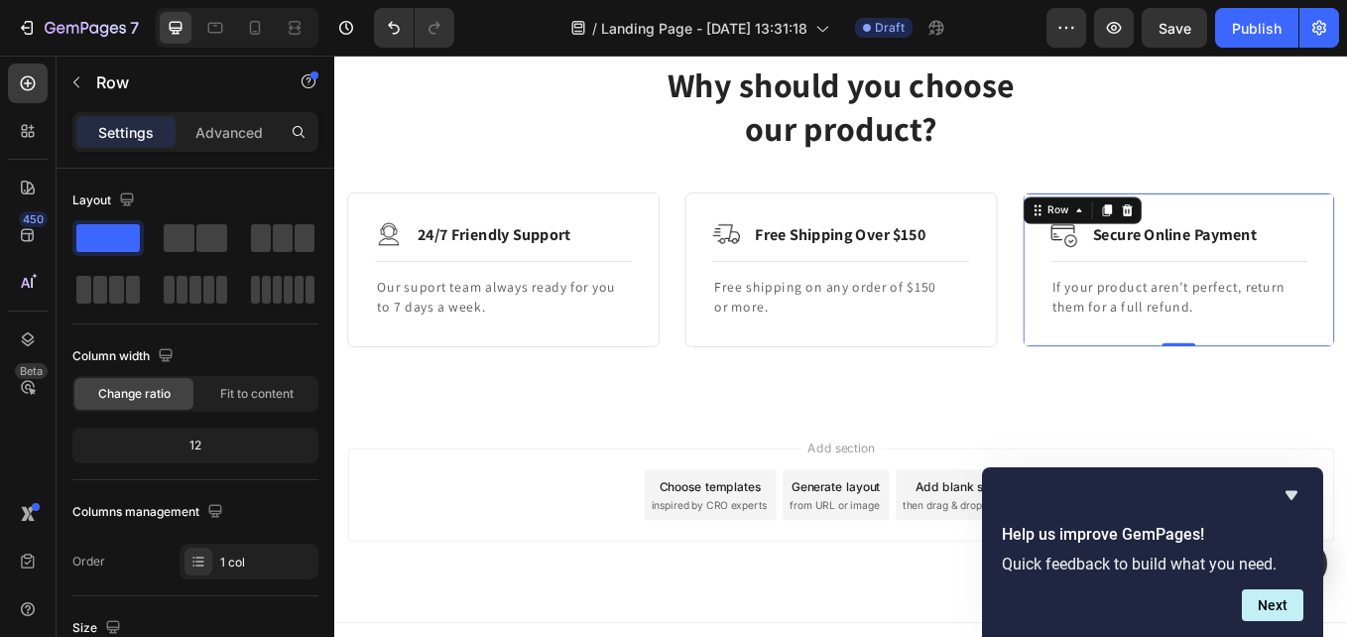
scroll to position [2887, 0]
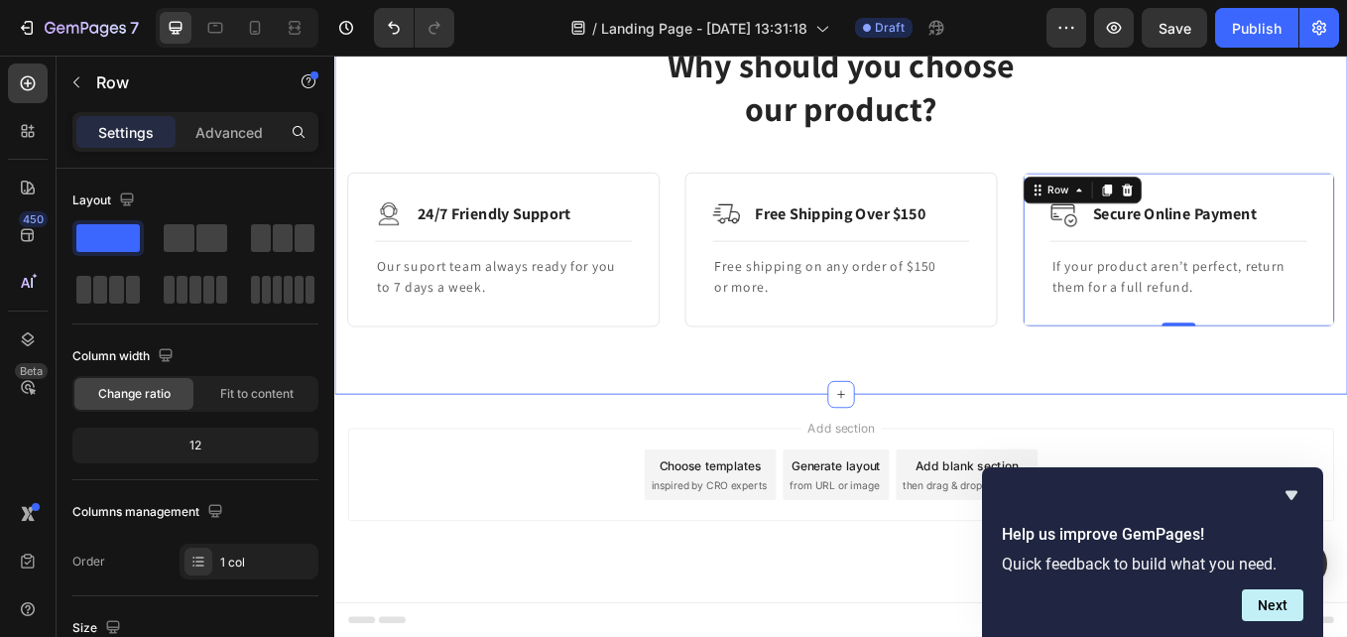
click at [632, 453] on div "Add section Choose templates inspired by CRO experts Generate layout from URL o…" at bounding box center [929, 575] width 1190 height 244
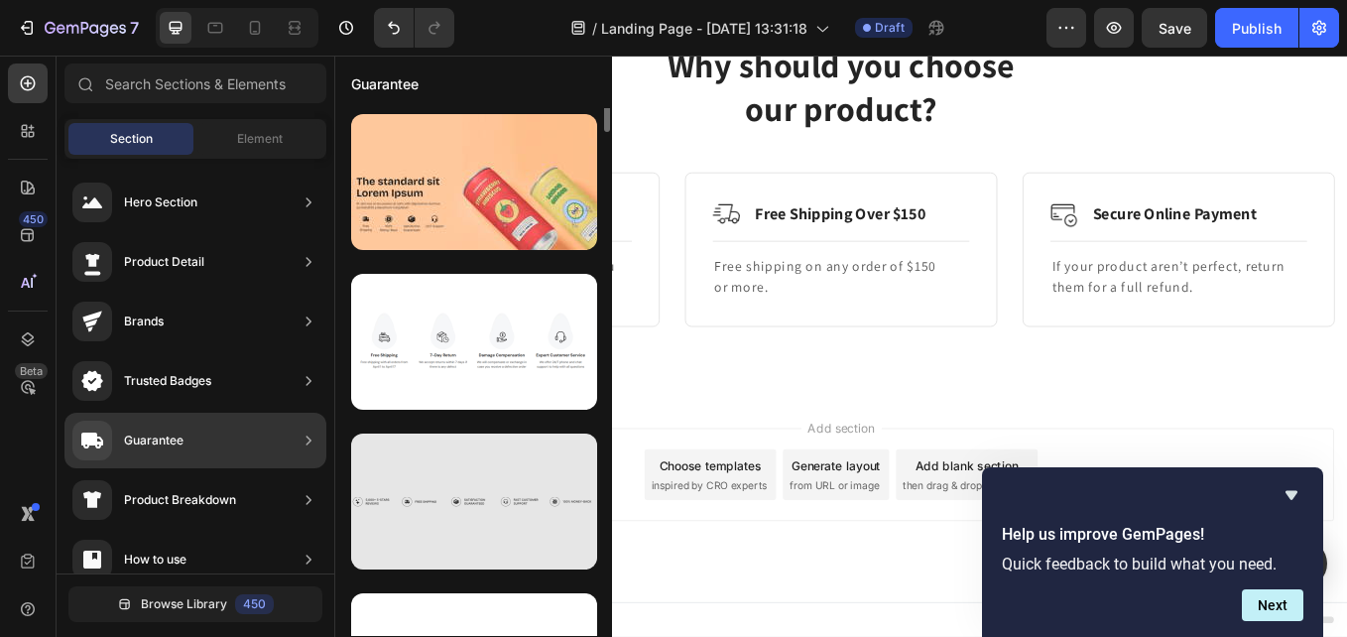
scroll to position [220, 0]
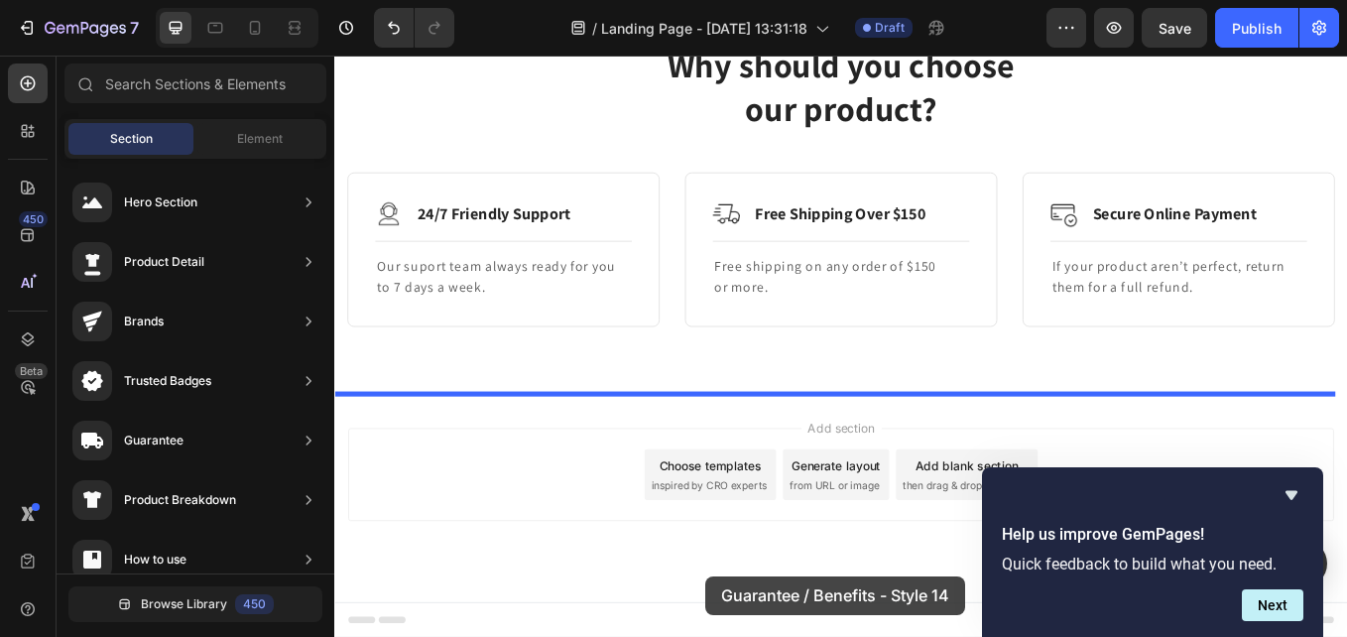
drag, startPoint x: 740, startPoint y: 500, endPoint x: 770, endPoint y: 668, distance: 170.3
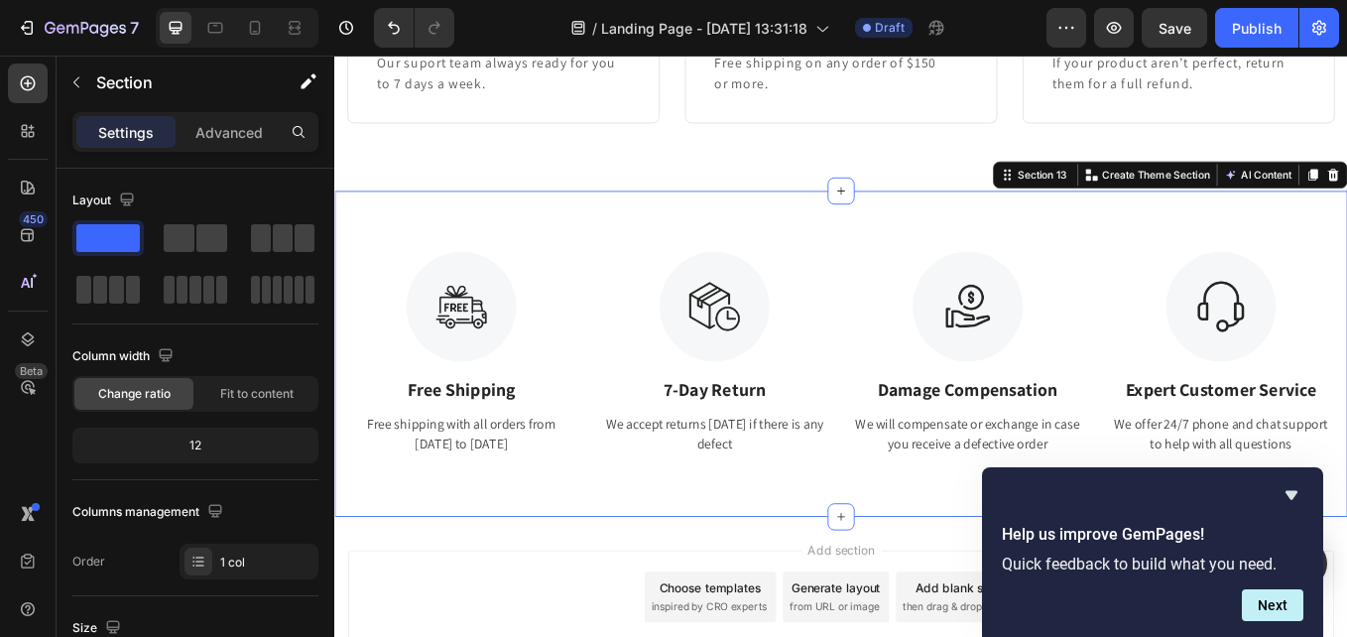
scroll to position [3085, 0]
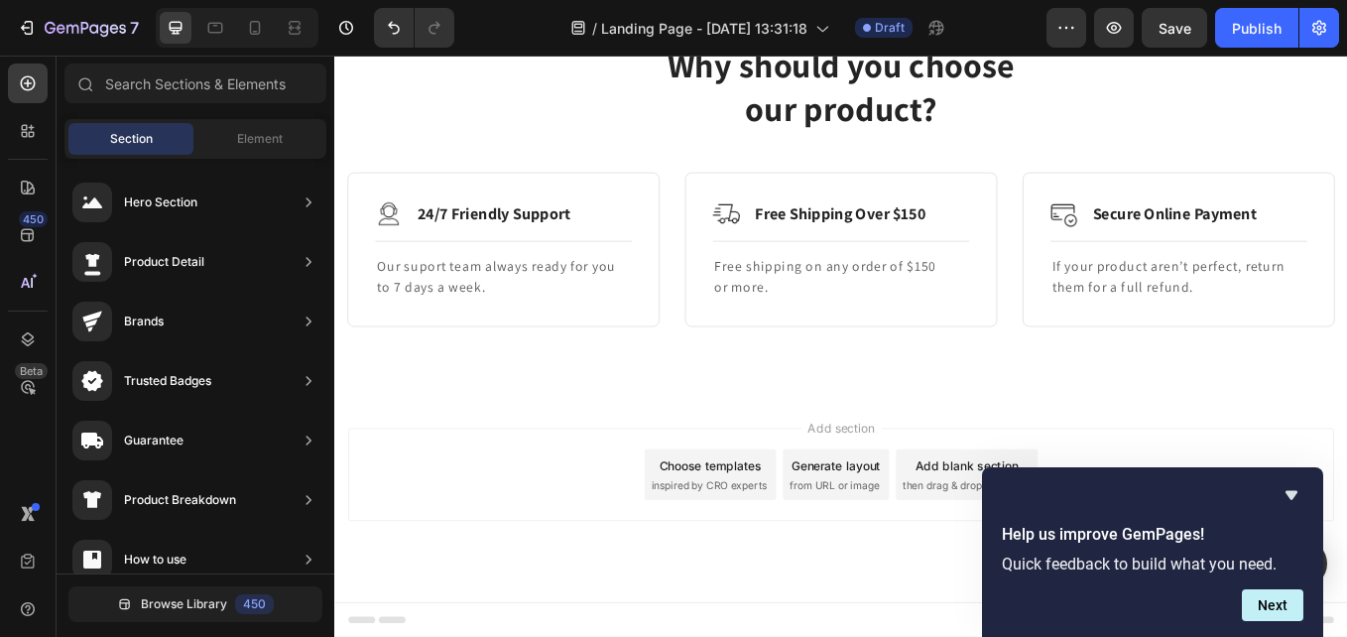
scroll to position [2887, 0]
click at [1346, 320] on p "If your product aren’t perfect, return them for a full refund." at bounding box center [1327, 316] width 298 height 48
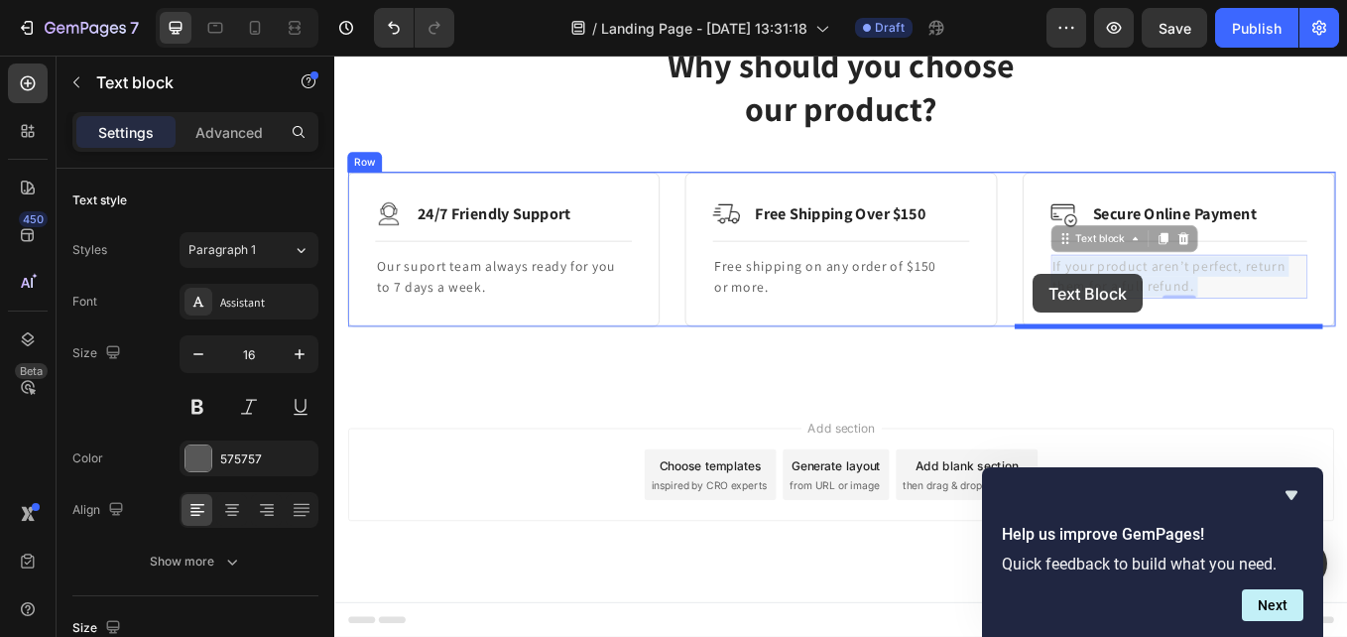
drag, startPoint x: 1314, startPoint y: 324, endPoint x: 1155, endPoint y: 311, distance: 160.2
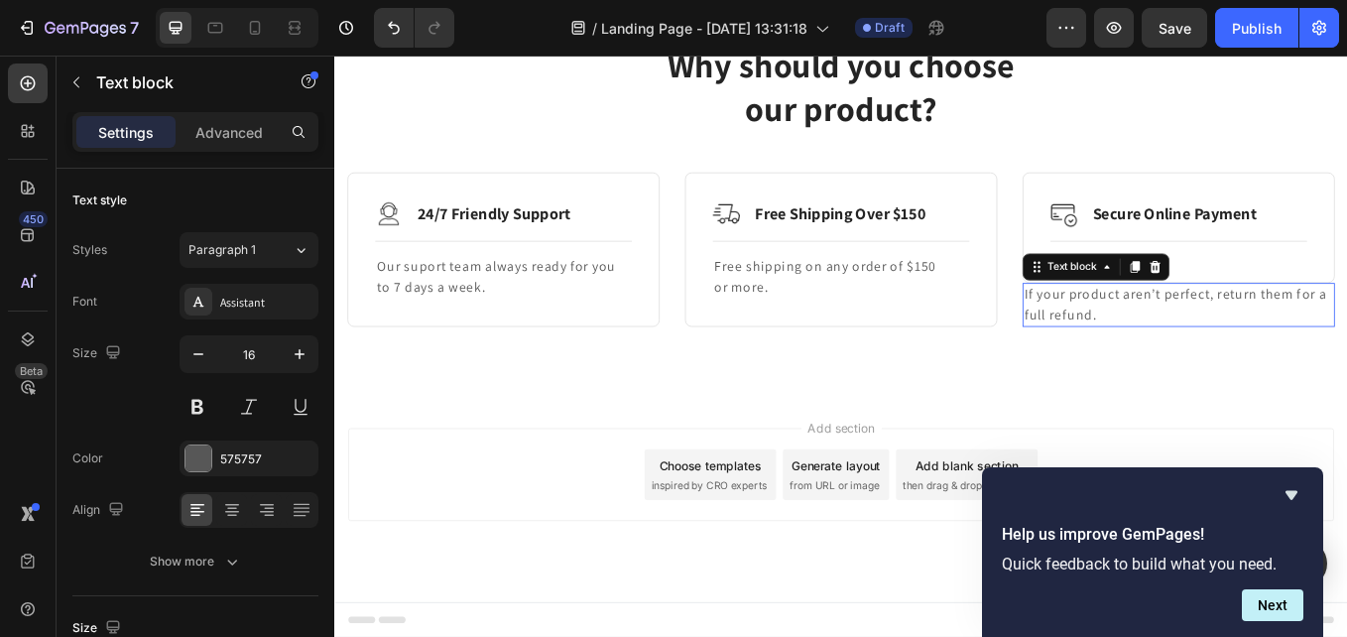
click at [1264, 319] on div "Image Secure Online Payment Text Block Row Title Line Row" at bounding box center [1326, 257] width 367 height 130
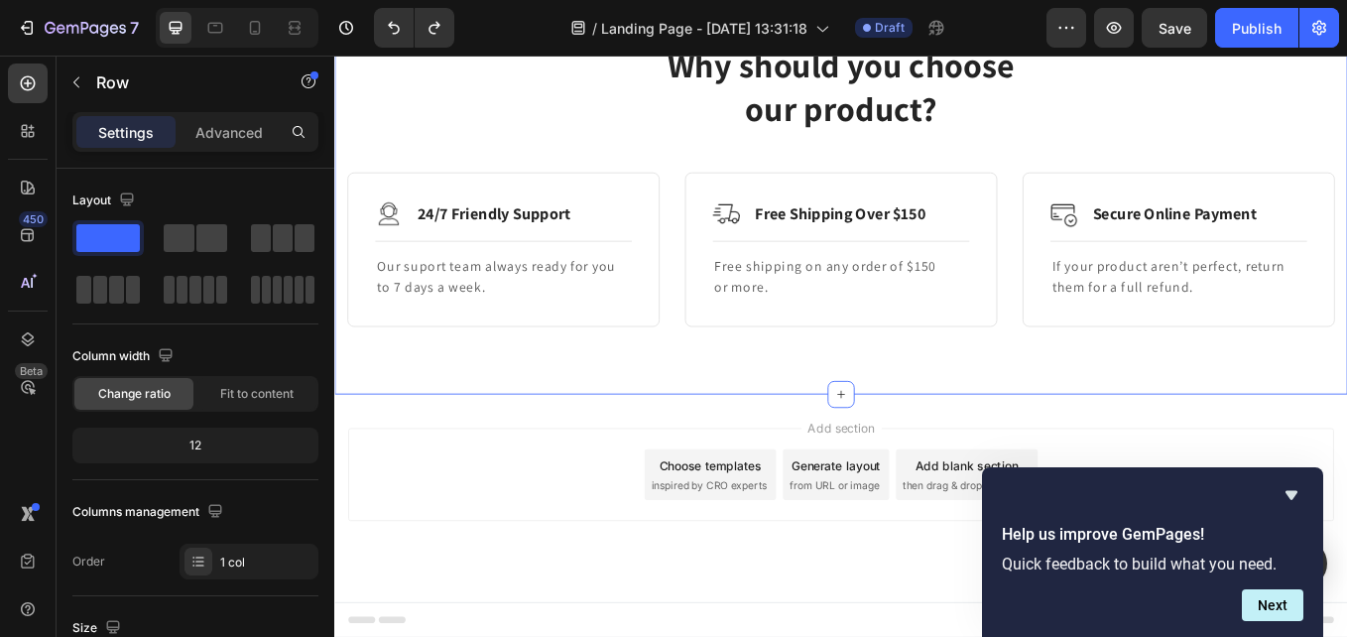
click at [529, 409] on div "Why should you choose our product? Heading Row Image 24/7 Friendly Support Text…" at bounding box center [929, 205] width 1190 height 495
click at [1193, 307] on p "If your product aren’t perfect, return them for a full refund." at bounding box center [1327, 316] width 298 height 48
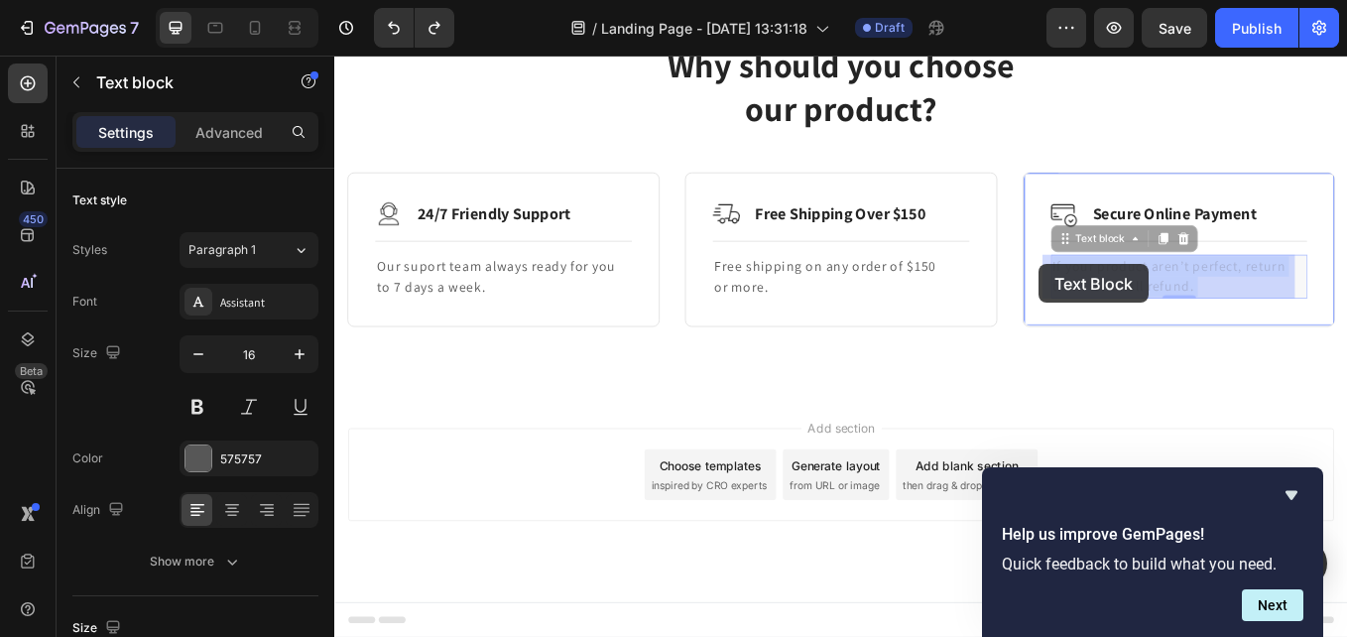
drag, startPoint x: 1322, startPoint y: 325, endPoint x: 1162, endPoint y: 301, distance: 162.6
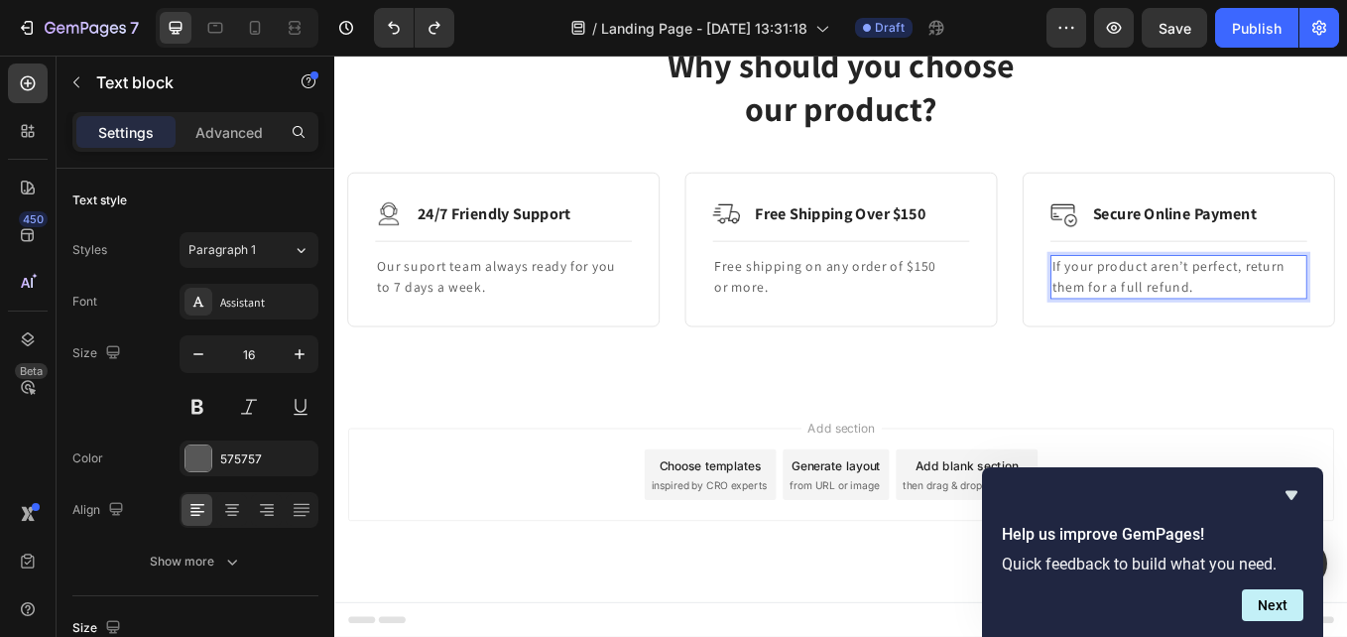
click at [1329, 323] on p "If your product aren’t perfect, return them for a full refund." at bounding box center [1327, 316] width 298 height 48
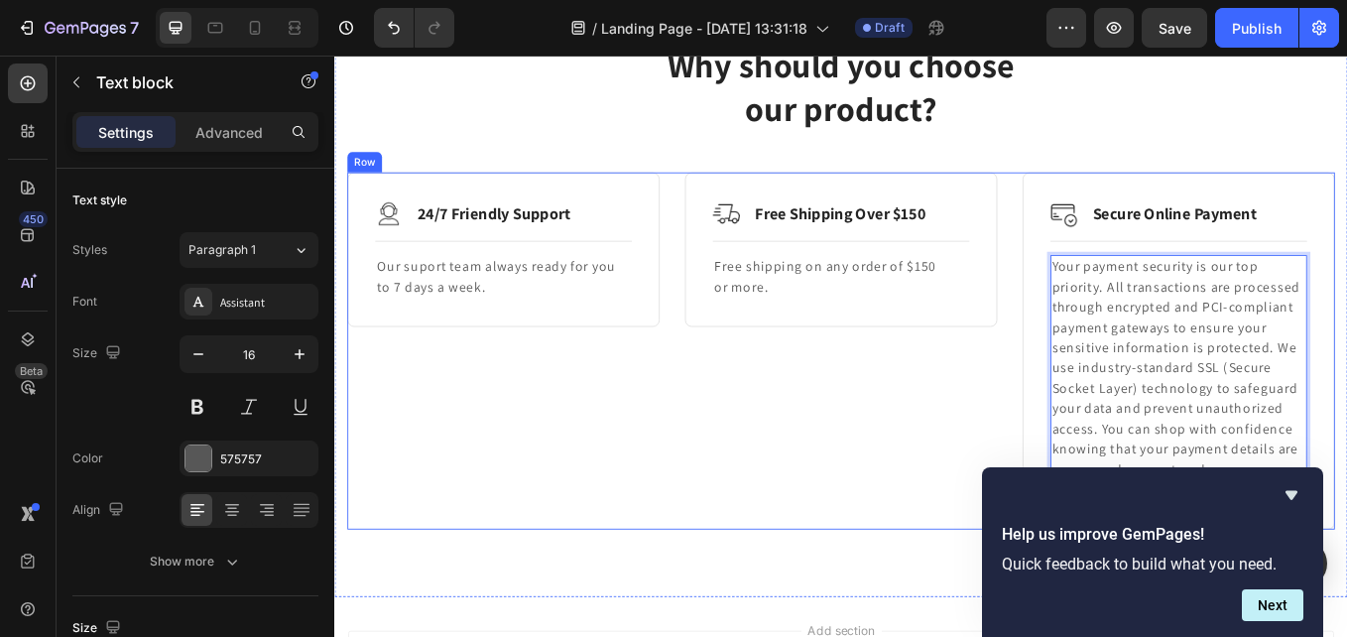
click at [1042, 389] on div "Image Free Shipping Over $150 Text Block Row Title Line Free shipping on any or…" at bounding box center [929, 402] width 367 height 420
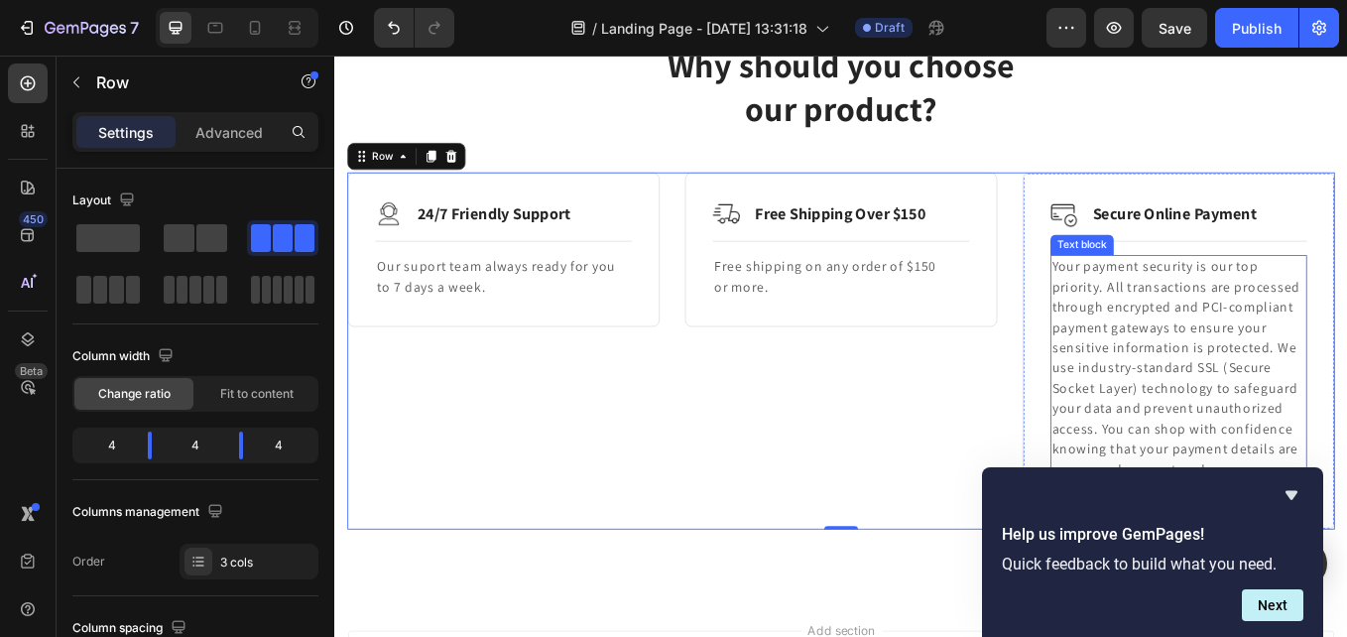
click at [1257, 417] on p "Your payment security is our top priority. All transactions are processed throu…" at bounding box center [1327, 435] width 298 height 286
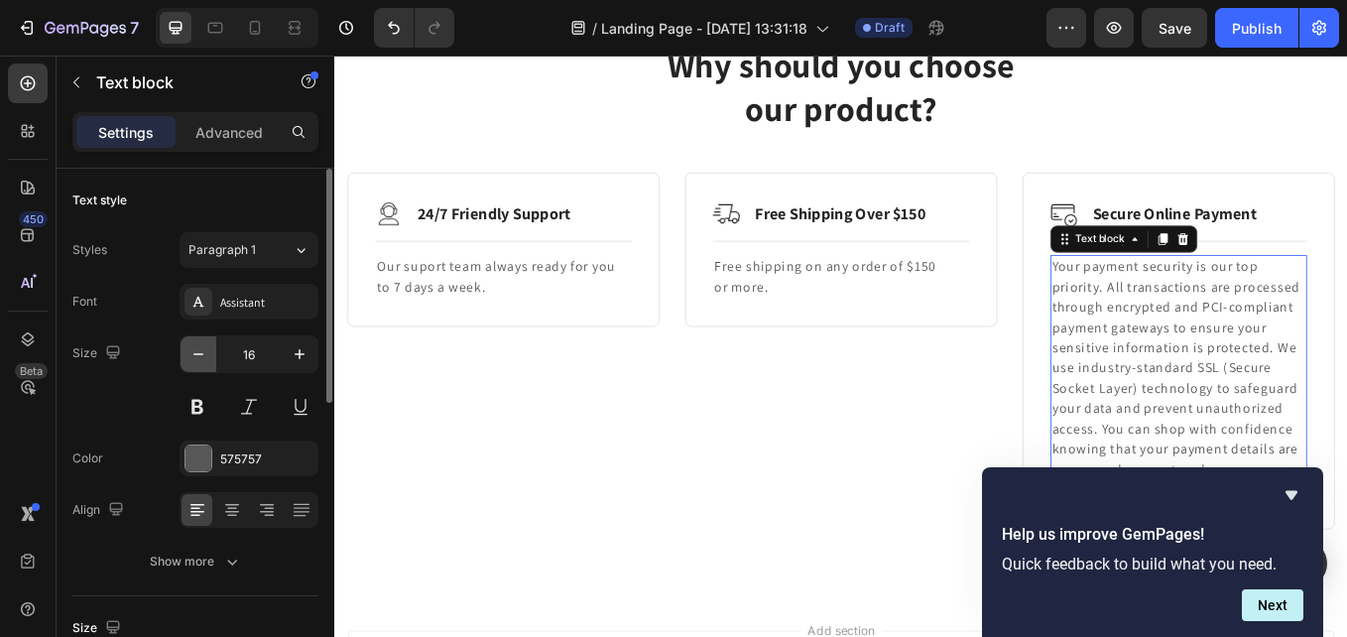
click at [199, 352] on icon "button" at bounding box center [198, 354] width 20 height 20
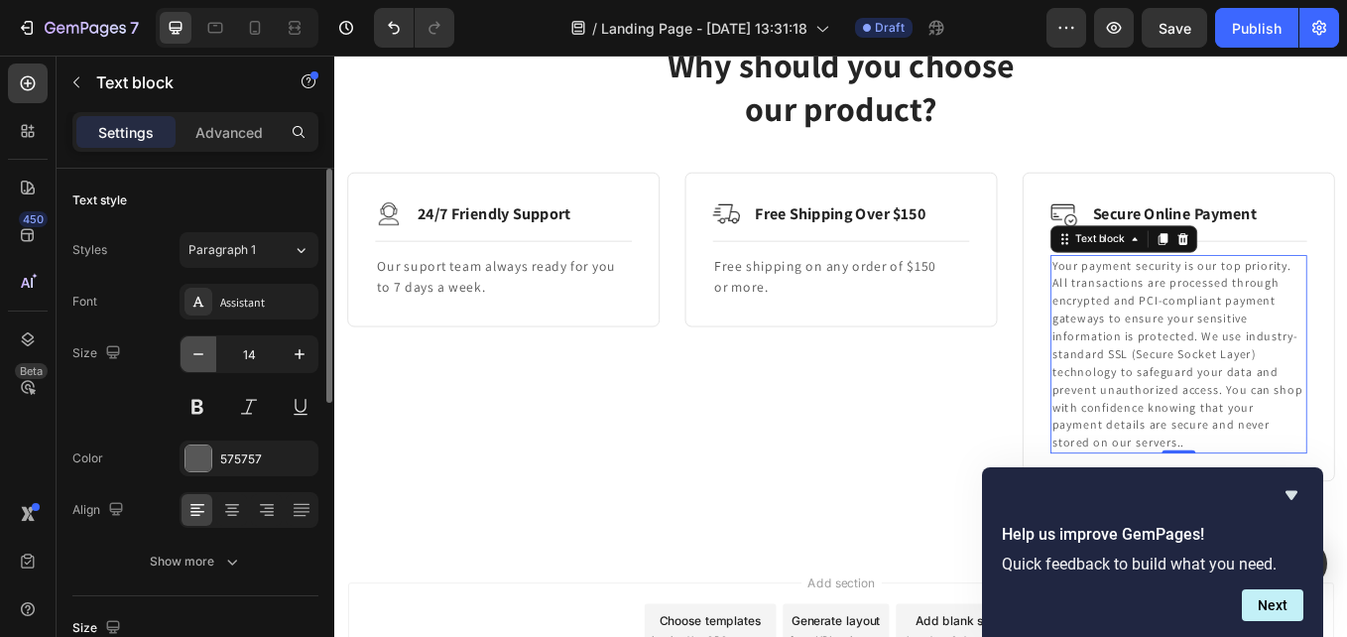
click at [199, 352] on icon "button" at bounding box center [198, 354] width 20 height 20
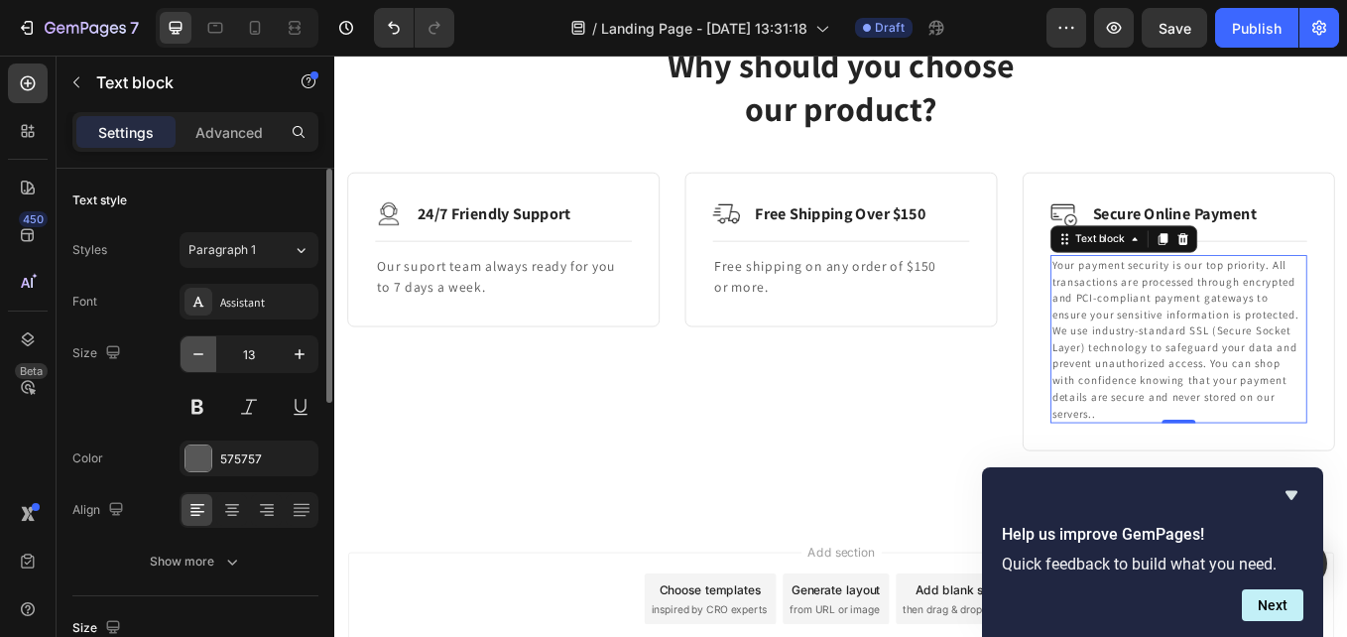
click at [199, 352] on icon "button" at bounding box center [198, 354] width 20 height 20
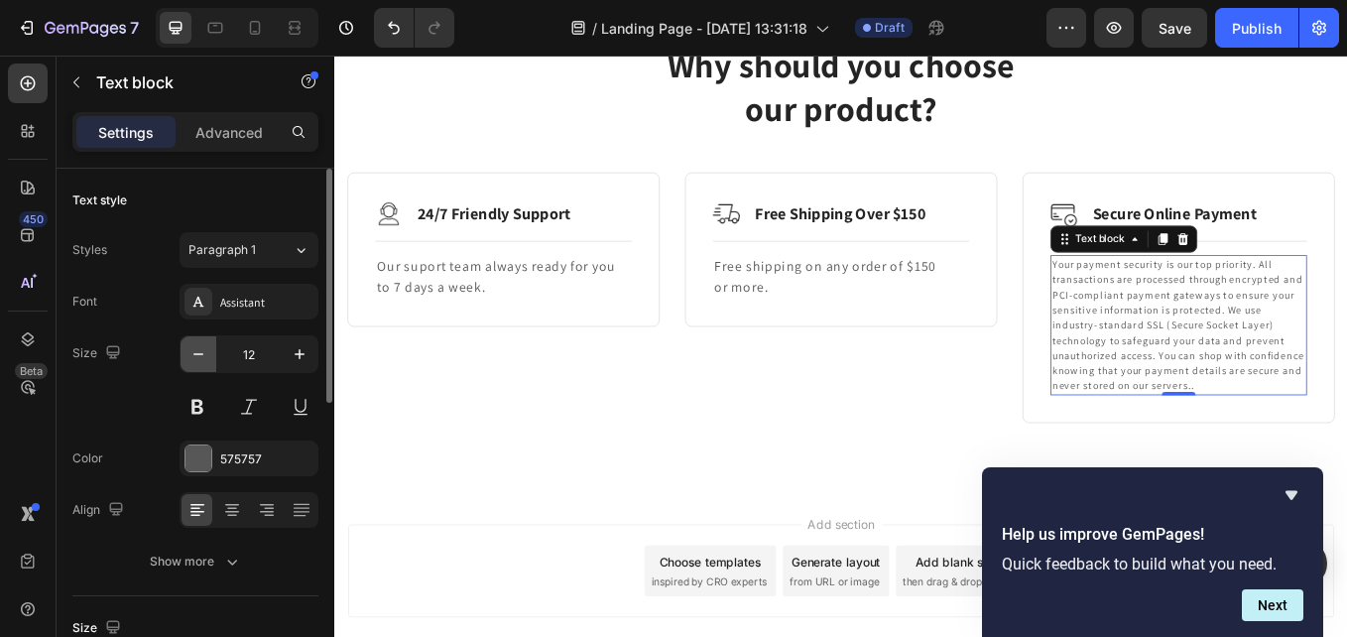
click at [199, 352] on icon "button" at bounding box center [198, 354] width 20 height 20
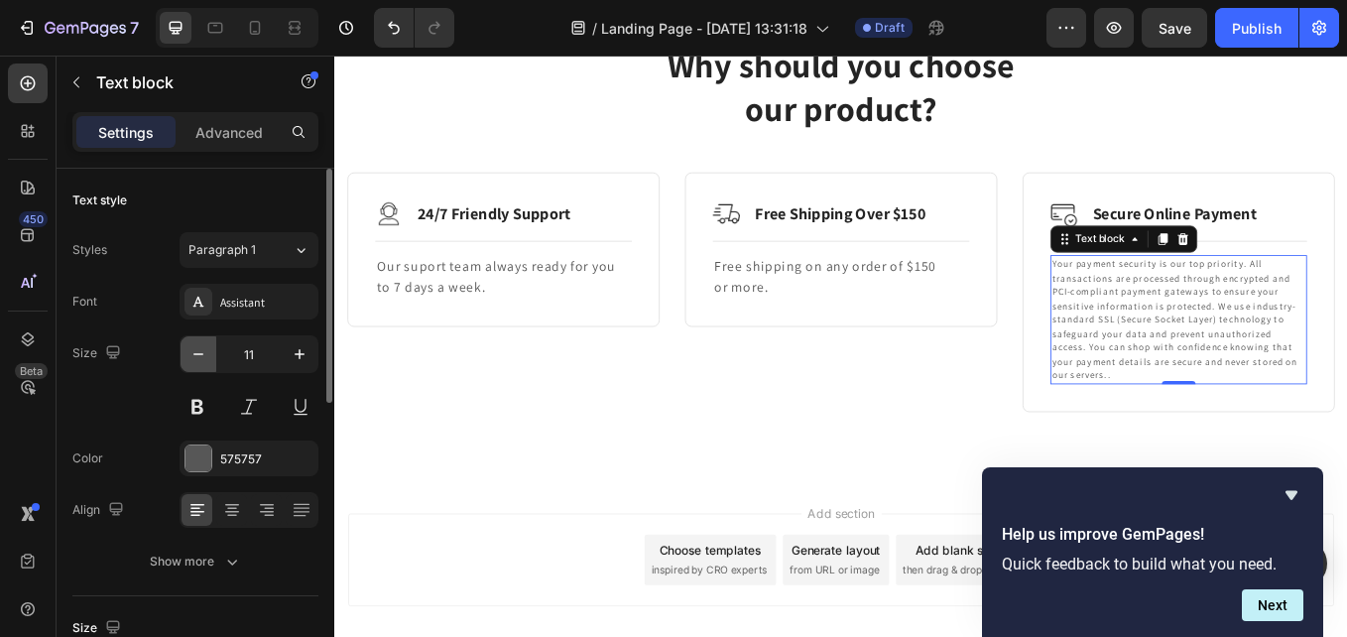
click at [198, 351] on icon "button" at bounding box center [198, 354] width 20 height 20
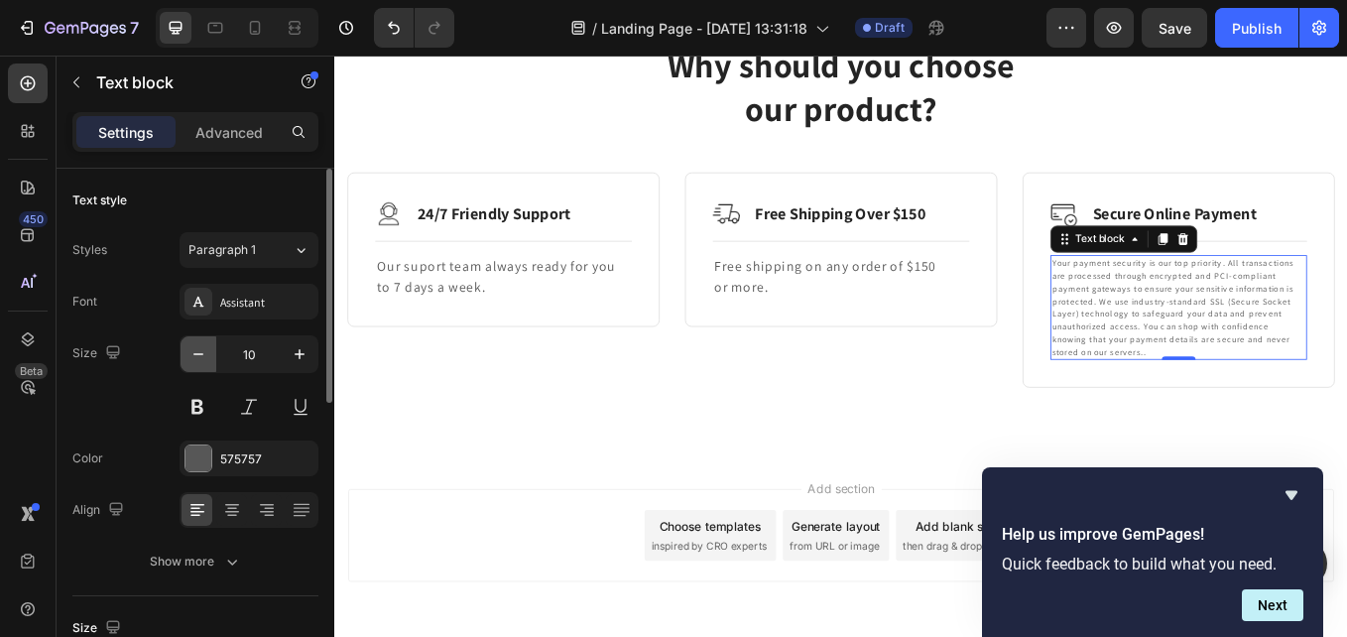
click at [197, 350] on icon "button" at bounding box center [198, 354] width 20 height 20
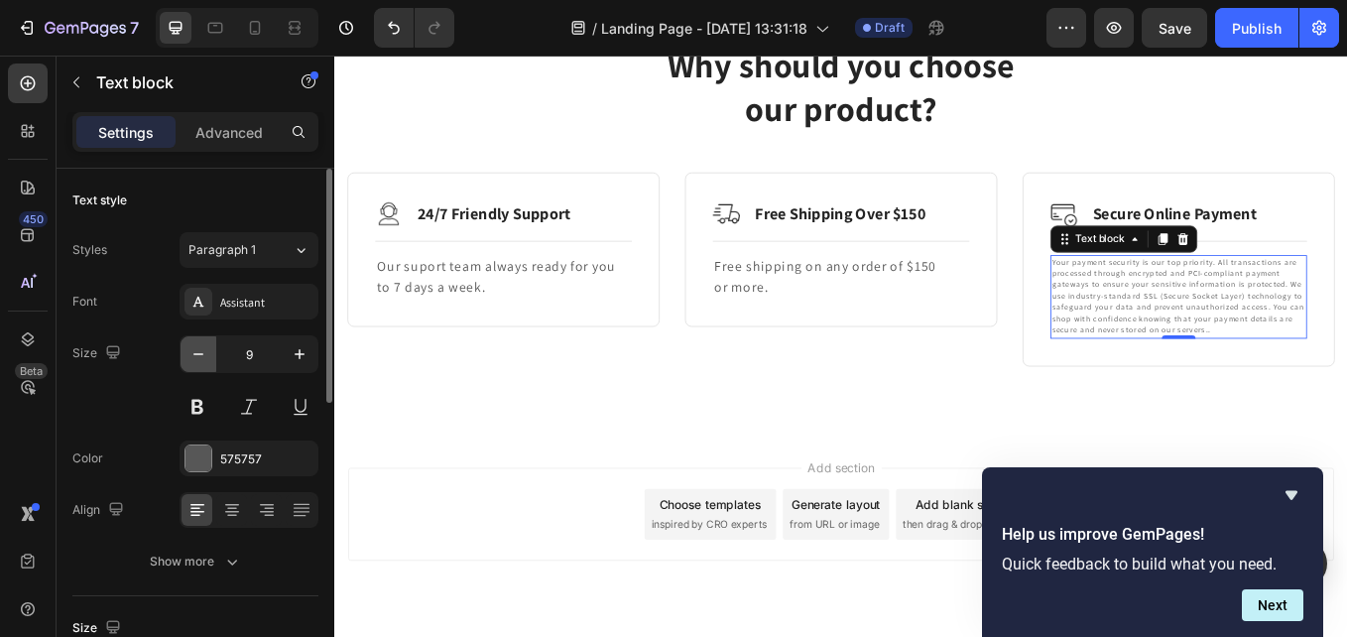
type input "8"
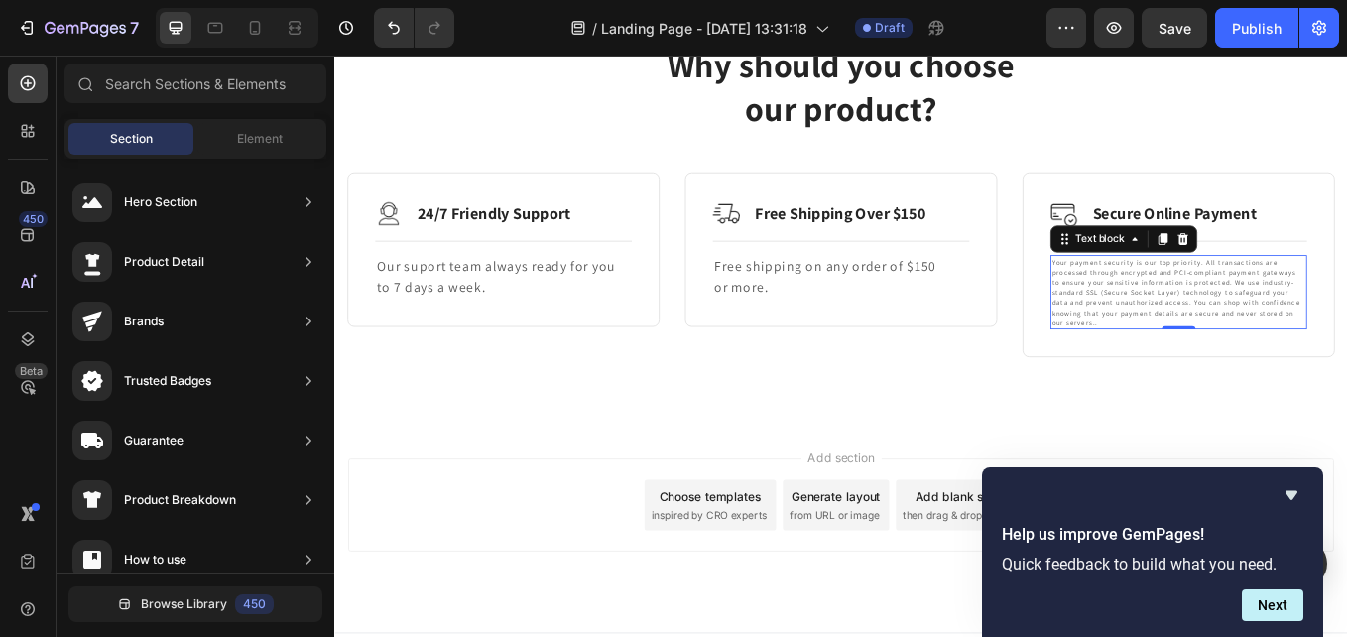
click at [567, 505] on div "Add section Choose templates inspired by CRO experts Generate layout from URL o…" at bounding box center [929, 611] width 1190 height 244
click at [1212, 282] on div "Text block" at bounding box center [1212, 278] width 66 height 18
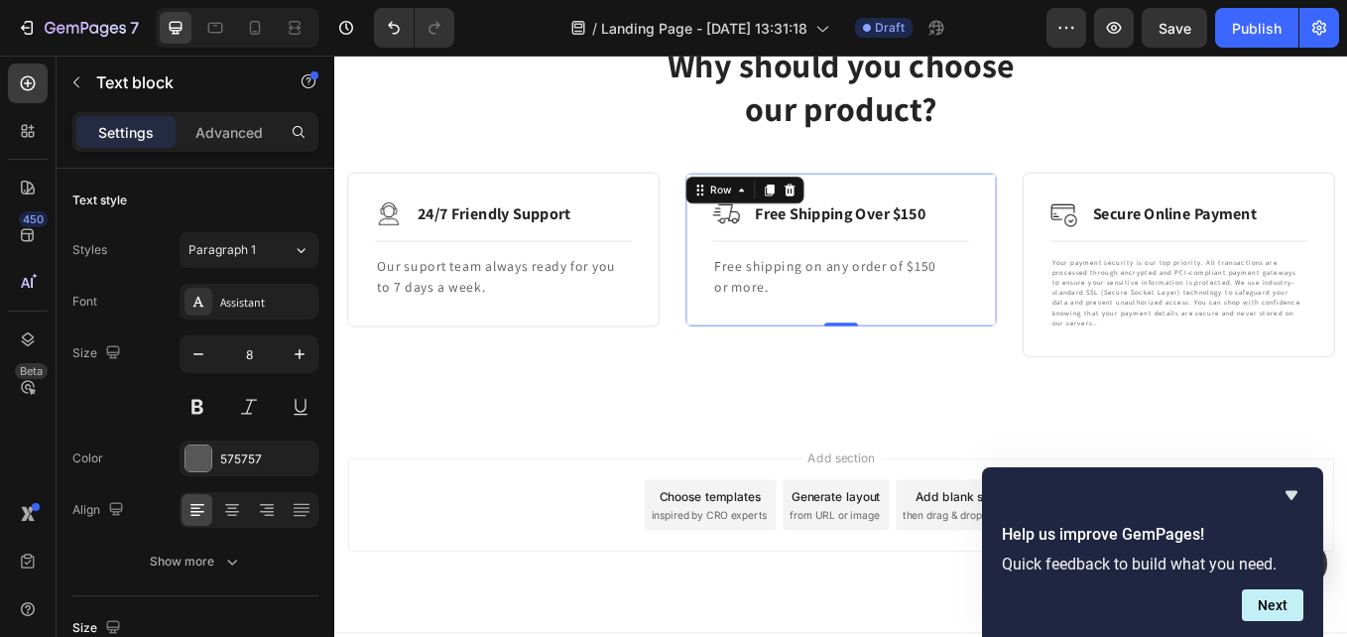
click at [864, 372] on div "Image Free Shipping Over $150 Text Block Row Title Line Free shipping on any or…" at bounding box center [929, 283] width 367 height 182
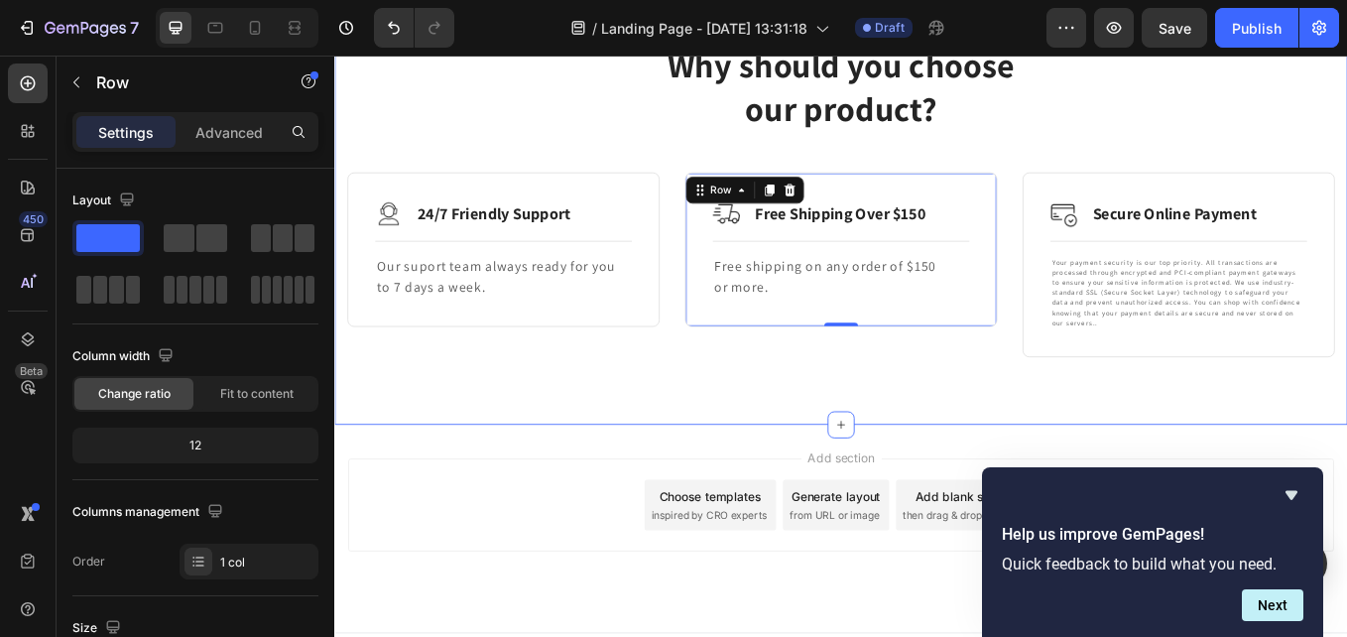
click at [1300, 443] on div "Why should you choose our product? Heading Row Image 24/7 Friendly Support Text…" at bounding box center [929, 223] width 1190 height 531
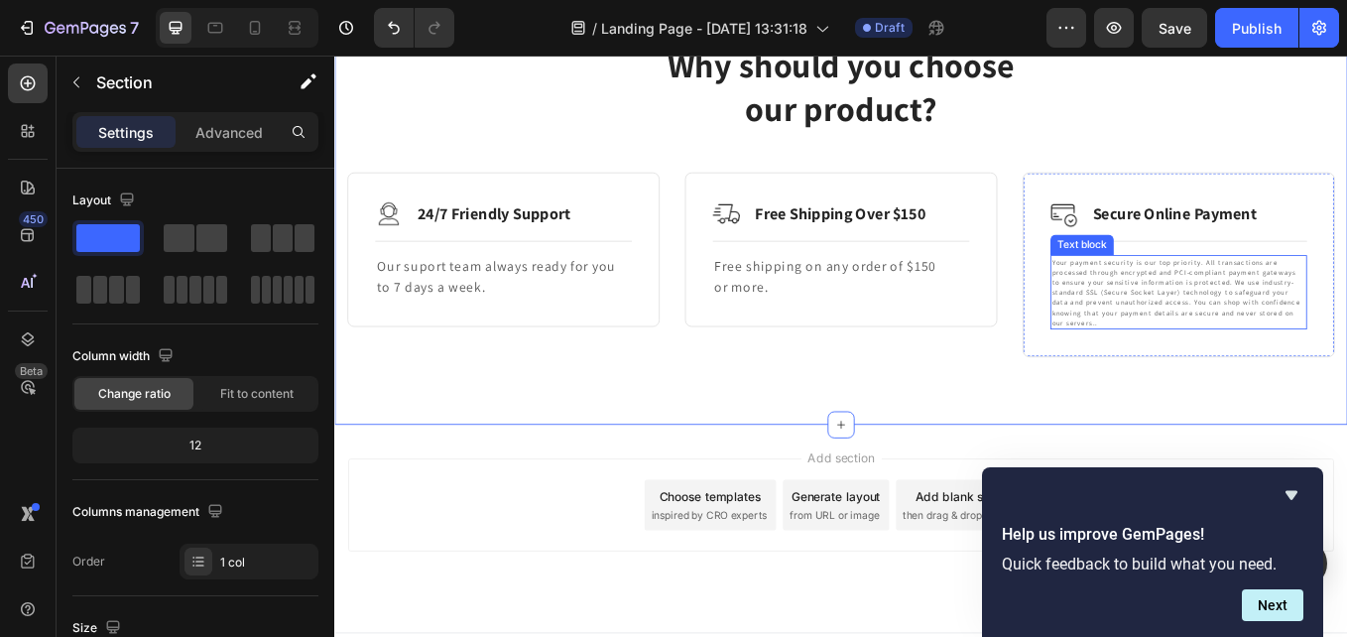
click at [1263, 367] on p "Your payment security is our top priority. All transactions are processed throu…" at bounding box center [1327, 333] width 298 height 83
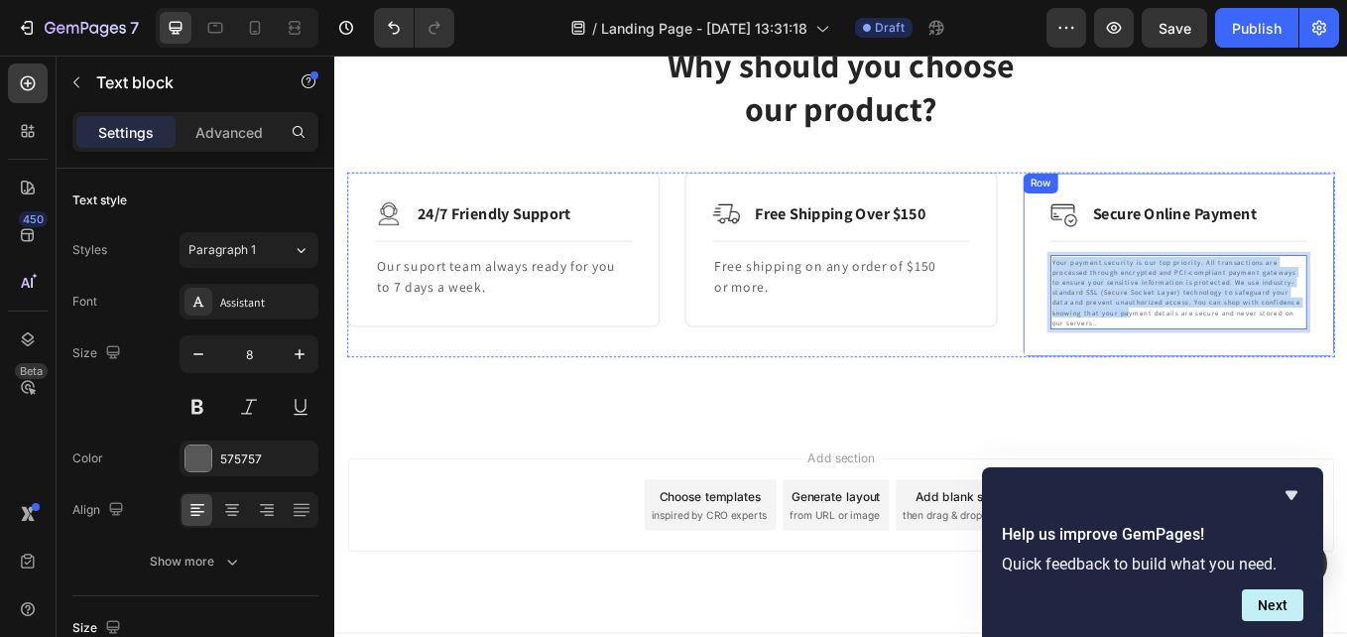
drag, startPoint x: 1257, startPoint y: 362, endPoint x: 1158, endPoint y: 289, distance: 123.4
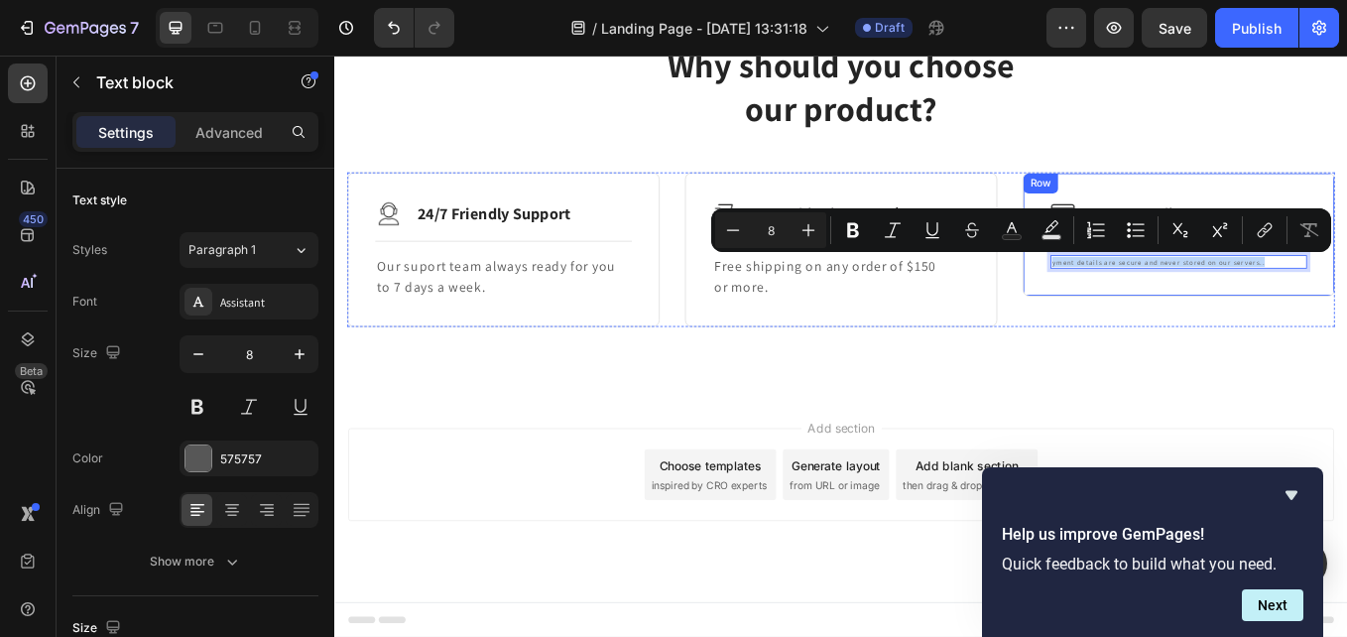
drag, startPoint x: 1426, startPoint y: 299, endPoint x: 1144, endPoint y: 315, distance: 282.2
click at [1148, 313] on div "Image Secure Online Payment Text Block Row Title Line yment details are secure …" at bounding box center [1326, 265] width 367 height 146
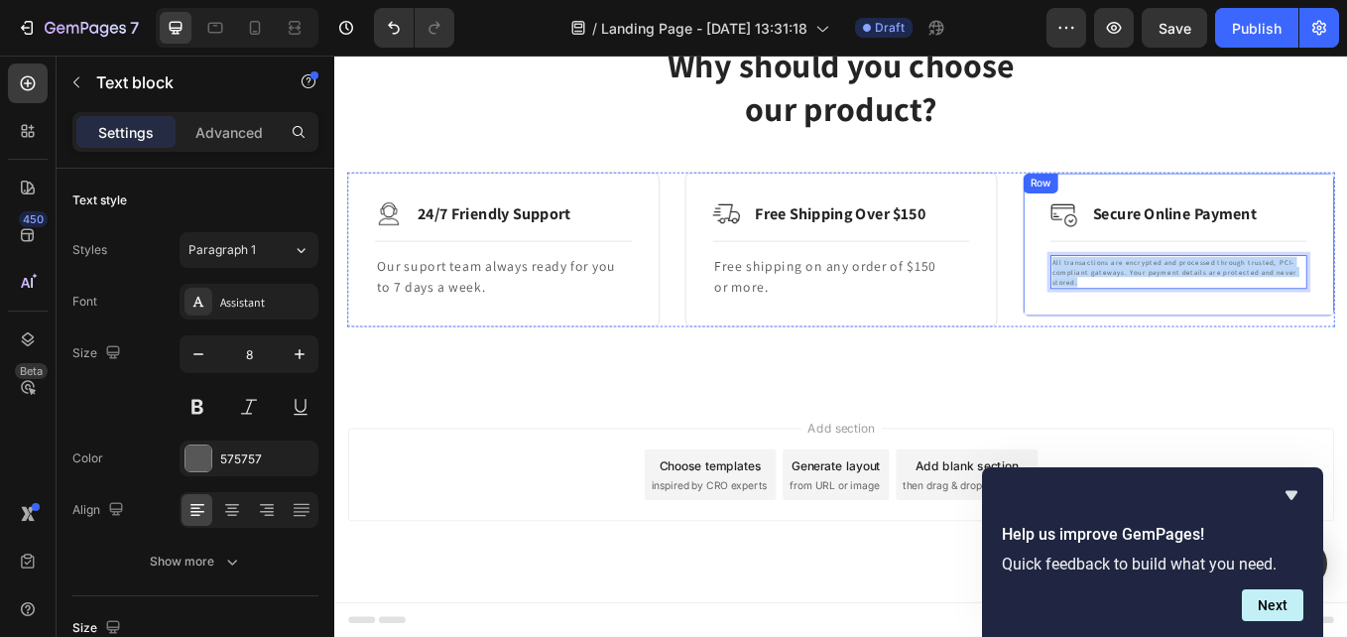
drag, startPoint x: 1210, startPoint y: 319, endPoint x: 1158, endPoint y: 298, distance: 56.9
click at [1158, 298] on div "Image Secure Online Payment Text Block Row Title Line All transactions are encr…" at bounding box center [1326, 277] width 367 height 170
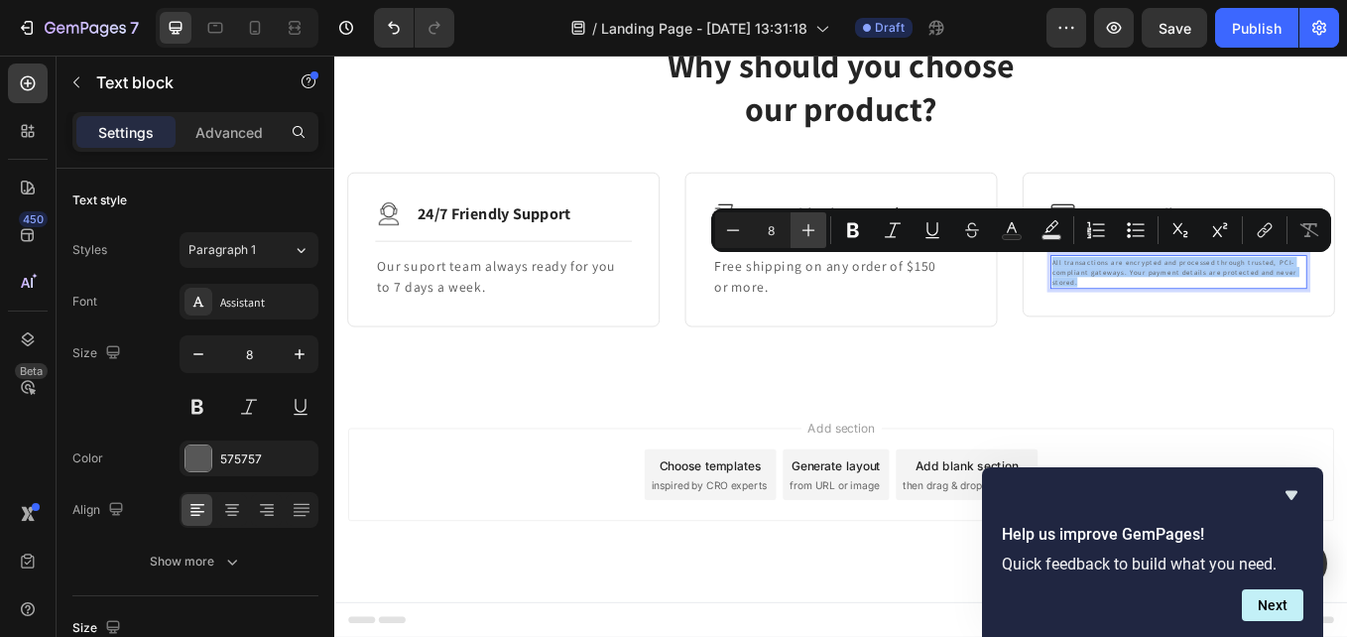
click at [812, 224] on icon "Editor contextual toolbar" at bounding box center [809, 230] width 20 height 20
click at [811, 224] on icon "Editor contextual toolbar" at bounding box center [809, 230] width 20 height 20
click at [809, 224] on icon "Editor contextual toolbar" at bounding box center [809, 230] width 20 height 20
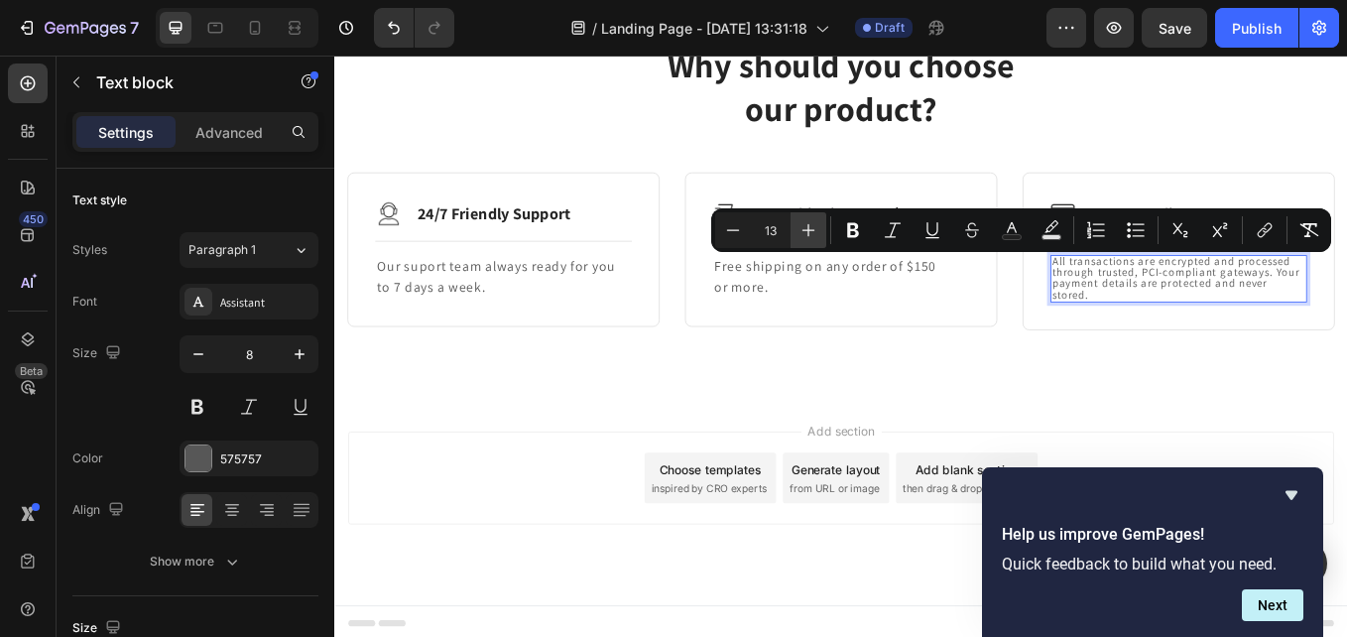
click at [809, 224] on icon "Editor contextual toolbar" at bounding box center [809, 230] width 20 height 20
type input "14"
click at [1206, 479] on div "Add section Choose templates inspired by CRO experts Generate layout from URL o…" at bounding box center [929, 583] width 1190 height 244
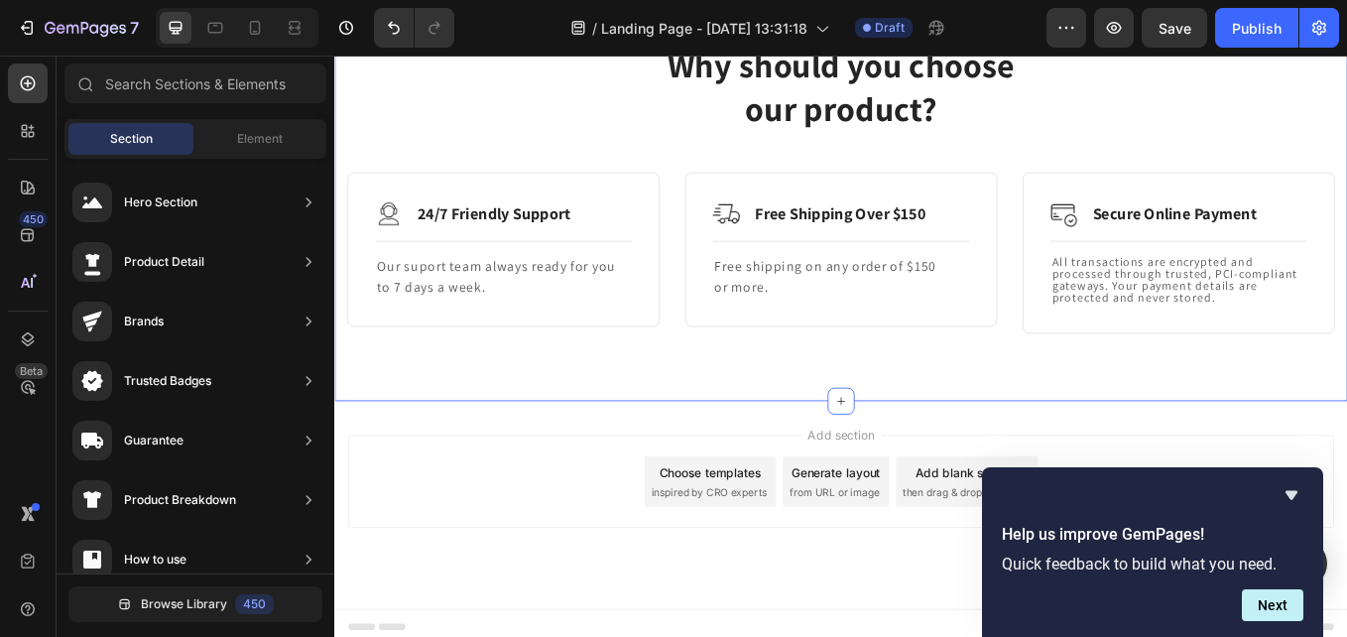
click at [1149, 441] on div "Why should you choose our product? Heading Row Image 24/7 Friendly Support Text…" at bounding box center [929, 209] width 1190 height 503
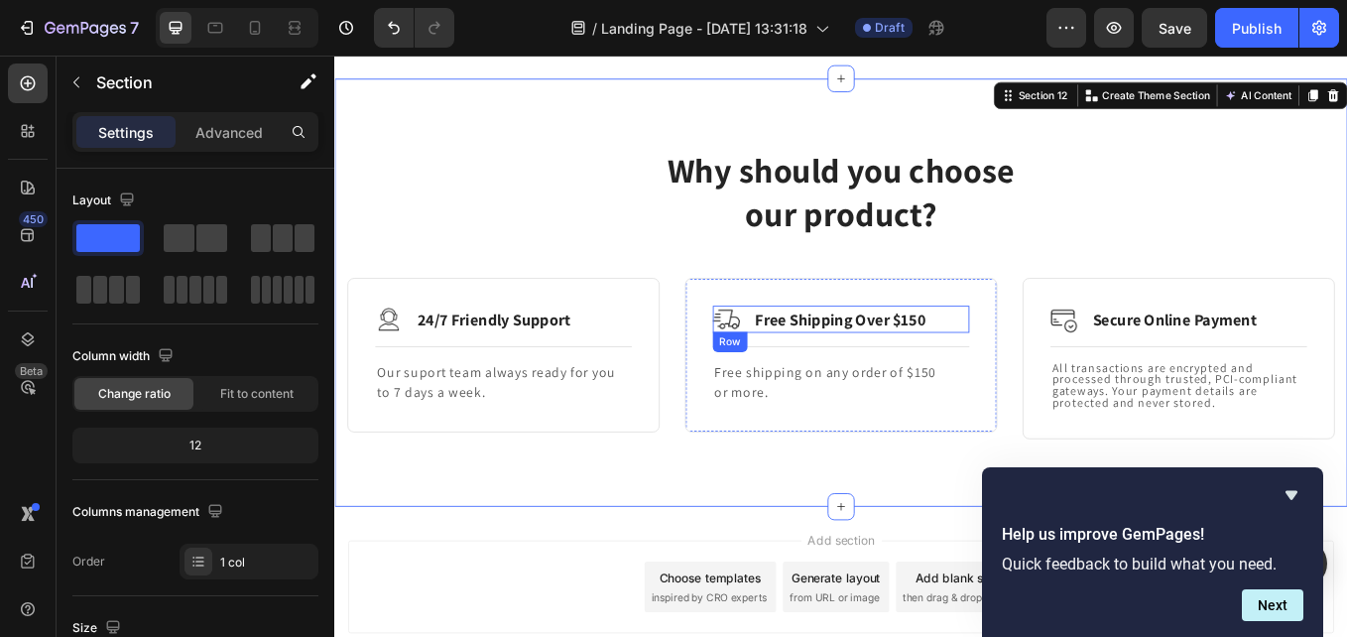
scroll to position [2688, 0]
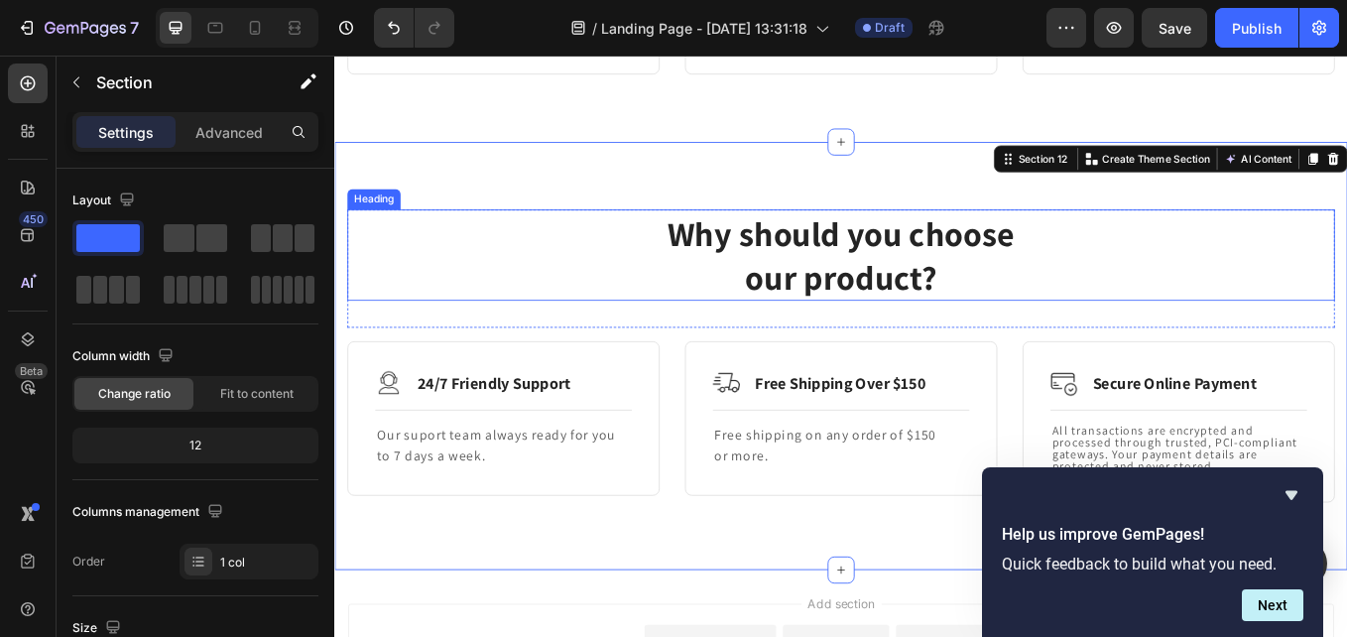
click at [971, 336] on p "Why should you choose our product?" at bounding box center [929, 289] width 1157 height 103
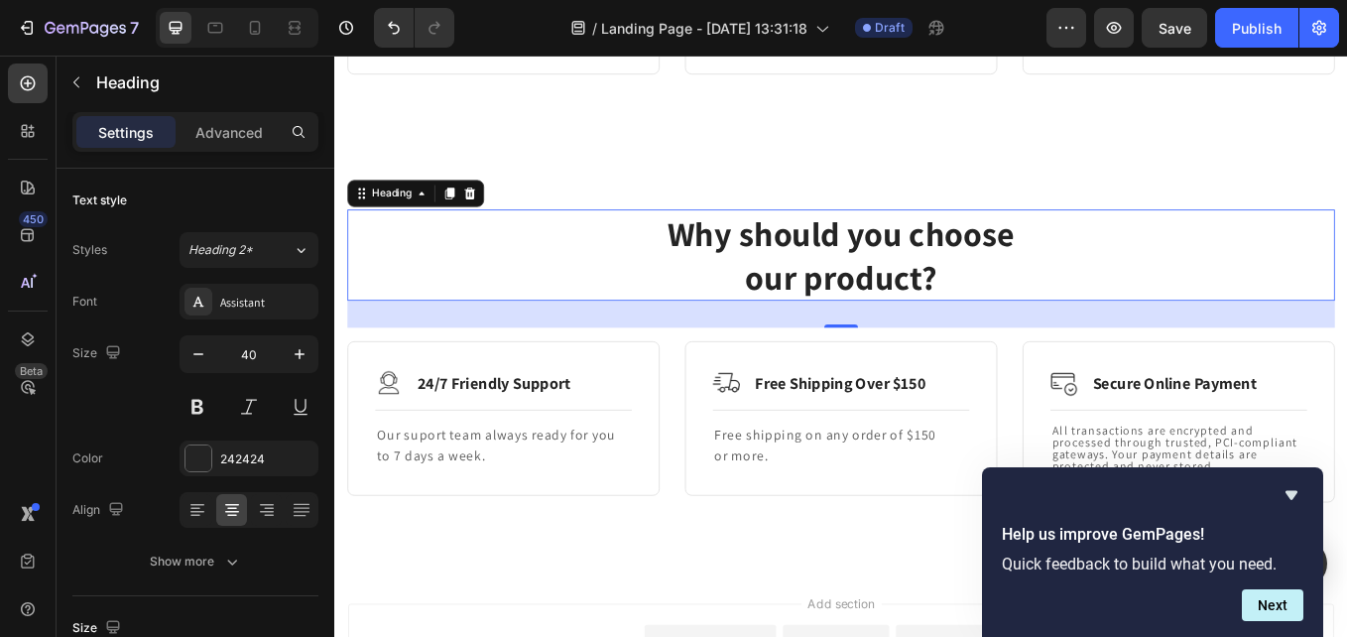
click at [720, 260] on p "Why should you choose our product?" at bounding box center [929, 289] width 1157 height 103
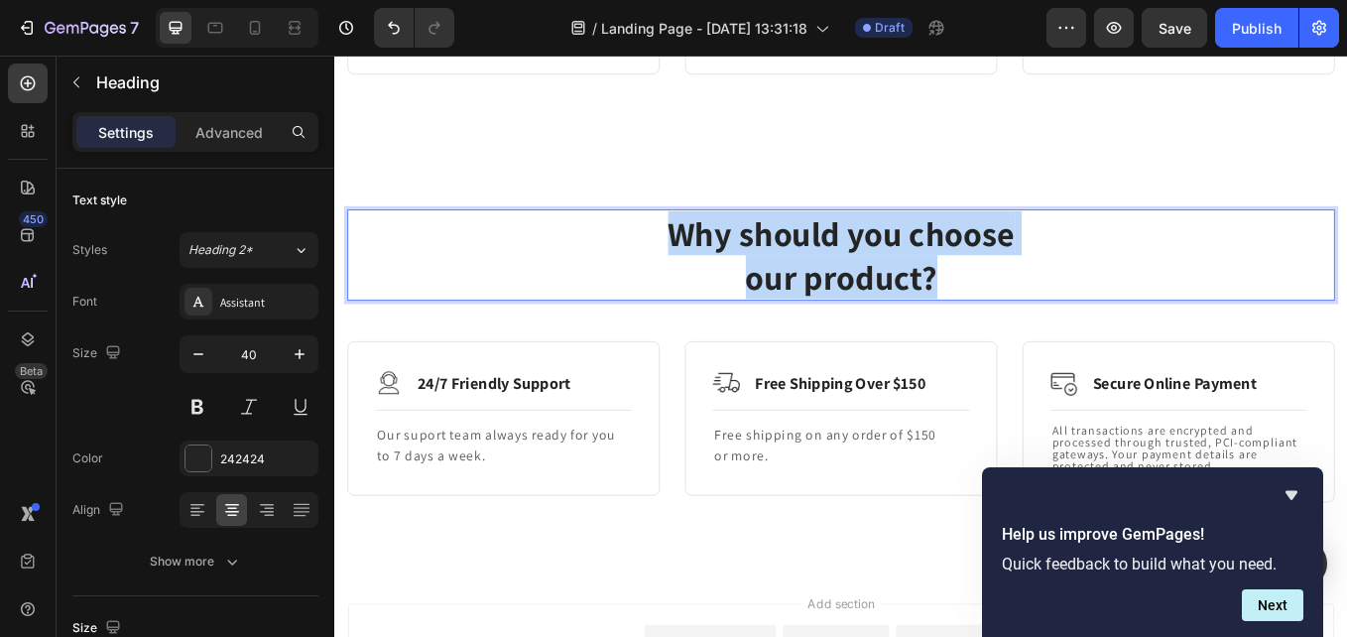
drag, startPoint x: 721, startPoint y: 260, endPoint x: 1059, endPoint y: 310, distance: 341.9
click at [1059, 310] on p "Why should you choose our product?" at bounding box center [929, 289] width 1157 height 103
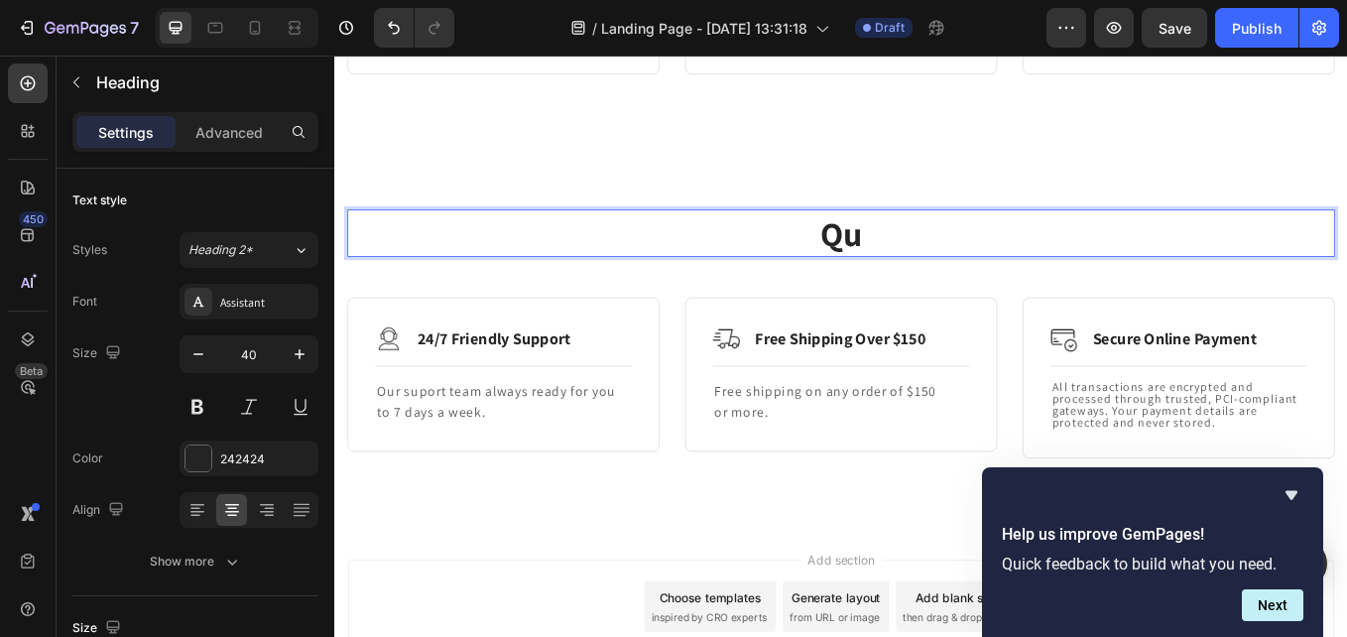
click at [1041, 273] on p "Qu" at bounding box center [929, 264] width 1157 height 52
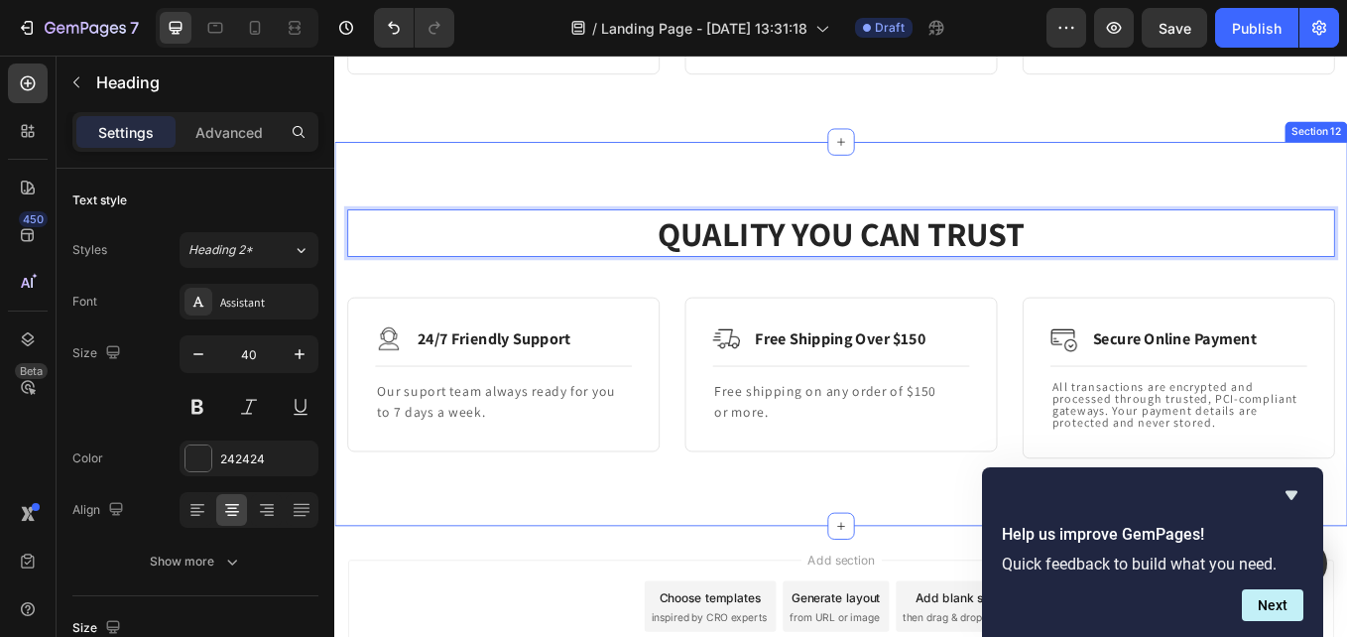
click at [1200, 179] on div "QUALITY YOU CAN TRUST Heading 32 Row Image 24/7 Friendly Support Text Block Row…" at bounding box center [929, 382] width 1190 height 451
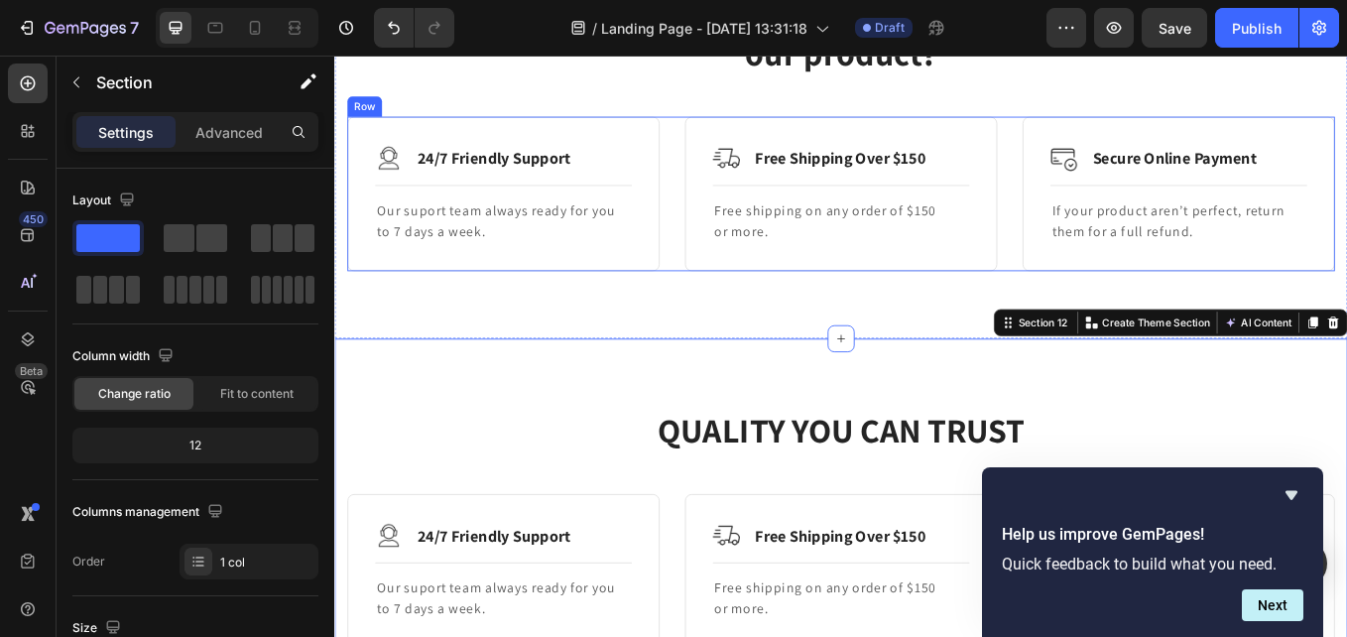
scroll to position [2391, 0]
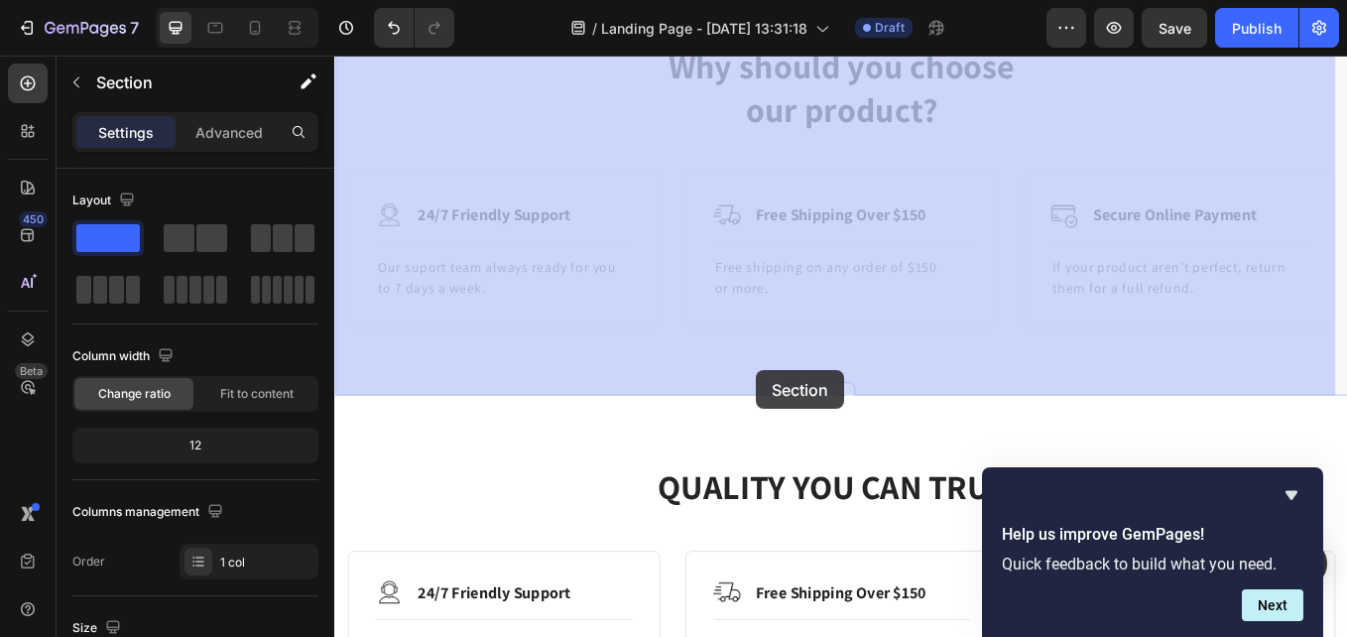
drag, startPoint x: 825, startPoint y: 449, endPoint x: 830, endPoint y: 426, distance: 24.3
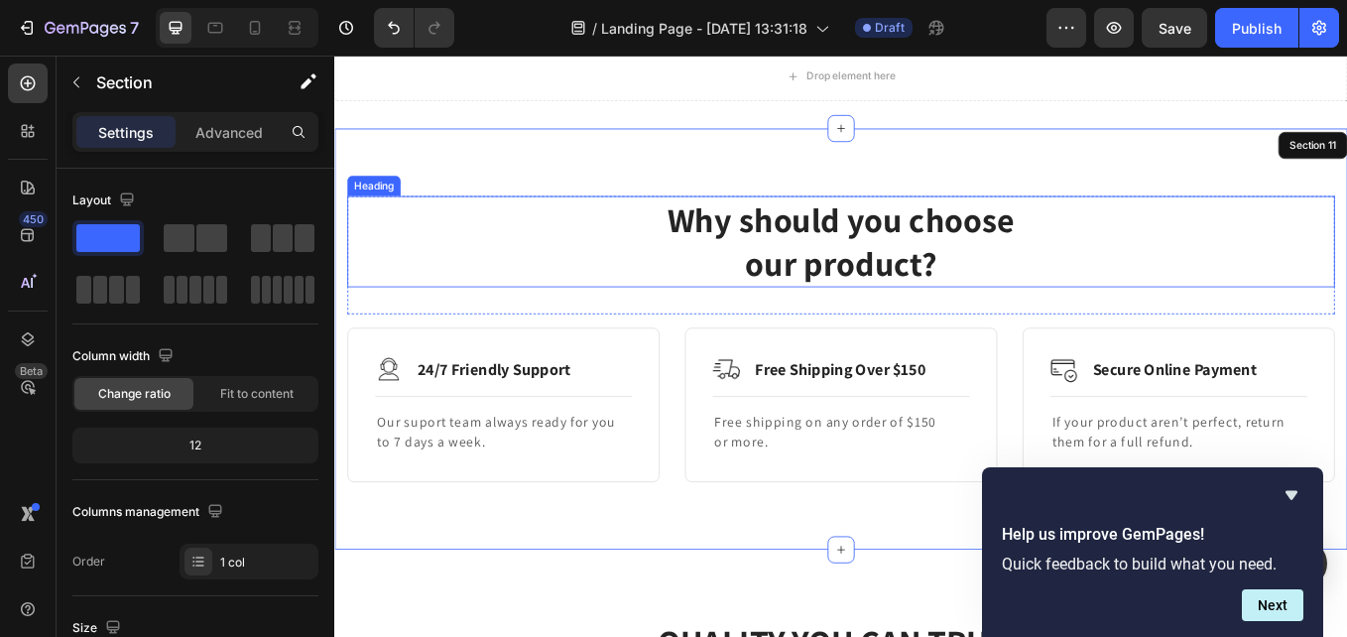
scroll to position [2093, 0]
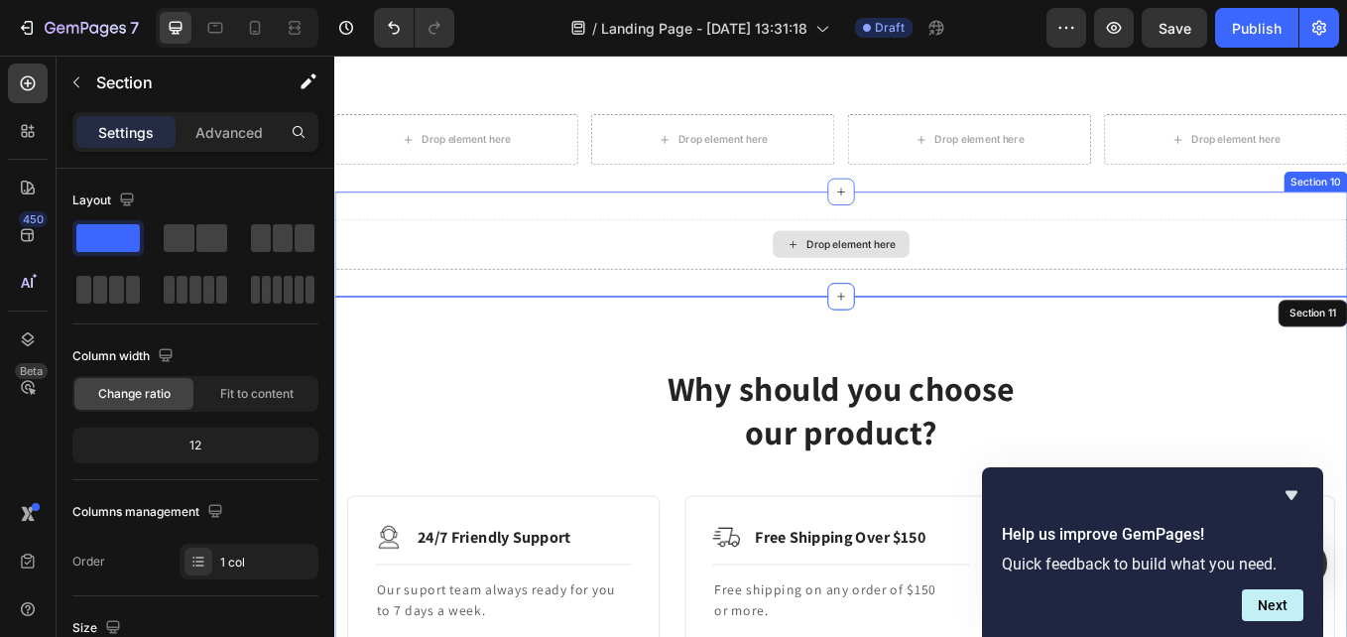
scroll to position [1994, 0]
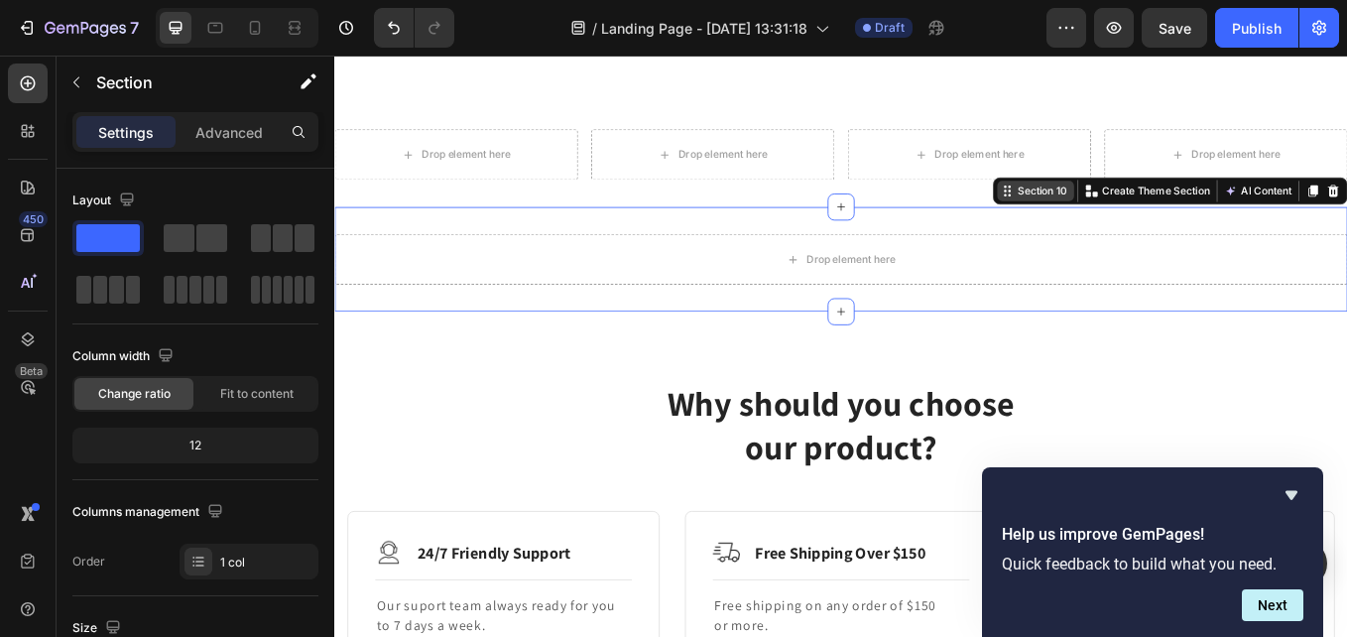
click at [1346, 226] on div "Section 10 You can create reusable sections Create Theme Section AI Content Wri…" at bounding box center [1316, 214] width 417 height 32
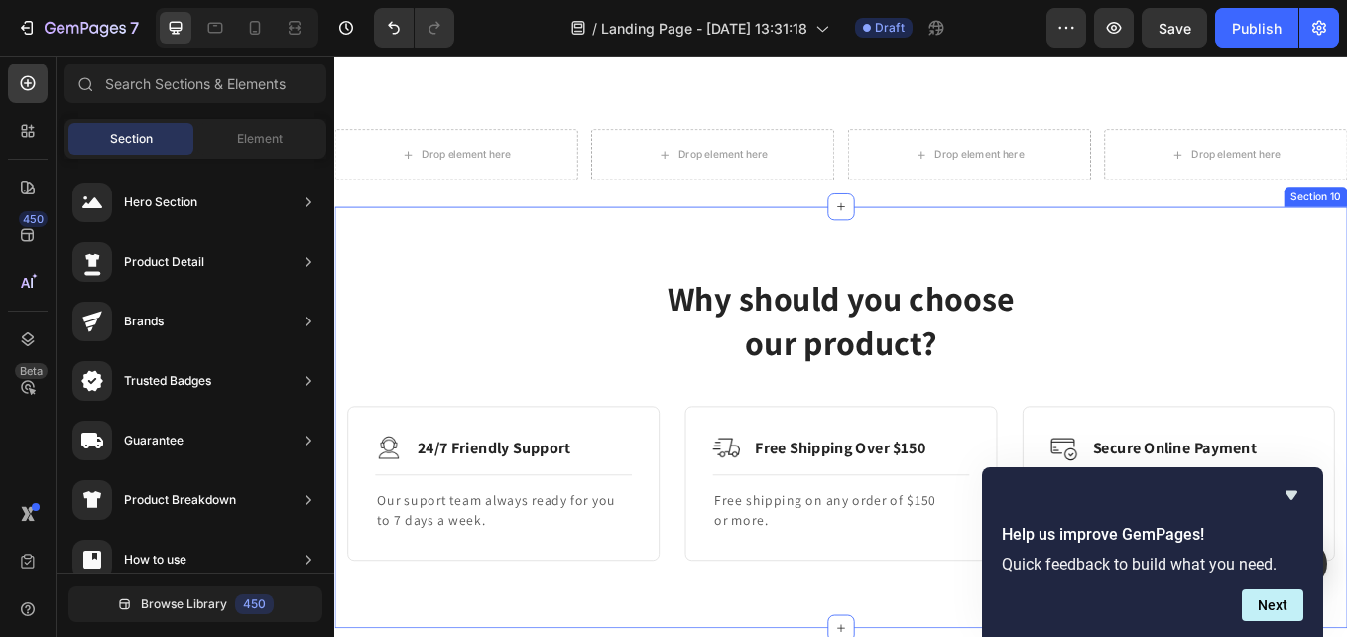
scroll to position [2192, 0]
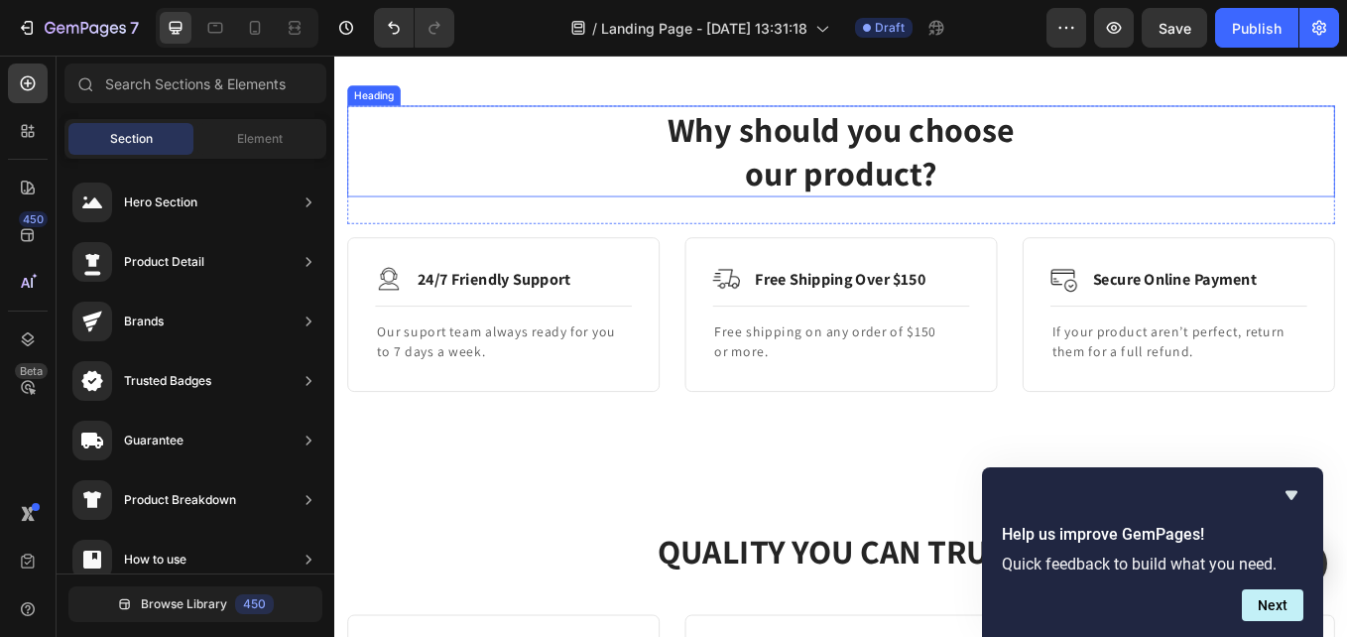
click at [890, 191] on p "Why should you choose our product?" at bounding box center [929, 167] width 1157 height 103
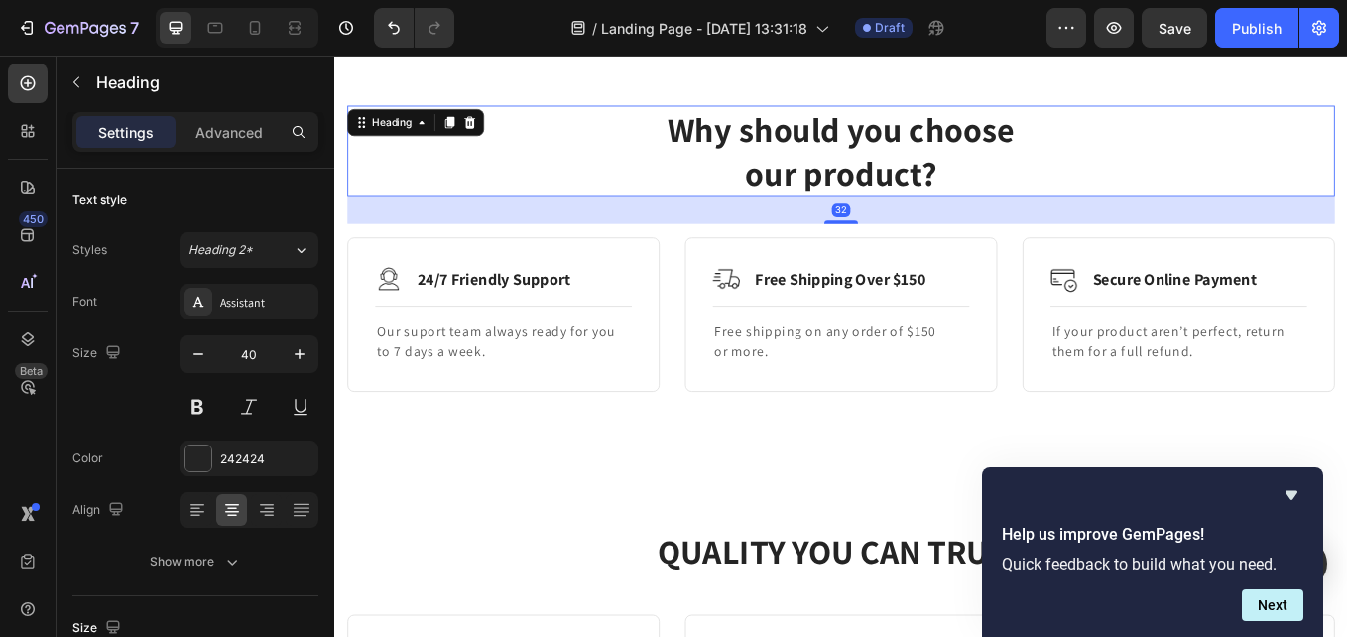
click at [881, 197] on p "Why should you choose our product?" at bounding box center [929, 167] width 1157 height 103
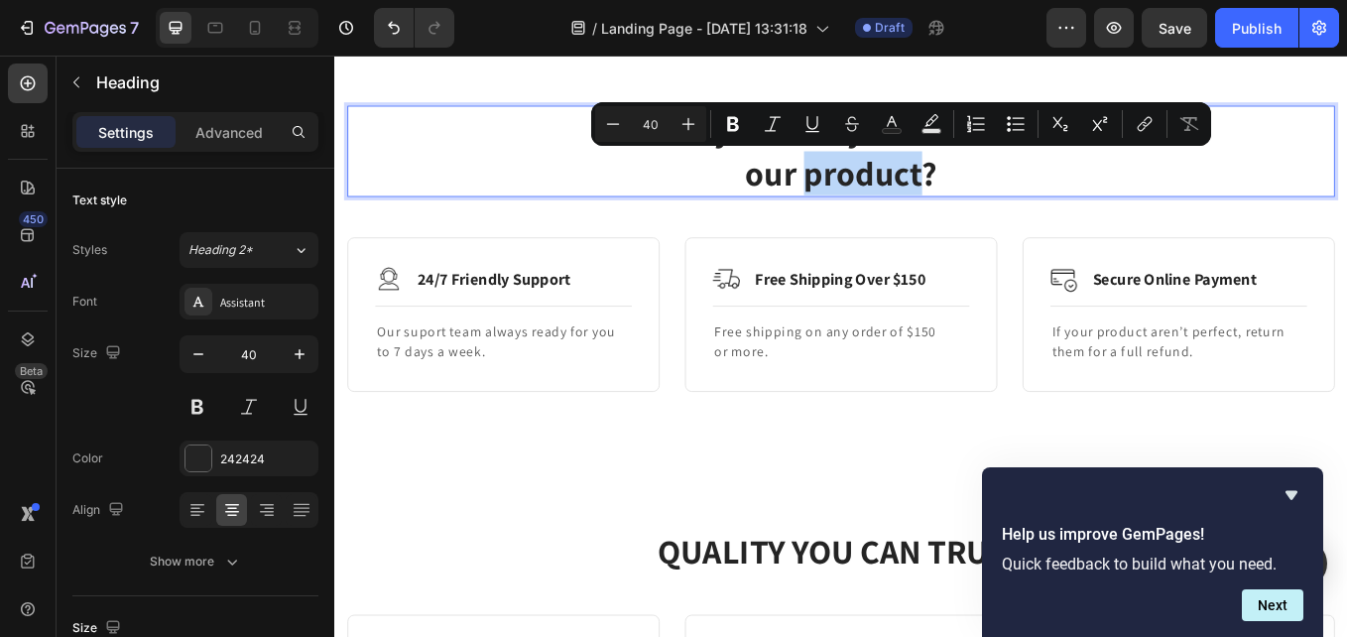
drag, startPoint x: 884, startPoint y: 197, endPoint x: 1011, endPoint y: 198, distance: 127.0
click at [1011, 198] on p "Why should you choose our product?" at bounding box center [929, 167] width 1157 height 103
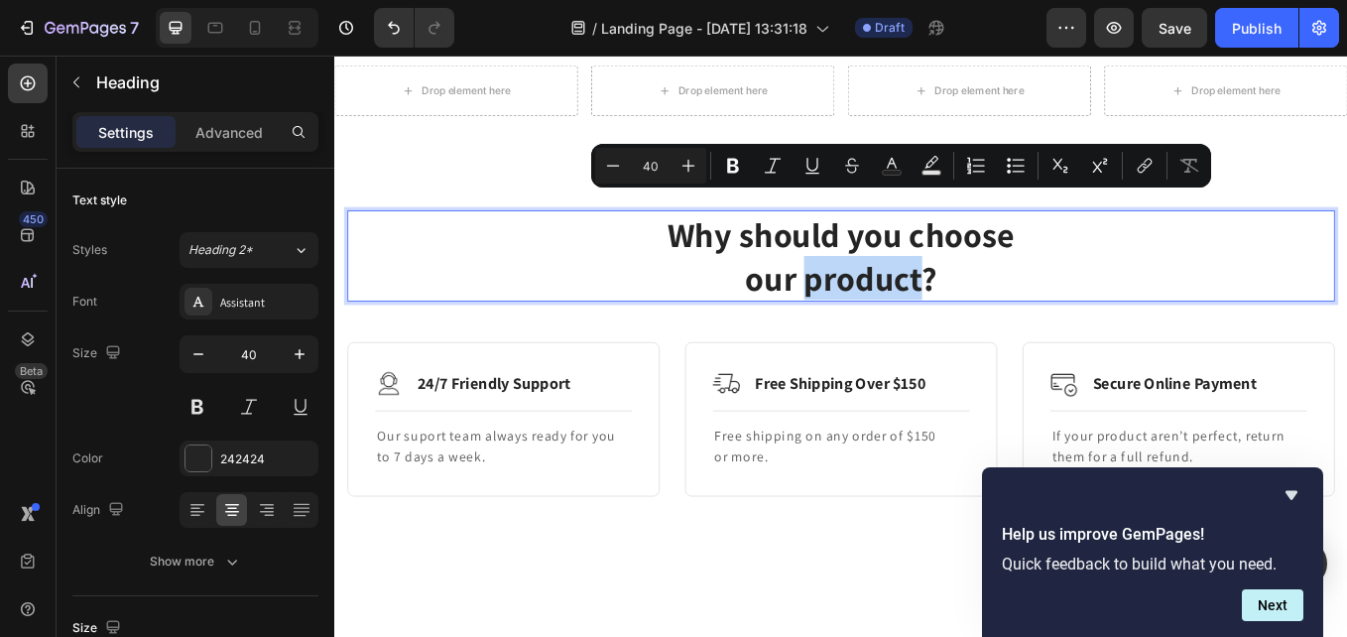
scroll to position [1994, 0]
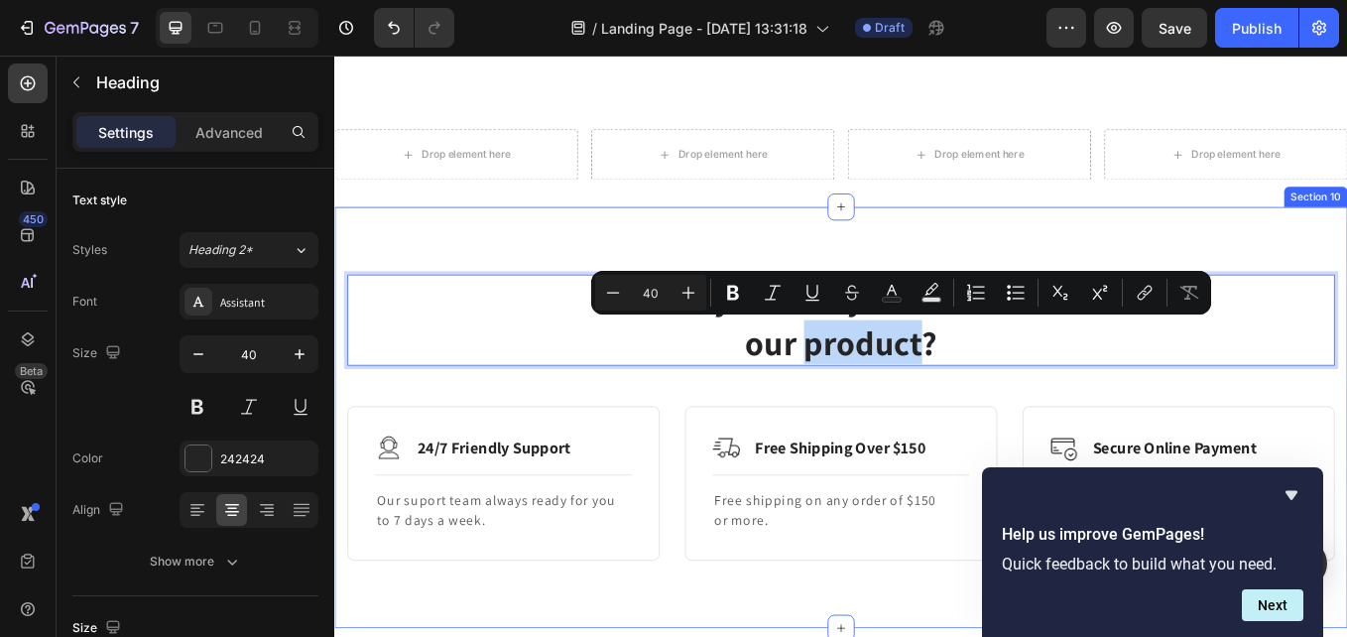
click at [1346, 285] on div "Why should you choose our product? Heading 32 Row Image 24/7 Friendly Support T…" at bounding box center [929, 480] width 1190 height 495
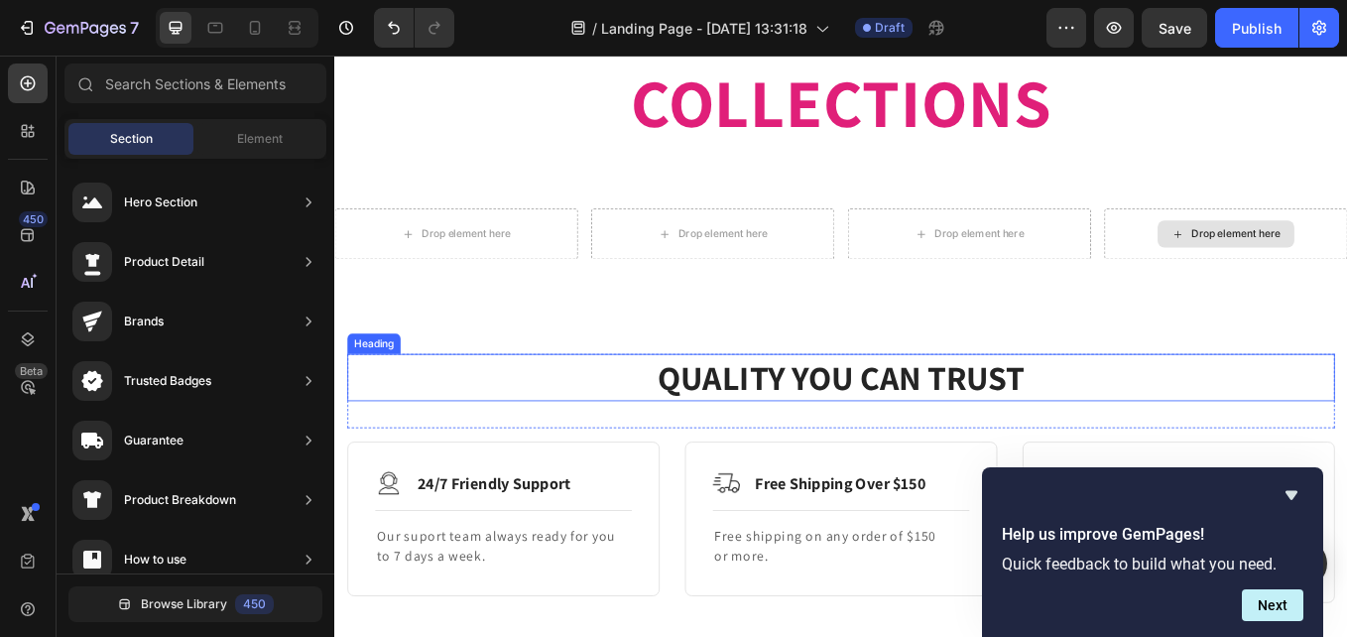
scroll to position [1796, 0]
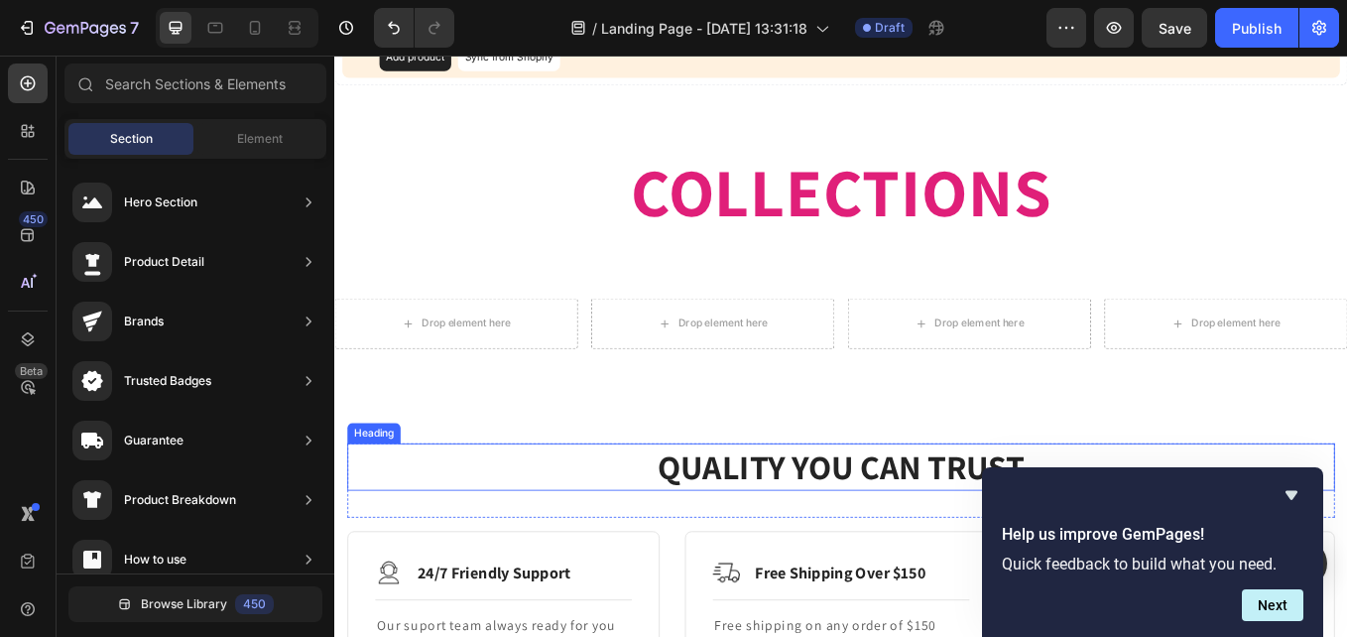
click at [923, 544] on h2 "QUALITY YOU CAN TRUST" at bounding box center [929, 539] width 1161 height 56
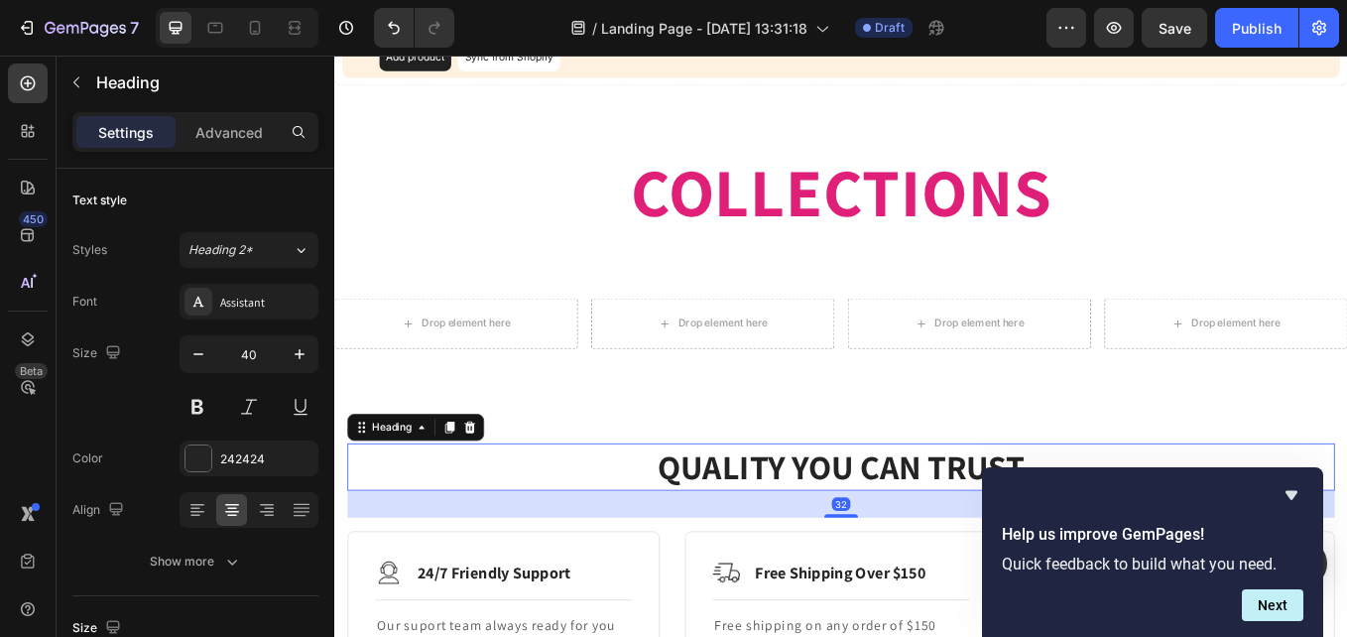
click at [923, 538] on h2 "QUALITY YOU CAN TRUST" at bounding box center [929, 539] width 1161 height 56
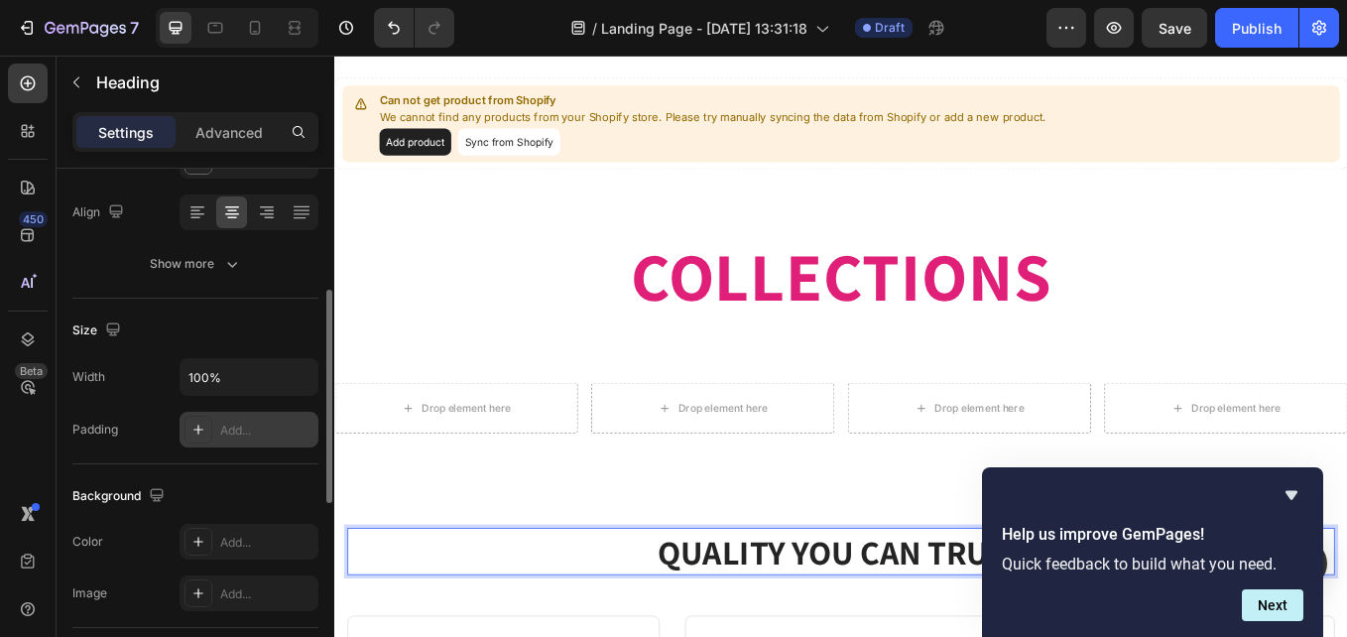
scroll to position [0, 0]
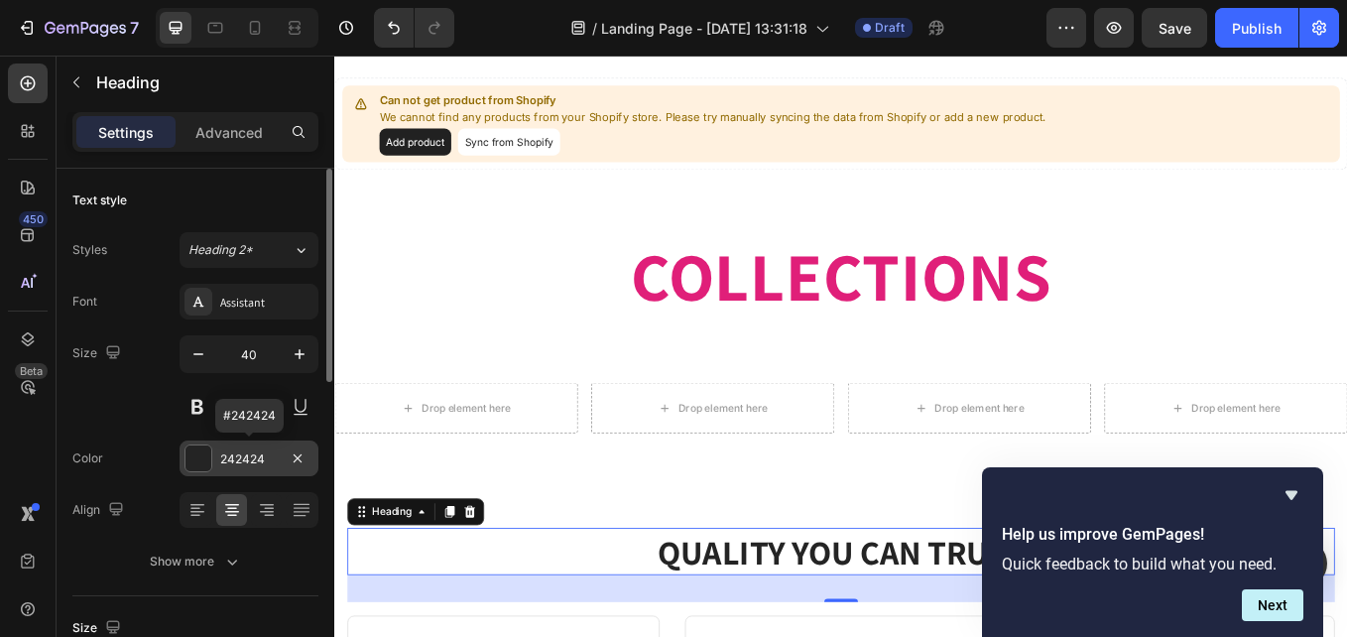
click at [252, 454] on div "242424" at bounding box center [249, 459] width 58 height 18
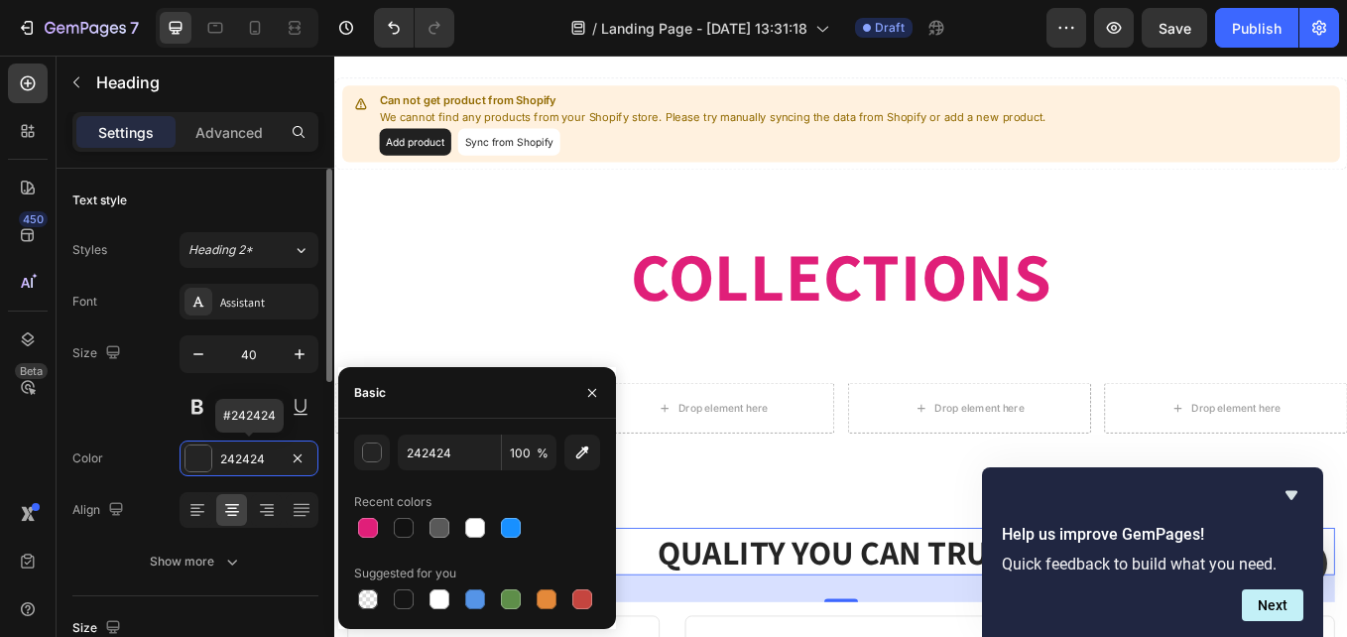
scroll to position [99, 0]
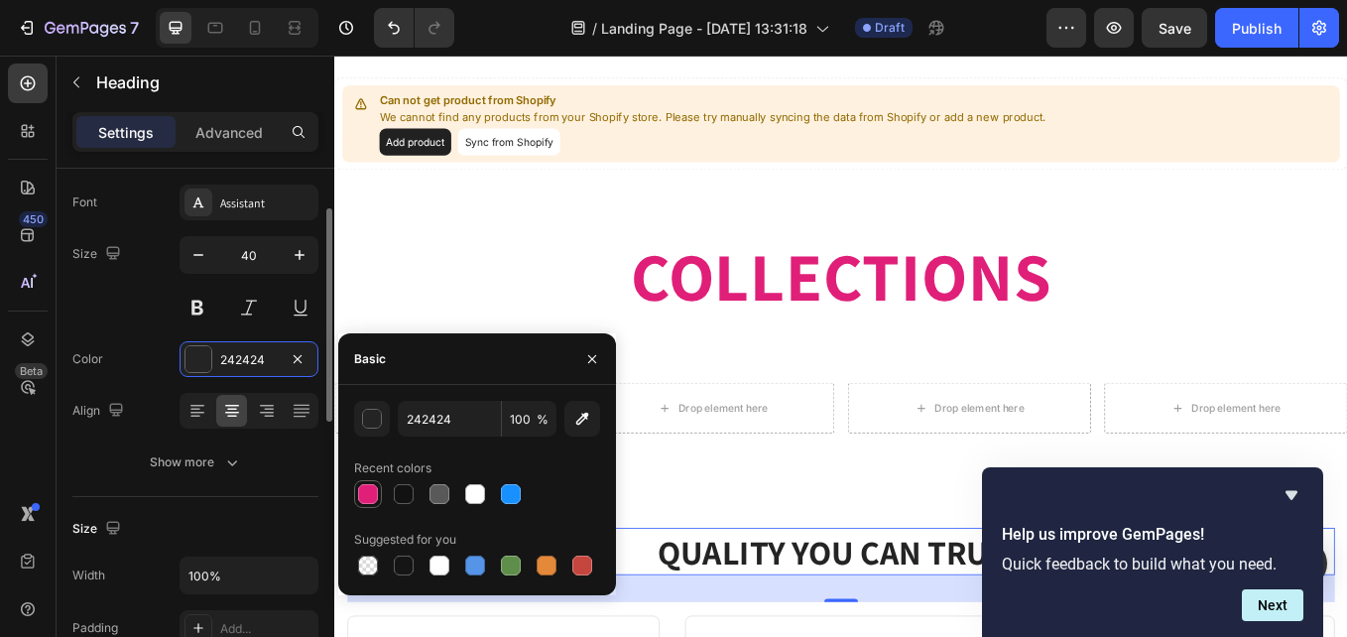
click at [371, 499] on div at bounding box center [368, 494] width 20 height 20
type input "E01F79"
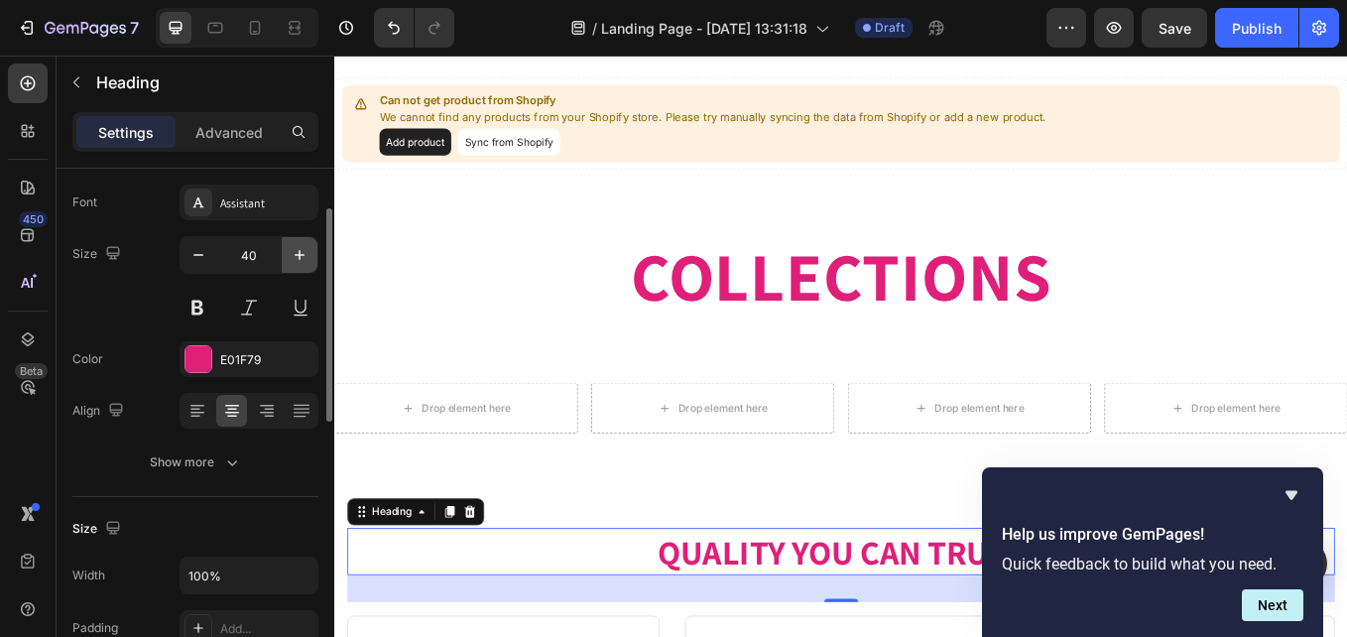
click at [293, 255] on icon "button" at bounding box center [300, 255] width 20 height 20
click at [294, 254] on icon "button" at bounding box center [300, 255] width 20 height 20
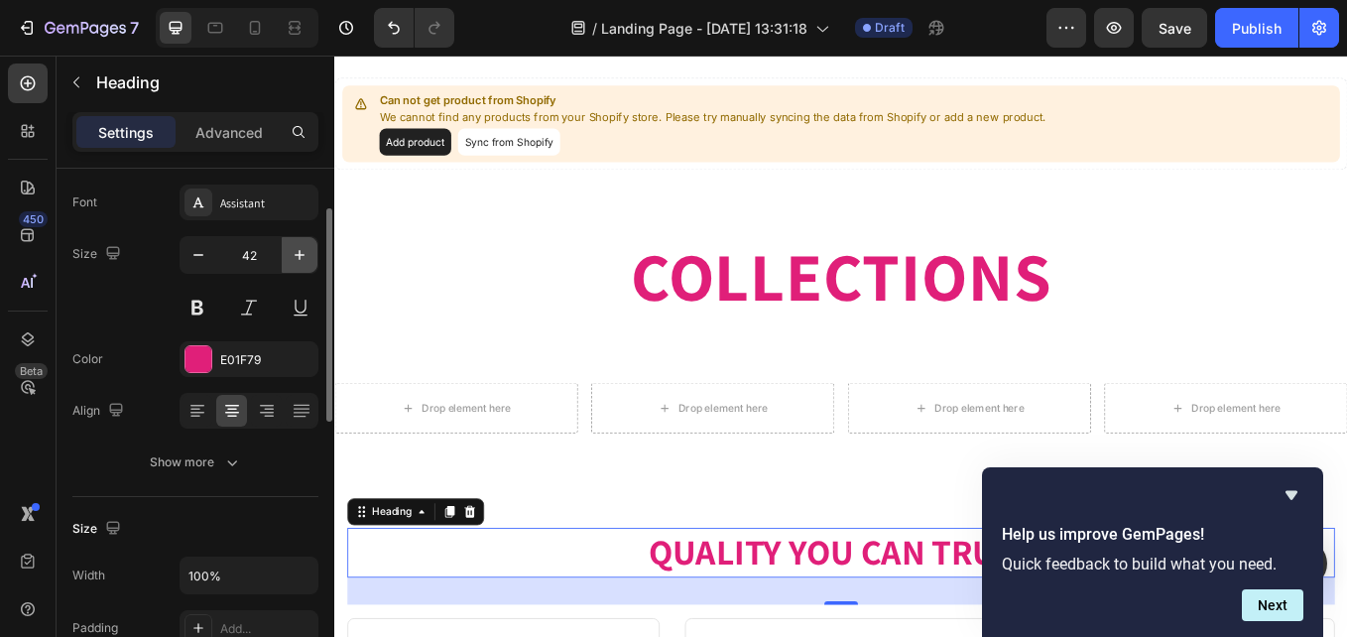
click at [294, 253] on icon "button" at bounding box center [300, 255] width 20 height 20
click at [294, 252] on icon "button" at bounding box center [300, 255] width 20 height 20
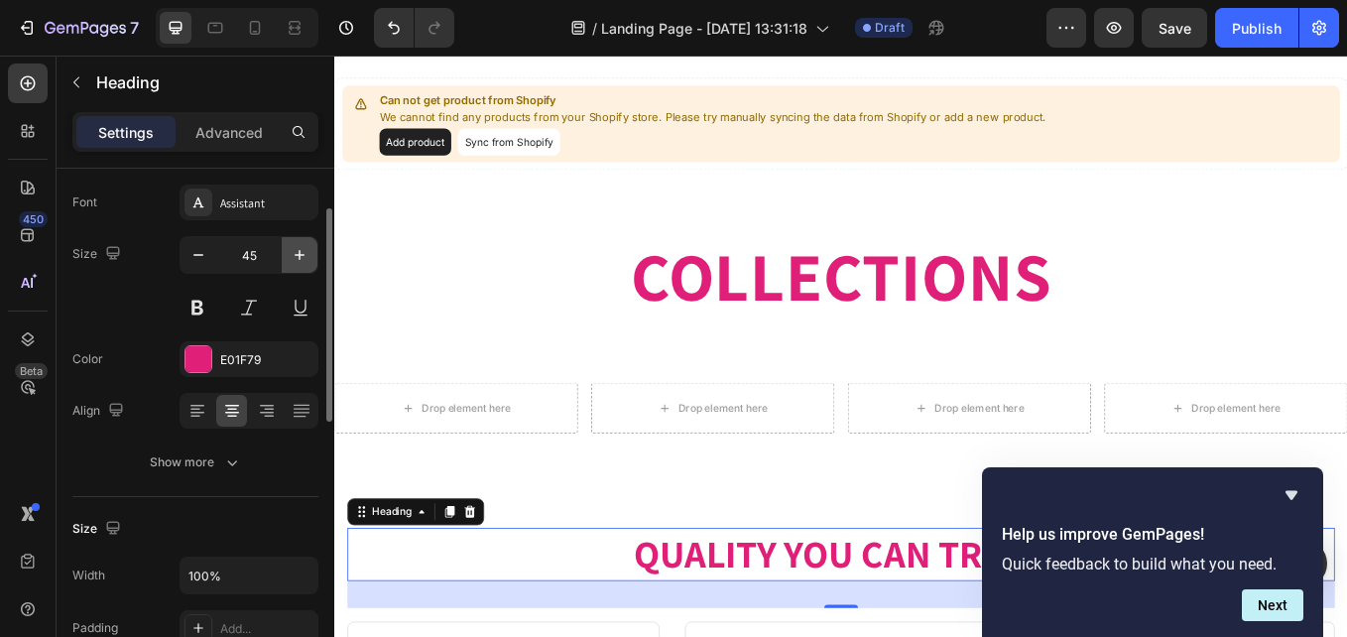
click at [294, 252] on icon "button" at bounding box center [300, 255] width 20 height 20
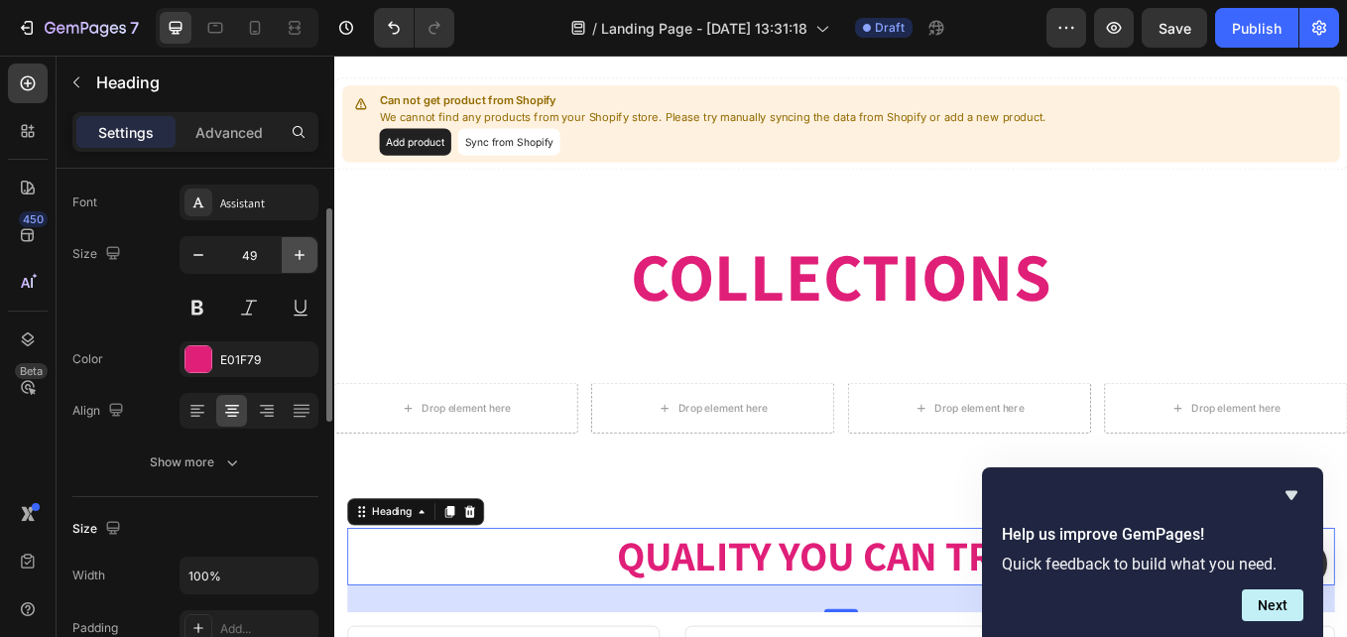
click at [294, 251] on icon "button" at bounding box center [300, 255] width 20 height 20
click at [294, 250] on icon "button" at bounding box center [300, 255] width 20 height 20
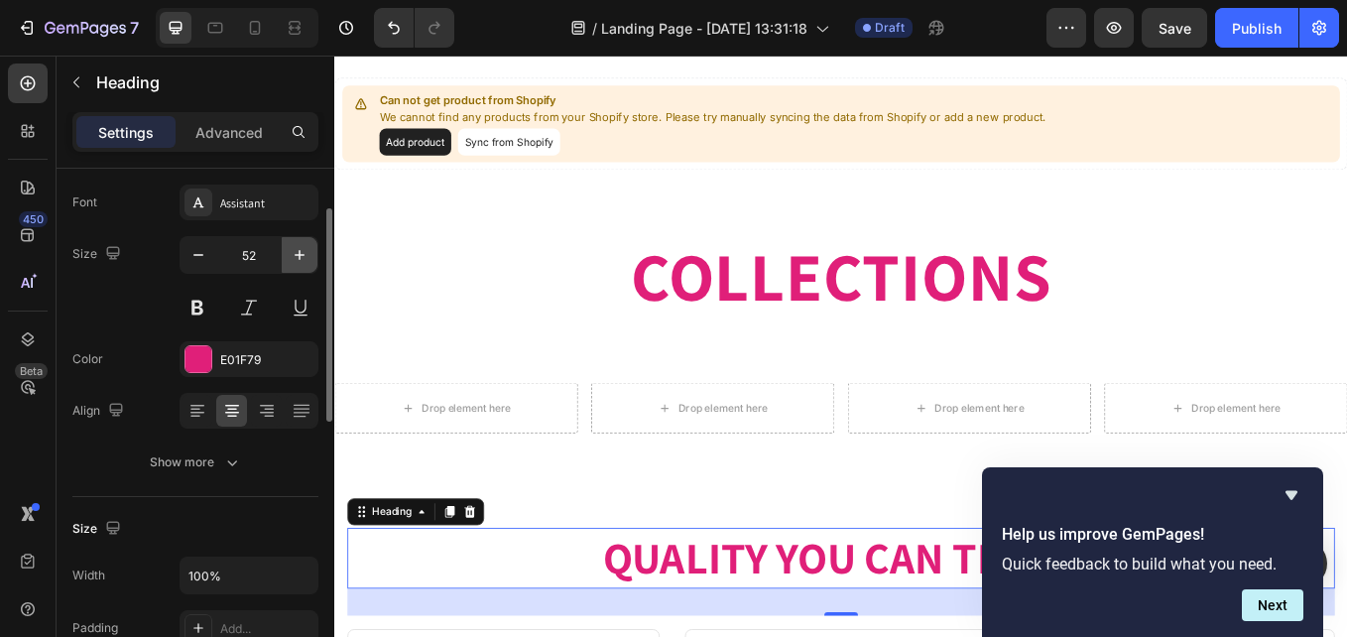
click at [294, 250] on icon "button" at bounding box center [300, 255] width 20 height 20
type input "54"
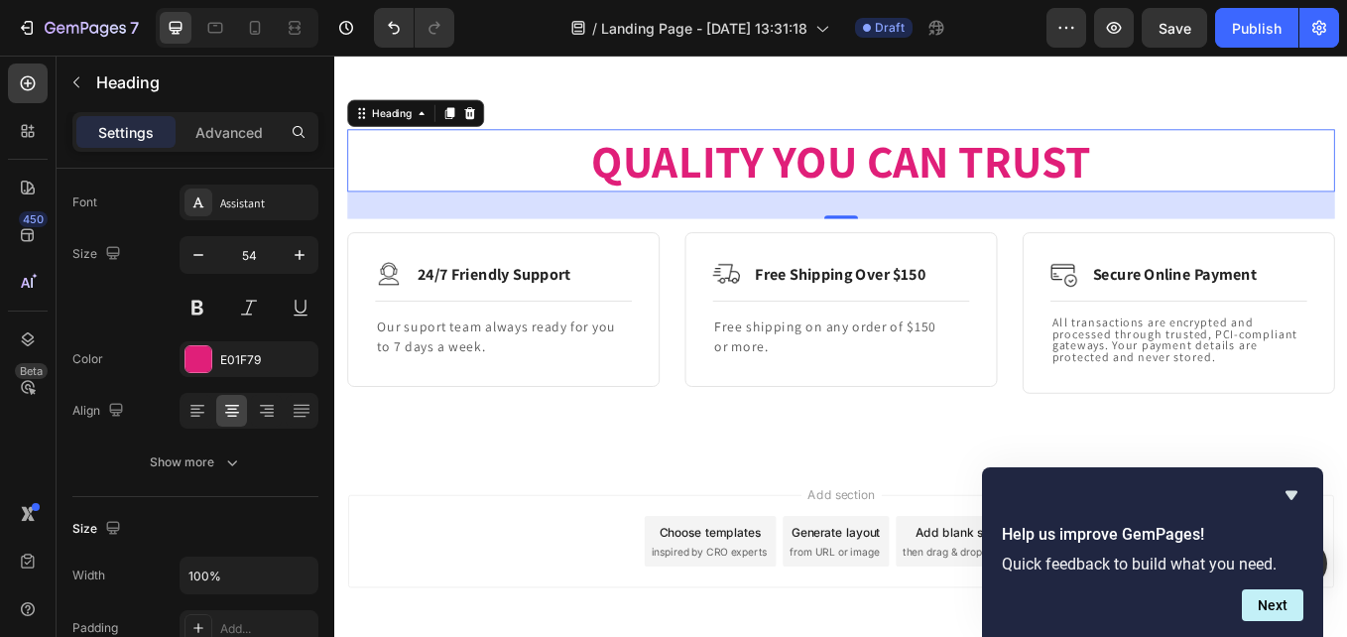
scroll to position [2192, 0]
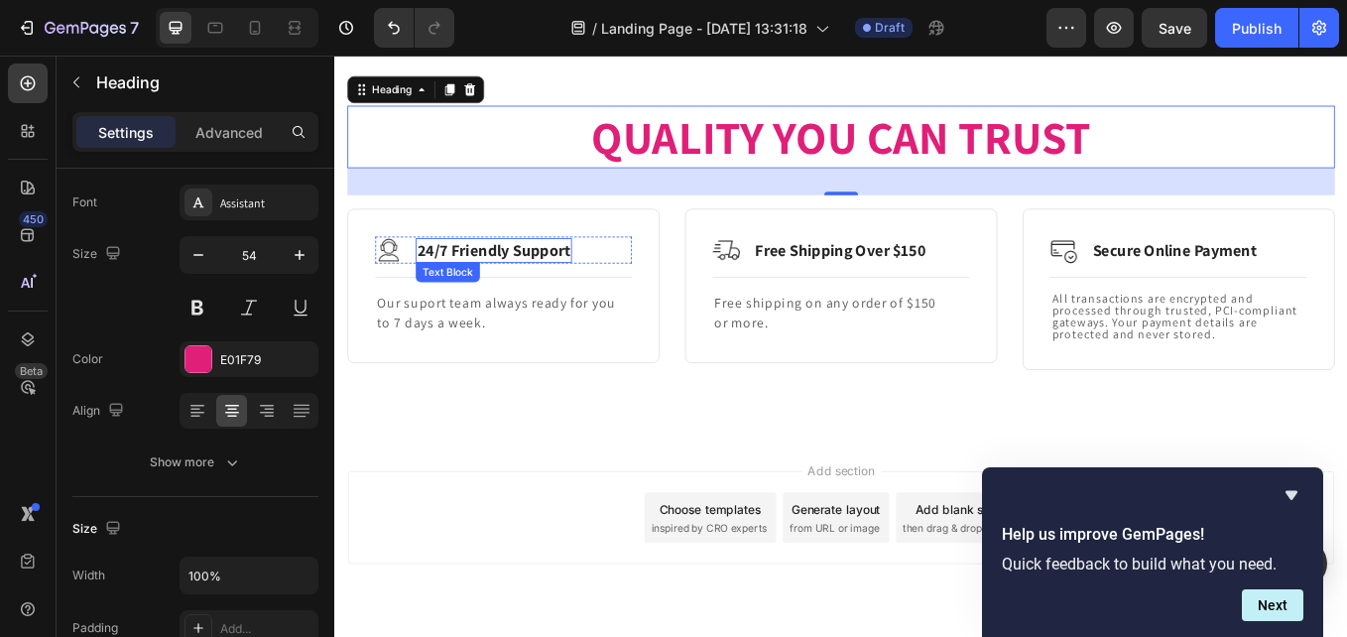
click at [464, 284] on p "24/7 Friendly Support" at bounding box center [522, 284] width 180 height 25
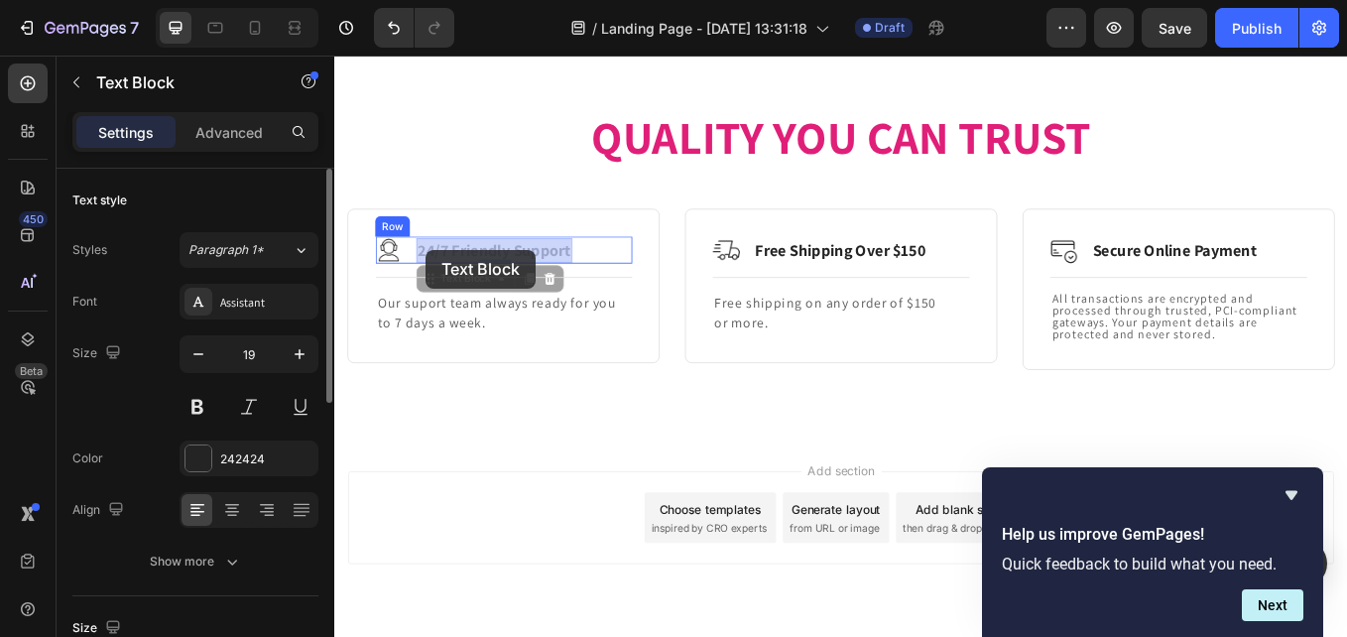
scroll to position [2190, 0]
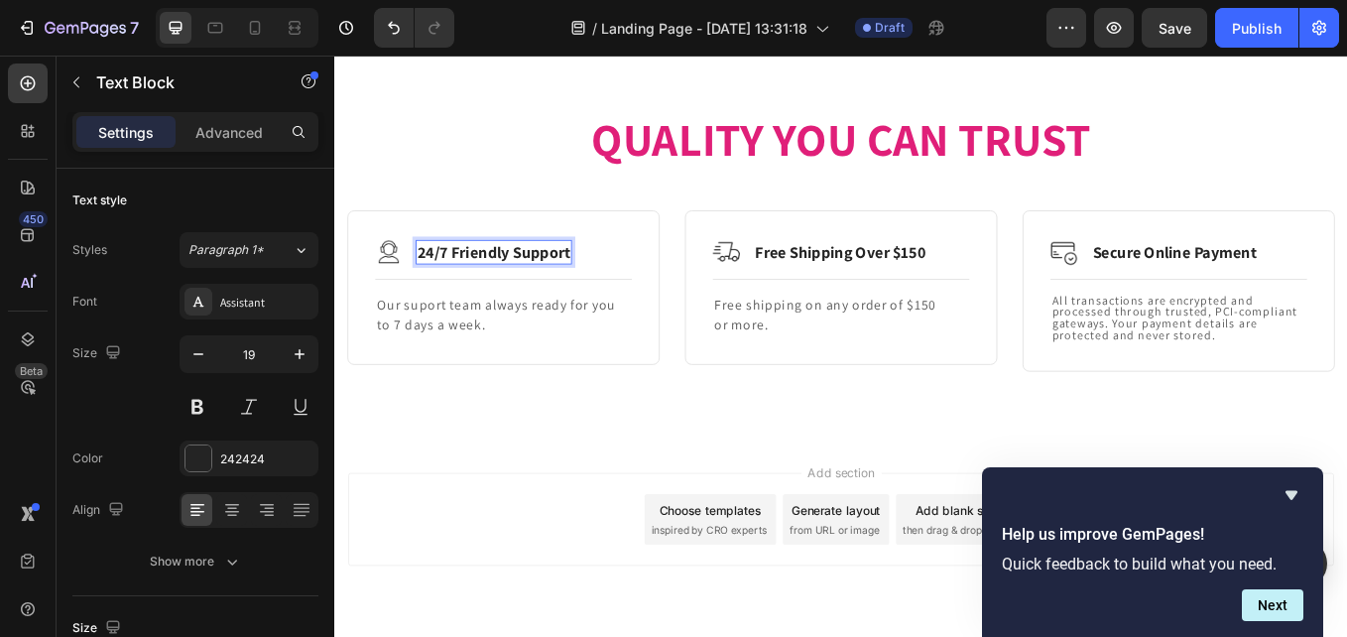
click at [469, 289] on p "24/7 Friendly Support" at bounding box center [522, 286] width 180 height 25
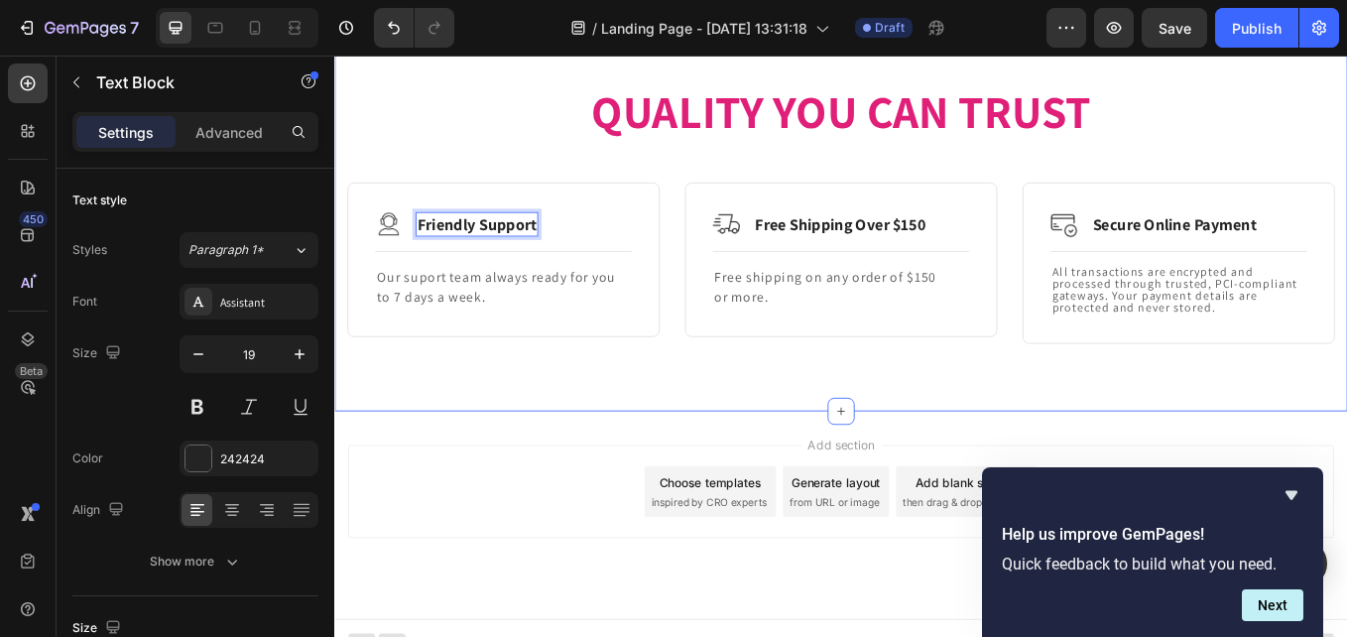
scroll to position [2243, 0]
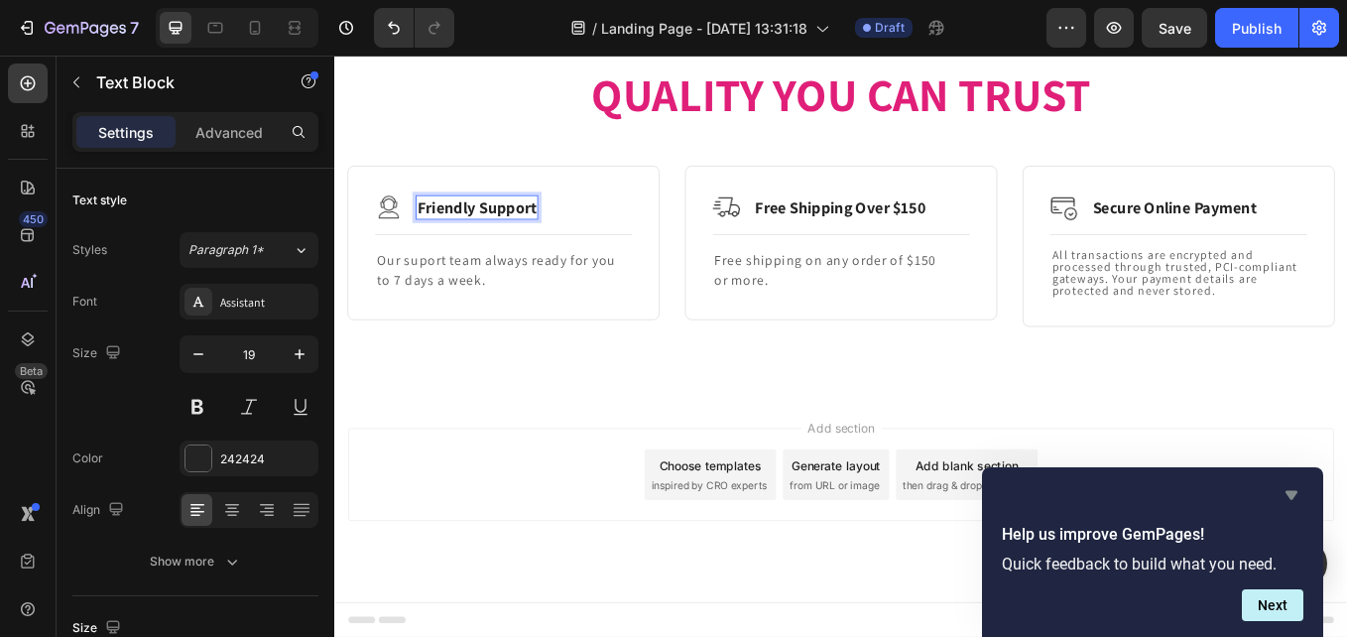
click at [1292, 497] on icon "Hide survey" at bounding box center [1292, 495] width 12 height 9
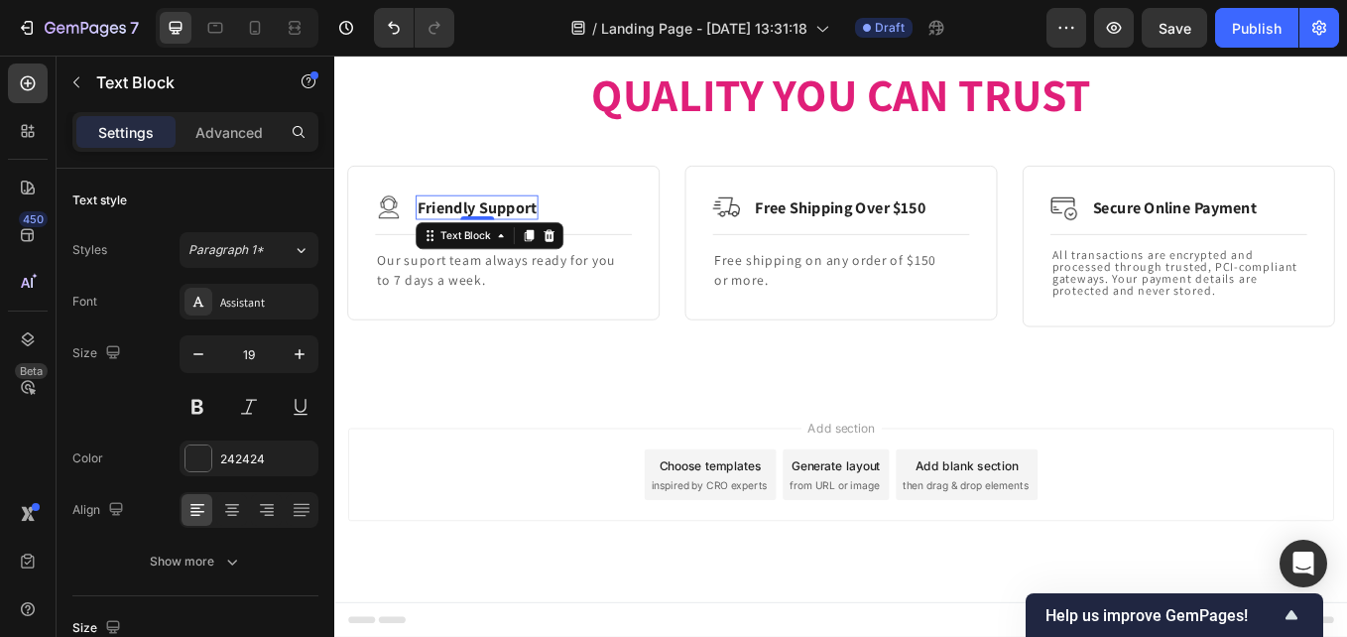
drag, startPoint x: 928, startPoint y: 451, endPoint x: 923, endPoint y: 470, distance: 19.5
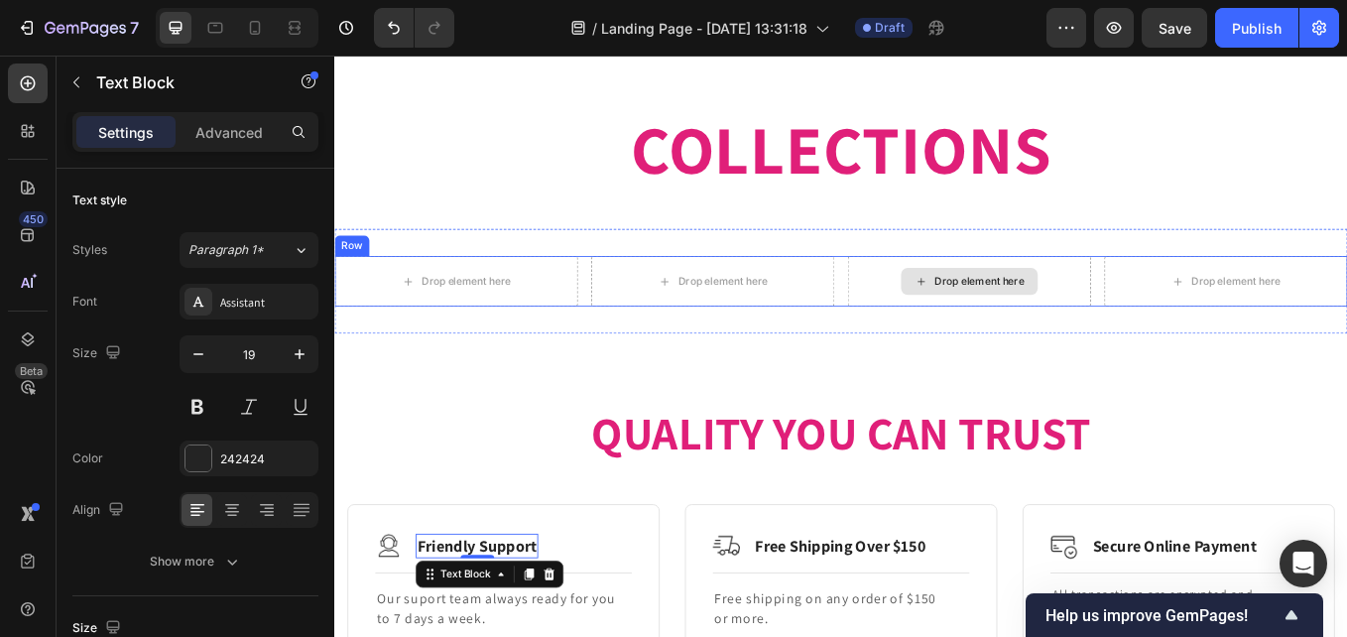
scroll to position [1846, 0]
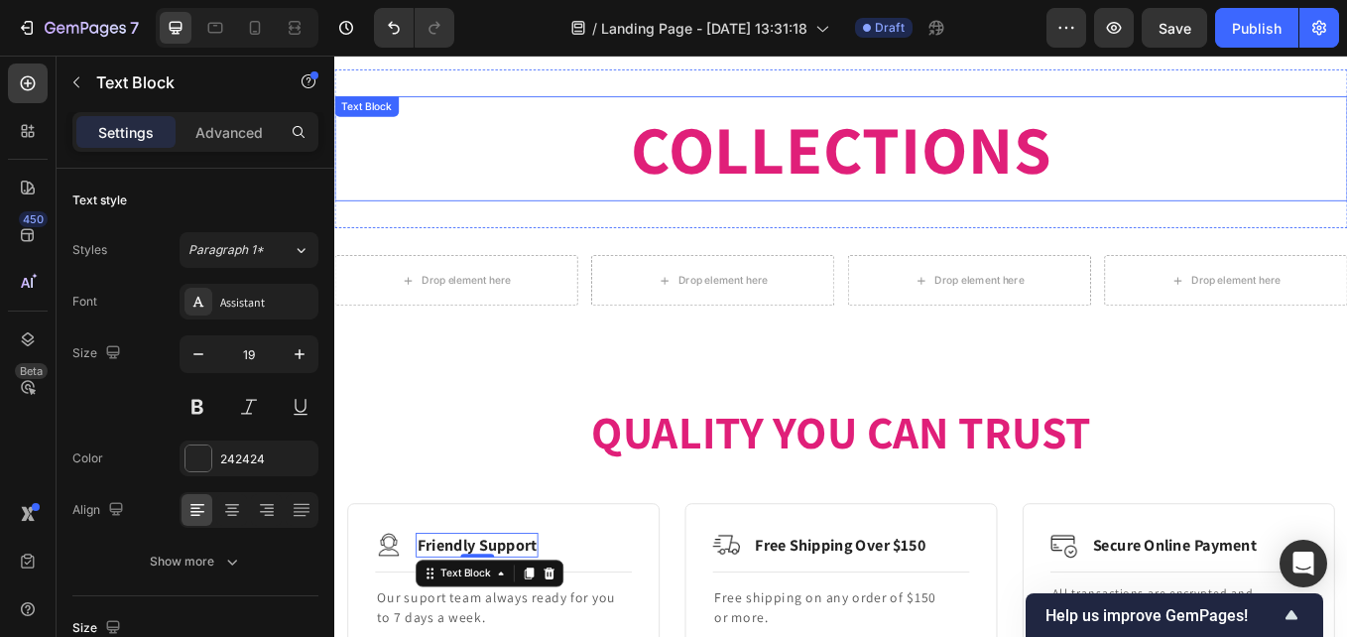
click at [1066, 172] on p "COLLECTIONS" at bounding box center [929, 164] width 1186 height 119
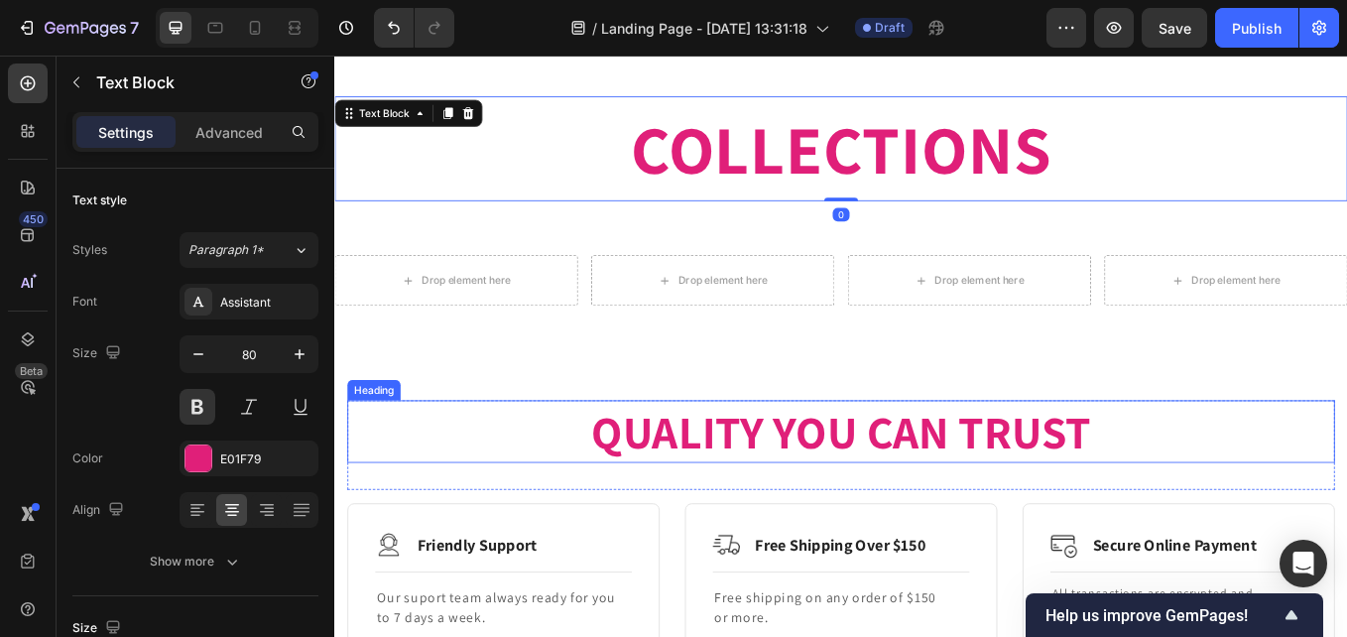
drag, startPoint x: 935, startPoint y: 491, endPoint x: 957, endPoint y: 491, distance: 21.8
click at [935, 492] on p "QUALITY YOU CAN TRUST" at bounding box center [929, 496] width 1157 height 69
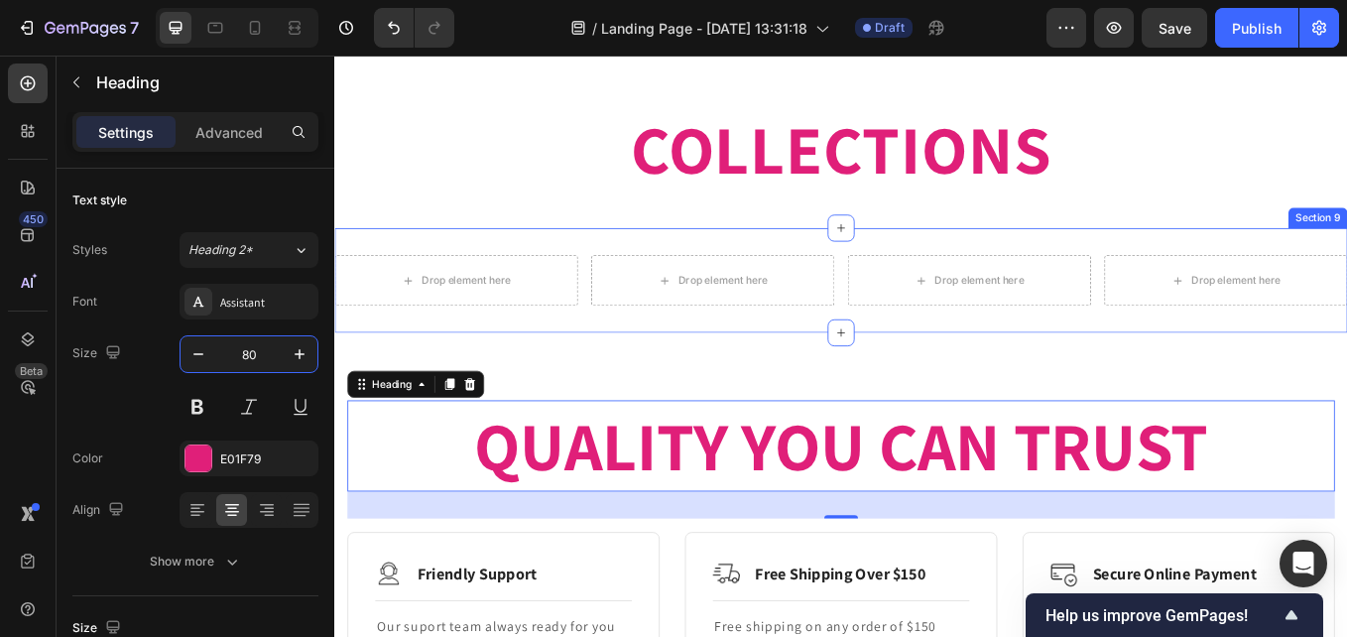
type input "80"
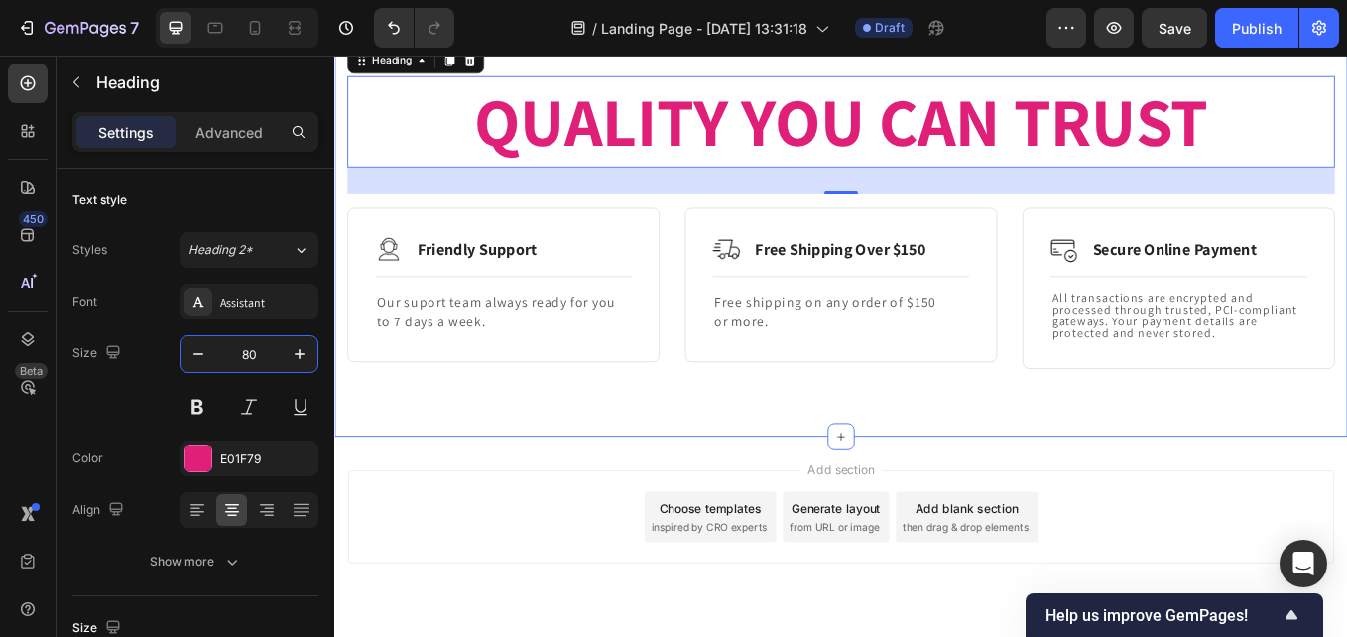
scroll to position [2277, 0]
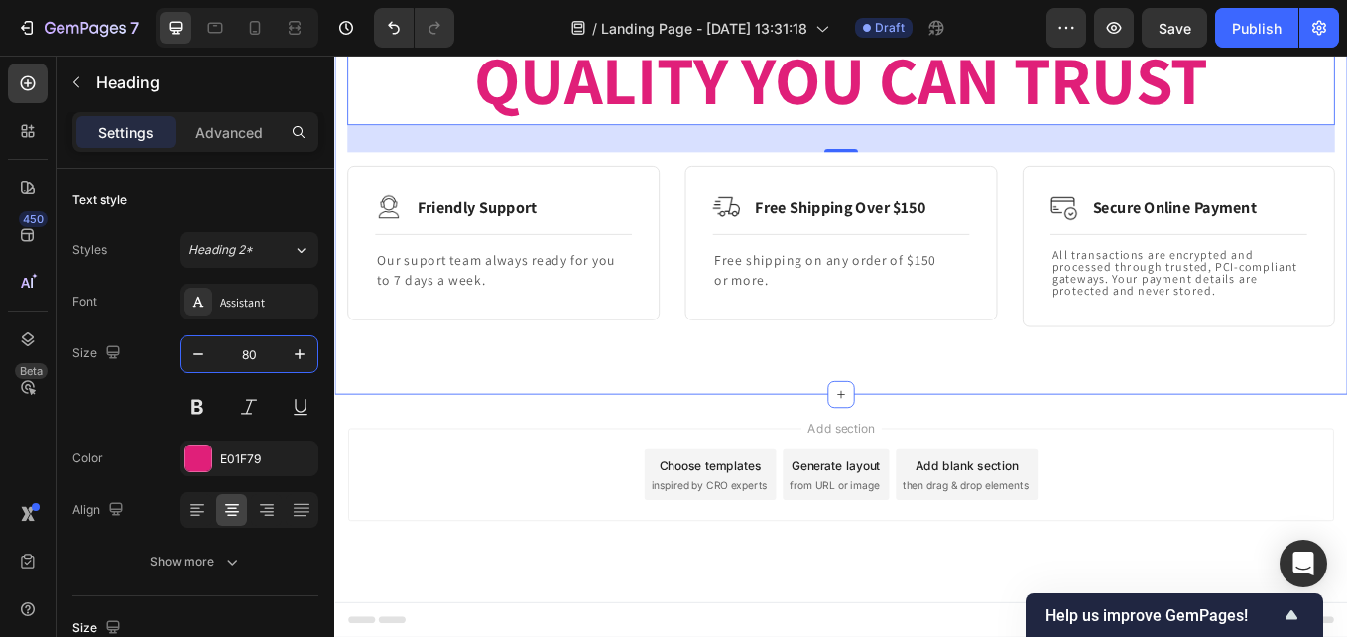
click at [1029, 387] on div "QUALITY YOU CAN TRUST Heading 32 Row Image Friendly Support Text Block Row Titl…" at bounding box center [929, 201] width 1190 height 503
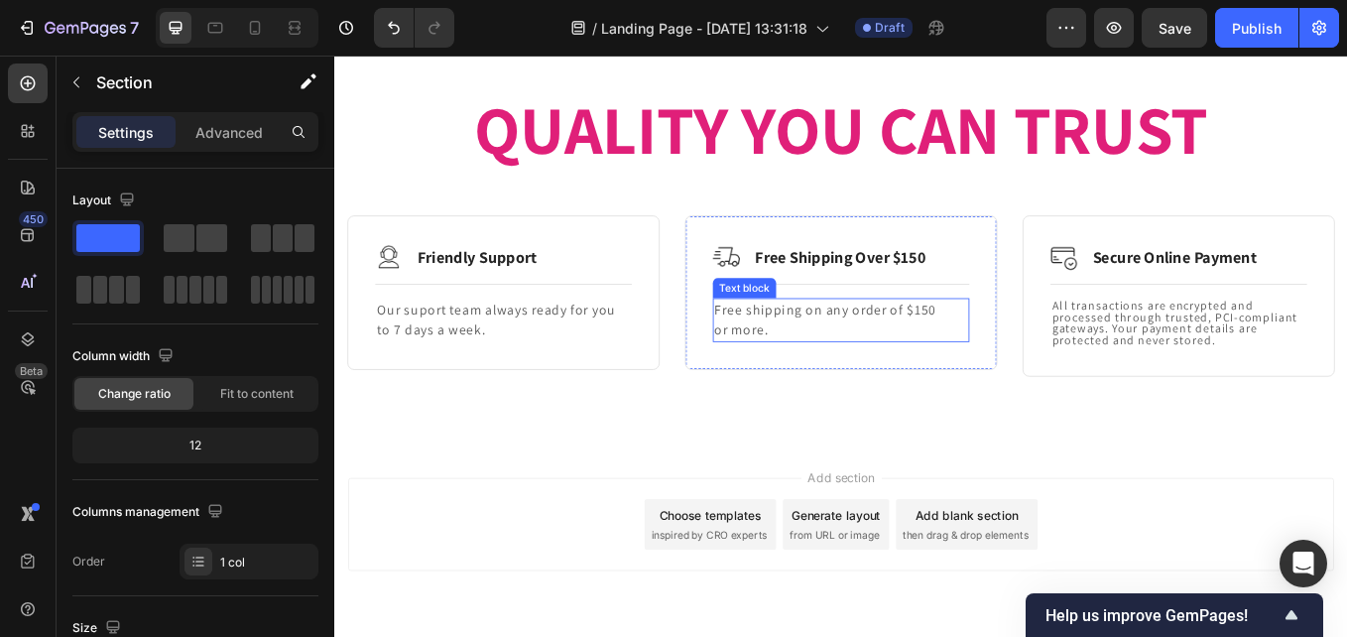
scroll to position [2276, 0]
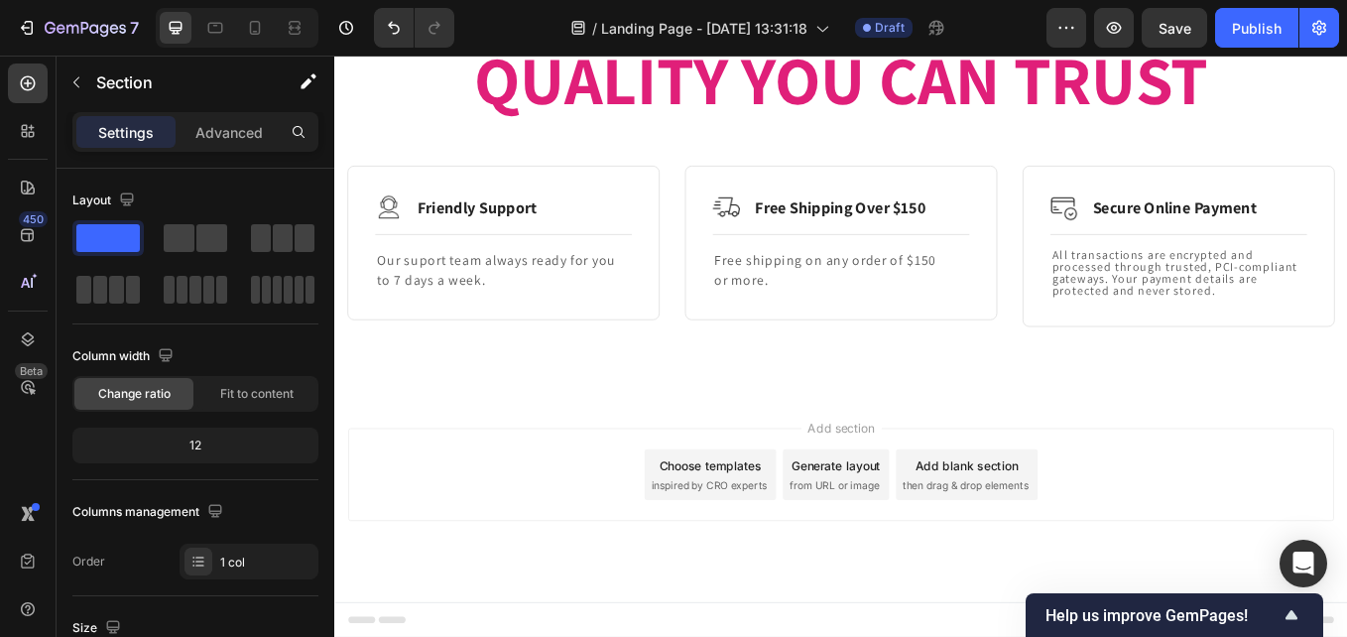
click at [1183, 437] on div "QUALITY YOU CAN TRUST Heading Row Image Friendly Support Text Block Row Title L…" at bounding box center [929, 201] width 1190 height 503
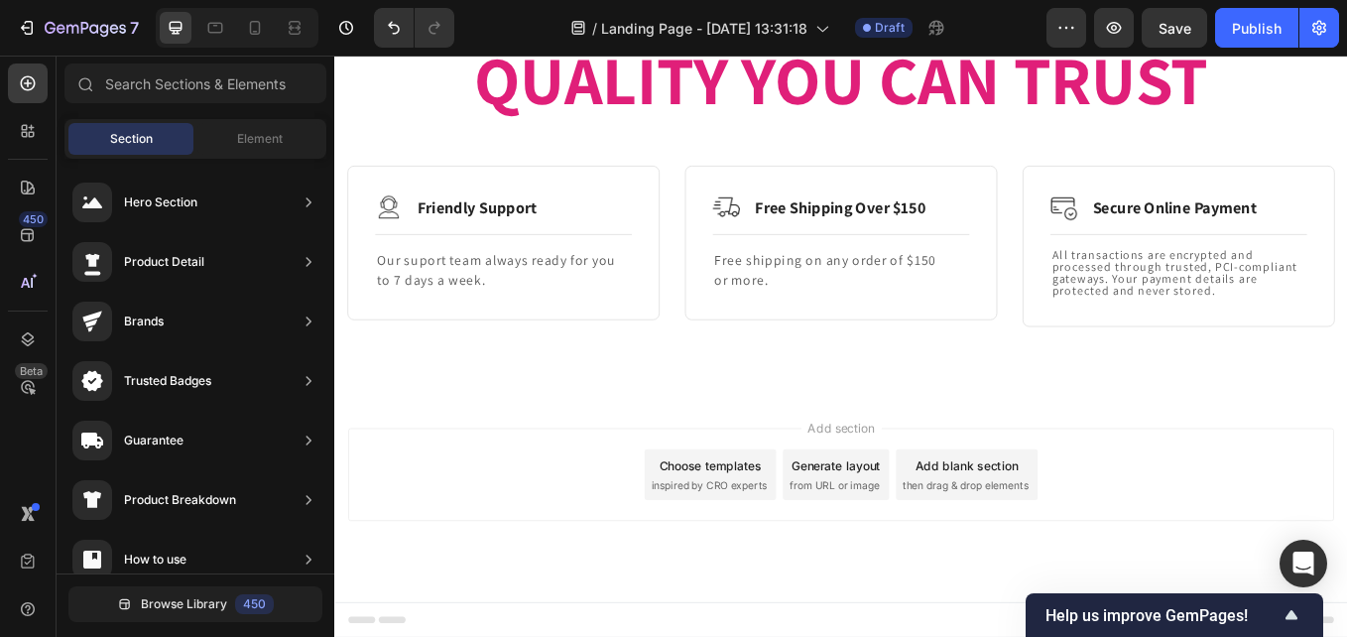
click at [1096, 556] on span "then drag & drop elements" at bounding box center [1076, 561] width 148 height 18
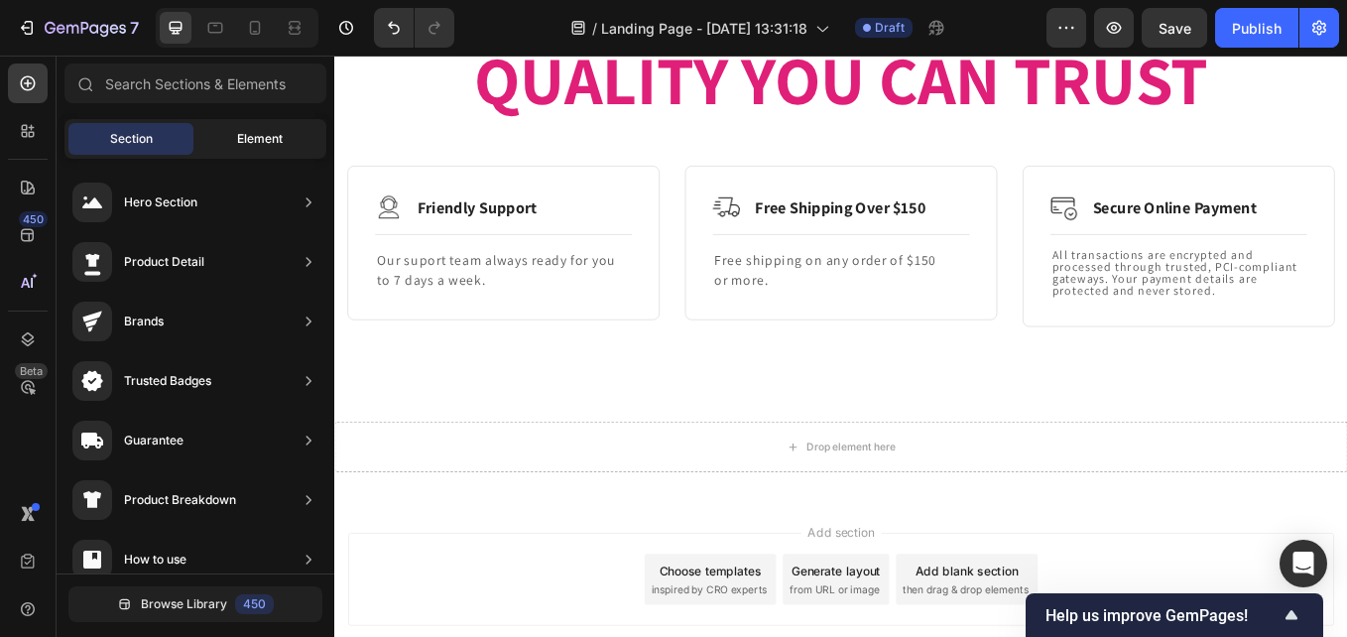
click at [233, 136] on div "Element" at bounding box center [259, 139] width 125 height 32
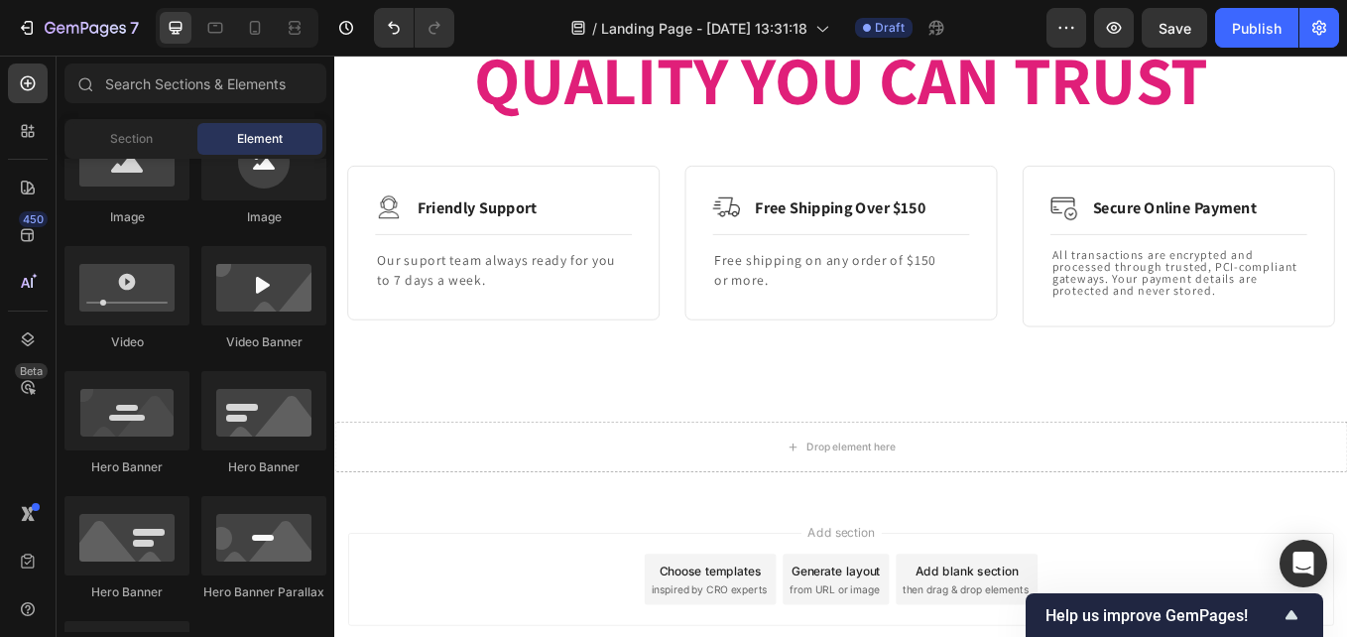
scroll to position [595, 0]
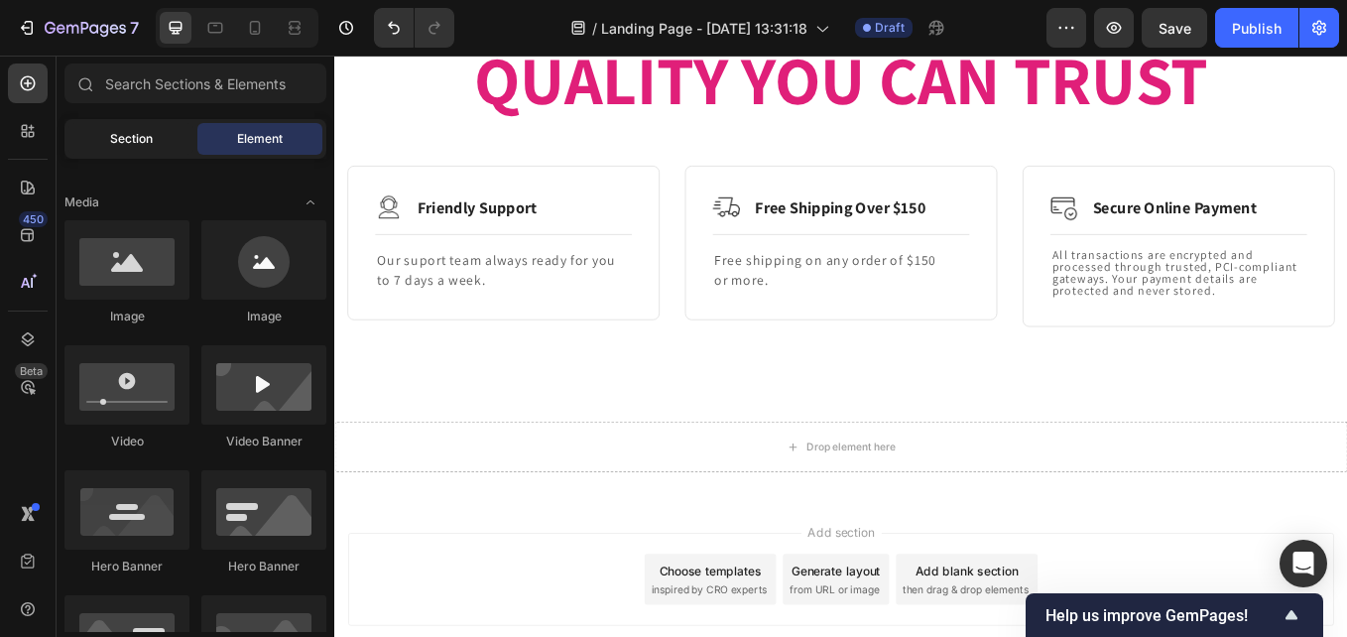
click at [157, 146] on div "Section" at bounding box center [130, 139] width 125 height 32
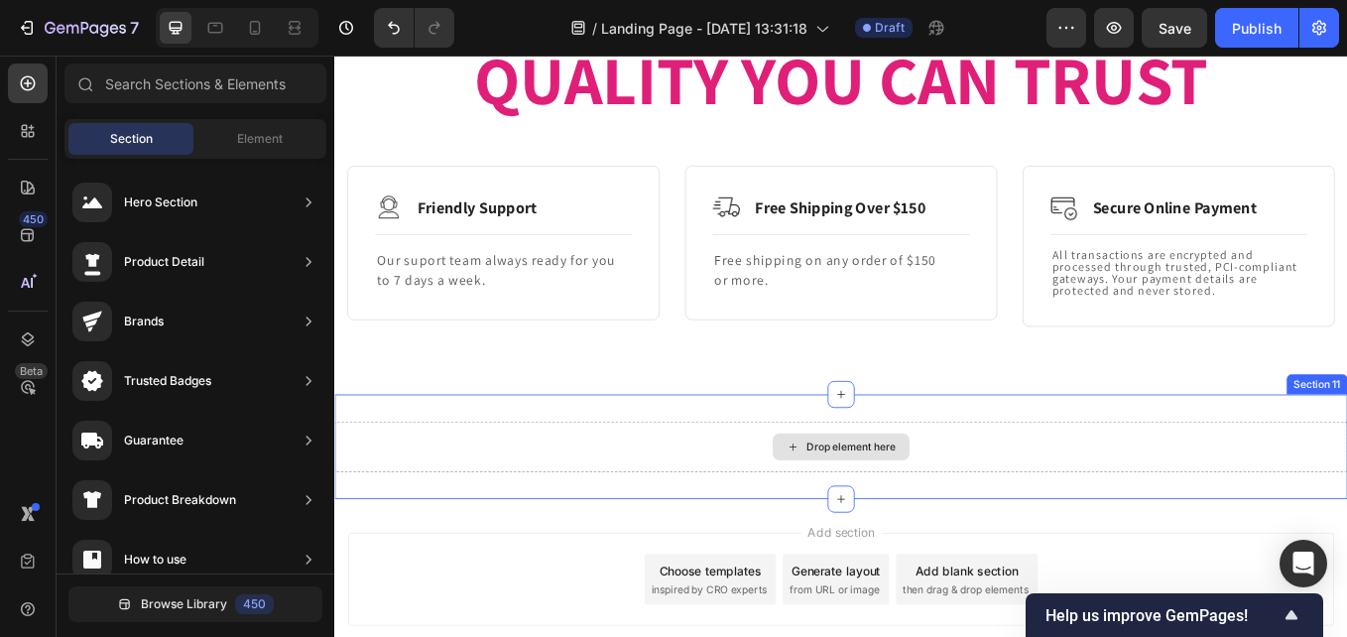
click at [817, 518] on div "Drop element here" at bounding box center [929, 515] width 1190 height 60
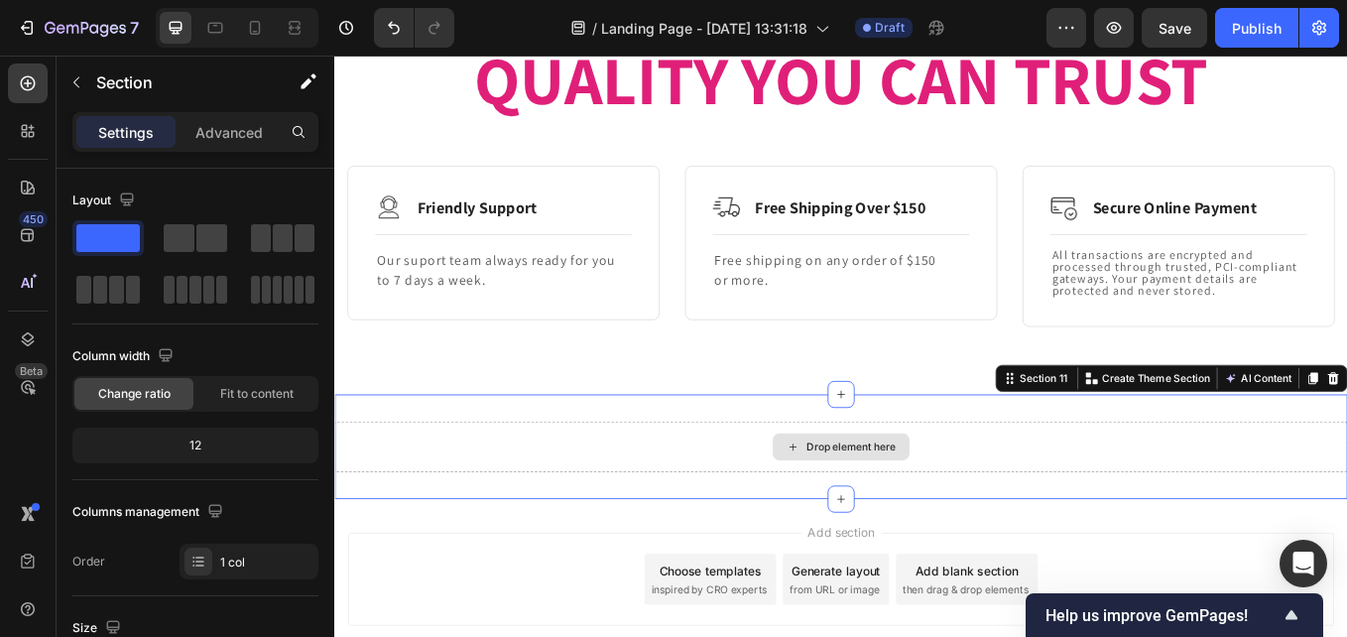
drag, startPoint x: 450, startPoint y: 288, endPoint x: 678, endPoint y: 509, distance: 317.1
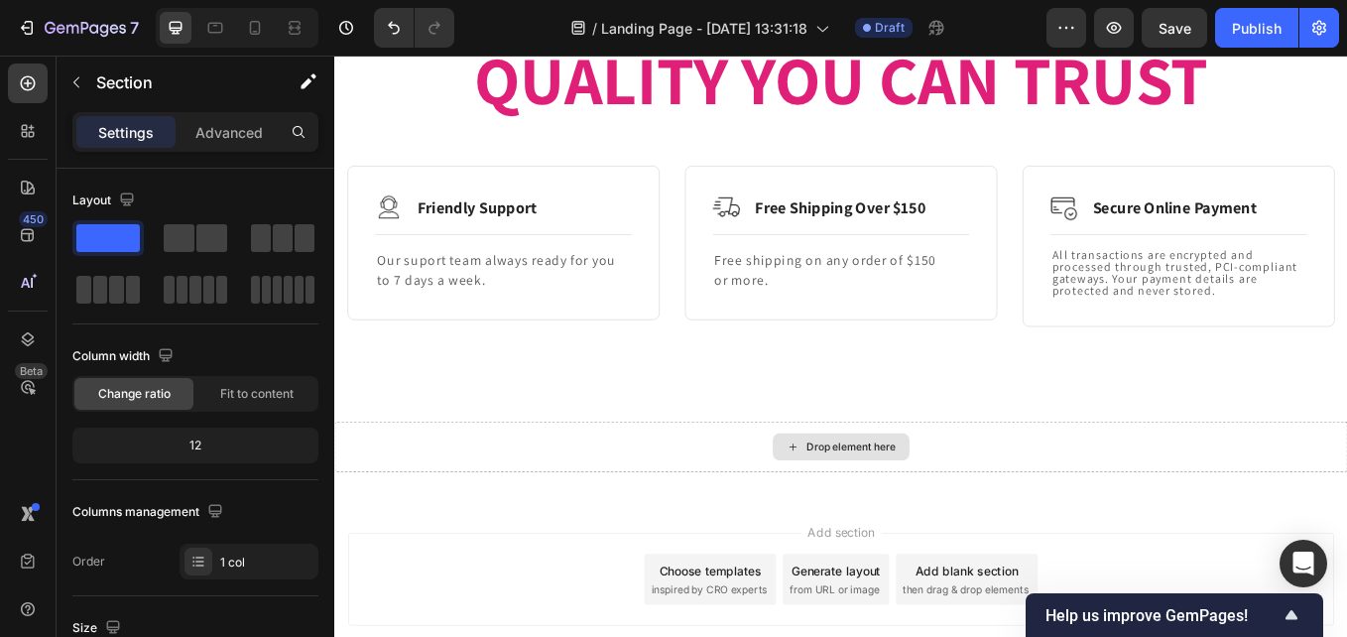
drag, startPoint x: 441, startPoint y: 291, endPoint x: 855, endPoint y: 510, distance: 468.2
click at [865, 510] on icon at bounding box center [873, 515] width 16 height 17
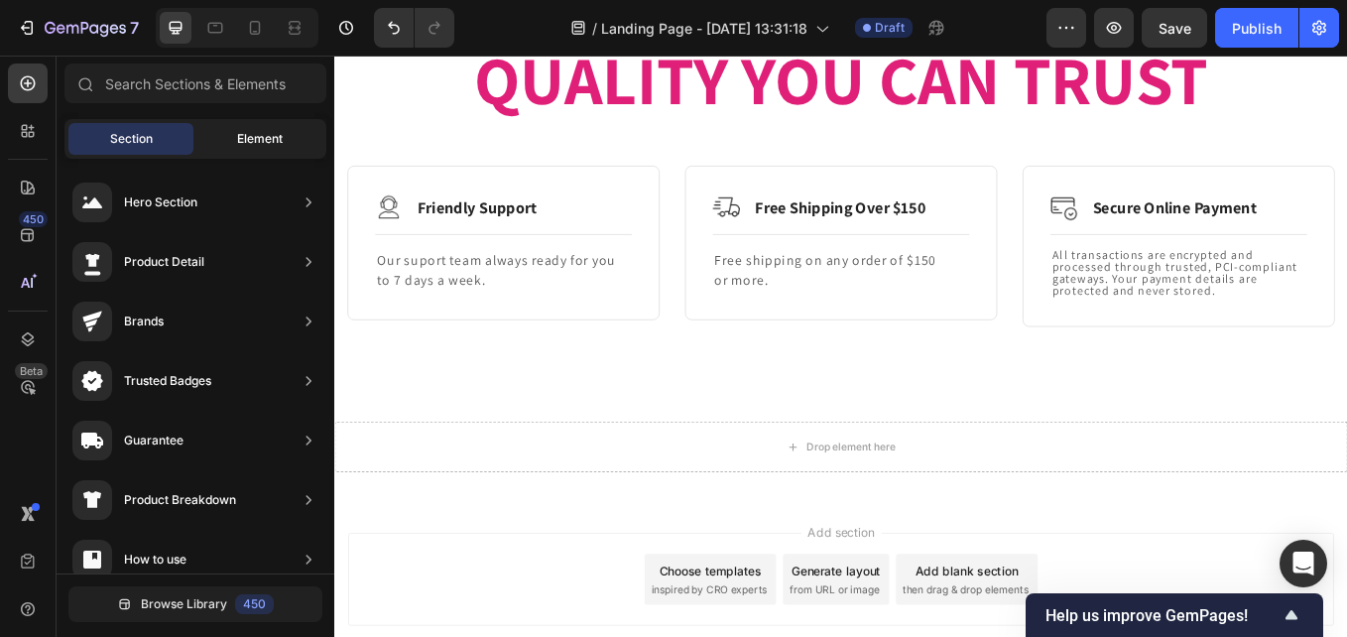
click at [250, 145] on span "Element" at bounding box center [260, 139] width 46 height 18
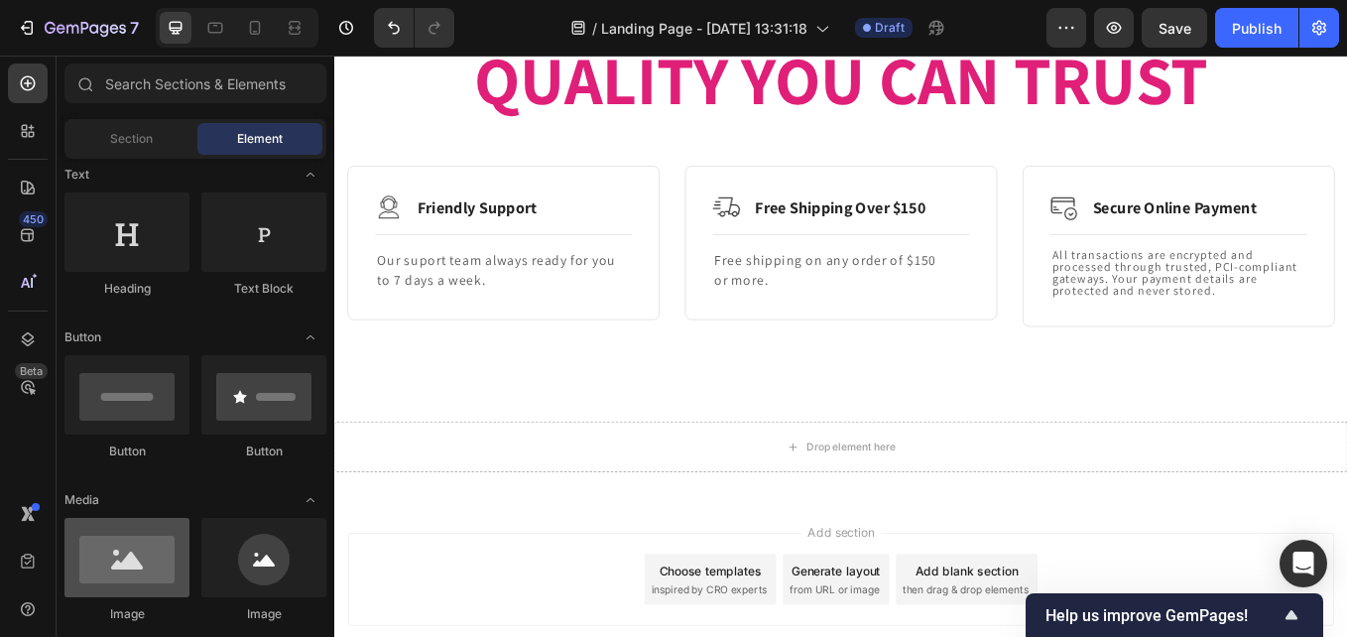
scroll to position [198, 0]
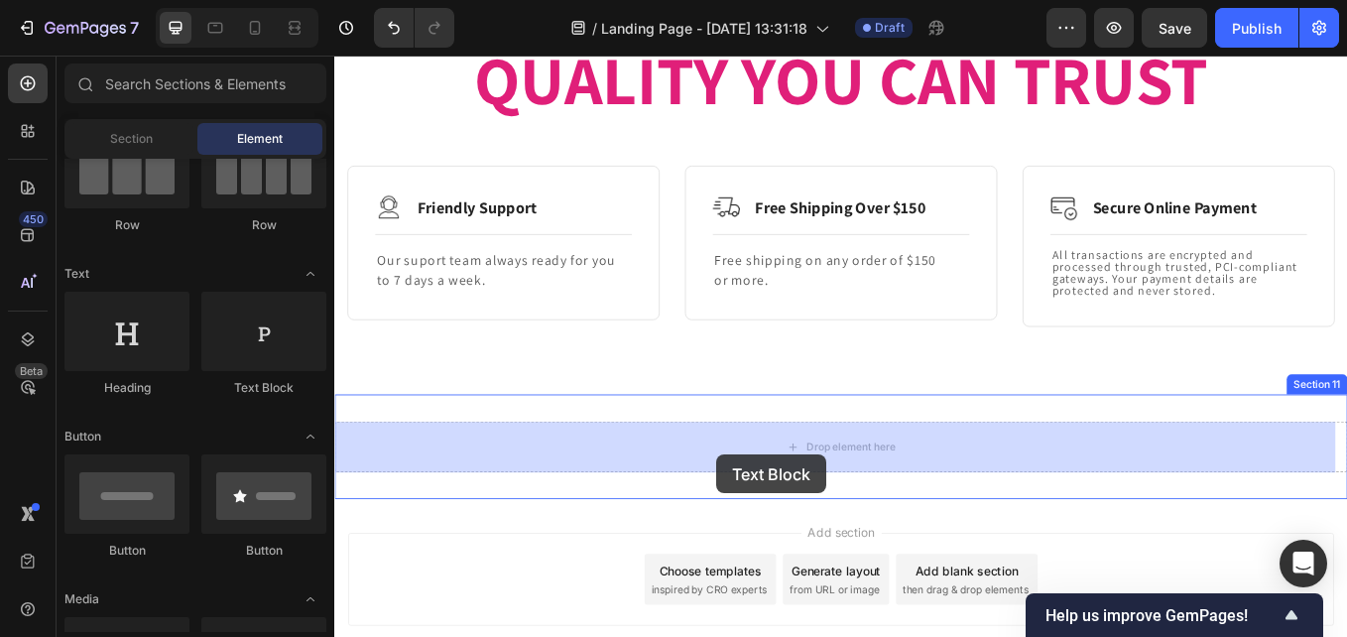
drag, startPoint x: 586, startPoint y: 381, endPoint x: 783, endPoint y: 525, distance: 243.5
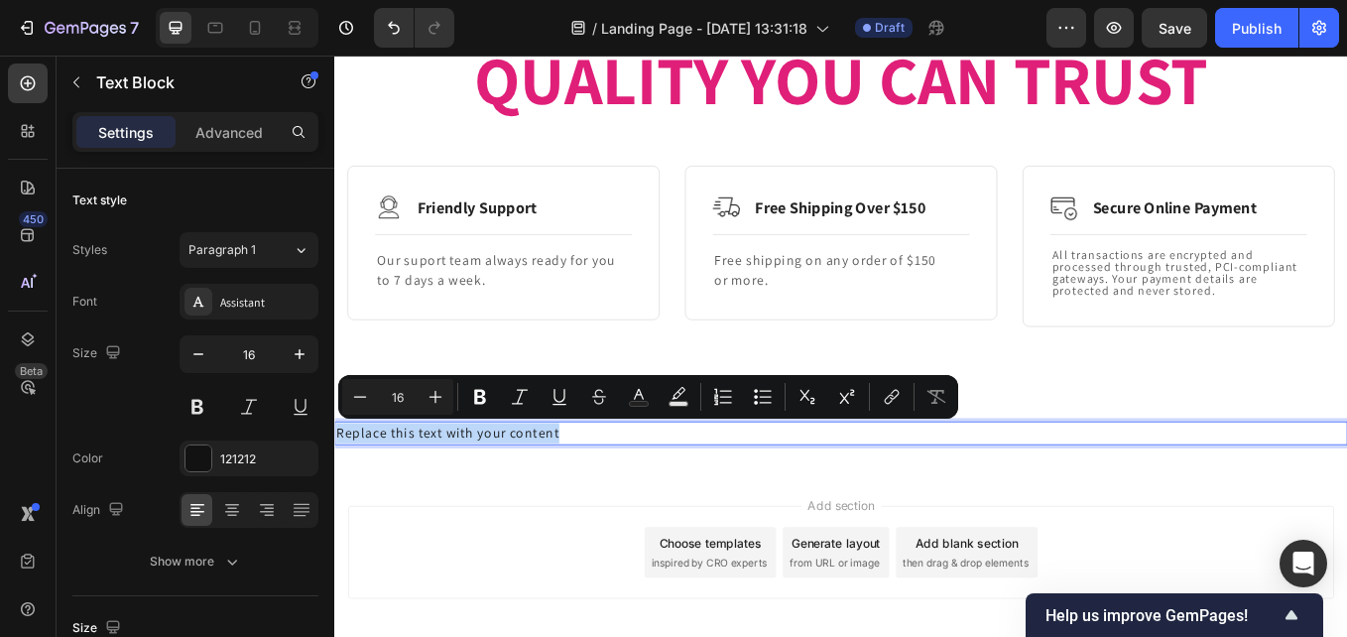
drag, startPoint x: 624, startPoint y: 504, endPoint x: 311, endPoint y: 511, distance: 312.6
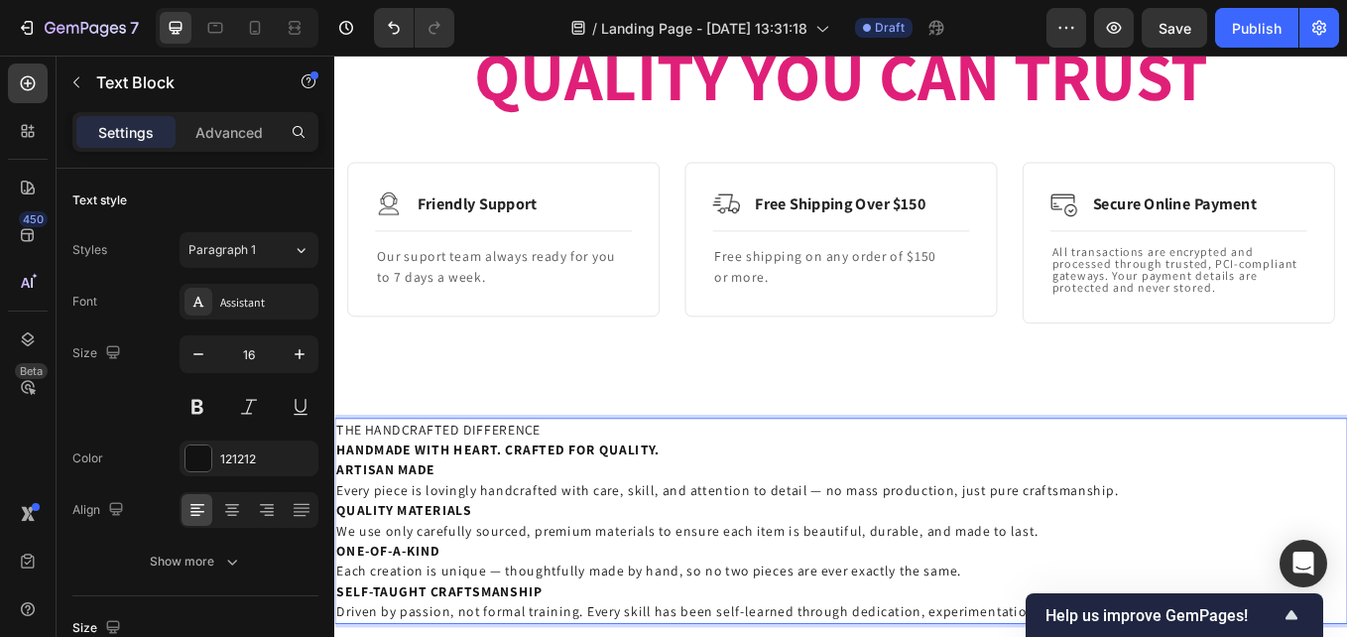
scroll to position [2379, 0]
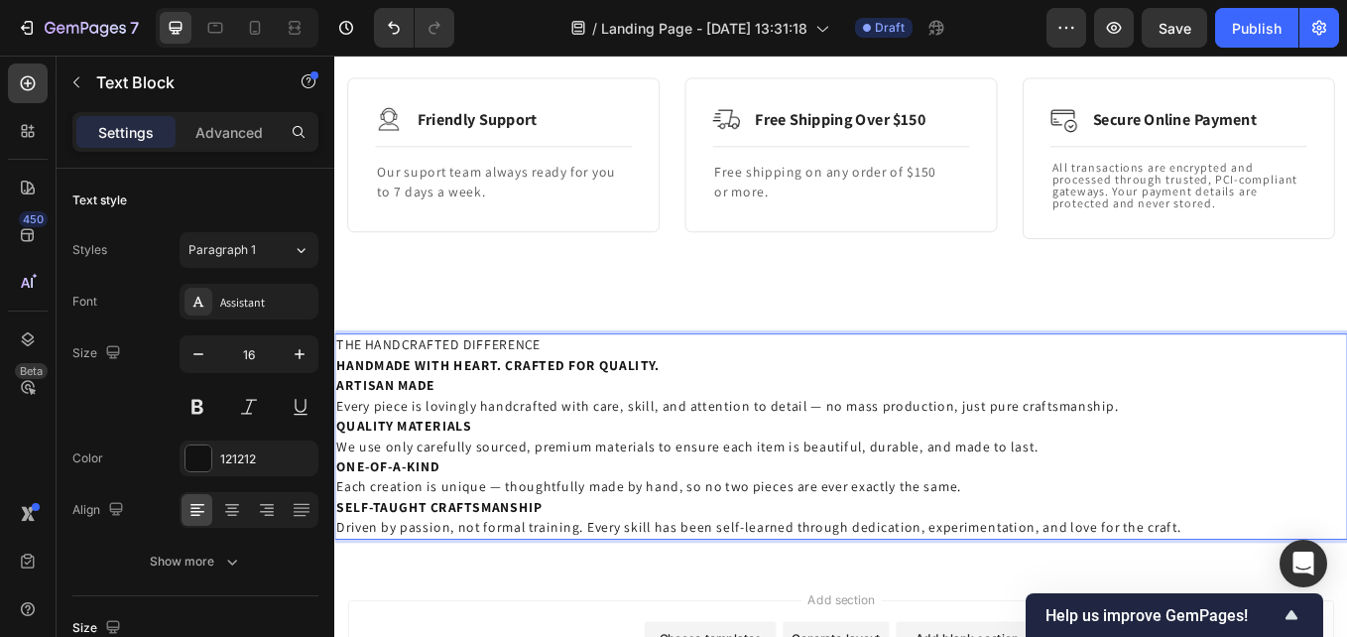
click at [343, 392] on p "THE HANDCRAFTED DIFFERENCE" at bounding box center [929, 396] width 1186 height 24
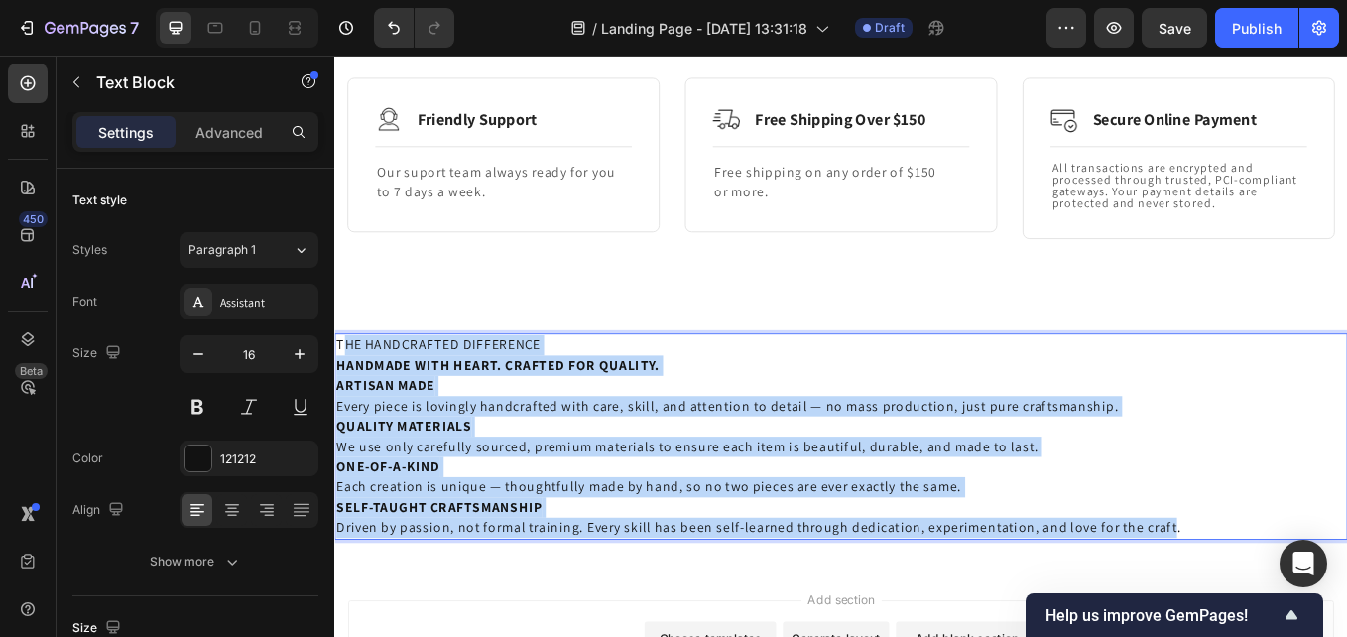
drag, startPoint x: 342, startPoint y: 393, endPoint x: 1319, endPoint y: 609, distance: 1000.8
click at [1319, 609] on div "THE HANDCRAFTED DIFFERENCE HANDMADE WITH HEART. CRAFTED FOR QUALITY. ARTISAN MA…" at bounding box center [929, 503] width 1190 height 242
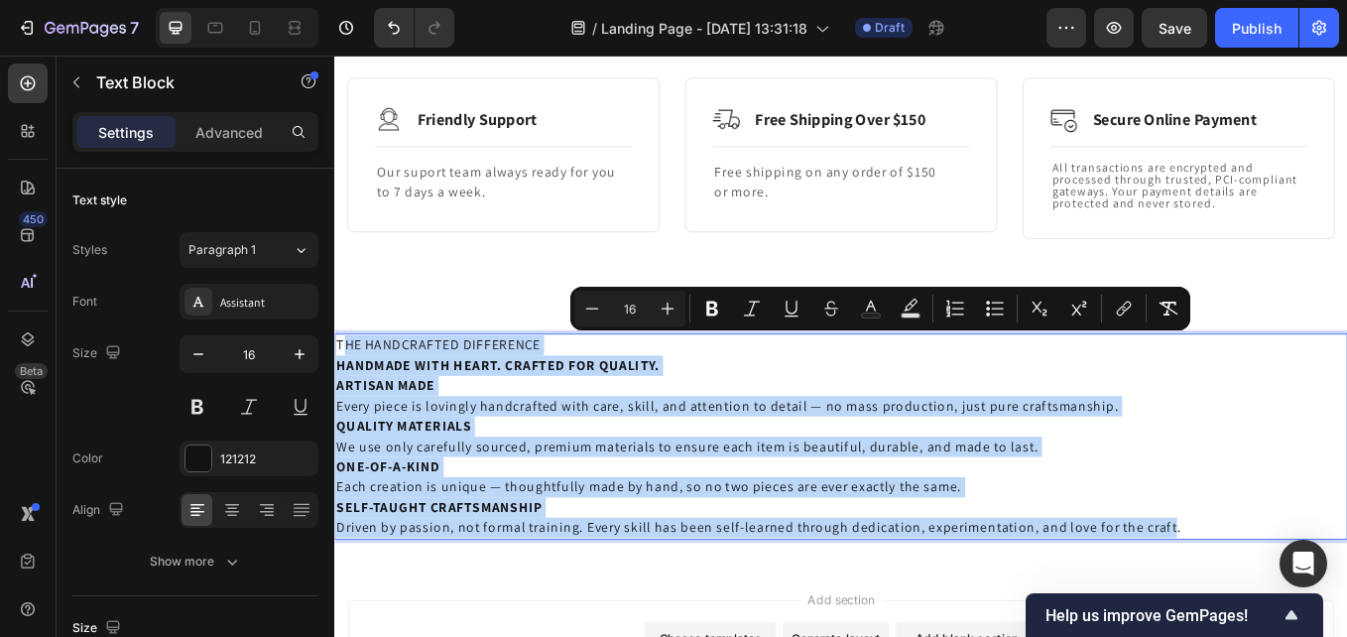
click at [345, 387] on p "THE HANDCRAFTED DIFFERENCE" at bounding box center [929, 396] width 1186 height 24
drag, startPoint x: 338, startPoint y: 396, endPoint x: 1323, endPoint y: 626, distance: 1011.6
click at [1328, 628] on div "THE HANDCRAFTED DIFFERENCE HANDMADE WITH HEART. CRAFTED FOR QUALITY. ARTISAN MA…" at bounding box center [929, 503] width 1190 height 306
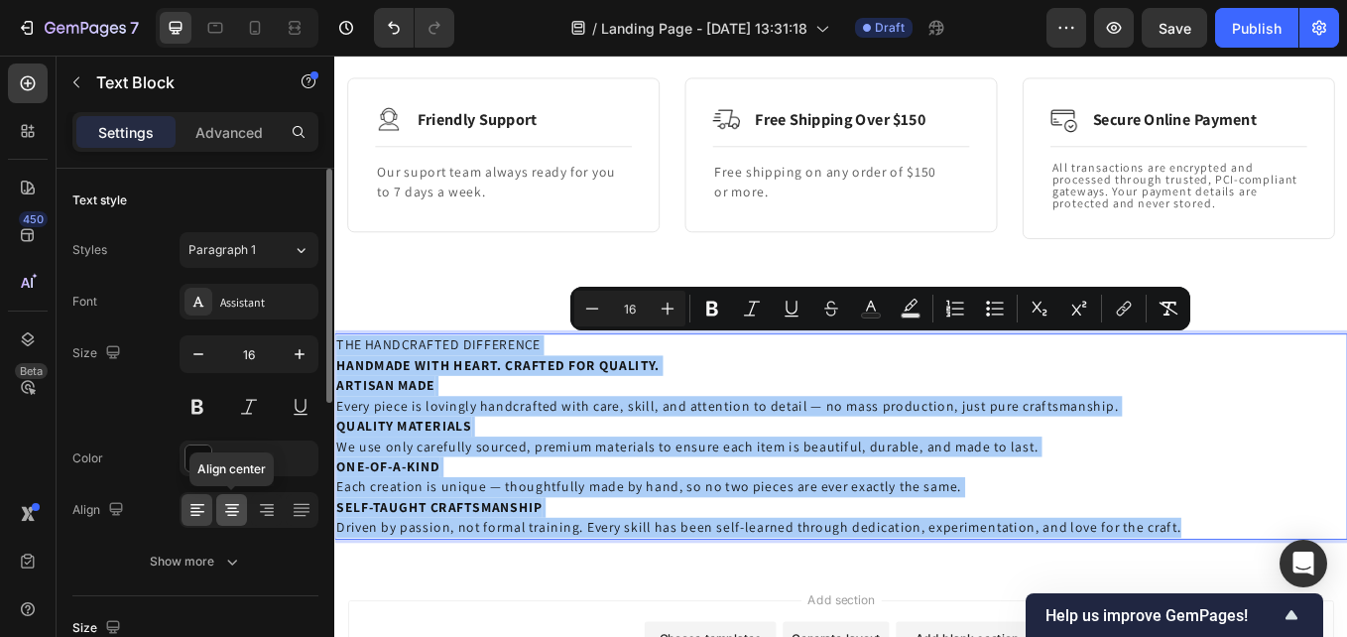
click at [238, 505] on icon at bounding box center [232, 505] width 14 height 2
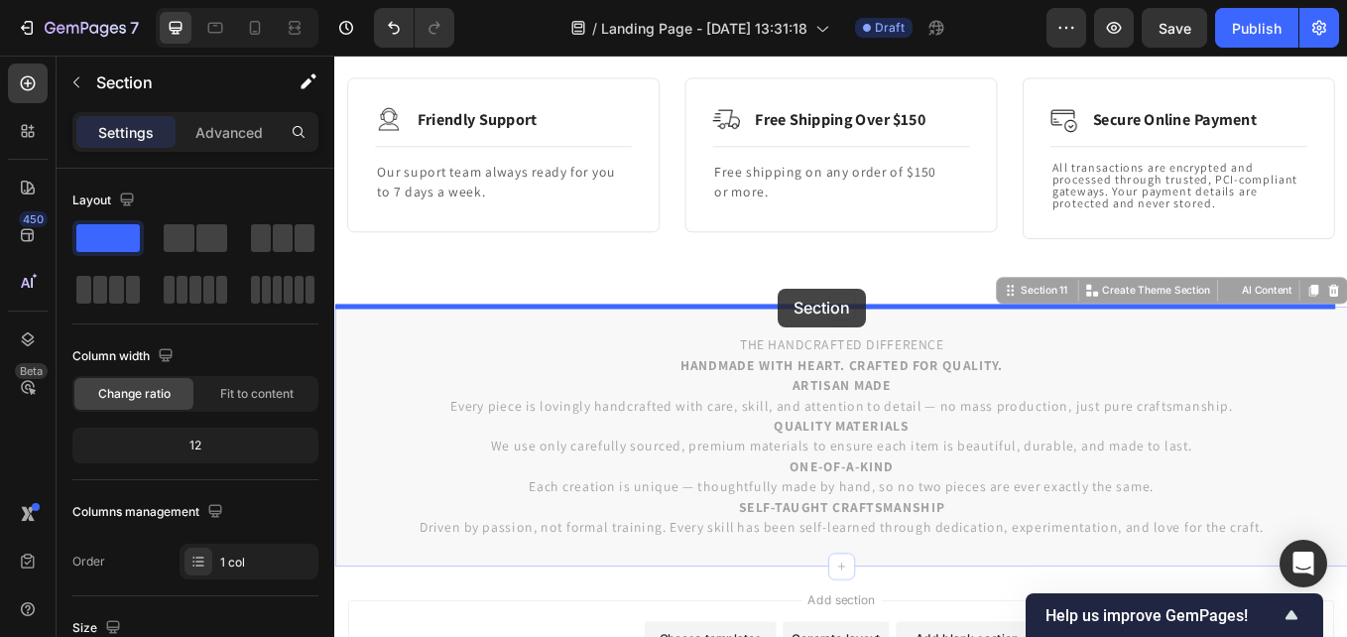
drag, startPoint x: 856, startPoint y: 351, endPoint x: 855, endPoint y: 329, distance: 21.8
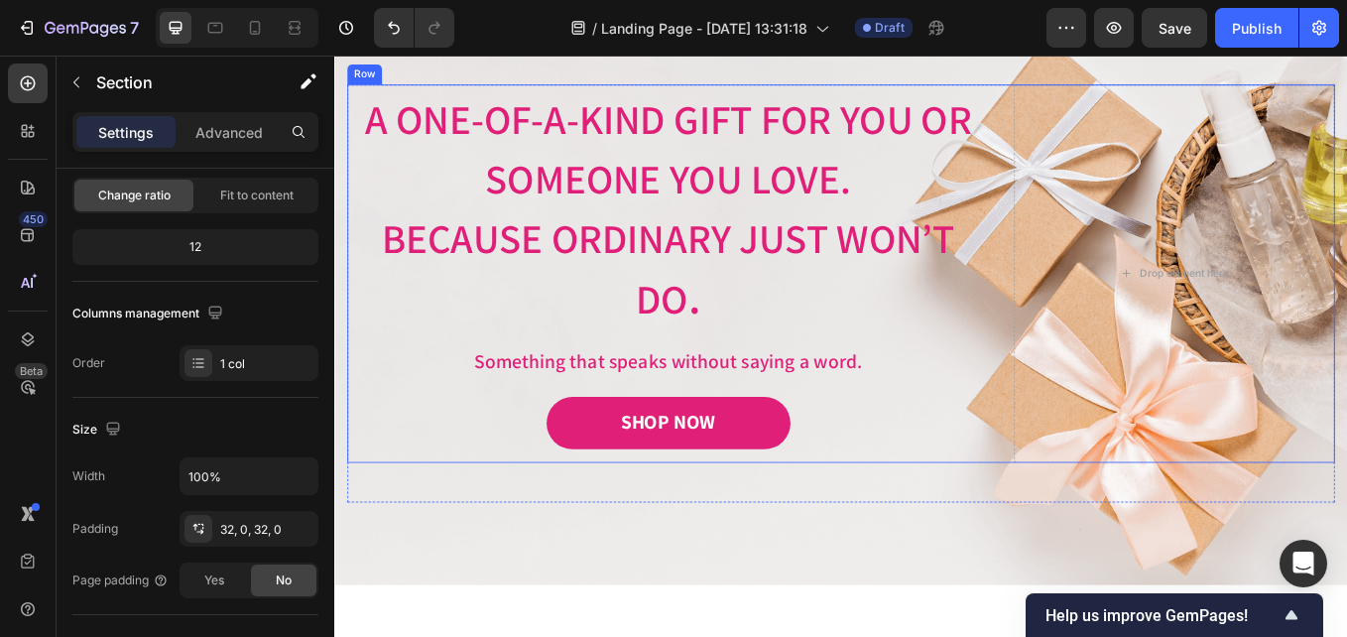
scroll to position [0, 0]
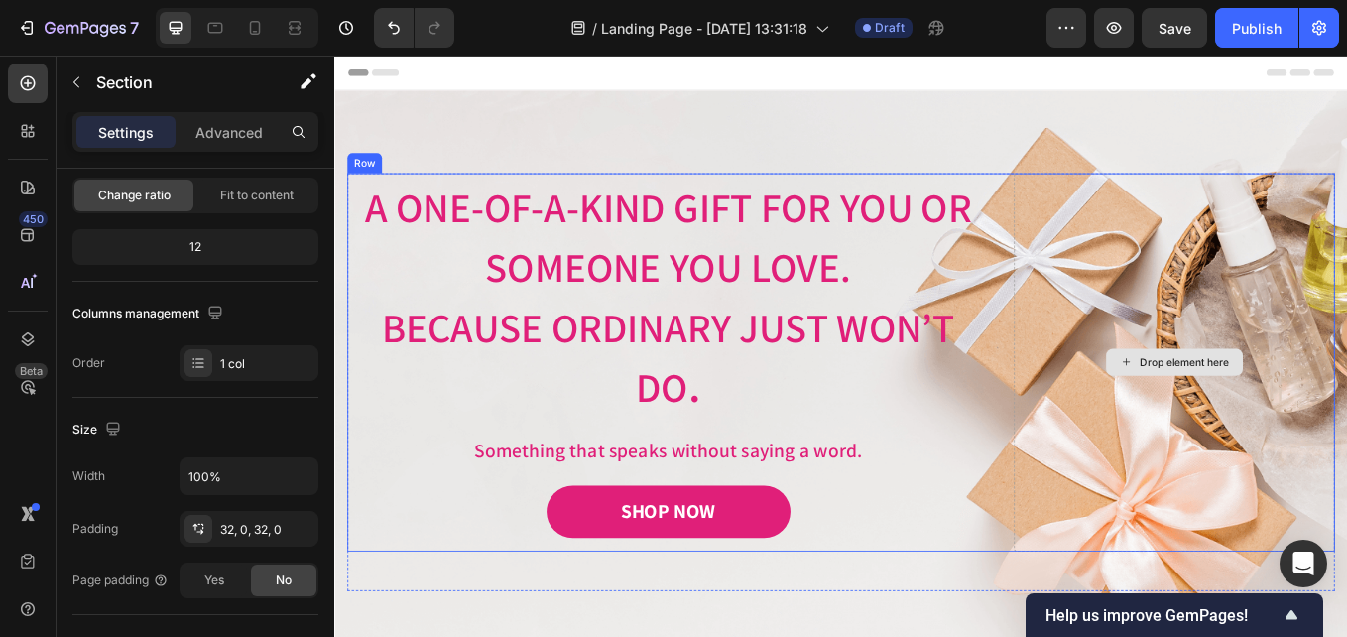
click at [1346, 411] on div "Drop element here" at bounding box center [1321, 415] width 377 height 444
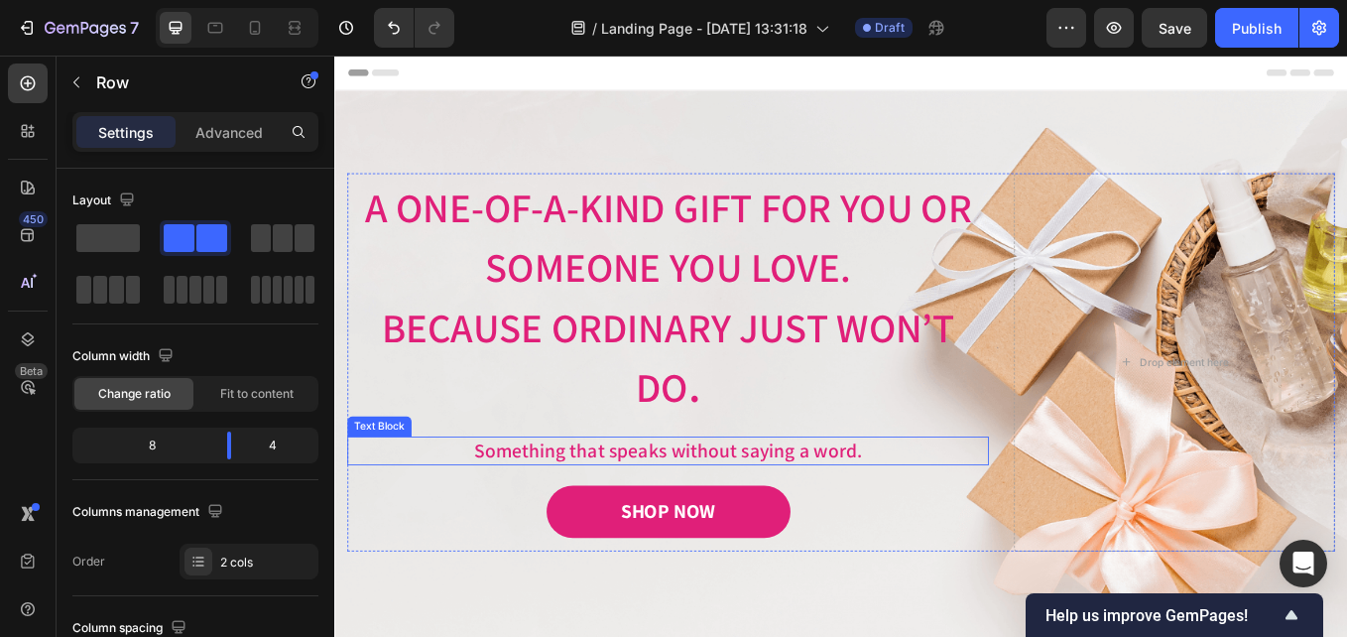
click at [966, 509] on p "Something that speaks without saying a word." at bounding box center [726, 520] width 750 height 30
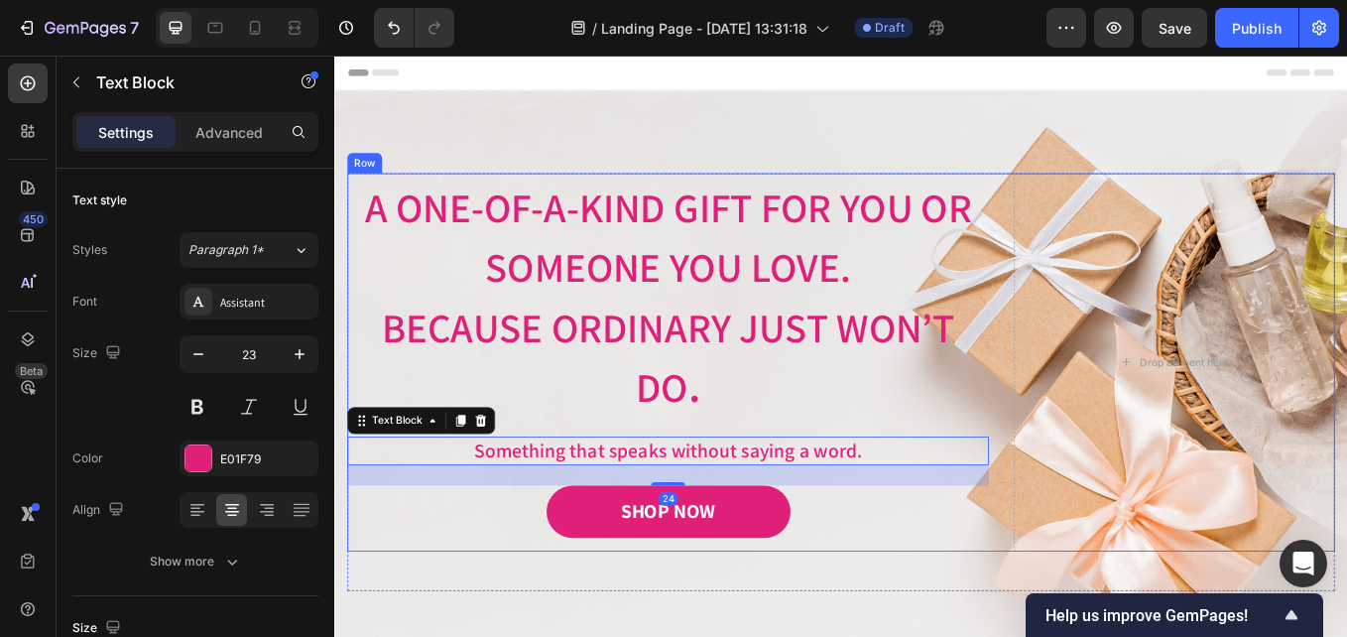
click at [953, 499] on div "A One-of-a-Kind Gift for You or Someone You Love. Because ordinary just won’t d…" at bounding box center [726, 415] width 754 height 444
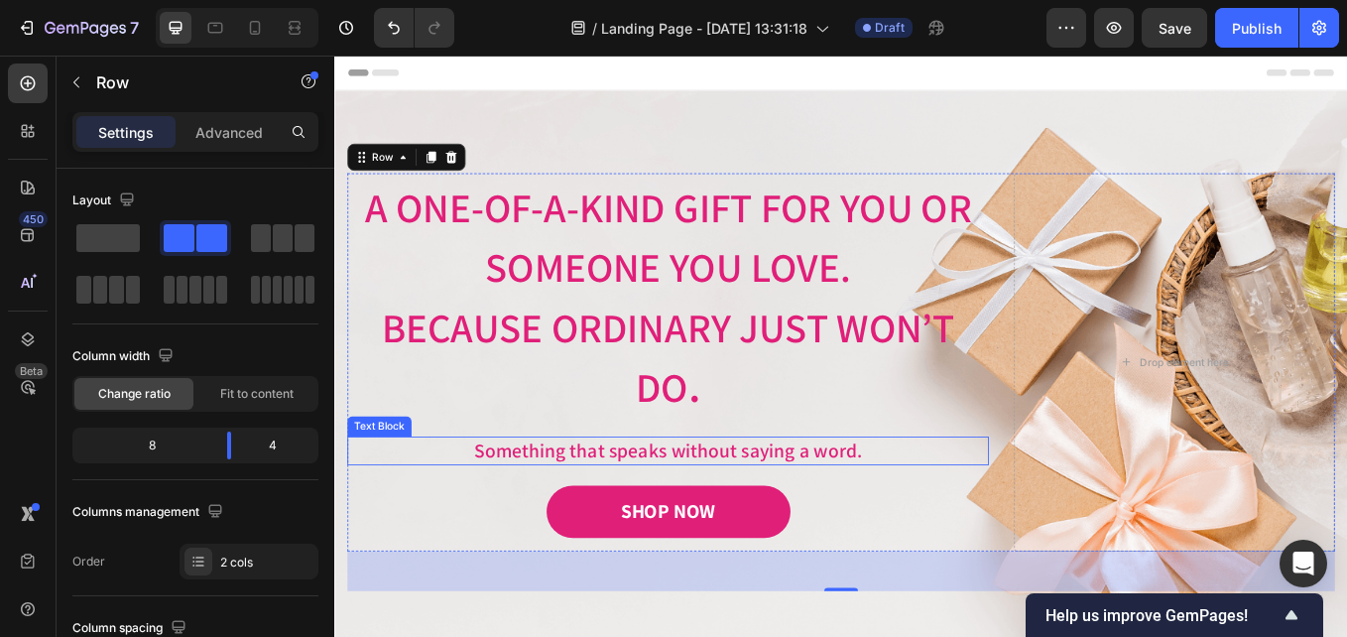
click at [598, 519] on p "Something that speaks without saying a word." at bounding box center [726, 520] width 750 height 30
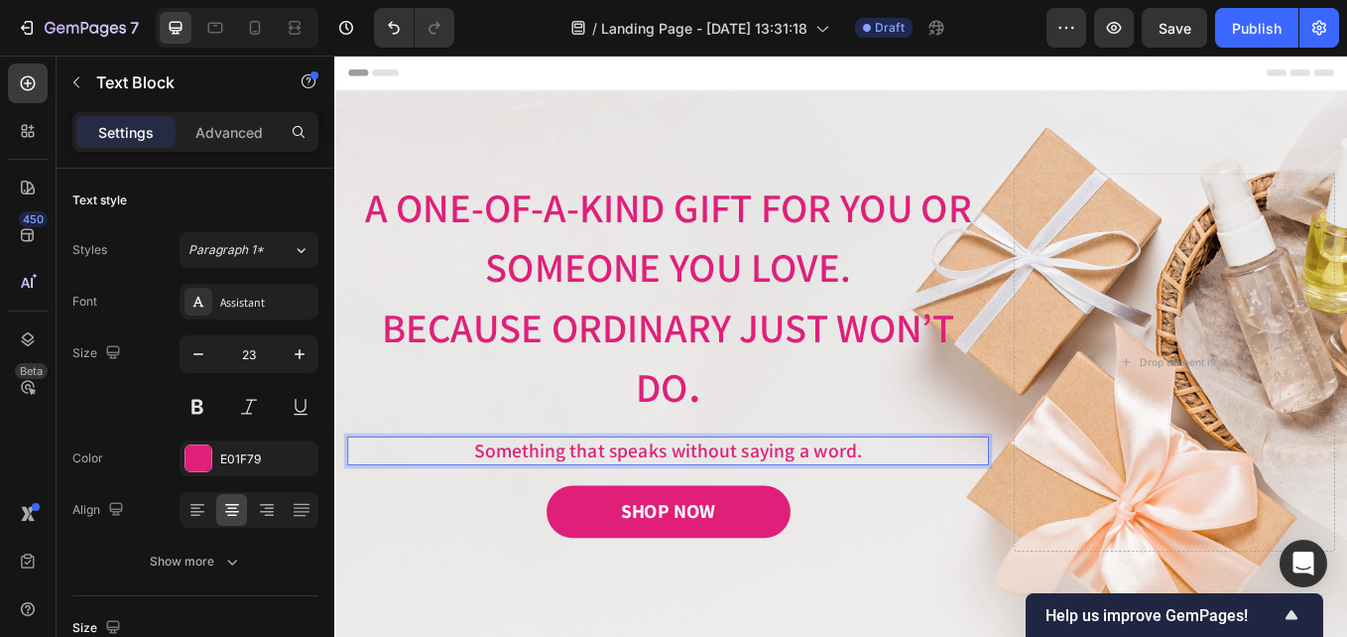
click at [603, 522] on p "Something that speaks without saying a word." at bounding box center [726, 520] width 750 height 30
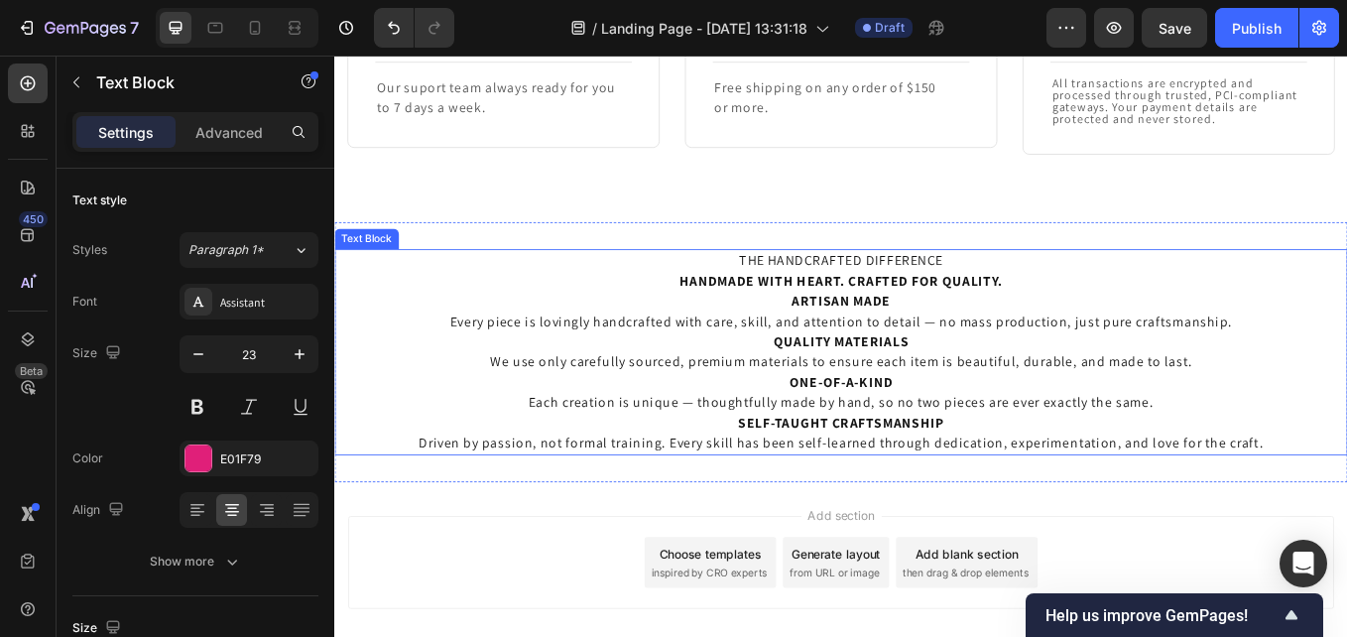
scroll to position [2482, 0]
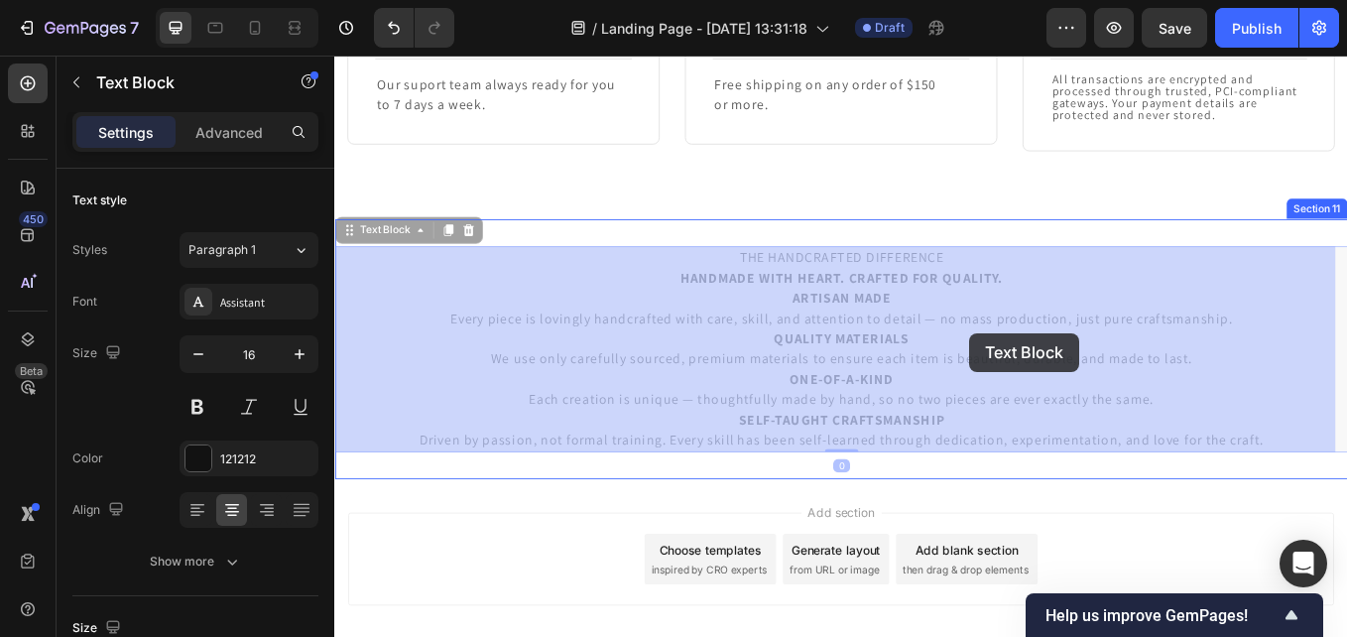
drag, startPoint x: 838, startPoint y: 300, endPoint x: 1080, endPoint y: 382, distance: 255.7
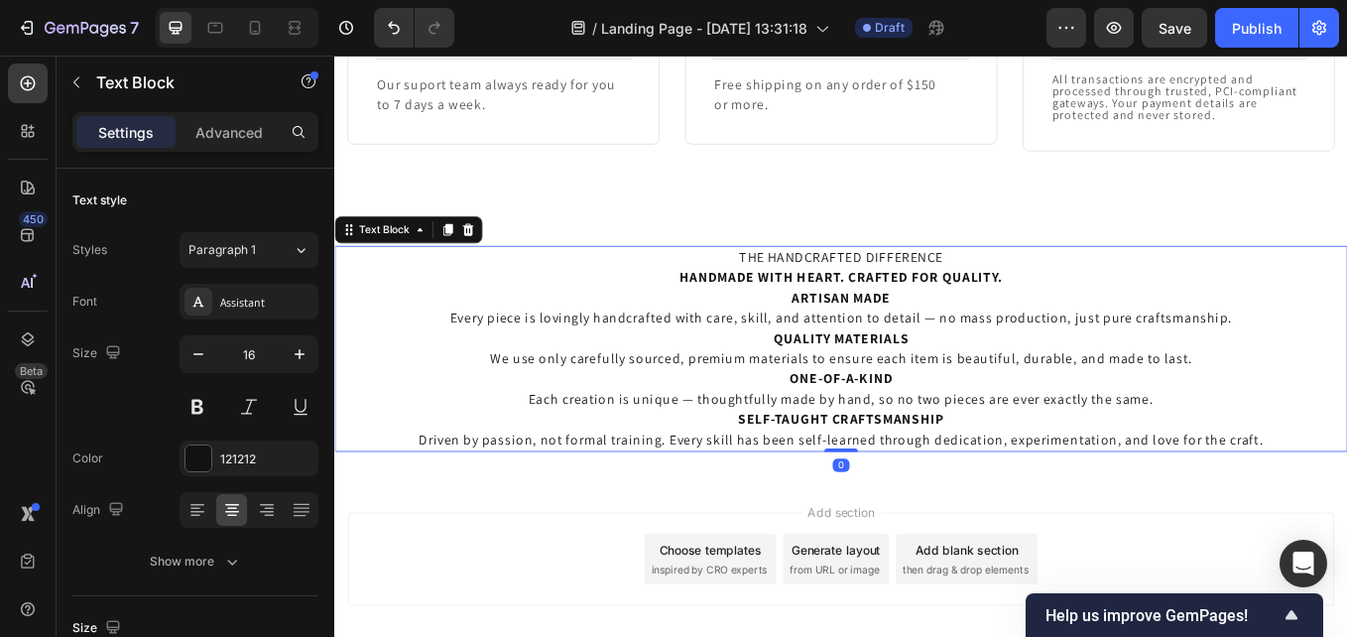
drag, startPoint x: 1107, startPoint y: 427, endPoint x: 1149, endPoint y: 457, distance: 51.8
click at [1110, 434] on p "ONE-OF-A-KIND Each creation is unique — thoughtfully made by hand, so no two pi…" at bounding box center [929, 448] width 1186 height 48
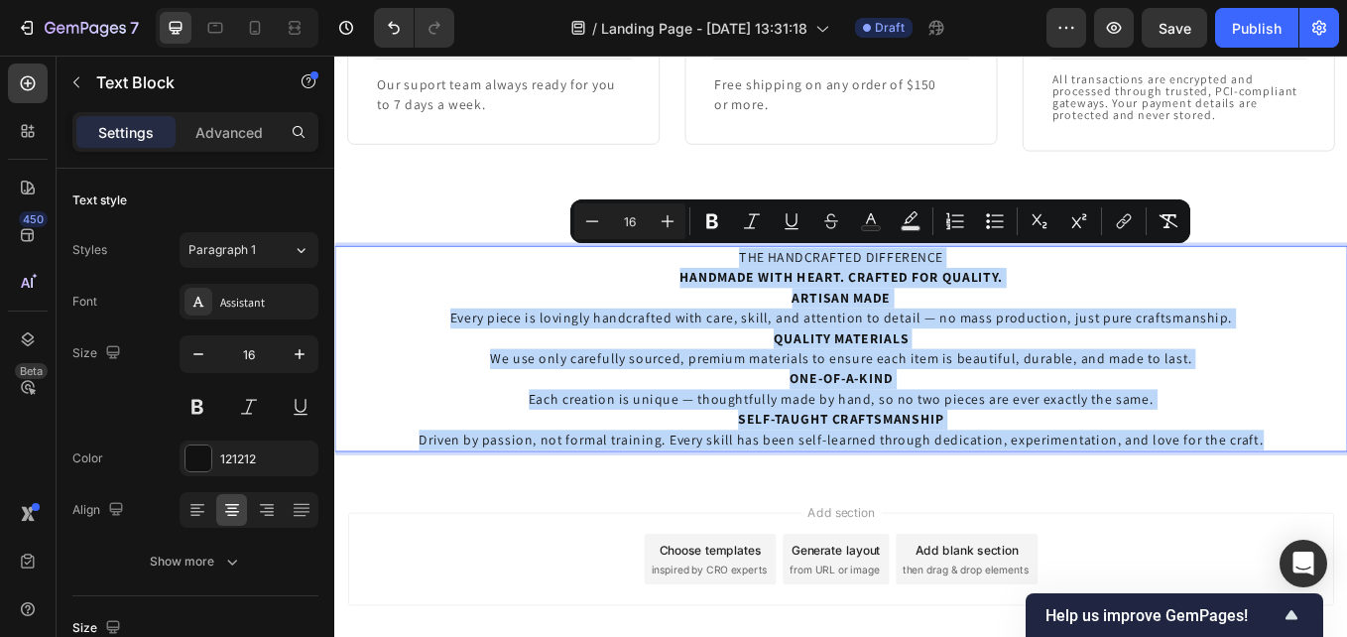
drag, startPoint x: 1420, startPoint y: 506, endPoint x: 449, endPoint y: 300, distance: 991.9
click at [449, 300] on div "THE HANDCRAFTED DIFFERENCE HANDMADE WITH HEART. CRAFTED FOR QUALITY. ARTISAN MA…" at bounding box center [929, 400] width 1190 height 242
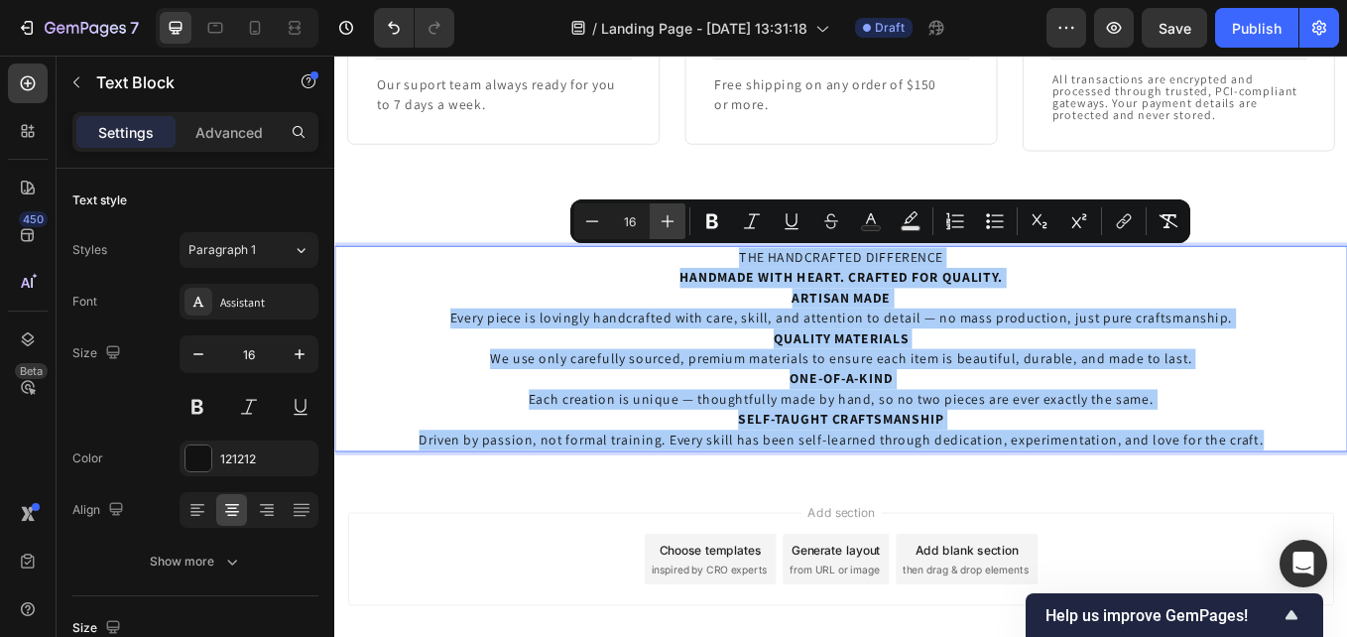
click at [664, 221] on icon "Editor contextual toolbar" at bounding box center [668, 221] width 13 height 13
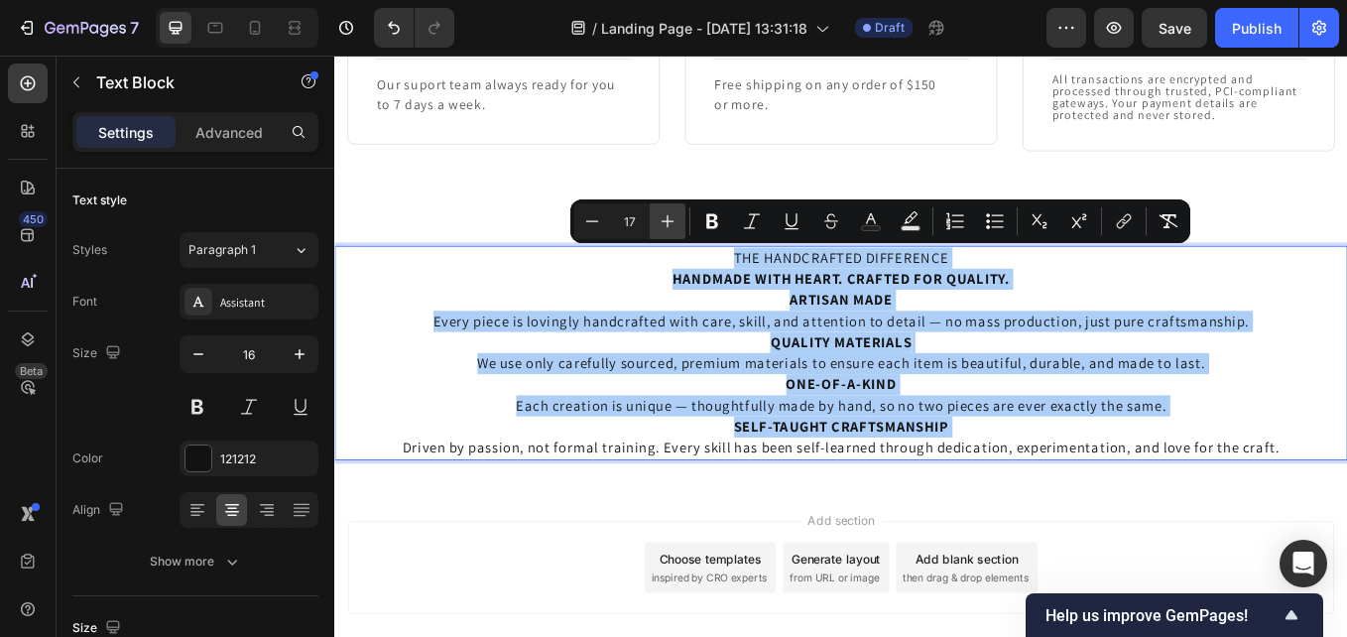
click at [664, 221] on icon "Editor contextual toolbar" at bounding box center [668, 221] width 13 height 13
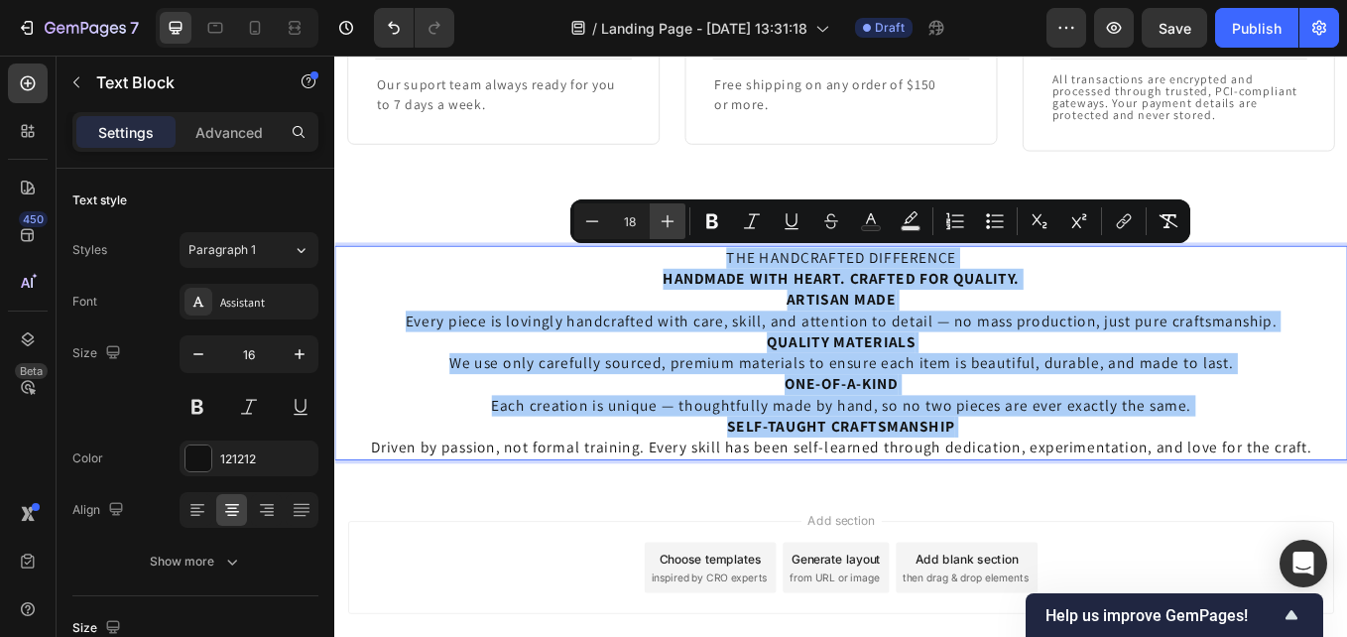
click at [664, 221] on icon "Editor contextual toolbar" at bounding box center [668, 221] width 13 height 13
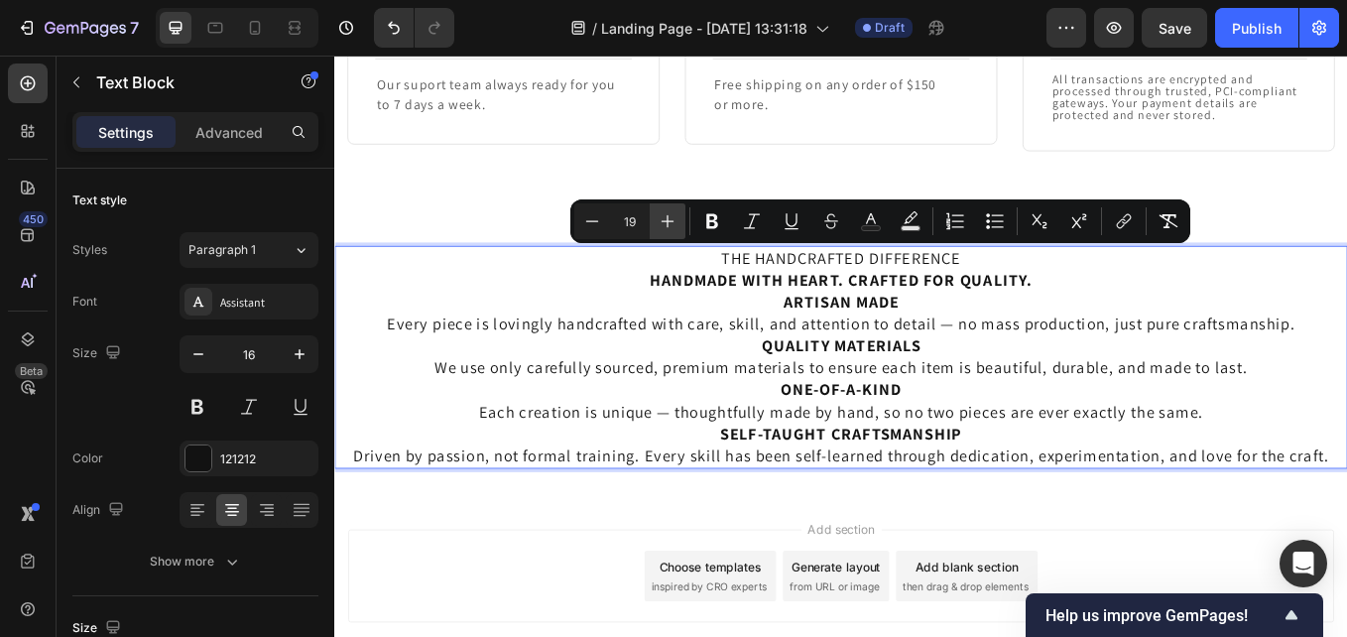
click at [664, 222] on icon "Editor contextual toolbar" at bounding box center [668, 221] width 20 height 20
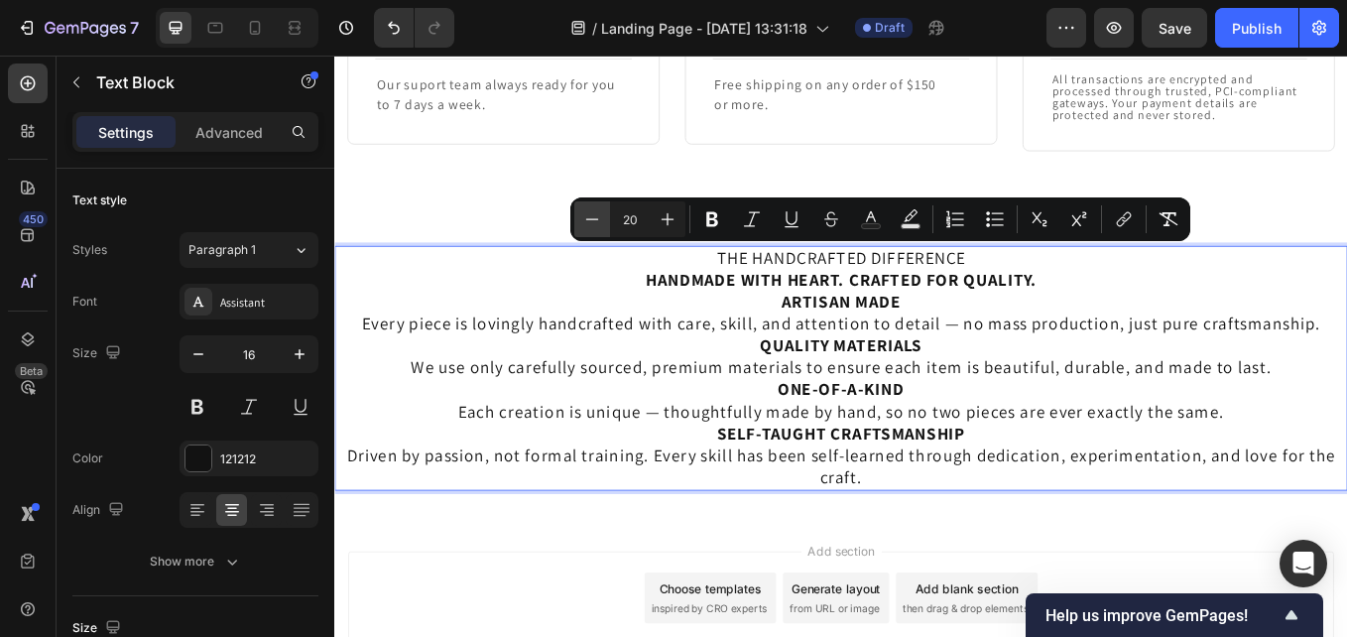
click at [593, 218] on icon "Editor contextual toolbar" at bounding box center [592, 219] width 20 height 20
type input "19"
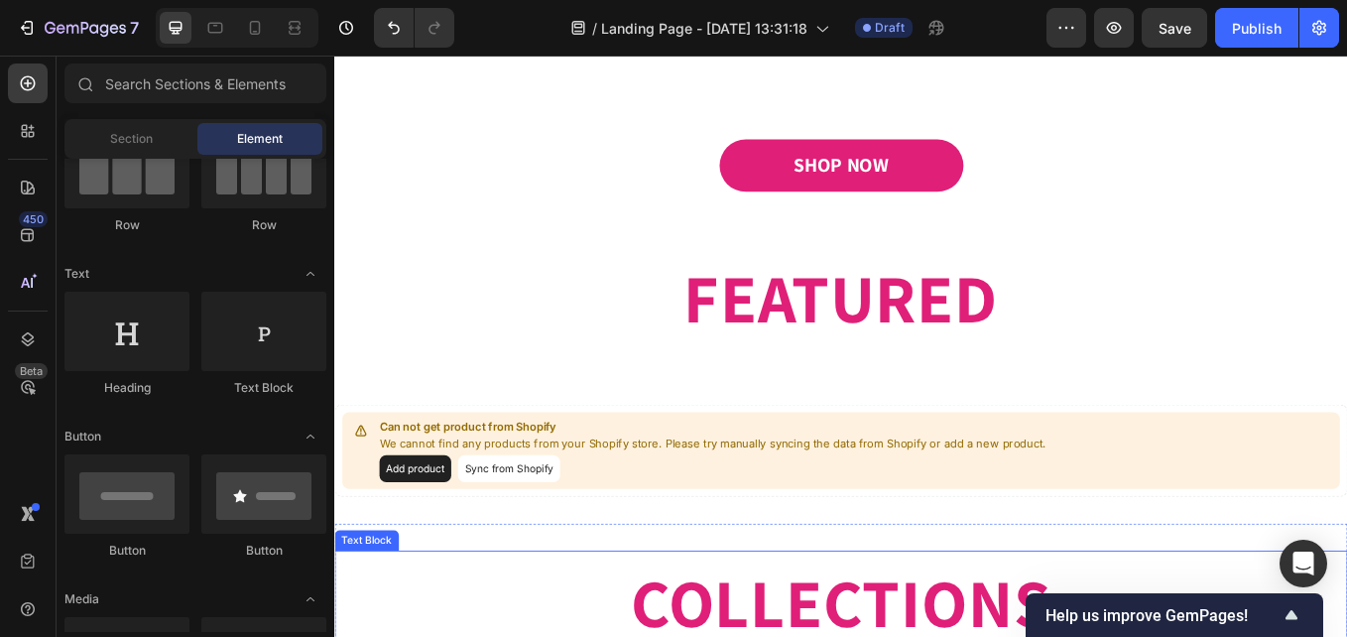
scroll to position [1052, 0]
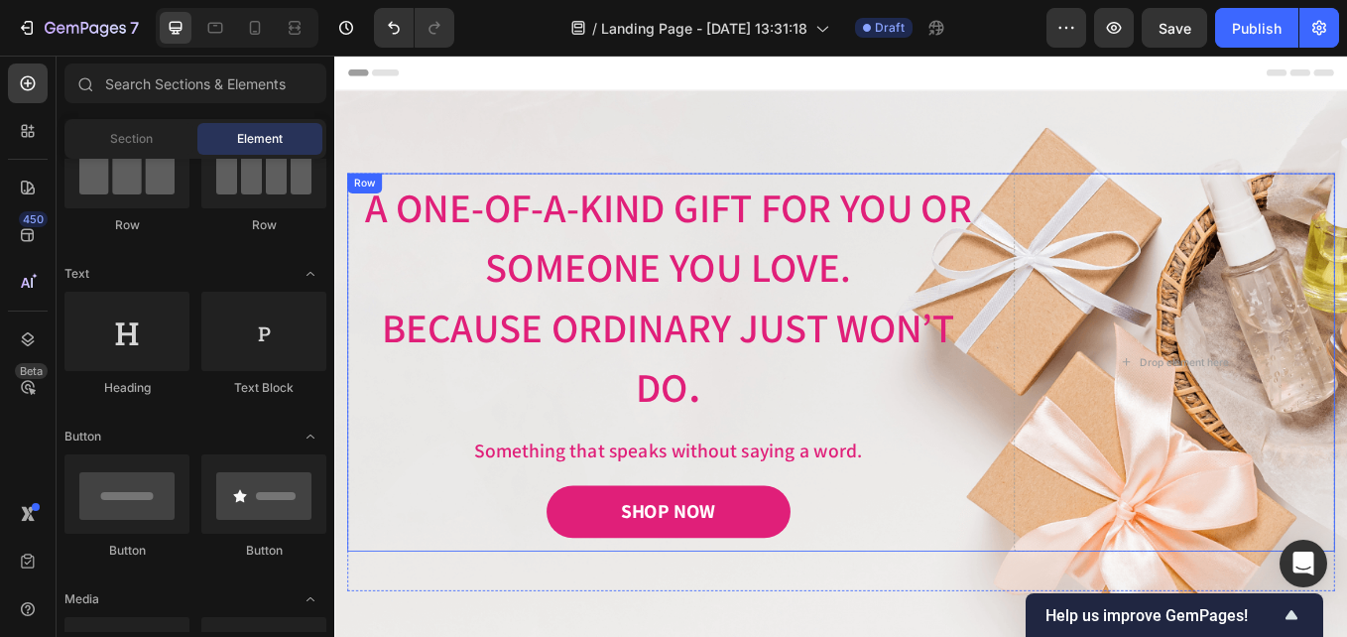
scroll to position [99, 0]
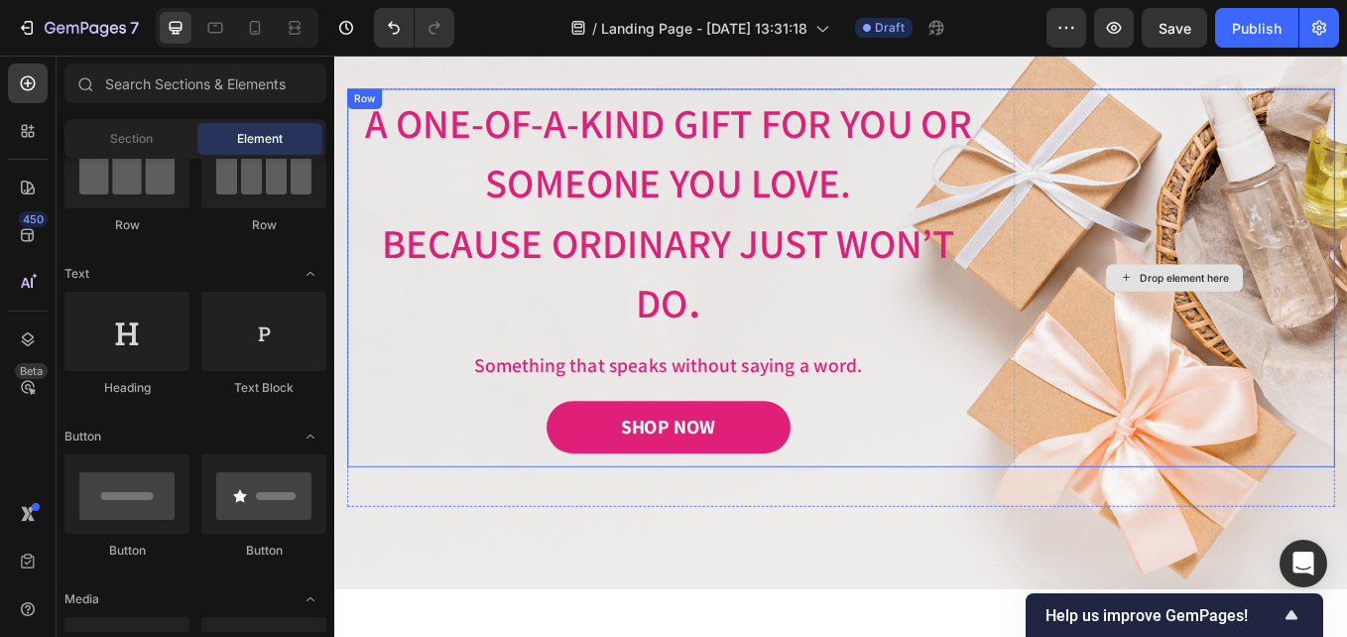
click at [1196, 154] on div "Drop element here" at bounding box center [1321, 316] width 377 height 444
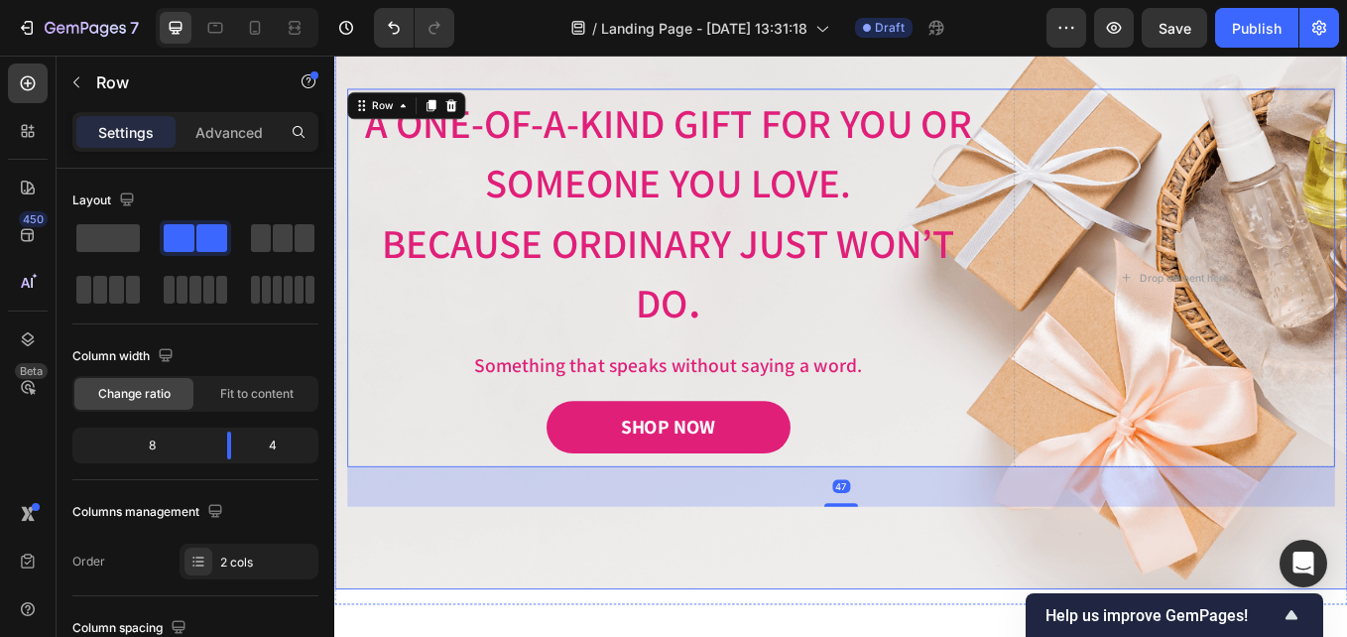
click at [1181, 73] on div "Image Image Free shipping Text Block from The States Text Block Advanced List I…" at bounding box center [929, 339] width 1190 height 685
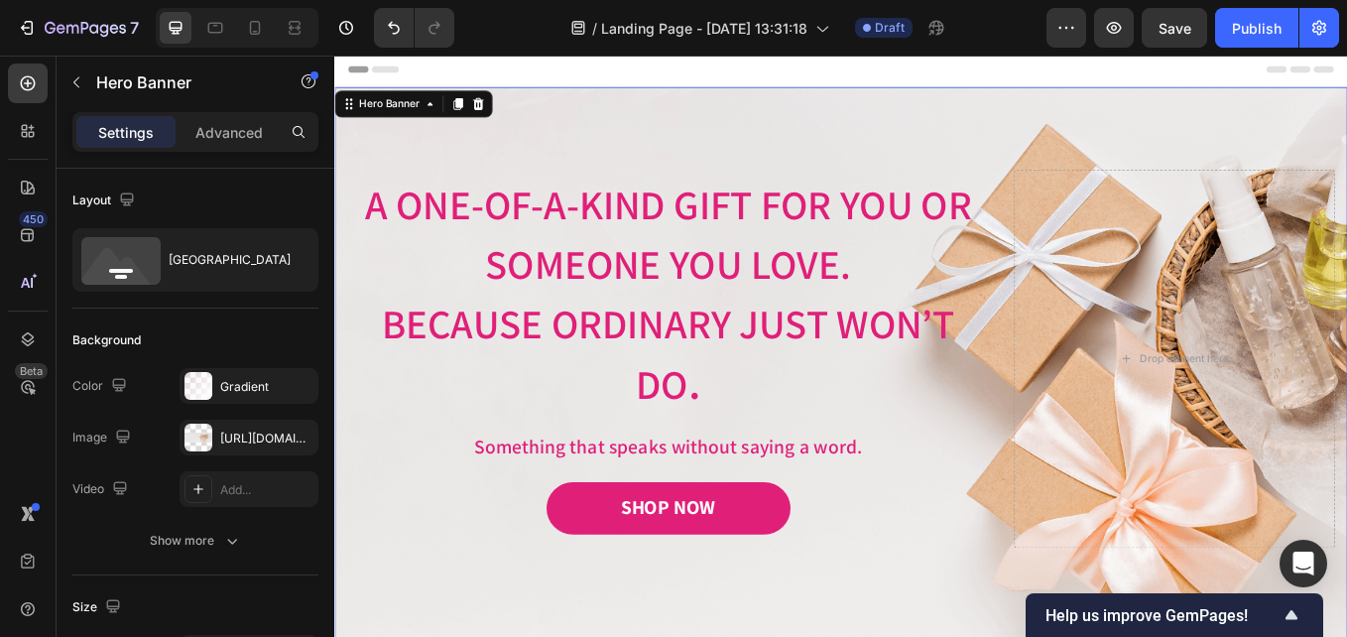
scroll to position [0, 0]
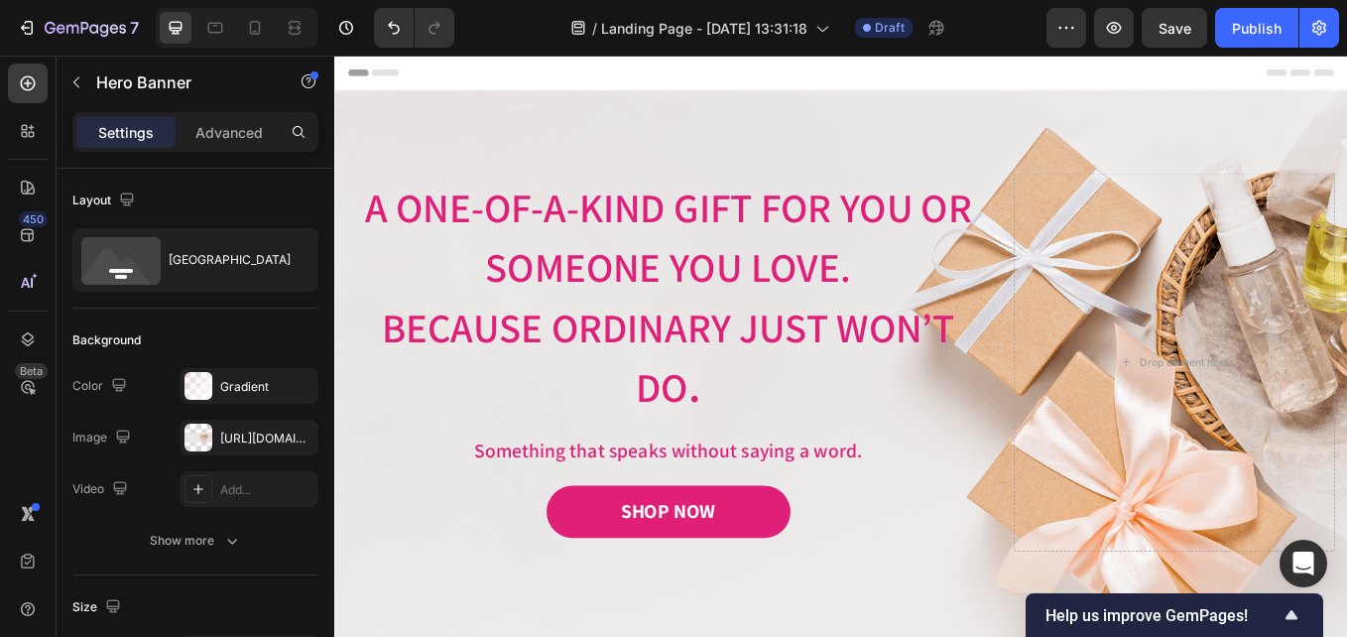
click at [1134, 91] on div "Header" at bounding box center [929, 76] width 1159 height 40
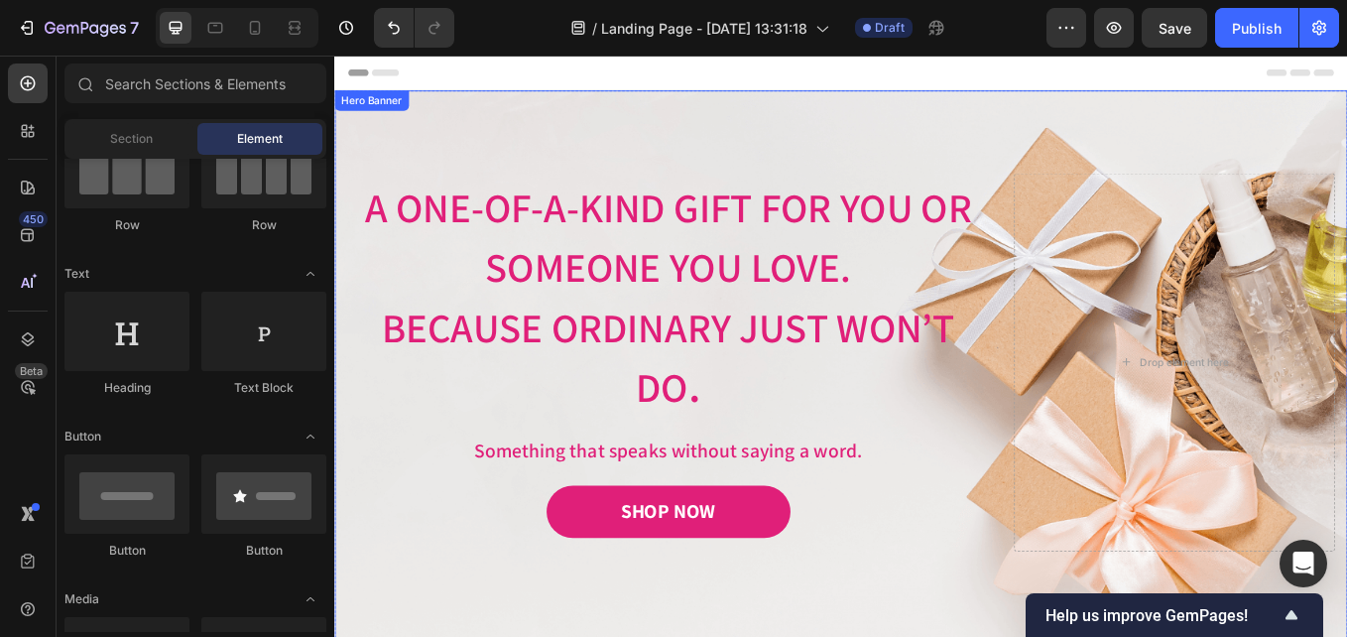
click at [1129, 109] on div "Image Image Free shipping Text Block from The States Text Block Advanced List I…" at bounding box center [929, 438] width 1190 height 685
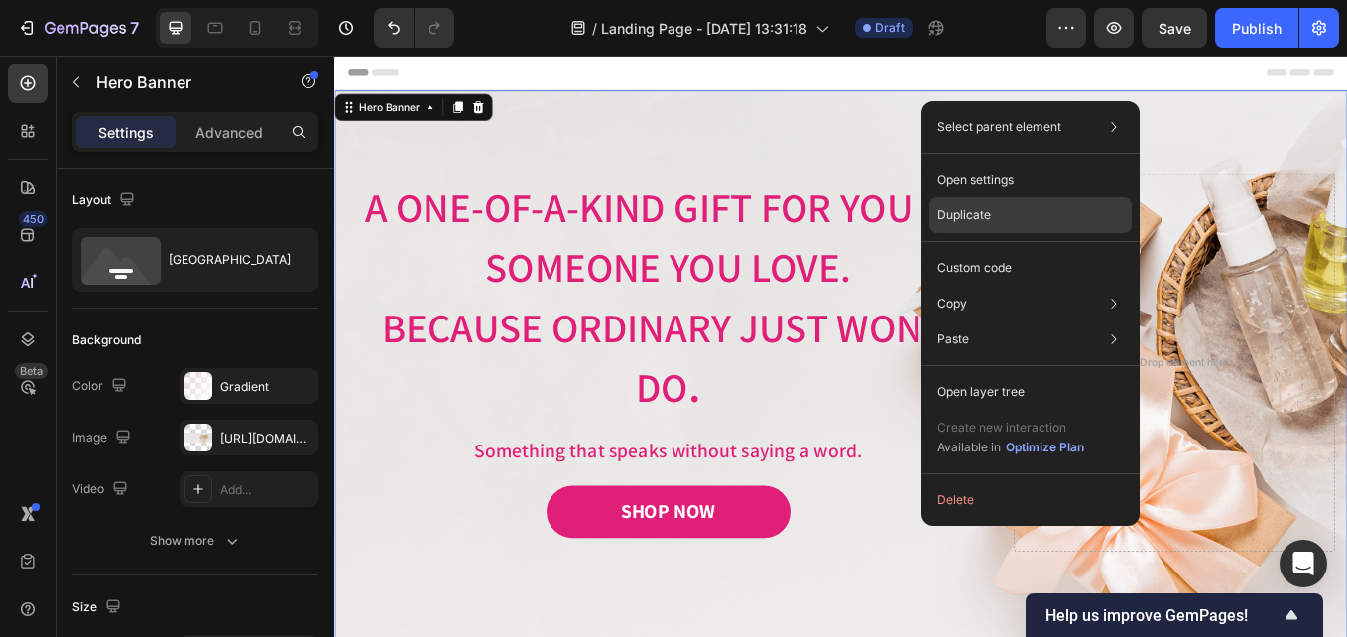
drag, startPoint x: 1010, startPoint y: 209, endPoint x: 788, endPoint y: 170, distance: 225.7
click at [1010, 209] on div "Duplicate" at bounding box center [1031, 215] width 202 height 36
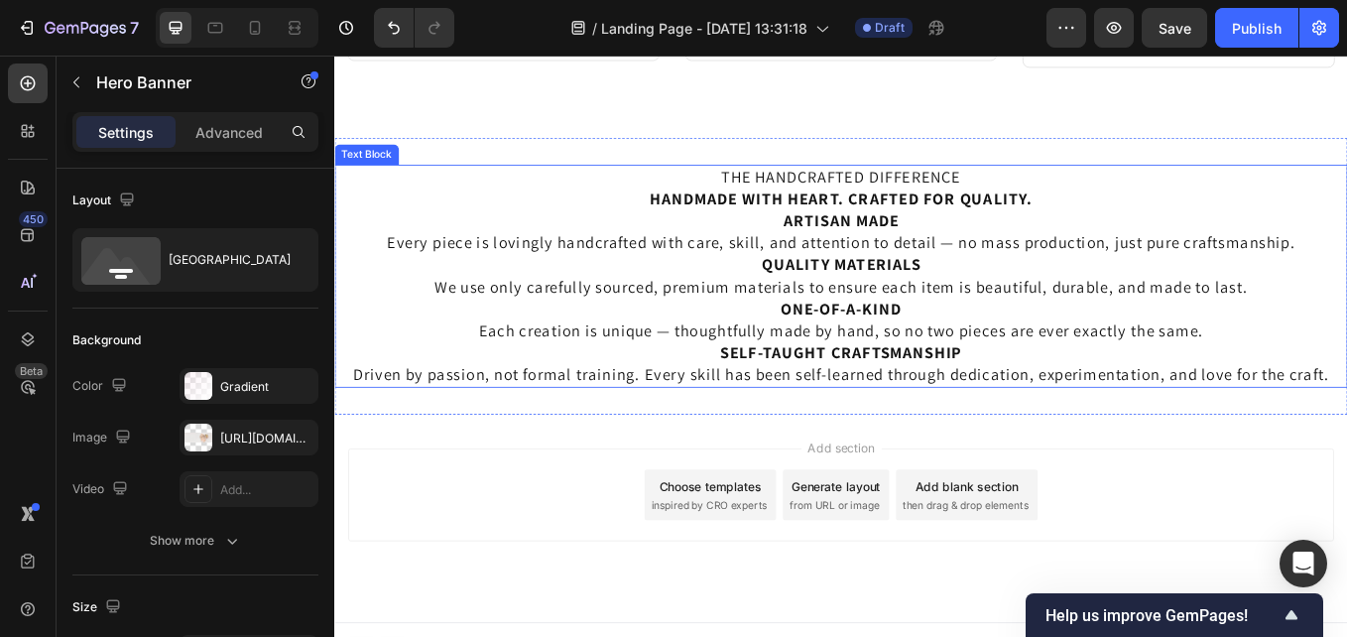
scroll to position [3286, 0]
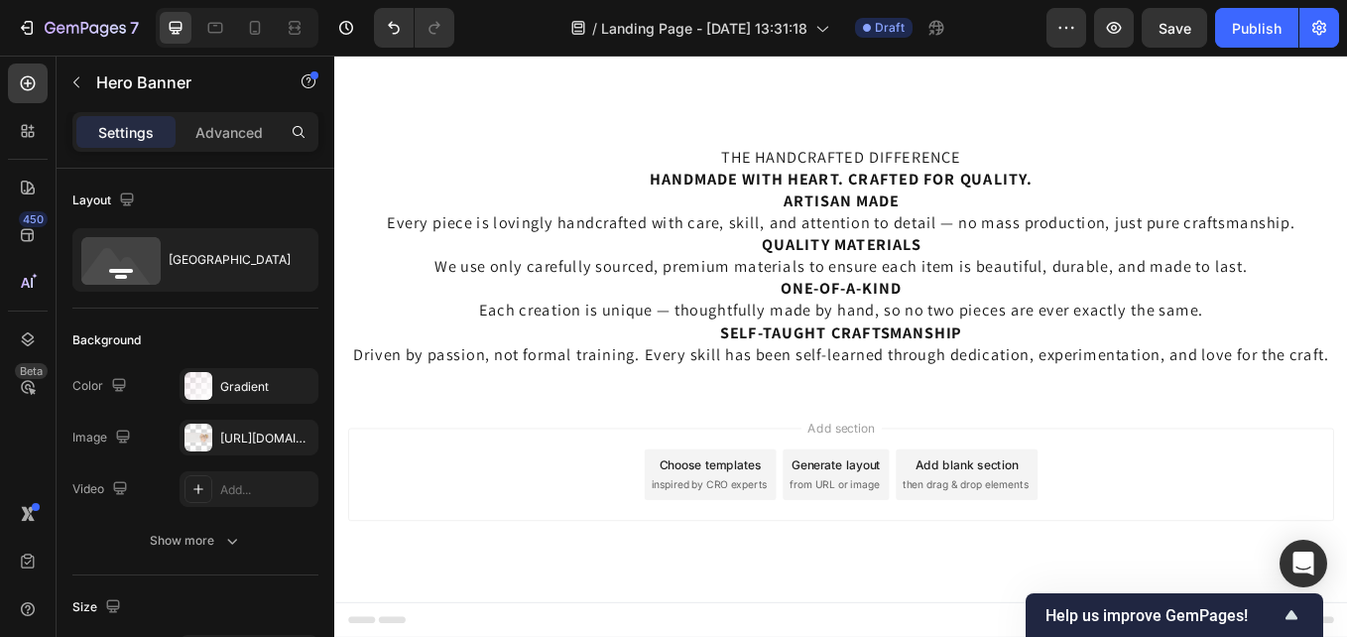
click at [625, 636] on div "Add section Choose templates inspired by CRO experts Generate layout from URL o…" at bounding box center [929, 575] width 1190 height 244
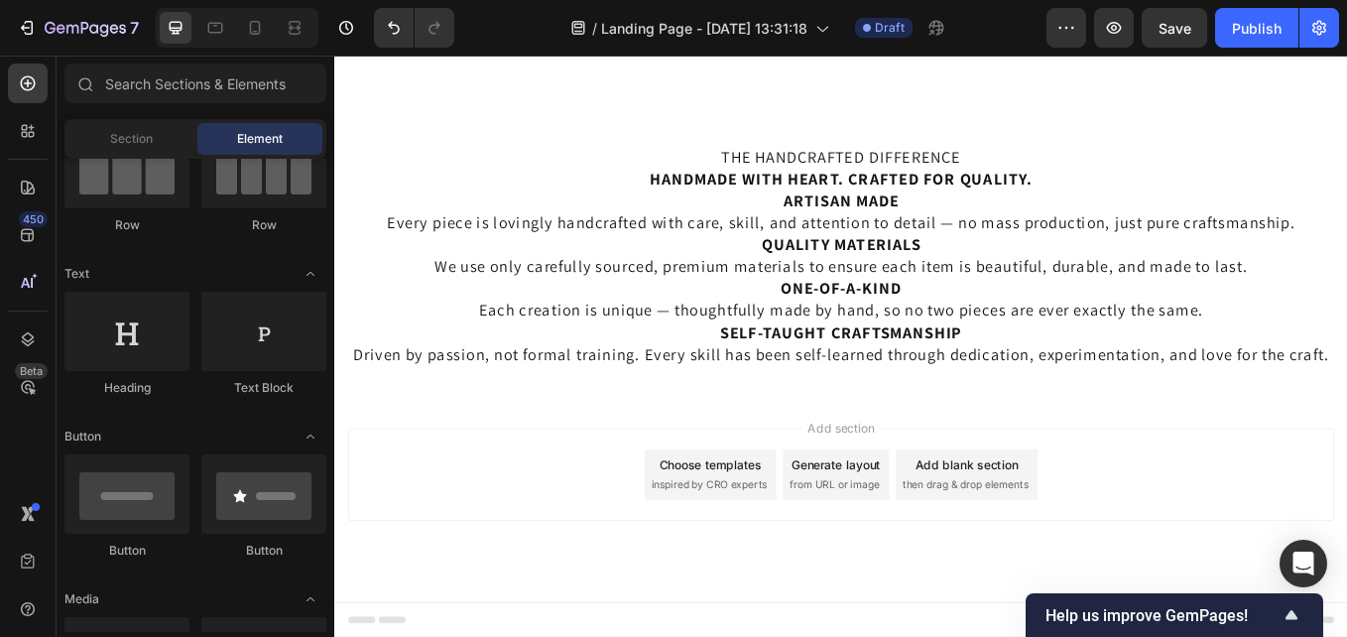
drag, startPoint x: 618, startPoint y: 624, endPoint x: 1213, endPoint y: 520, distance: 604.2
click at [1240, 549] on div "Add section Choose templates inspired by CRO experts Generate layout from URL o…" at bounding box center [929, 547] width 1159 height 109
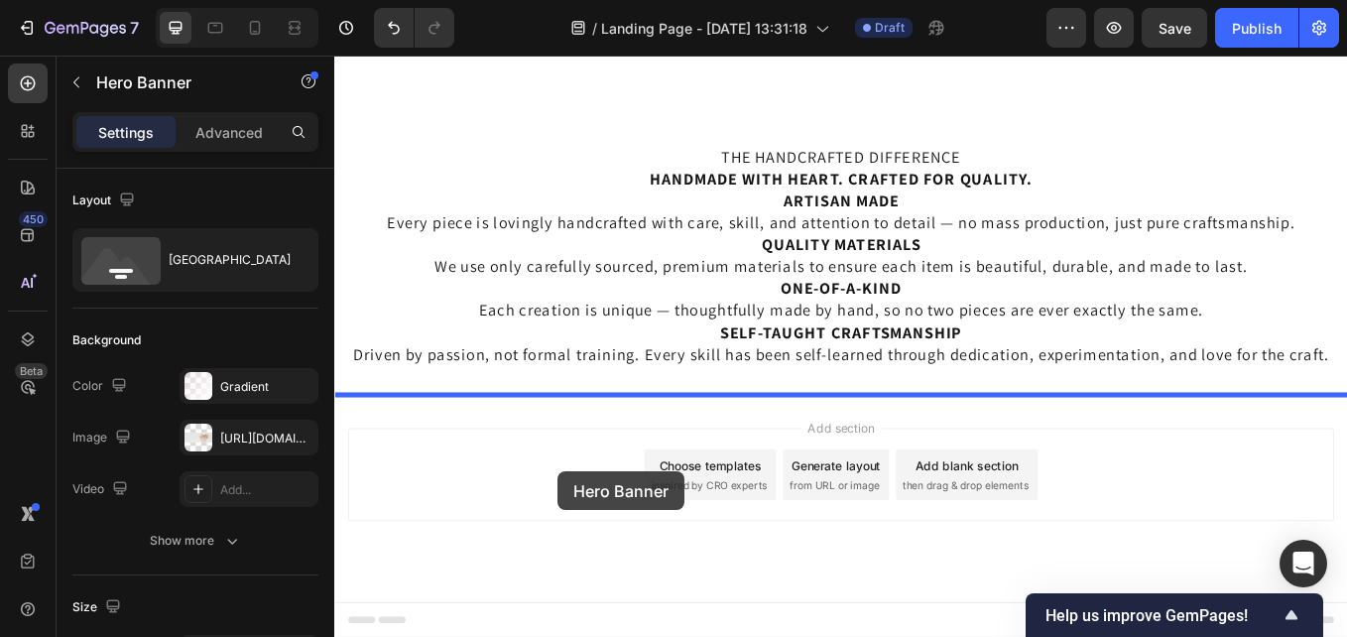
drag, startPoint x: 860, startPoint y: 124, endPoint x: 597, endPoint y: 545, distance: 496.0
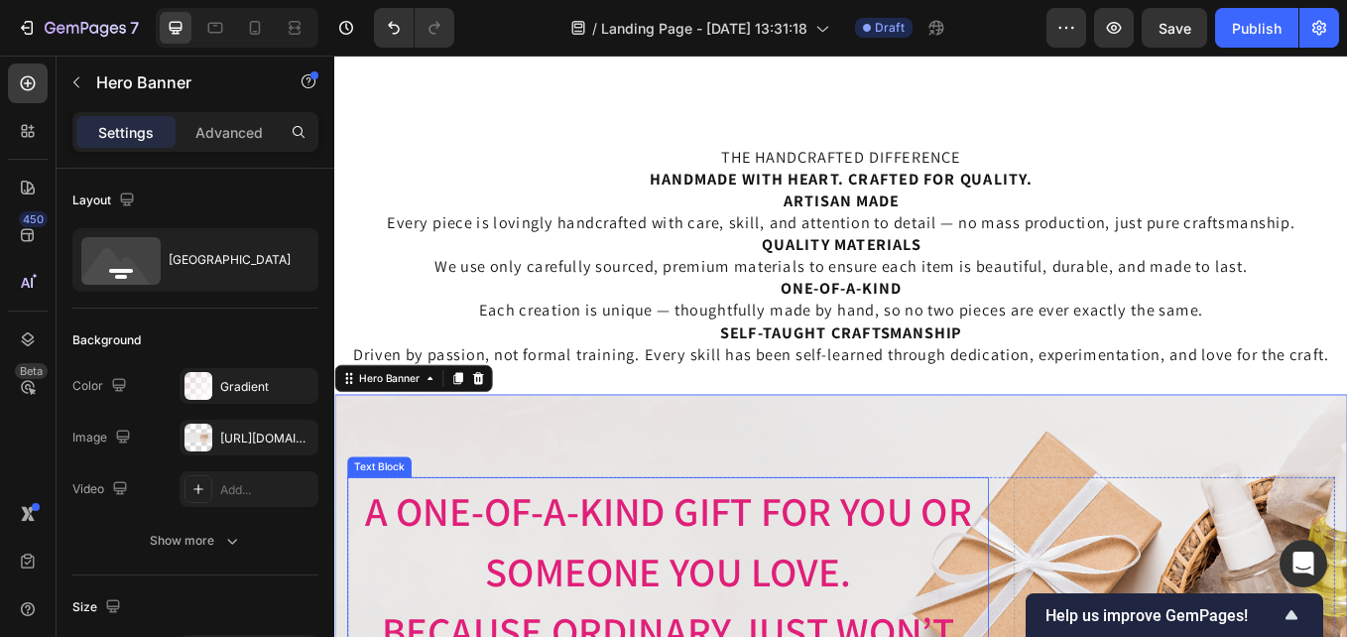
scroll to position [3584, 0]
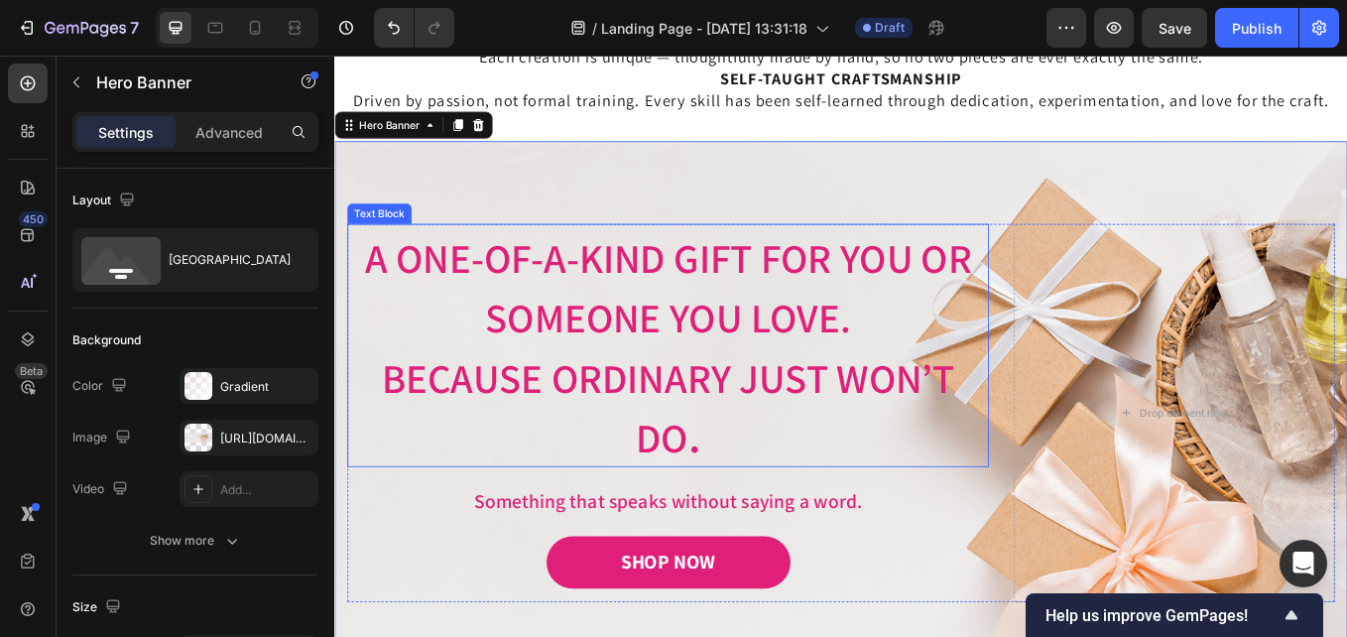
click at [767, 506] on p "Because ordinary just won’t do ." at bounding box center [726, 466] width 750 height 141
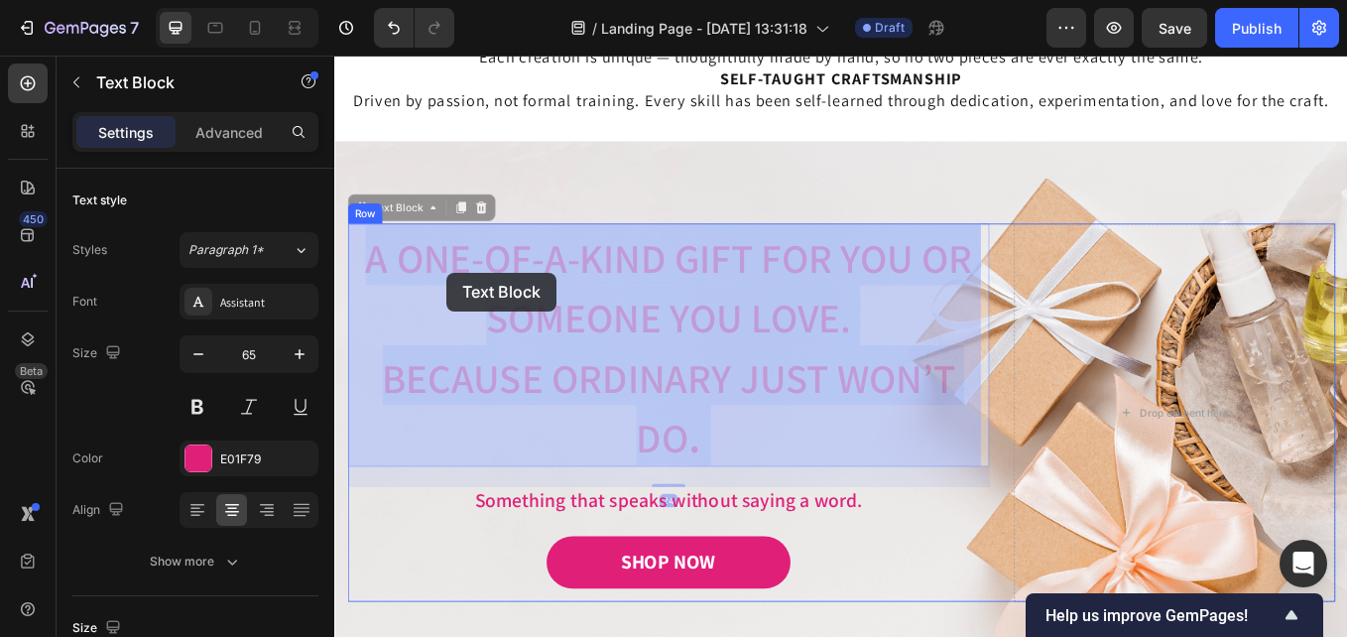
drag, startPoint x: 759, startPoint y: 508, endPoint x: 510, endPoint y: 365, distance: 287.1
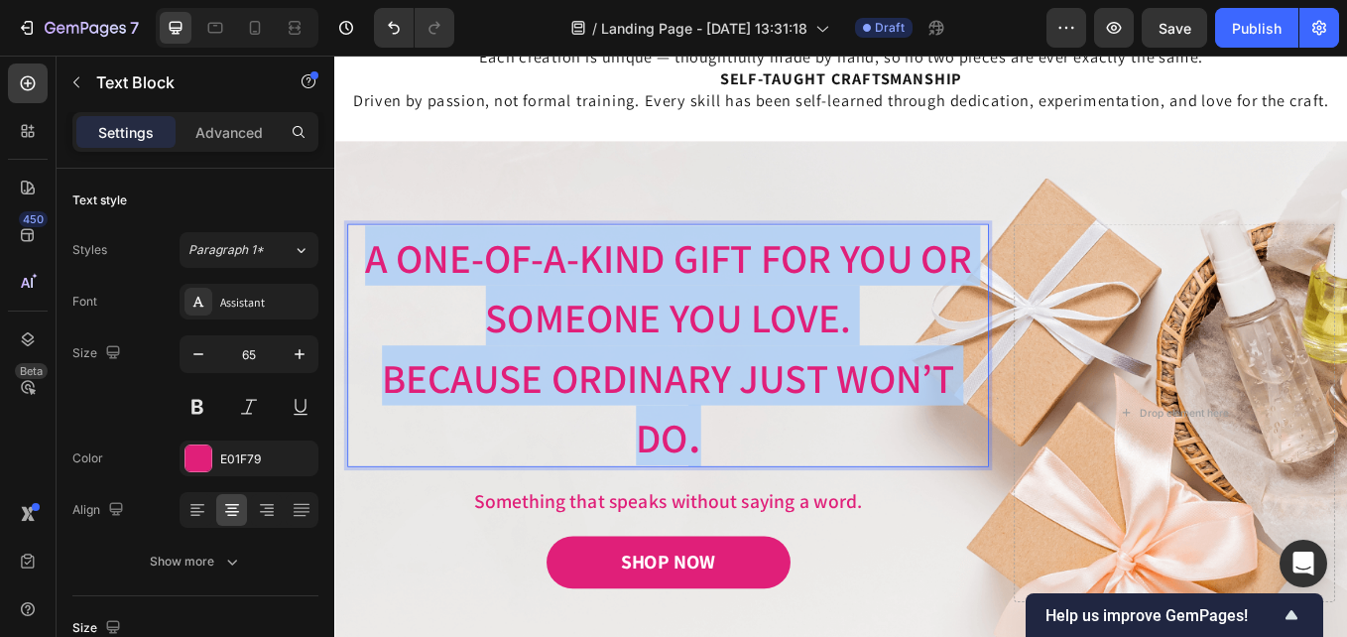
drag, startPoint x: 754, startPoint y: 516, endPoint x: 357, endPoint y: 294, distance: 454.8
click at [357, 294] on div "A One-of-a-Kind Gift for You or Someone You Love. Because ordinary just won’t d…" at bounding box center [726, 396] width 754 height 286
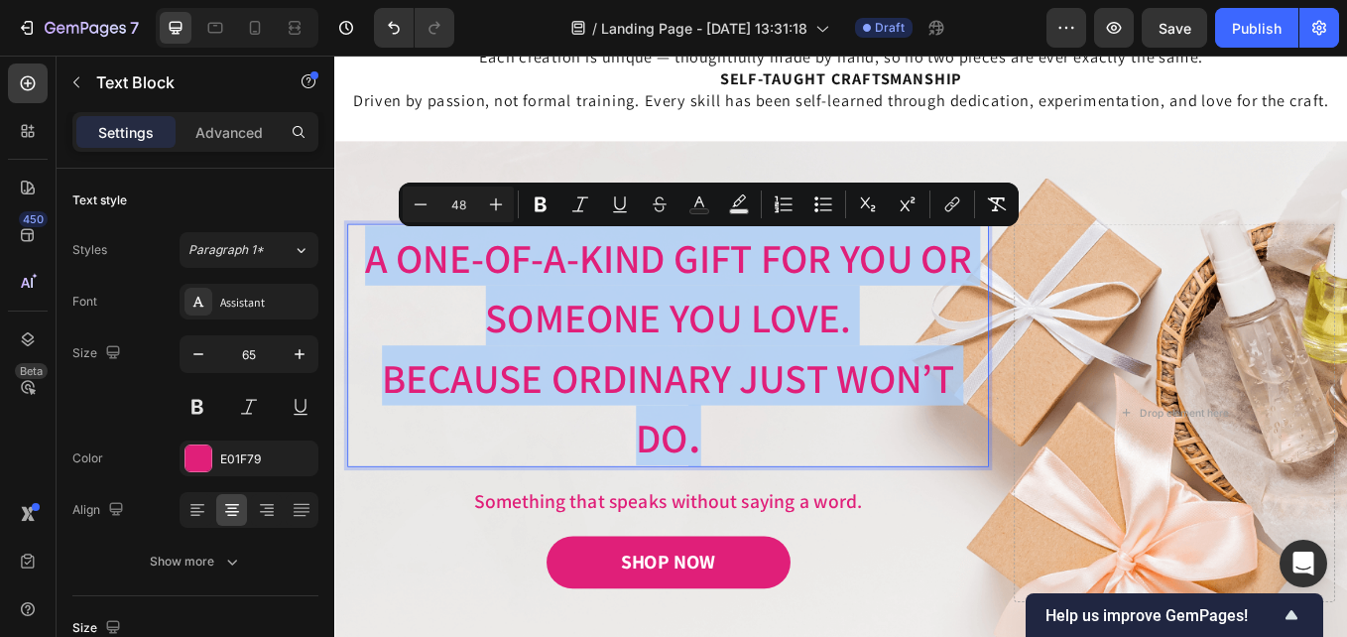
drag, startPoint x: 838, startPoint y: 294, endPoint x: 745, endPoint y: 274, distance: 95.3
click at [745, 274] on span "A One-of-a-Kind Gift for You or Someone You Love." at bounding box center [726, 328] width 713 height 133
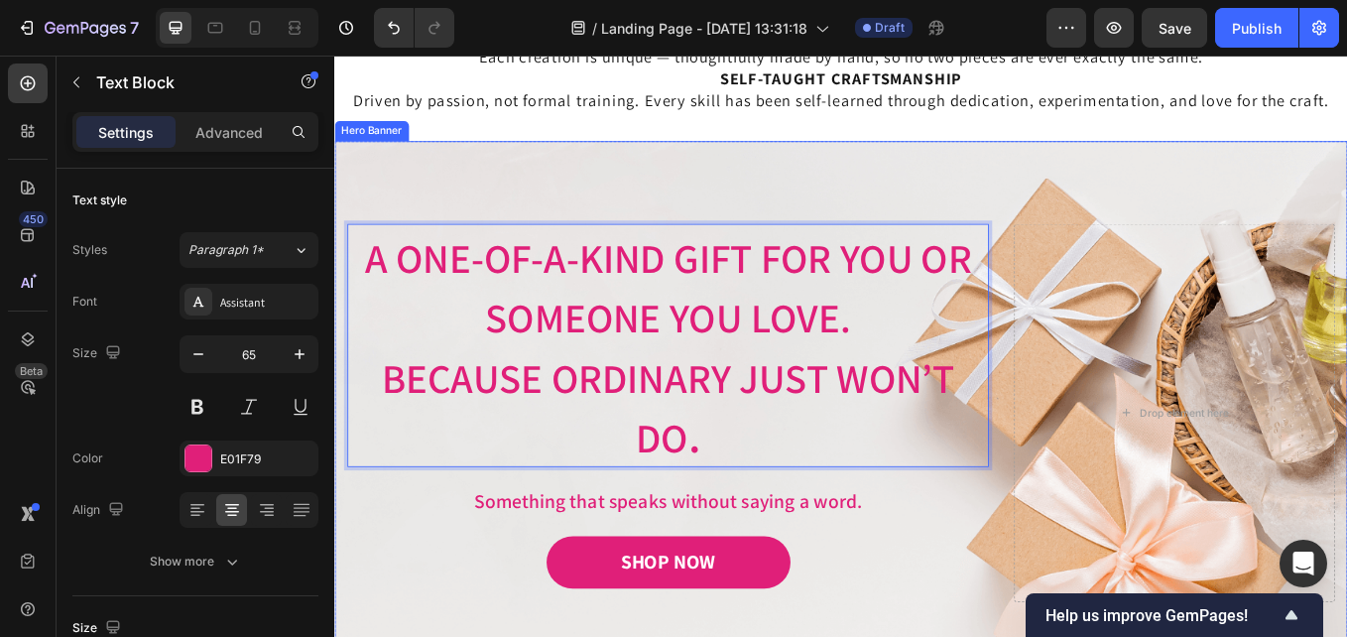
click at [897, 249] on div "Image Image Free shipping Text Block from The States Text Block Advanced List I…" at bounding box center [929, 498] width 1190 height 685
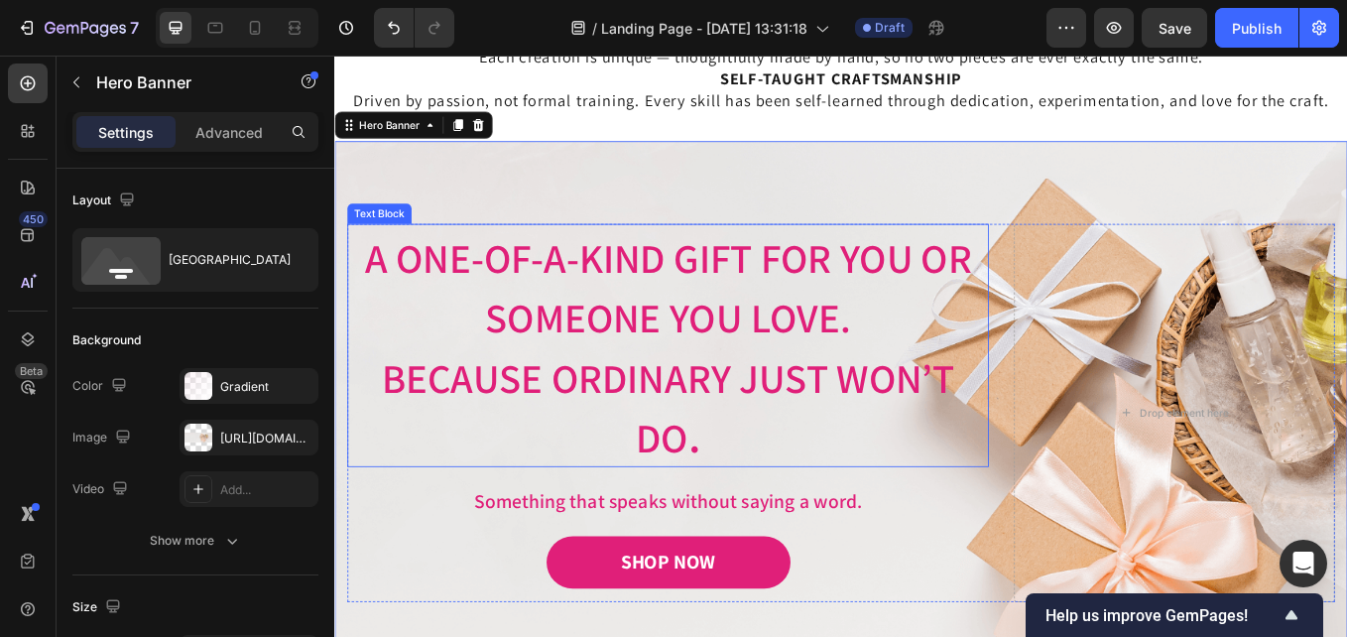
click at [895, 257] on p "A One-of-a-Kind Gift for You or Someone You Love." at bounding box center [726, 325] width 750 height 141
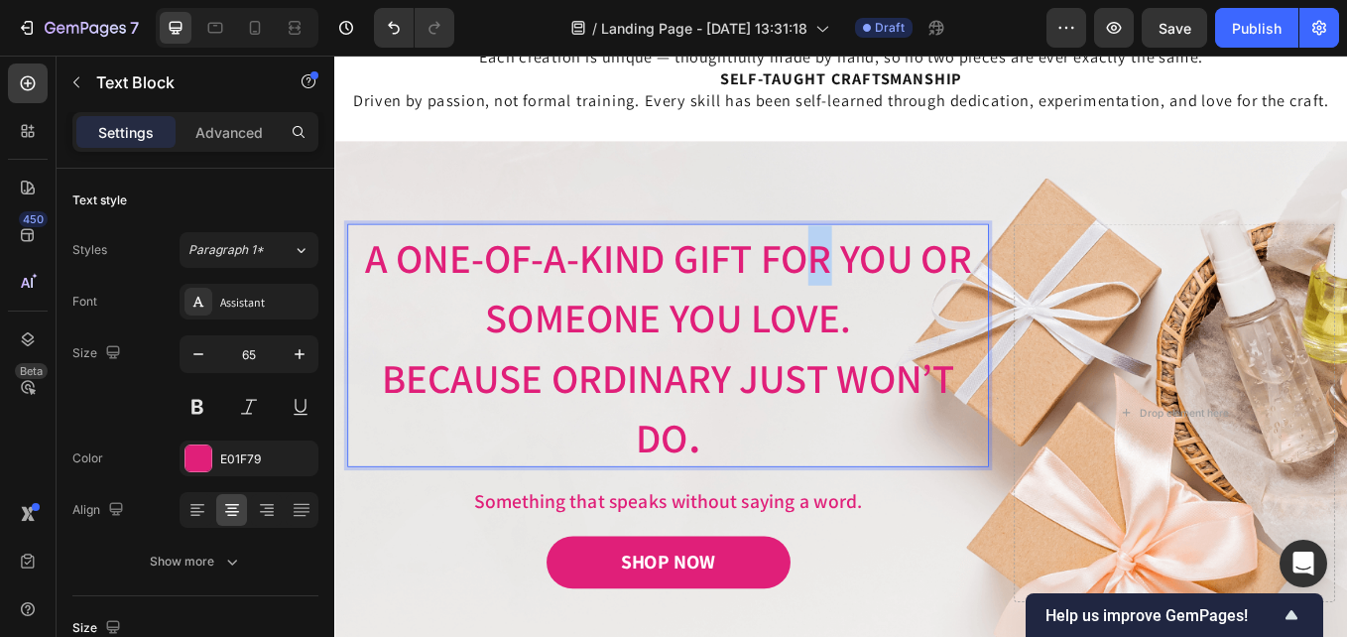
click at [900, 253] on div "A One-of-a-Kind Gift for You or Someone You Love. Because ordinary just won’t d…" at bounding box center [726, 396] width 754 height 286
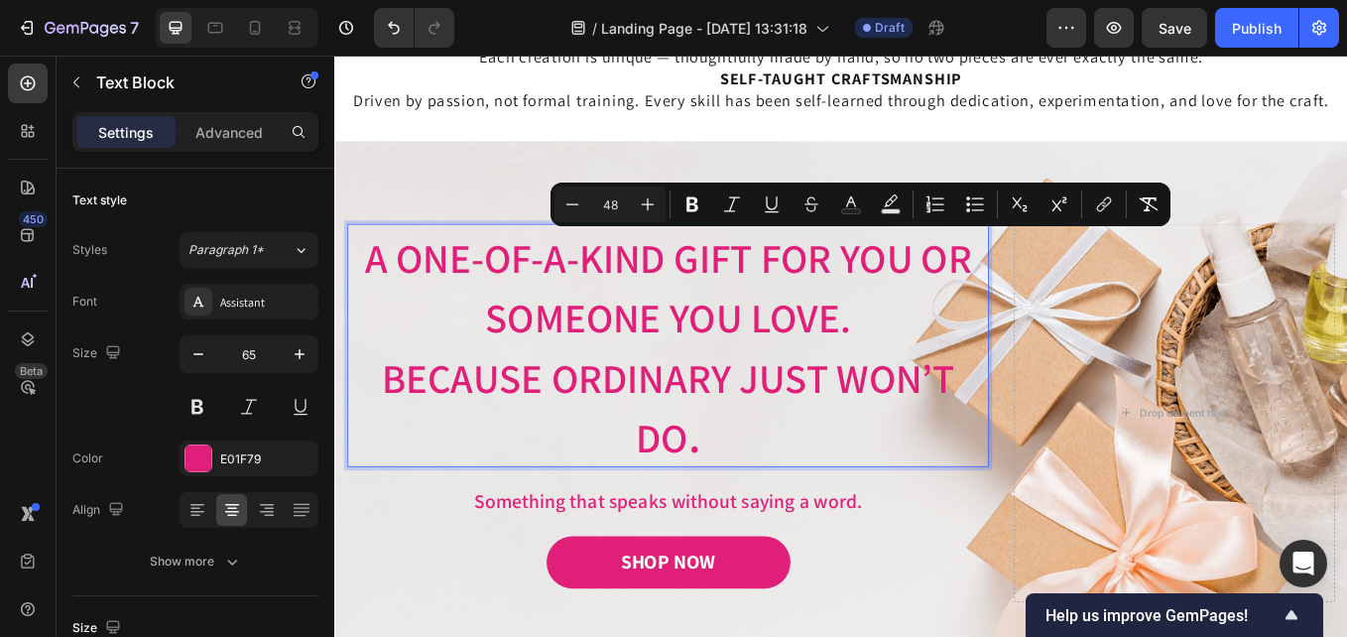
click at [557, 259] on p "A One-of-a-Kind Gift for You or Someone You Love." at bounding box center [726, 325] width 750 height 141
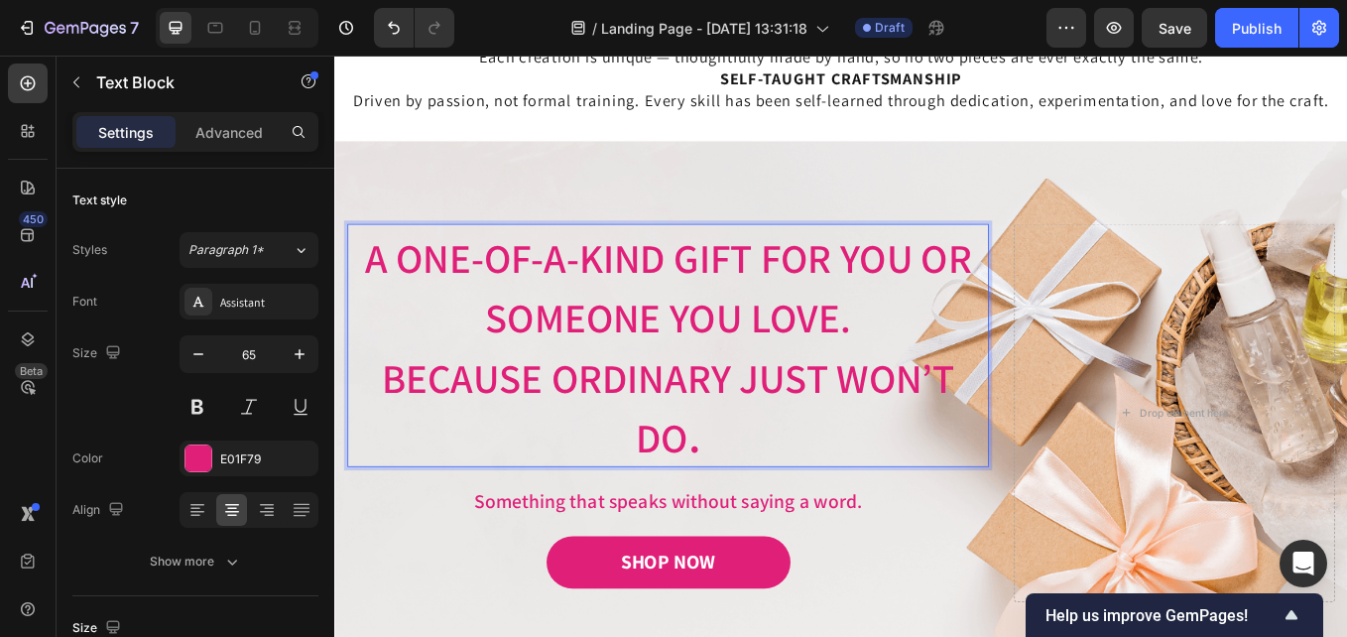
click at [563, 253] on div "A One-of-a-Kind Gift for You or Someone You Love. Because ordinary just won’t d…" at bounding box center [726, 396] width 754 height 286
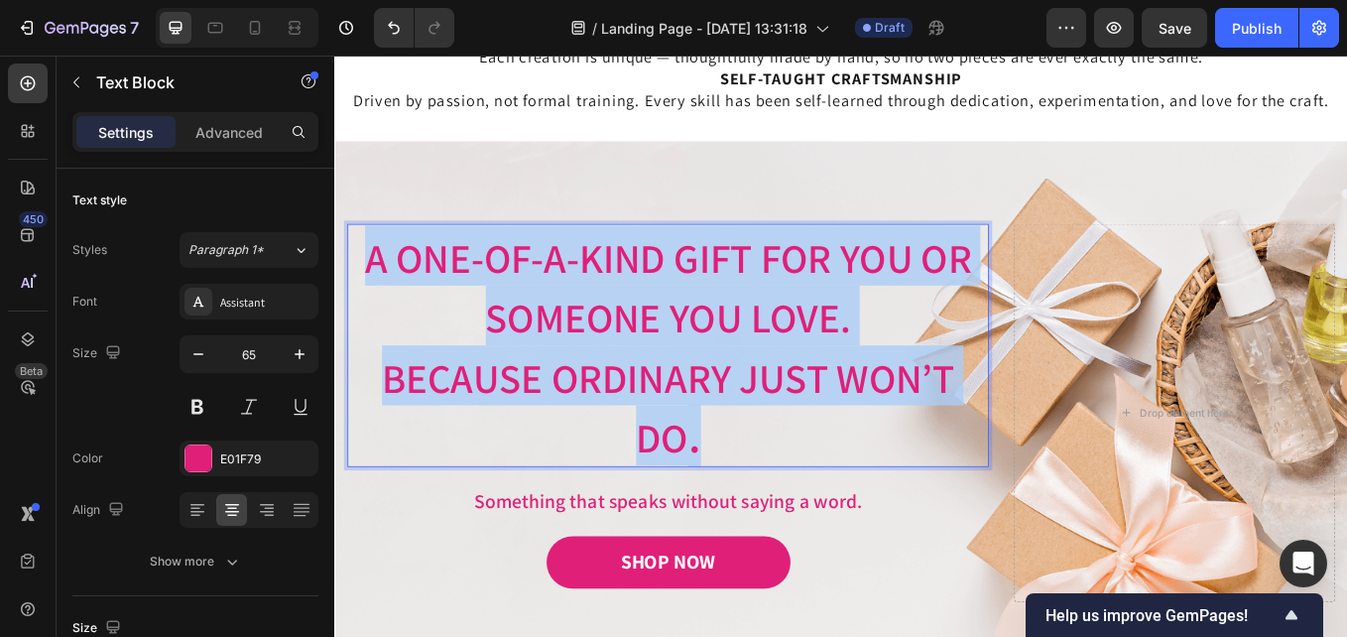
drag, startPoint x: 785, startPoint y: 506, endPoint x: 373, endPoint y: 287, distance: 466.4
click at [373, 287] on div "A One-of-a-Kind Gift for You or Someone You Love. Because ordinary just won’t d…" at bounding box center [726, 396] width 754 height 286
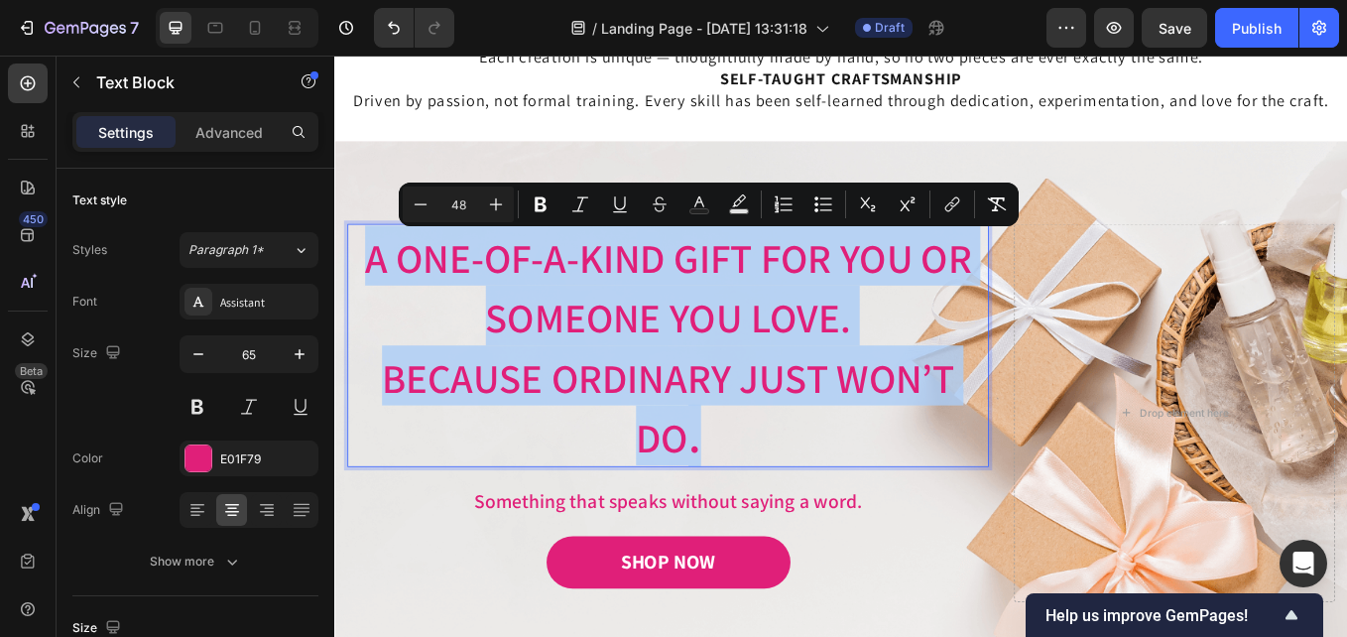
copy div "A One-of-a-Kind Gift for You or Someone You Love. Because ordinary just won’t d…"
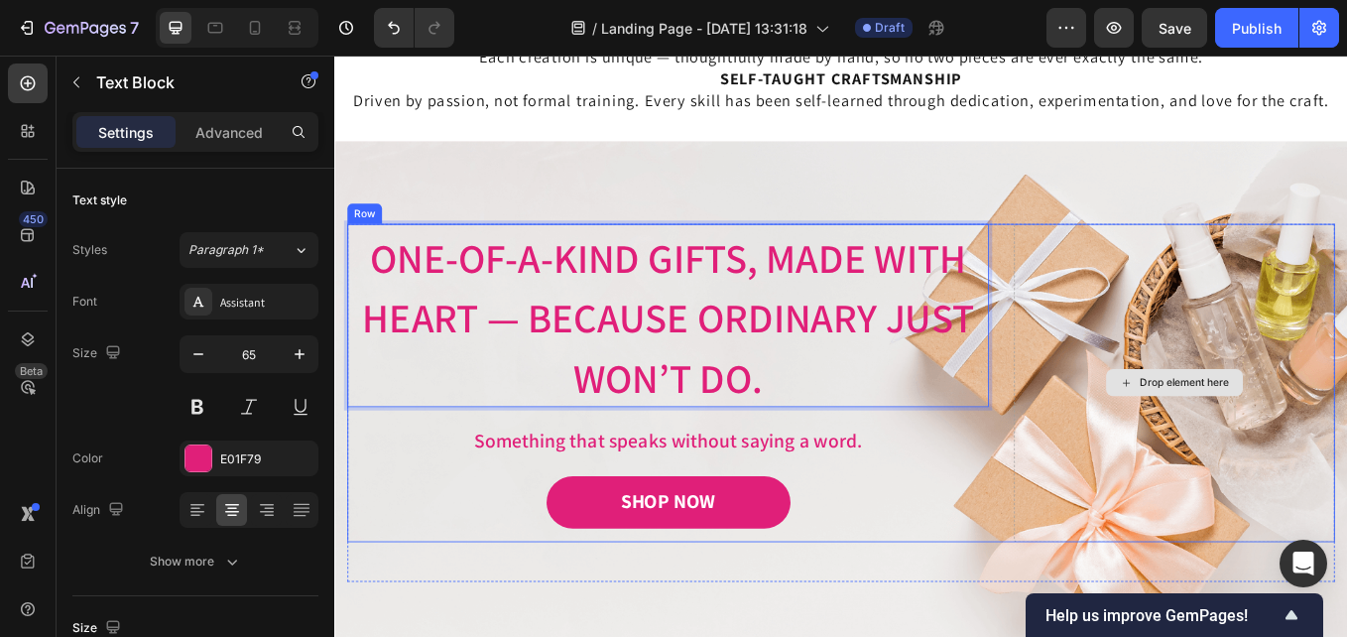
click at [1188, 351] on div "Drop element here" at bounding box center [1321, 440] width 377 height 374
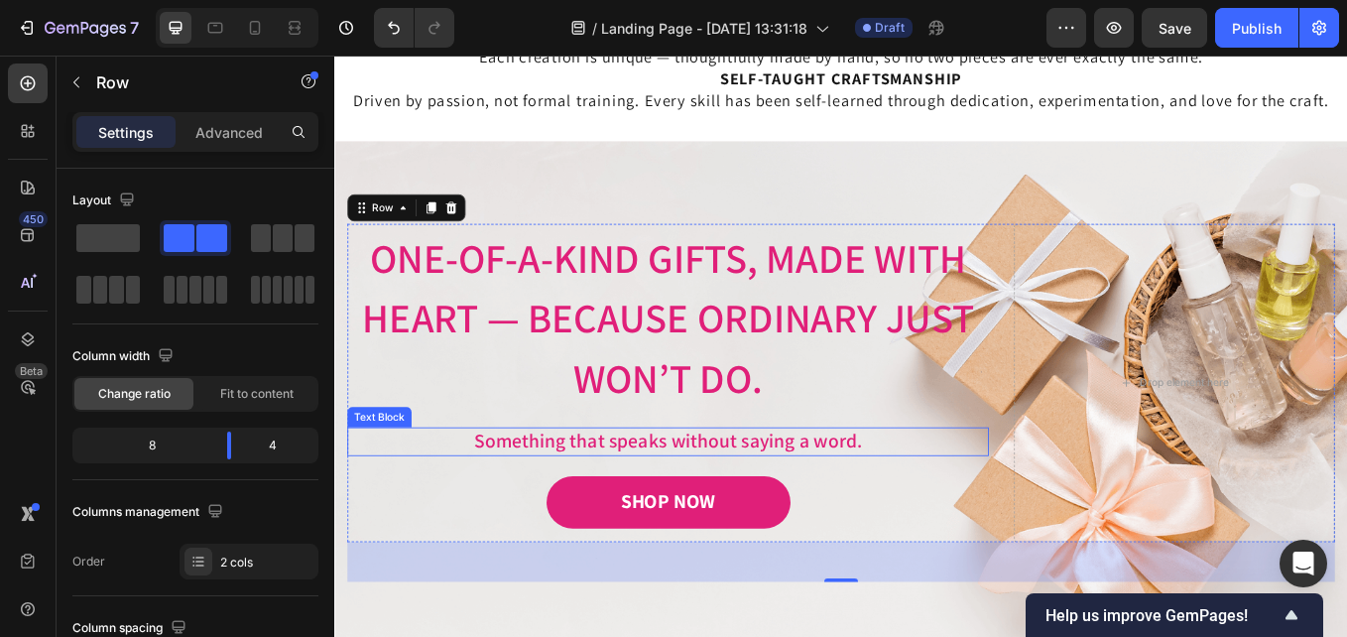
click at [558, 503] on p "Something that speaks without saying a word." at bounding box center [726, 509] width 750 height 30
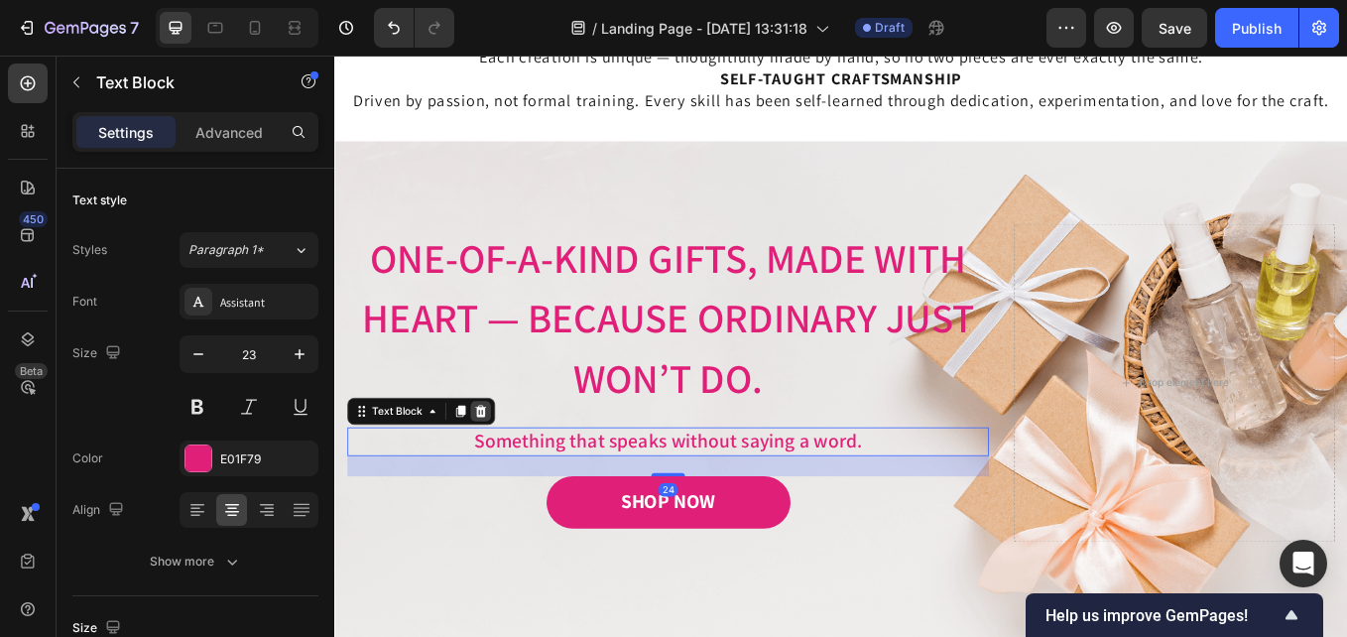
click at [505, 480] on icon at bounding box center [506, 473] width 16 height 16
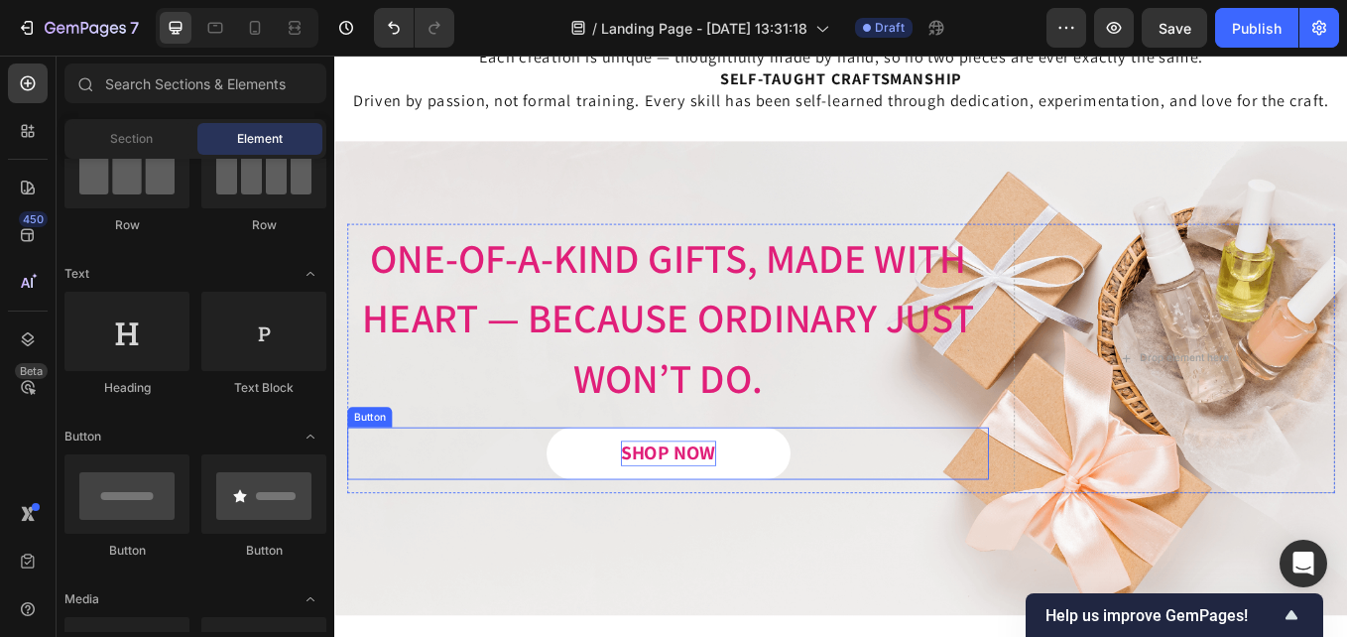
click at [682, 536] on div "SHOP NOW" at bounding box center [727, 523] width 112 height 30
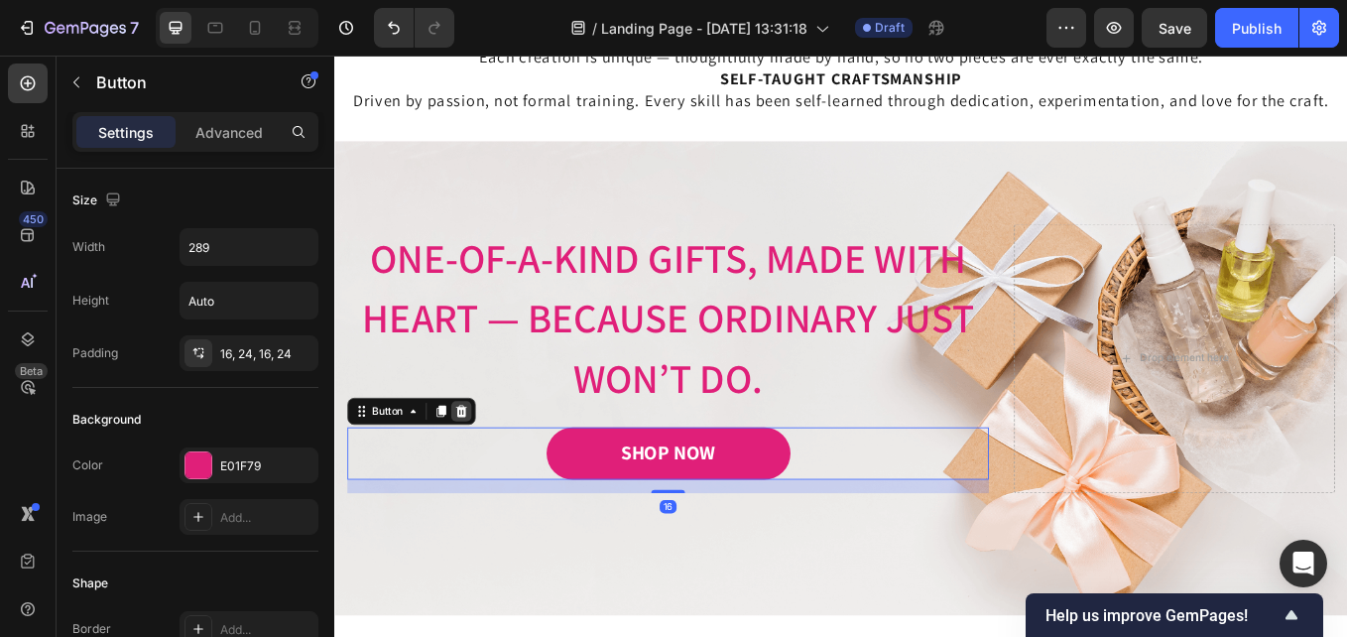
click at [482, 478] on icon at bounding box center [483, 473] width 13 height 14
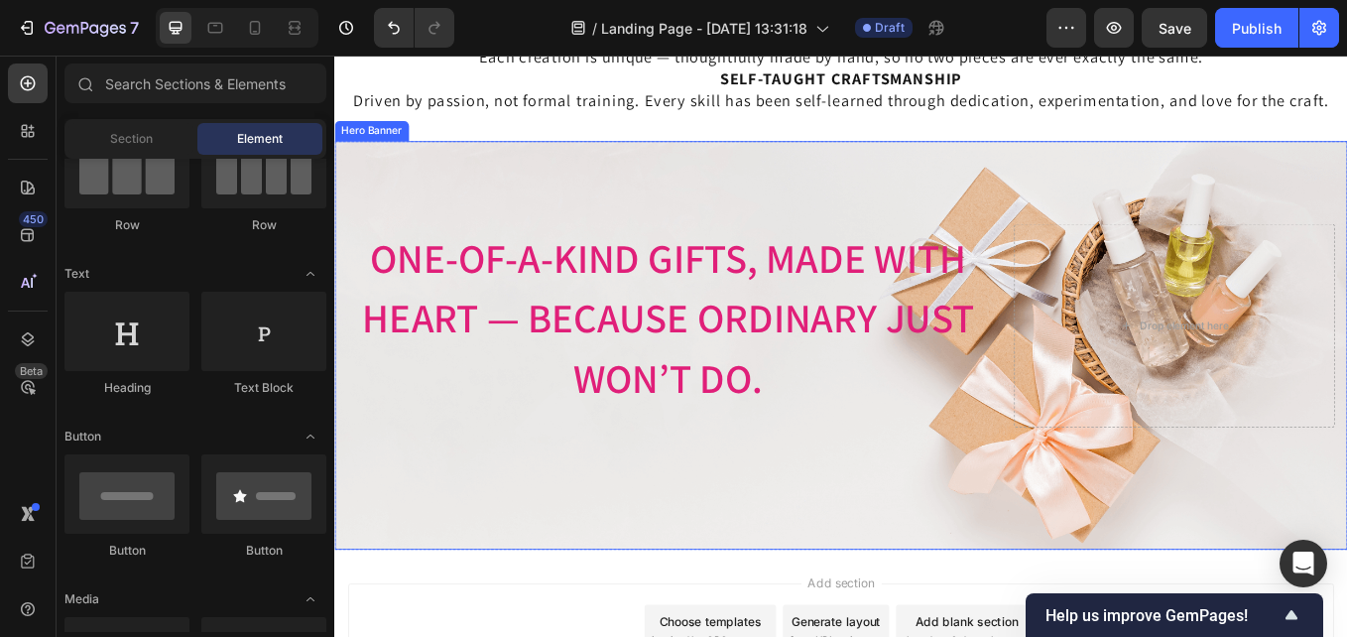
click at [809, 571] on div "Image Image Free shipping Text Block from The States Text Block Advanced List I…" at bounding box center [929, 396] width 1190 height 480
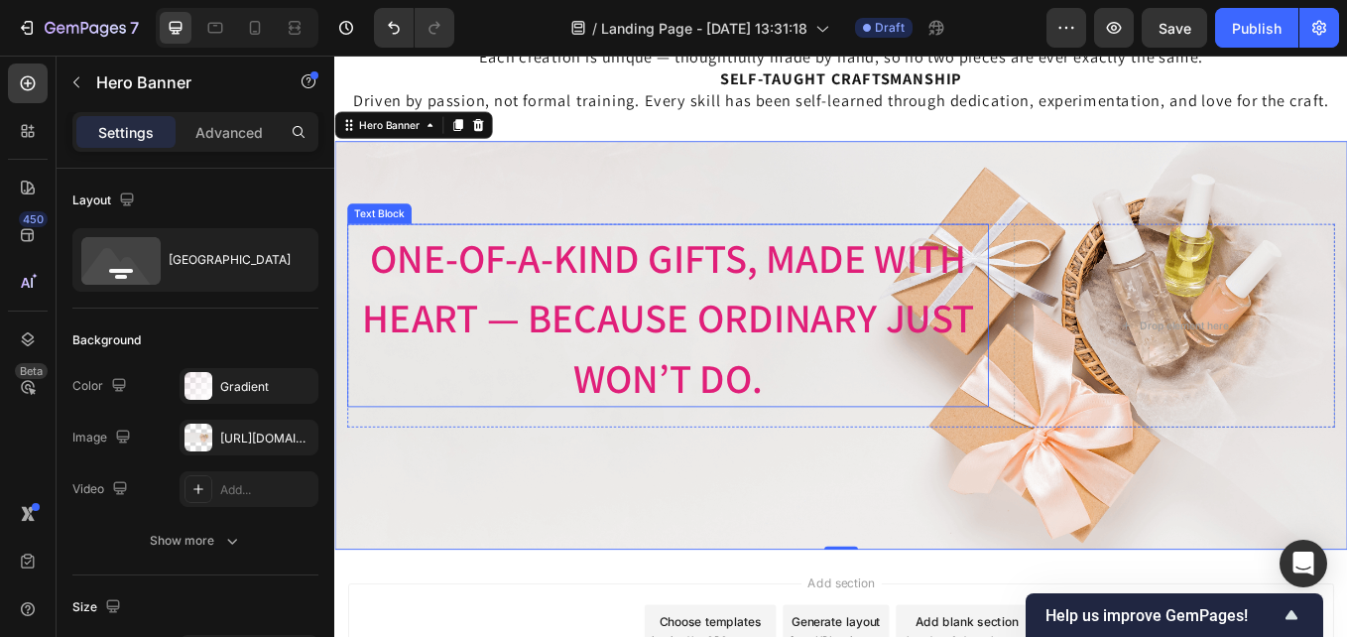
click at [508, 353] on span "One-of-a-Kind Gifts, Made with Heart — Because Ordinary Just Won’t Do." at bounding box center [726, 363] width 719 height 203
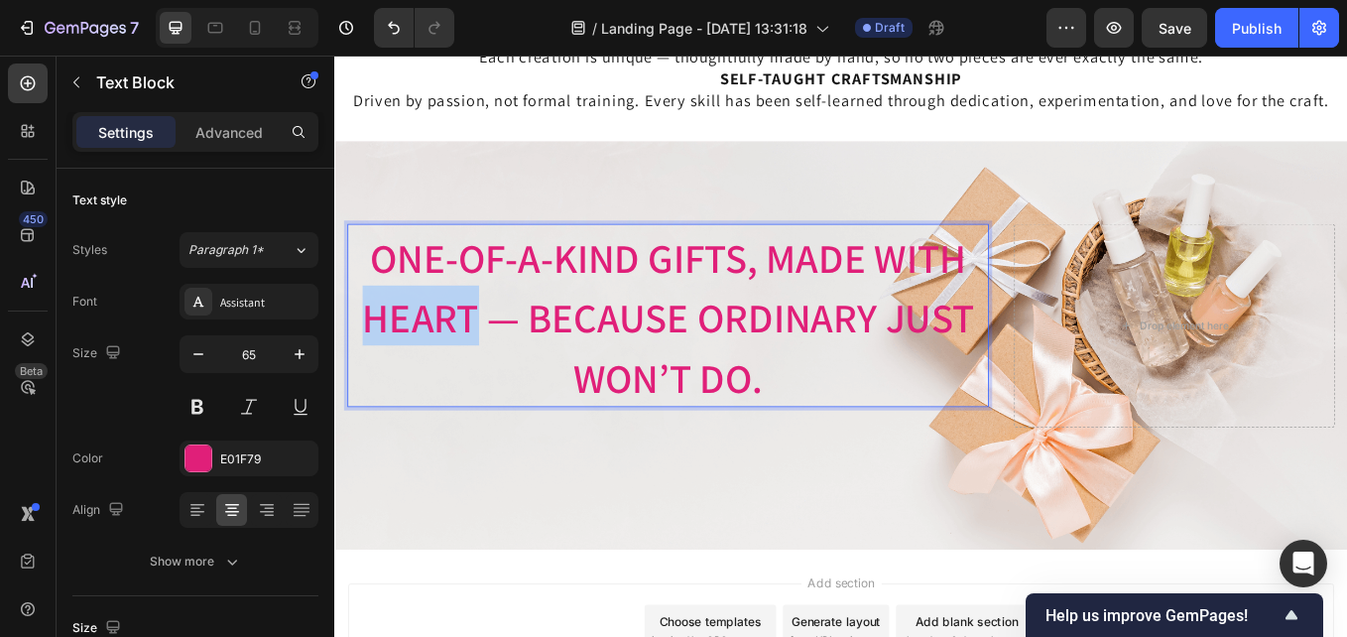
drag, startPoint x: 499, startPoint y: 359, endPoint x: 378, endPoint y: 358, distance: 121.0
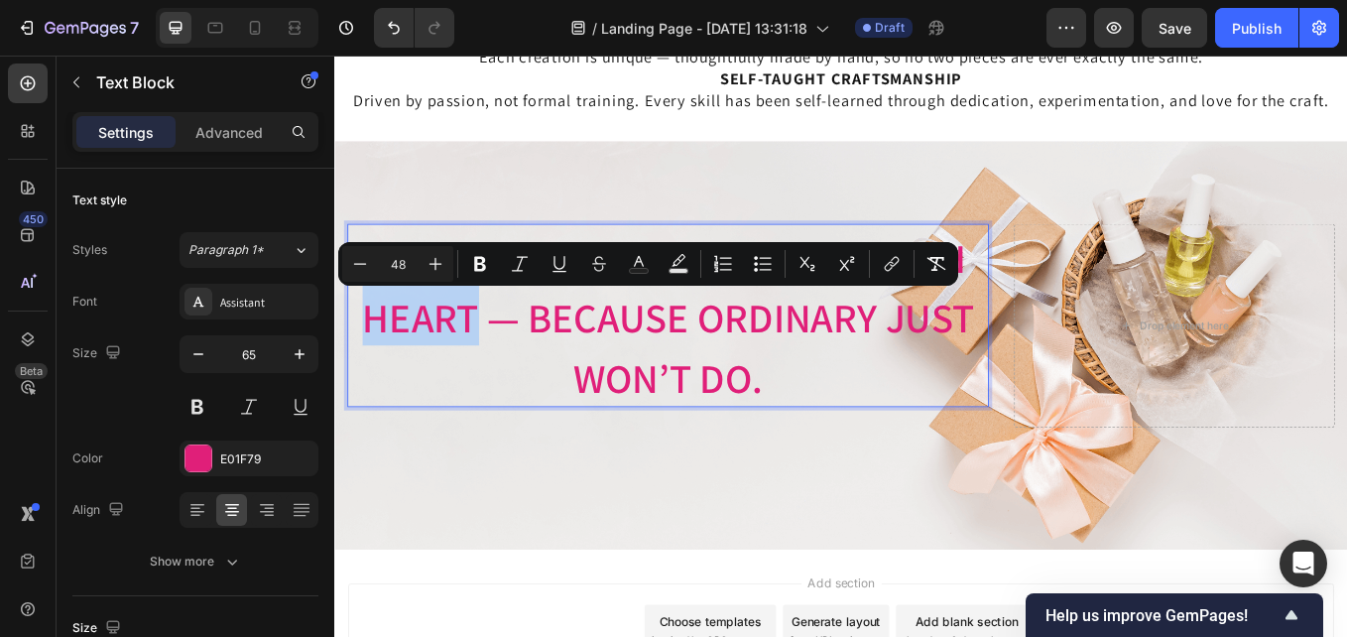
click at [377, 358] on span "One-of-a-Kind Gifts, Made with Heart — Because Ordinary Just Won’t Do." at bounding box center [726, 363] width 719 height 203
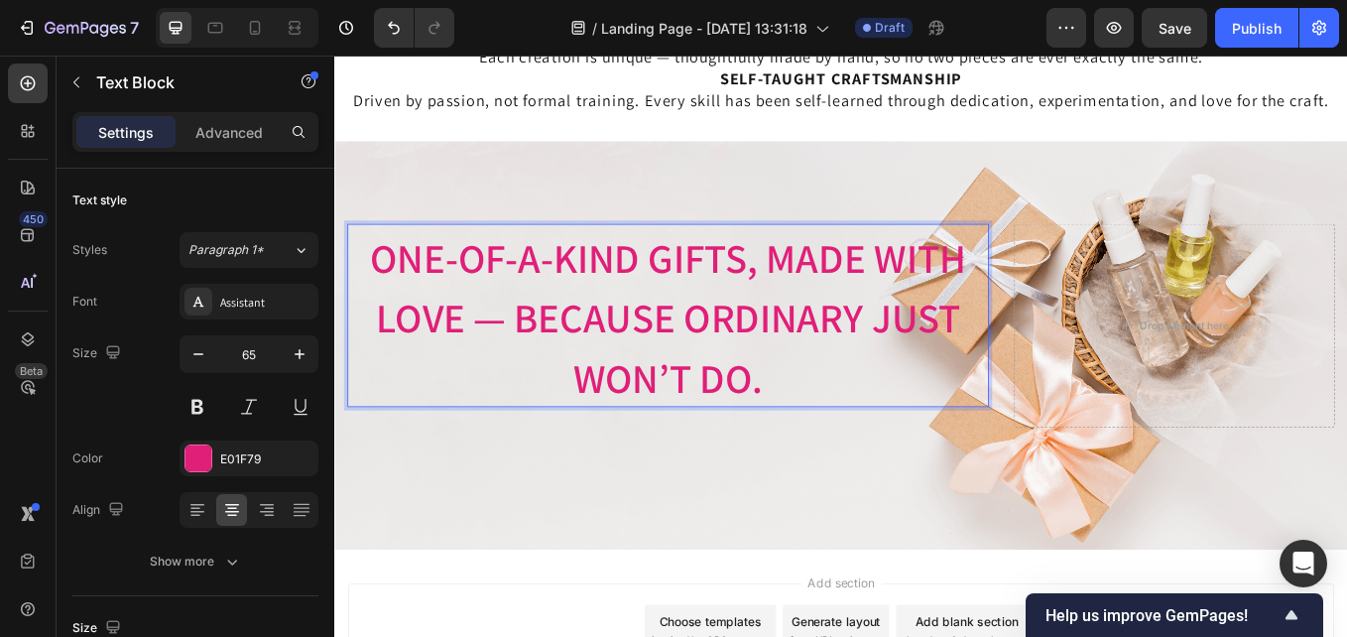
drag, startPoint x: 1084, startPoint y: 345, endPoint x: 1101, endPoint y: 347, distance: 17.0
click at [1086, 345] on p "One-of-a-Kind Gifts, Made with lOVE — Because Ordinary Just Won’t Do." at bounding box center [726, 360] width 750 height 211
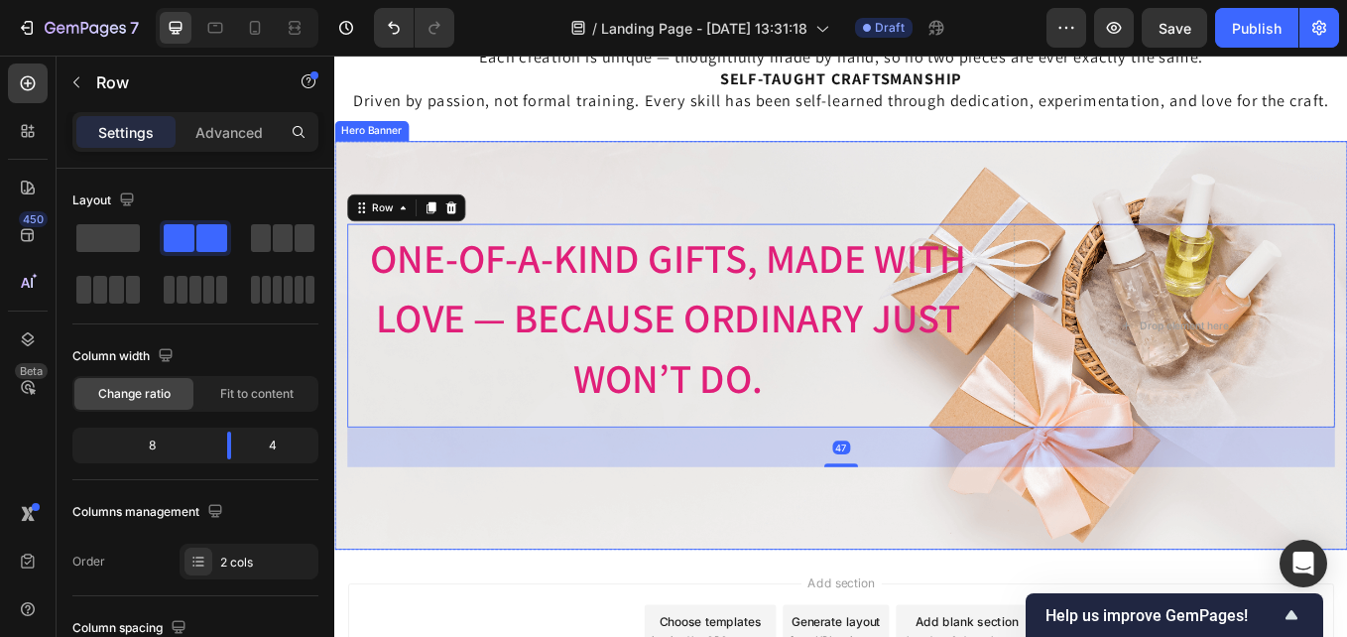
click at [1111, 564] on div "Image Image Free shipping Text Block from The States Text Block Advanced List I…" at bounding box center [929, 396] width 1190 height 480
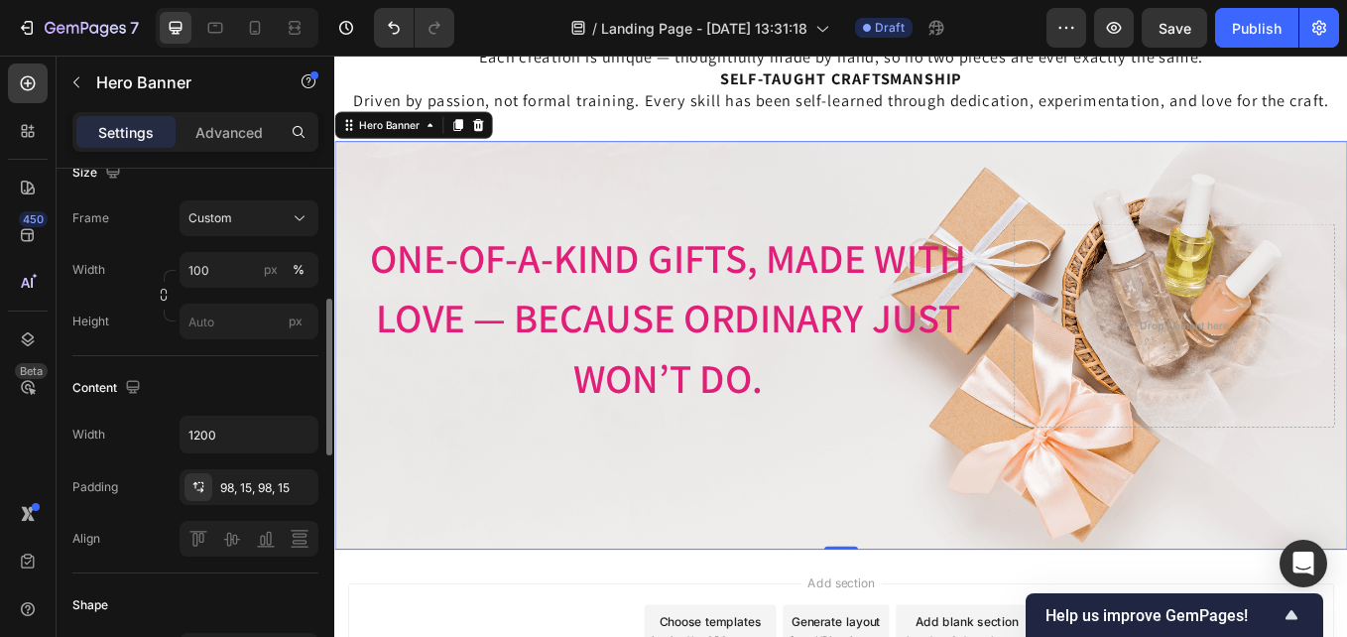
scroll to position [0, 0]
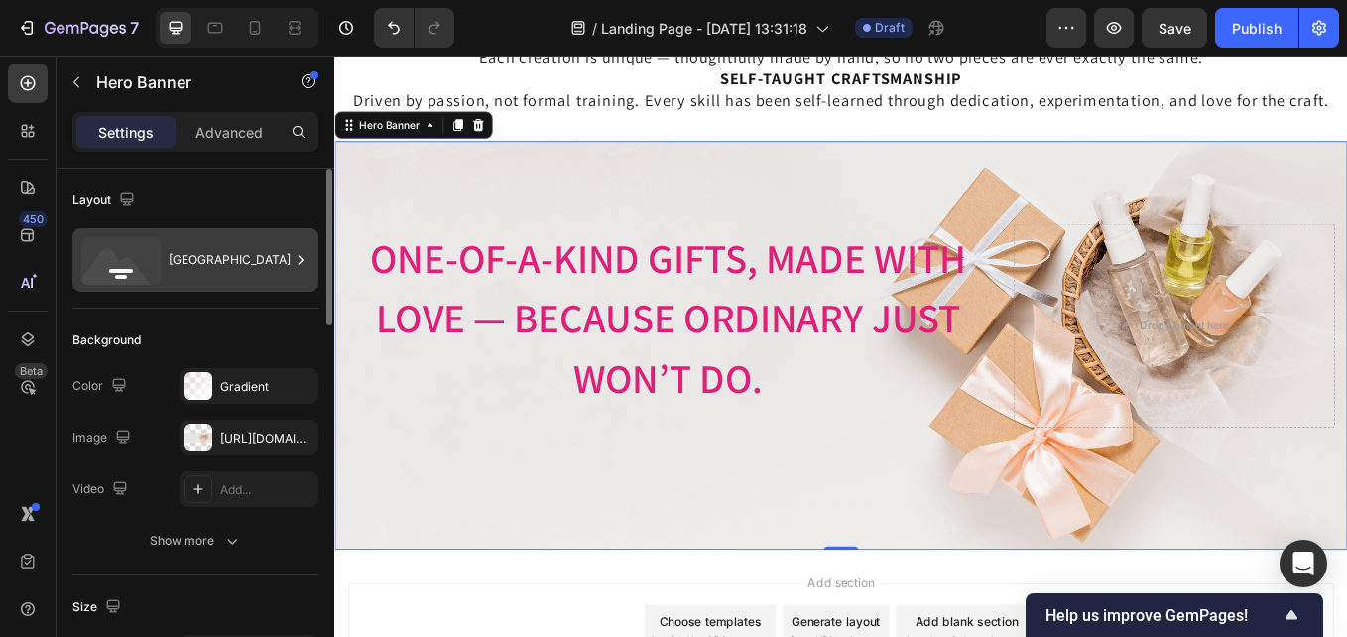
click at [228, 274] on div "[GEOGRAPHIC_DATA]" at bounding box center [229, 260] width 121 height 46
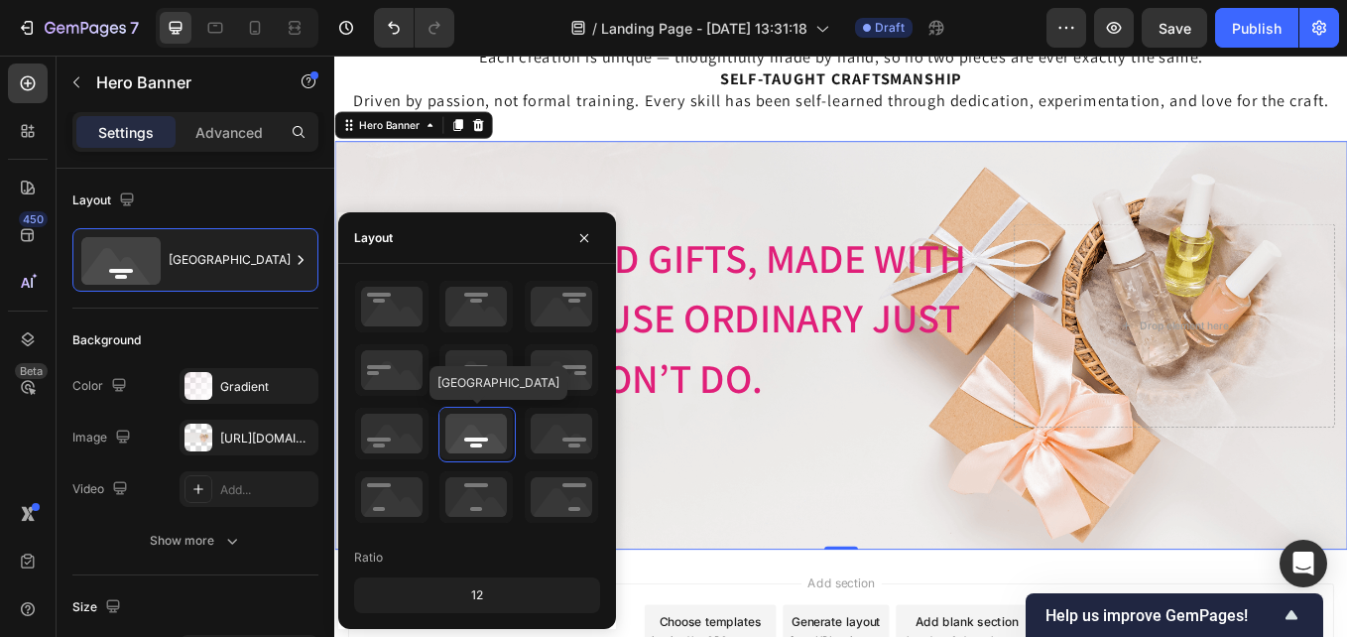
click at [476, 428] on icon at bounding box center [475, 434] width 73 height 52
click at [857, 349] on span "One-of-a-Kind Gifts, Made with lOVE — Because Ordinary Just Won’t Do." at bounding box center [726, 363] width 700 height 203
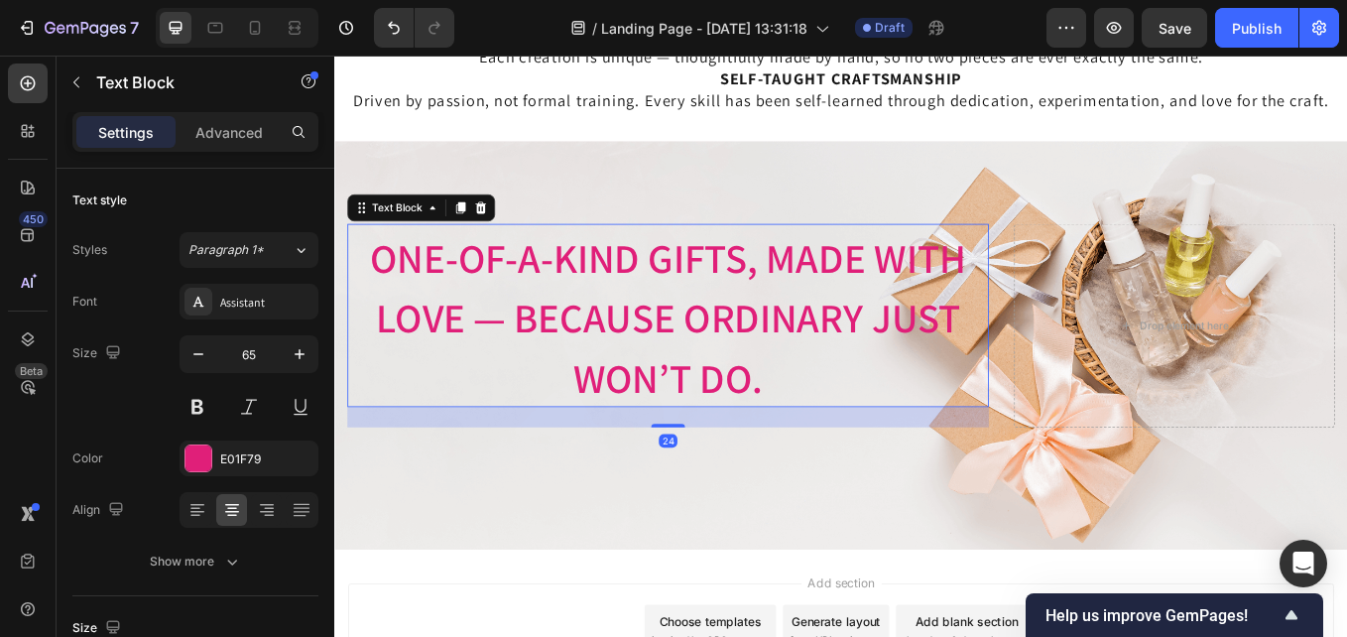
click at [933, 466] on div "One-of-a-Kind Gifts, Made with lOVE — Because Ordinary Just Won’t Do." at bounding box center [726, 360] width 754 height 215
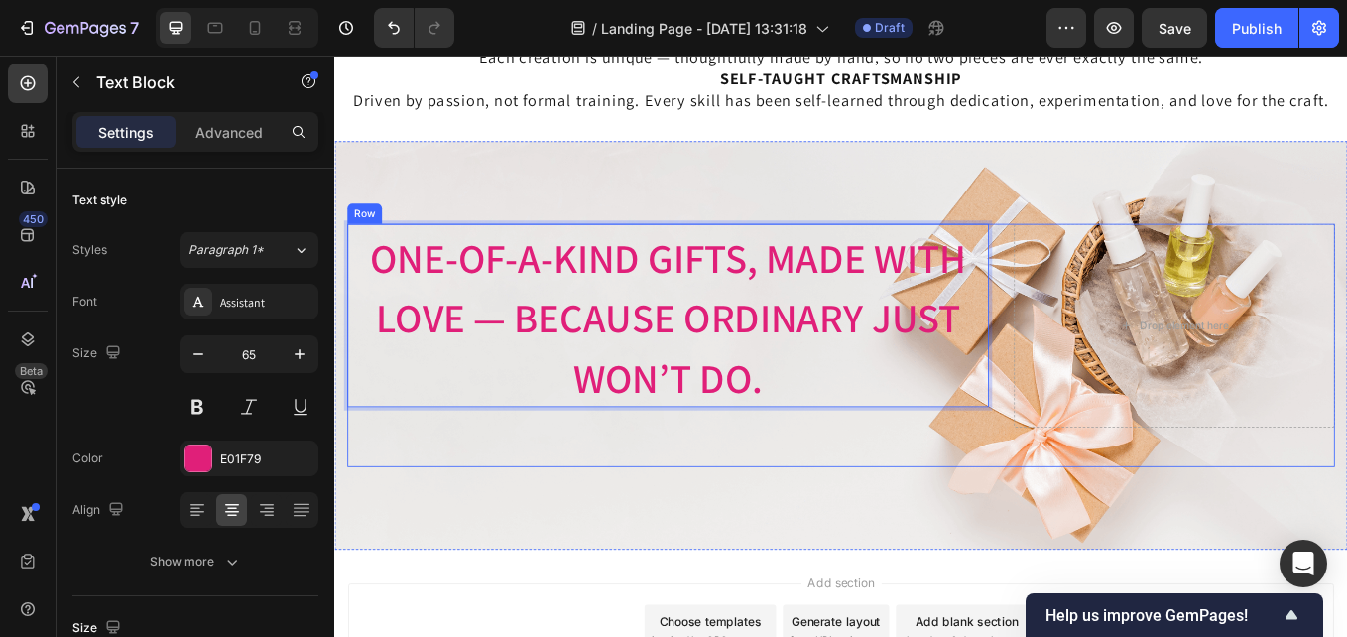
drag, startPoint x: 931, startPoint y: 462, endPoint x: 983, endPoint y: 513, distance: 72.3
click at [983, 513] on div "Image Free shipping Text Block from The States Text Block Advanced List Image 3…" at bounding box center [929, 396] width 1161 height 286
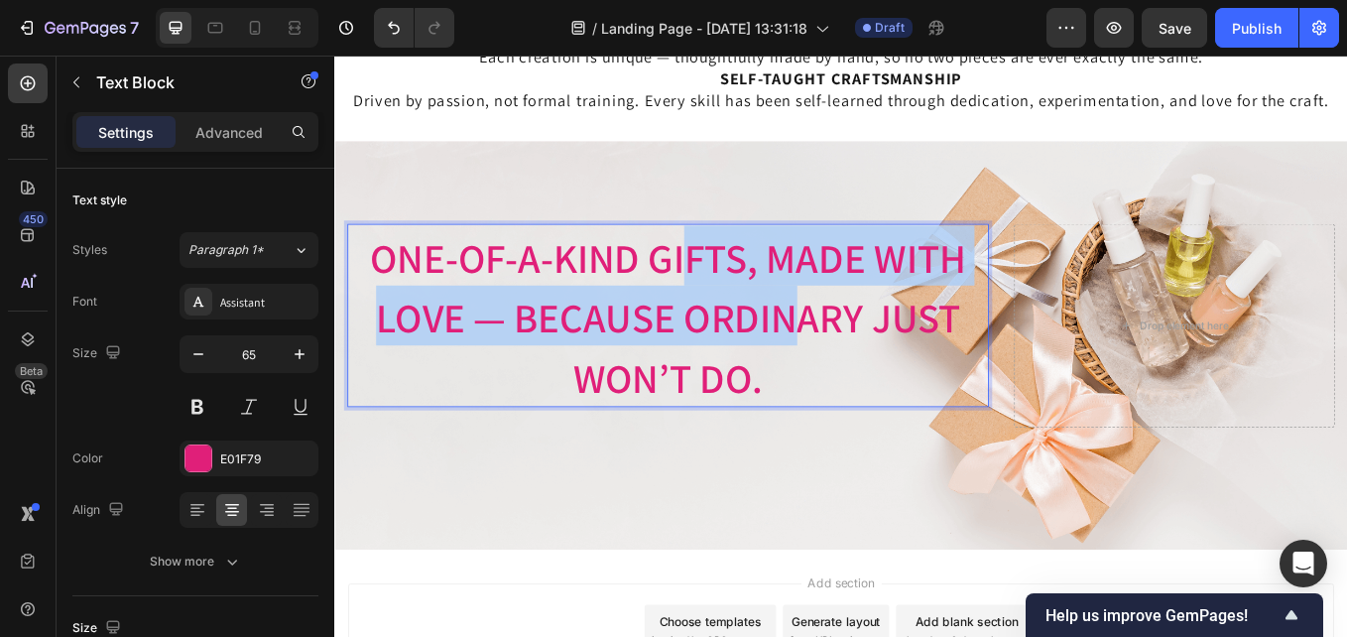
drag, startPoint x: 740, startPoint y: 253, endPoint x: 840, endPoint y: 318, distance: 119.7
click at [857, 343] on div "One-of-a-Kind Gifts, Made with lOVE — Because Ordinary Just Won’t Do." at bounding box center [726, 360] width 754 height 215
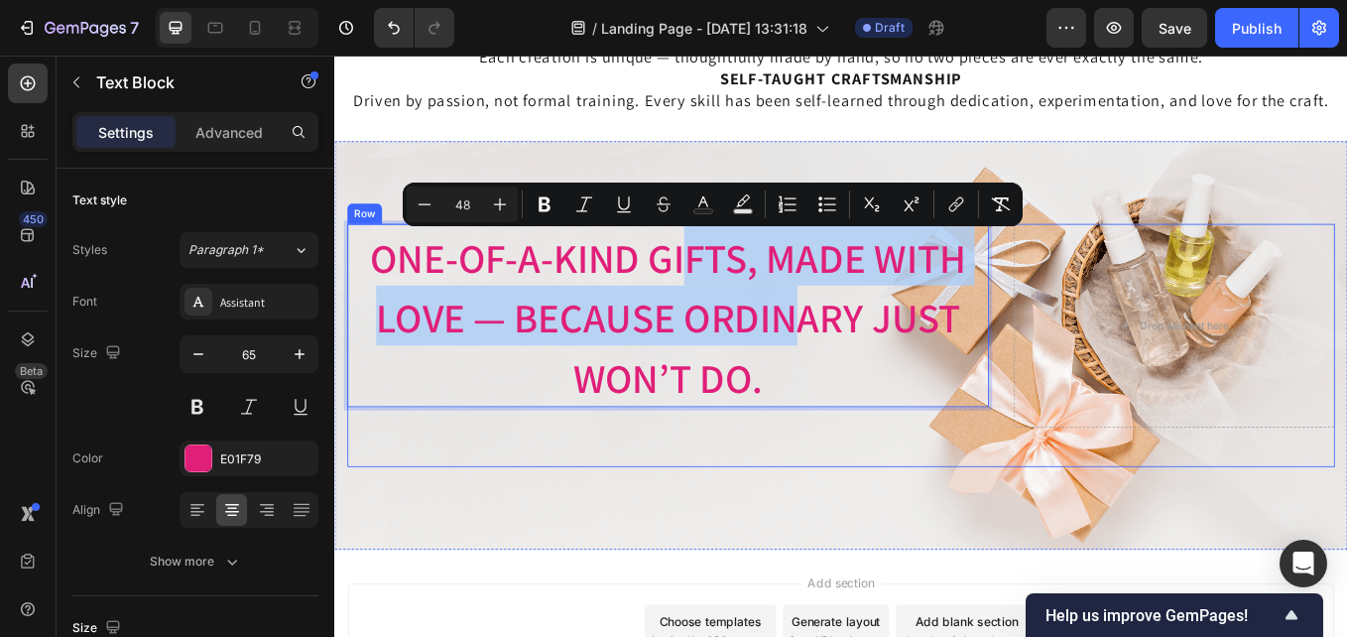
click at [878, 529] on div "Image Free shipping Text Block from The States Text Block Advanced List Image 3…" at bounding box center [929, 396] width 1161 height 286
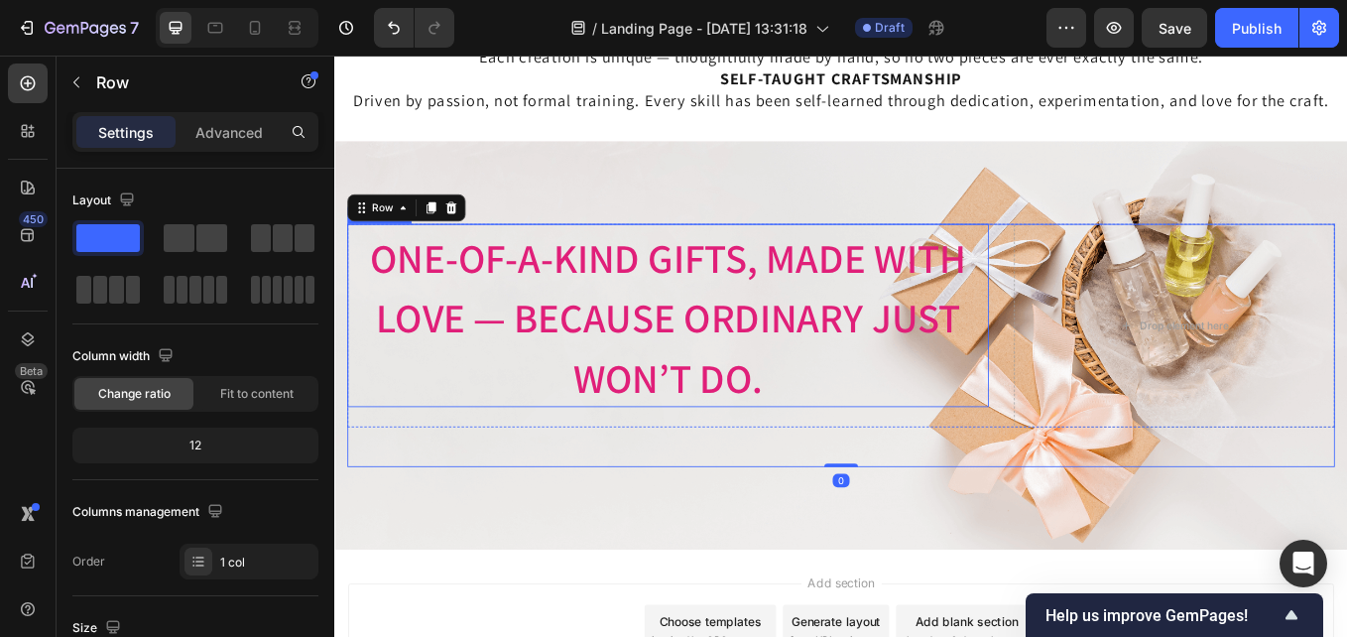
drag, startPoint x: 802, startPoint y: 254, endPoint x: 809, endPoint y: 291, distance: 37.6
click at [801, 258] on p "One-of-a-Kind Gifts, Made with lOVE — Because Ordinary Just Won’t Do." at bounding box center [726, 360] width 750 height 211
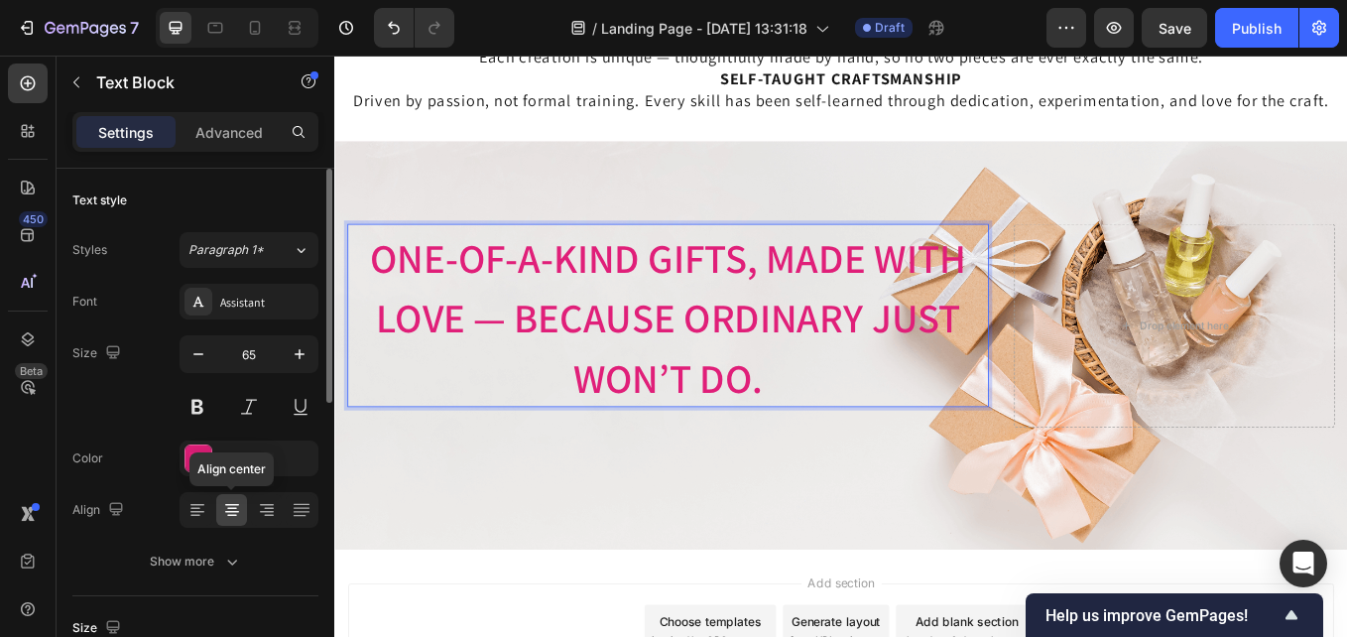
click at [230, 502] on icon at bounding box center [232, 510] width 20 height 20
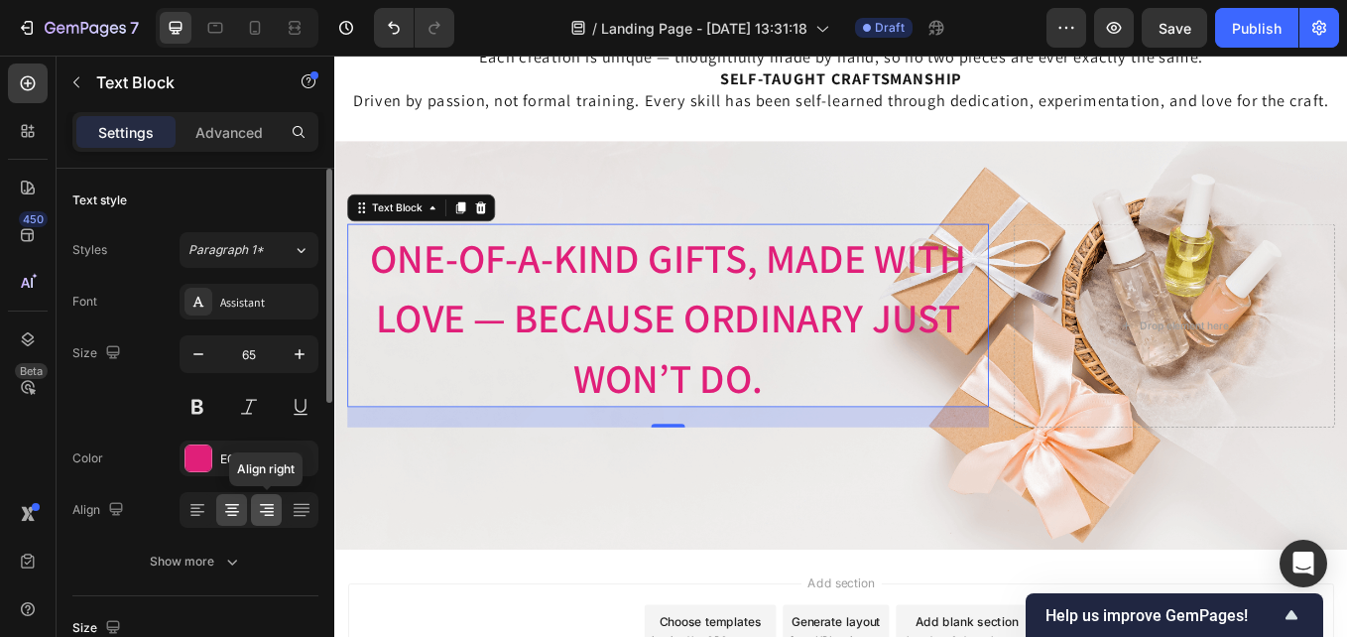
click at [273, 515] on icon at bounding box center [269, 516] width 10 height 2
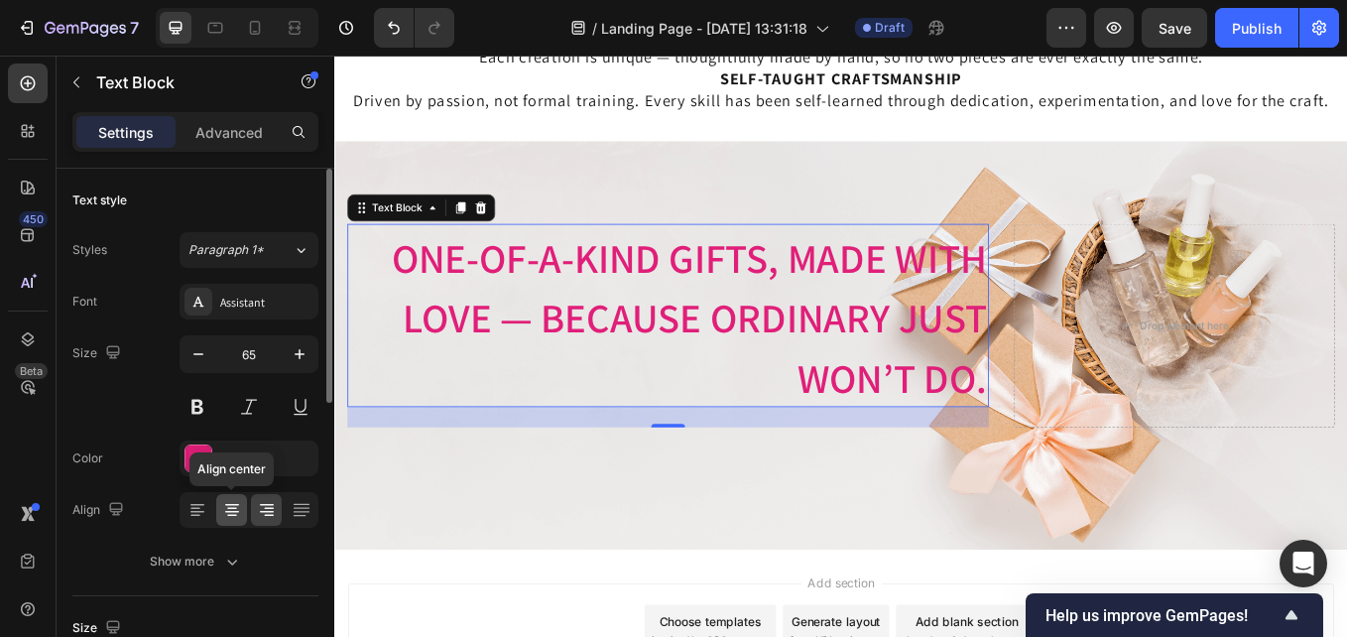
click at [232, 515] on icon at bounding box center [232, 516] width 10 height 2
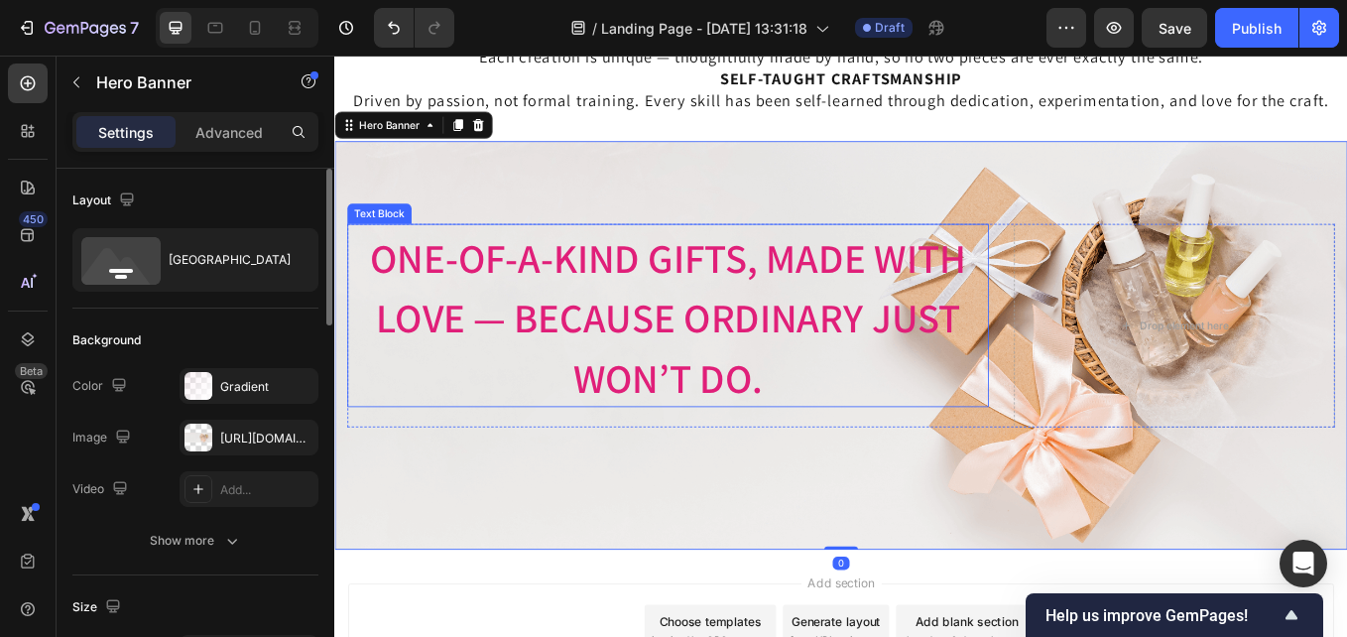
click at [758, 290] on span "One-of-a-Kind Gifts, Made with lOVE — Because Ordinary Just Won’t Do." at bounding box center [726, 363] width 700 height 203
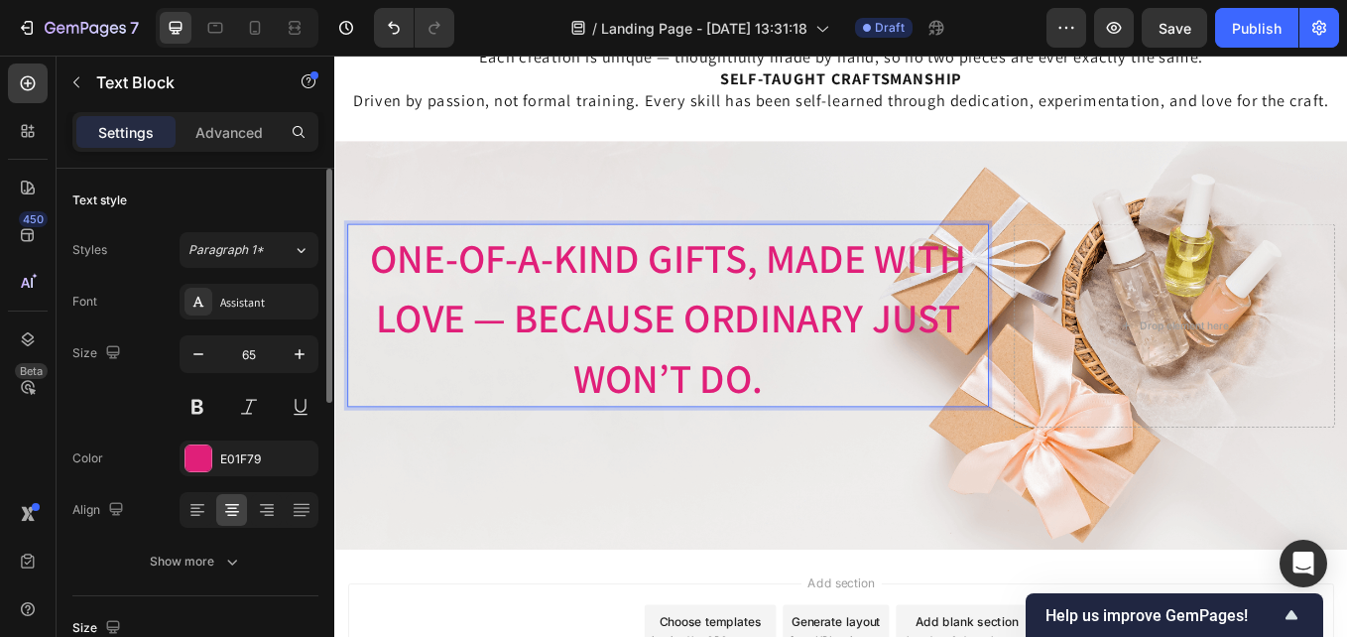
click at [736, 253] on div "One-of-a-Kind Gifts, Made with lOVE — Because Ordinary Just Won’t Do." at bounding box center [726, 360] width 754 height 215
drag, startPoint x: 736, startPoint y: 252, endPoint x: 692, endPoint y: 251, distance: 43.7
click at [692, 251] on div "Image Image Free shipping Text Block from The States Text Block Advanced List I…" at bounding box center [929, 396] width 1190 height 480
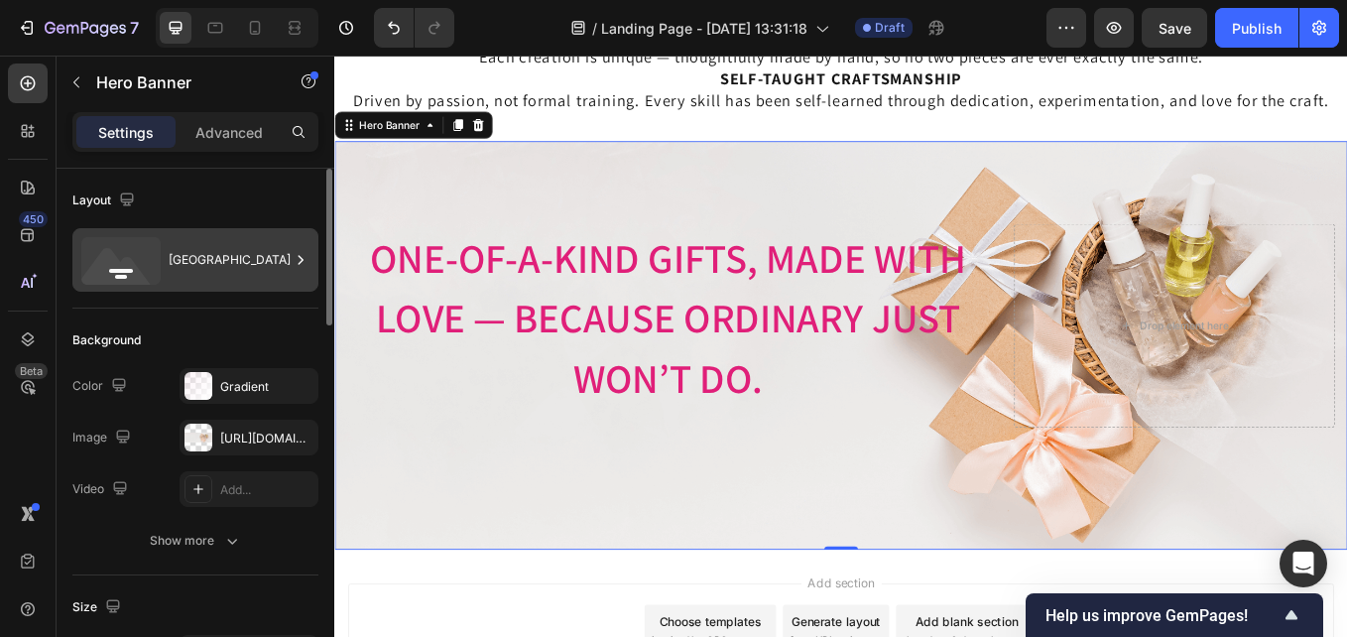
click at [295, 262] on icon at bounding box center [301, 260] width 20 height 20
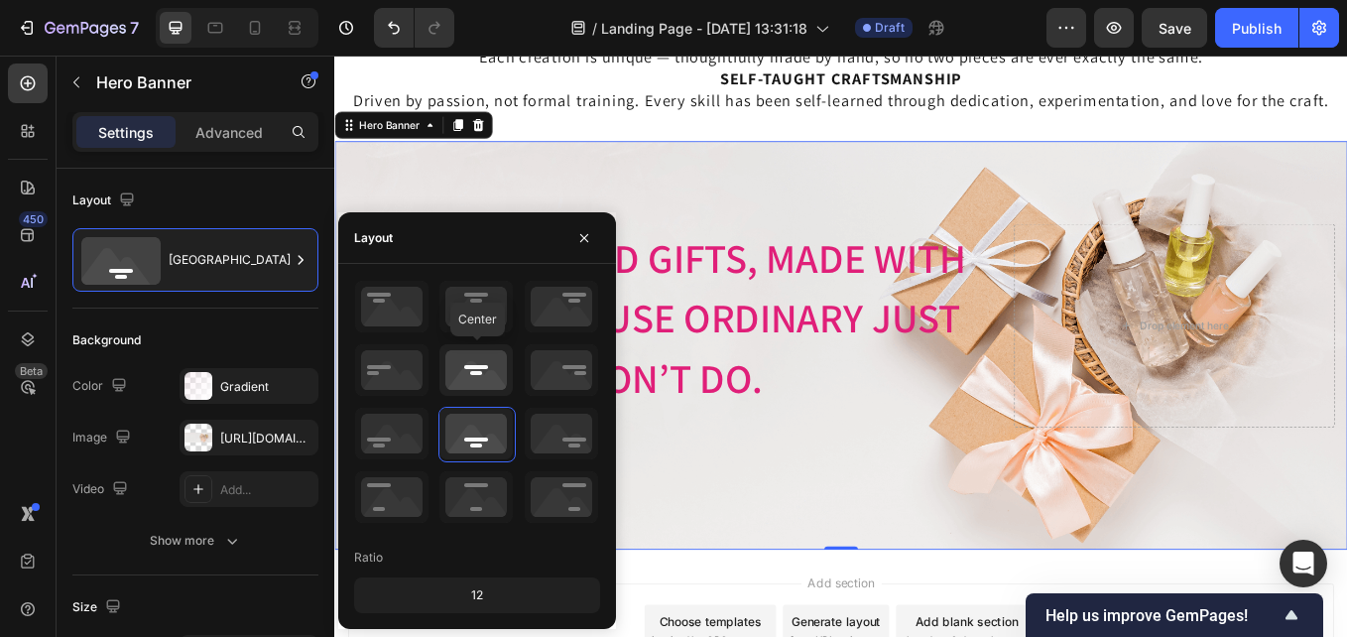
click at [476, 369] on icon at bounding box center [475, 370] width 73 height 52
click at [884, 570] on div "Image Image Free shipping Text Block from The States Text Block Advanced List I…" at bounding box center [929, 396] width 1190 height 480
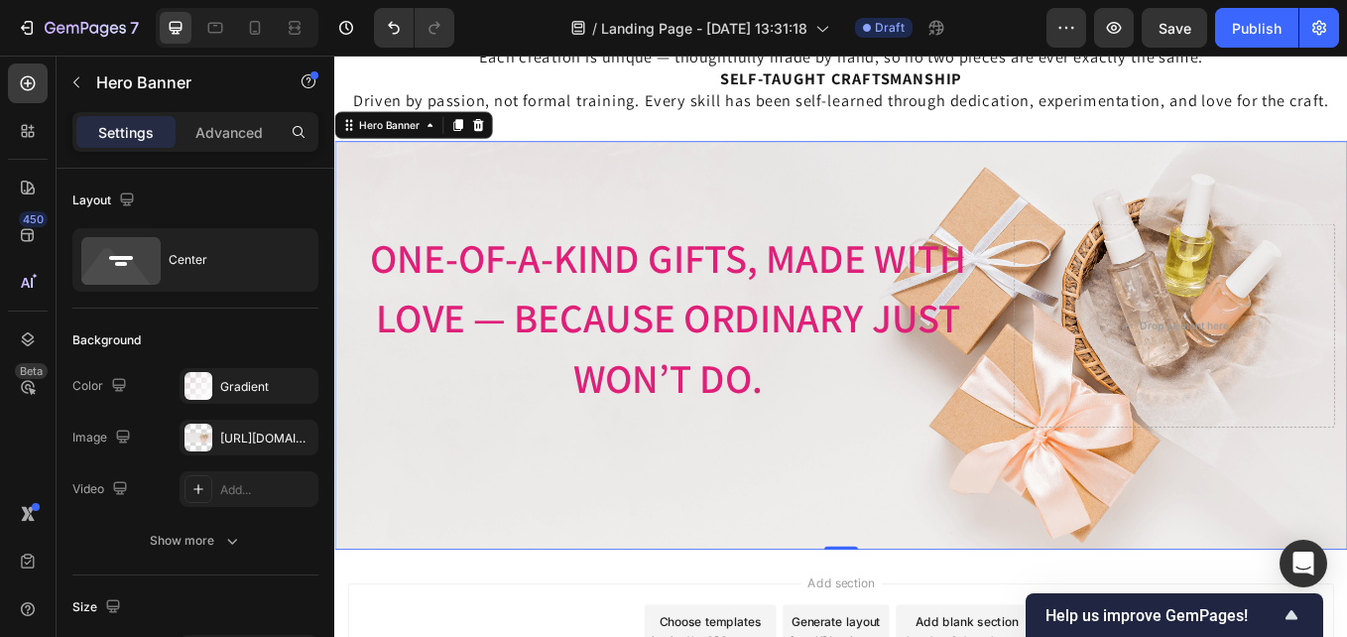
click at [783, 572] on div "Image Image Free shipping Text Block from The States Text Block Advanced List I…" at bounding box center [929, 396] width 1190 height 480
click at [684, 359] on span "One-of-a-Kind Gifts, Made with lOVE — Because Ordinary Just Won’t Do." at bounding box center [726, 363] width 700 height 203
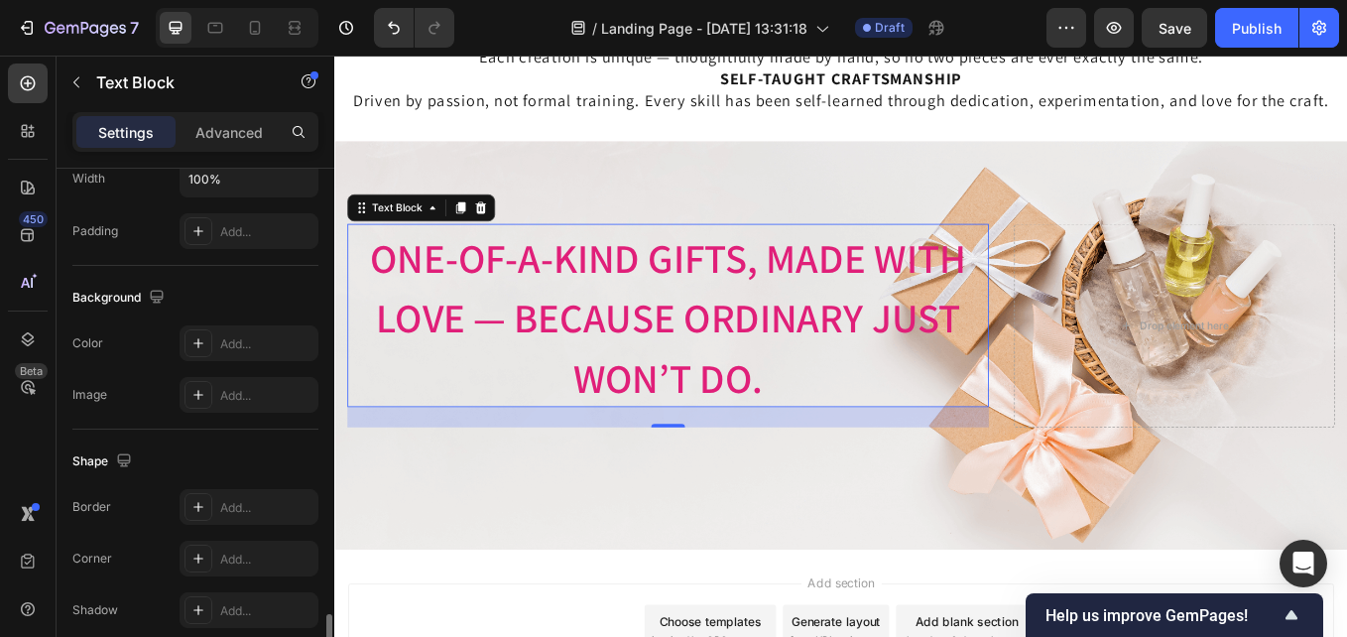
scroll to position [651, 0]
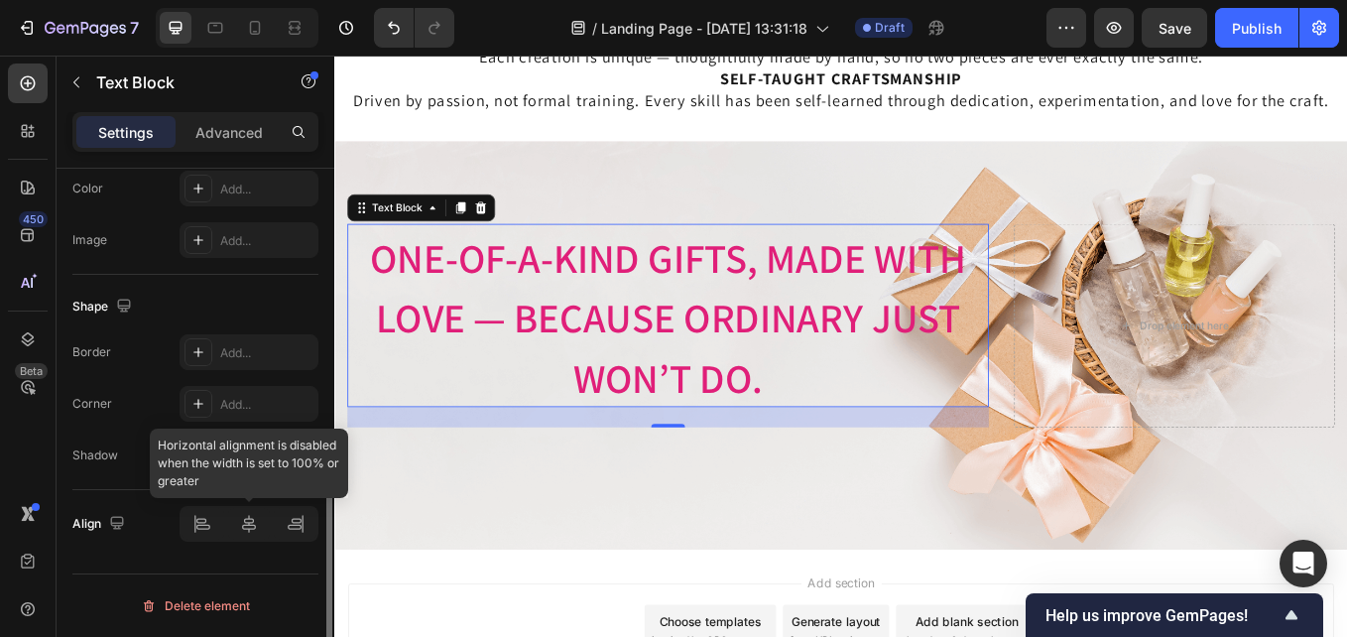
click at [251, 531] on div at bounding box center [249, 524] width 139 height 36
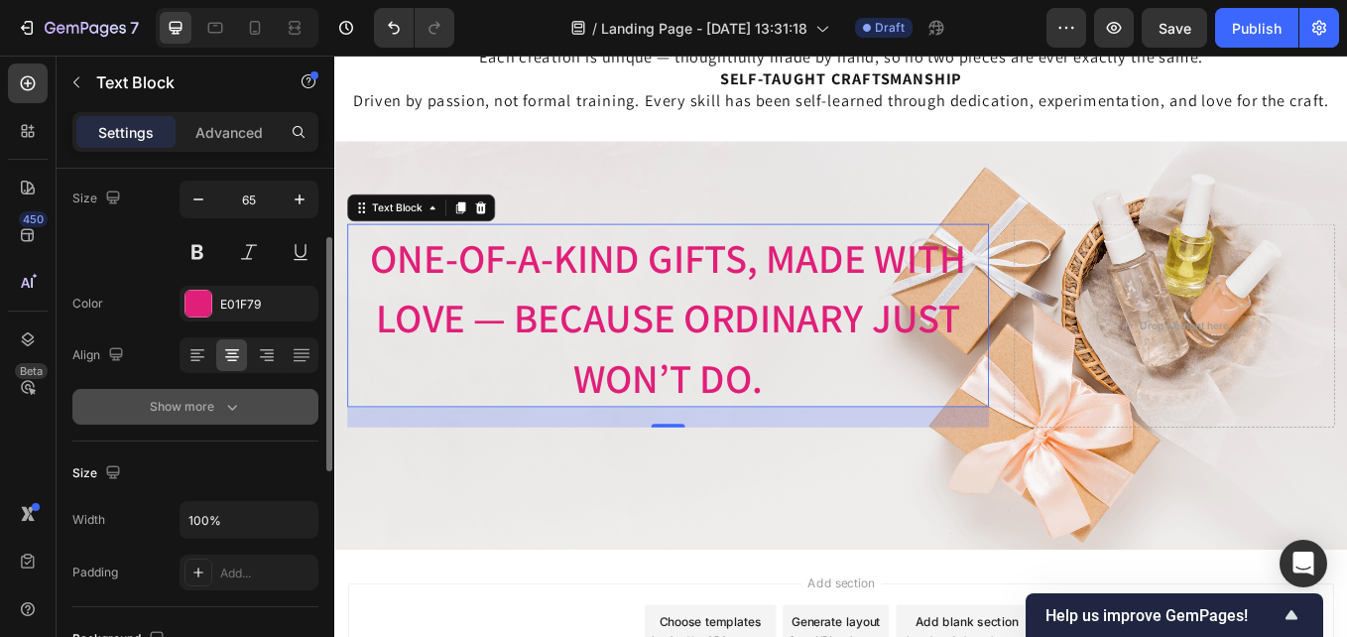
scroll to position [0, 0]
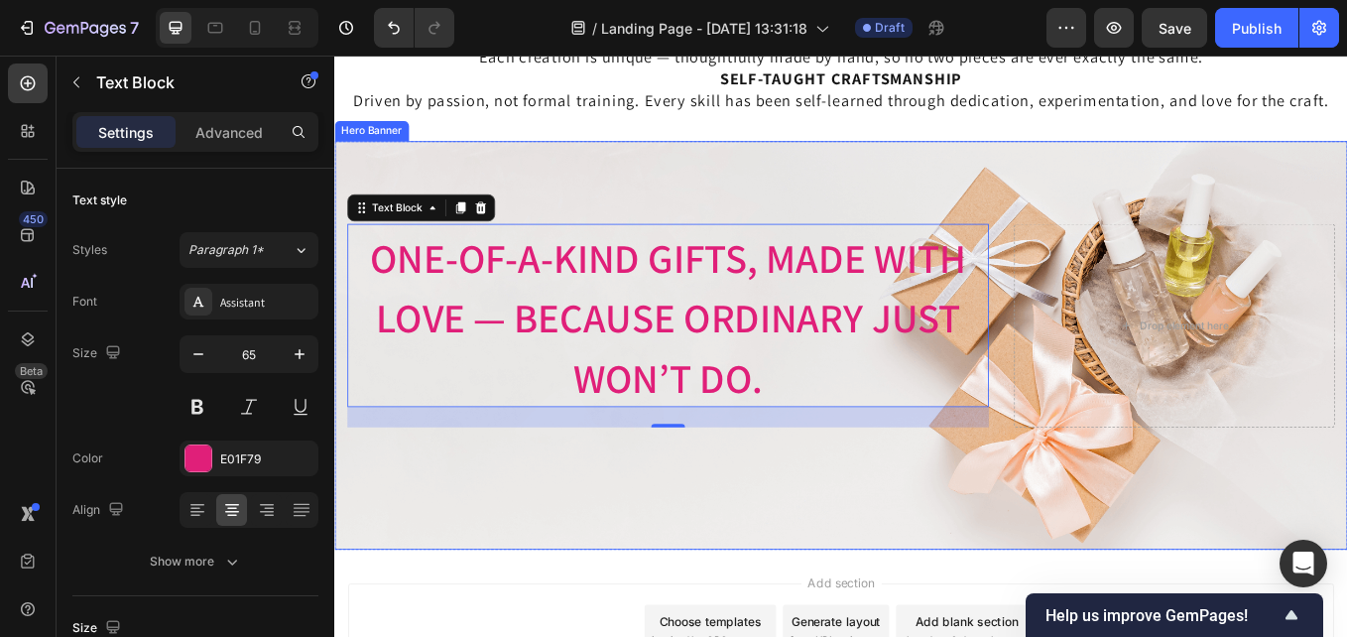
click at [835, 619] on div "Image Image Free shipping Text Block from The States Text Block Advanced List I…" at bounding box center [929, 396] width 1190 height 480
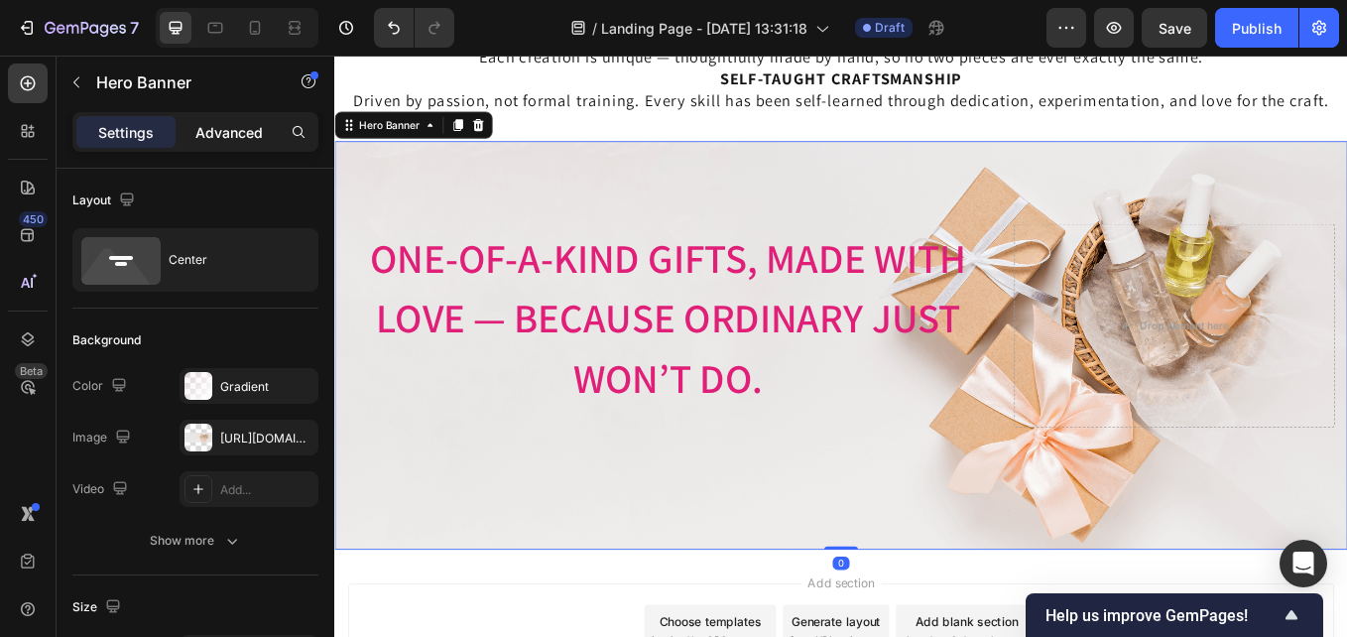
click at [237, 132] on p "Advanced" at bounding box center [228, 132] width 67 height 21
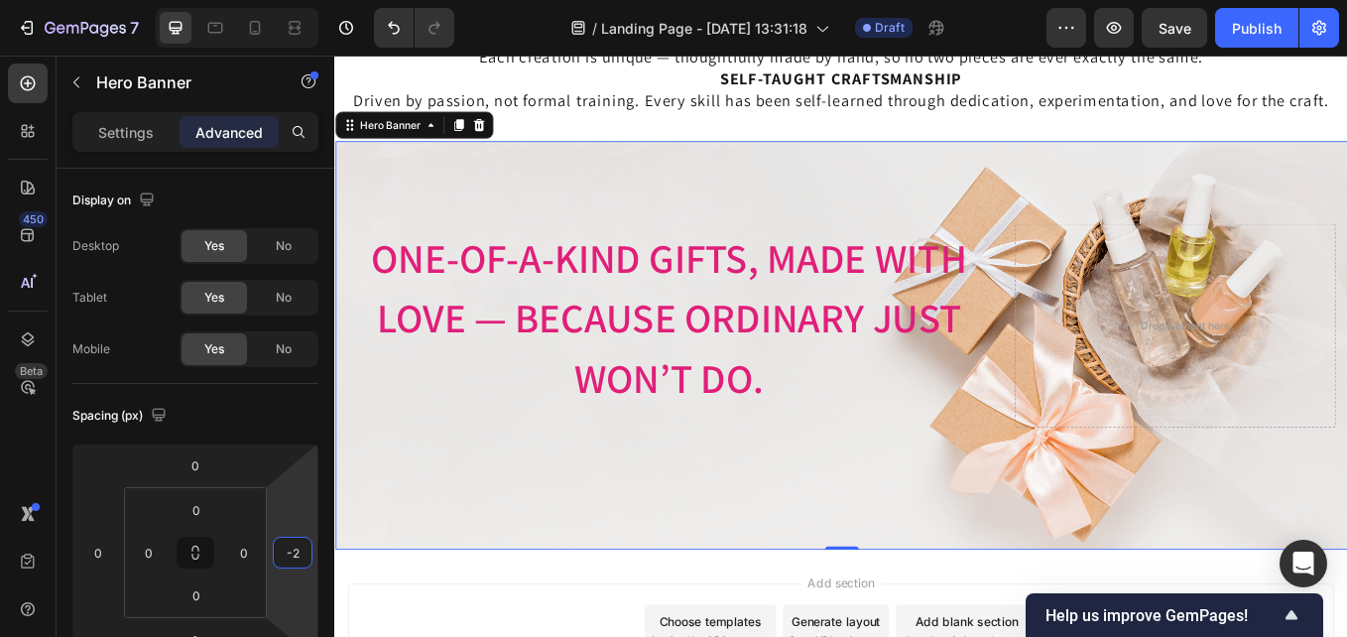
type input "-4"
click at [302, 0] on html "7 / Landing Page - [DATE] 13:31:18 Draft Preview Save Publish 450 Beta Sections…" at bounding box center [673, 0] width 1347 height 0
click at [207, 502] on input "0" at bounding box center [197, 510] width 40 height 30
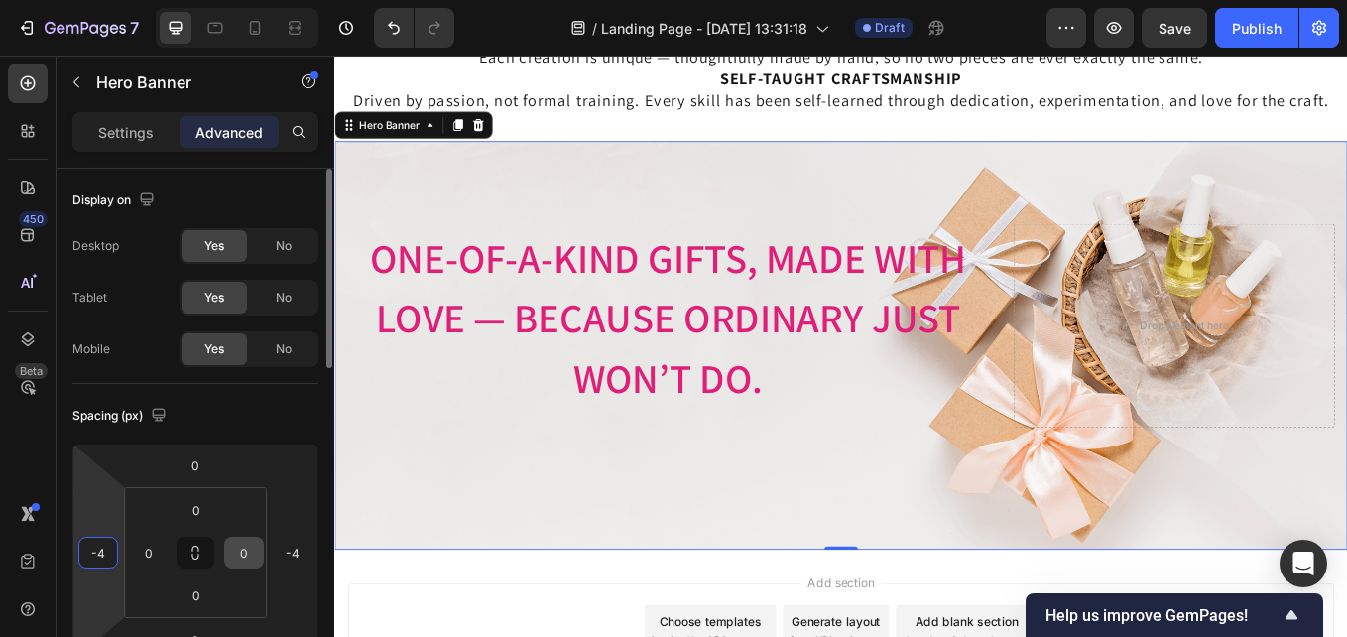
drag, startPoint x: 109, startPoint y: 557, endPoint x: 252, endPoint y: 546, distance: 143.3
click at [68, 0] on html "7 / Landing Page - [DATE] 13:31:18 Draft Preview Save Publish 450 Beta Sections…" at bounding box center [673, 0] width 1347 height 0
type input "-2"
click at [969, 539] on div "Image Image Free shipping Text Block from The States Text Block Advanced List I…" at bounding box center [930, 396] width 1190 height 480
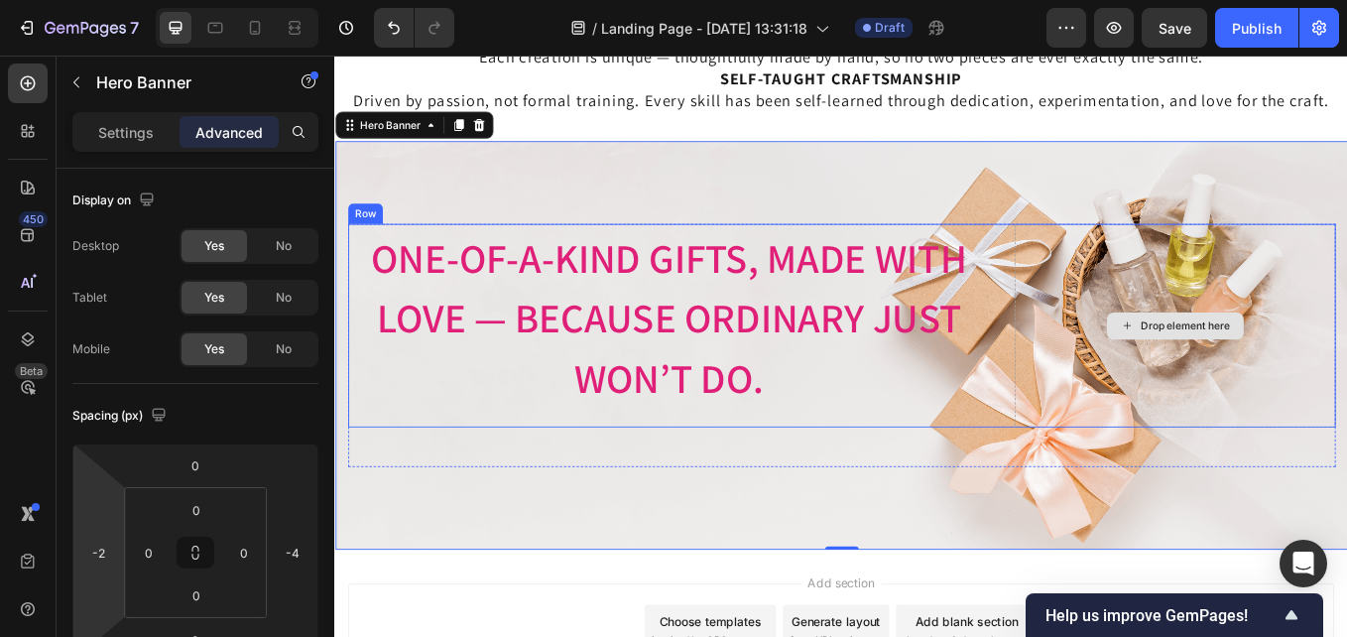
click at [1315, 355] on div "Drop element here" at bounding box center [1322, 372] width 377 height 239
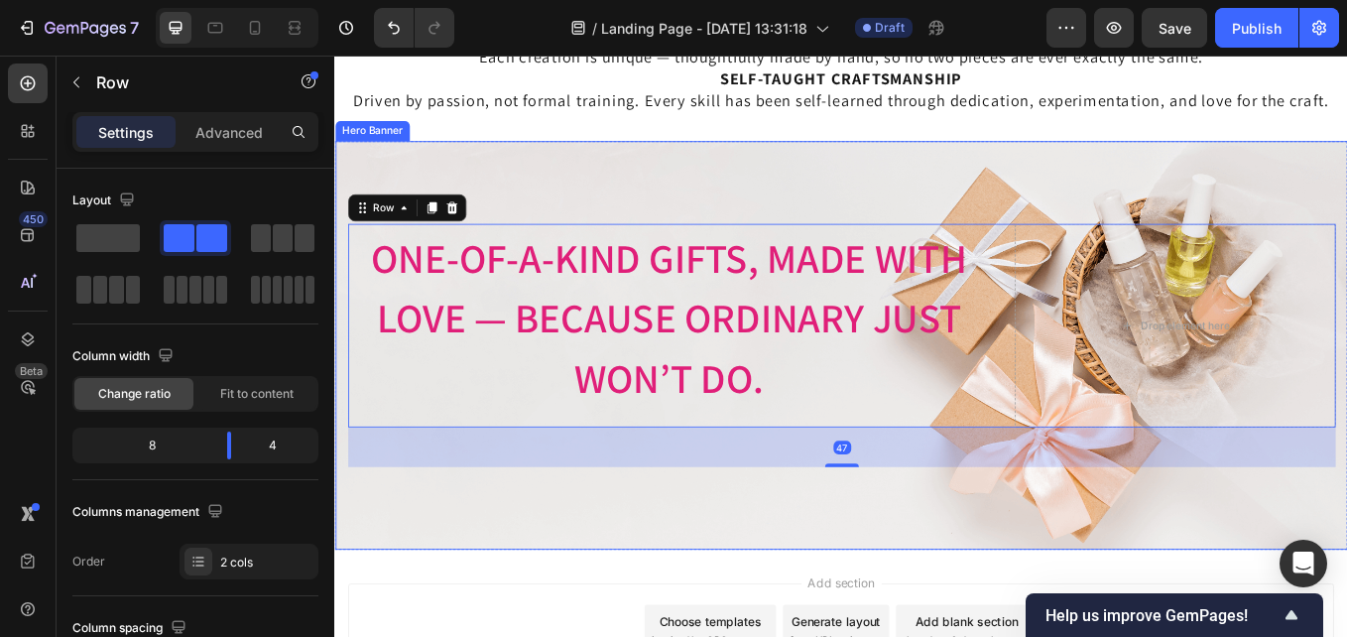
click at [1326, 220] on div "Image Image Free shipping Text Block from The States Text Block Advanced List I…" at bounding box center [930, 396] width 1190 height 480
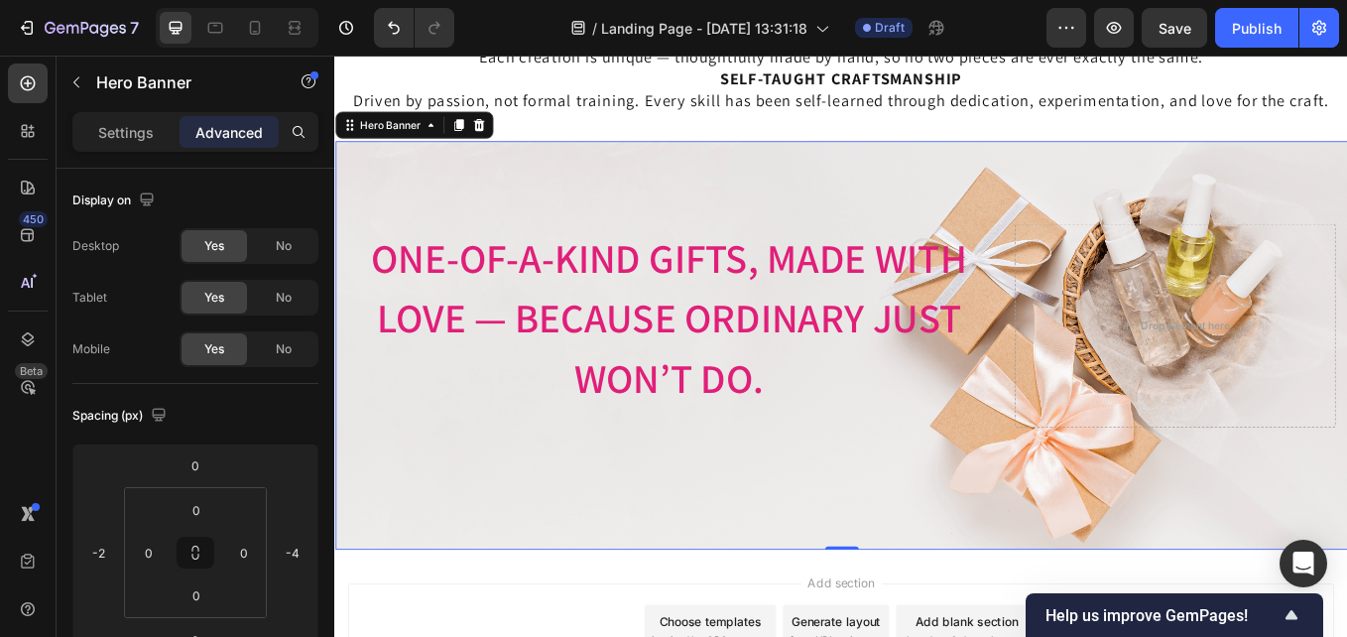
click at [1116, 219] on div "Image Image Free shipping Text Block from The States Text Block Advanced List I…" at bounding box center [930, 396] width 1190 height 480
click at [1076, 220] on div "Image Image Free shipping Text Block from The States Text Block Advanced List I…" at bounding box center [930, 396] width 1190 height 480
click at [1113, 224] on div "Image Image Free shipping Text Block from The States Text Block Advanced List I…" at bounding box center [930, 396] width 1190 height 480
click at [1321, 244] on div "Image Image Free shipping Text Block from The States Text Block Advanced List I…" at bounding box center [930, 396] width 1190 height 480
drag, startPoint x: 1219, startPoint y: 563, endPoint x: 1201, endPoint y: 576, distance: 22.0
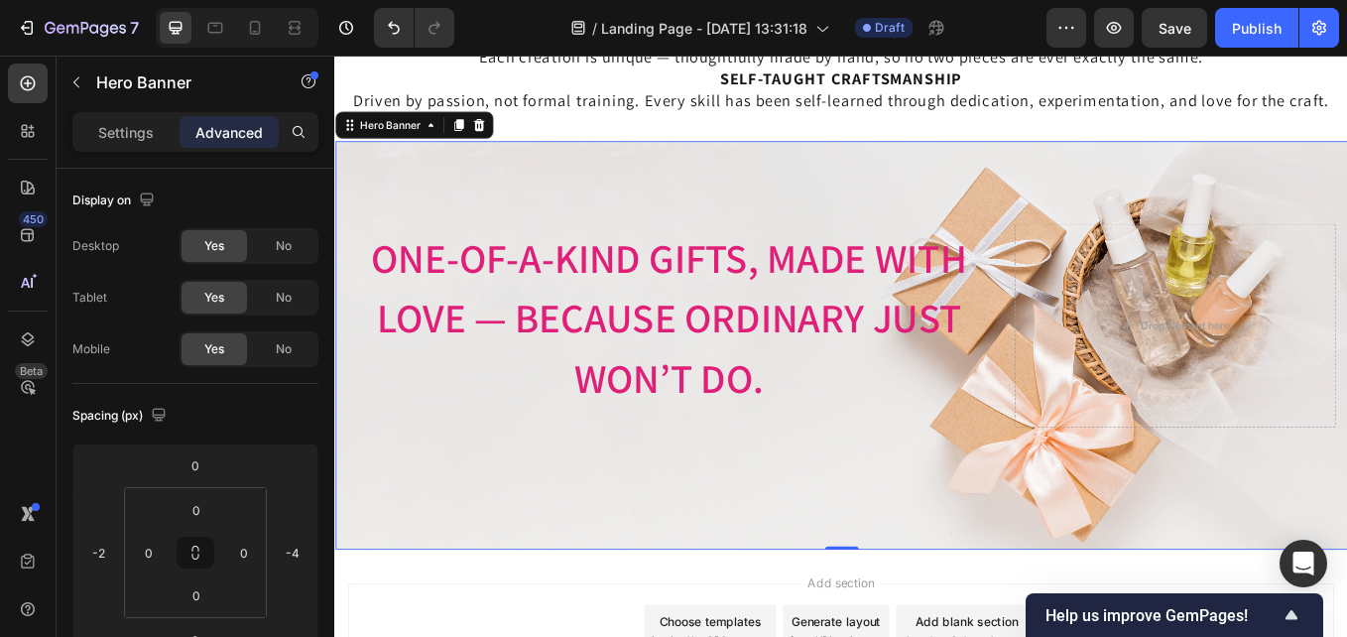
click at [1219, 565] on div "Image Image Free shipping Text Block from The States Text Block Advanced List I…" at bounding box center [930, 396] width 1190 height 480
click at [1174, 592] on div "Image Image Free shipping Text Block from The States Text Block Advanced List I…" at bounding box center [930, 396] width 1190 height 480
click at [1167, 601] on div "Image Image Free shipping Text Block from The States Text Block Advanced List I…" at bounding box center [930, 396] width 1190 height 480
drag, startPoint x: 864, startPoint y: 603, endPoint x: 581, endPoint y: 609, distance: 282.8
click at [862, 603] on div "Image Image Free shipping Text Block from The States Text Block Advanced List I…" at bounding box center [930, 396] width 1190 height 480
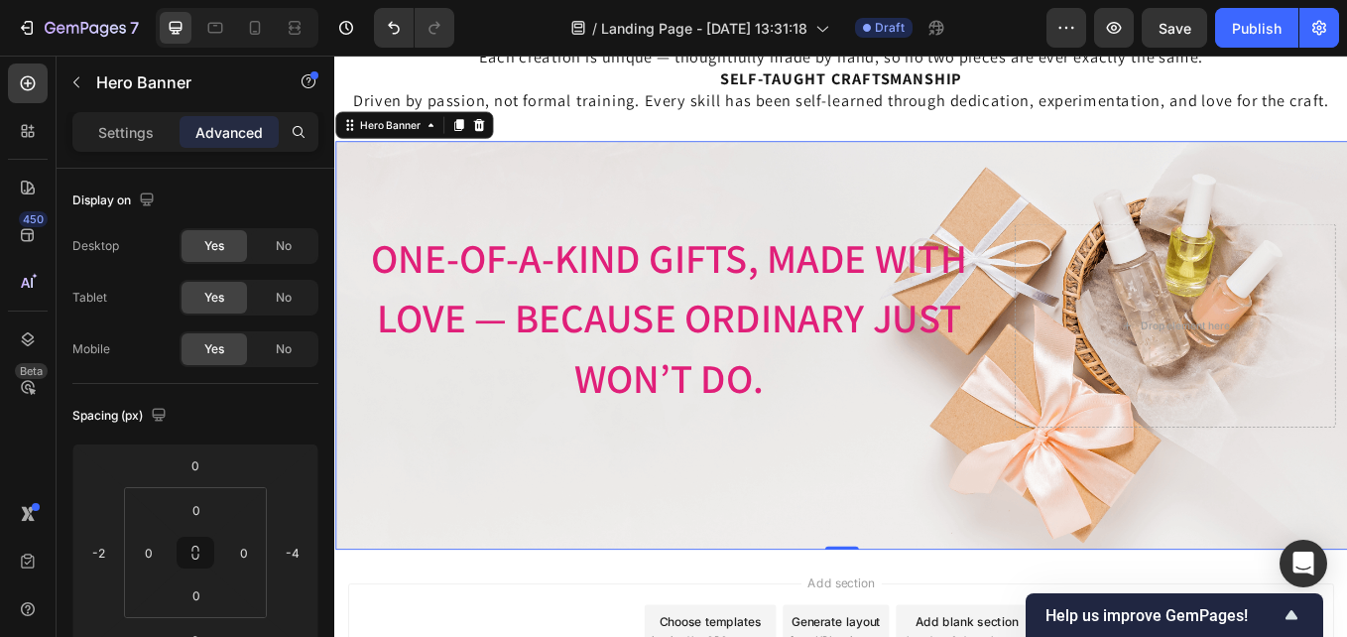
click at [579, 609] on div "Image Image Free shipping Text Block from The States Text Block Advanced List I…" at bounding box center [930, 396] width 1190 height 480
click at [1346, 434] on div "Drop element here" at bounding box center [1322, 372] width 377 height 239
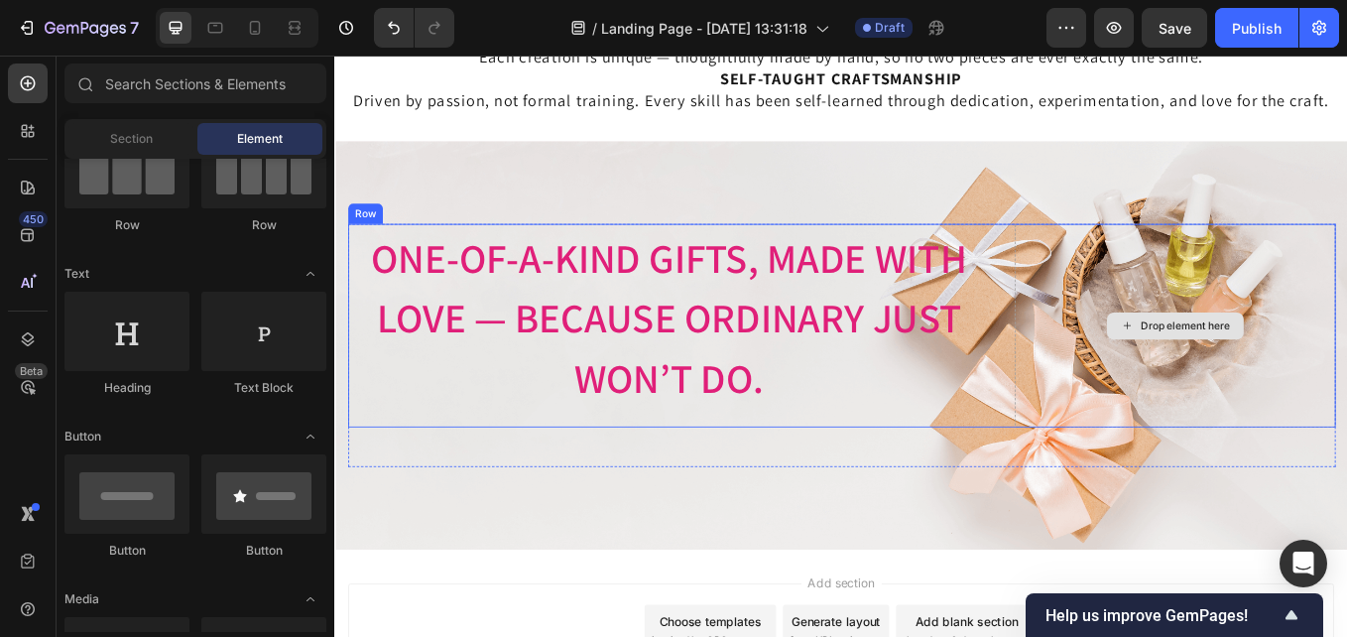
click at [1322, 369] on div "Drop element here" at bounding box center [1334, 373] width 105 height 16
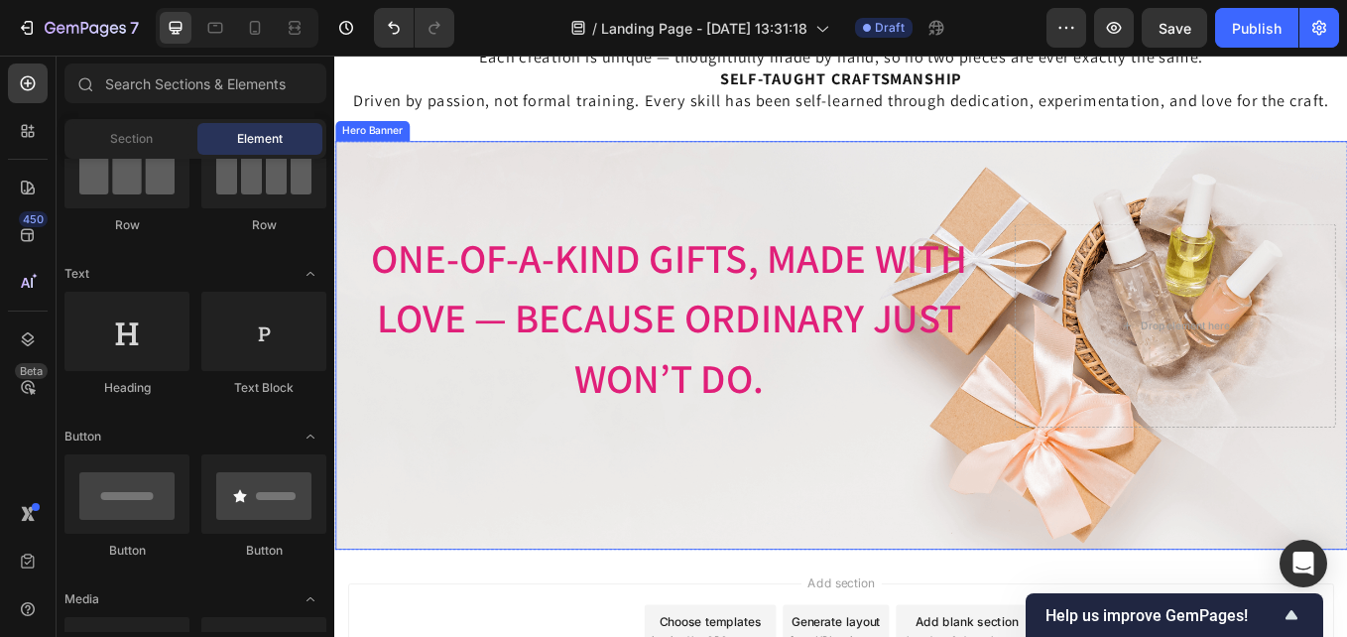
click at [1259, 213] on div "Image Image Free shipping Text Block from The States Text Block Advanced List I…" at bounding box center [930, 396] width 1190 height 480
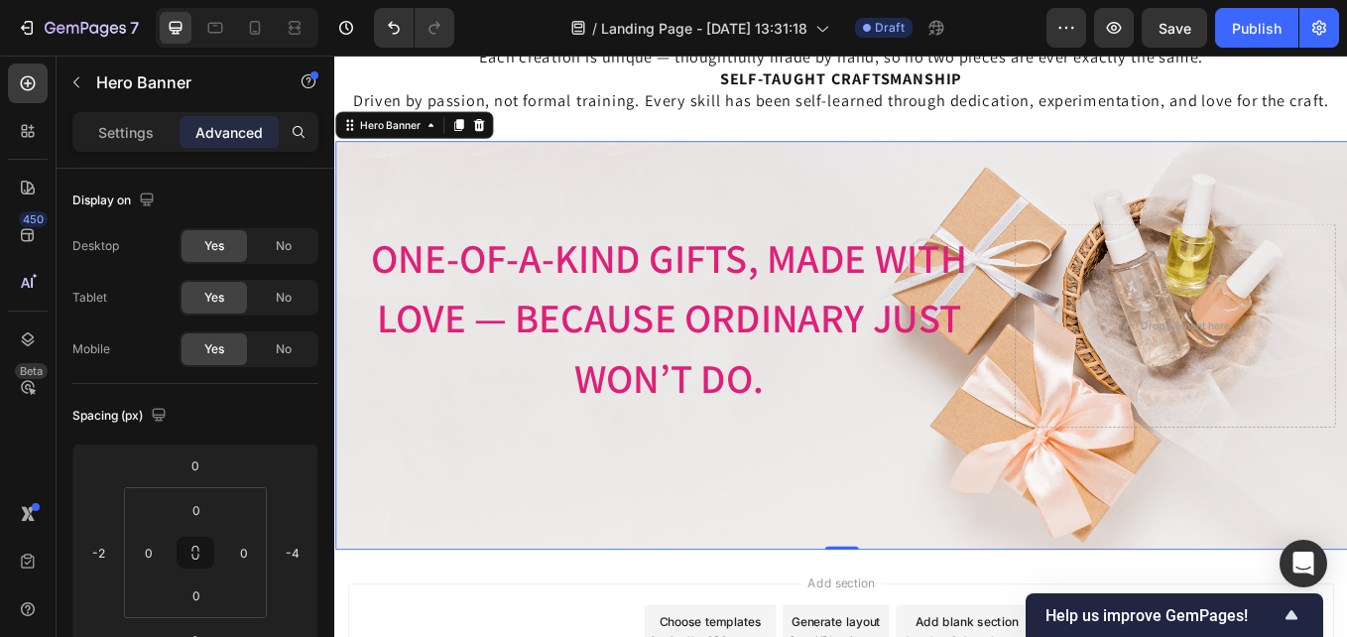
click at [1279, 229] on div "Image Image Free shipping Text Block from The States Text Block Advanced List I…" at bounding box center [930, 396] width 1190 height 480
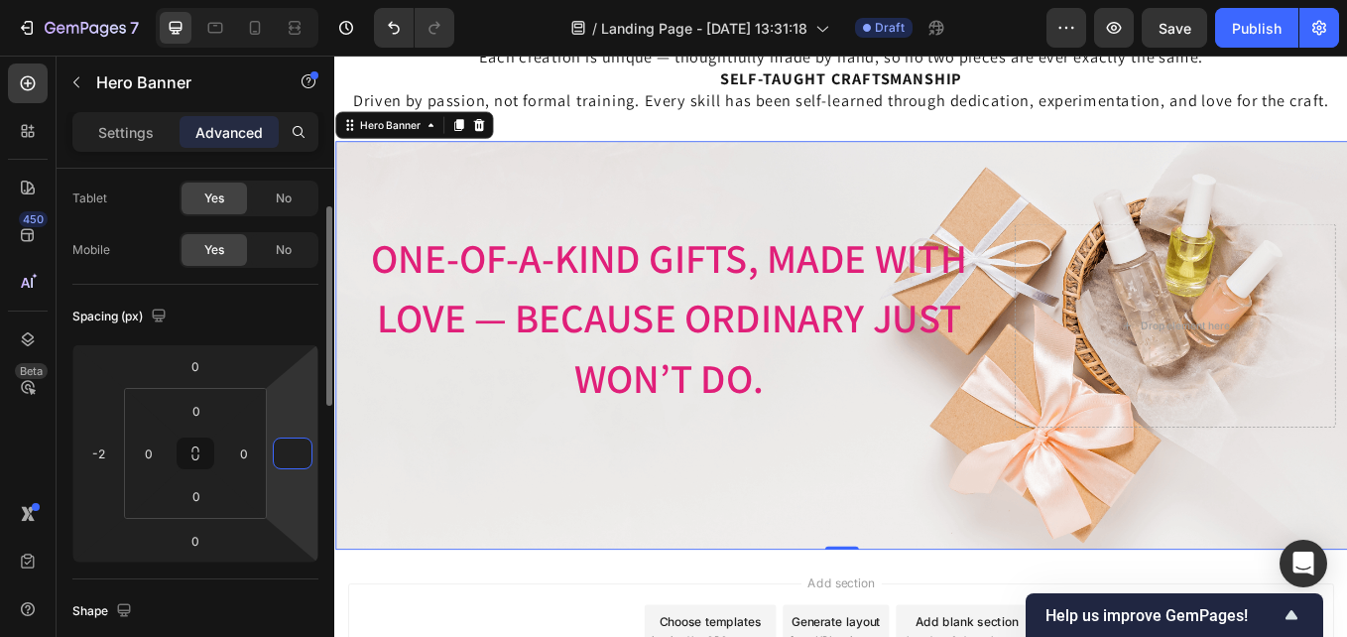
type input "0"
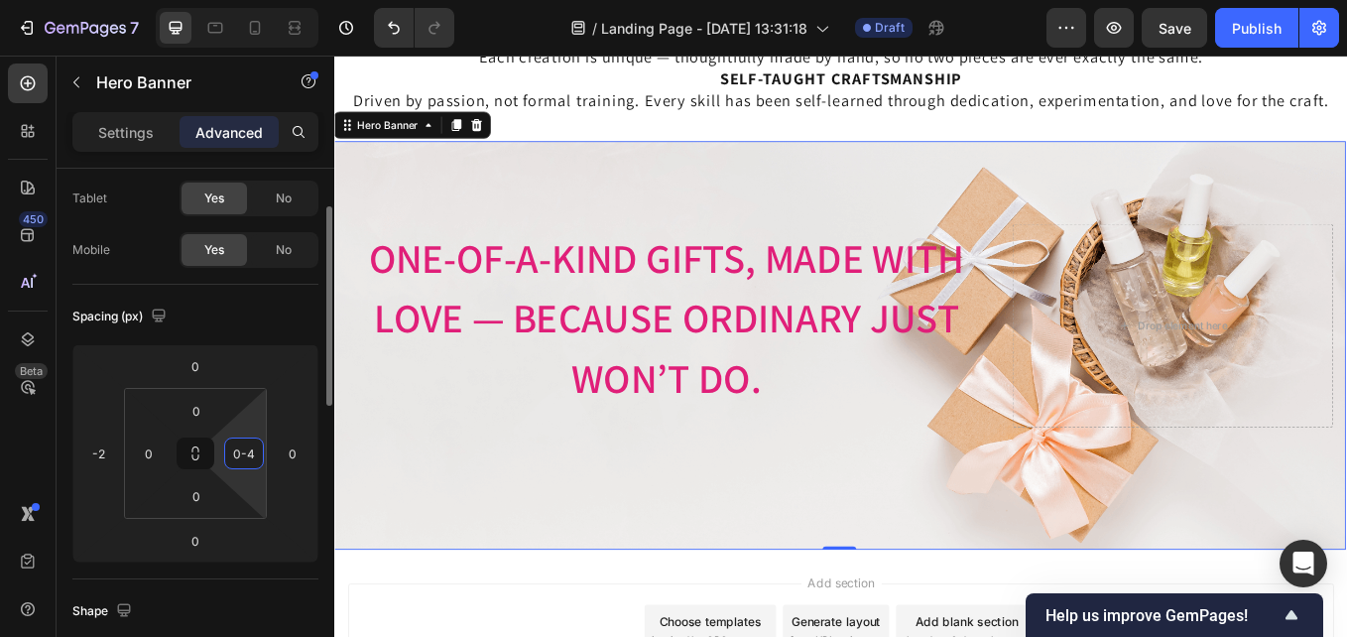
click at [231, 0] on html "7 / Landing Page - [DATE] 13:31:18 Draft Preview Save Publish 450 Beta Sections…" at bounding box center [673, 0] width 1347 height 0
type input "0"
click at [144, 453] on input "0" at bounding box center [149, 453] width 30 height 30
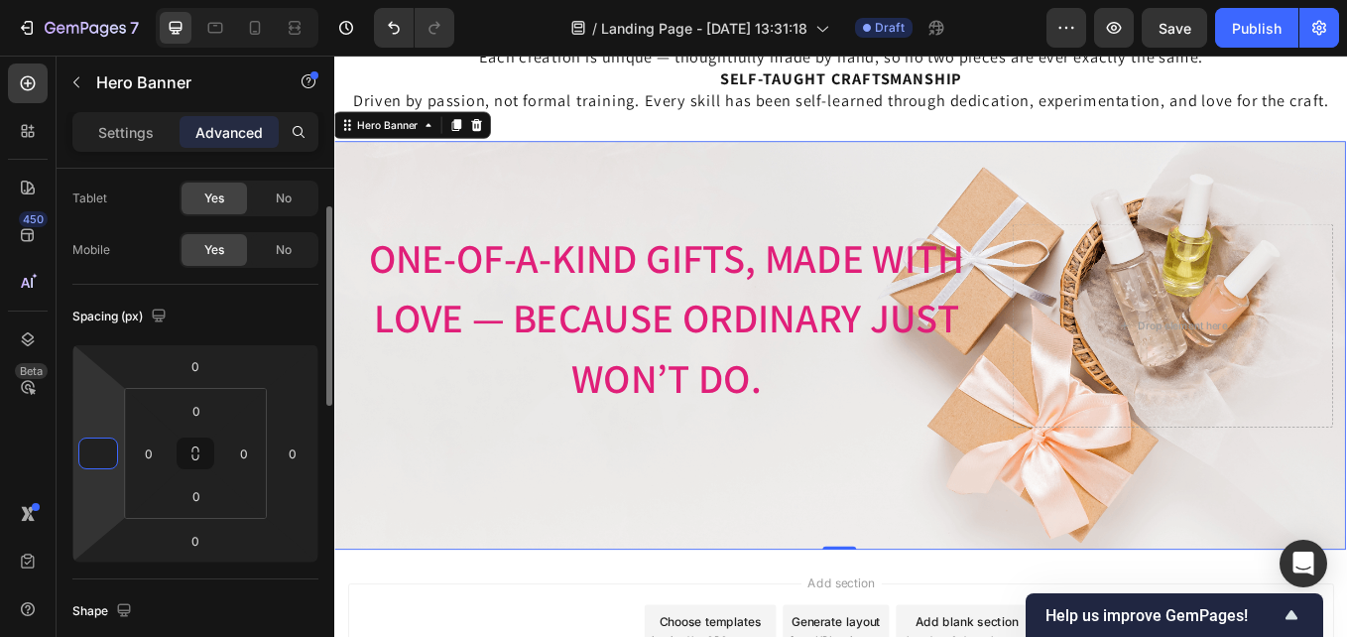
type input "0"
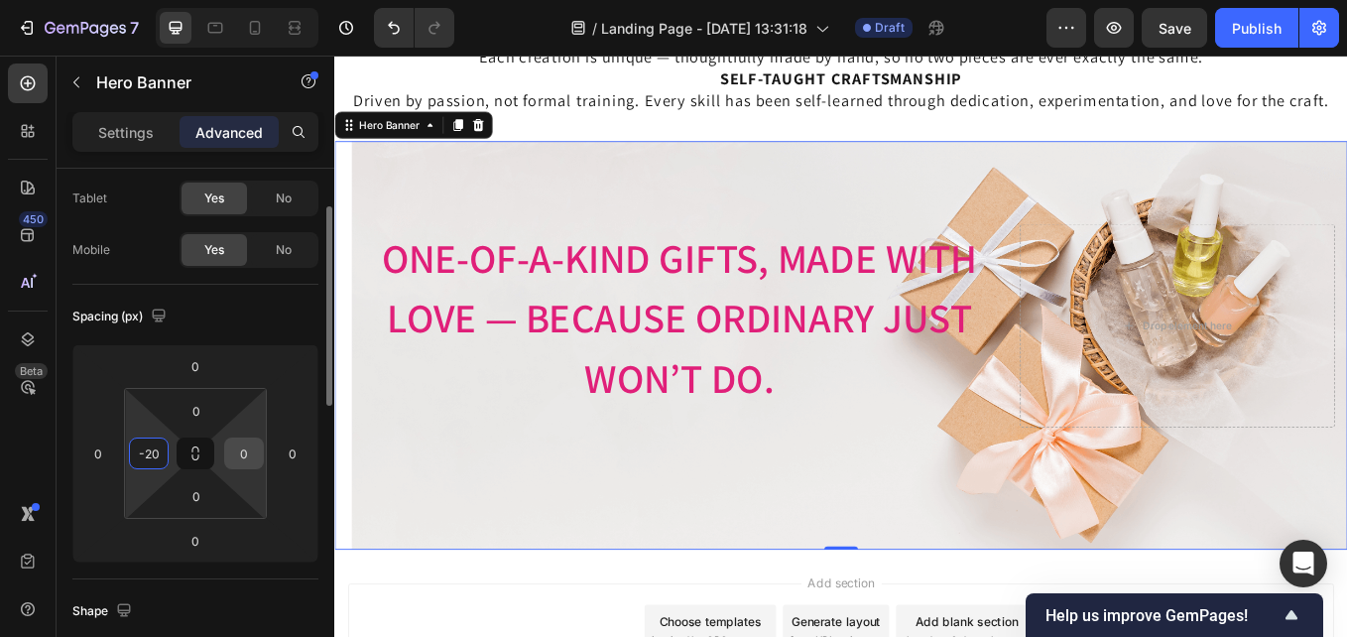
type input "20"
click at [246, 455] on input "0" at bounding box center [244, 453] width 30 height 30
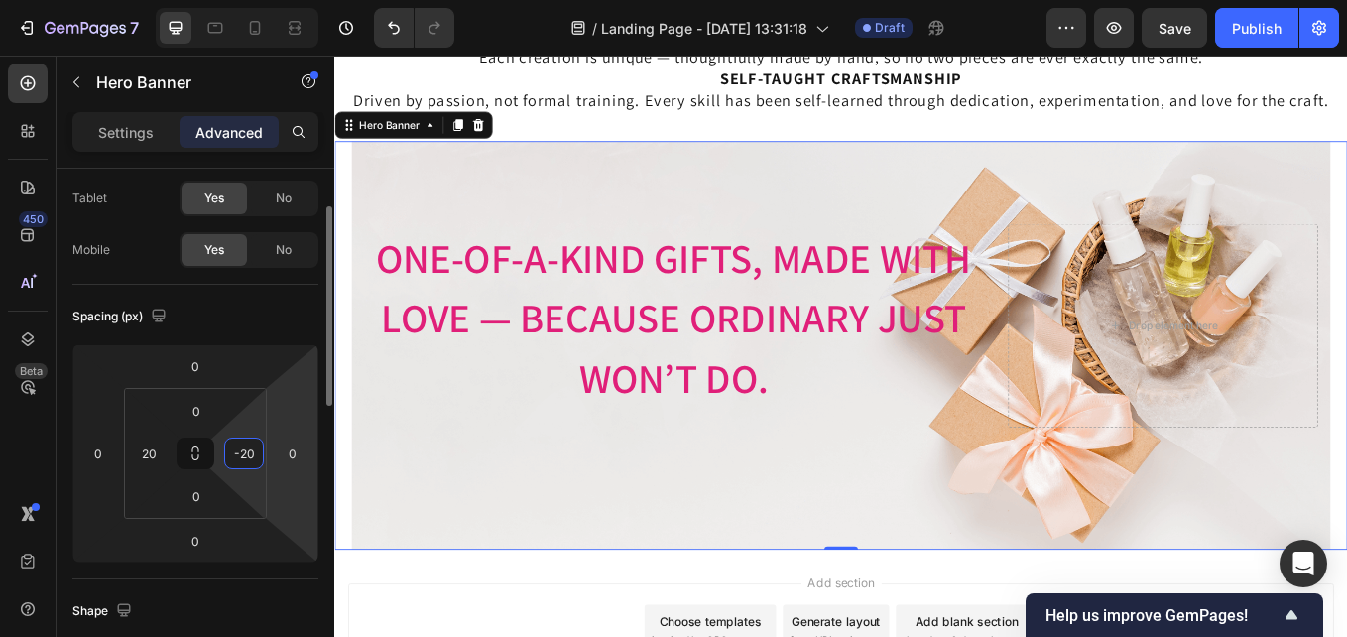
type input "-20"
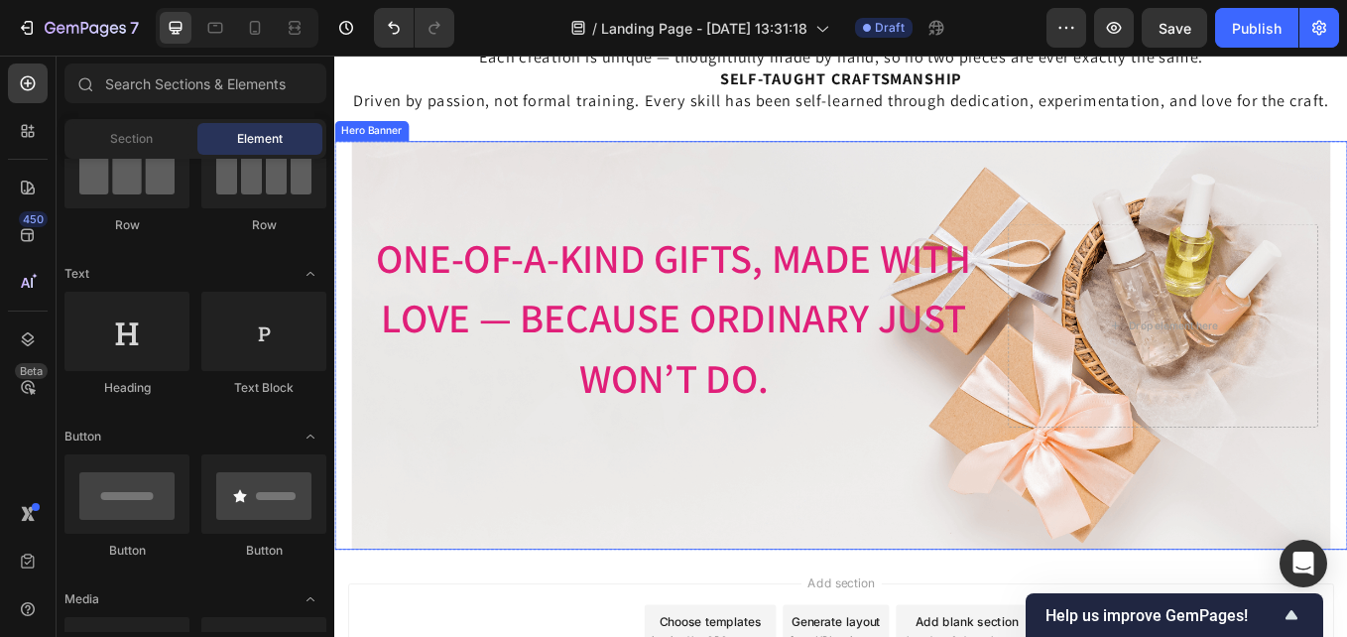
click at [1219, 566] on div "Image Image Free shipping Text Block from The States Text Block Advanced List I…" at bounding box center [929, 396] width 1151 height 480
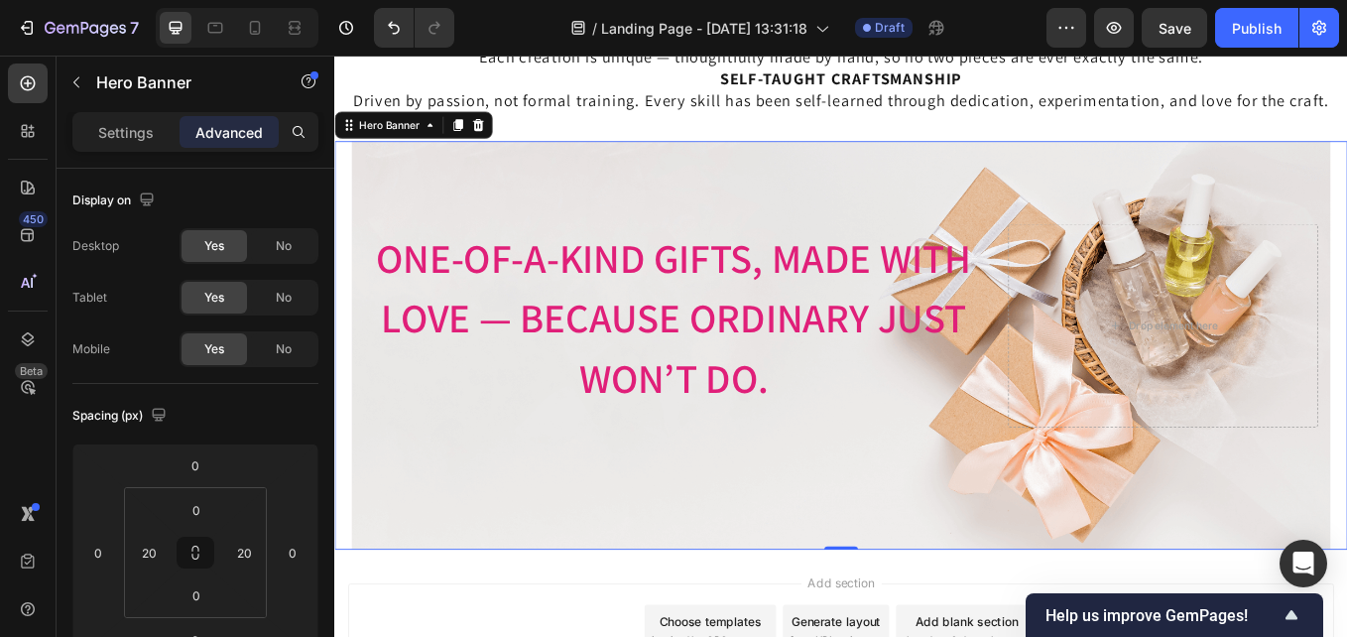
click at [1135, 585] on div "Image Image Free shipping Text Block from The States Text Block Advanced List I…" at bounding box center [929, 396] width 1151 height 480
click at [1166, 566] on div "Image Image Free shipping Text Block from The States Text Block Advanced List I…" at bounding box center [929, 396] width 1151 height 480
drag, startPoint x: 1166, startPoint y: 566, endPoint x: 1204, endPoint y: 385, distance: 185.6
click at [1168, 565] on div "Image Image Free shipping Text Block from The States Text Block Advanced List I…" at bounding box center [929, 396] width 1151 height 480
click at [1222, 225] on div "Image Image Free shipping Text Block from The States Text Block Advanced List I…" at bounding box center [929, 396] width 1151 height 480
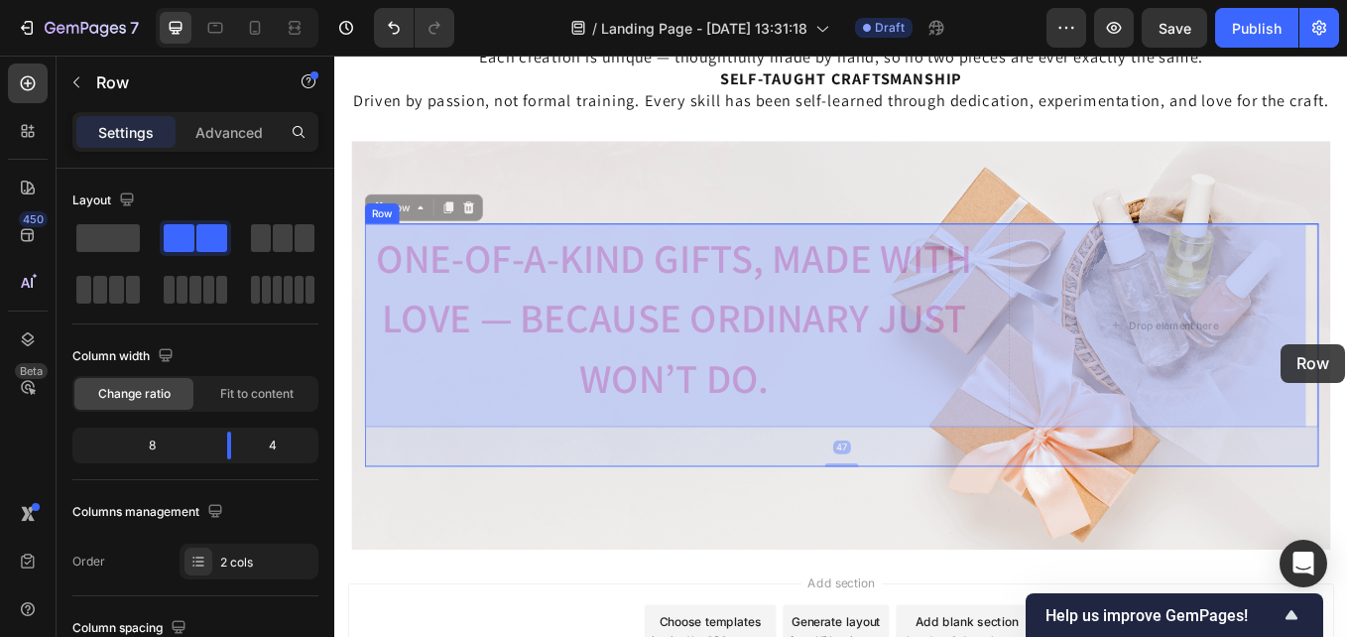
drag, startPoint x: 1467, startPoint y: 346, endPoint x: 1427, endPoint y: 396, distance: 63.5
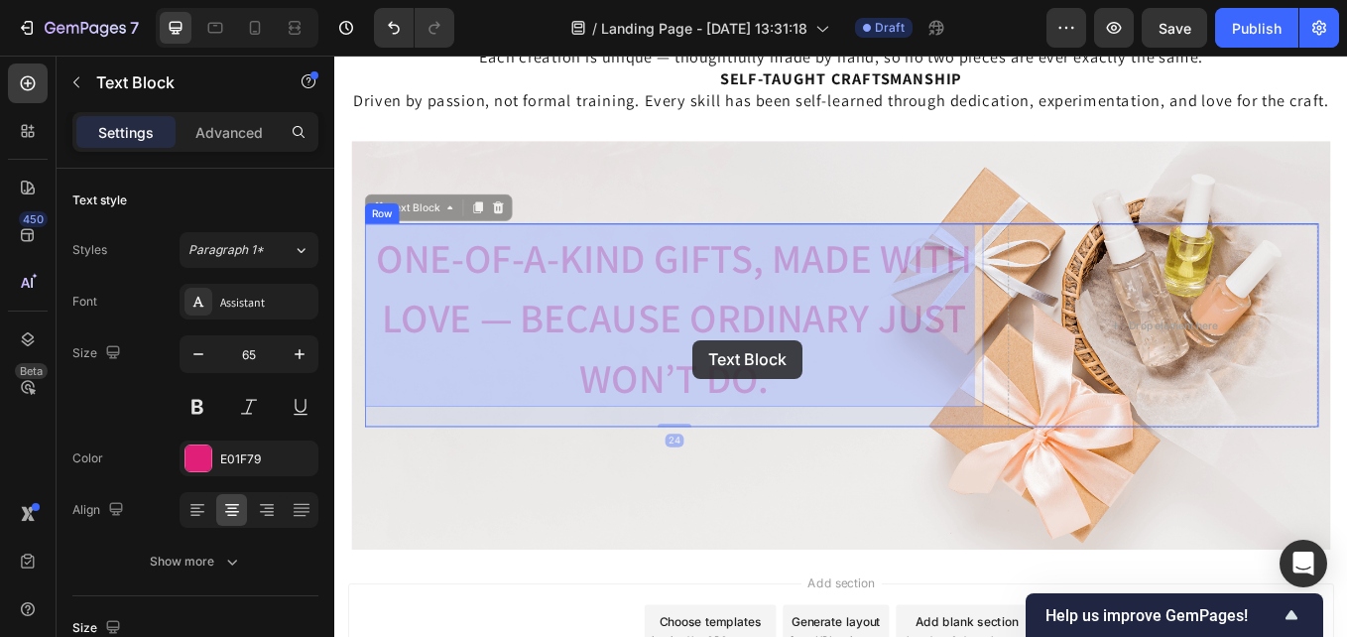
drag, startPoint x: 763, startPoint y: 256, endPoint x: 755, endPoint y: 390, distance: 134.2
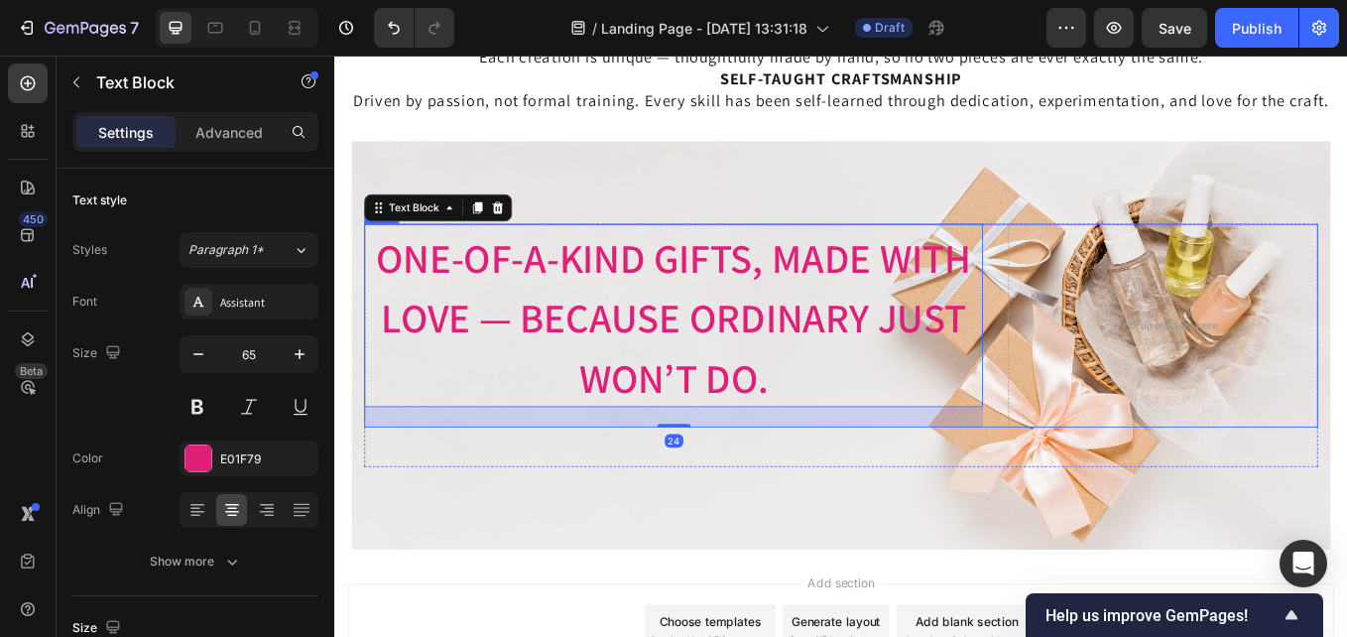
drag, startPoint x: 1094, startPoint y: 468, endPoint x: 1197, endPoint y: 465, distance: 103.2
click at [1095, 468] on div "One-of-a-Kind Gifts, Made with lOVE — Because Ordinary Just Won’t Do. Text Bloc…" at bounding box center [929, 372] width 1121 height 239
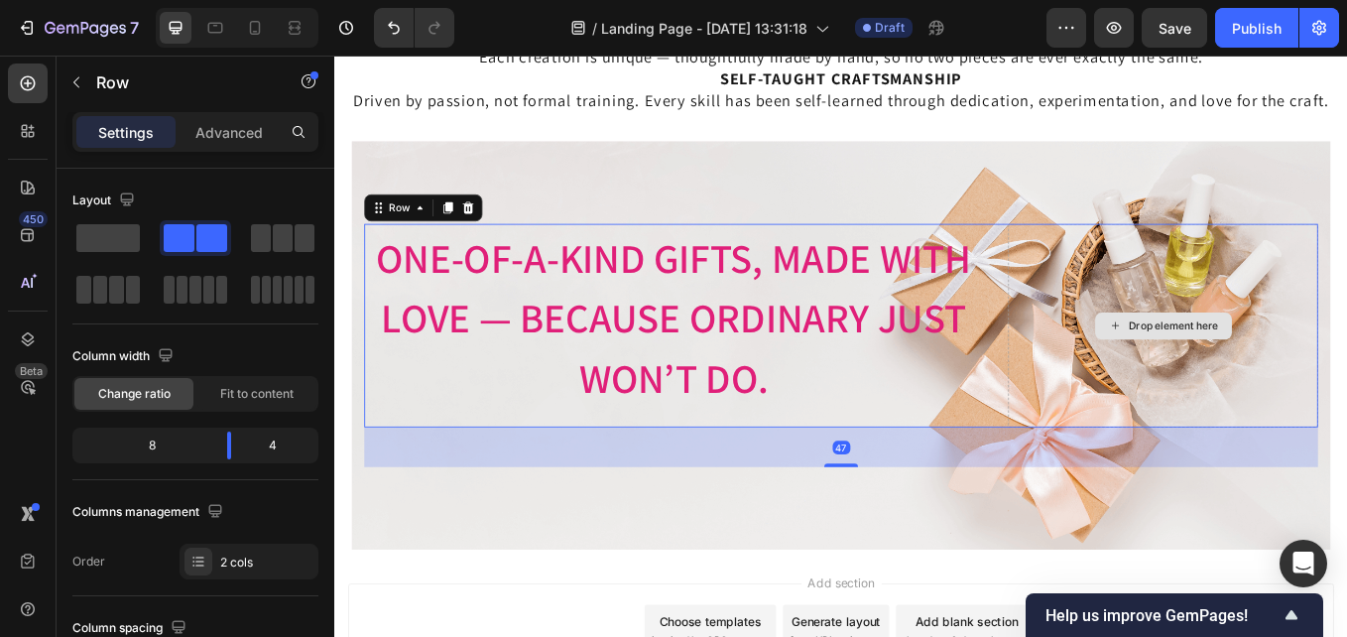
click at [1228, 253] on div "Drop element here" at bounding box center [1308, 372] width 364 height 239
drag, startPoint x: 1099, startPoint y: 291, endPoint x: 883, endPoint y: 353, distance: 225.1
click at [1099, 292] on div "One-of-a-Kind Gifts, Made with lOVE — Because Ordinary Just Won’t Do. Text Bloc…" at bounding box center [929, 372] width 1121 height 239
click at [697, 393] on span "One-of-a-Kind Gifts, Made with lOVE — Because Ordinary Just Won’t Do." at bounding box center [733, 363] width 700 height 203
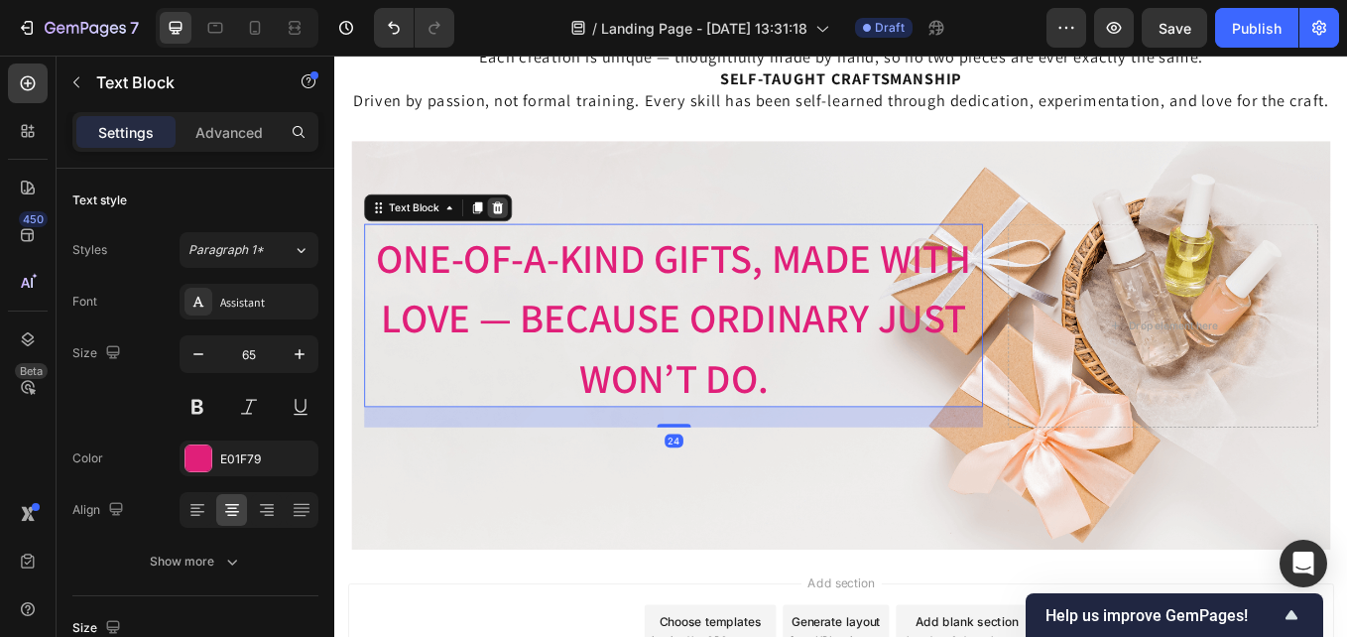
click at [529, 227] on icon at bounding box center [526, 234] width 16 height 16
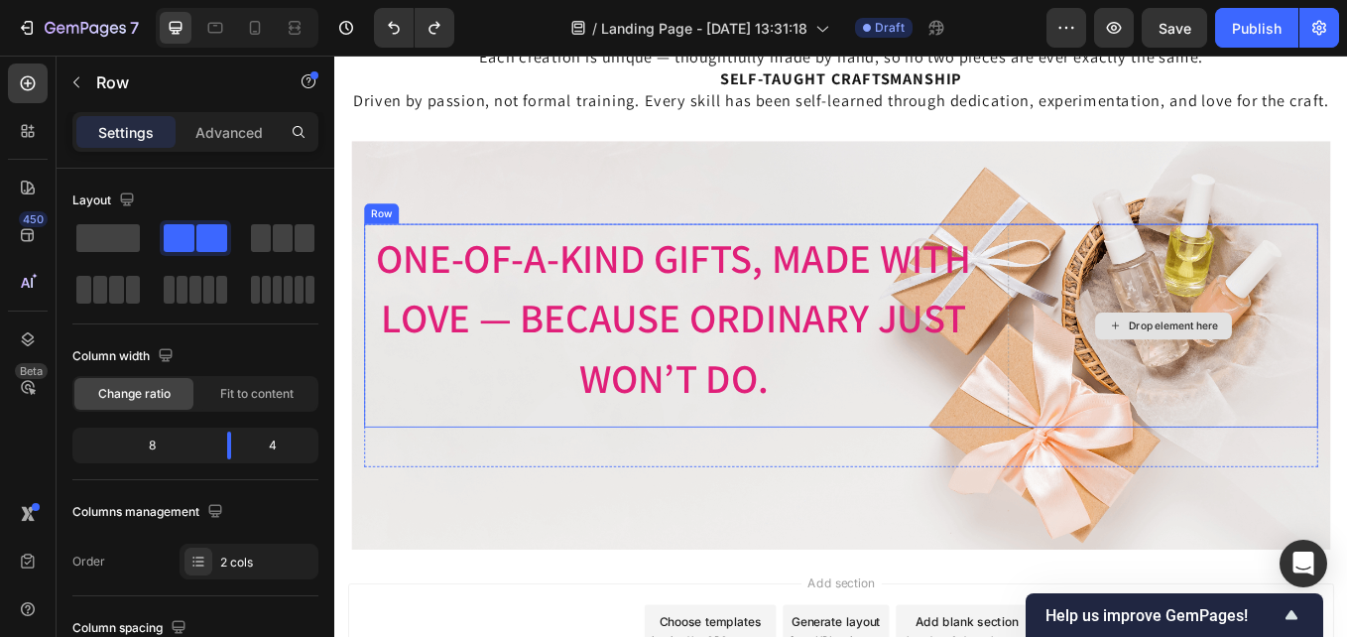
click at [1310, 489] on div "Drop element here" at bounding box center [1308, 372] width 364 height 239
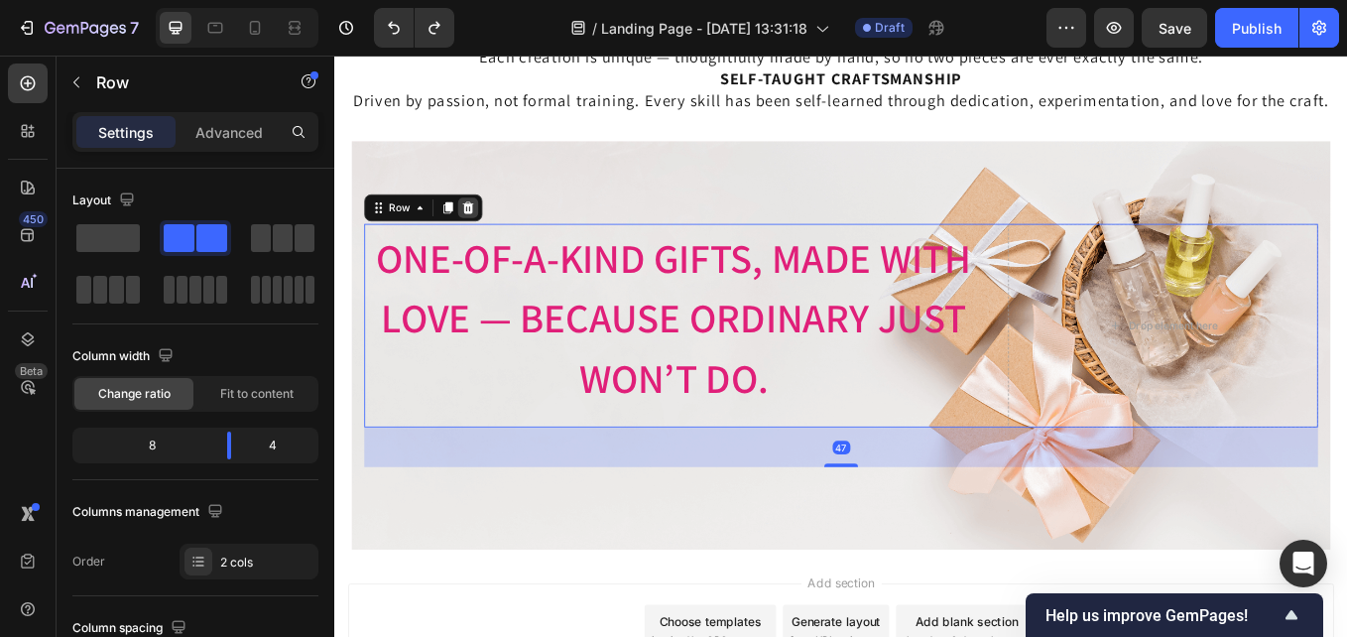
click at [484, 230] on icon at bounding box center [491, 234] width 16 height 16
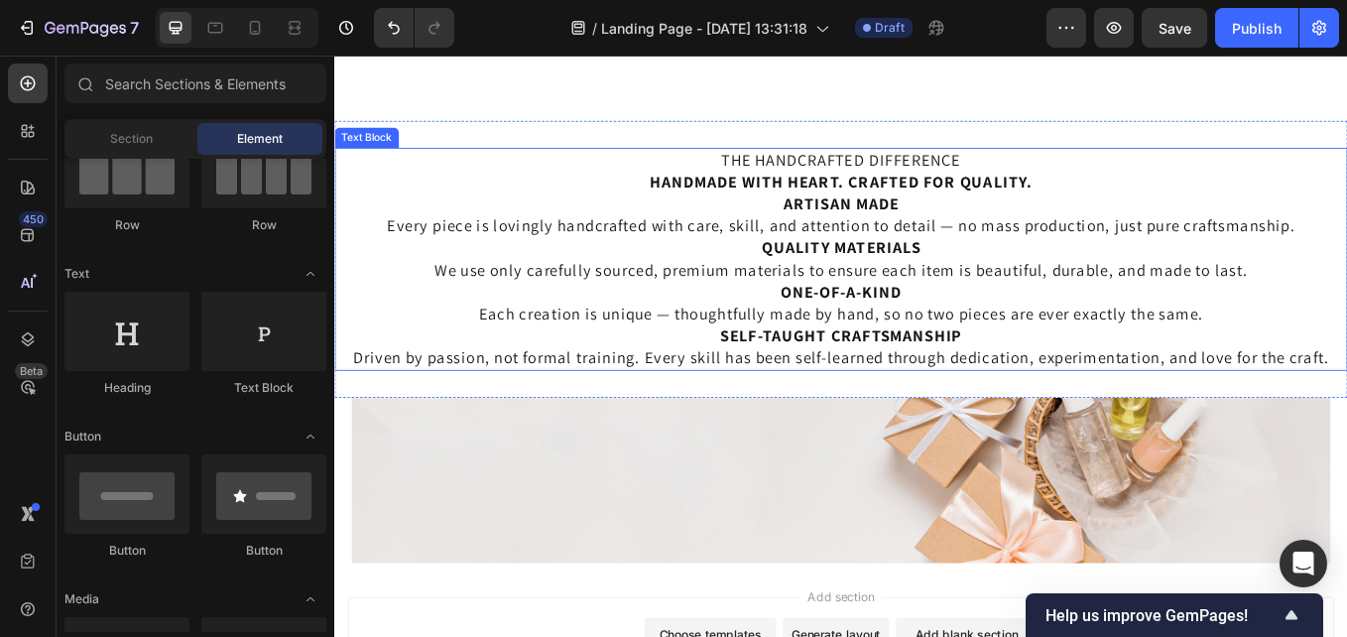
scroll to position [3481, 0]
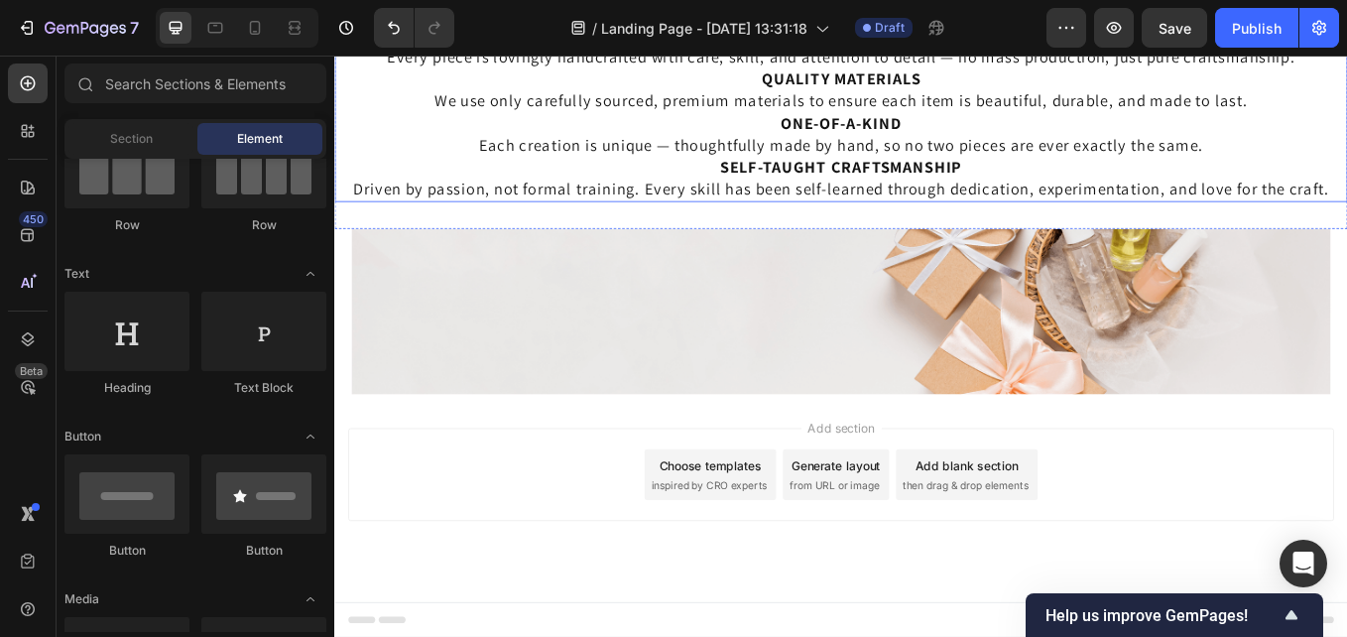
click at [774, 417] on div "Image Image Free shipping Text Block from The States Text Block Advanced List I…" at bounding box center [929, 356] width 1151 height 194
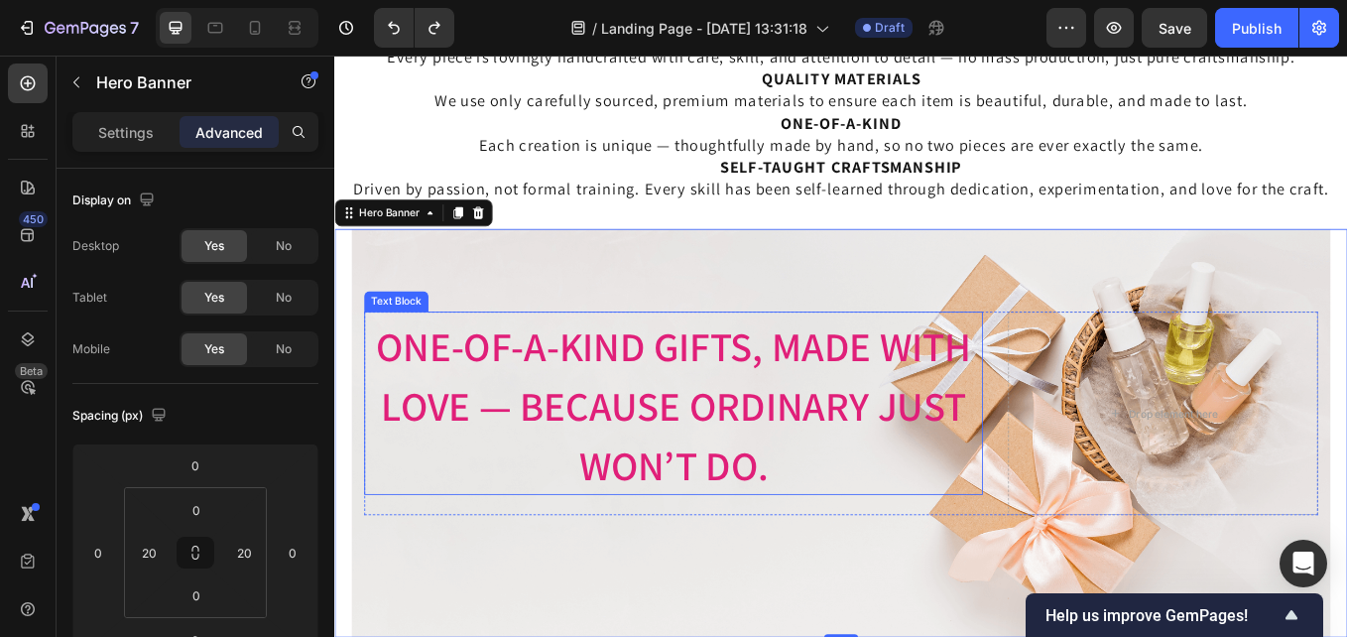
click at [579, 404] on span "One-of-a-Kind Gifts, Made with lOVE — Because Ordinary Just Won’t Do." at bounding box center [733, 466] width 700 height 203
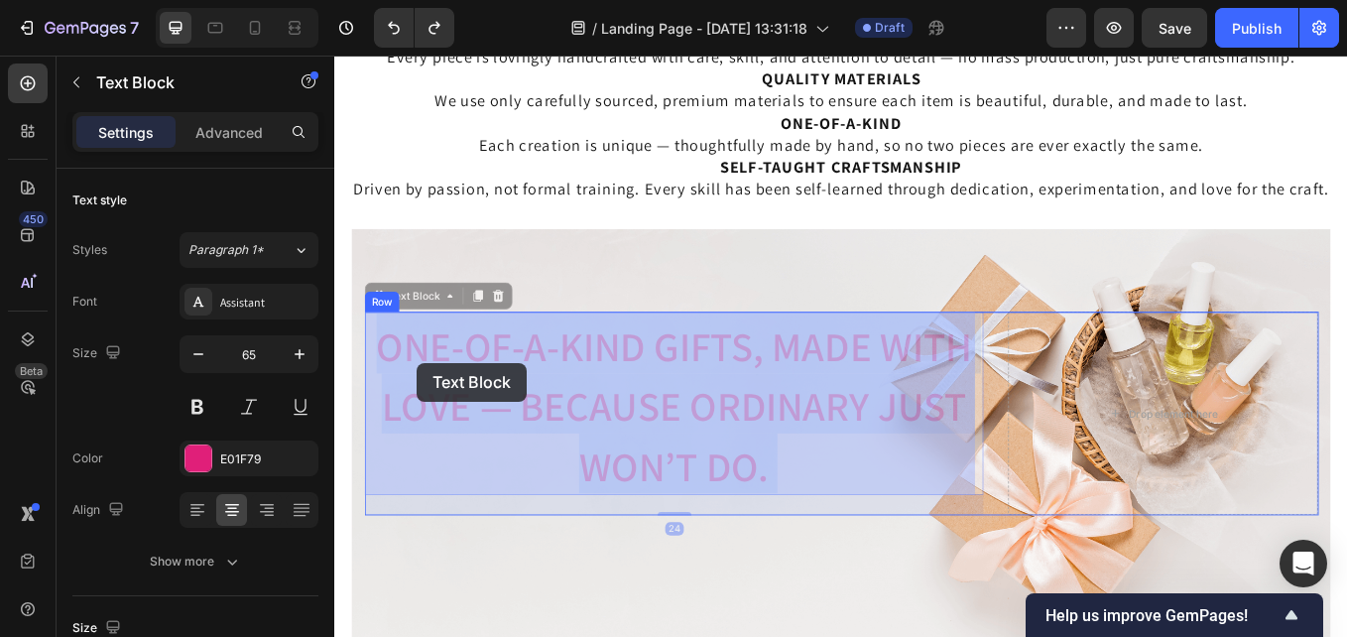
drag, startPoint x: 840, startPoint y: 542, endPoint x: 422, endPoint y: 412, distance: 438.3
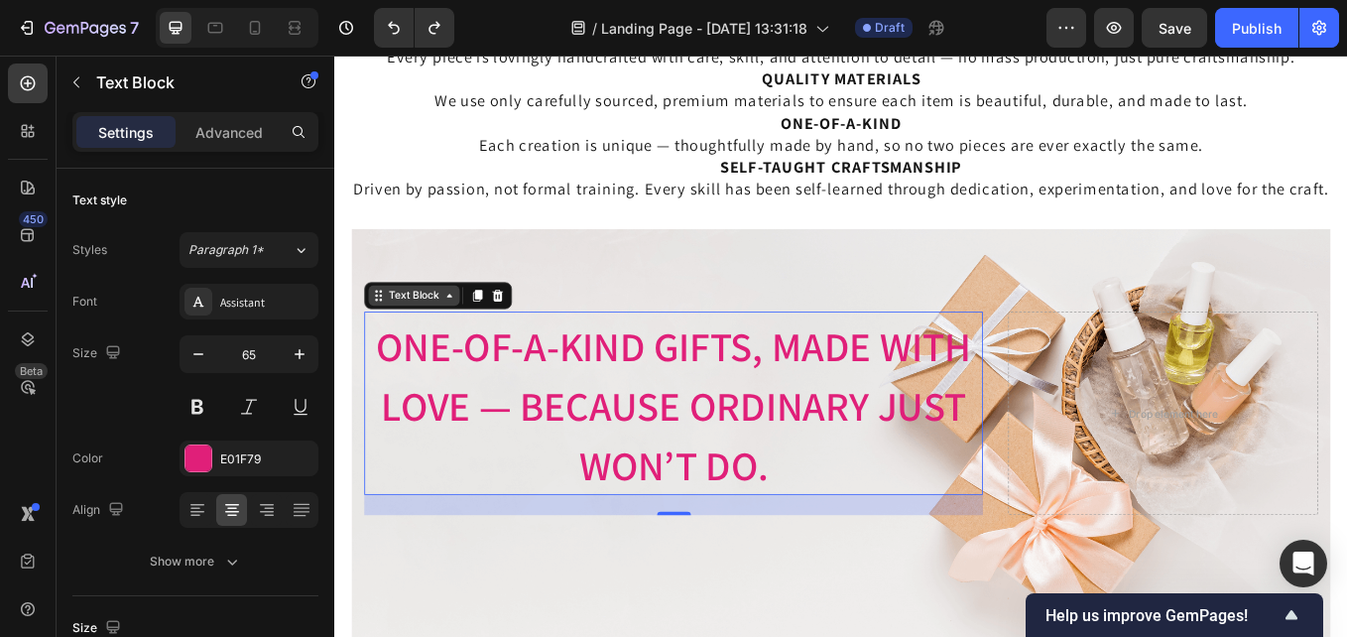
click at [448, 344] on div "Text Block" at bounding box center [427, 337] width 67 height 18
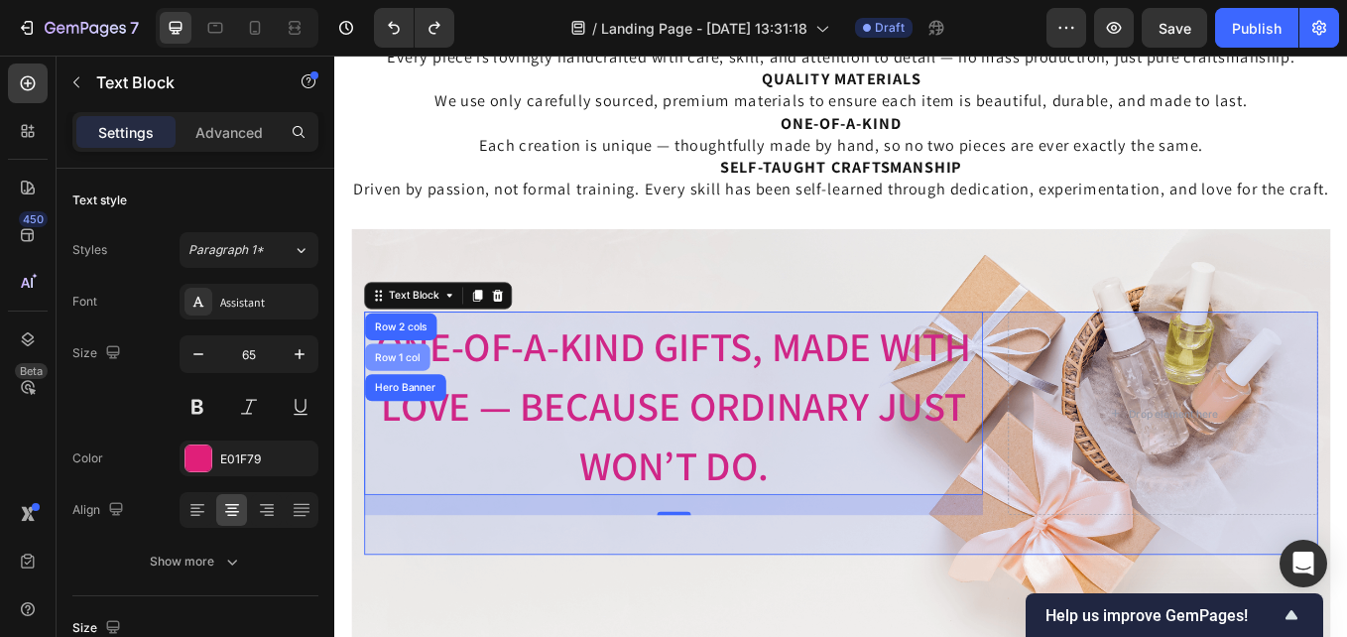
click at [425, 410] on div "Row 1 col" at bounding box center [408, 410] width 61 height 12
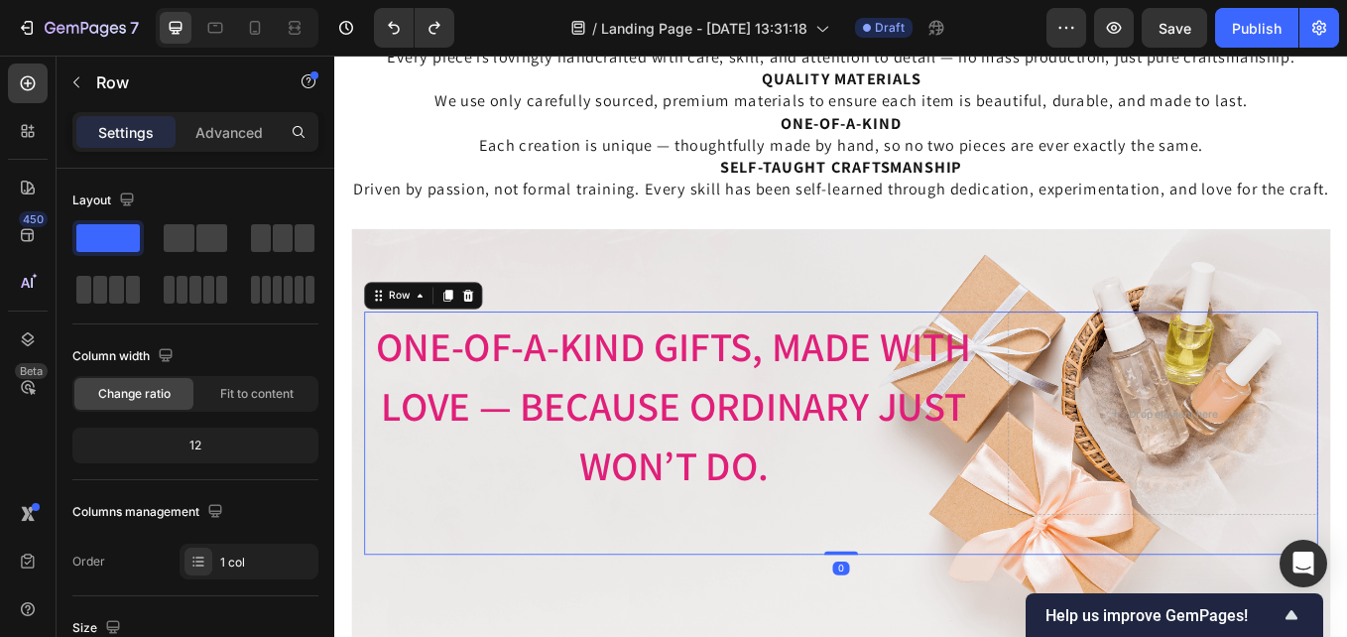
click at [895, 621] on div "Image Free shipping Text Block from The States Text Block Advanced List Image 3…" at bounding box center [929, 499] width 1121 height 286
click at [1233, 622] on div "Image Free shipping Text Block from The States Text Block Advanced List Image 3…" at bounding box center [929, 499] width 1121 height 286
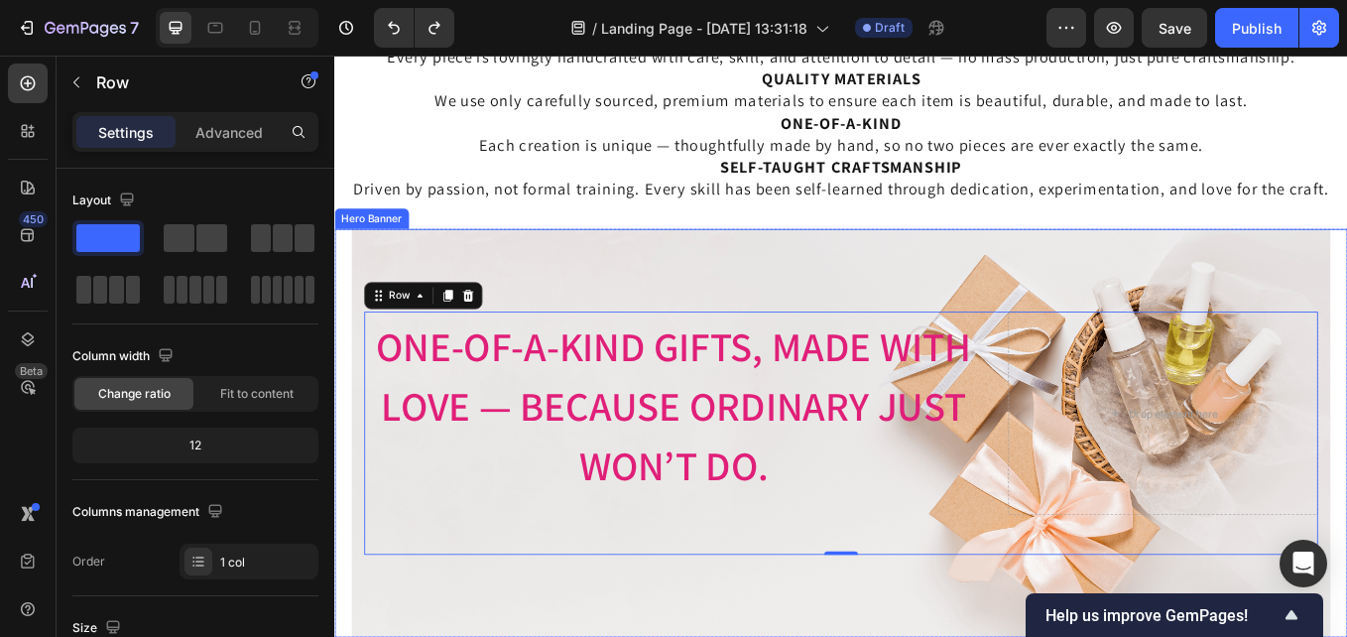
click at [1317, 350] on div "Image Image Free shipping Text Block from The States Text Block Advanced List I…" at bounding box center [929, 499] width 1151 height 480
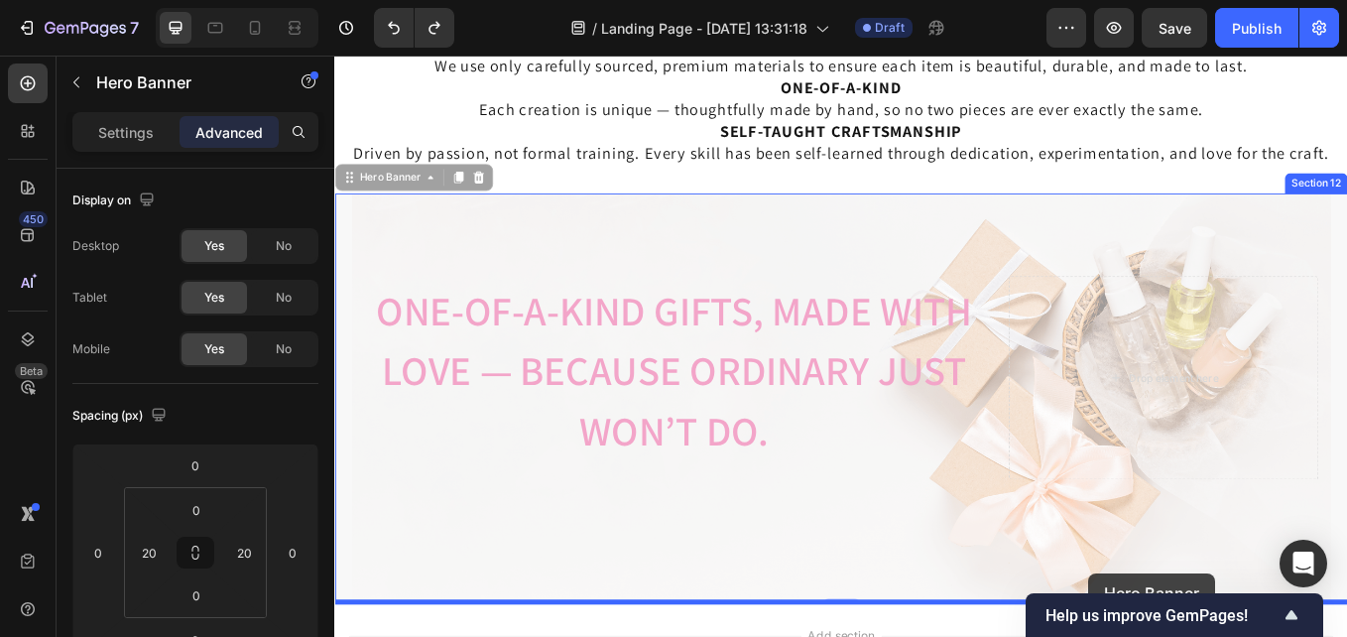
scroll to position [3767, 0]
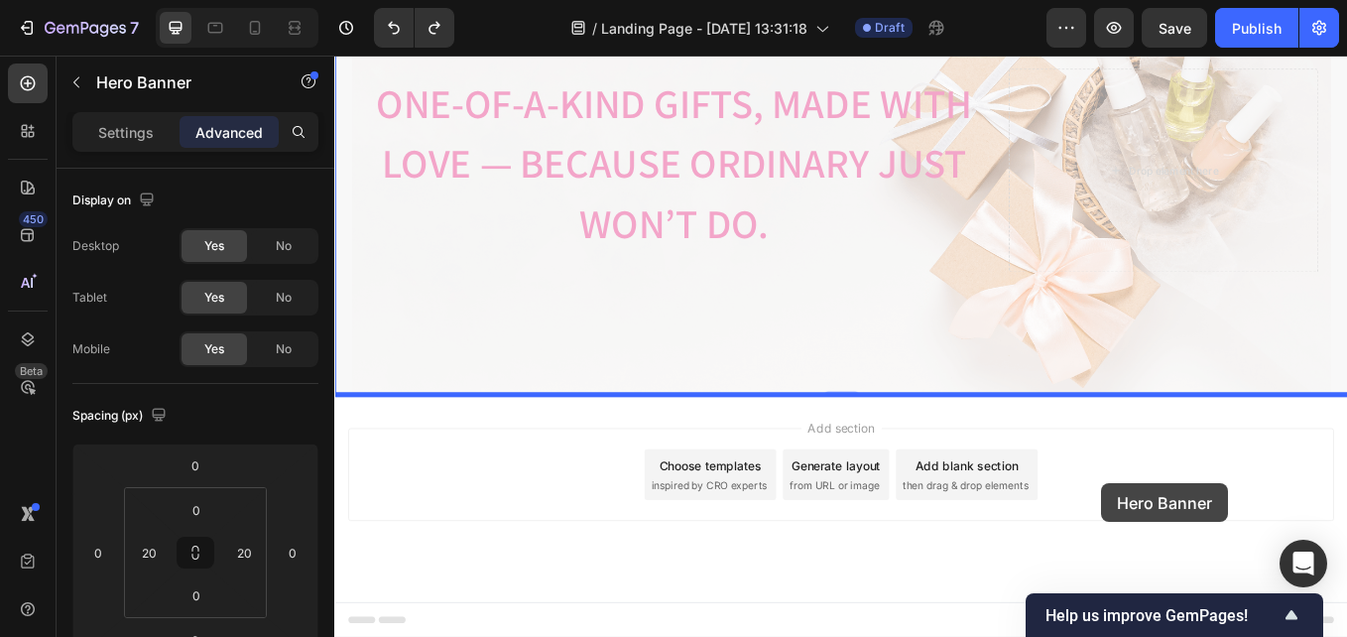
drag, startPoint x: 1307, startPoint y: 353, endPoint x: 1236, endPoint y: 558, distance: 217.4
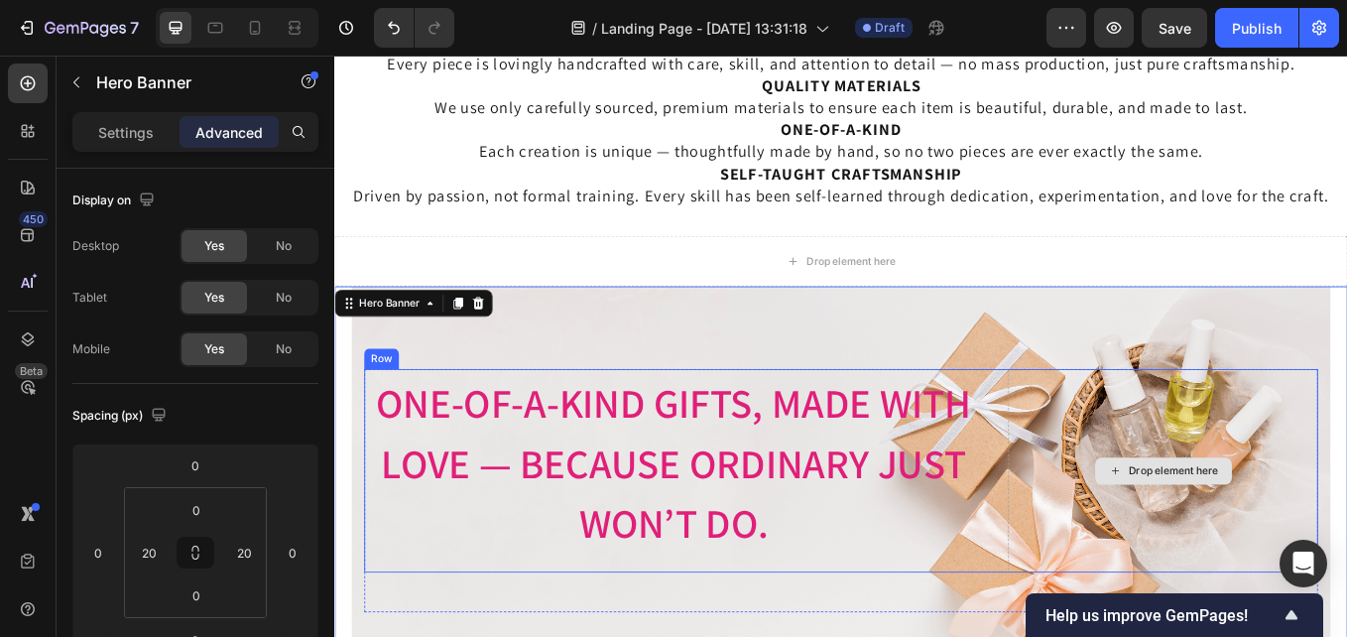
scroll to position [3469, 0]
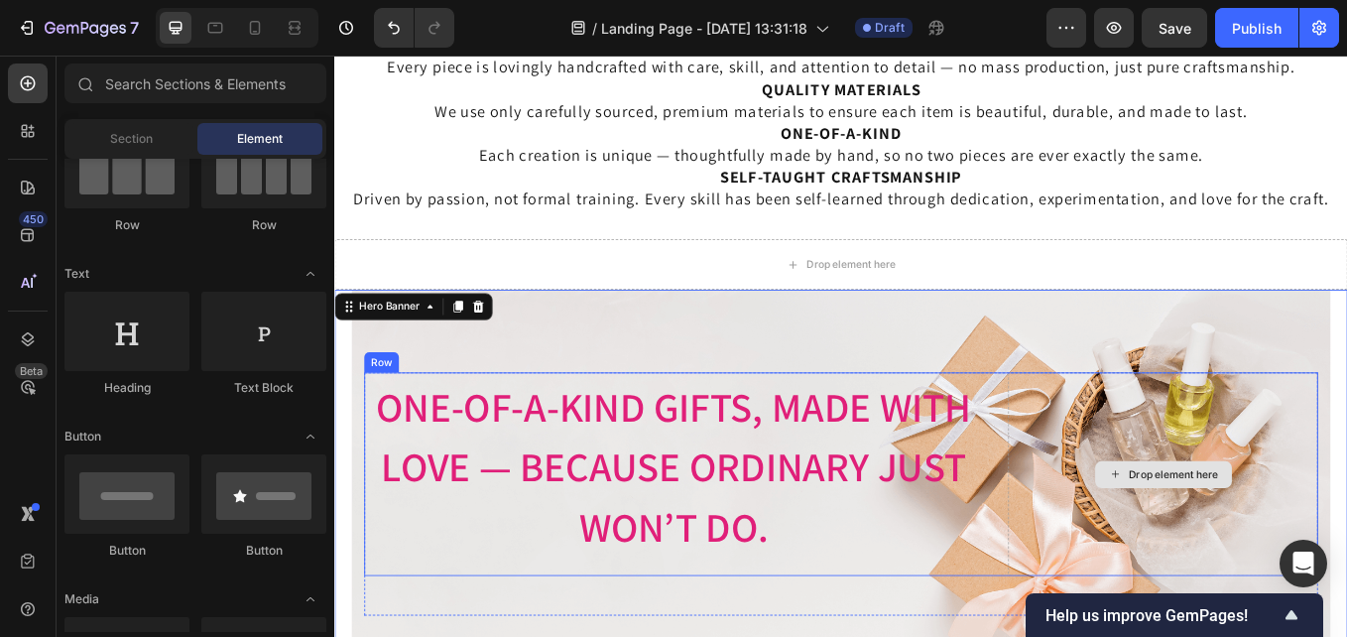
click at [1242, 533] on div "Drop element here" at bounding box center [1308, 548] width 161 height 32
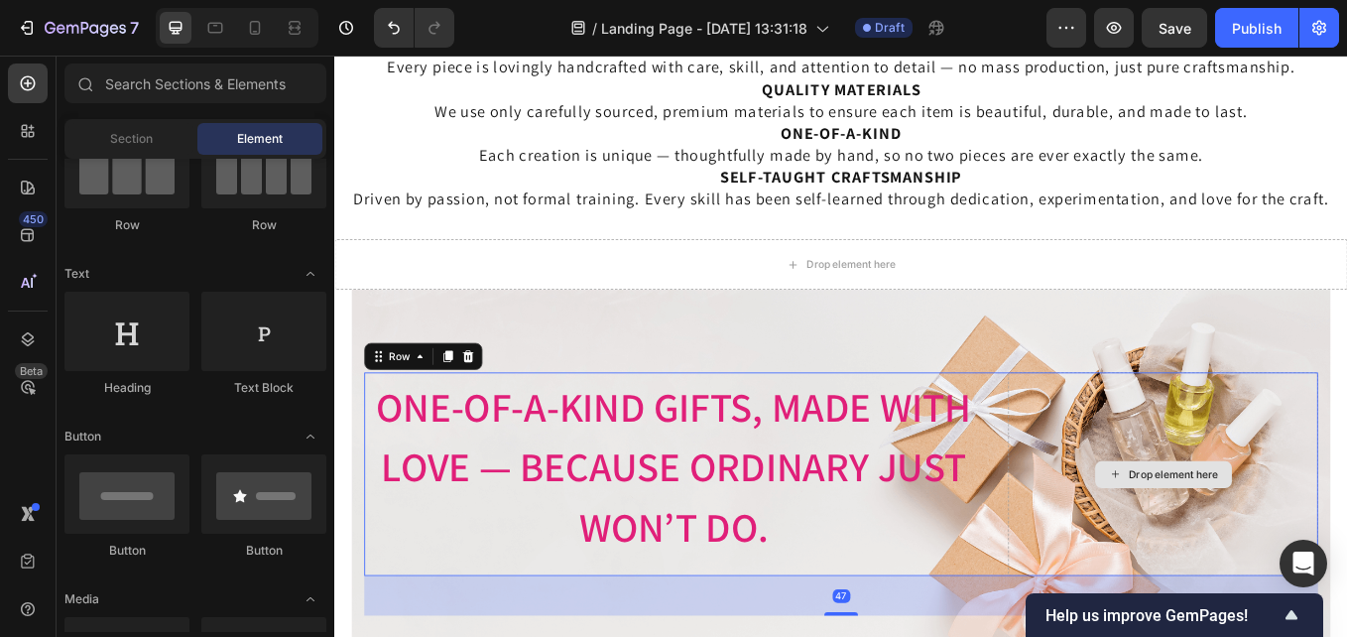
click at [1288, 428] on div "Drop element here" at bounding box center [1308, 547] width 364 height 239
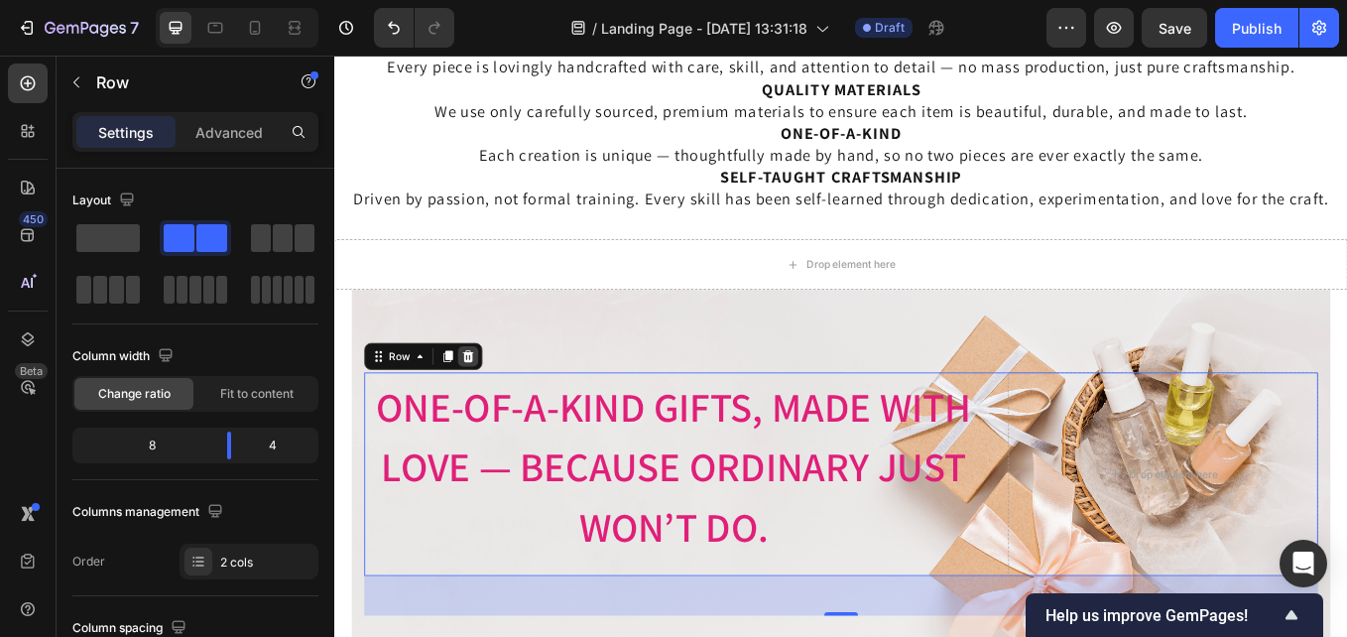
click at [490, 403] on icon at bounding box center [491, 409] width 16 height 16
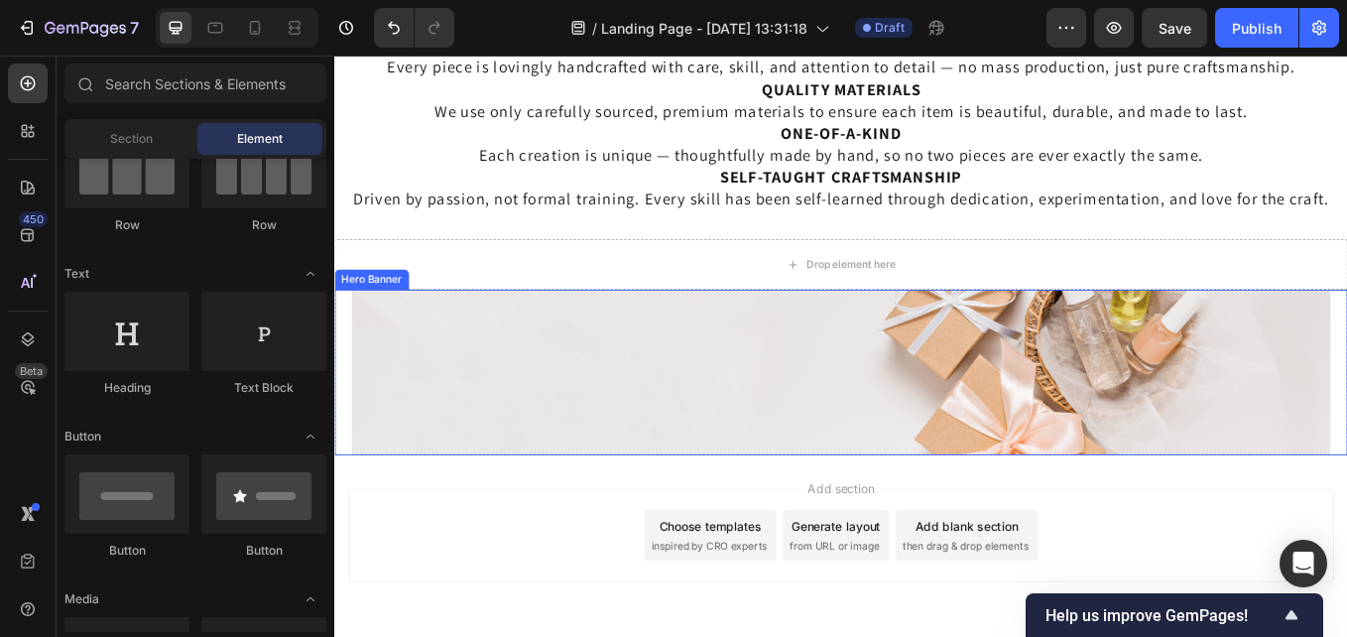
click at [811, 471] on div "Image Image Free shipping Text Block from The States Text Block Advanced List I…" at bounding box center [929, 427] width 1151 height 194
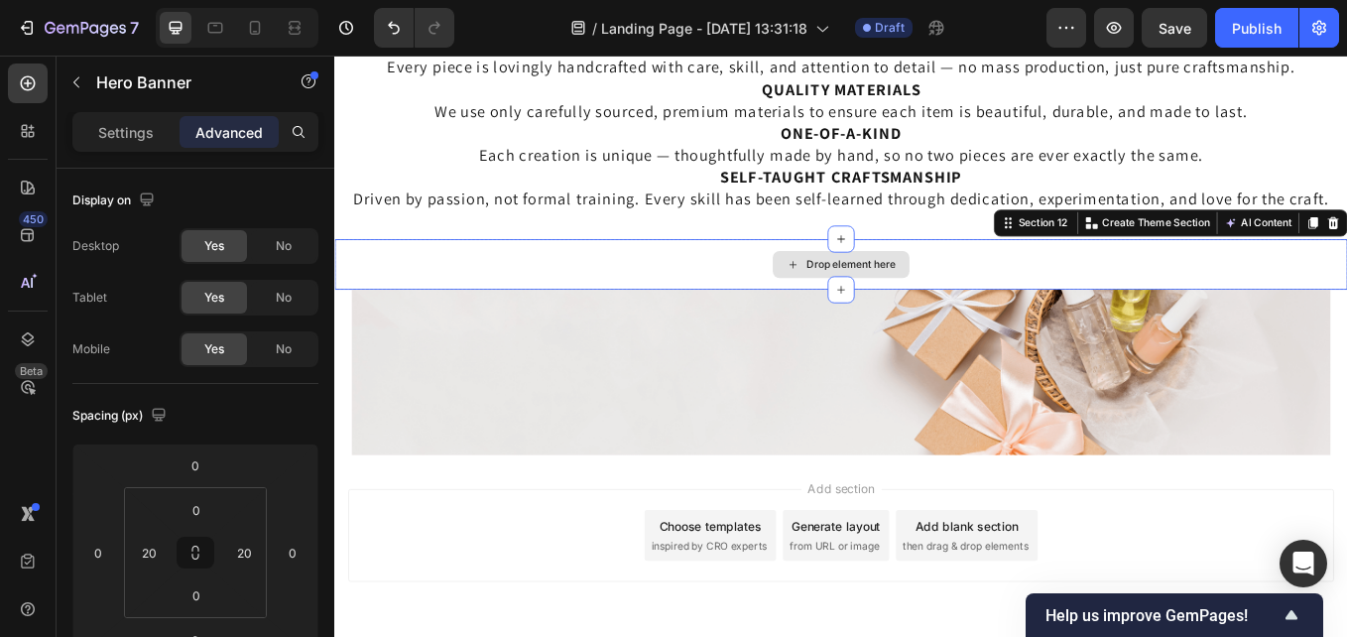
click at [761, 328] on div "Drop element here" at bounding box center [929, 301] width 1190 height 60
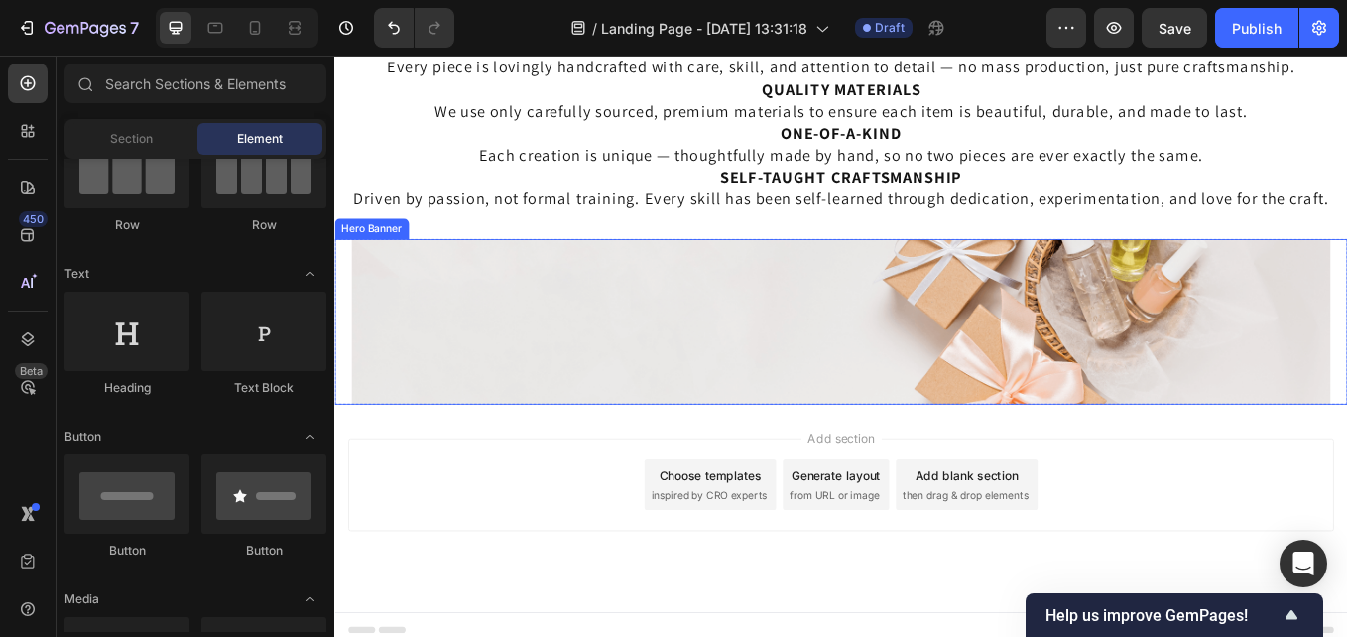
click at [1249, 407] on div "Image Image Free shipping Text Block from The States Text Block Advanced List I…" at bounding box center [929, 368] width 1151 height 194
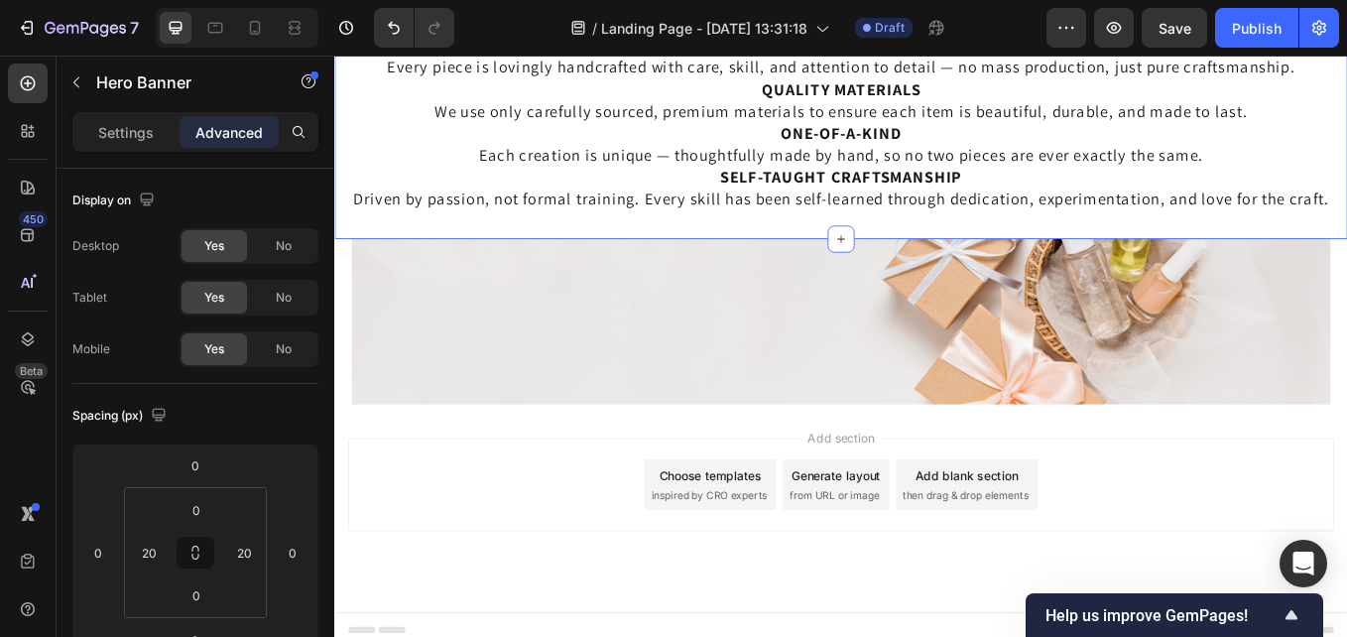
click at [1346, 267] on div "THE HANDCRAFTED DIFFERENCE HANDMADE WITH HEART. CRAFTED FOR QUALITY. ARTISAN MA…" at bounding box center [929, 107] width 1190 height 325
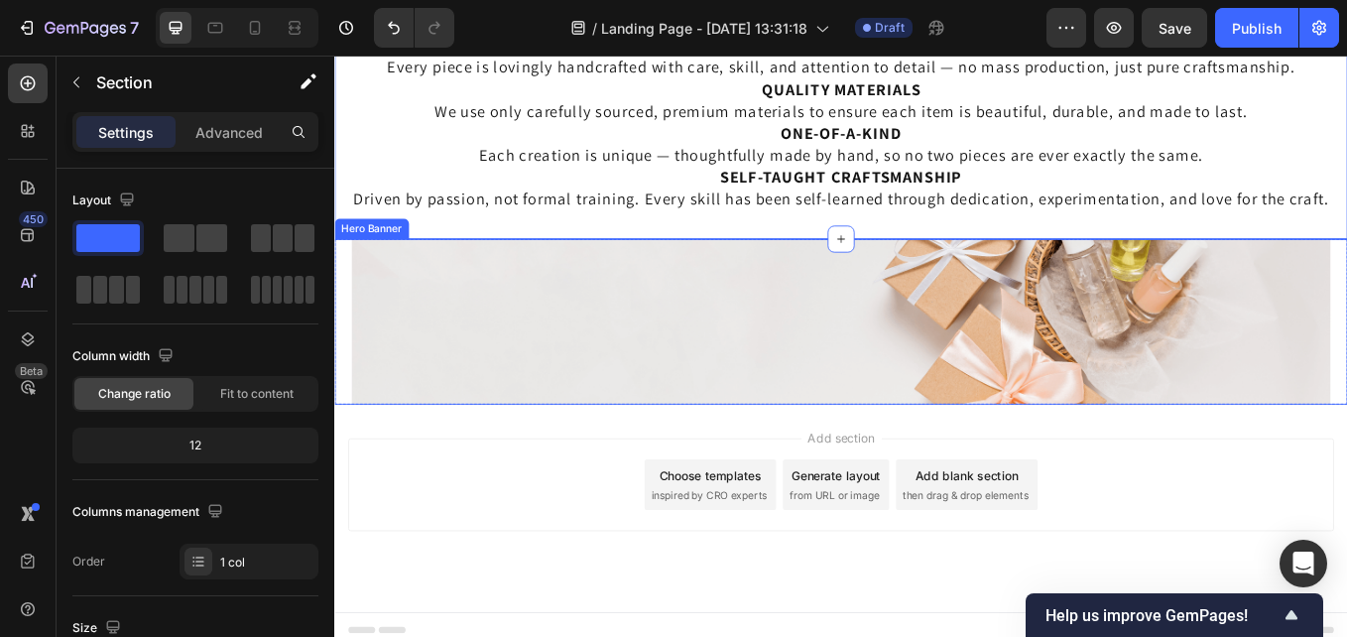
click at [1346, 319] on div "Image Image Free shipping Text Block from The States Text Block Advanced List I…" at bounding box center [929, 368] width 1151 height 194
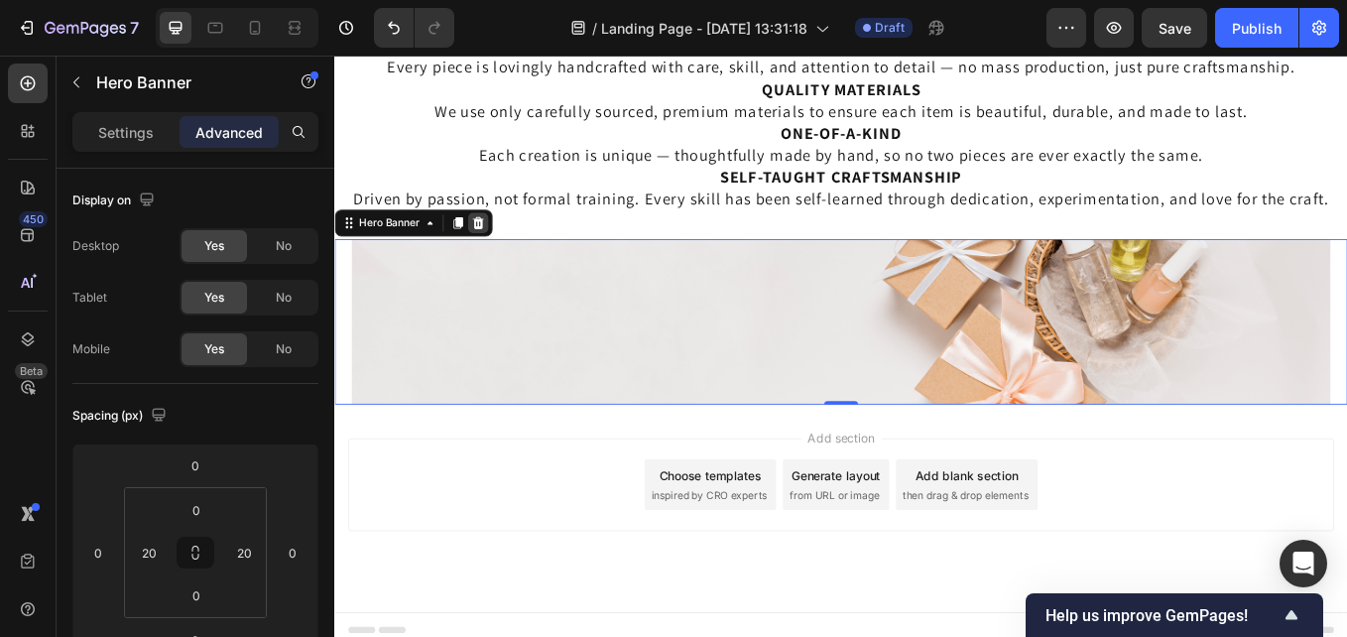
click at [502, 249] on icon at bounding box center [503, 252] width 13 height 14
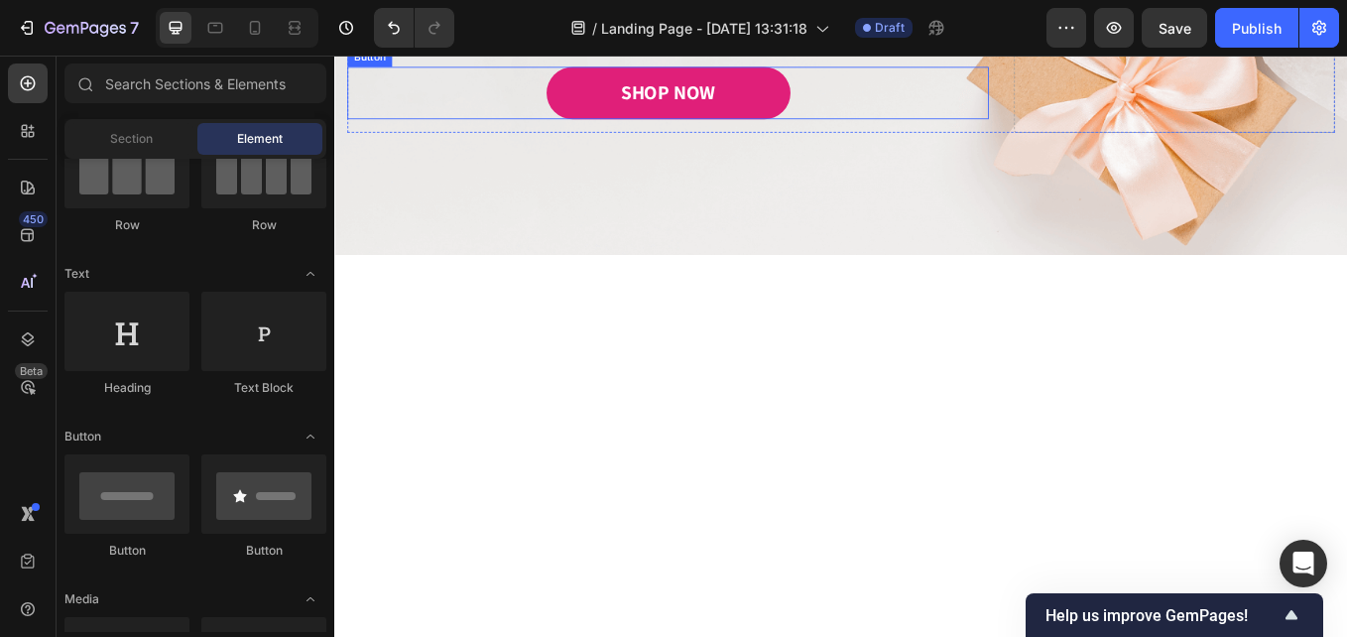
scroll to position [0, 0]
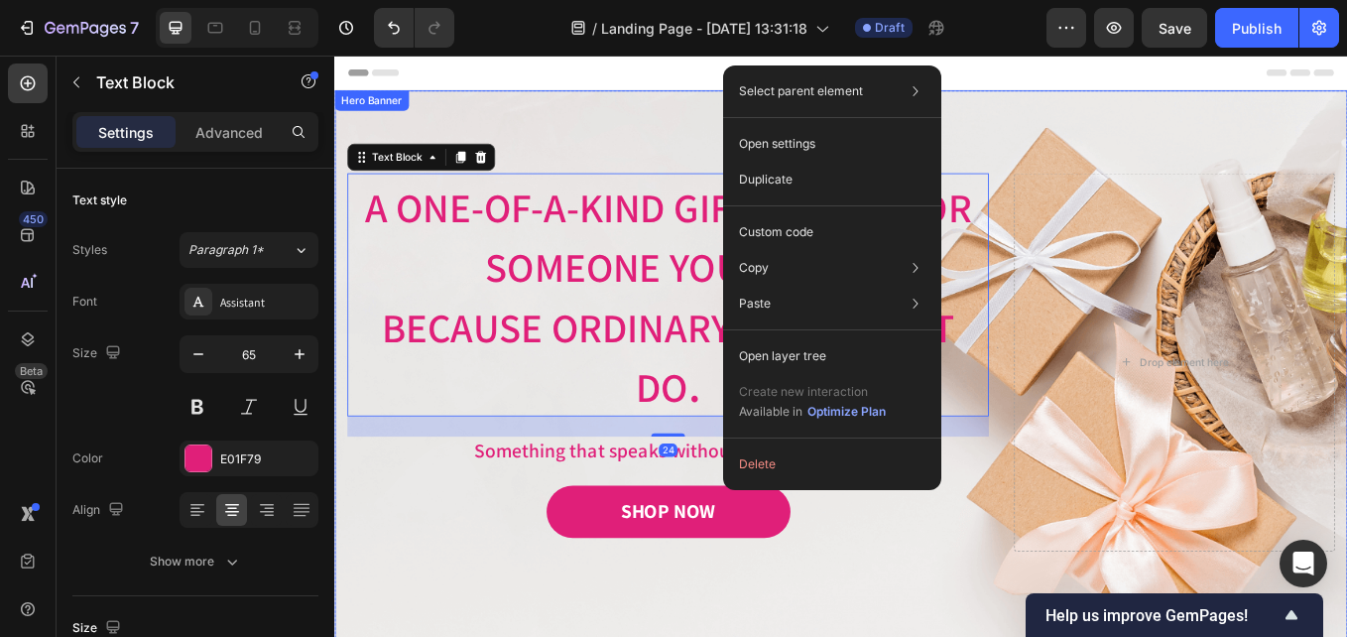
click at [1130, 153] on div "Image Image Free shipping Text Block from The States Text Block Advanced List I…" at bounding box center [929, 438] width 1190 height 685
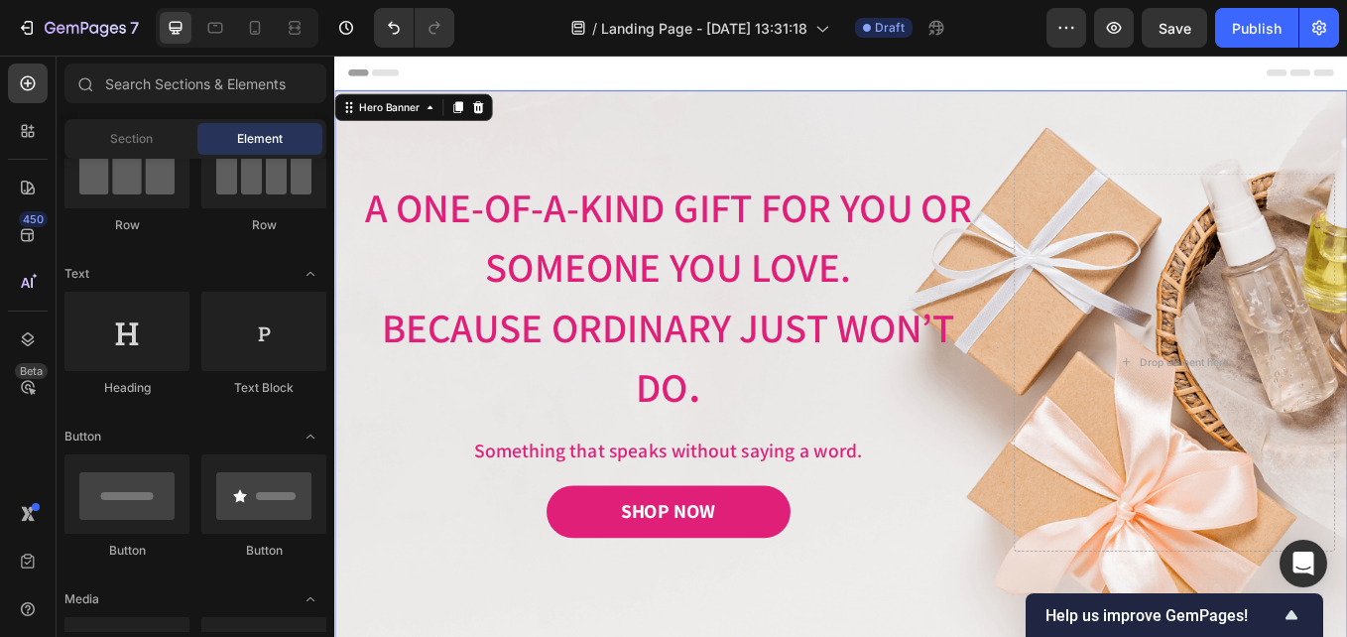
click at [1150, 93] on div "Header" at bounding box center [929, 76] width 1159 height 40
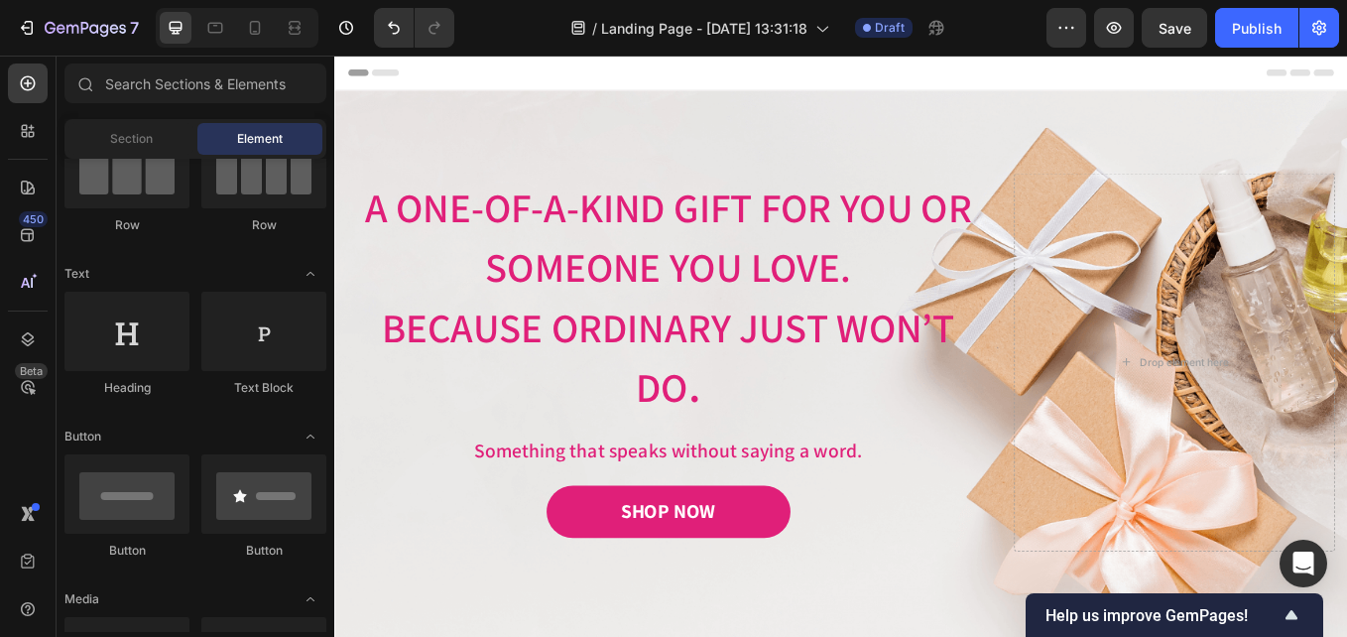
click at [1144, 100] on div "Image Image Free shipping Text Block from The States Text Block Advanced List I…" at bounding box center [929, 438] width 1190 height 685
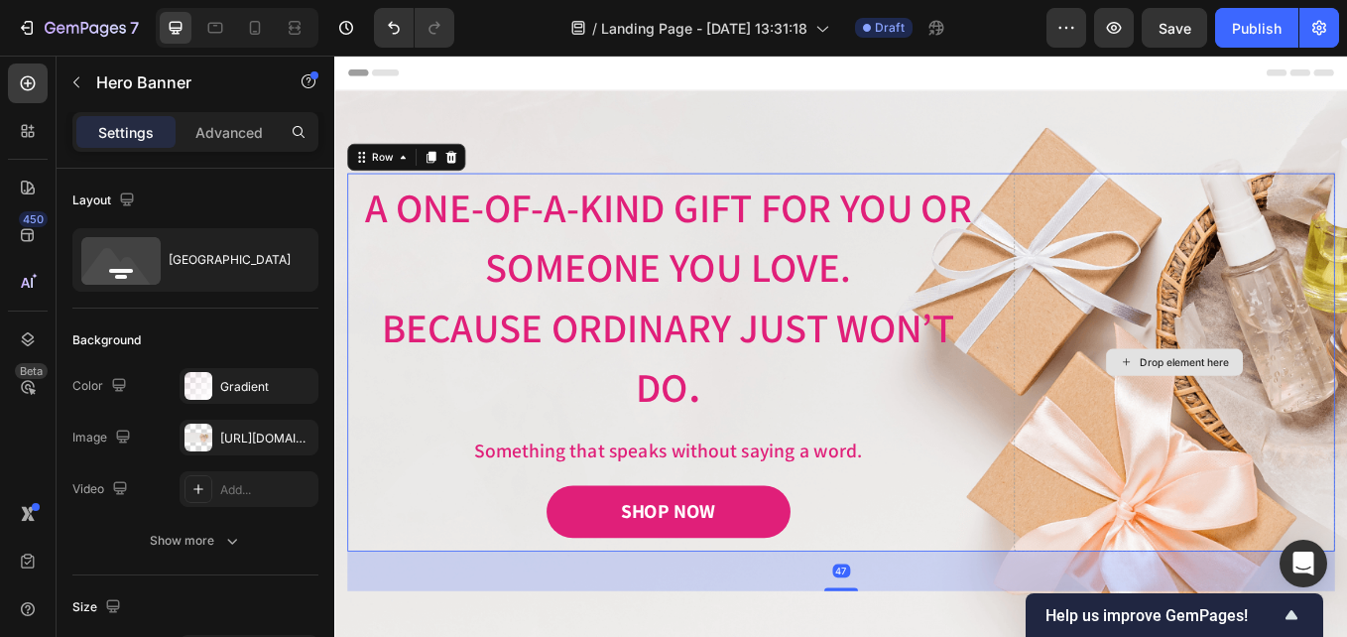
click at [1237, 284] on div "Drop element here" at bounding box center [1321, 415] width 377 height 444
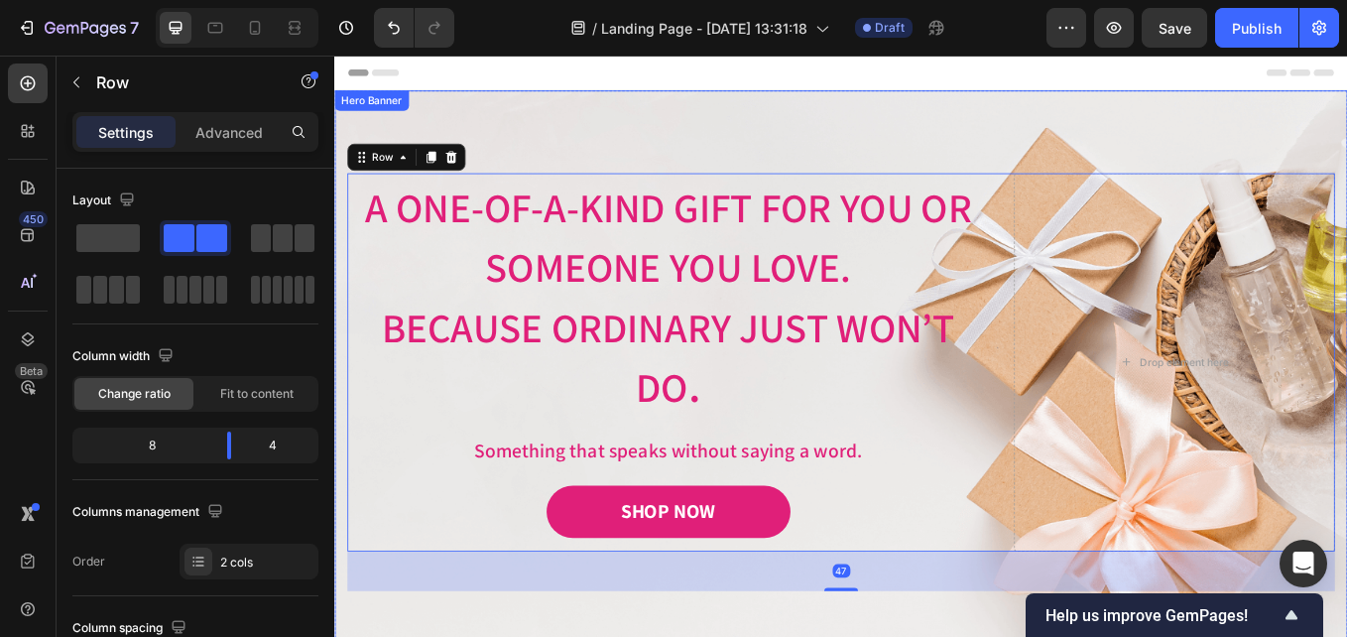
click at [1346, 178] on div "Image Image Free shipping Text Block from The States Text Block Advanced List I…" at bounding box center [929, 438] width 1190 height 685
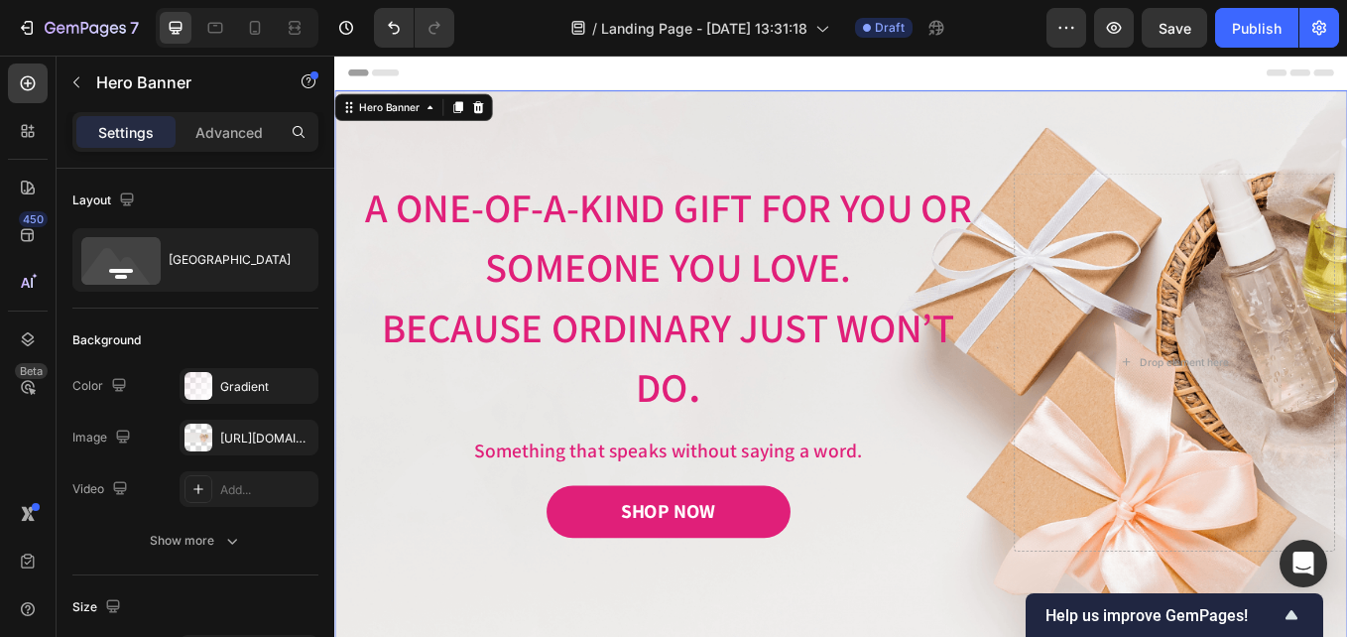
click at [1181, 179] on div "Image Image Free shipping Text Block from The States Text Block Advanced List I…" at bounding box center [929, 438] width 1190 height 685
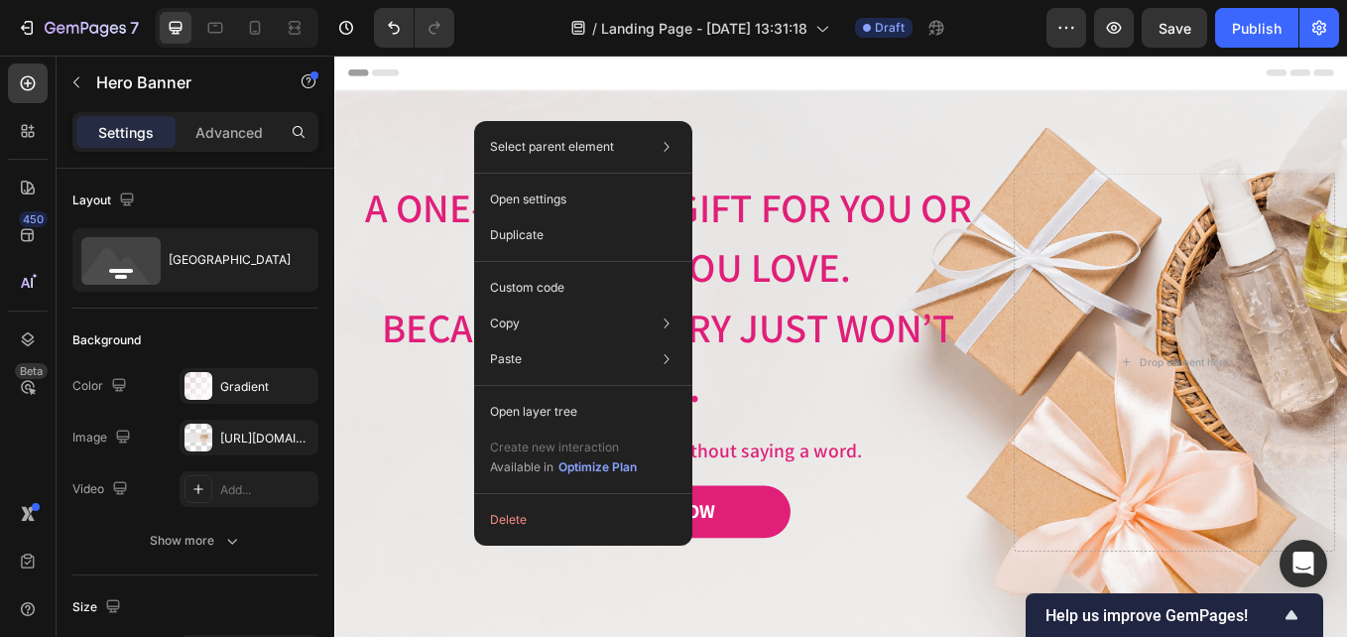
click at [806, 94] on div "Header" at bounding box center [929, 76] width 1159 height 40
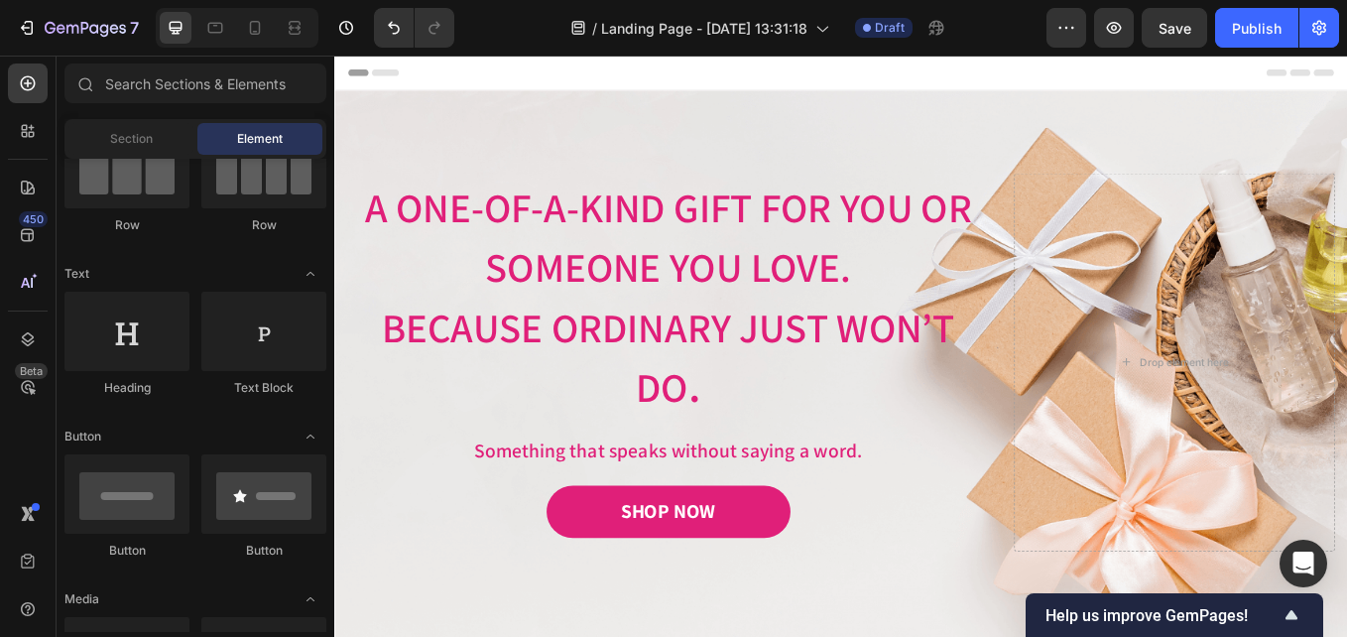
drag, startPoint x: 806, startPoint y: 94, endPoint x: 783, endPoint y: 98, distance: 24.1
click at [785, 98] on div "Image Image Free shipping Text Block from The States Text Block Advanced List I…" at bounding box center [929, 438] width 1190 height 685
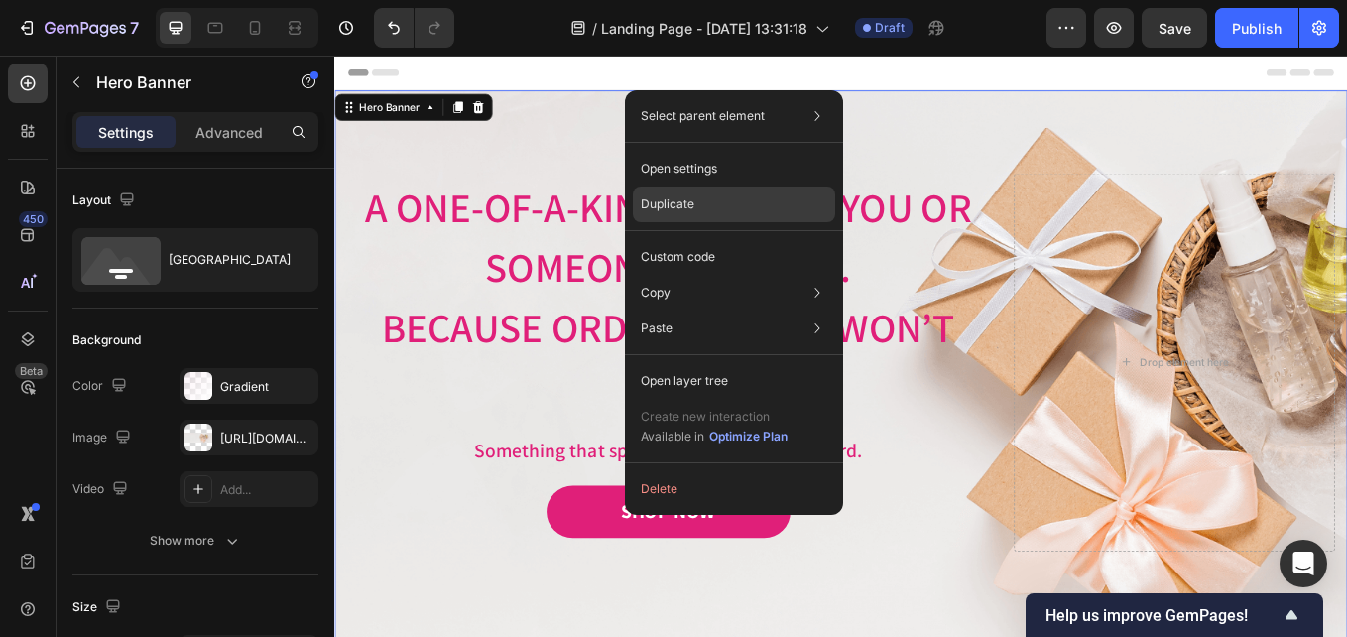
drag, startPoint x: 683, startPoint y: 215, endPoint x: 422, endPoint y: 196, distance: 262.6
click at [683, 215] on div "Duplicate" at bounding box center [734, 204] width 202 height 36
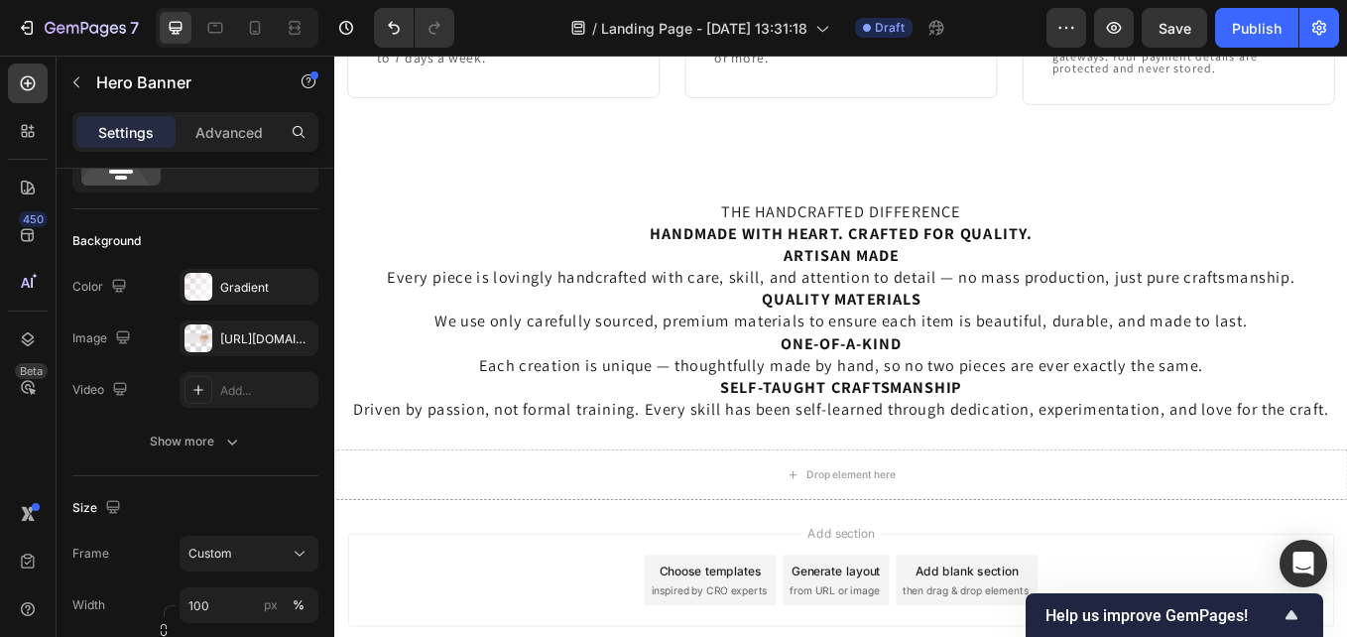
scroll to position [3346, 0]
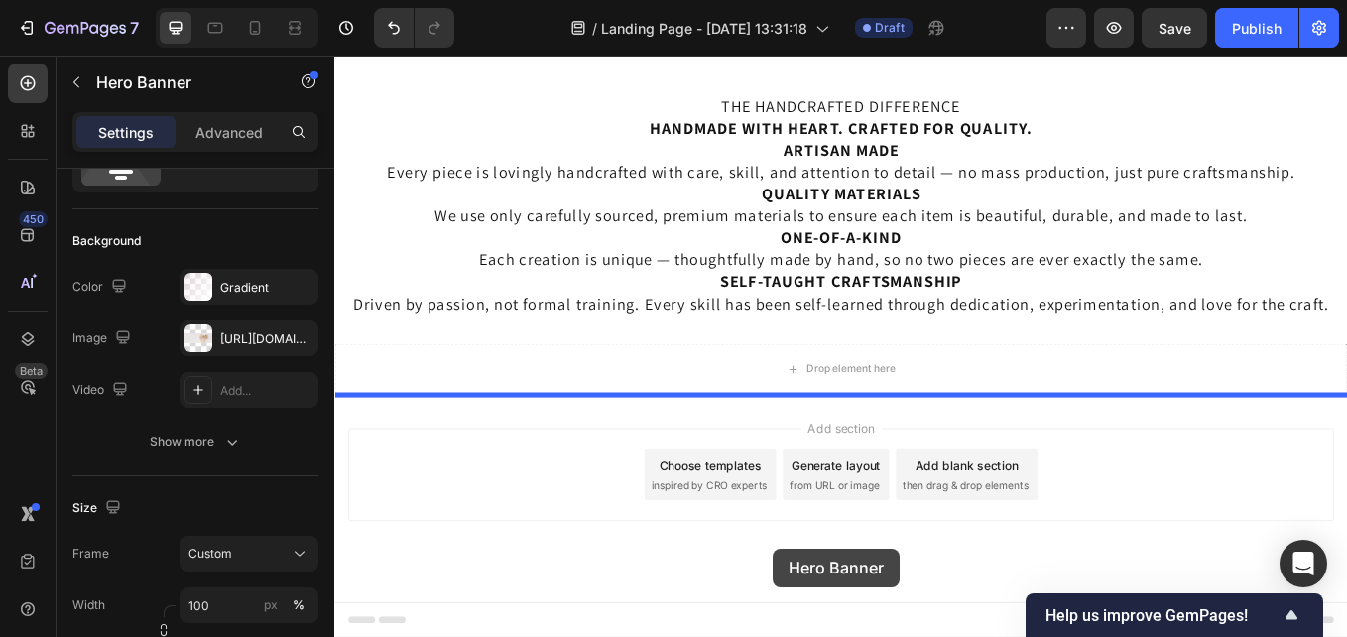
drag, startPoint x: 815, startPoint y: 520, endPoint x: 849, endPoint y: 635, distance: 119.9
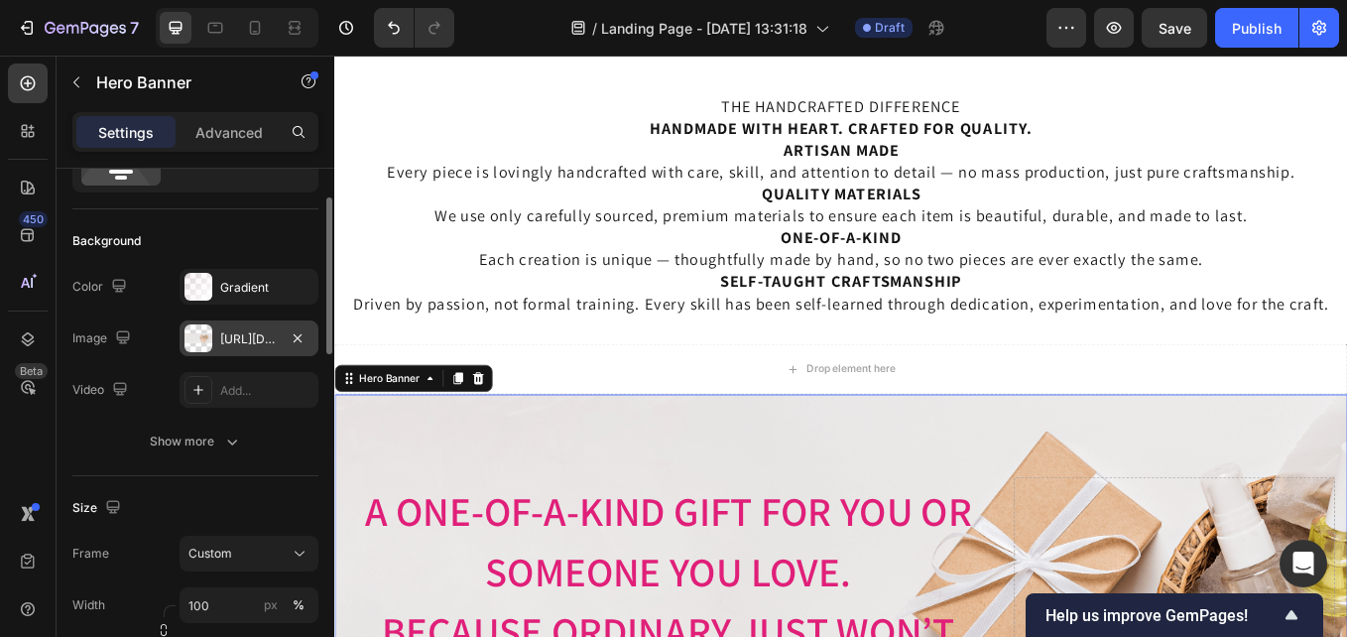
click at [244, 330] on div "[URL][DOMAIN_NAME]" at bounding box center [249, 339] width 58 height 18
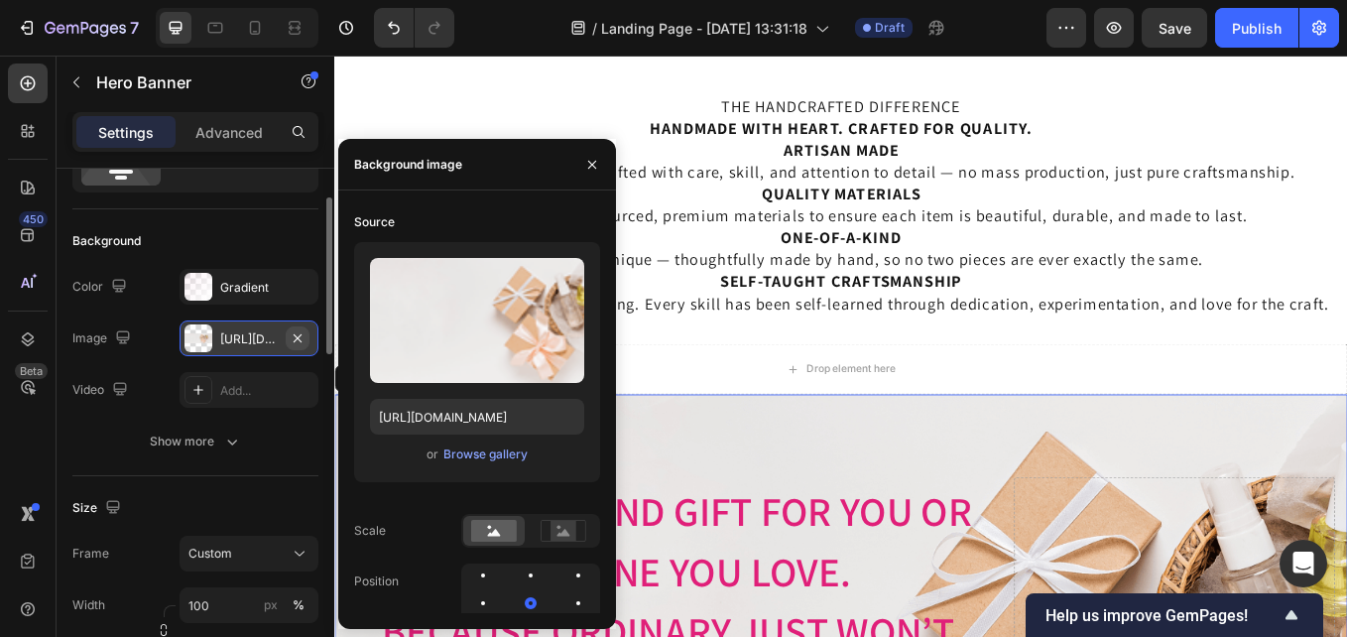
click at [299, 337] on icon "button" at bounding box center [298, 337] width 8 height 8
type input "Auto"
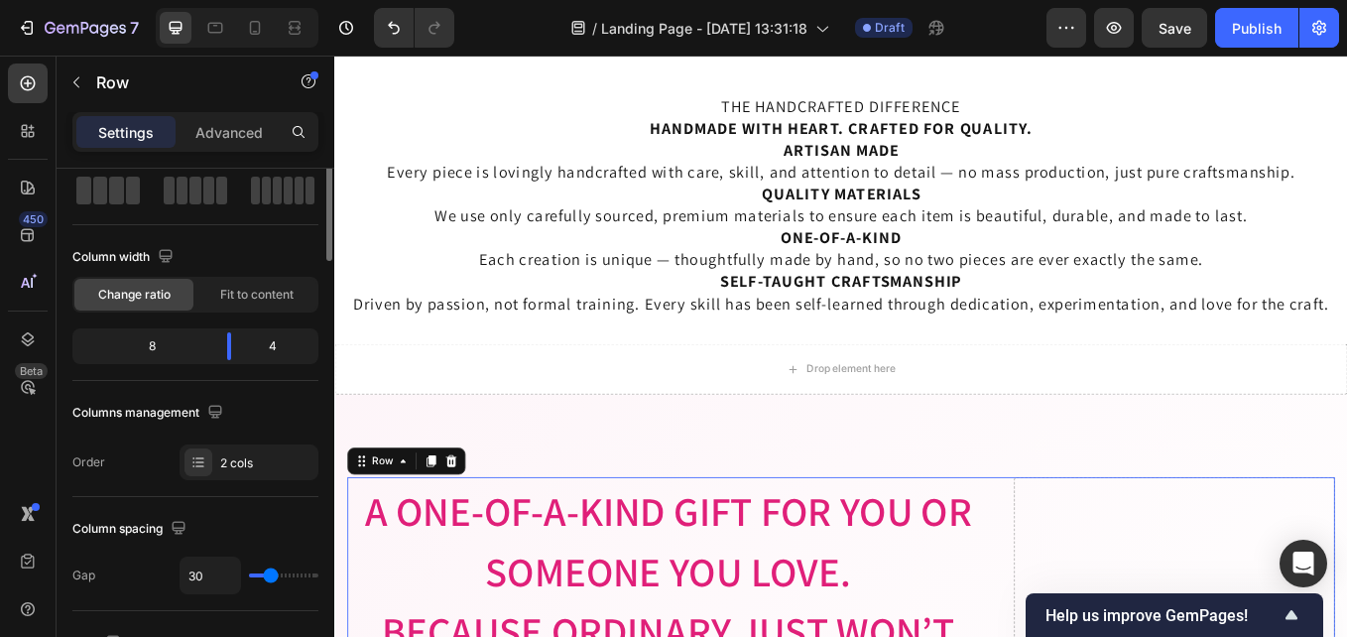
scroll to position [0, 0]
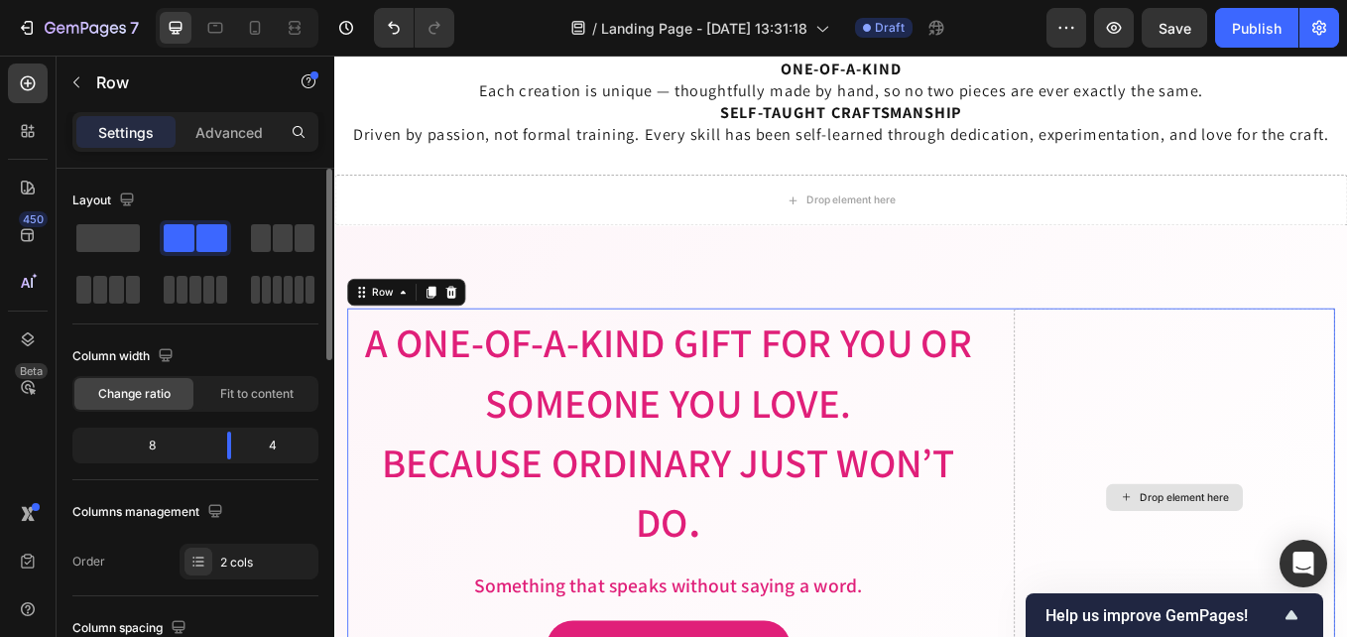
scroll to position [3644, 0]
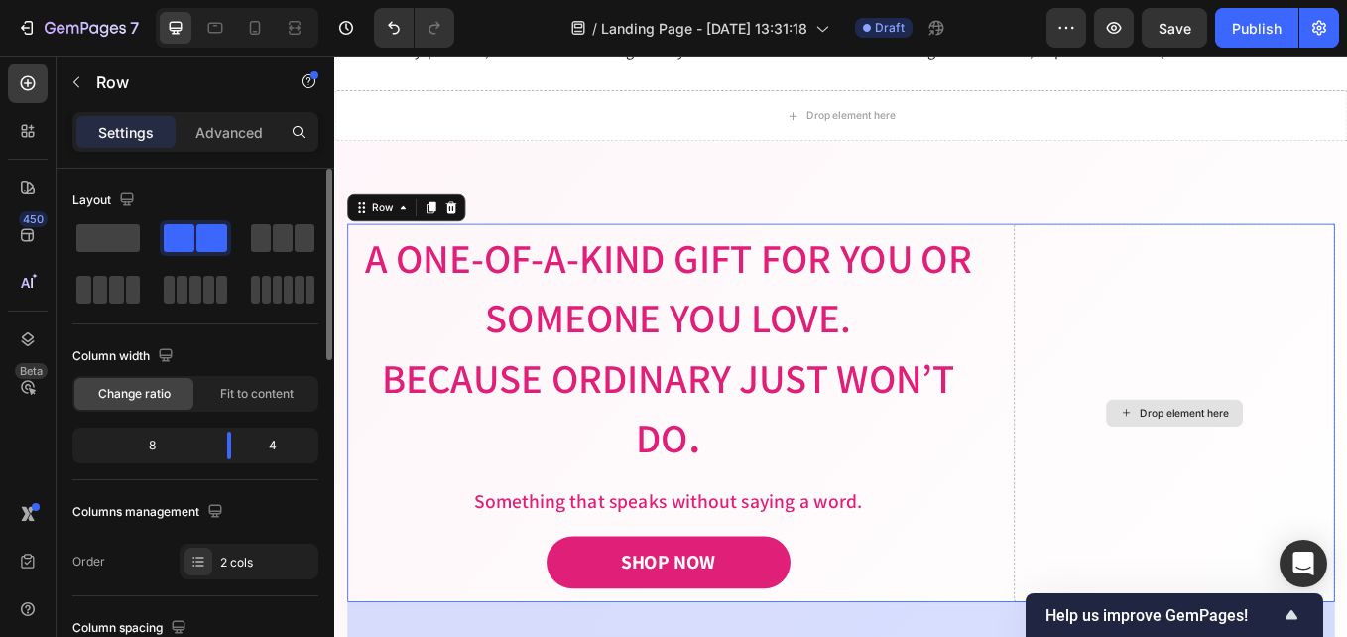
click at [1133, 524] on div "Drop element here" at bounding box center [1321, 475] width 377 height 444
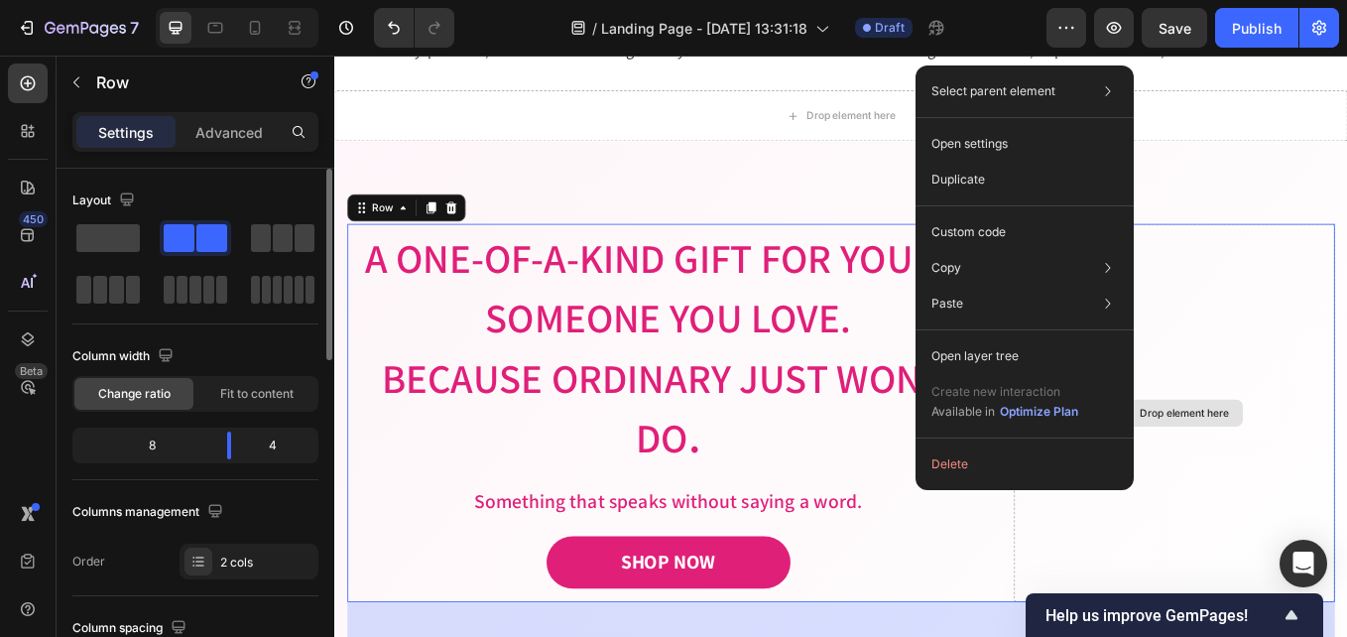
click at [1343, 591] on div "Drop element here" at bounding box center [1321, 475] width 377 height 444
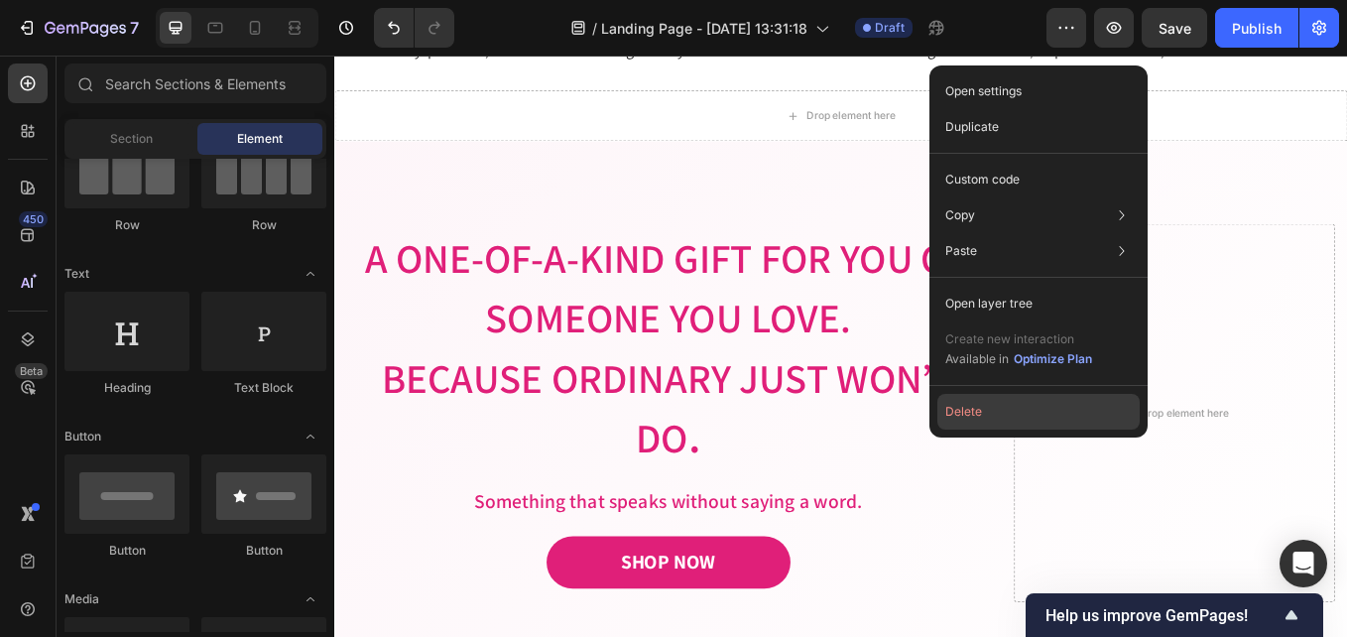
click at [1100, 415] on button "Delete" at bounding box center [1038, 412] width 202 height 36
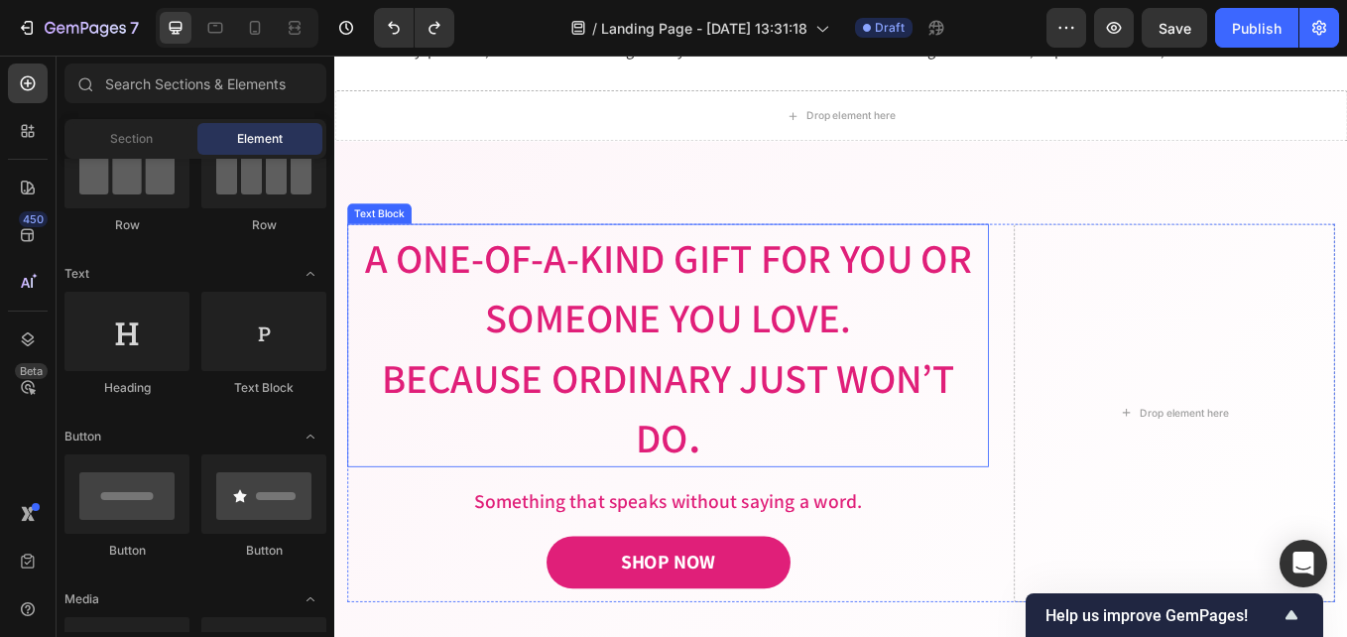
drag, startPoint x: 1066, startPoint y: 380, endPoint x: 1124, endPoint y: 386, distance: 57.8
click at [1061, 379] on p "A One-of-a-Kind Gift for You or Someone You Love." at bounding box center [726, 325] width 750 height 141
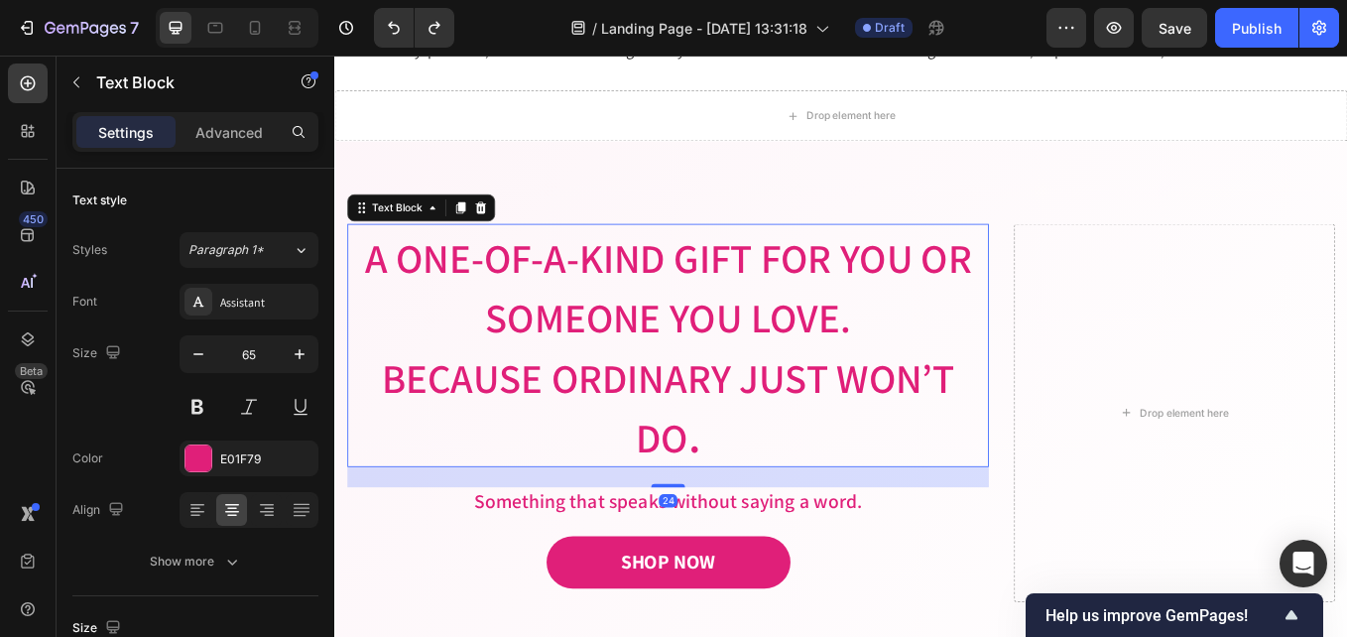
click at [1093, 389] on div "A One-of-a-Kind Gift for You or Someone You Love. Because ordinary just won’t d…" at bounding box center [929, 475] width 1161 height 444
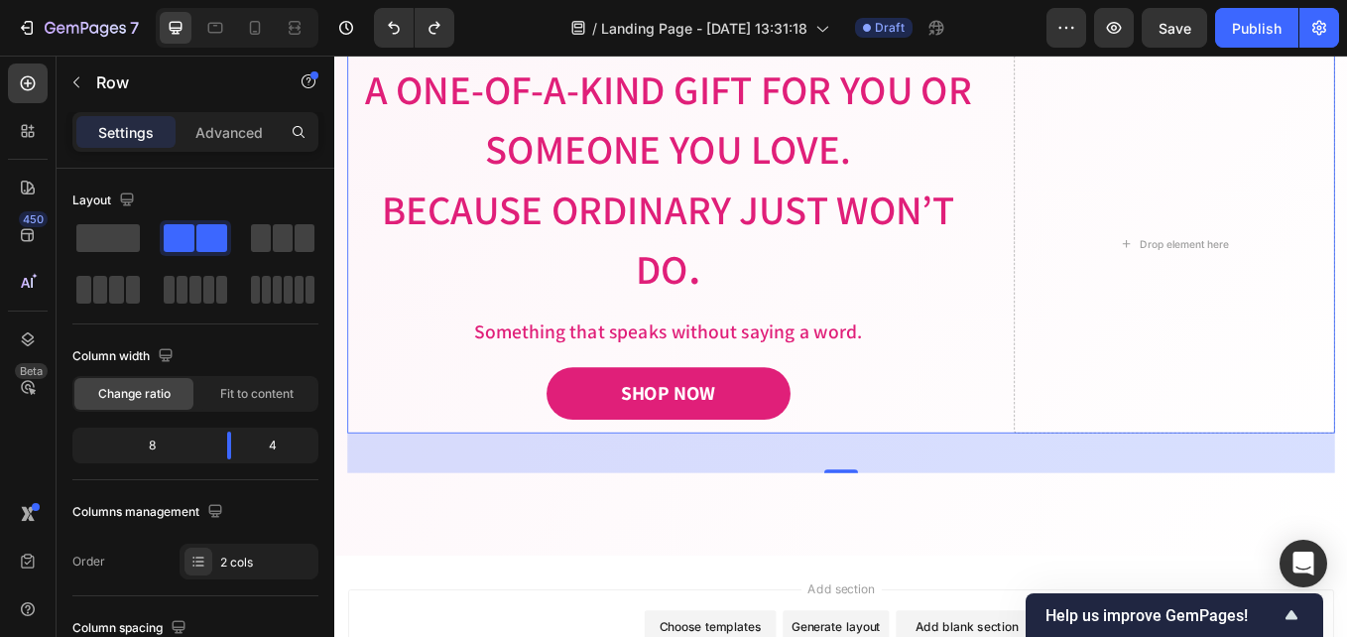
scroll to position [3743, 0]
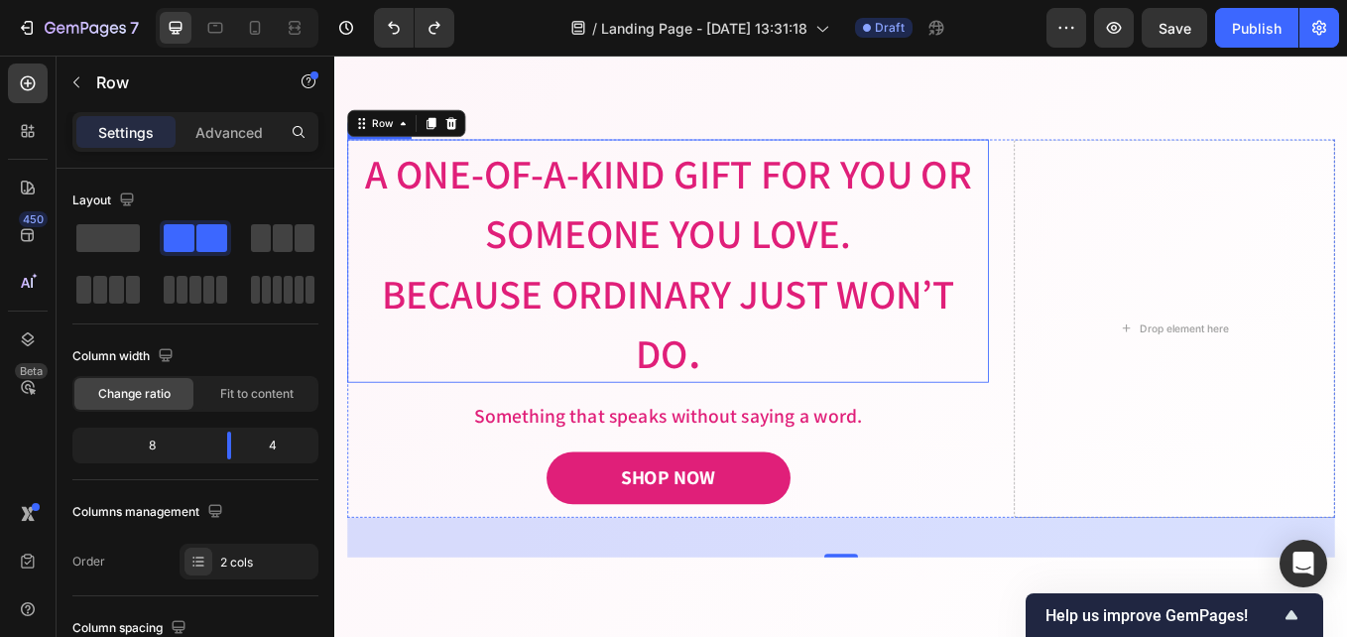
click at [757, 431] on span "." at bounding box center [757, 402] width 15 height 72
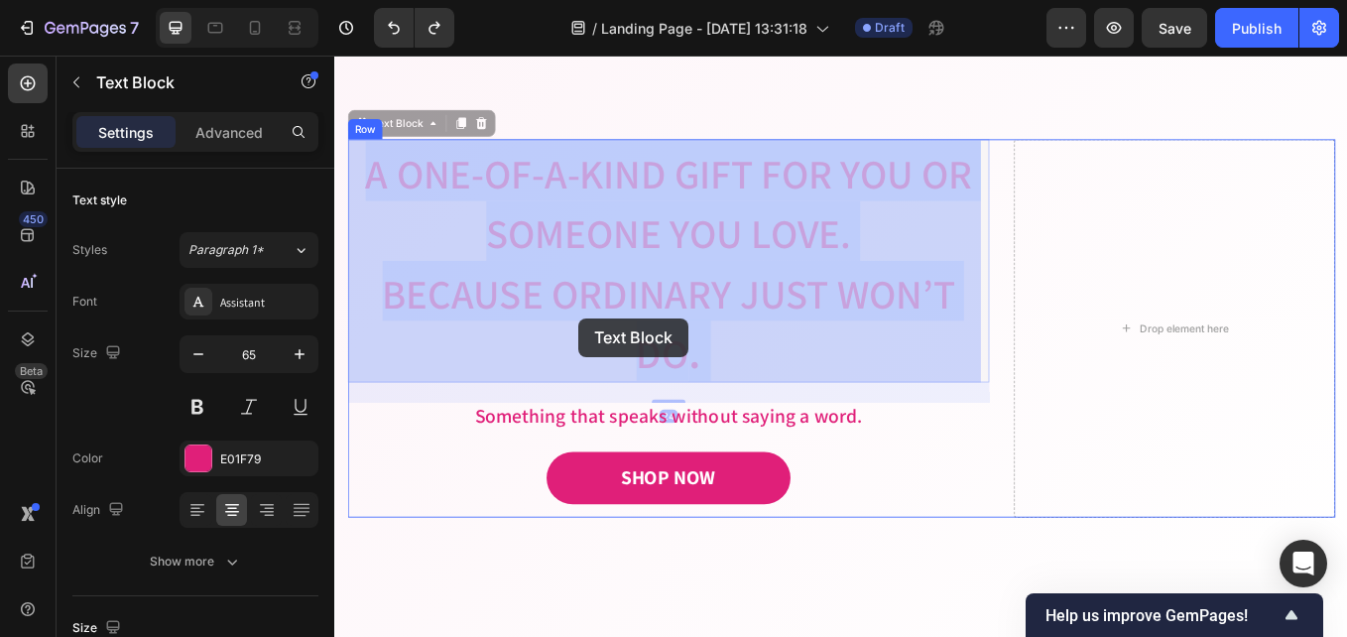
drag, startPoint x: 757, startPoint y: 419, endPoint x: 621, endPoint y: 364, distance: 146.4
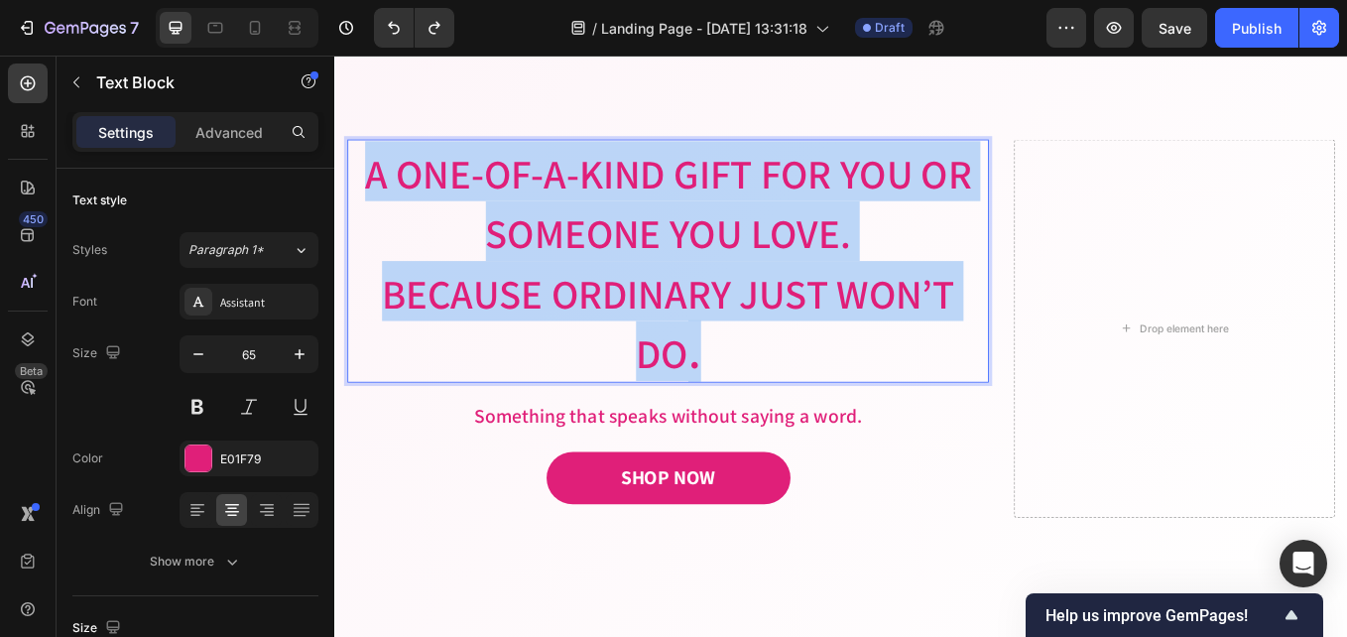
drag, startPoint x: 785, startPoint y: 399, endPoint x: 350, endPoint y: 198, distance: 478.5
click at [350, 197] on div "A One-of-a-Kind Gift for You or Someone You Love. Because ordinary just won’t d…" at bounding box center [726, 297] width 754 height 286
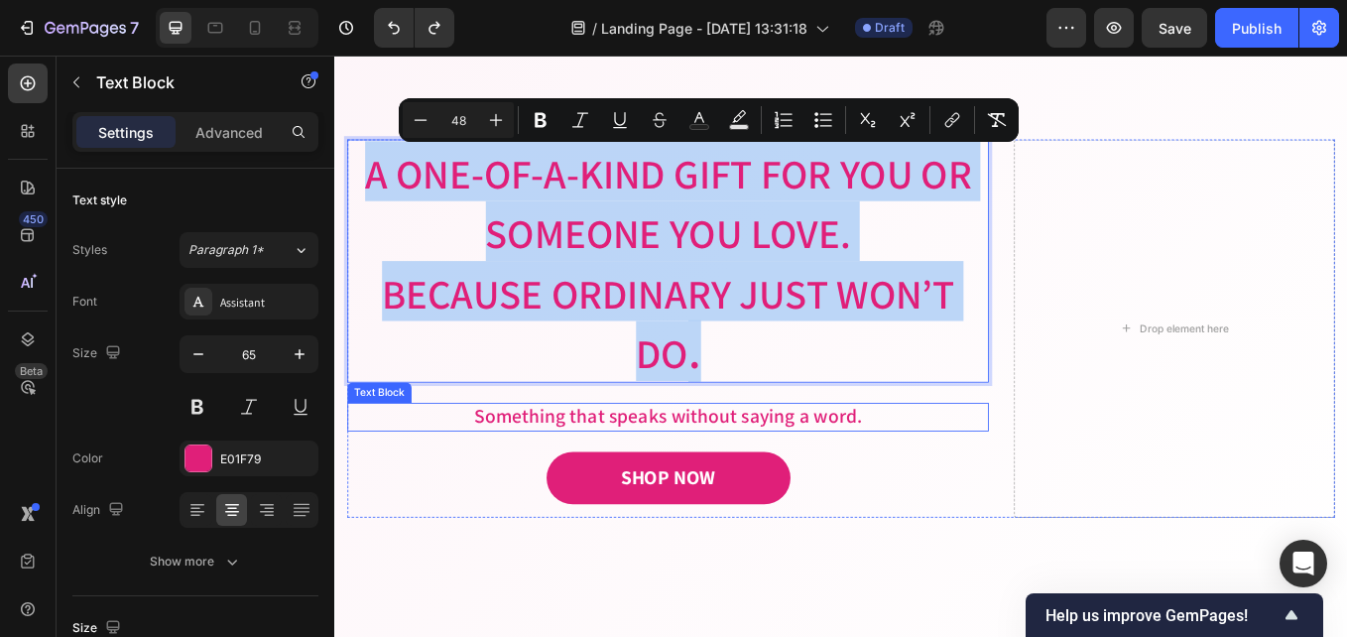
click at [645, 475] on p "Something that speaks without saying a word." at bounding box center [726, 480] width 750 height 30
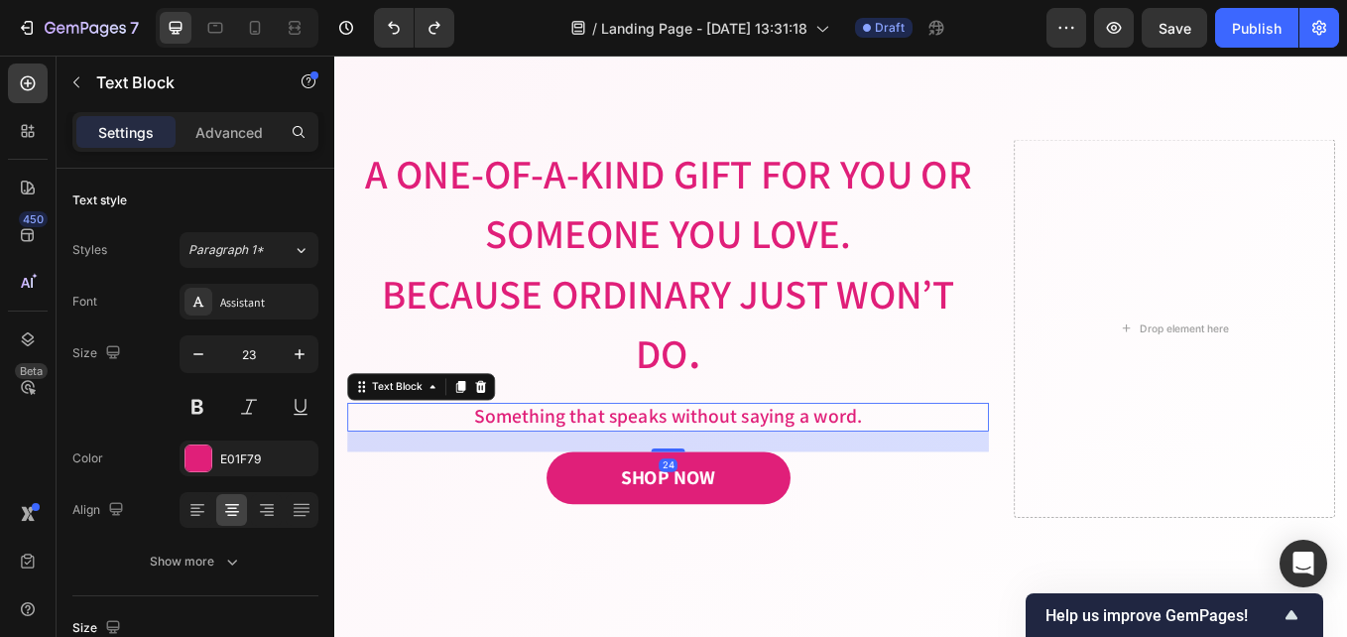
click at [657, 465] on p "Something that speaks without saying a word." at bounding box center [726, 480] width 750 height 30
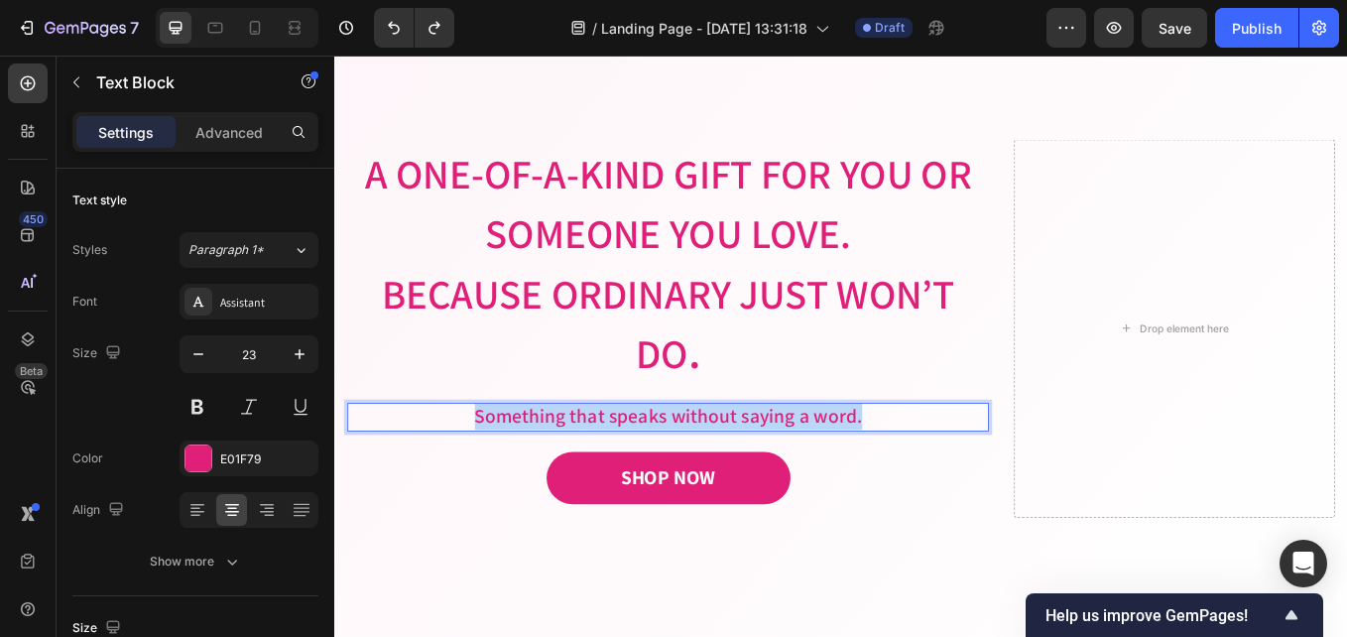
drag, startPoint x: 969, startPoint y: 485, endPoint x: 476, endPoint y: 477, distance: 493.1
click at [476, 477] on p "Something that speaks without saying a word." at bounding box center [726, 480] width 750 height 30
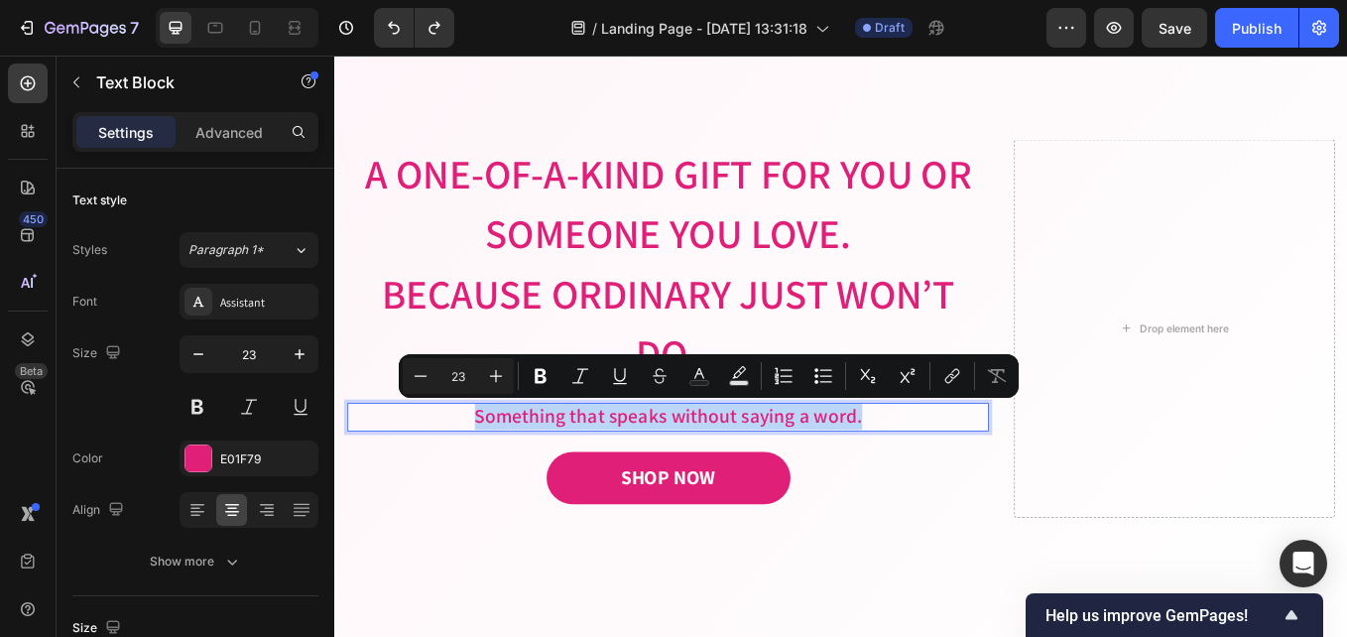
click at [649, 479] on p "Something that speaks without saying a word." at bounding box center [726, 480] width 750 height 30
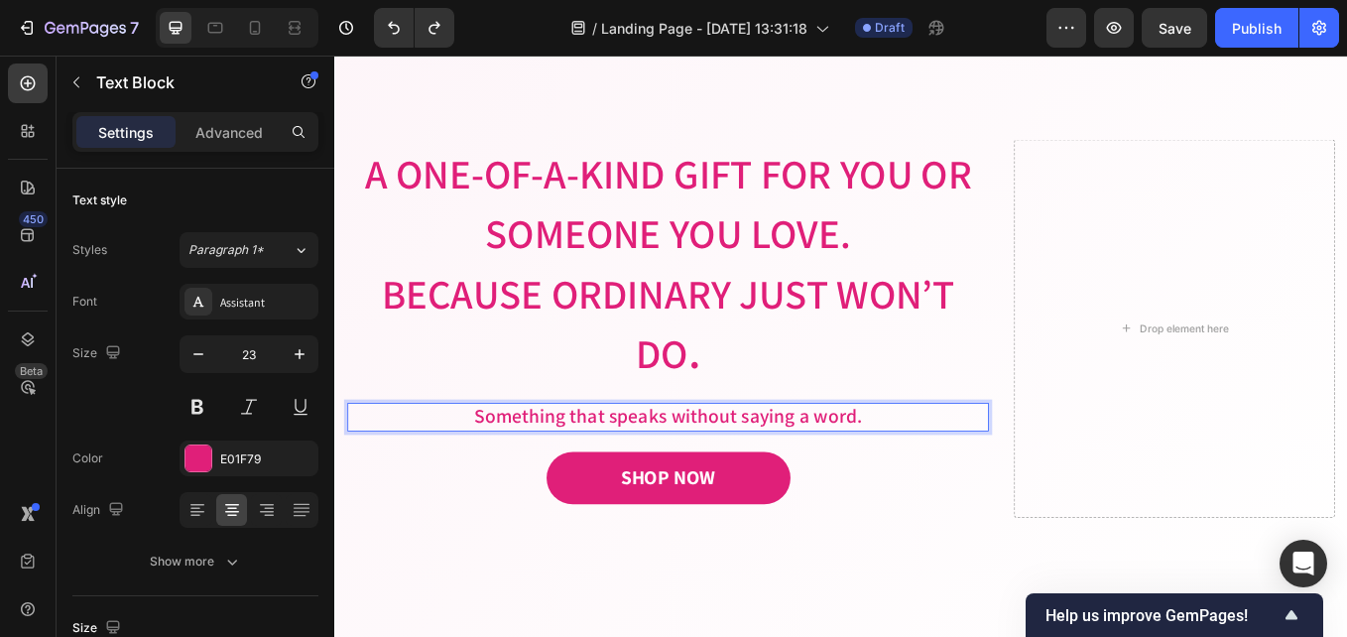
click at [641, 489] on p "Something that speaks without saying a word." at bounding box center [726, 480] width 750 height 30
click at [638, 495] on div "Something that speaks without saying a word." at bounding box center [726, 480] width 754 height 34
click at [638, 490] on p "Something that speaks without saying a word." at bounding box center [726, 480] width 750 height 30
drag, startPoint x: 637, startPoint y: 490, endPoint x: 400, endPoint y: 492, distance: 237.1
click at [400, 492] on p "Something that speaks without saying a word." at bounding box center [726, 480] width 750 height 30
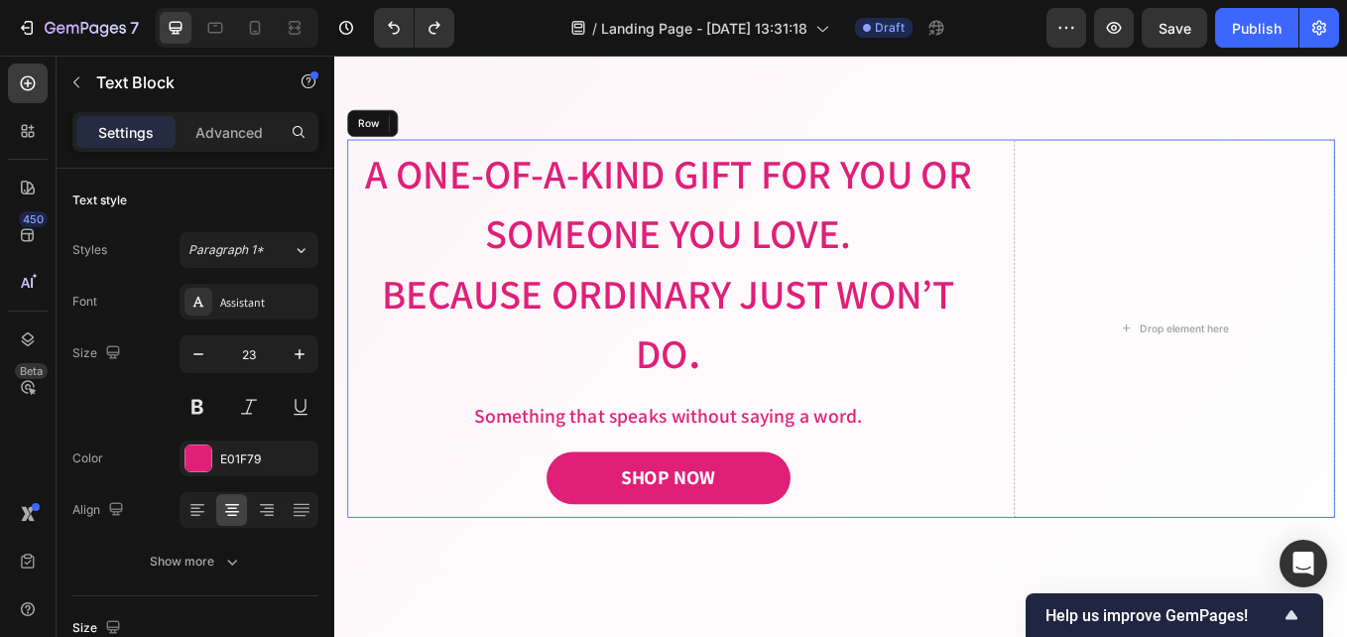
click at [379, 458] on div "A One-of-a-Kind Gift for You or Someone You Love. Because ordinary just won’t d…" at bounding box center [726, 376] width 754 height 444
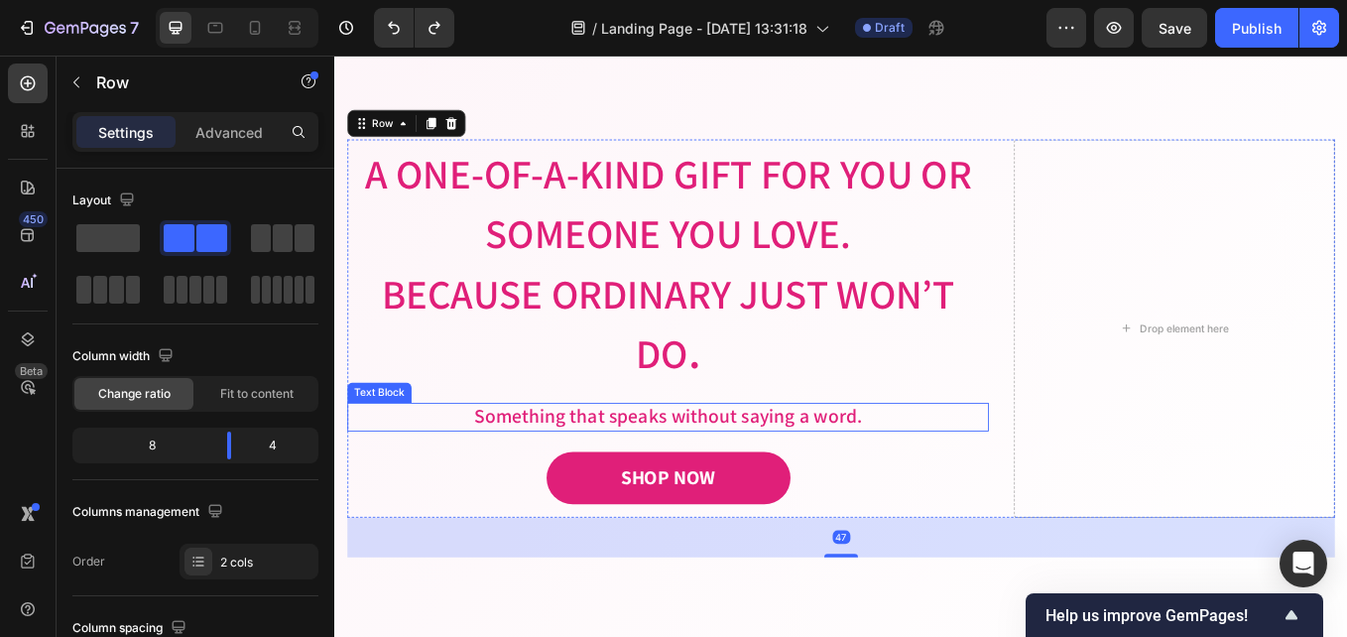
click at [776, 492] on p "Something that speaks without saying a word." at bounding box center [726, 480] width 750 height 30
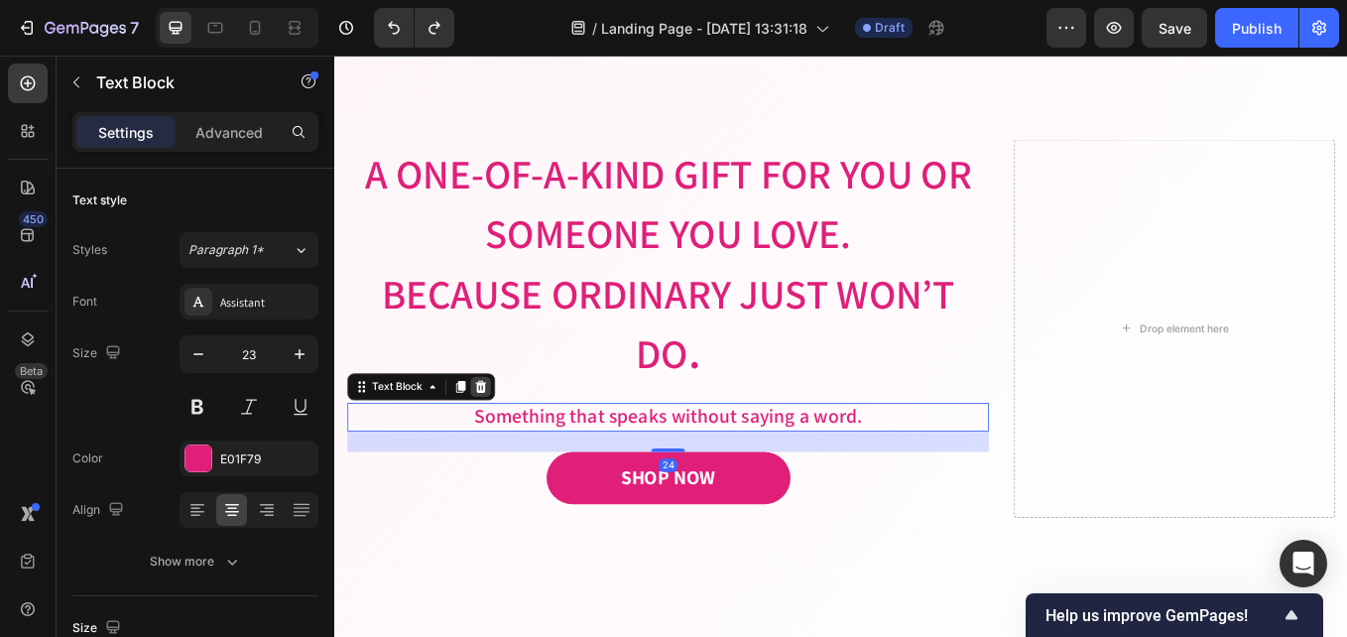
click at [503, 442] on icon at bounding box center [506, 444] width 13 height 14
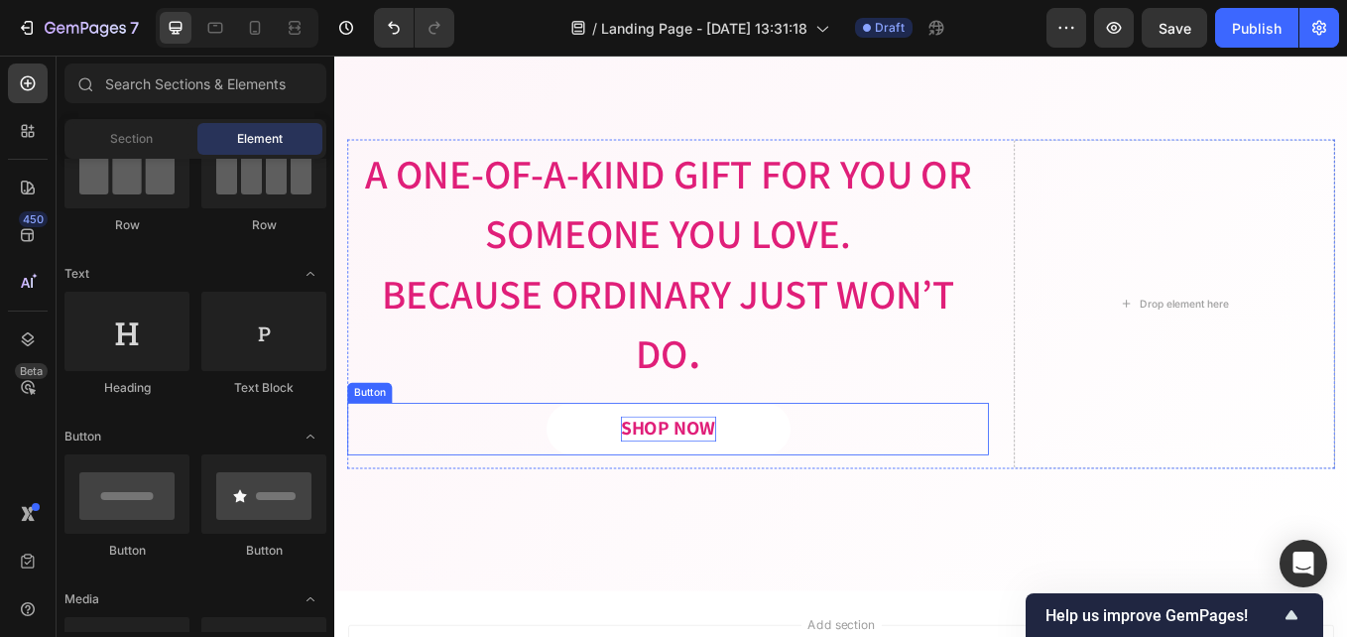
click at [751, 488] on div "SHOP NOW" at bounding box center [727, 494] width 112 height 30
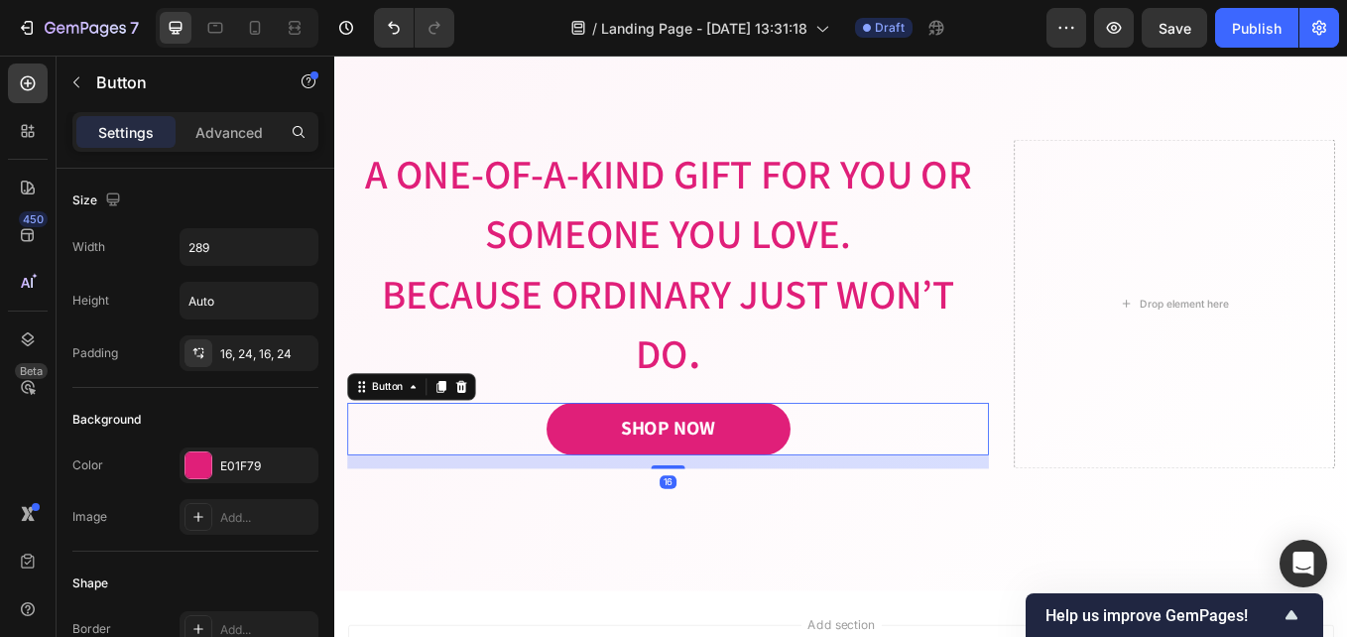
drag, startPoint x: 476, startPoint y: 436, endPoint x: 512, endPoint y: 438, distance: 35.8
click at [479, 436] on icon at bounding box center [483, 444] width 16 height 16
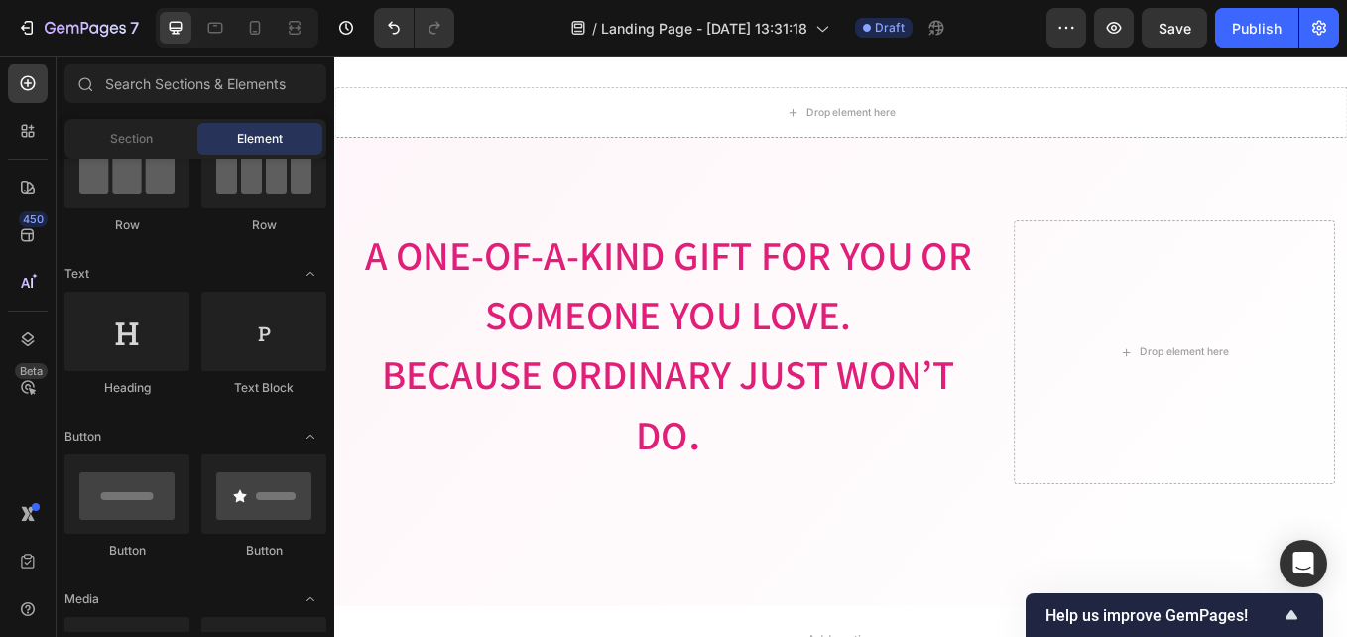
scroll to position [3644, 0]
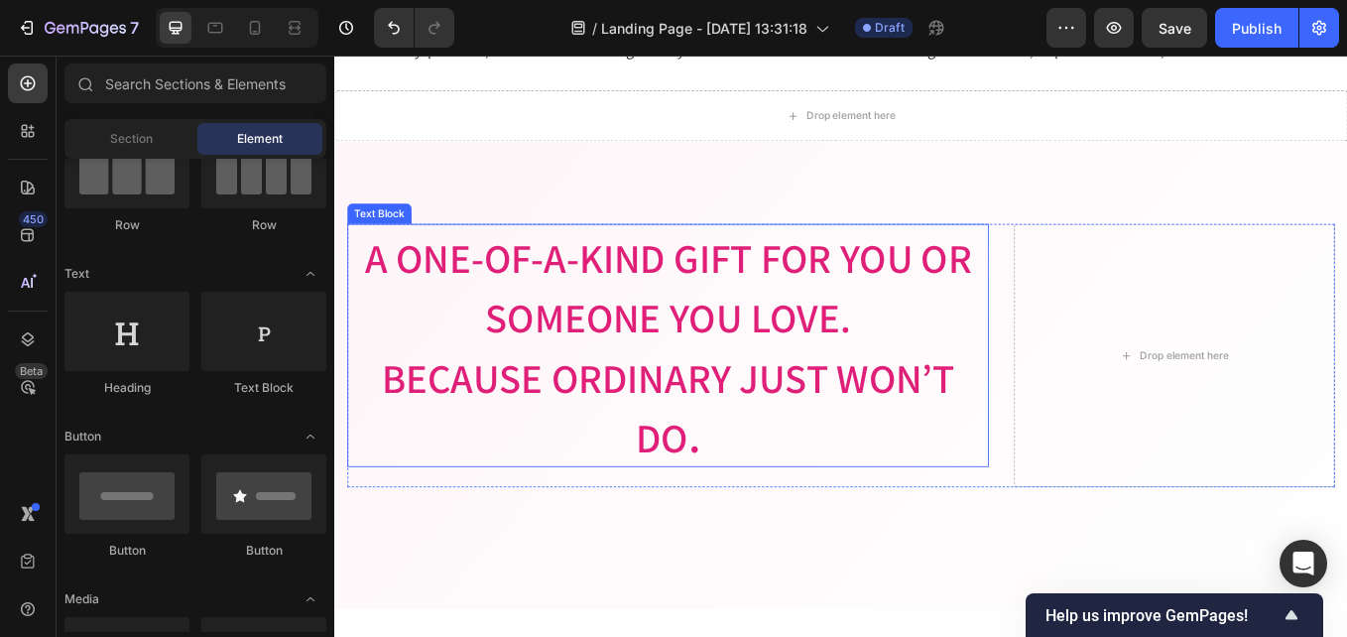
drag, startPoint x: 709, startPoint y: 468, endPoint x: 768, endPoint y: 483, distance: 60.4
click at [721, 472] on p "Because ordinary just won’t do ." at bounding box center [726, 466] width 750 height 141
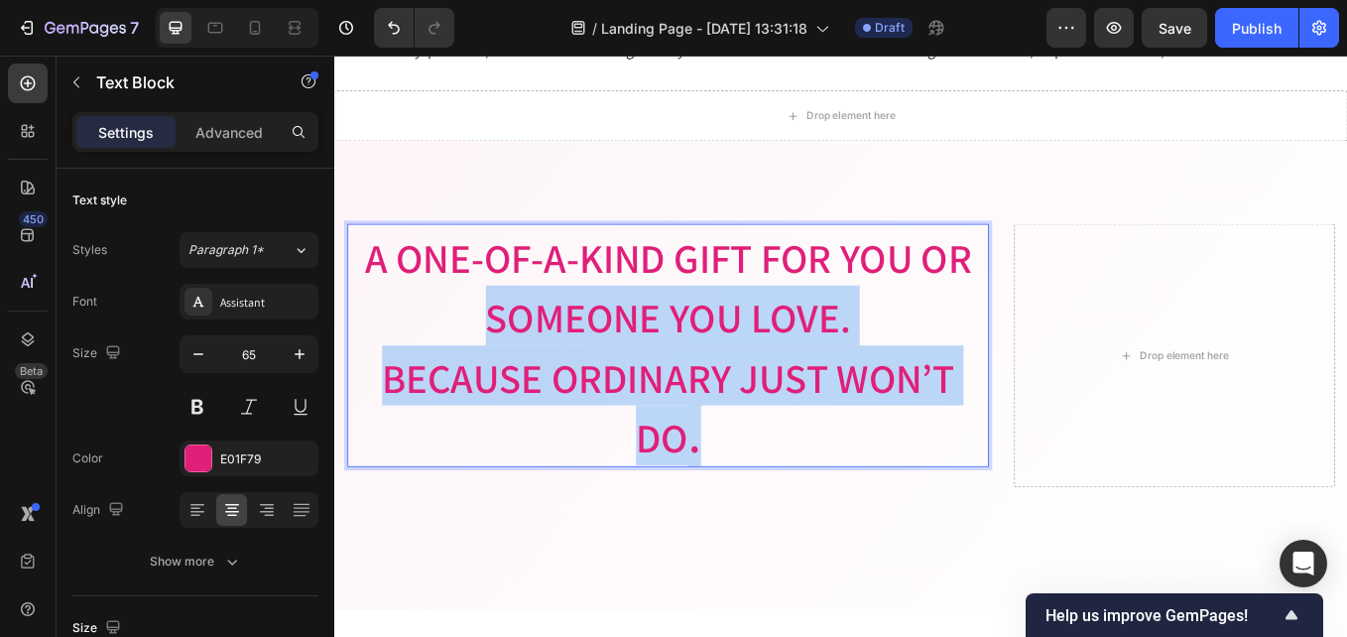
drag, startPoint x: 764, startPoint y: 511, endPoint x: 511, endPoint y: 352, distance: 298.6
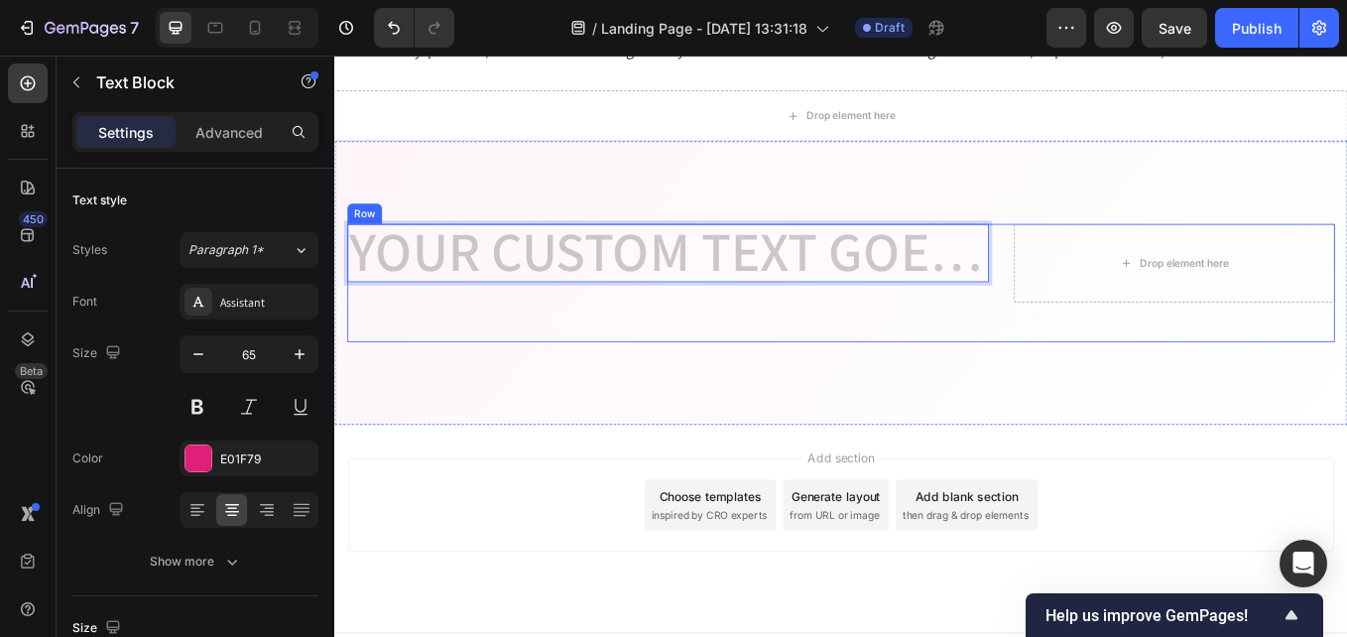
scroll to position [8, 0]
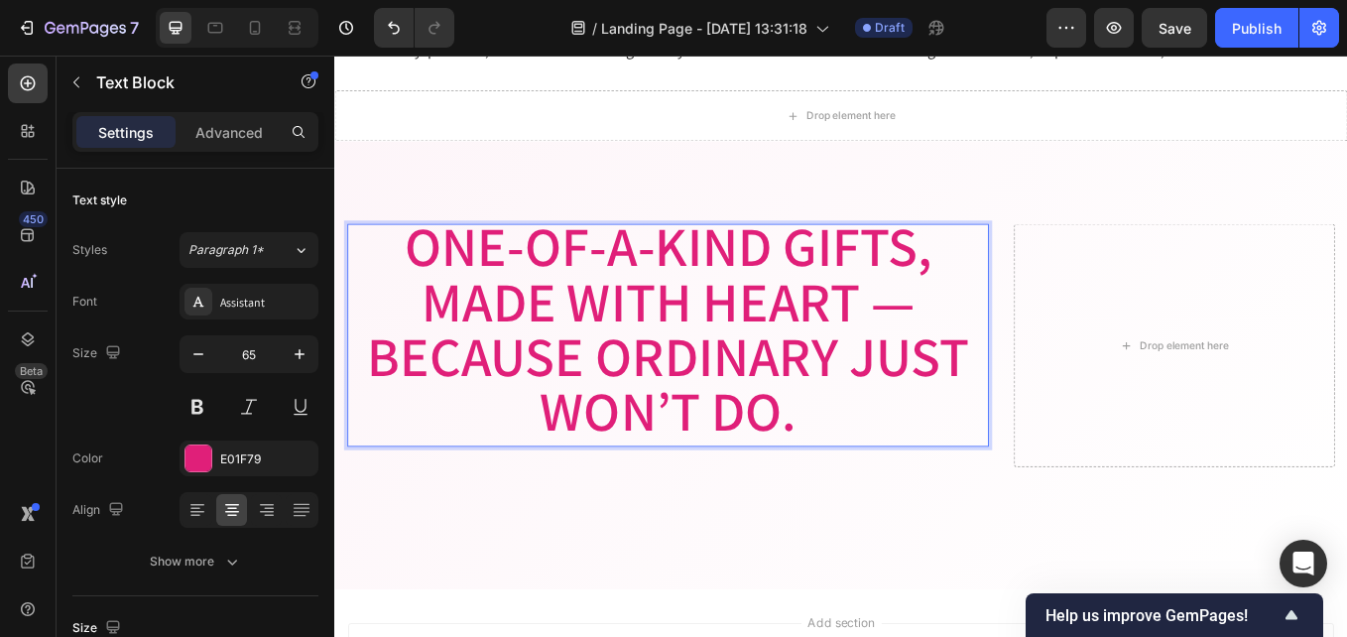
drag, startPoint x: 1088, startPoint y: 359, endPoint x: 885, endPoint y: 359, distance: 203.4
click at [1087, 359] on p "One-of-a-Kind Gifts, Made with Heart — Because Ordinary Just Won’t Do." at bounding box center [726, 376] width 750 height 258
click at [854, 367] on p "One-of-a-Kind Gifts, Made with Heart — Because Ordinary Just Won’t Do." at bounding box center [726, 376] width 750 height 258
click at [228, 128] on p "Advanced" at bounding box center [228, 132] width 67 height 21
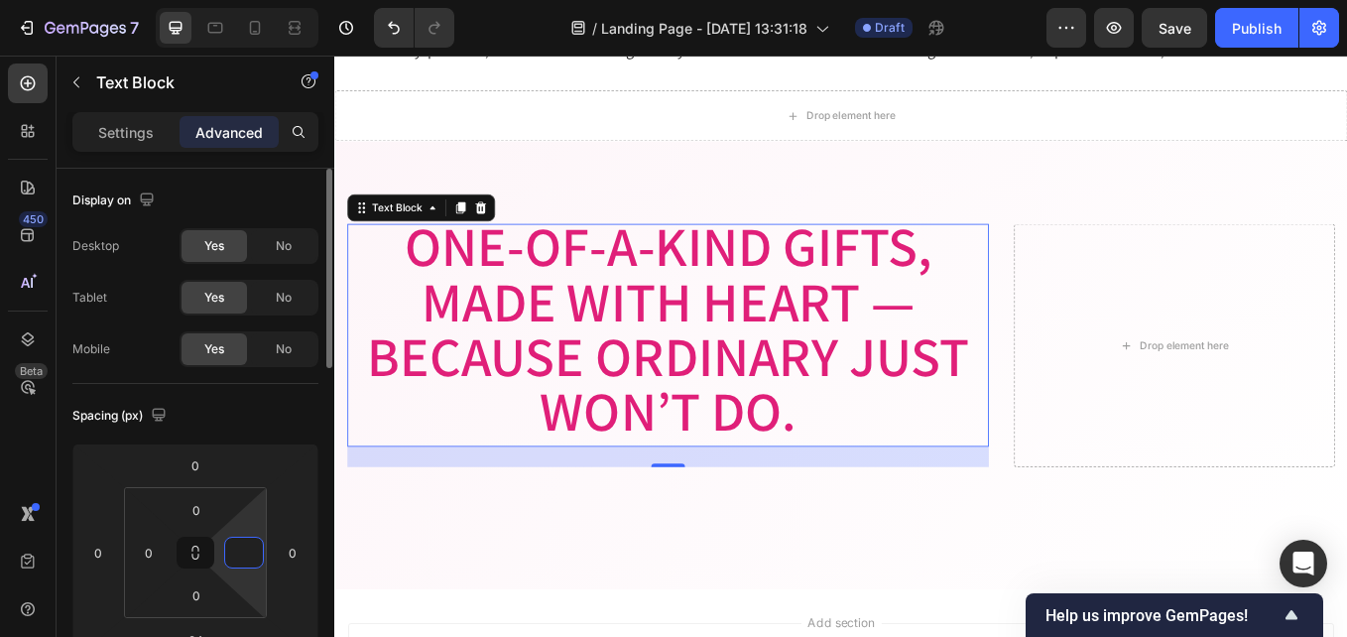
type input "00"
type input "0"
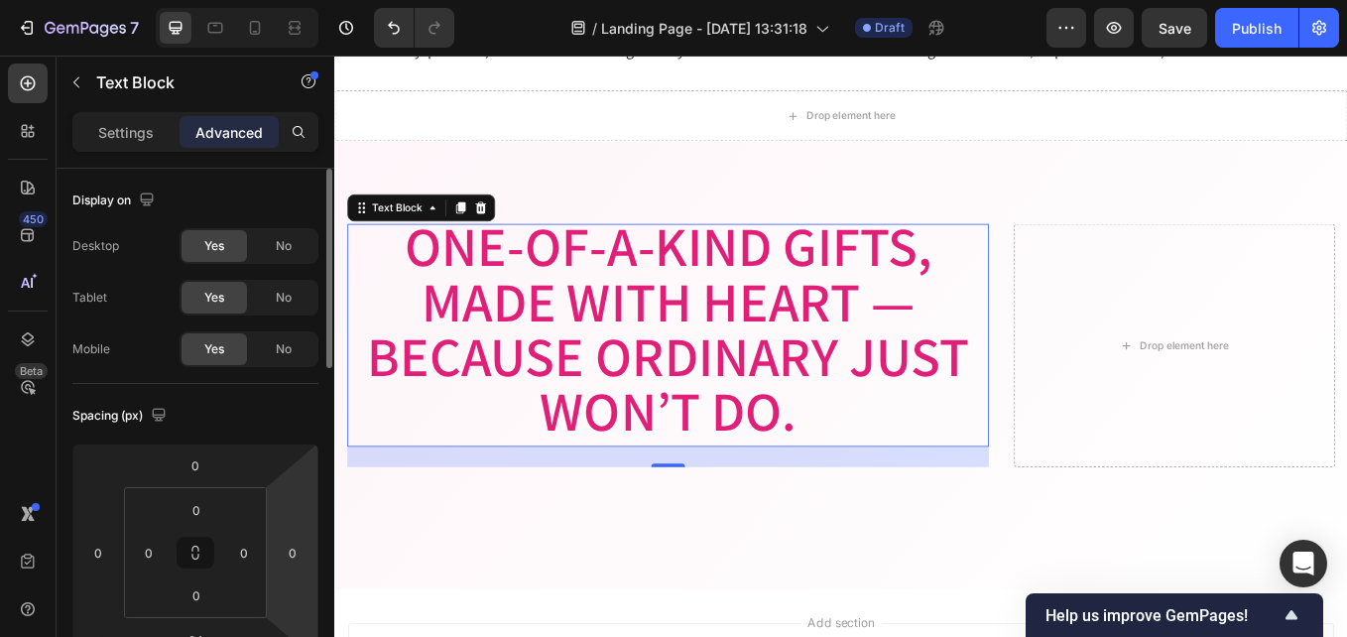
drag, startPoint x: 247, startPoint y: 569, endPoint x: 297, endPoint y: 569, distance: 49.6
click at [297, 569] on div "0 0 24 0 0 0 0 0" at bounding box center [195, 552] width 246 height 218
click at [262, 557] on div "0" at bounding box center [244, 553] width 40 height 32
drag, startPoint x: 267, startPoint y: 558, endPoint x: 320, endPoint y: 556, distance: 53.6
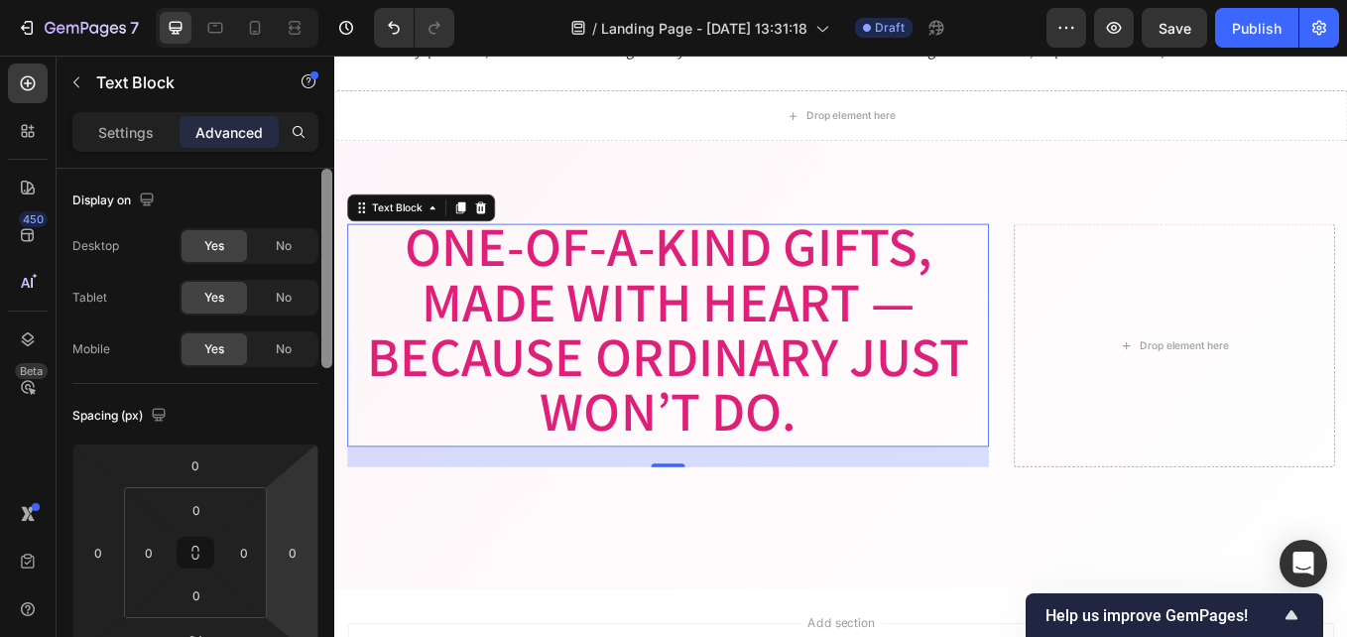
click at [333, 556] on div at bounding box center [326, 431] width 15 height 525
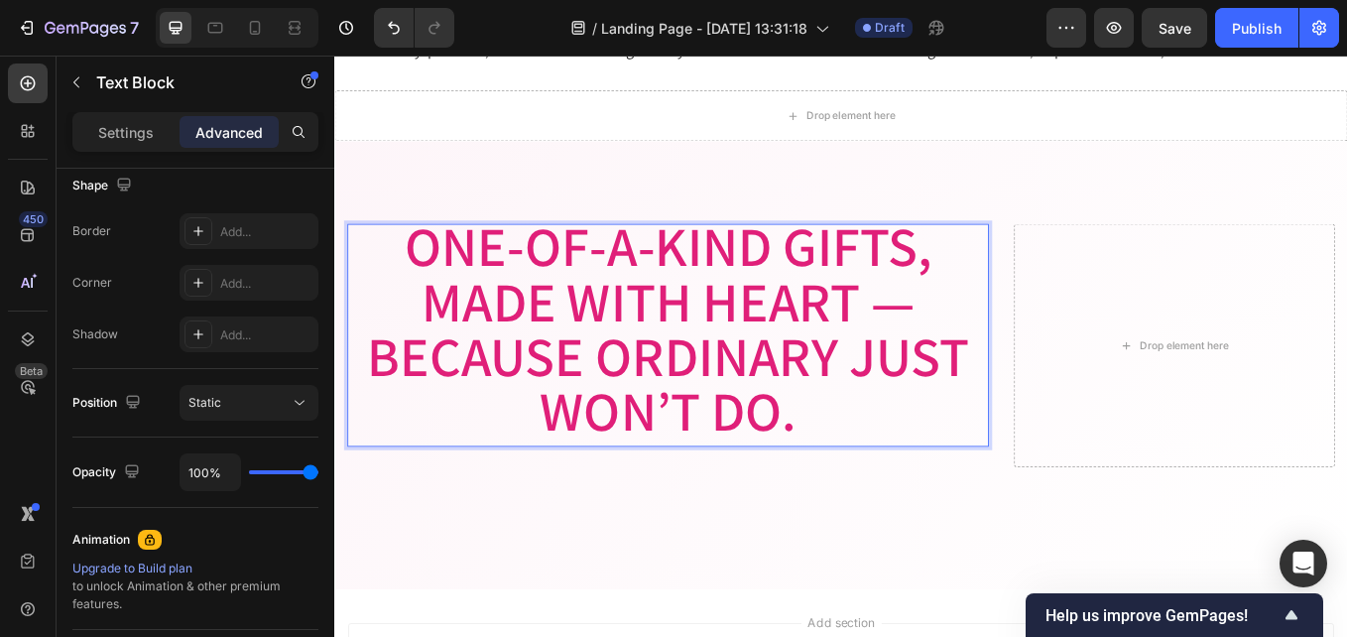
scroll to position [0, 0]
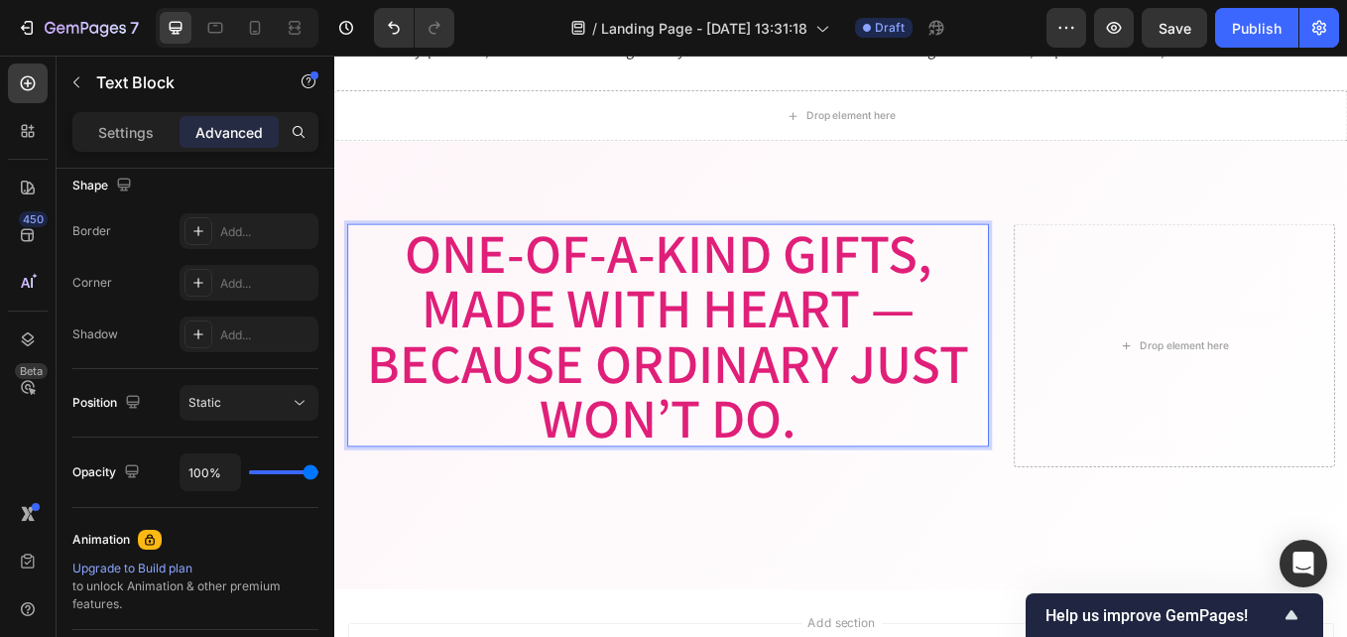
click at [231, 125] on p "Advanced" at bounding box center [228, 132] width 67 height 21
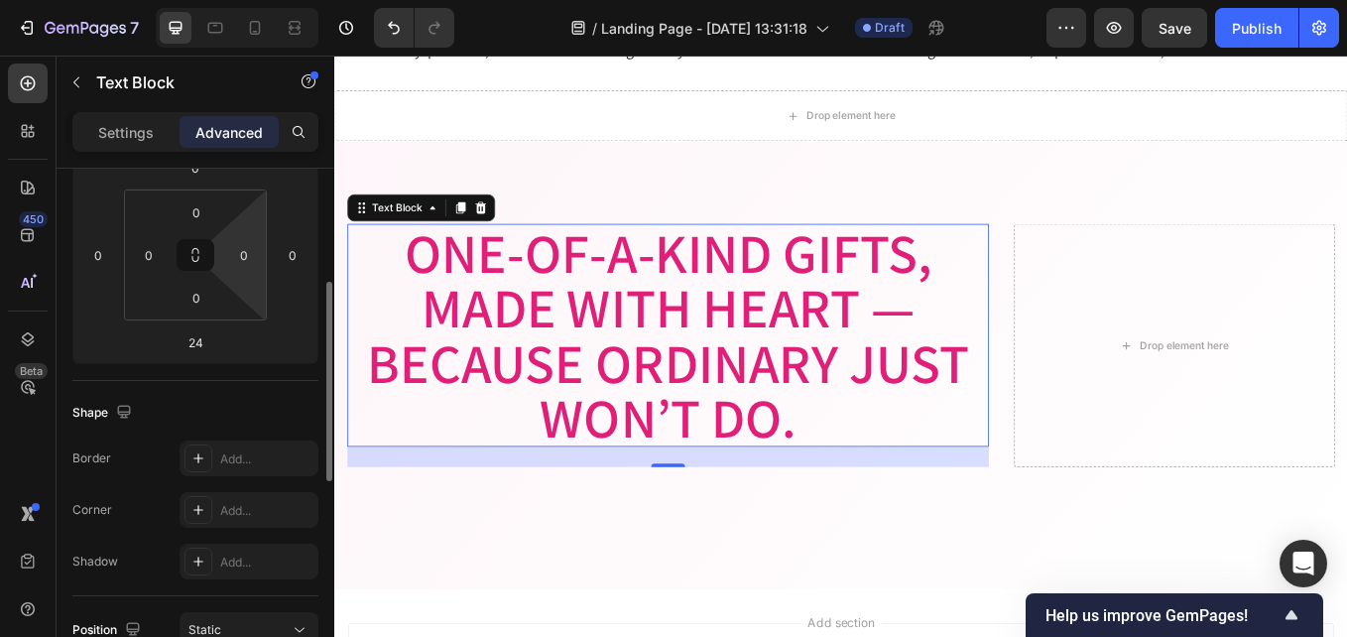
scroll to position [198, 0]
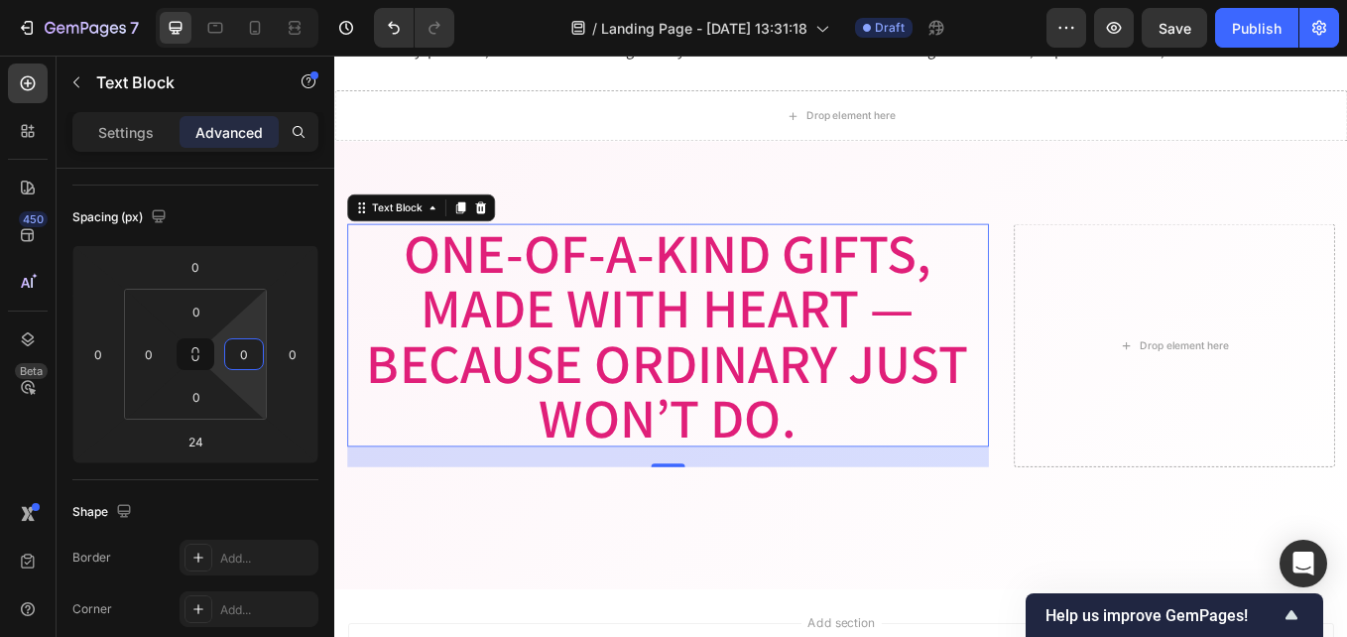
drag, startPoint x: 216, startPoint y: 358, endPoint x: 306, endPoint y: 358, distance: 89.3
click at [306, 0] on html "7 / Landing Page - [DATE] 13:31:18 Draft Preview Save Publish 450 Beta Sections…" at bounding box center [673, 0] width 1347 height 0
drag, startPoint x: 126, startPoint y: 354, endPoint x: 72, endPoint y: 355, distance: 53.6
click at [72, 0] on html "7 / Landing Page - [DATE] 13:31:18 Draft Preview Save Publish 450 Beta Sections…" at bounding box center [673, 0] width 1347 height 0
click at [229, 356] on input "0" at bounding box center [244, 354] width 30 height 30
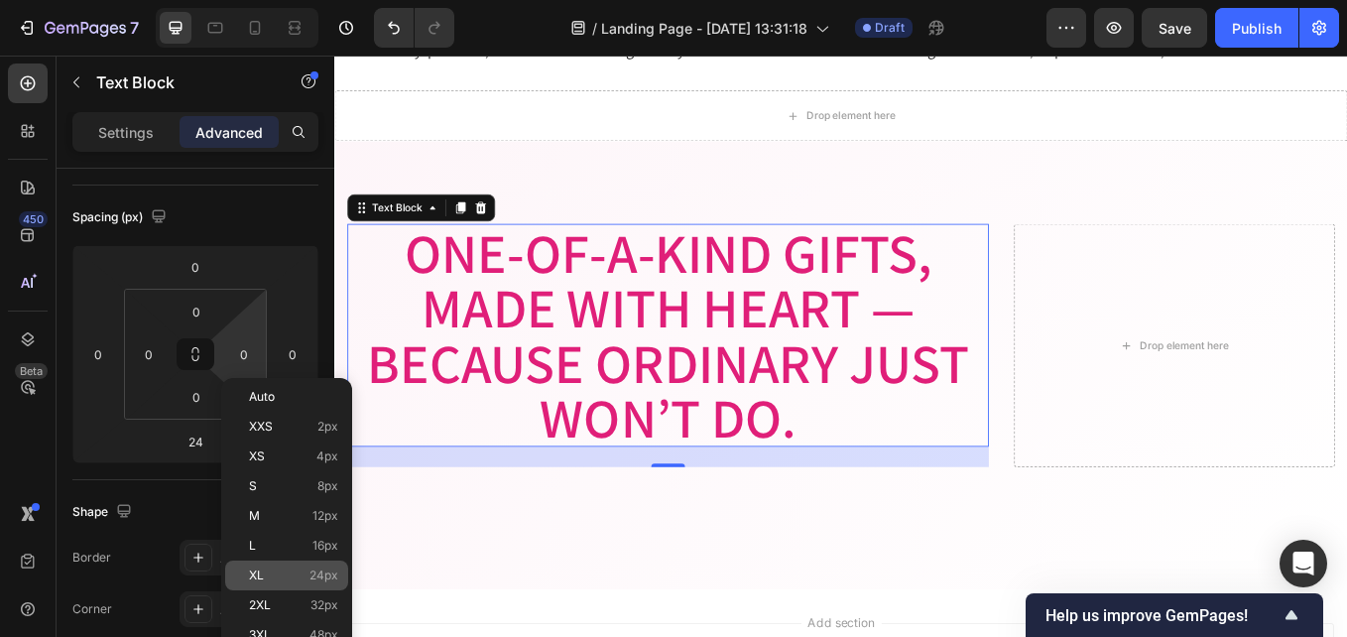
click at [288, 576] on p "XL 24px" at bounding box center [293, 575] width 89 height 14
type input "24"
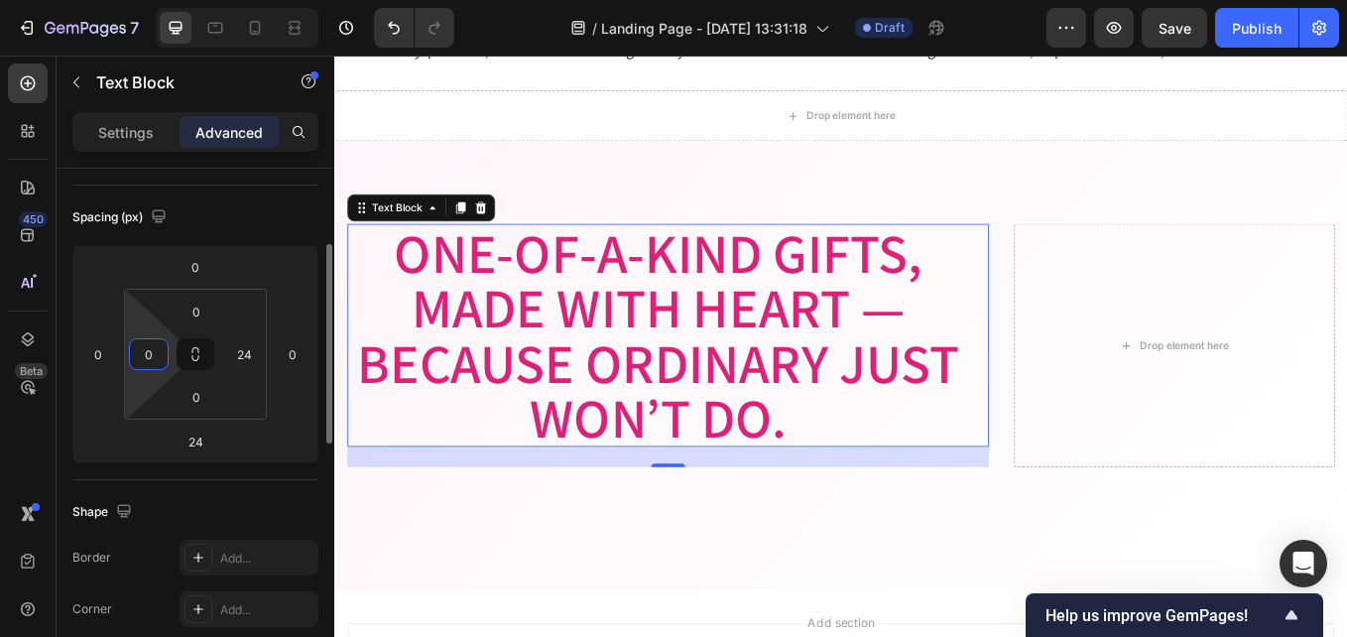
click at [150, 366] on input "0" at bounding box center [149, 354] width 30 height 30
drag, startPoint x: 483, startPoint y: 422, endPoint x: 337, endPoint y: 522, distance: 176.9
click at [728, 609] on div "Image Image Free shipping Text Block from The States Text Block Advanced List I…" at bounding box center [929, 419] width 1190 height 527
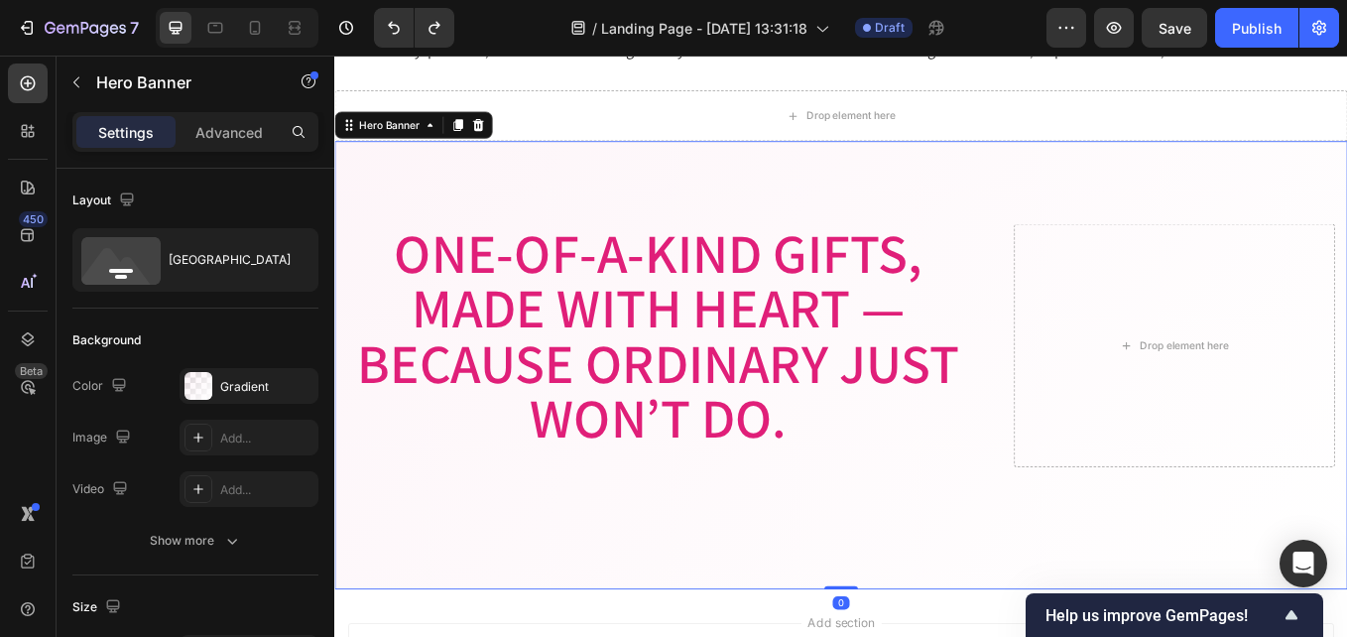
scroll to position [525, 0]
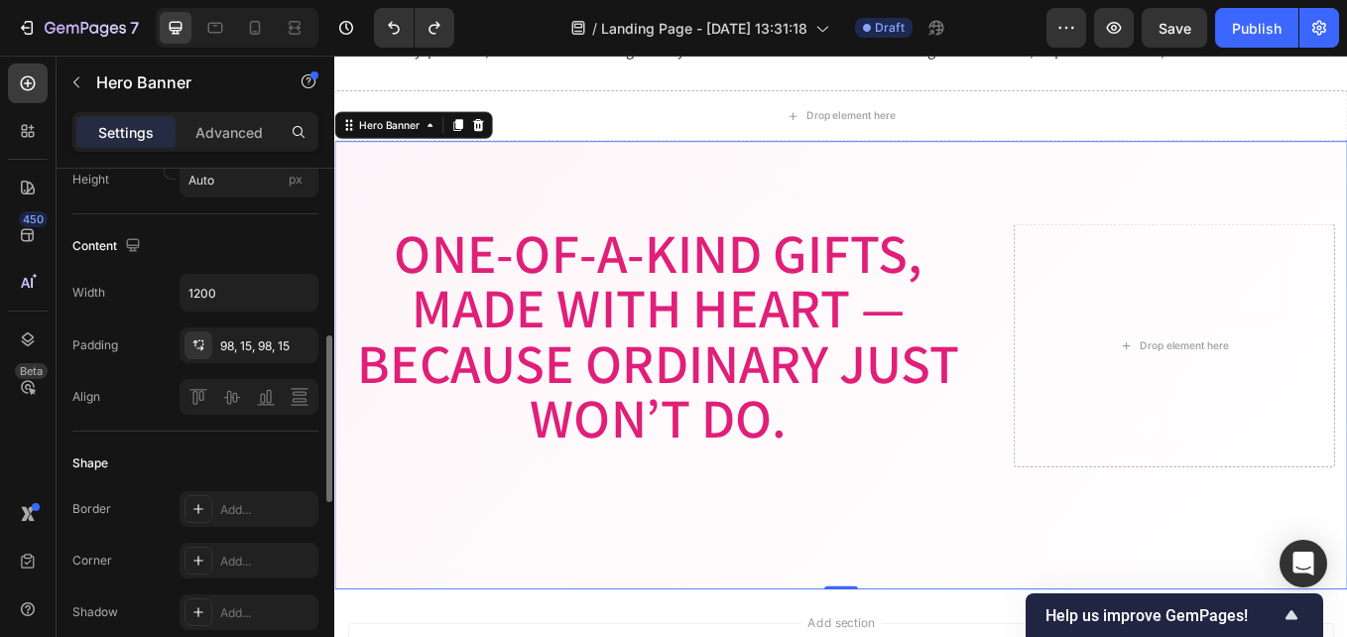
drag, startPoint x: 667, startPoint y: 550, endPoint x: 669, endPoint y: 628, distance: 78.4
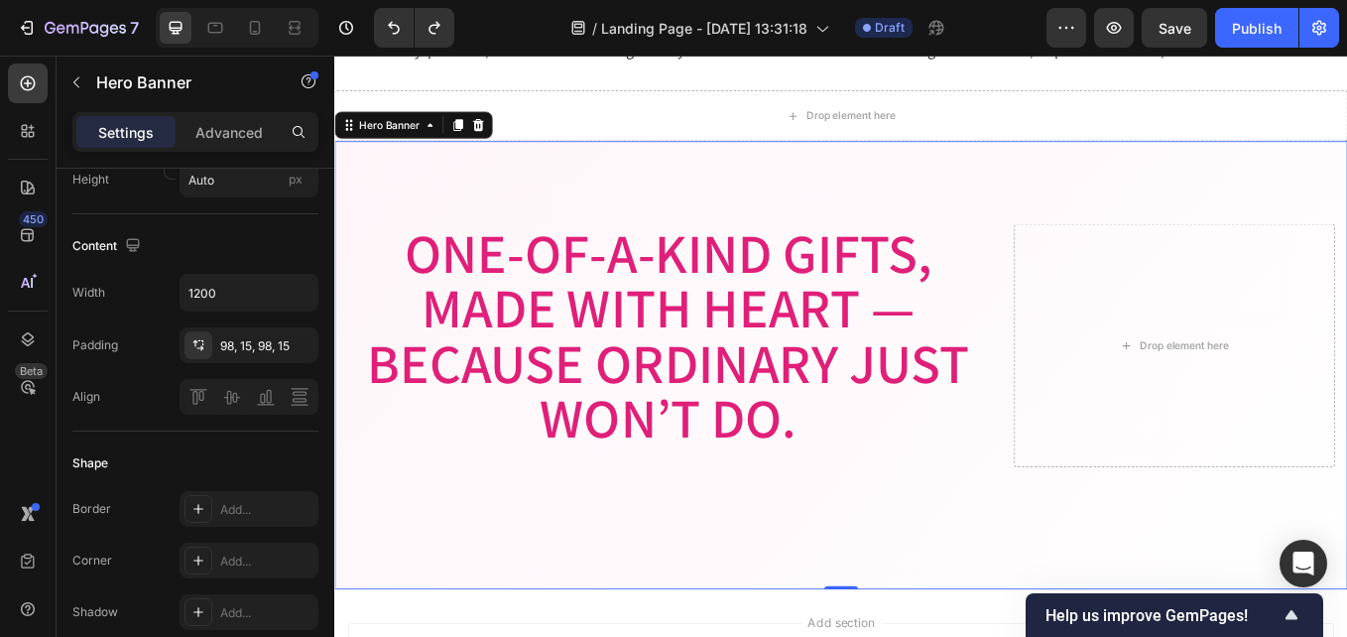
click at [971, 630] on div "Image Image Free shipping Text Block from The States Text Block Advanced List I…" at bounding box center [929, 419] width 1190 height 527
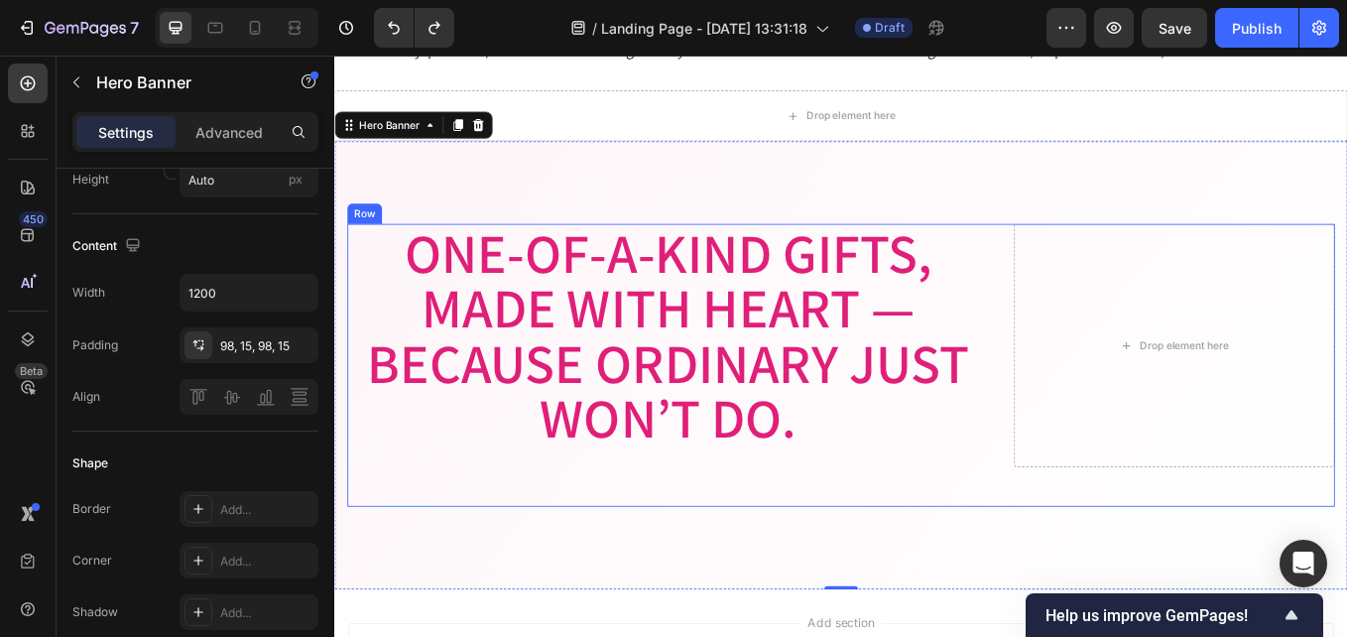
drag, startPoint x: 841, startPoint y: 569, endPoint x: 853, endPoint y: 540, distance: 32.1
click at [843, 568] on div "Image Free shipping Text Block from The States Text Block Advanced List Image 3…" at bounding box center [929, 419] width 1161 height 332
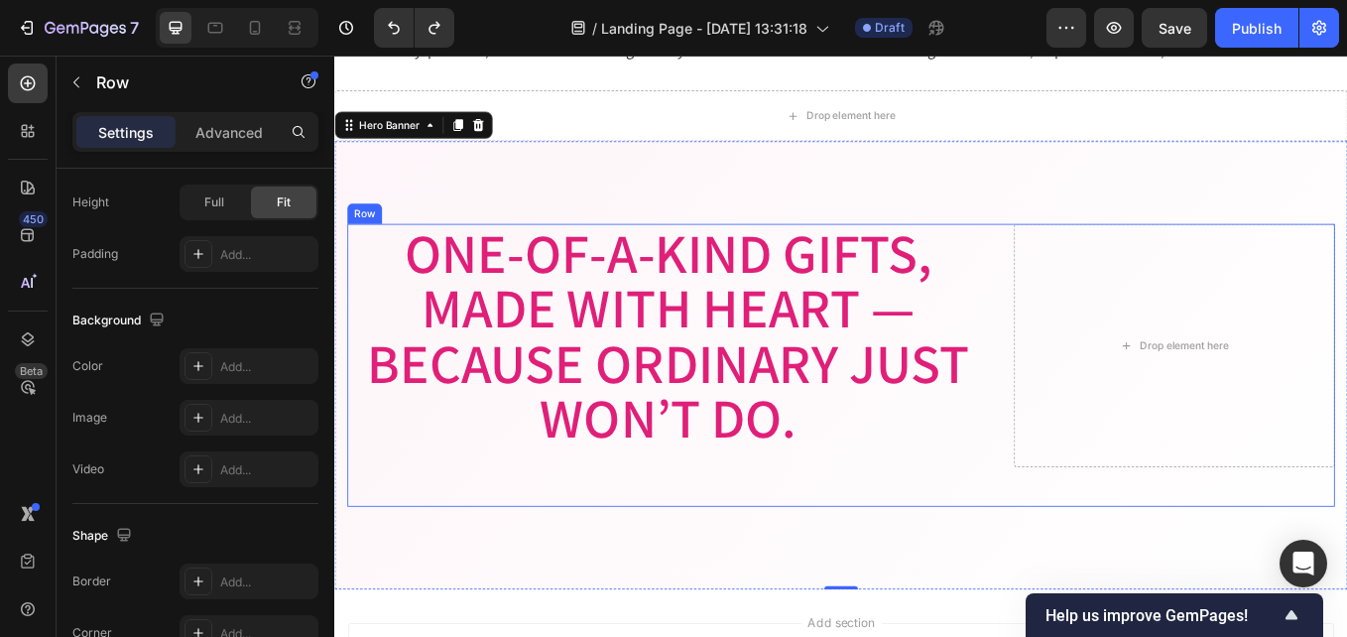
scroll to position [0, 0]
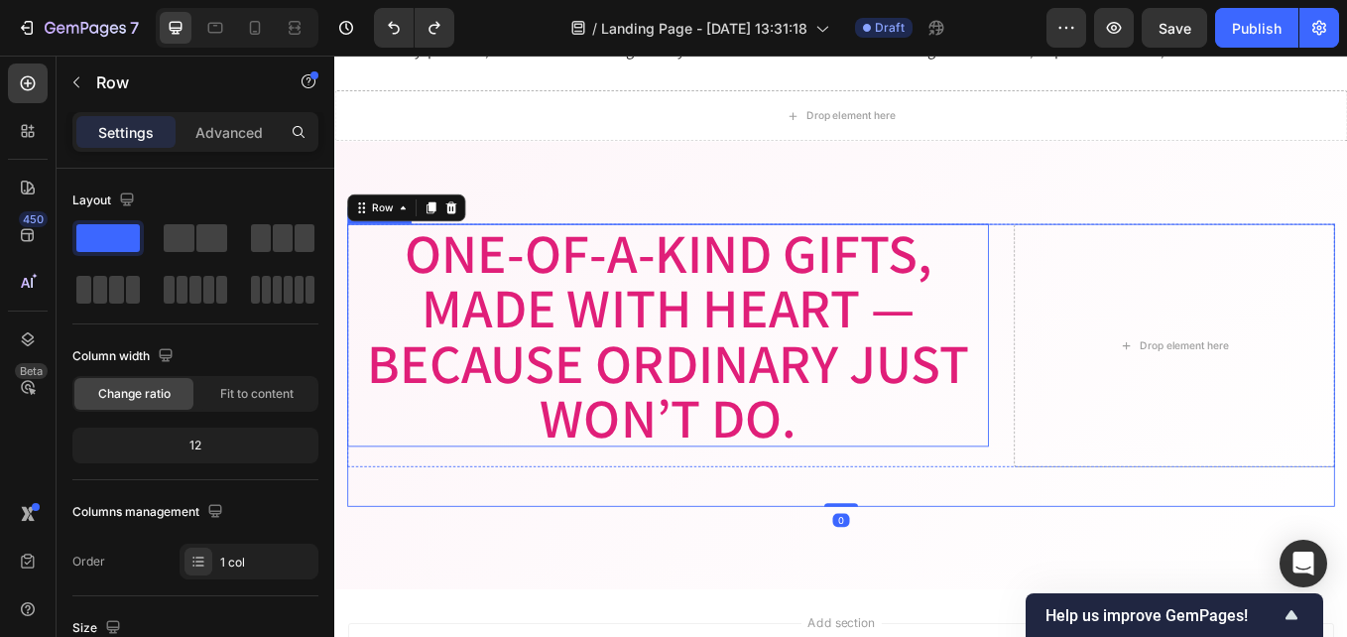
click at [1014, 363] on p "One-of-a-Kind Gifts, Made with Heart — Because Ordinary Just Won’t Do." at bounding box center [726, 384] width 750 height 258
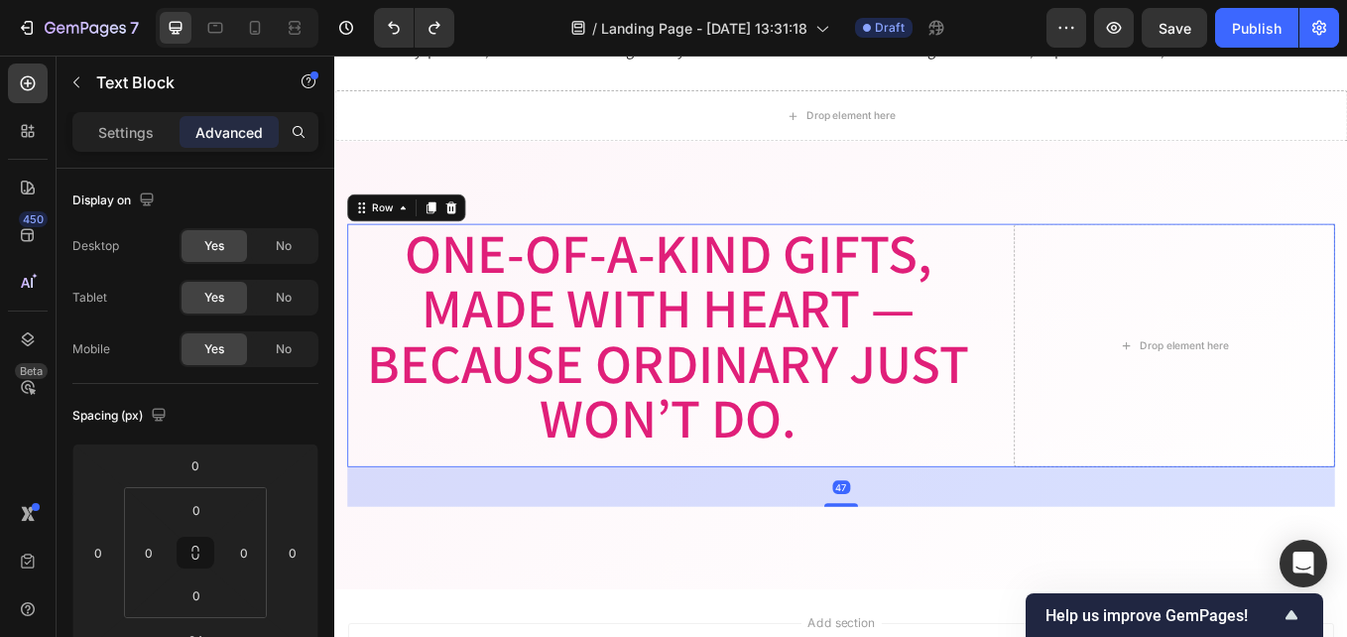
click at [1095, 369] on div "One-of-a-Kind Gifts, Made with Heart — Because Ordinary Just Won’t Do. Text Blo…" at bounding box center [929, 396] width 1161 height 286
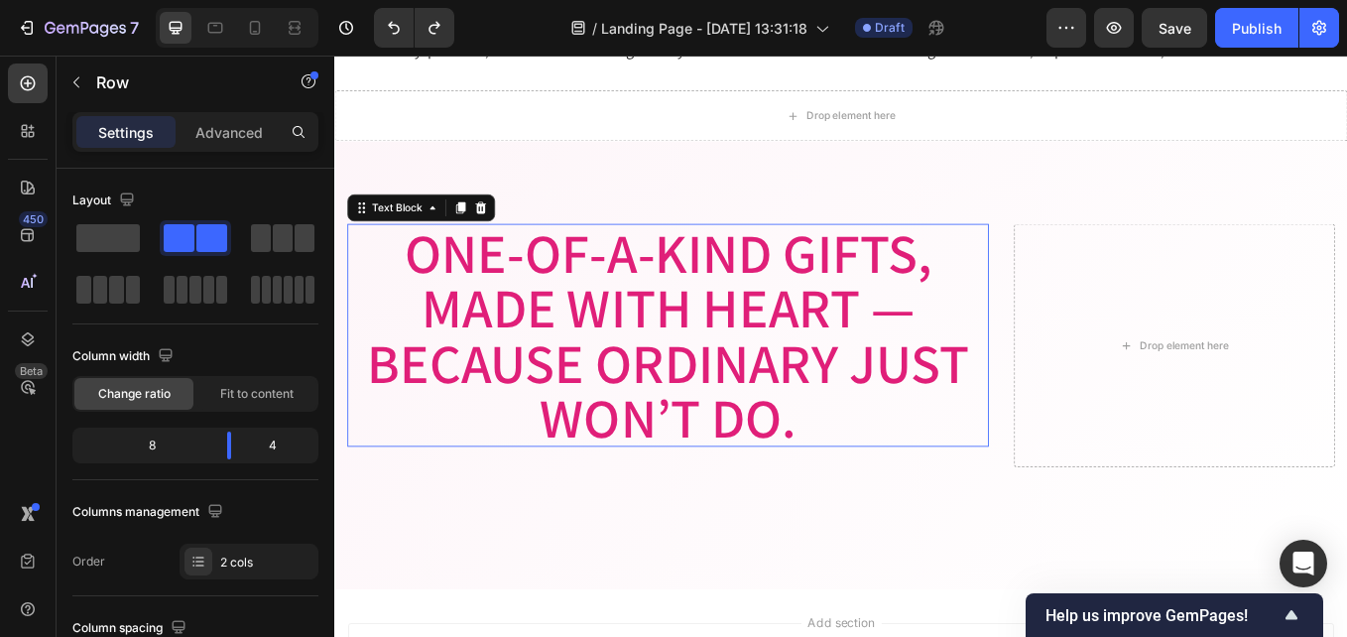
click at [1090, 380] on p "One-of-a-Kind Gifts, Made with Heart — Because Ordinary Just Won’t Do." at bounding box center [726, 384] width 750 height 258
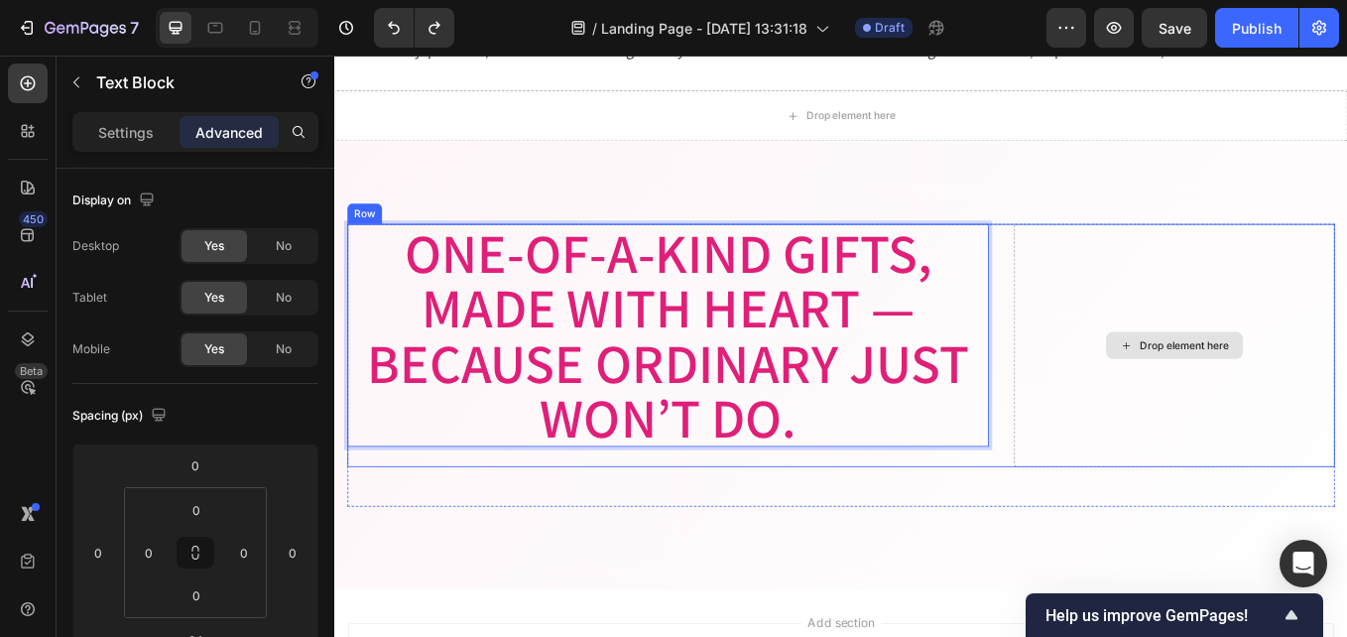
drag, startPoint x: 1089, startPoint y: 380, endPoint x: 1181, endPoint y: 372, distance: 92.6
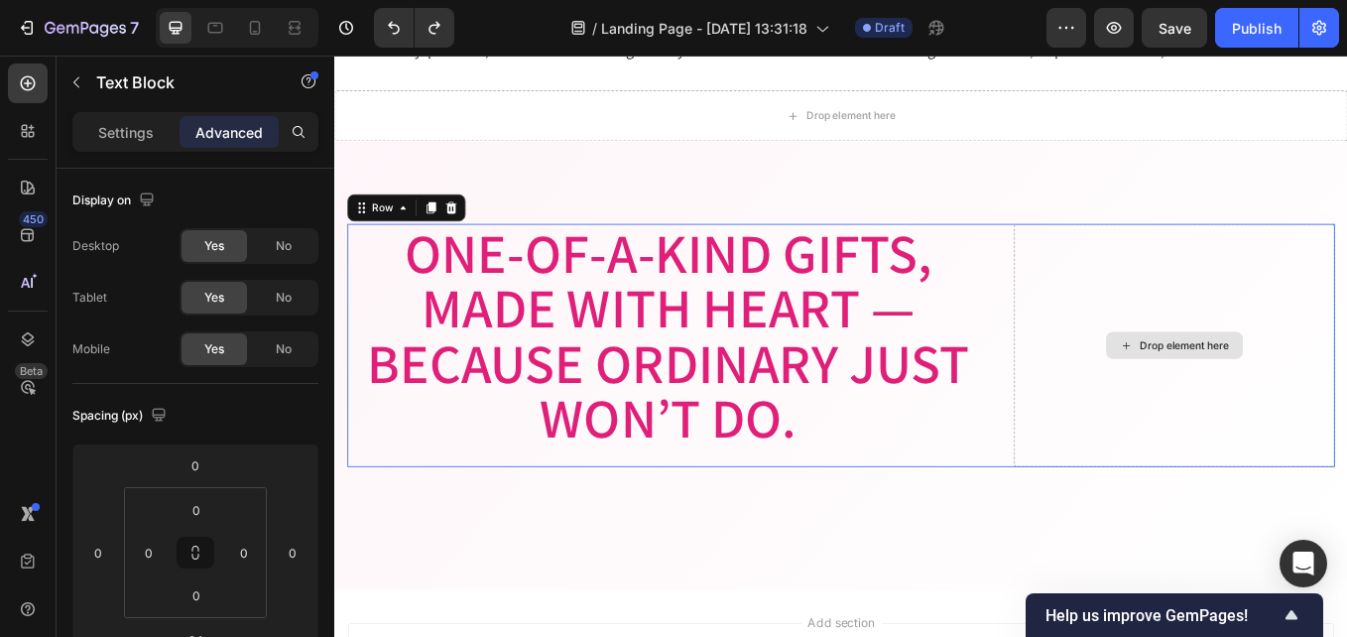
click at [1236, 357] on div "Drop element here" at bounding box center [1321, 396] width 377 height 286
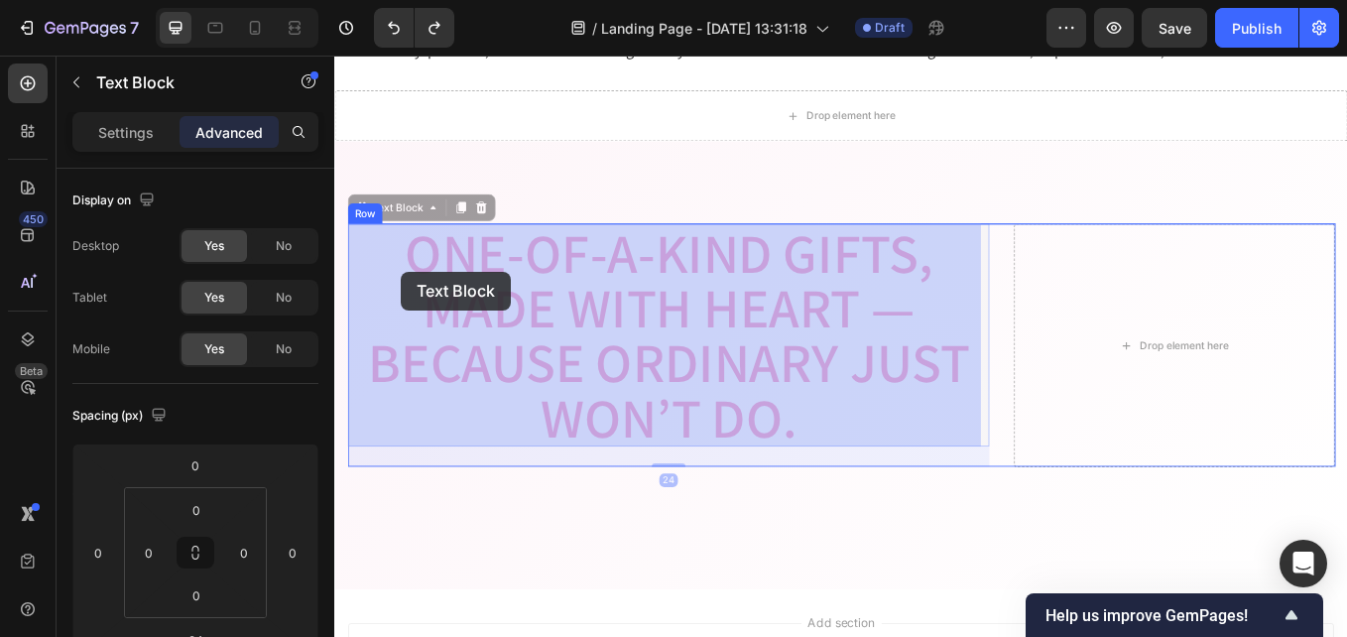
drag, startPoint x: 831, startPoint y: 485, endPoint x: 408, endPoint y: 306, distance: 460.1
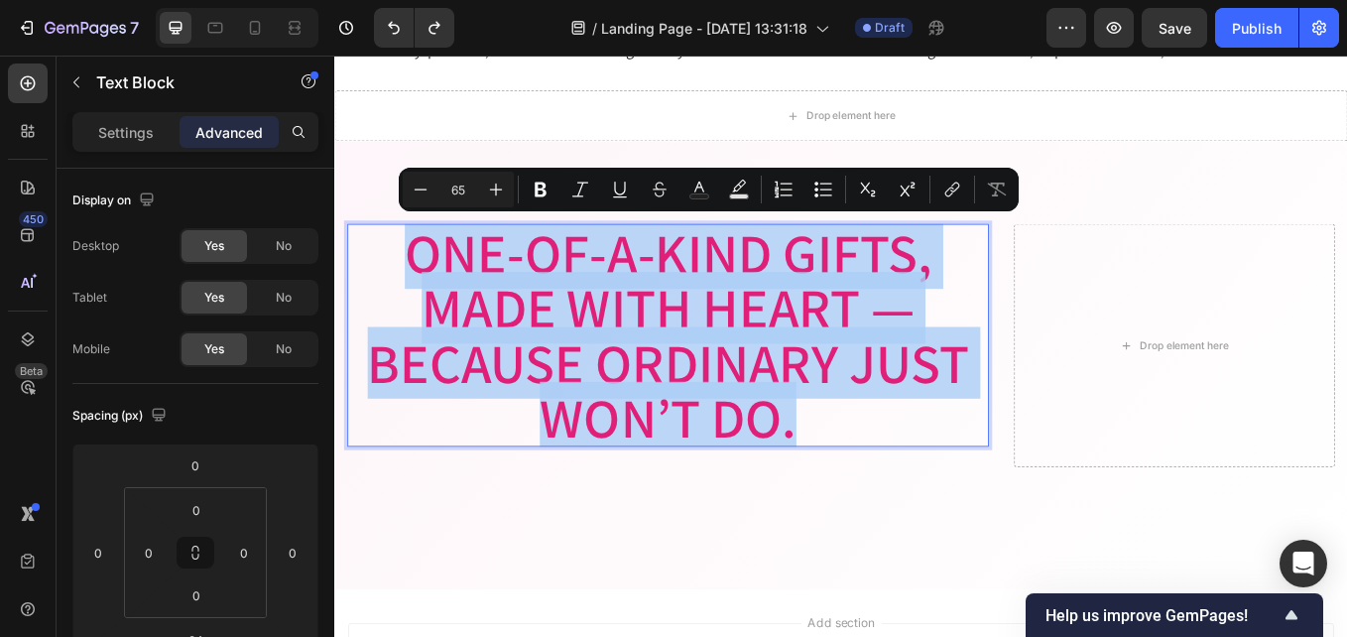
drag, startPoint x: 420, startPoint y: 283, endPoint x: 908, endPoint y: 482, distance: 527.2
click at [908, 482] on p "One-of-a-Kind Gifts, Made with Heart — Because Ordinary Just Won’t Do." at bounding box center [726, 384] width 750 height 258
copy p "One-of-a-Kind Gifts, Made with Heart — Because Ordinary Just Won’t Do."
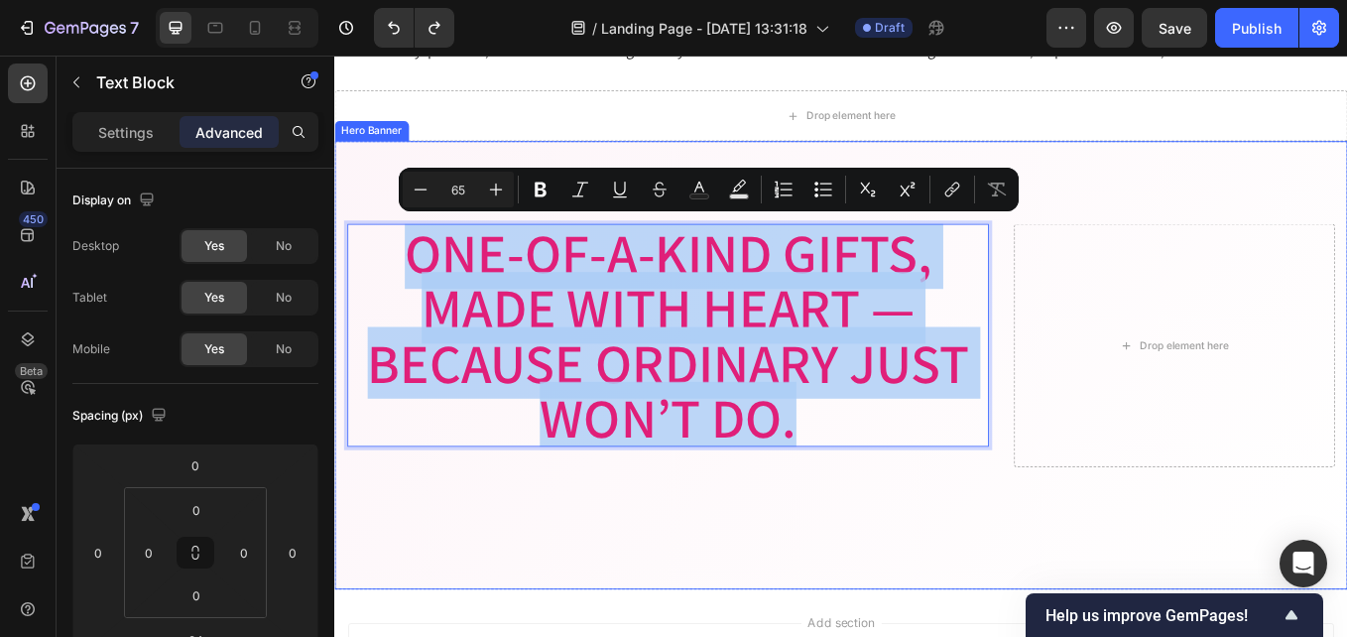
drag, startPoint x: 1284, startPoint y: 186, endPoint x: 1302, endPoint y: 197, distance: 20.9
click at [1286, 190] on div "Image Image Free shipping Text Block from The States Text Block Advanced List I…" at bounding box center [929, 419] width 1190 height 527
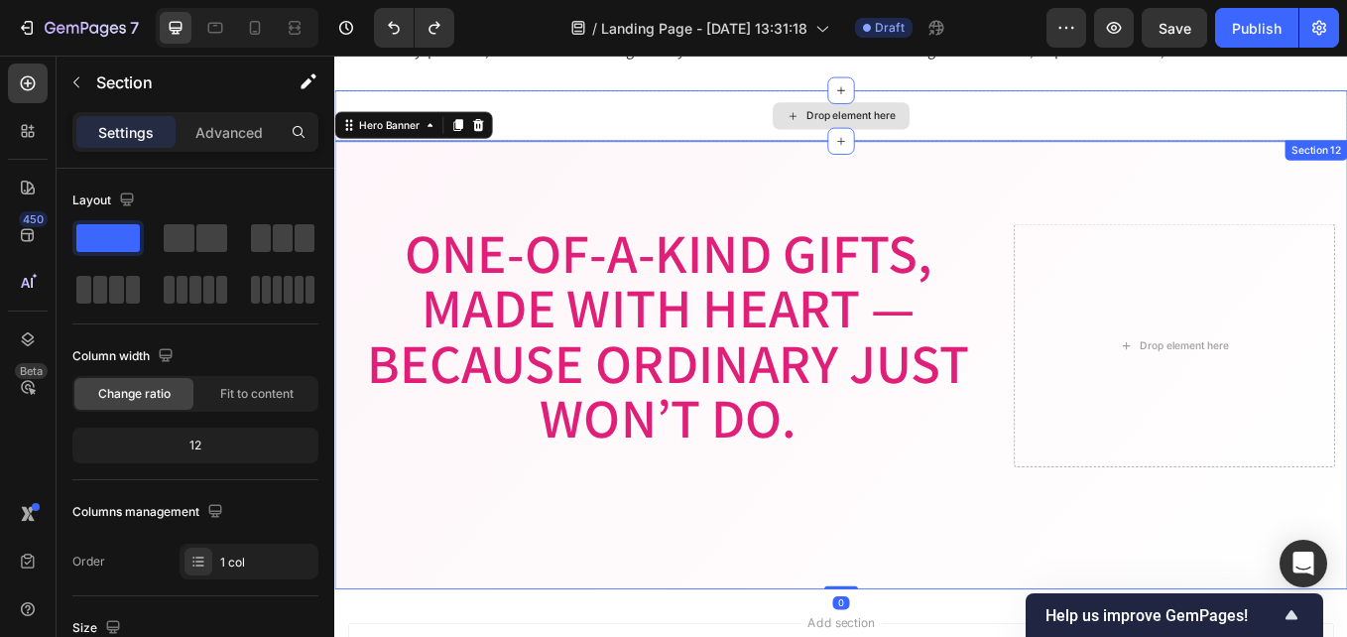
click at [1054, 119] on div "Drop element here" at bounding box center [929, 126] width 1190 height 60
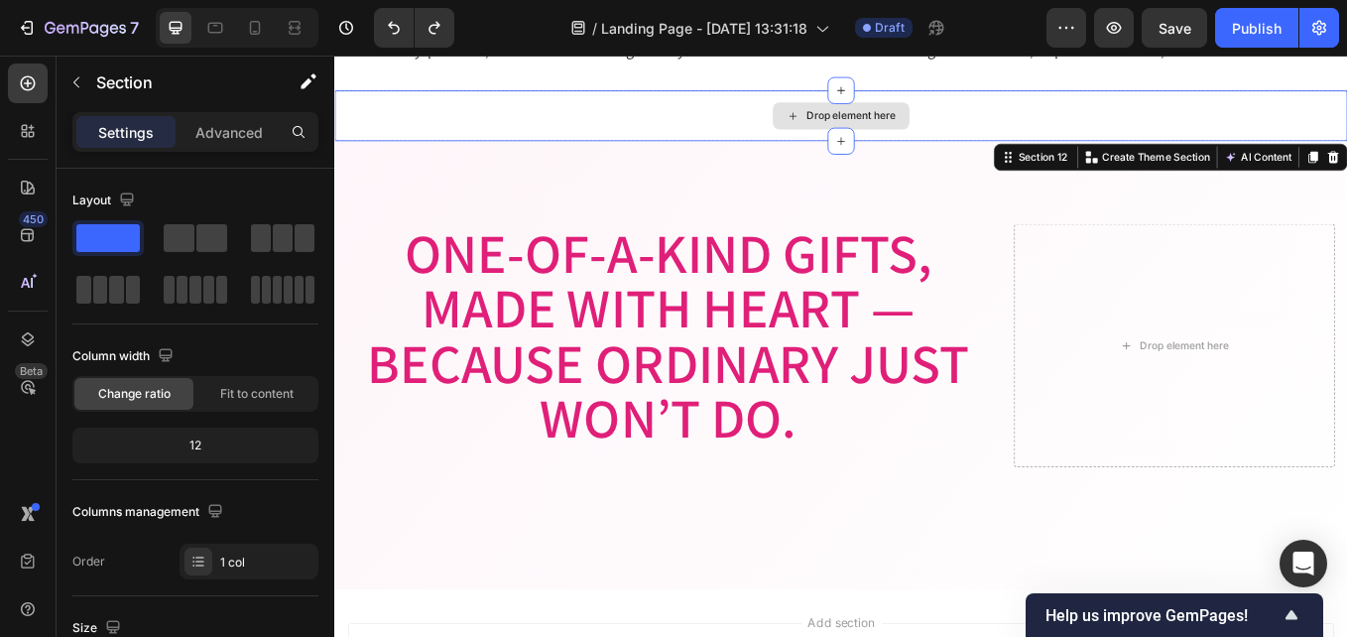
drag, startPoint x: 438, startPoint y: 288, endPoint x: 831, endPoint y: 125, distance: 425.2
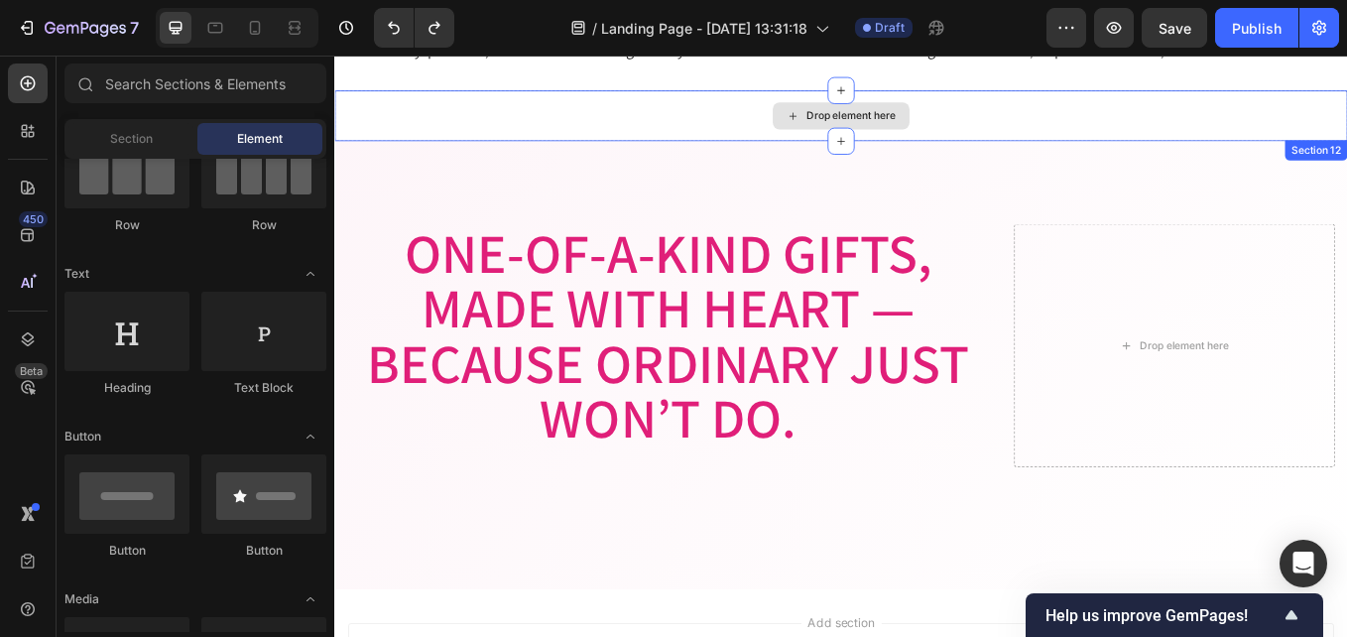
click at [918, 124] on div "Drop element here" at bounding box center [941, 126] width 105 height 16
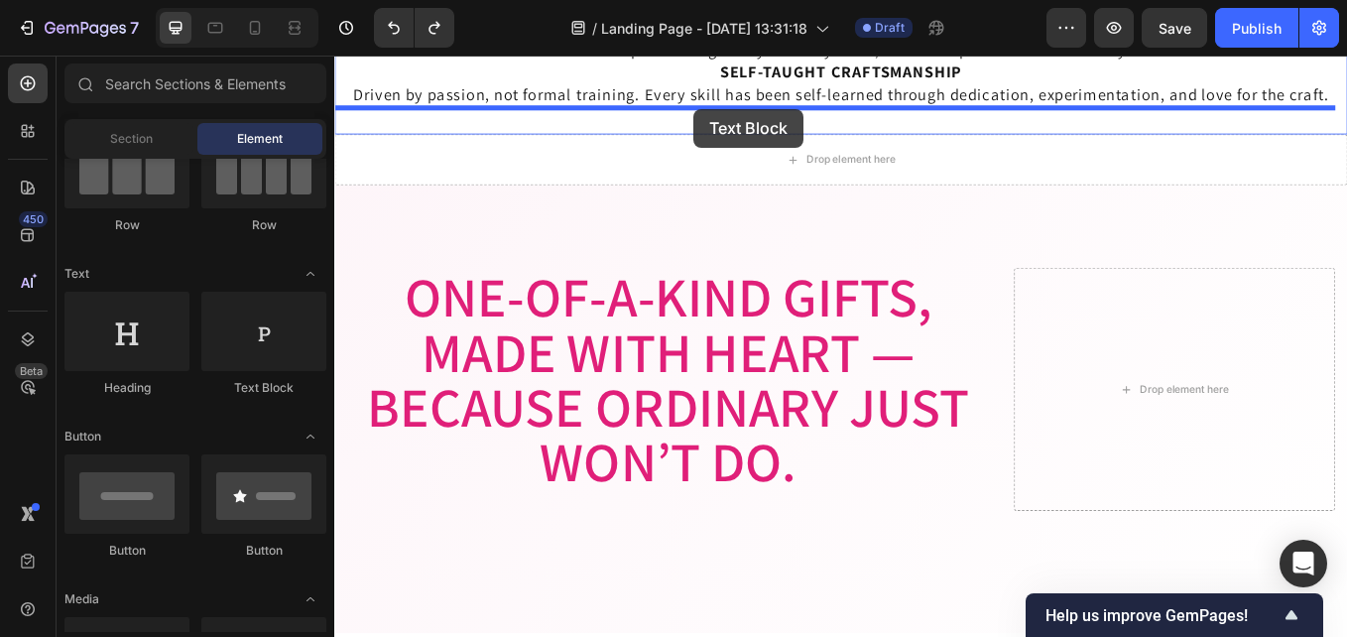
drag, startPoint x: 587, startPoint y: 399, endPoint x: 542, endPoint y: 210, distance: 193.9
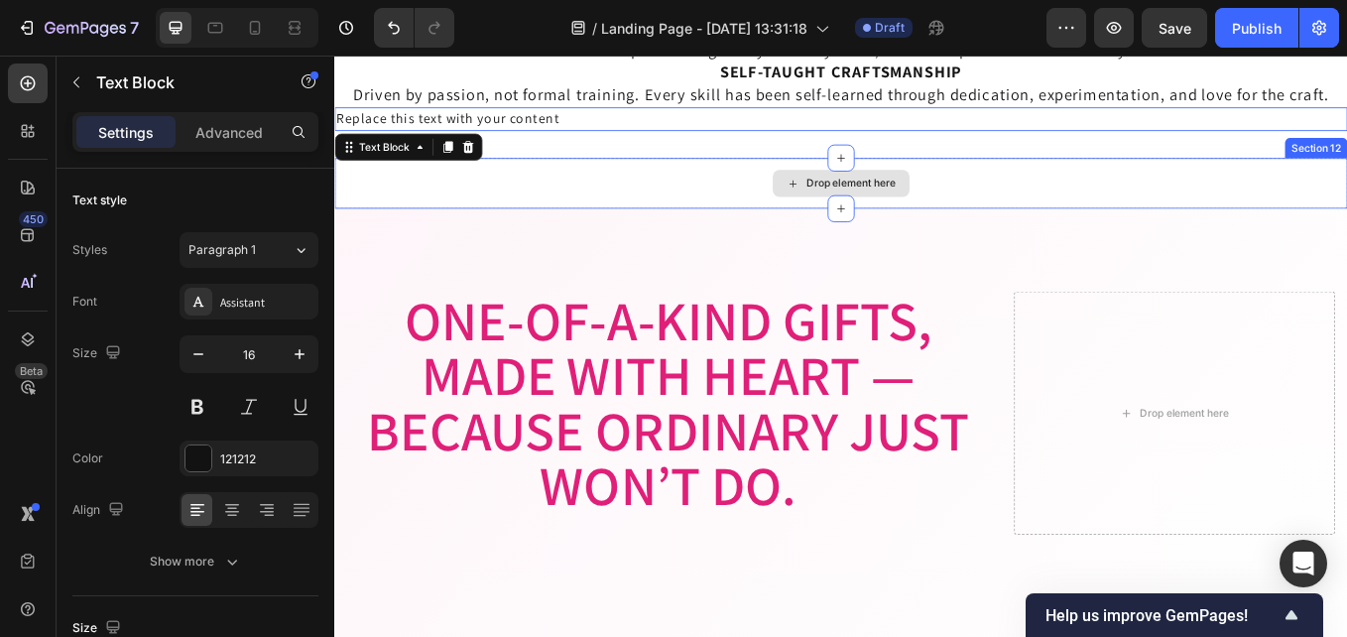
scroll to position [3586, 0]
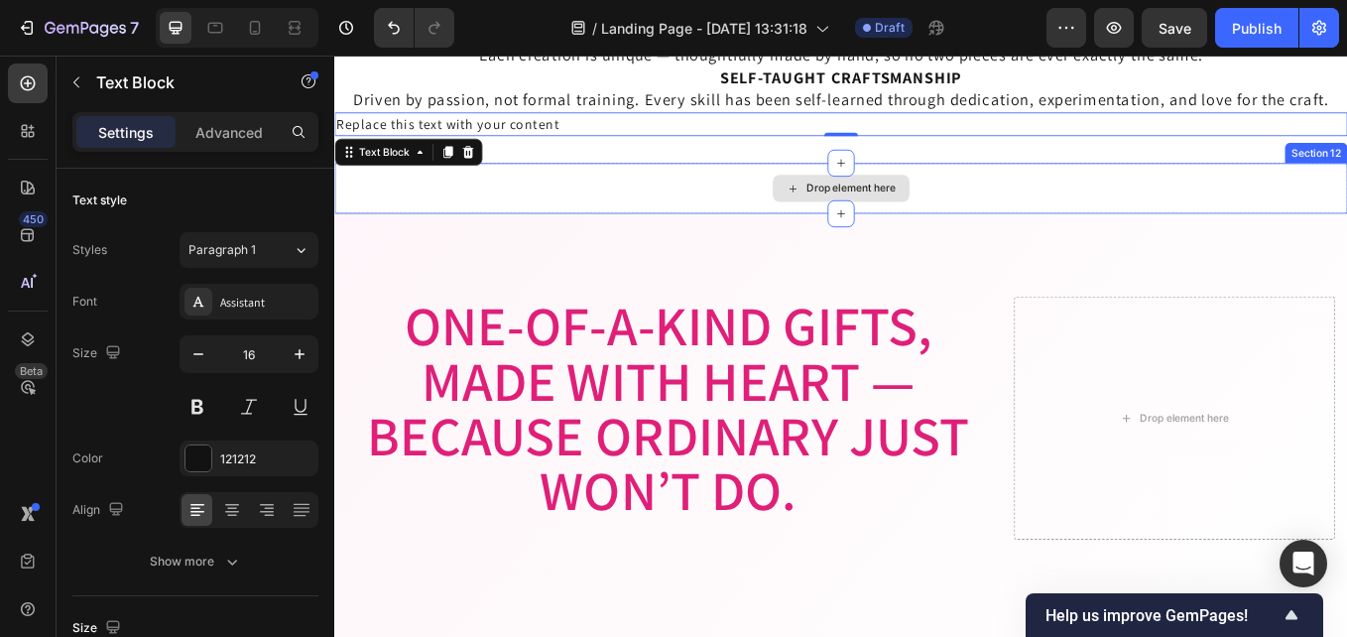
drag, startPoint x: 412, startPoint y: 172, endPoint x: 420, endPoint y: 196, distance: 26.0
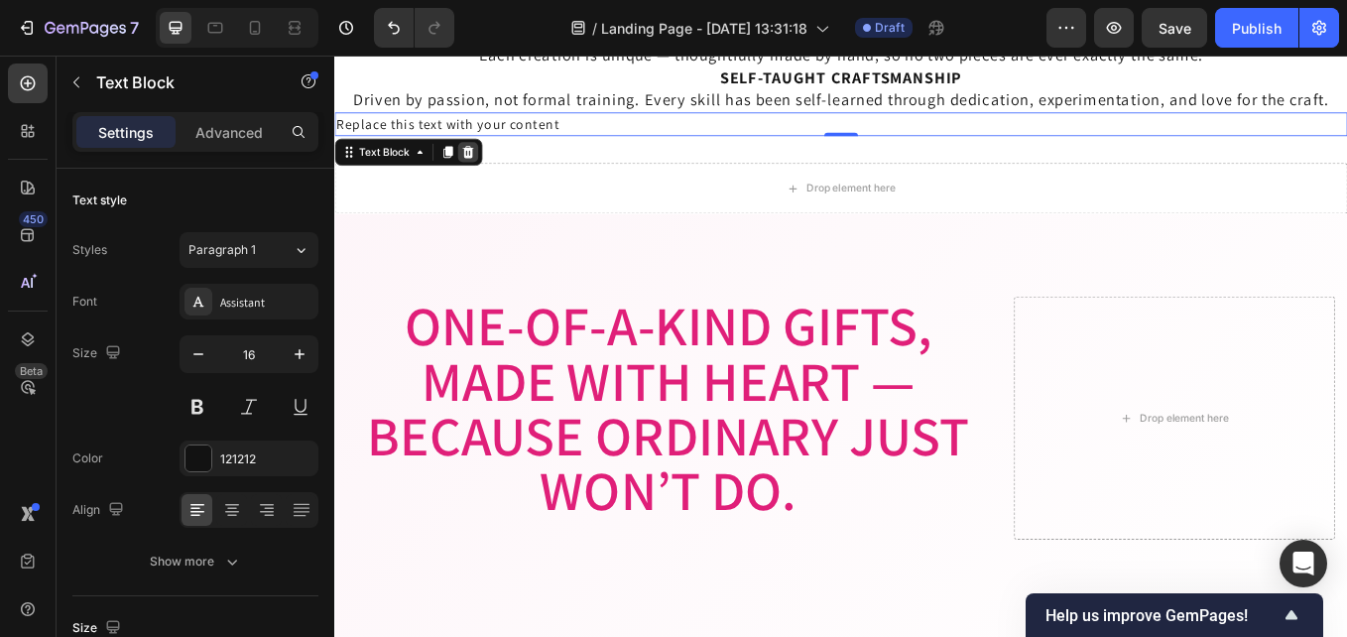
click at [492, 171] on icon at bounding box center [491, 169] width 16 height 16
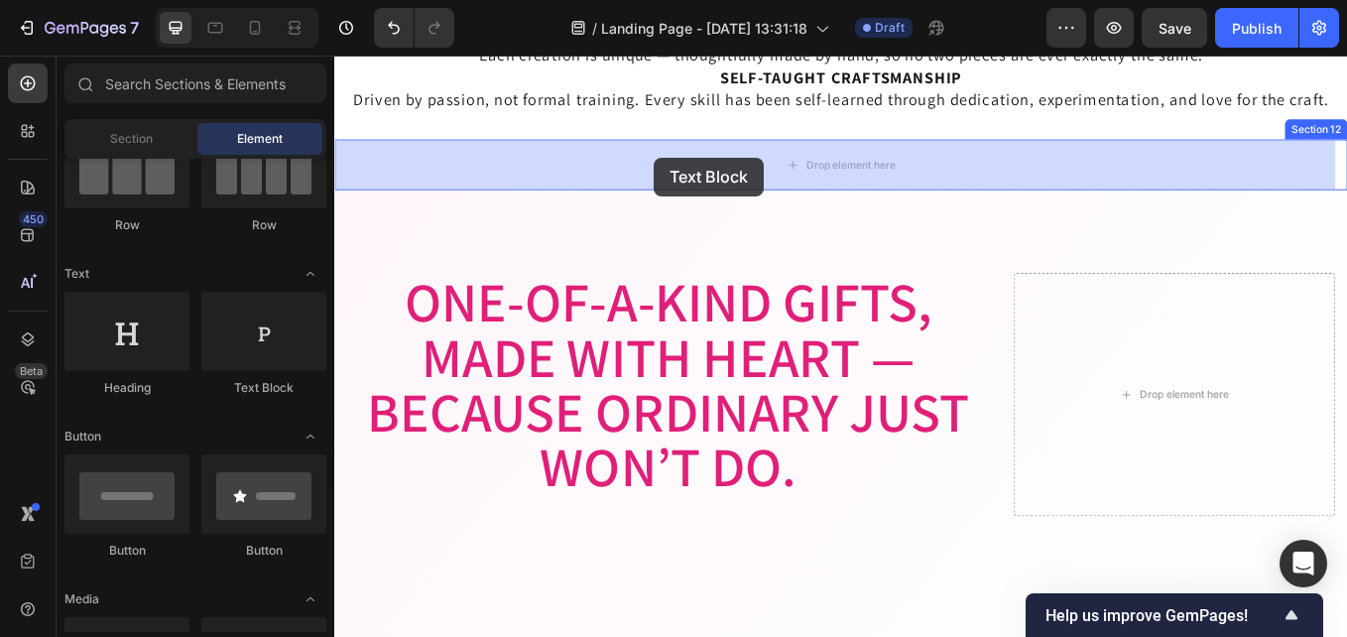
drag, startPoint x: 663, startPoint y: 406, endPoint x: 709, endPoint y: 176, distance: 234.8
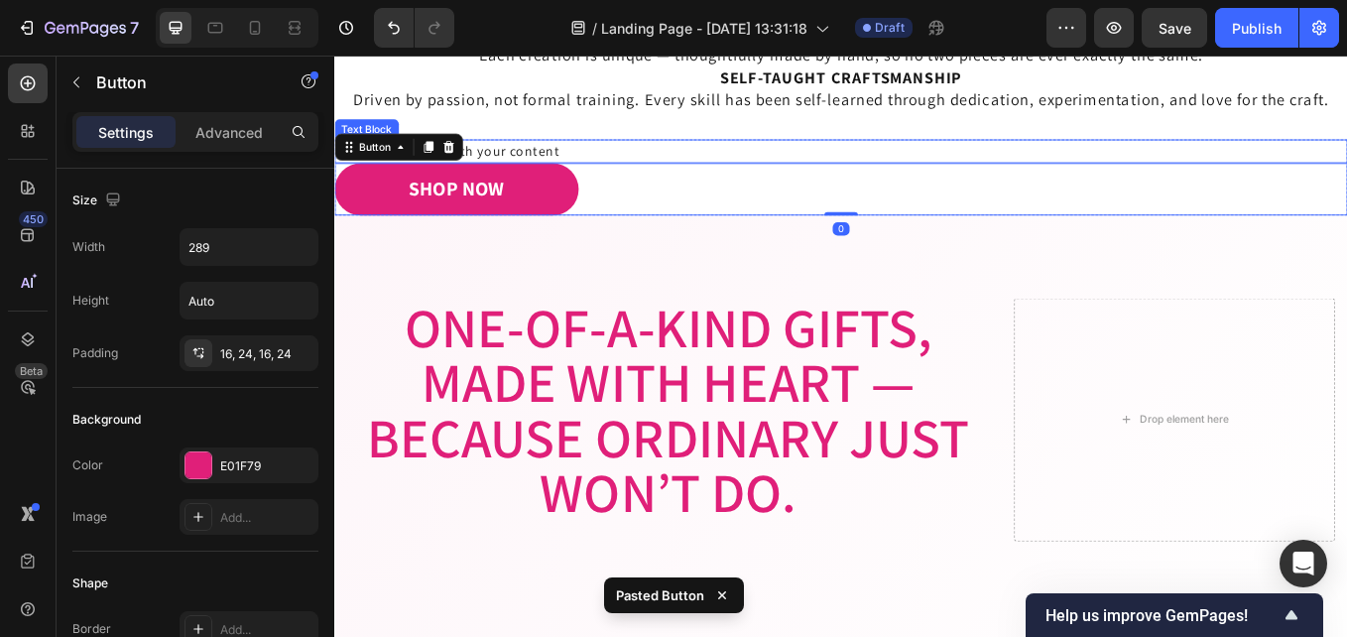
click at [609, 161] on div "Replace this text with your content" at bounding box center [929, 168] width 1190 height 28
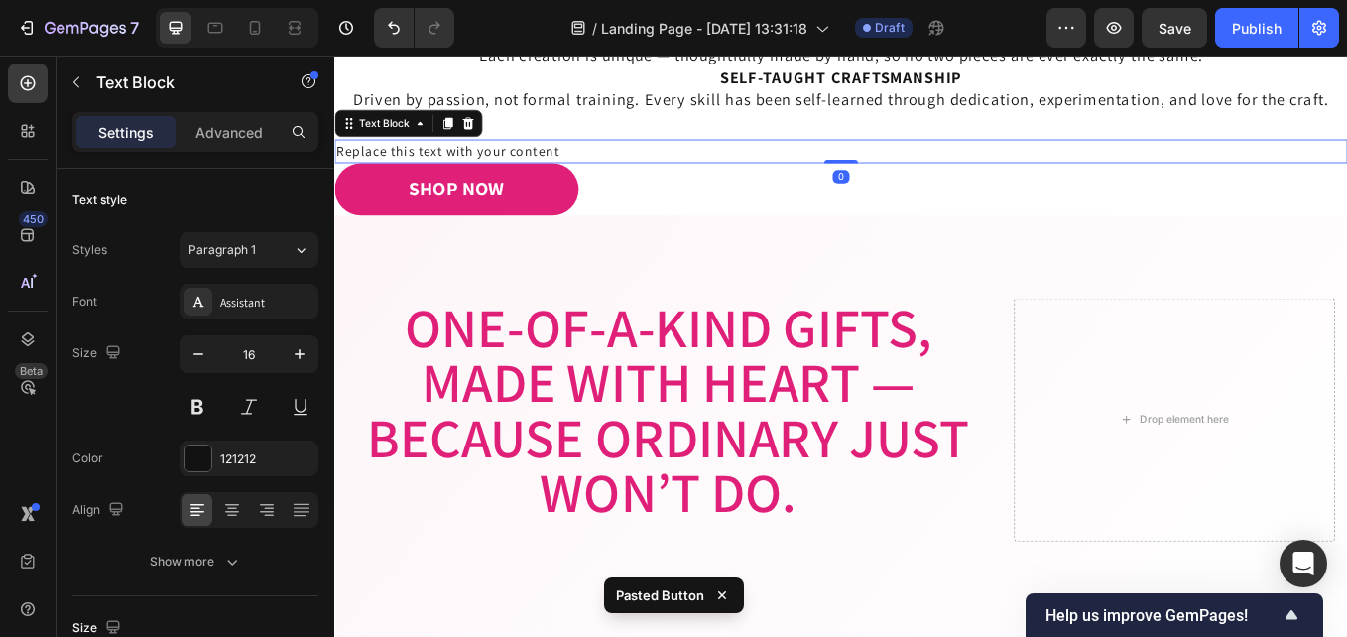
click at [619, 166] on div "Replace this text with your content" at bounding box center [929, 168] width 1190 height 28
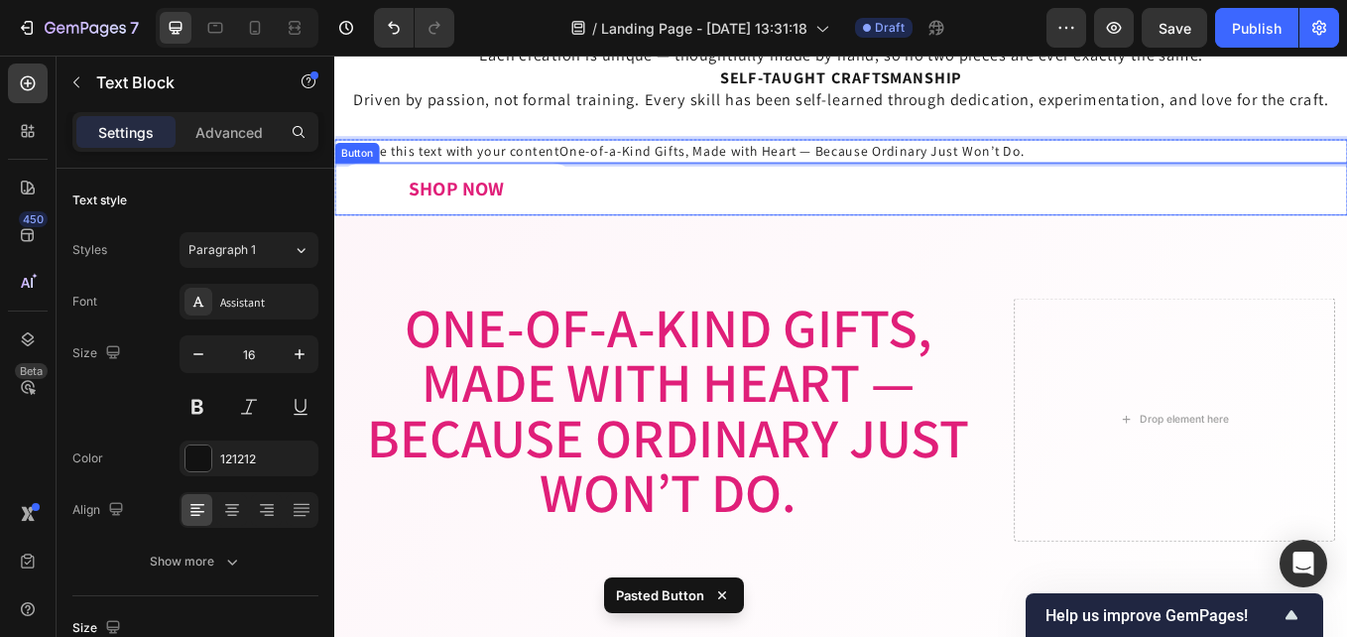
click at [590, 197] on button "SHOP NOW" at bounding box center [477, 213] width 287 height 62
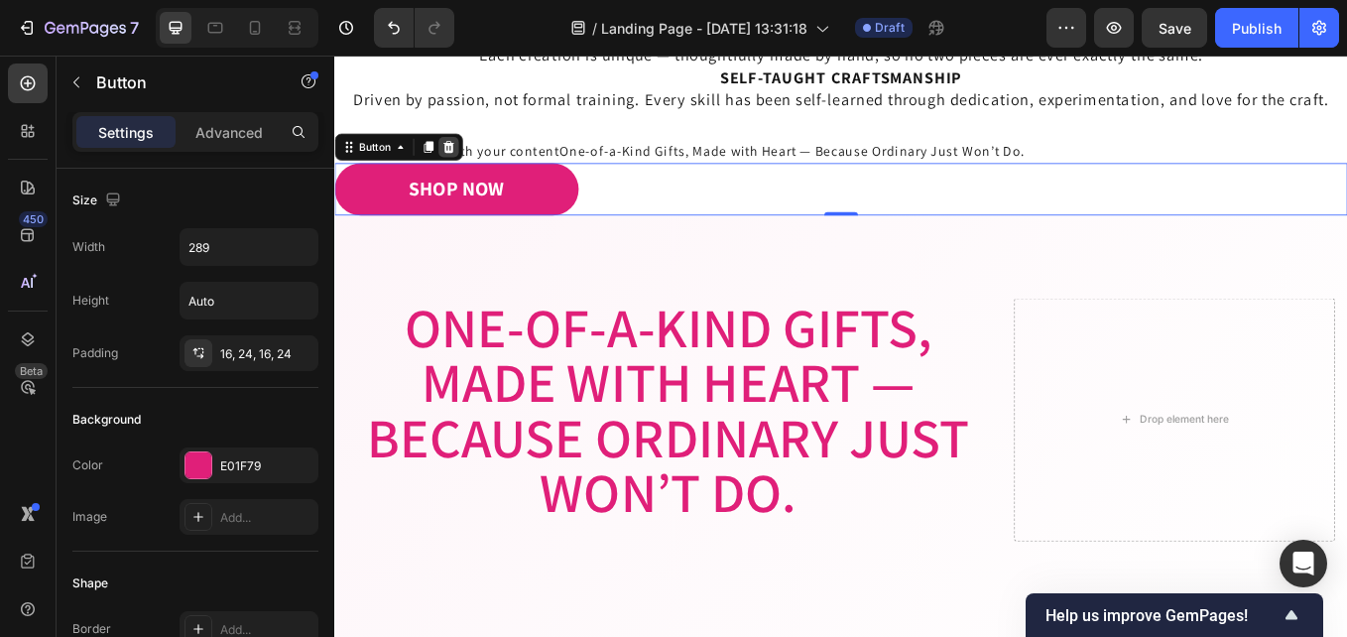
click at [469, 157] on icon at bounding box center [468, 163] width 16 height 16
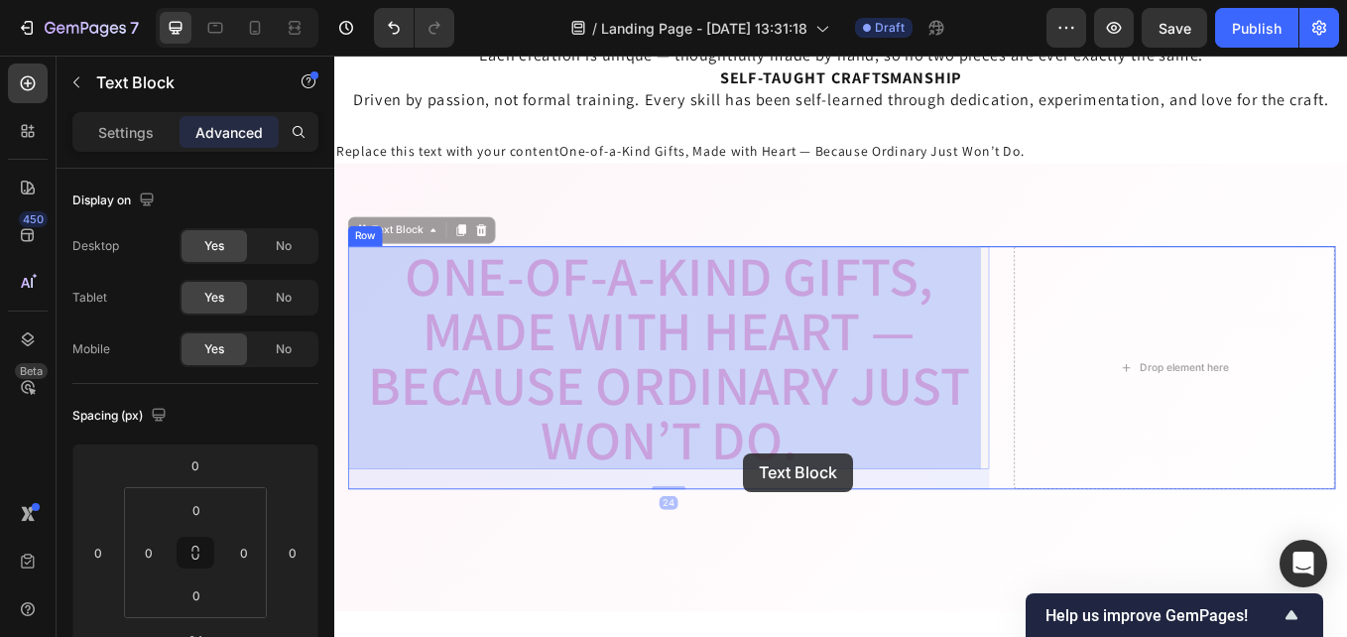
drag, startPoint x: 419, startPoint y: 313, endPoint x: 830, endPoint y: 524, distance: 462.3
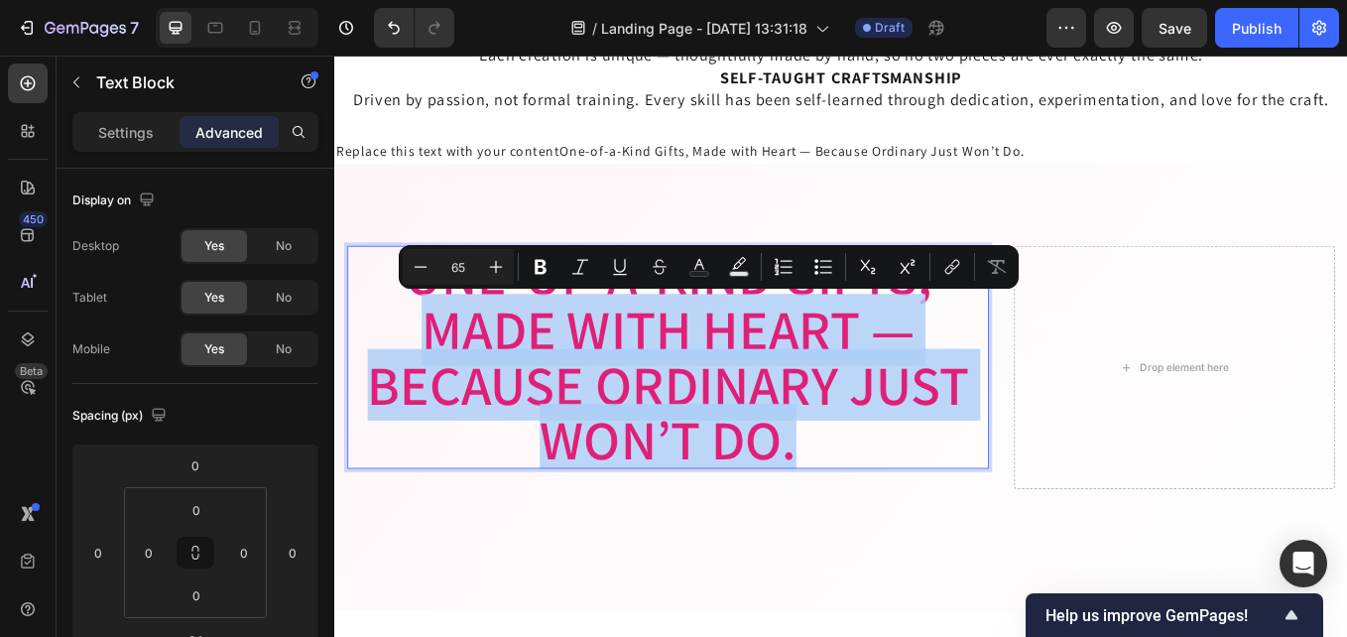
drag, startPoint x: 863, startPoint y: 522, endPoint x: 392, endPoint y: 345, distance: 503.2
click at [392, 345] on p "One-of-a-Kind Gifts, Made with Heart — Because Ordinary Just Won’t Do." at bounding box center [726, 410] width 750 height 258
copy p "Made with Heart — Because Ordinary Just Won’t Do."
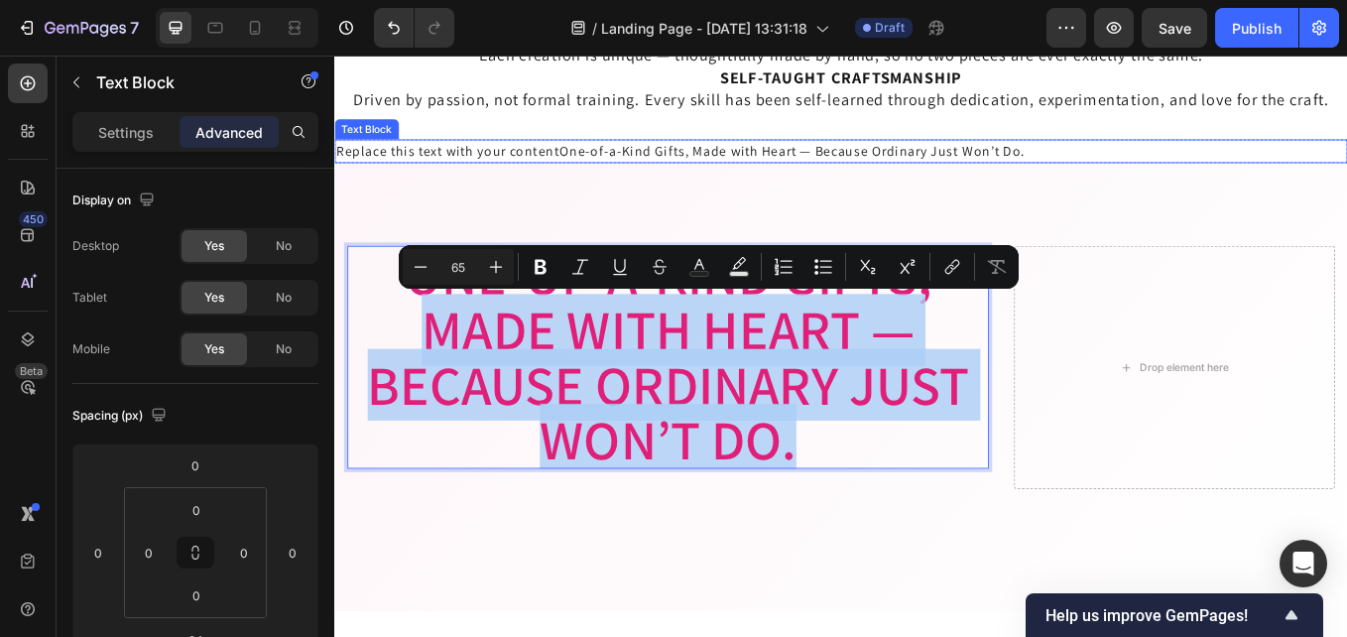
click at [814, 168] on p "Replace this text with your contentOne-of-a-Kind Gifts, Made with Heart — Becau…" at bounding box center [929, 168] width 1186 height 24
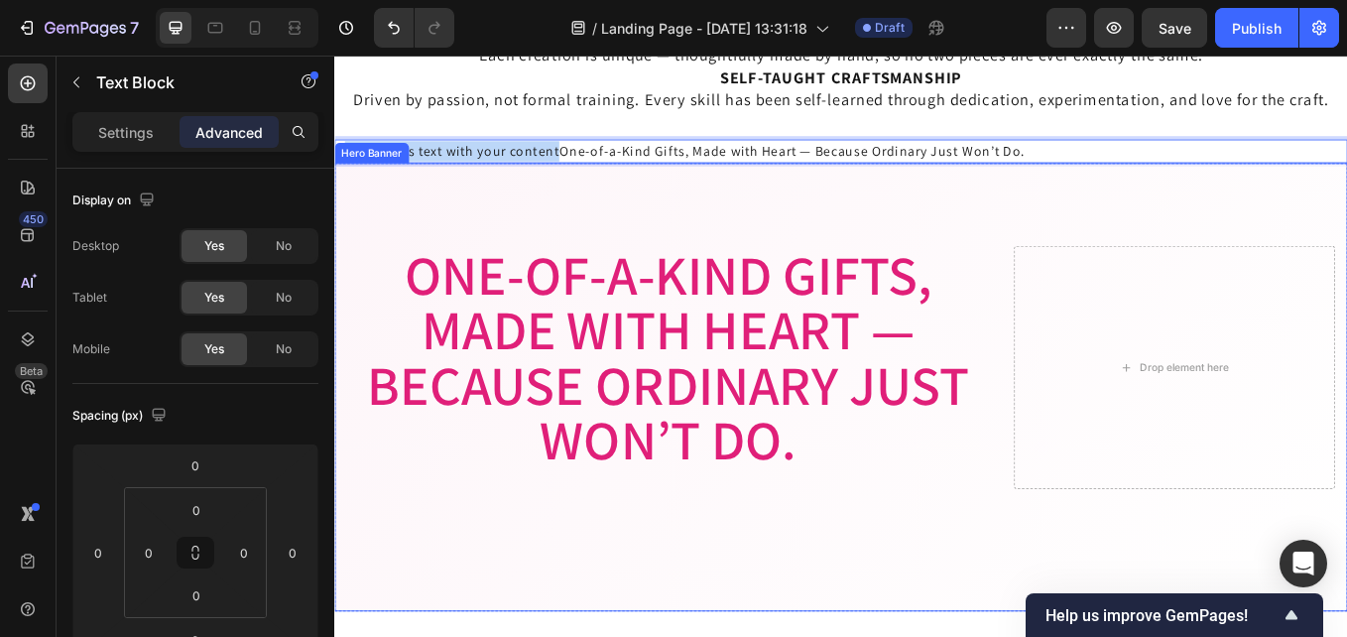
drag, startPoint x: 597, startPoint y: 171, endPoint x: 345, endPoint y: 172, distance: 252.0
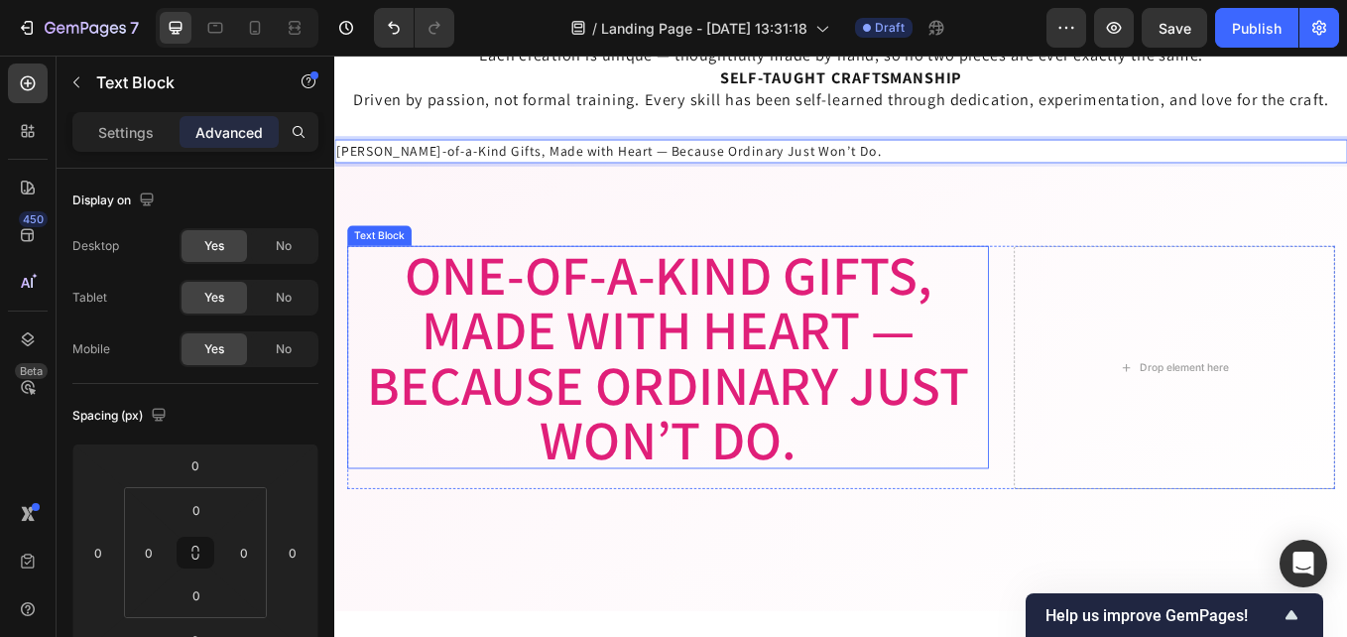
click at [938, 552] on div "One-of-a-Kind Gifts, Made with Heart — Because Ordinary Just Won’t Do. Text Blo…" at bounding box center [726, 422] width 754 height 286
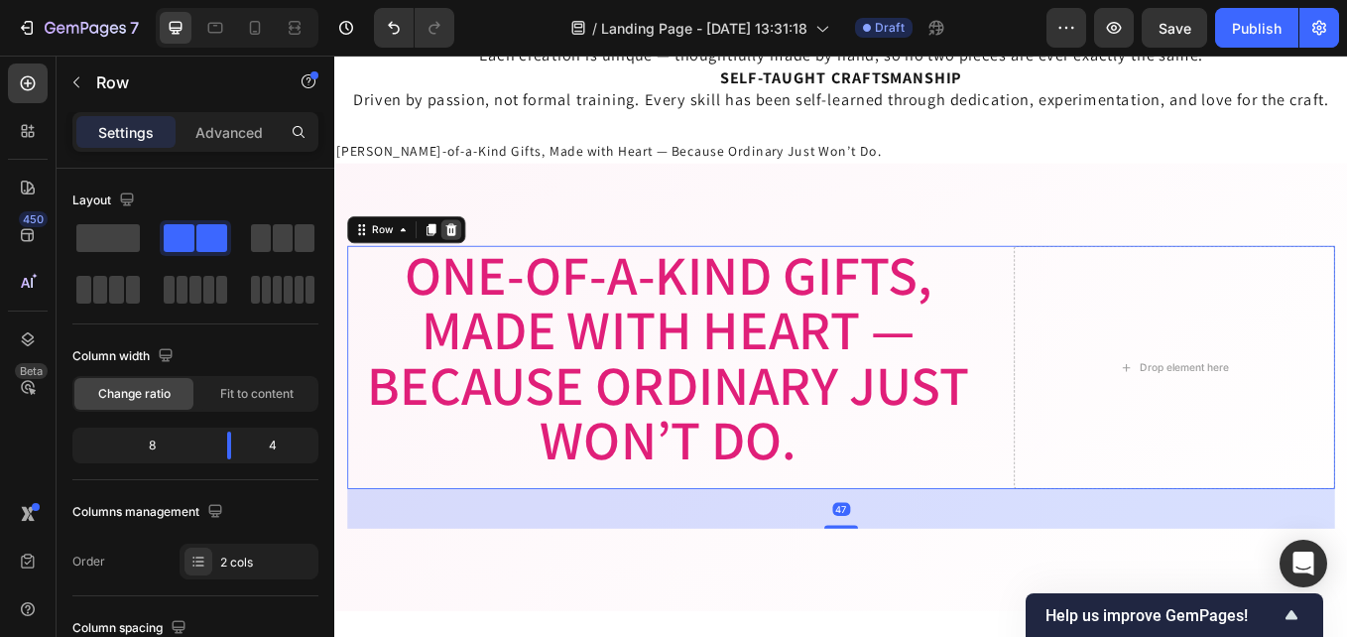
click at [465, 256] on icon at bounding box center [471, 260] width 16 height 16
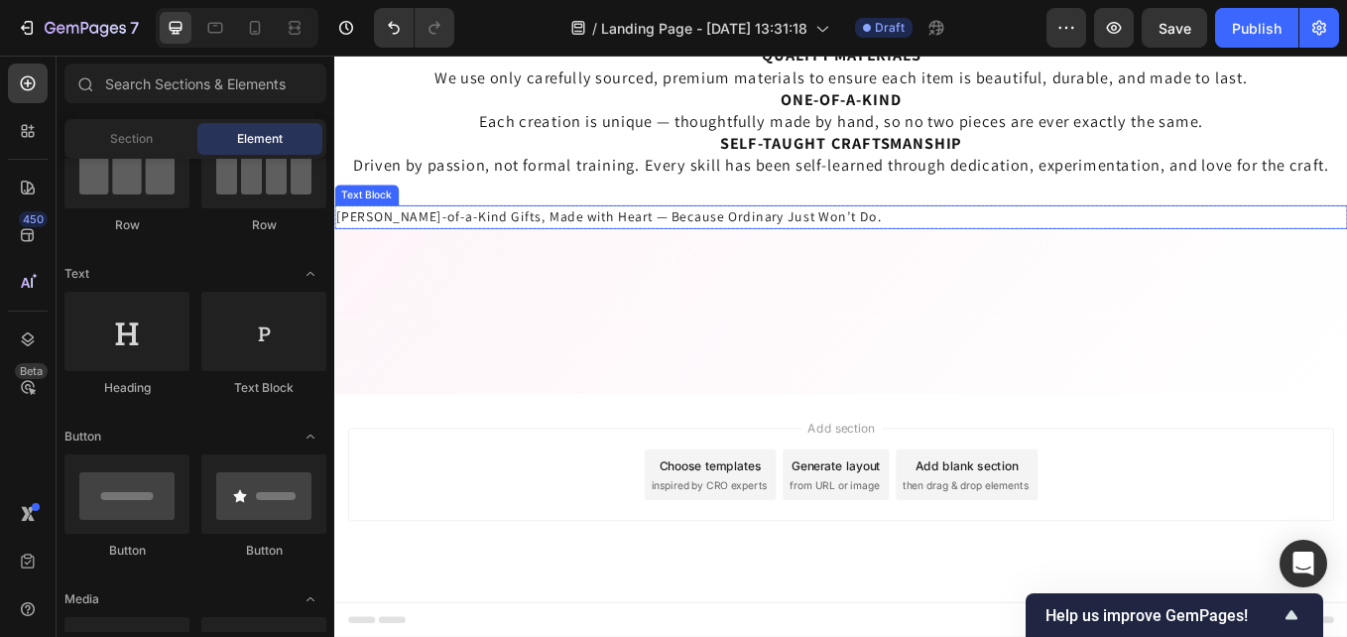
click at [494, 245] on p "[PERSON_NAME]-of-a-Kind Gifts, Made with Heart — Because Ordinary Just Won’t Do." at bounding box center [929, 245] width 1186 height 24
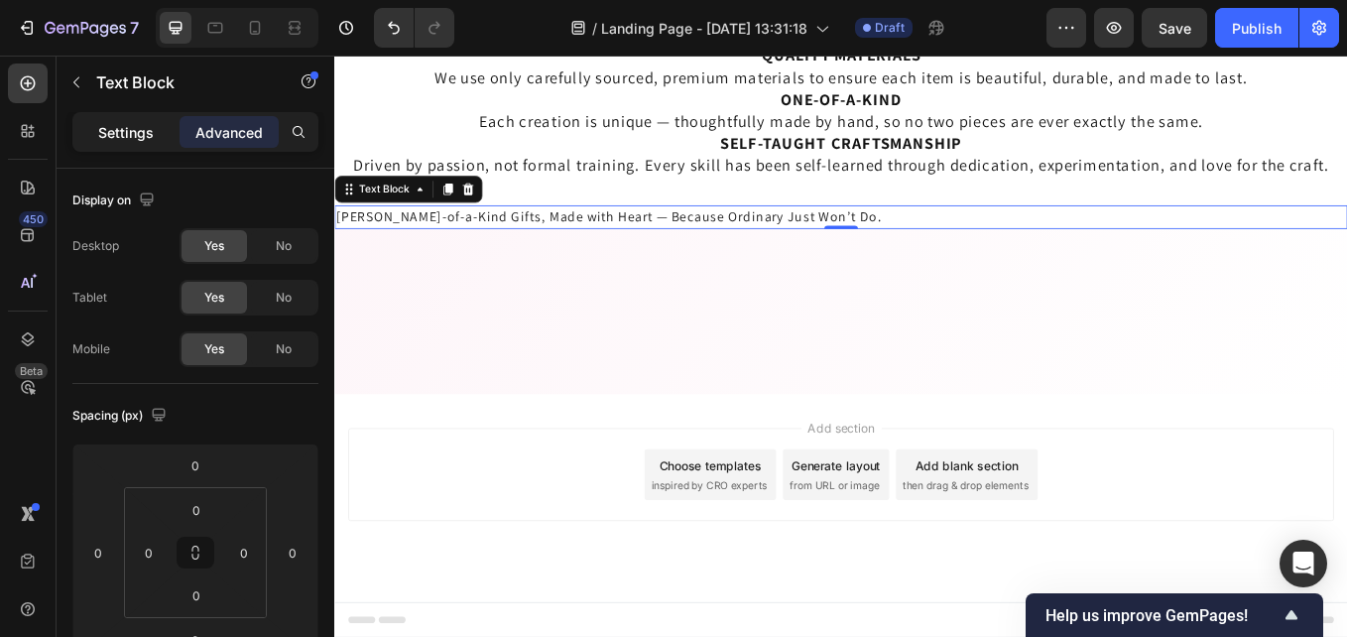
click at [140, 128] on p "Settings" at bounding box center [126, 132] width 56 height 21
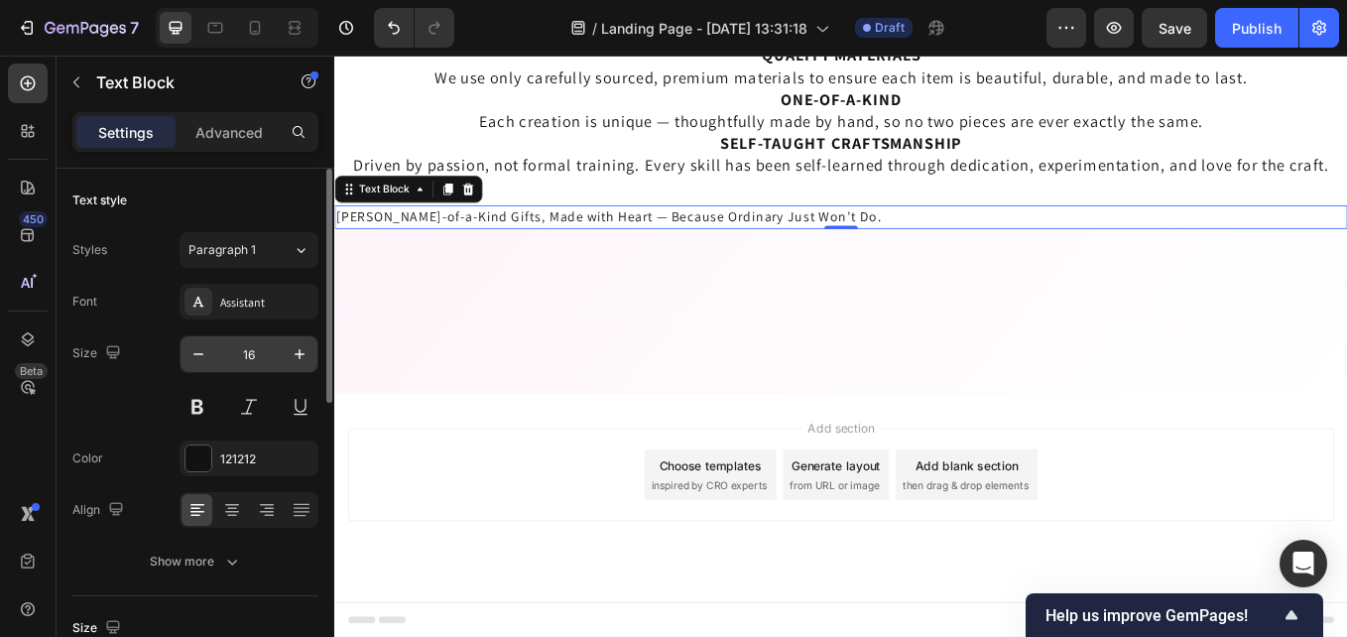
click at [258, 357] on input "16" at bounding box center [248, 354] width 65 height 36
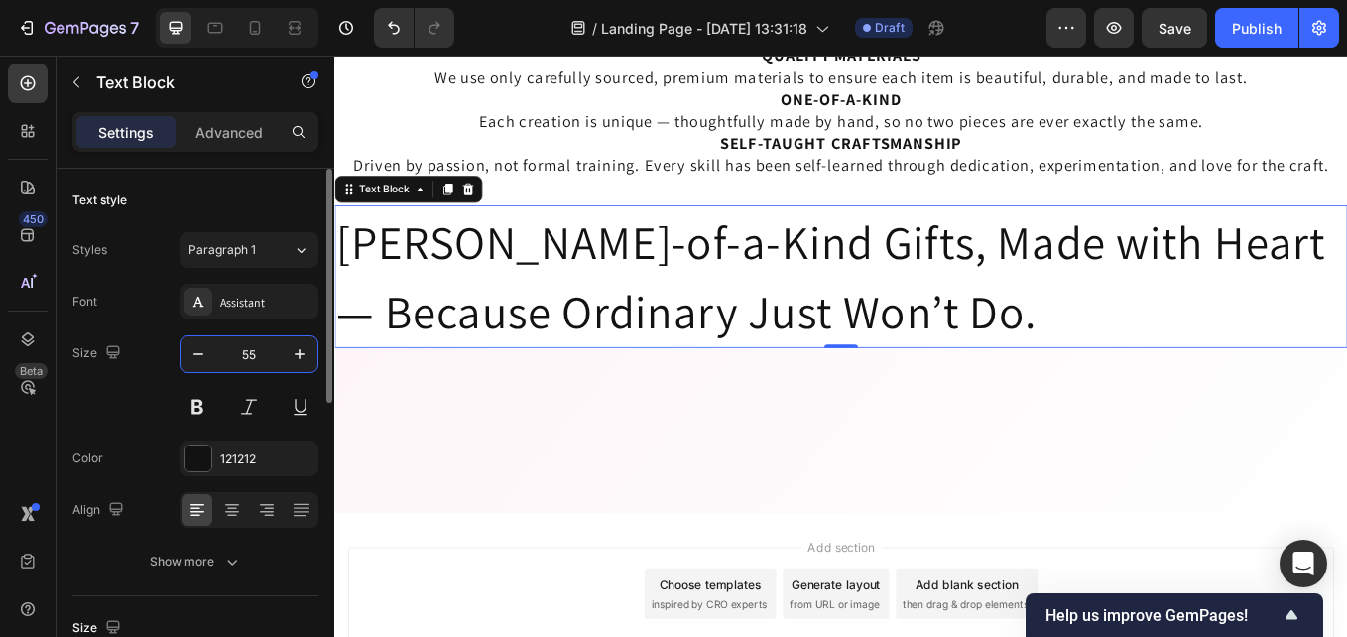
scroll to position [3586, 0]
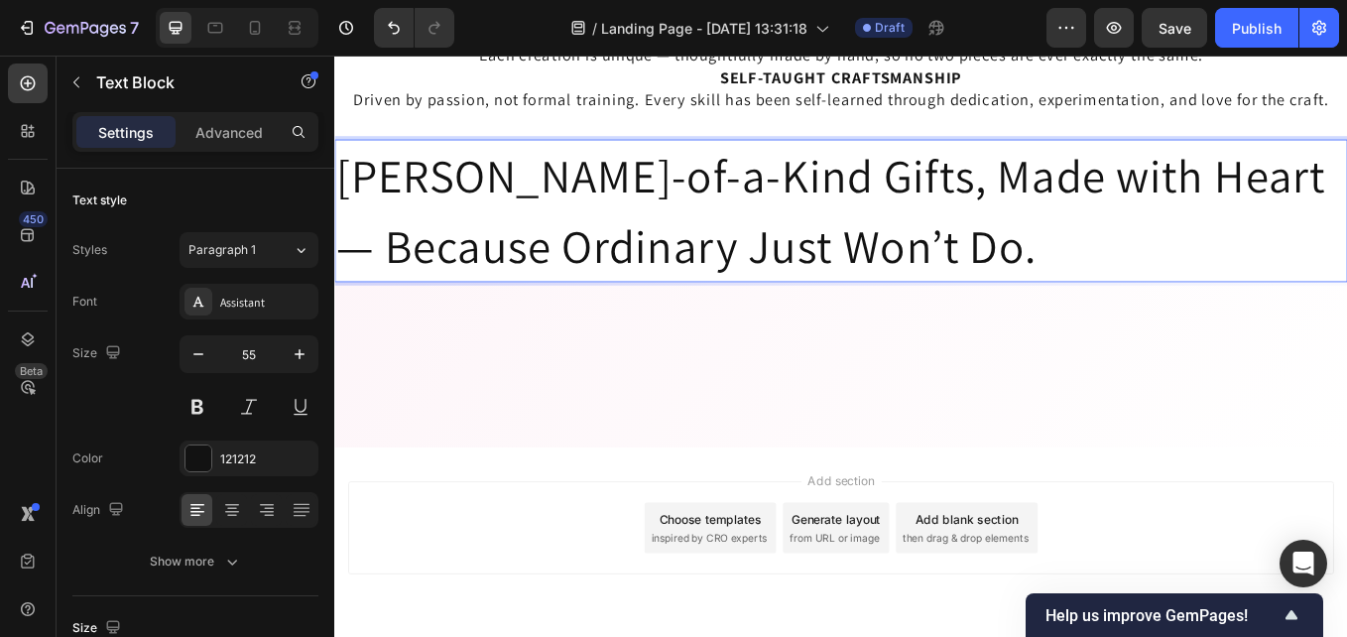
click at [363, 198] on p "[PERSON_NAME]-of-a-Kind Gifts, Made with Heart — Because Ordinary Just Won’t Do." at bounding box center [929, 238] width 1186 height 164
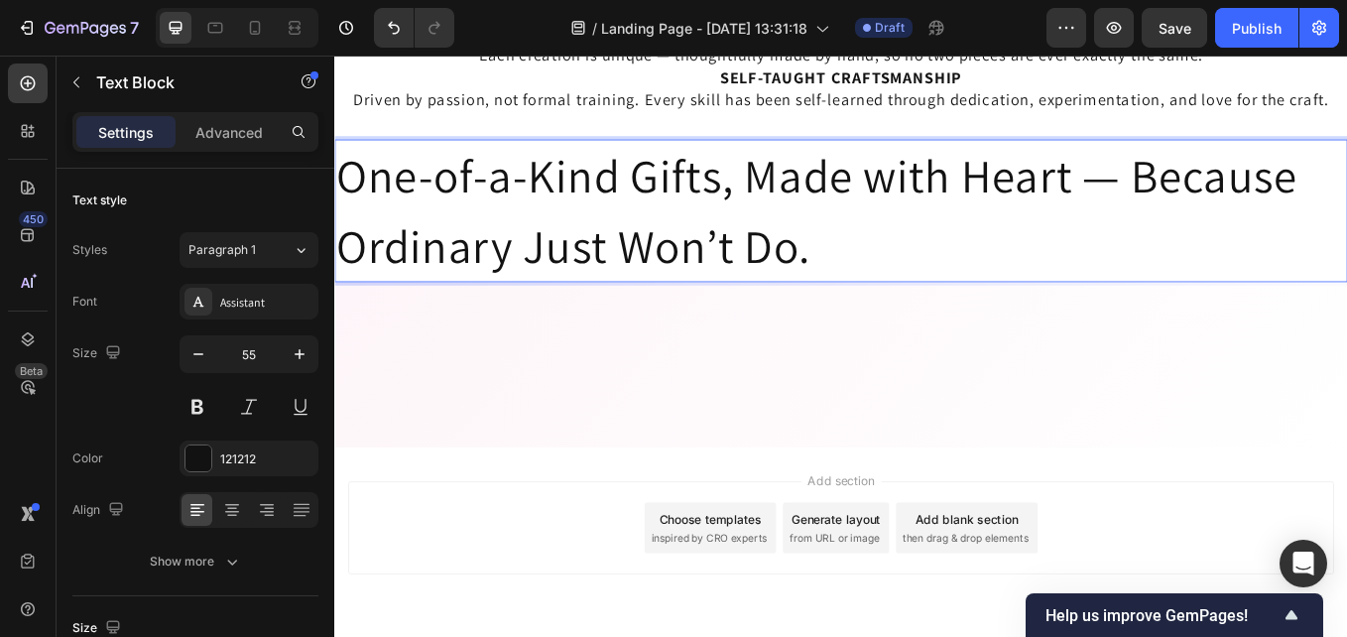
click at [1260, 199] on p "One-of-a-Kind Gifts, Made with Heart — Because Ordinary Just Won’t Do." at bounding box center [929, 238] width 1186 height 164
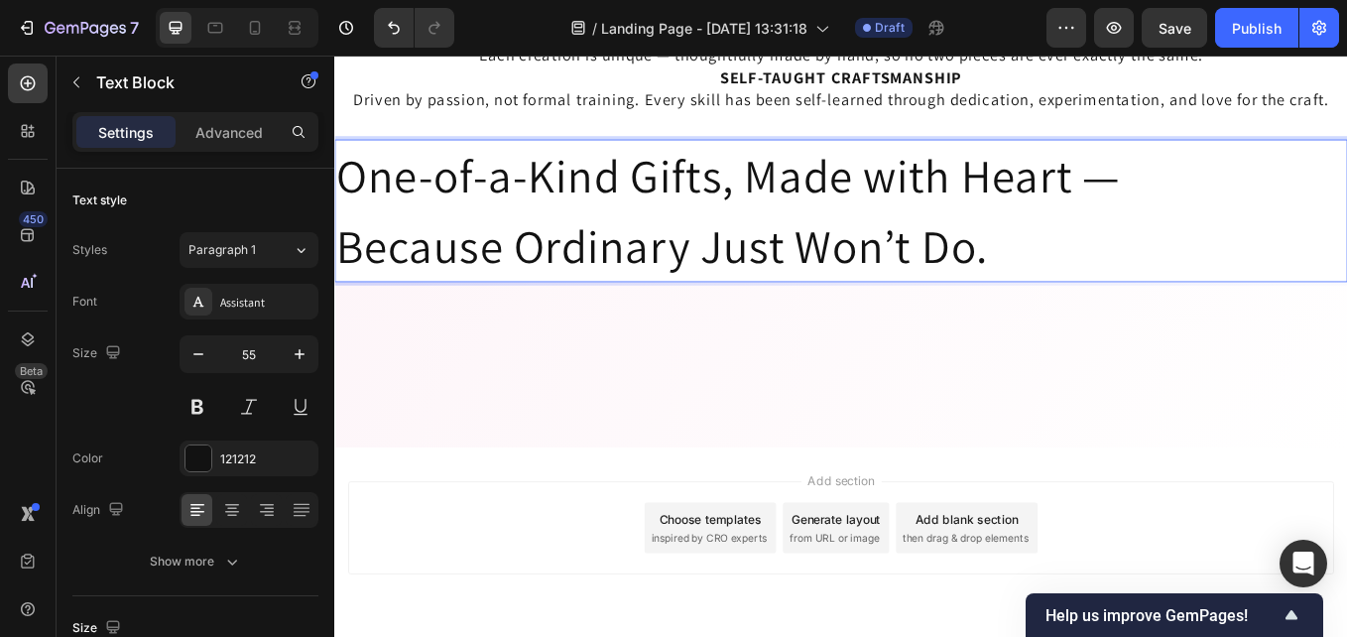
drag, startPoint x: 1126, startPoint y: 287, endPoint x: 664, endPoint y: 257, distance: 463.2
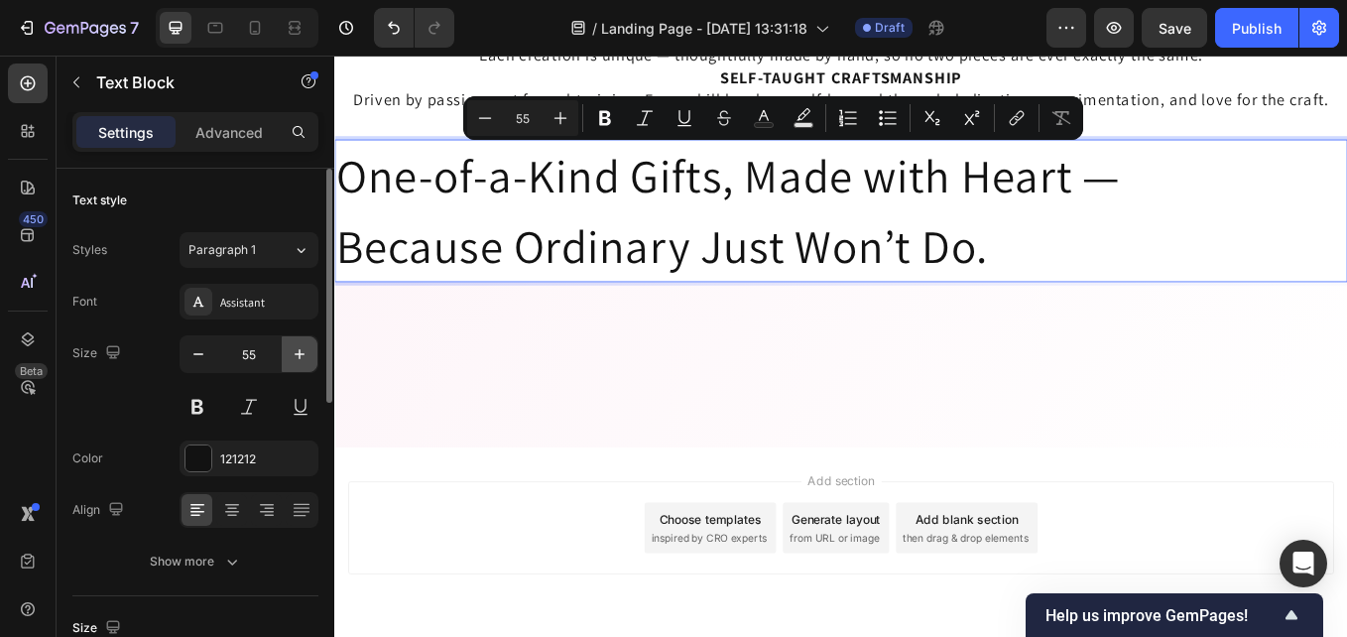
click at [294, 352] on icon "button" at bounding box center [300, 354] width 20 height 20
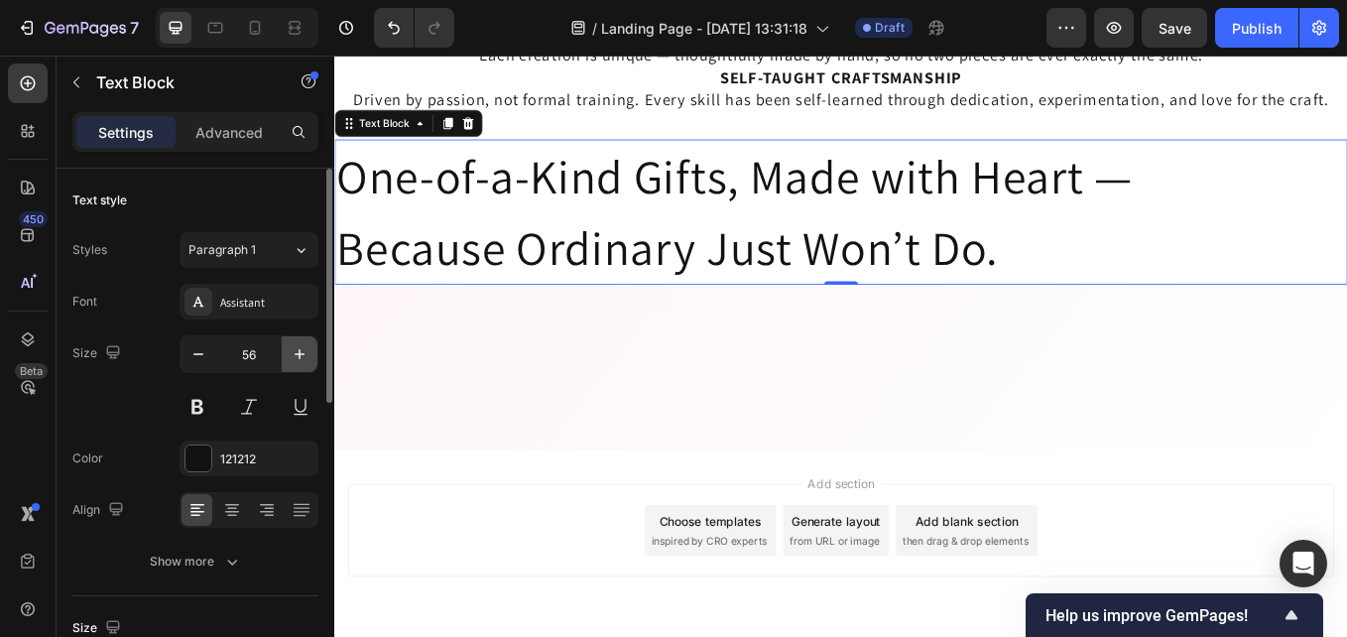
click at [294, 352] on icon "button" at bounding box center [300, 354] width 20 height 20
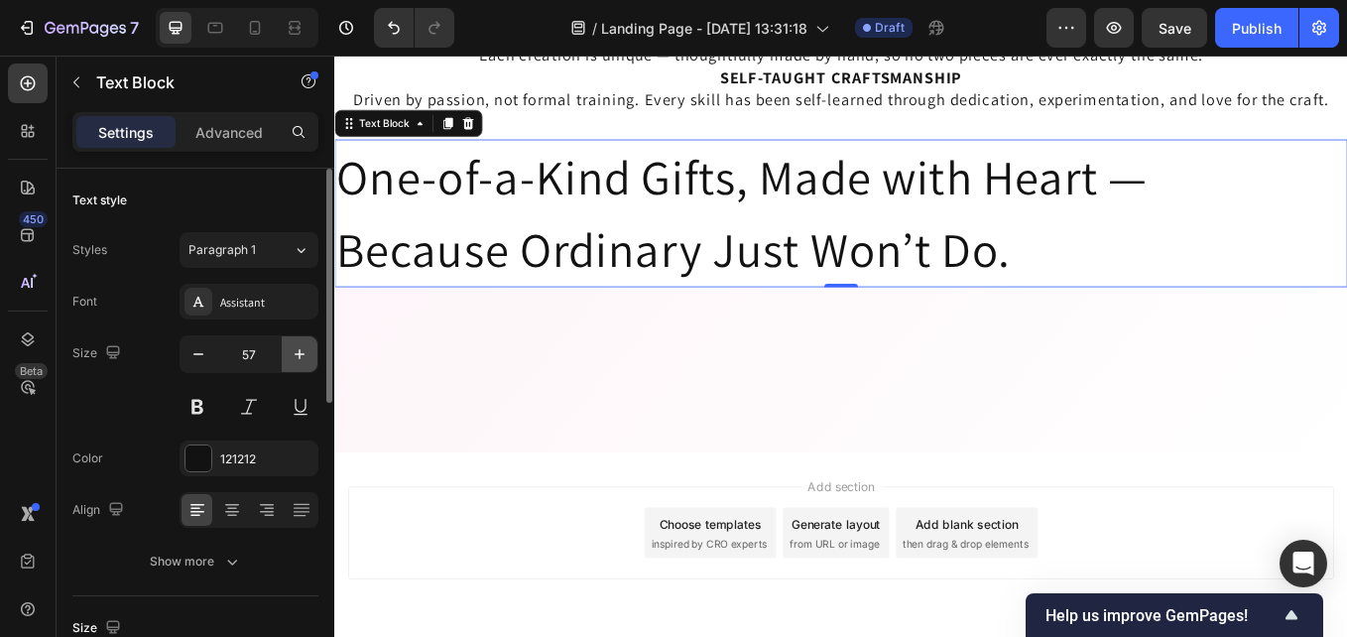
click at [294, 352] on icon "button" at bounding box center [300, 354] width 20 height 20
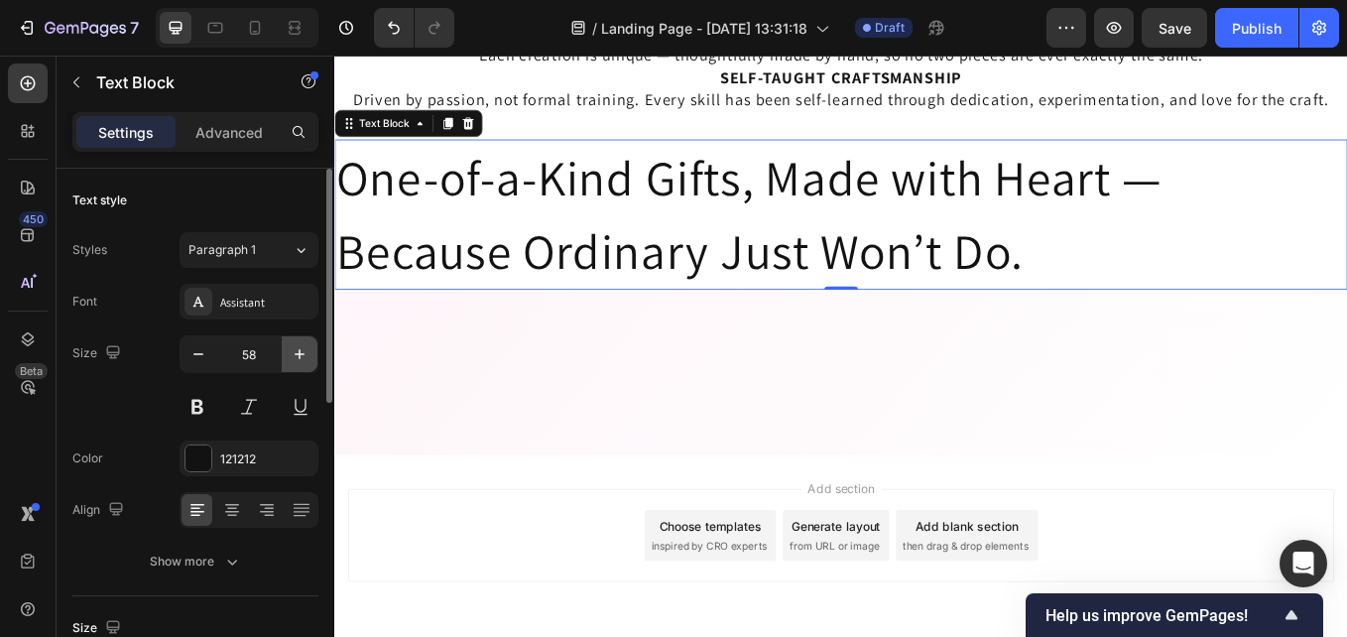
click at [294, 352] on icon "button" at bounding box center [300, 354] width 20 height 20
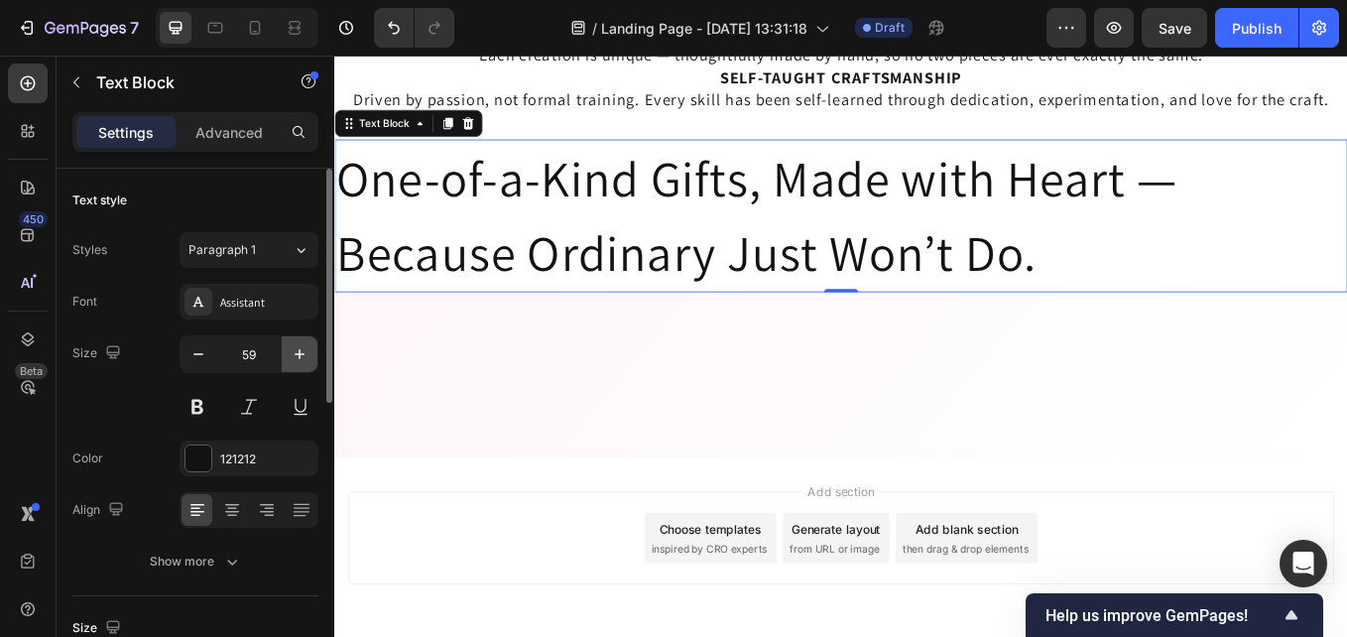
click at [294, 352] on icon "button" at bounding box center [300, 354] width 20 height 20
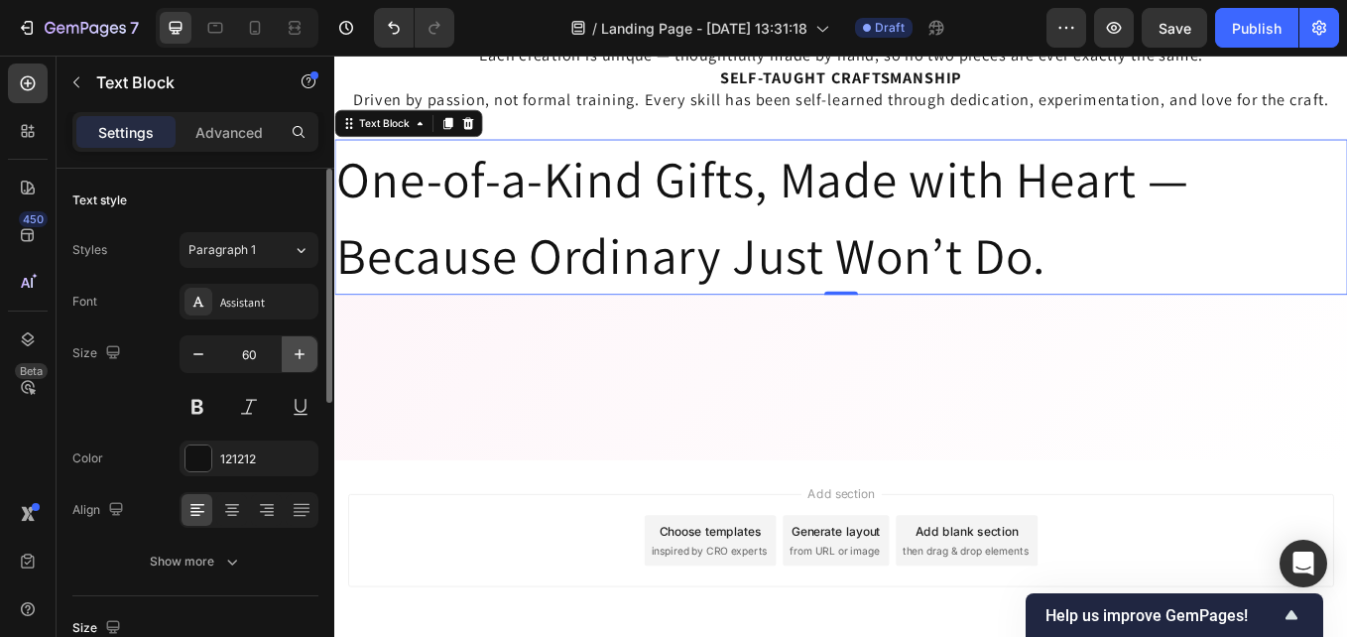
click at [294, 352] on icon "button" at bounding box center [300, 354] width 20 height 20
type input "61"
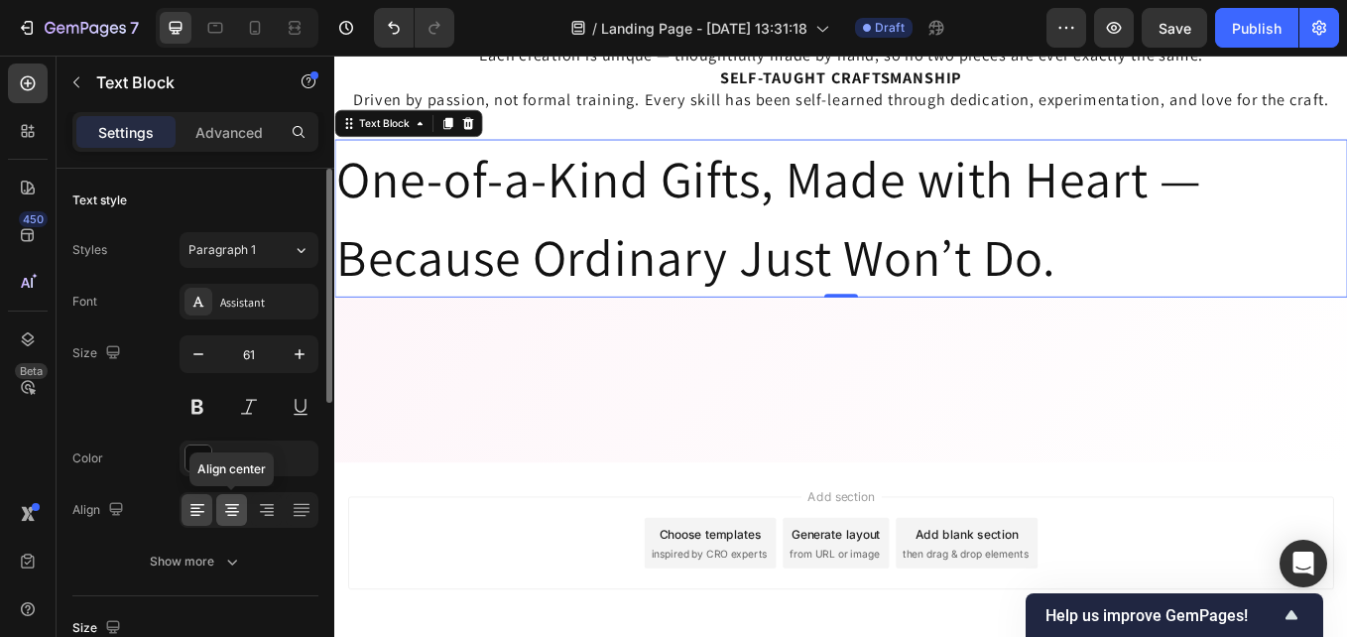
click at [236, 504] on icon at bounding box center [232, 505] width 14 height 2
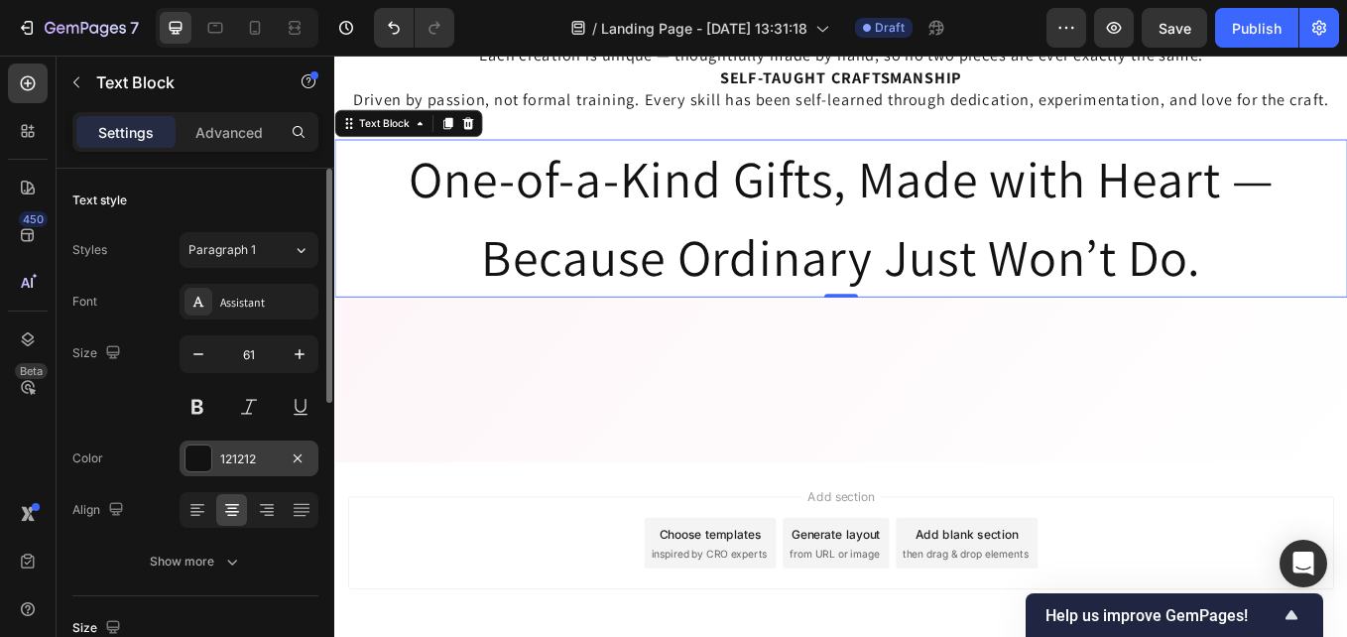
scroll to position [99, 0]
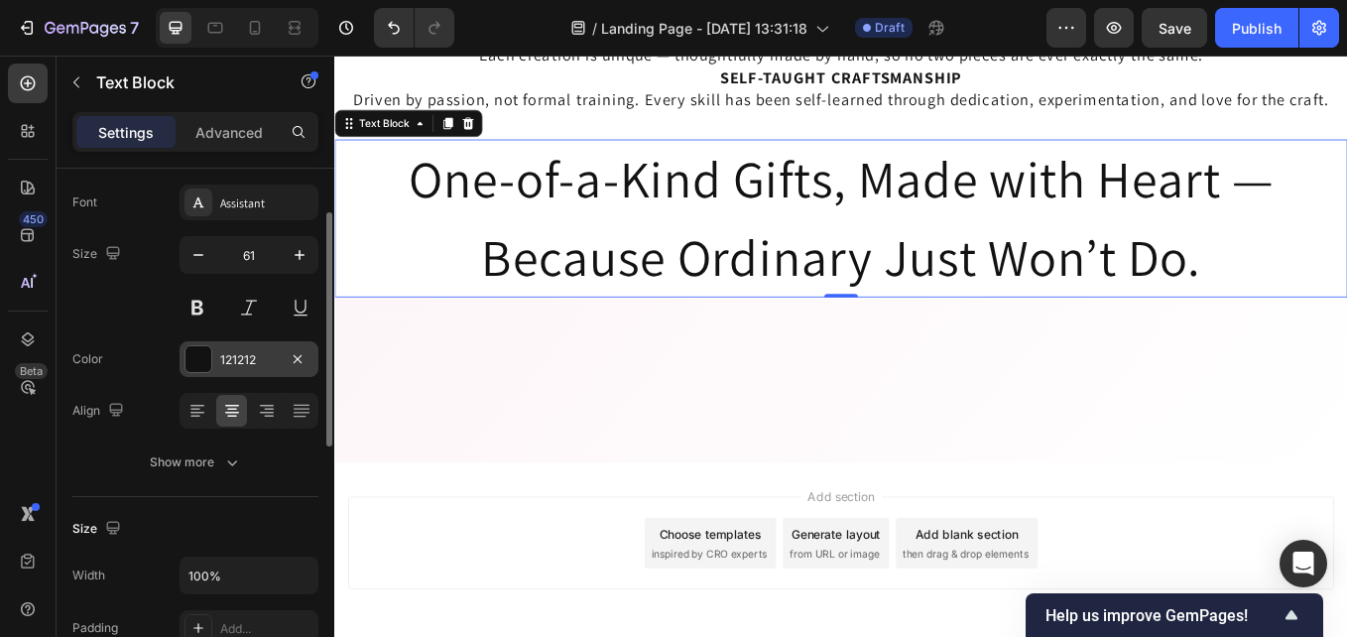
click at [264, 452] on button "Show more" at bounding box center [195, 462] width 246 height 36
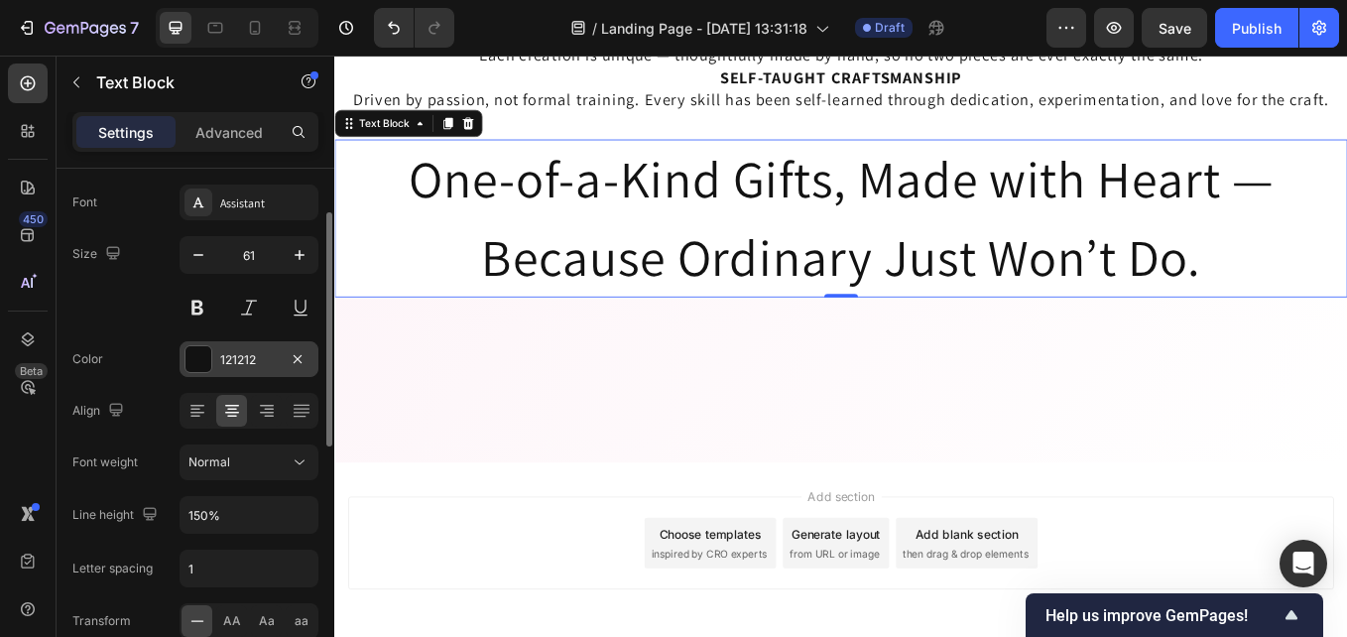
click at [263, 370] on div "121212" at bounding box center [249, 359] width 139 height 36
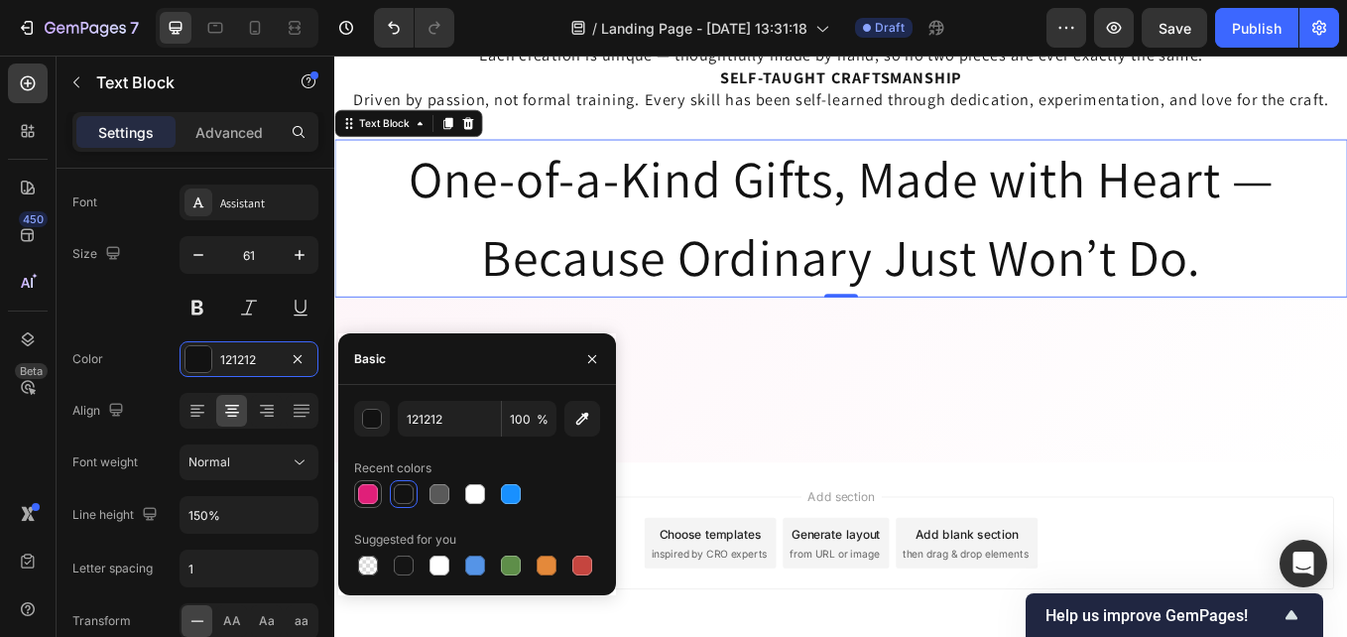
click at [363, 492] on div at bounding box center [368, 494] width 20 height 20
type input "E01F79"
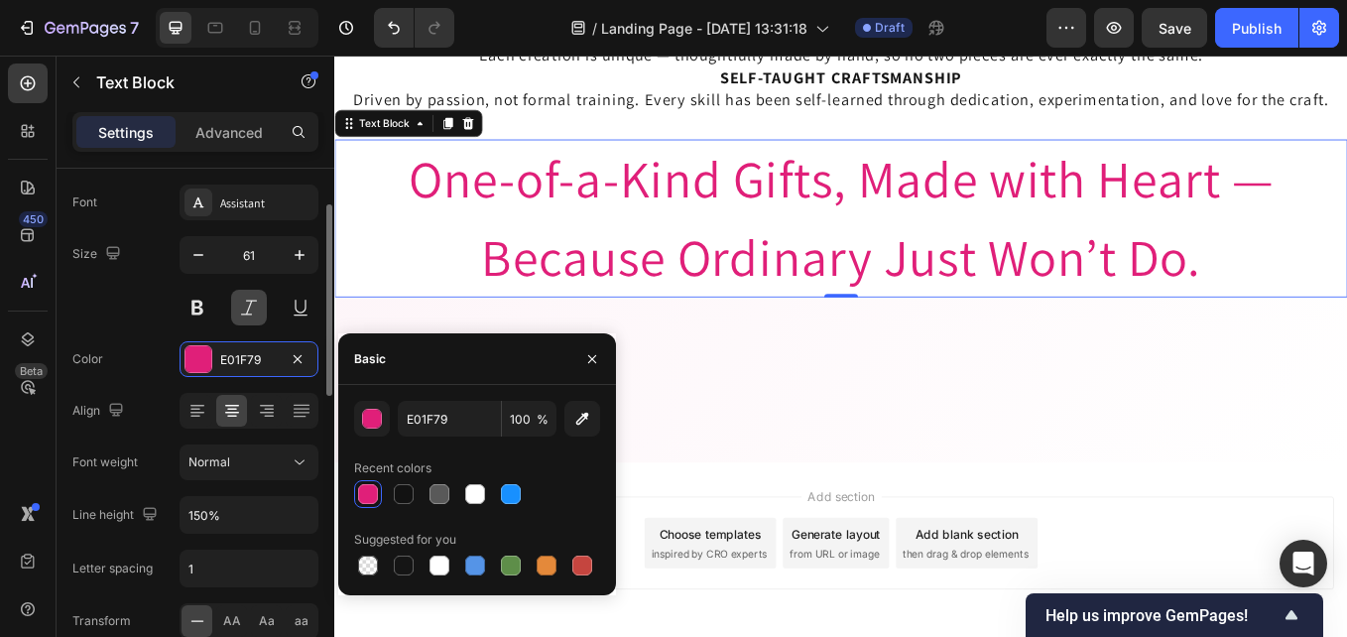
drag, startPoint x: 194, startPoint y: 303, endPoint x: 242, endPoint y: 320, distance: 50.9
click at [195, 305] on button at bounding box center [198, 308] width 36 height 36
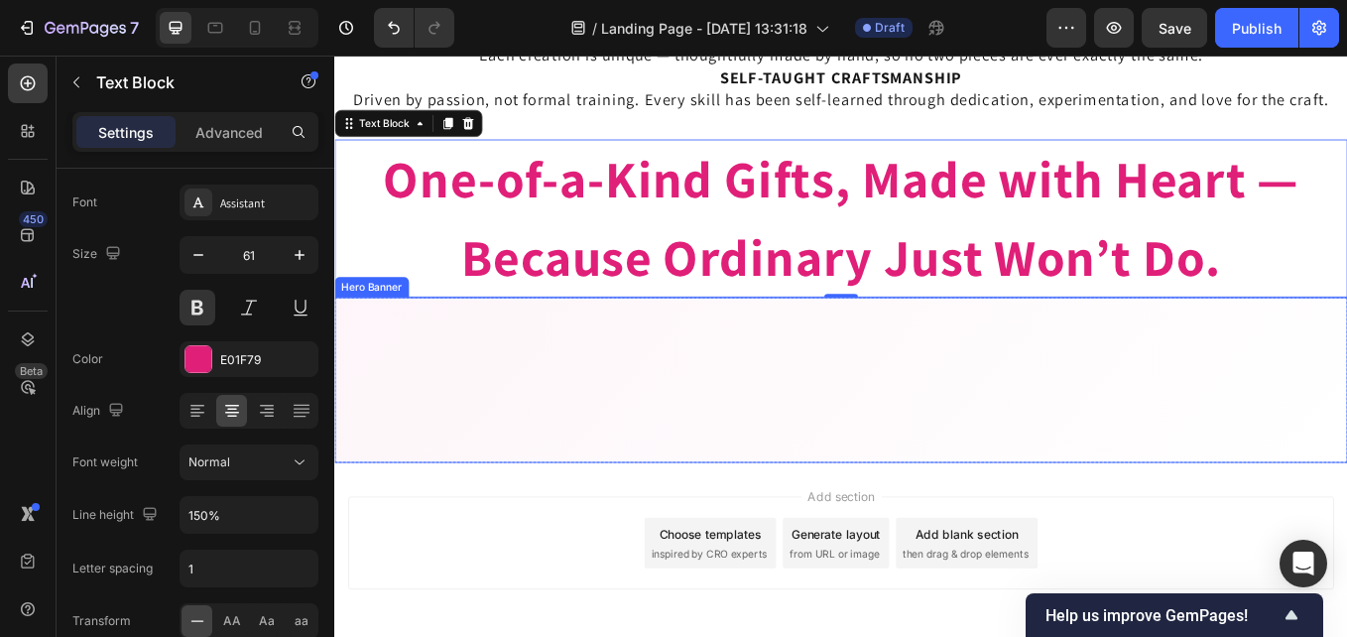
click at [537, 497] on div "Image Image Free shipping Text Block from The States Text Block Advanced List I…" at bounding box center [929, 436] width 1190 height 194
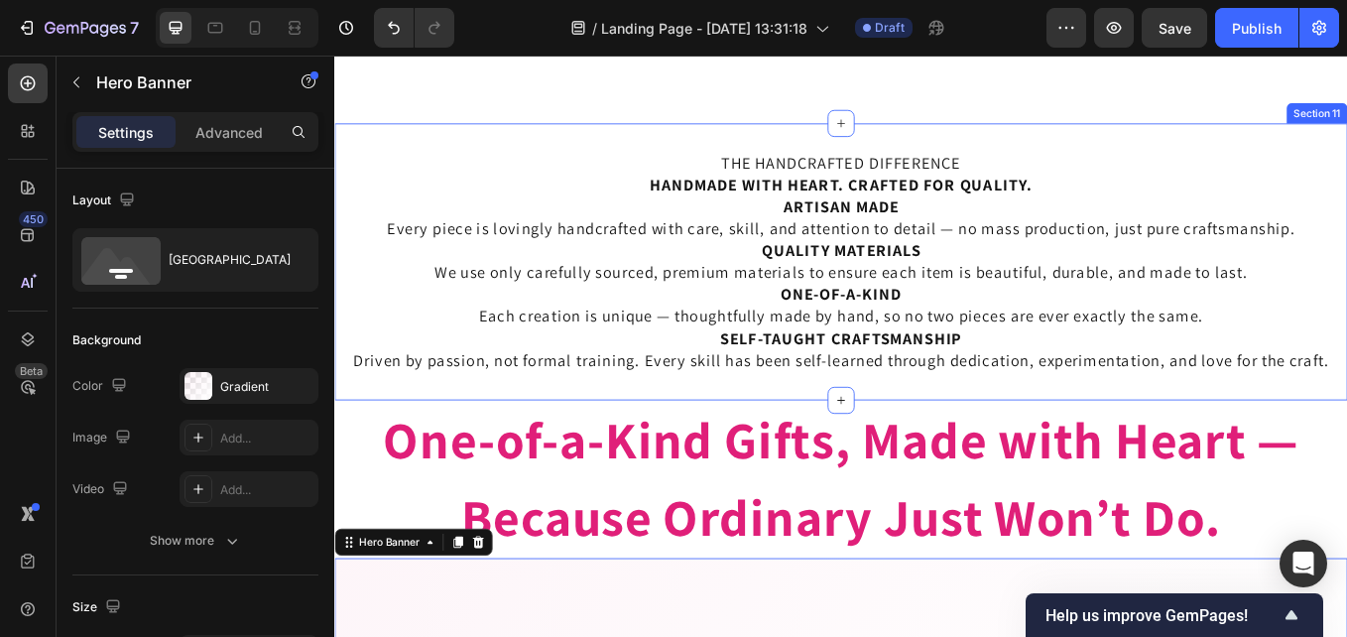
scroll to position [3388, 0]
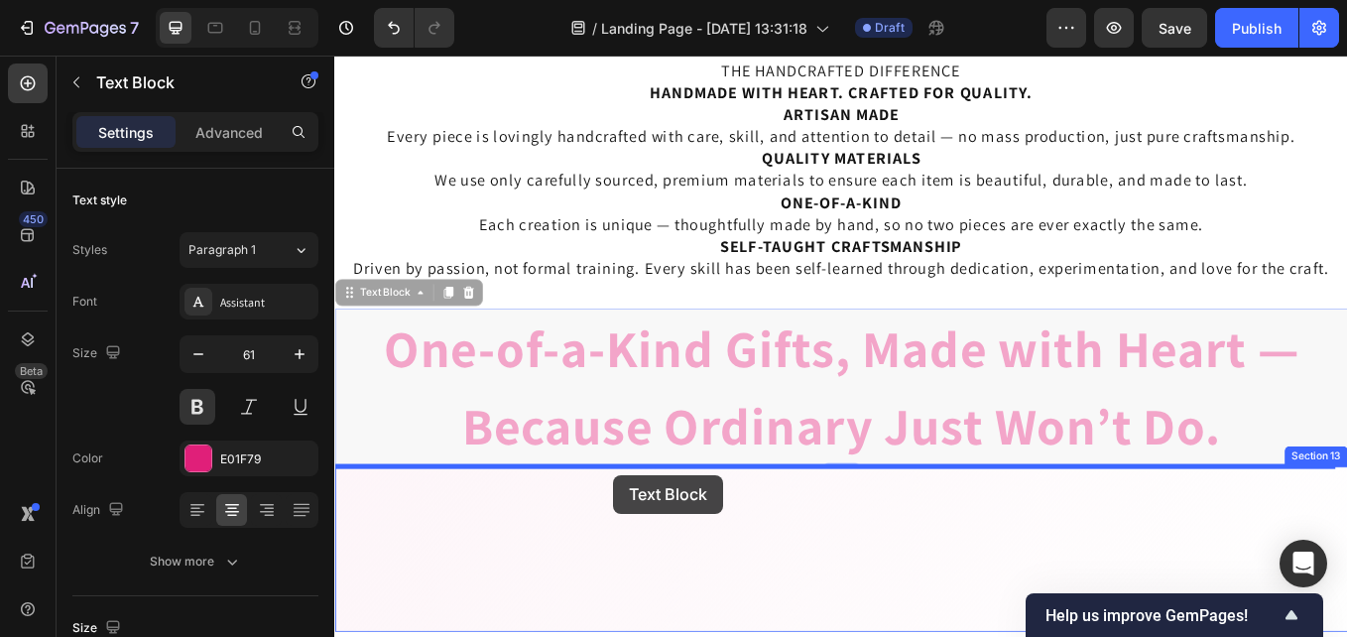
drag, startPoint x: 664, startPoint y: 352, endPoint x: 663, endPoint y: 551, distance: 198.4
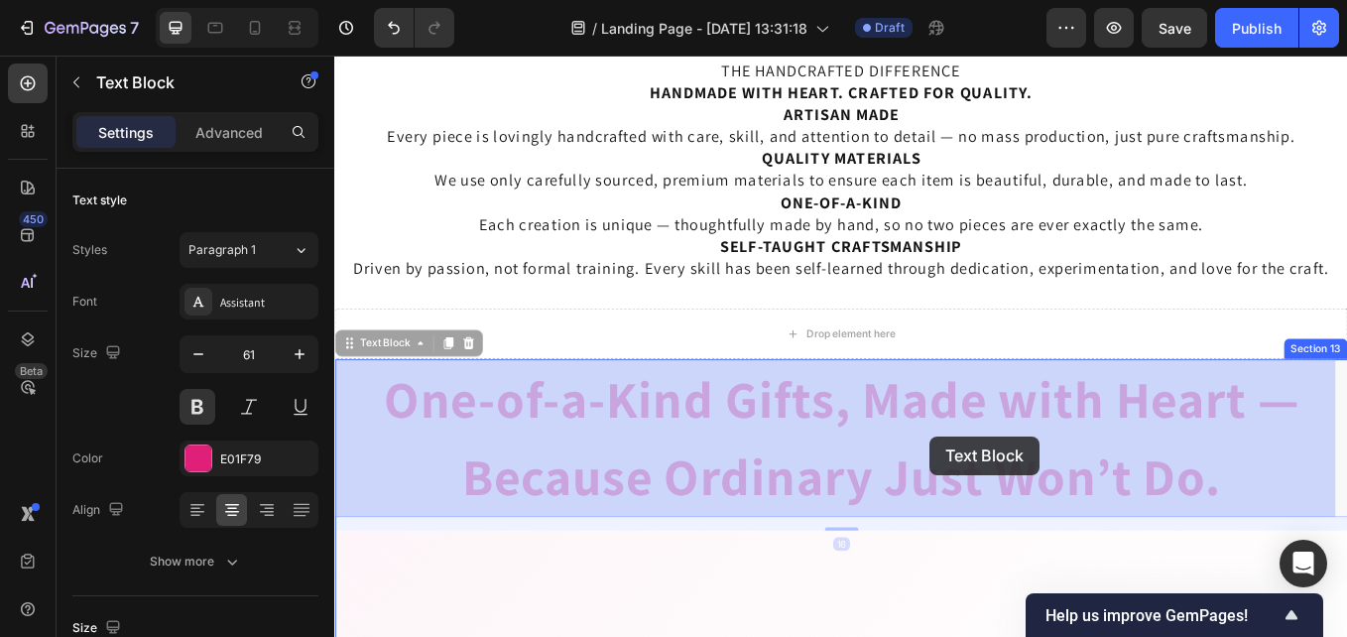
drag, startPoint x: 1033, startPoint y: 414, endPoint x: 1034, endPoint y: 504, distance: 90.3
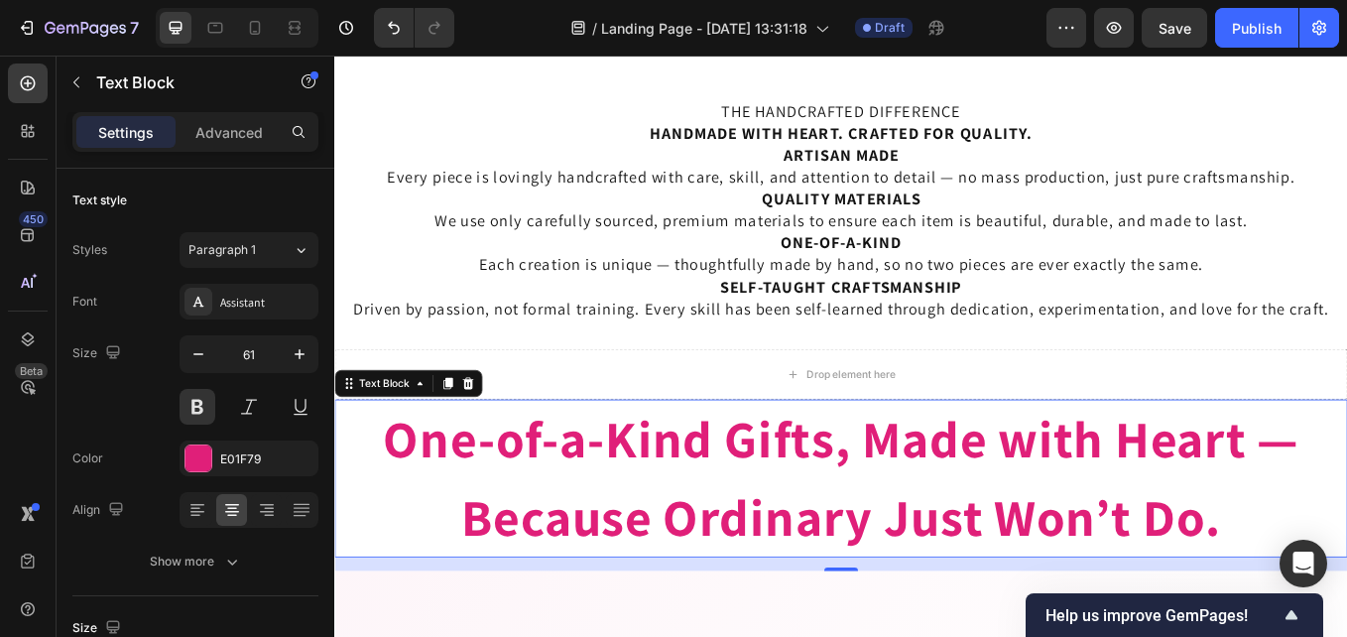
scroll to position [3288, 0]
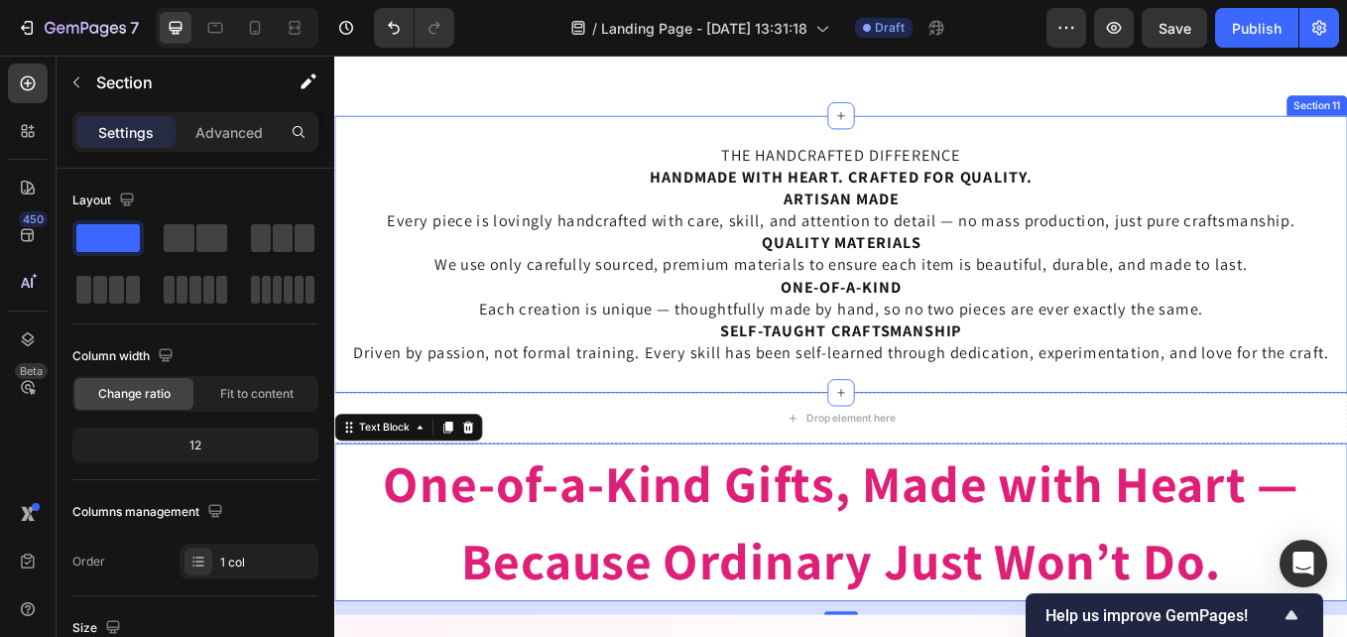
click at [1095, 435] on div "THE HANDCRAFTED DIFFERENCE HANDMADE WITH HEART. CRAFTED FOR QUALITY. ARTISAN MA…" at bounding box center [929, 288] width 1190 height 325
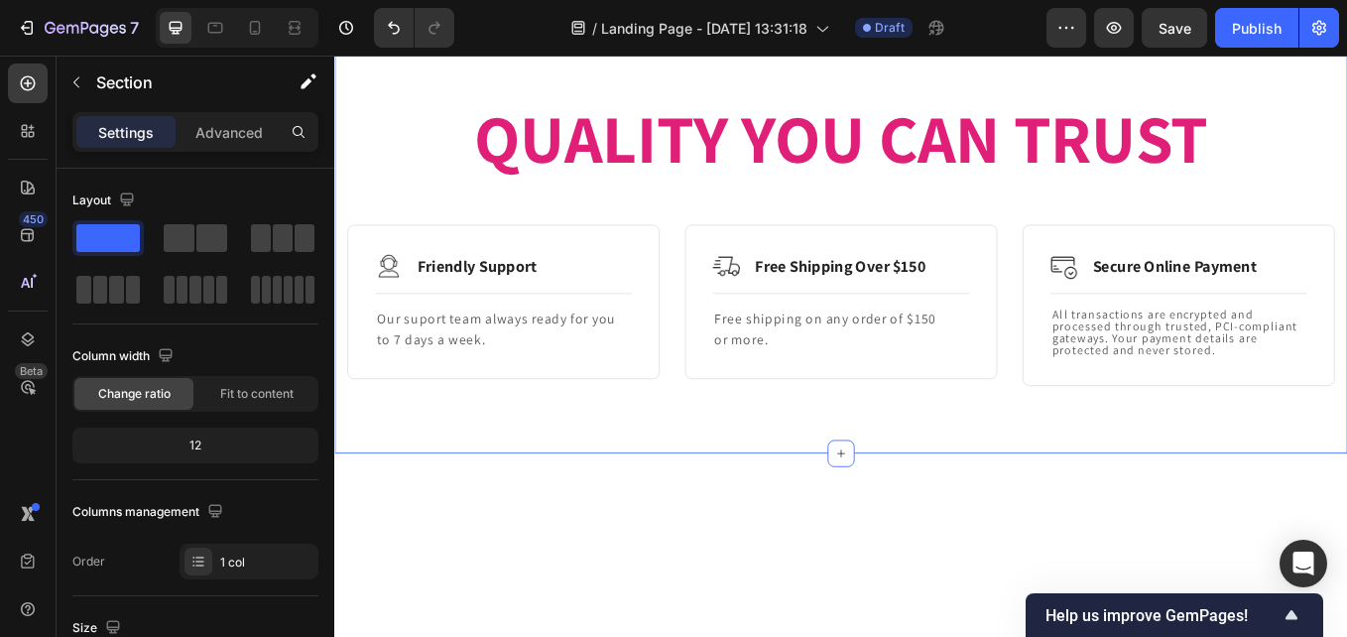
scroll to position [2396, 0]
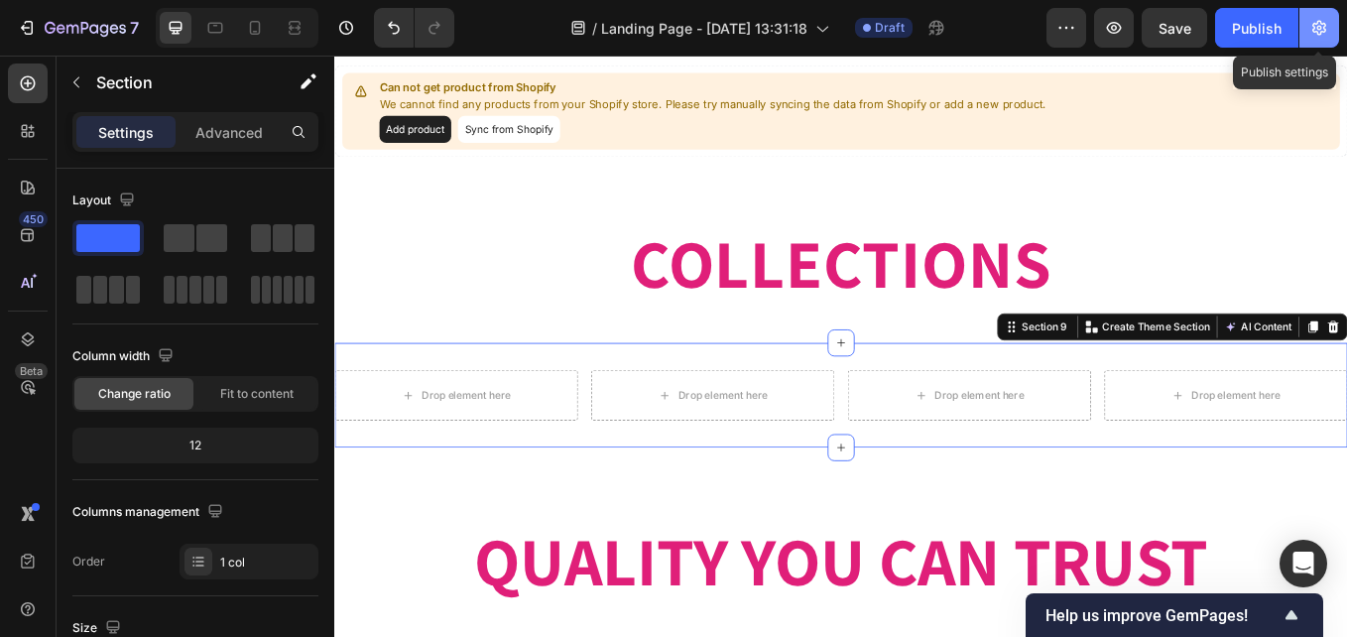
click at [1323, 26] on icon "button" at bounding box center [1319, 28] width 20 height 20
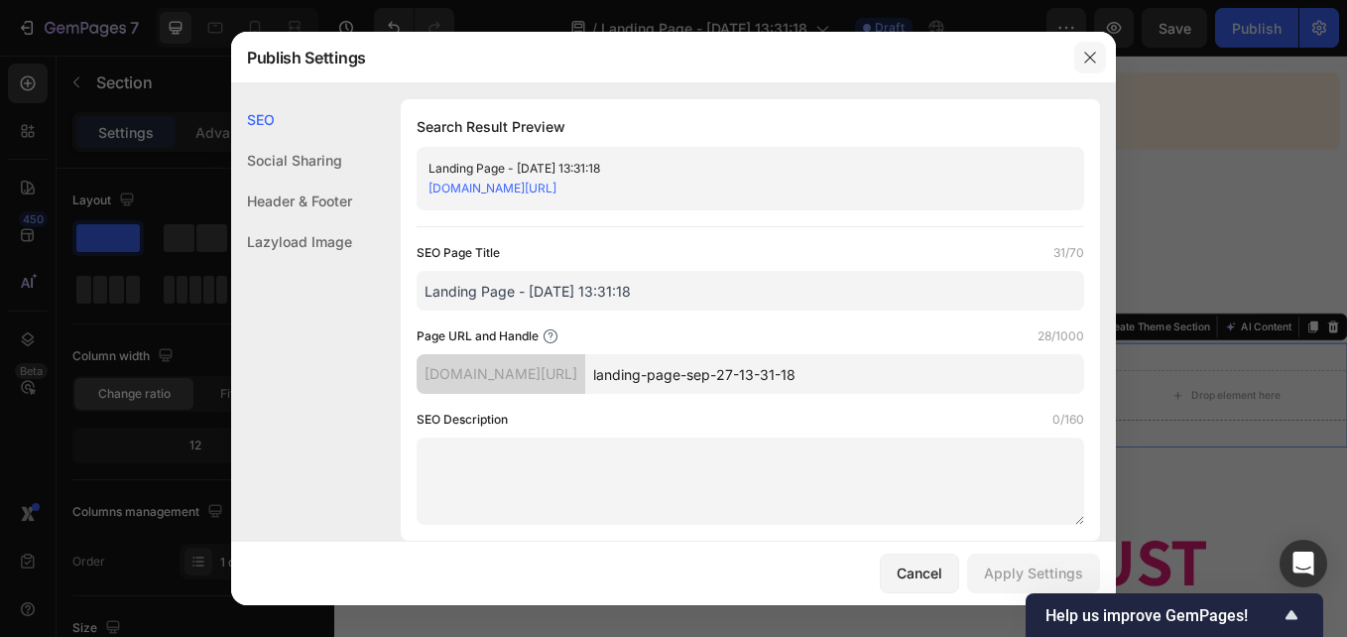
click at [1088, 53] on icon "button" at bounding box center [1090, 58] width 16 height 16
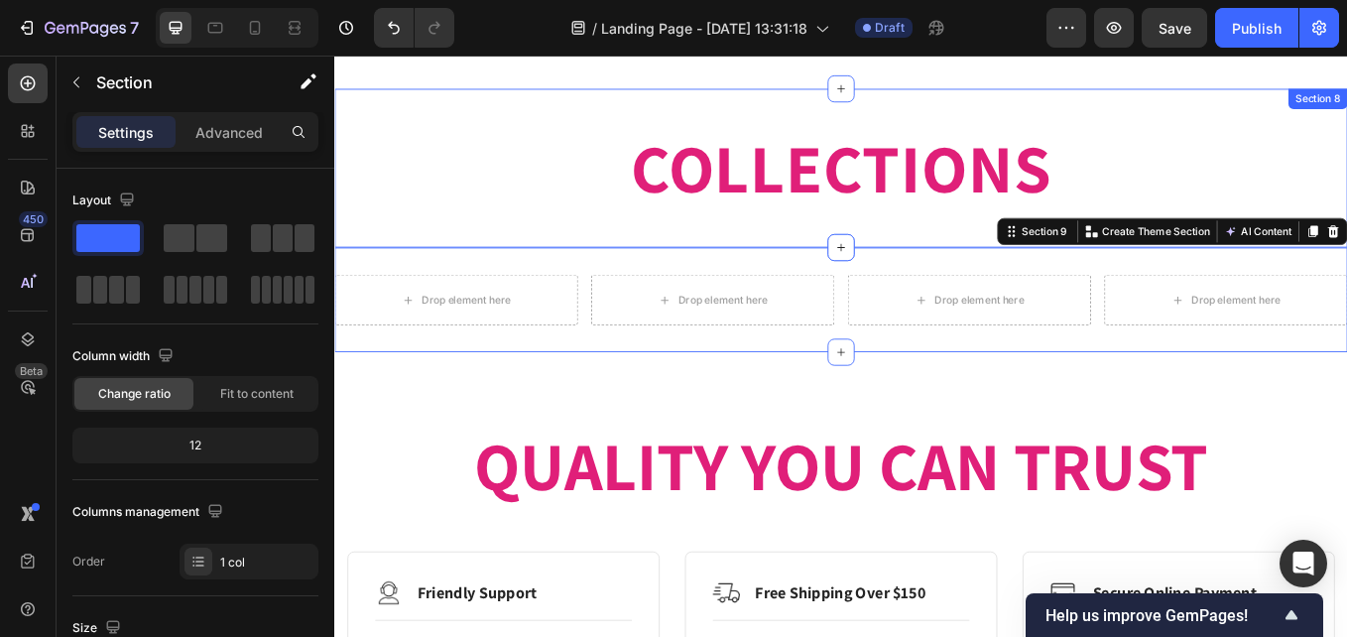
scroll to position [2495, 0]
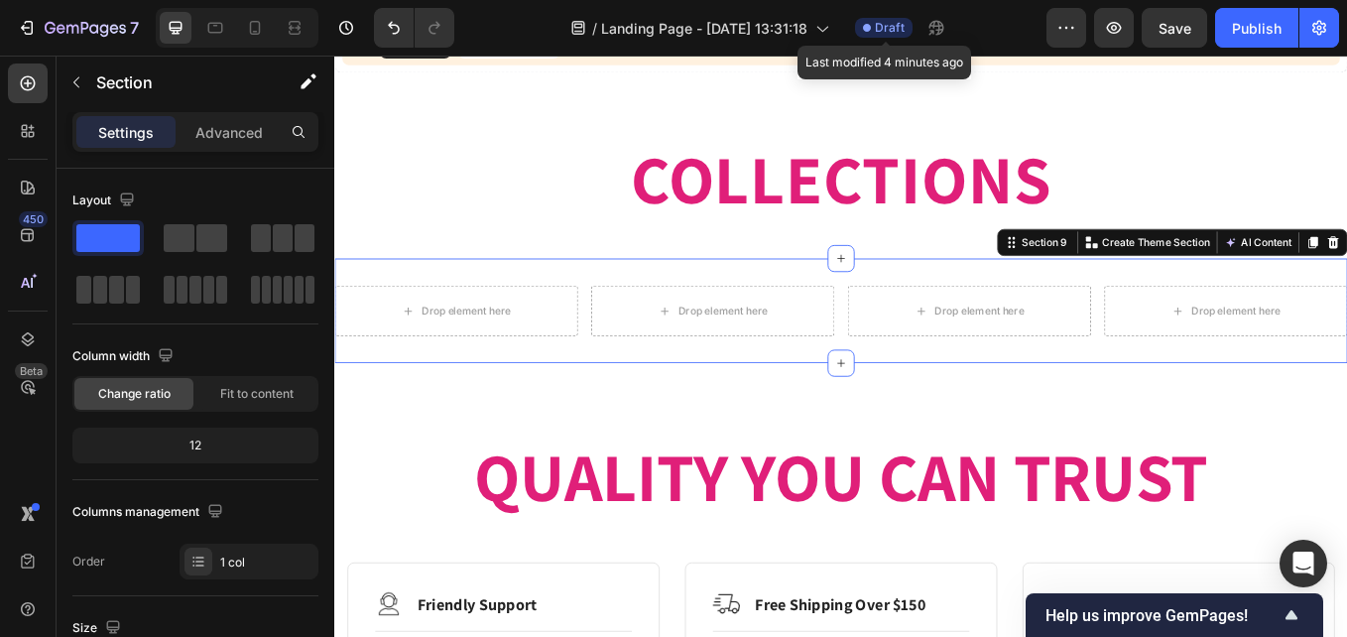
click at [885, 29] on span "Draft" at bounding box center [890, 28] width 30 height 18
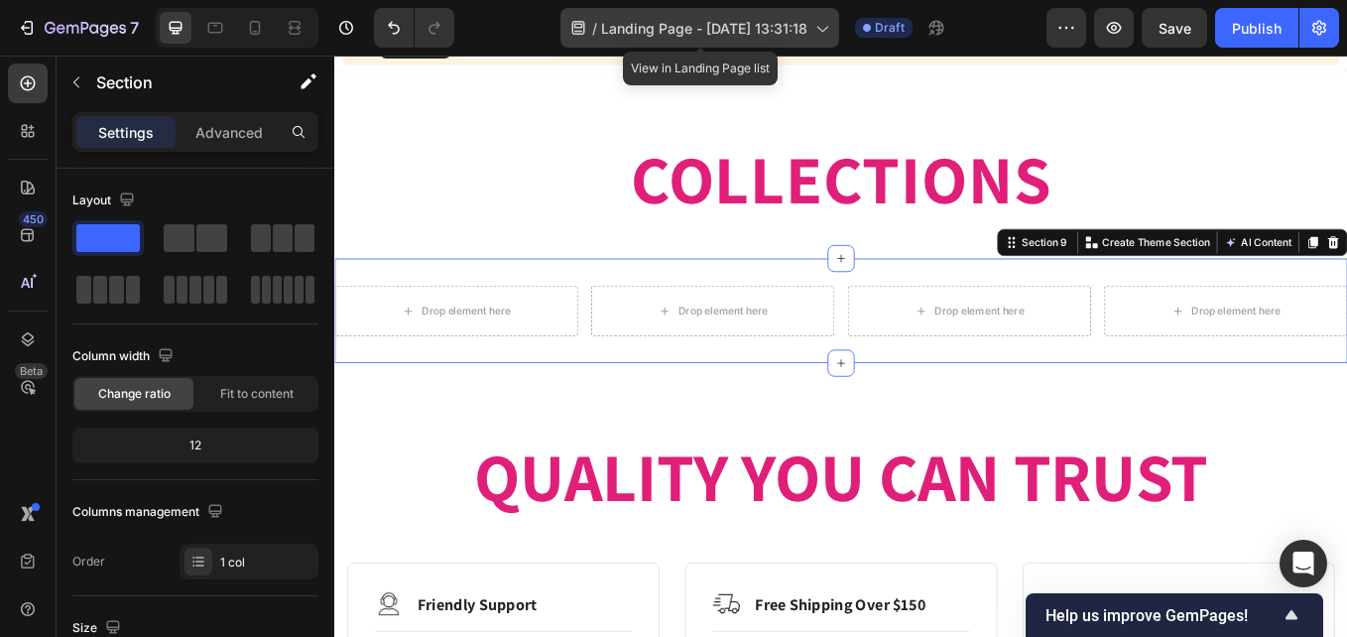
click at [580, 25] on icon at bounding box center [578, 28] width 13 height 14
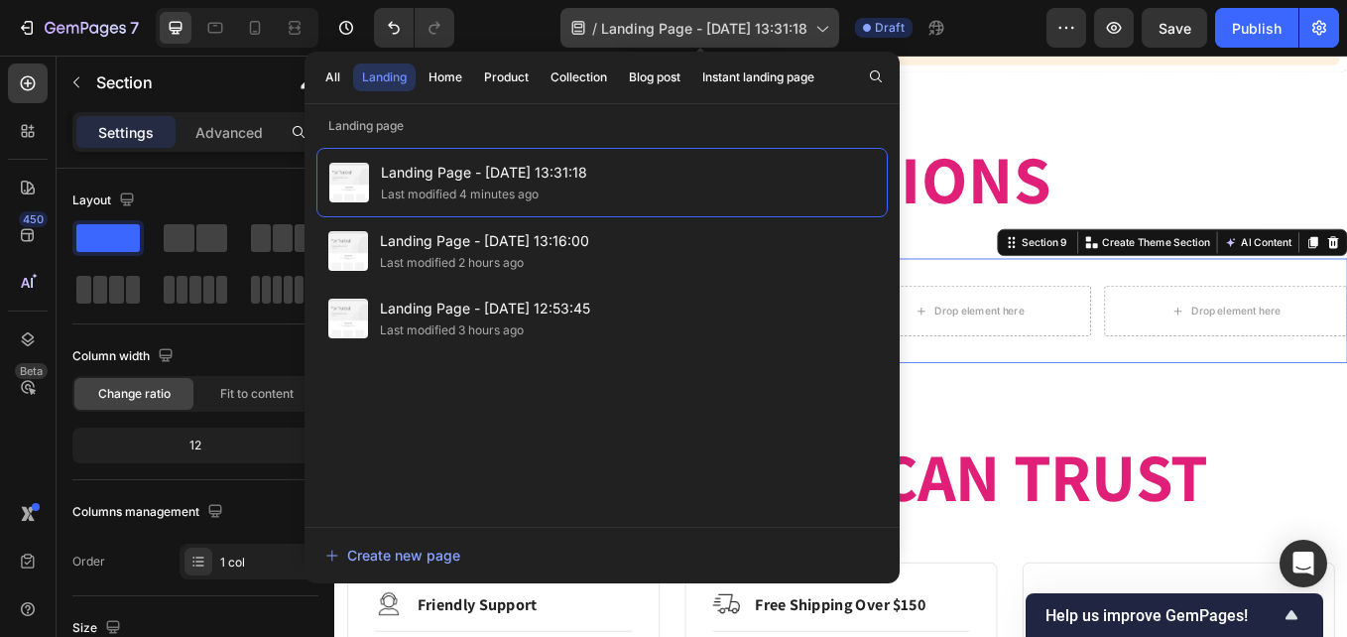
click at [580, 25] on icon at bounding box center [578, 28] width 13 height 14
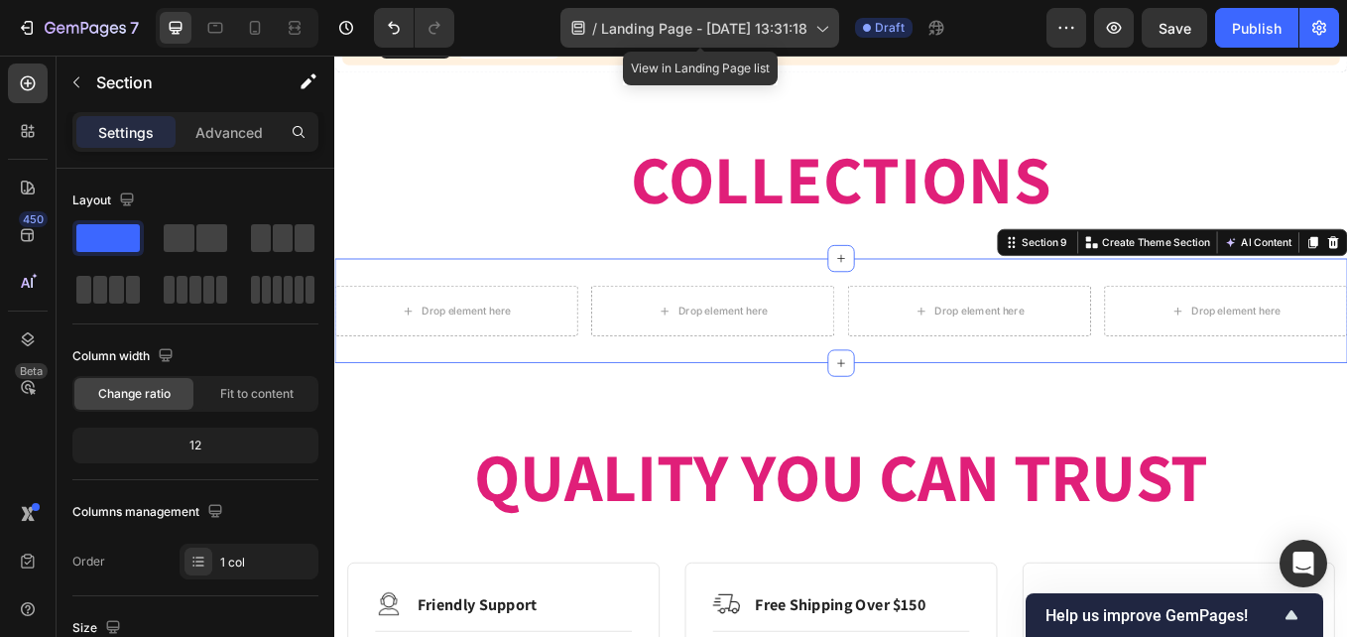
click at [580, 25] on icon at bounding box center [578, 28] width 13 height 14
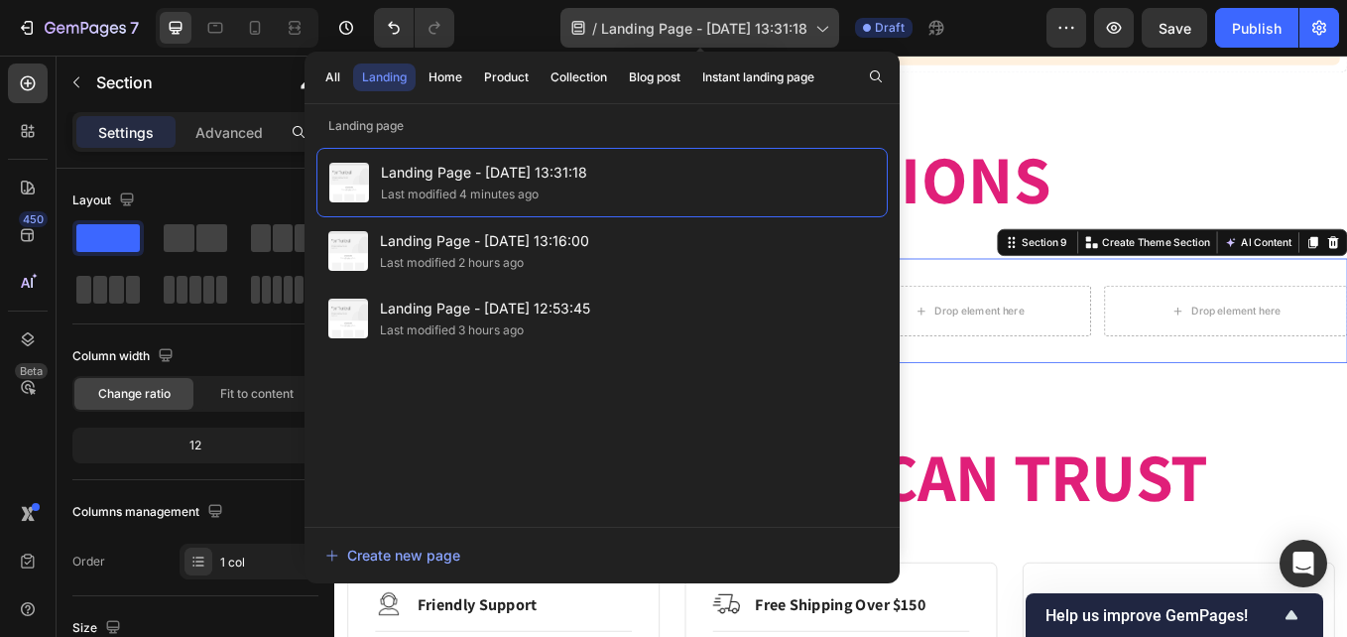
click at [580, 25] on icon at bounding box center [578, 28] width 13 height 14
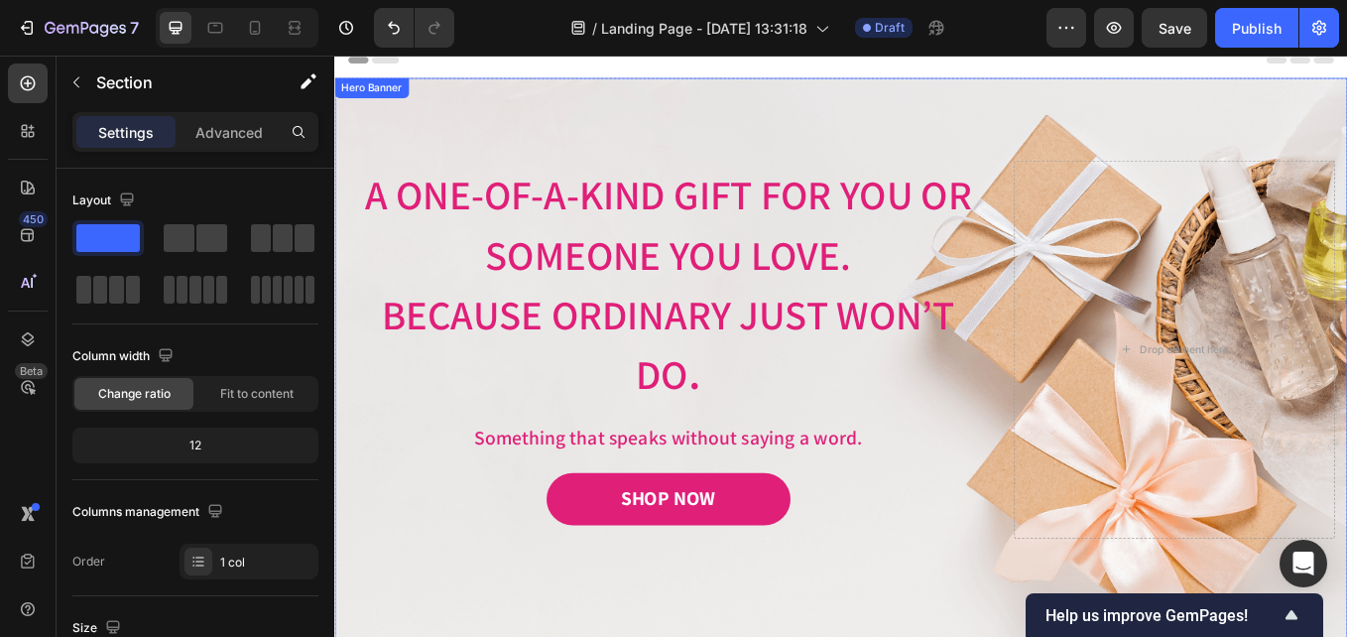
scroll to position [0, 0]
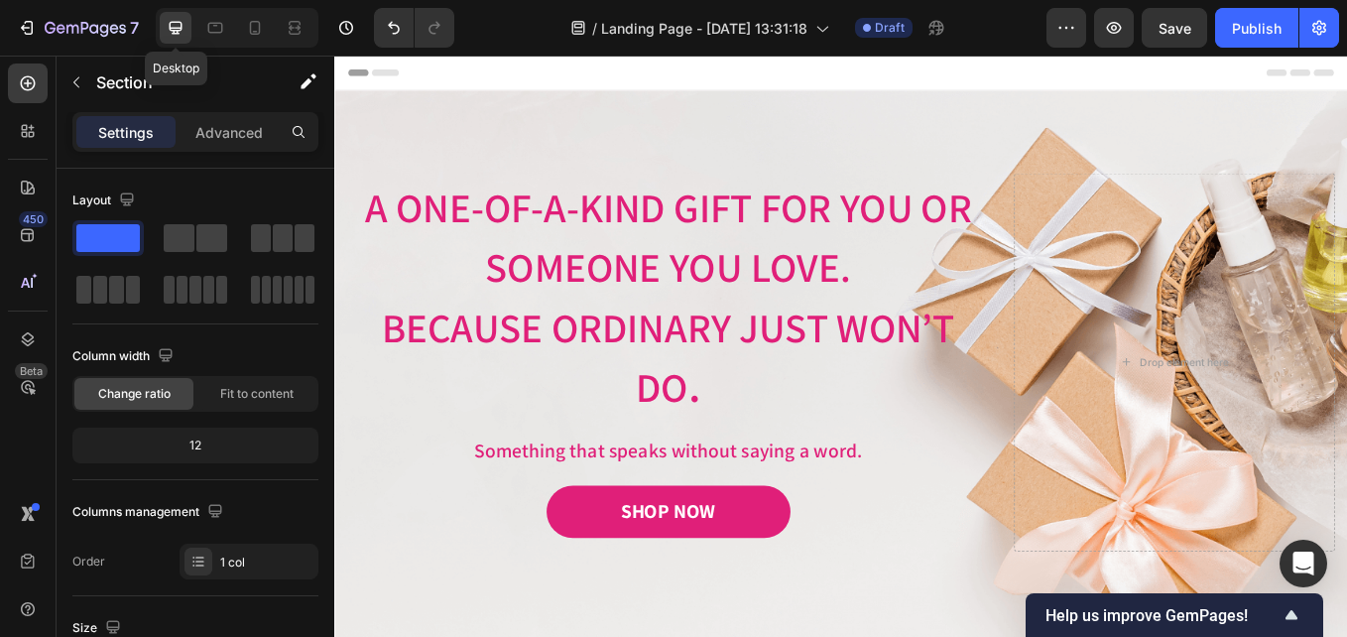
click at [179, 38] on div at bounding box center [176, 28] width 32 height 32
click at [244, 31] on div at bounding box center [255, 28] width 32 height 32
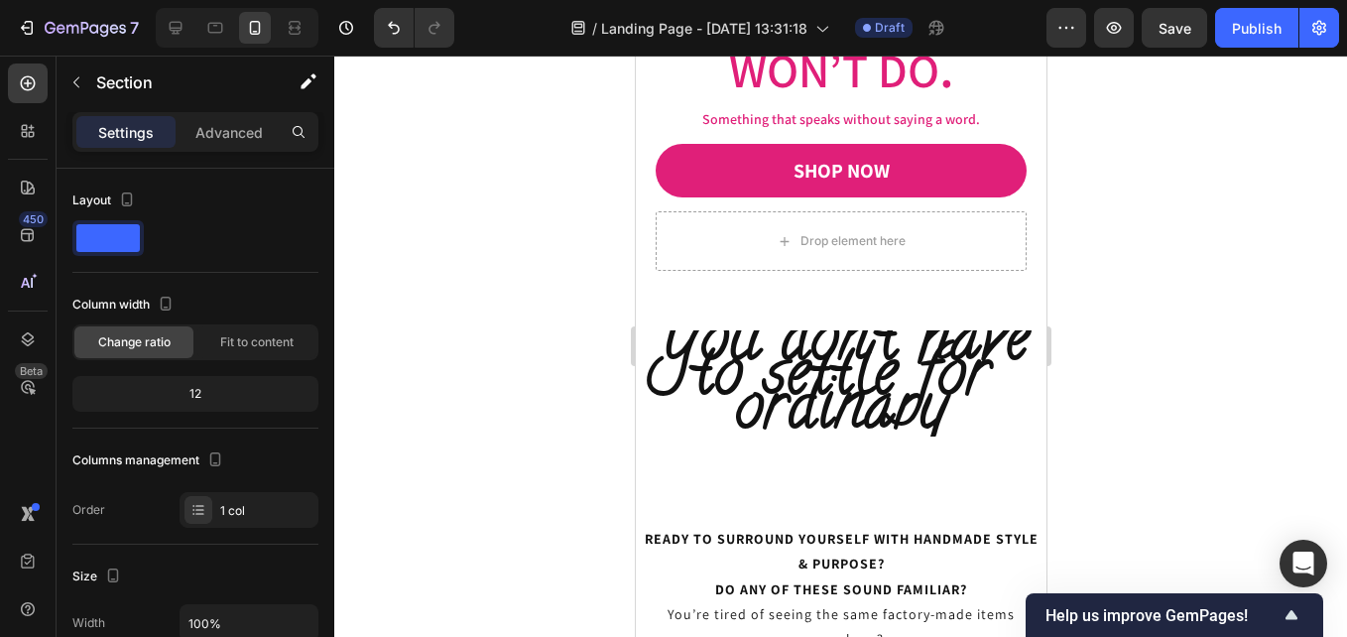
scroll to position [684, 0]
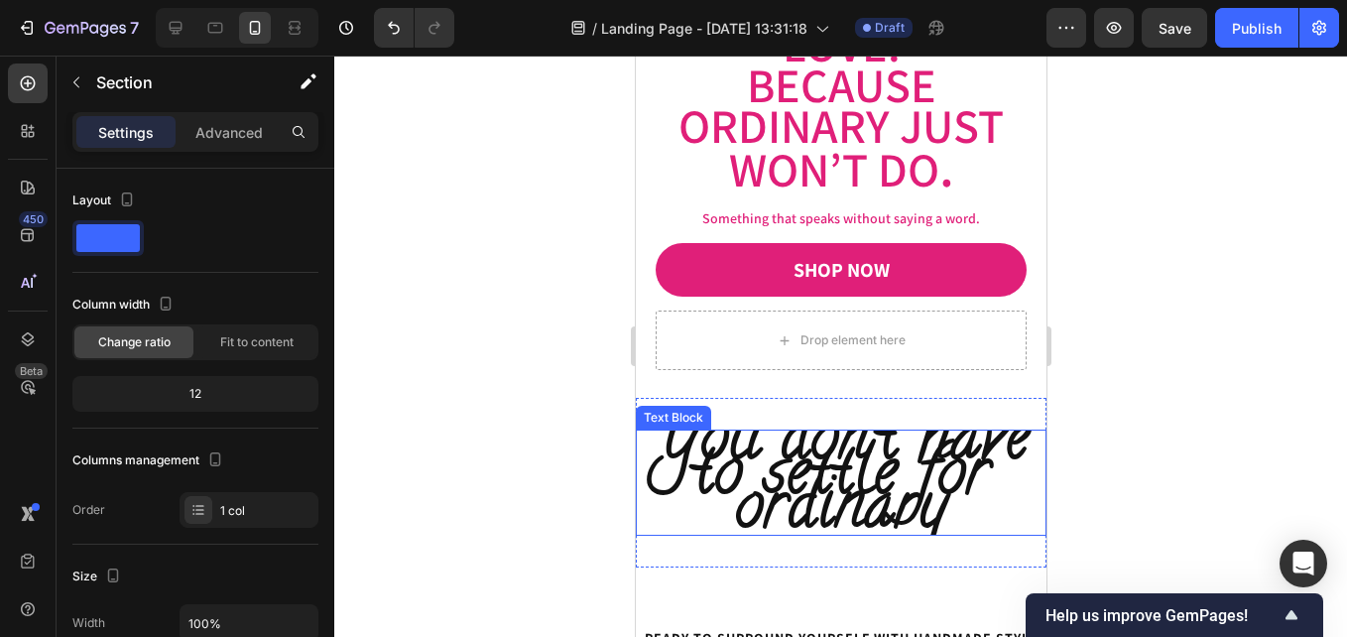
click at [908, 469] on span "You don’t have to settle for ordinary" at bounding box center [840, 477] width 377 height 169
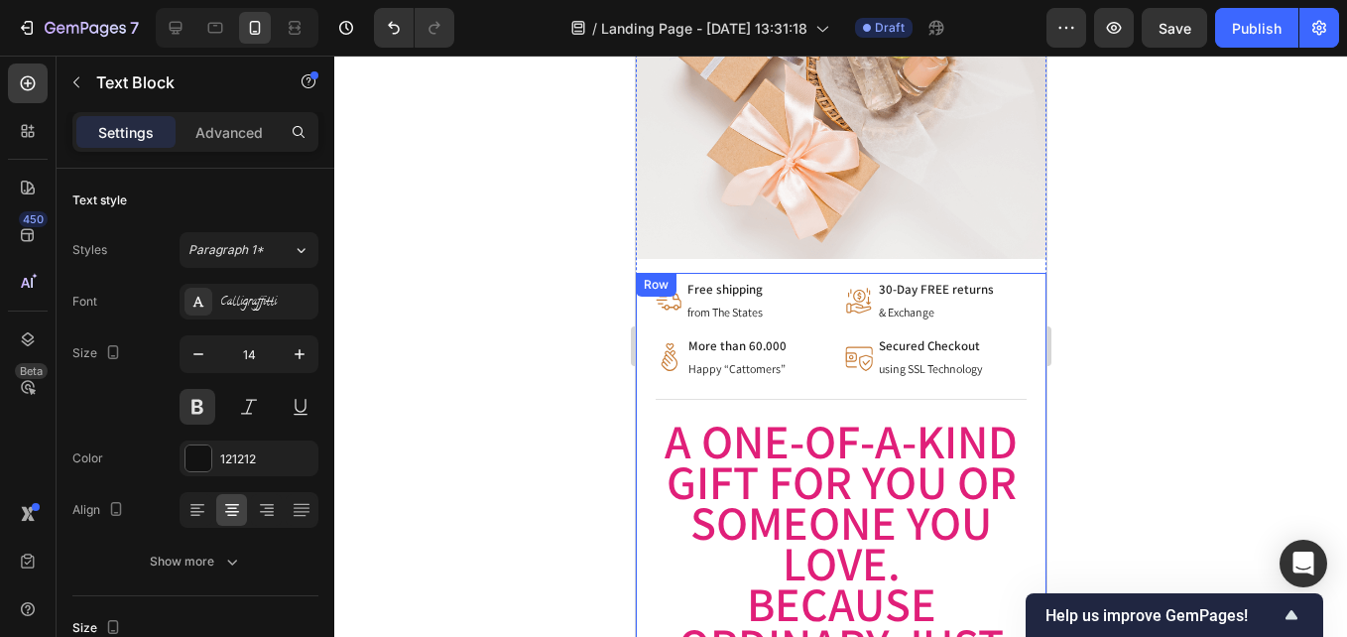
scroll to position [0, 0]
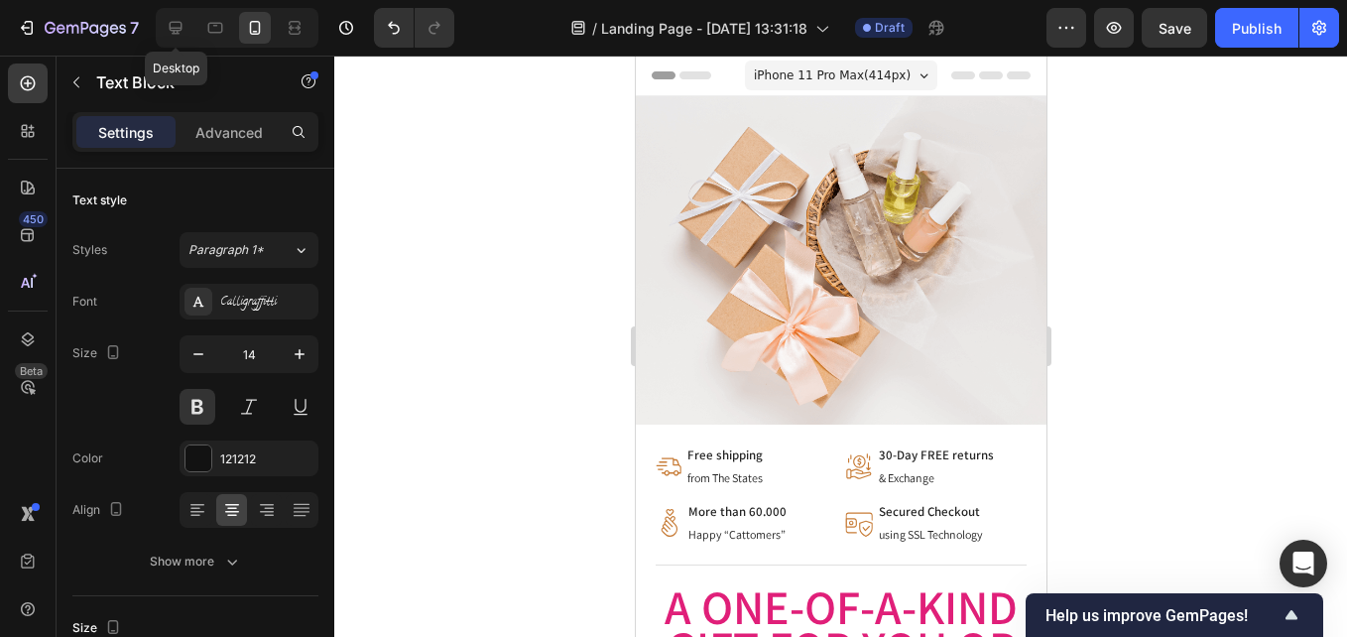
drag, startPoint x: 178, startPoint y: 34, endPoint x: 353, endPoint y: 82, distance: 182.2
click at [177, 34] on icon at bounding box center [176, 28] width 13 height 13
type input "73"
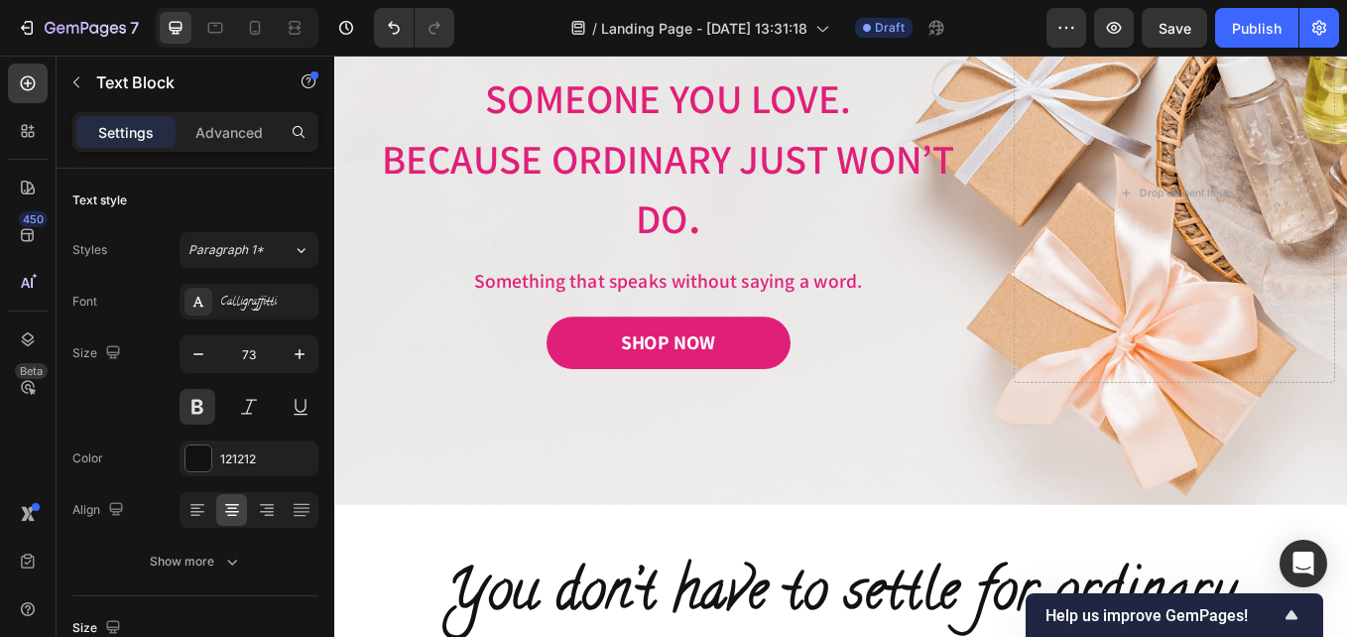
scroll to position [496, 0]
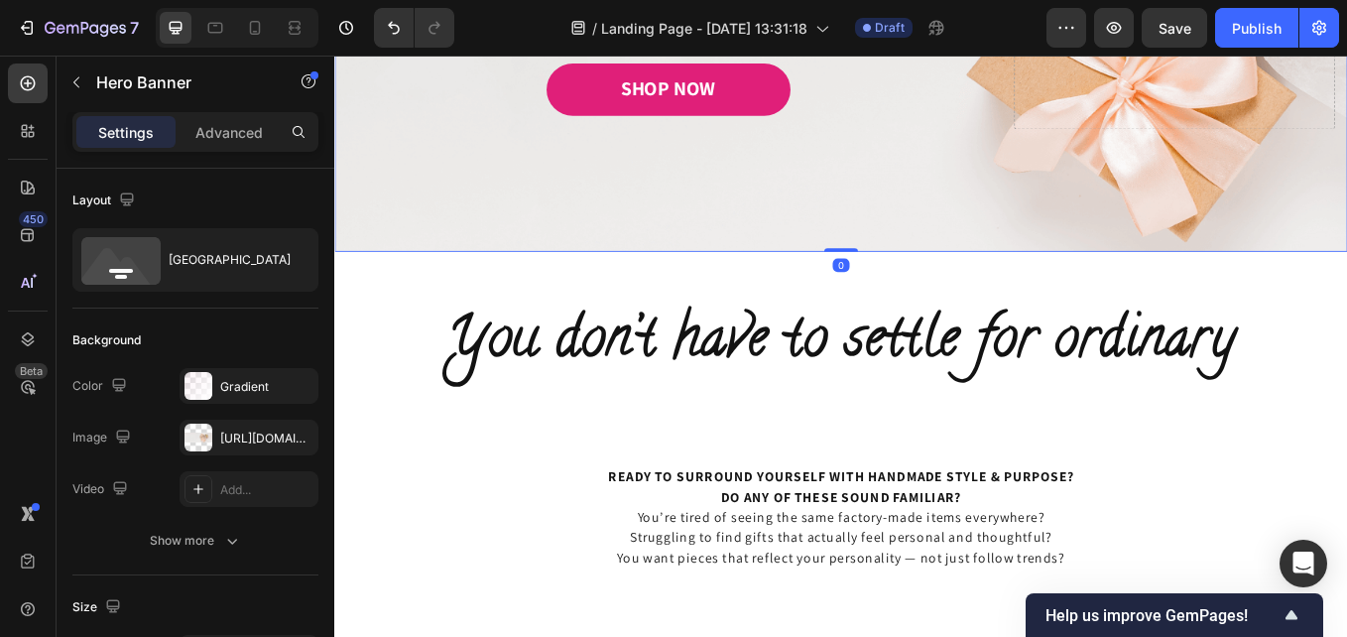
drag, startPoint x: 921, startPoint y: 280, endPoint x: 921, endPoint y: 247, distance: 32.7
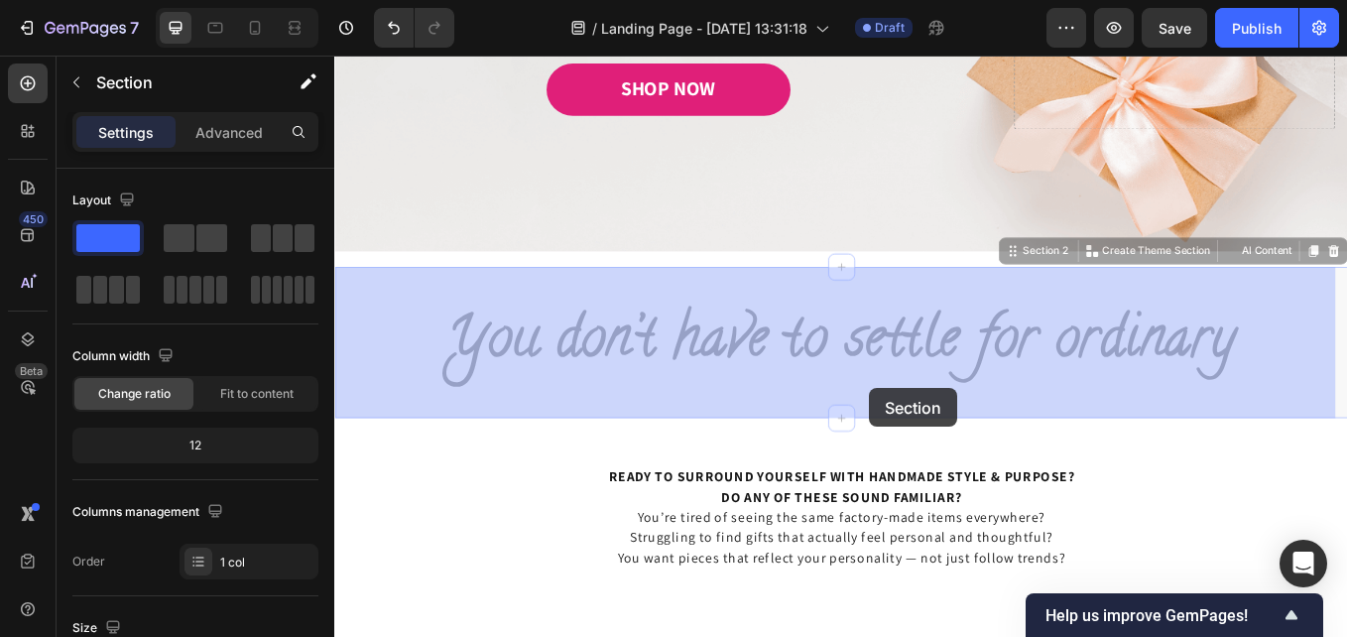
drag, startPoint x: 963, startPoint y: 304, endPoint x: 963, endPoint y: 446, distance: 142.8
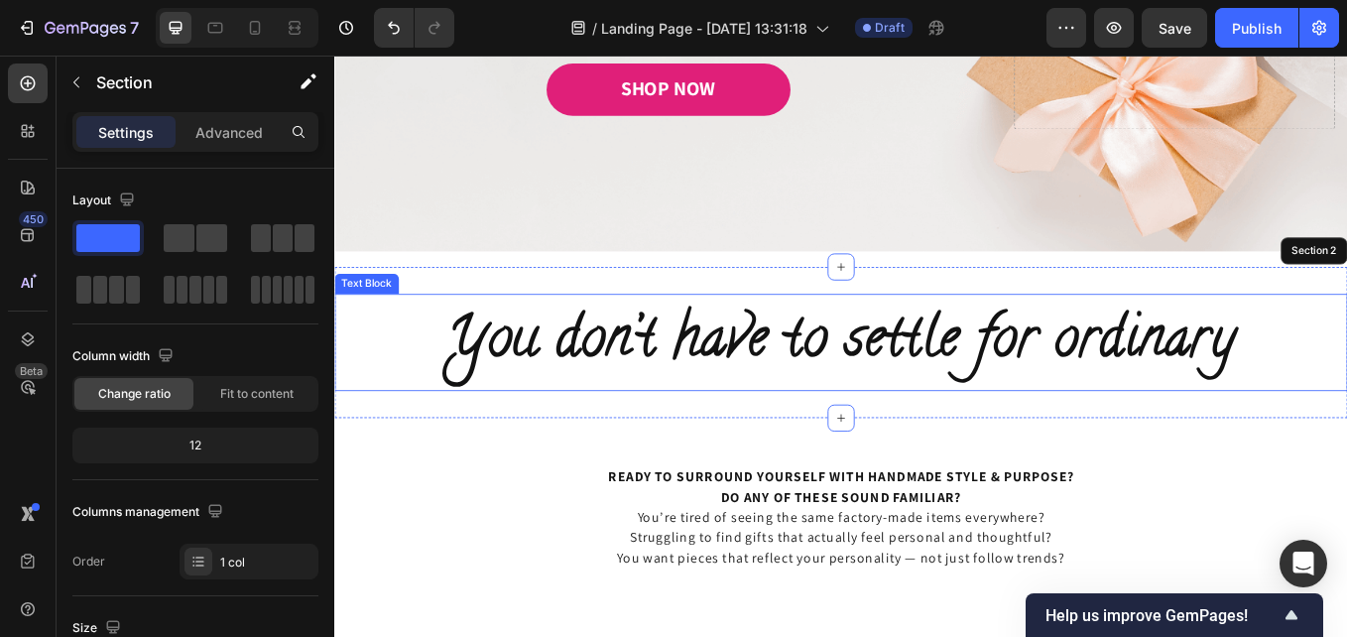
click at [1346, 351] on span "You don’t have to settle for ordinary" at bounding box center [929, 392] width 927 height 101
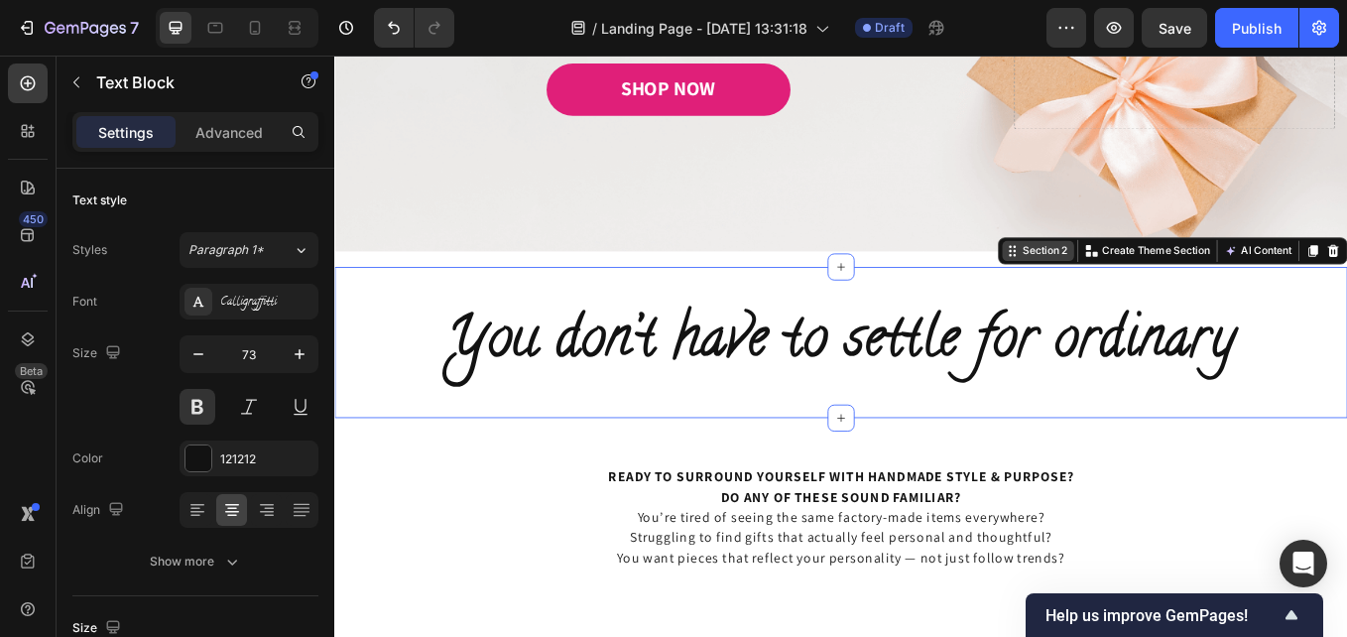
click at [1346, 297] on div "Section 2 You can create reusable sections Create Theme Section AI Content Writ…" at bounding box center [1319, 285] width 411 height 32
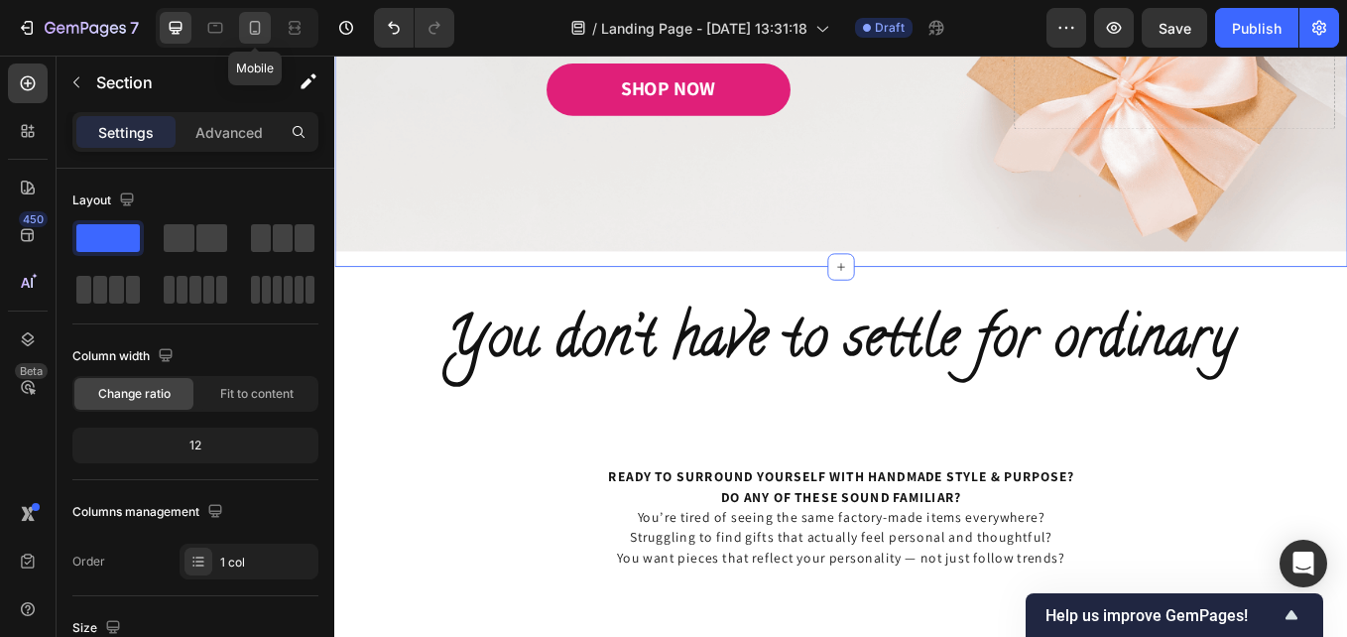
click at [247, 28] on icon at bounding box center [255, 28] width 20 height 20
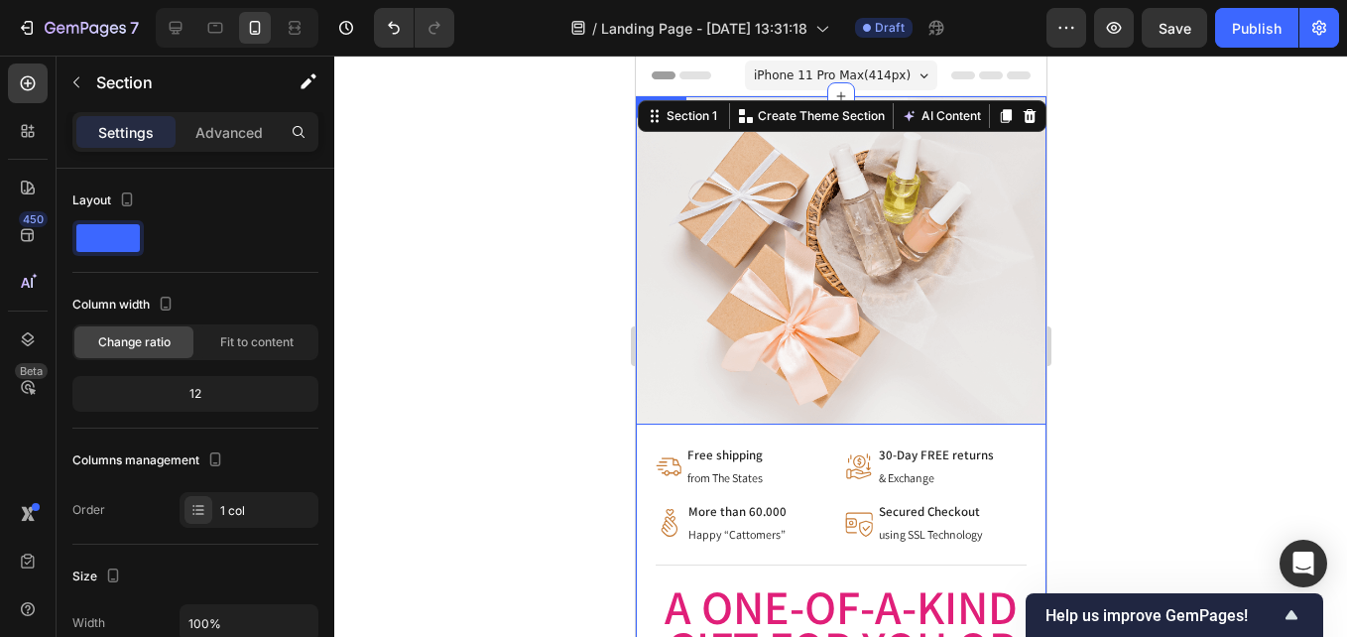
scroll to position [198, 0]
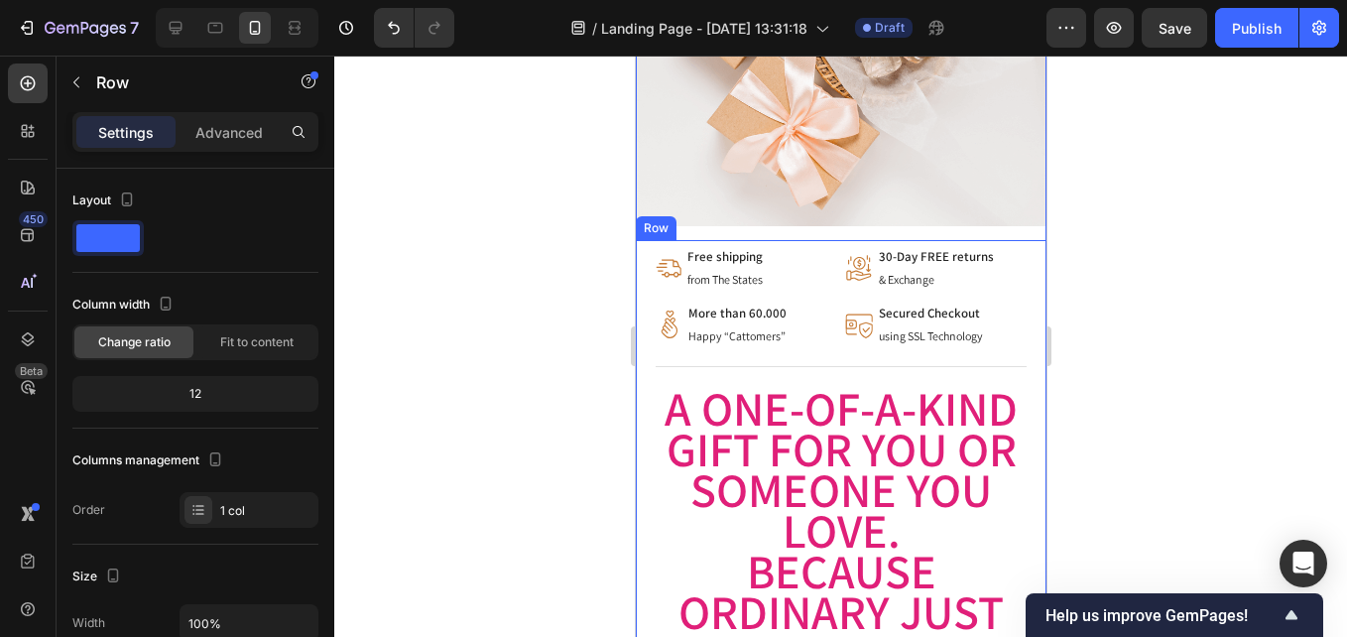
click at [853, 289] on div "Image Free shipping Text Block from The States Text Block Advanced List Image 3…" at bounding box center [840, 556] width 371 height 619
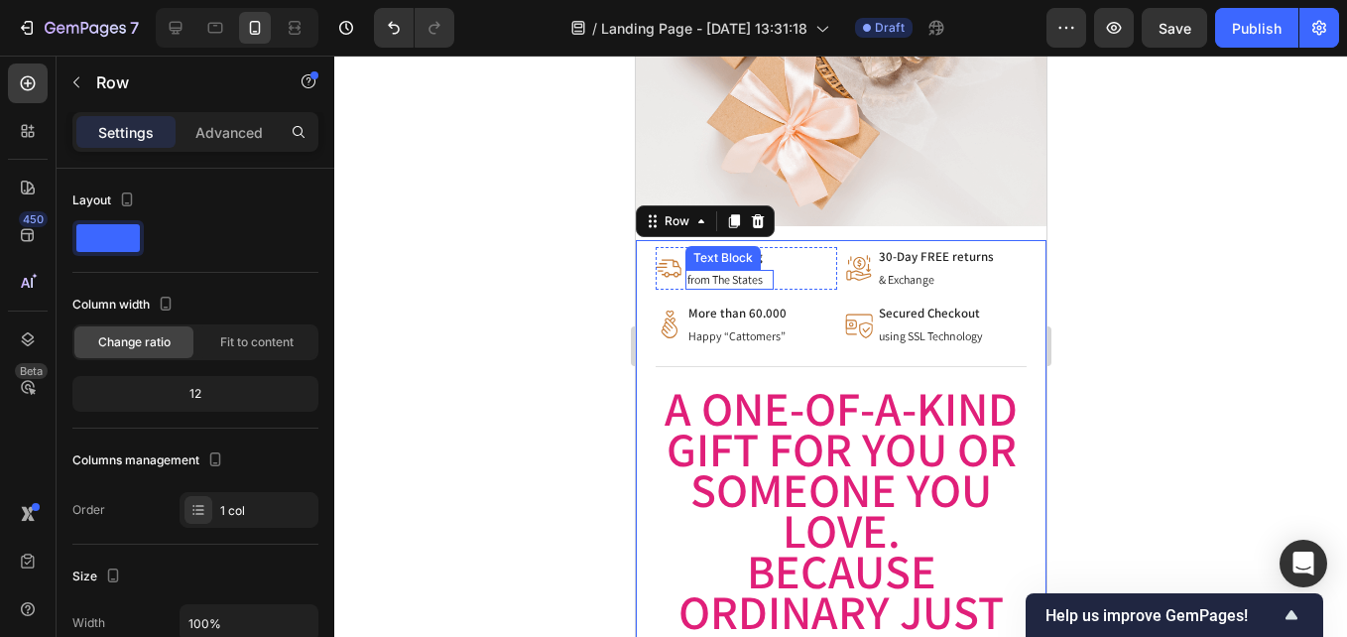
click at [771, 272] on p "from The States" at bounding box center [728, 280] width 84 height 16
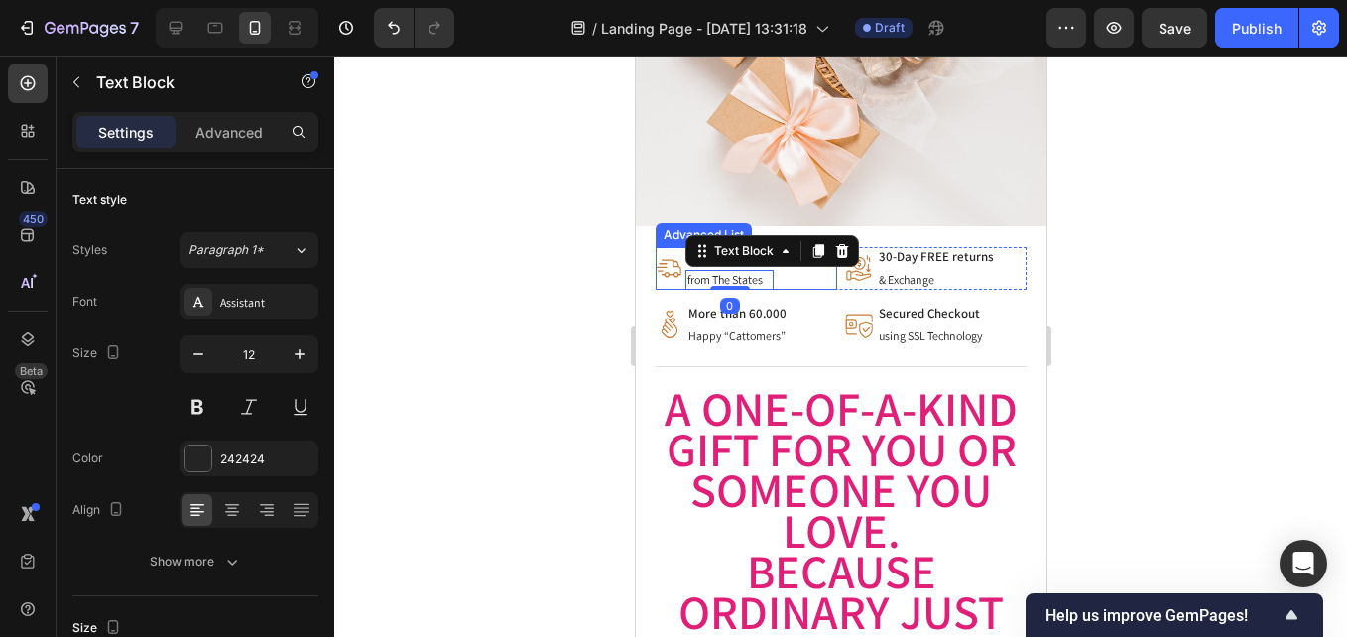
click at [795, 270] on div "Image Free shipping Text Block from The States Text Block 0" at bounding box center [746, 268] width 182 height 43
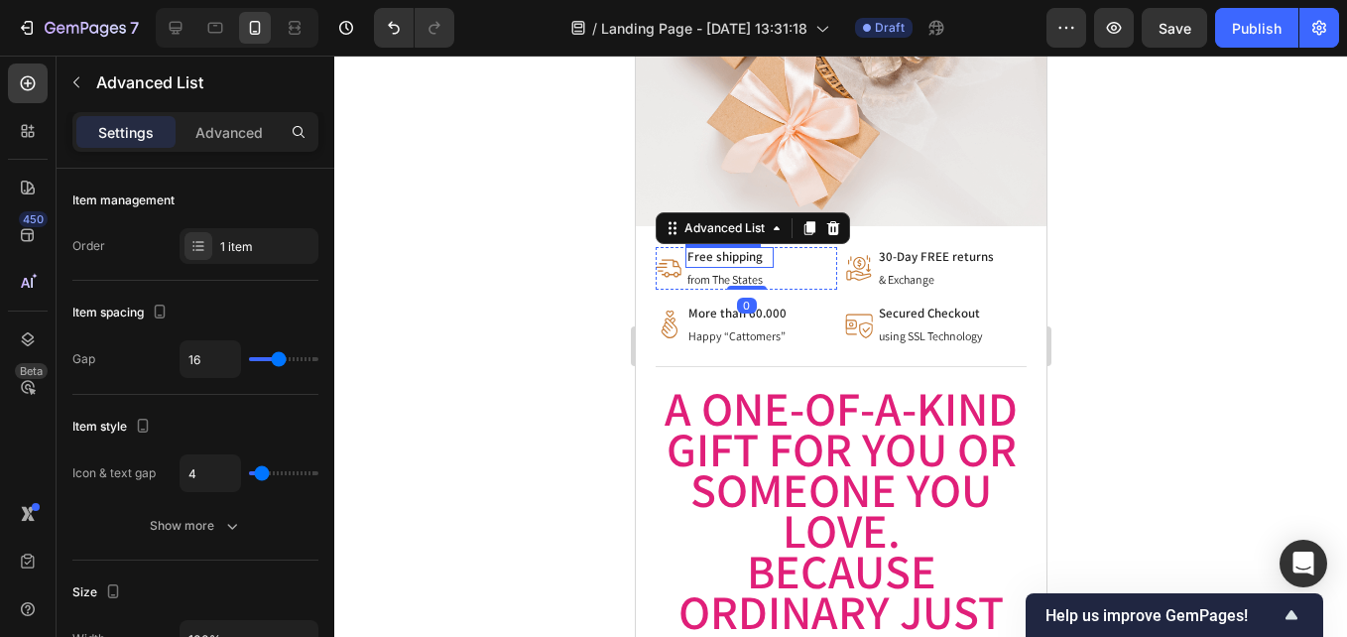
click at [767, 249] on p "Free shipping" at bounding box center [728, 257] width 84 height 17
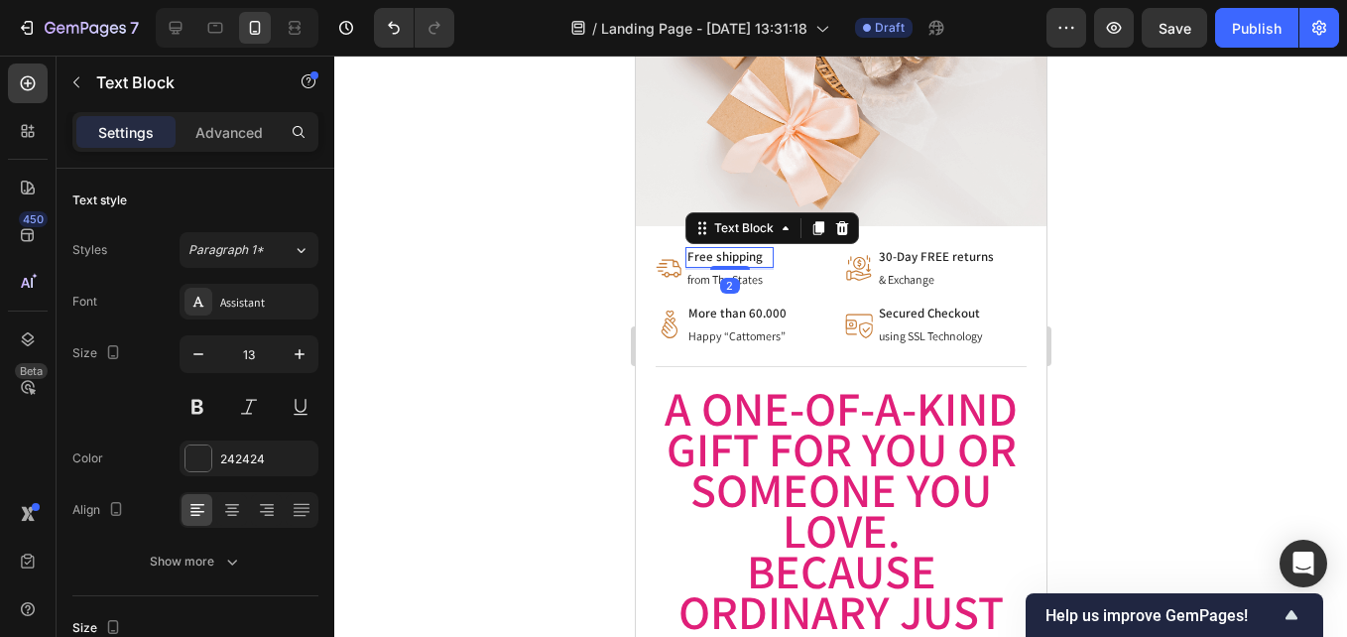
click at [769, 249] on p "Free shipping" at bounding box center [728, 257] width 84 height 17
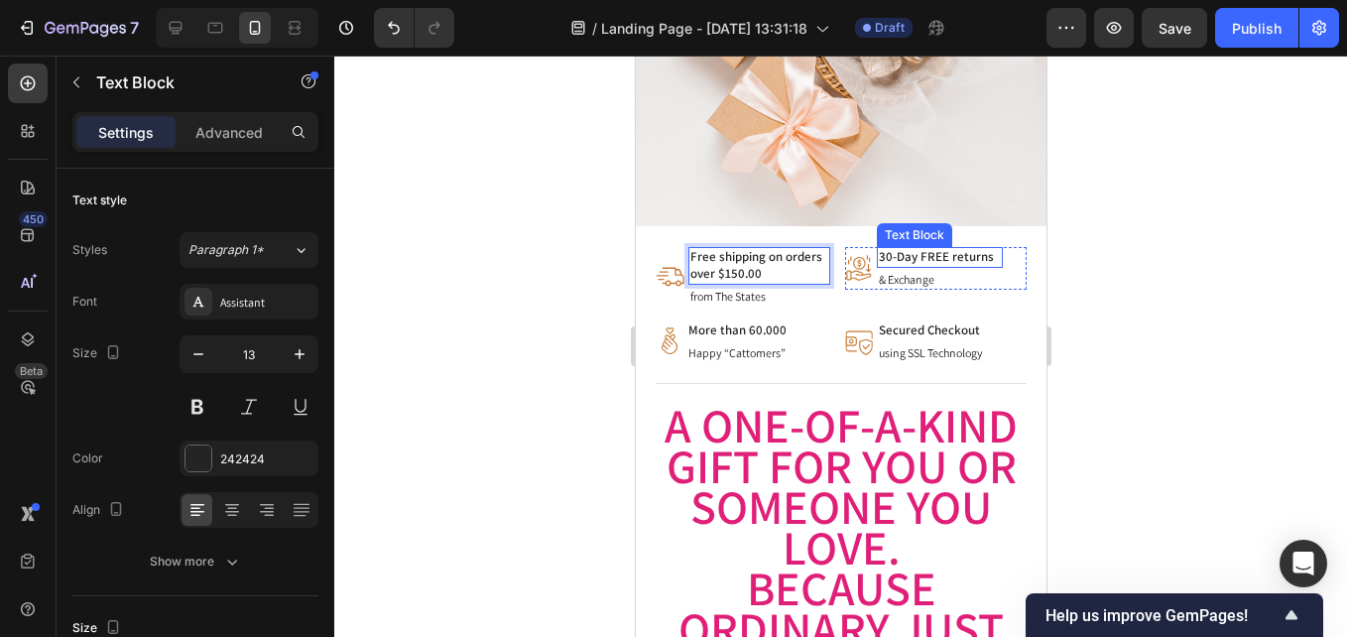
click at [905, 251] on p "30-Day FREE returns" at bounding box center [939, 257] width 122 height 17
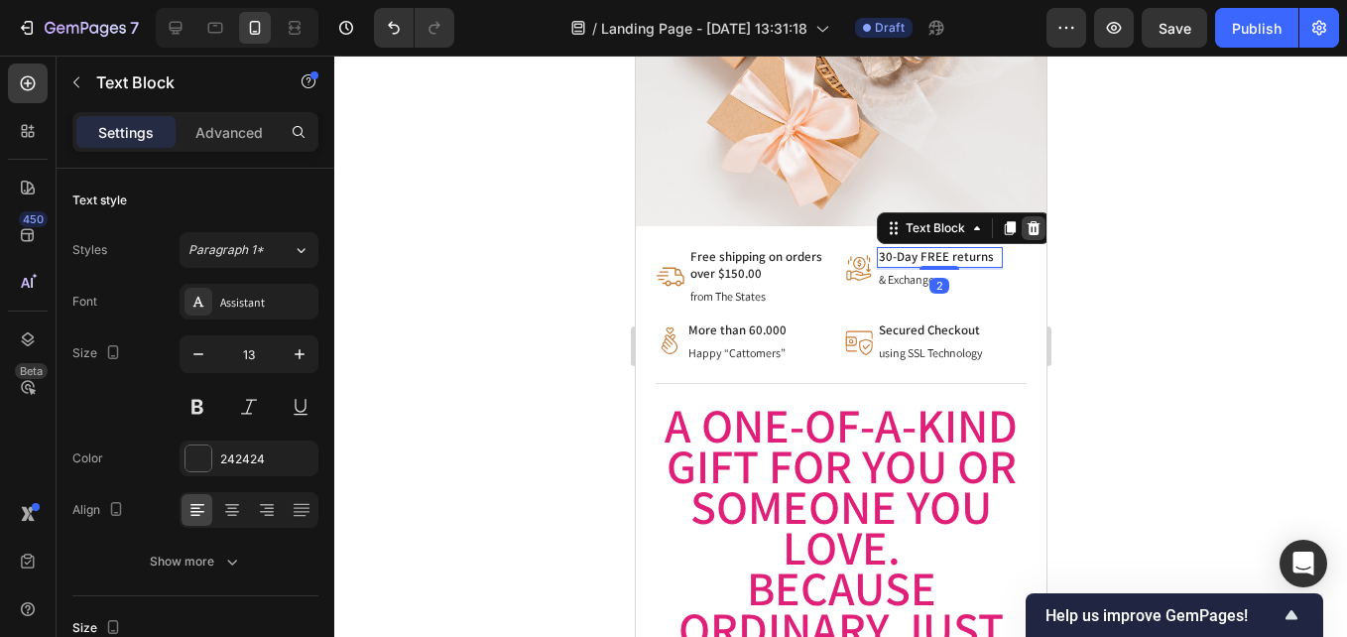
click at [1025, 220] on icon at bounding box center [1033, 228] width 16 height 16
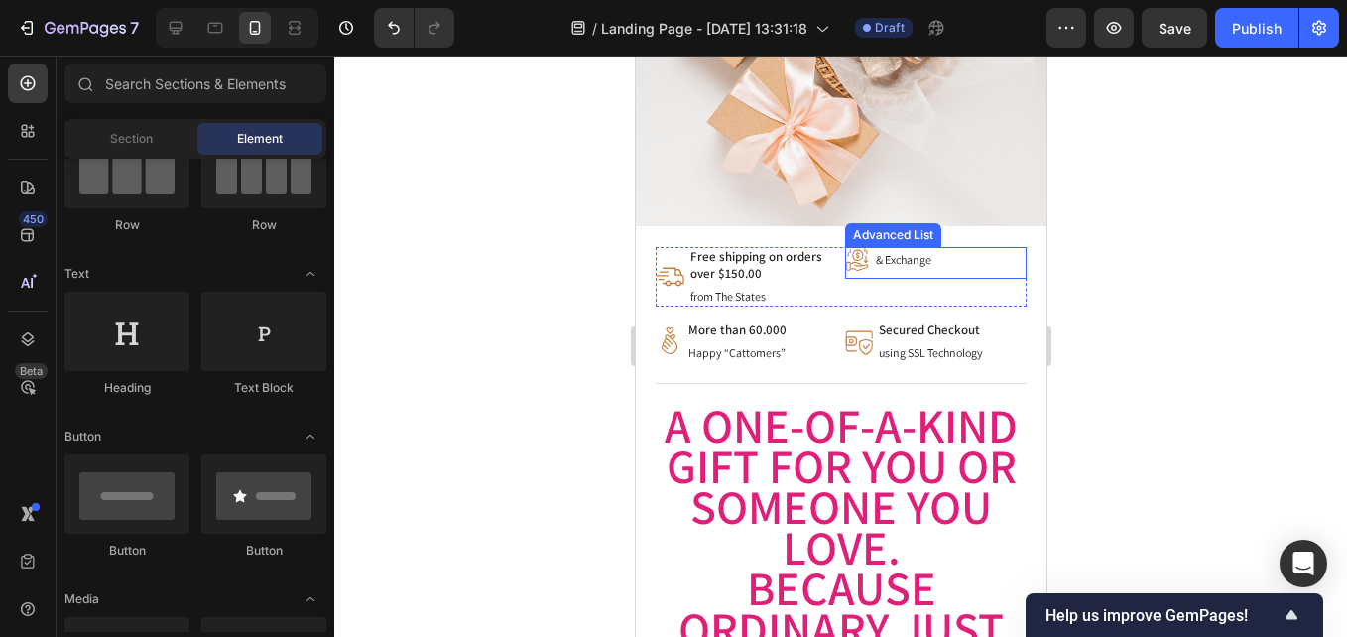
click at [917, 252] on p "& Exchange" at bounding box center [907, 260] width 65 height 16
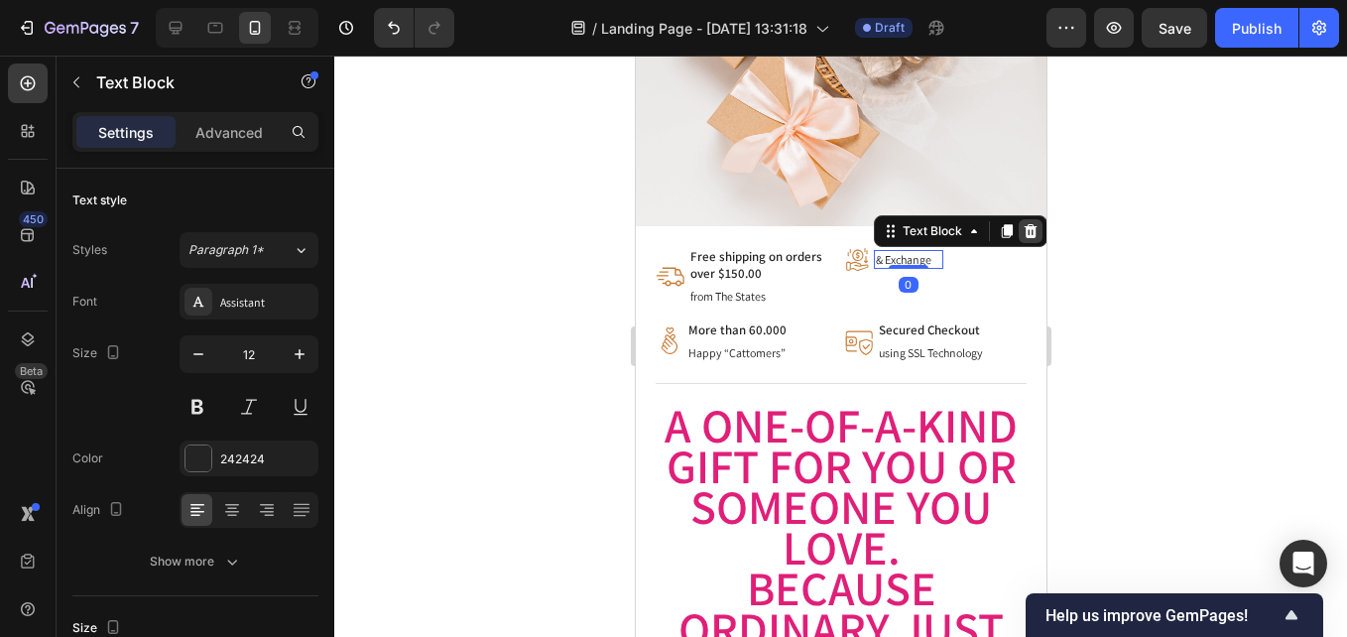
click at [1026, 224] on icon at bounding box center [1029, 231] width 13 height 14
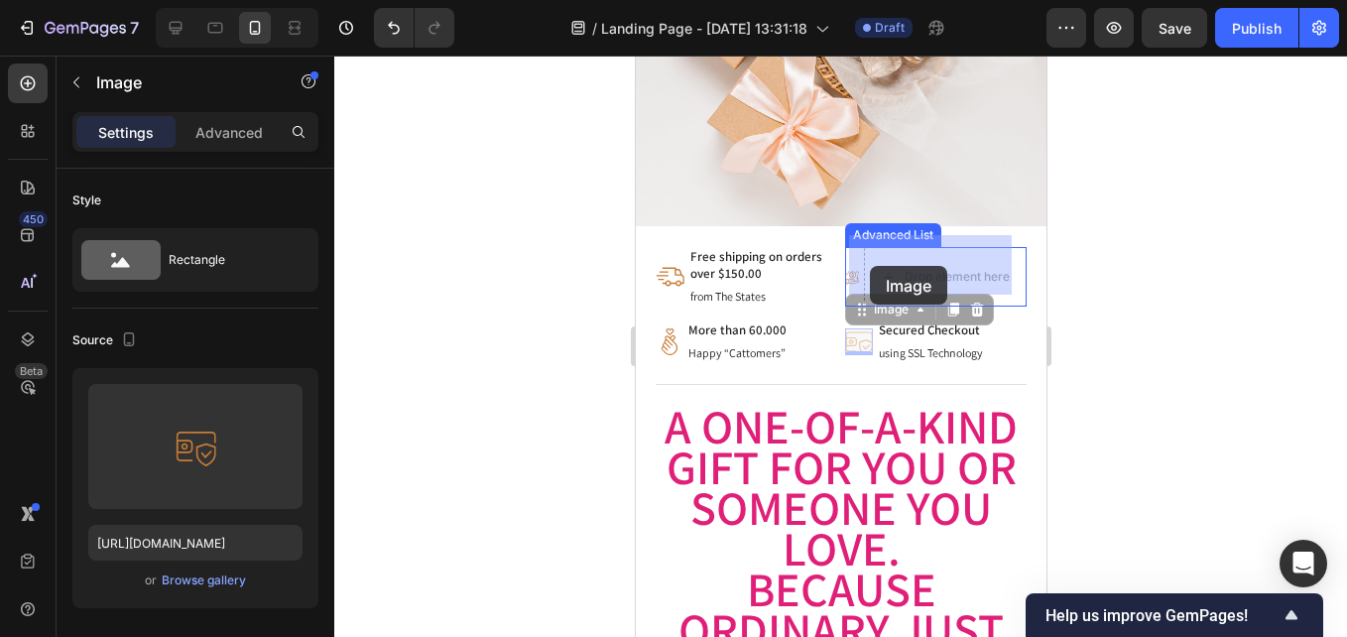
drag, startPoint x: 850, startPoint y: 337, endPoint x: 868, endPoint y: 275, distance: 65.0
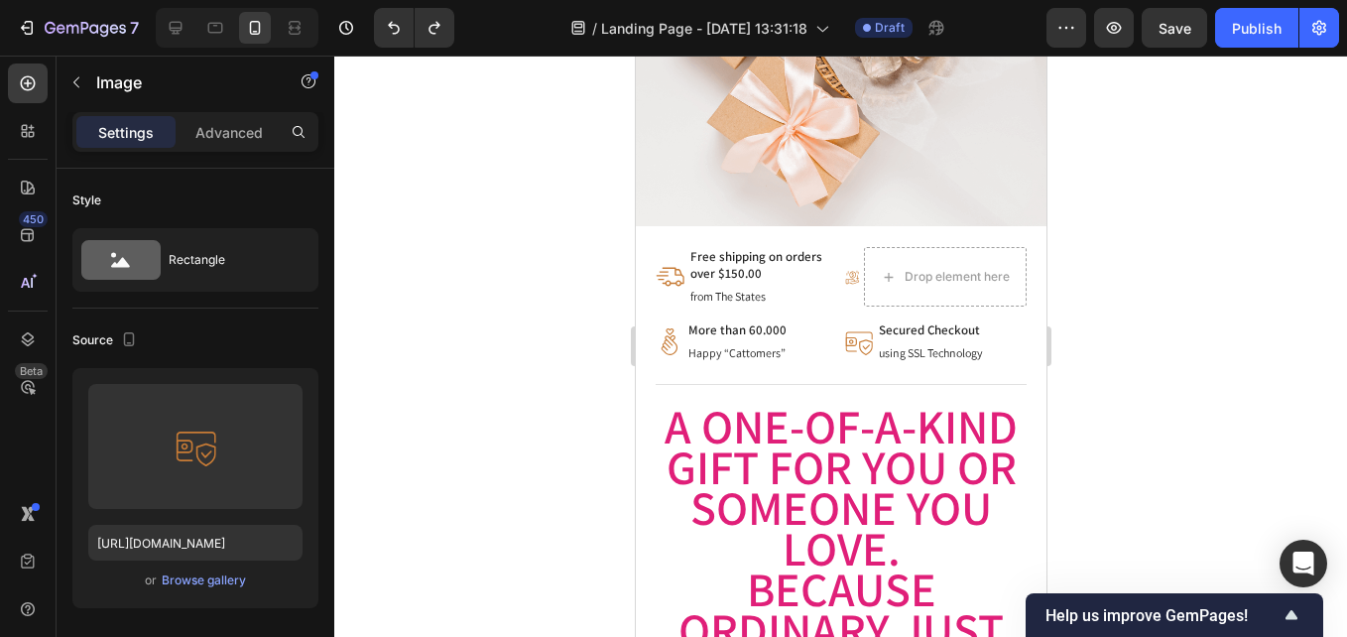
click at [1080, 263] on div at bounding box center [840, 346] width 1013 height 581
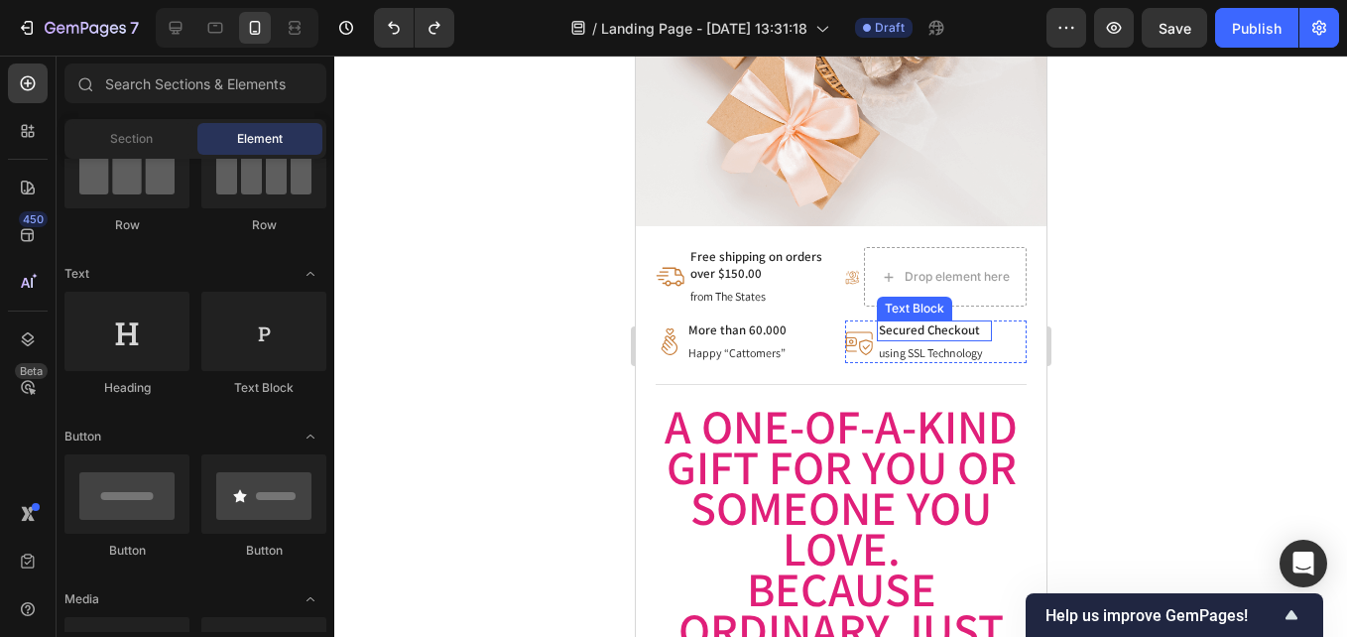
click at [914, 325] on p "Secured Checkout" at bounding box center [933, 330] width 111 height 17
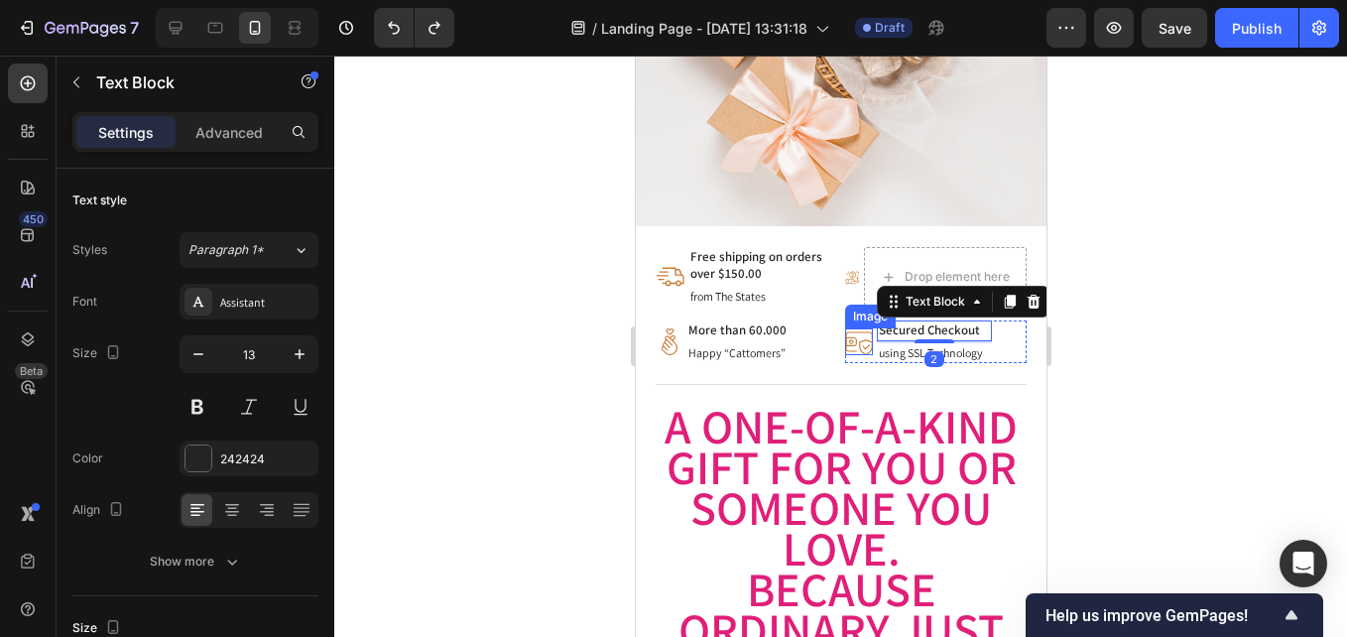
click at [844, 328] on img at bounding box center [858, 342] width 28 height 28
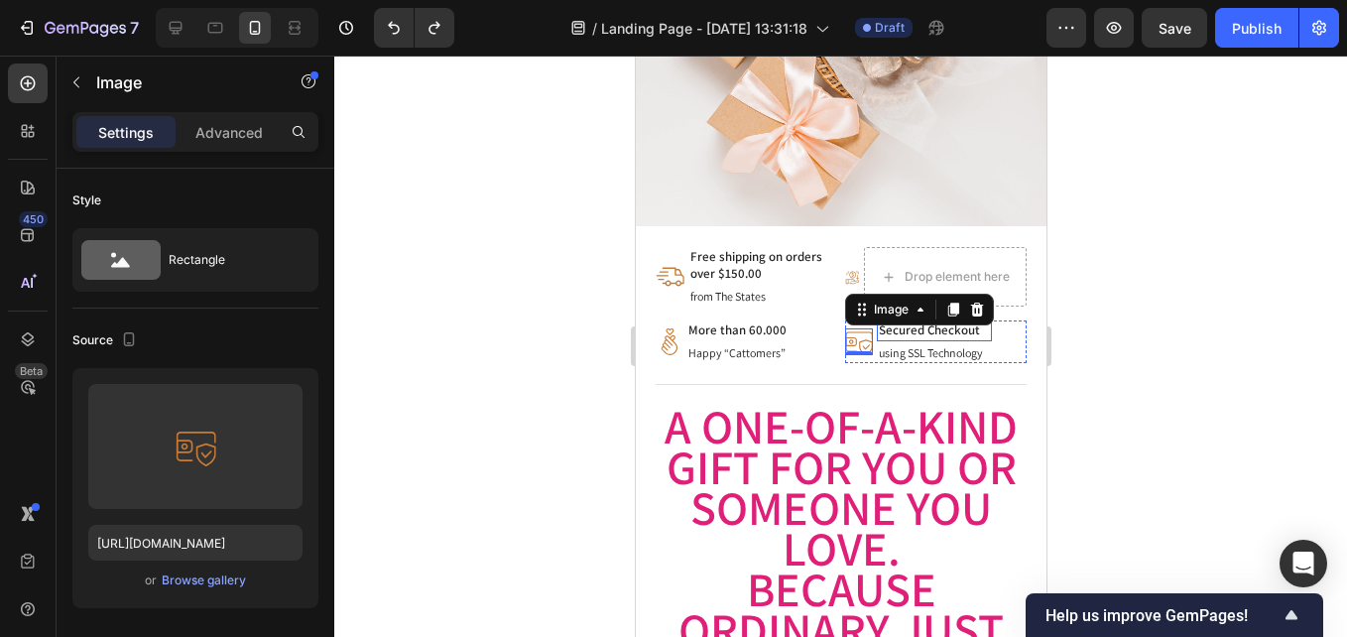
drag, startPoint x: 984, startPoint y: 322, endPoint x: 996, endPoint y: 322, distance: 11.9
click at [987, 322] on div "Image 0 Secured Checkout Text Block using SSL Technology Text Block" at bounding box center [935, 341] width 182 height 43
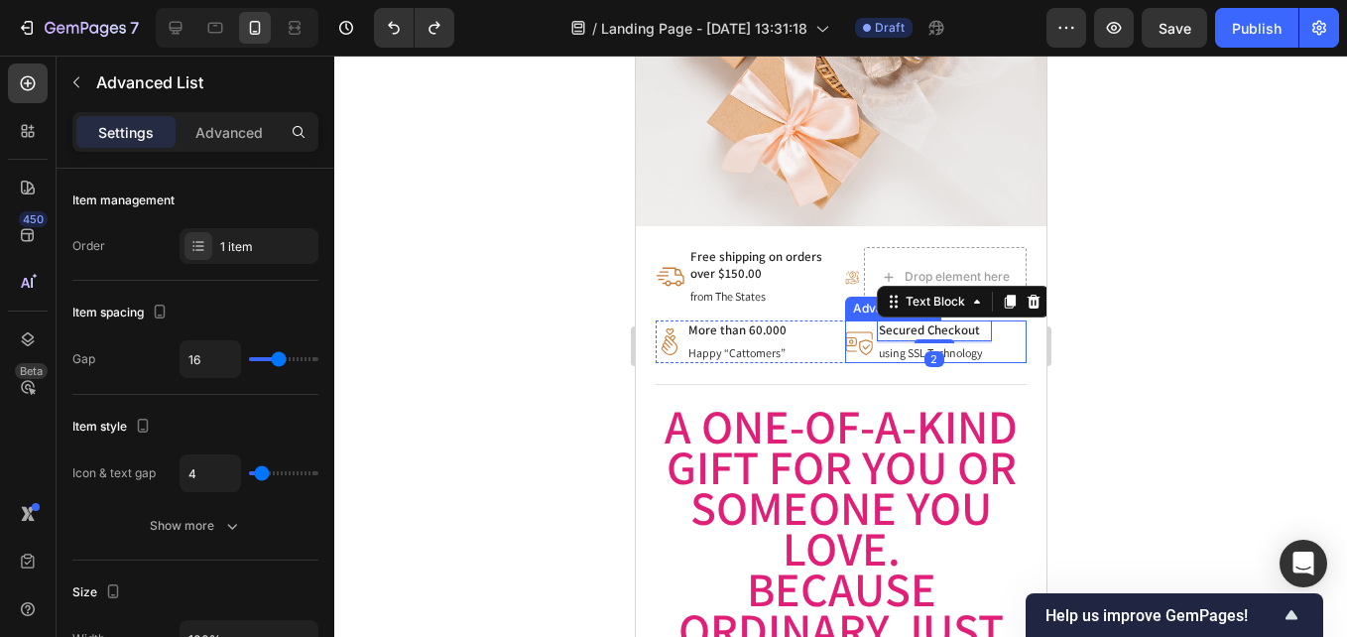
click at [1000, 320] on div "Image Secured Checkout Text Block 2 using SSL Technology Text Block" at bounding box center [935, 341] width 182 height 43
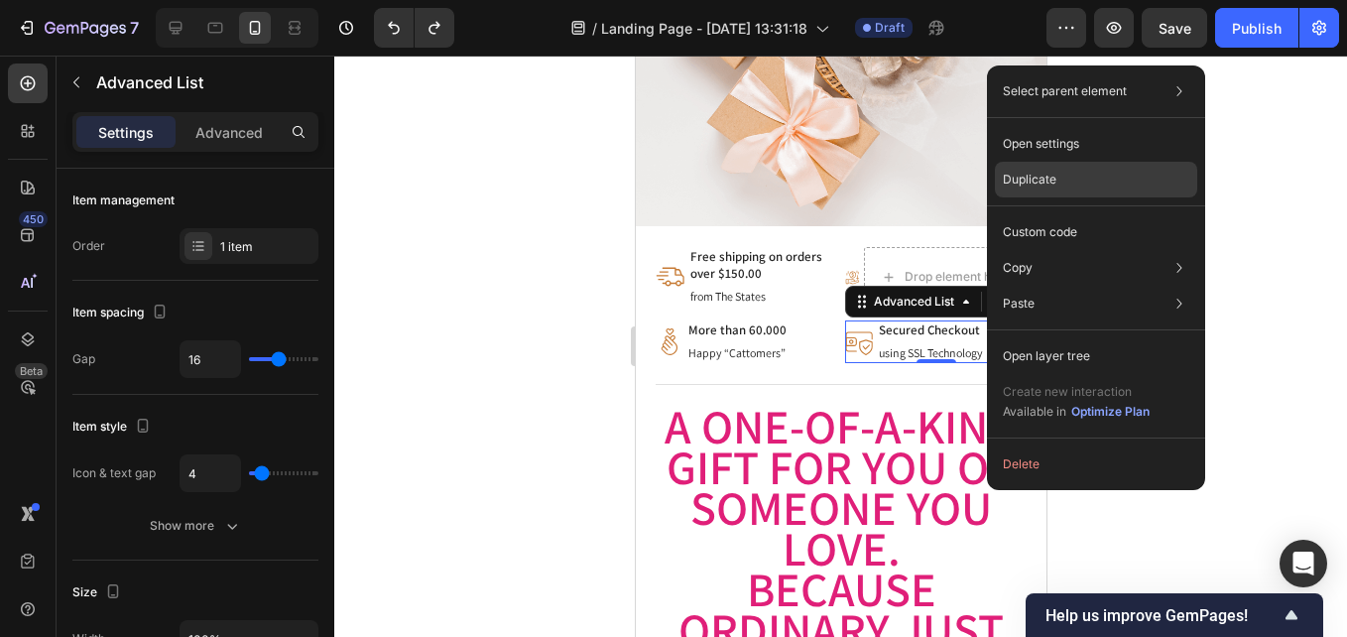
click at [1028, 191] on div "Duplicate" at bounding box center [1096, 180] width 202 height 36
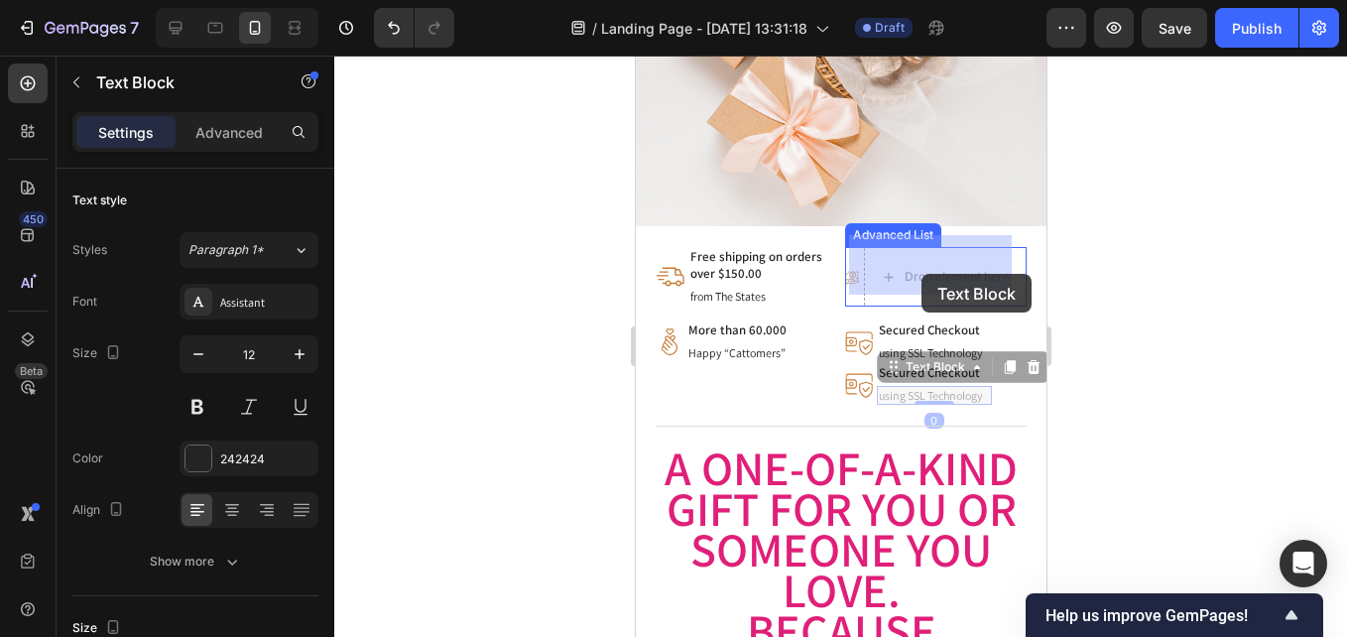
drag, startPoint x: 911, startPoint y: 376, endPoint x: 916, endPoint y: 280, distance: 96.4
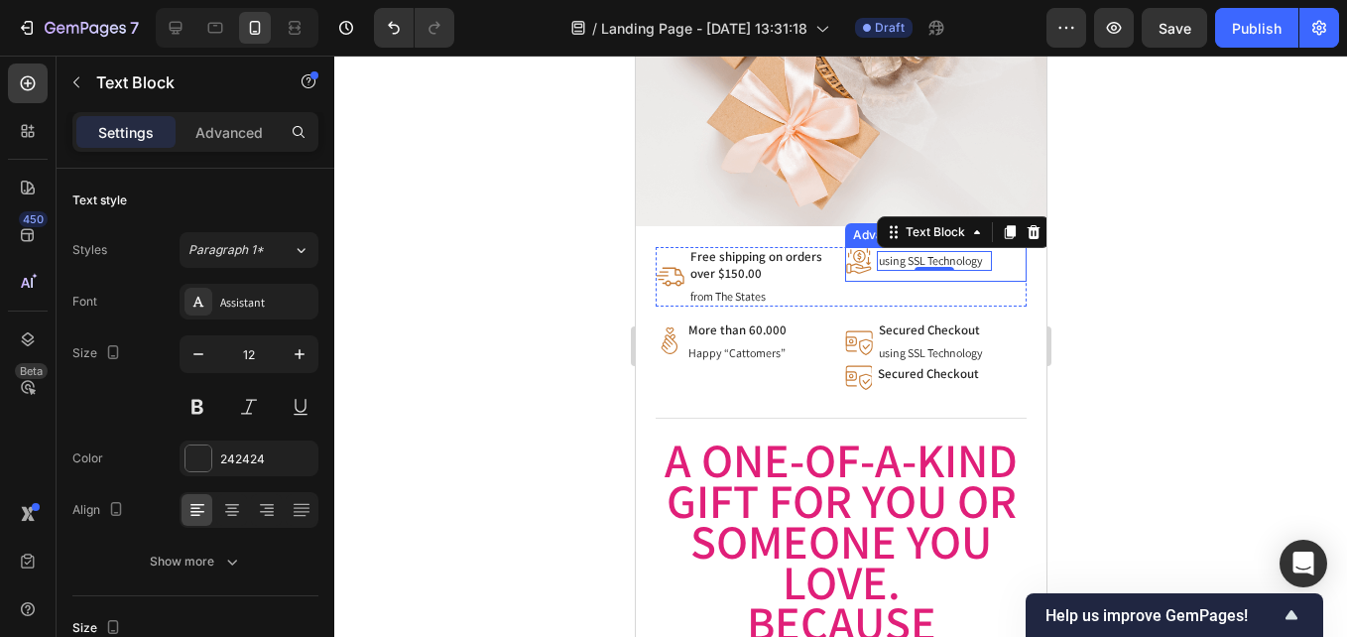
click at [930, 266] on div "Image using SSL Technology Text Block 0" at bounding box center [935, 264] width 182 height 35
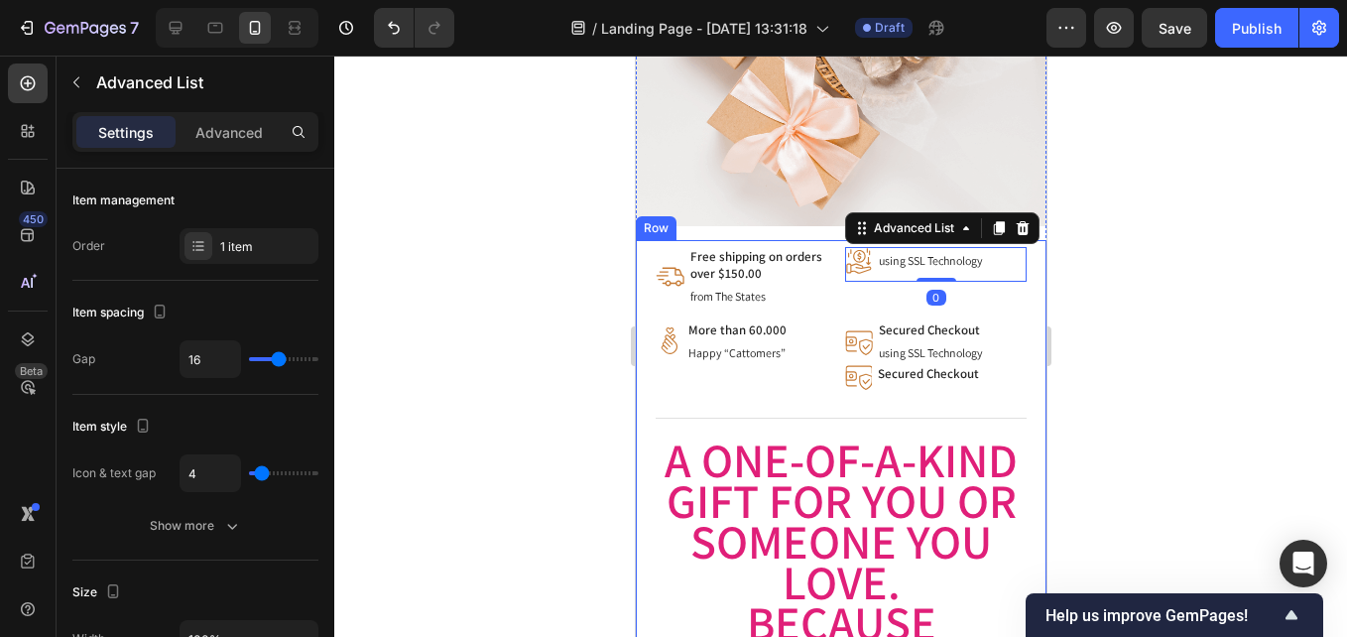
click at [880, 300] on div "Image Free shipping on orders over $150.00 Text Block from The States Text Bloc…" at bounding box center [840, 582] width 371 height 671
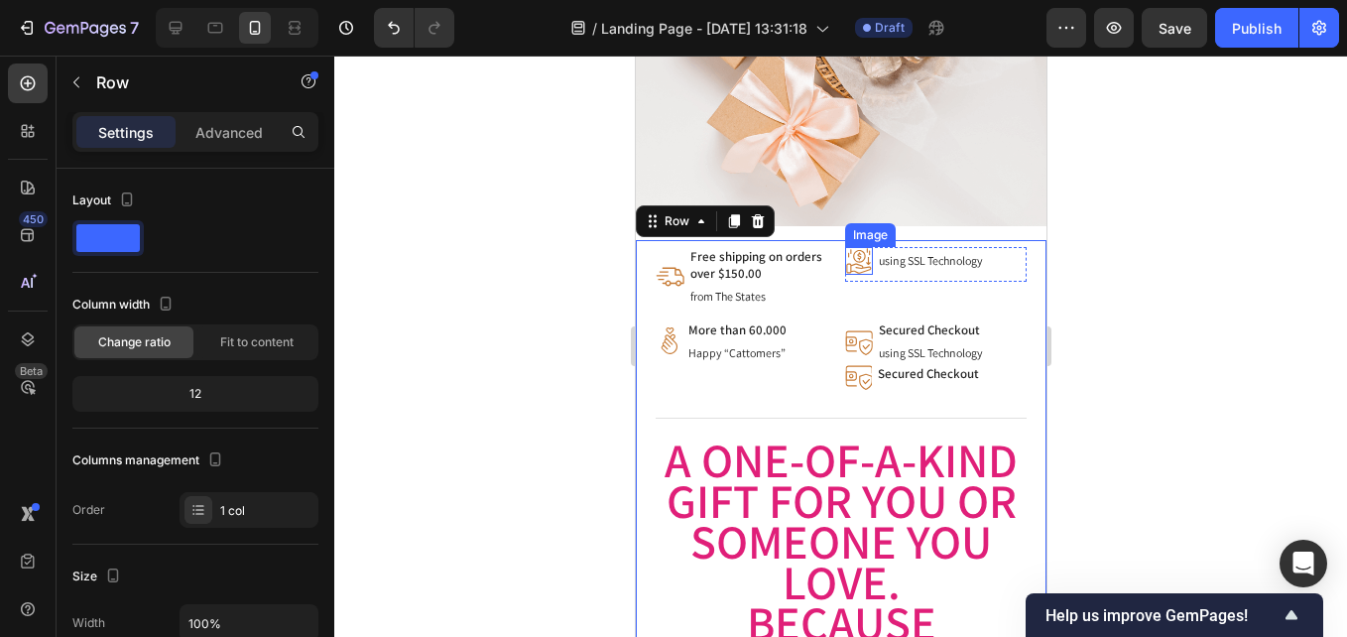
click at [848, 252] on img at bounding box center [858, 261] width 28 height 28
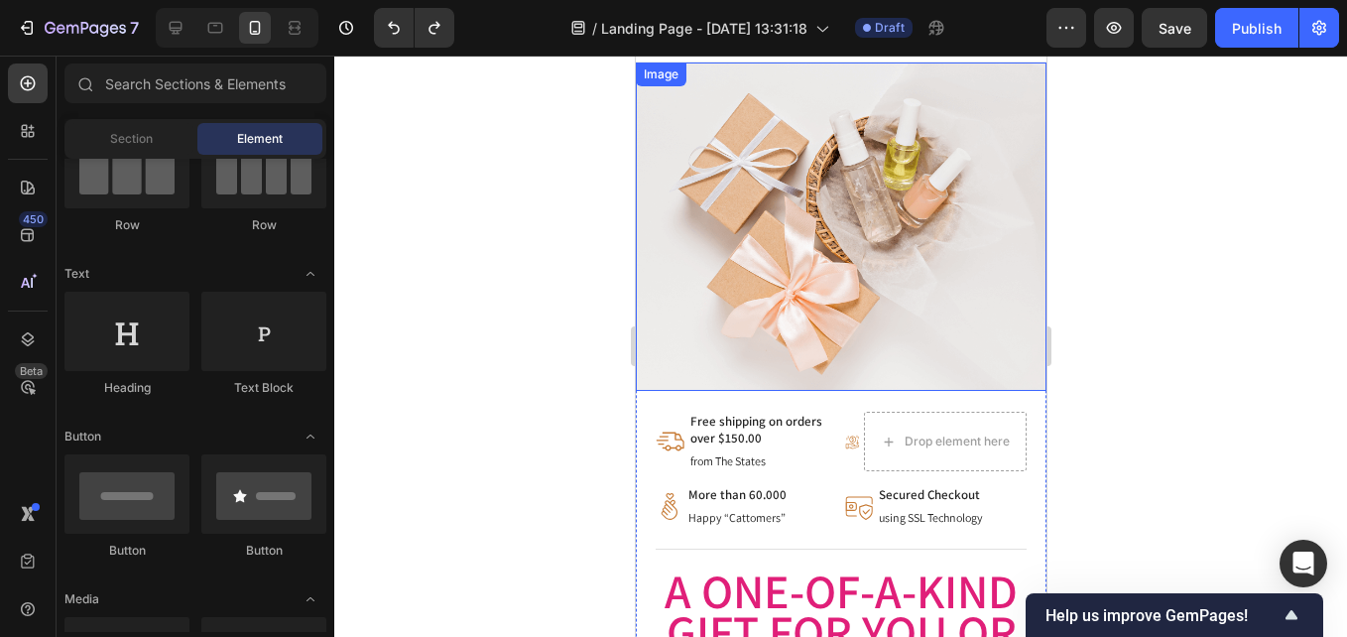
scroll to position [0, 0]
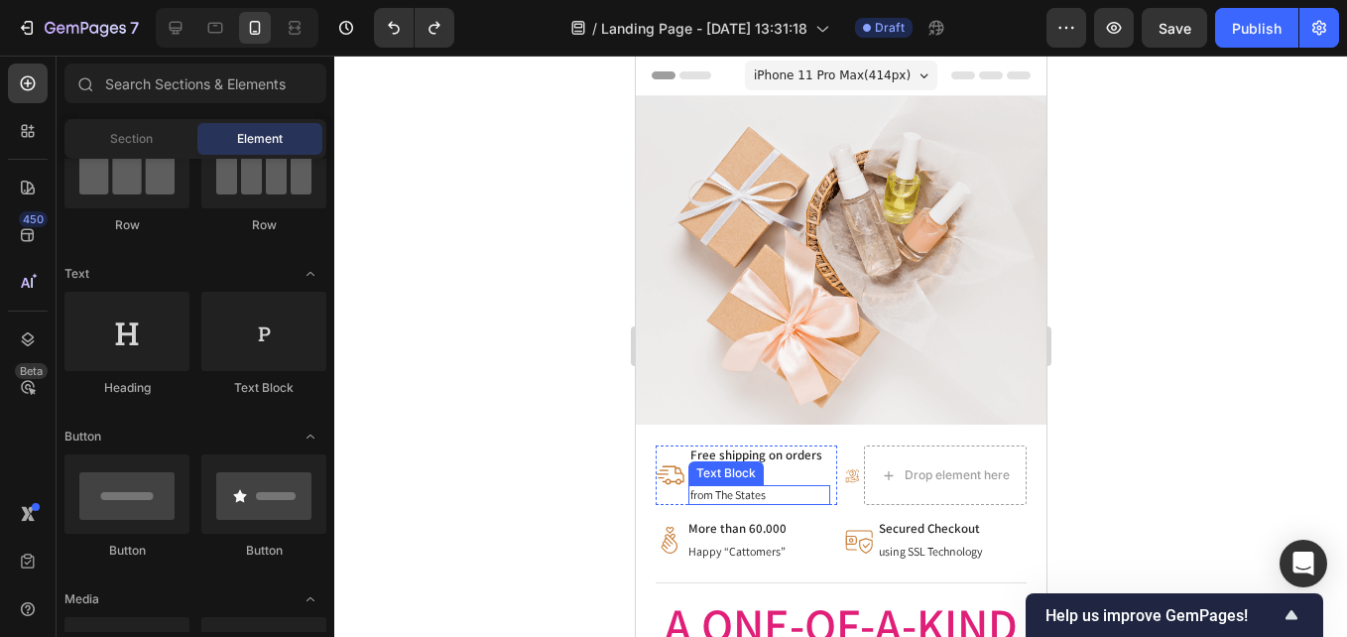
click at [715, 466] on div "Text Block" at bounding box center [724, 473] width 75 height 24
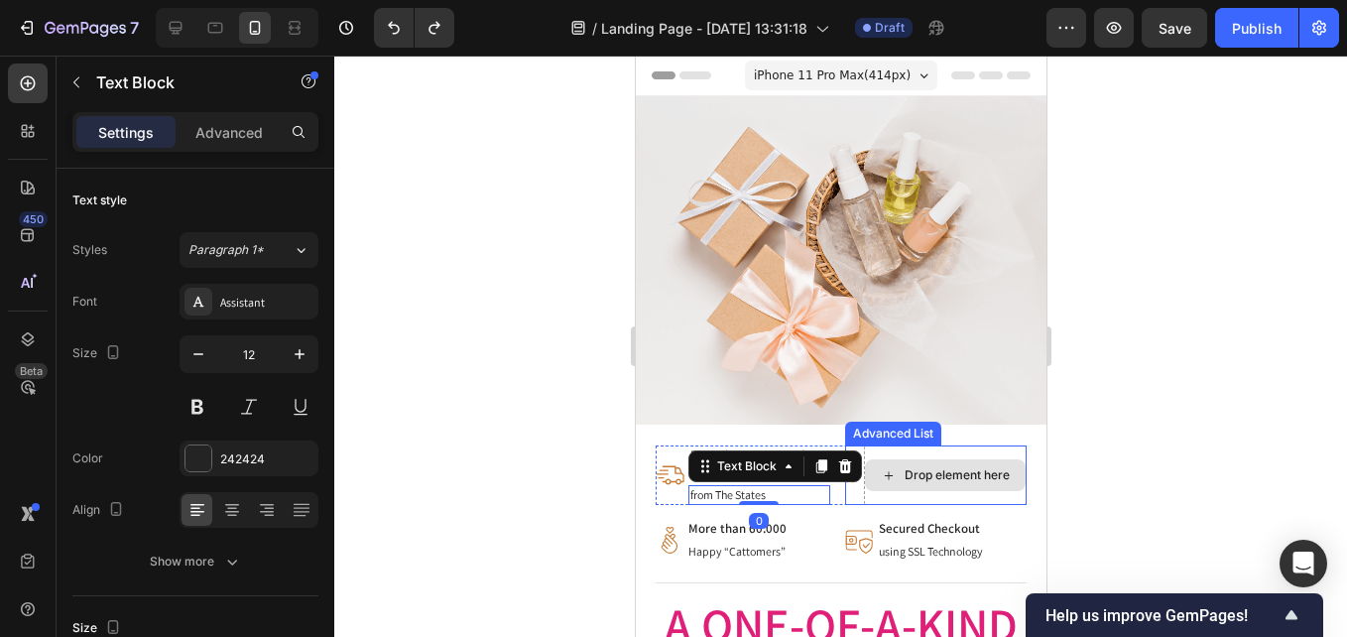
click at [904, 467] on div "Drop element here" at bounding box center [956, 475] width 105 height 16
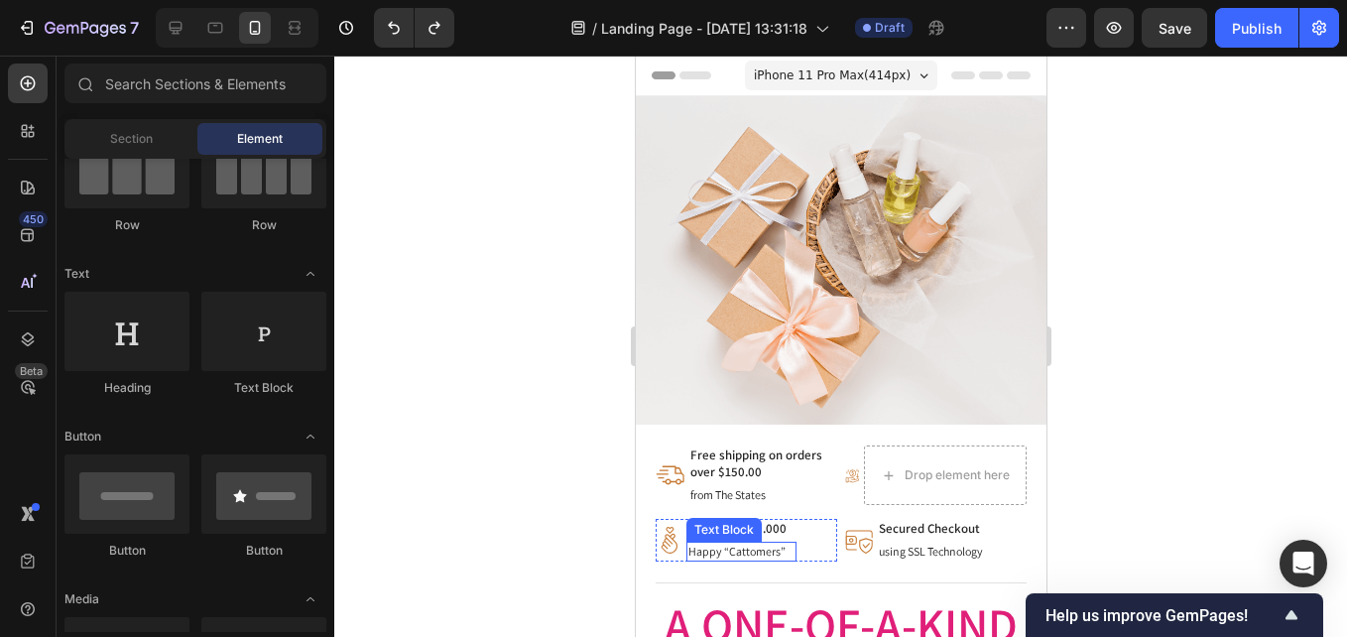
click at [735, 544] on p "Happy “Cattomers”" at bounding box center [740, 552] width 106 height 16
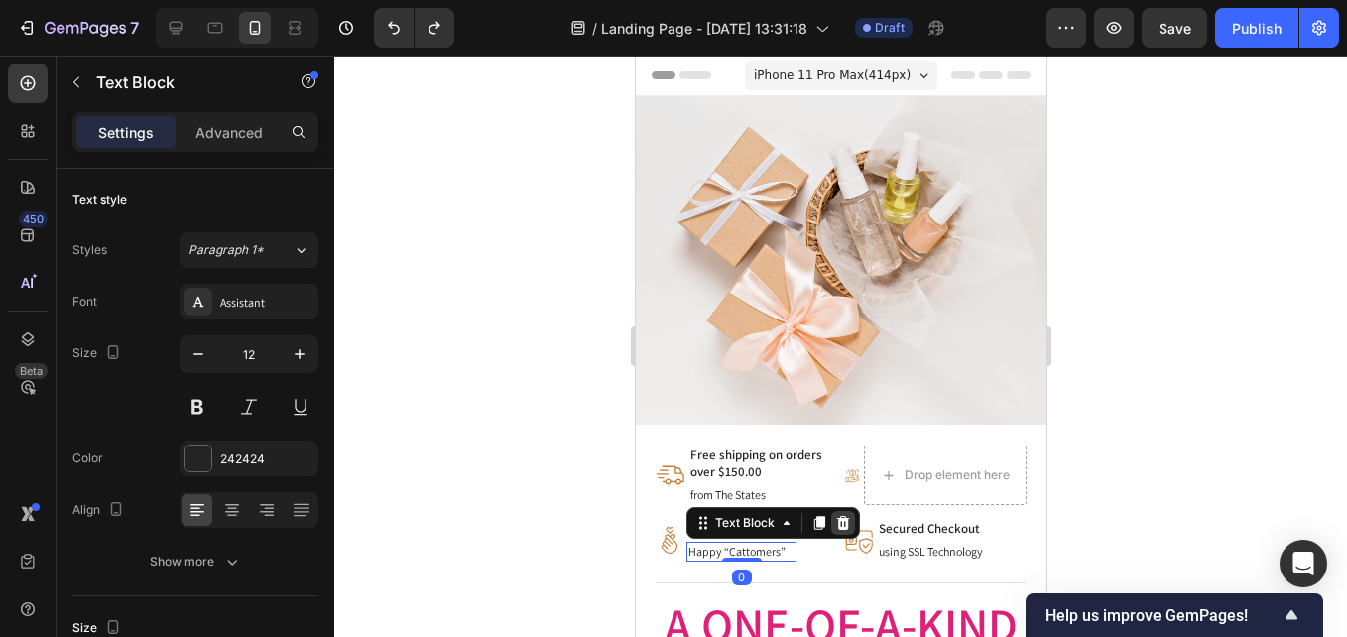
click at [834, 515] on icon at bounding box center [842, 523] width 16 height 16
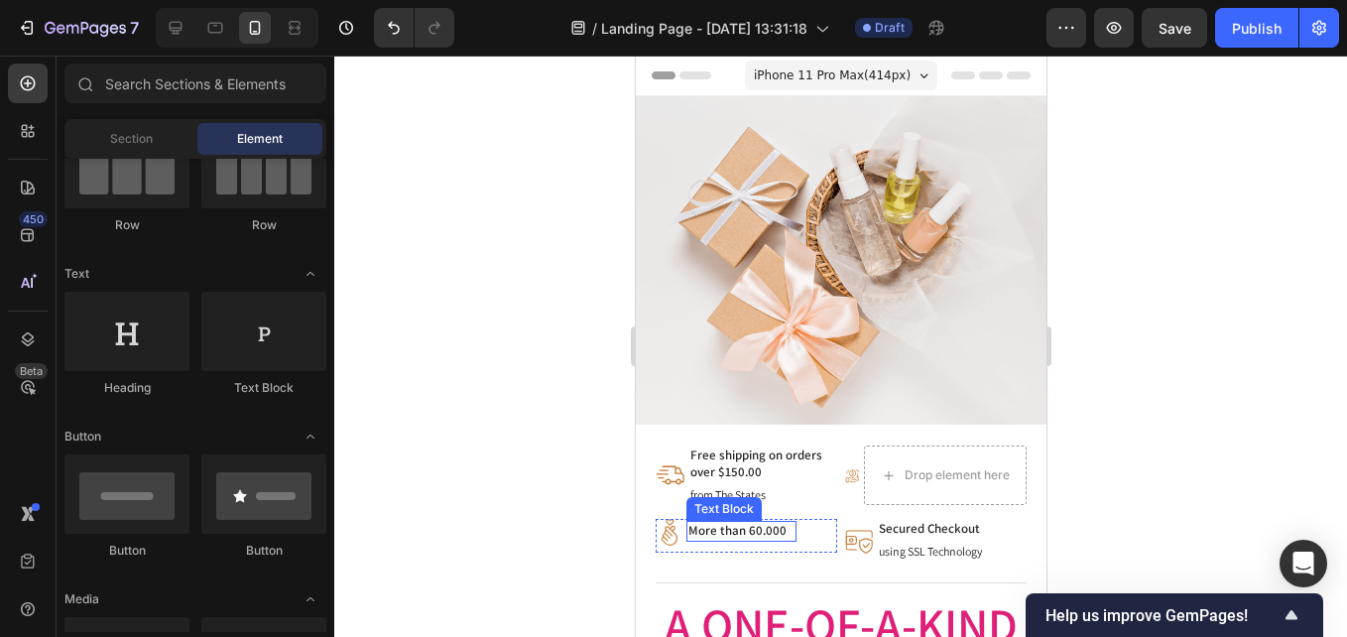
click at [738, 523] on p "More than 60.000" at bounding box center [740, 531] width 106 height 17
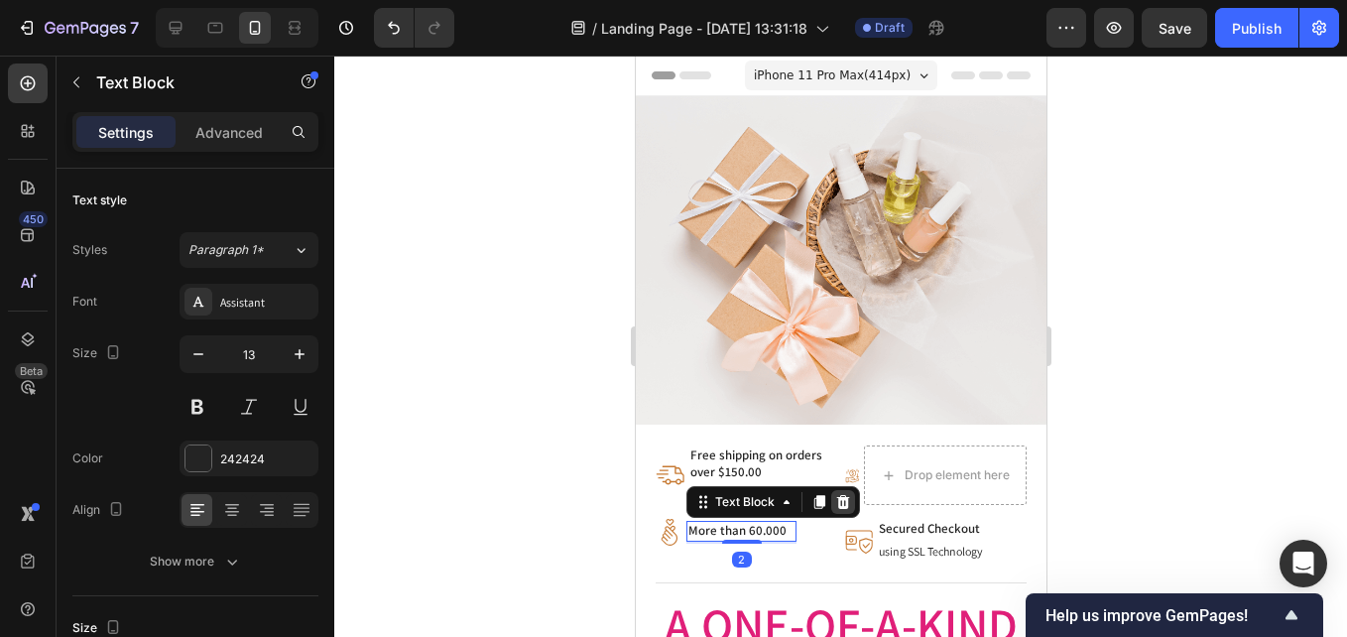
click at [835, 494] on icon at bounding box center [842, 502] width 16 height 16
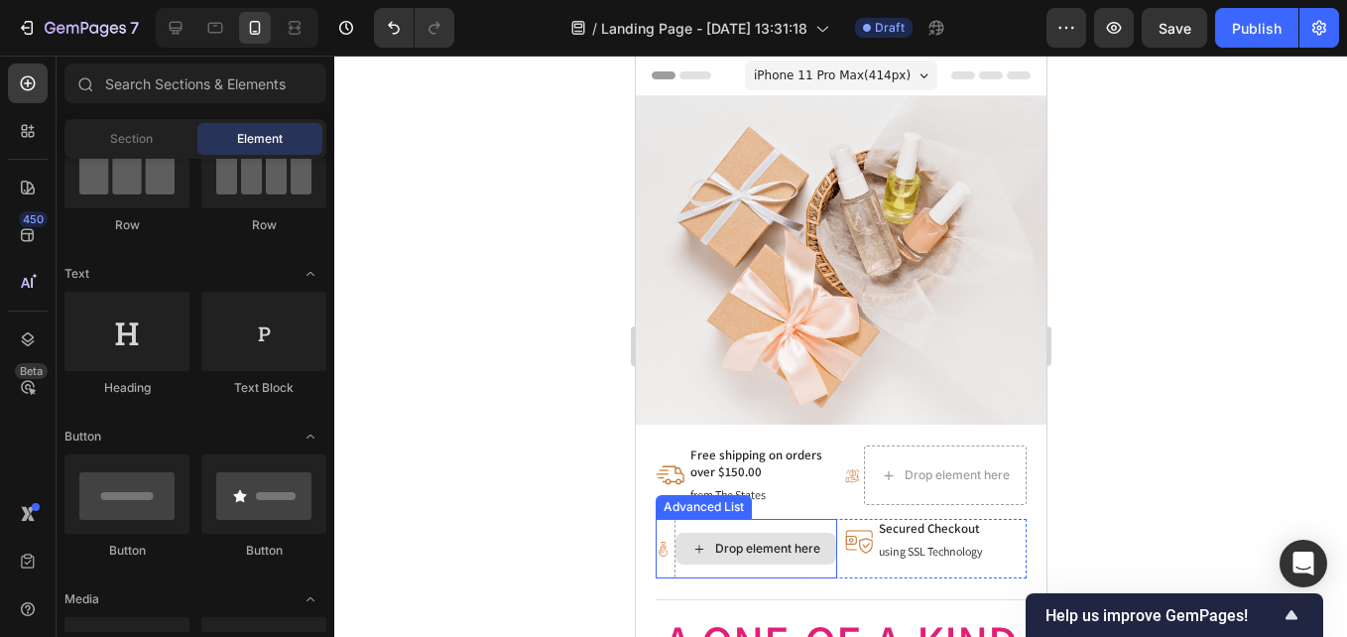
click at [714, 541] on div "Drop element here" at bounding box center [766, 549] width 105 height 16
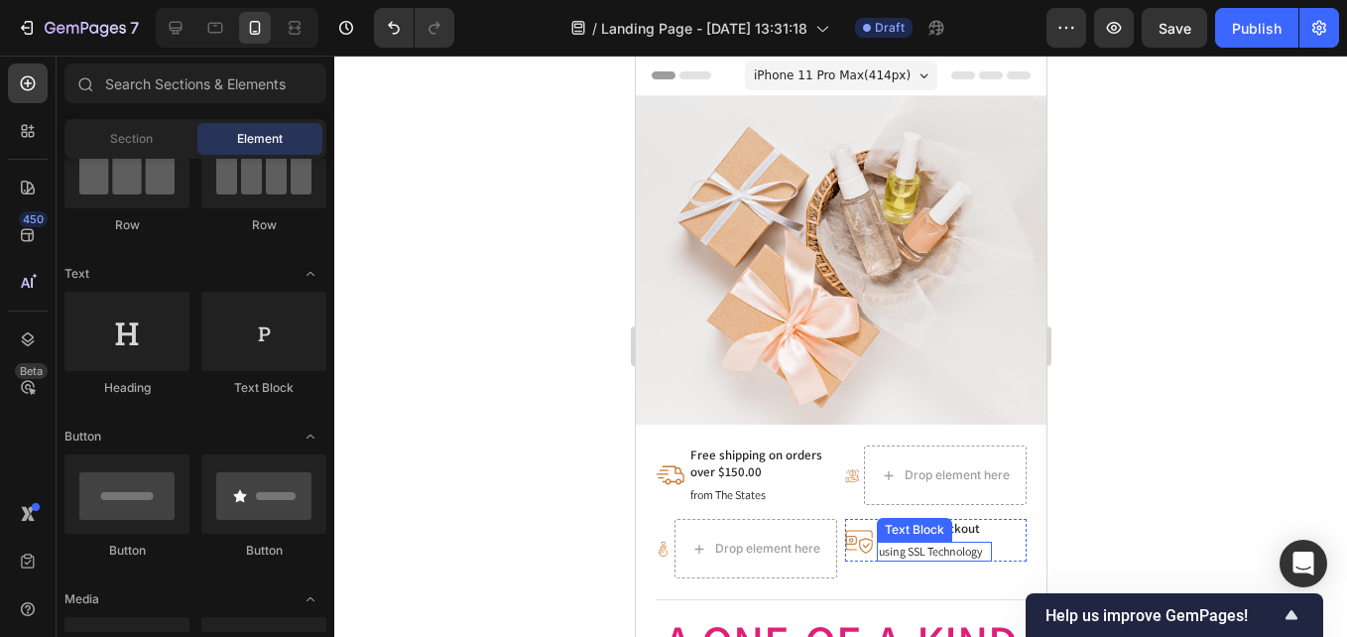
click at [912, 544] on p "using SSL Technology" at bounding box center [933, 552] width 111 height 16
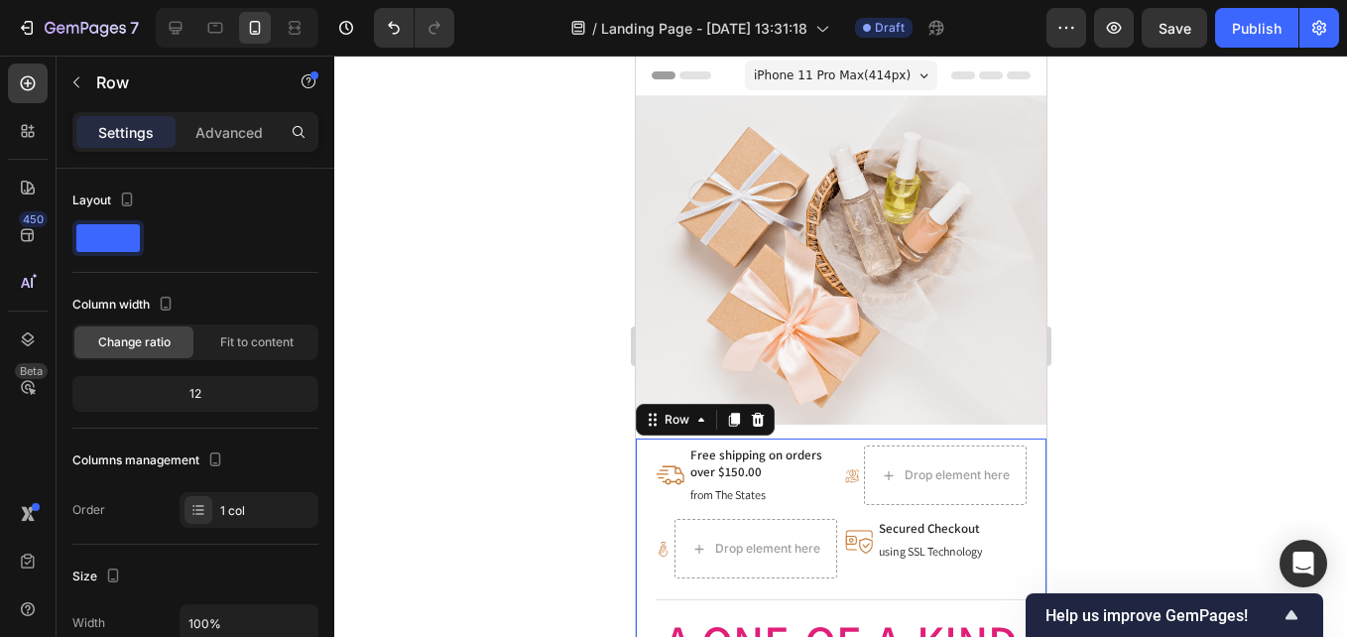
click at [953, 521] on p "Secured Checkout" at bounding box center [933, 529] width 111 height 17
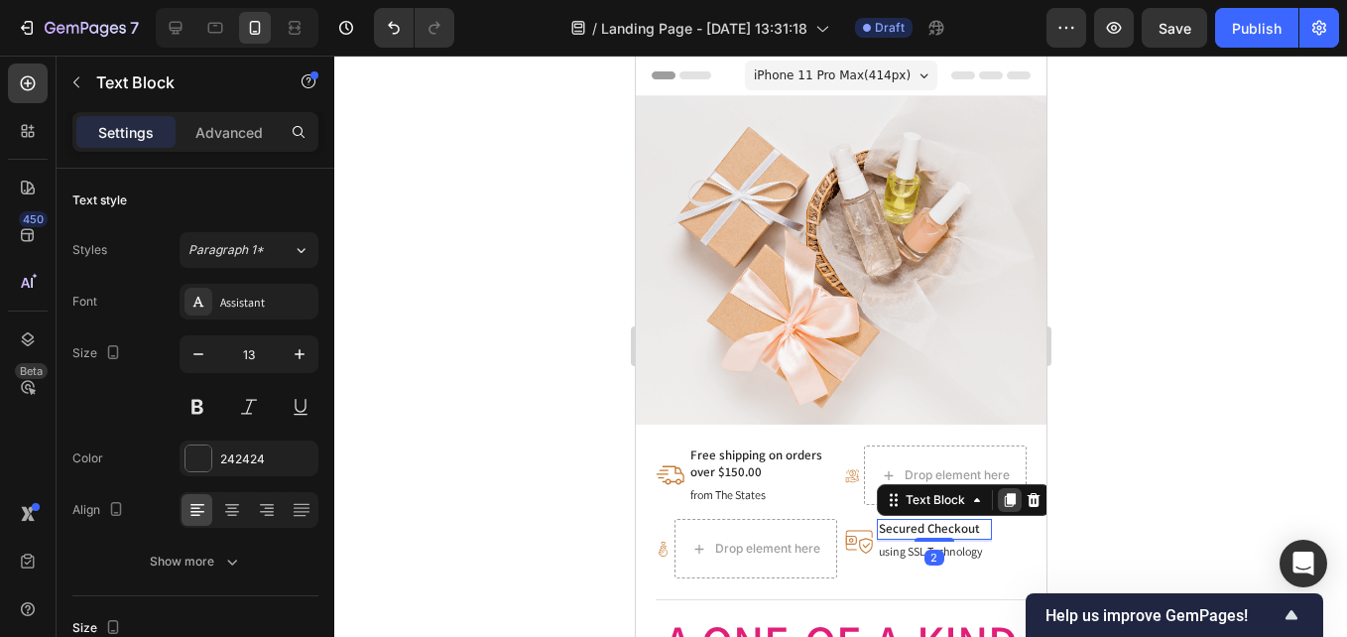
click at [1003, 493] on icon at bounding box center [1008, 500] width 11 height 14
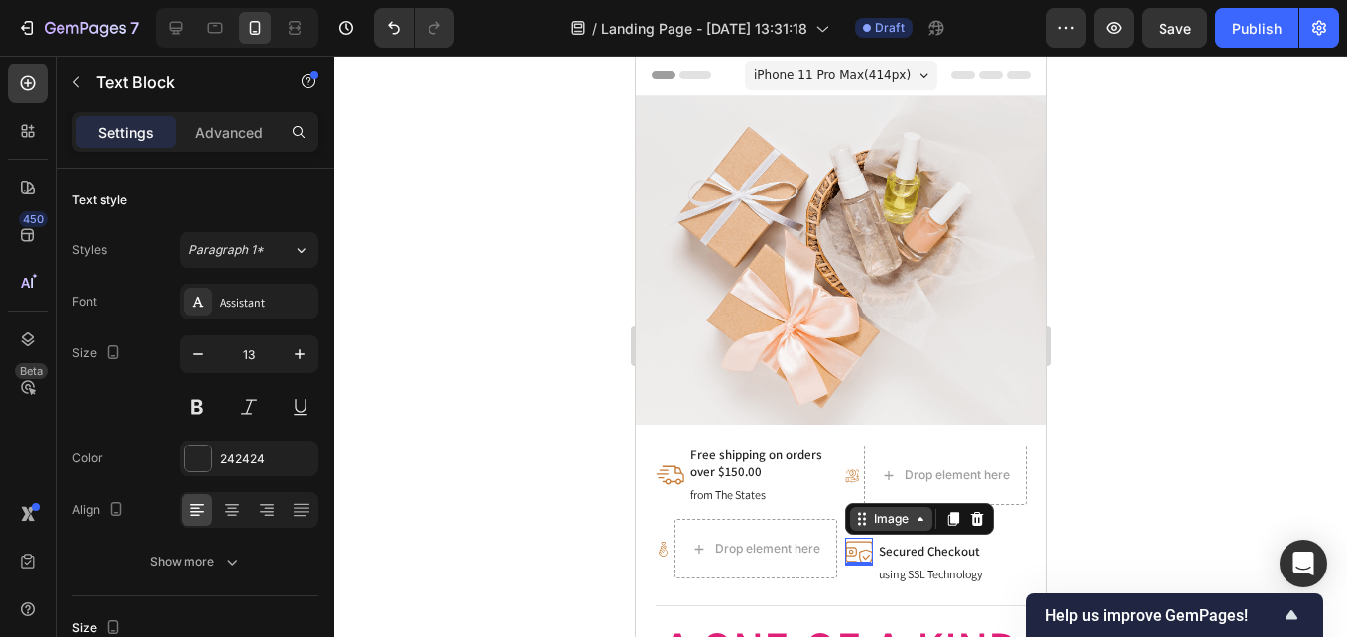
click at [849, 513] on div "Image" at bounding box center [890, 519] width 82 height 24
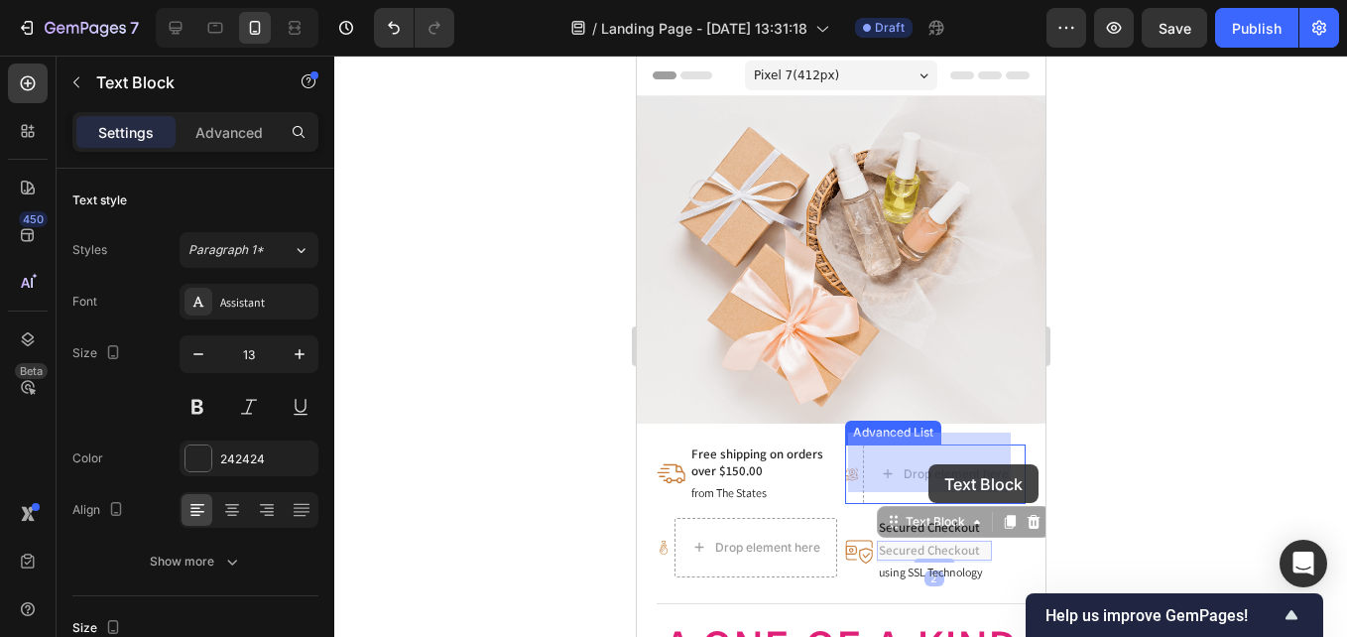
drag, startPoint x: 927, startPoint y: 534, endPoint x: 927, endPoint y: 463, distance: 70.4
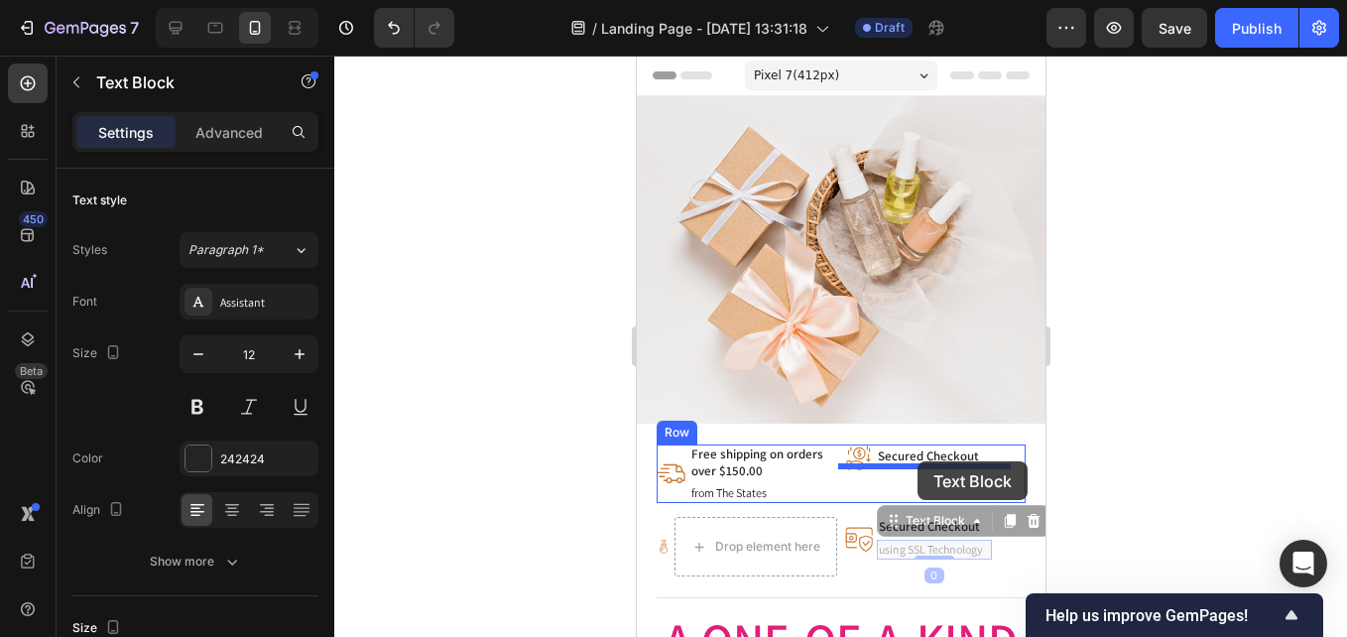
drag, startPoint x: 913, startPoint y: 536, endPoint x: 917, endPoint y: 461, distance: 74.5
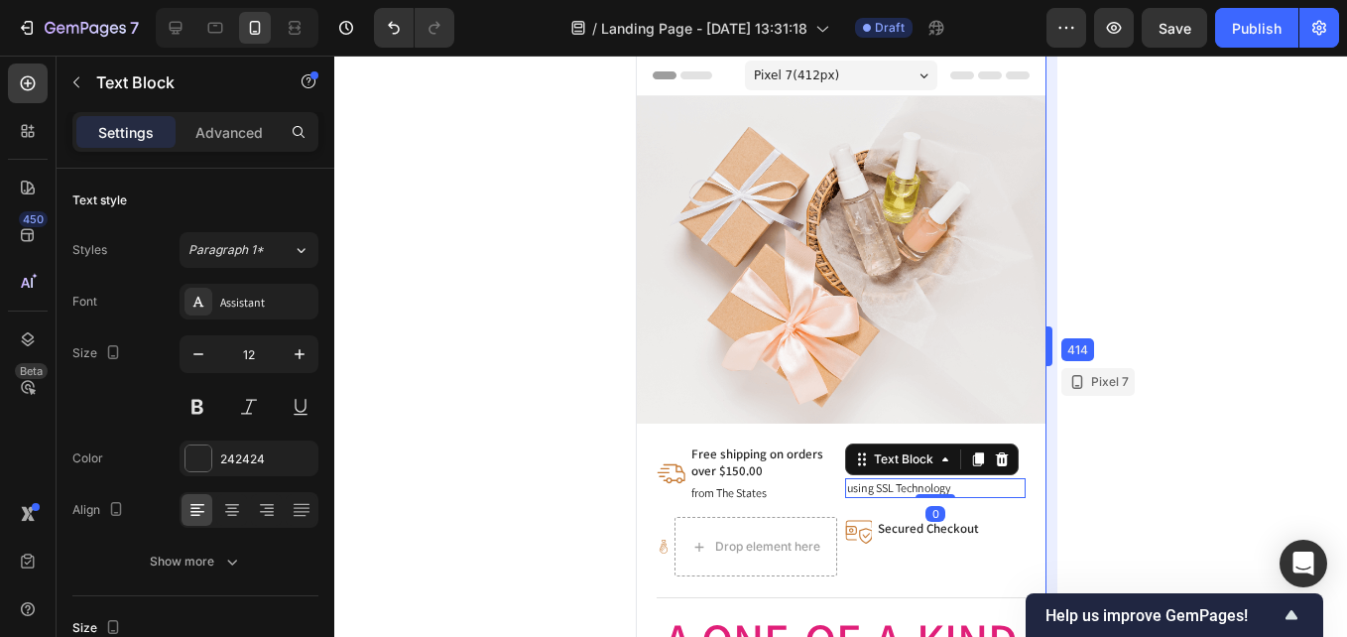
drag, startPoint x: 1047, startPoint y: 472, endPoint x: 406, endPoint y: 417, distance: 643.2
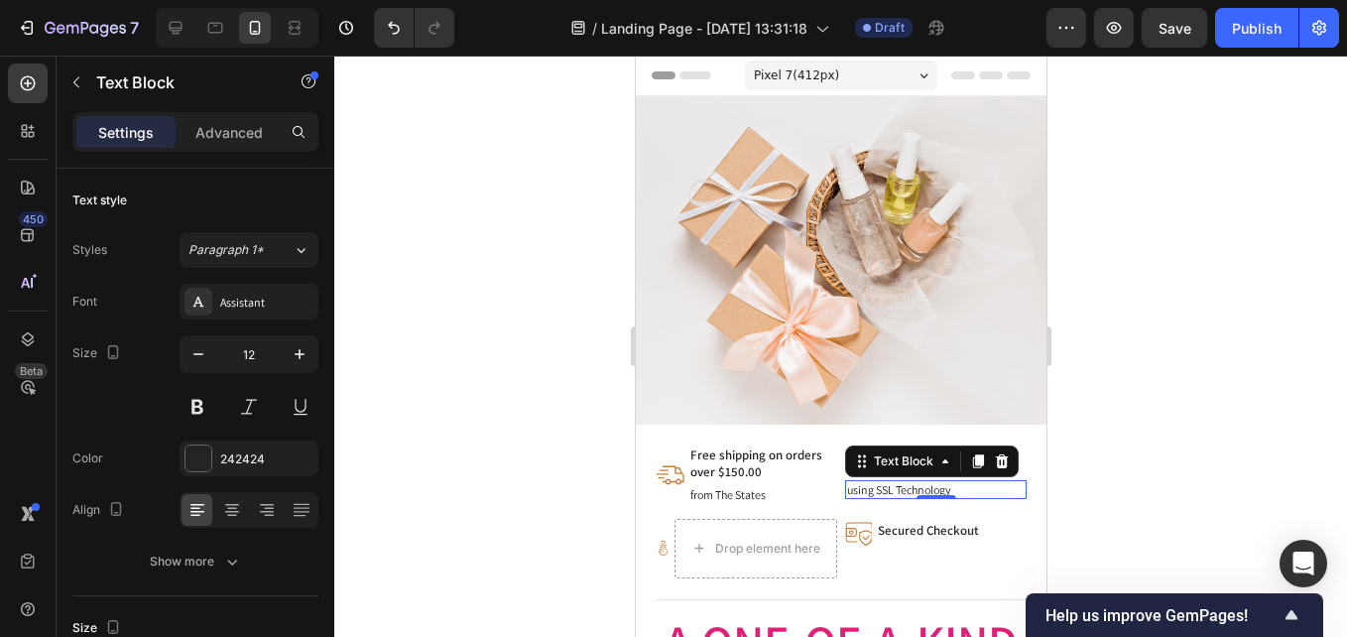
drag, startPoint x: 1066, startPoint y: 453, endPoint x: 407, endPoint y: 403, distance: 661.6
click at [1066, 453] on div at bounding box center [840, 346] width 1013 height 581
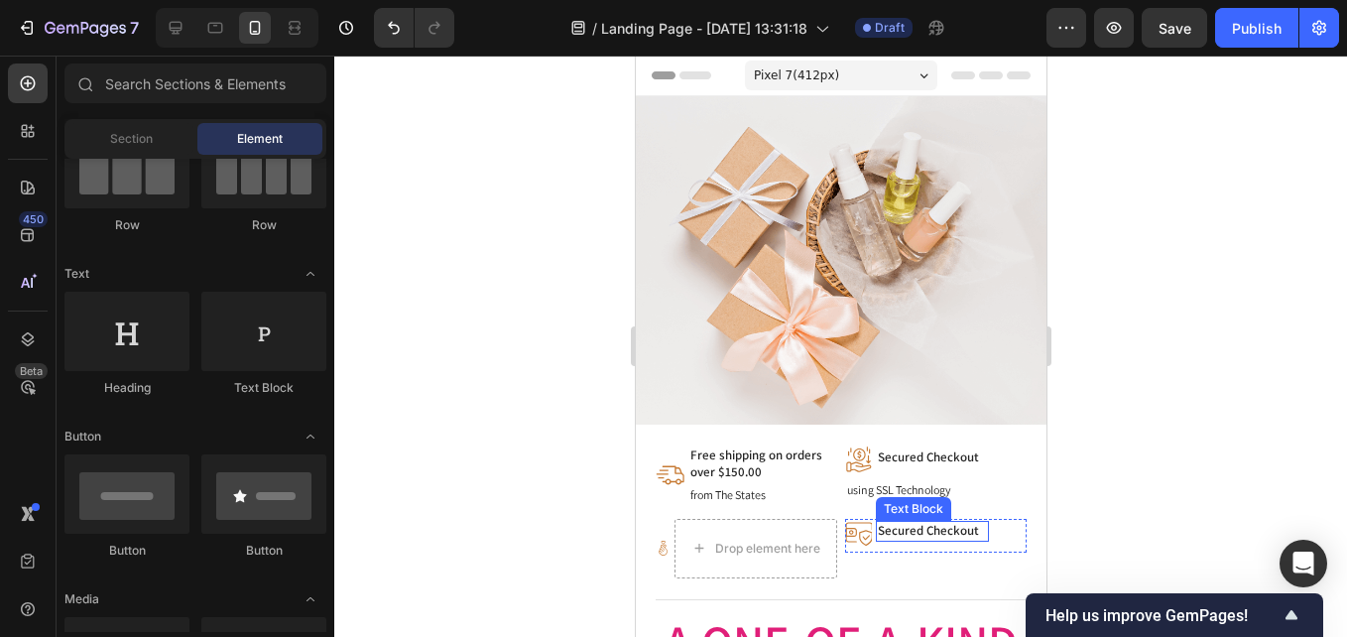
click at [930, 523] on p "Secured Checkout" at bounding box center [931, 531] width 109 height 17
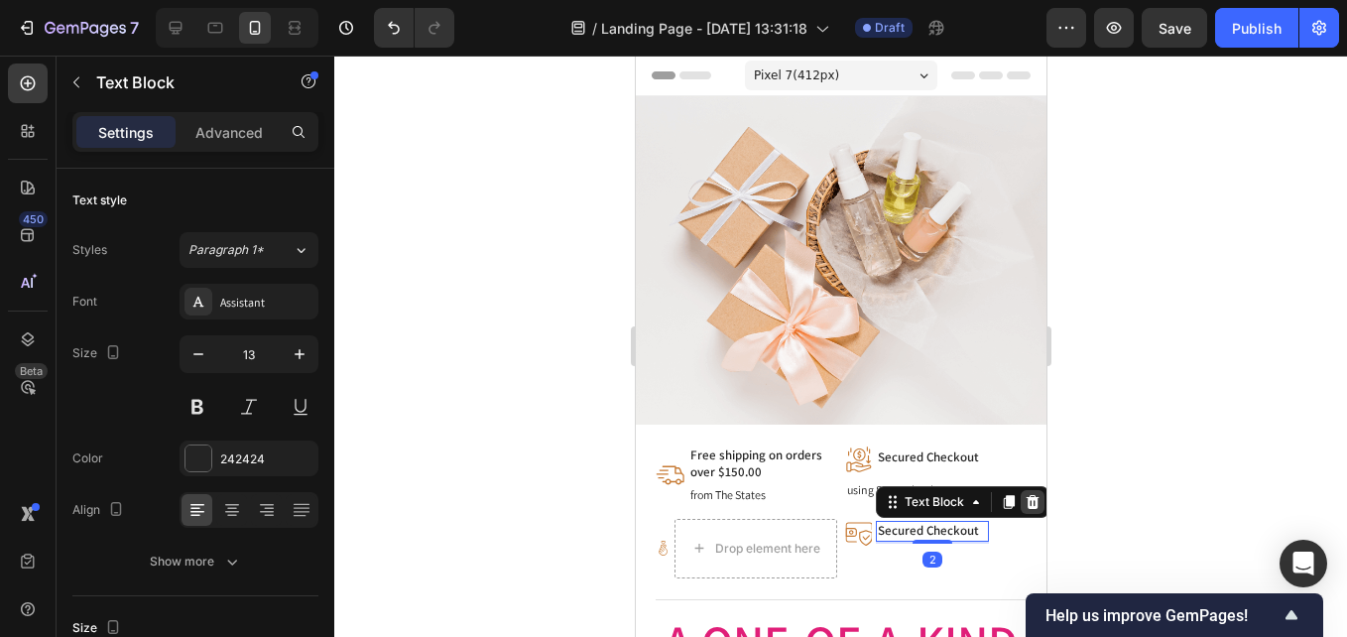
click at [1026, 495] on icon at bounding box center [1032, 502] width 13 height 14
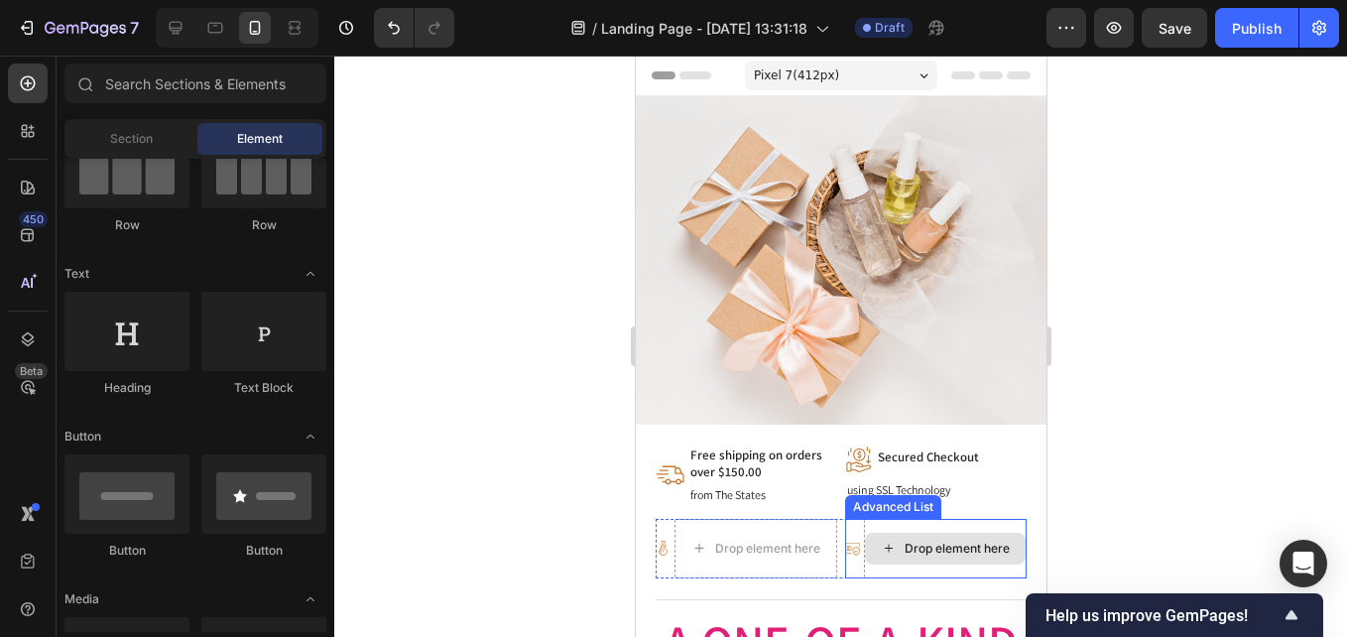
click at [887, 519] on div "Drop element here" at bounding box center [944, 549] width 163 height 60
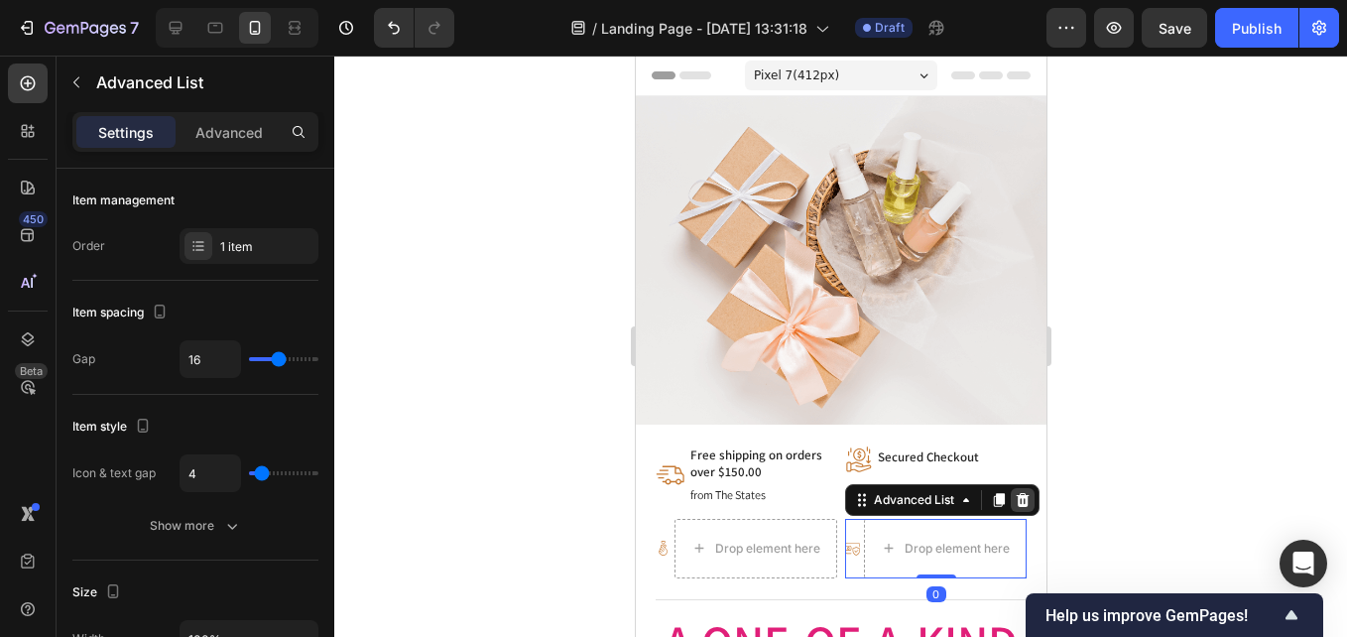
click at [1012, 499] on div at bounding box center [1022, 500] width 24 height 24
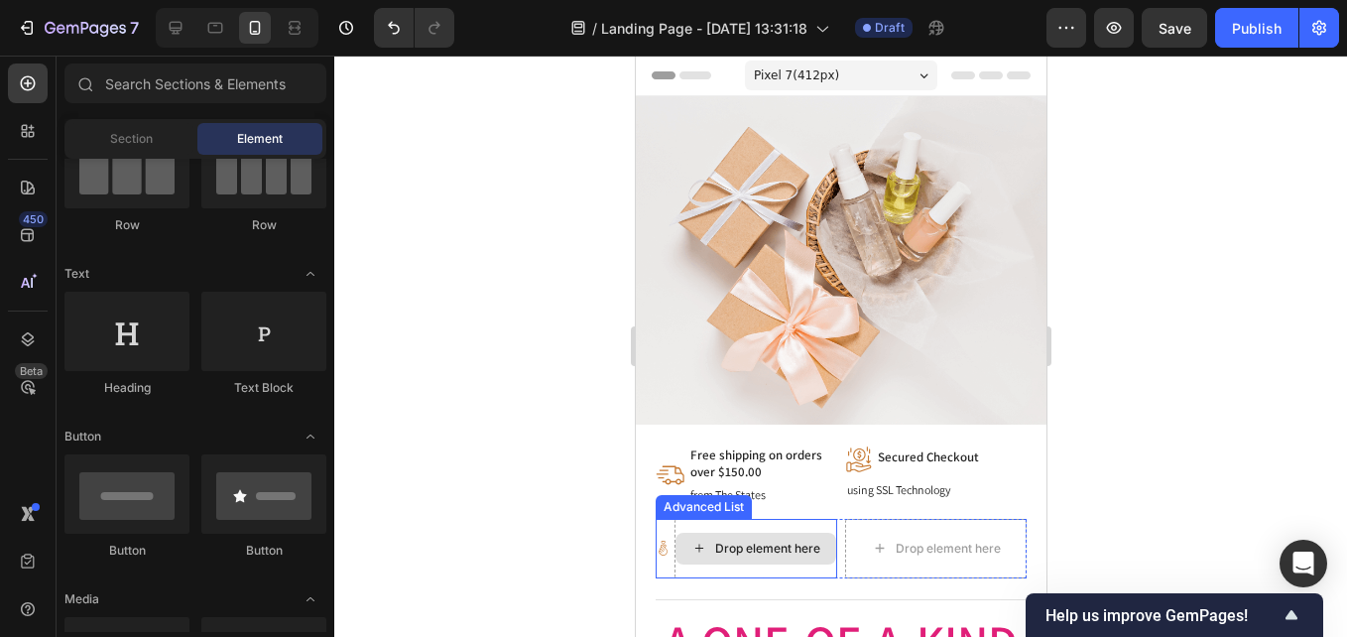
click at [772, 541] on div "Drop element here" at bounding box center [766, 549] width 105 height 16
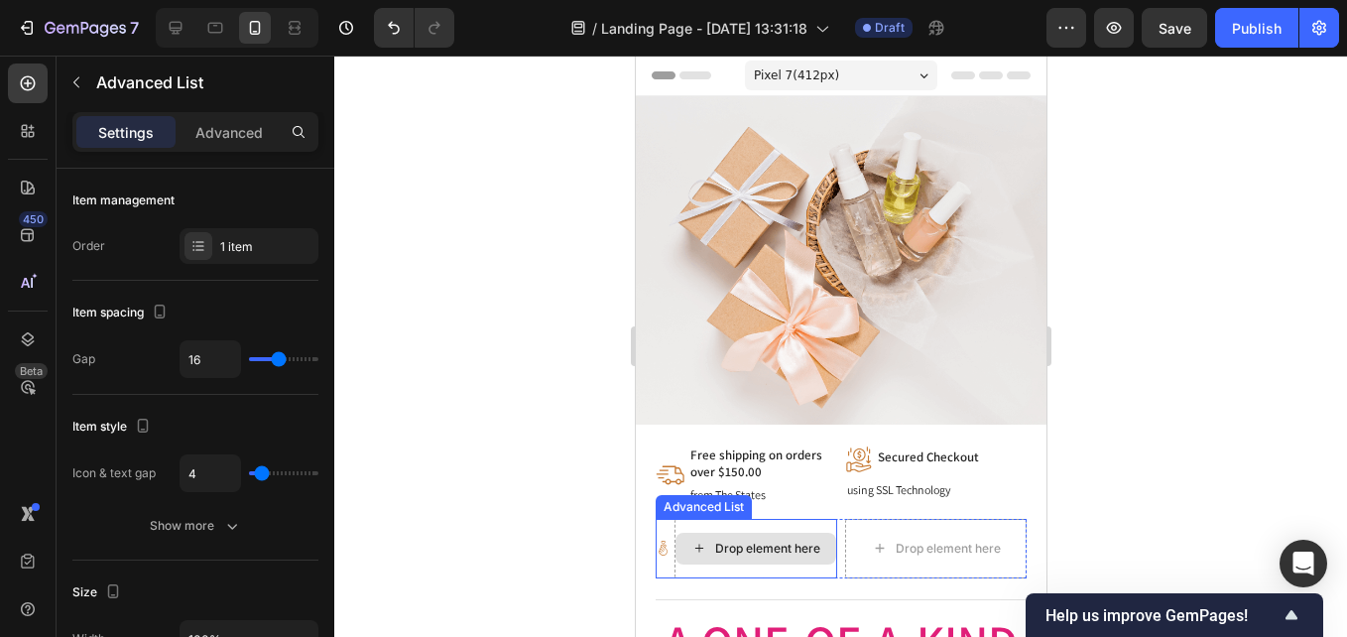
click at [695, 519] on div "Drop element here" at bounding box center [755, 549] width 163 height 60
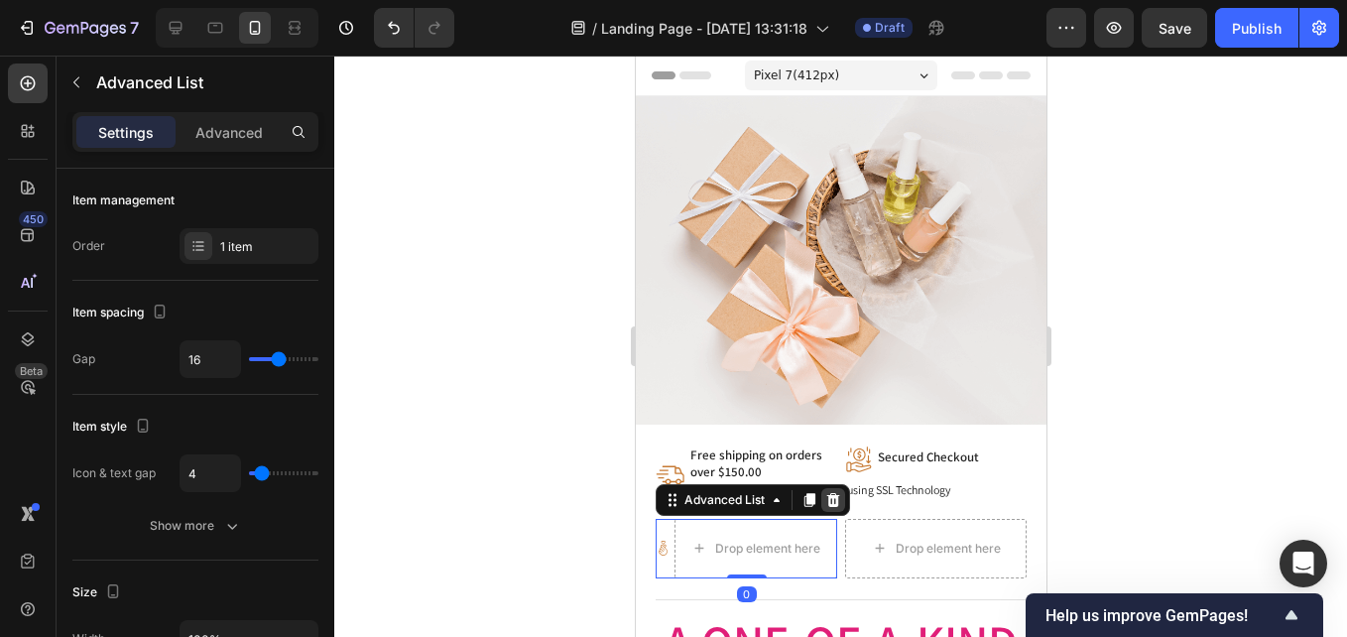
click at [832, 492] on icon at bounding box center [832, 499] width 13 height 14
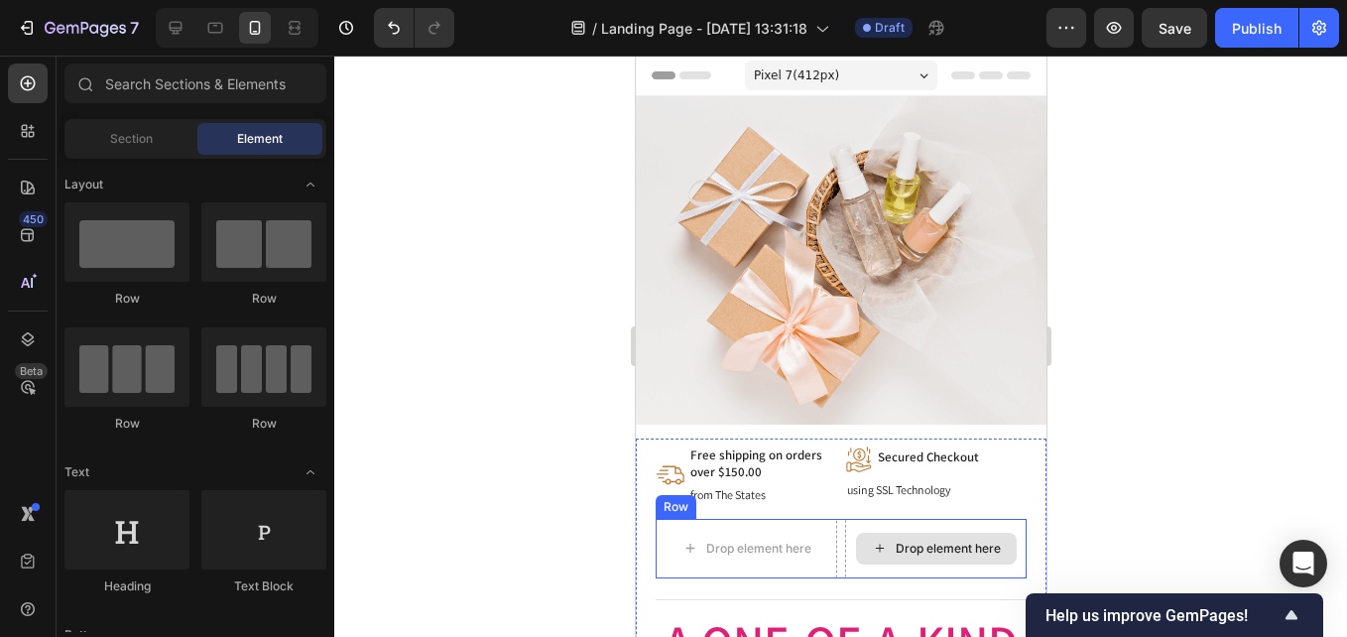
click at [945, 521] on div "Drop element here" at bounding box center [935, 549] width 182 height 60
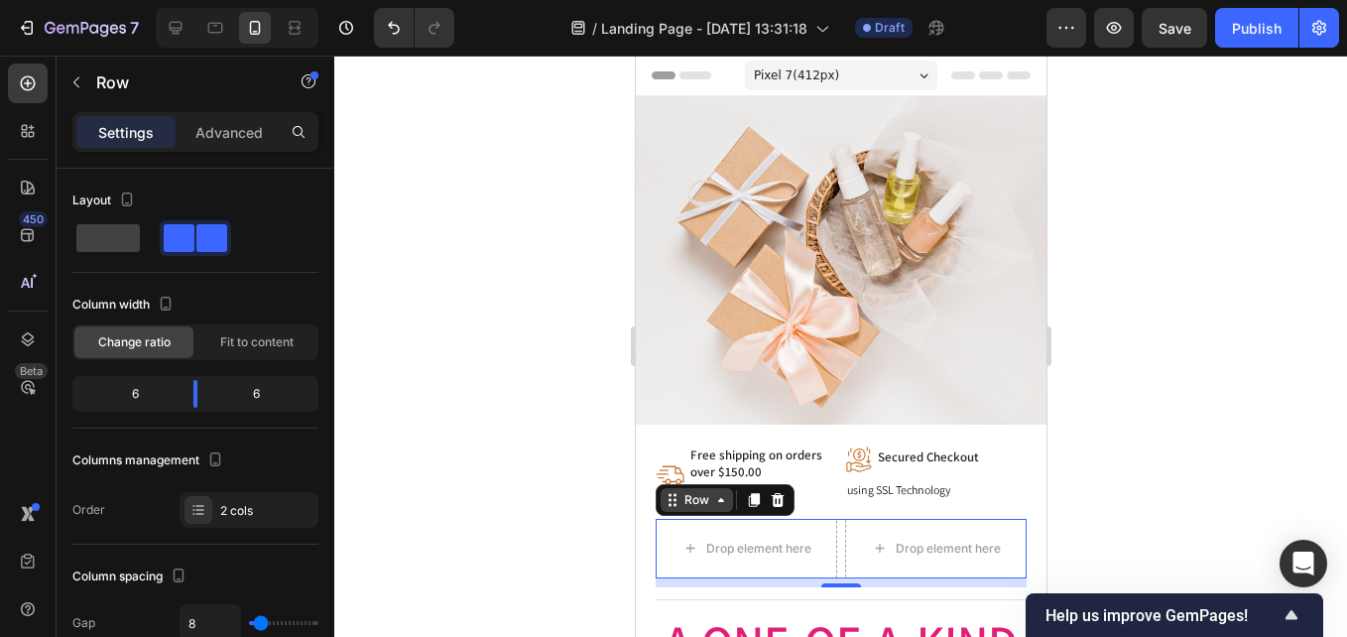
click at [723, 496] on div "Row" at bounding box center [696, 500] width 72 height 24
click at [672, 498] on div "Row" at bounding box center [696, 500] width 72 height 24
click at [774, 492] on icon at bounding box center [777, 500] width 16 height 16
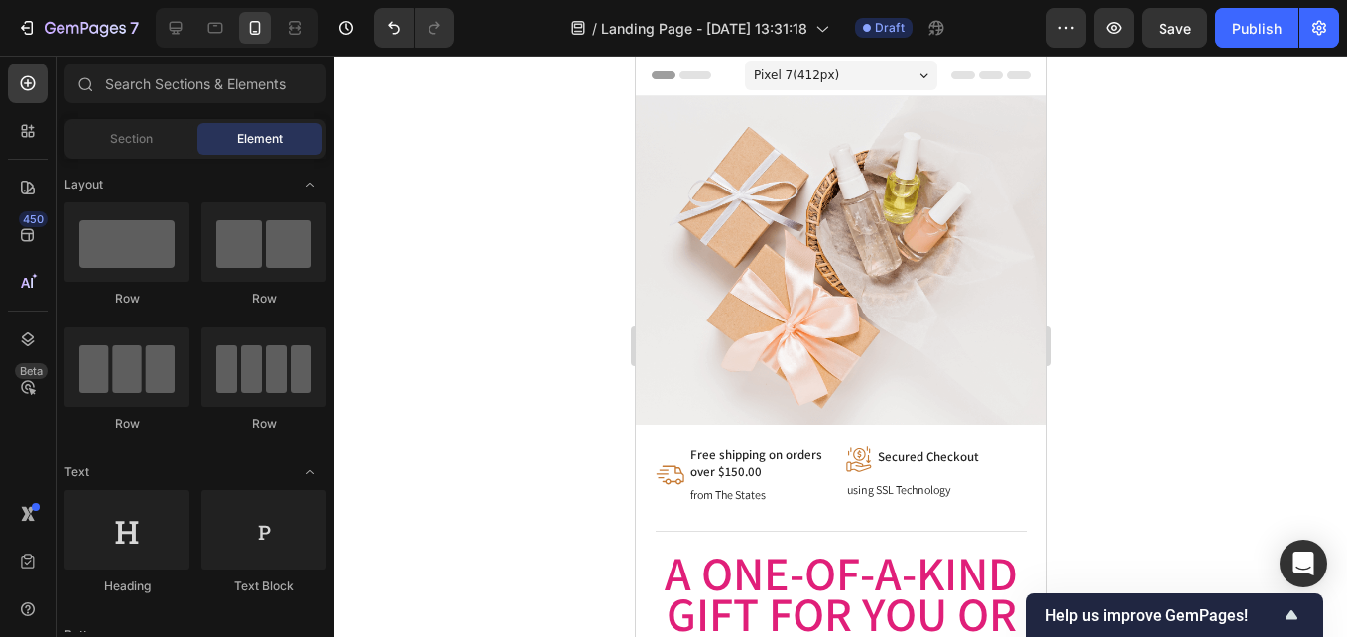
drag, startPoint x: 1192, startPoint y: 478, endPoint x: 1182, endPoint y: 479, distance: 10.0
click at [1190, 479] on div at bounding box center [840, 346] width 1013 height 581
click at [900, 465] on div "Image Secured Checkout Text Block" at bounding box center [935, 462] width 182 height 34
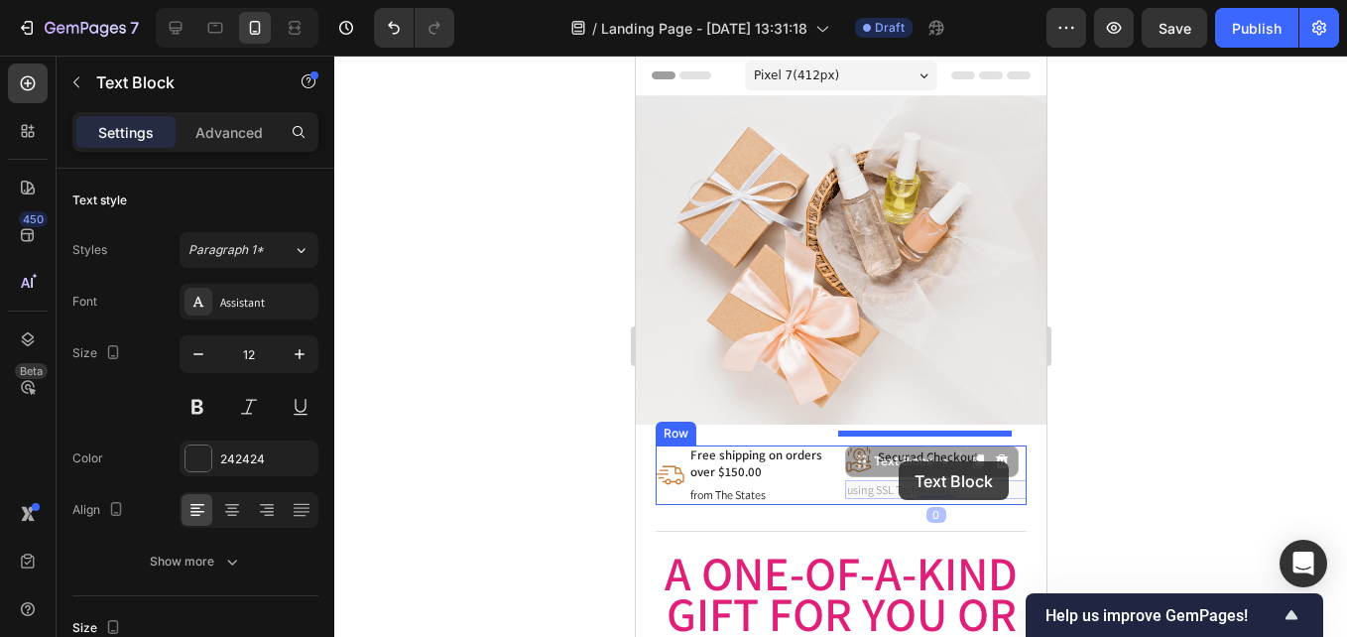
drag, startPoint x: 876, startPoint y: 478, endPoint x: 895, endPoint y: 473, distance: 19.5
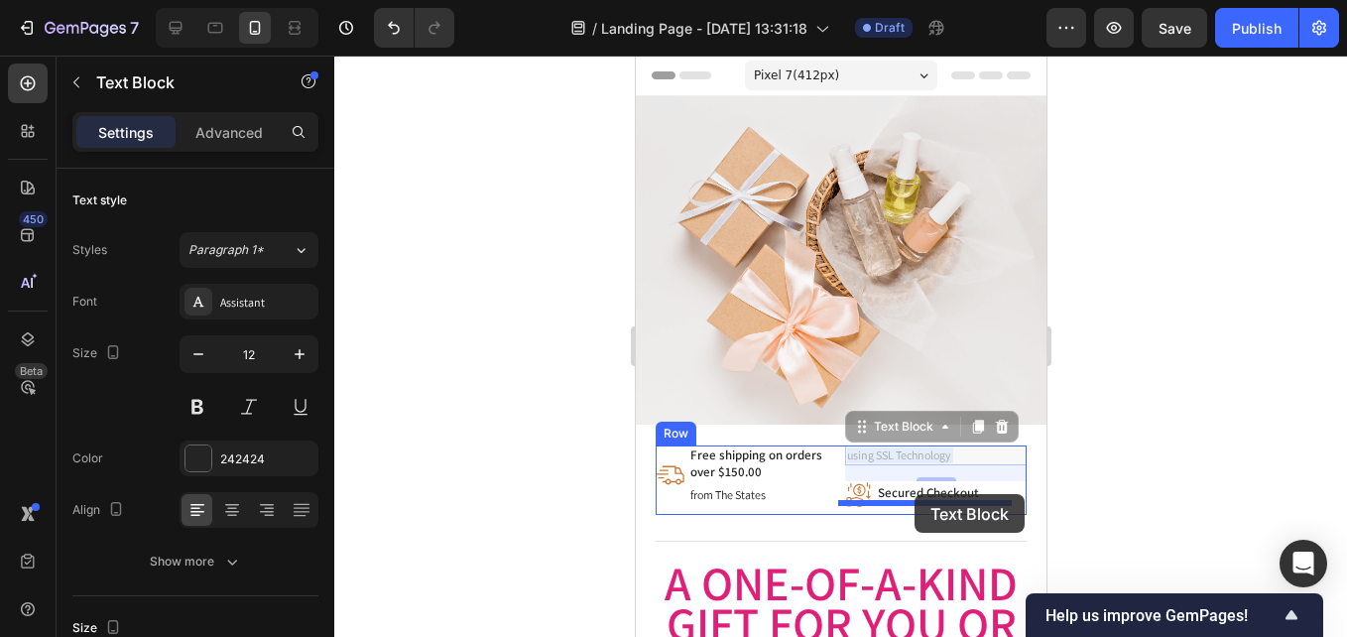
drag, startPoint x: 907, startPoint y: 438, endPoint x: 913, endPoint y: 493, distance: 54.9
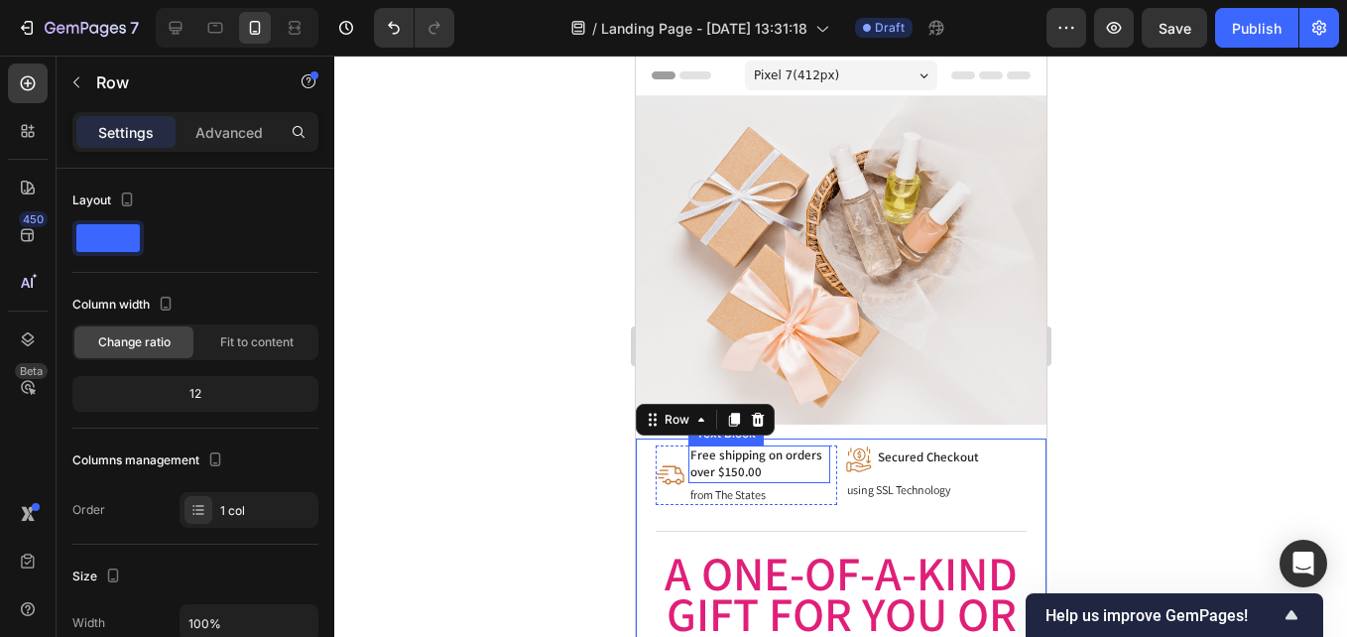
click at [774, 487] on p "from The States" at bounding box center [758, 495] width 138 height 16
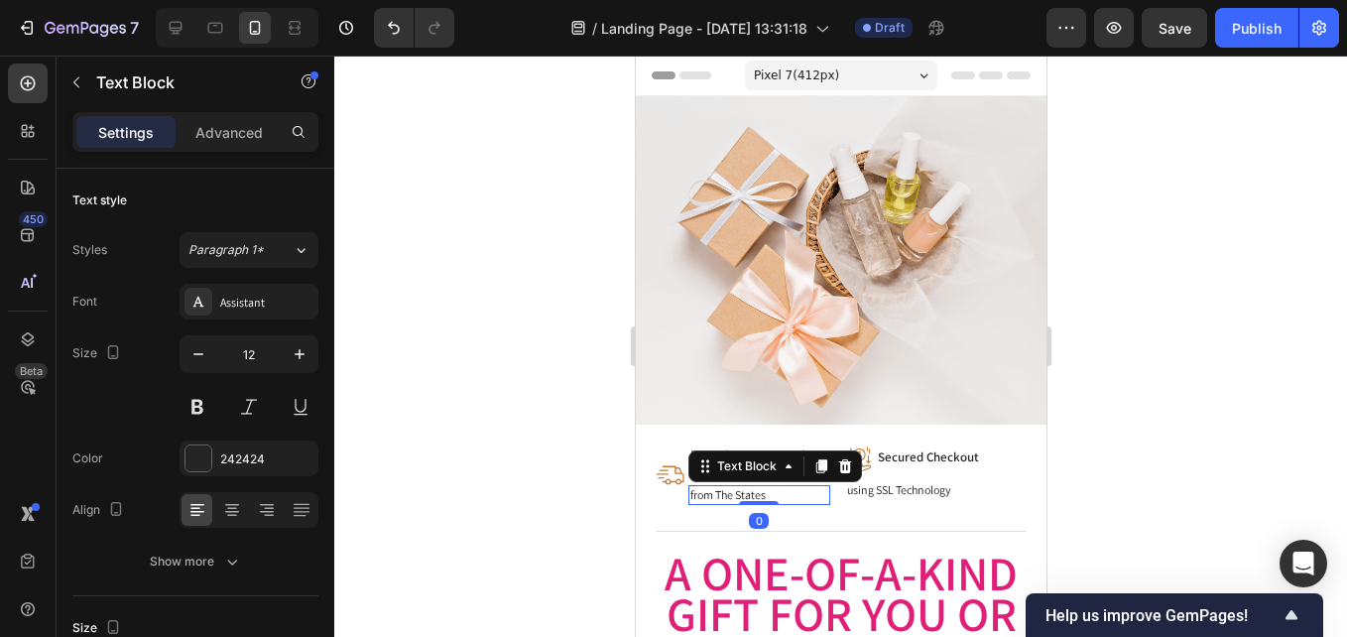
click at [779, 487] on p "from The States" at bounding box center [758, 495] width 138 height 16
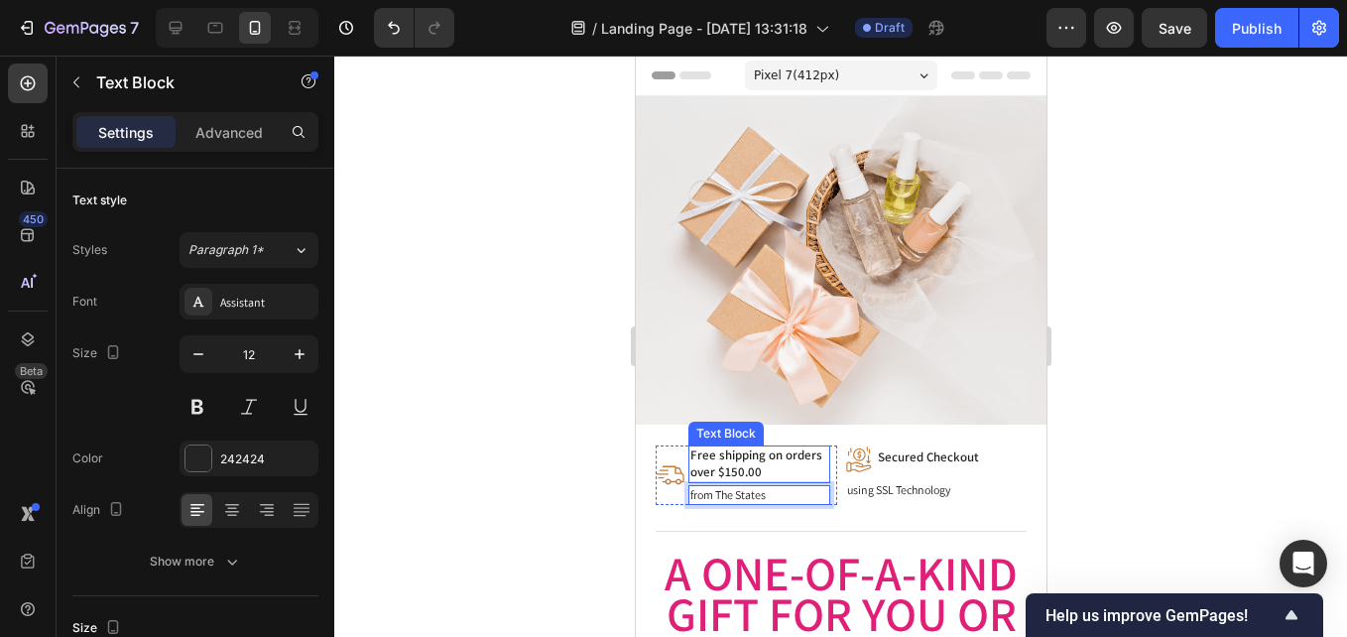
click at [782, 464] on p "over $150.00" at bounding box center [758, 472] width 138 height 17
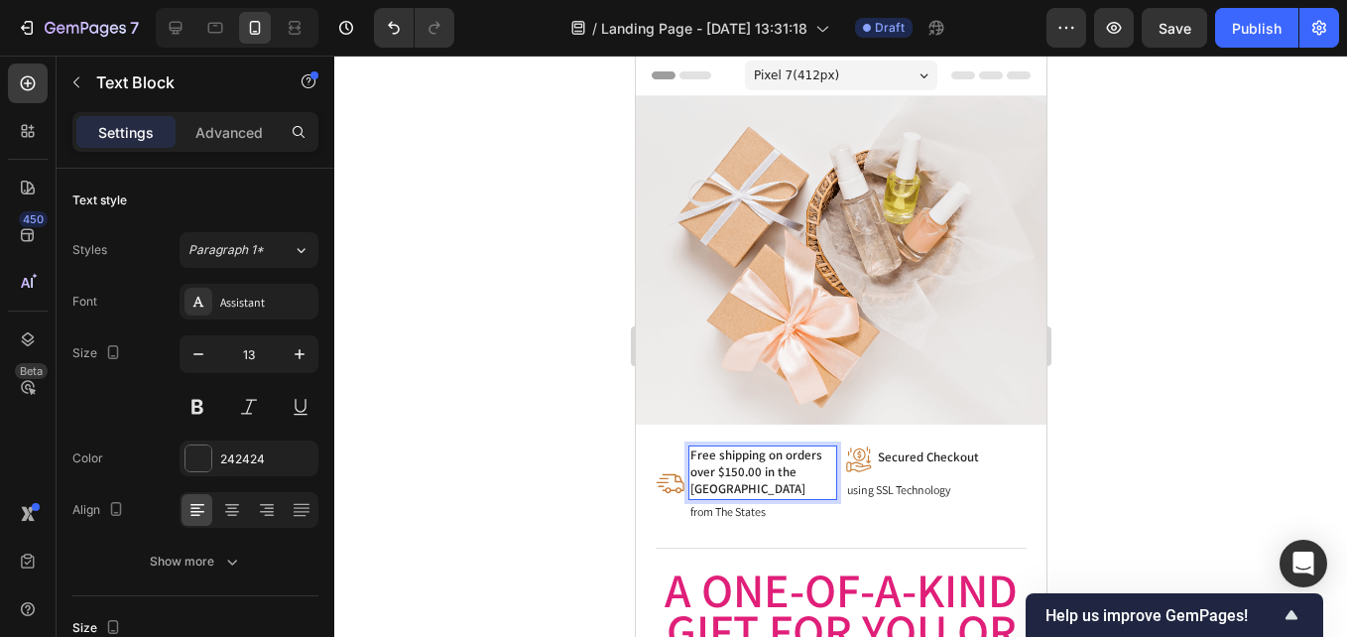
click at [762, 502] on div "from The States" at bounding box center [761, 512] width 149 height 20
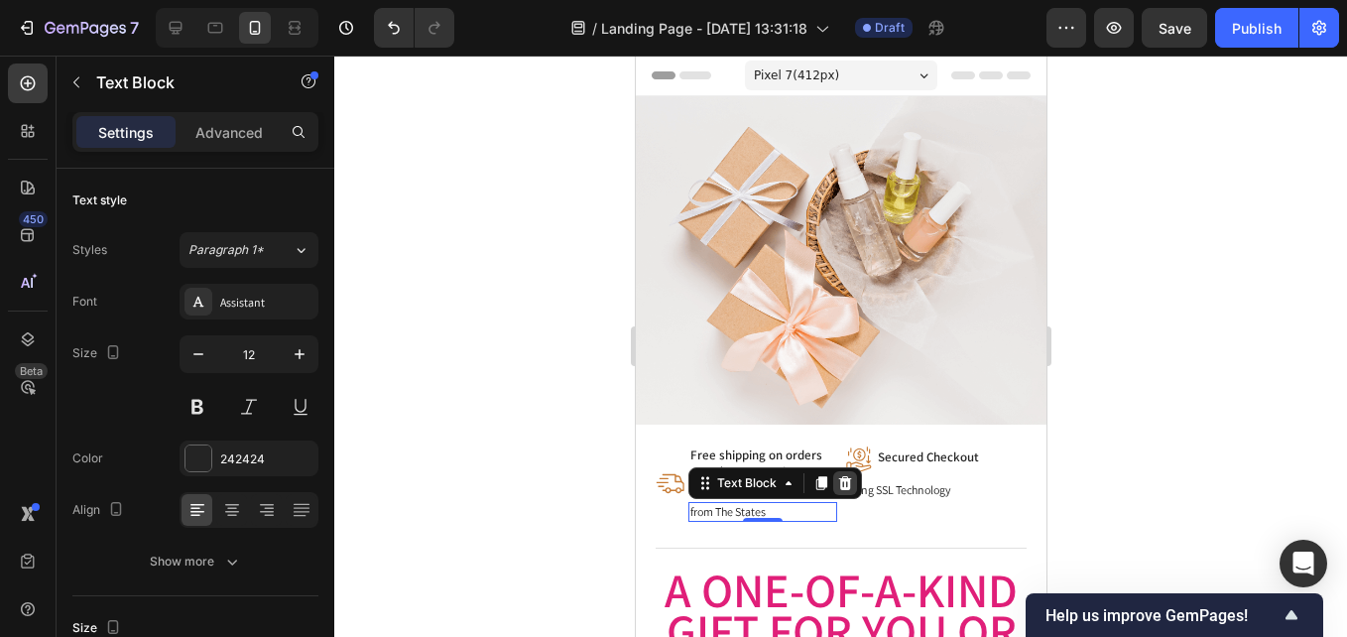
click at [836, 475] on icon at bounding box center [844, 483] width 16 height 16
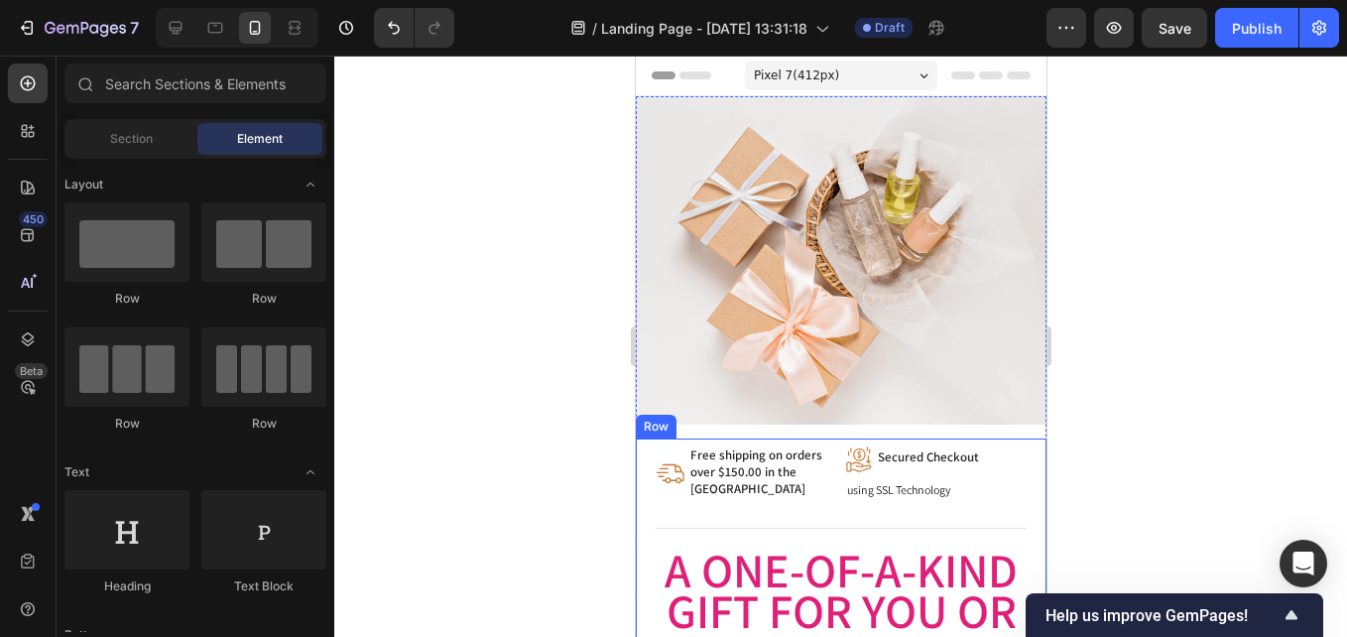
click at [805, 516] on div "Title Line" at bounding box center [840, 528] width 371 height 25
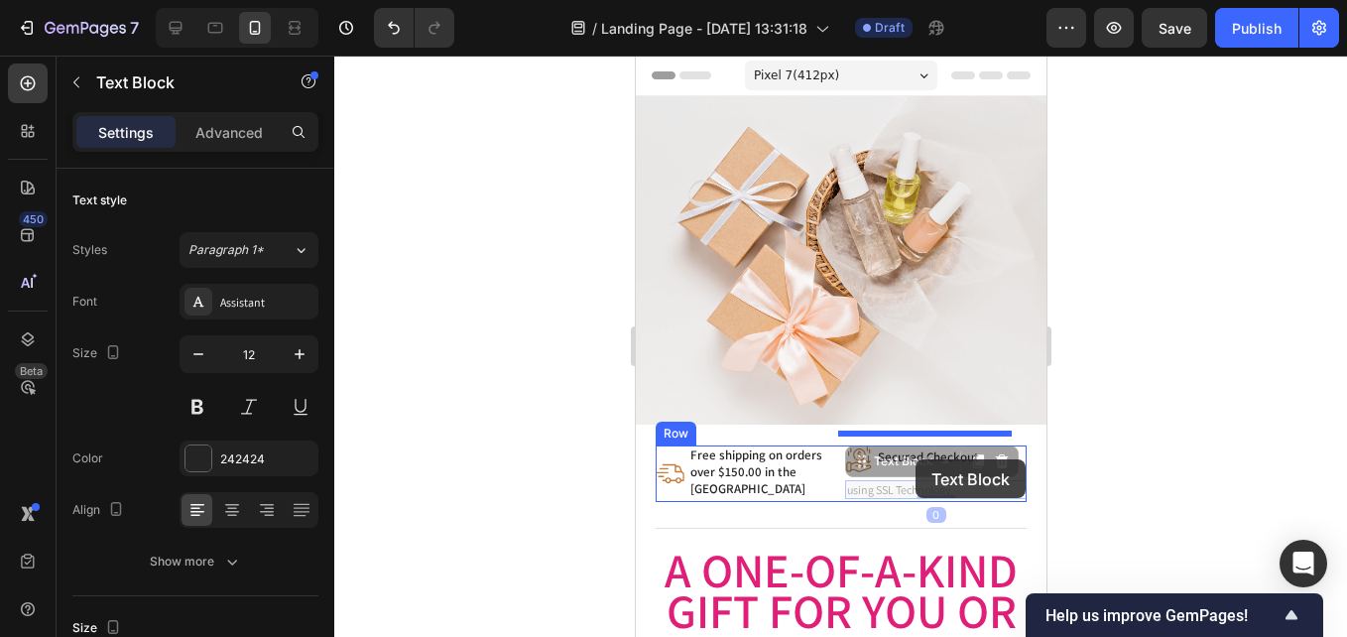
drag, startPoint x: 896, startPoint y: 477, endPoint x: 915, endPoint y: 459, distance: 26.0
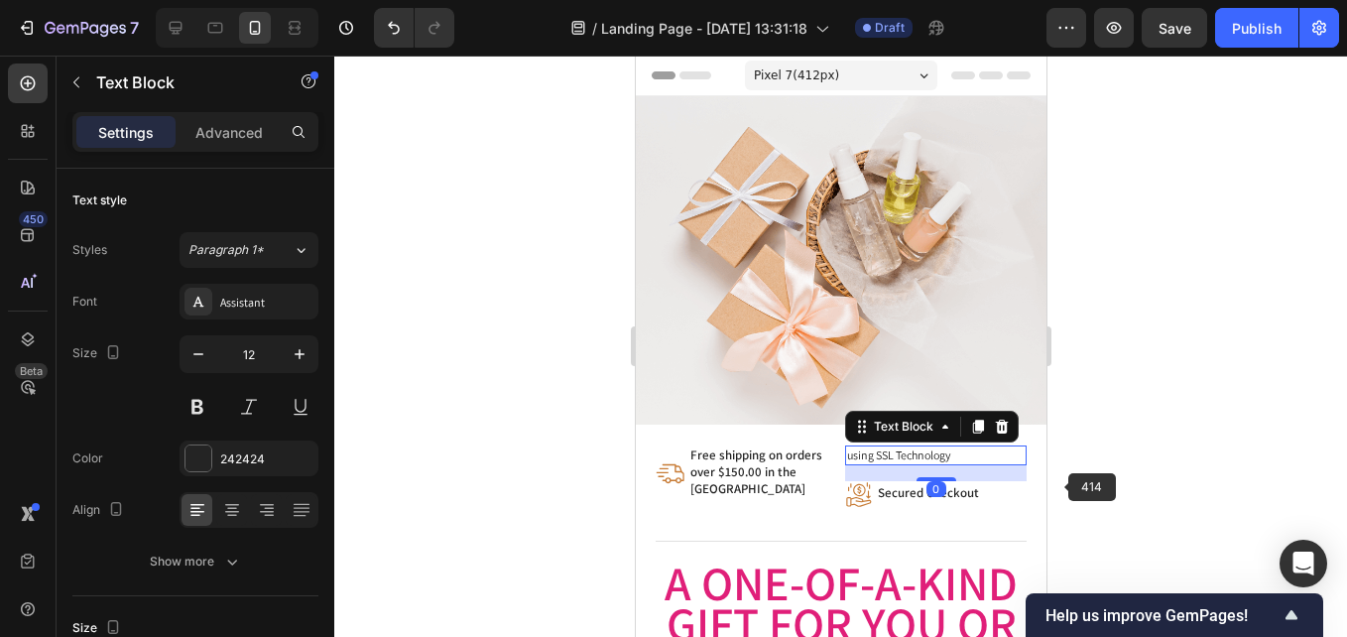
click at [1067, 482] on div at bounding box center [840, 346] width 1013 height 581
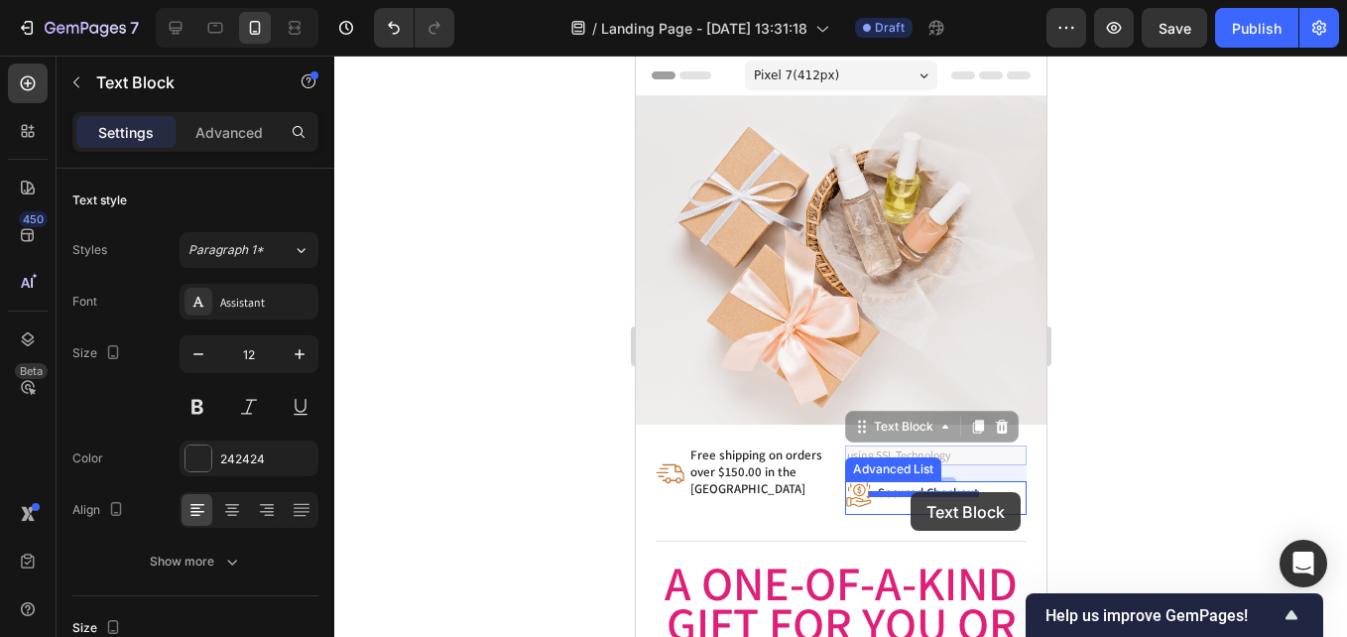
drag, startPoint x: 906, startPoint y: 442, endPoint x: 910, endPoint y: 488, distance: 45.8
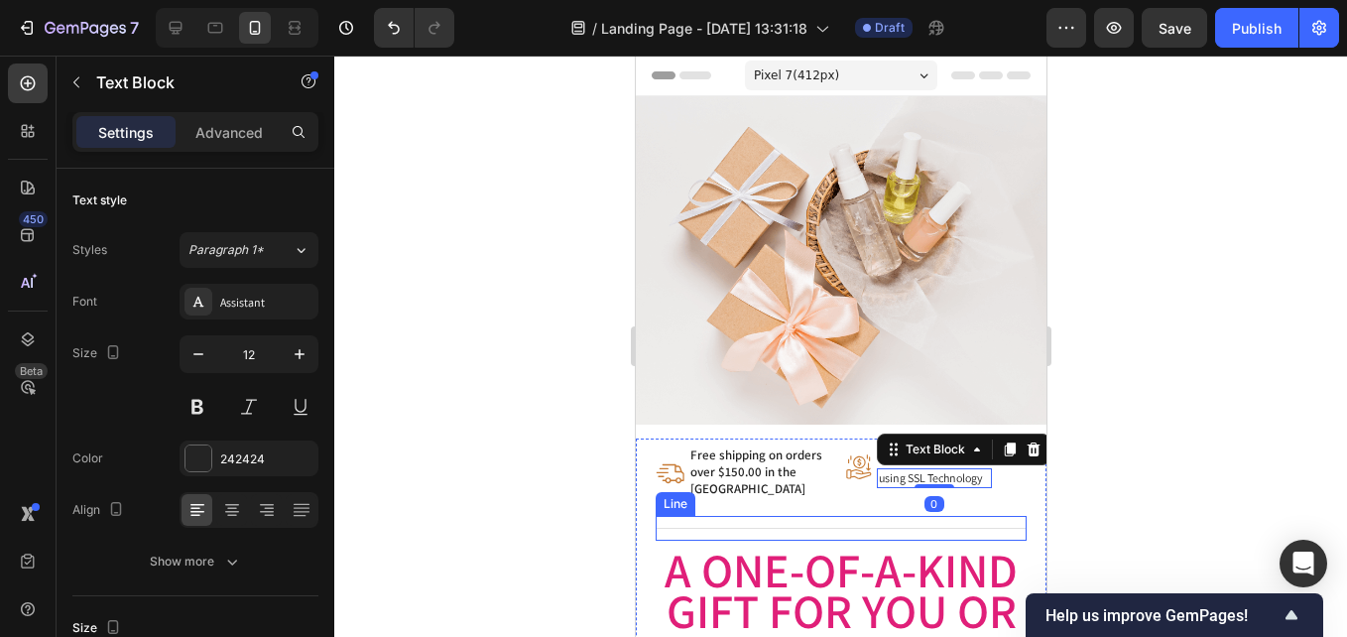
click at [953, 516] on div "Title Line" at bounding box center [840, 528] width 371 height 25
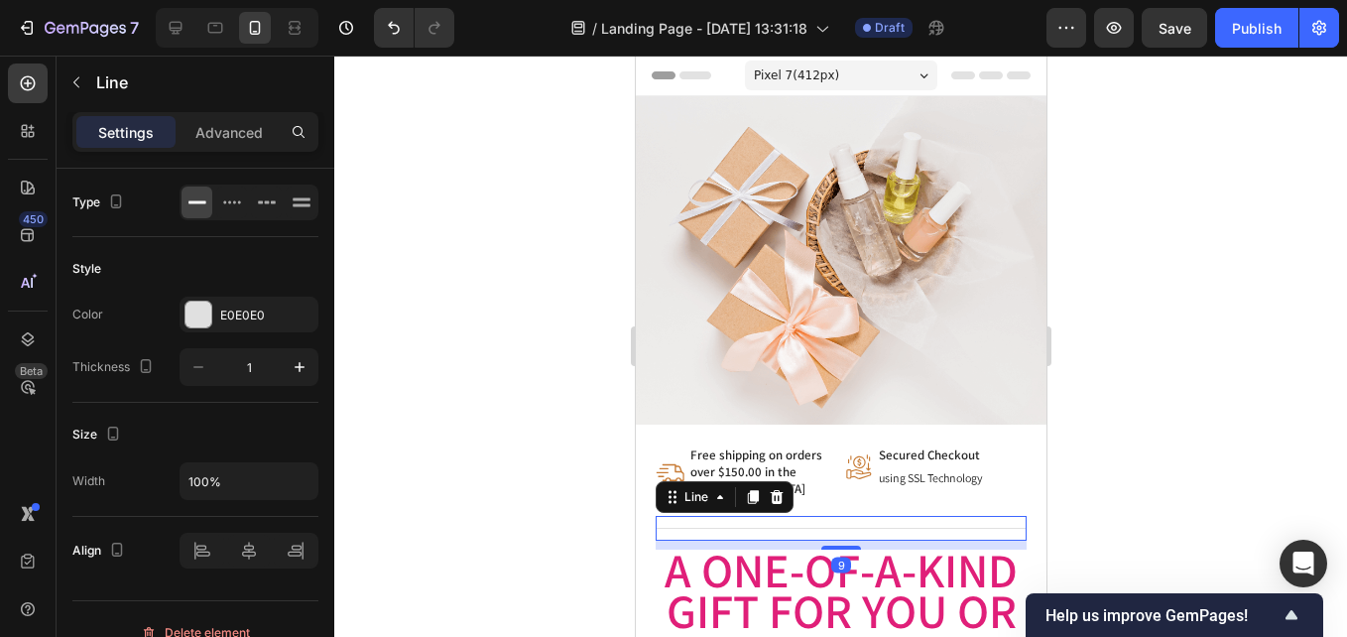
click at [1141, 431] on div at bounding box center [840, 346] width 1013 height 581
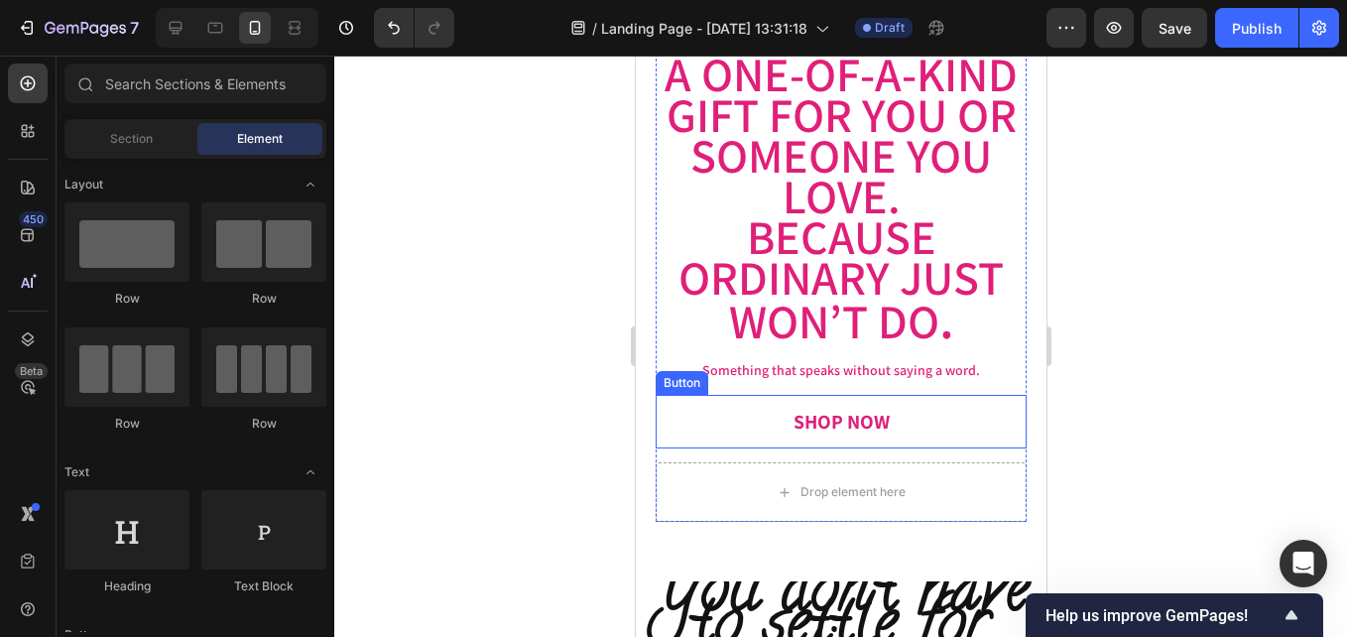
scroll to position [595, 0]
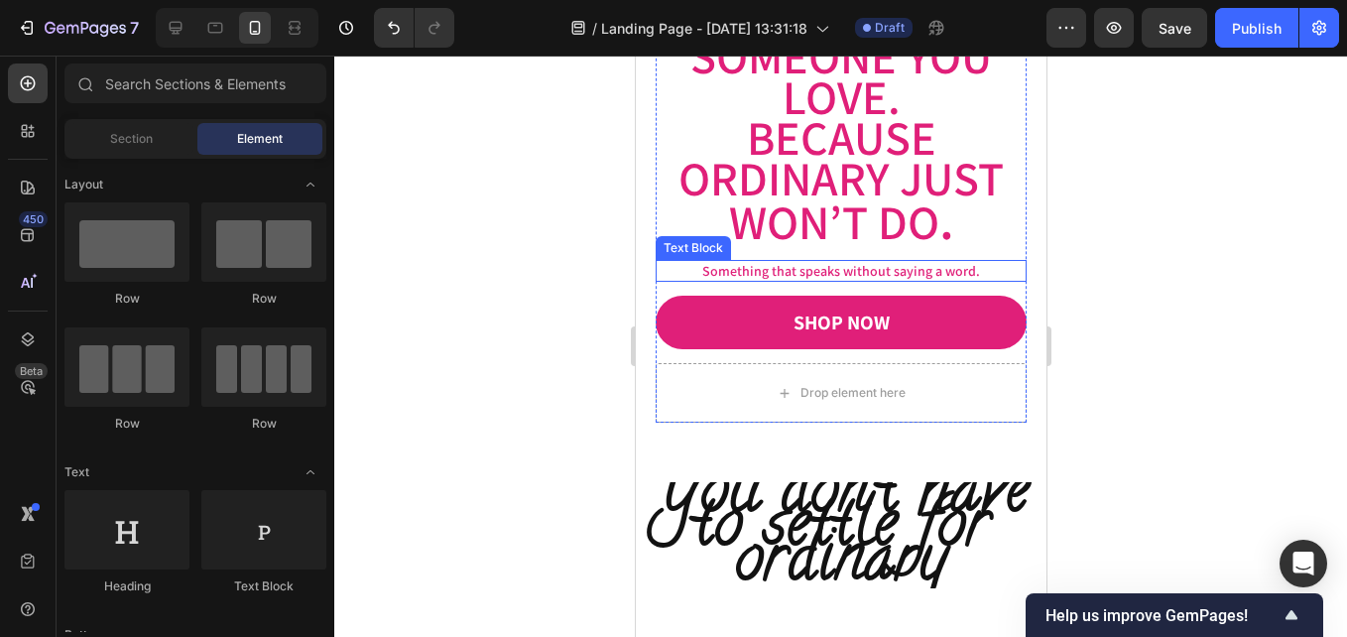
click at [849, 280] on p "Something that speaks without saying a word." at bounding box center [840, 271] width 367 height 18
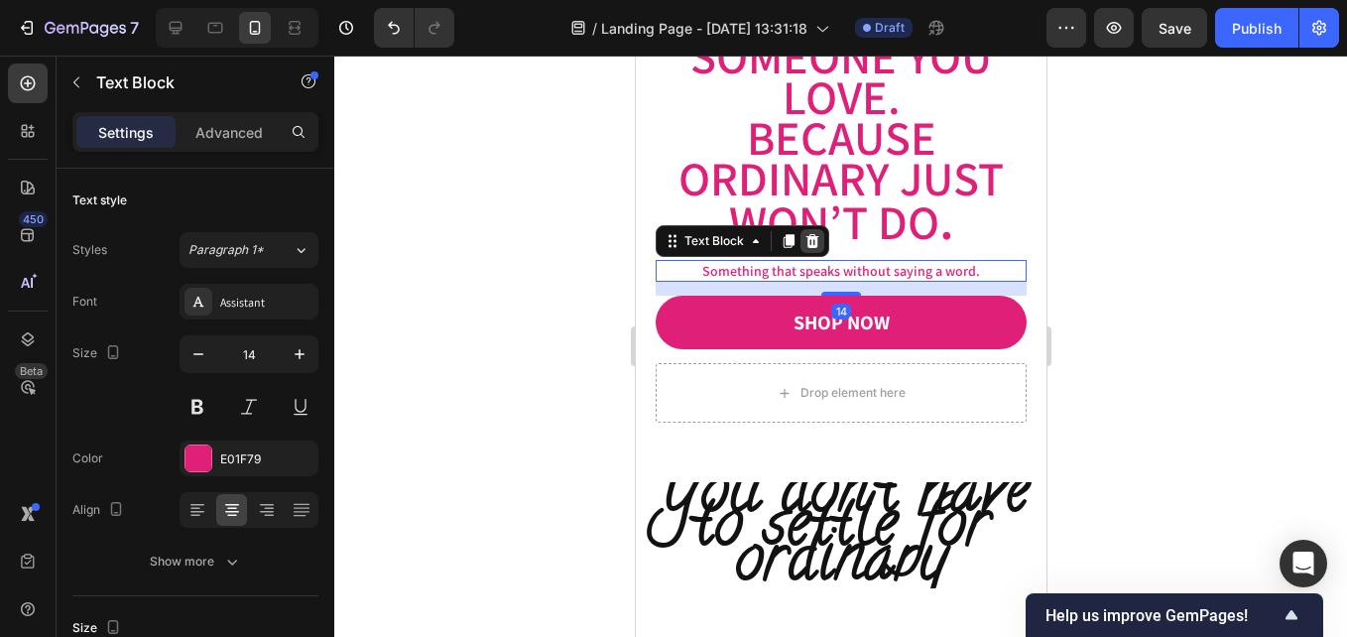
click at [806, 249] on icon at bounding box center [812, 241] width 16 height 16
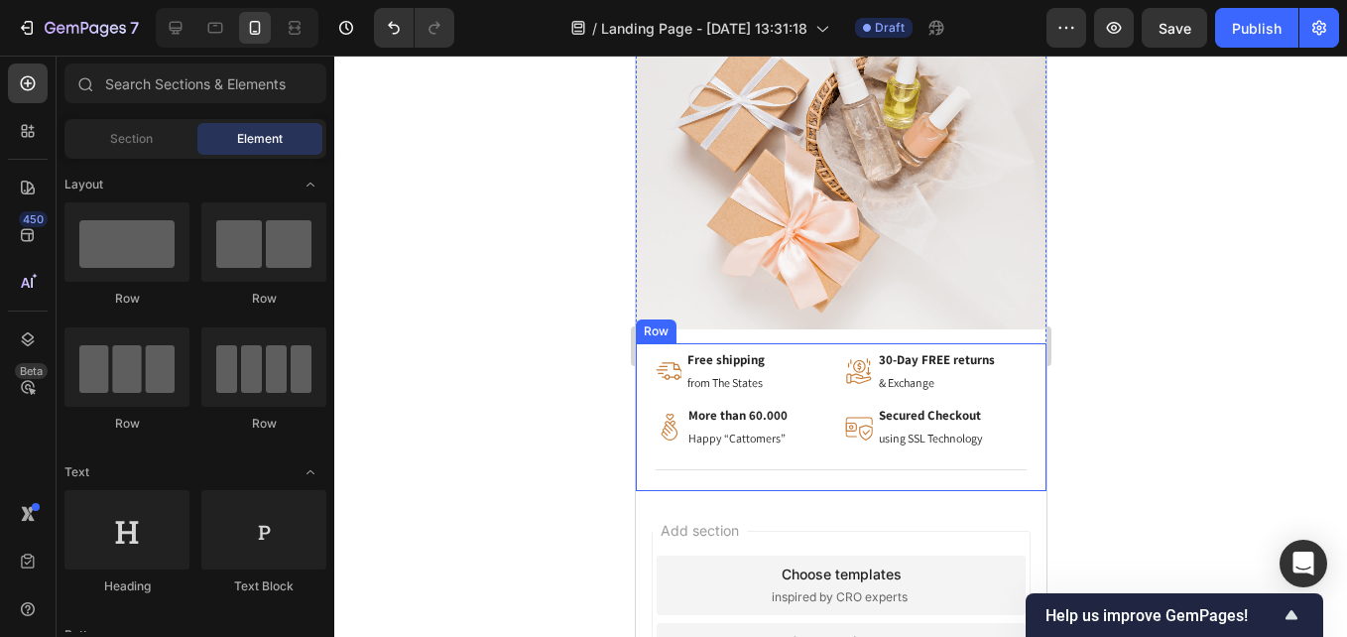
scroll to position [4266, 0]
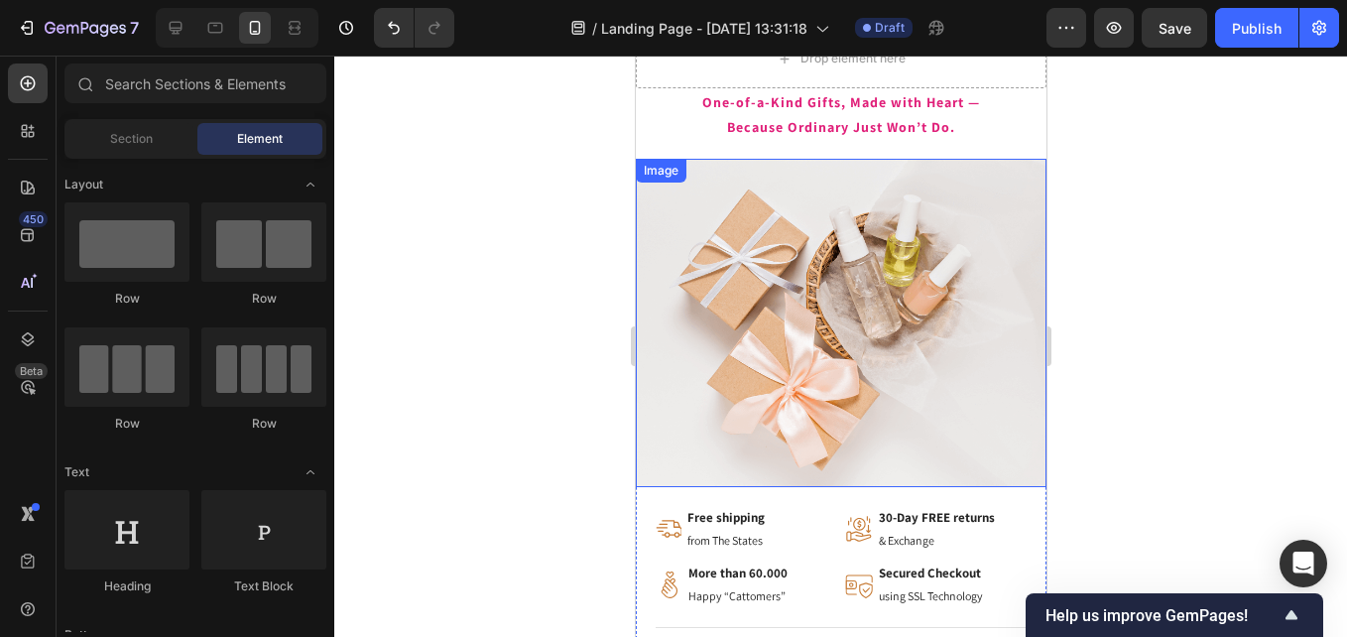
click at [849, 409] on img at bounding box center [840, 323] width 411 height 328
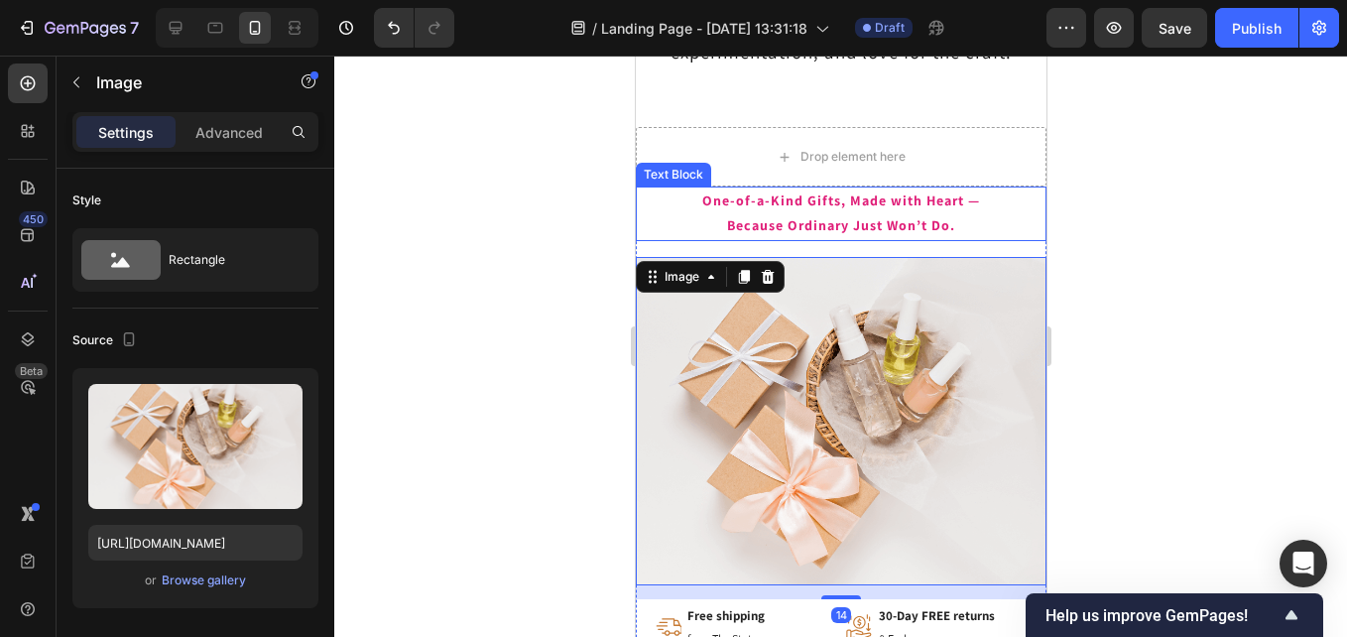
scroll to position [4166, 0]
click at [772, 277] on icon at bounding box center [767, 278] width 16 height 16
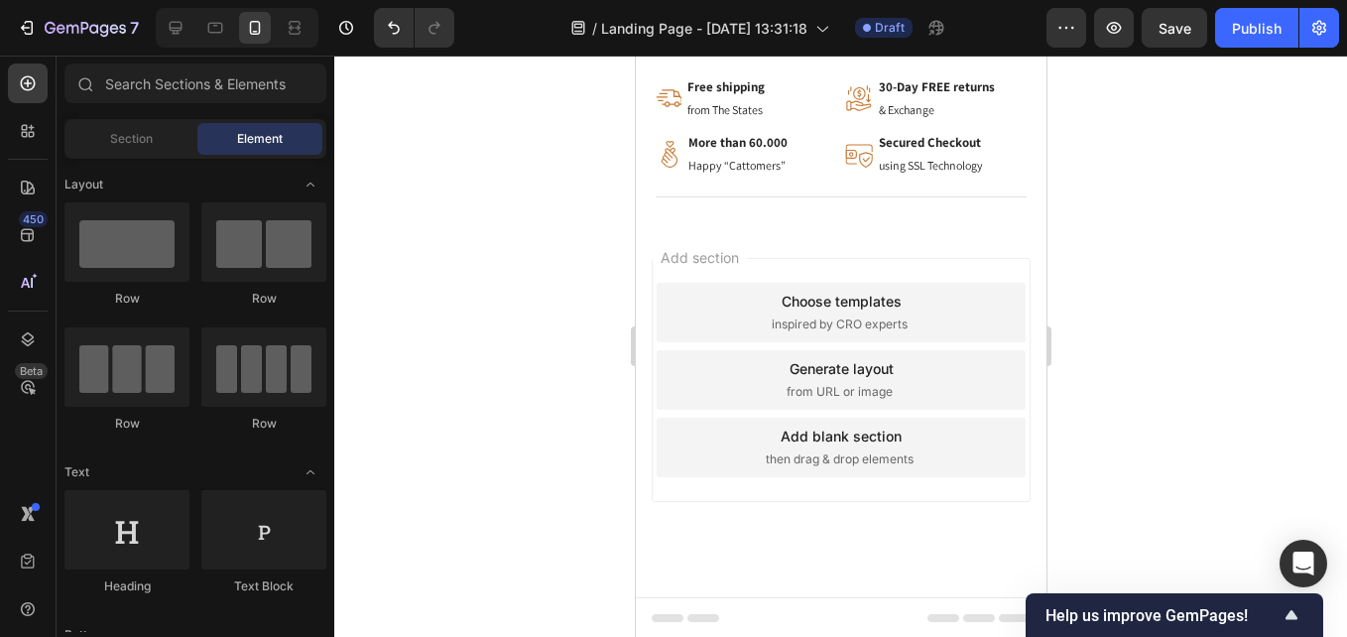
scroll to position [4356, 0]
click at [944, 321] on div "Choose templates inspired by CRO experts" at bounding box center [840, 311] width 369 height 60
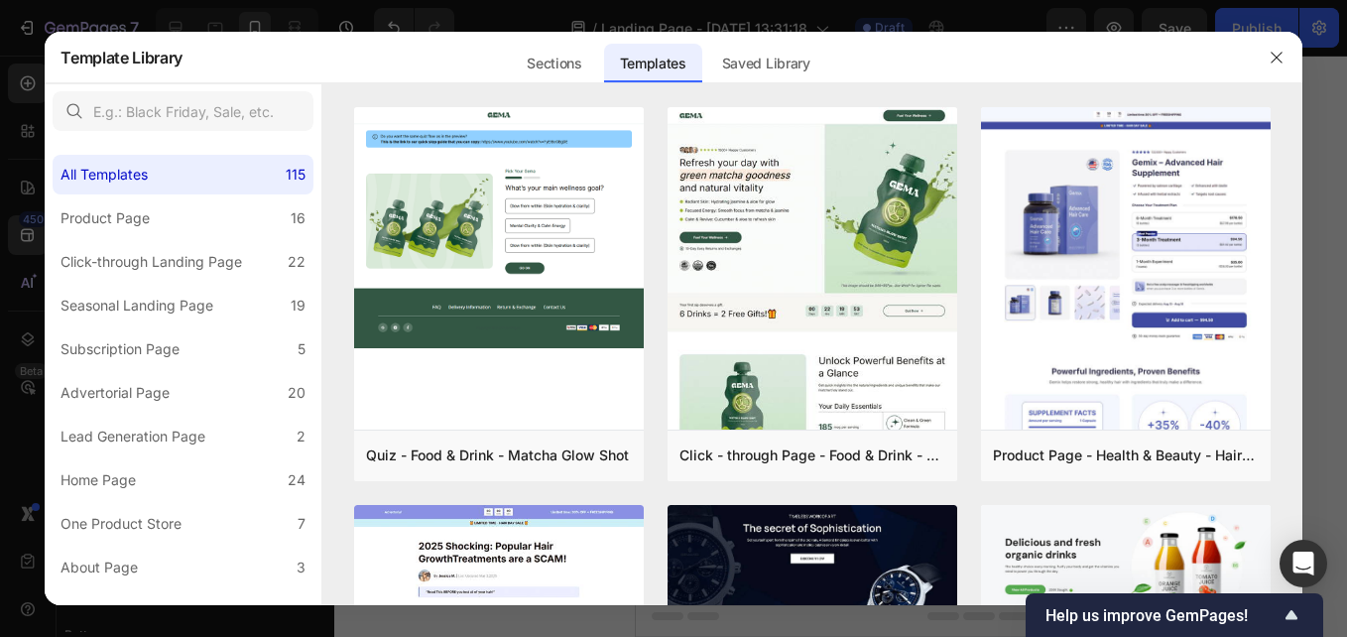
click at [1285, 53] on button "button" at bounding box center [1277, 58] width 32 height 32
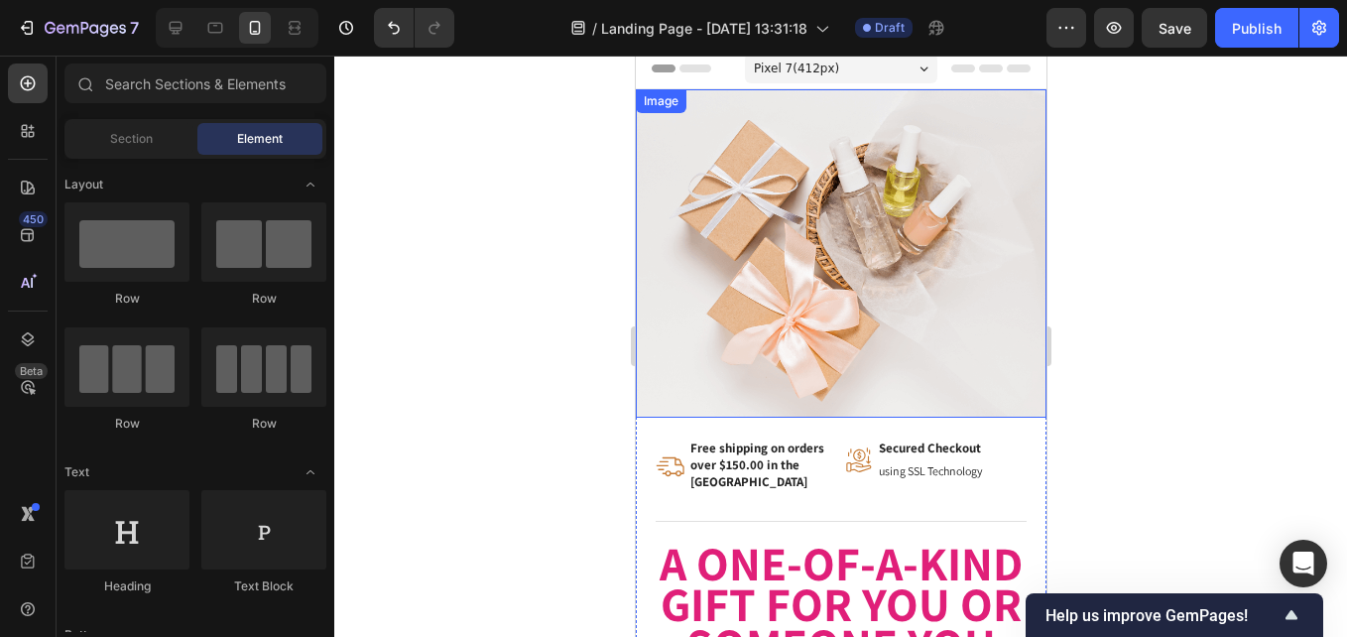
scroll to position [0, 0]
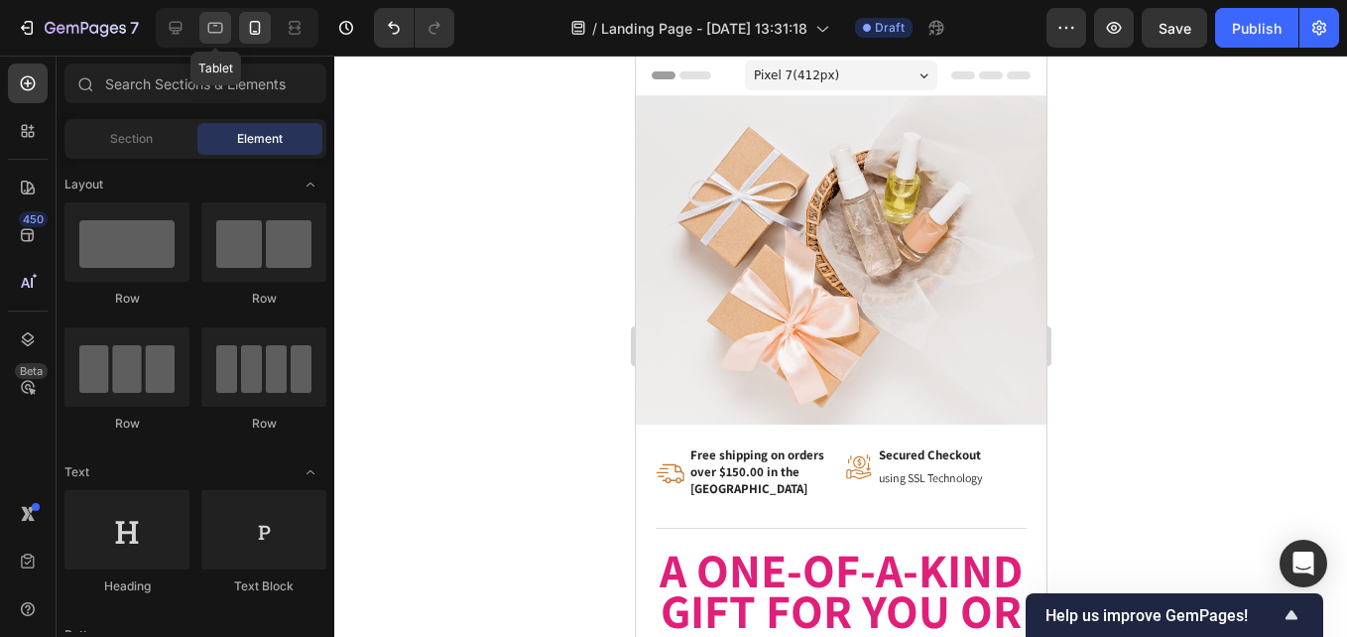
click at [214, 29] on icon at bounding box center [215, 28] width 20 height 20
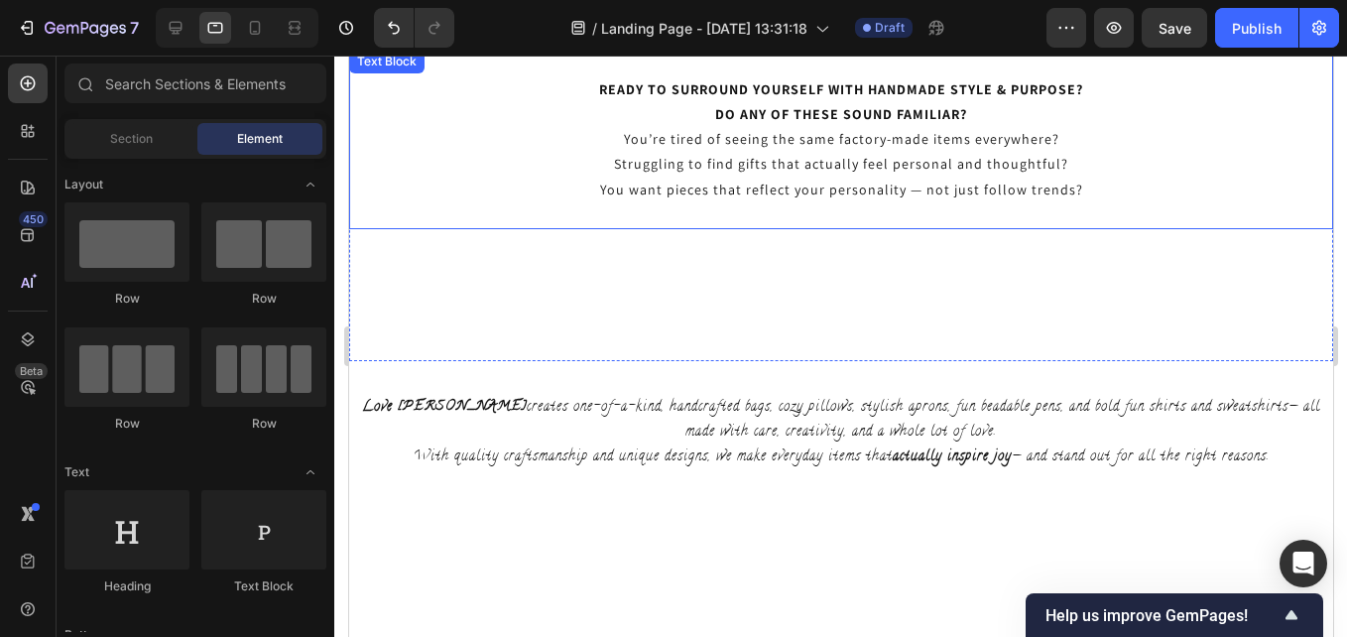
scroll to position [595, 0]
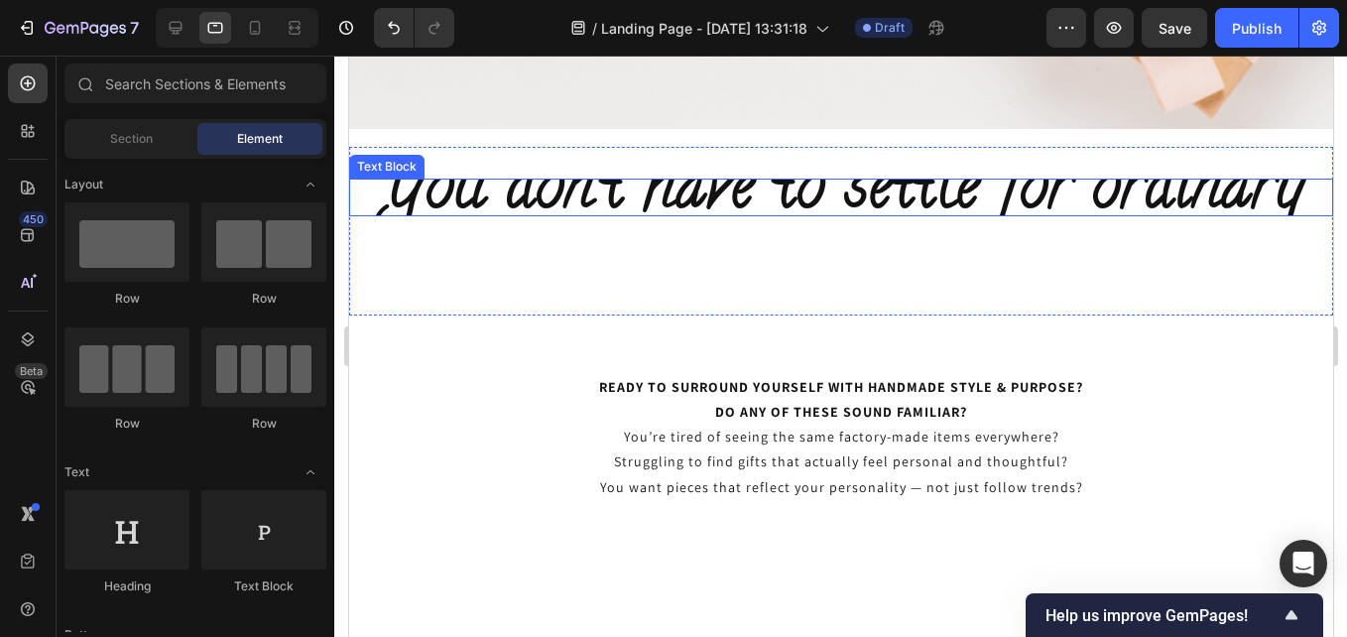
click at [868, 199] on span "You don’t have to settle for ordinary" at bounding box center [840, 192] width 927 height 101
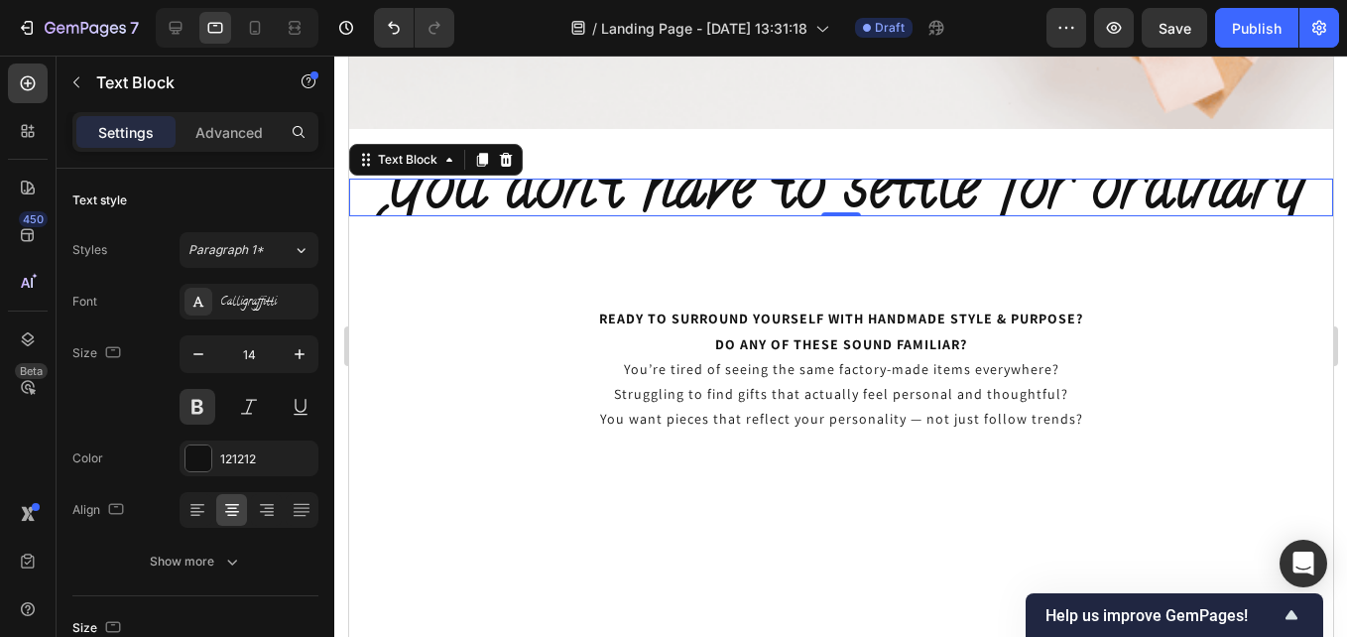
click at [679, 207] on span "You don’t have to settle for ordinary" at bounding box center [840, 192] width 927 height 101
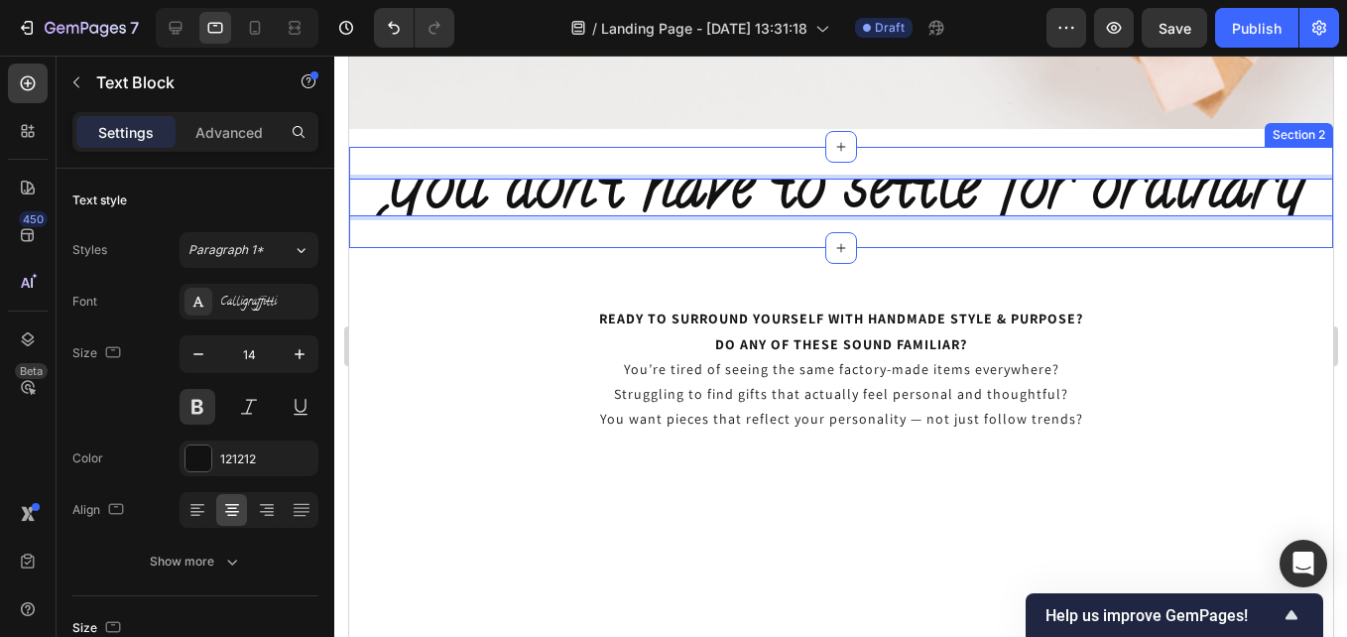
drag, startPoint x: 679, startPoint y: 207, endPoint x: 676, endPoint y: 232, distance: 25.0
click at [676, 232] on div "You don’t have to settle for ordinary Text Block 0 Section 2" at bounding box center [840, 197] width 984 height 101
click at [1292, 131] on div "Section 2" at bounding box center [1298, 135] width 61 height 18
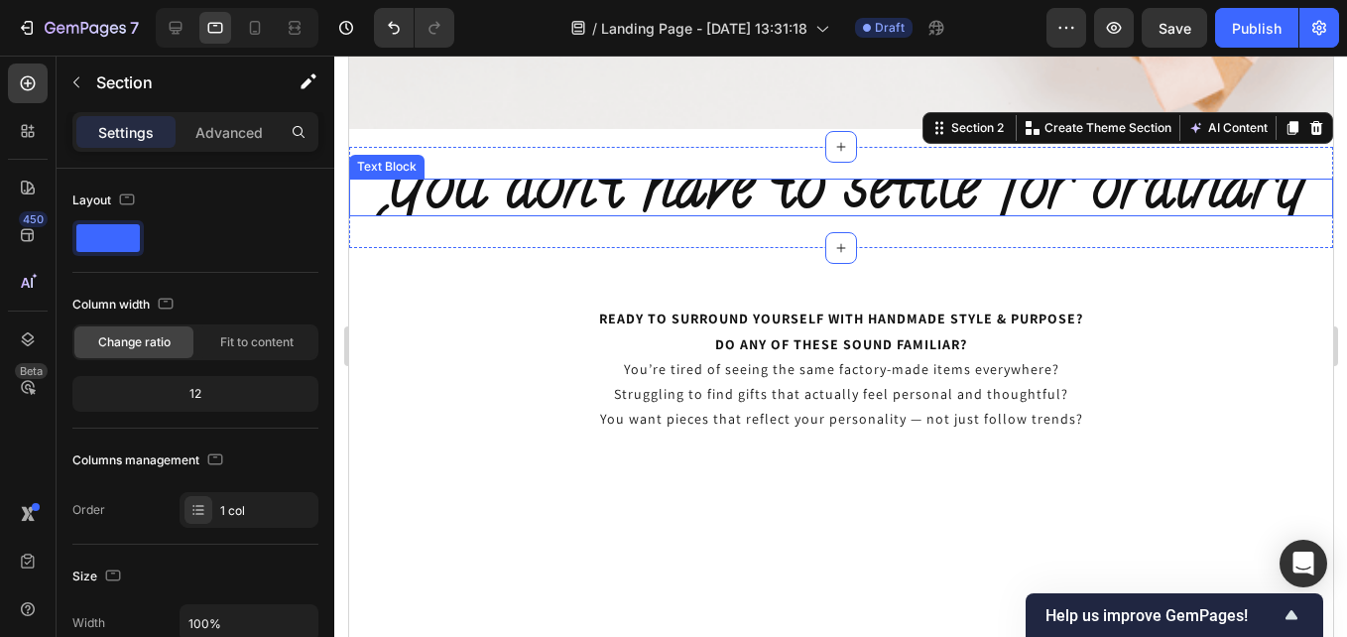
click at [954, 194] on span "You don’t have to settle for ordinary" at bounding box center [840, 192] width 927 height 101
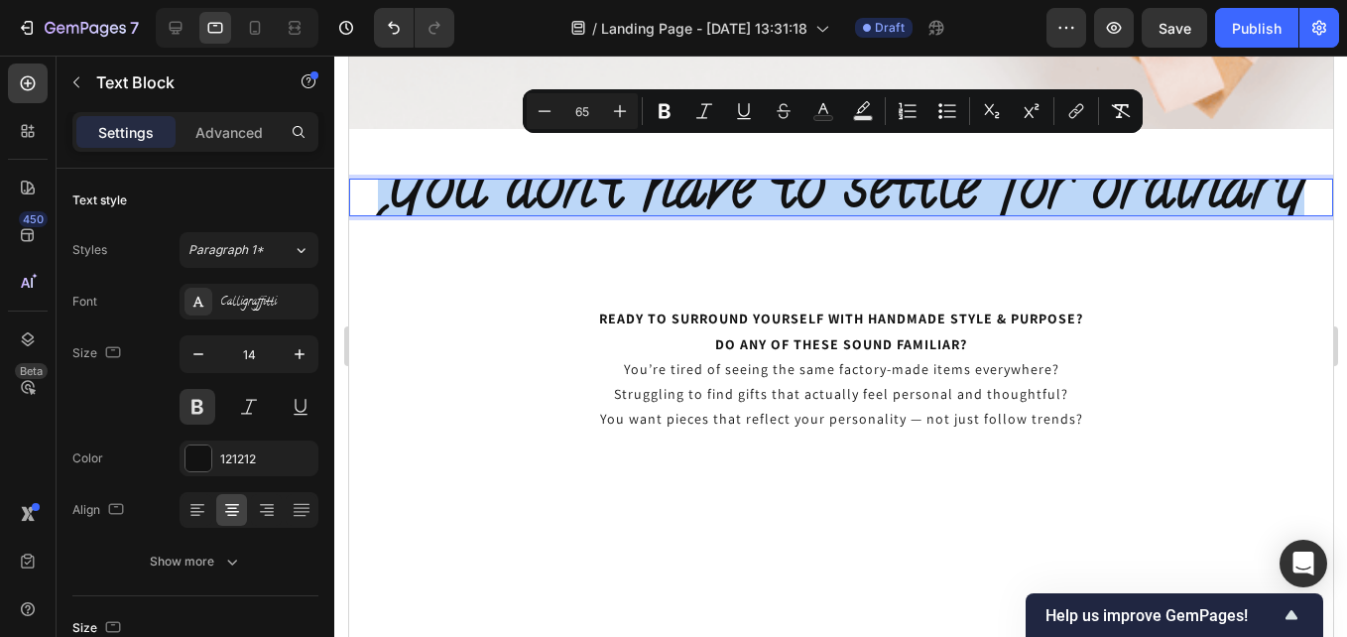
drag, startPoint x: 379, startPoint y: 186, endPoint x: 1315, endPoint y: 199, distance: 936.5
click at [1315, 199] on div "You don’t have to settle for ordinary" at bounding box center [840, 198] width 984 height 38
copy span "You don’t have to settle for ordinary"
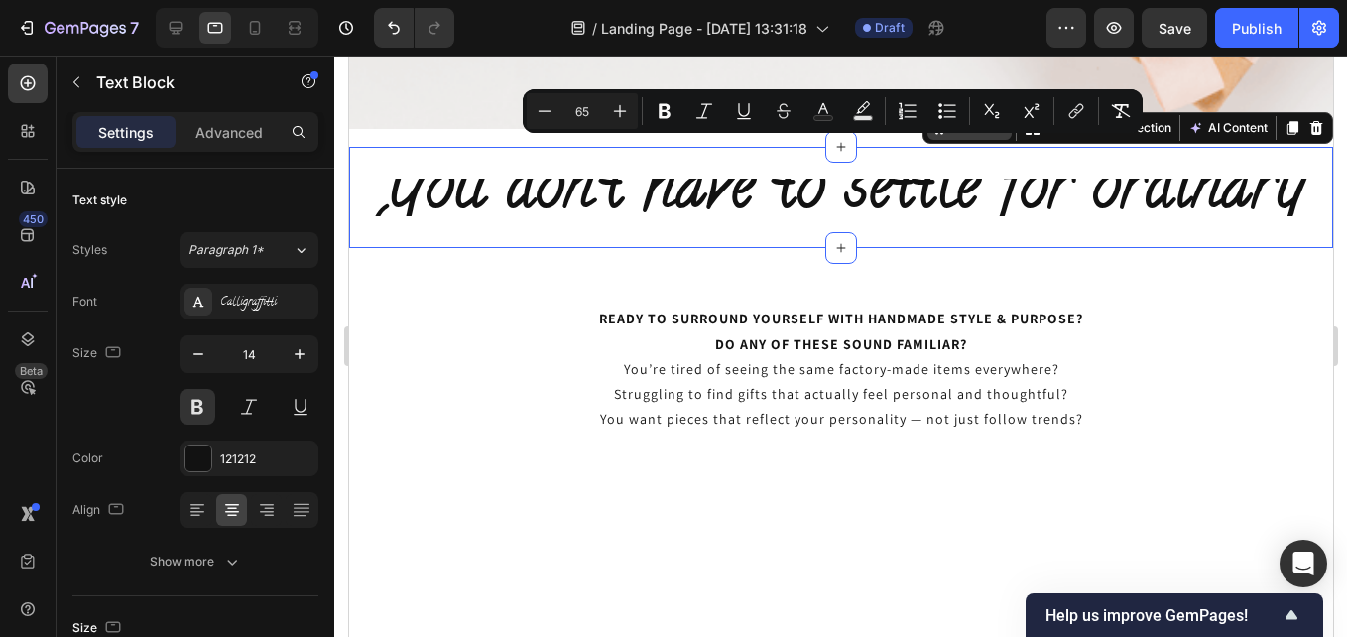
click at [1295, 139] on div "Section 2 You can create reusable sections Create Theme Section AI Content Writ…" at bounding box center [1127, 128] width 411 height 32
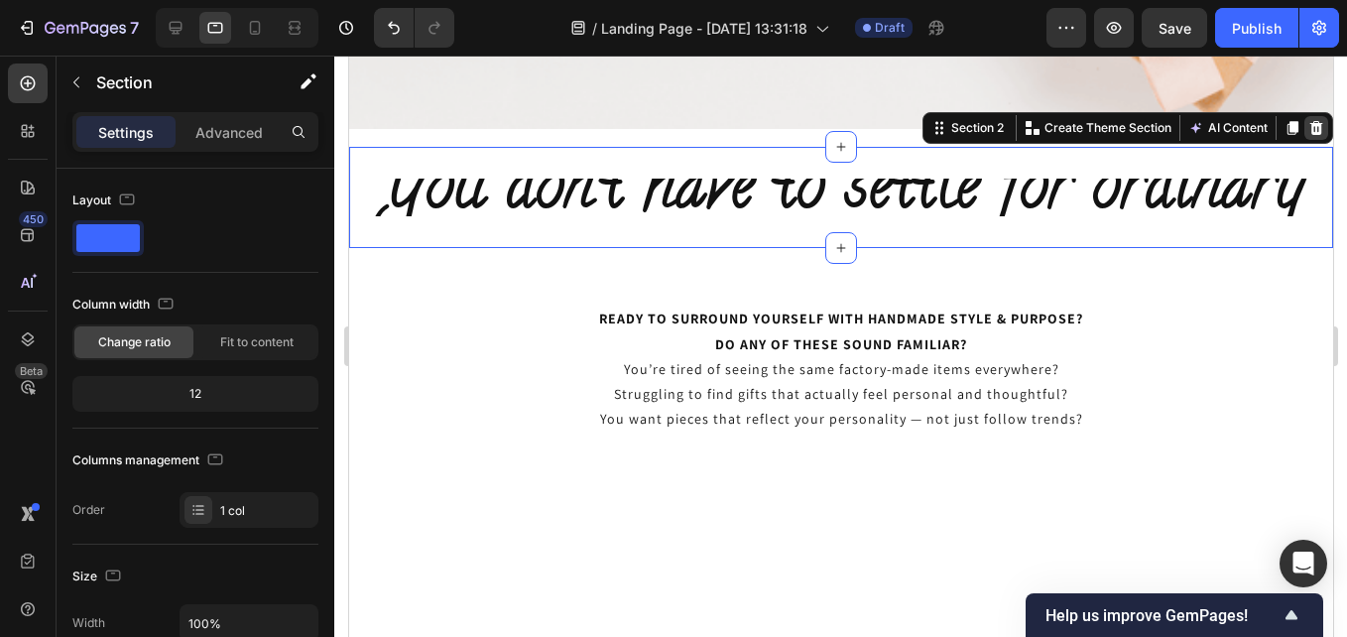
click at [1309, 132] on icon at bounding box center [1315, 128] width 13 height 14
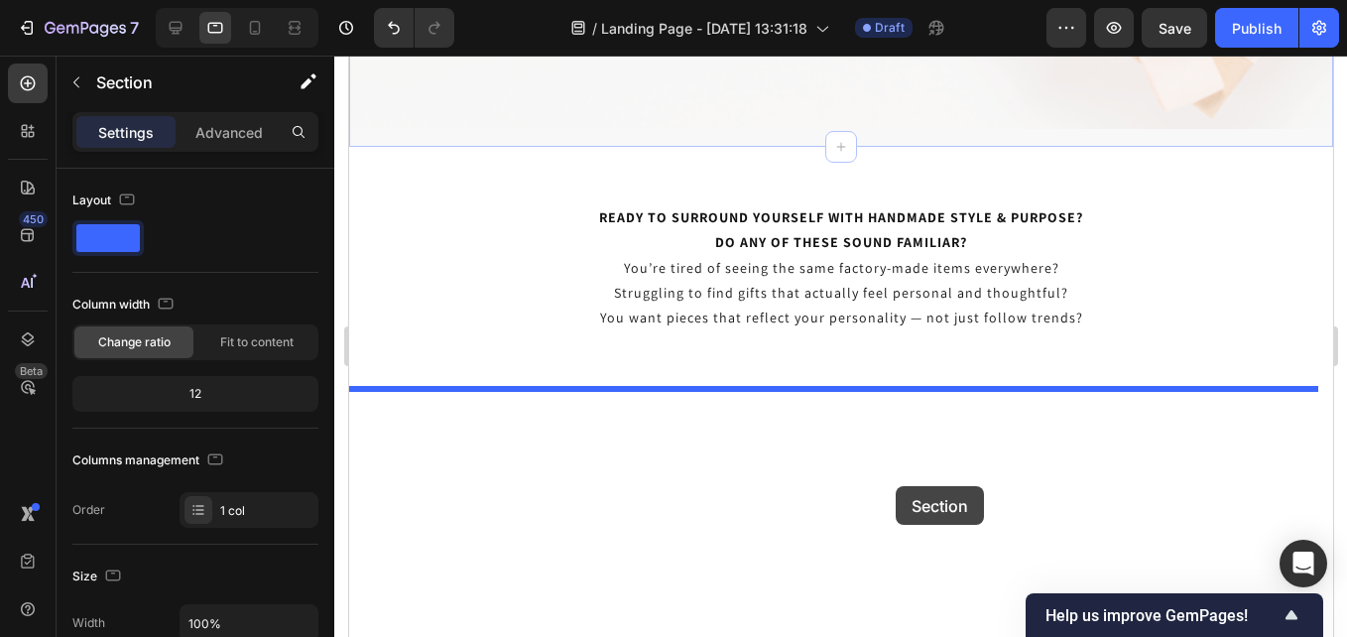
drag, startPoint x: 896, startPoint y: 145, endPoint x: 859, endPoint y: 292, distance: 151.3
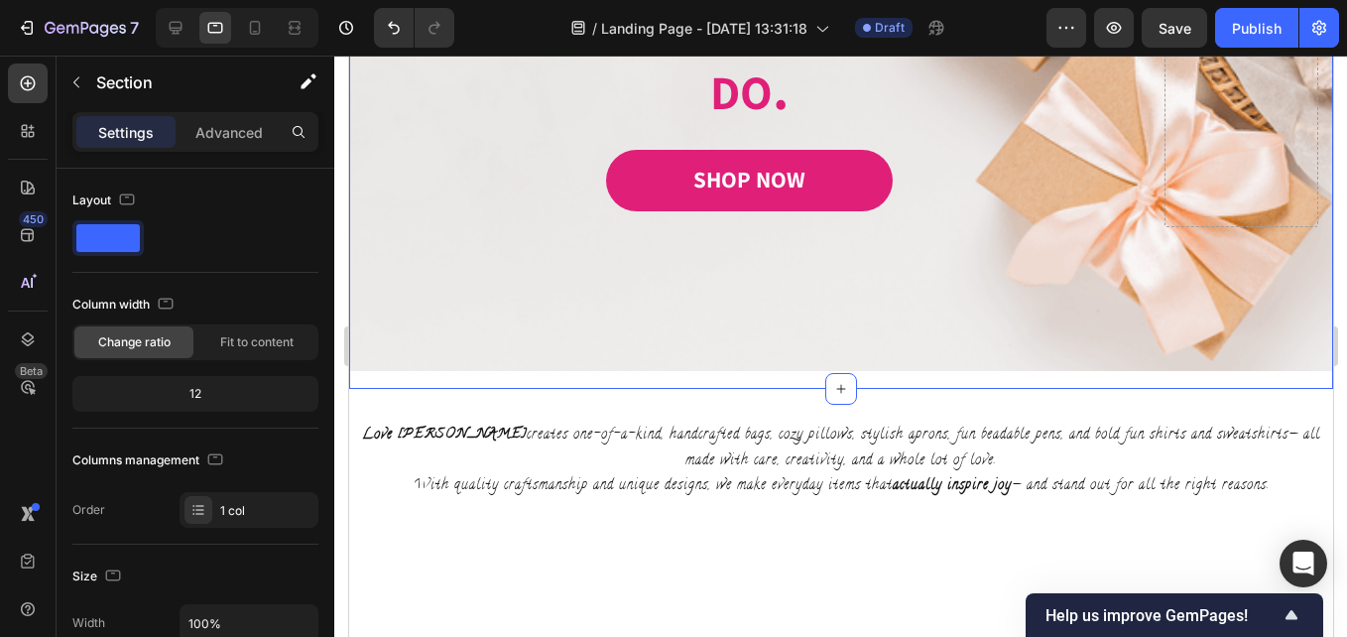
scroll to position [0, 0]
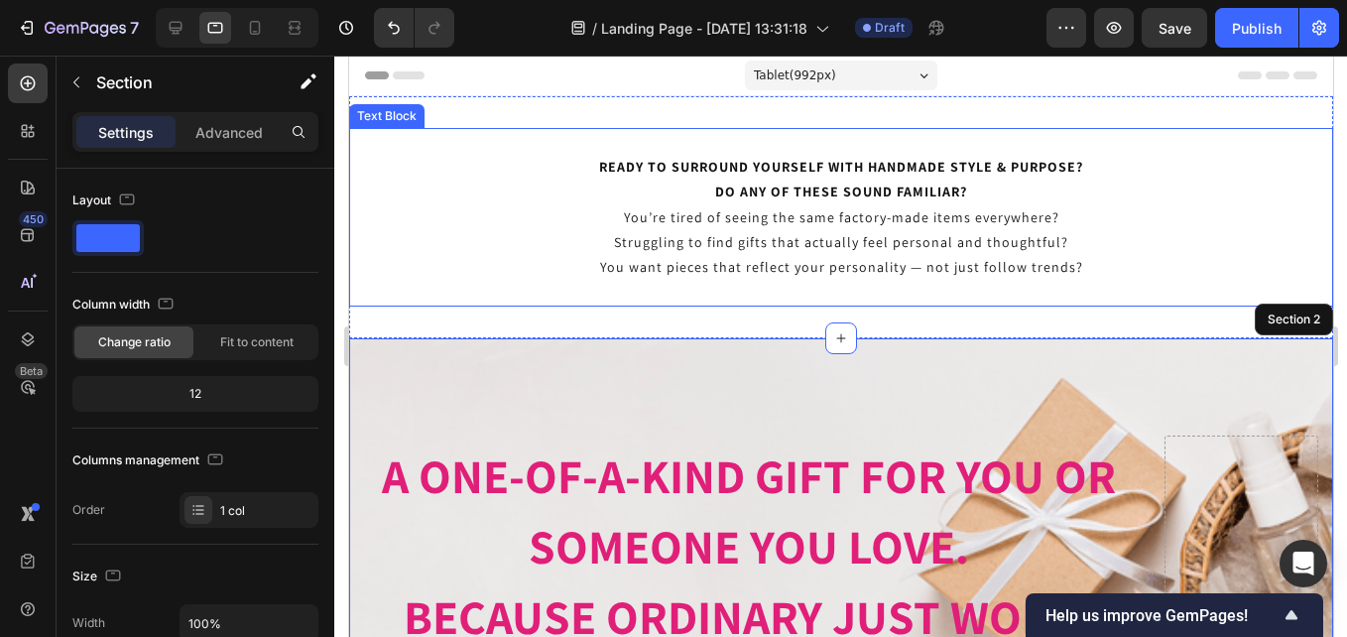
click at [855, 245] on p "You’re tired of seeing the same factory-made items everywhere? Struggling to fi…" at bounding box center [840, 255] width 980 height 100
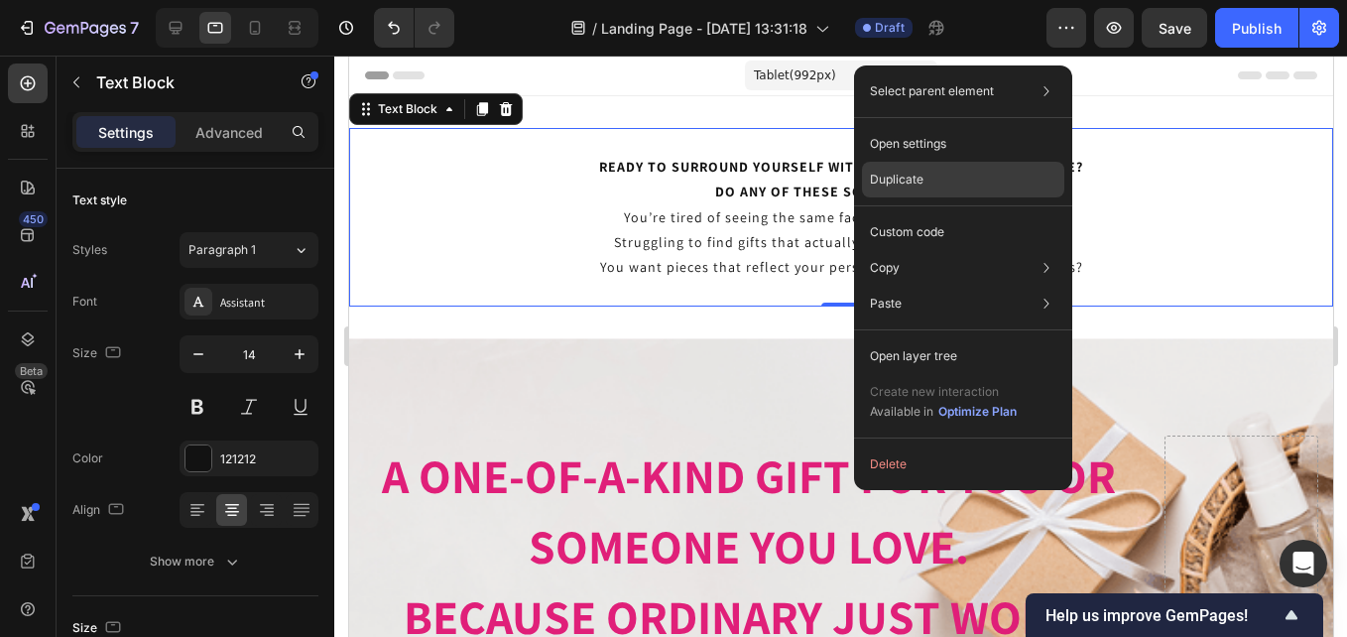
click at [908, 186] on p "Duplicate" at bounding box center [897, 180] width 54 height 18
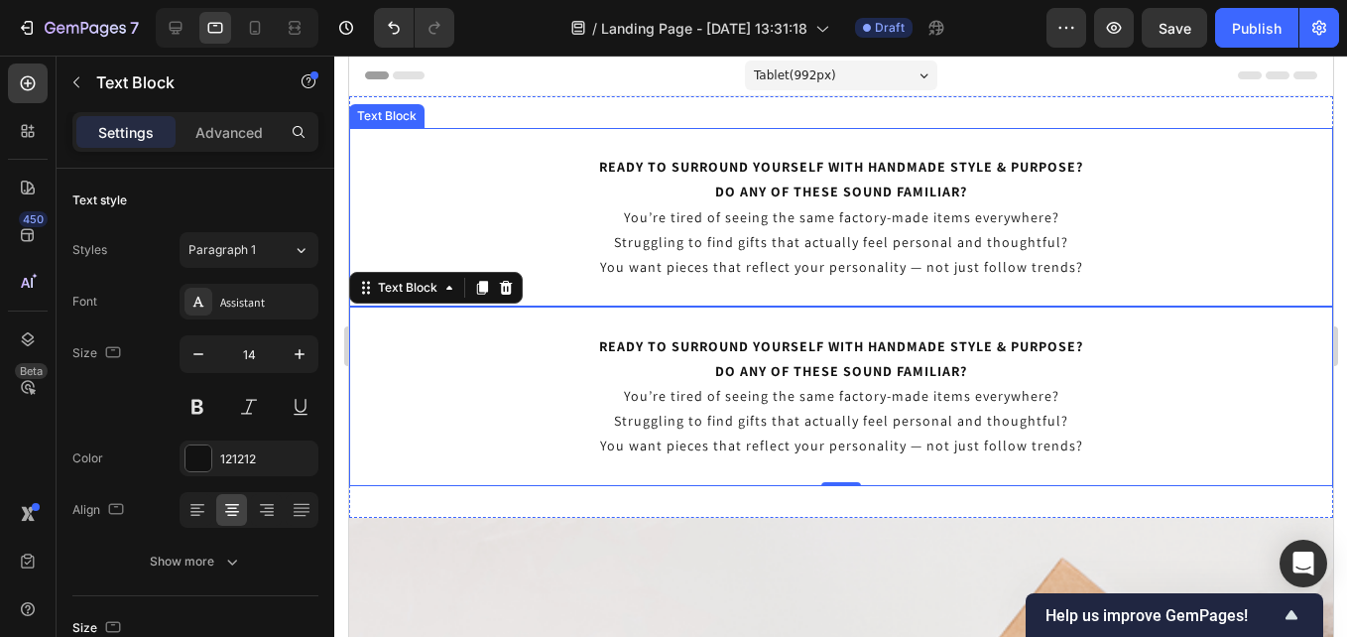
click at [996, 262] on p "You’re tired of seeing the same factory-made items everywhere? Struggling to fi…" at bounding box center [840, 255] width 980 height 100
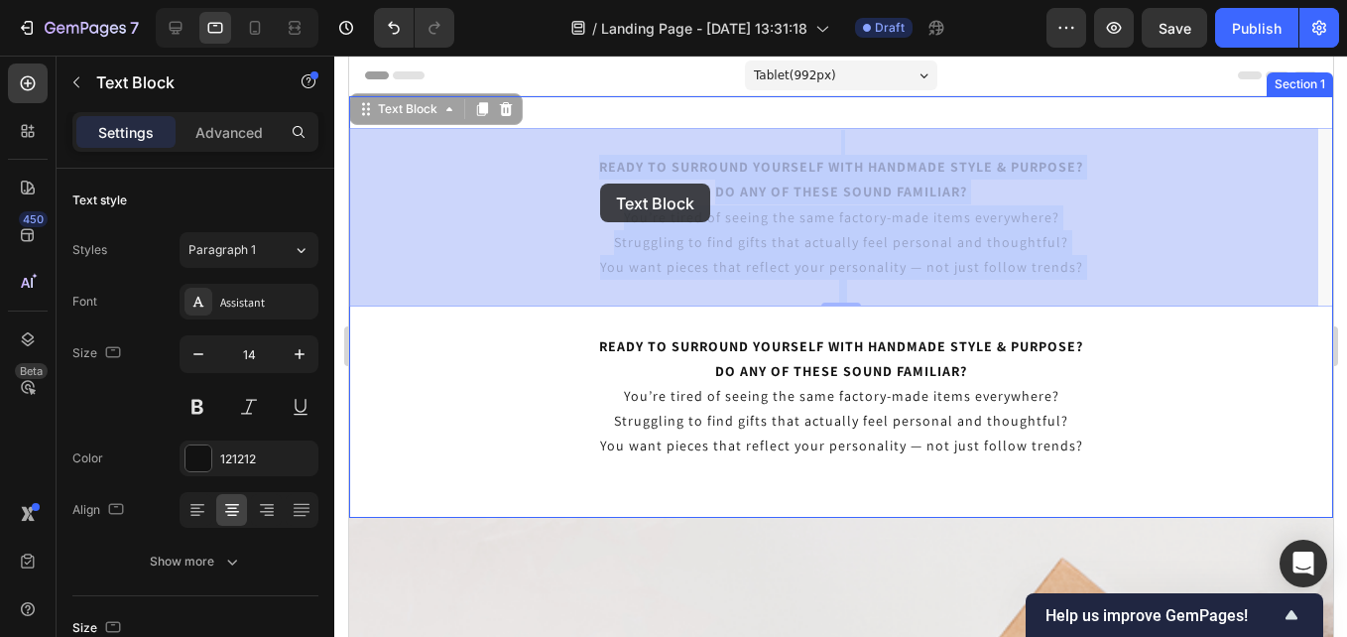
drag, startPoint x: 1078, startPoint y: 270, endPoint x: 599, endPoint y: 184, distance: 486.8
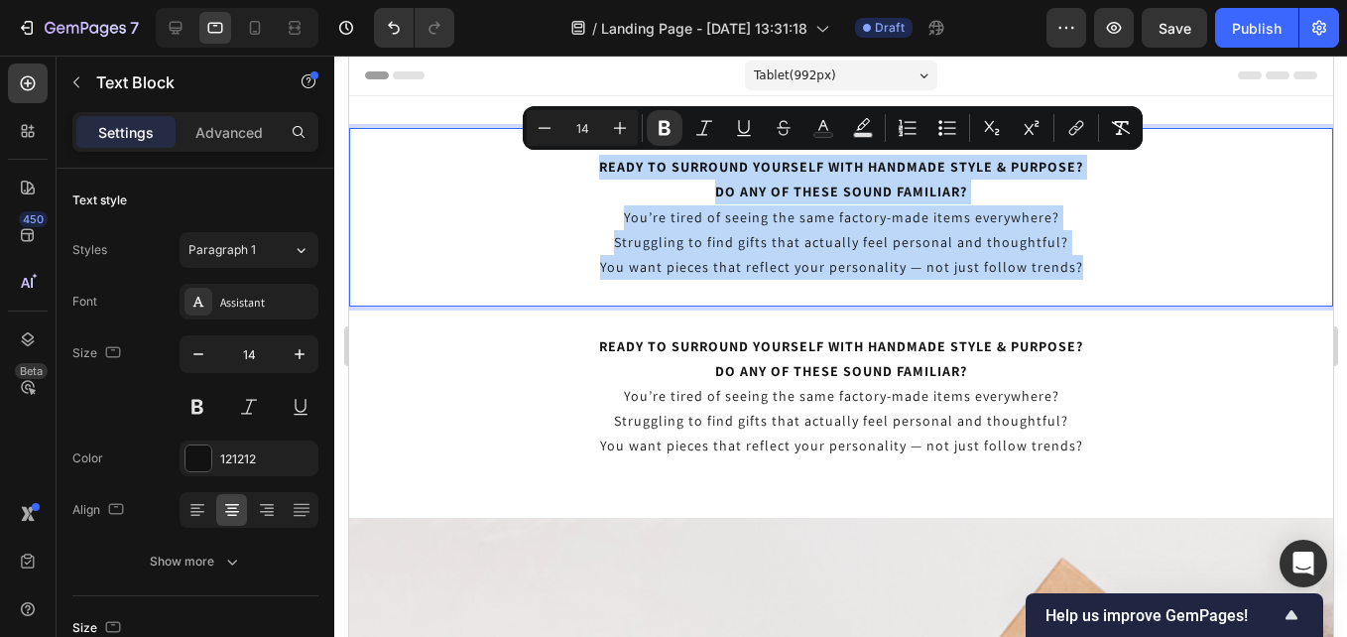
drag, startPoint x: 594, startPoint y: 163, endPoint x: 1102, endPoint y: 267, distance: 518.5
click at [1106, 271] on div "READY TO SURROUND YOURSELF WITH HANDMADE STYLE & PURPOSE? DO ANY OF THESE SOUND…" at bounding box center [840, 217] width 984 height 179
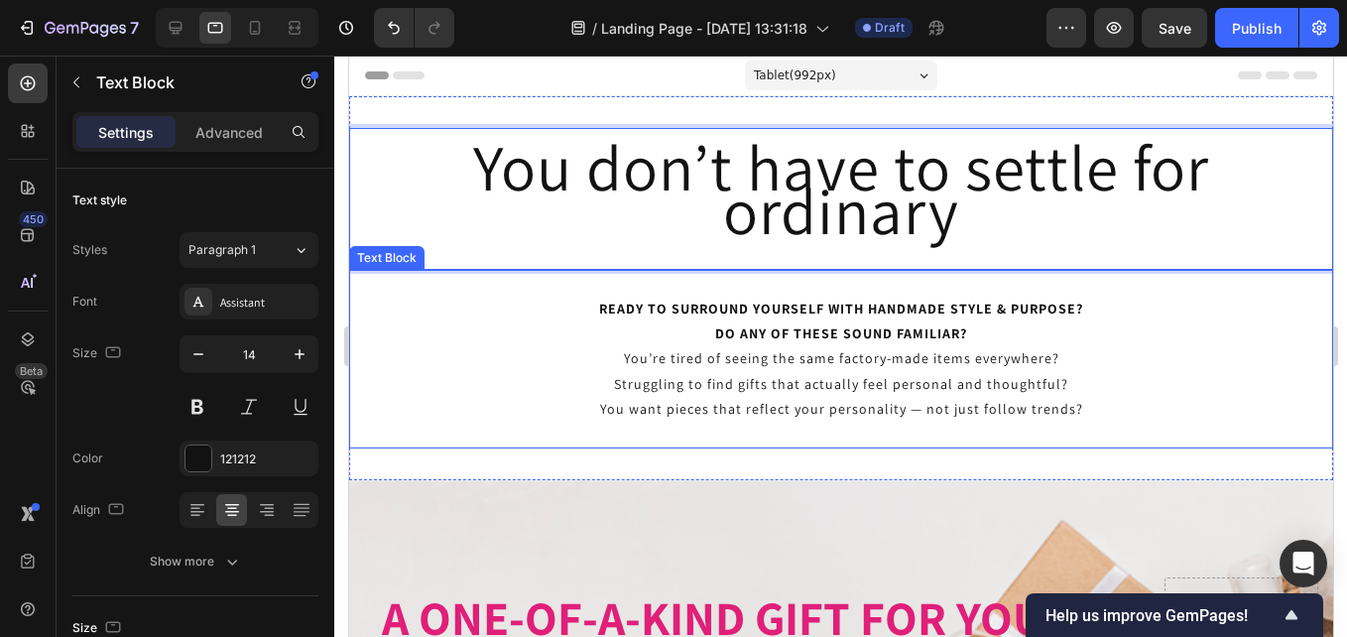
drag, startPoint x: 1130, startPoint y: 342, endPoint x: 1074, endPoint y: 307, distance: 66.0
click at [1123, 337] on p "READY TO SURROUND YOURSELF WITH HANDMADE STYLE & PURPOSE? DO ANY OF THESE SOUND…" at bounding box center [840, 322] width 980 height 50
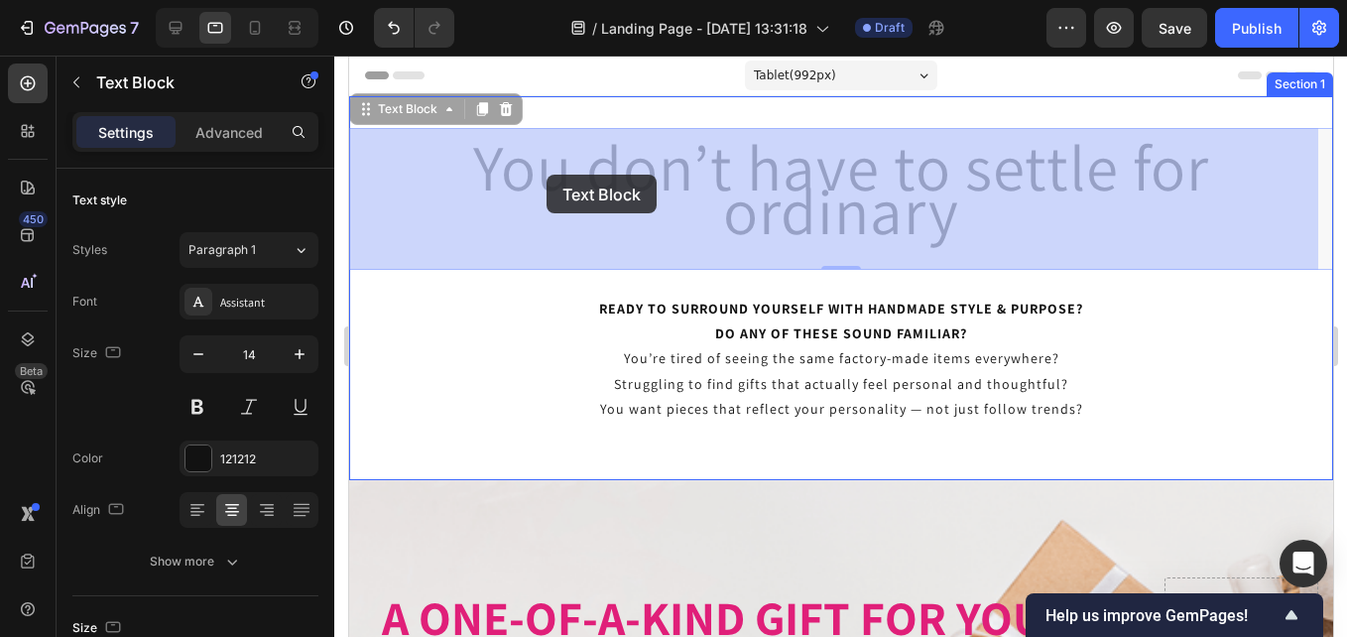
drag, startPoint x: 809, startPoint y: 220, endPoint x: 790, endPoint y: 220, distance: 19.8
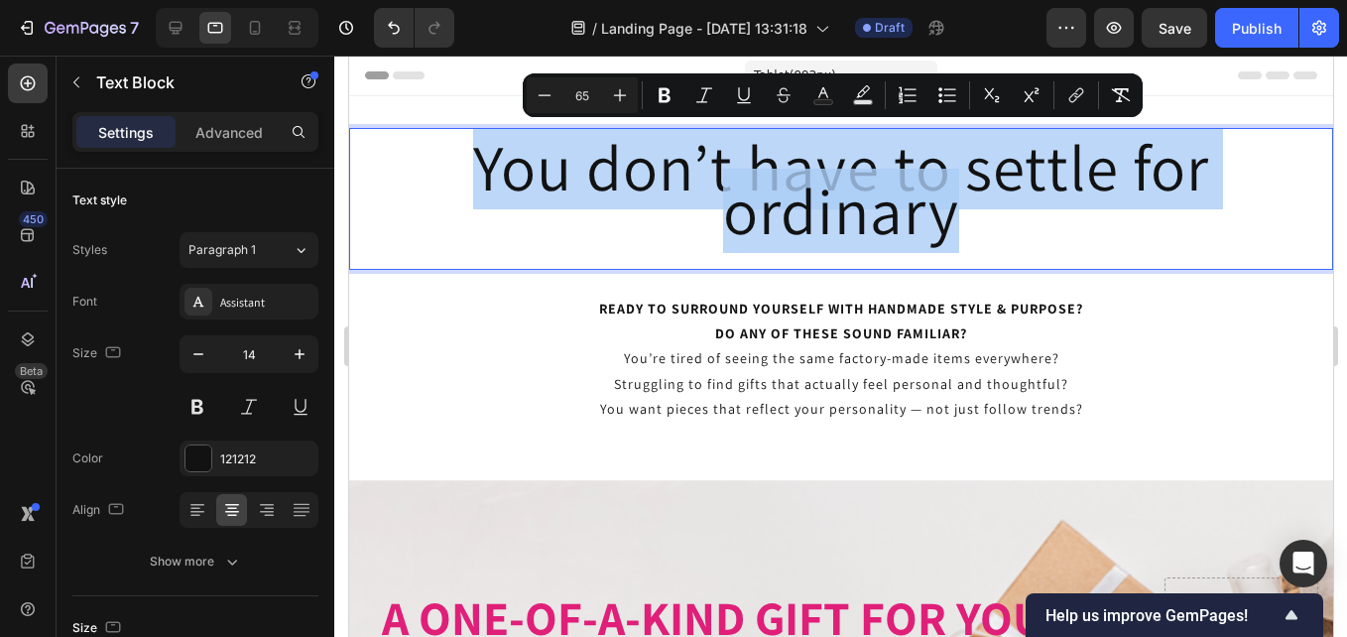
drag, startPoint x: 478, startPoint y: 165, endPoint x: 989, endPoint y: 235, distance: 515.7
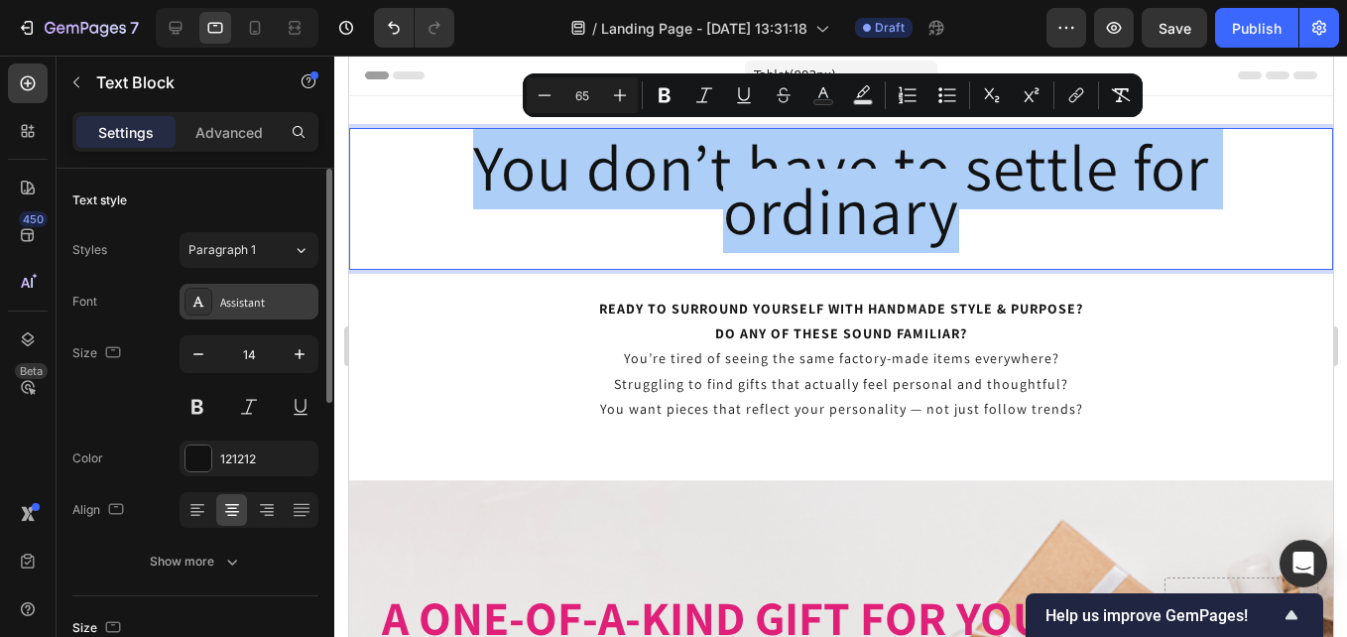
click at [299, 307] on div "Assistant" at bounding box center [266, 303] width 93 height 18
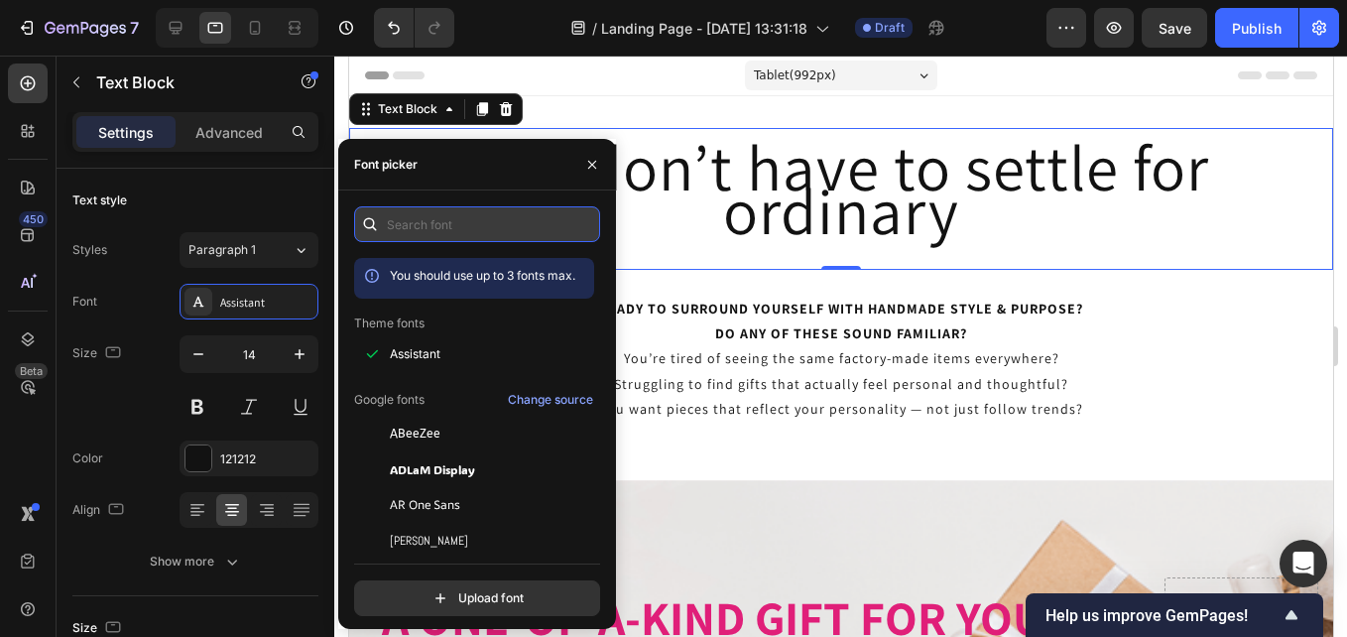
click at [437, 233] on input "text" at bounding box center [477, 224] width 246 height 36
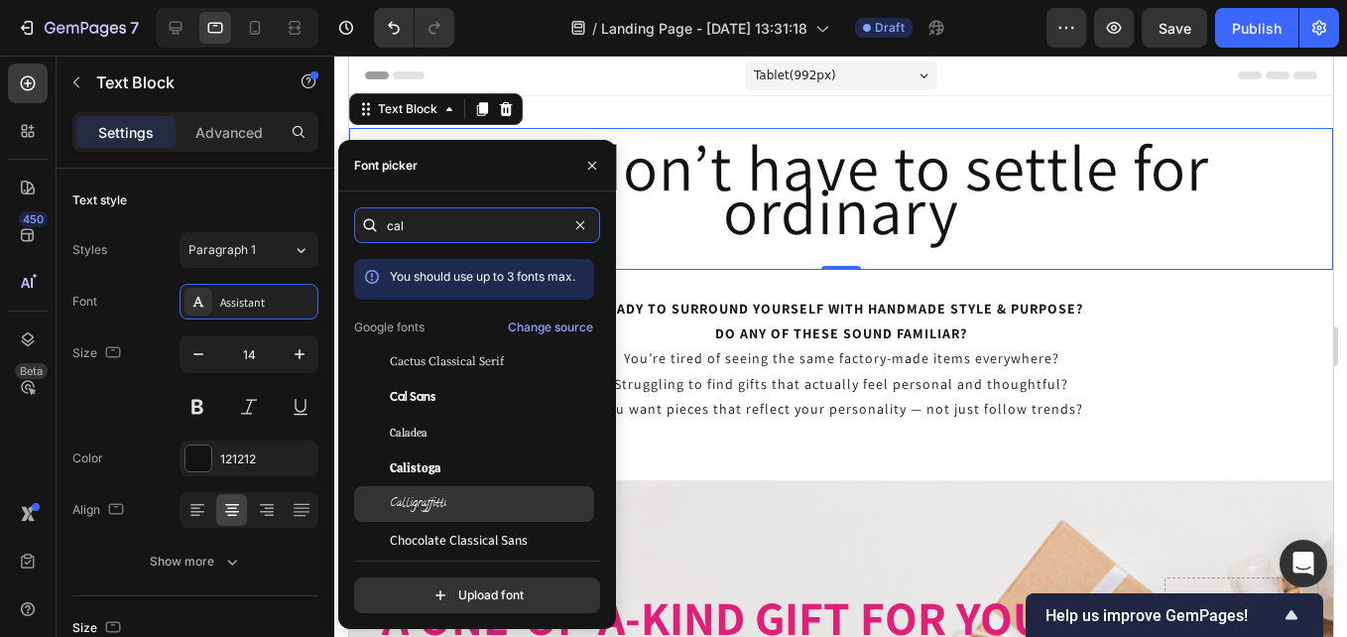
type input "cal"
click at [426, 496] on span "Calligraffitti" at bounding box center [418, 504] width 57 height 18
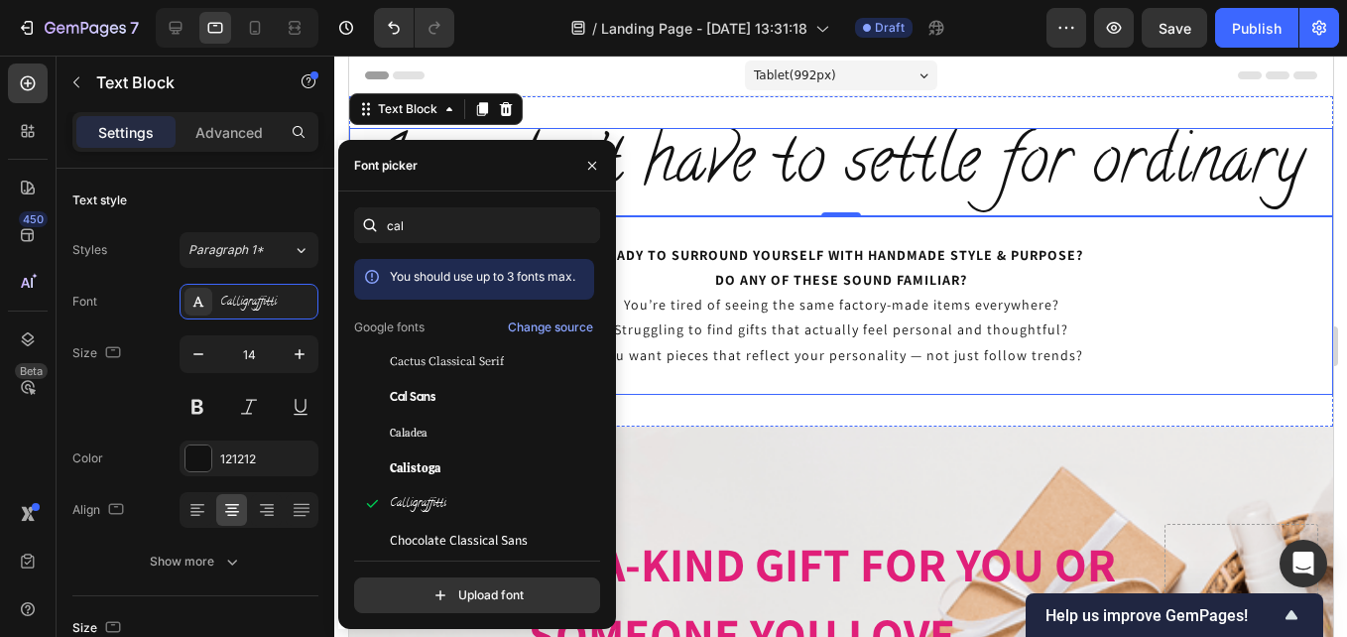
click at [1037, 324] on p "You’re tired of seeing the same factory-made items everywhere? Struggling to fi…" at bounding box center [840, 343] width 980 height 100
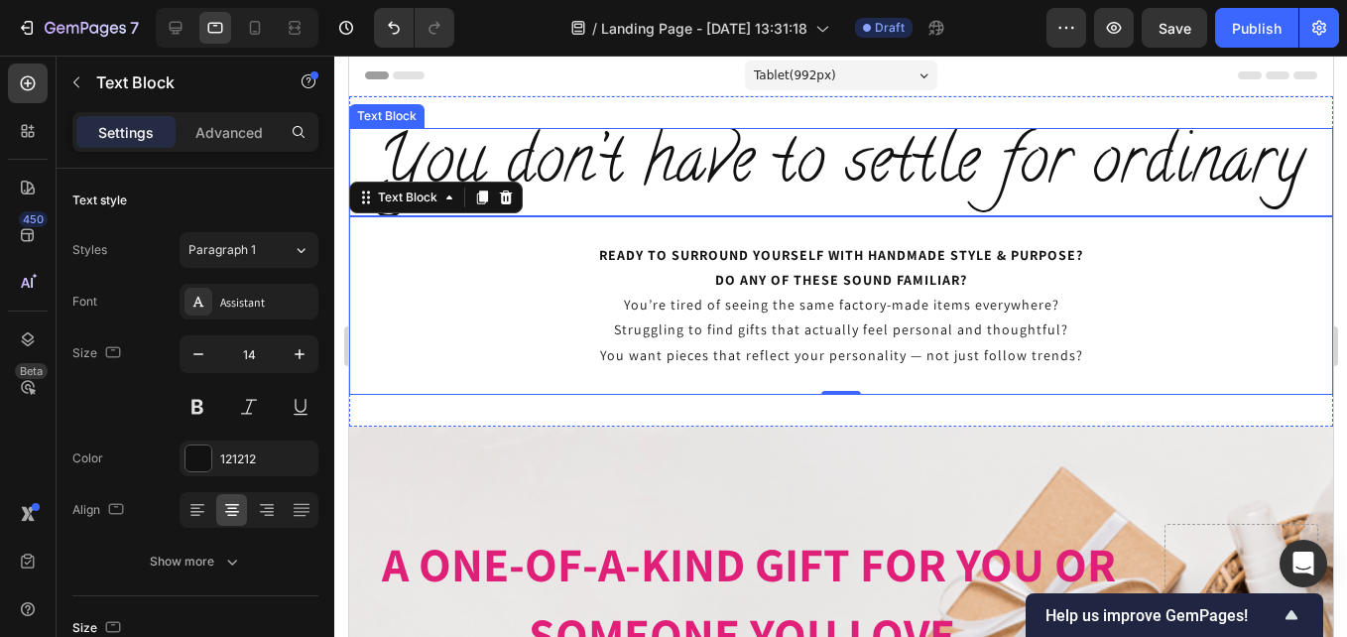
click at [1004, 175] on span "You don’t have to settle for ordinary" at bounding box center [840, 166] width 927 height 101
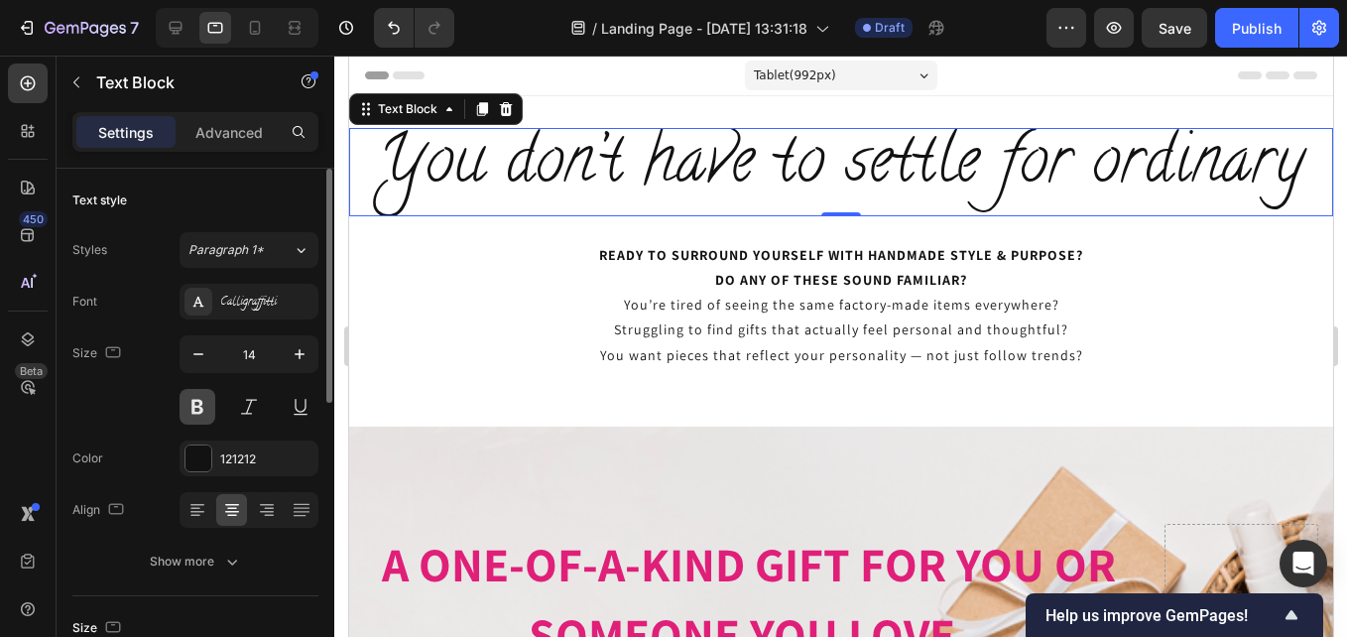
click at [204, 402] on button at bounding box center [198, 407] width 36 height 36
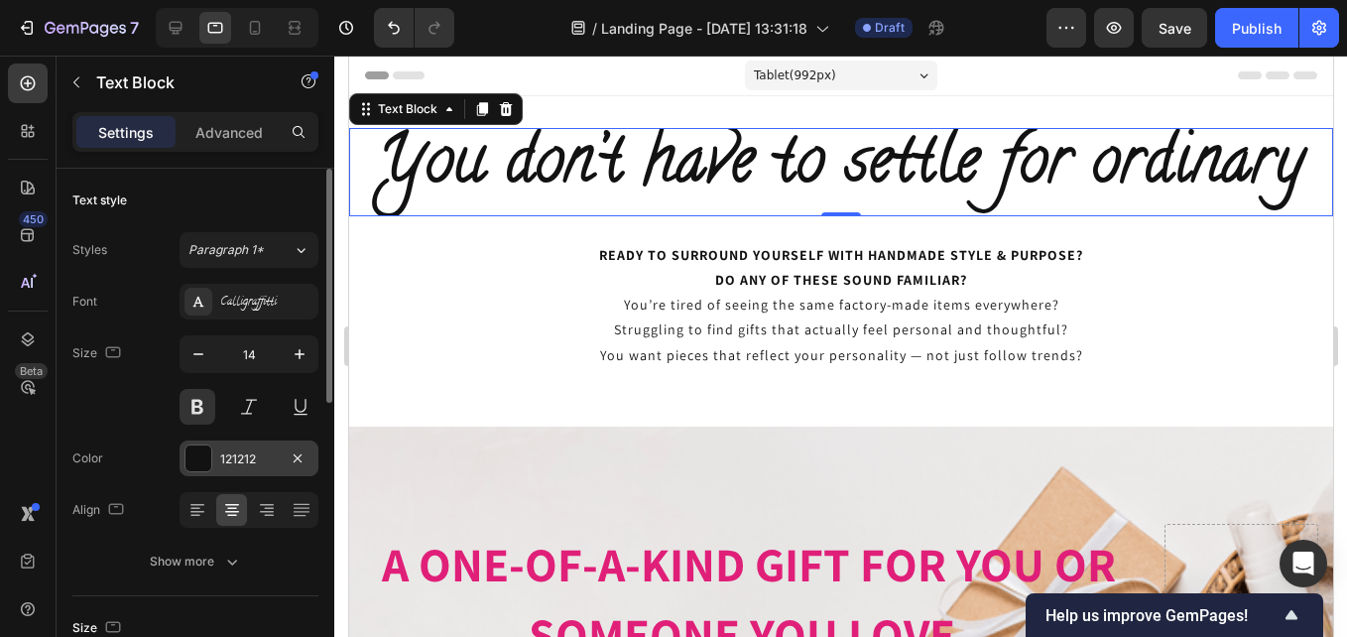
click at [196, 459] on div at bounding box center [199, 458] width 26 height 26
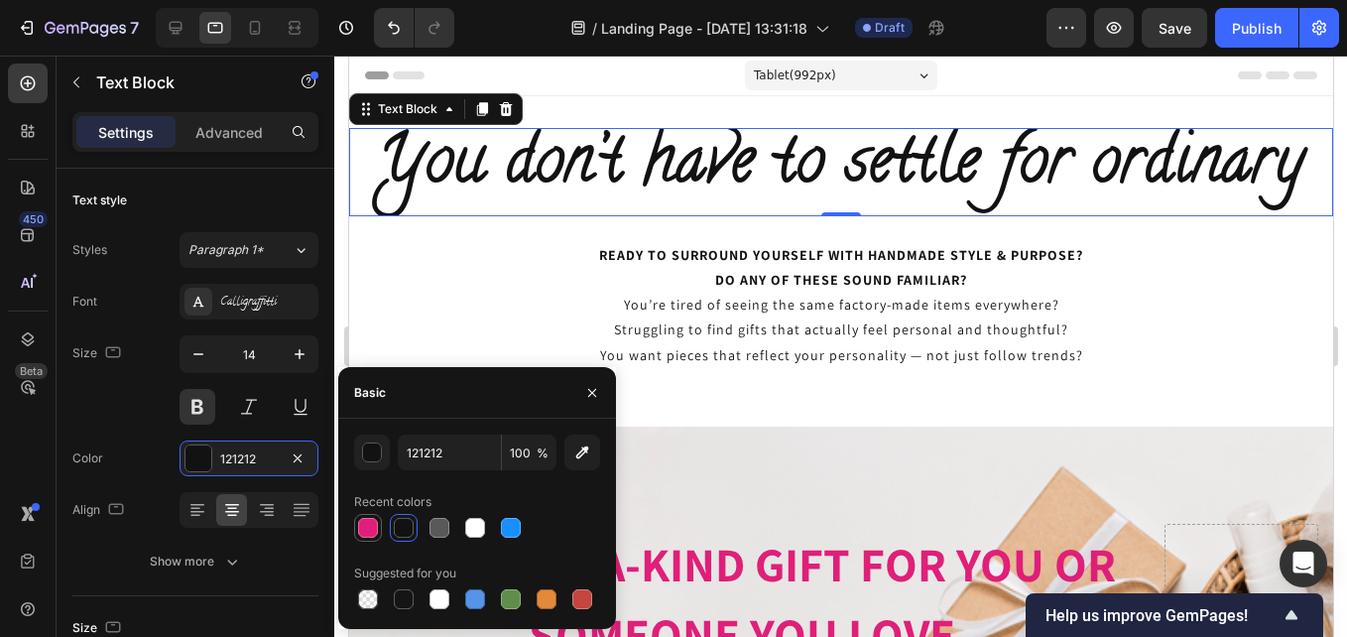
click at [368, 529] on div at bounding box center [368, 528] width 20 height 20
type input "E01F79"
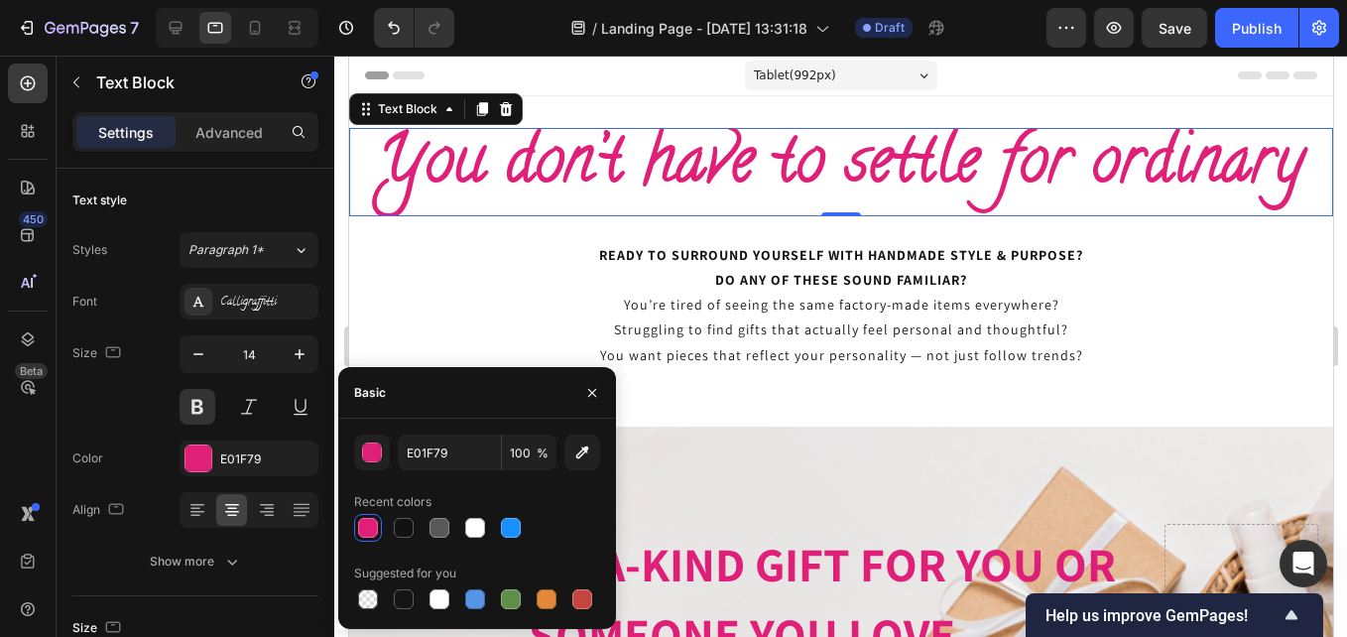
click at [1346, 0] on html "7 / Landing Page - [DATE] 13:31:18 Draft Preview Save Publish 450 Beta Sections…" at bounding box center [673, 0] width 1347 height 0
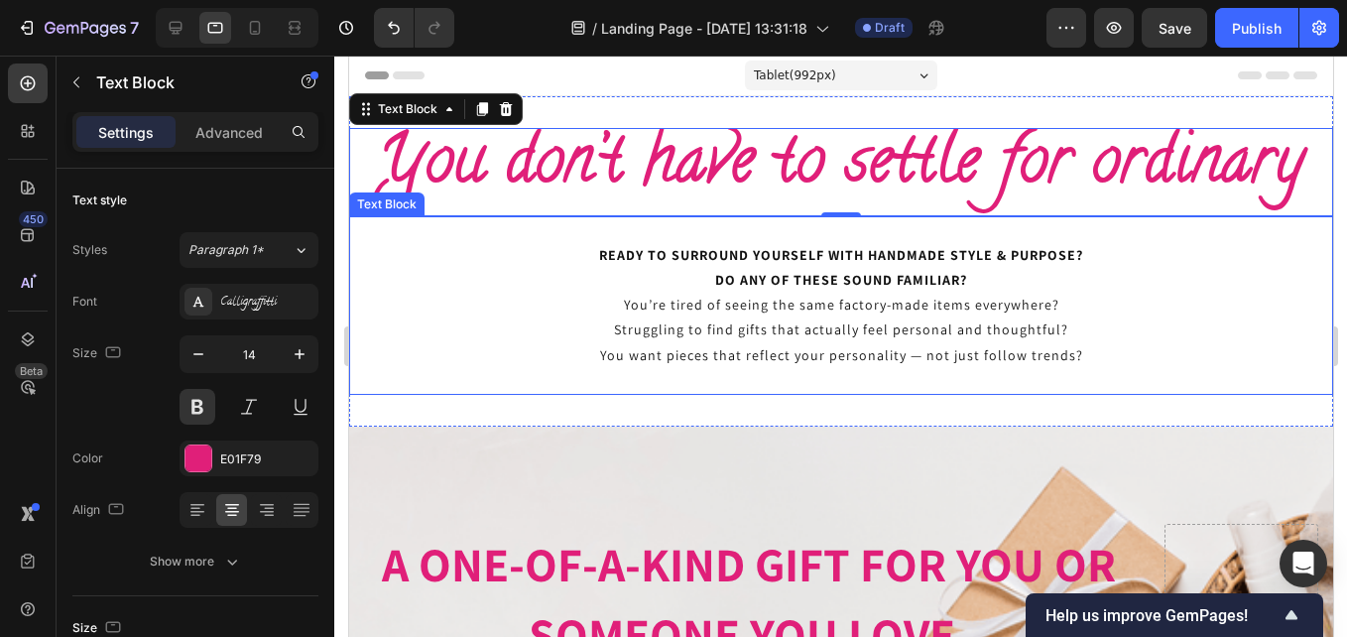
click at [1110, 326] on p "You’re tired of seeing the same factory-made items everywhere? Struggling to fi…" at bounding box center [840, 343] width 980 height 100
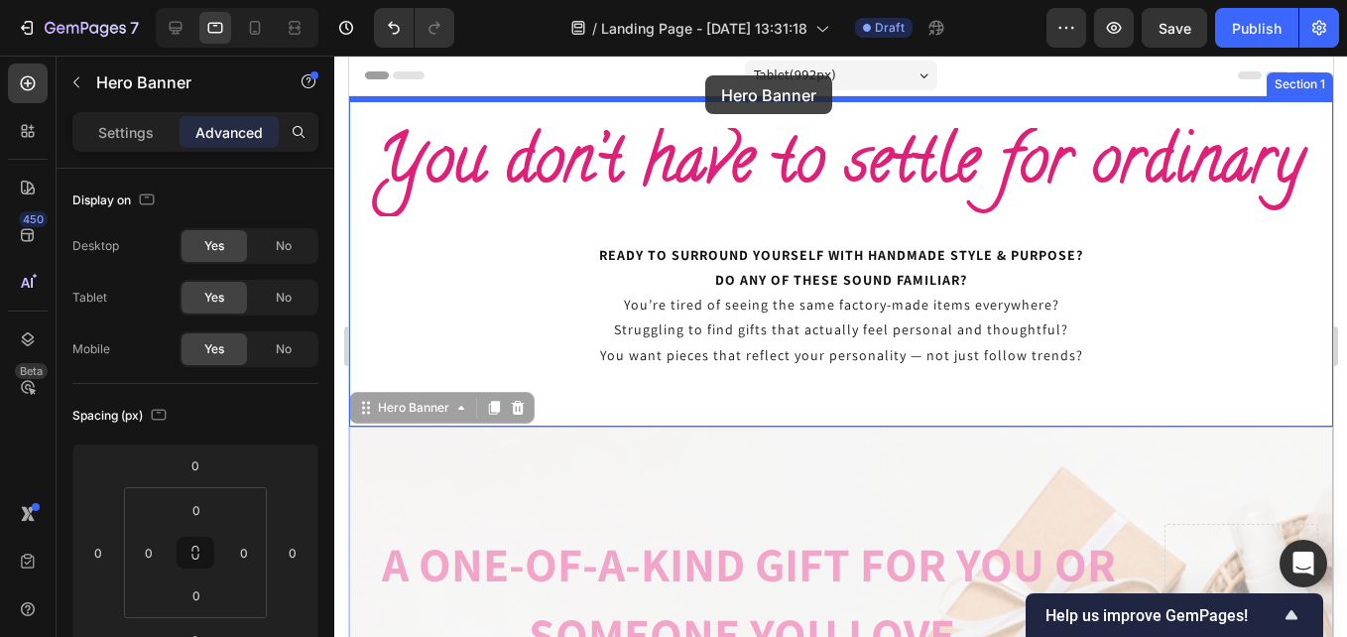
drag, startPoint x: 840, startPoint y: 472, endPoint x: 704, endPoint y: 79, distance: 415.7
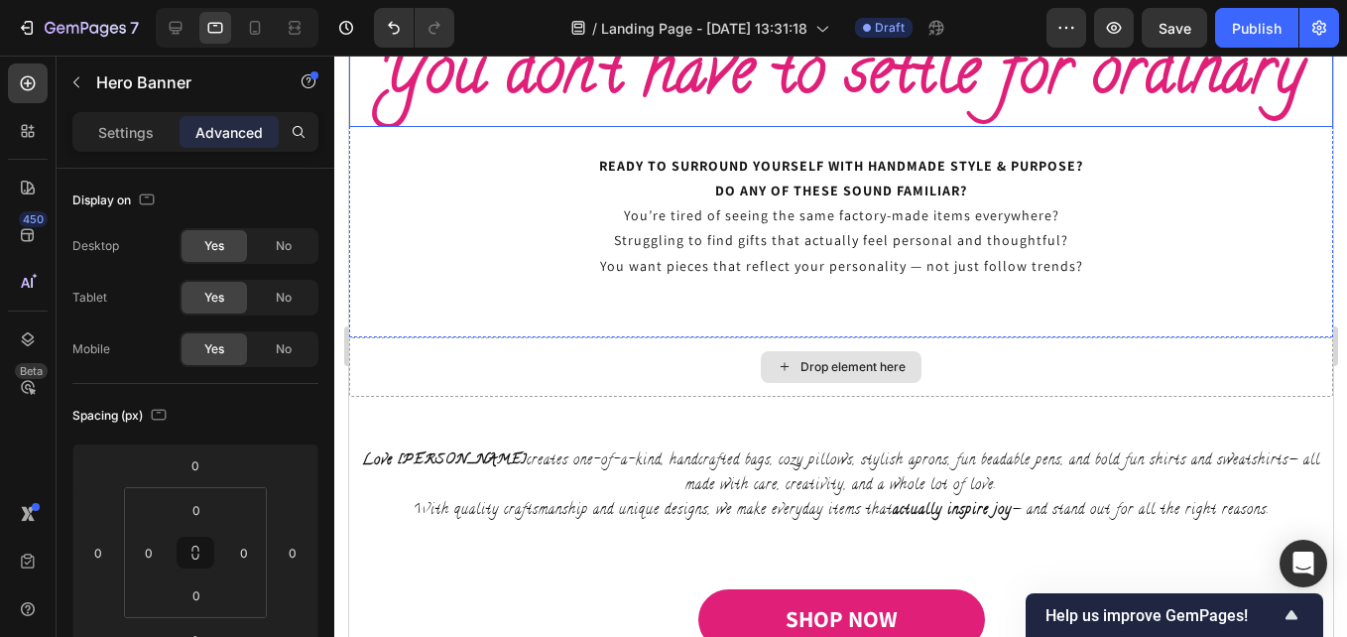
scroll to position [794, 0]
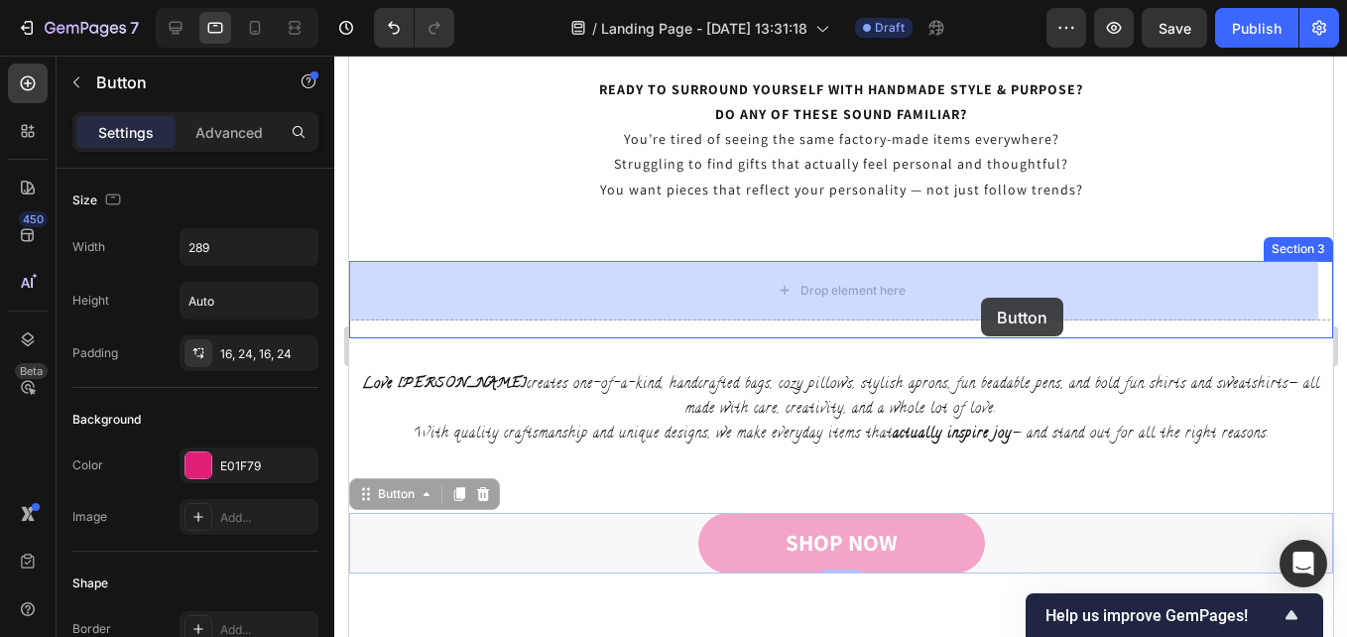
drag, startPoint x: 1007, startPoint y: 512, endPoint x: 977, endPoint y: 298, distance: 216.3
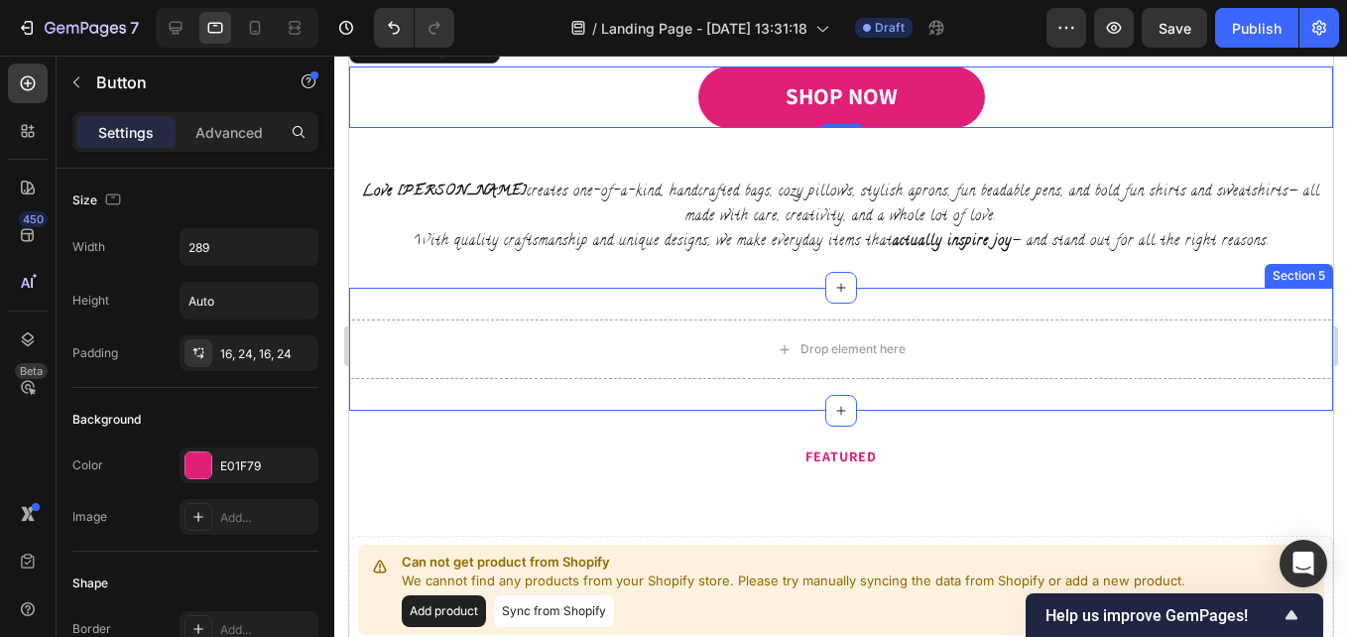
scroll to position [992, 0]
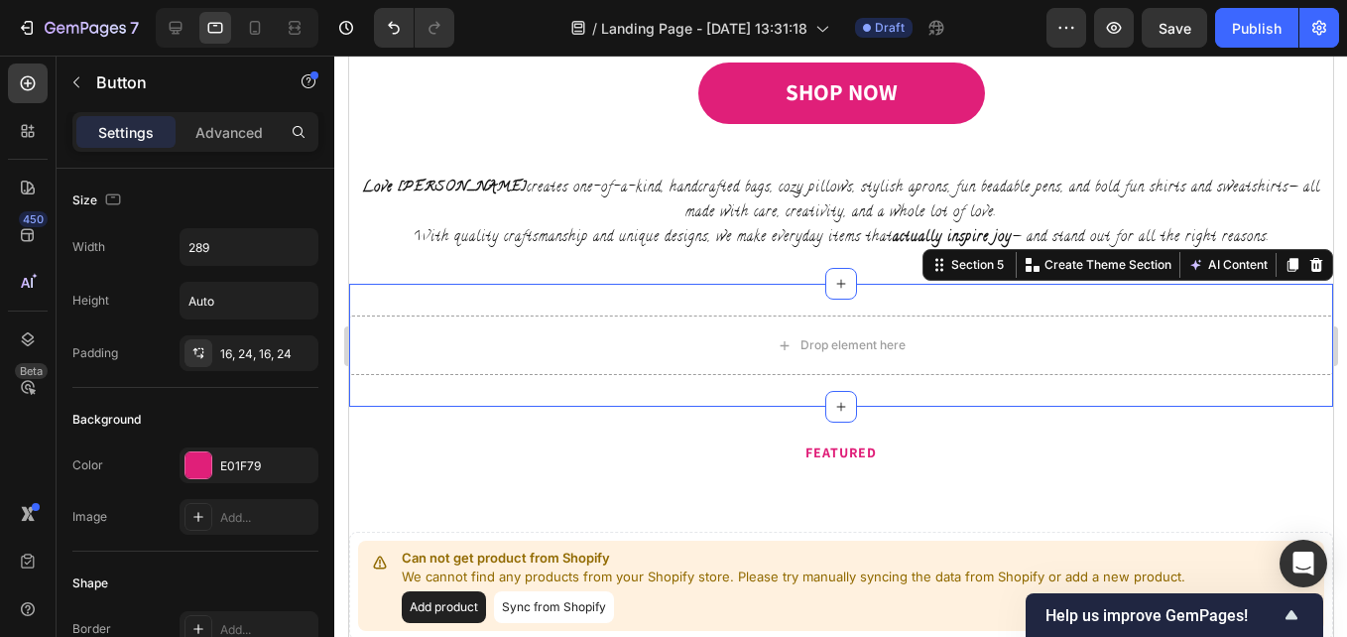
click at [1304, 280] on div "Section 5 You can create reusable sections Create Theme Section AI Content Writ…" at bounding box center [1127, 265] width 411 height 32
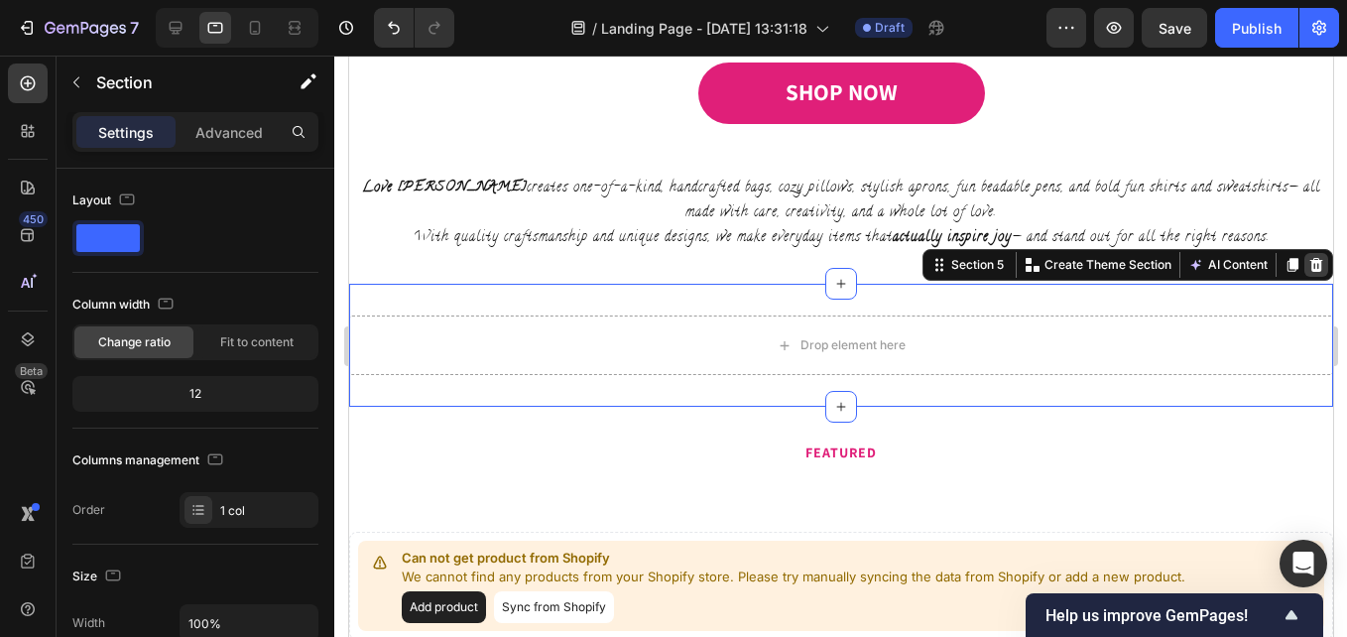
click at [1307, 269] on icon at bounding box center [1315, 265] width 16 height 16
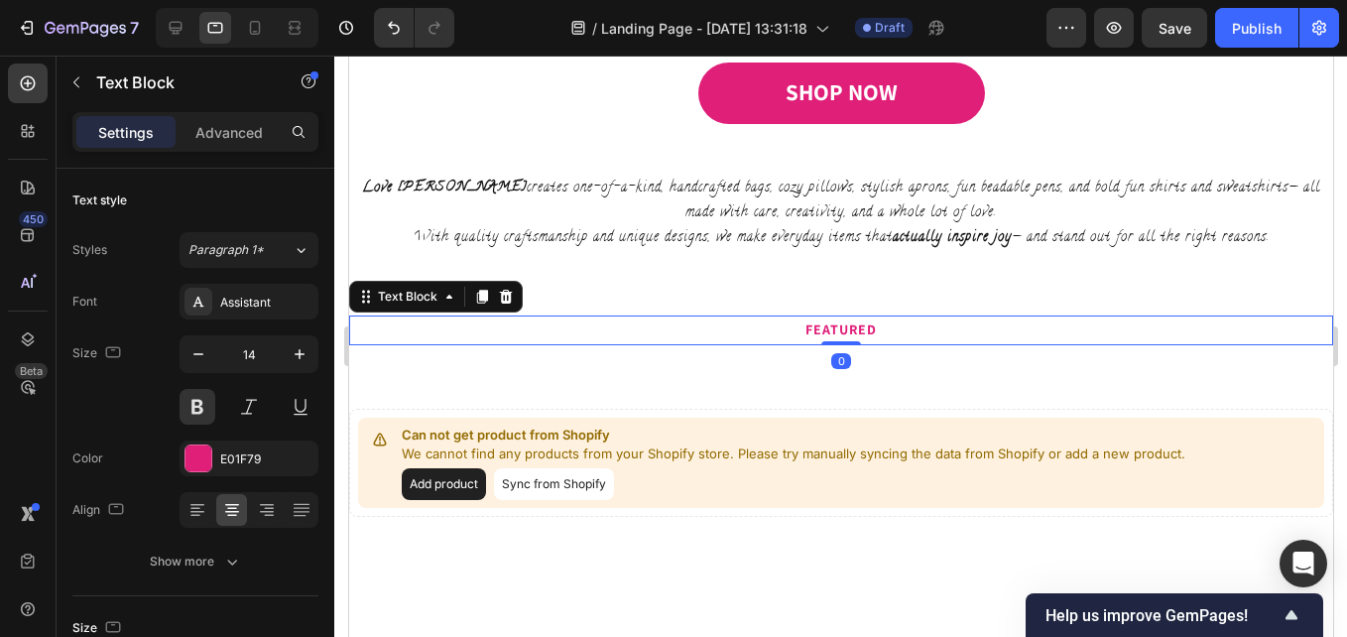
click at [873, 329] on p "FEATURED" at bounding box center [840, 329] width 980 height 25
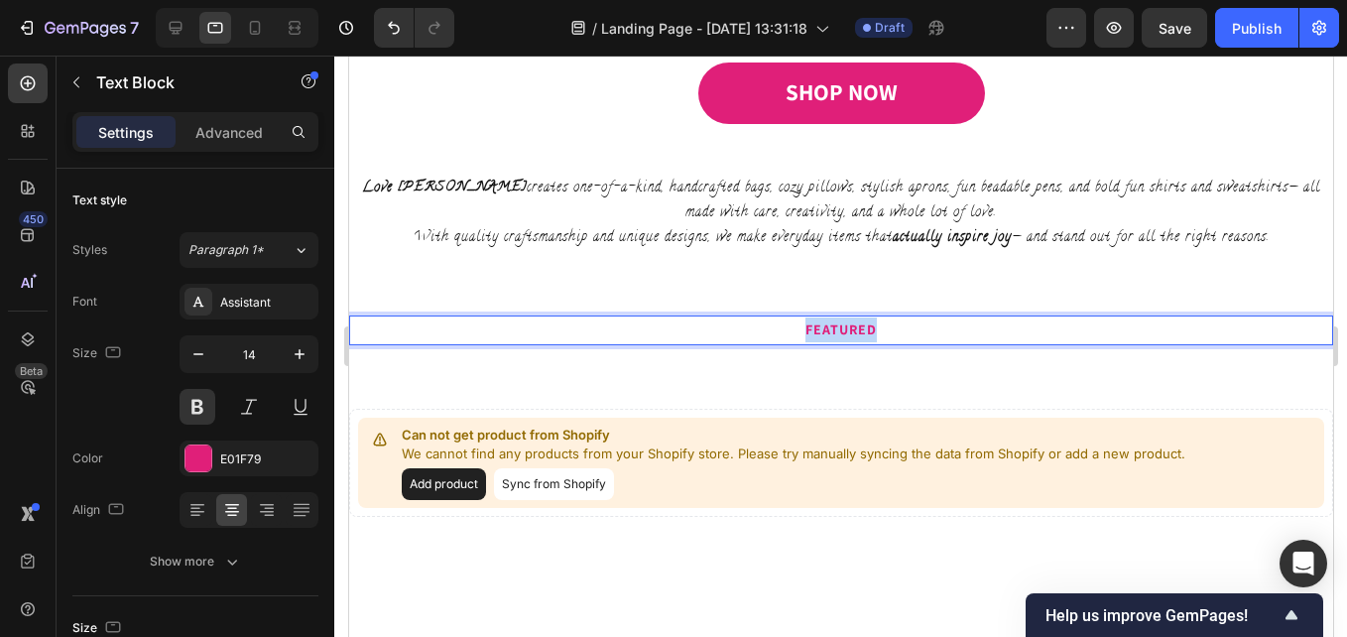
drag, startPoint x: 869, startPoint y: 331, endPoint x: 784, endPoint y: 331, distance: 85.3
click at [784, 331] on p "FEATURED" at bounding box center [840, 329] width 980 height 25
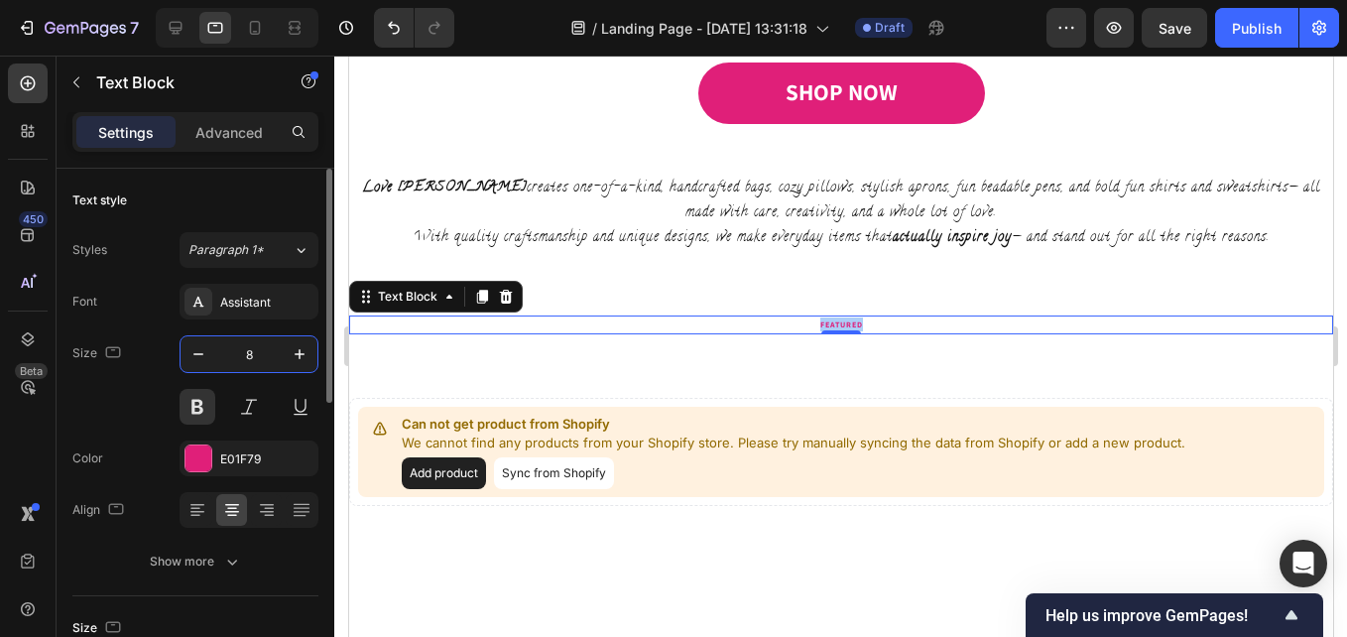
type input "80"
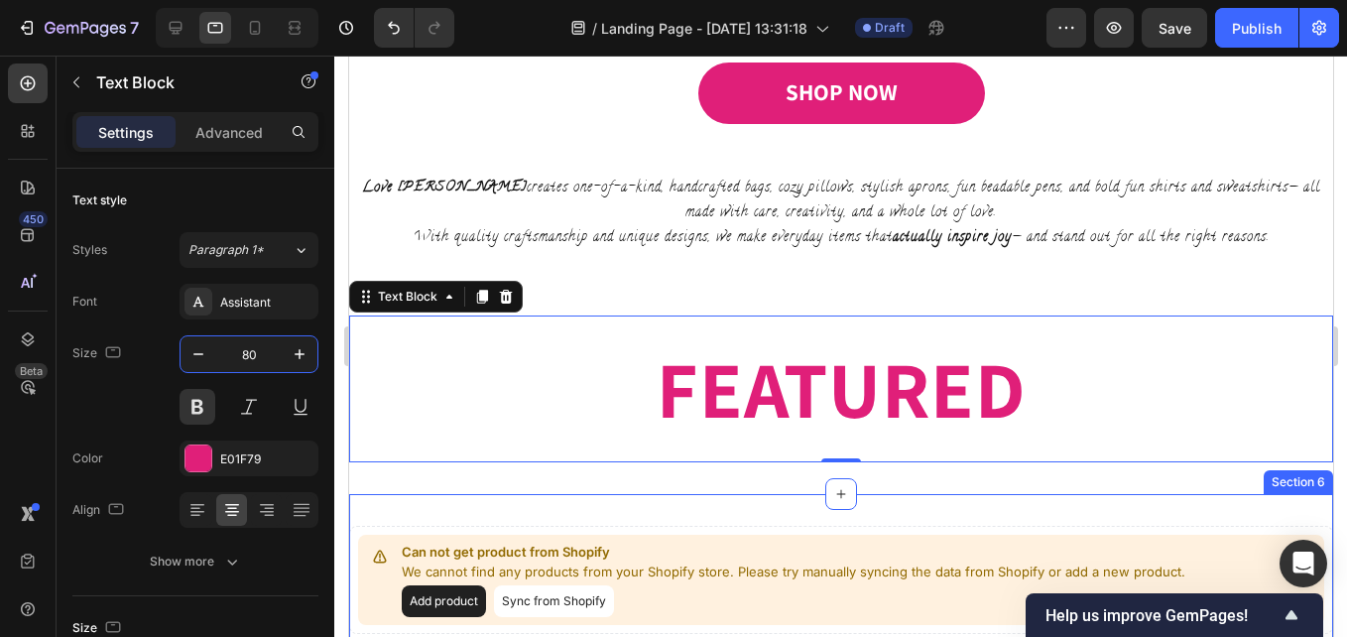
click at [998, 504] on div "Can not get product from Shopify We cannot find any products from your Shopify …" at bounding box center [840, 580] width 984 height 172
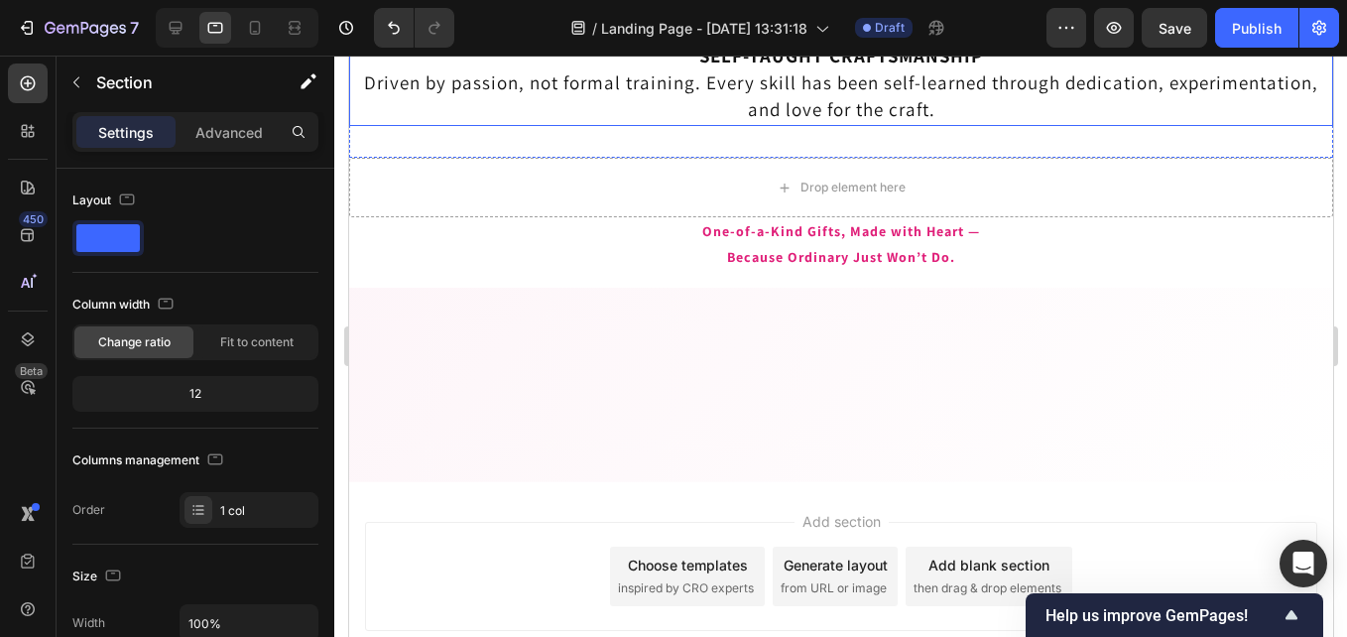
scroll to position [2678, 0]
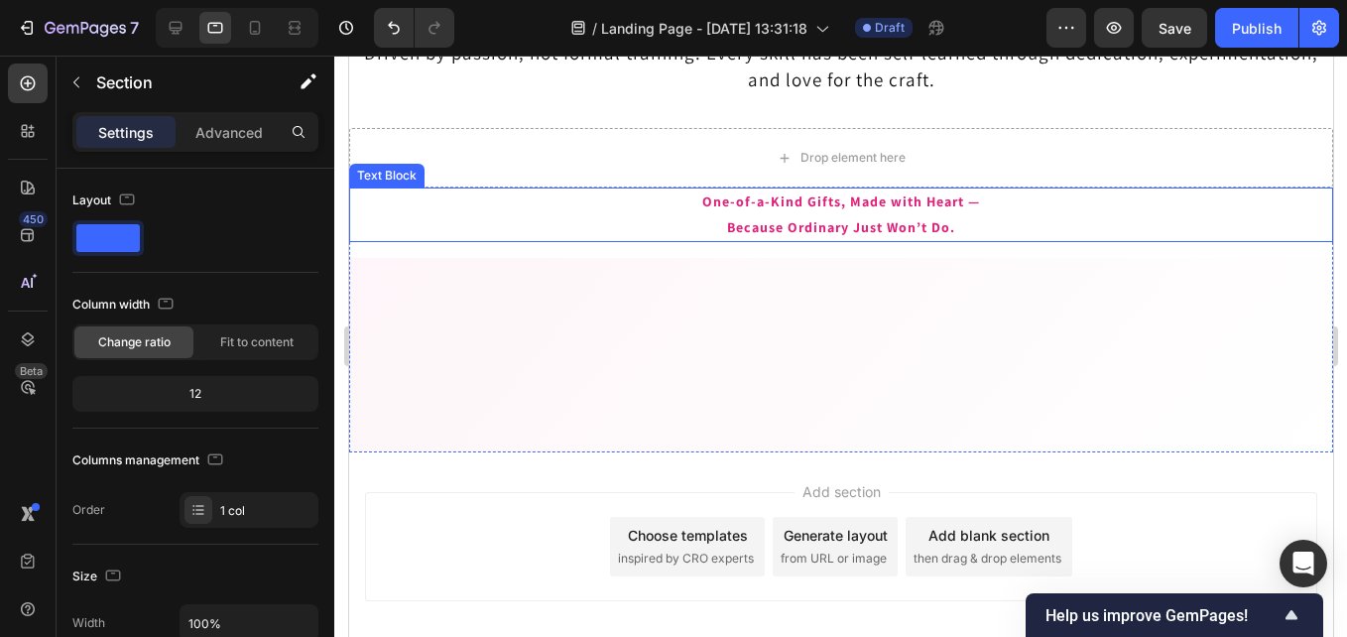
click at [796, 233] on p "Because Ordinary Just Won’t Do." at bounding box center [840, 227] width 980 height 25
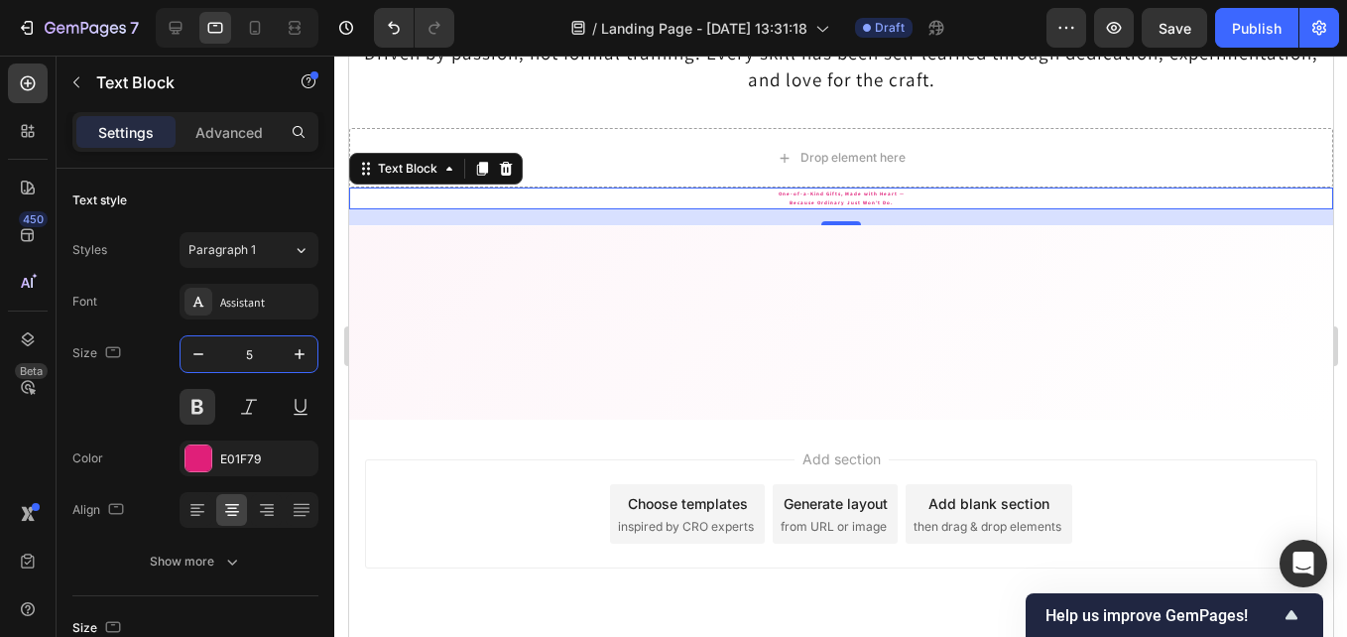
click at [846, 191] on p "One-of-a-Kind Gifts, Made with Heart —" at bounding box center [840, 193] width 980 height 9
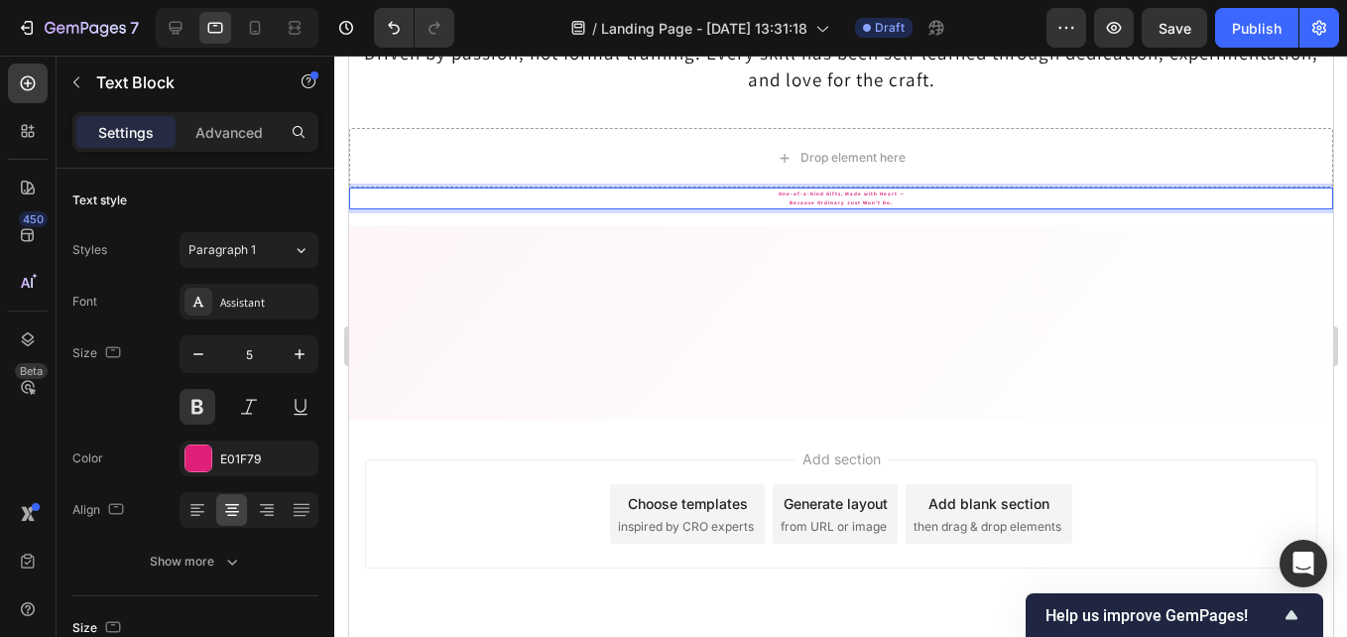
drag, startPoint x: 889, startPoint y: 199, endPoint x: 722, endPoint y: 192, distance: 166.8
click at [763, 190] on div "One-of-a-Kind Gifts, Made with Heart — Because Ordinary Just Won’t Do." at bounding box center [840, 198] width 984 height 22
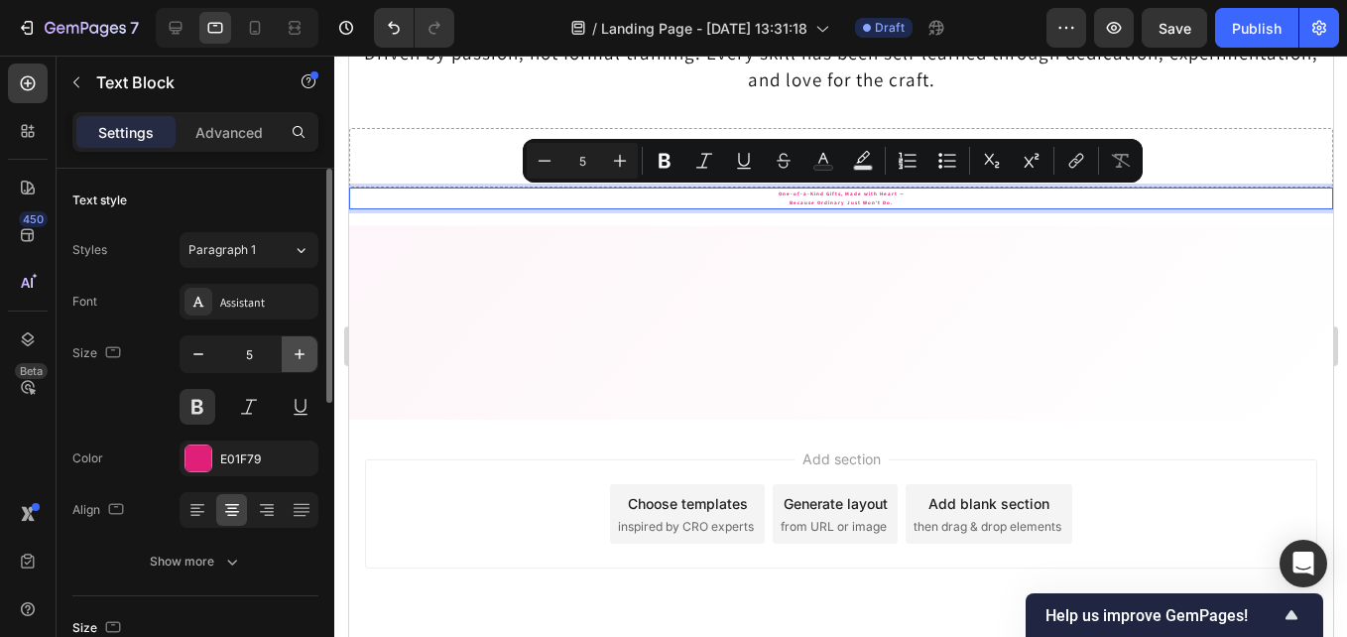
click at [294, 357] on icon "button" at bounding box center [300, 354] width 20 height 20
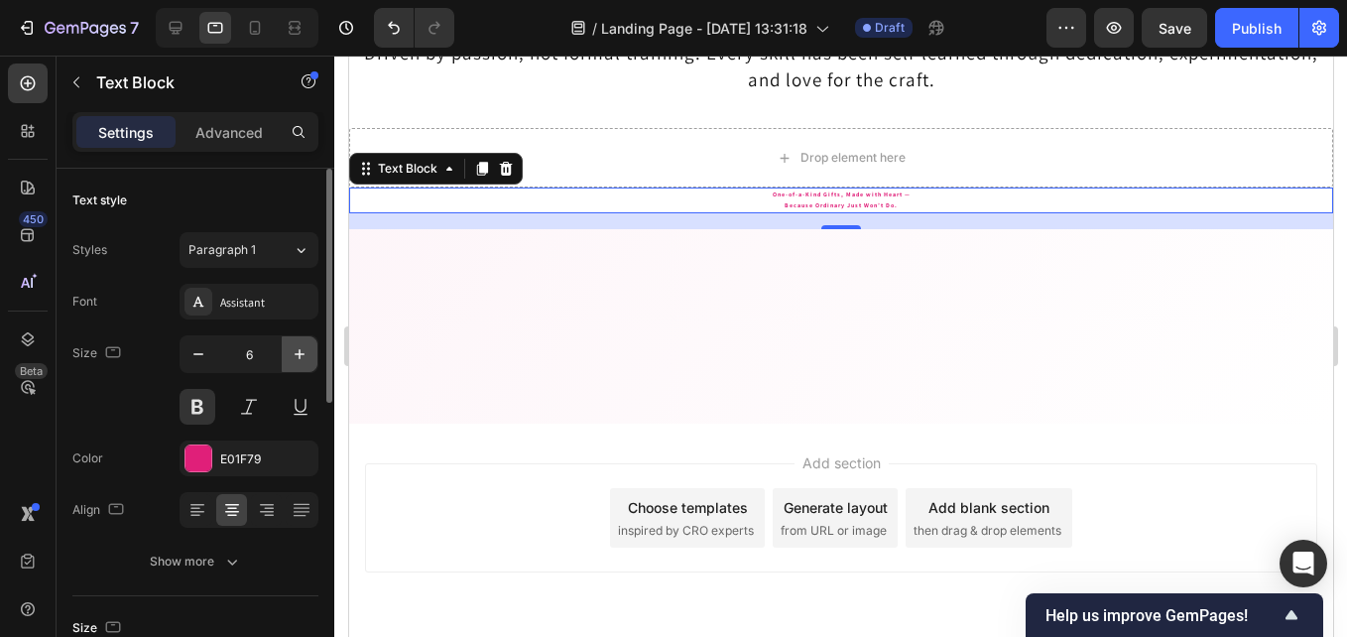
click at [294, 356] on icon "button" at bounding box center [300, 354] width 20 height 20
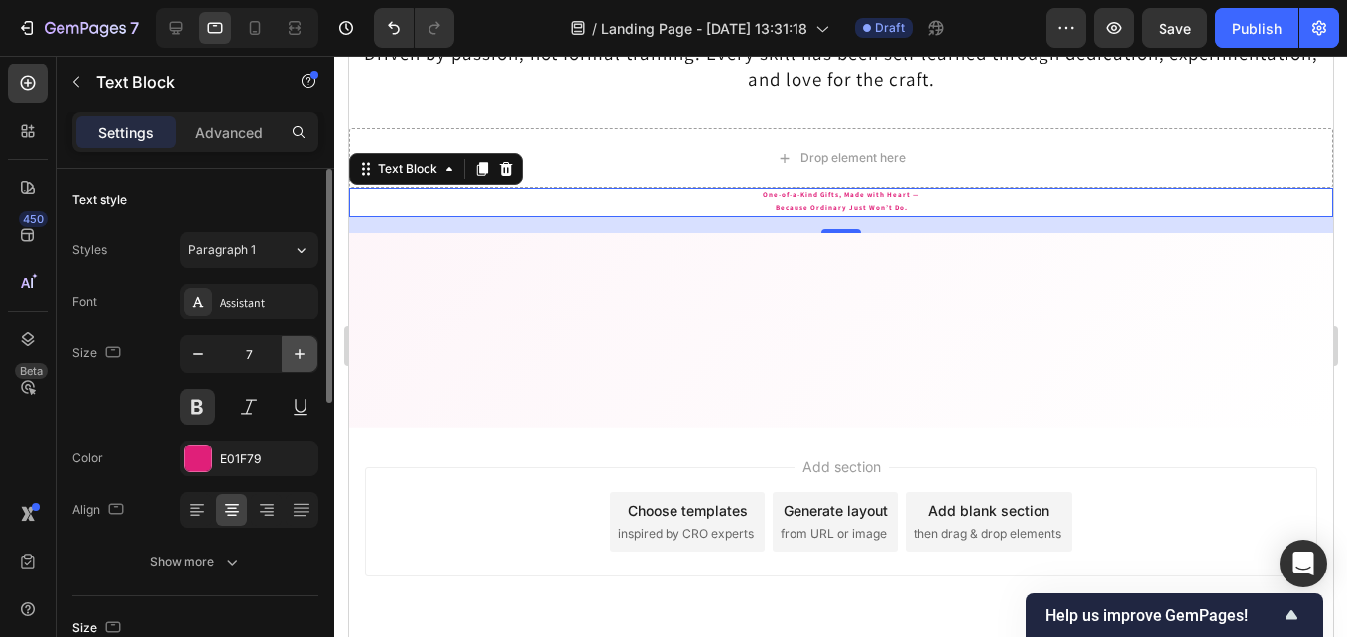
click at [294, 356] on icon "button" at bounding box center [300, 354] width 20 height 20
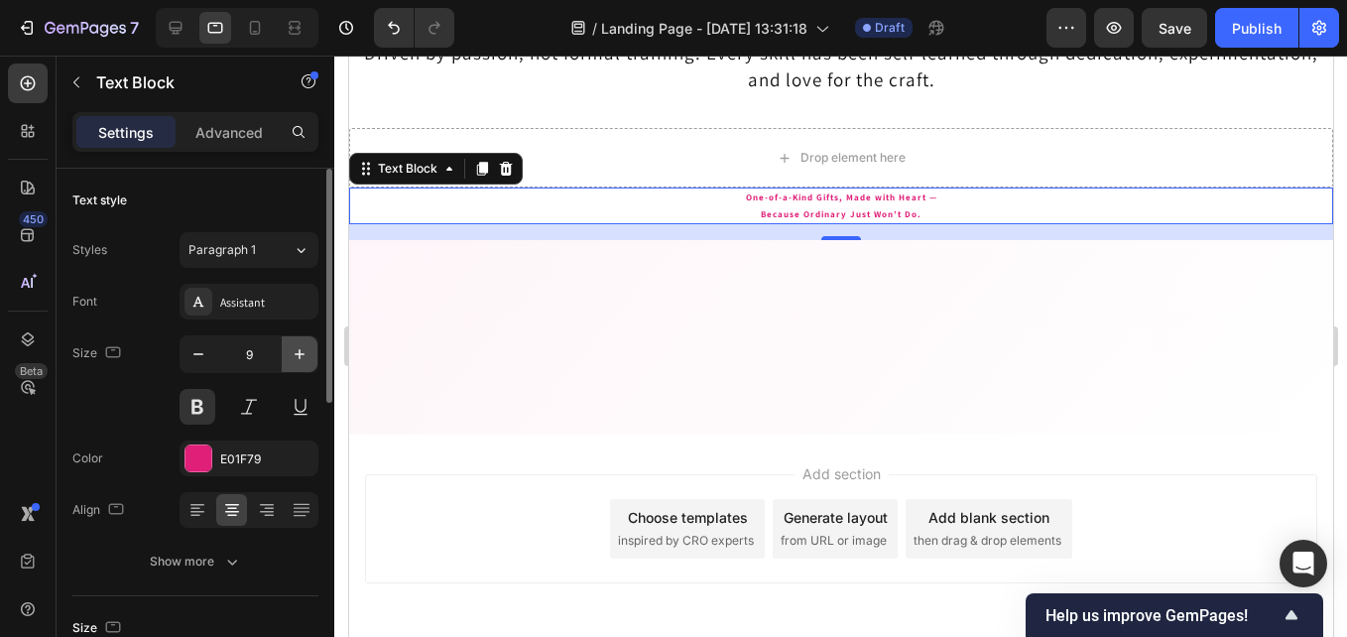
click at [294, 356] on icon "button" at bounding box center [300, 354] width 20 height 20
click at [293, 356] on icon "button" at bounding box center [300, 354] width 20 height 20
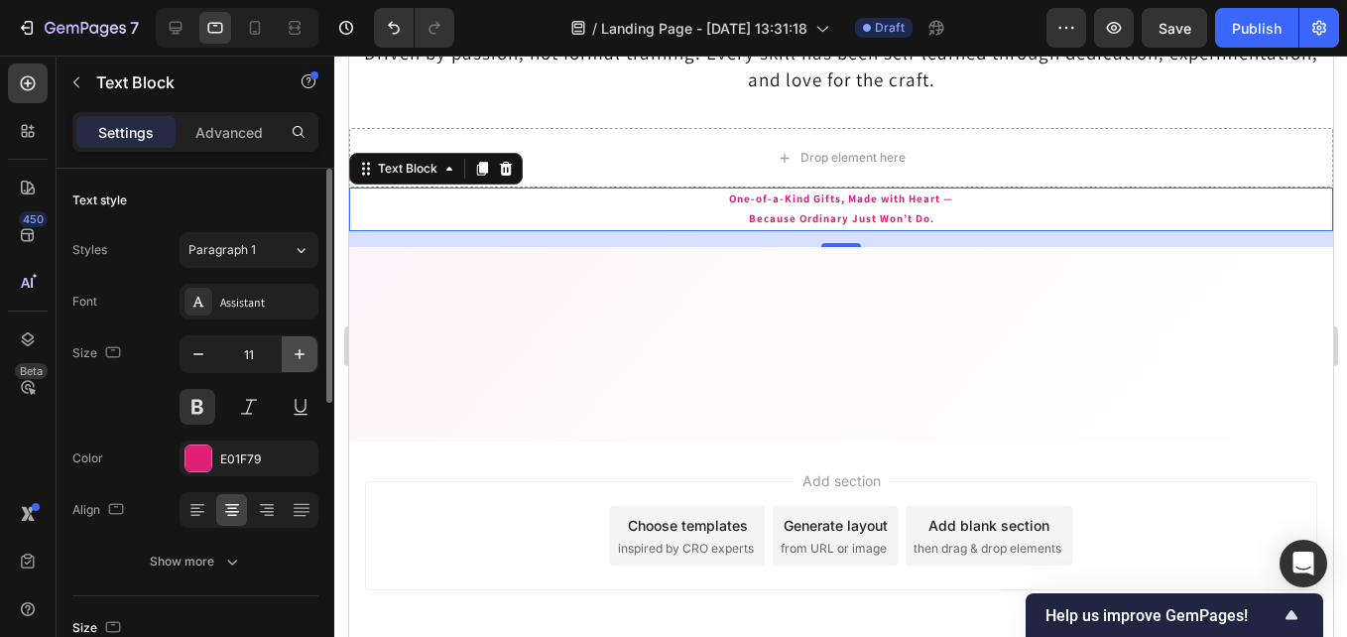
click at [293, 356] on icon "button" at bounding box center [300, 354] width 20 height 20
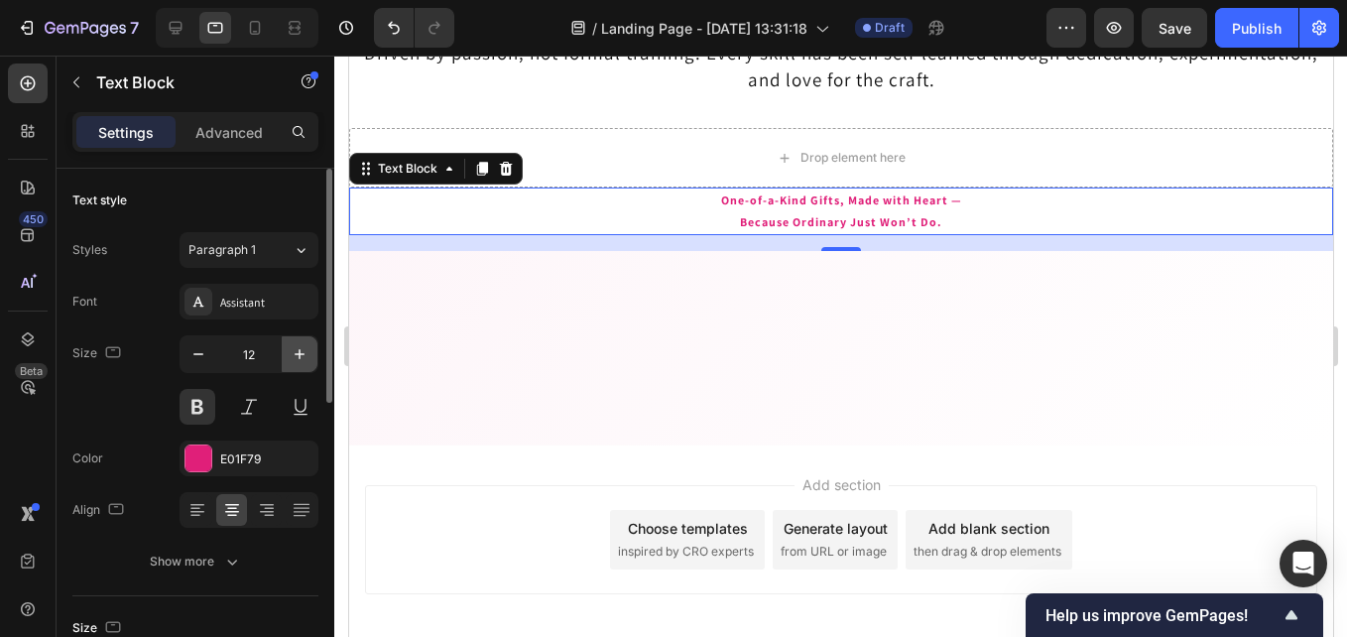
click at [293, 356] on icon "button" at bounding box center [300, 354] width 20 height 20
click at [292, 356] on icon "button" at bounding box center [300, 354] width 20 height 20
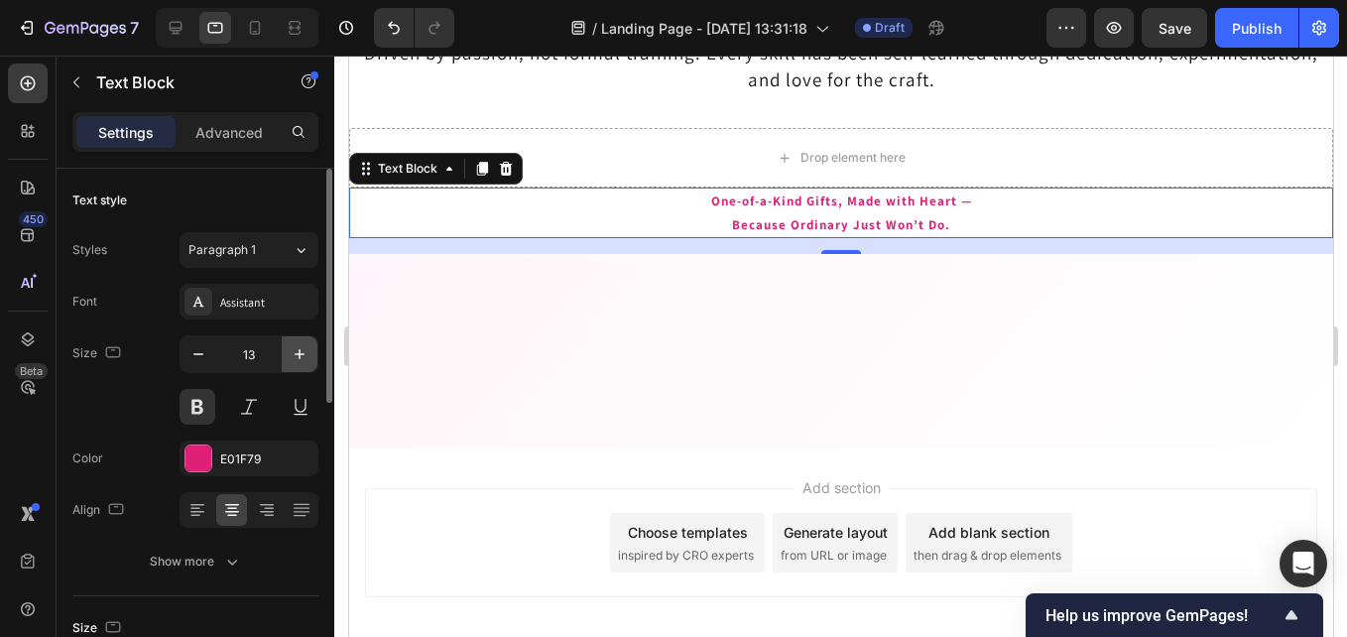
click at [292, 356] on icon "button" at bounding box center [300, 354] width 20 height 20
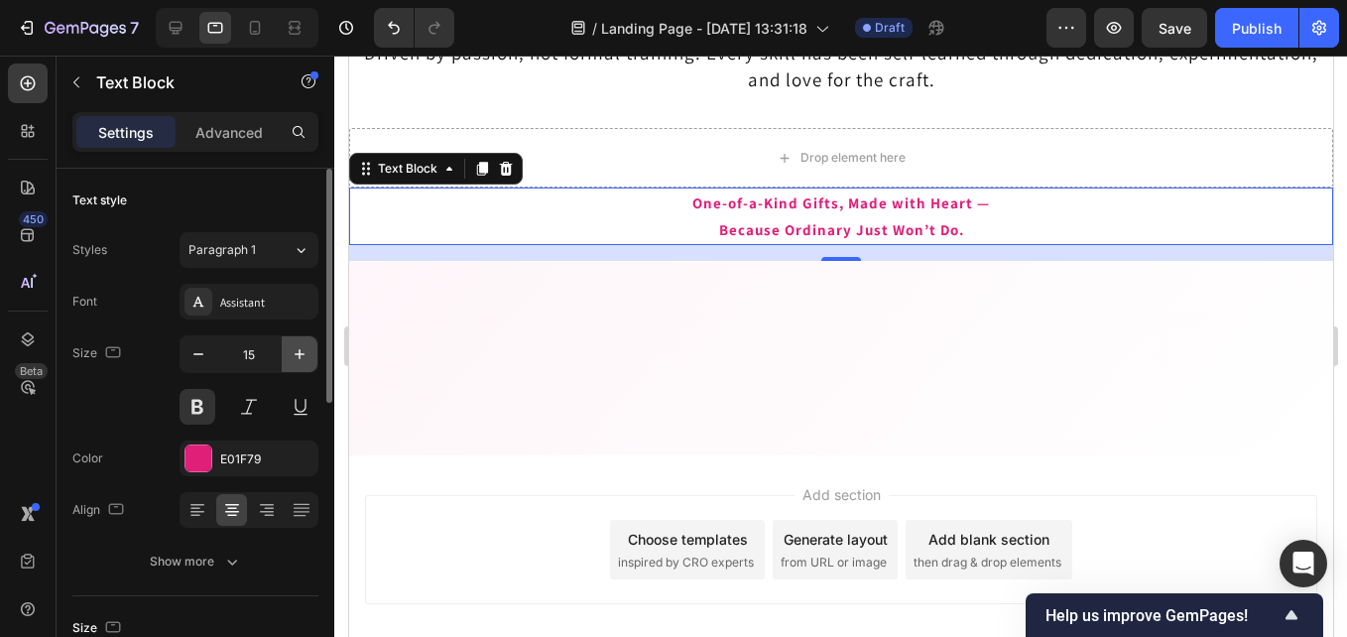
click at [298, 354] on icon "button" at bounding box center [300, 354] width 10 height 10
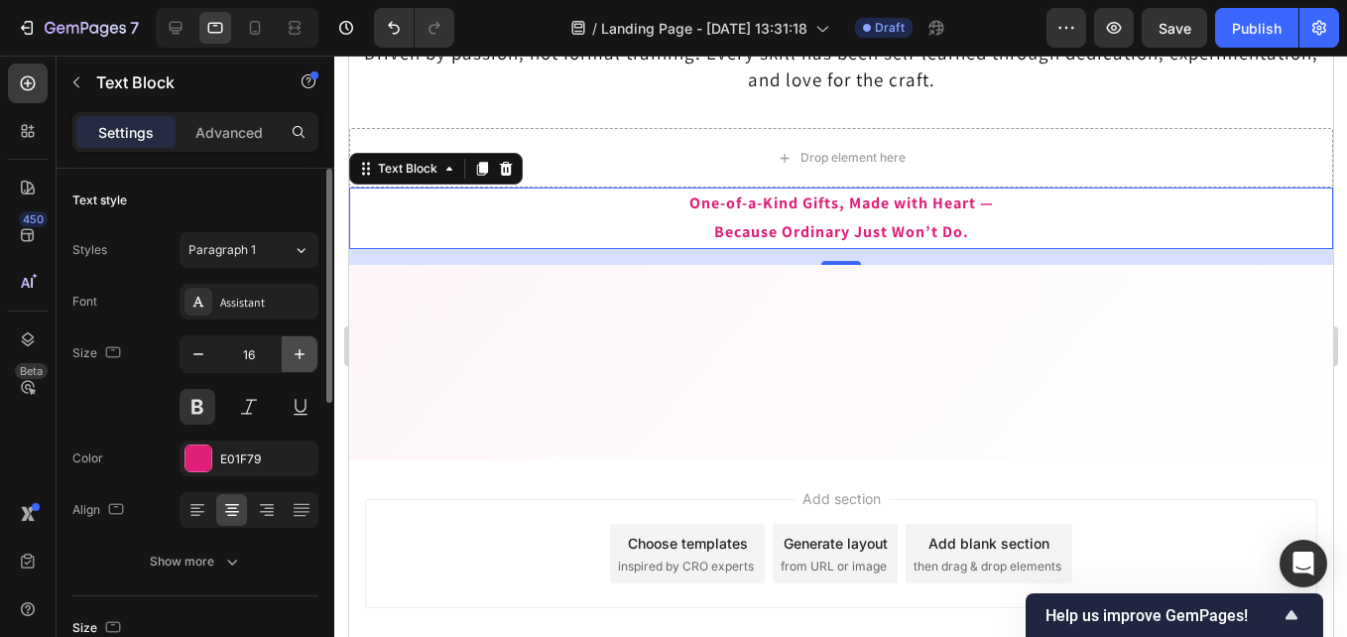
click at [298, 354] on icon "button" at bounding box center [300, 354] width 10 height 10
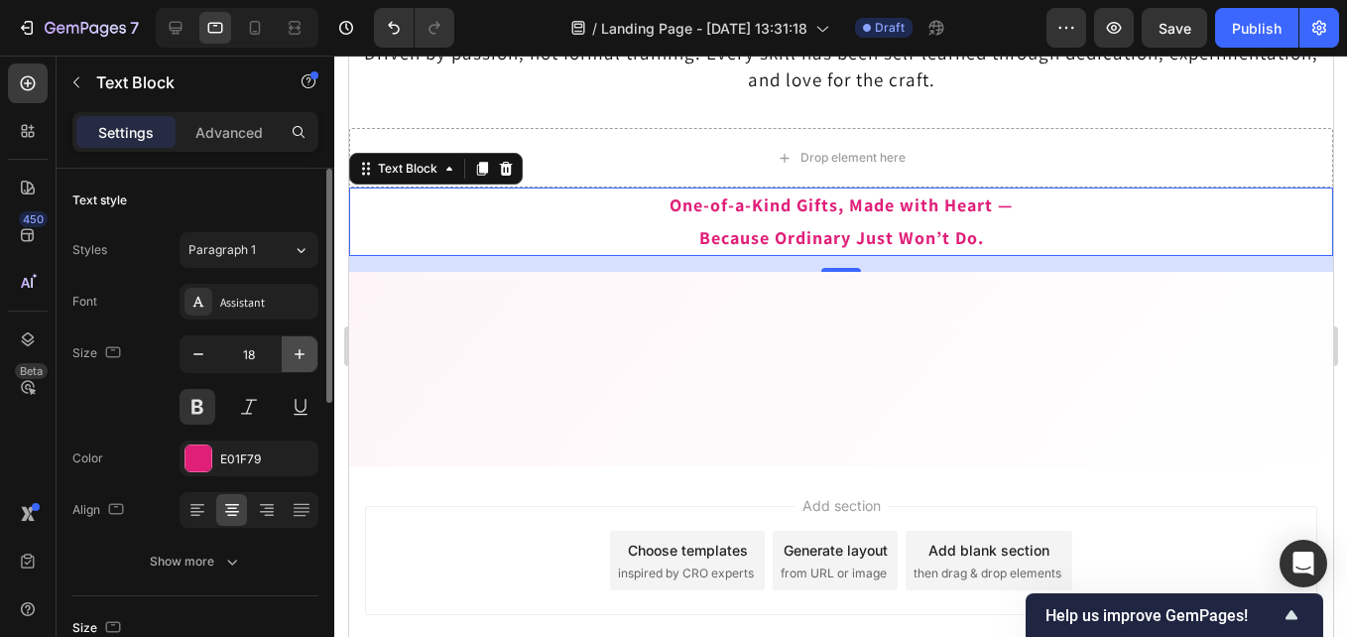
click at [298, 355] on icon "button" at bounding box center [300, 354] width 20 height 20
click at [299, 355] on icon "button" at bounding box center [300, 354] width 20 height 20
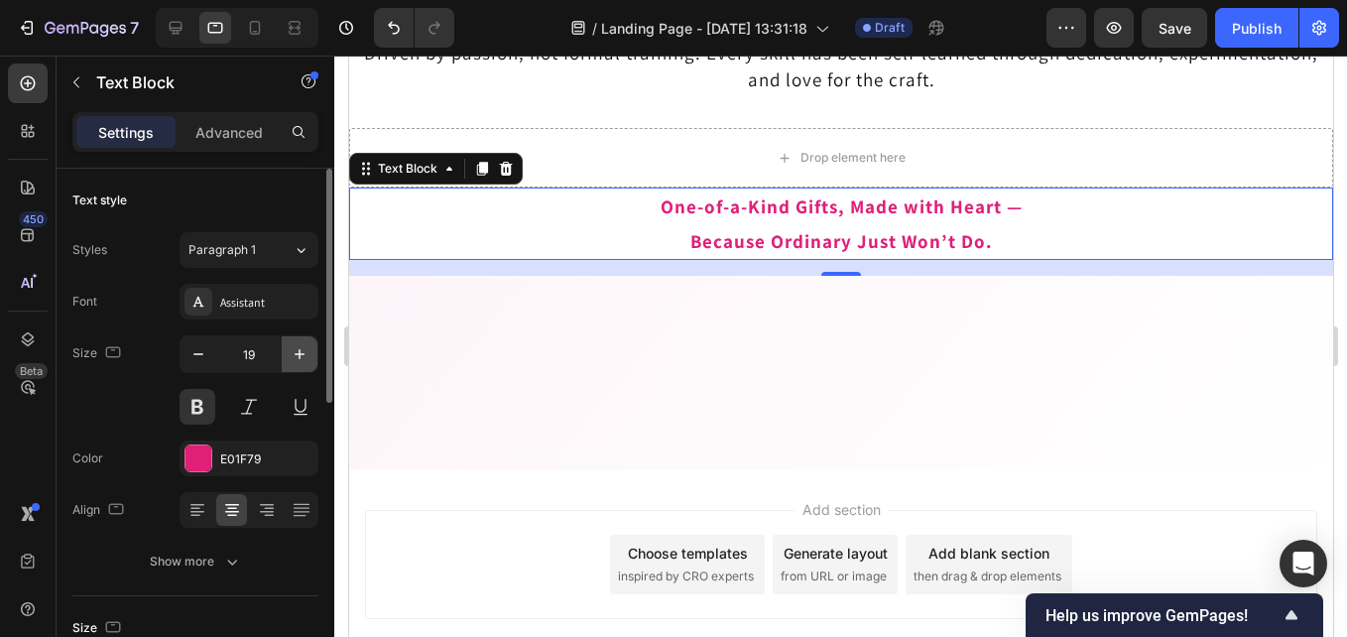
click at [299, 355] on icon "button" at bounding box center [300, 354] width 20 height 20
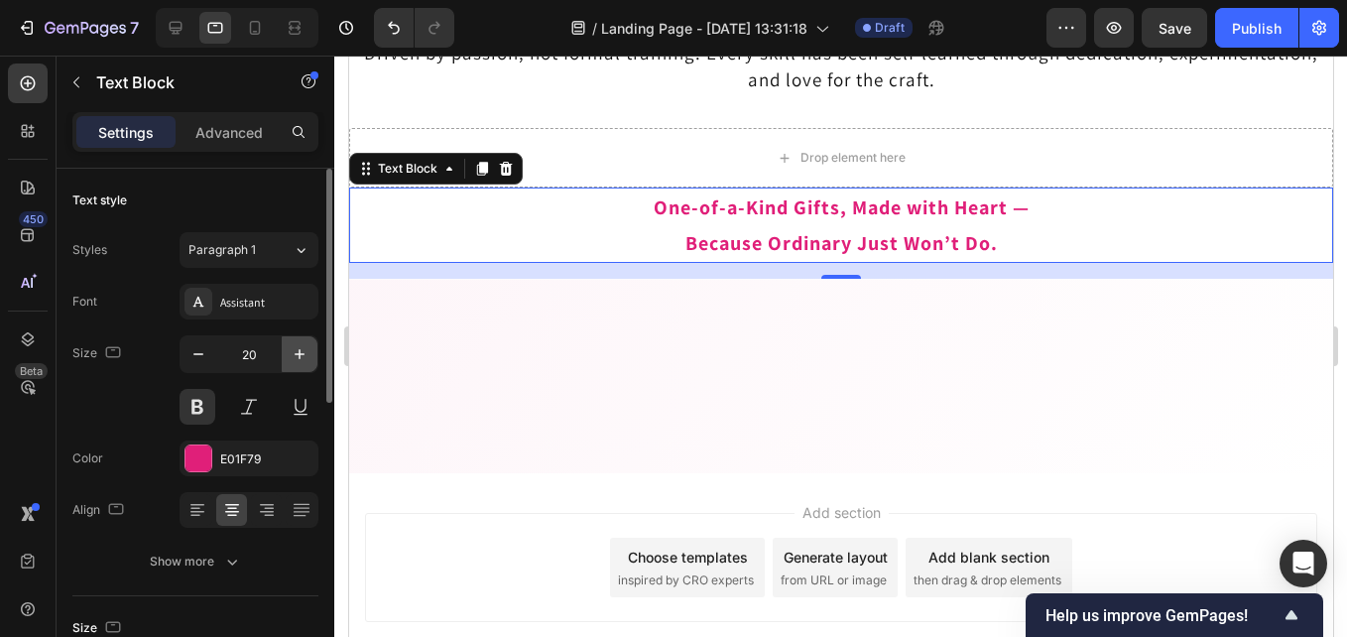
click at [299, 355] on icon "button" at bounding box center [300, 354] width 20 height 20
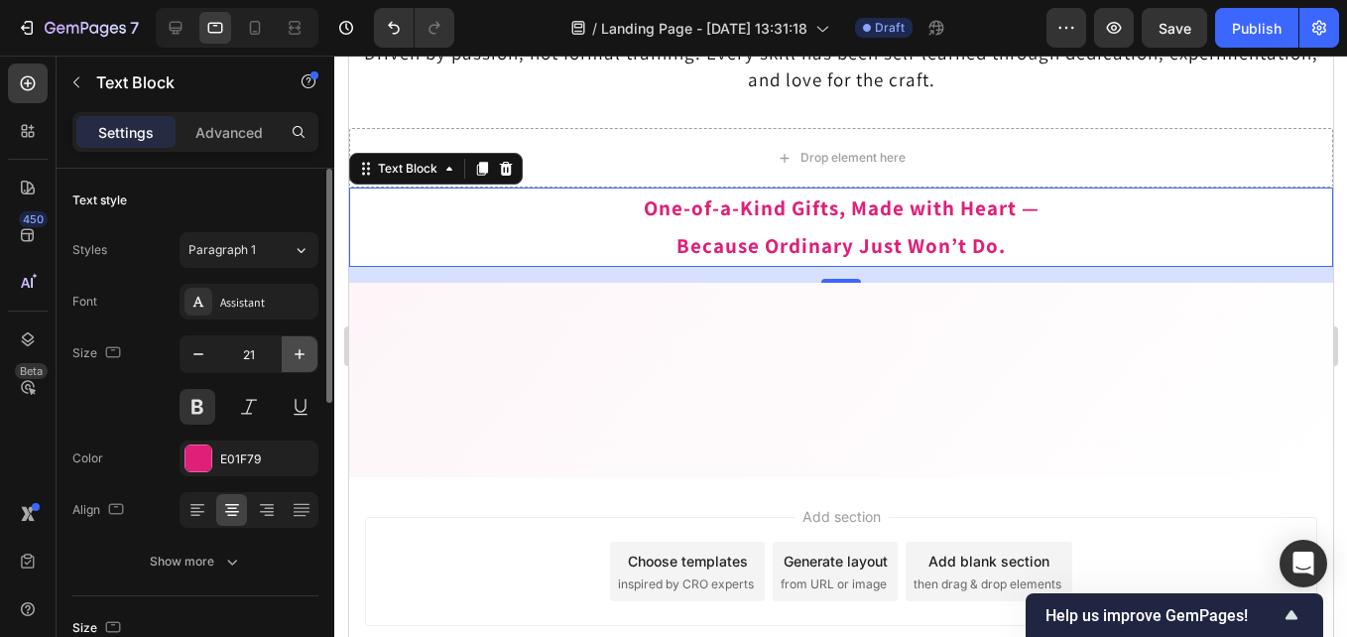
click at [299, 355] on icon "button" at bounding box center [300, 354] width 20 height 20
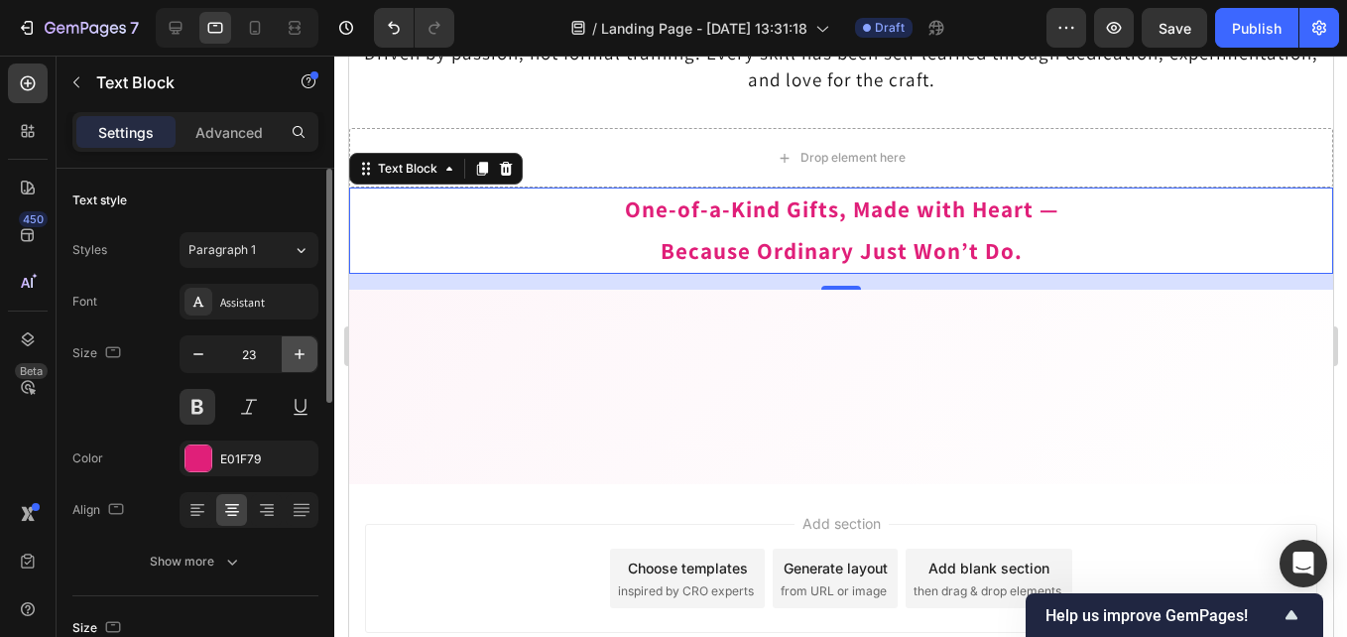
click at [298, 355] on icon "button" at bounding box center [300, 354] width 20 height 20
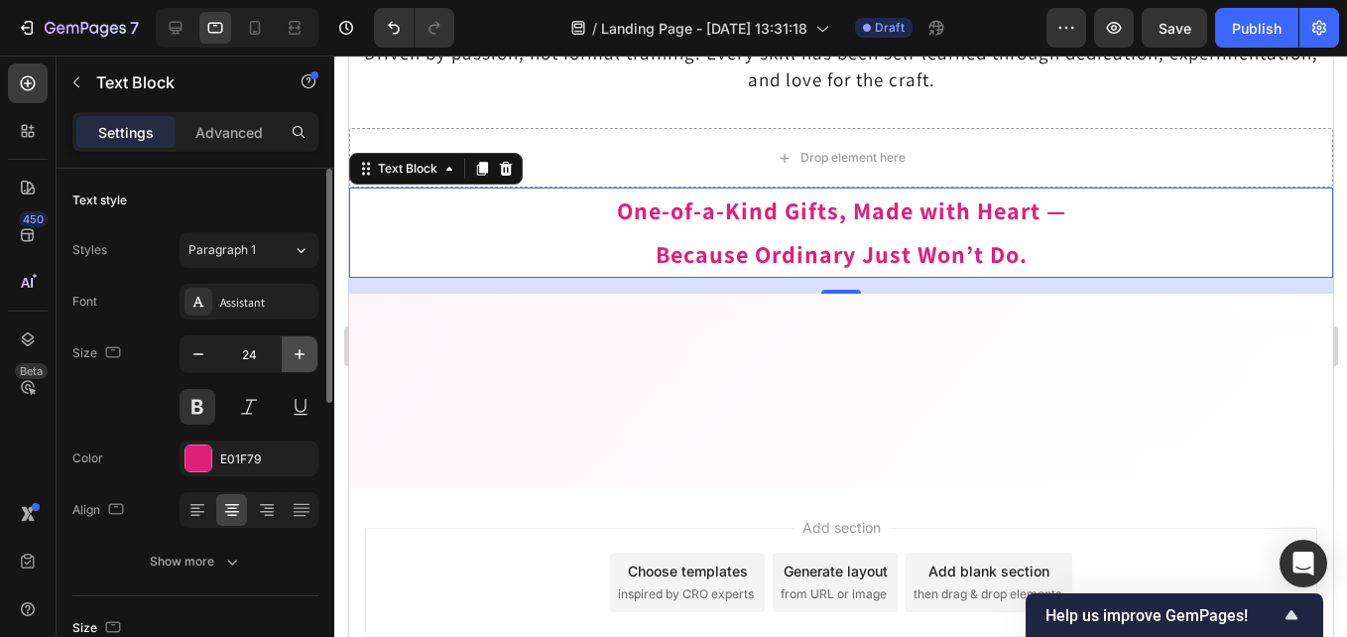
click at [298, 355] on icon "button" at bounding box center [300, 354] width 20 height 20
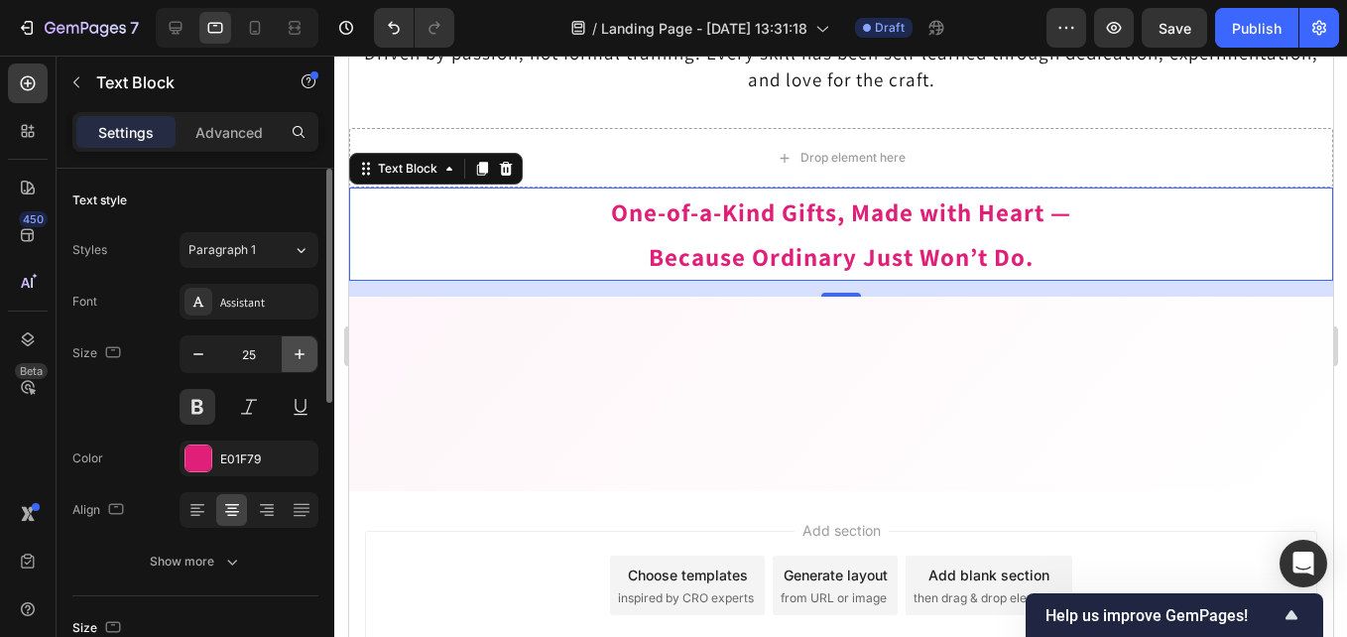
click at [298, 355] on icon "button" at bounding box center [300, 354] width 20 height 20
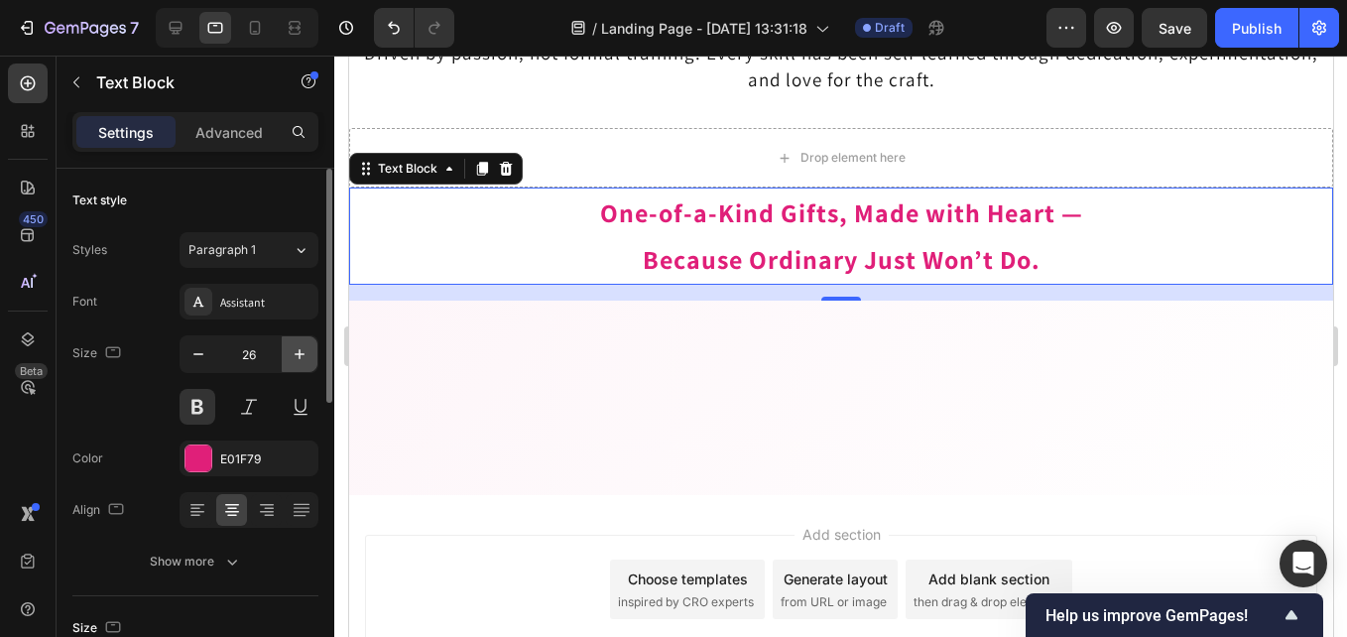
click at [298, 355] on icon "button" at bounding box center [300, 354] width 20 height 20
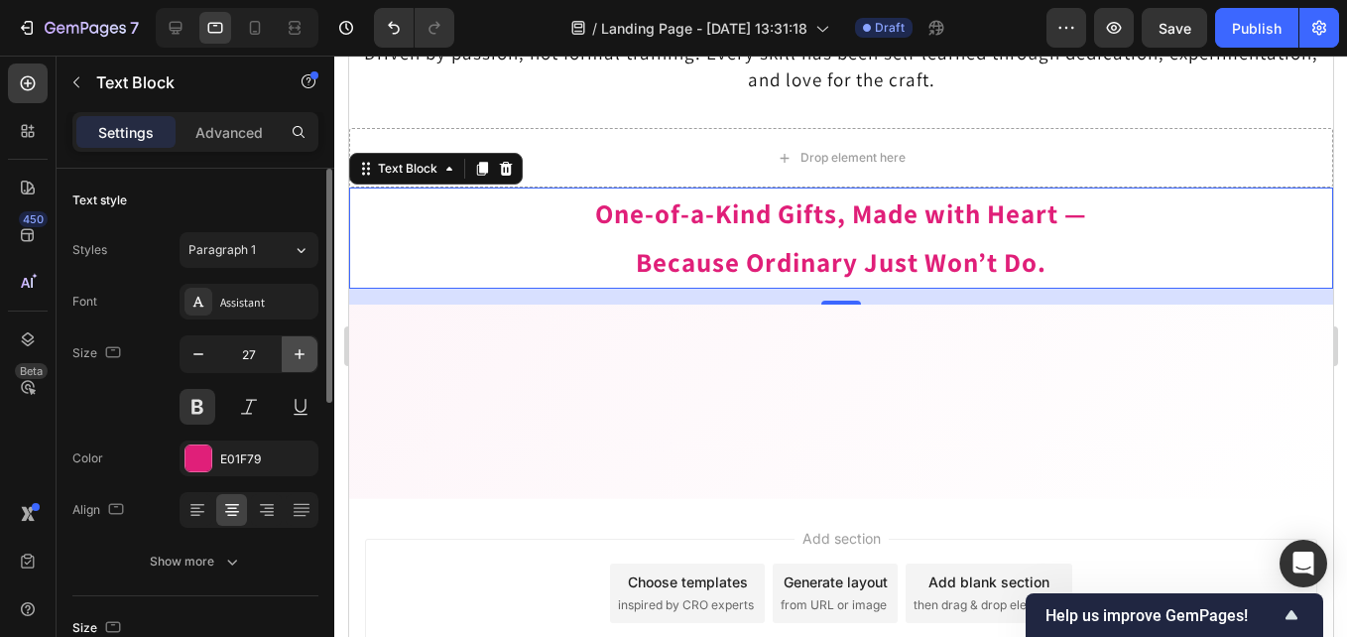
click at [298, 355] on icon "button" at bounding box center [300, 354] width 20 height 20
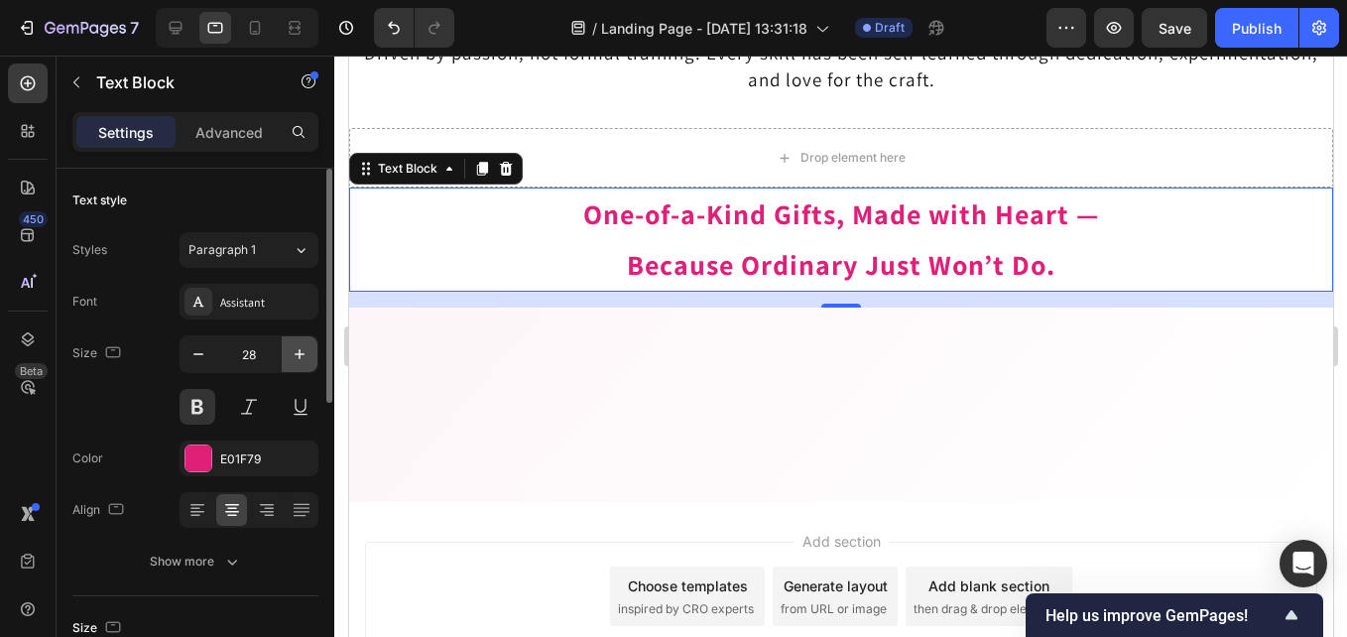
click at [298, 355] on icon "button" at bounding box center [300, 354] width 20 height 20
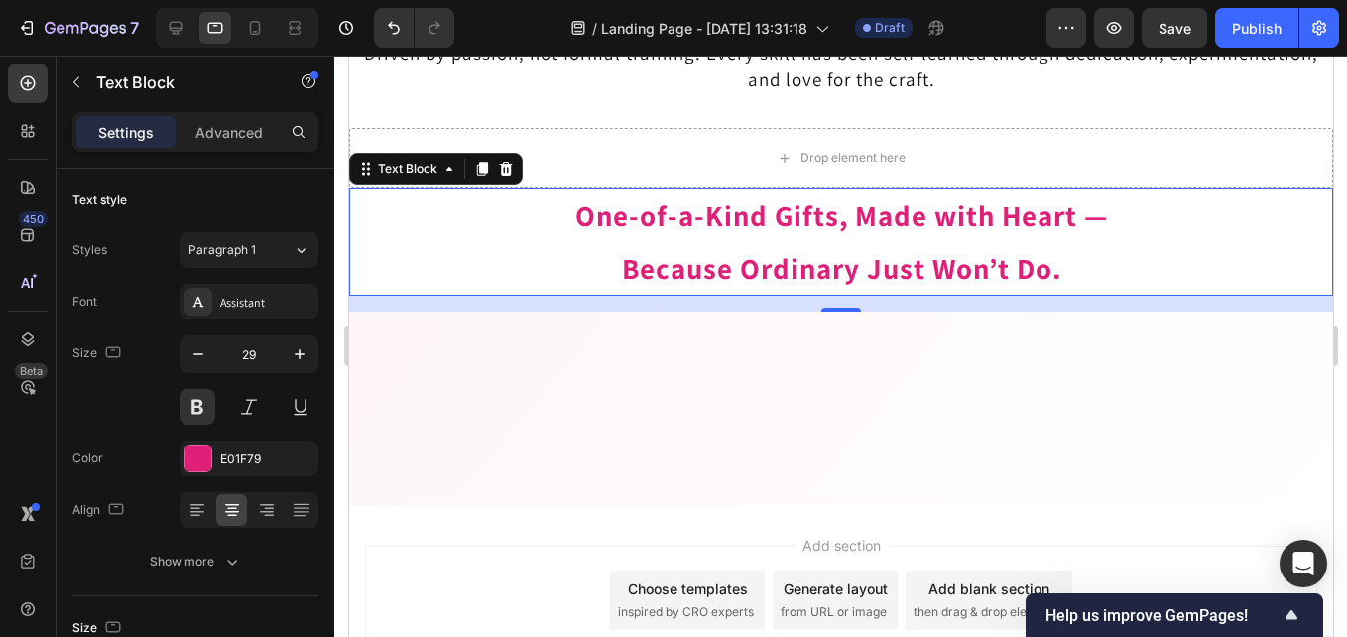
drag, startPoint x: 1168, startPoint y: 211, endPoint x: 1161, endPoint y: 221, distance: 12.1
click at [1168, 212] on p "One-of-a-Kind Gifts, Made with Heart —" at bounding box center [840, 215] width 980 height 52
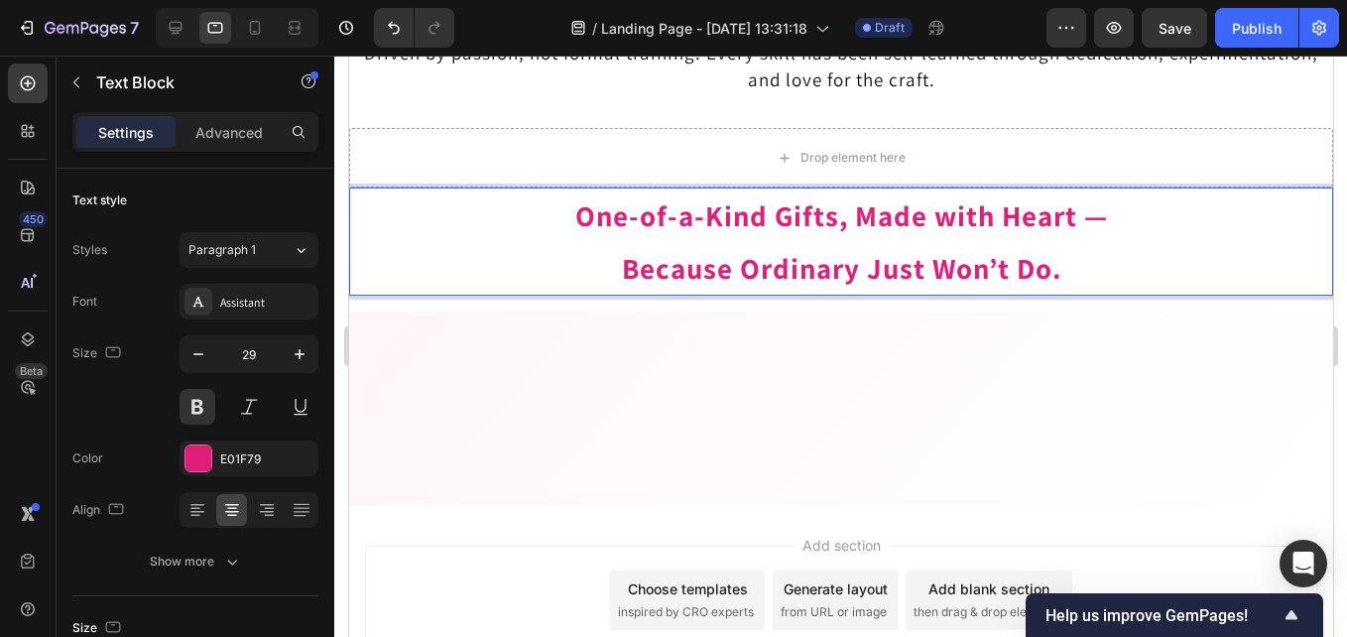
click at [570, 213] on p "One-of-a-Kind Gifts, Made with Heart —" at bounding box center [840, 215] width 980 height 52
click at [198, 352] on icon "button" at bounding box center [198, 354] width 20 height 20
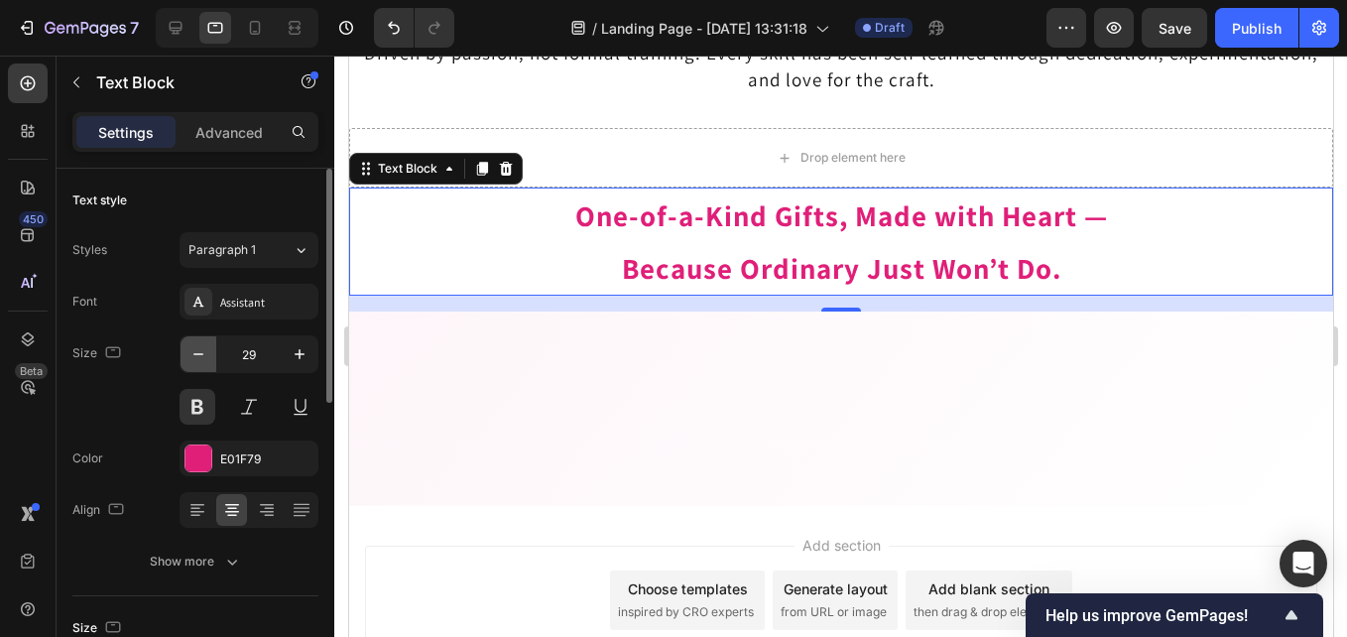
click at [198, 352] on icon "button" at bounding box center [198, 354] width 20 height 20
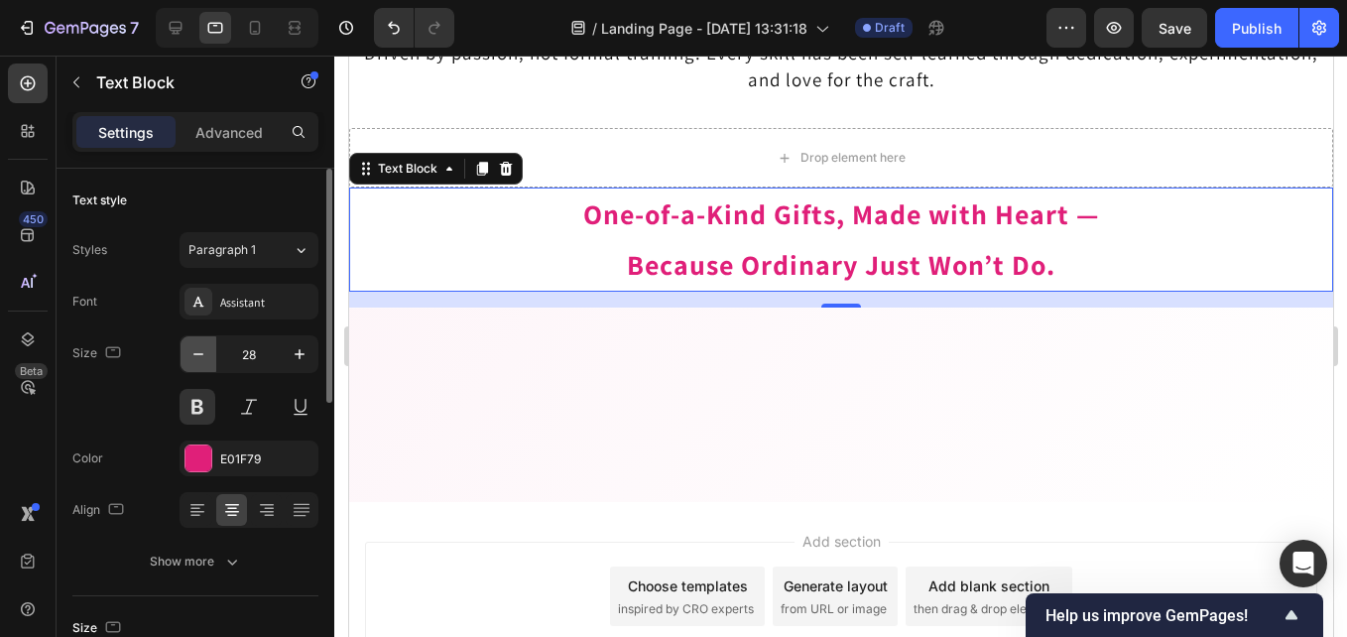
click at [198, 352] on icon "button" at bounding box center [198, 354] width 20 height 20
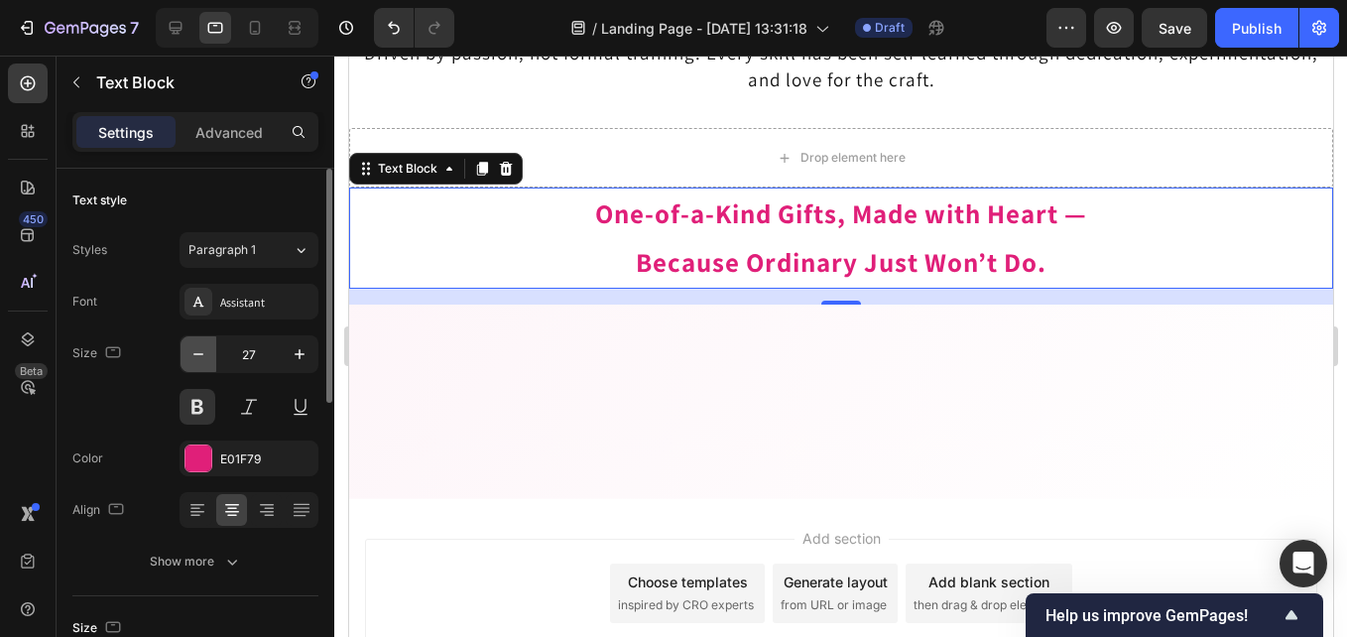
click at [198, 352] on icon "button" at bounding box center [198, 354] width 20 height 20
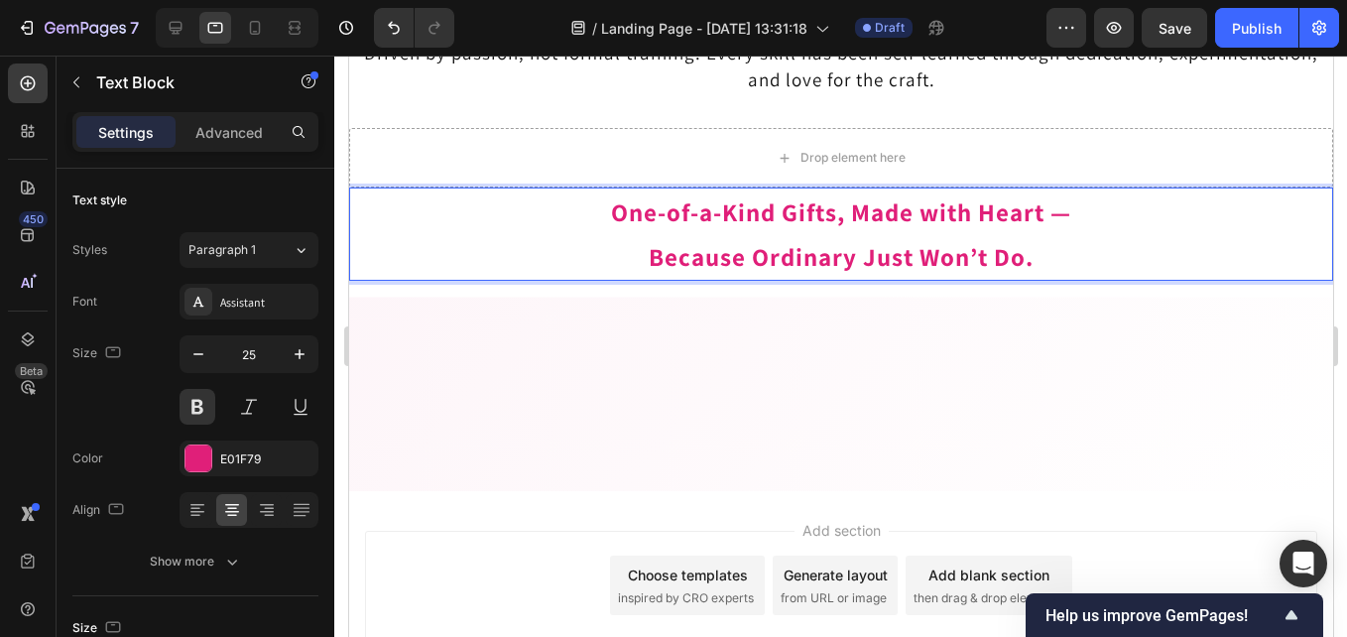
drag, startPoint x: 1033, startPoint y: 254, endPoint x: 635, endPoint y: 289, distance: 399.3
click at [628, 278] on p "Because Ordinary Just Won’t Do." at bounding box center [840, 256] width 980 height 45
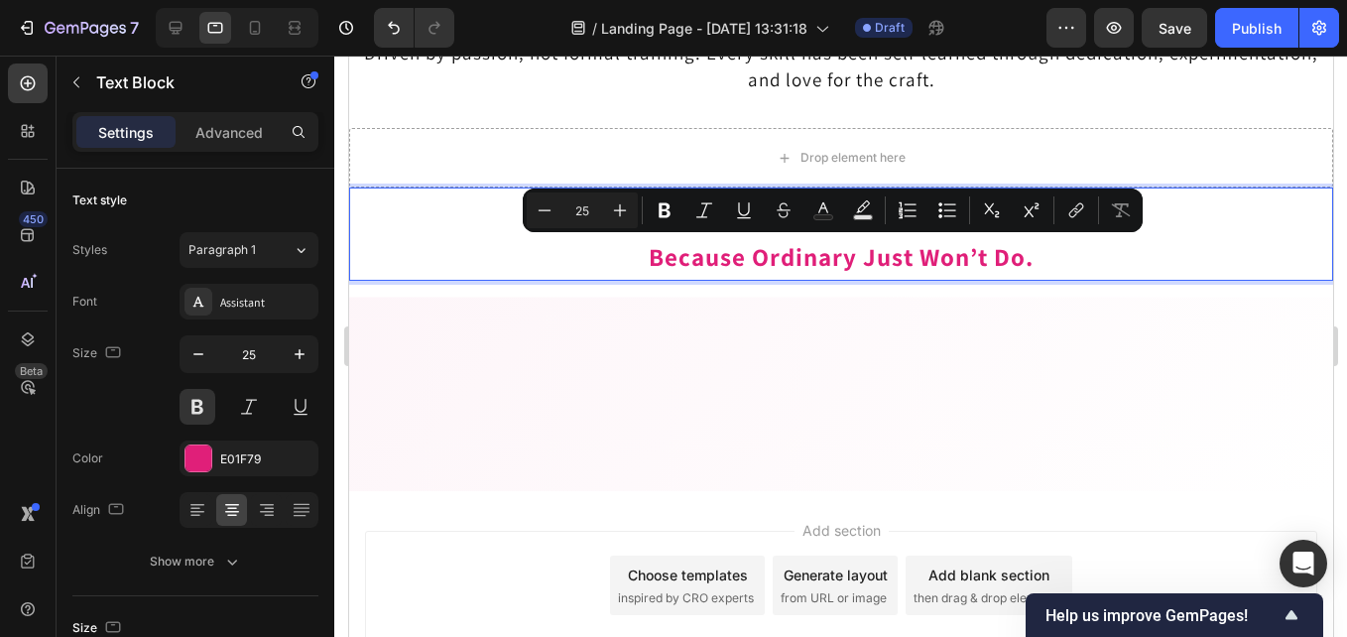
copy p "Because Ordinary Just Won’t Do."
click at [1153, 212] on p "One-of-a-Kind Gifts, Made with Heart —" at bounding box center [840, 211] width 980 height 45
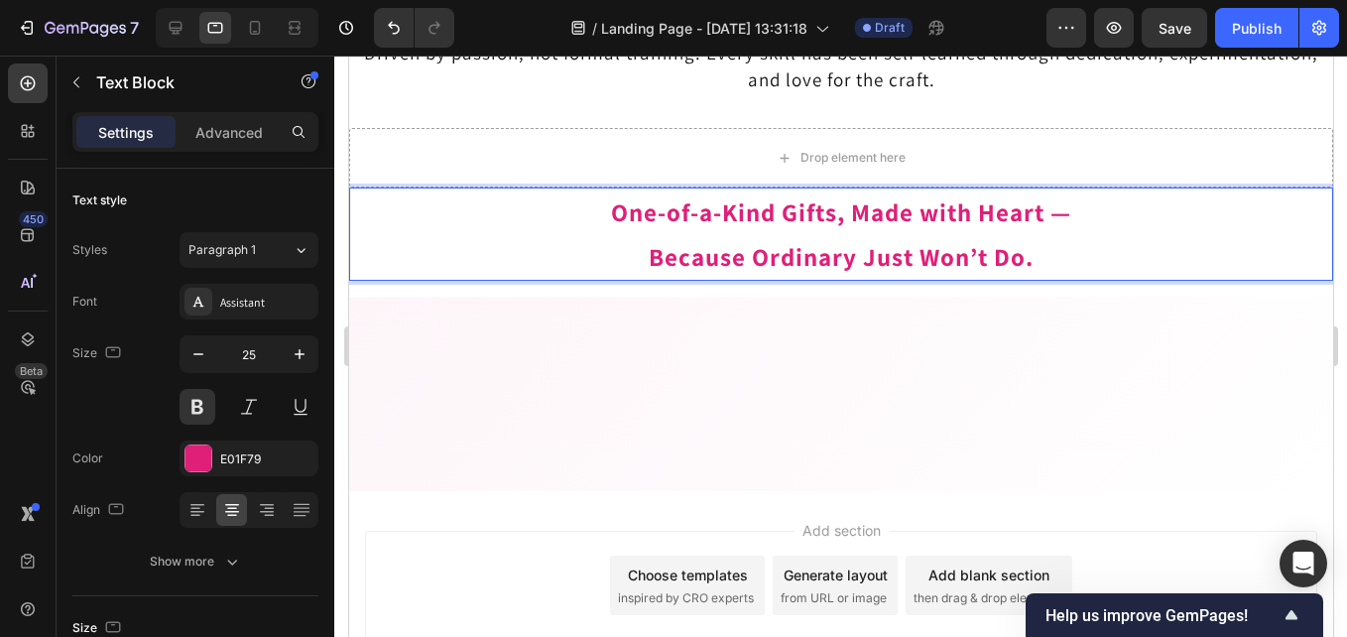
click at [1085, 211] on p "One-of-a-Kind Gifts, Made with Heart —" at bounding box center [840, 211] width 980 height 45
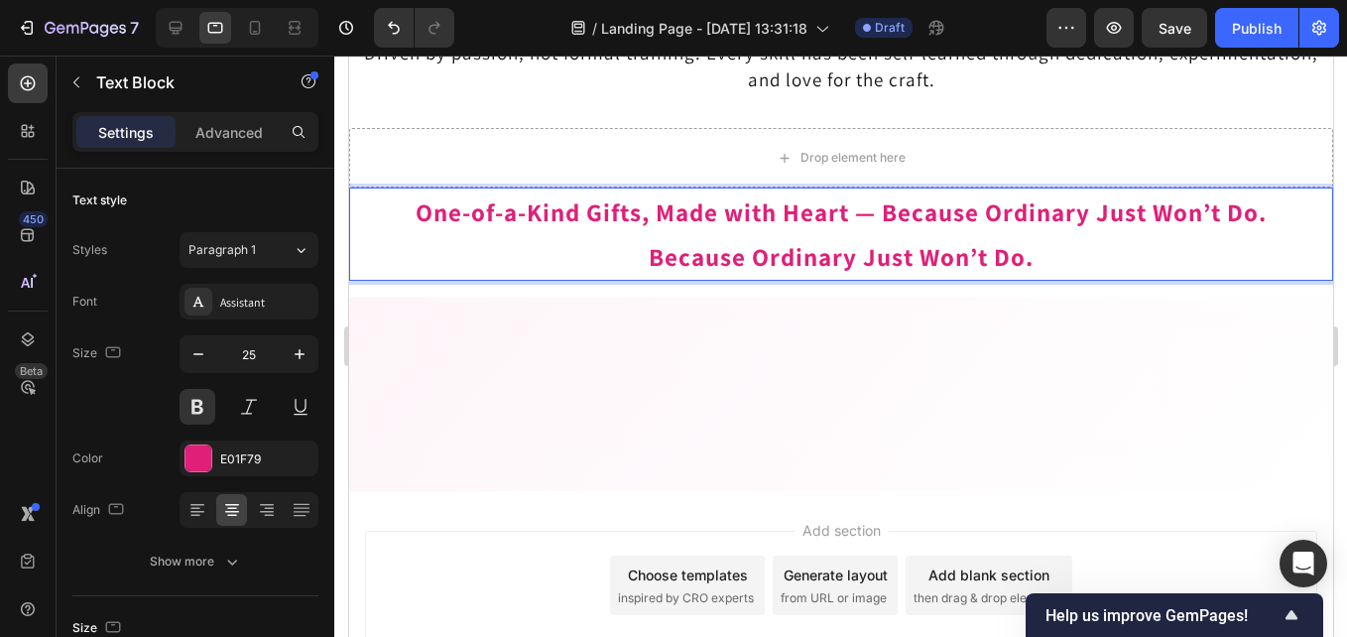
click at [1058, 257] on p "Because Ordinary Just Won’t Do." at bounding box center [840, 256] width 980 height 45
drag, startPoint x: 1002, startPoint y: 266, endPoint x: 642, endPoint y: 269, distance: 360.1
click at [642, 269] on p "Because Ordinary Just Won’t Do." at bounding box center [840, 256] width 980 height 45
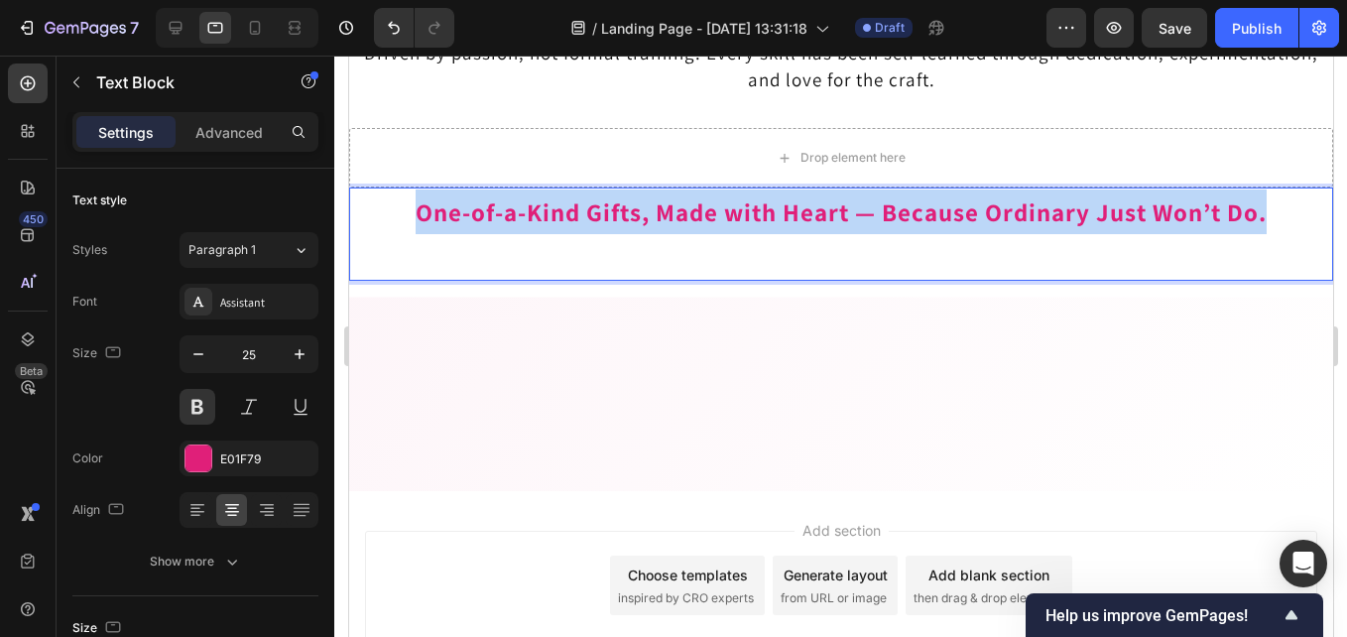
drag, startPoint x: 1265, startPoint y: 213, endPoint x: 391, endPoint y: 197, distance: 874.1
click at [391, 197] on p "One-of-a-Kind Gifts, Made with Heart — Because Ordinary Just Won’t Do." at bounding box center [840, 211] width 980 height 45
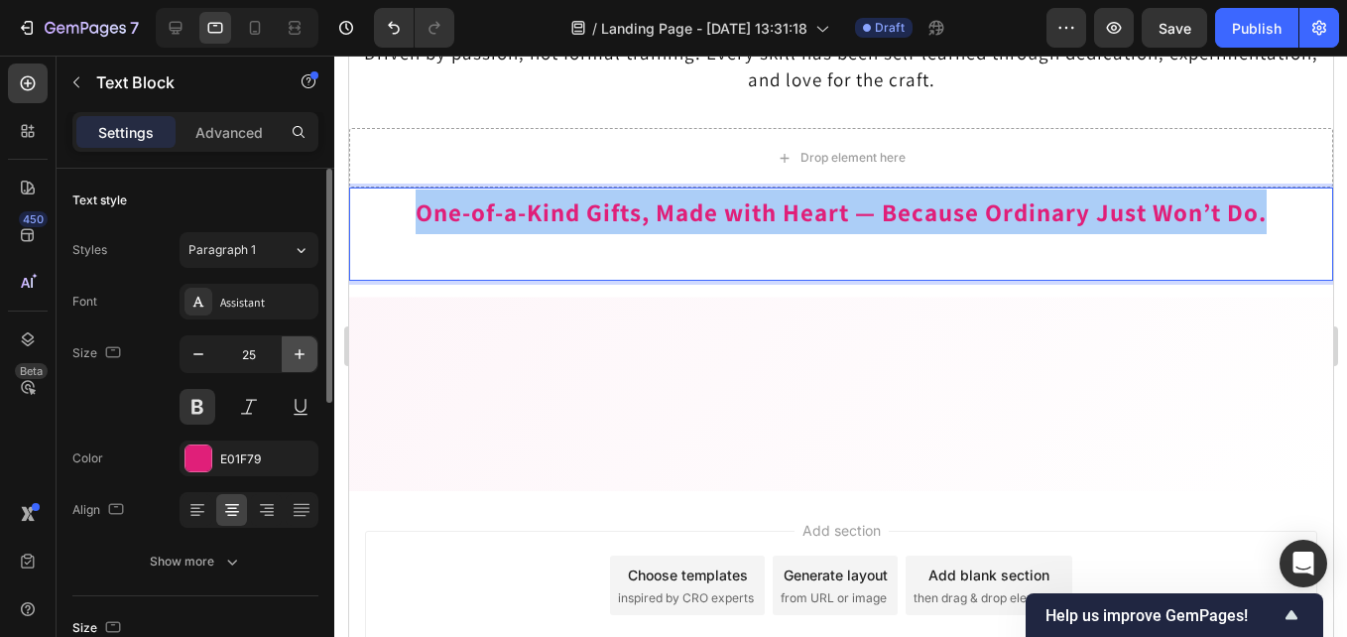
click at [296, 350] on icon "button" at bounding box center [300, 354] width 20 height 20
click at [295, 351] on icon "button" at bounding box center [300, 354] width 20 height 20
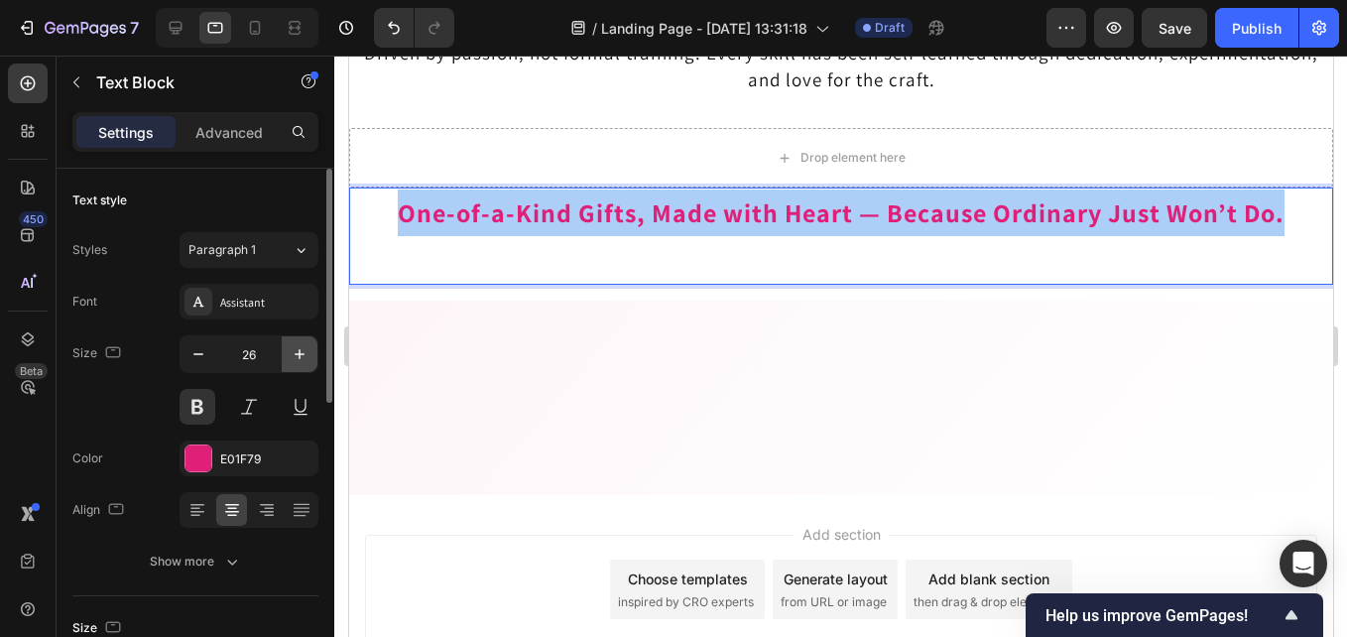
click at [295, 351] on icon "button" at bounding box center [300, 354] width 20 height 20
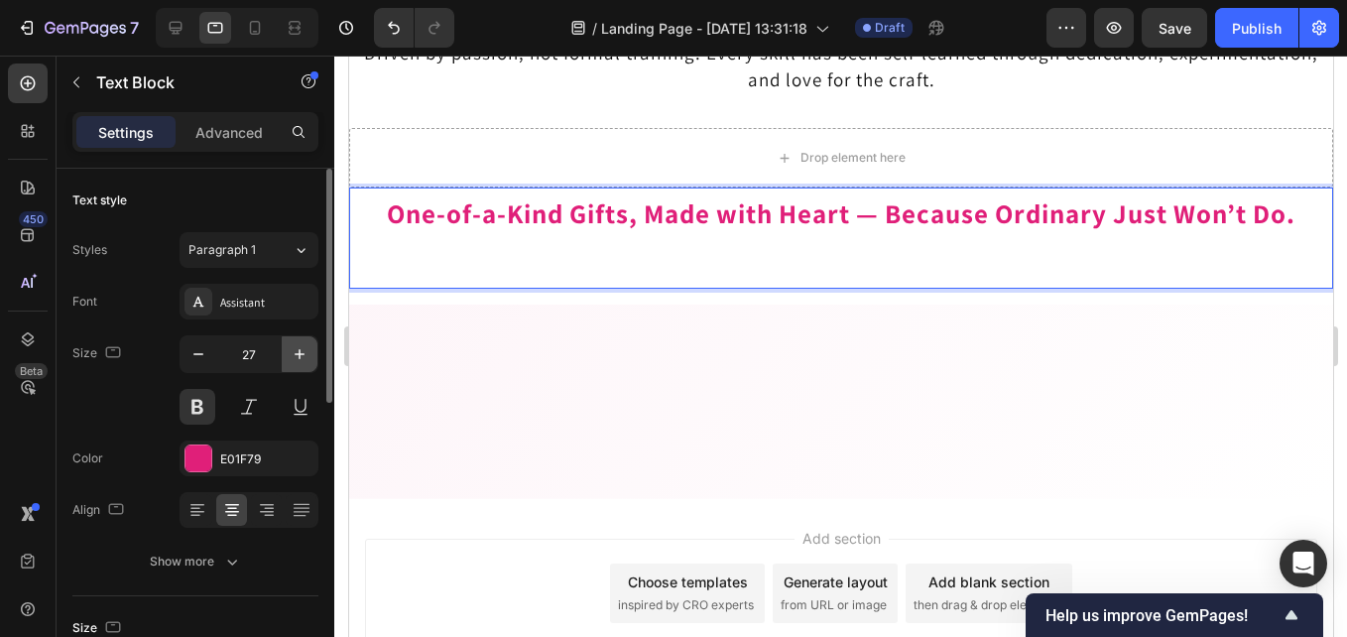
click at [295, 351] on icon "button" at bounding box center [300, 354] width 20 height 20
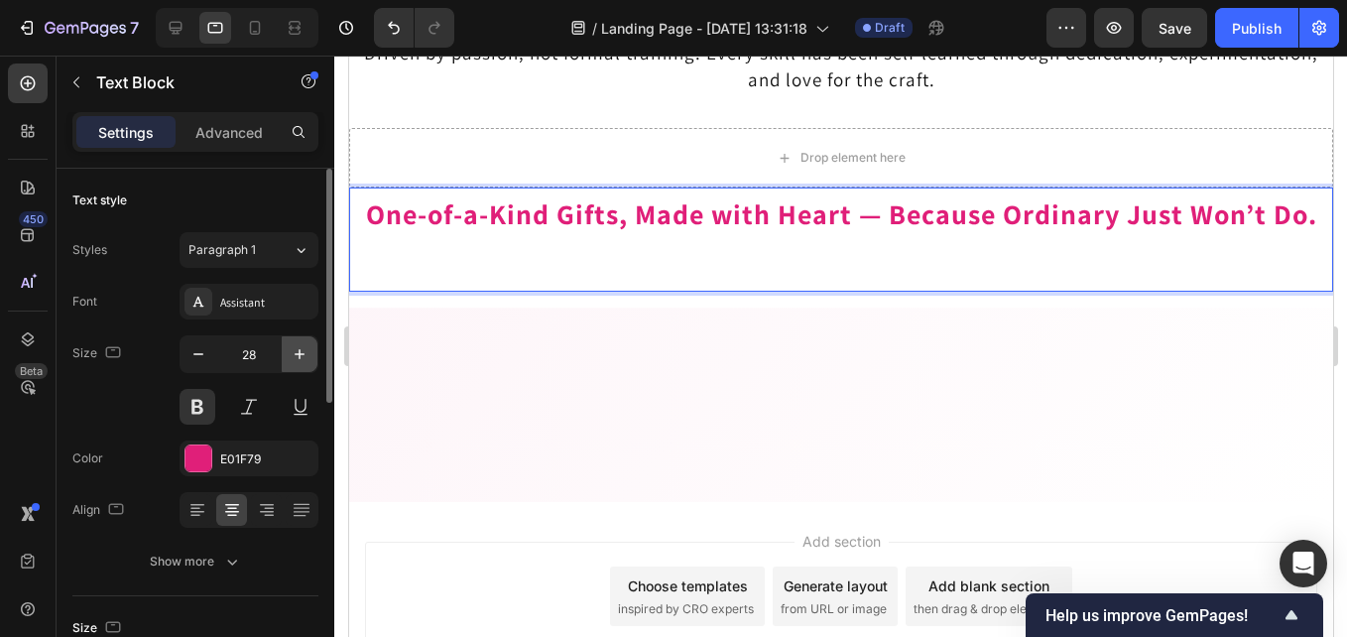
click at [295, 351] on icon "button" at bounding box center [300, 354] width 20 height 20
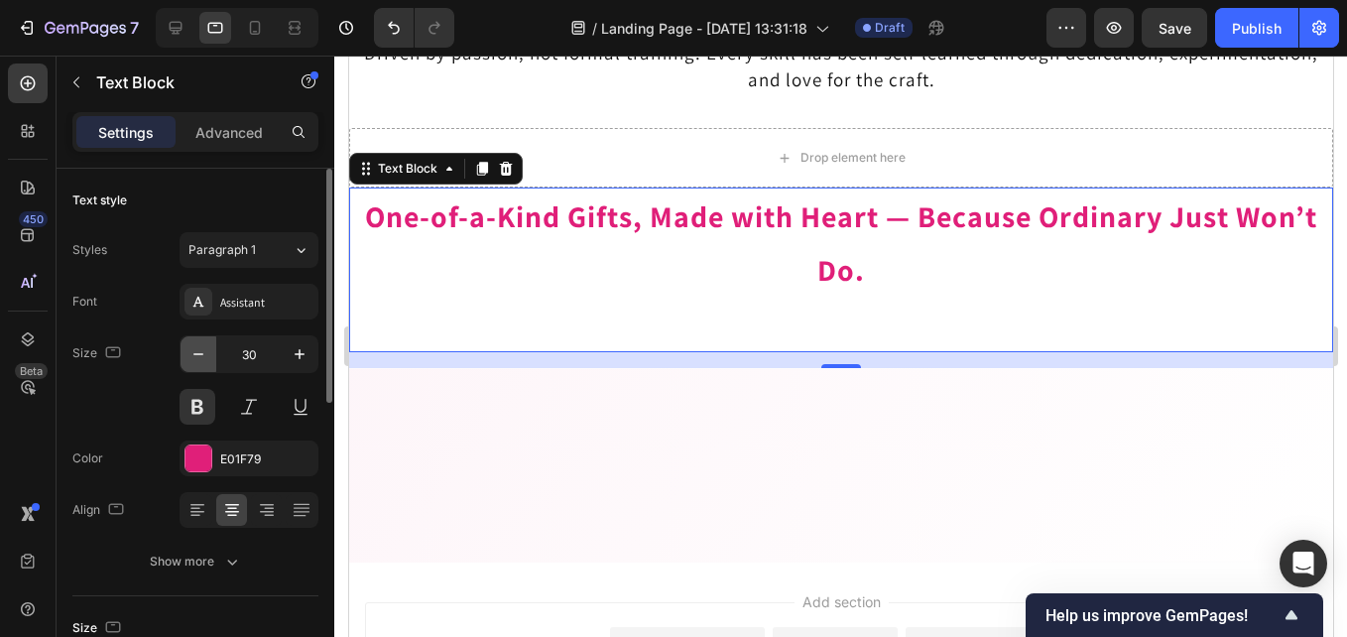
click at [201, 357] on icon "button" at bounding box center [198, 354] width 20 height 20
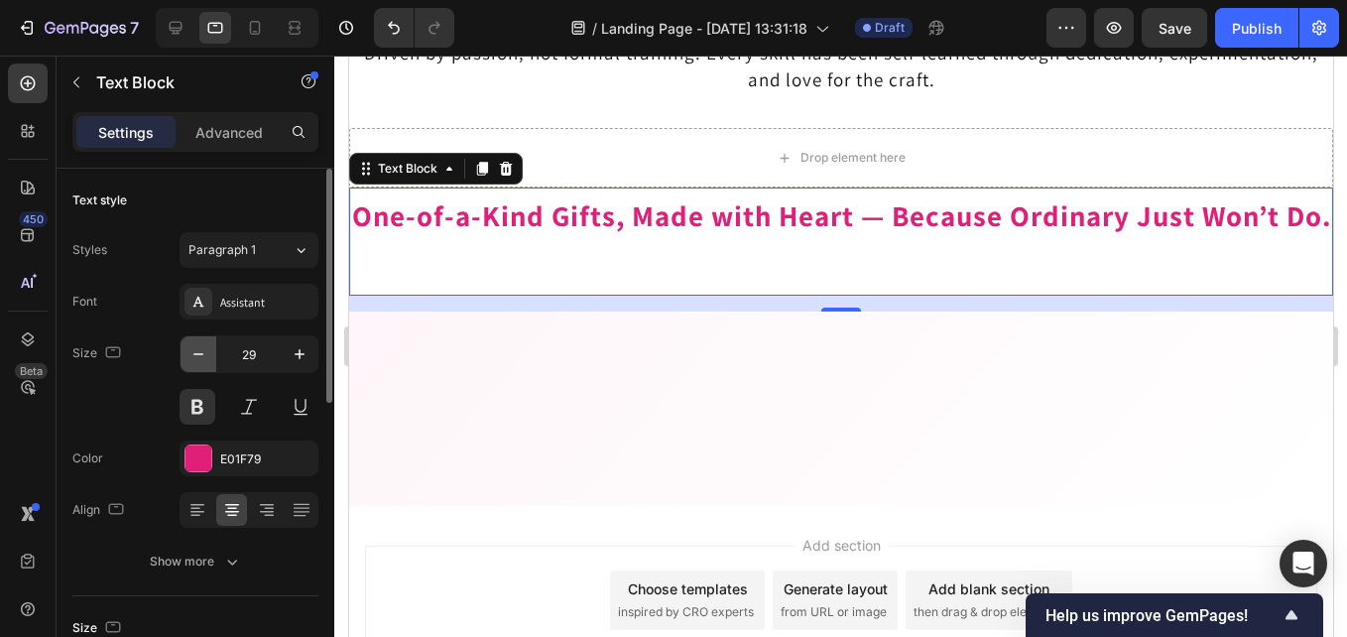
click at [201, 357] on icon "button" at bounding box center [198, 354] width 20 height 20
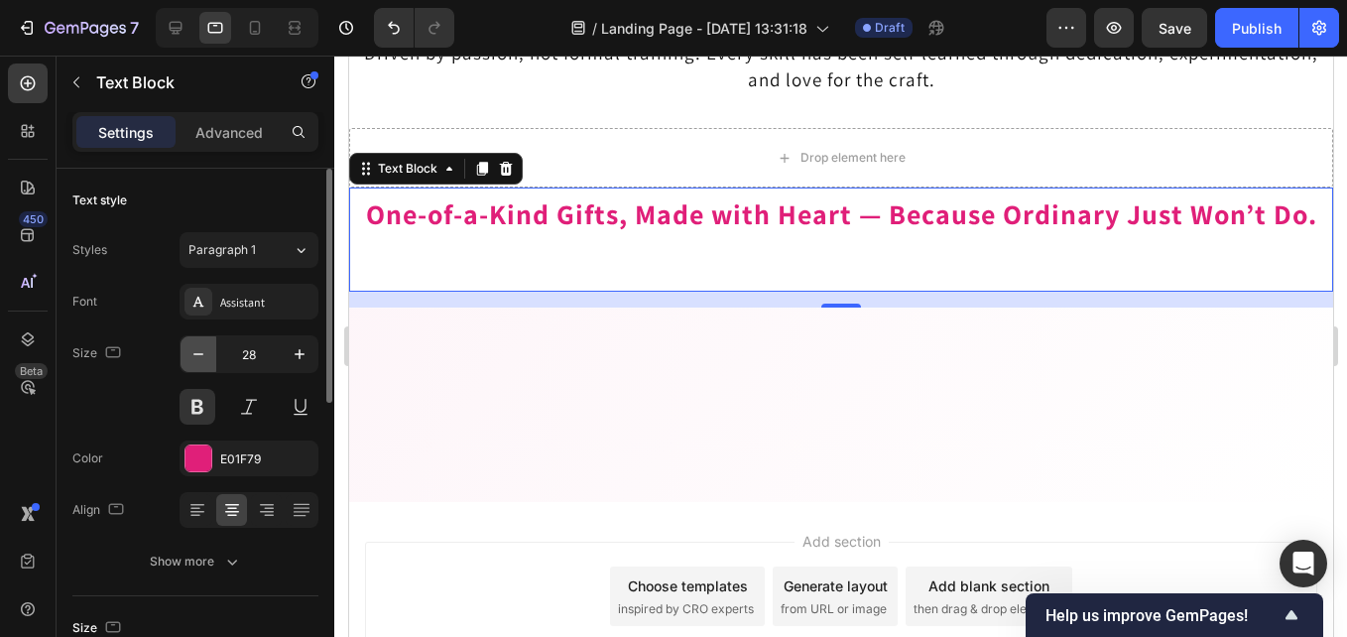
click at [201, 357] on icon "button" at bounding box center [198, 354] width 20 height 20
type input "27"
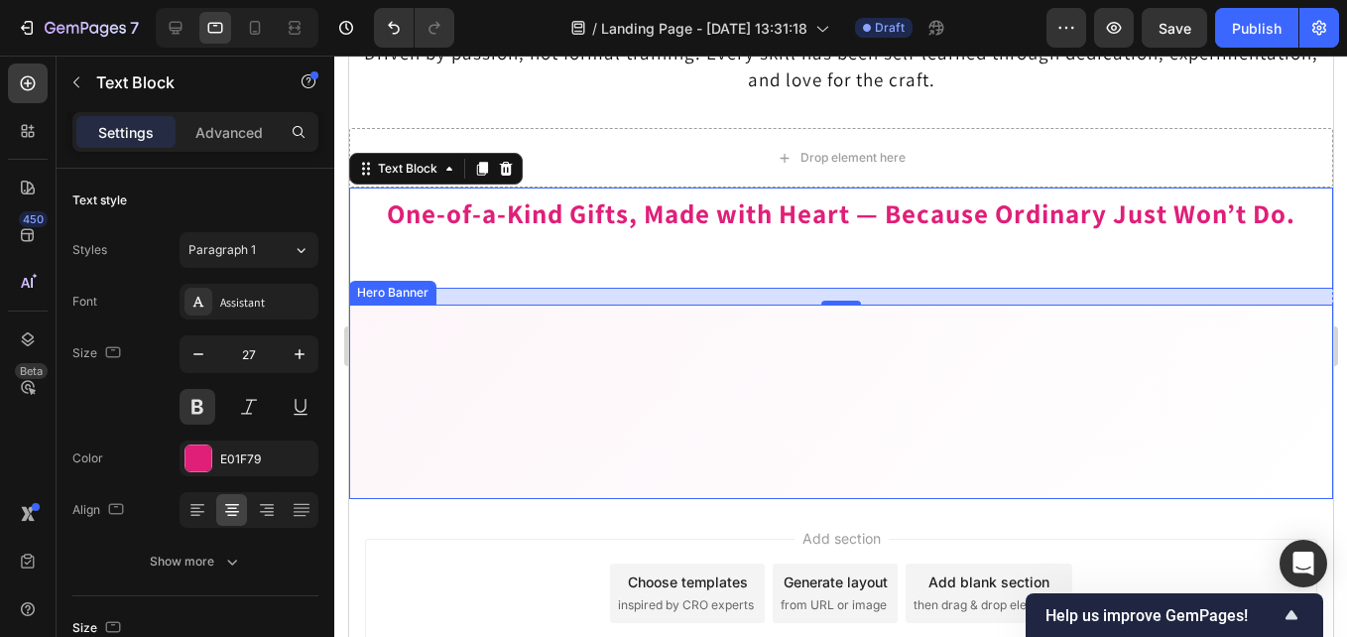
drag, startPoint x: 381, startPoint y: 451, endPoint x: 407, endPoint y: 440, distance: 28.0
click at [384, 450] on div "Image Free shipping Text Block from The States Text Block Advanced List Image 3…" at bounding box center [840, 402] width 984 height 194
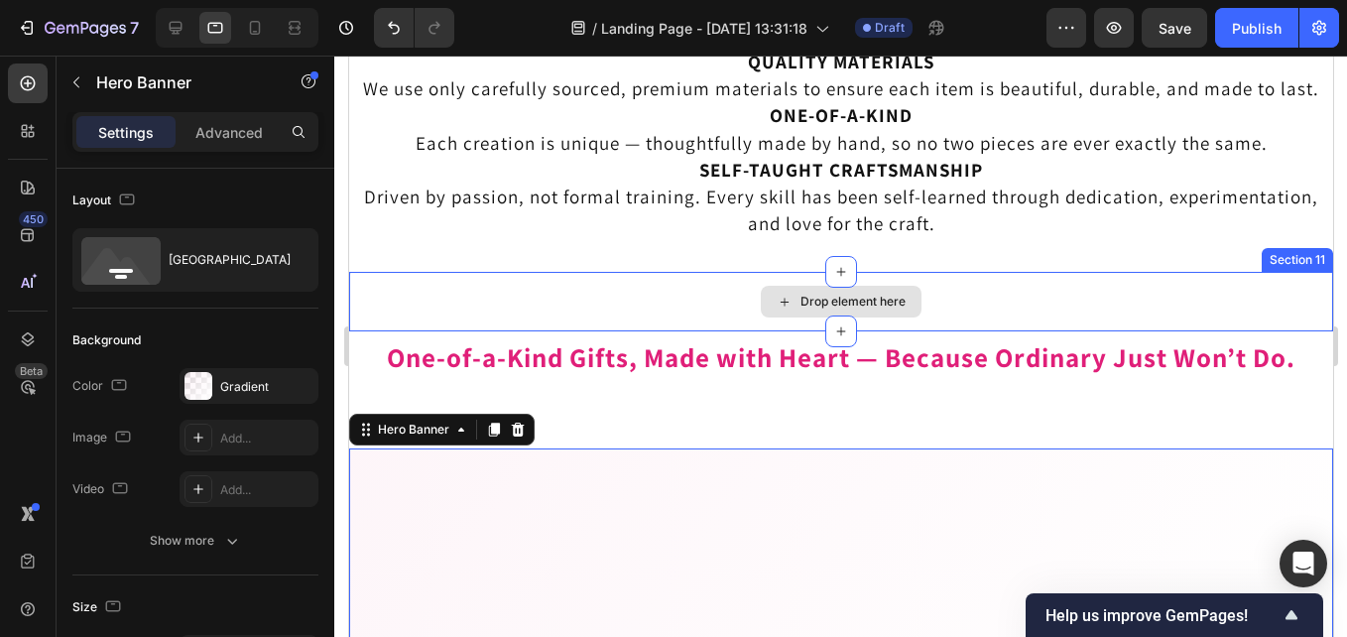
scroll to position [2480, 0]
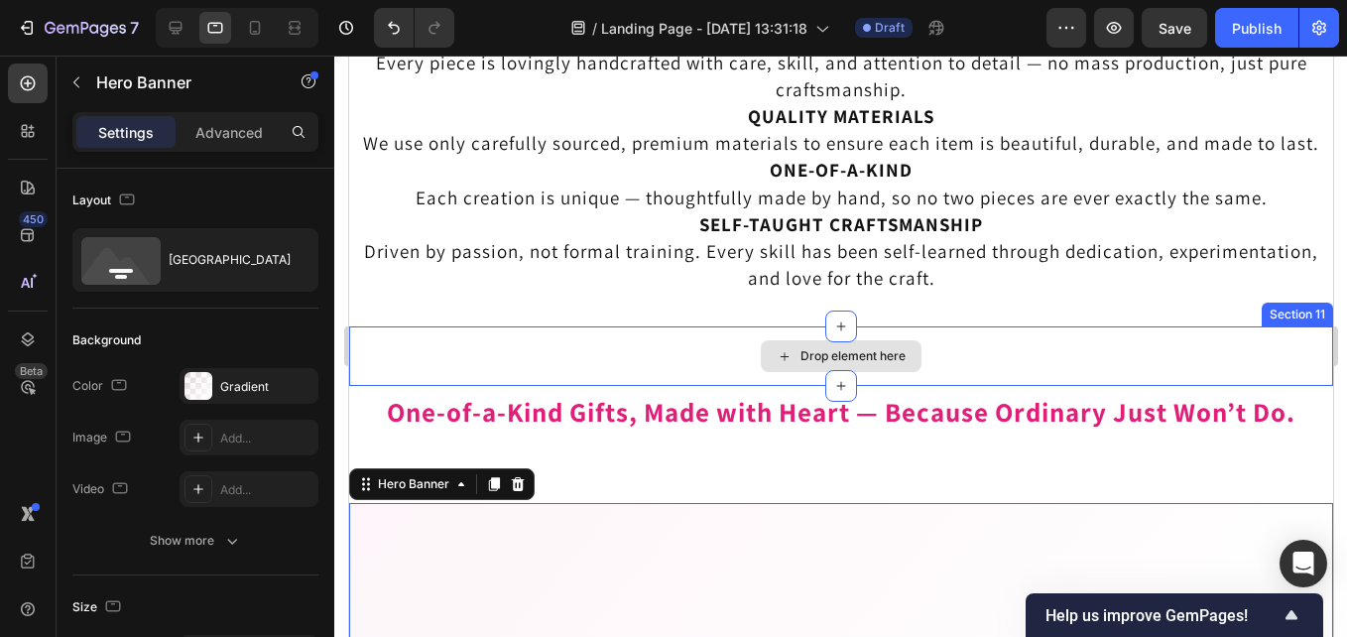
click at [1279, 319] on div "Section 11" at bounding box center [1296, 315] width 71 height 24
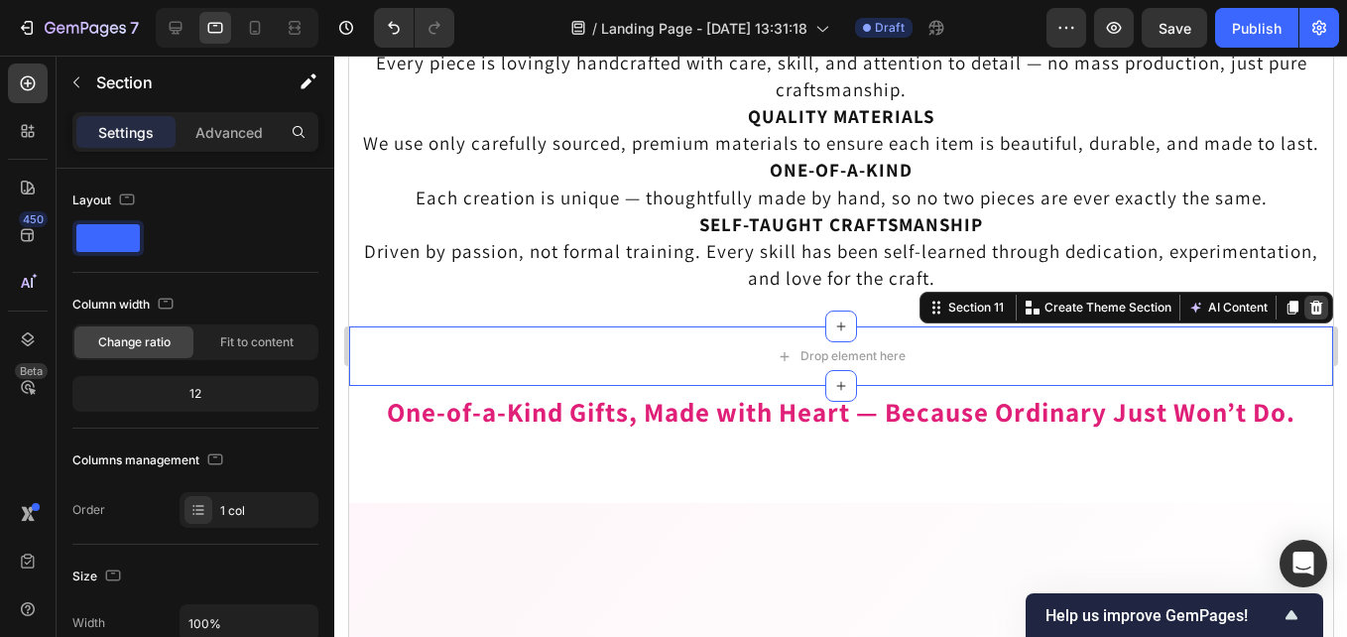
click at [1309, 311] on icon at bounding box center [1315, 308] width 13 height 14
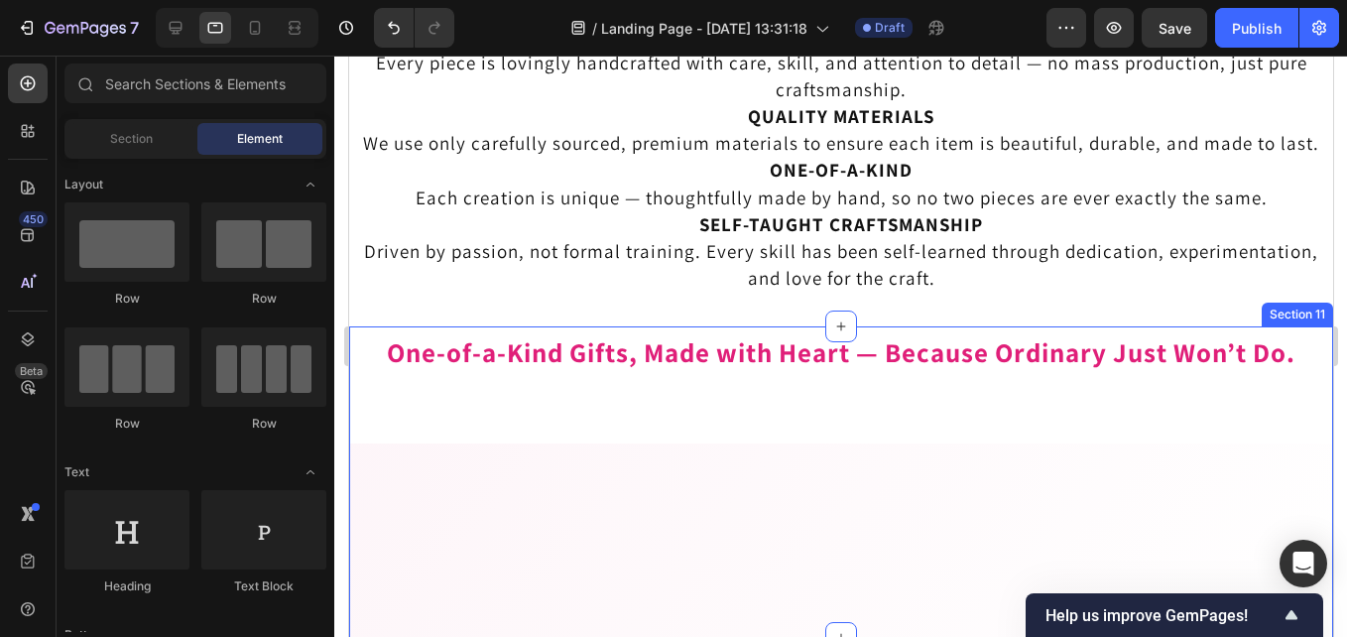
click at [1147, 545] on div "Image Free shipping Text Block from The States Text Block Advanced List Image 3…" at bounding box center [840, 540] width 984 height 194
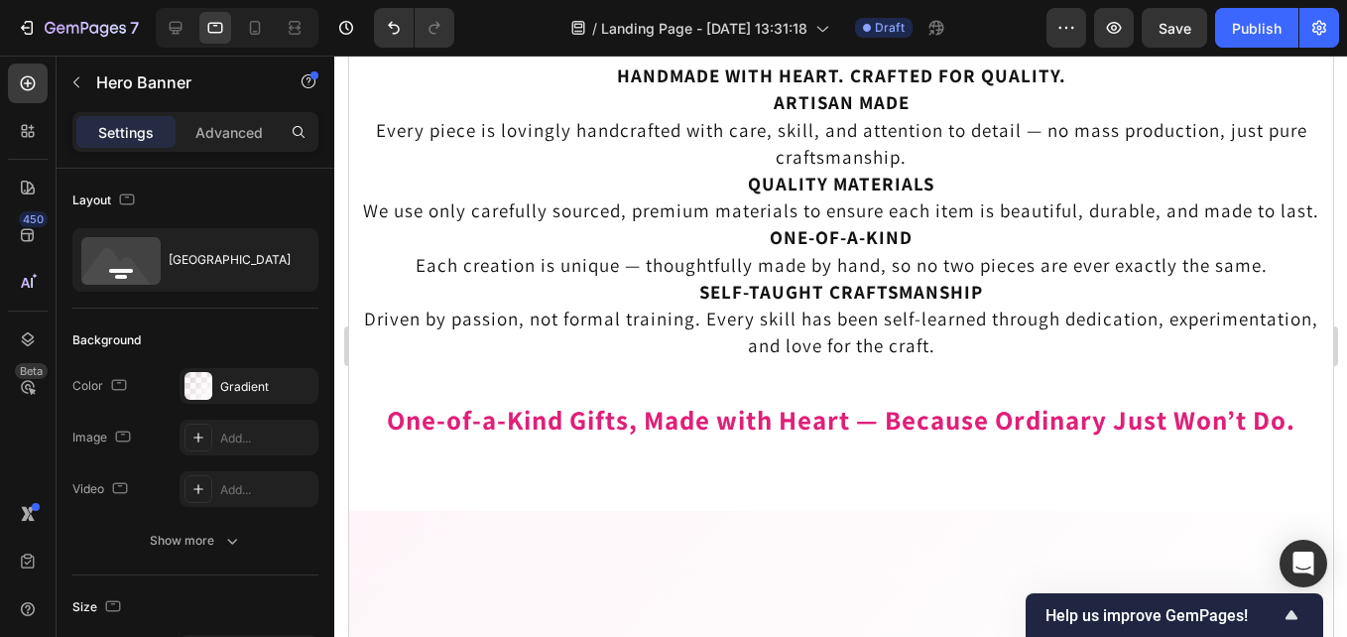
scroll to position [2579, 0]
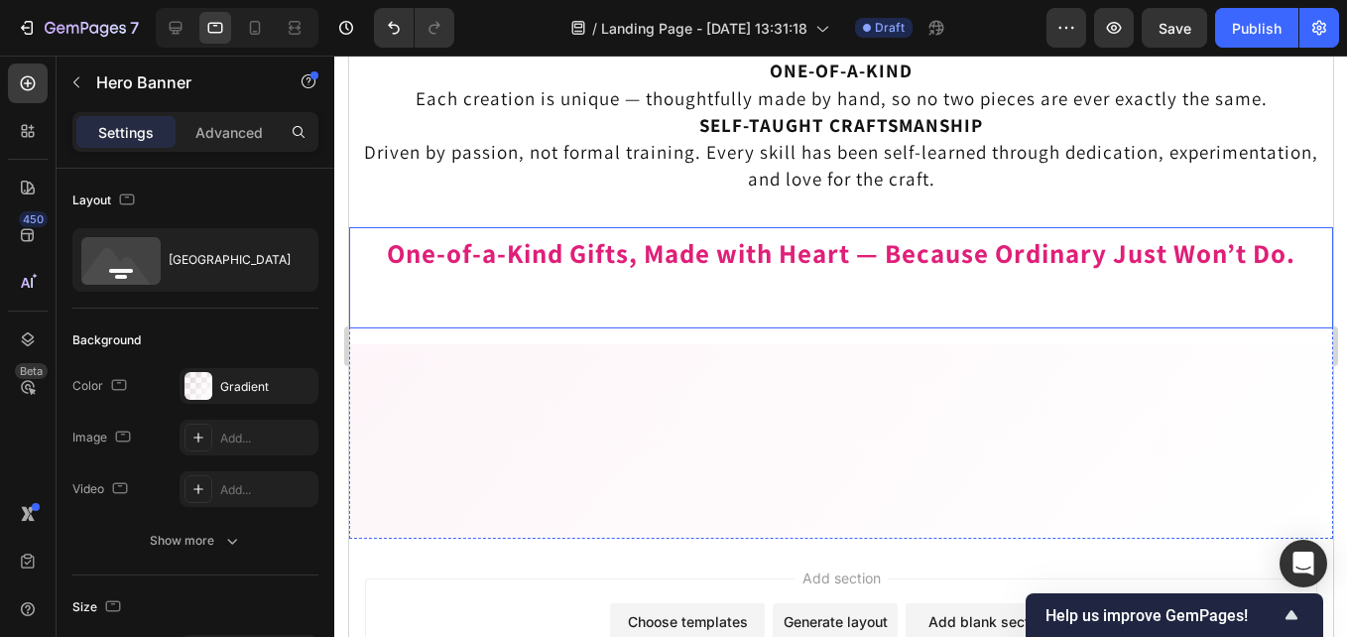
click at [776, 258] on p "One-of-a-Kind Gifts, Made with Heart — Because Ordinary Just Won’t Do." at bounding box center [840, 253] width 980 height 49
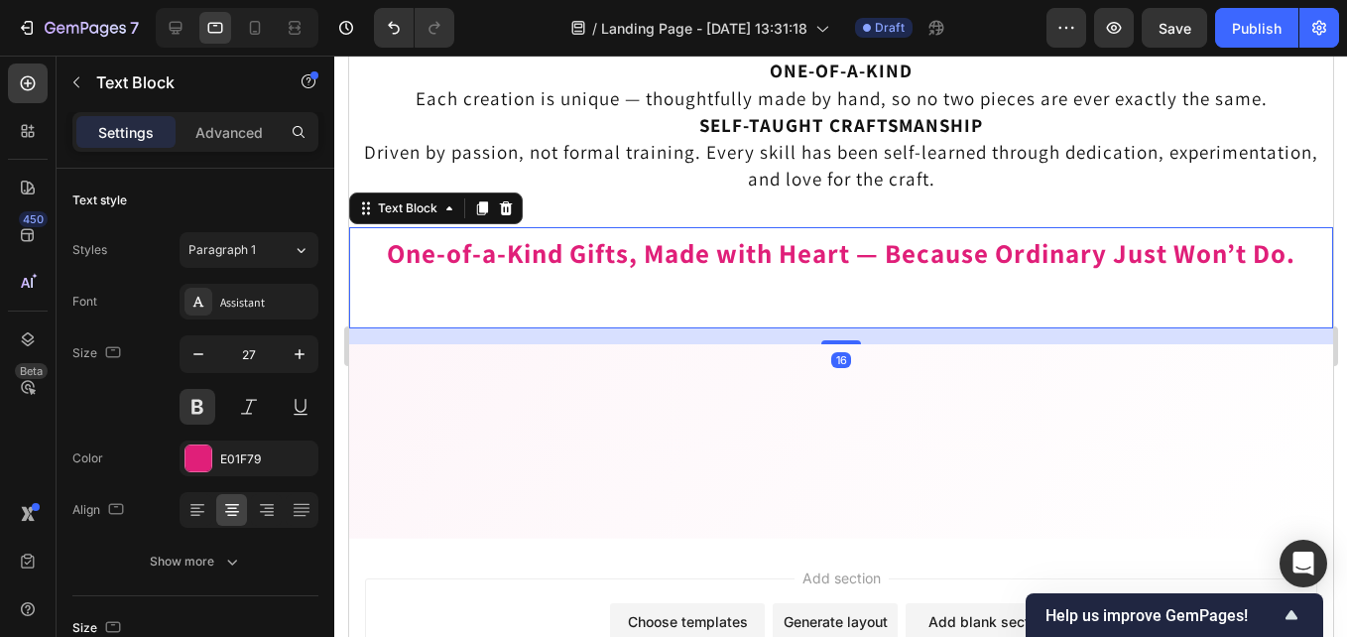
click at [775, 252] on p "One-of-a-Kind Gifts, Made with Heart — Because Ordinary Just Won’t Do." at bounding box center [840, 253] width 980 height 49
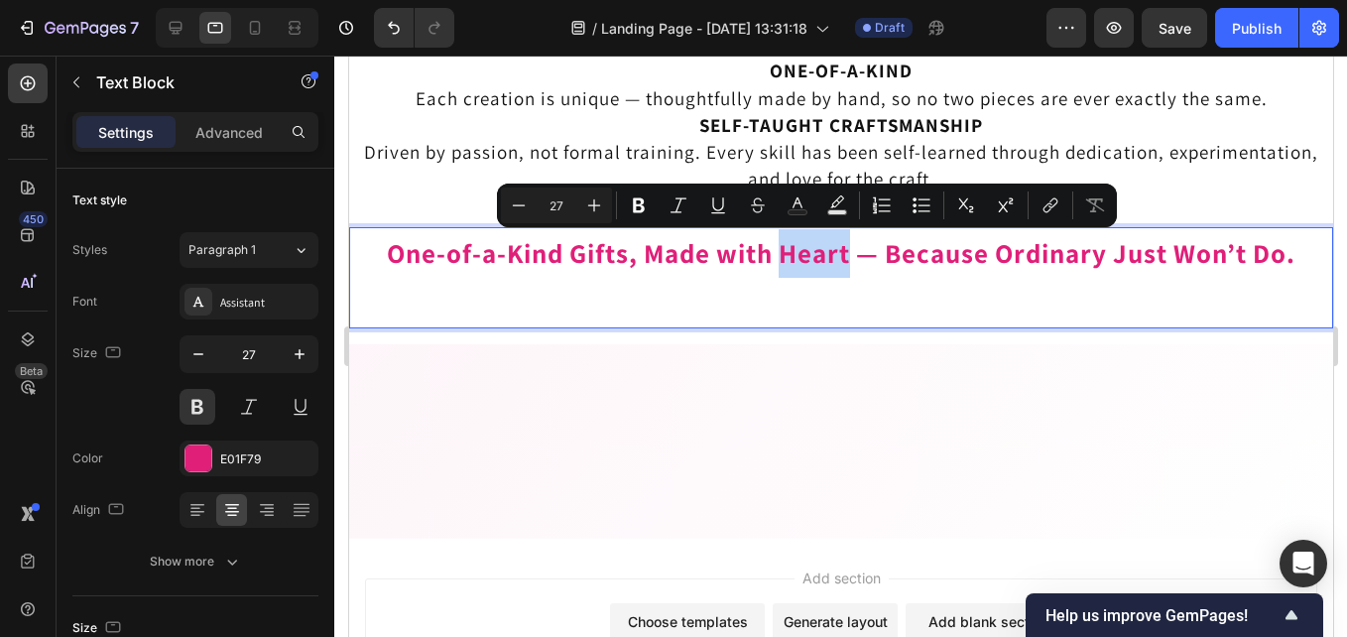
drag, startPoint x: 775, startPoint y: 252, endPoint x: 834, endPoint y: 261, distance: 60.2
click at [837, 259] on p "One-of-a-Kind Gifts, Made with Heart — Because Ordinary Just Won’t Do." at bounding box center [840, 253] width 980 height 49
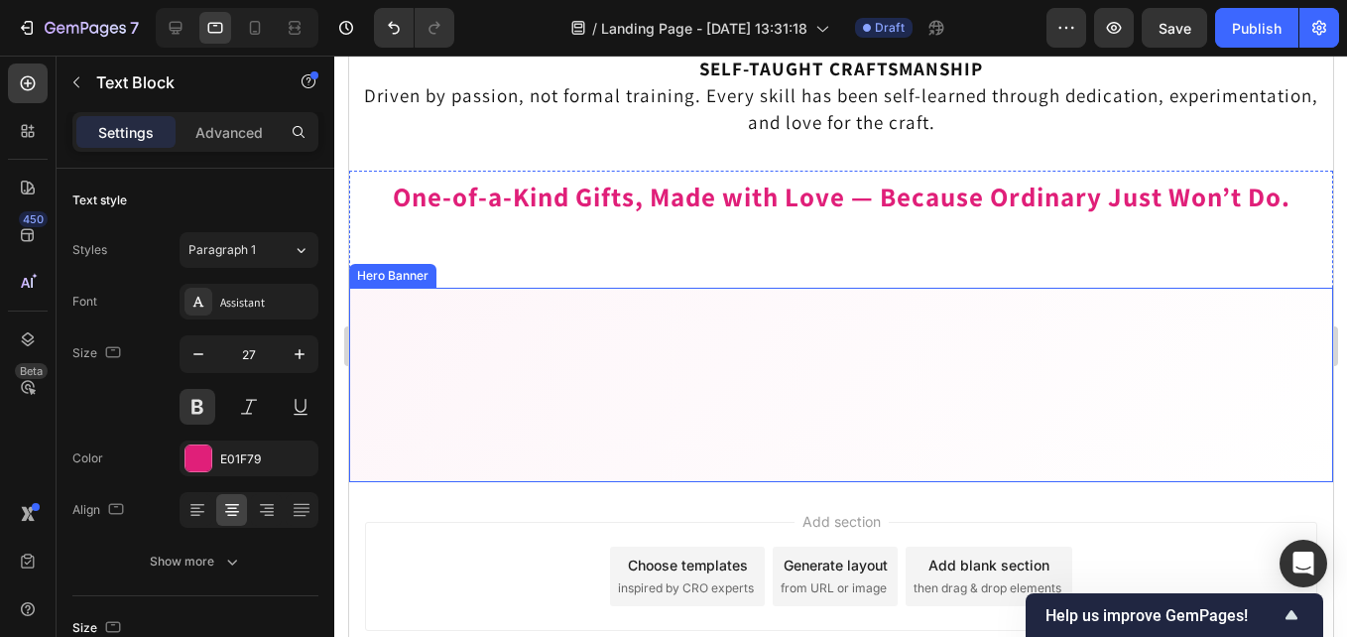
scroll to position [2568, 0]
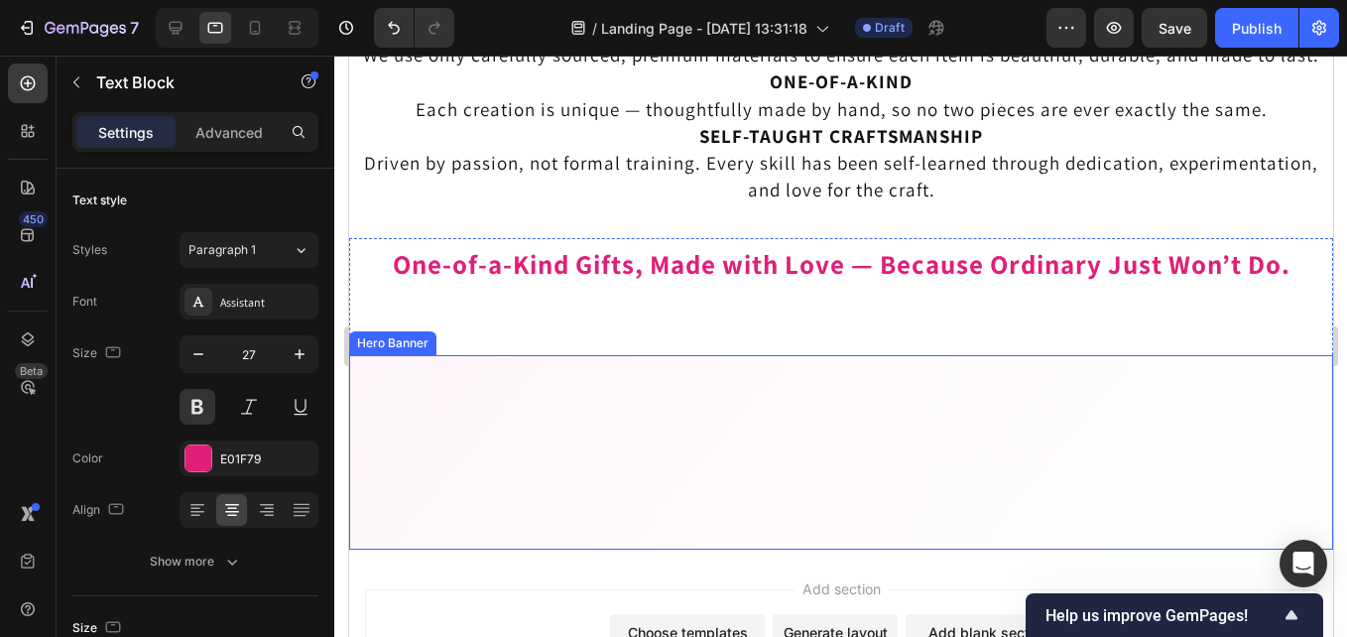
click at [1006, 355] on div "Image Free shipping Text Block from The States Text Block Advanced List Image 3…" at bounding box center [840, 452] width 984 height 194
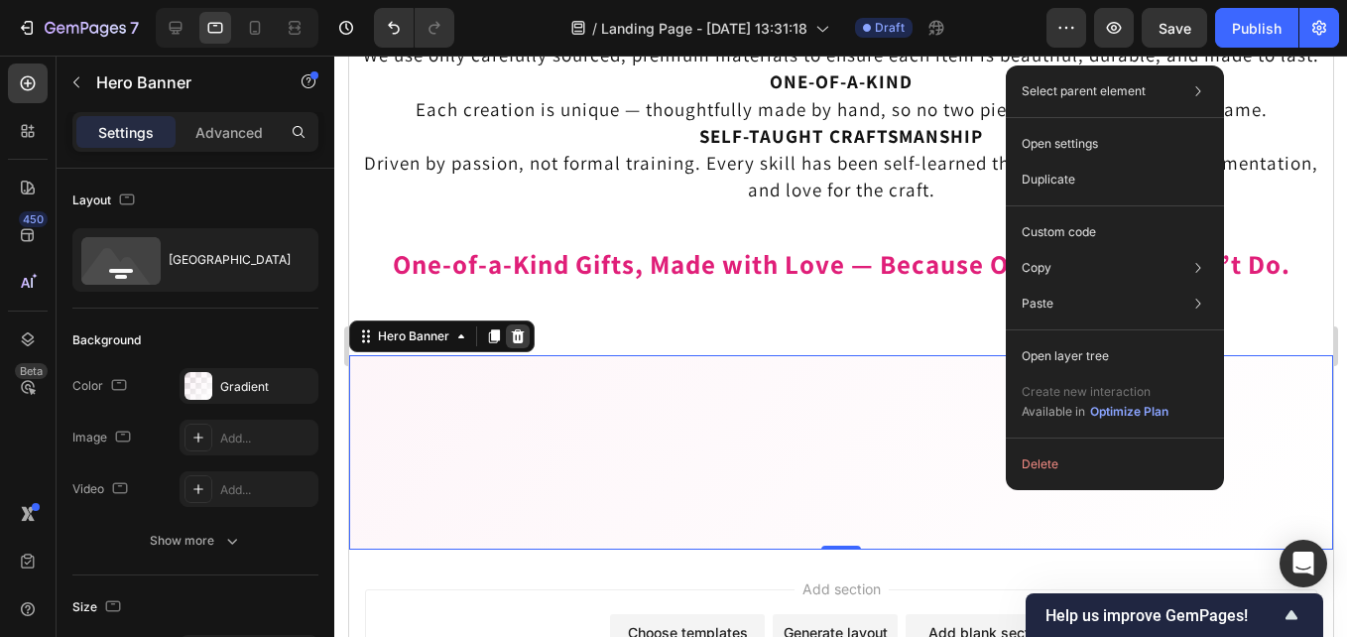
click at [521, 340] on icon at bounding box center [517, 336] width 13 height 14
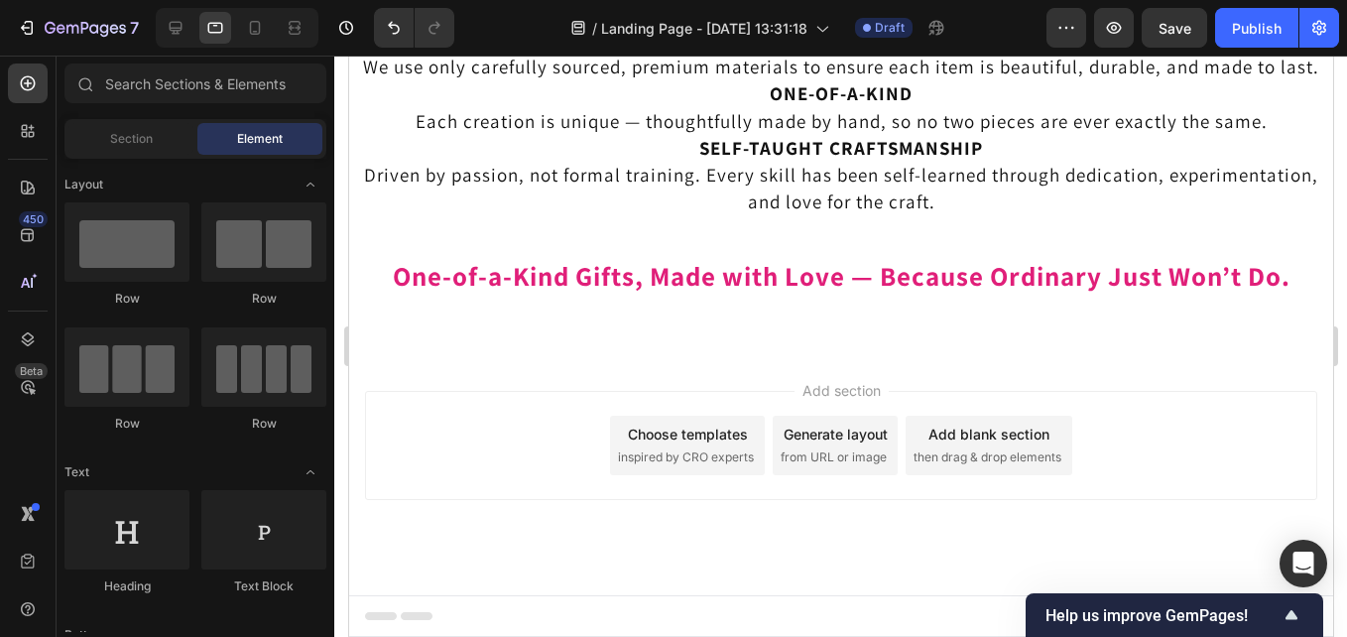
scroll to position [2556, 0]
